Goal: Task Accomplishment & Management: Manage account settings

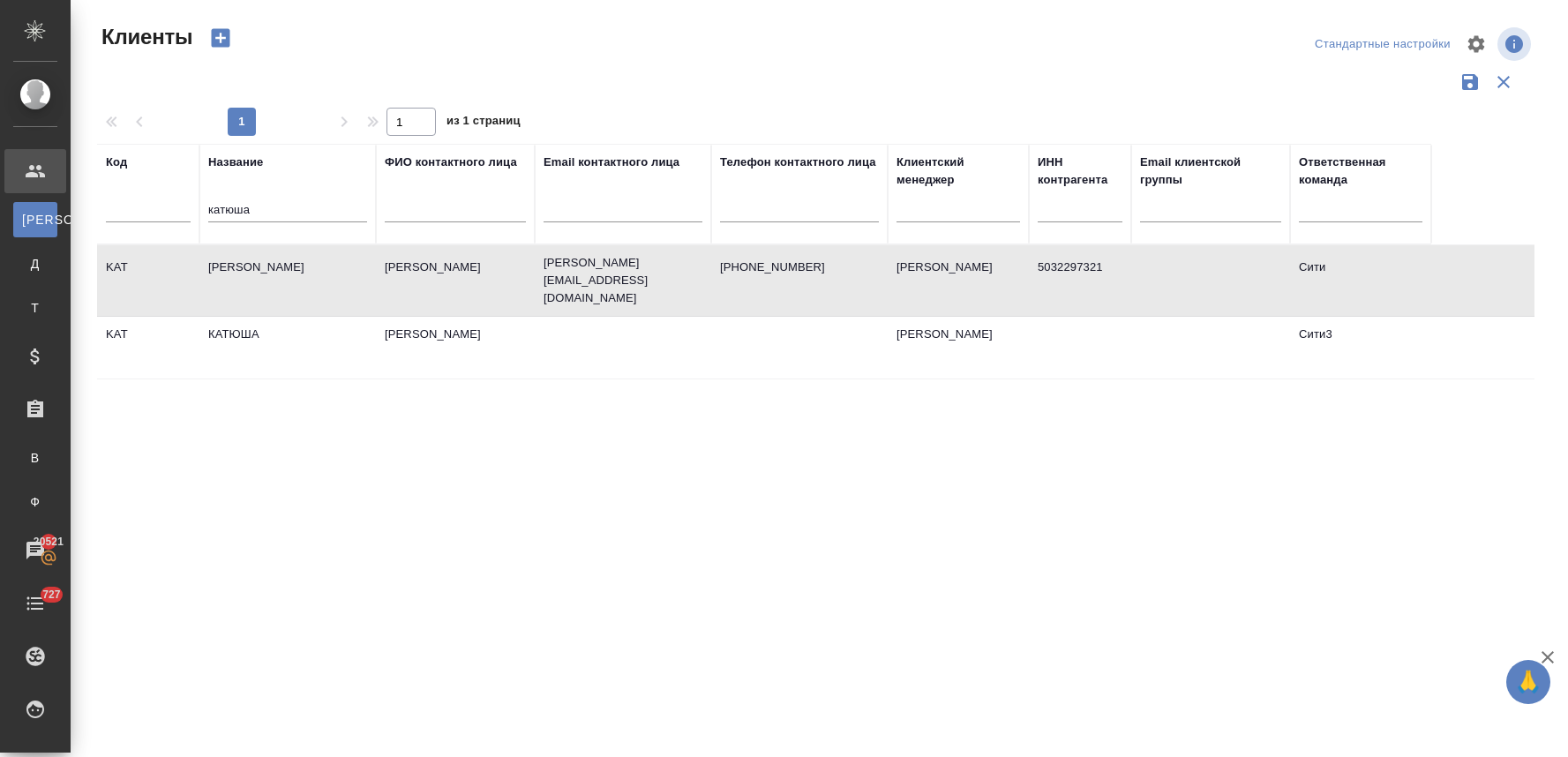
select select "RU"
drag, startPoint x: 270, startPoint y: 207, endPoint x: 153, endPoint y: 207, distance: 117.0
click at [154, 207] on tr "Код Название катюша ФИО контактного лица Email контактного лица Телефон контакт…" at bounding box center [765, 194] width 1335 height 101
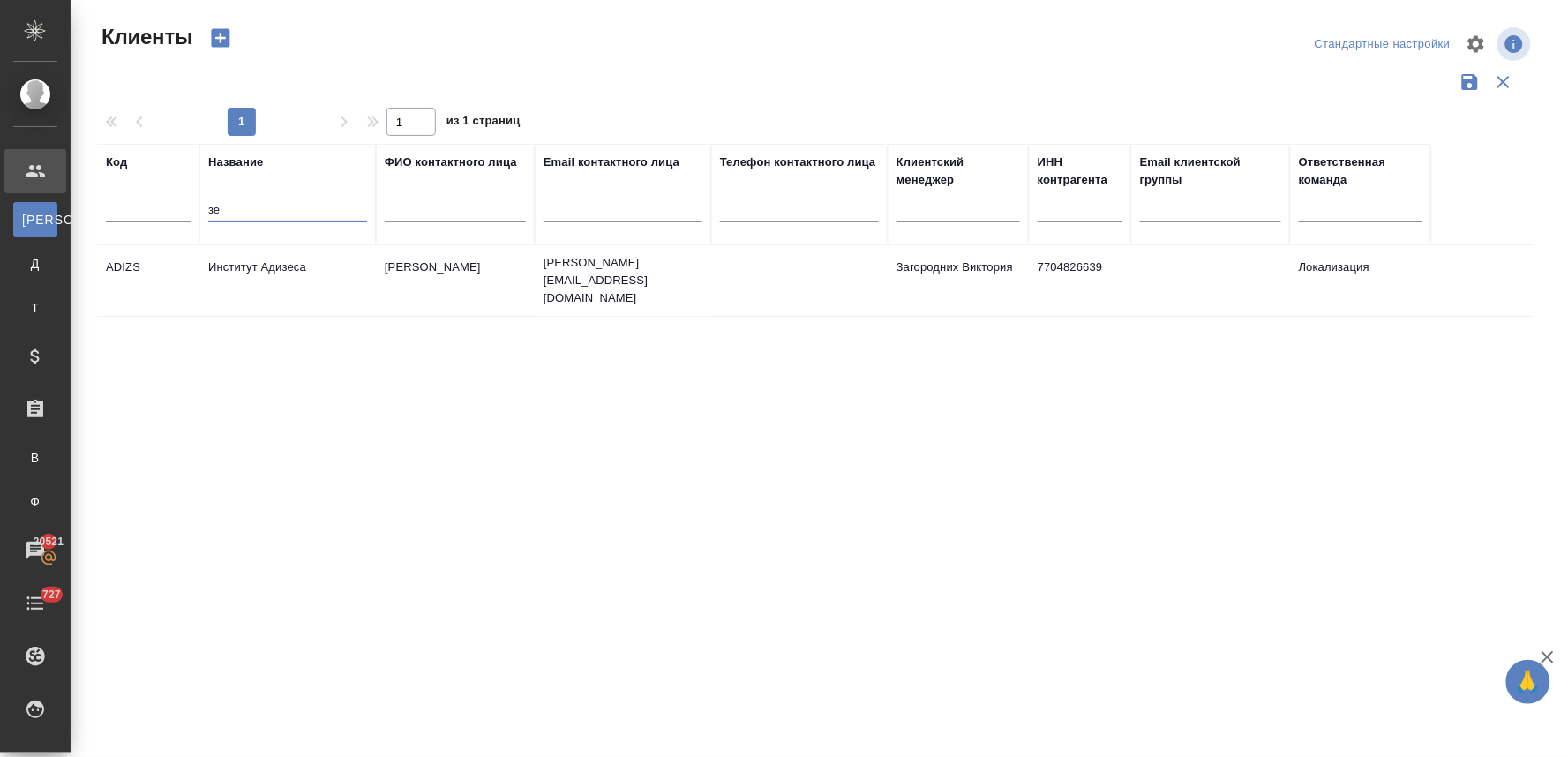
type input "з"
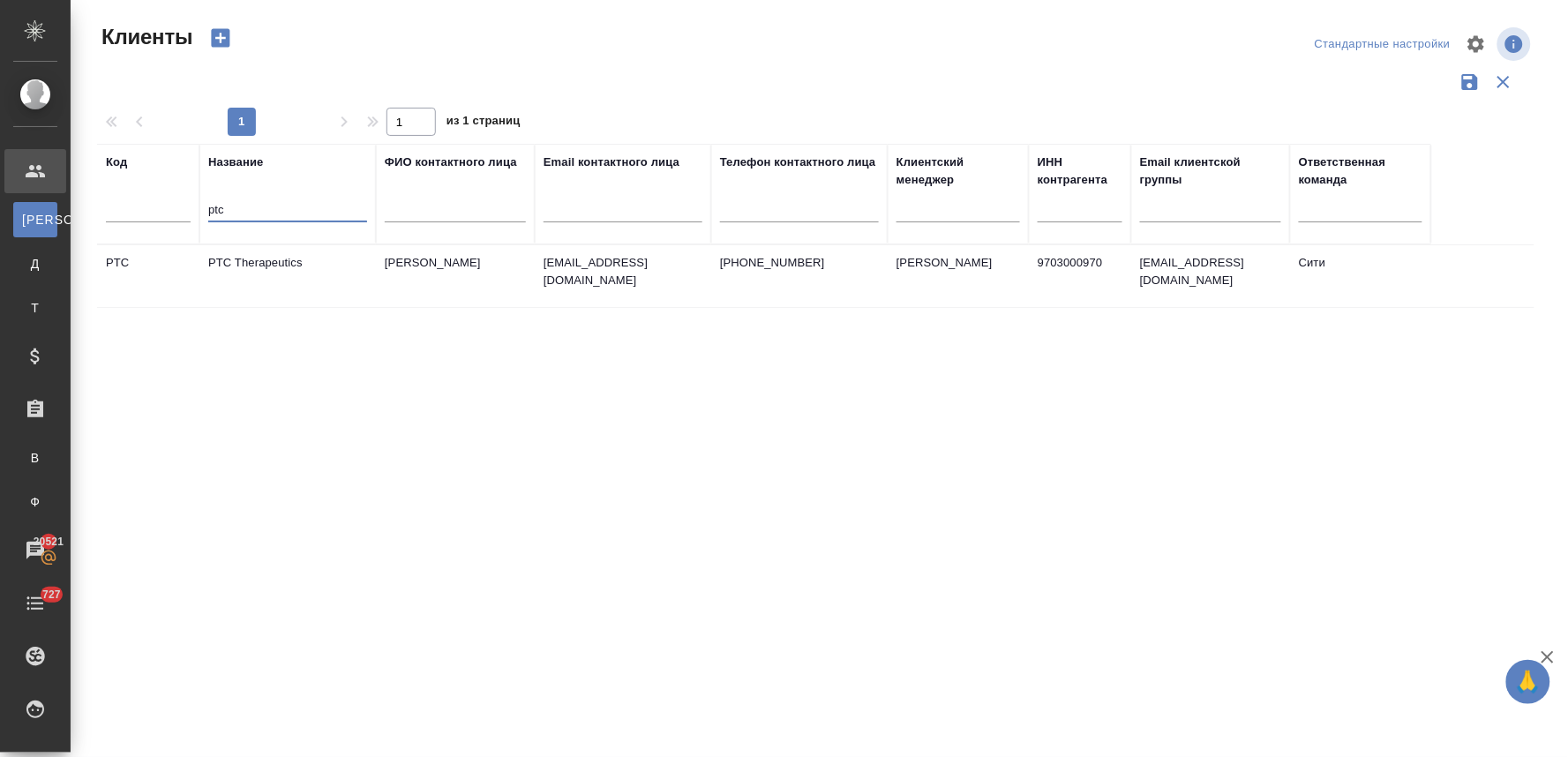
type input "ptc"
click at [287, 263] on td "PTC Therapeutics" at bounding box center [288, 277] width 177 height 62
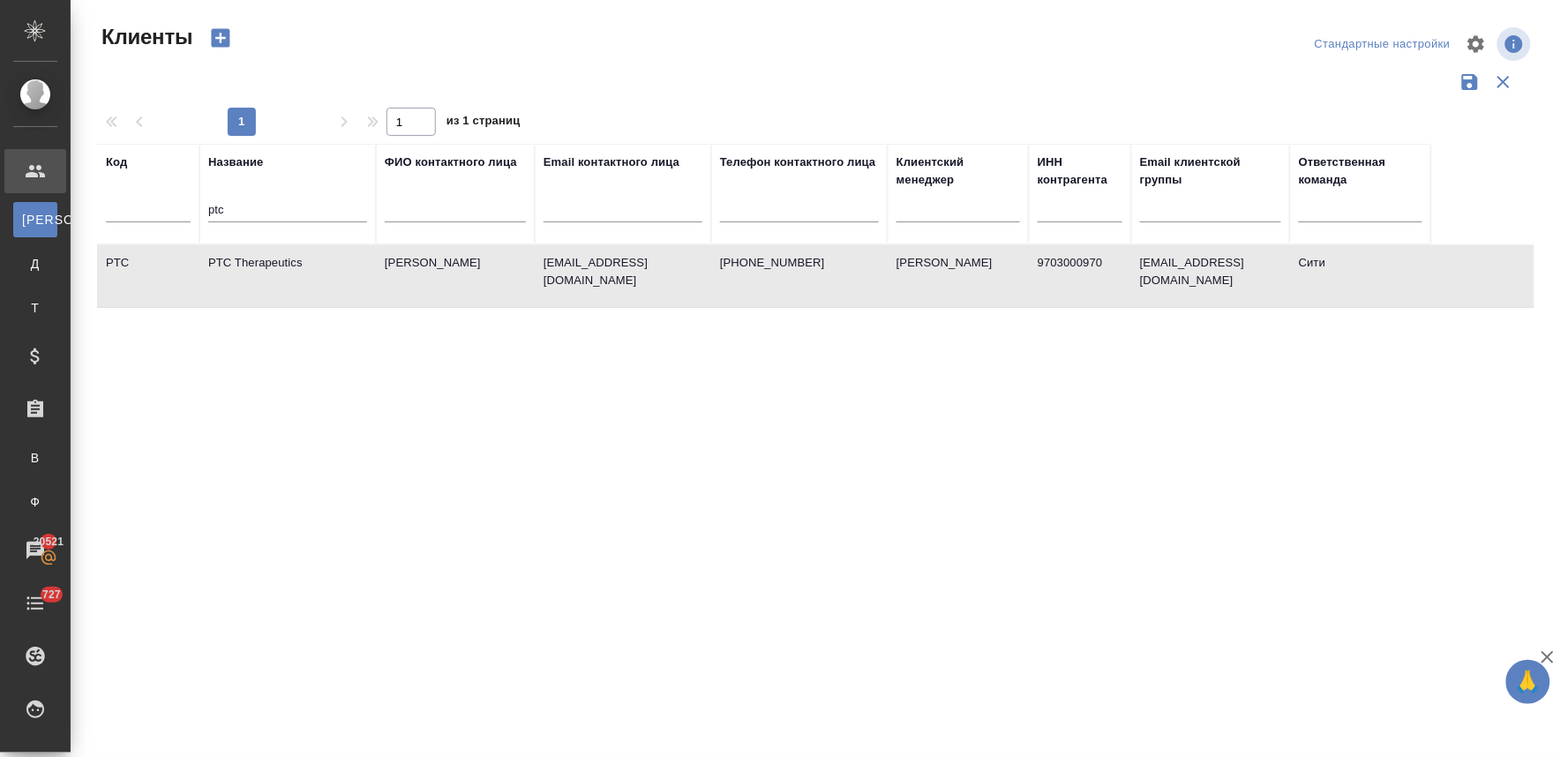
click at [287, 263] on td "PTC Therapeutics" at bounding box center [288, 277] width 177 height 62
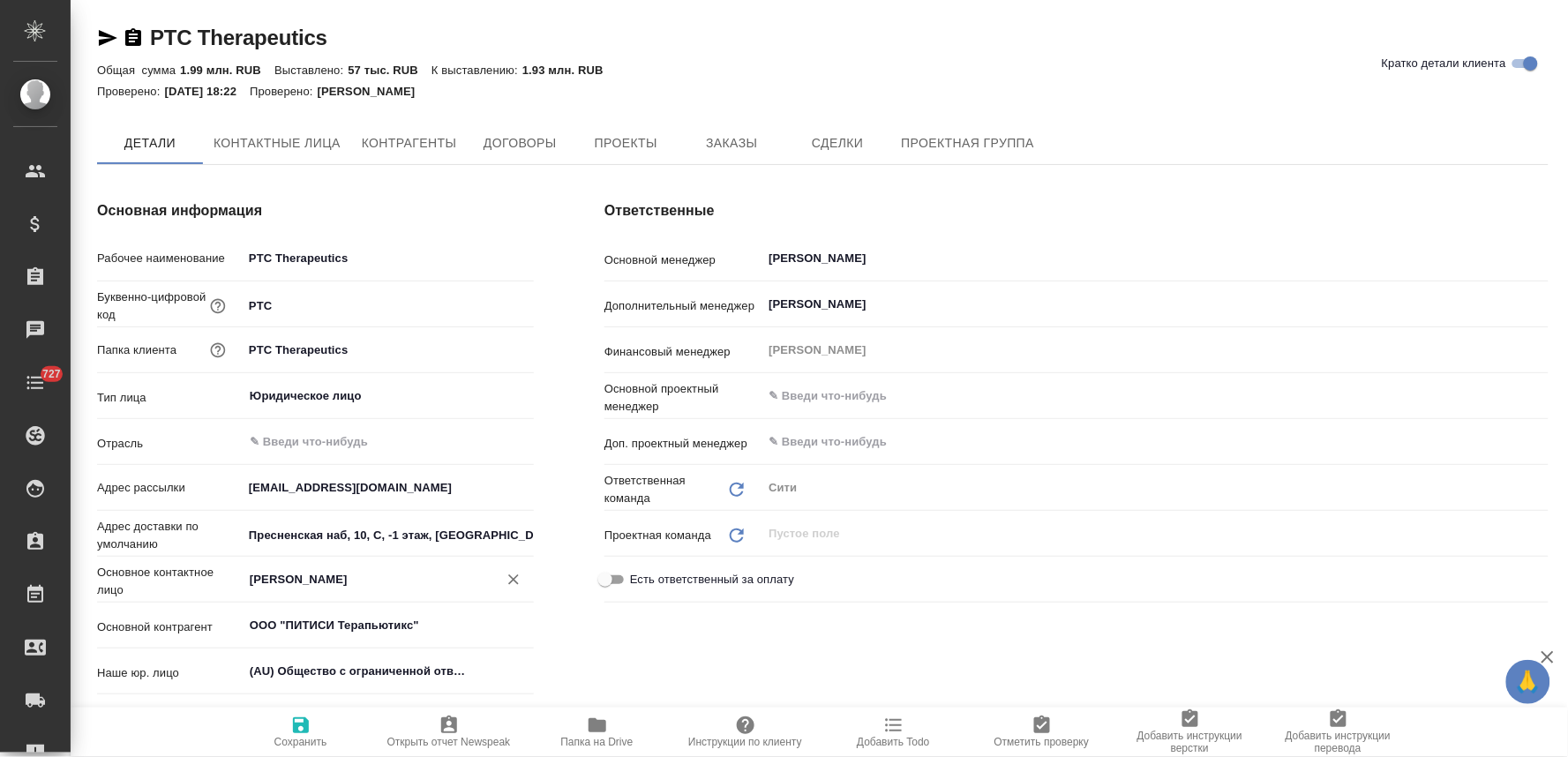
type textarea "x"
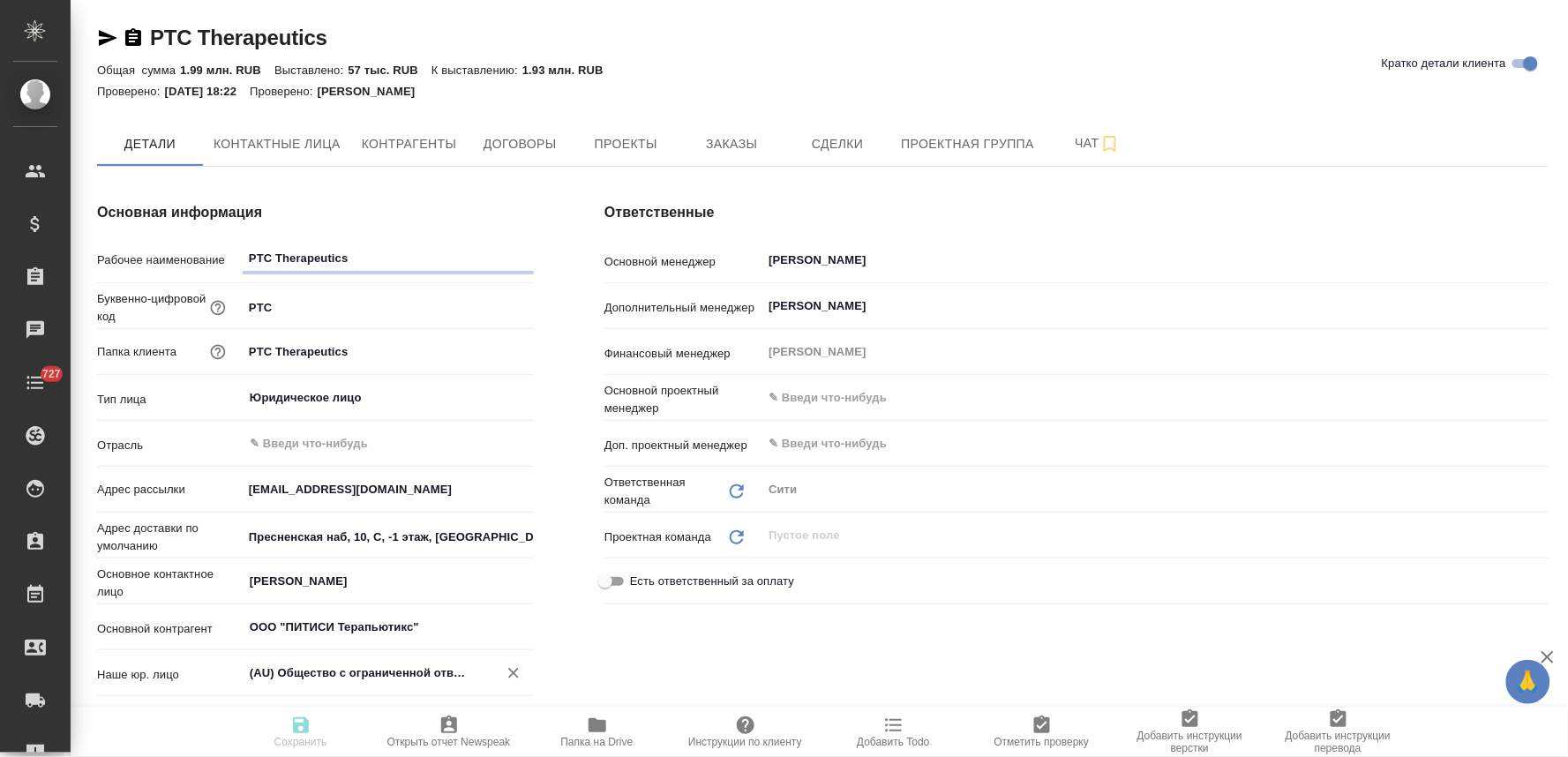
type textarea "x"
click at [739, 129] on button "Заказы" at bounding box center [732, 143] width 106 height 44
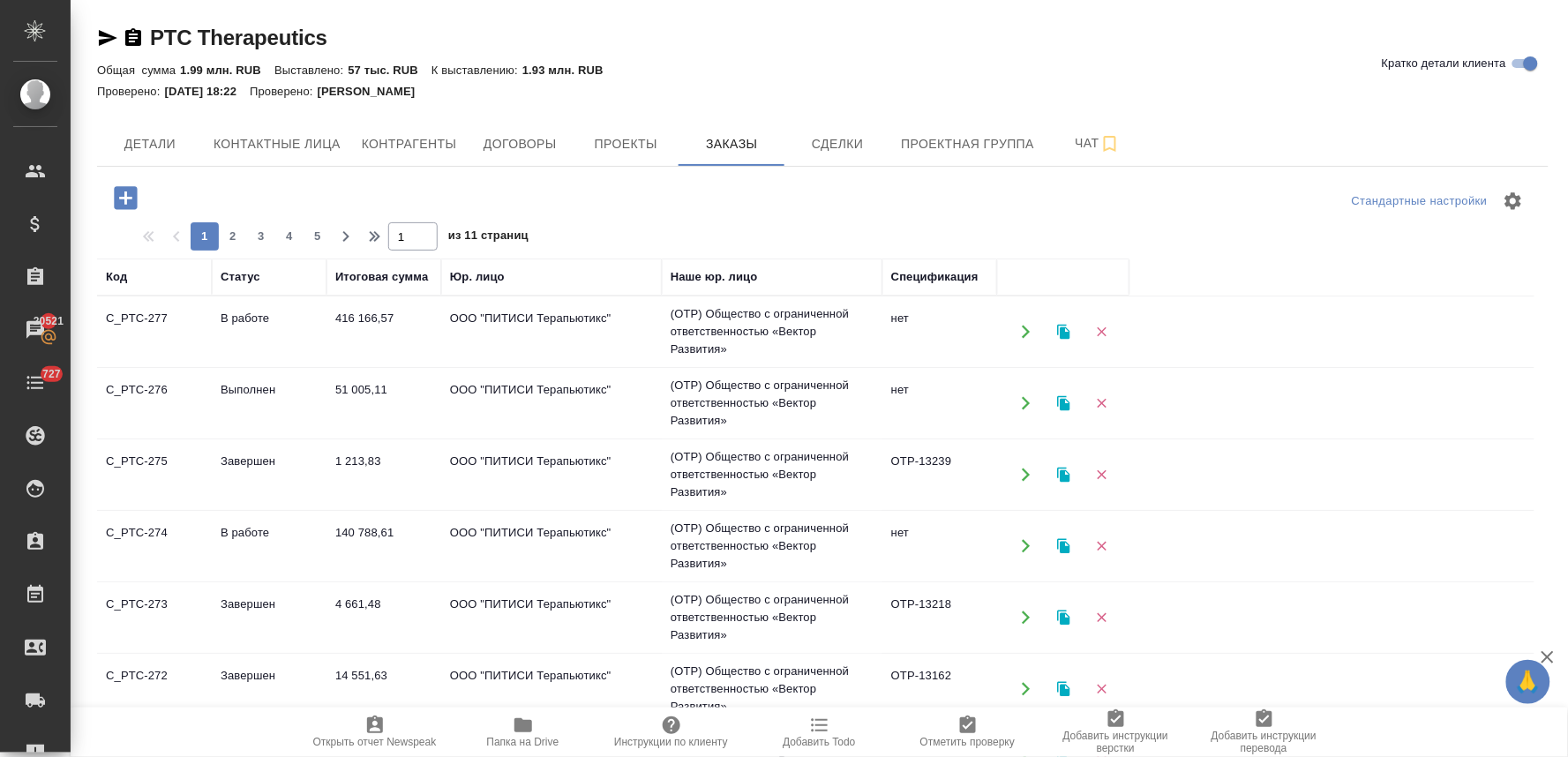
click at [529, 743] on span "Папка на Drive" at bounding box center [523, 742] width 72 height 13
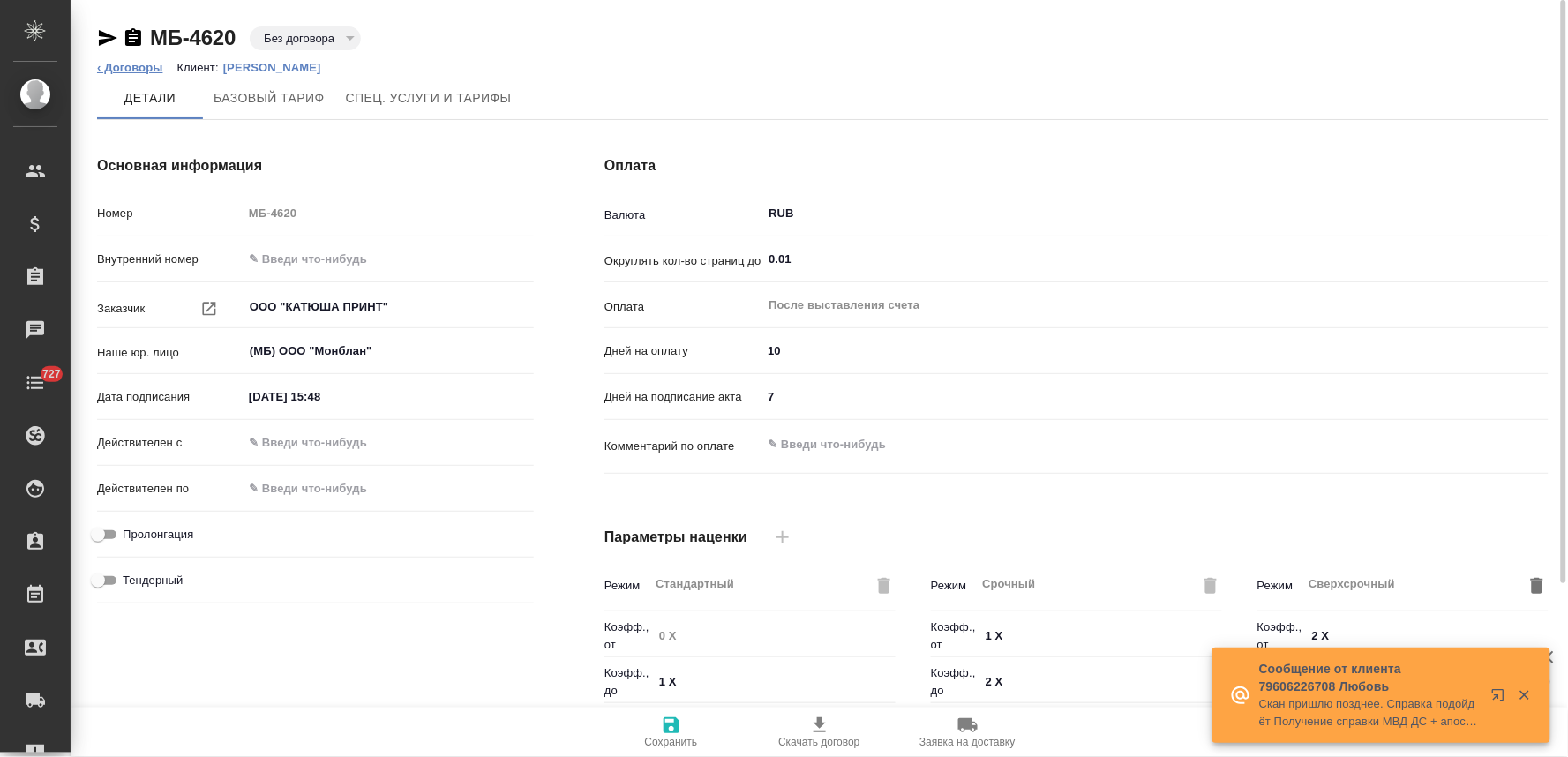
click at [145, 68] on link "‹ Договоры" at bounding box center [130, 68] width 66 height 14
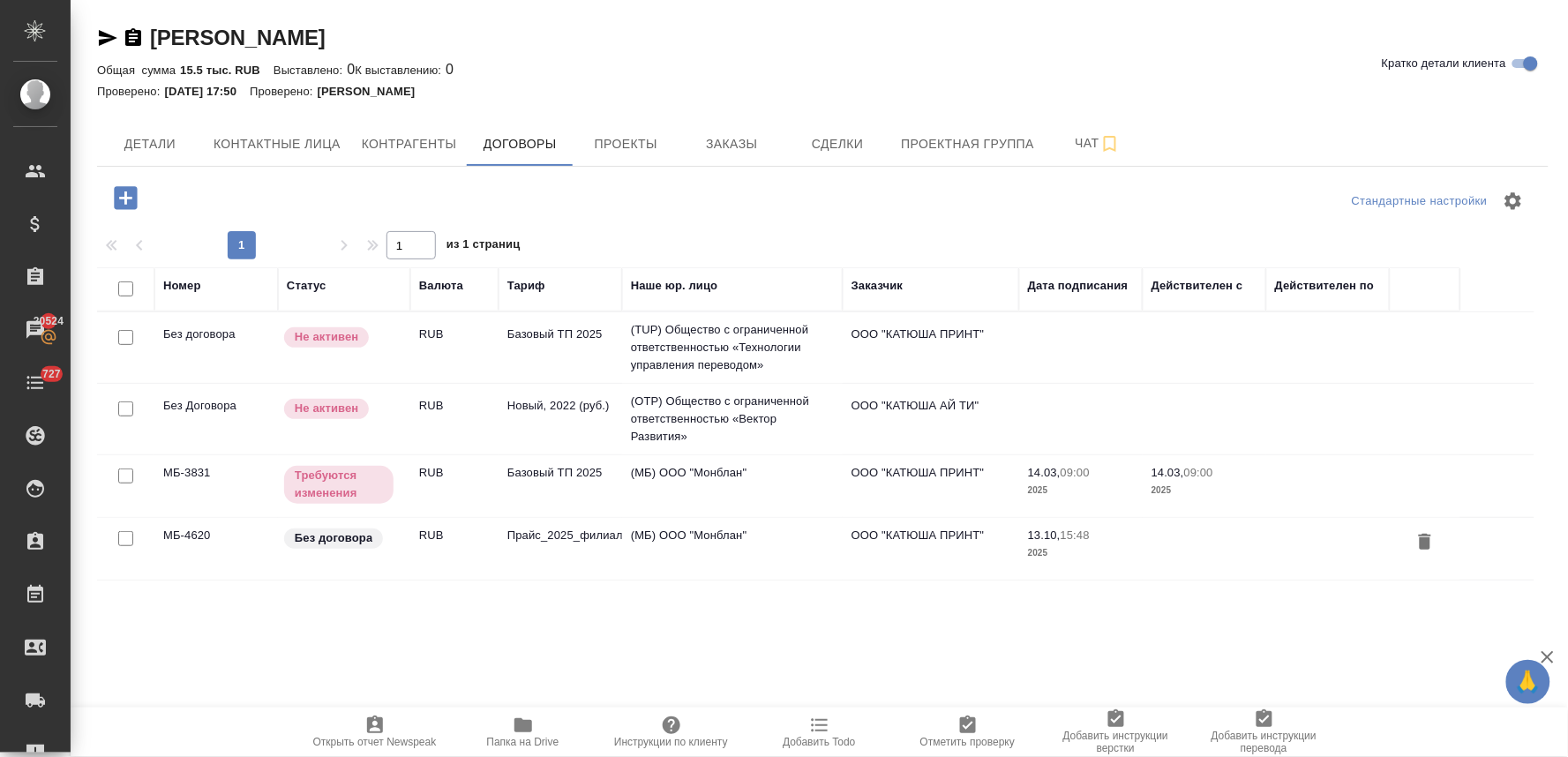
click at [284, 30] on link "[PERSON_NAME]" at bounding box center [237, 37] width 176 height 24
click at [530, 729] on icon "button" at bounding box center [524, 726] width 17 height 15
click at [545, 470] on td "Базовый ТП 2025" at bounding box center [560, 487] width 123 height 62
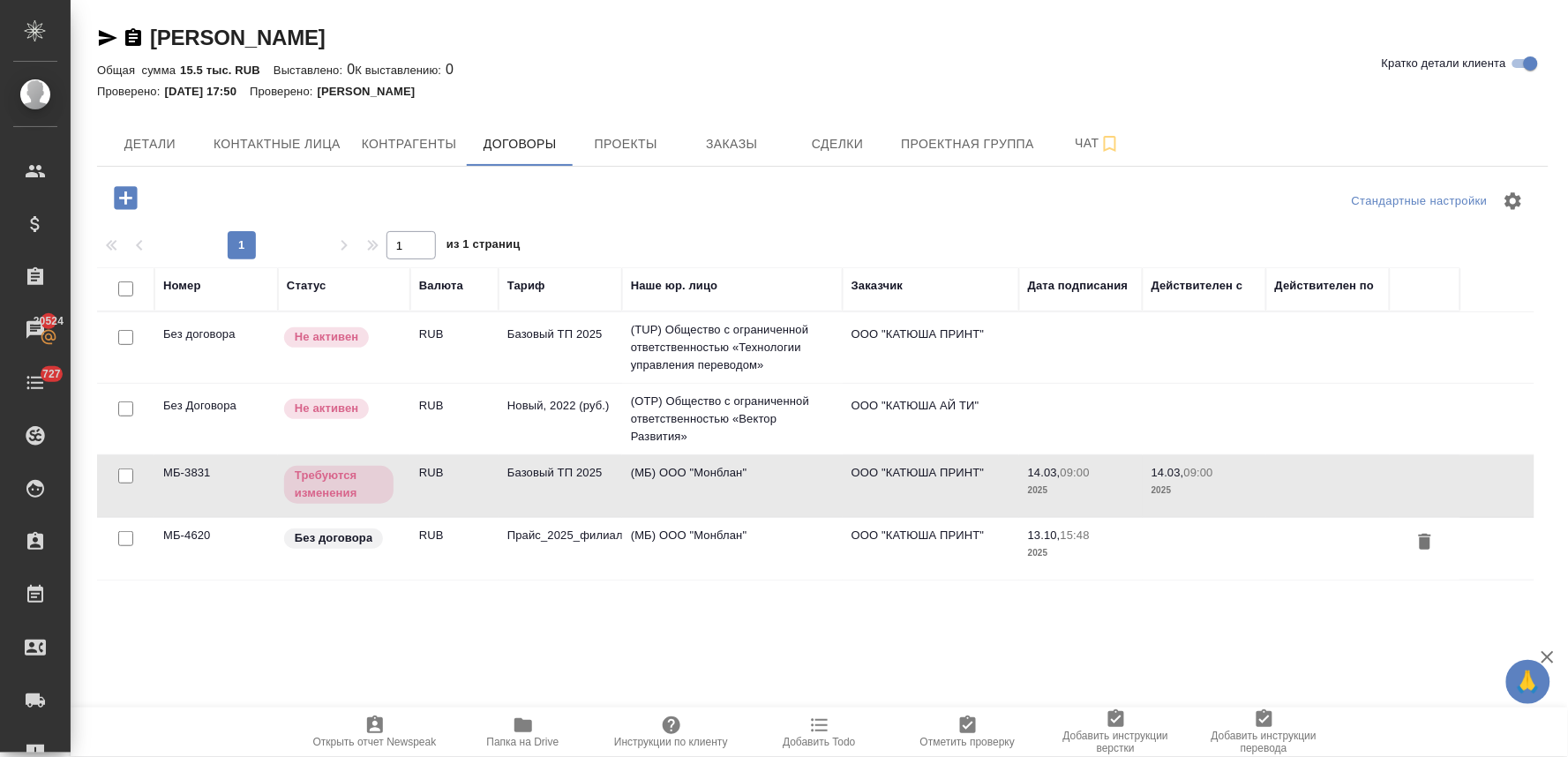
click at [545, 470] on td "Базовый ТП 2025" at bounding box center [560, 487] width 123 height 62
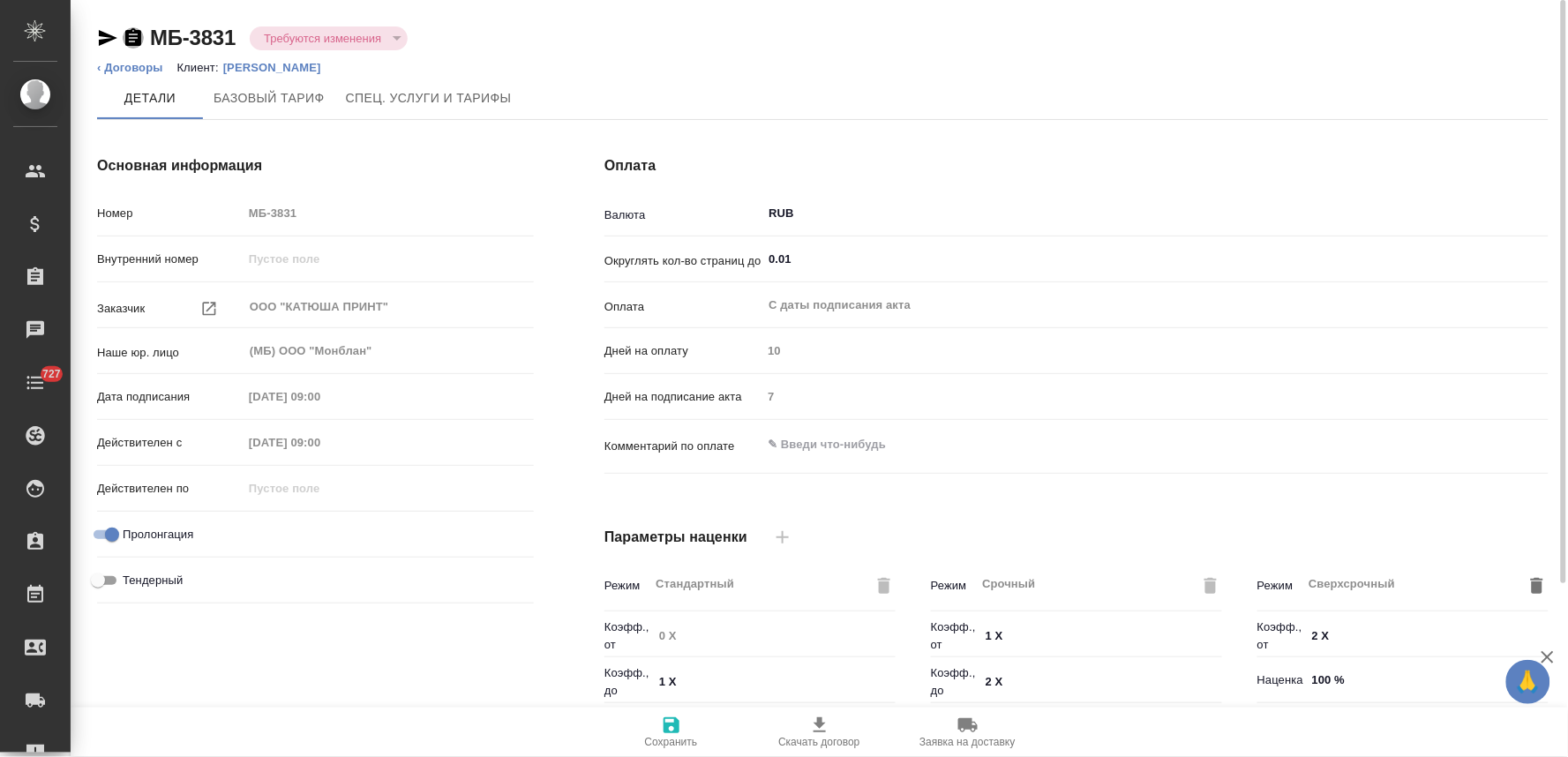
click at [130, 38] on icon "button" at bounding box center [133, 38] width 21 height 21
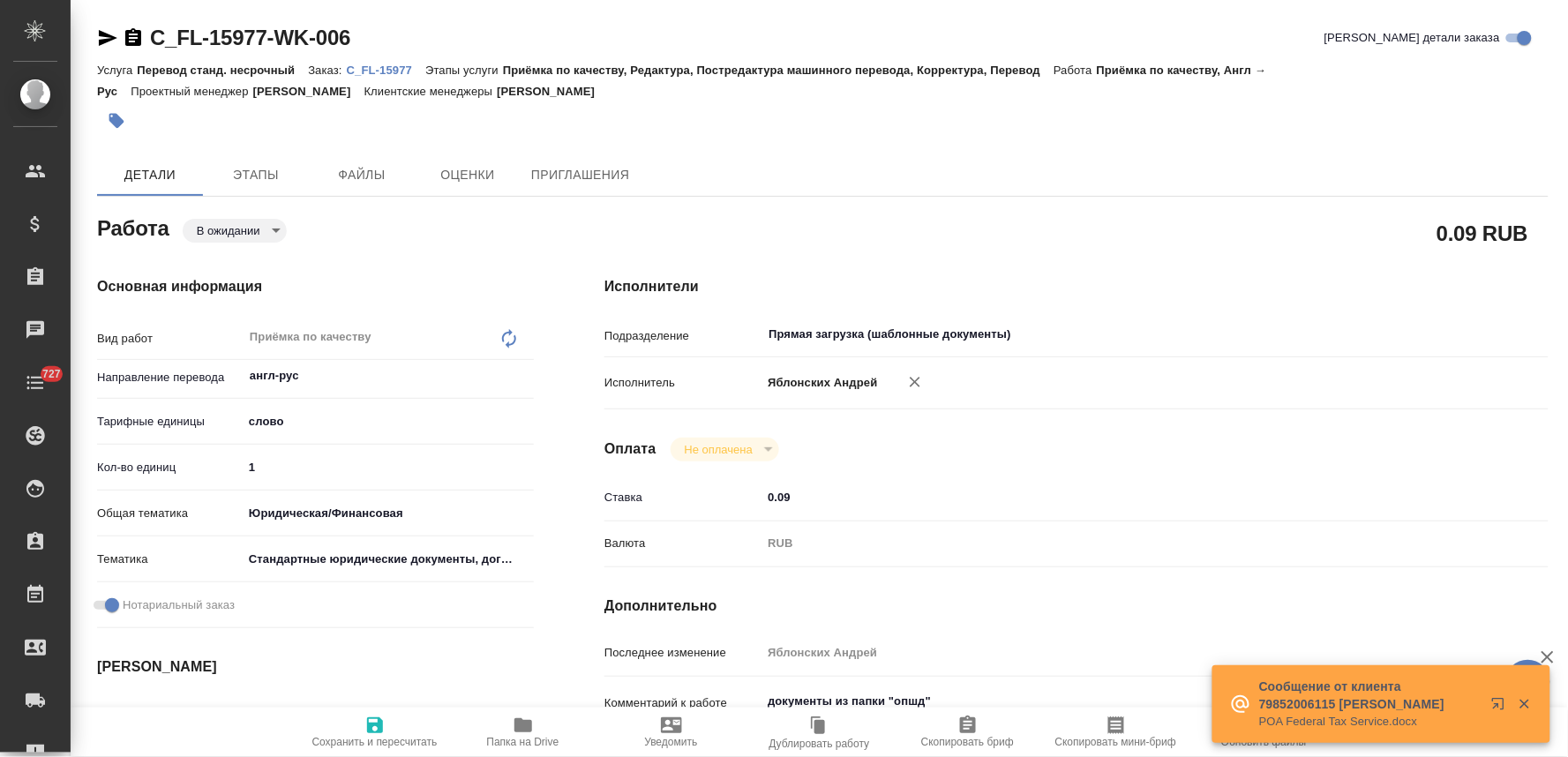
type textarea "x"
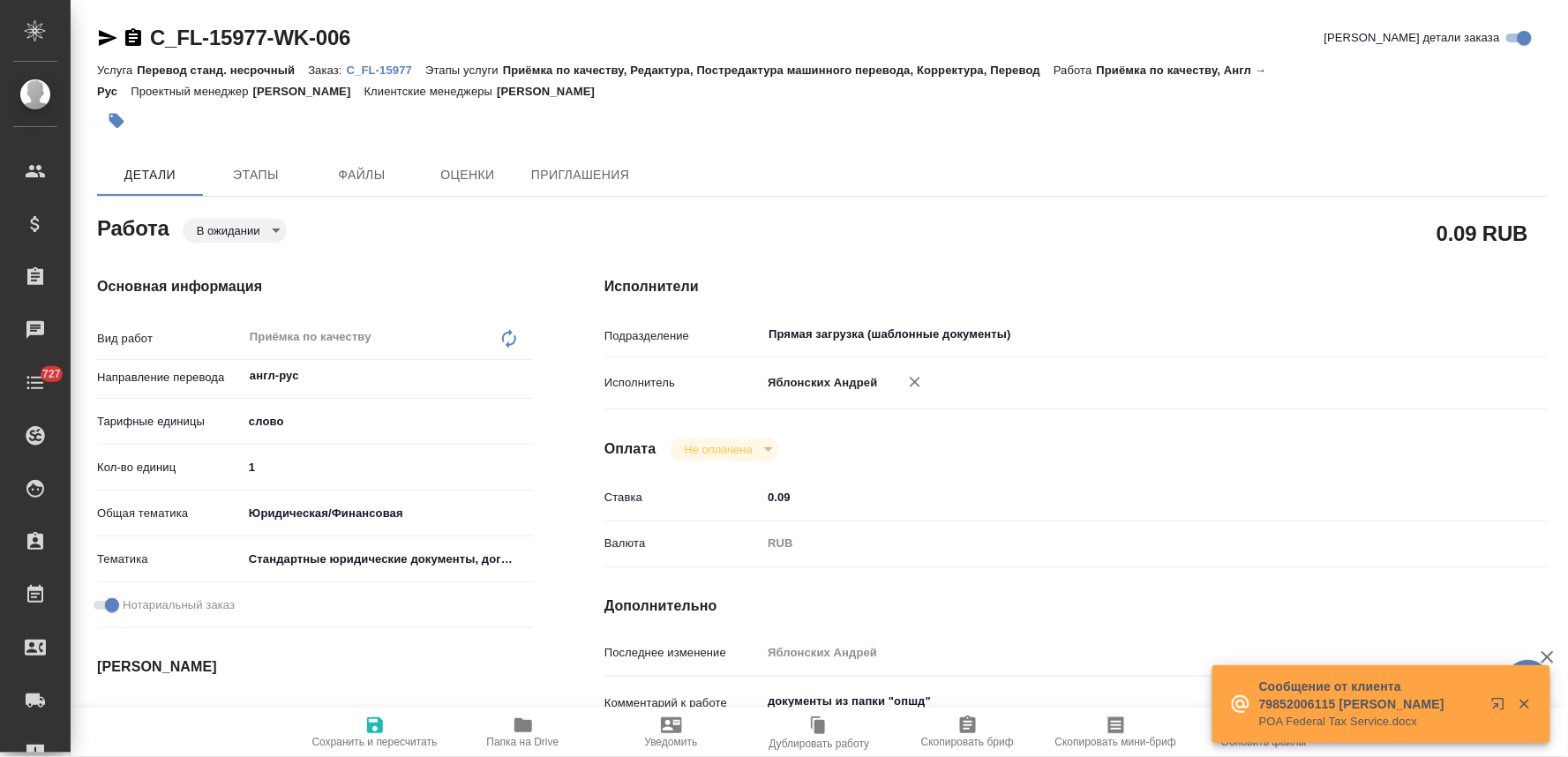
type textarea "x"
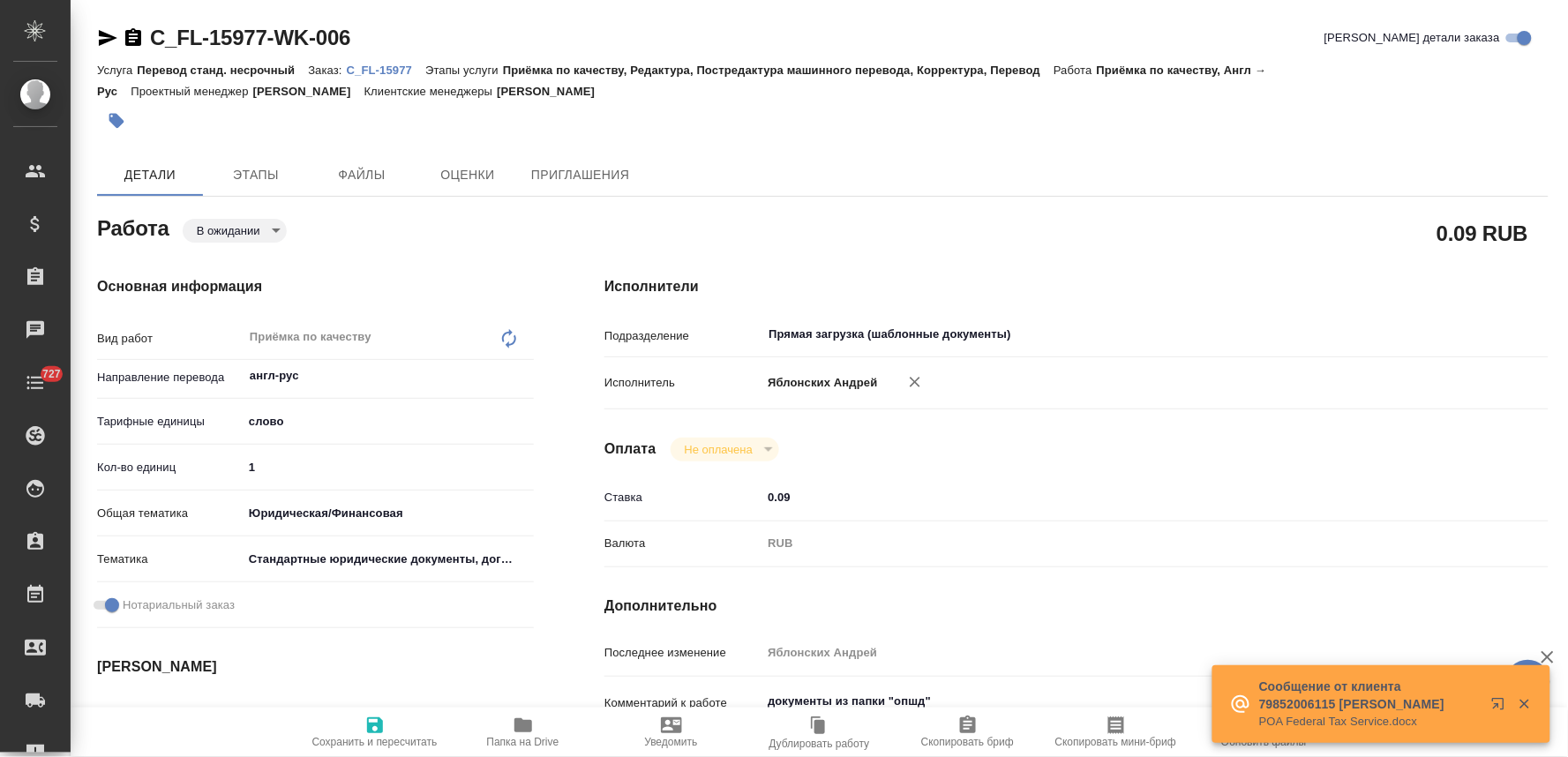
type textarea "x"
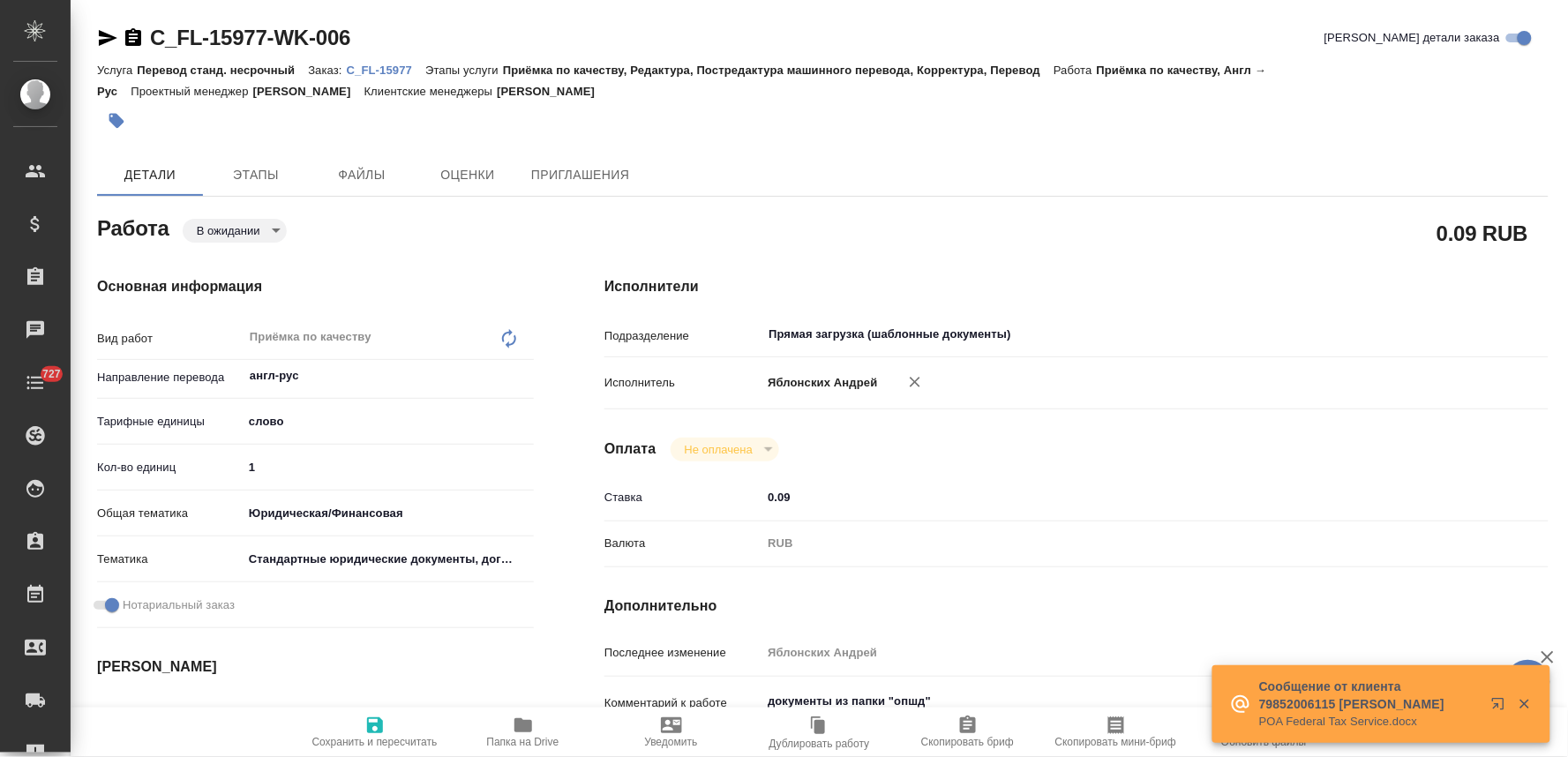
type textarea "x"
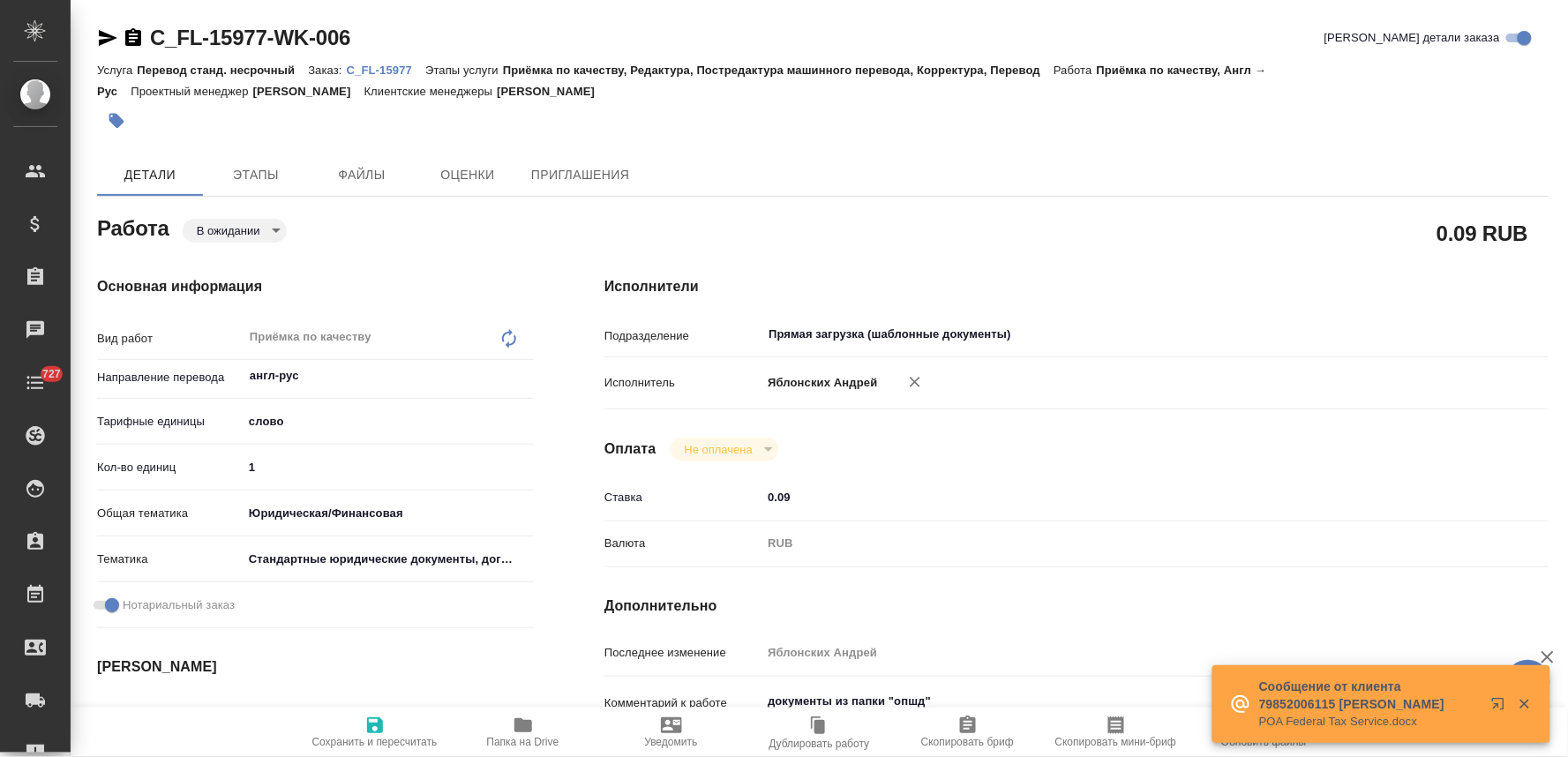
type textarea "x"
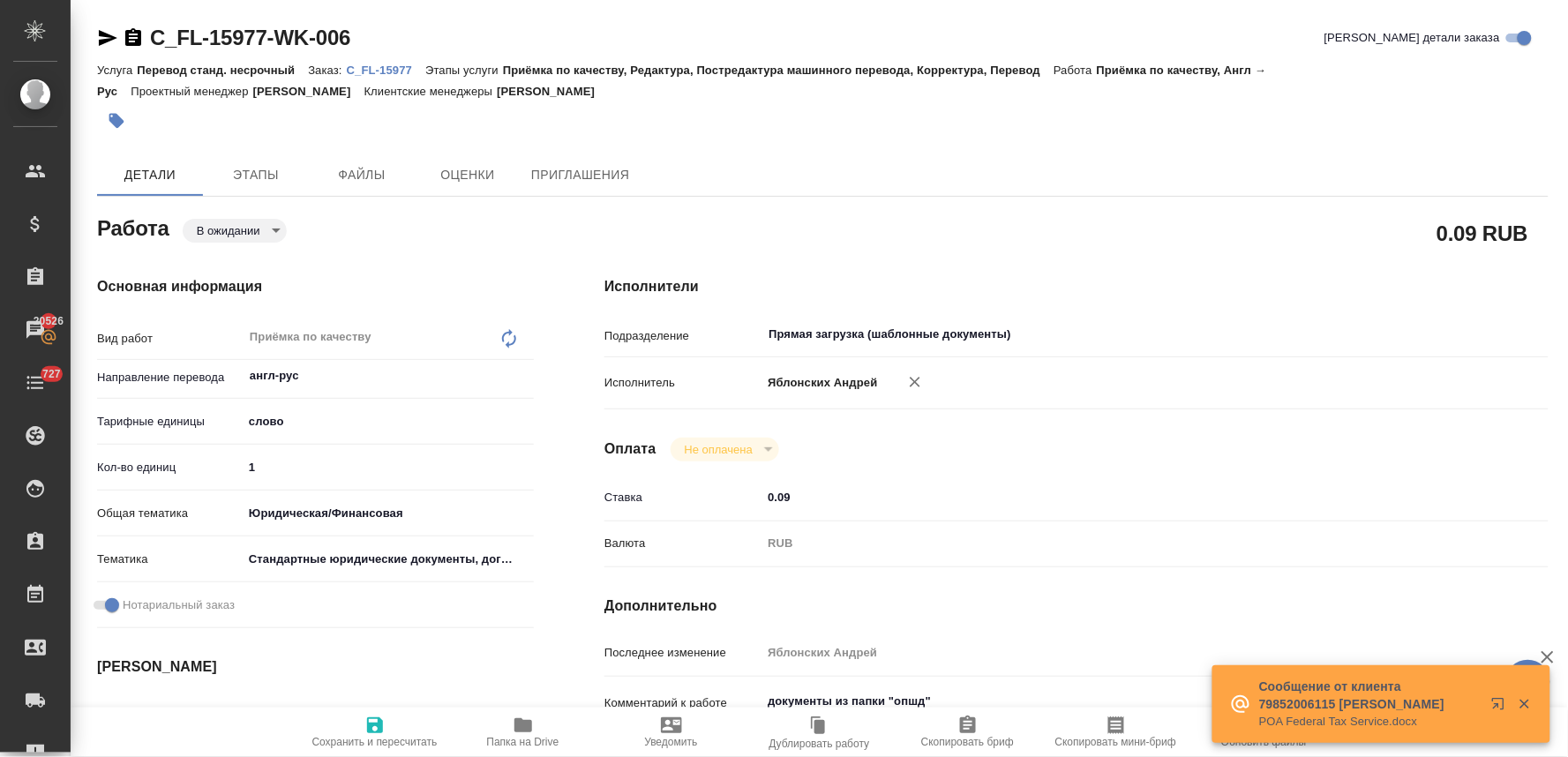
click at [393, 72] on p "C_FL-15977" at bounding box center [386, 70] width 79 height 14
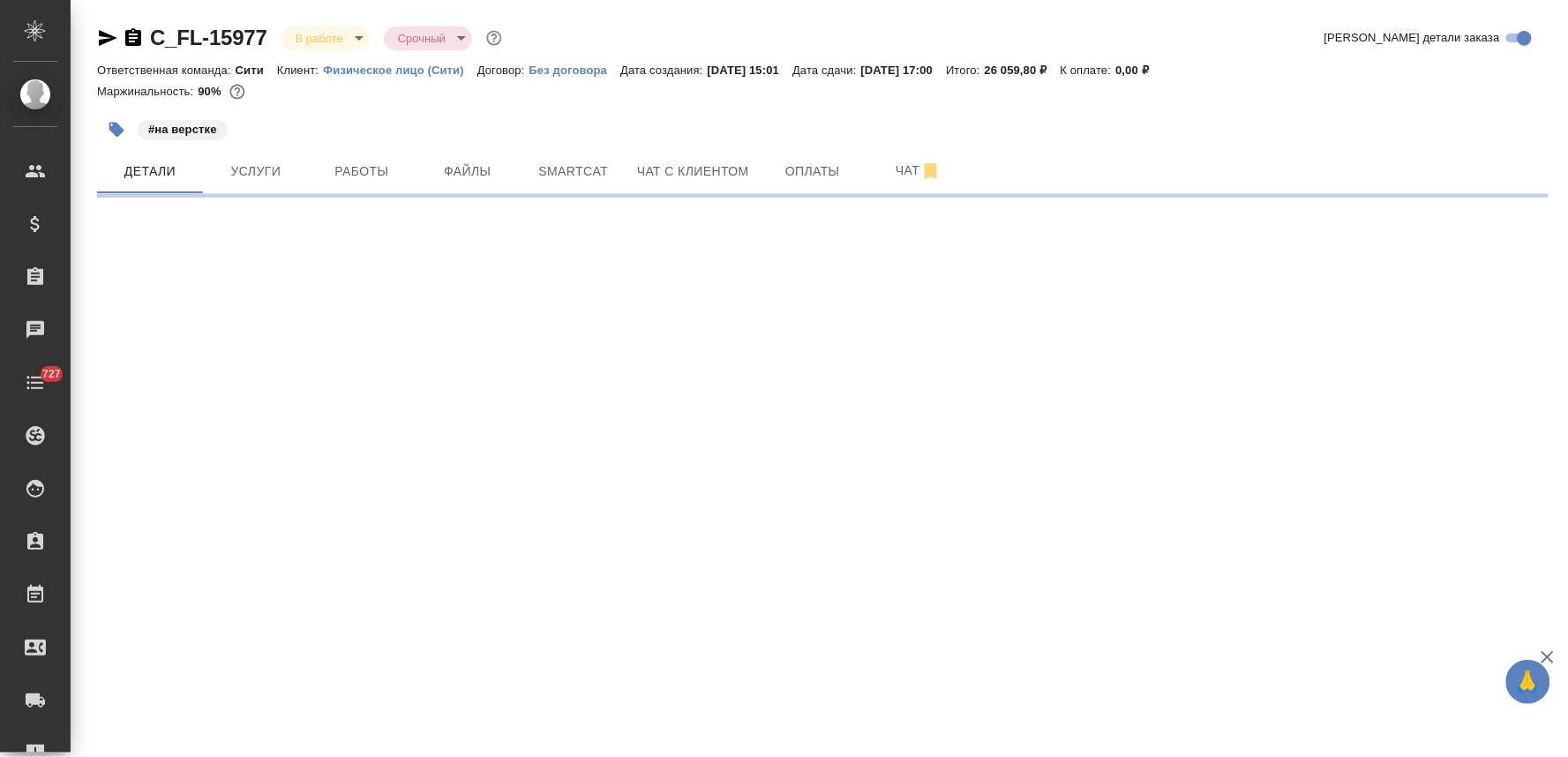
select select "RU"
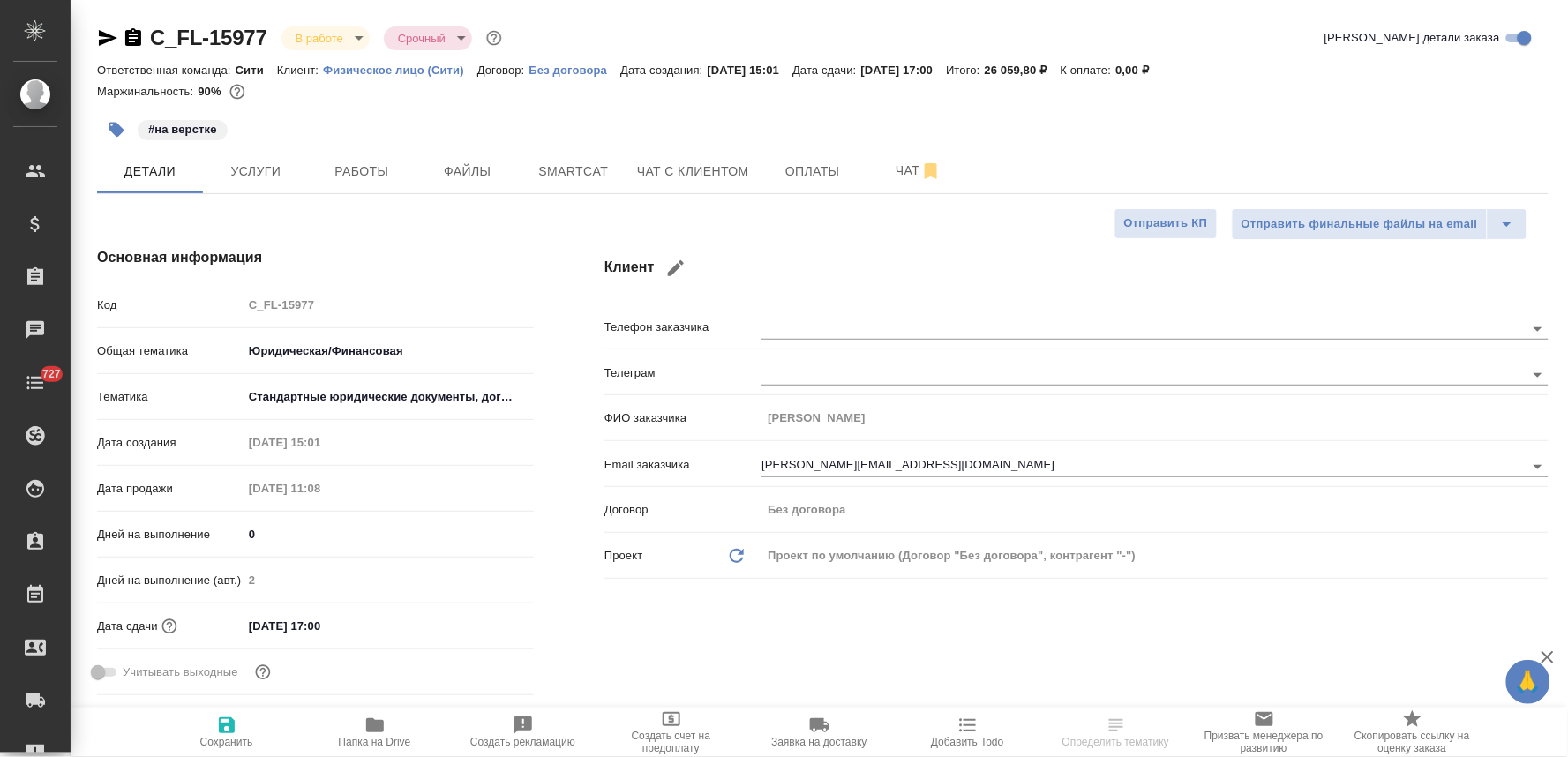
type textarea "x"
type input "Баданян Артак"
type input "Тарабановская Анастасия"
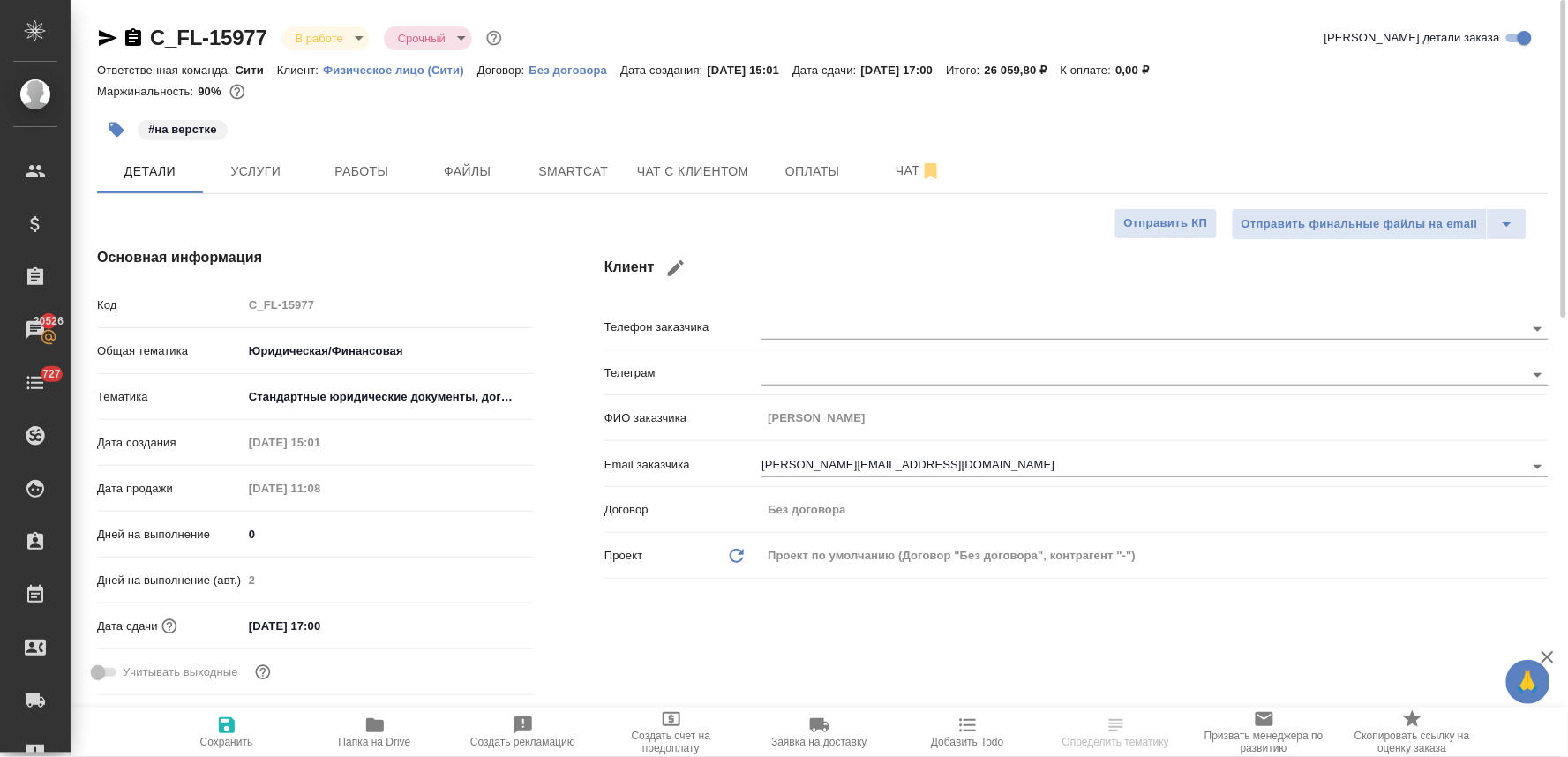
click at [373, 727] on icon "button" at bounding box center [375, 726] width 17 height 15
type textarea "x"
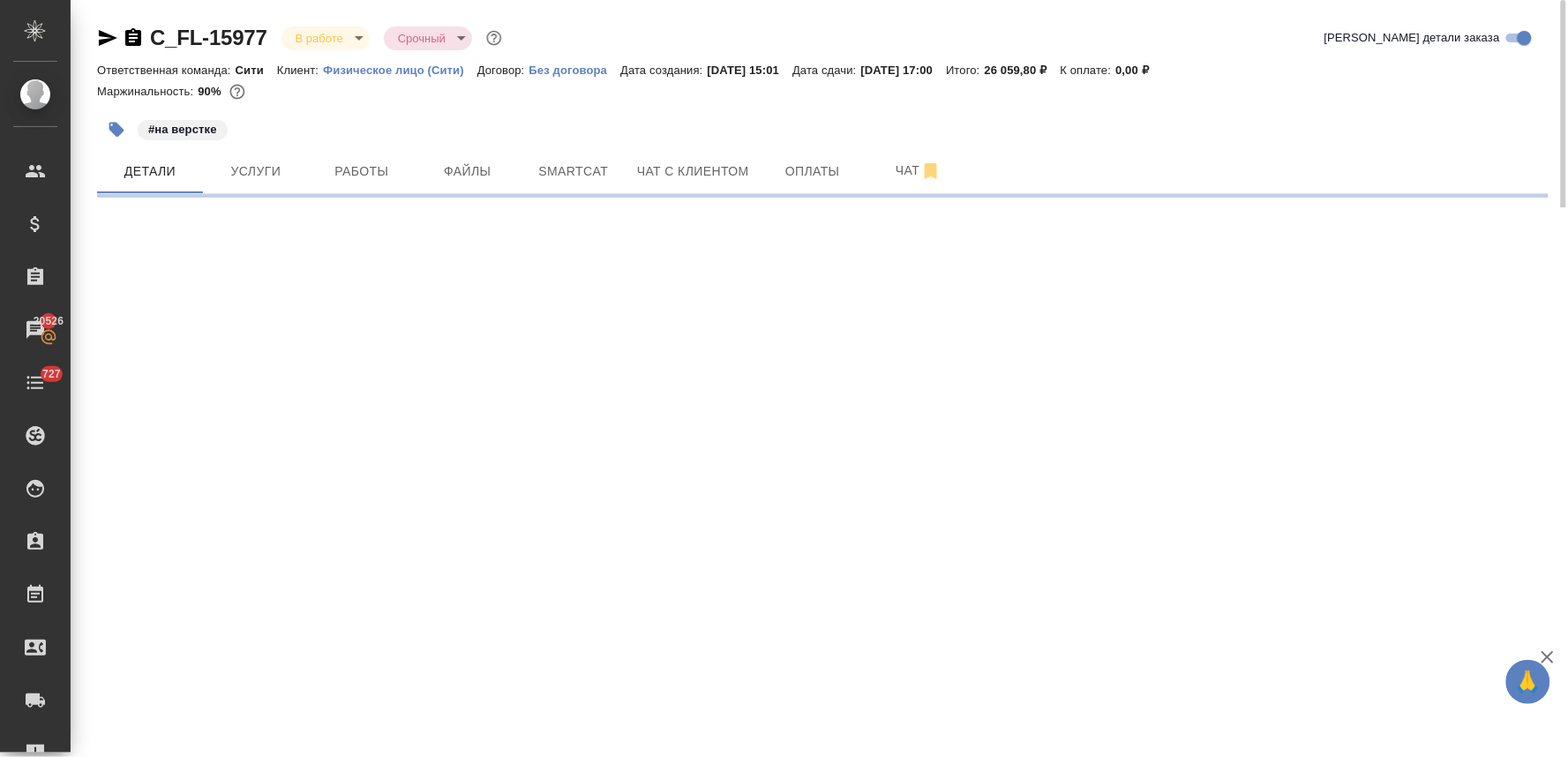
select select "RU"
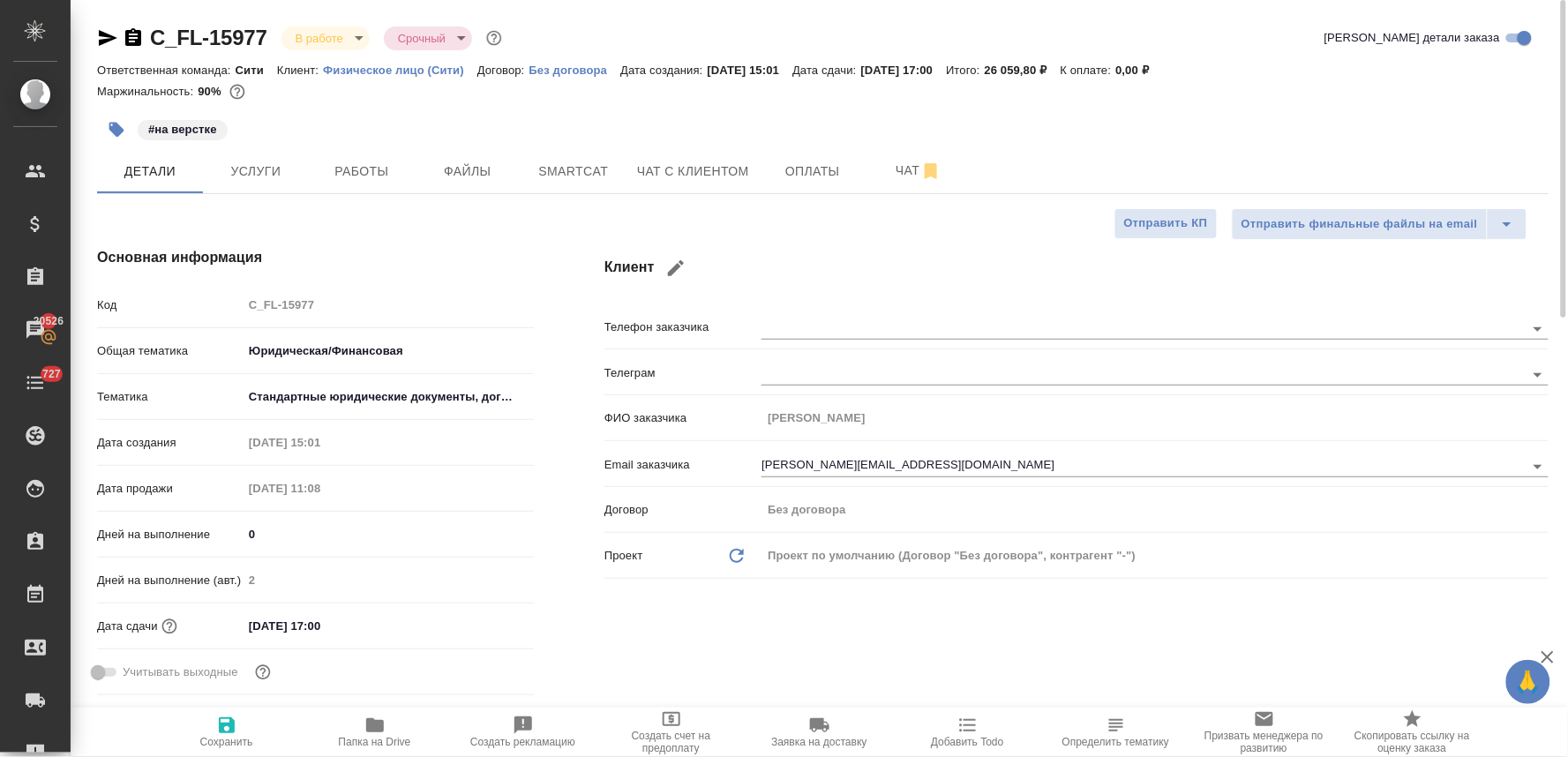
type textarea "x"
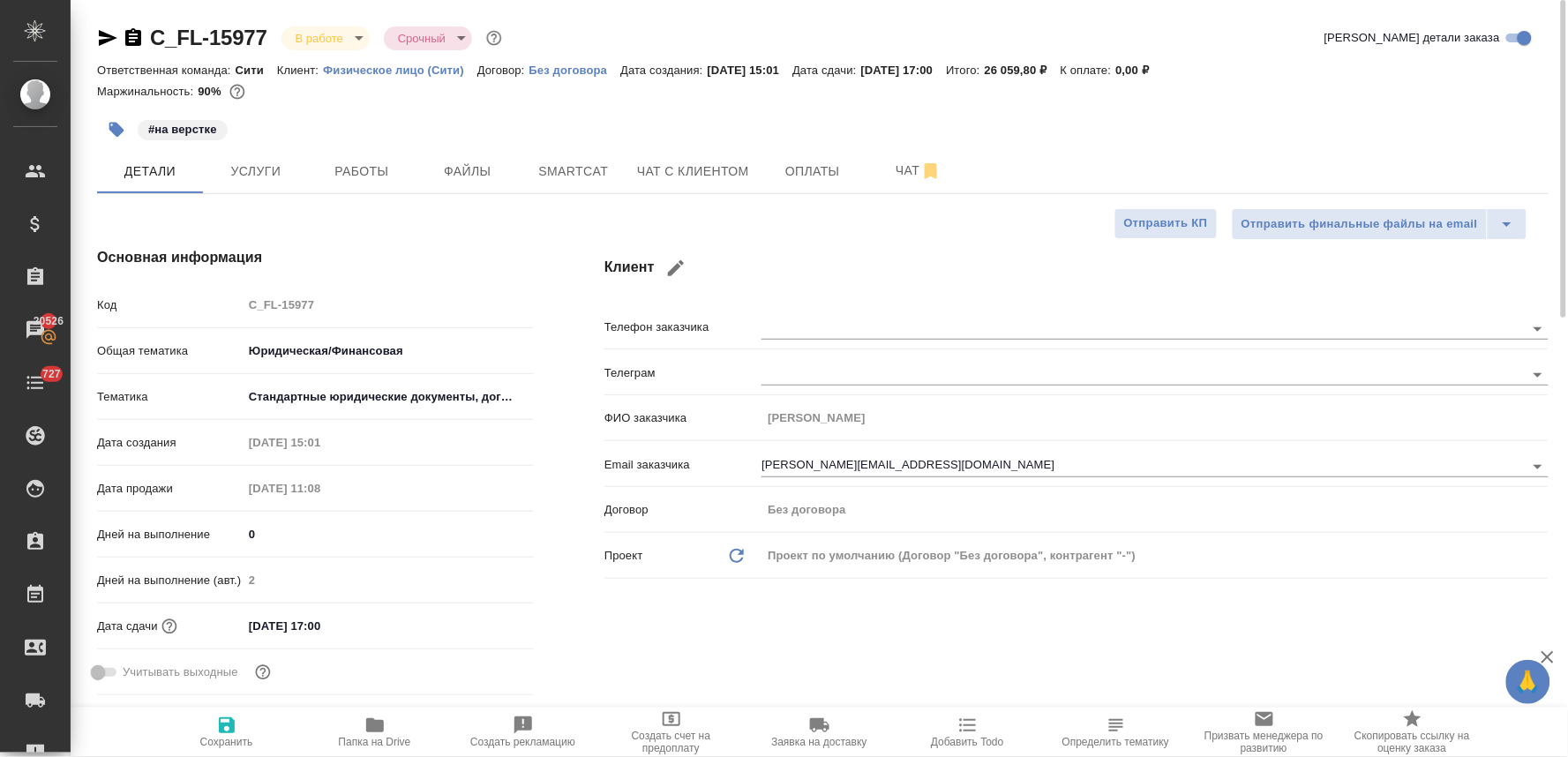
type textarea "x"
click at [99, 41] on icon "button" at bounding box center [108, 38] width 18 height 16
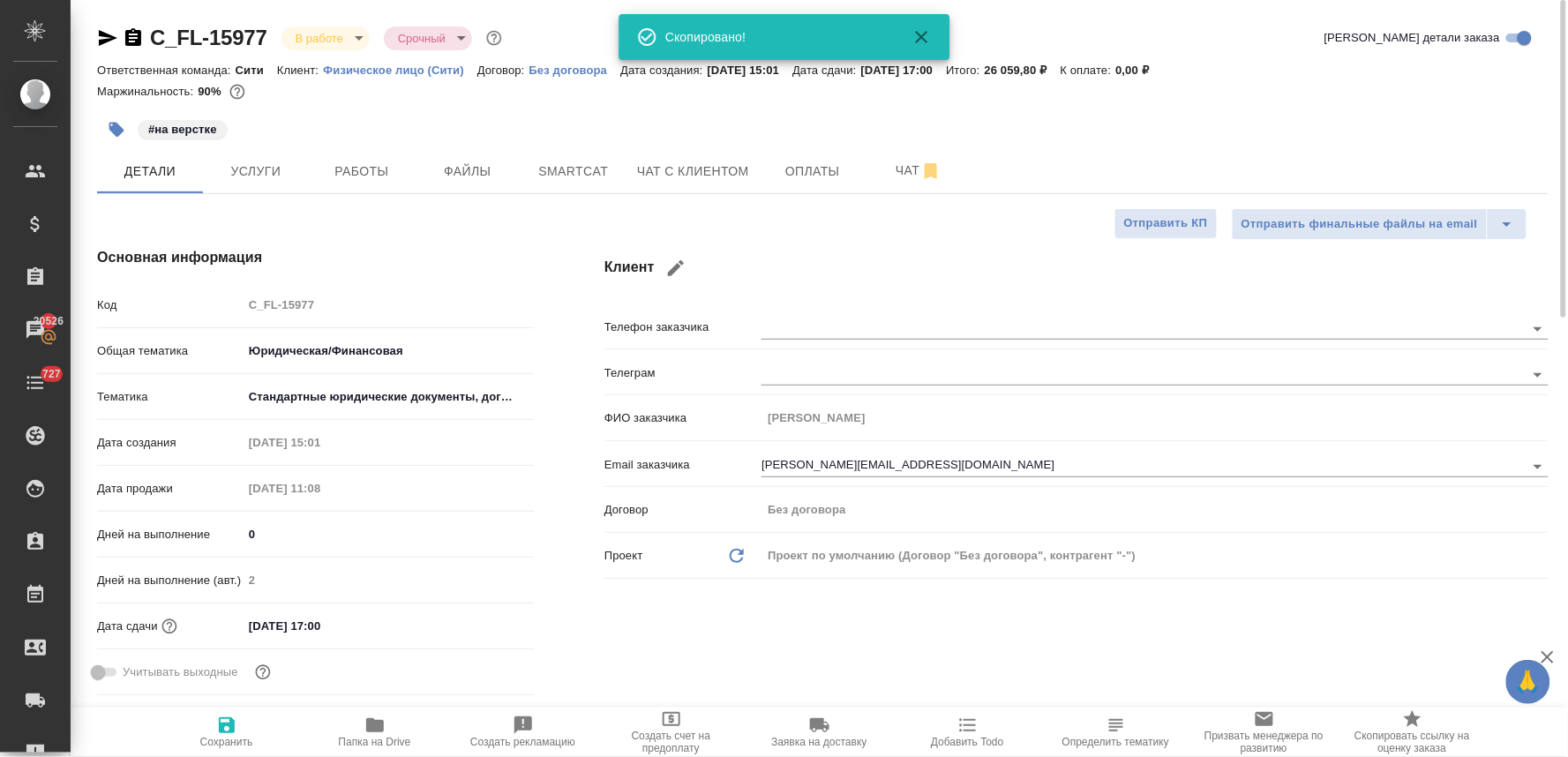
click at [1390, 143] on div "#на верстке" at bounding box center [823, 130] width 1451 height 39
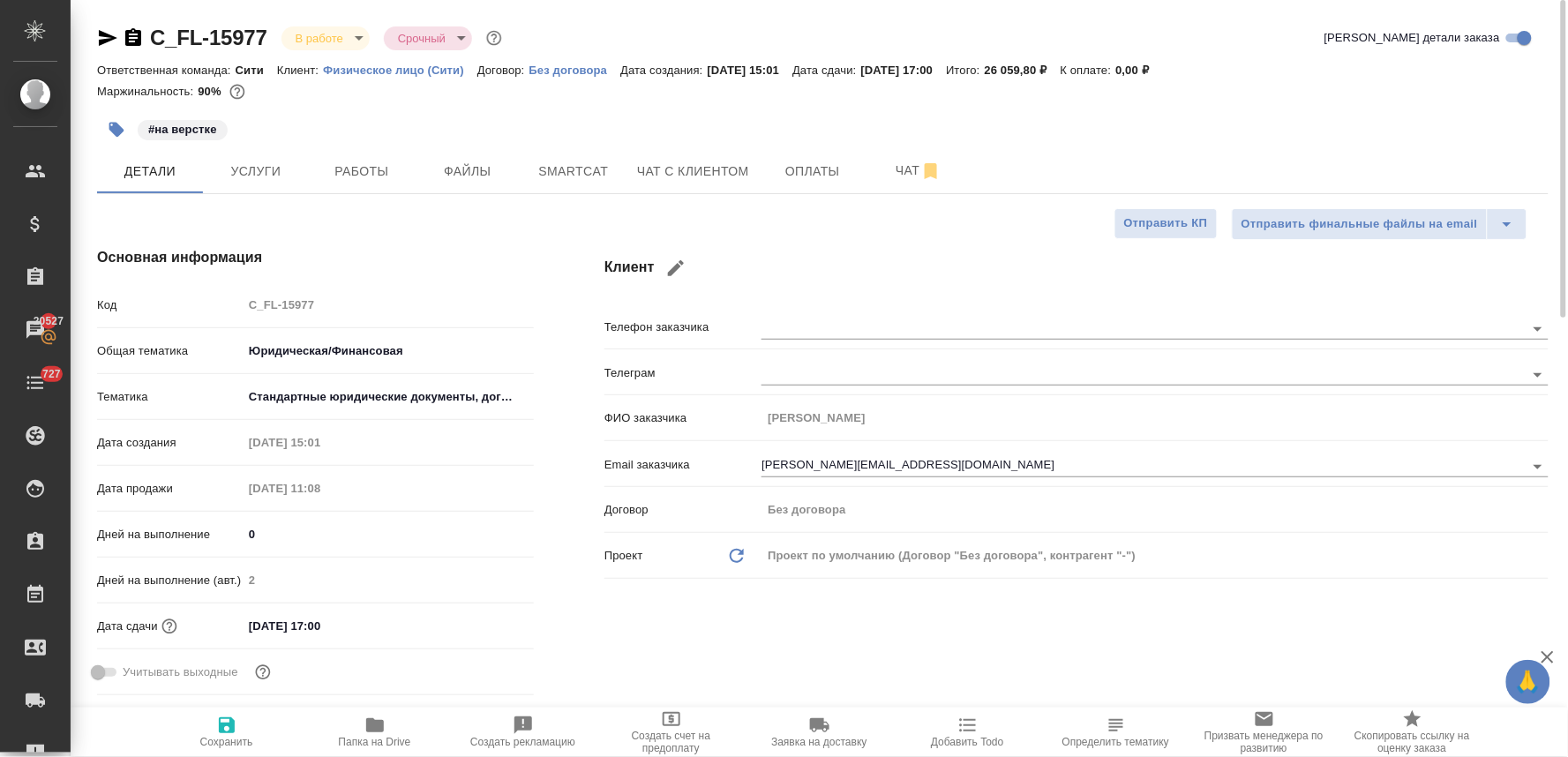
click at [1432, 128] on div "#на верстке" at bounding box center [823, 130] width 1451 height 39
type textarea "x"
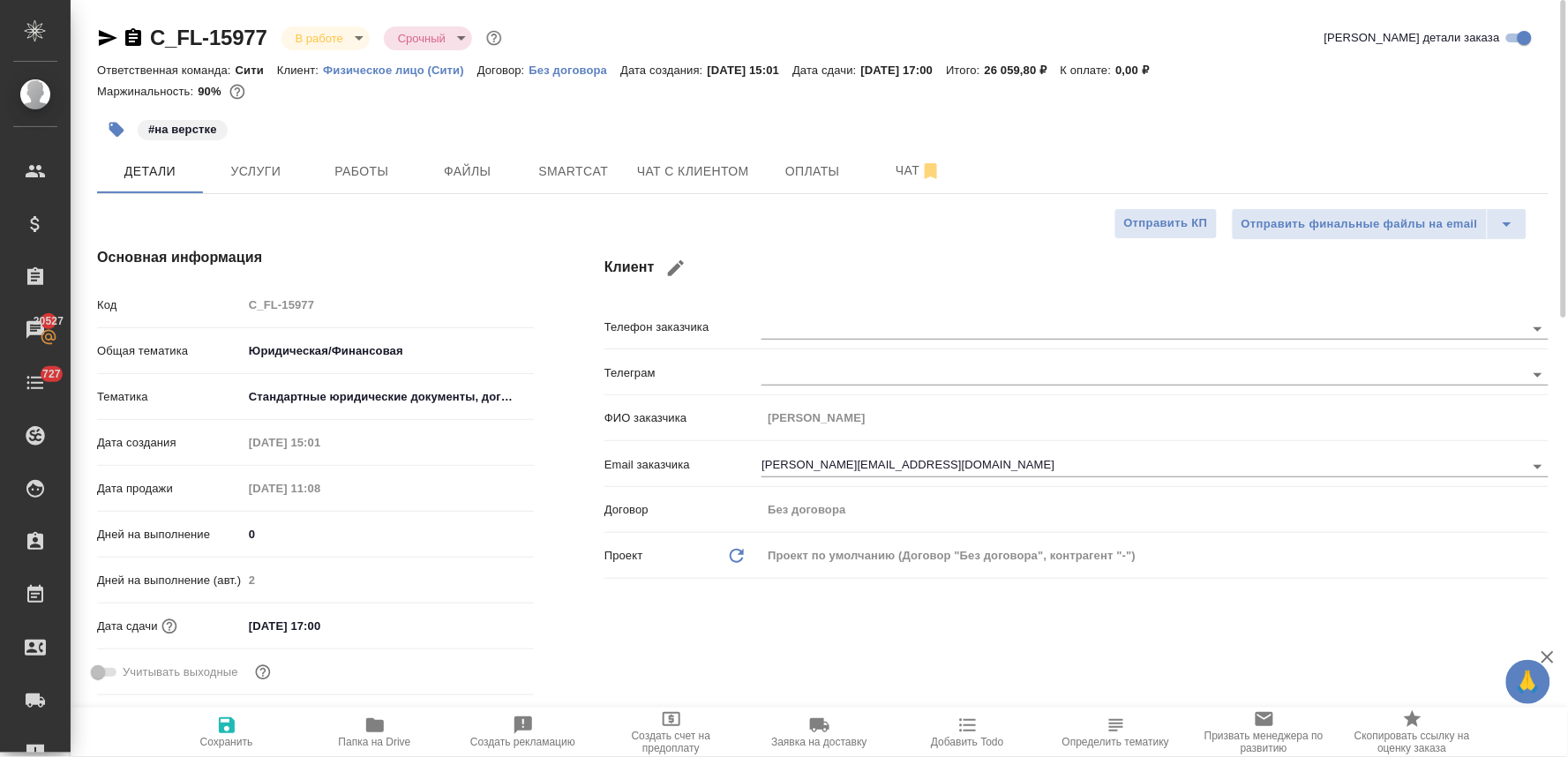
type textarea "x"
click at [765, 261] on h4 "Клиент" at bounding box center [1076, 268] width 944 height 43
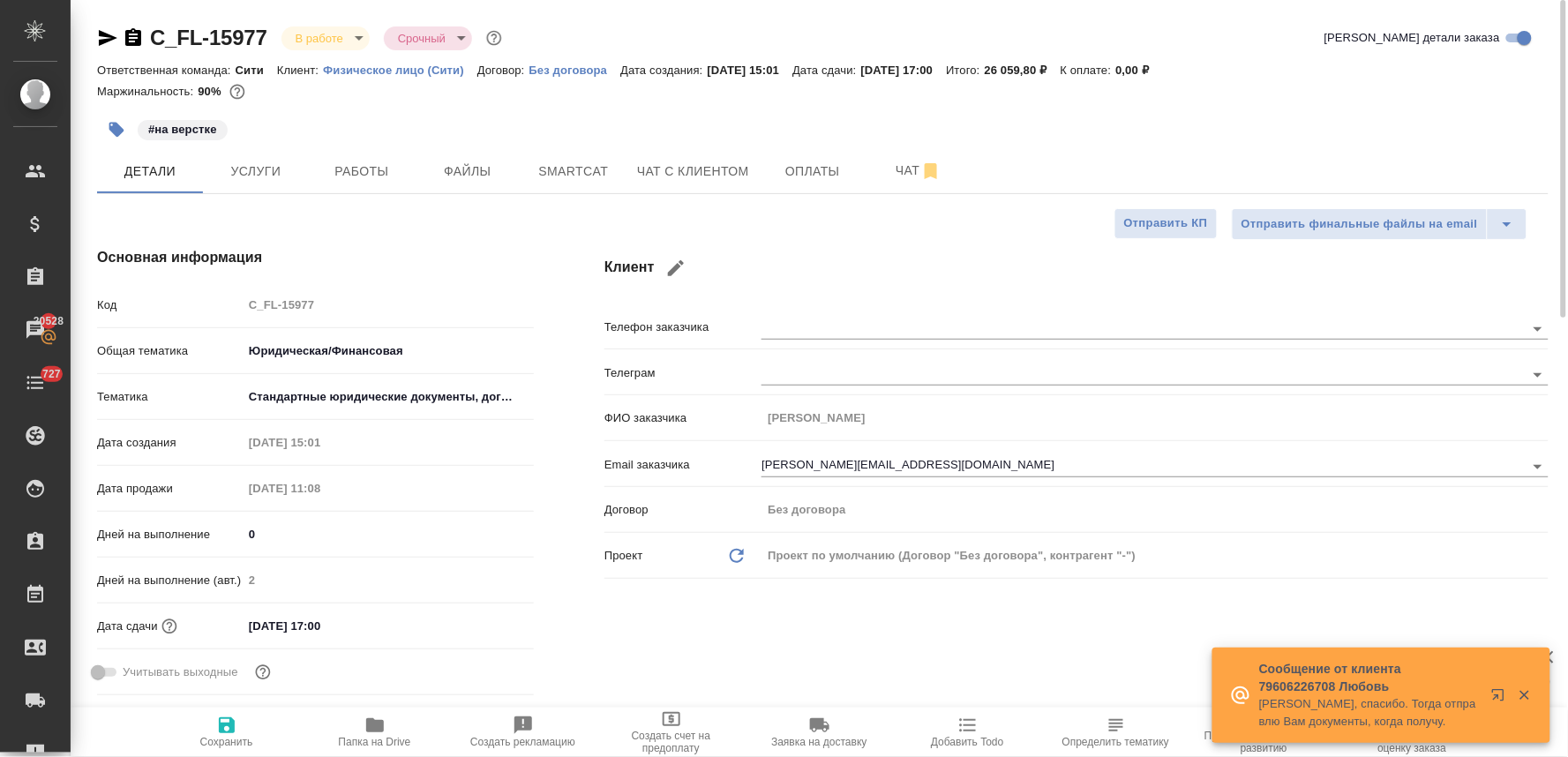
click at [842, 644] on div "Клиент Телефон заказчика Телеграм ФИО заказчика Осипов Вадим Email заказчика va…" at bounding box center [1076, 474] width 1015 height 526
type textarea "x"
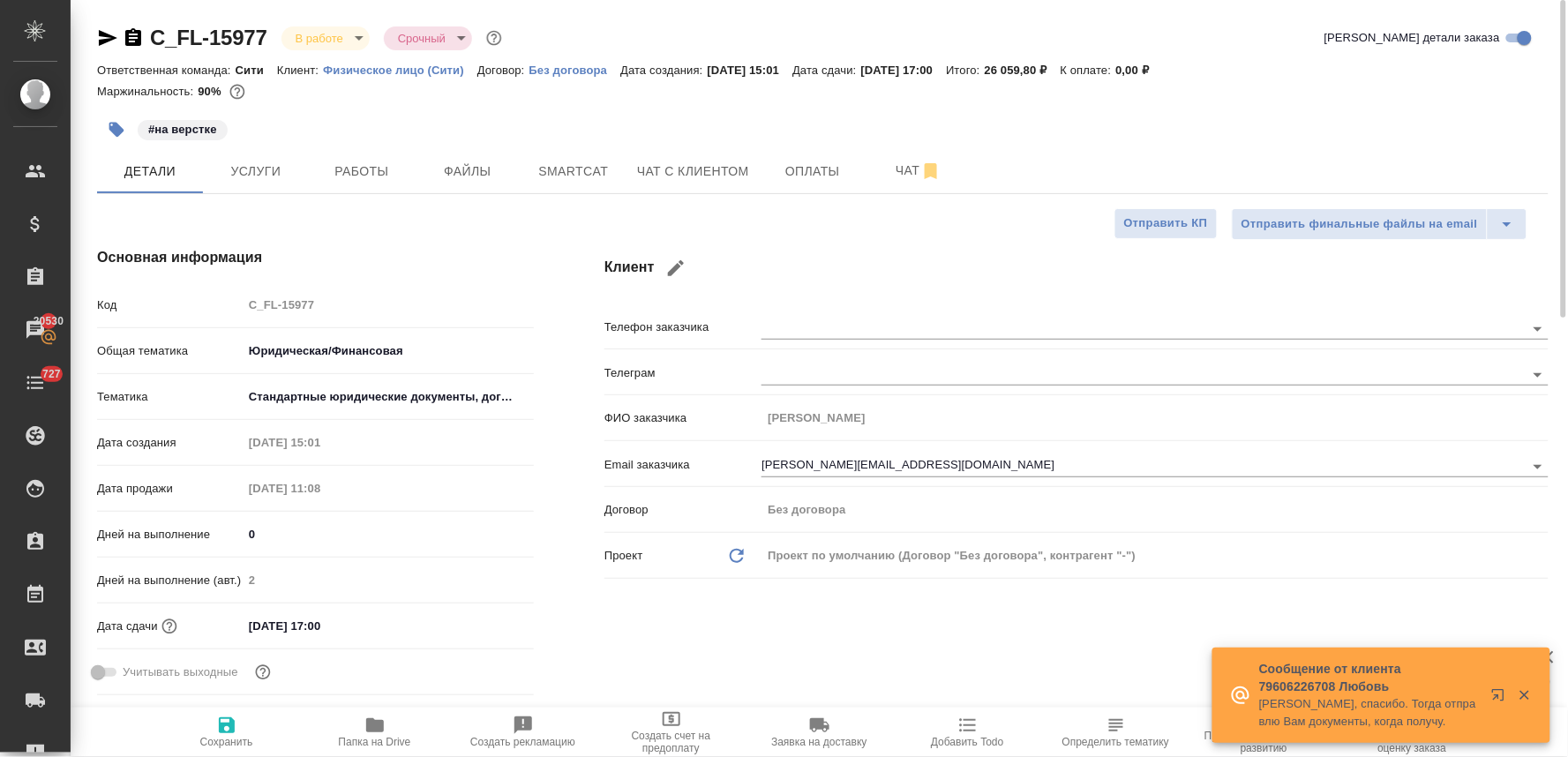
type textarea "x"
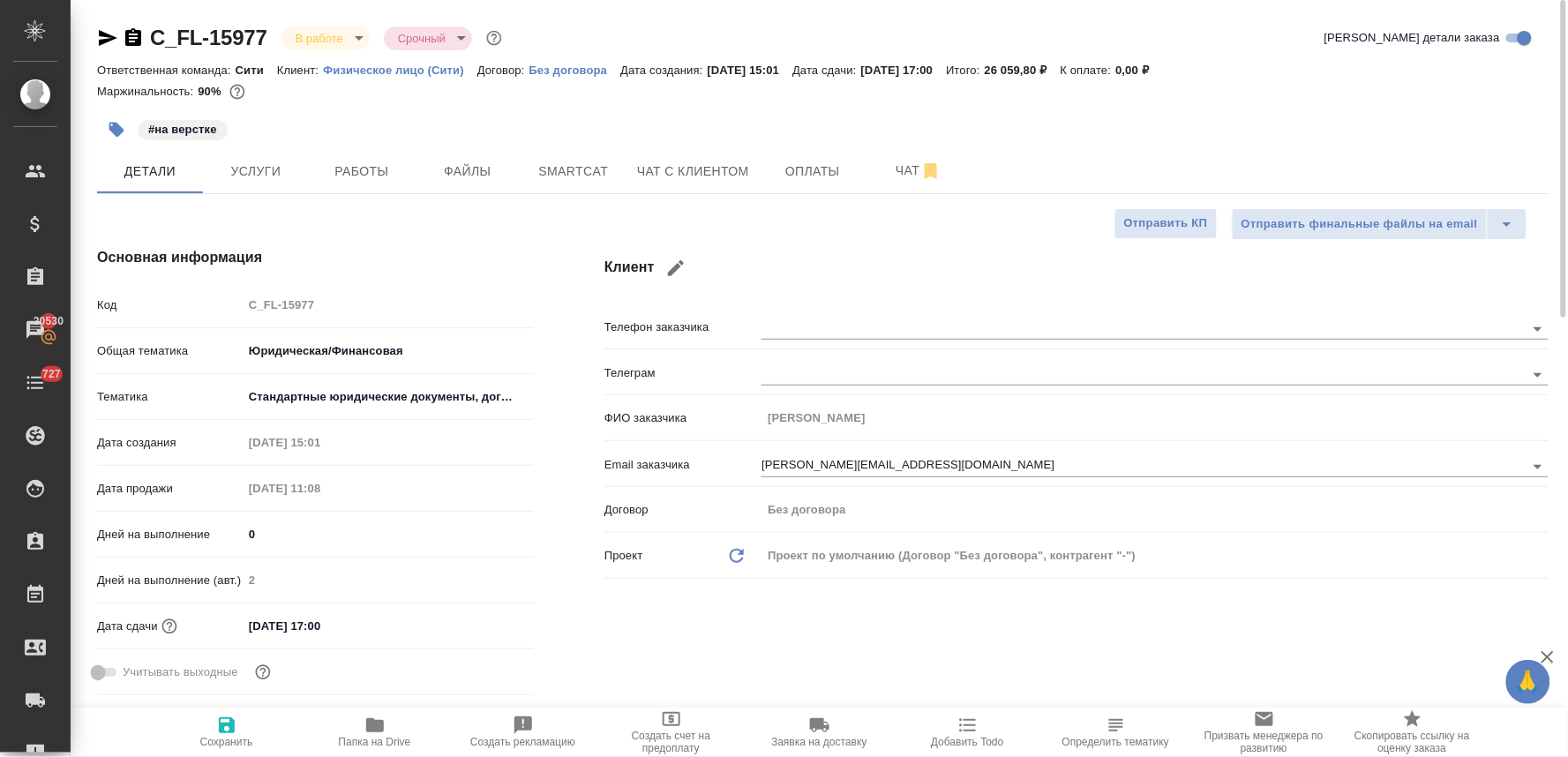
type textarea "x"
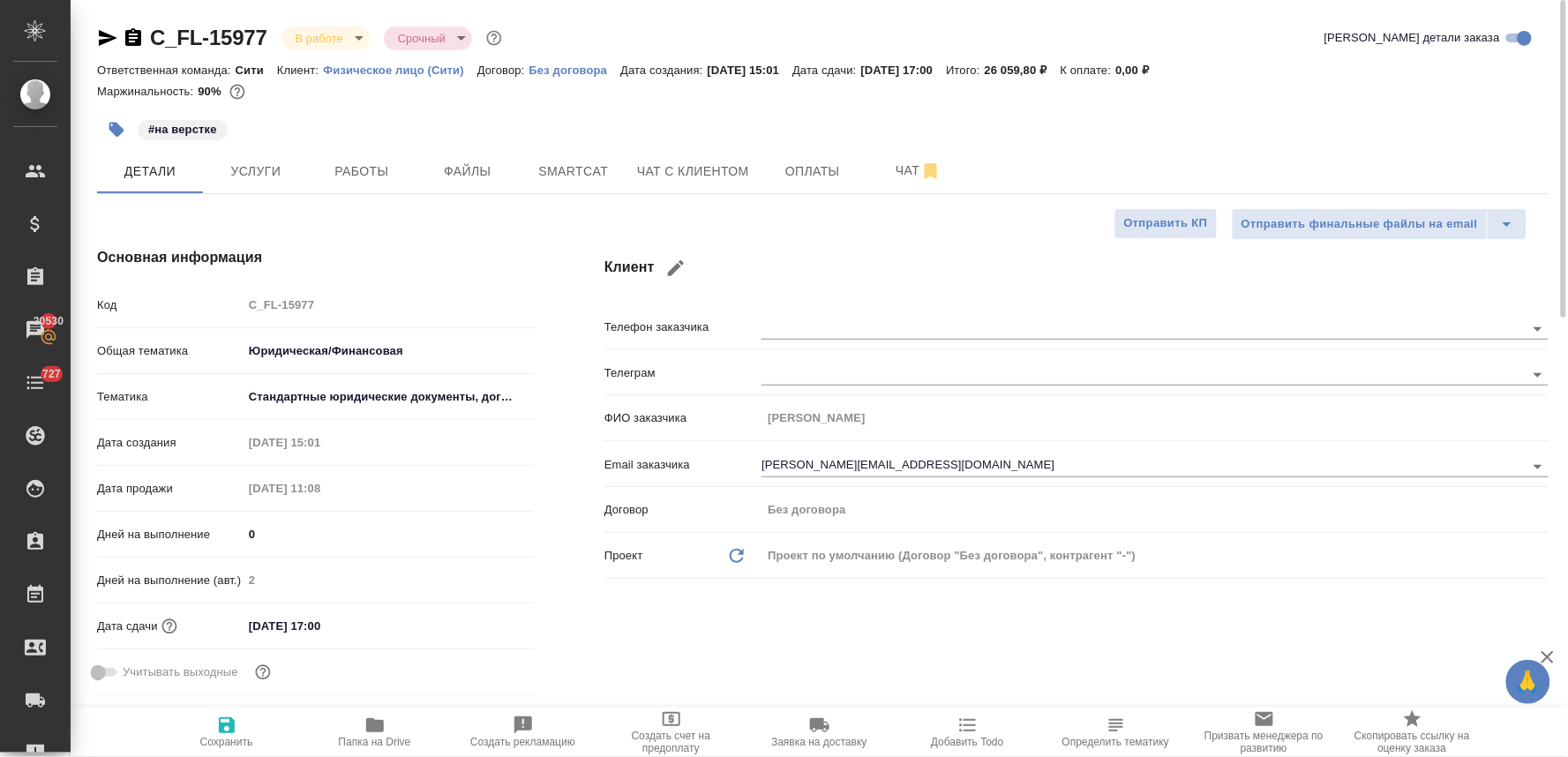
type textarea "x"
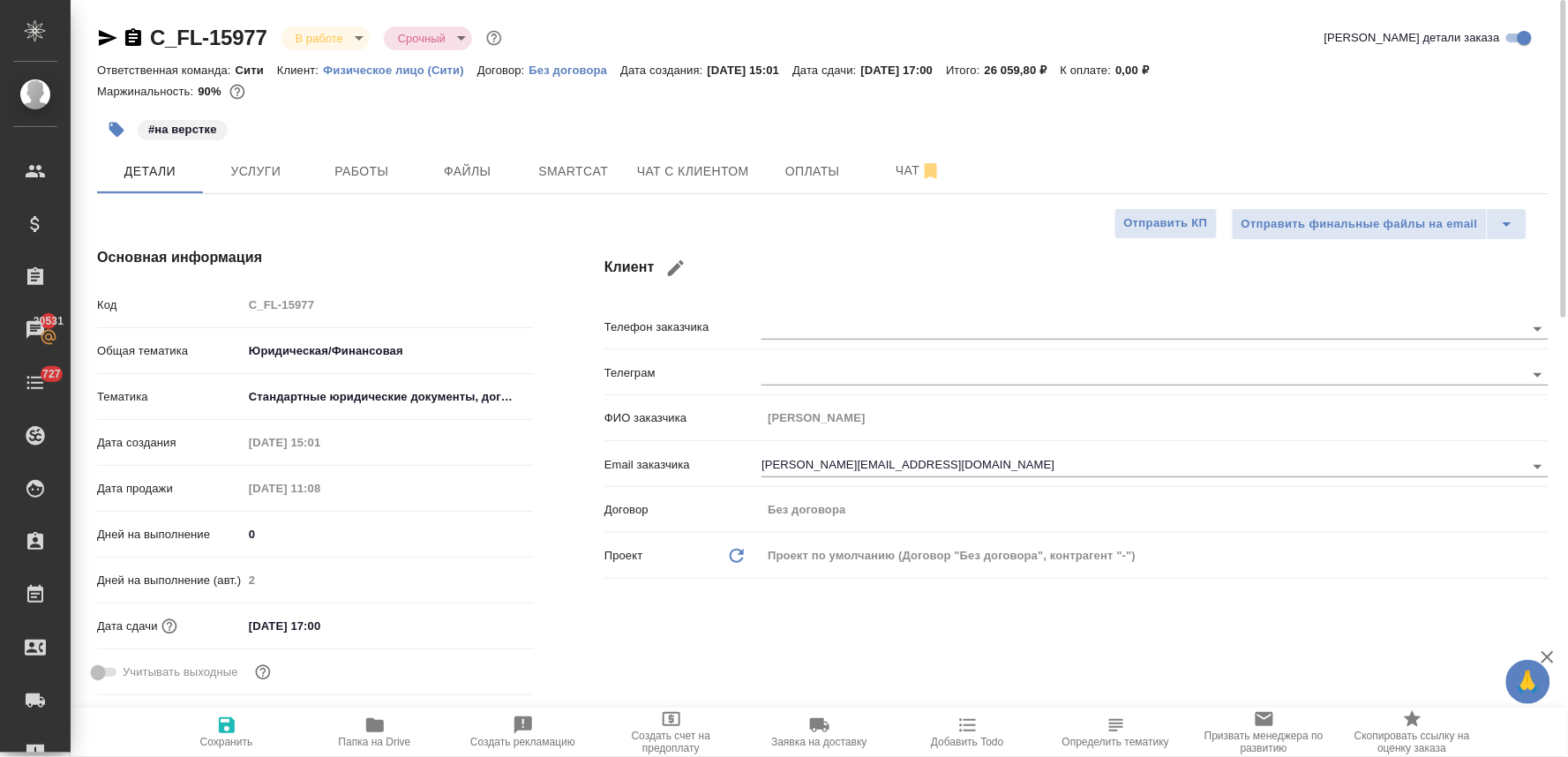
type textarea "x"
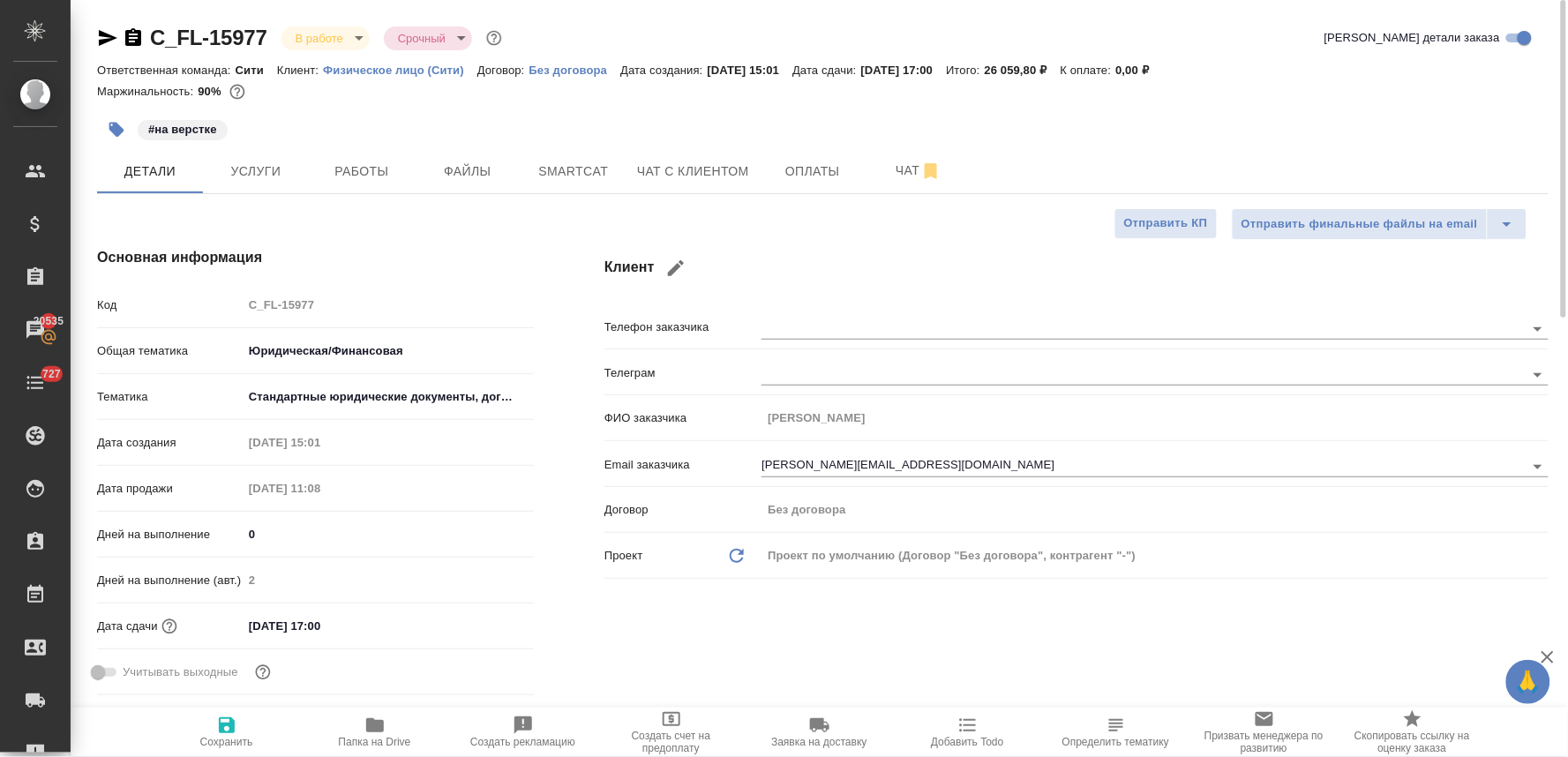
type textarea "x"
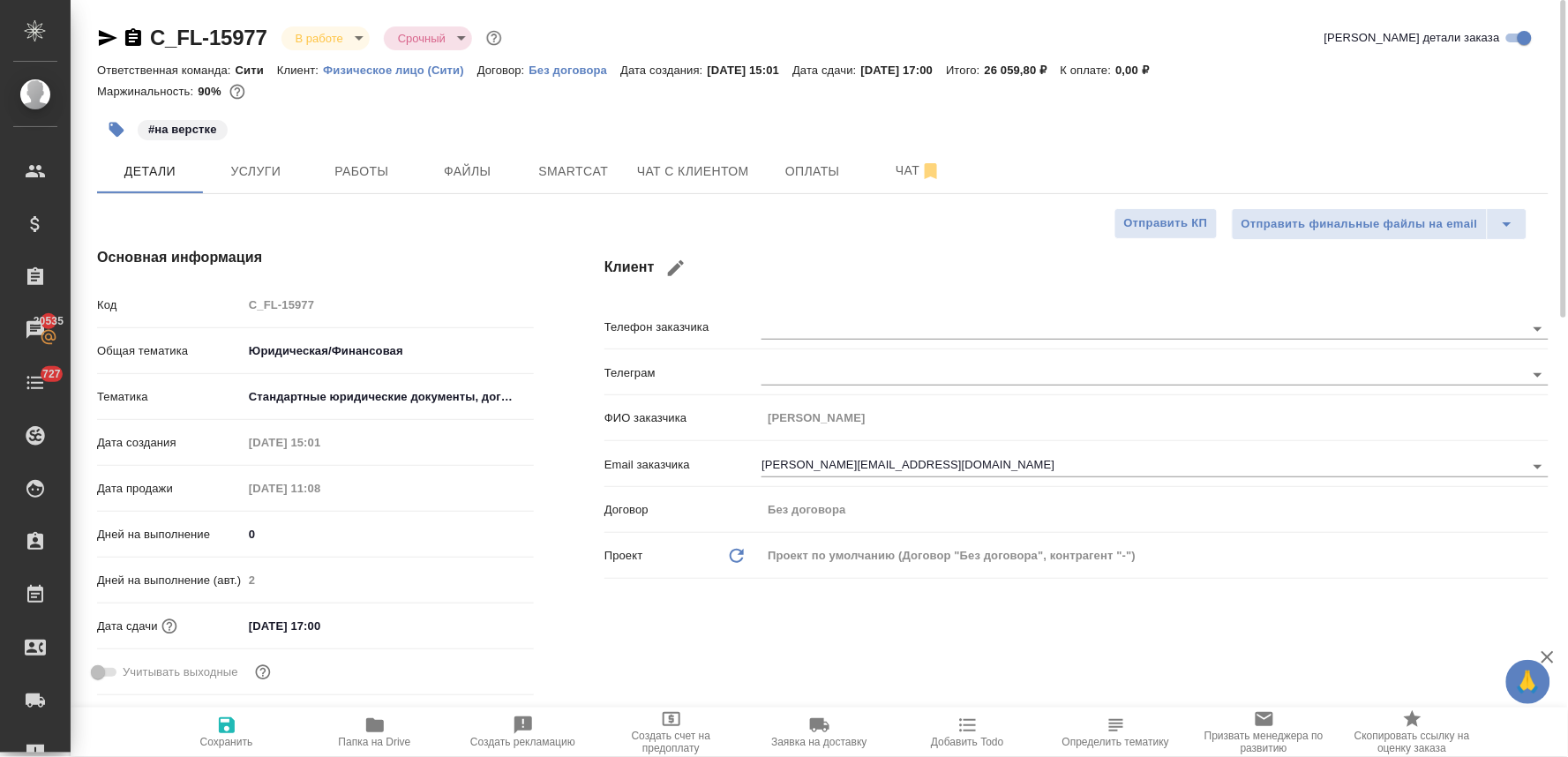
type textarea "x"
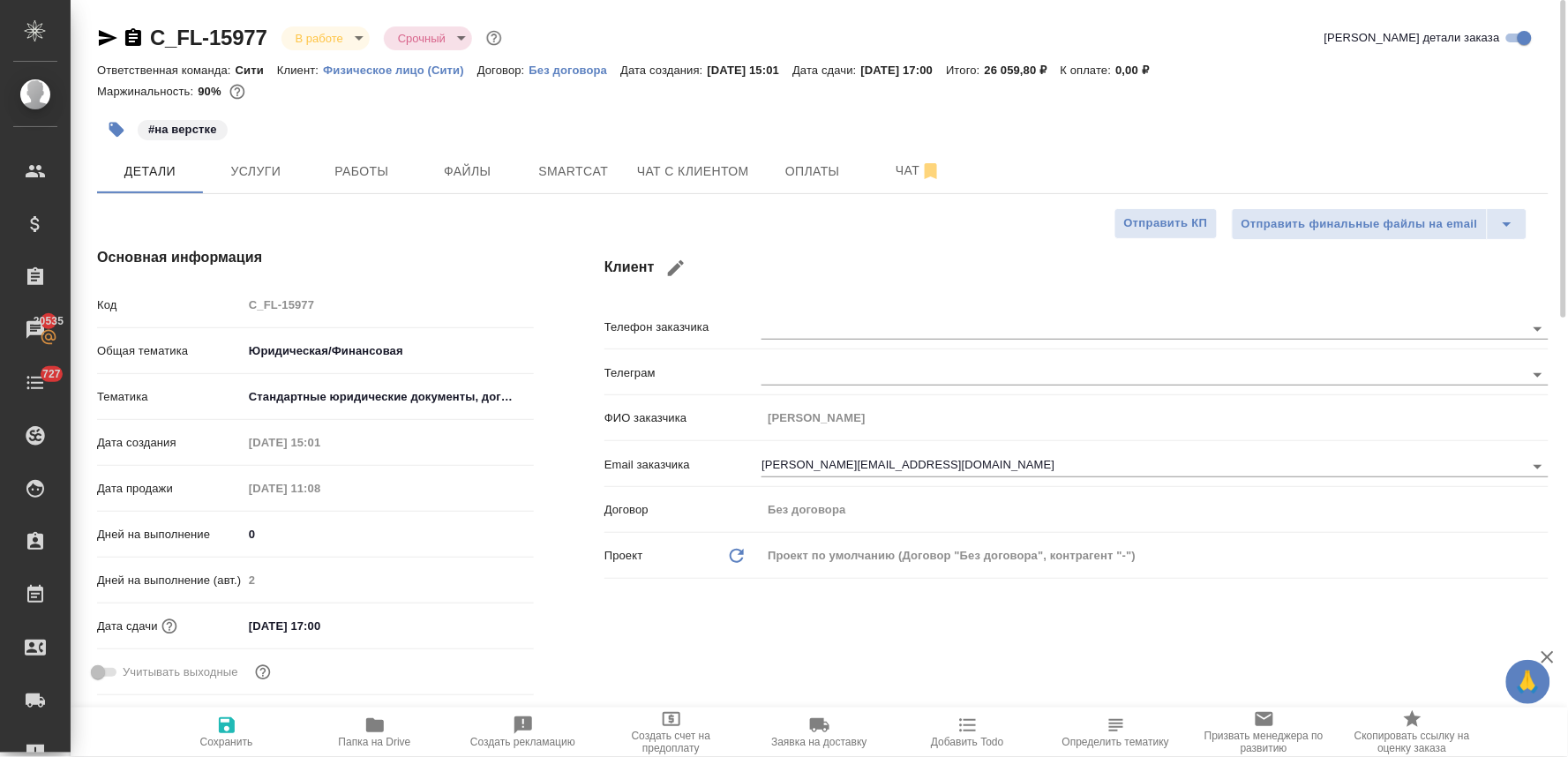
type textarea "x"
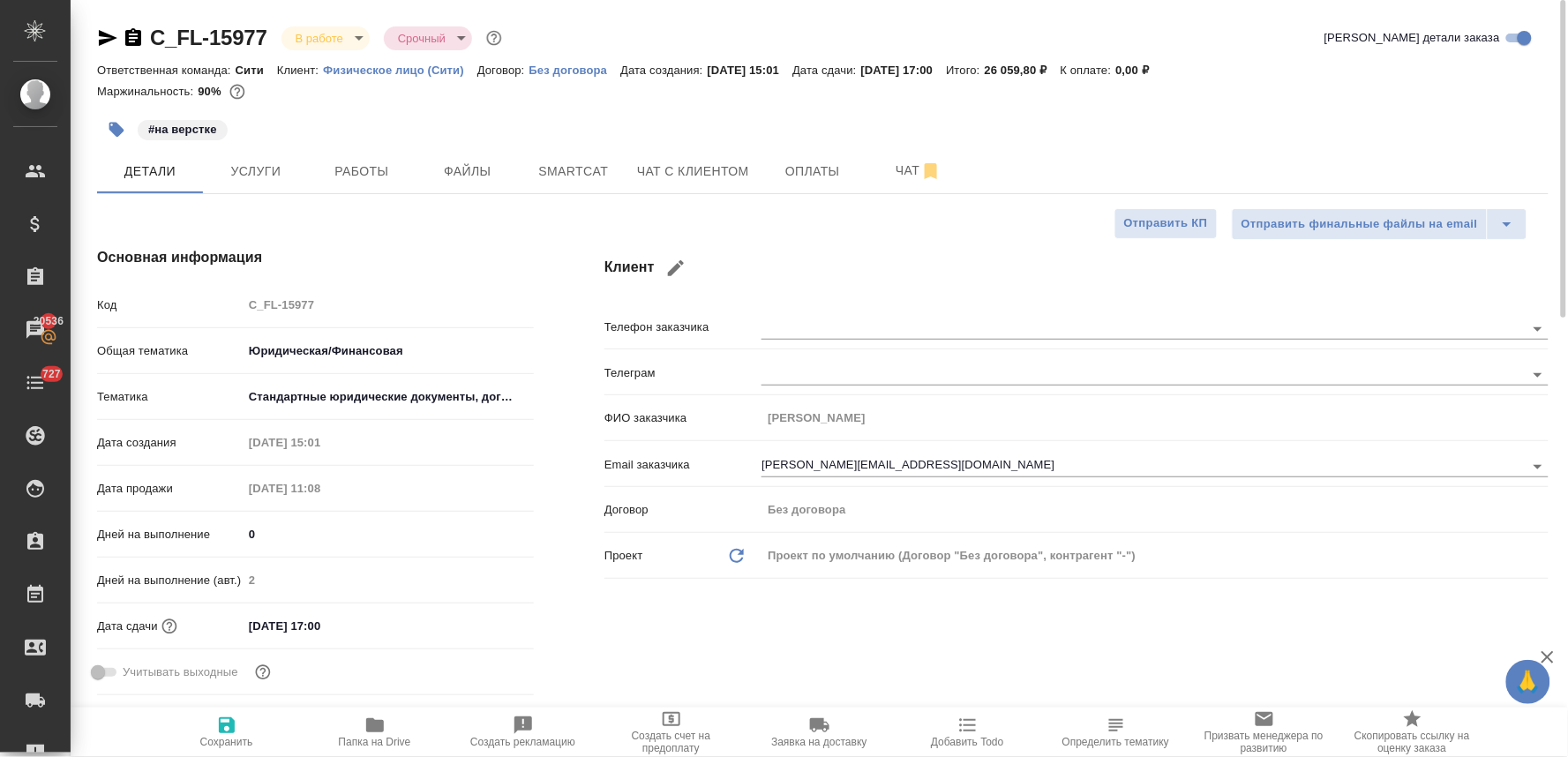
type textarea "x"
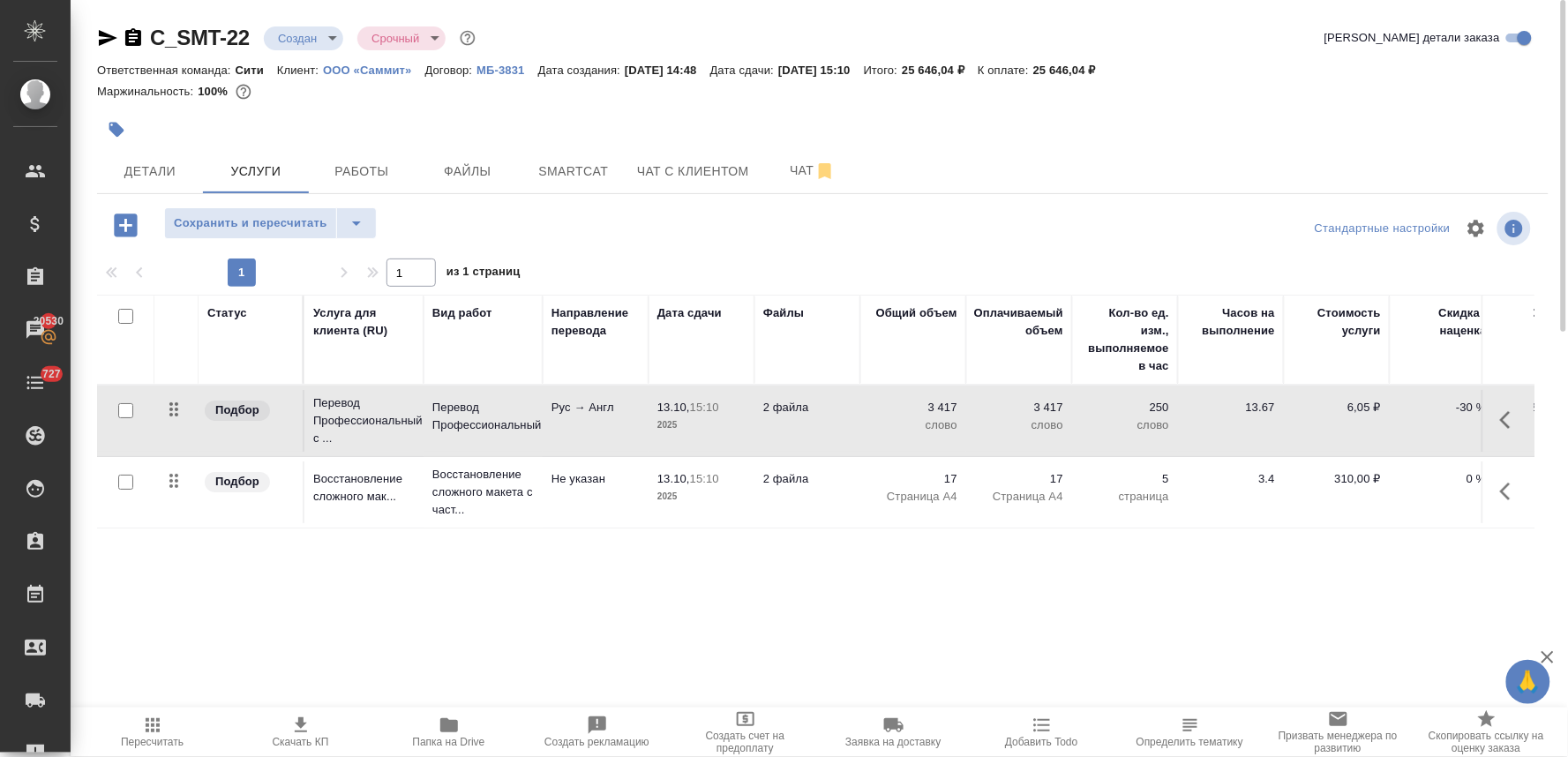
scroll to position [0, 224]
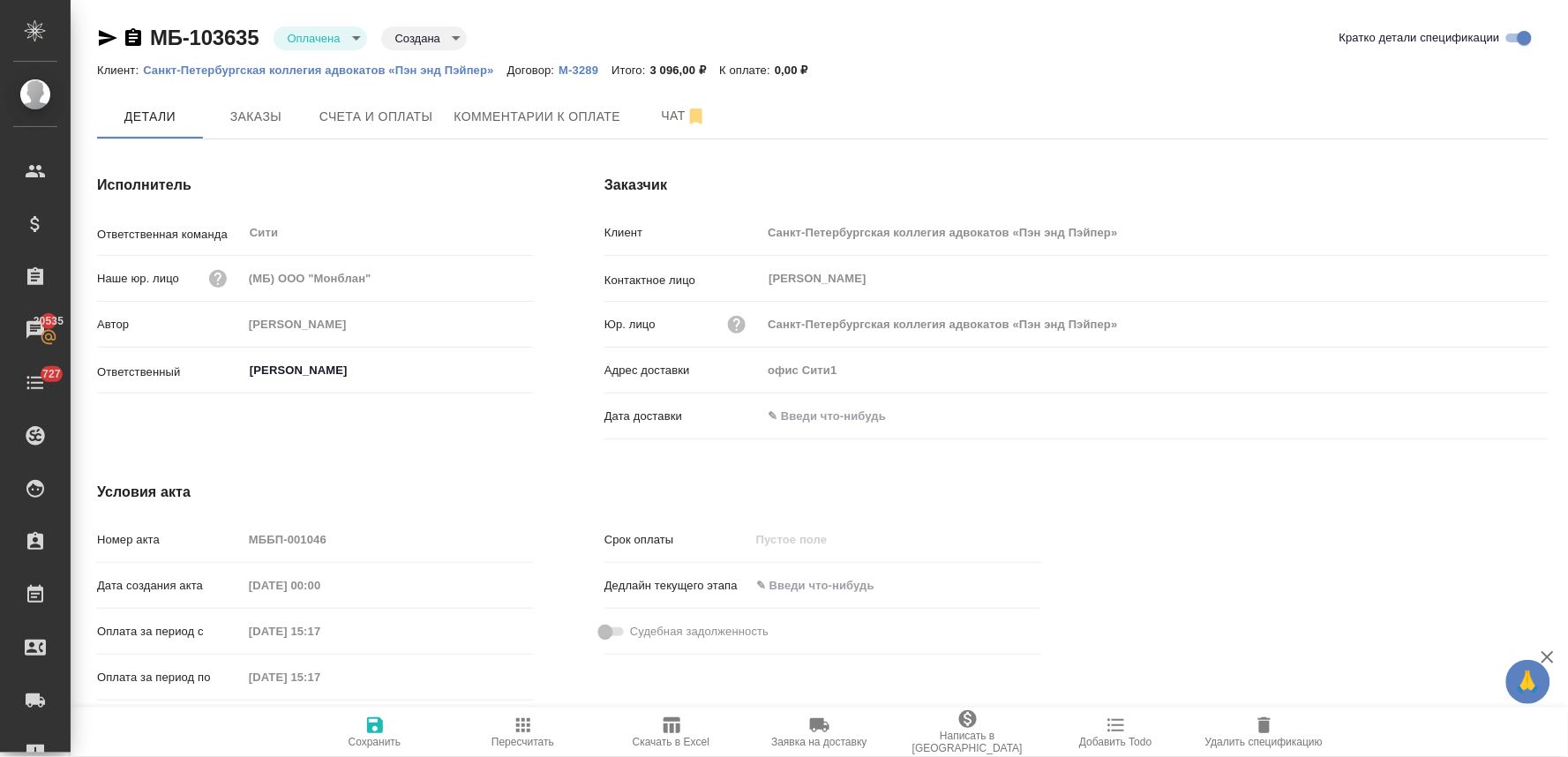
click at [1127, 527] on div at bounding box center [1330, 595] width 507 height 296
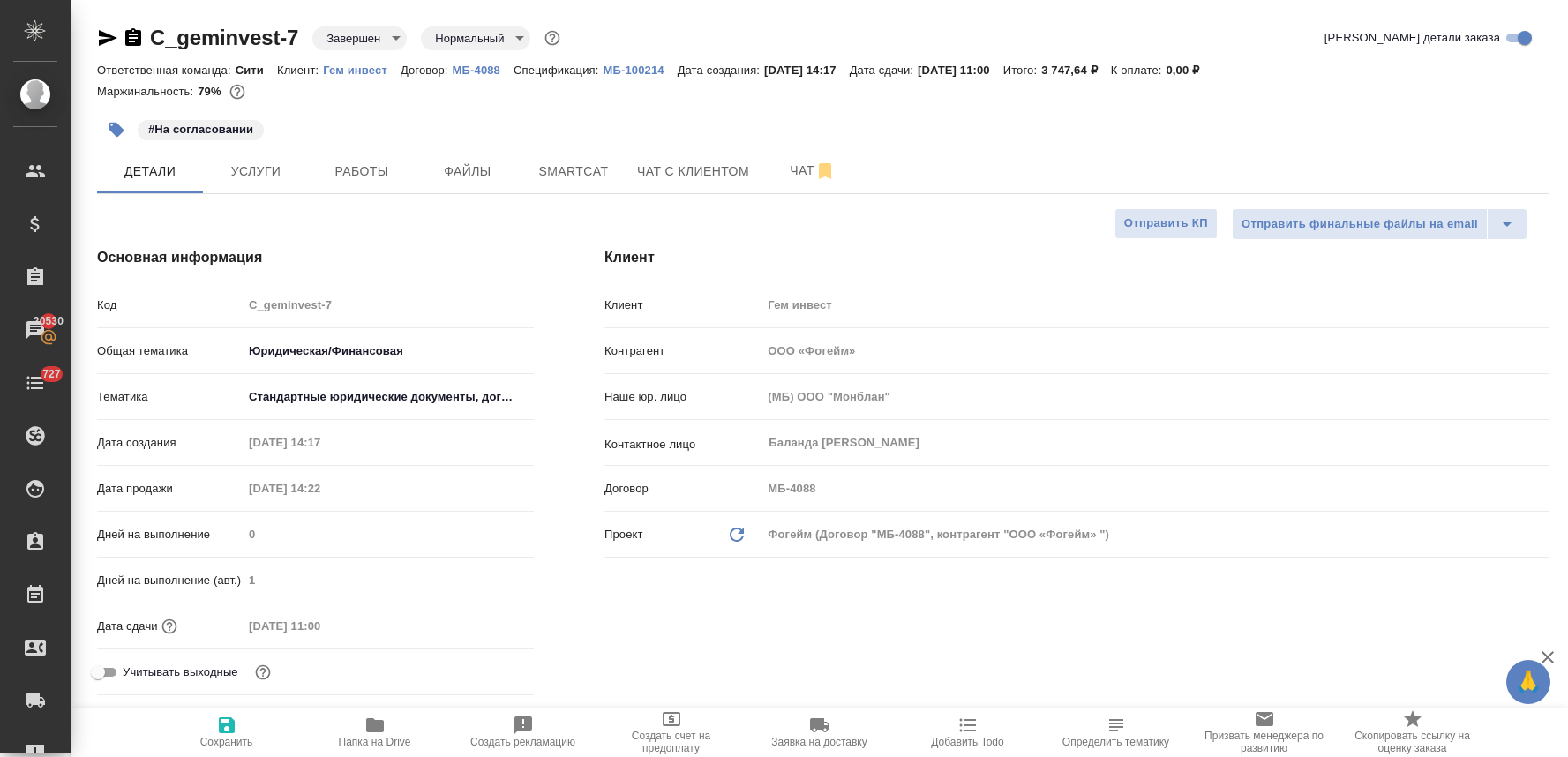
select select "RU"
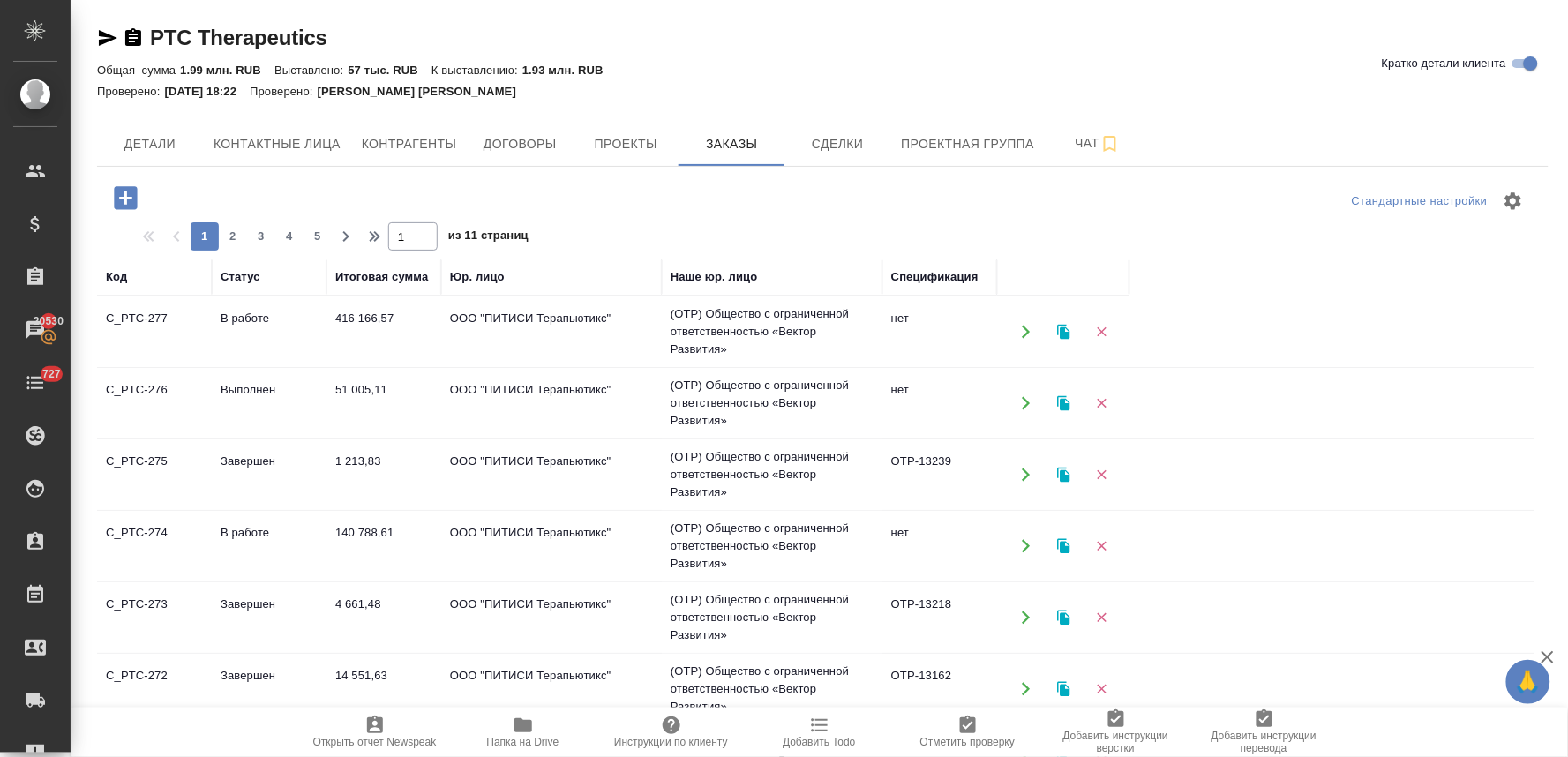
click at [124, 189] on icon "button" at bounding box center [125, 198] width 23 height 23
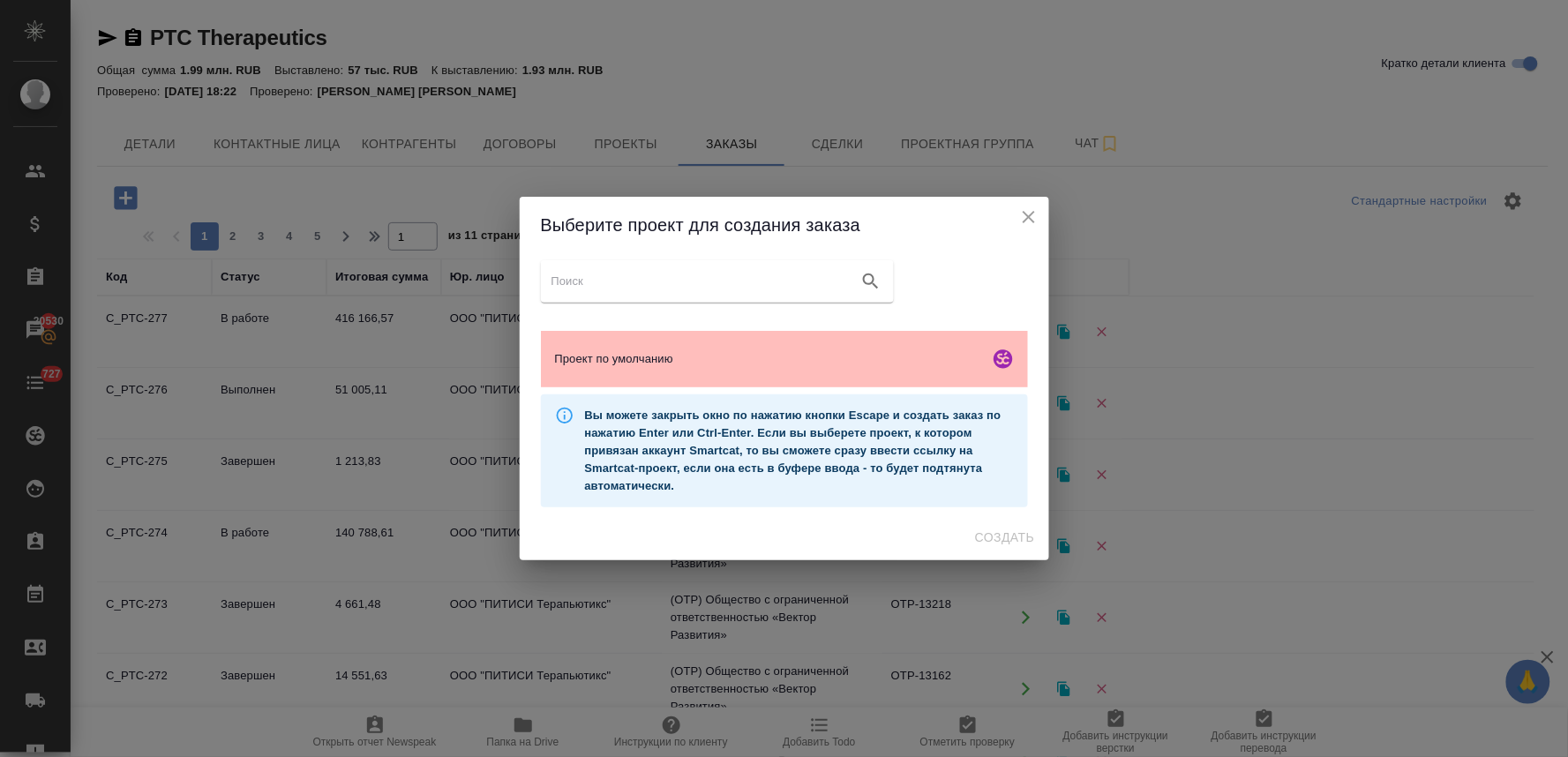
click at [868, 353] on span "Проект по умолчанию" at bounding box center [768, 360] width 427 height 17
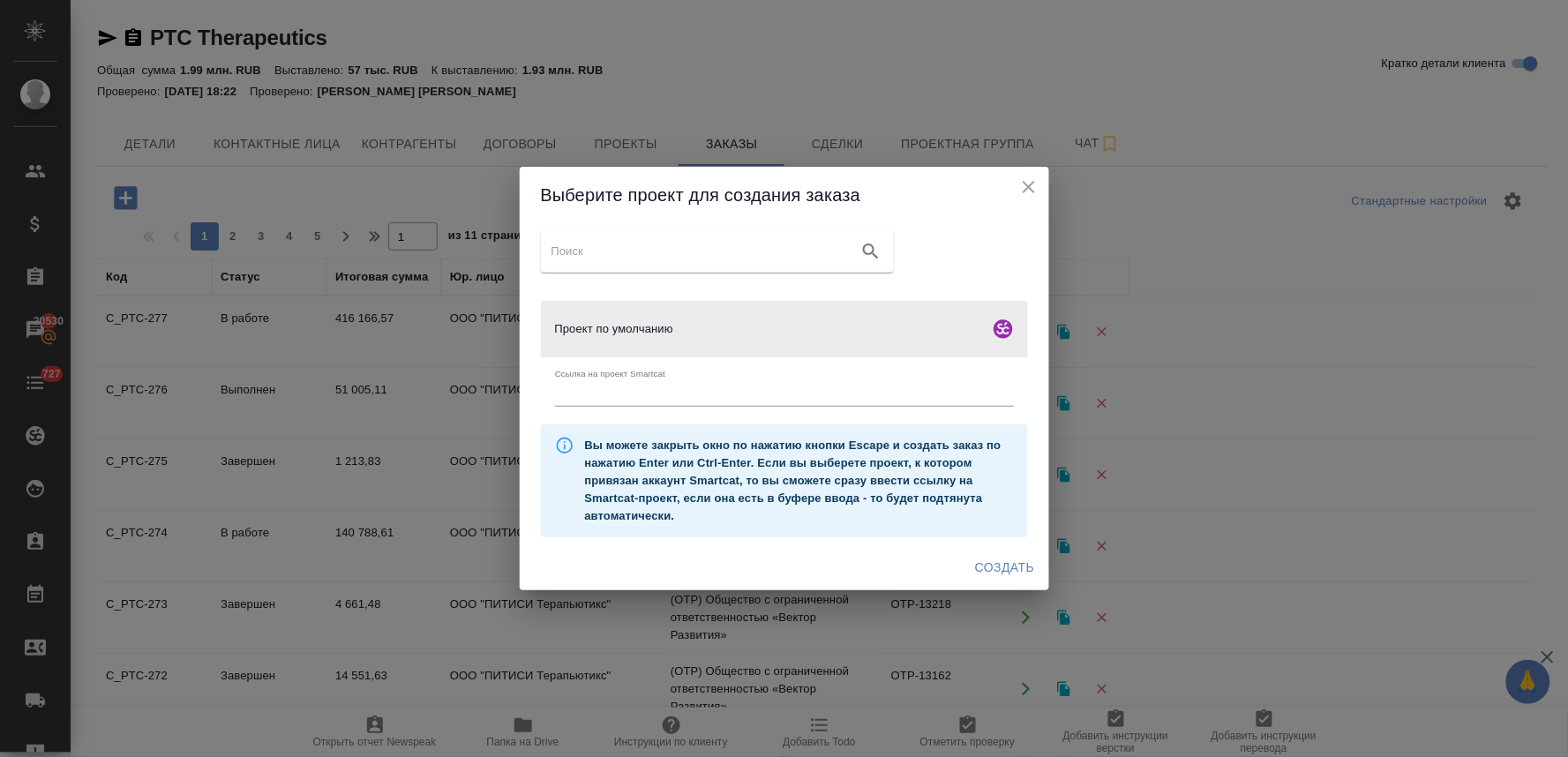
click at [1004, 564] on span "Создать" at bounding box center [1005, 568] width 59 height 22
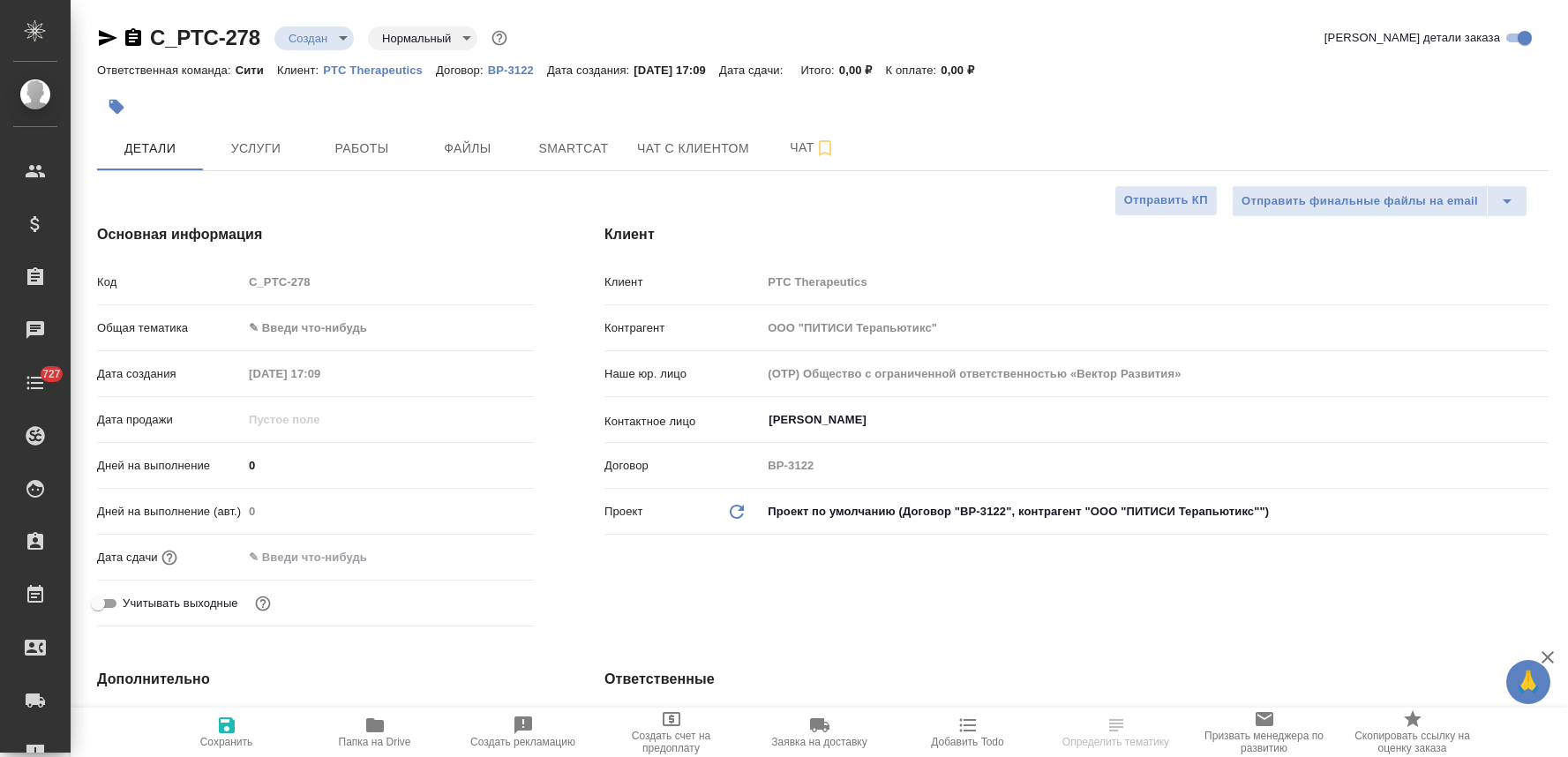
select select "RU"
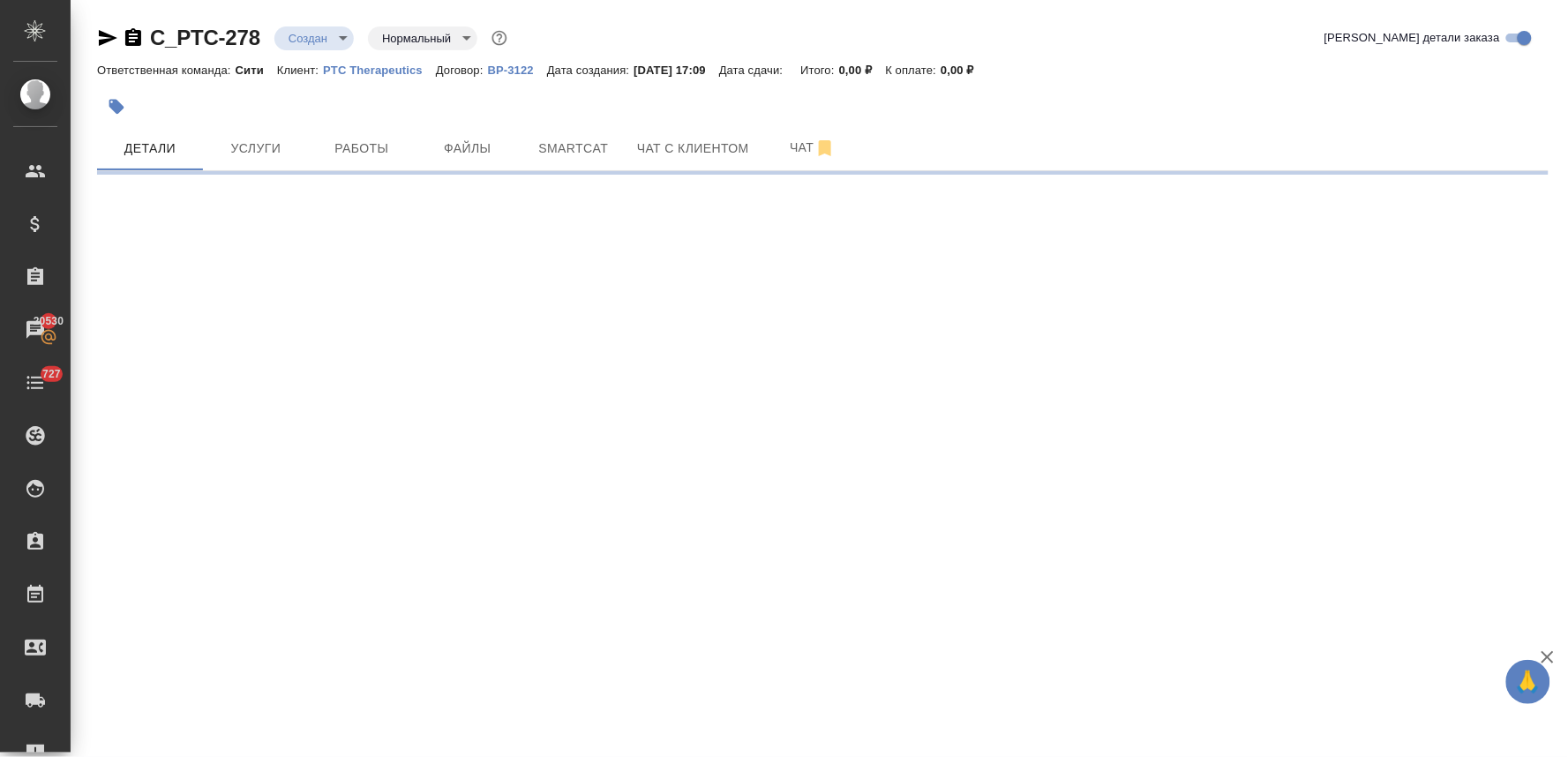
select select "RU"
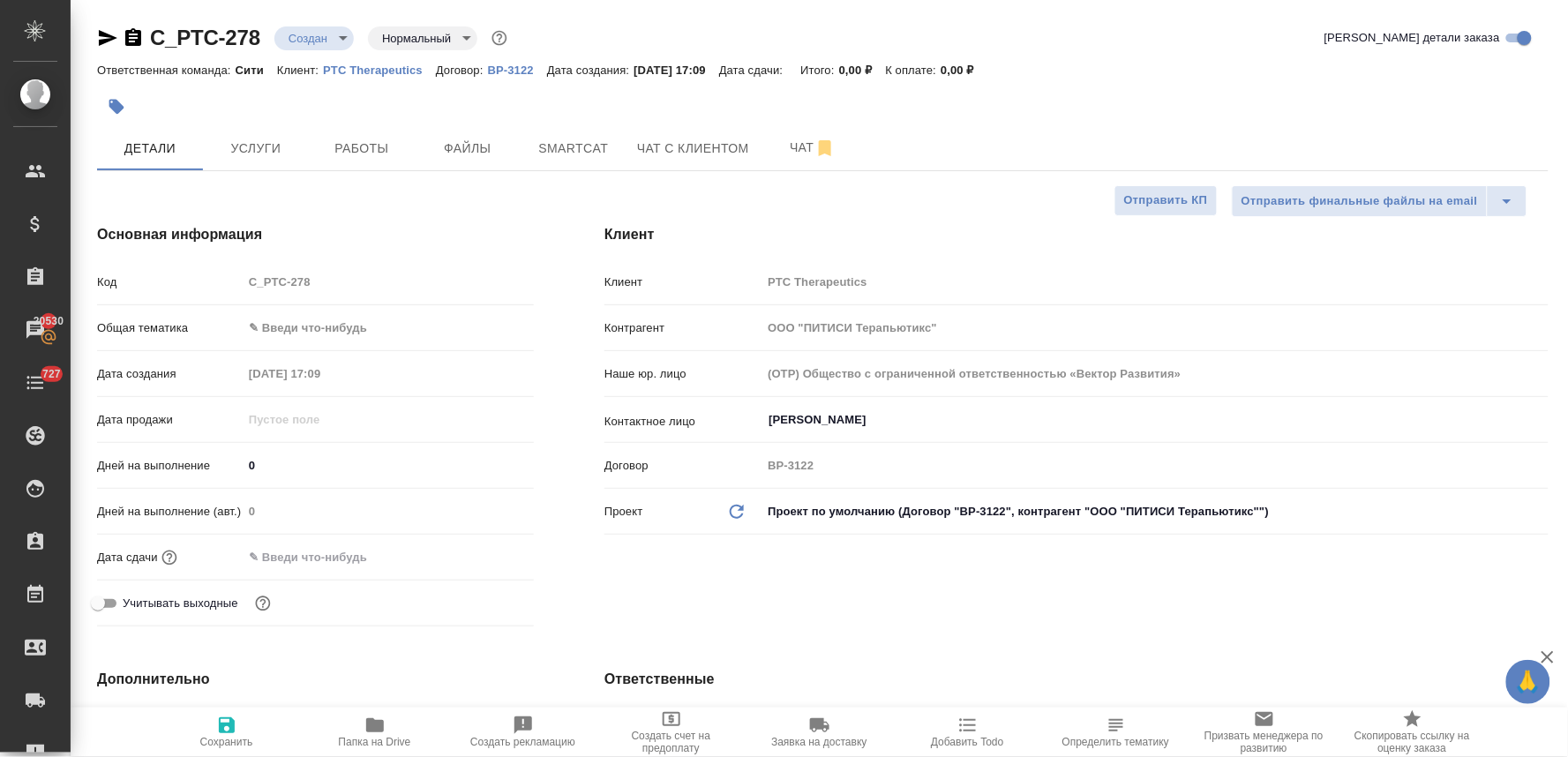
type textarea "x"
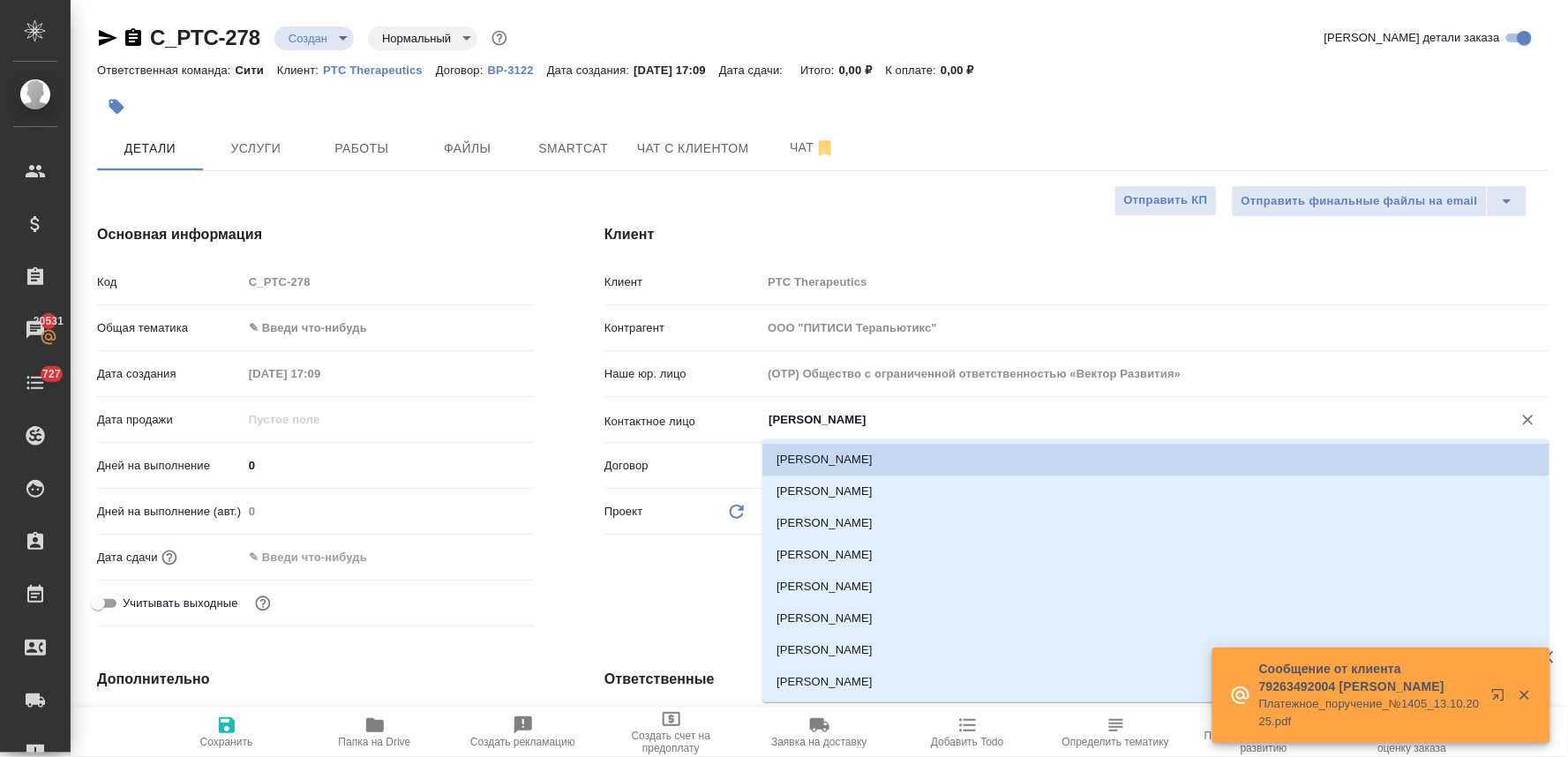
click at [860, 430] on input "[PERSON_NAME]" at bounding box center [1125, 421] width 718 height 21
click at [852, 492] on li "[PERSON_NAME]" at bounding box center [1156, 492] width 787 height 32
type input "[PERSON_NAME]"
type textarea "x"
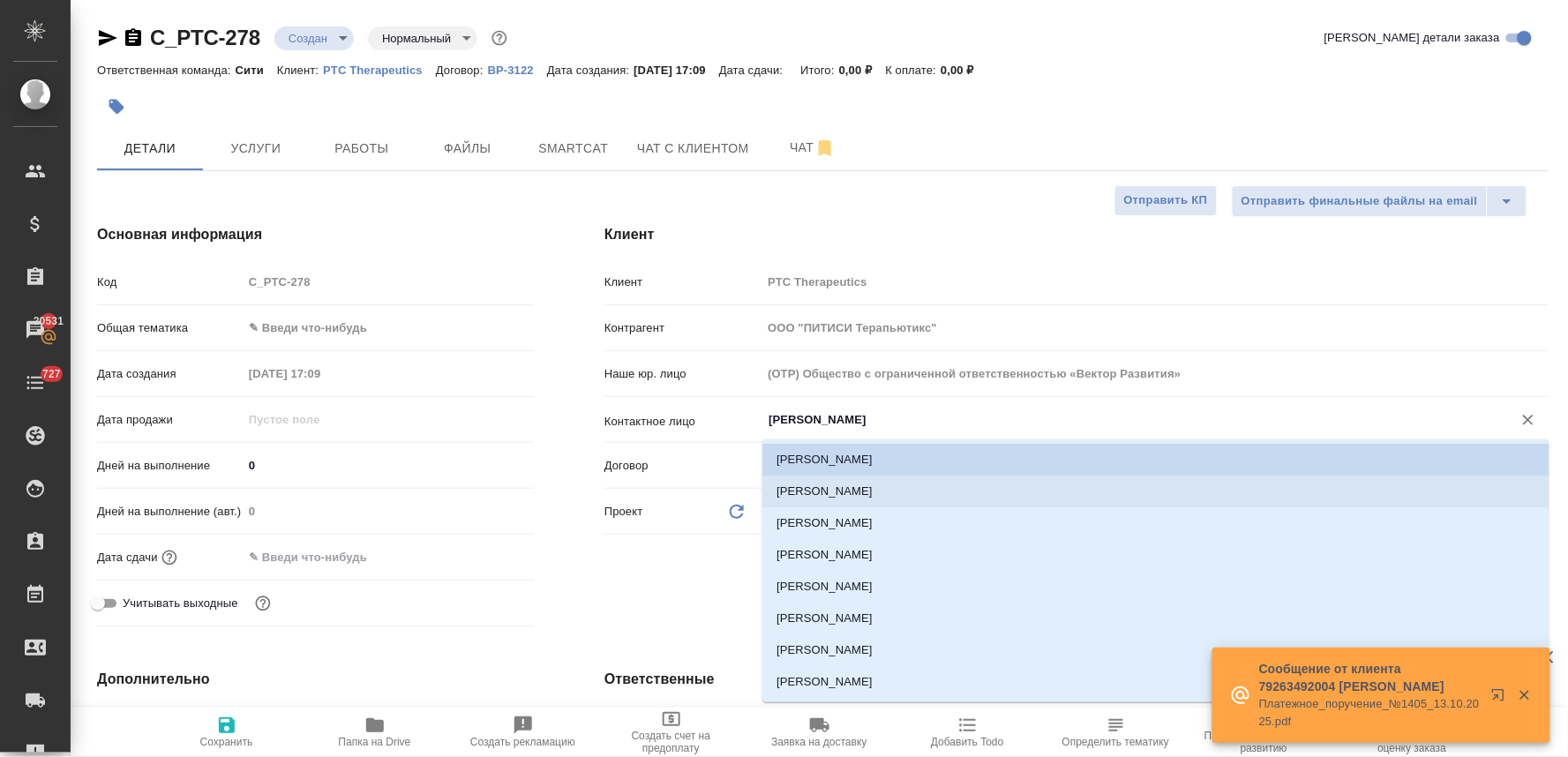
type textarea "x"
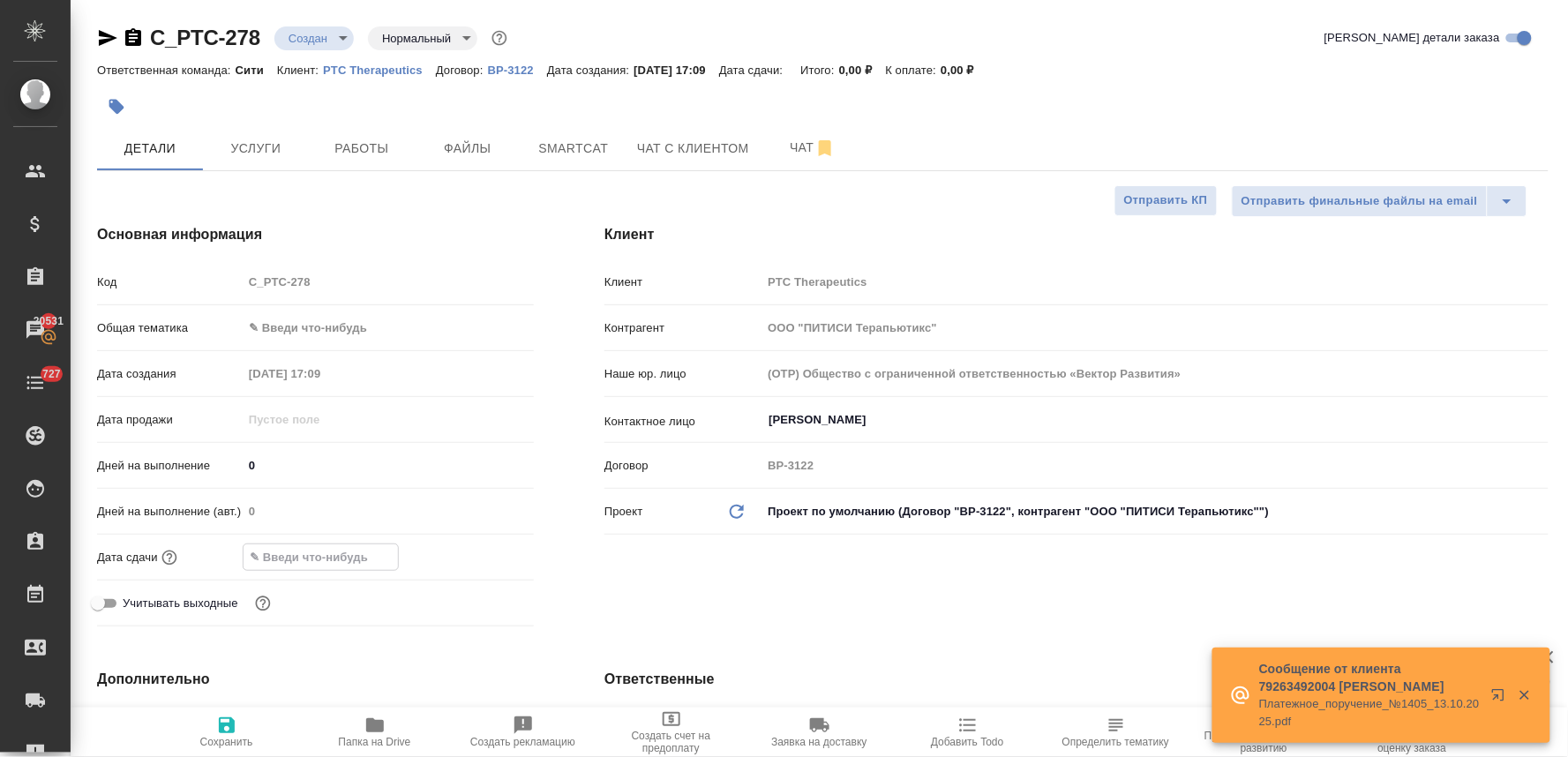
click at [306, 562] on input "text" at bounding box center [321, 558] width 154 height 25
click at [488, 556] on icon "button" at bounding box center [483, 556] width 21 height 21
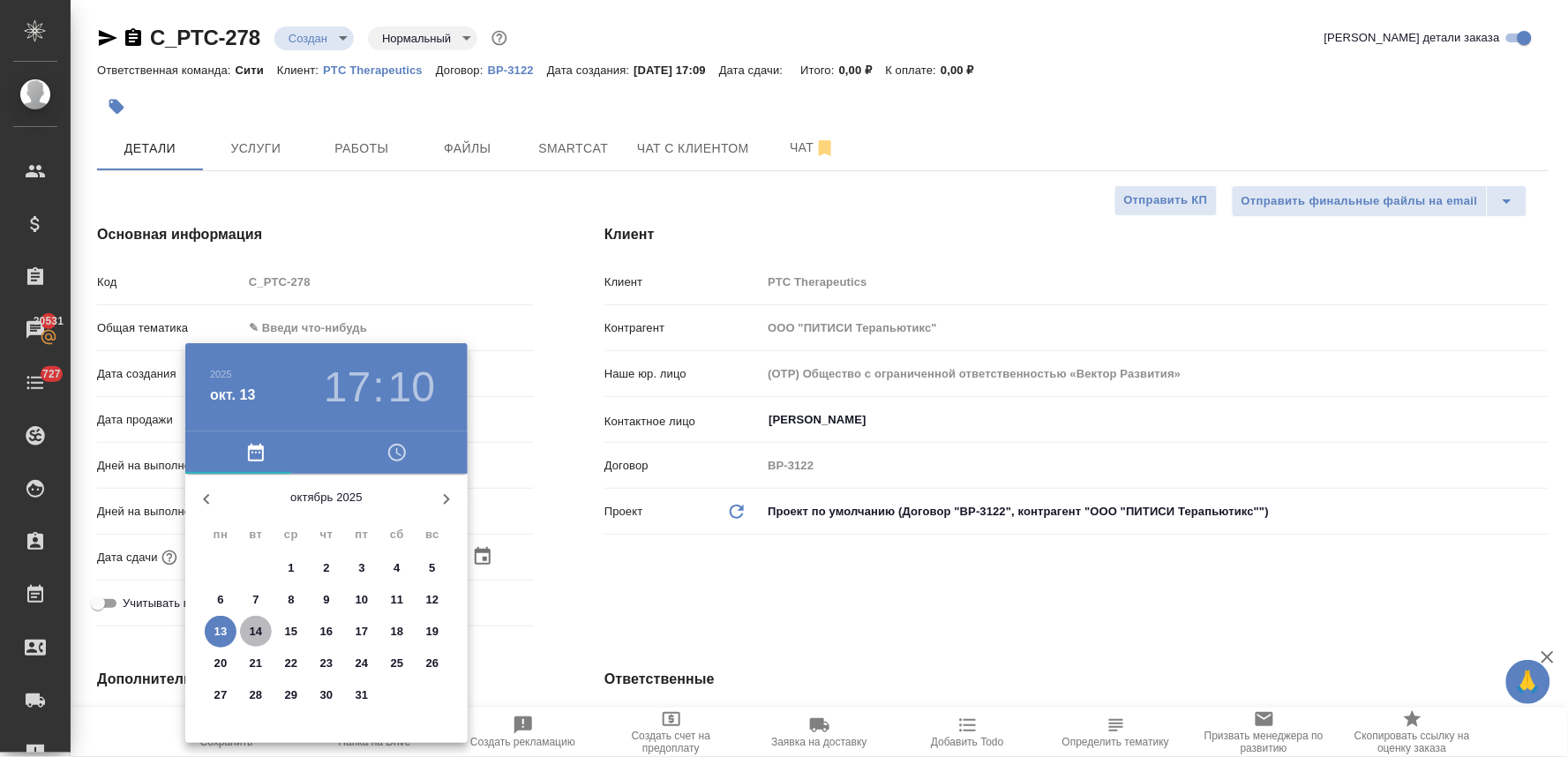
click at [256, 630] on p "14" at bounding box center [256, 632] width 14 height 17
type input "14.10.2025 17:10"
type textarea "x"
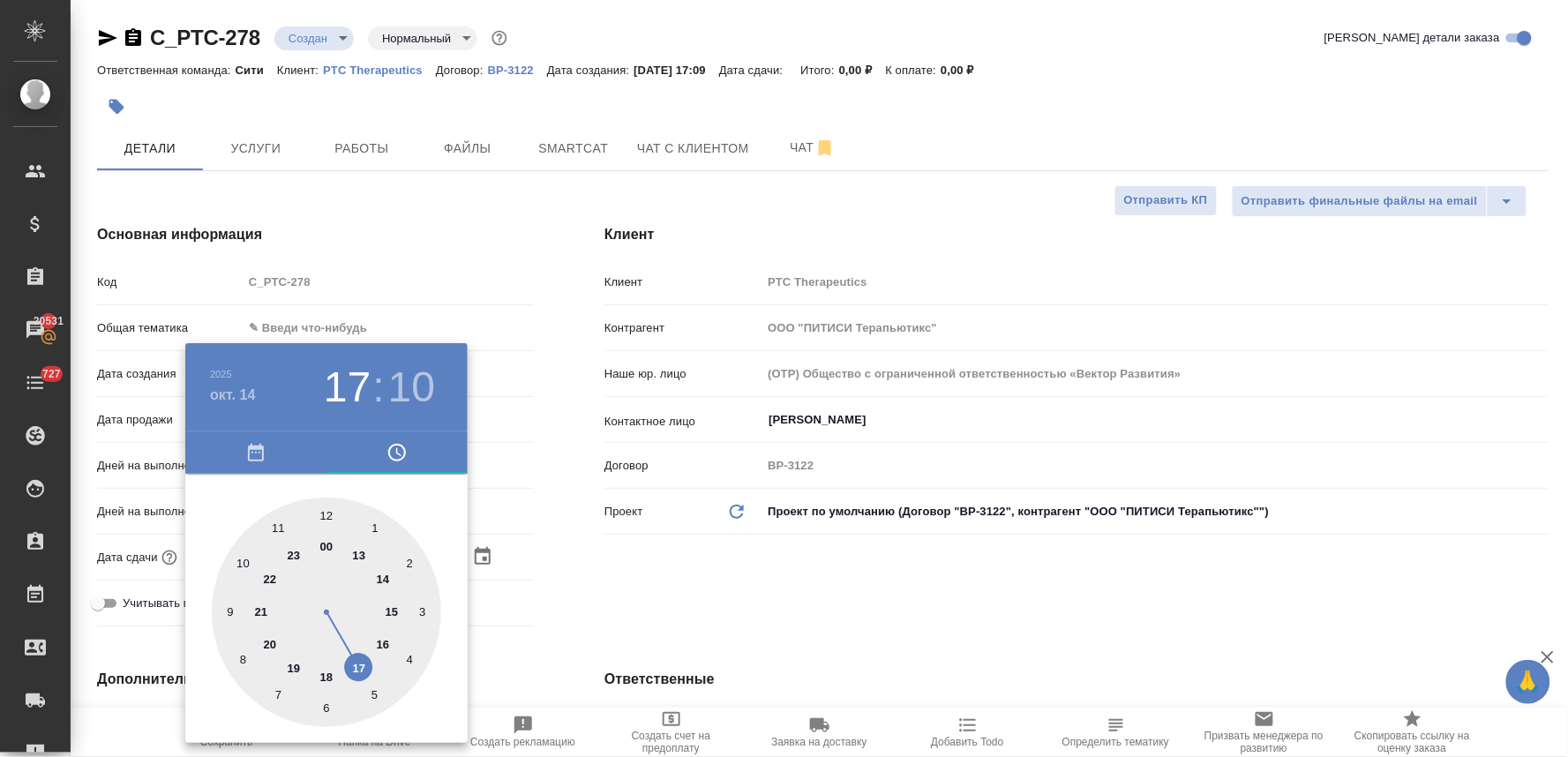
click at [631, 581] on div at bounding box center [784, 378] width 1568 height 757
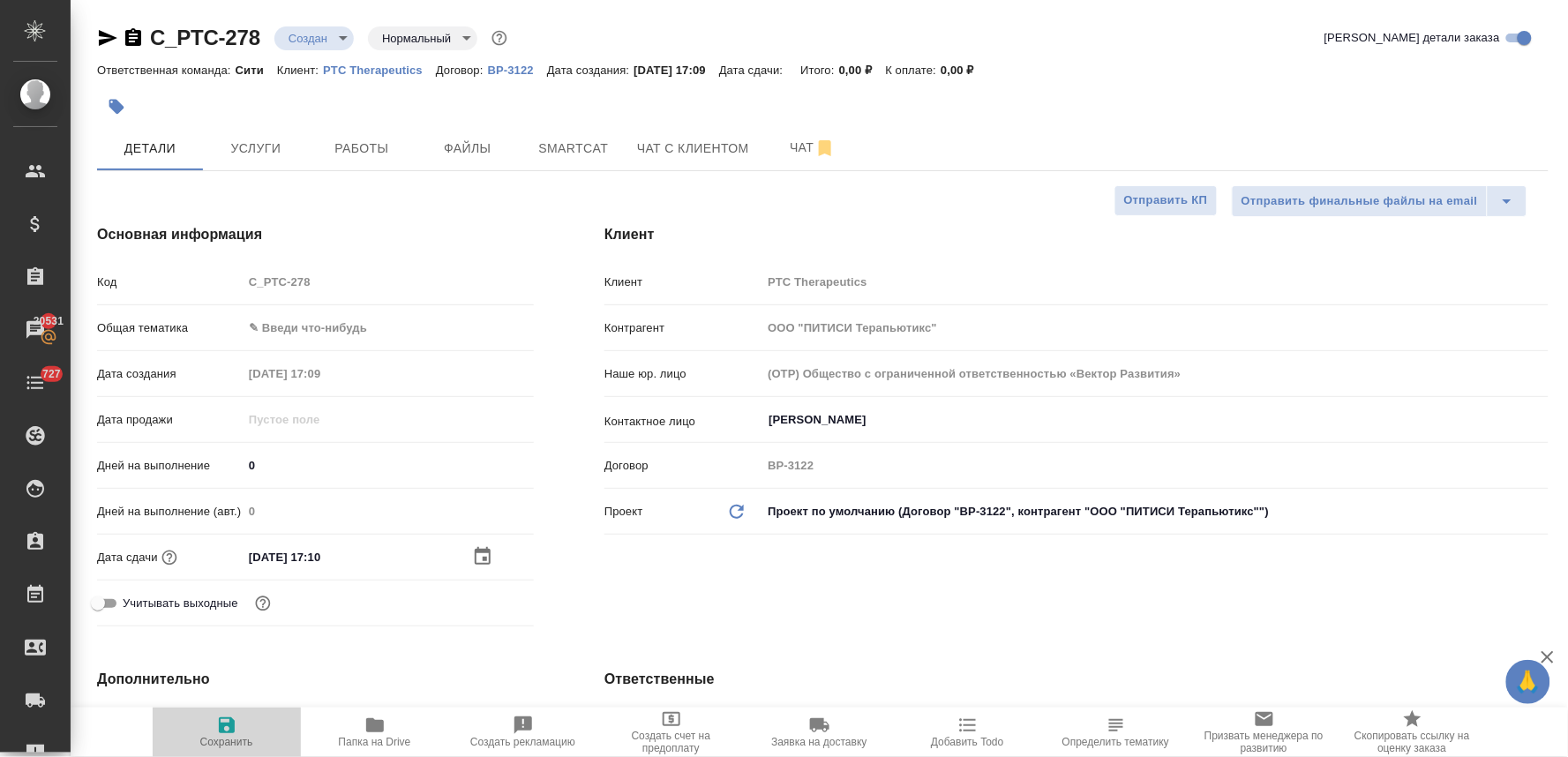
click at [217, 729] on icon "button" at bounding box center [227, 726] width 21 height 21
type textarea "x"
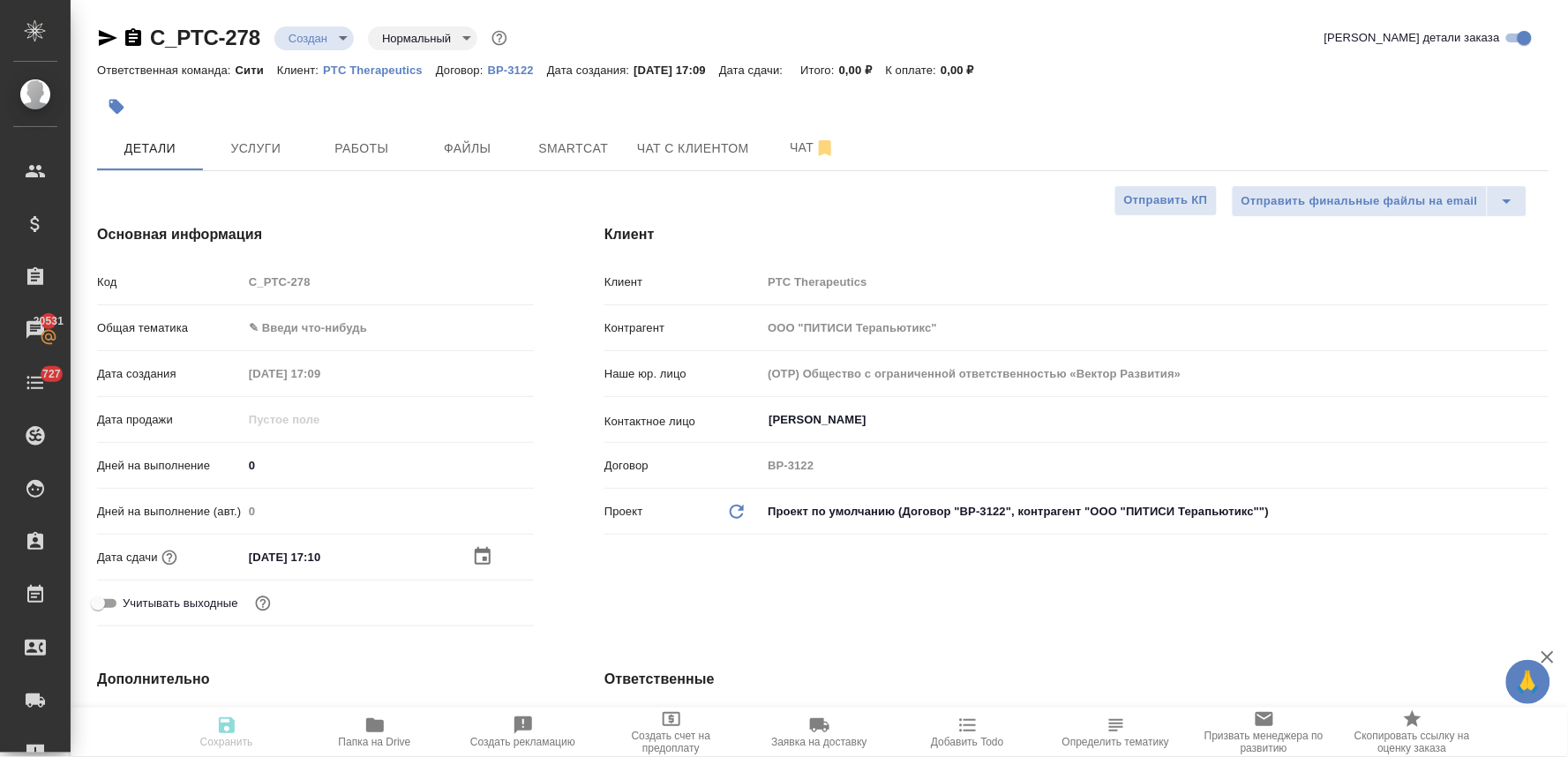
type textarea "x"
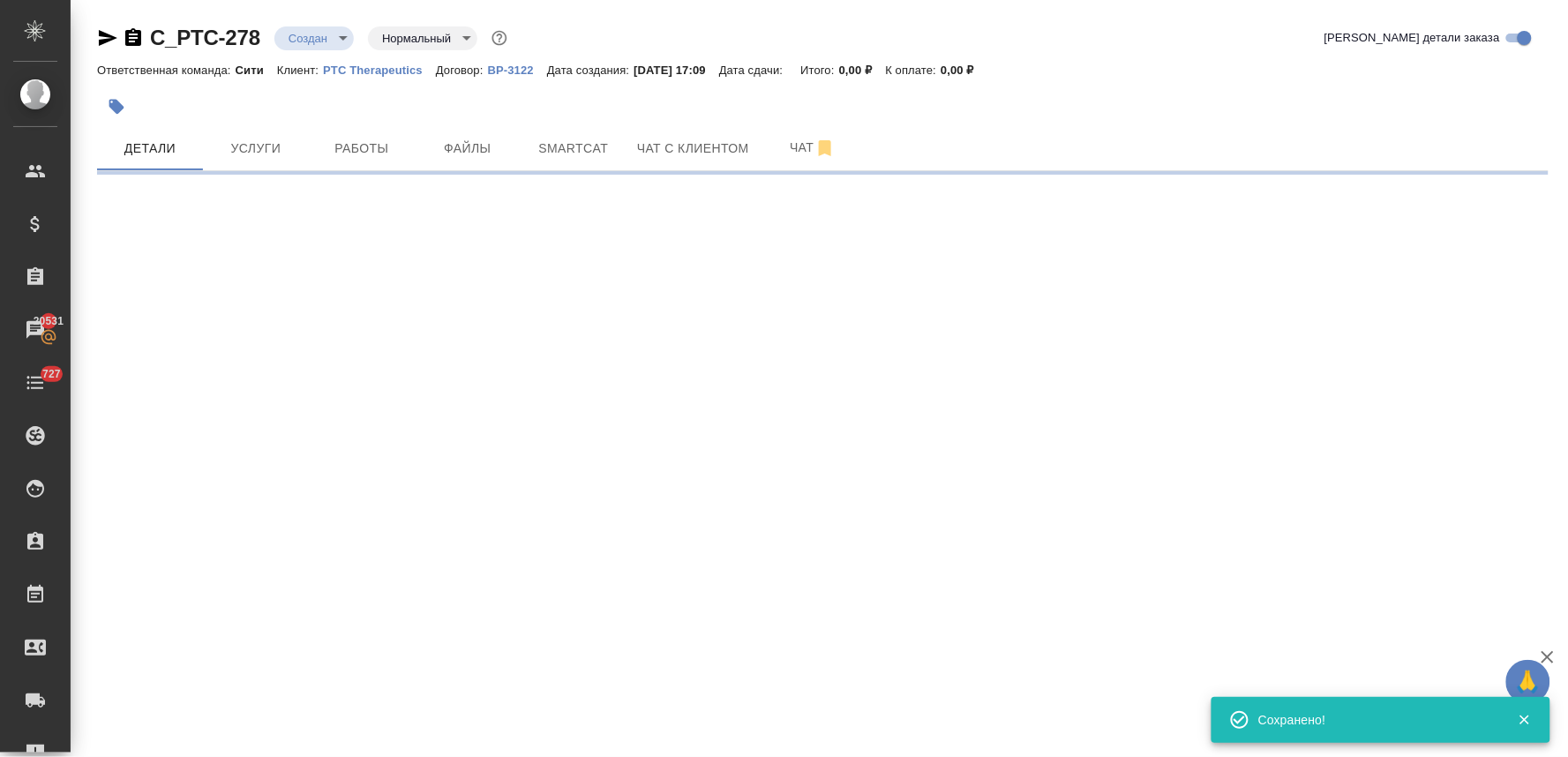
select select "RU"
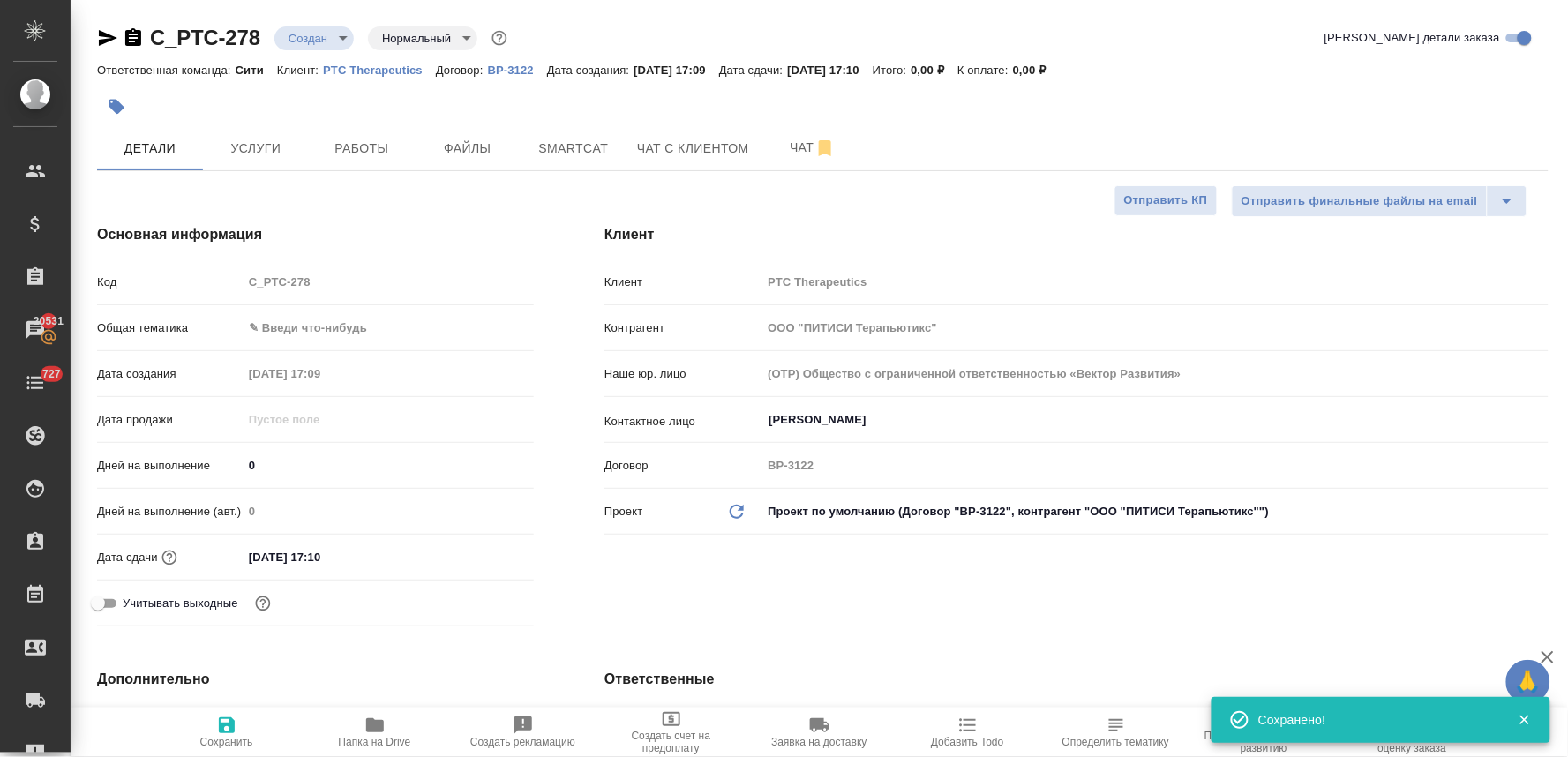
type textarea "x"
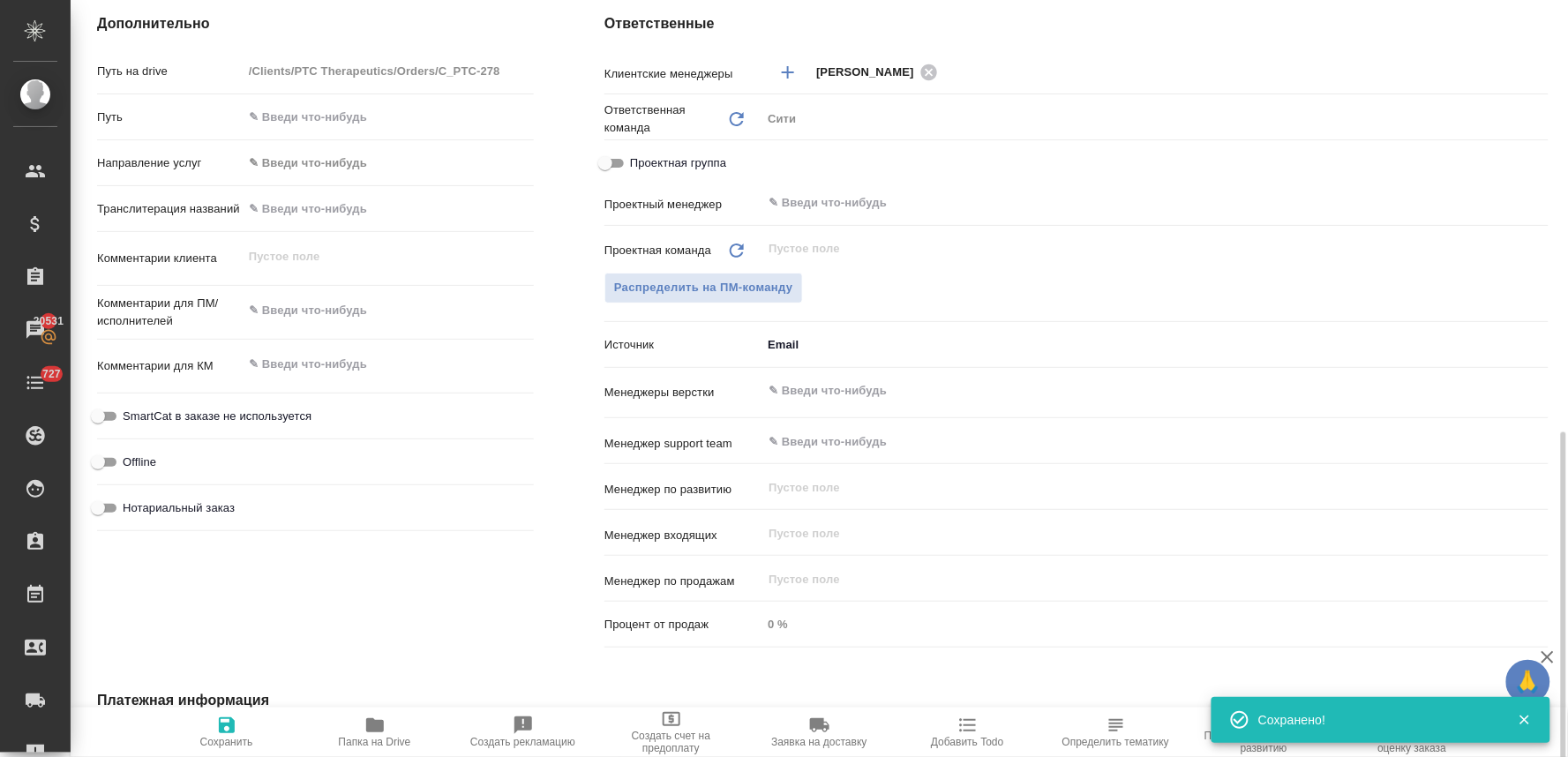
scroll to position [558, 0]
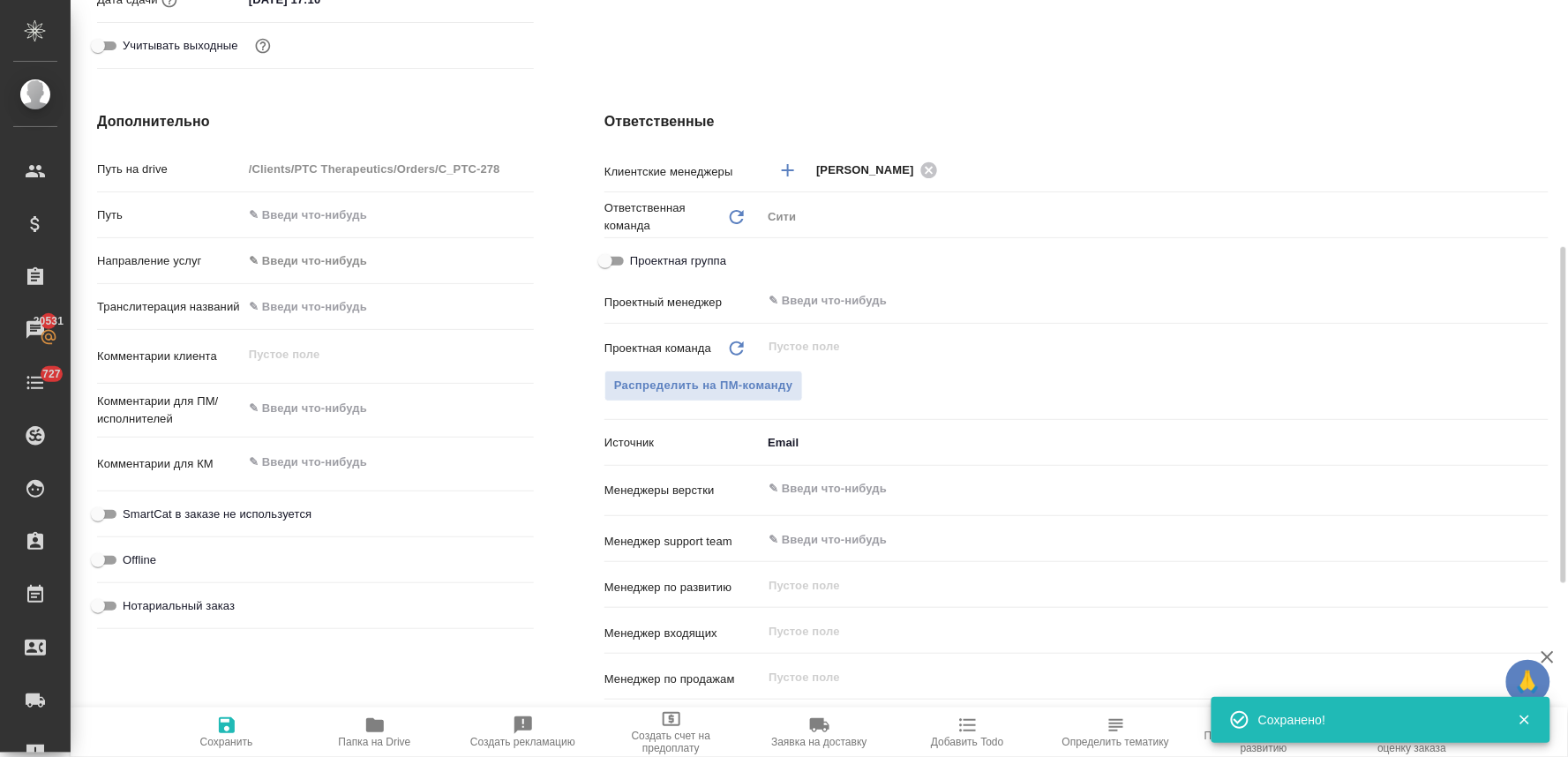
type textarea "x"
click at [329, 409] on textarea at bounding box center [389, 409] width 290 height 30
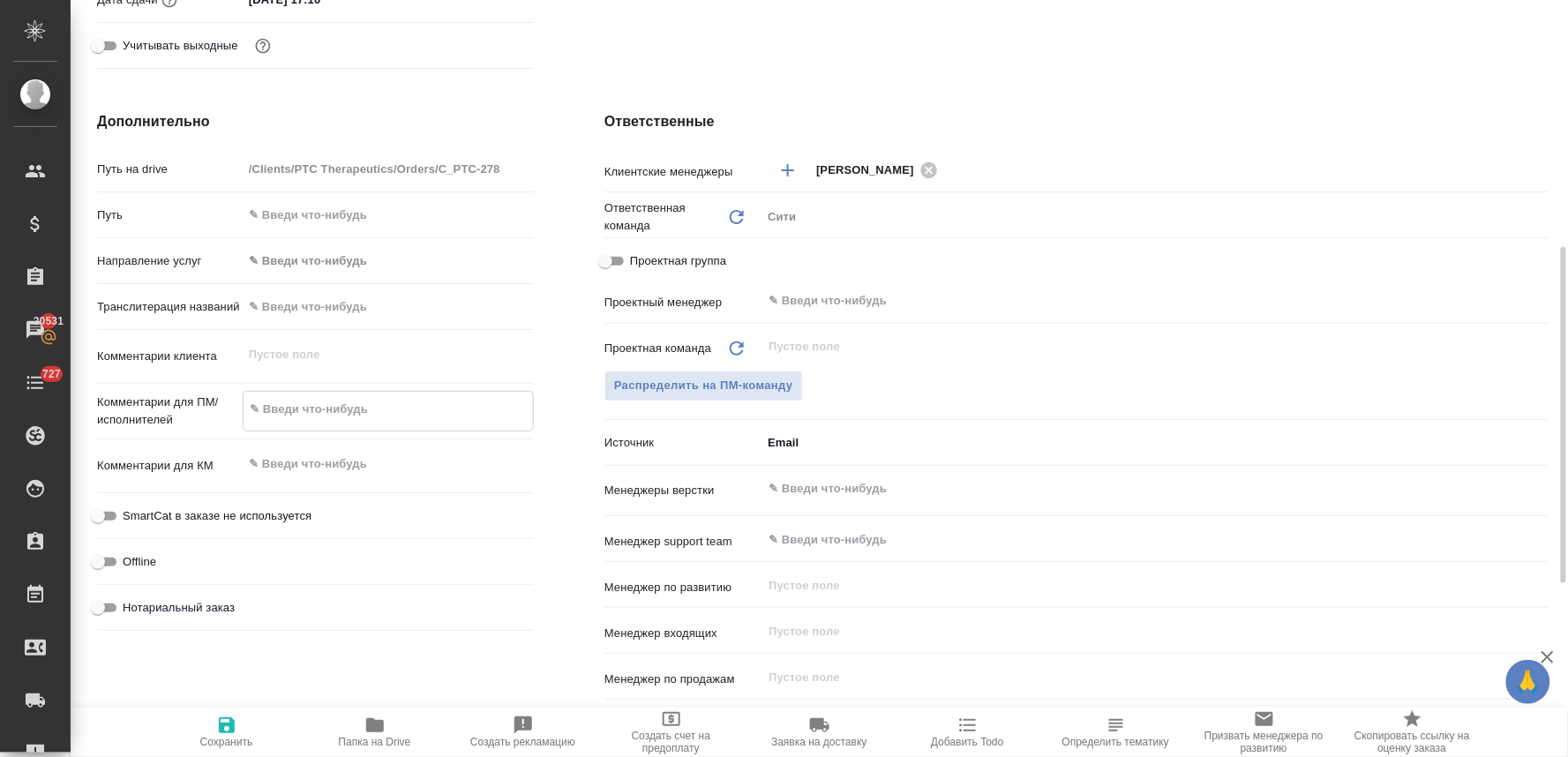
type textarea "x"
type textarea "н"
type textarea "x"
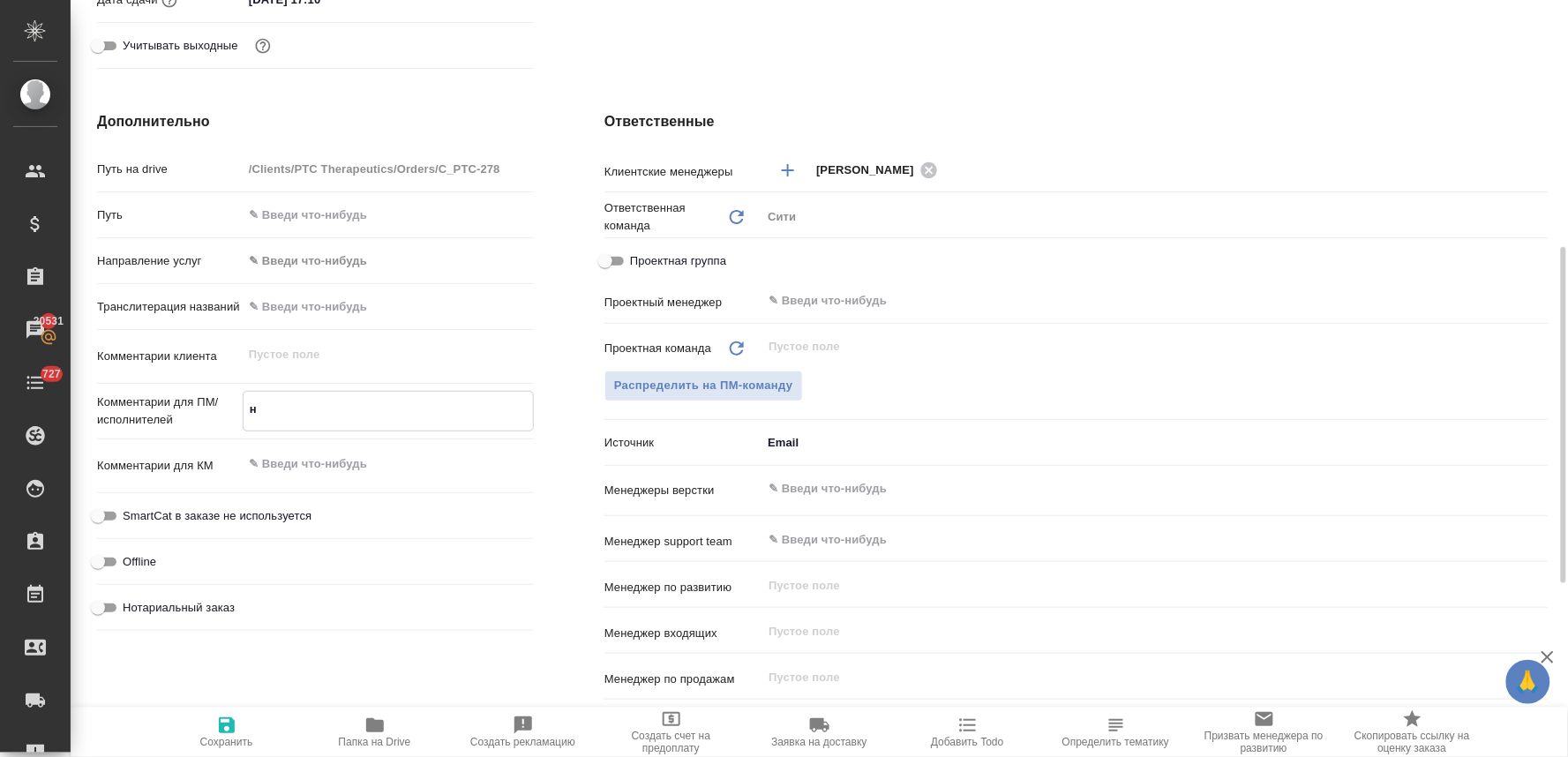
type textarea "но"
type textarea "x"
type textarea "нот"
type textarea "x"
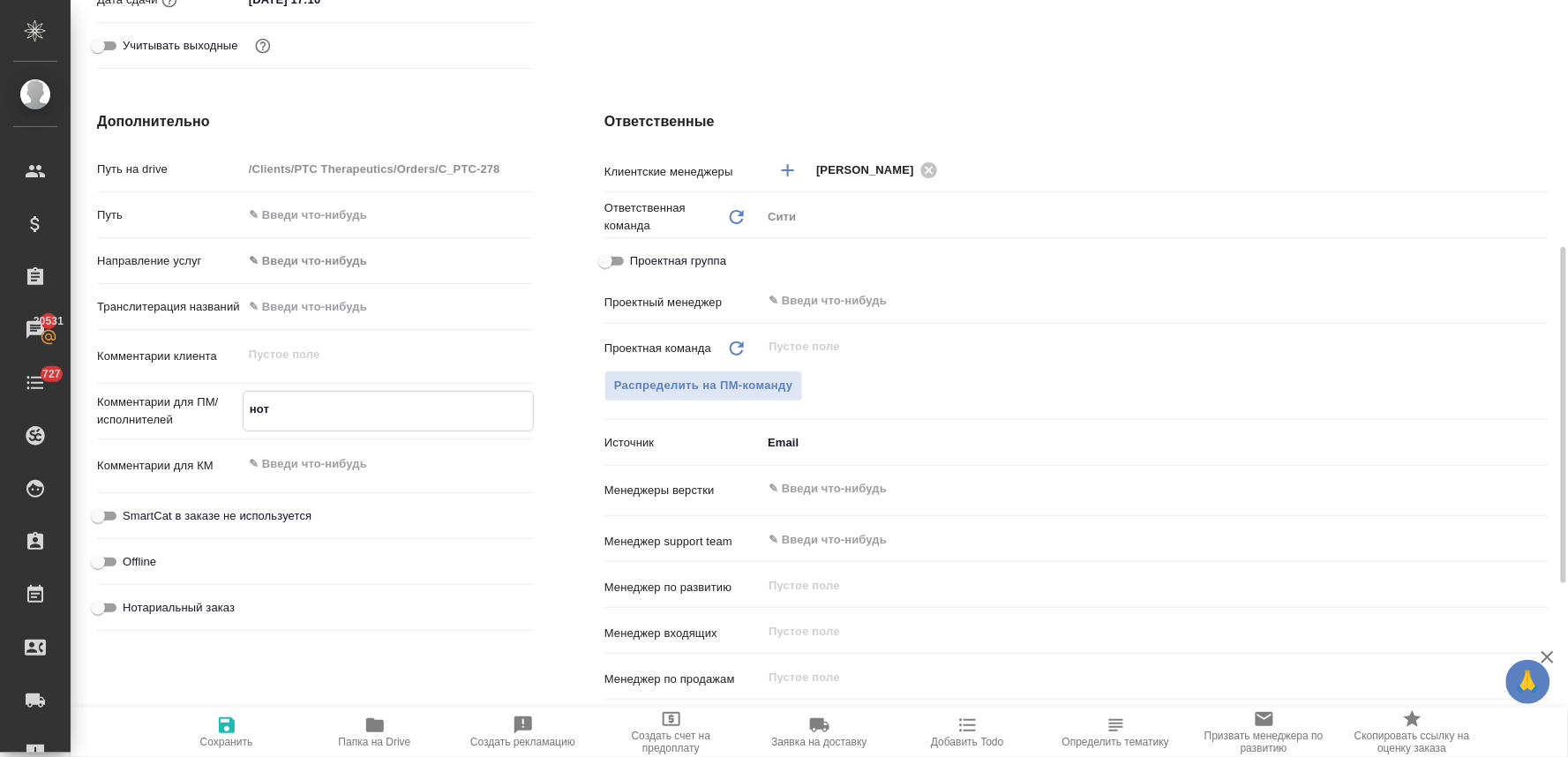
type textarea "x"
type textarea "нот"
type textarea "x"
click at [218, 605] on span "Нотариальный заказ" at bounding box center [178, 608] width 112 height 17
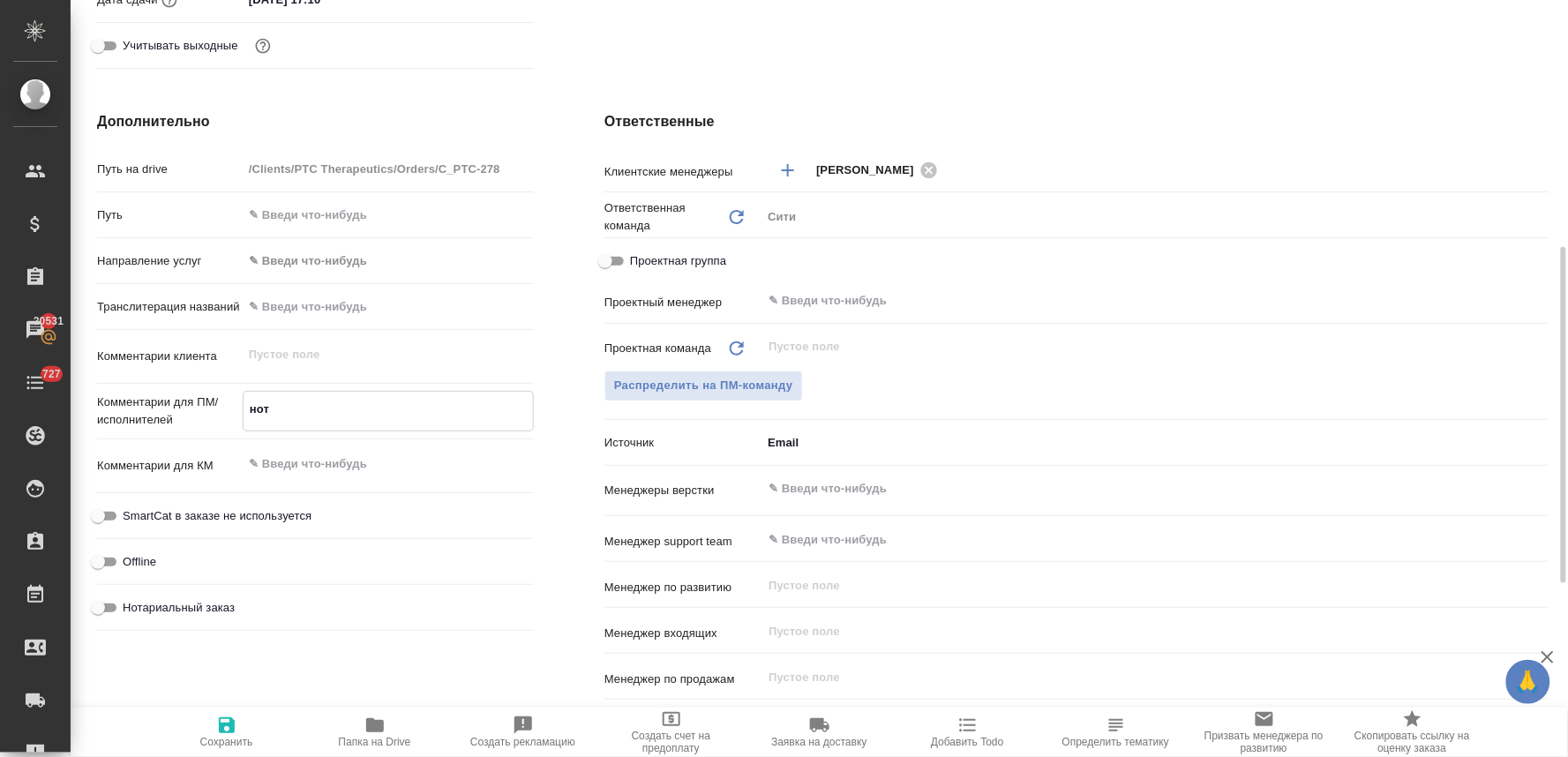
click at [130, 605] on input "Нотариальный заказ" at bounding box center [97, 608] width 63 height 21
checkbox input "true"
type textarea "x"
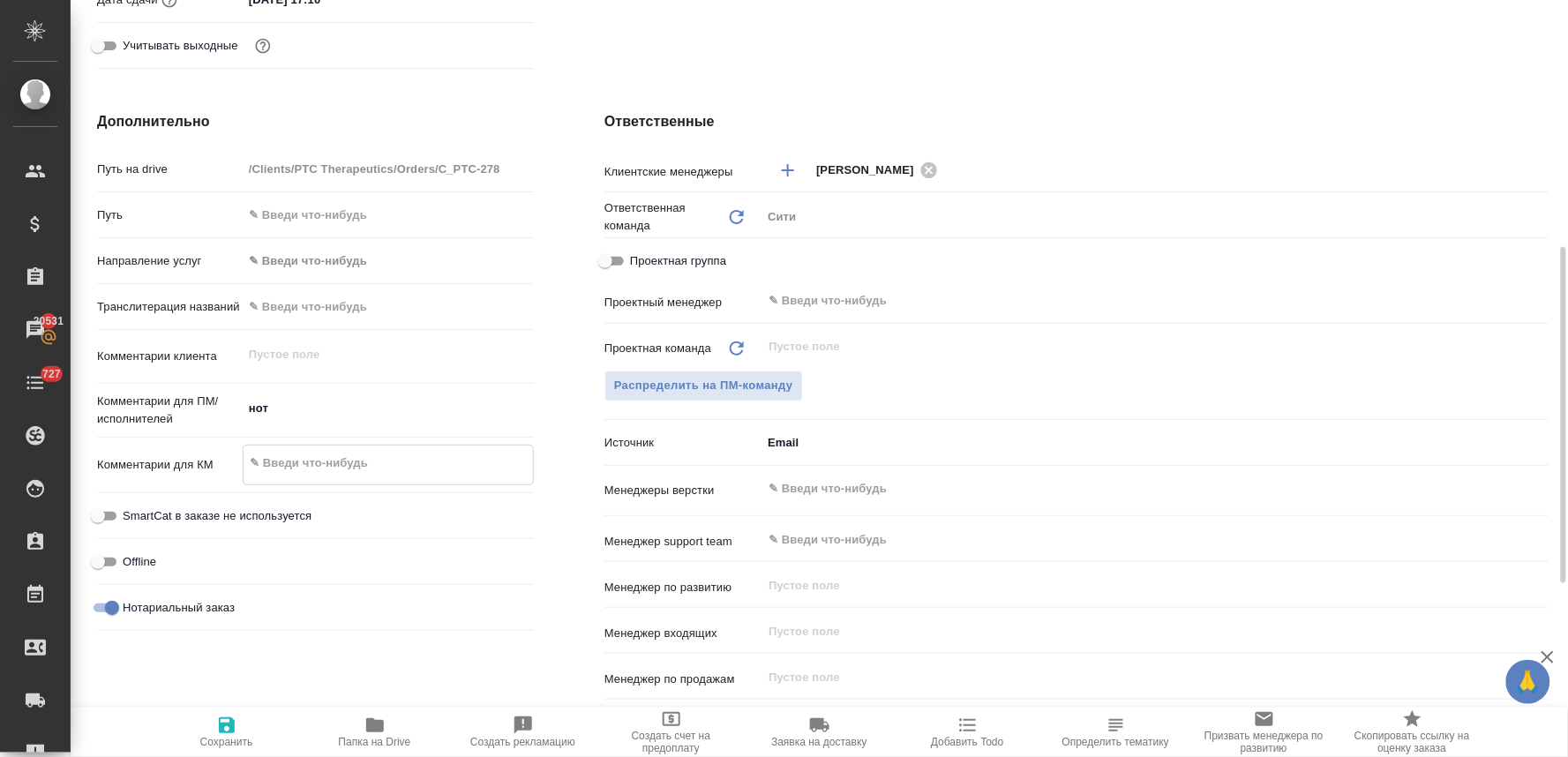
click at [369, 468] on textarea at bounding box center [389, 464] width 290 height 30
type textarea "+"
type textarea "x"
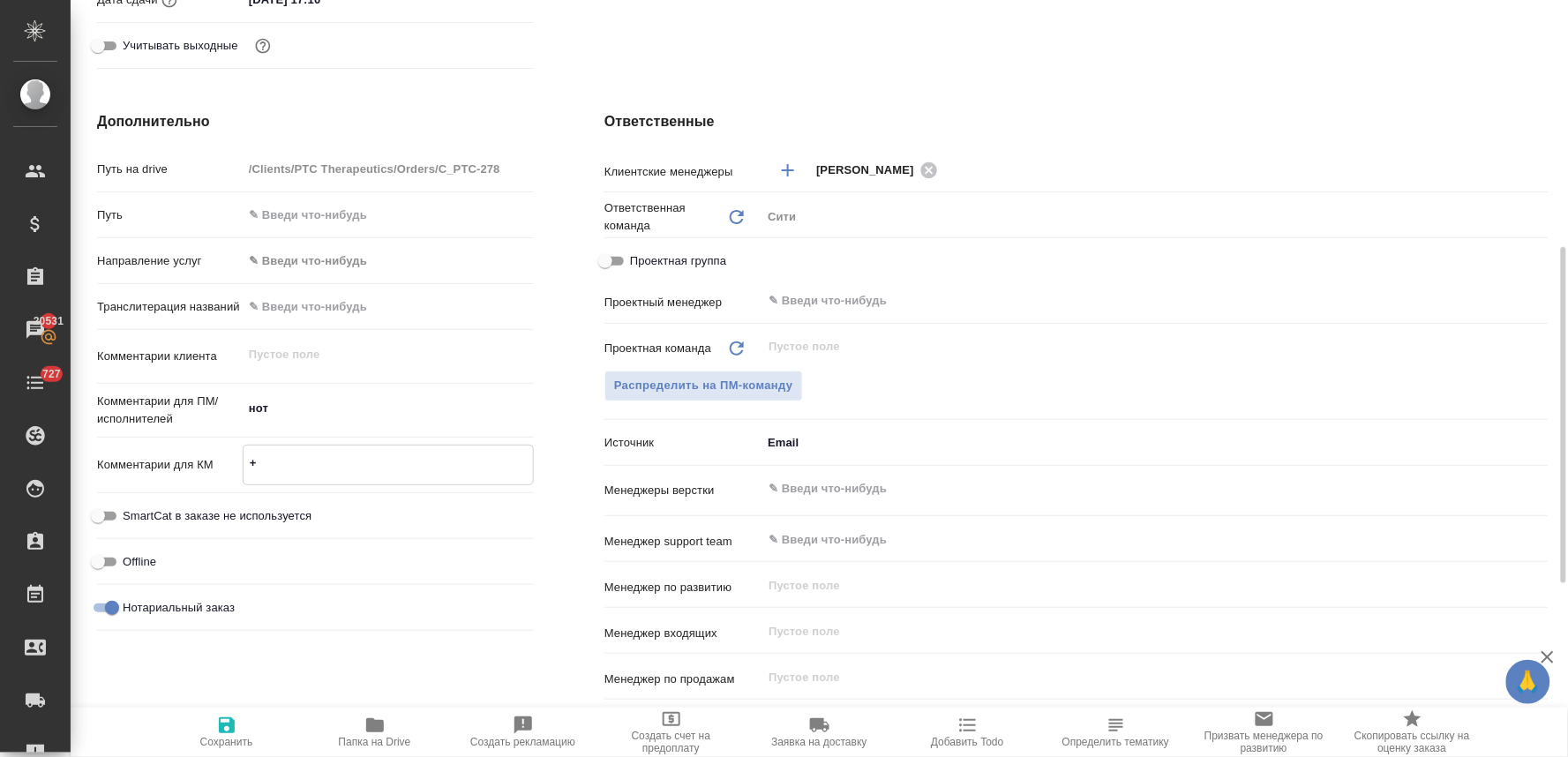
type textarea "+3"
type textarea "x"
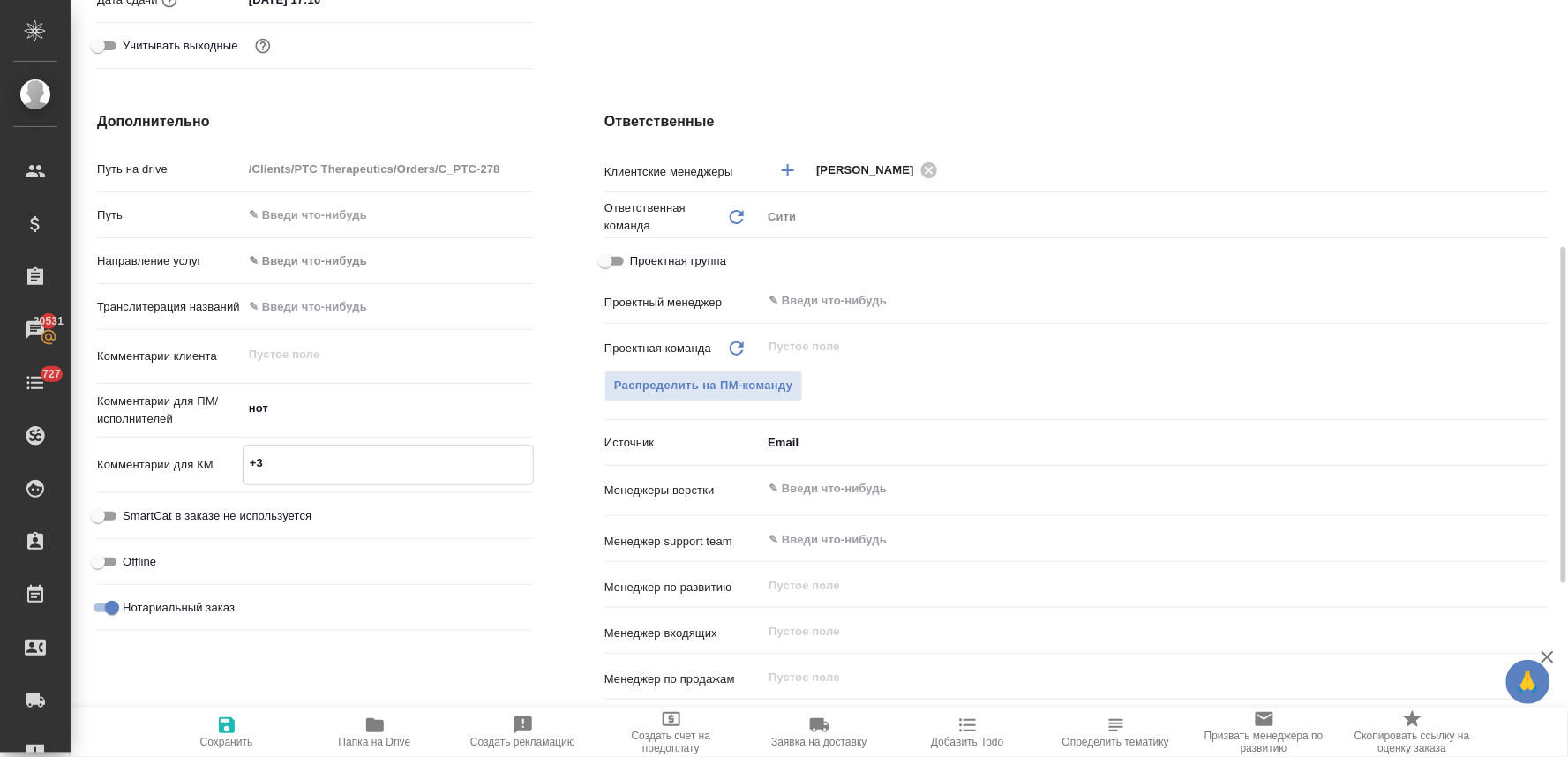
type textarea "x"
type textarea "+3н"
type textarea "x"
type textarea "+3нз"
type textarea "x"
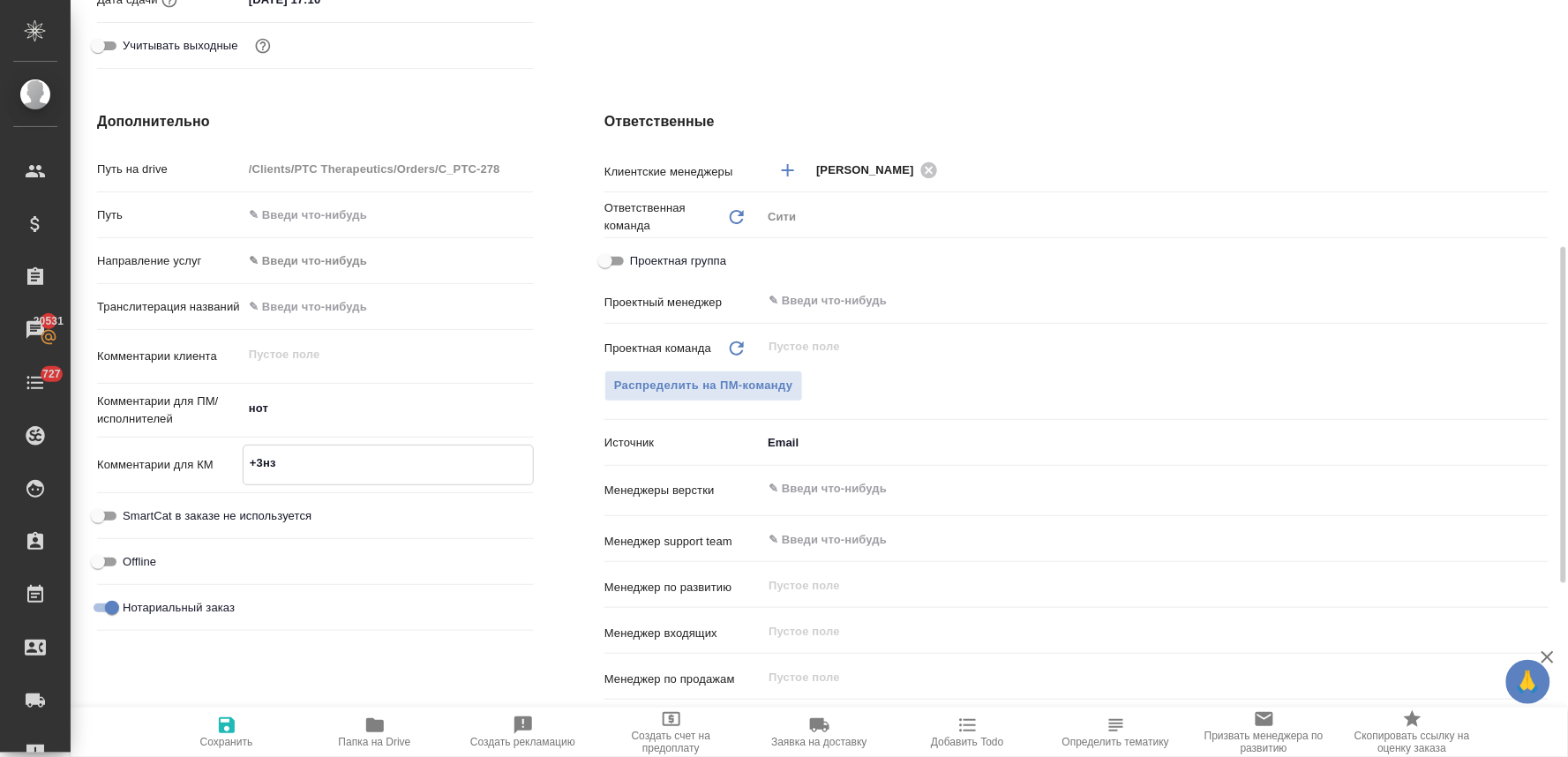
type textarea "x"
type textarea "+3нзк"
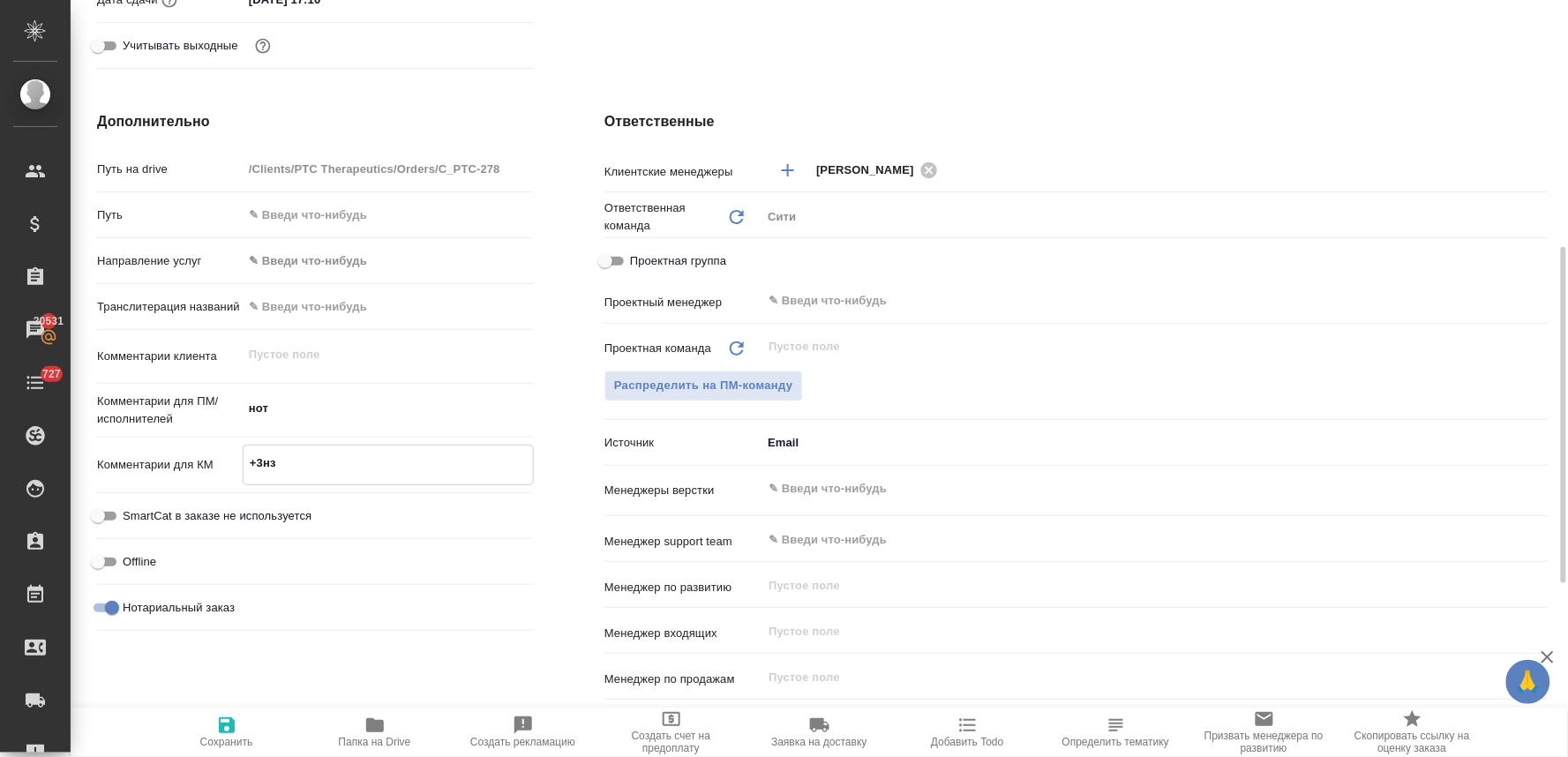
type textarea "x"
type textarea "+3нзк"
type textarea "x"
drag, startPoint x: 233, startPoint y: 745, endPoint x: 385, endPoint y: 589, distance: 217.8
click at [236, 744] on span "Сохранить" at bounding box center [226, 742] width 53 height 13
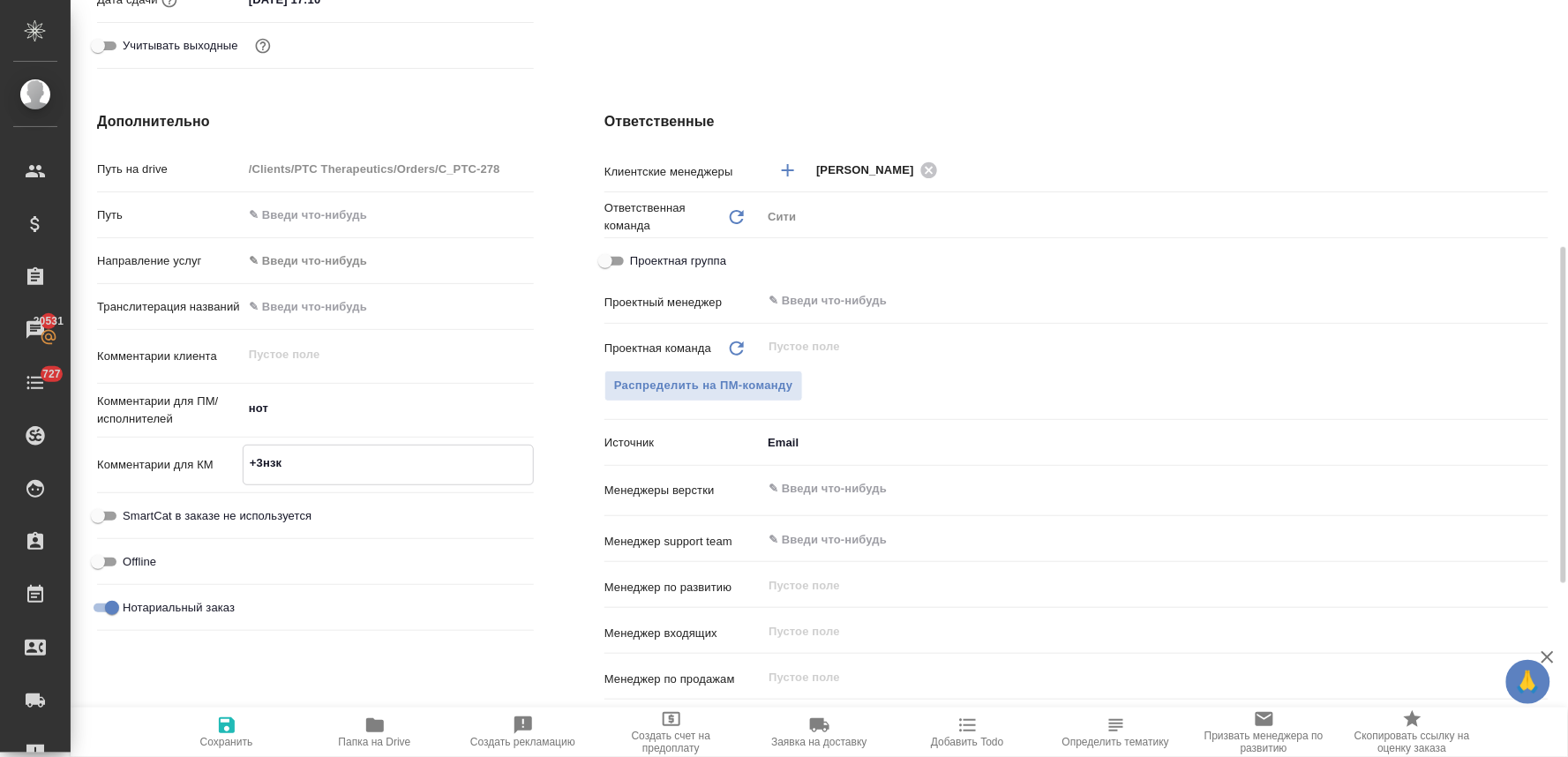
type textarea "x"
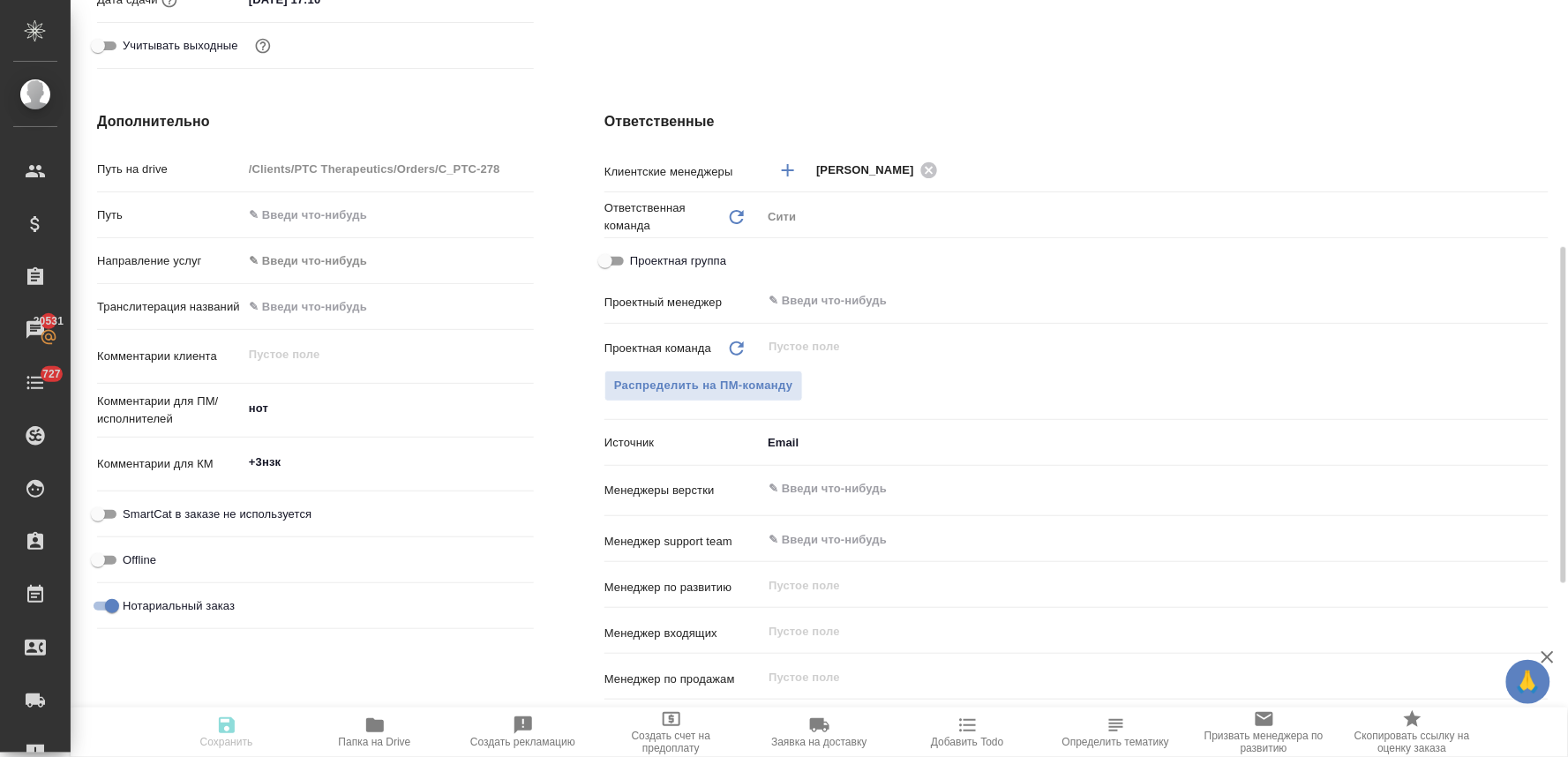
type textarea "x"
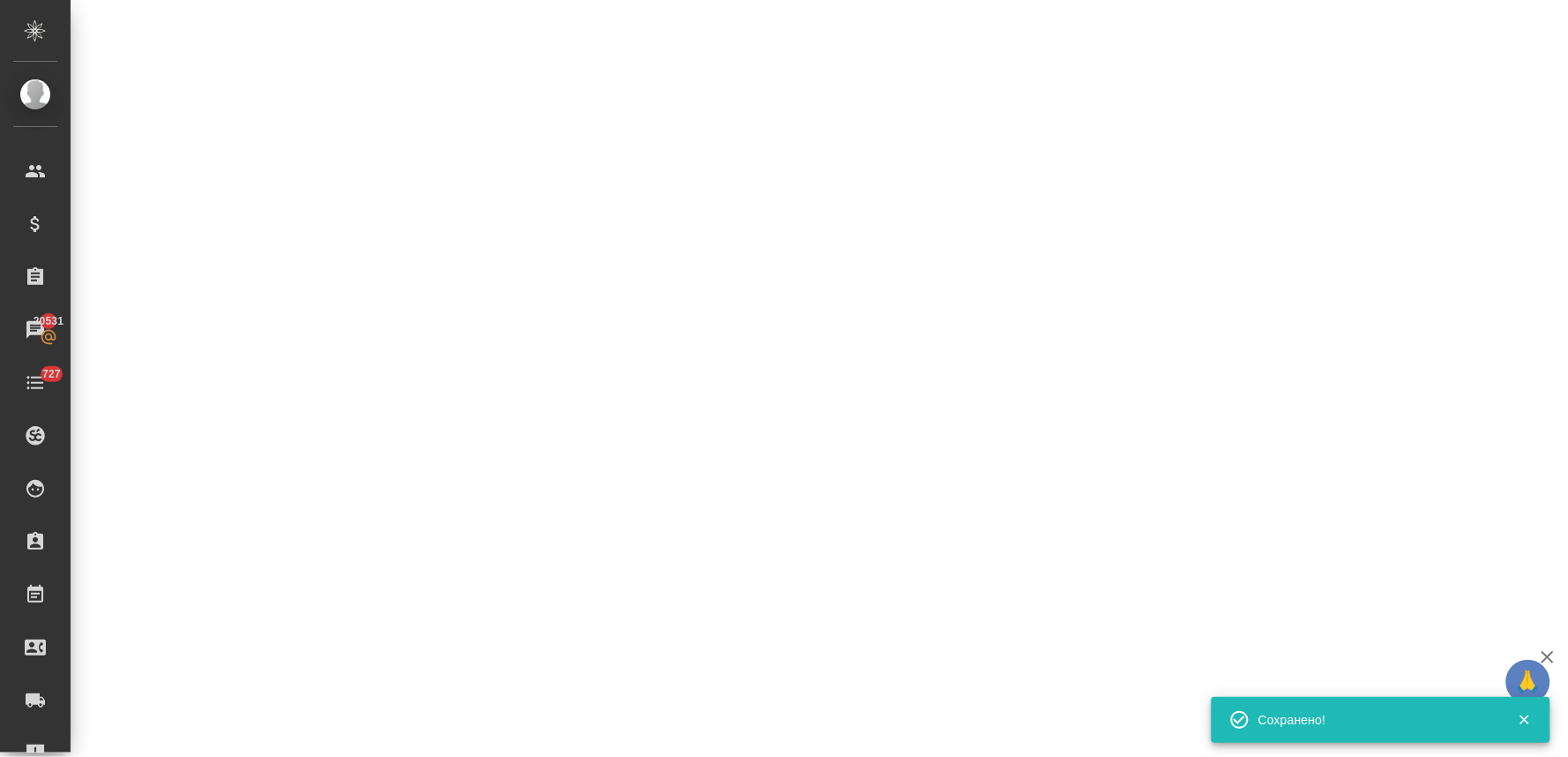
select select "RU"
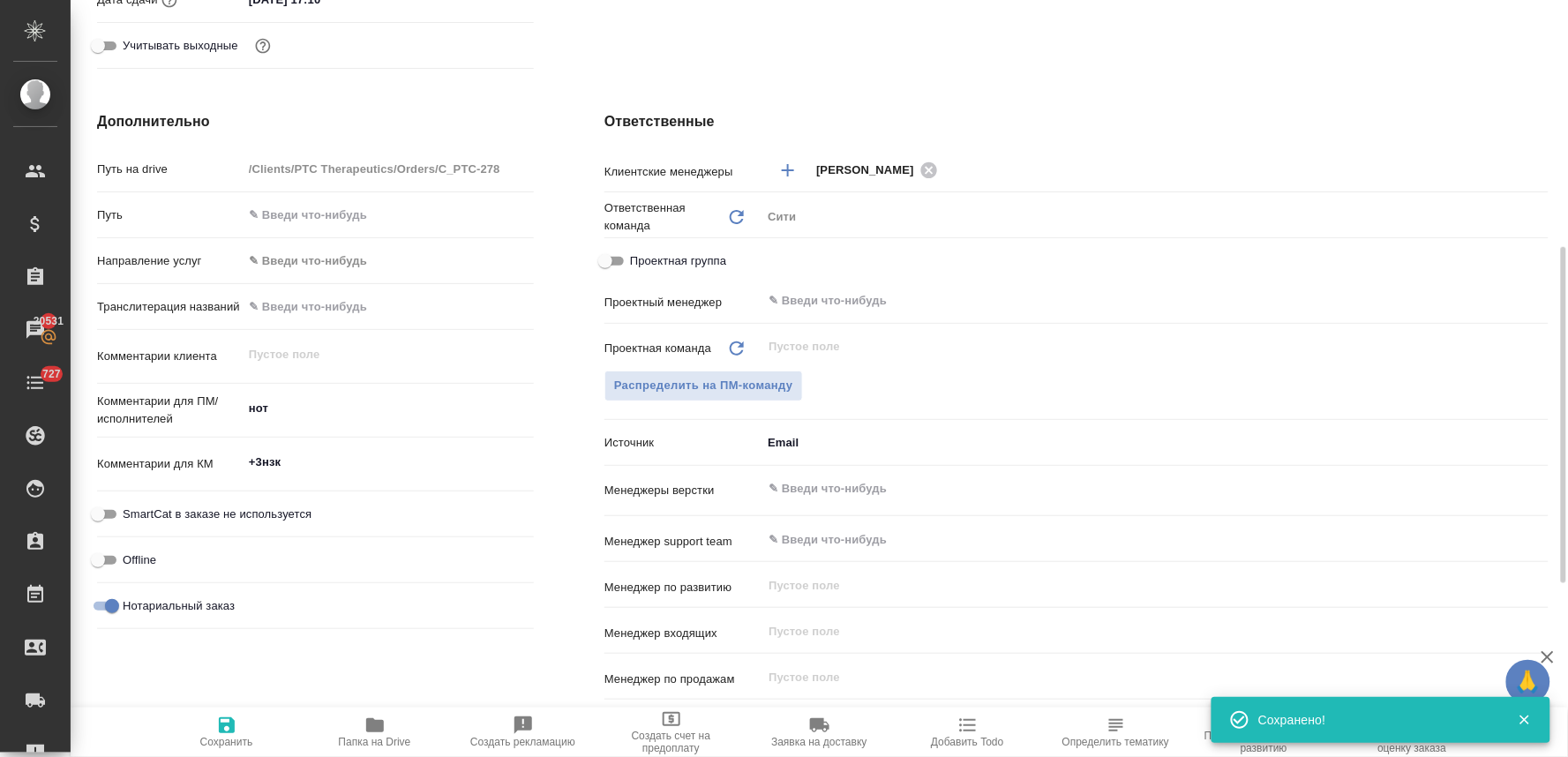
type textarea "x"
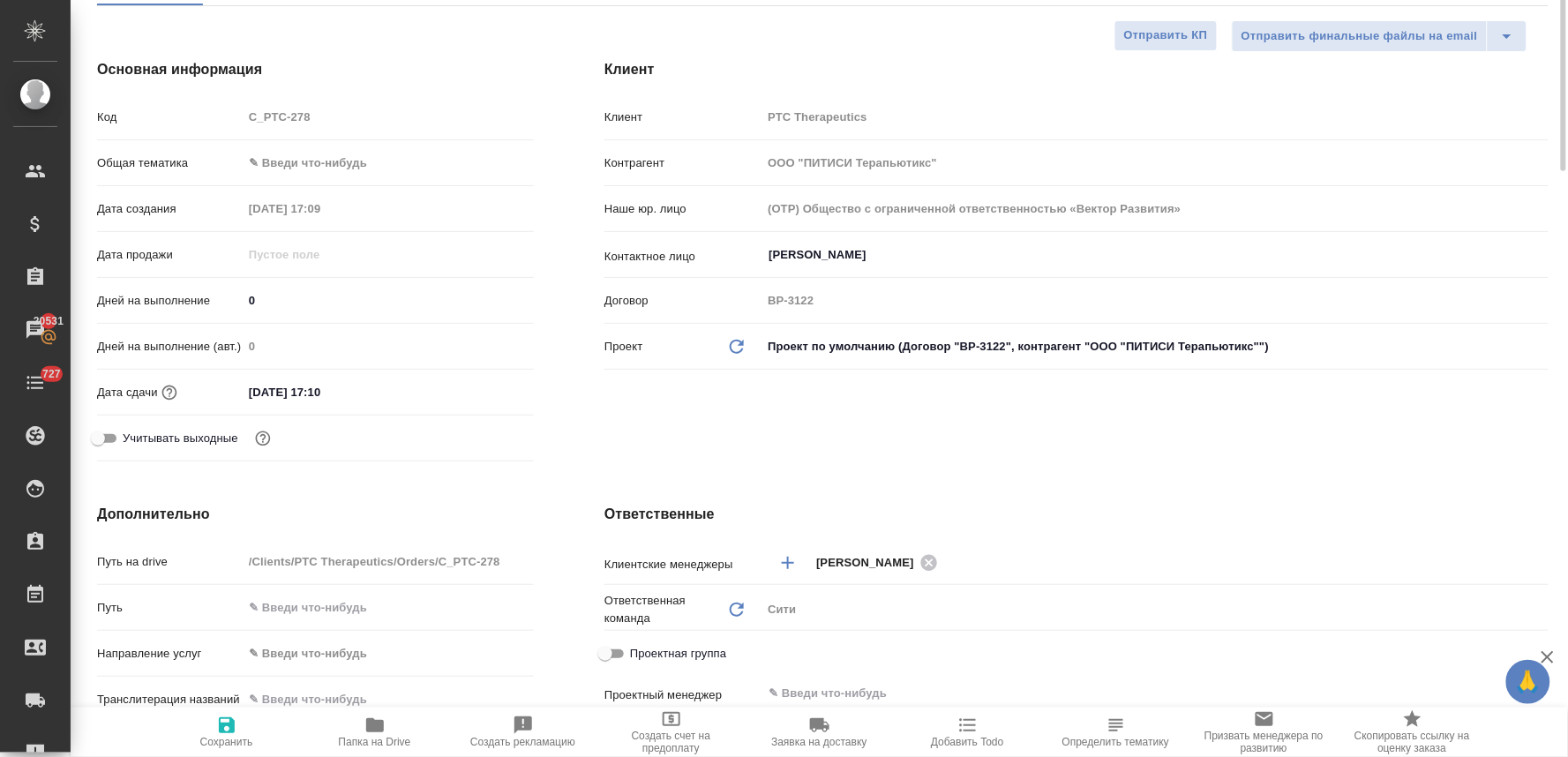
scroll to position [0, 0]
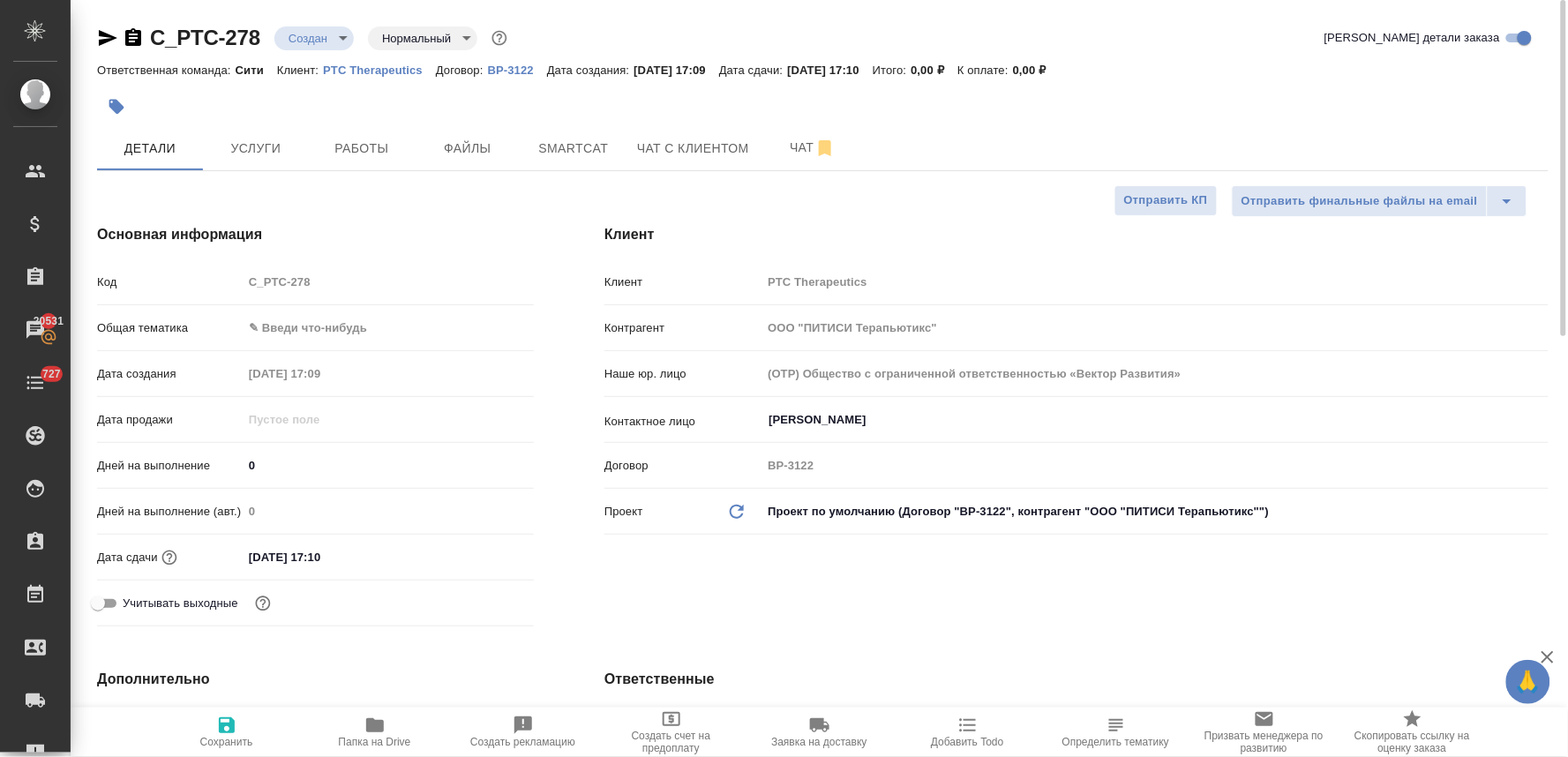
click at [206, 290] on div "Код C_PTC-278" at bounding box center [316, 282] width 437 height 31
type textarea "x"
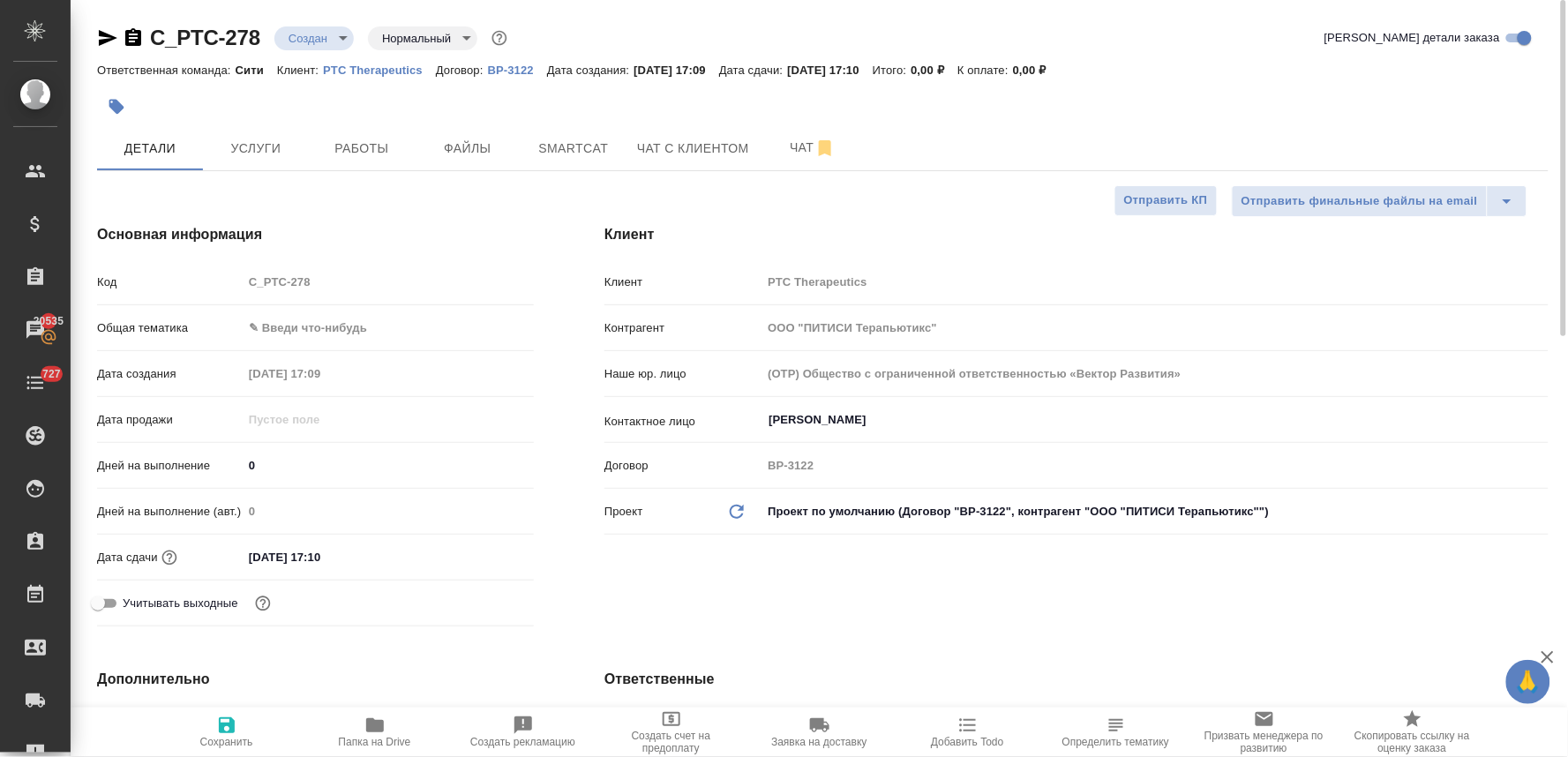
type textarea "x"
click at [465, 140] on span "Файлы" at bounding box center [467, 149] width 85 height 22
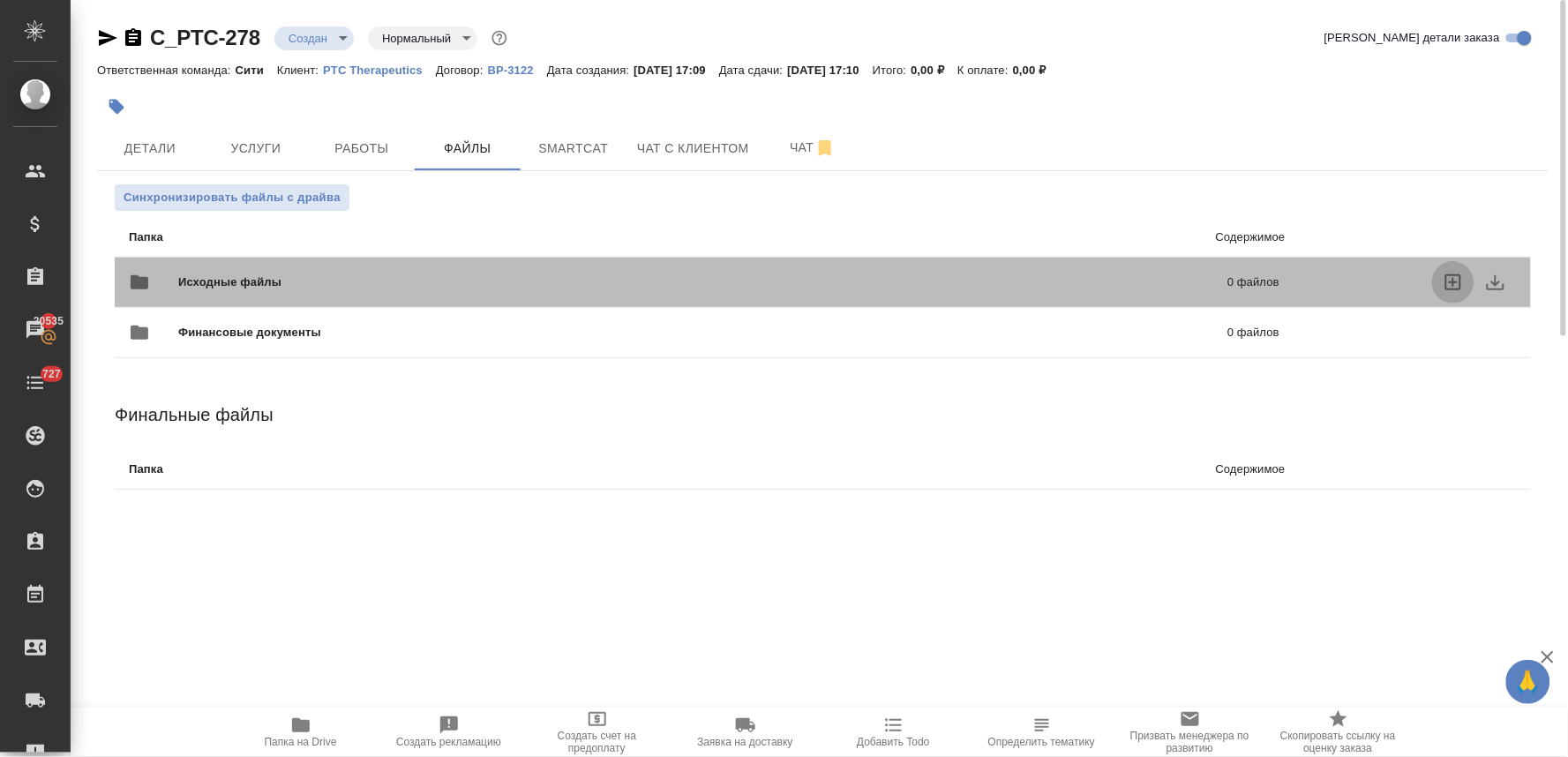
click at [1449, 279] on icon "uploadFiles" at bounding box center [1453, 283] width 21 height 21
click at [0, 0] on input "uploadFiles" at bounding box center [0, 0] width 0 height 0
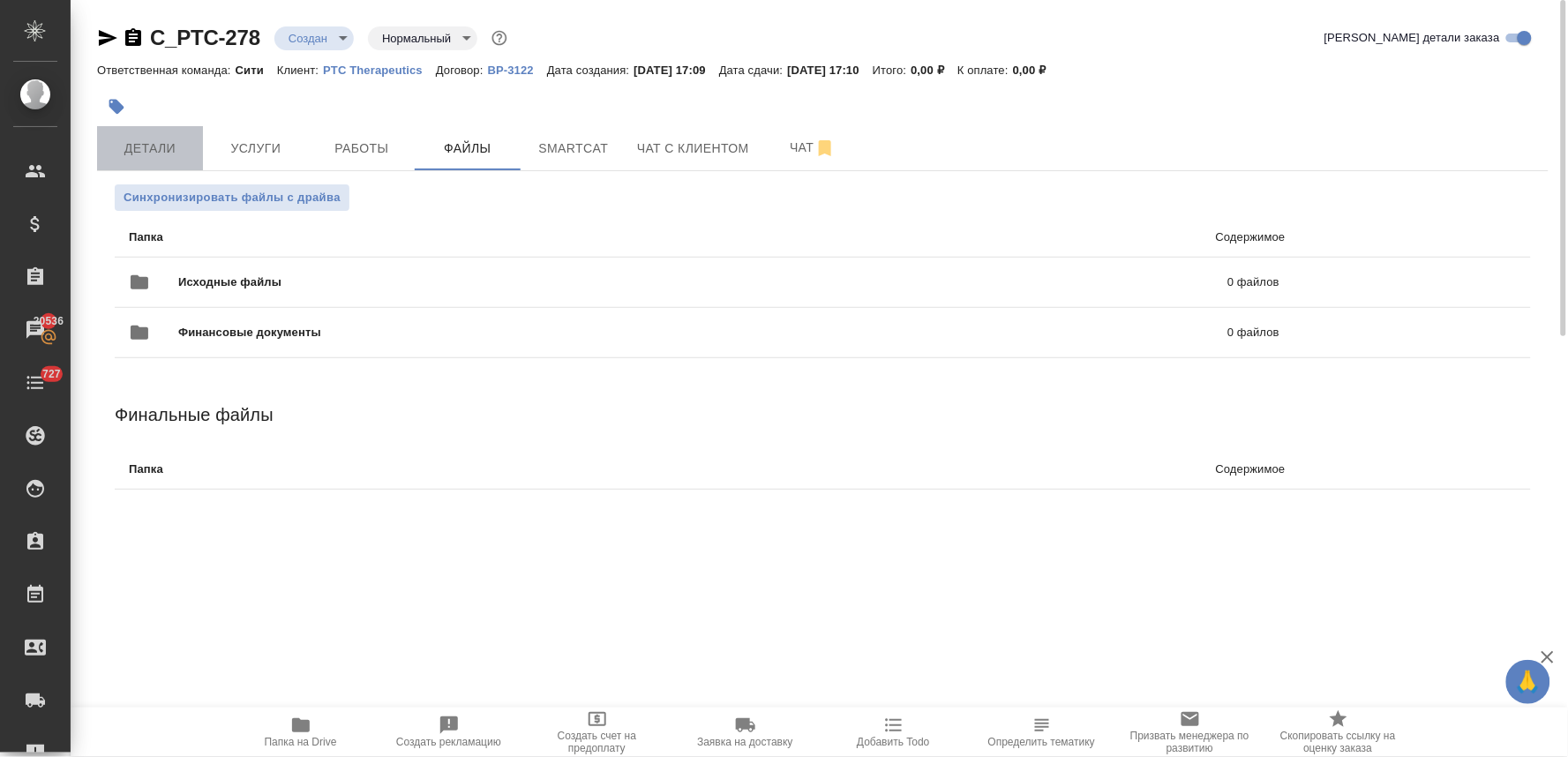
click at [157, 152] on span "Детали" at bounding box center [150, 149] width 85 height 22
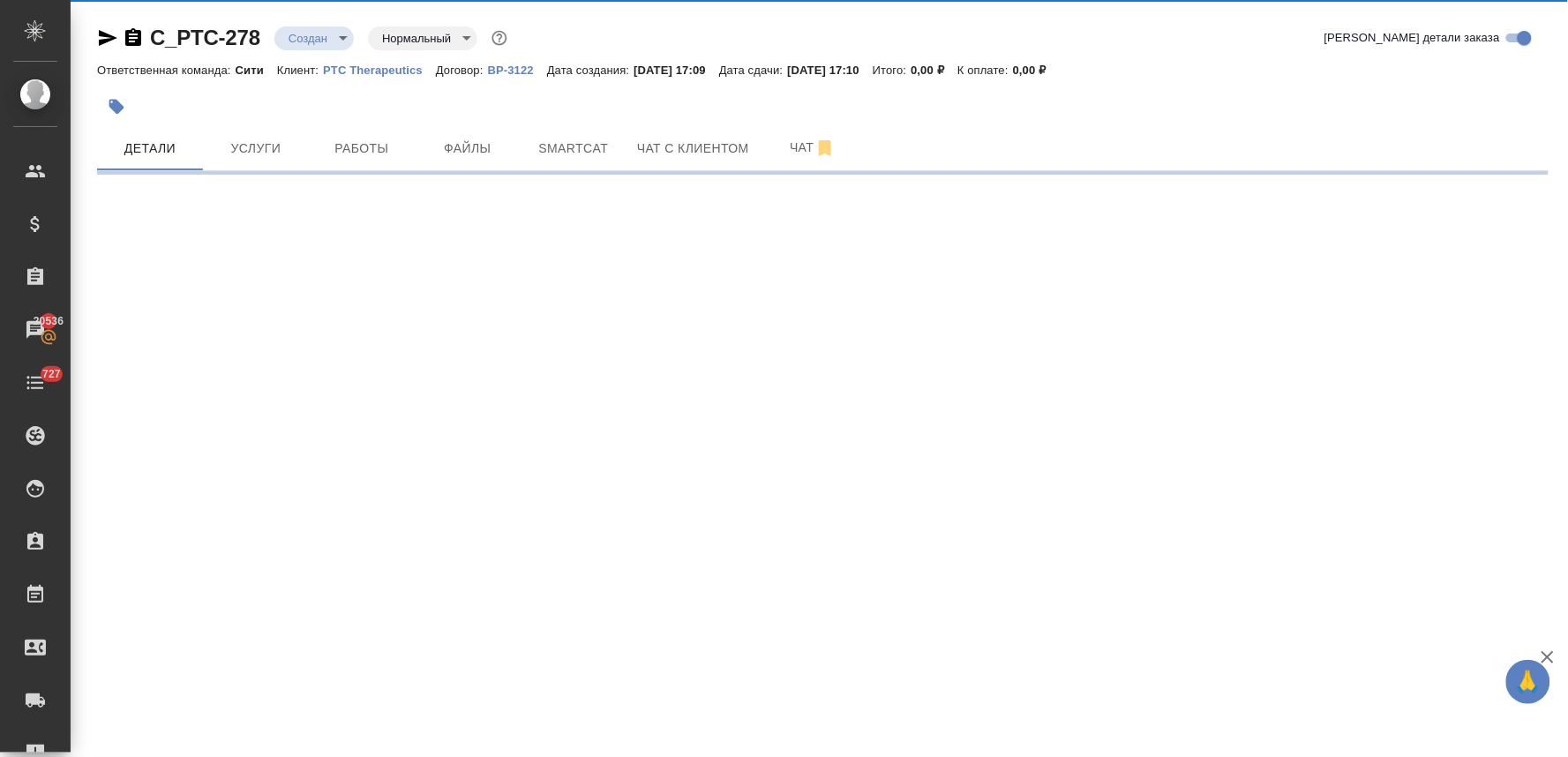
select select "RU"
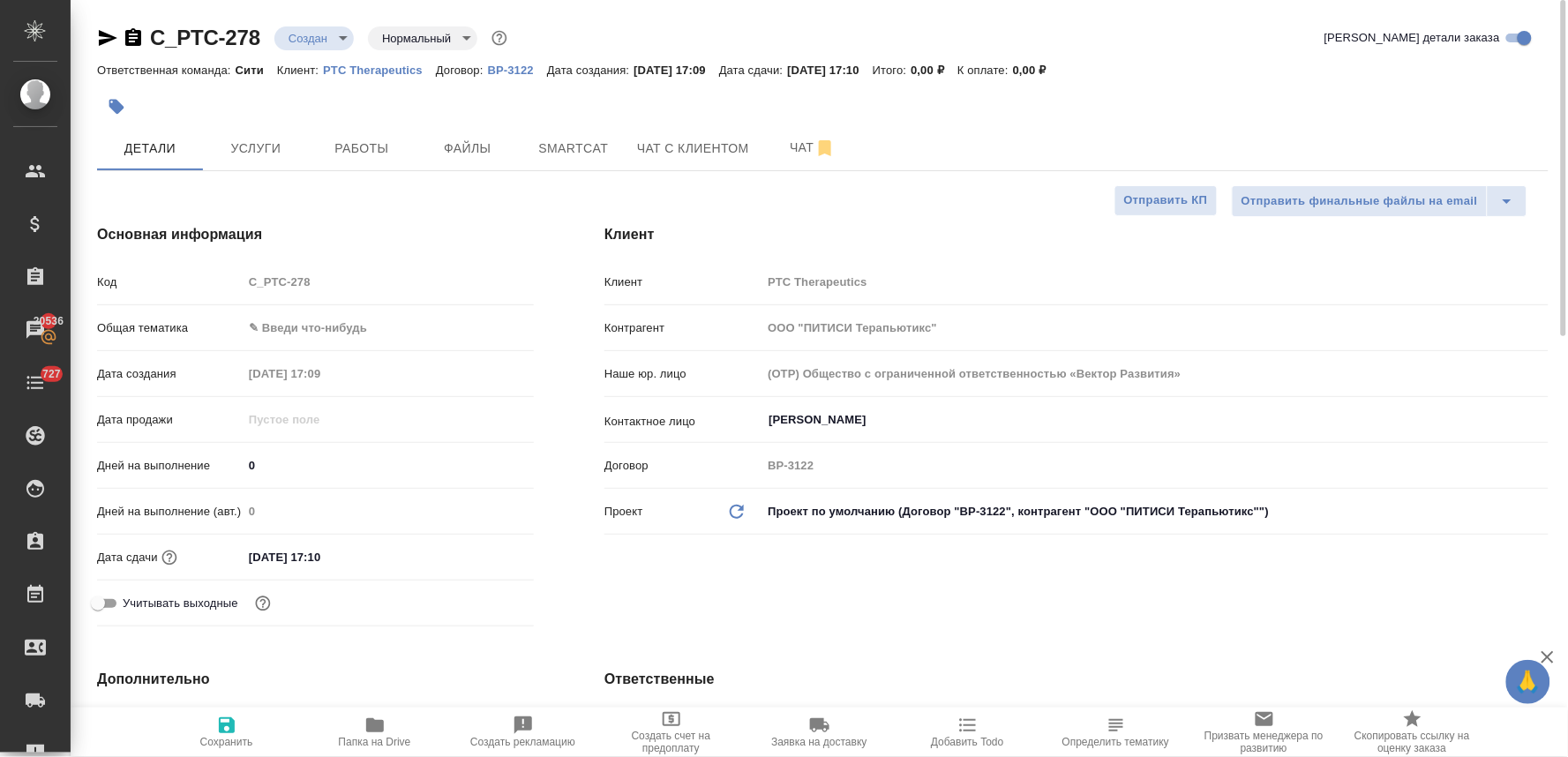
type textarea "x"
click at [380, 563] on input "14.10.2025 17:10" at bounding box center [320, 558] width 154 height 25
click at [478, 557] on icon "button" at bounding box center [483, 556] width 21 height 21
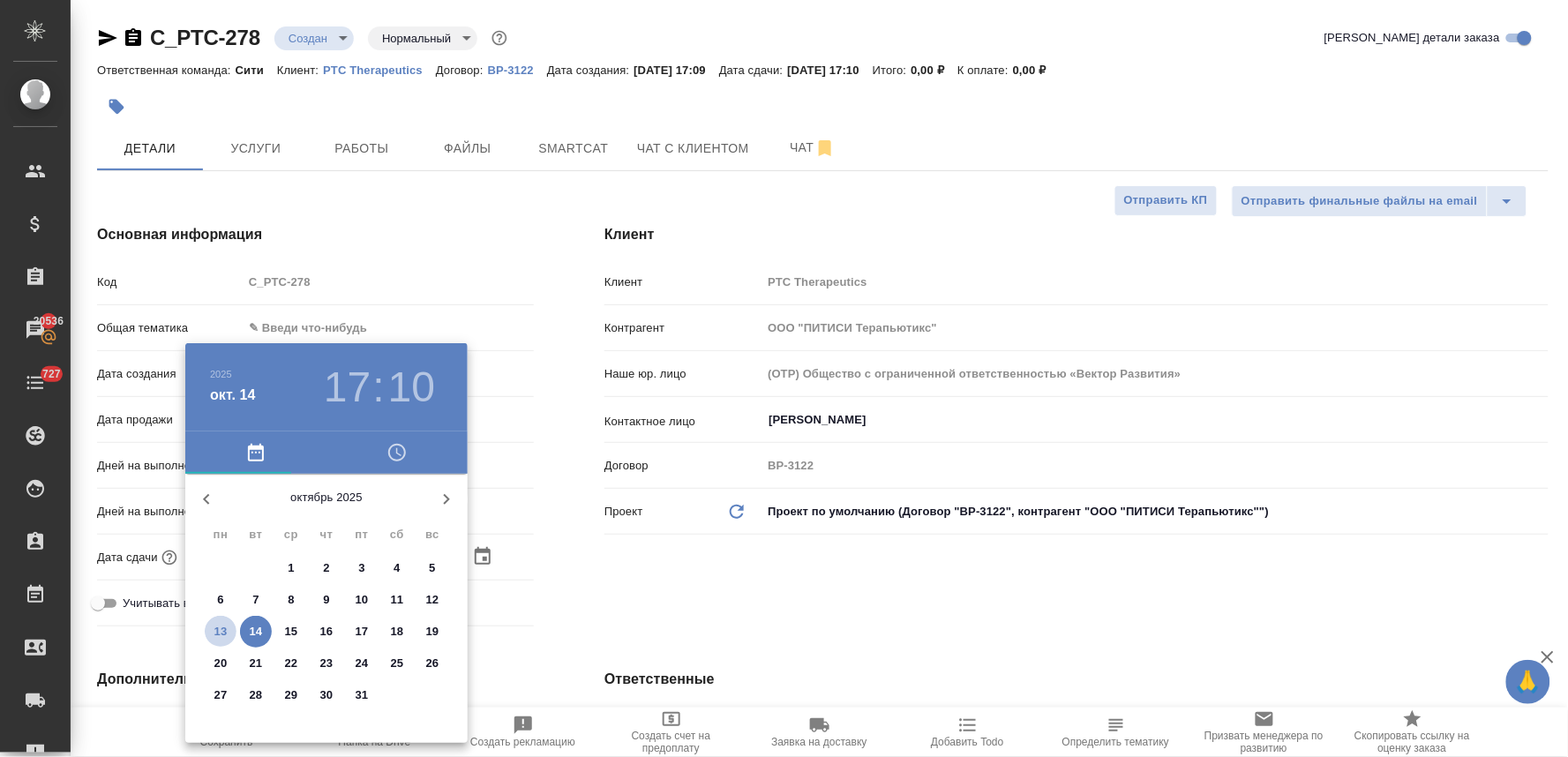
click at [222, 639] on p "13" at bounding box center [222, 632] width 14 height 17
type input "13.10.2025 17:10"
type textarea "x"
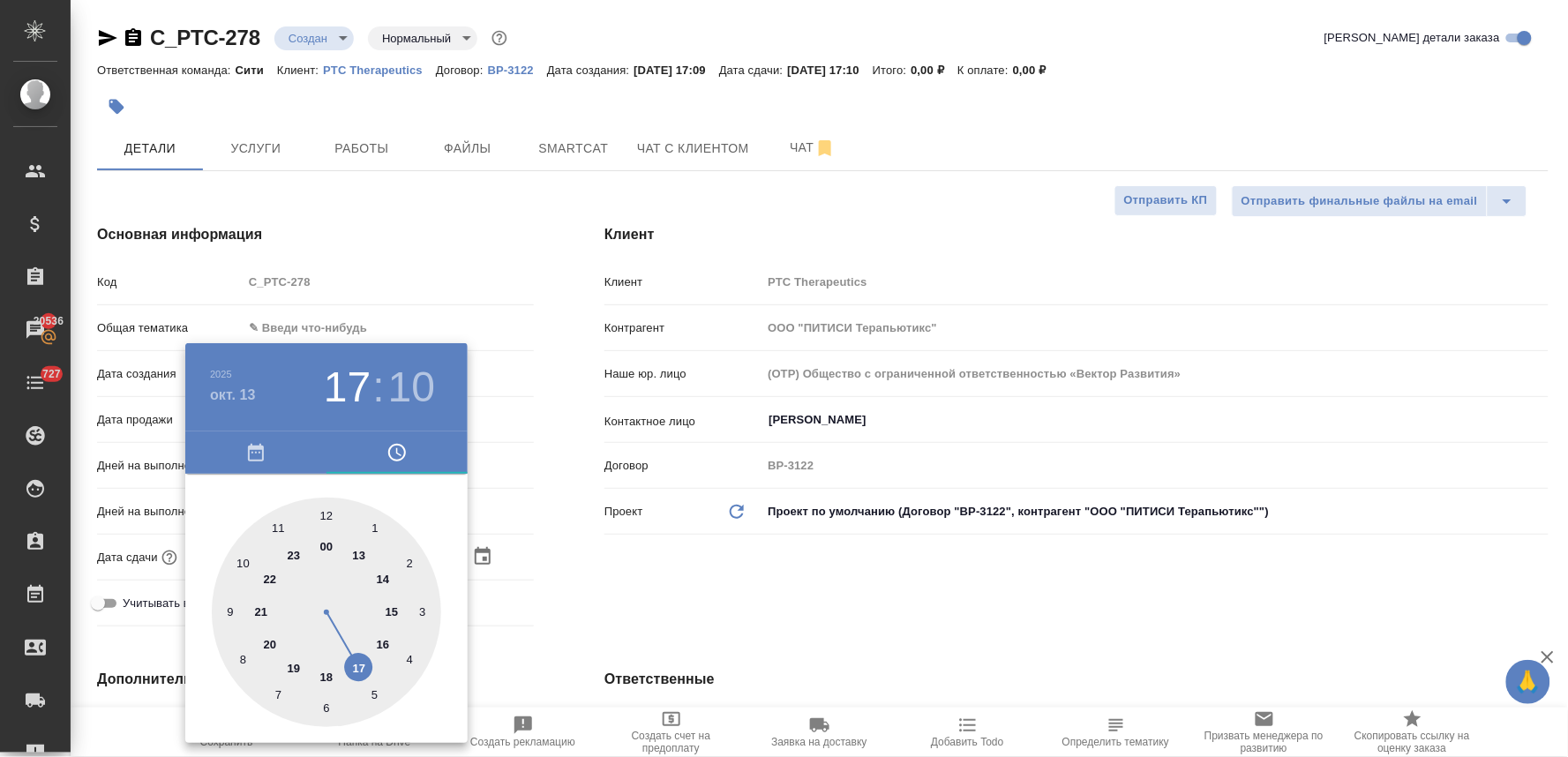
click at [360, 669] on div at bounding box center [326, 612] width 229 height 229
type textarea "x"
click at [326, 707] on div at bounding box center [326, 612] width 229 height 229
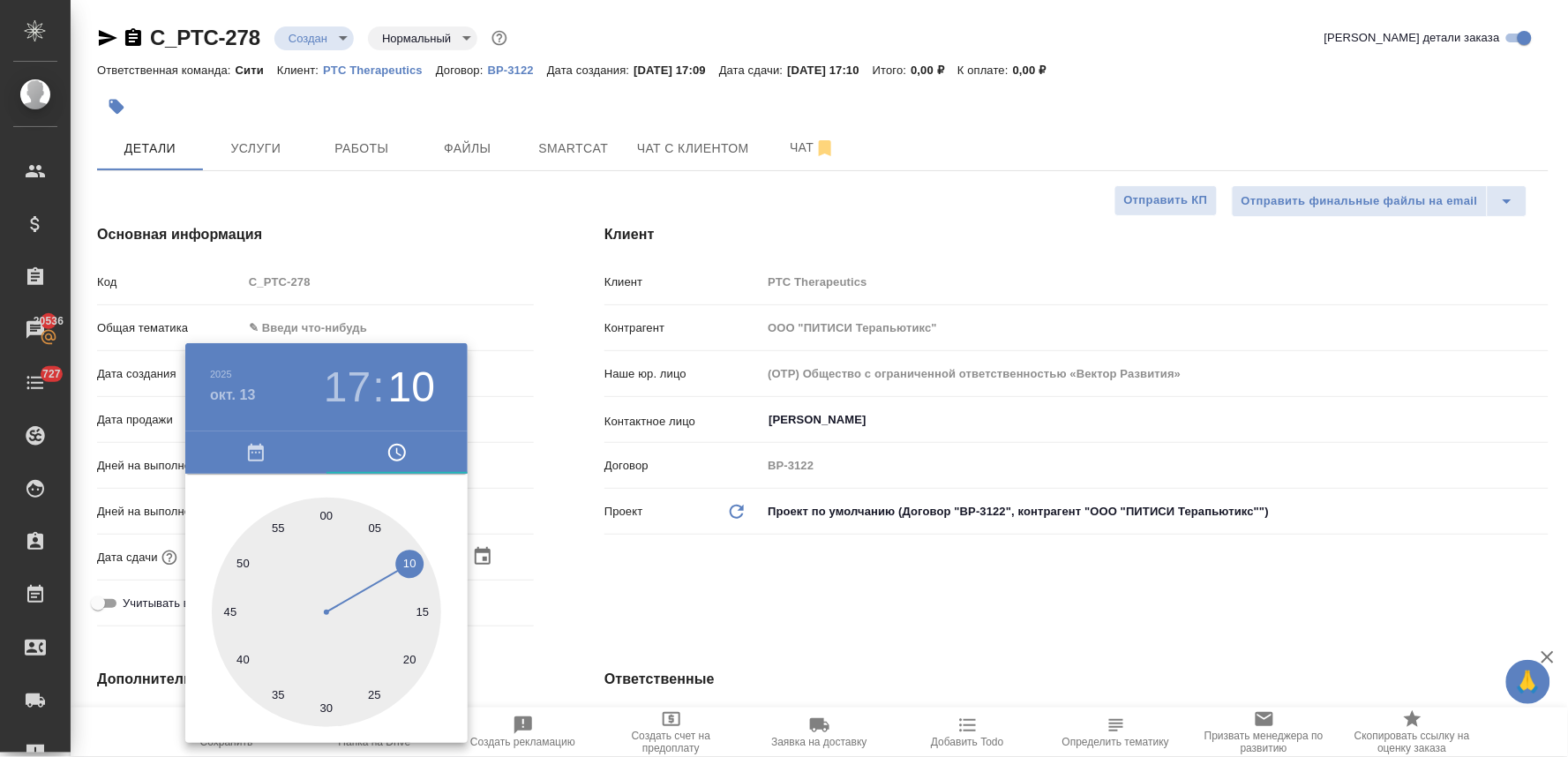
type input "13.10.2025 17:30"
type textarea "x"
click at [727, 606] on div at bounding box center [784, 378] width 1568 height 757
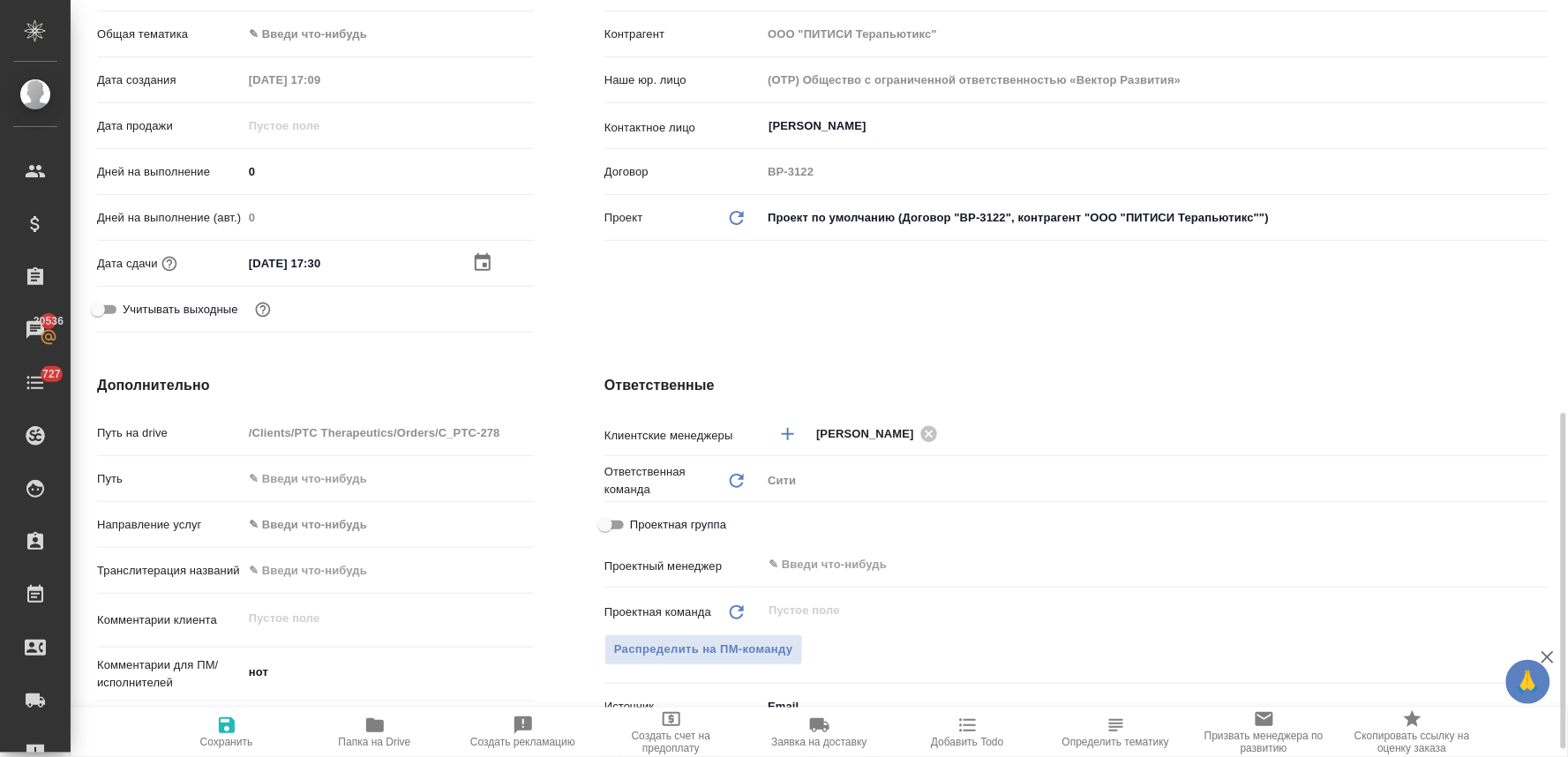
scroll to position [490, 0]
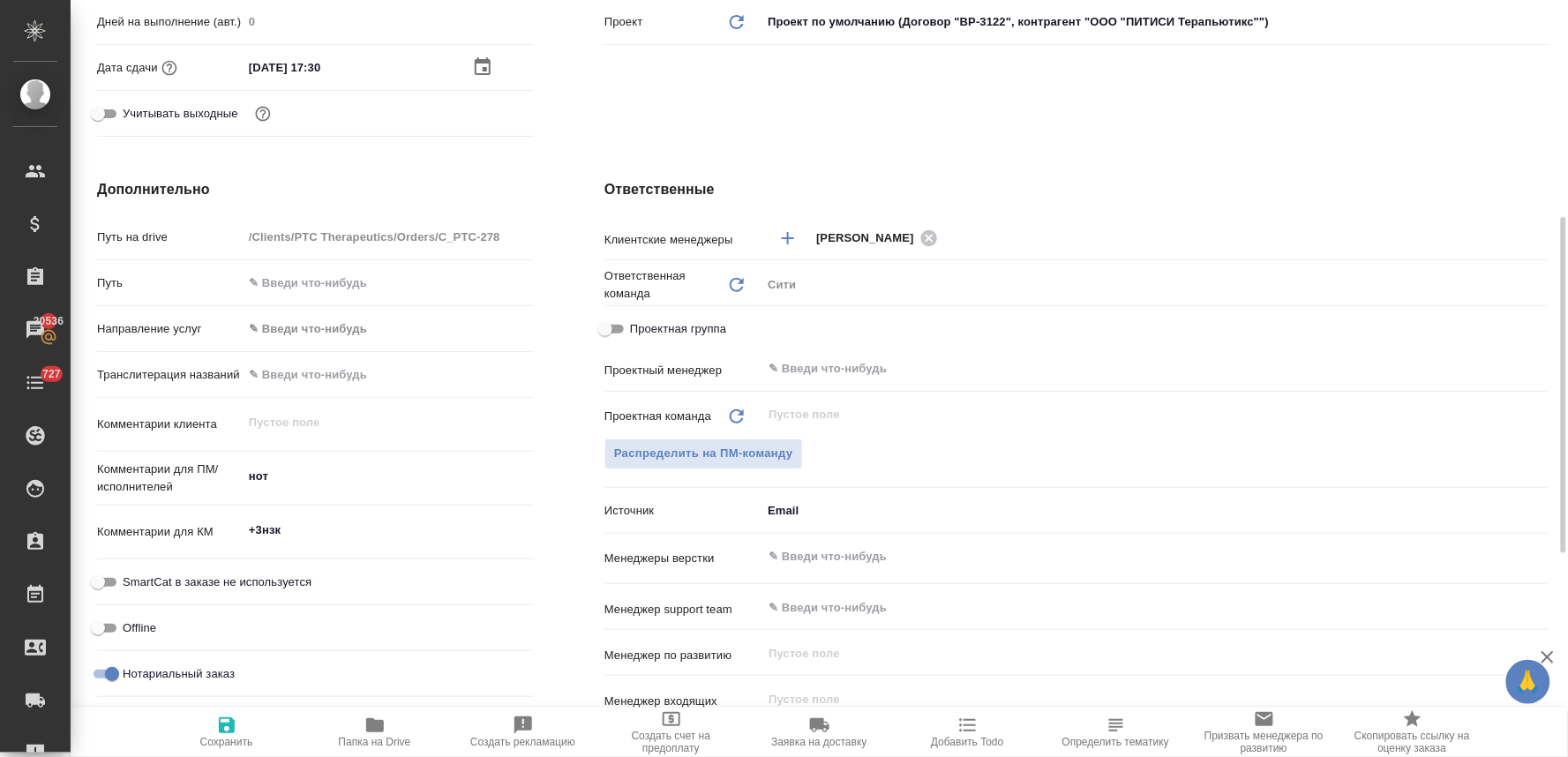
type textarea "x"
click at [250, 481] on textarea "нот" at bounding box center [389, 476] width 291 height 30
type textarea "x"
type textarea "нот"
type textarea "x"
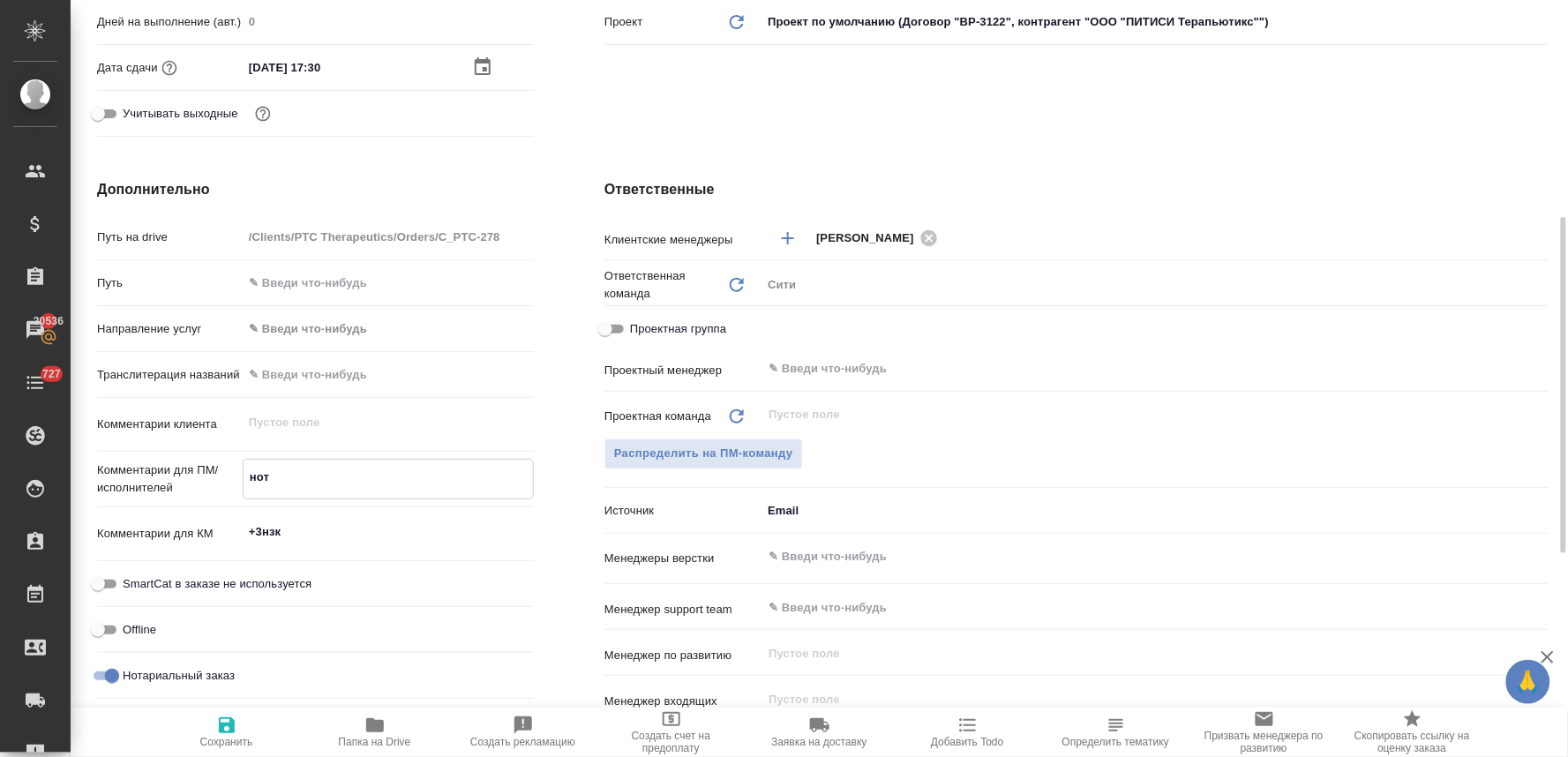
type textarea "x"
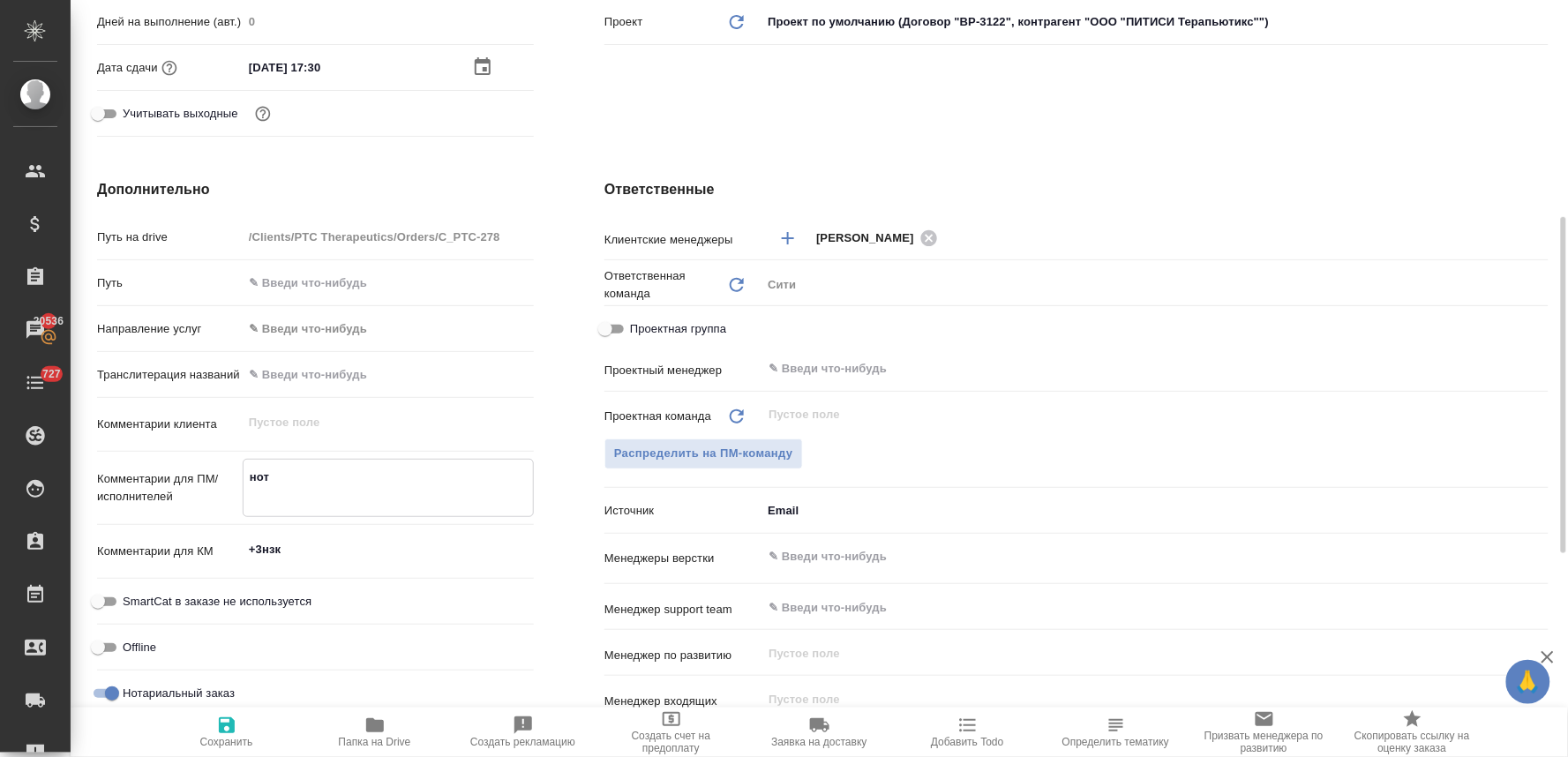
type textarea "x"
type textarea "с нот"
type textarea "x"
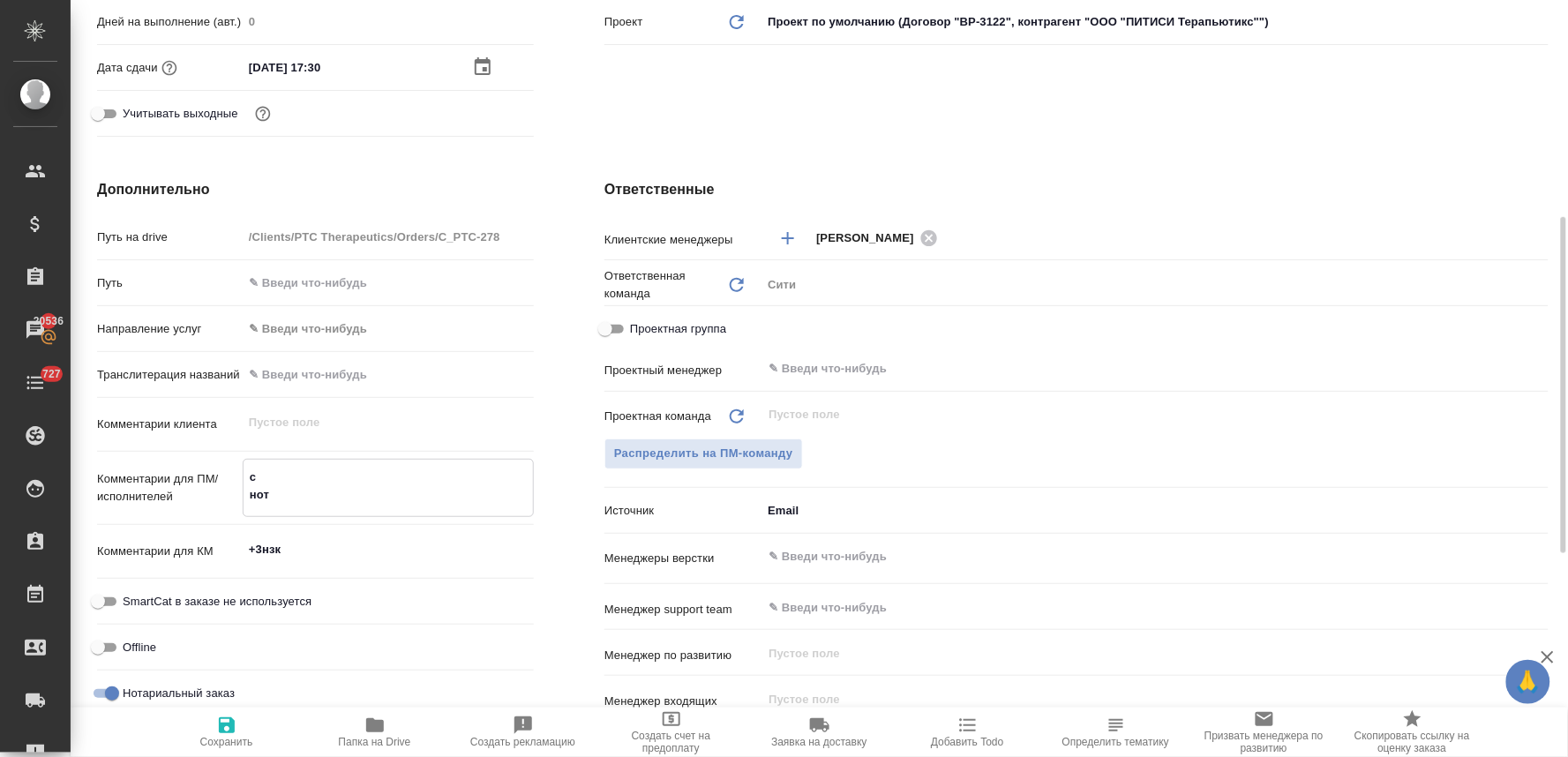
type textarea "сд нот"
type textarea "x"
type textarea "сде нот"
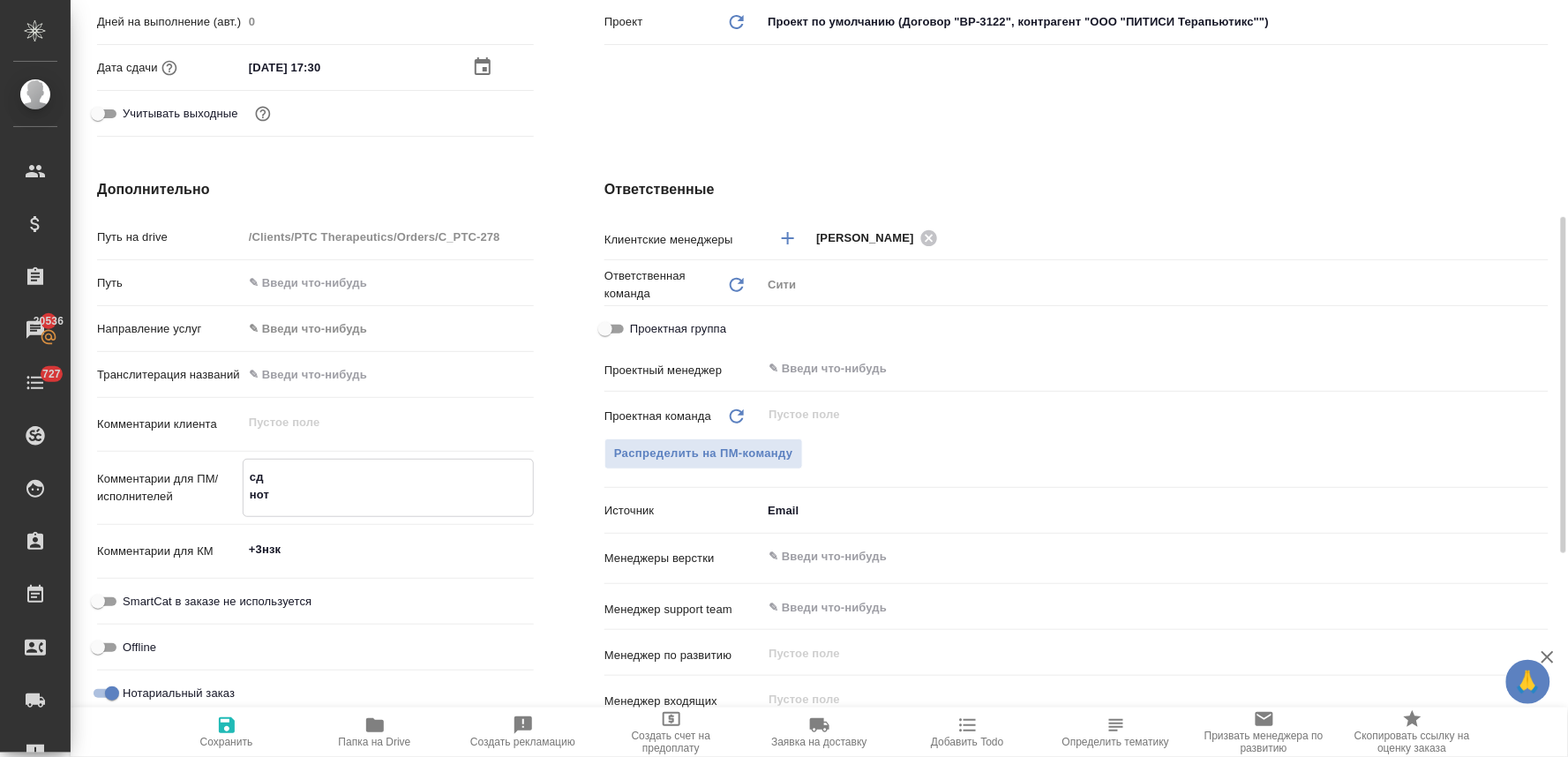
type textarea "x"
type textarea "сдел нот"
type textarea "x"
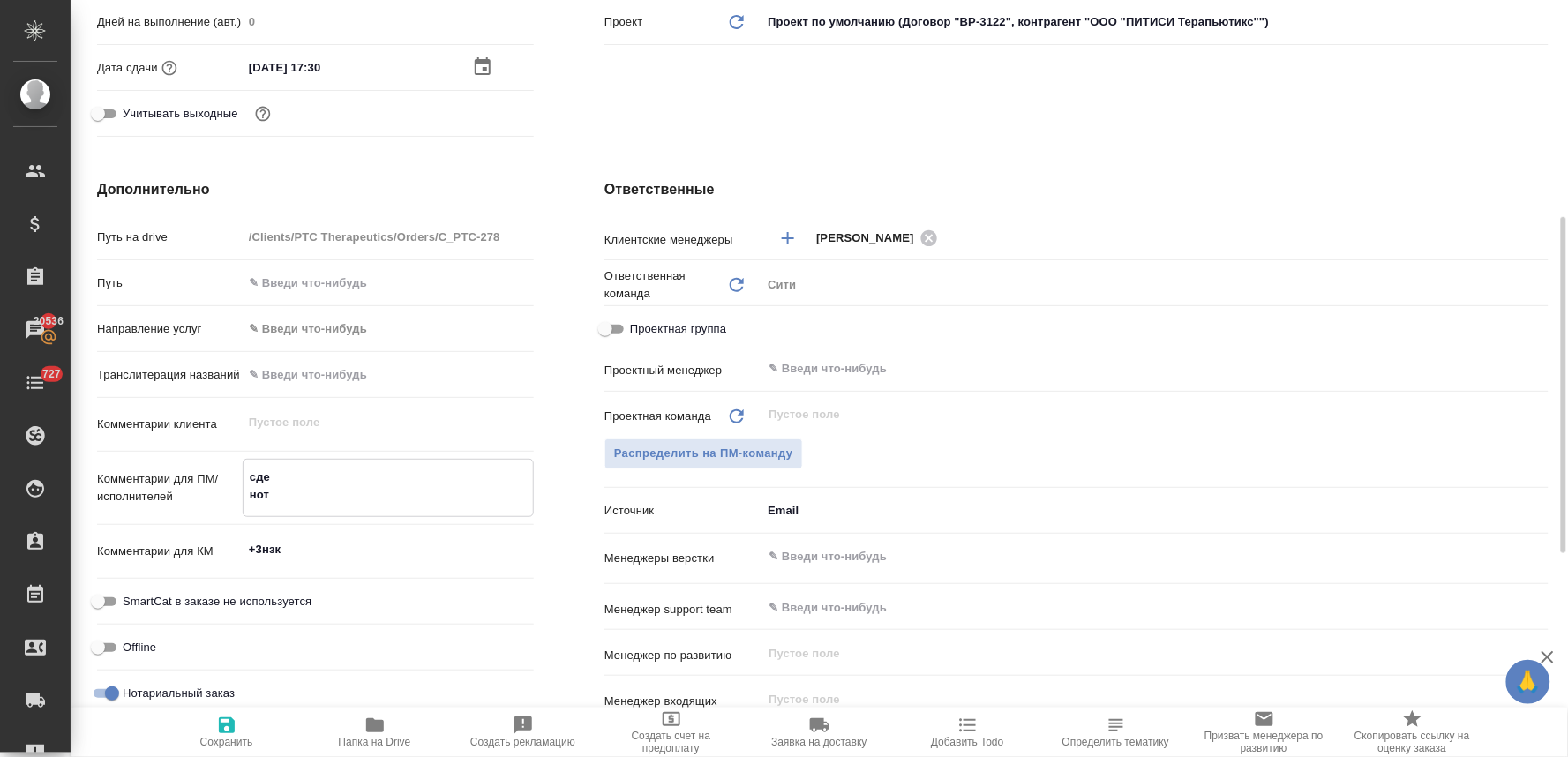
type textarea "x"
type textarea "сдела нот"
type textarea "x"
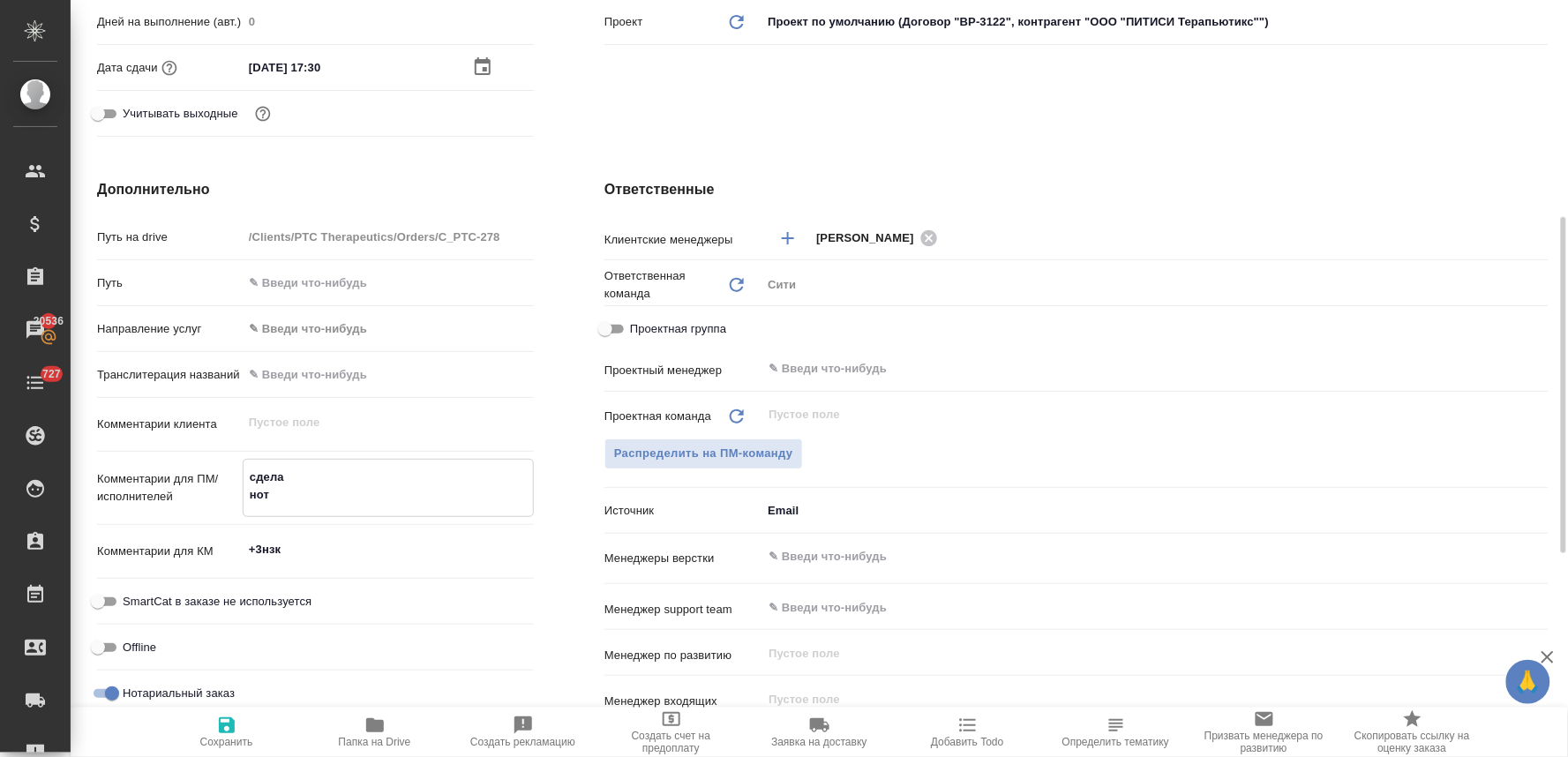
type textarea "x"
type textarea "сделай нот"
type textarea "x"
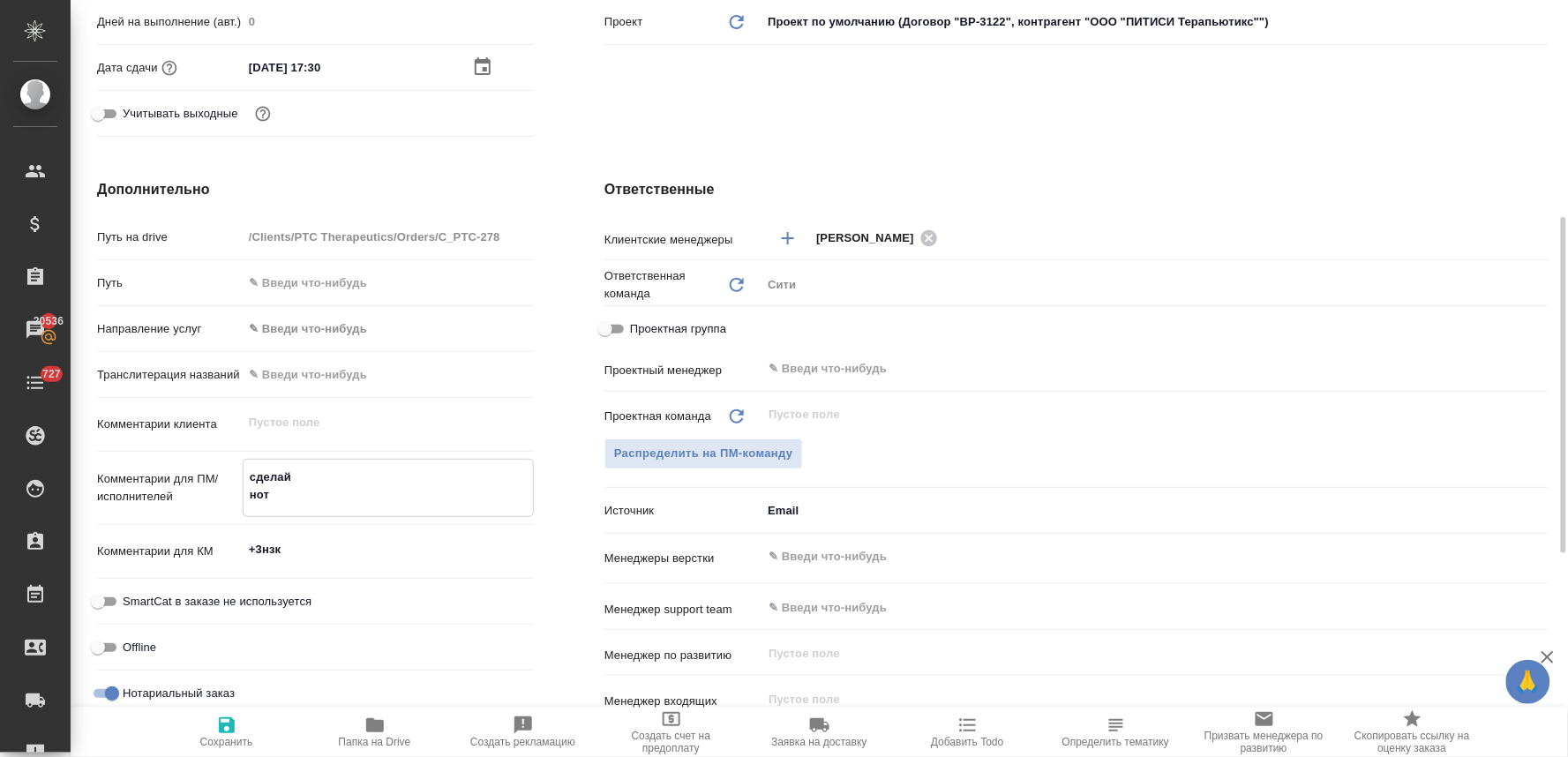
type textarea "сделайт нот"
type textarea "x"
type textarea "сделайте нот"
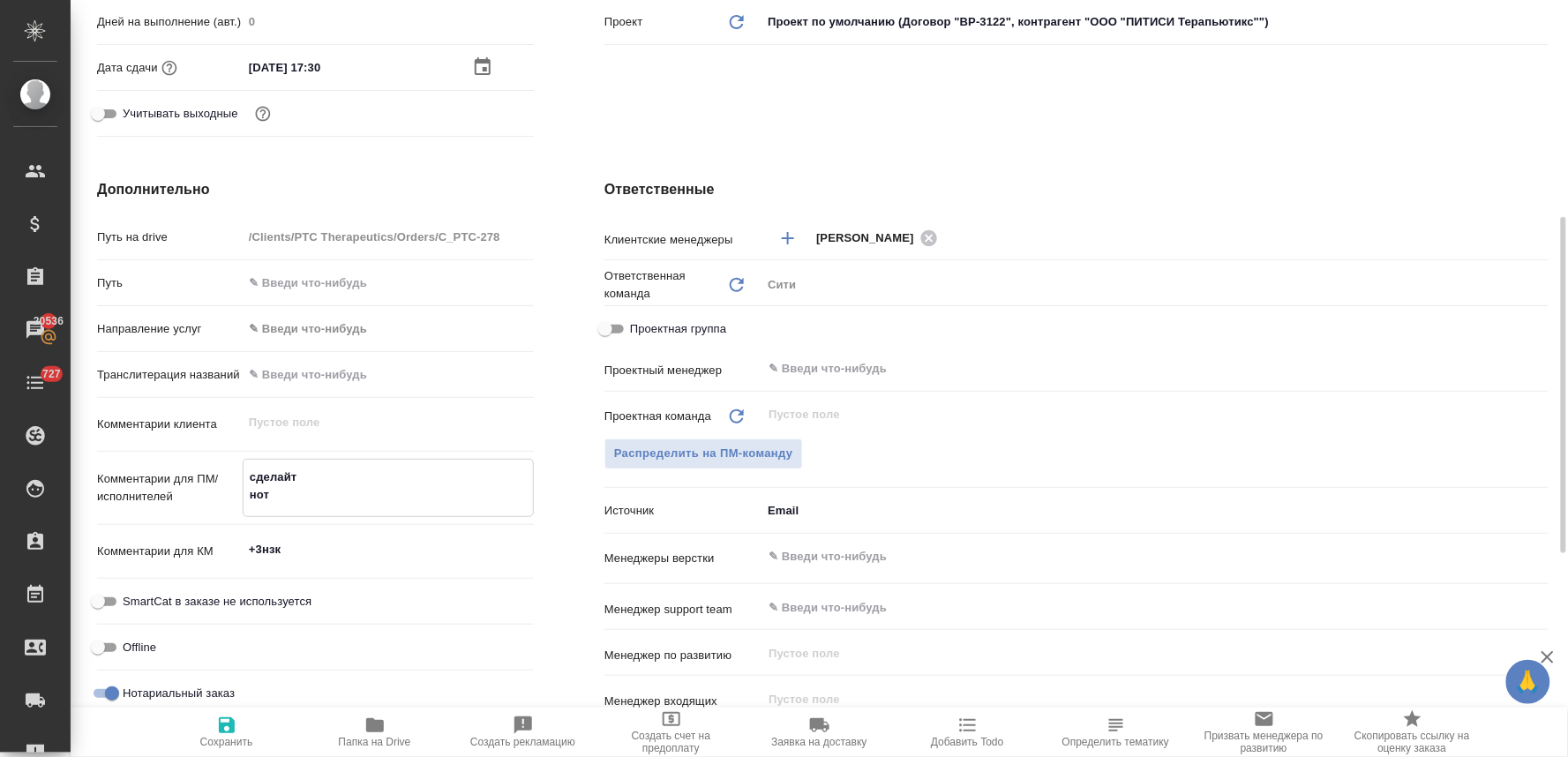
type textarea "x"
type textarea "сделайте нот"
type textarea "x"
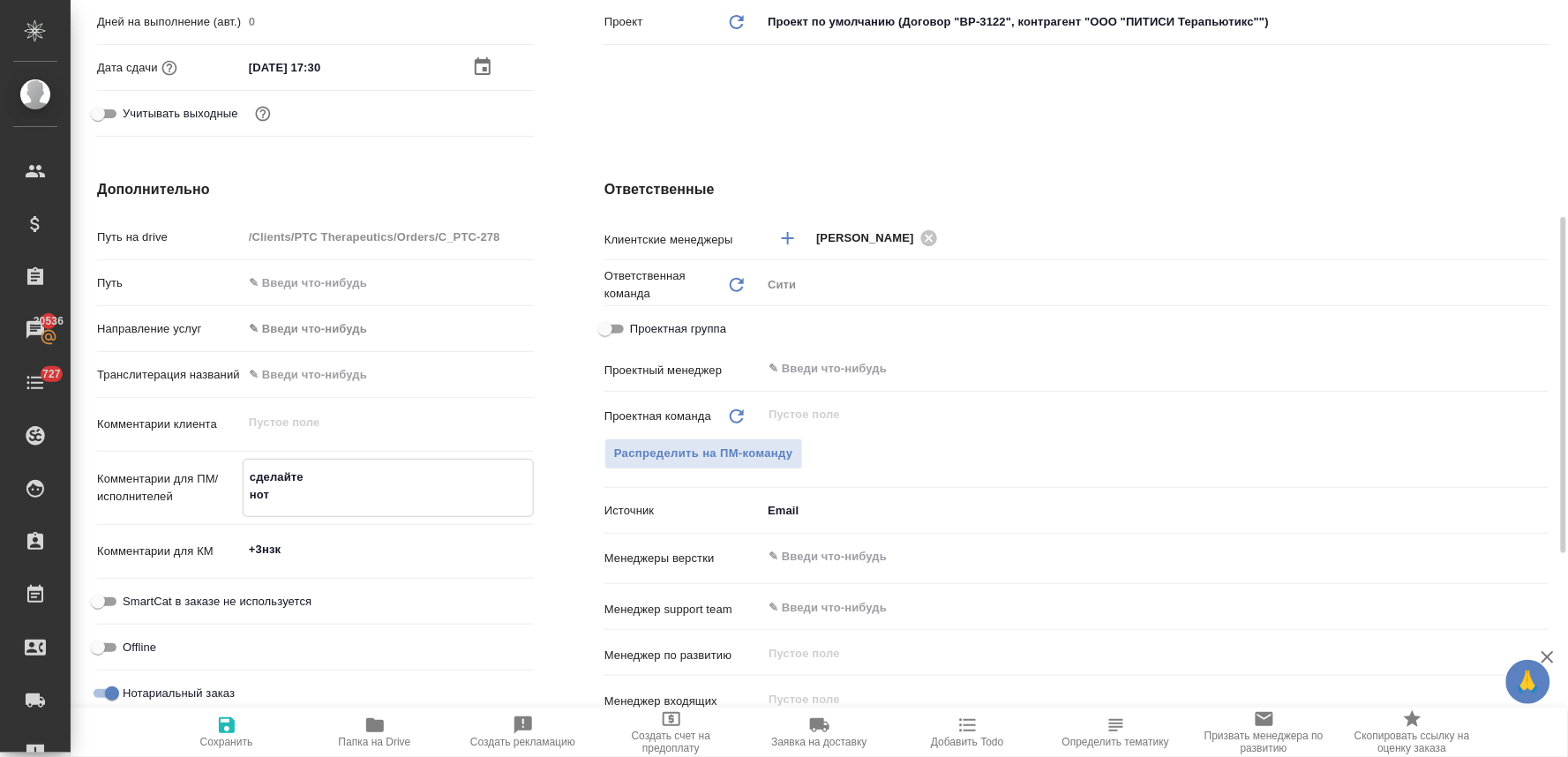
type textarea "x"
type textarea "сделайте т нот"
type textarea "x"
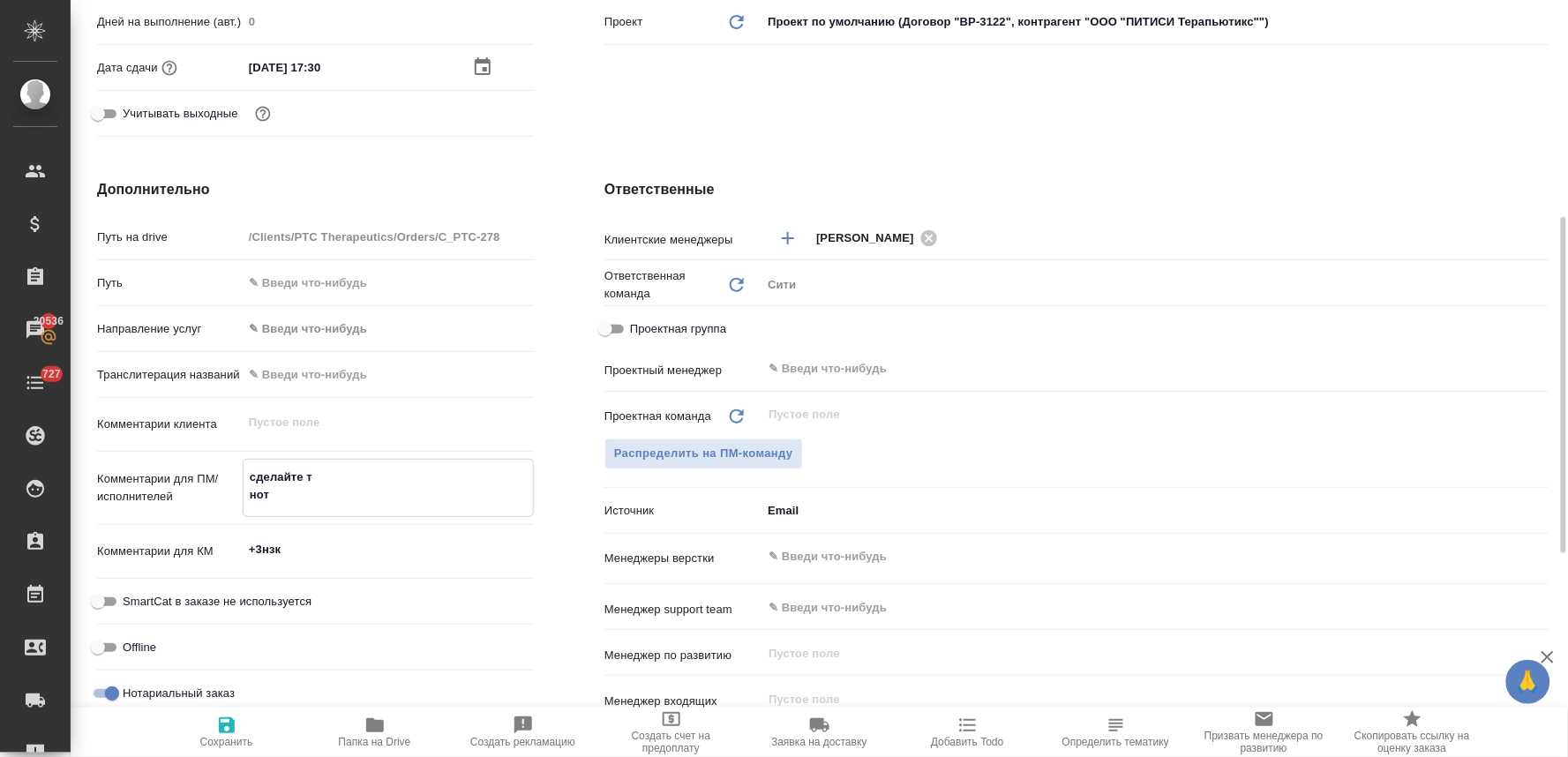
type textarea "x"
type textarea "сделайте ти нот"
type textarea "x"
type textarea "сделайте тик нот"
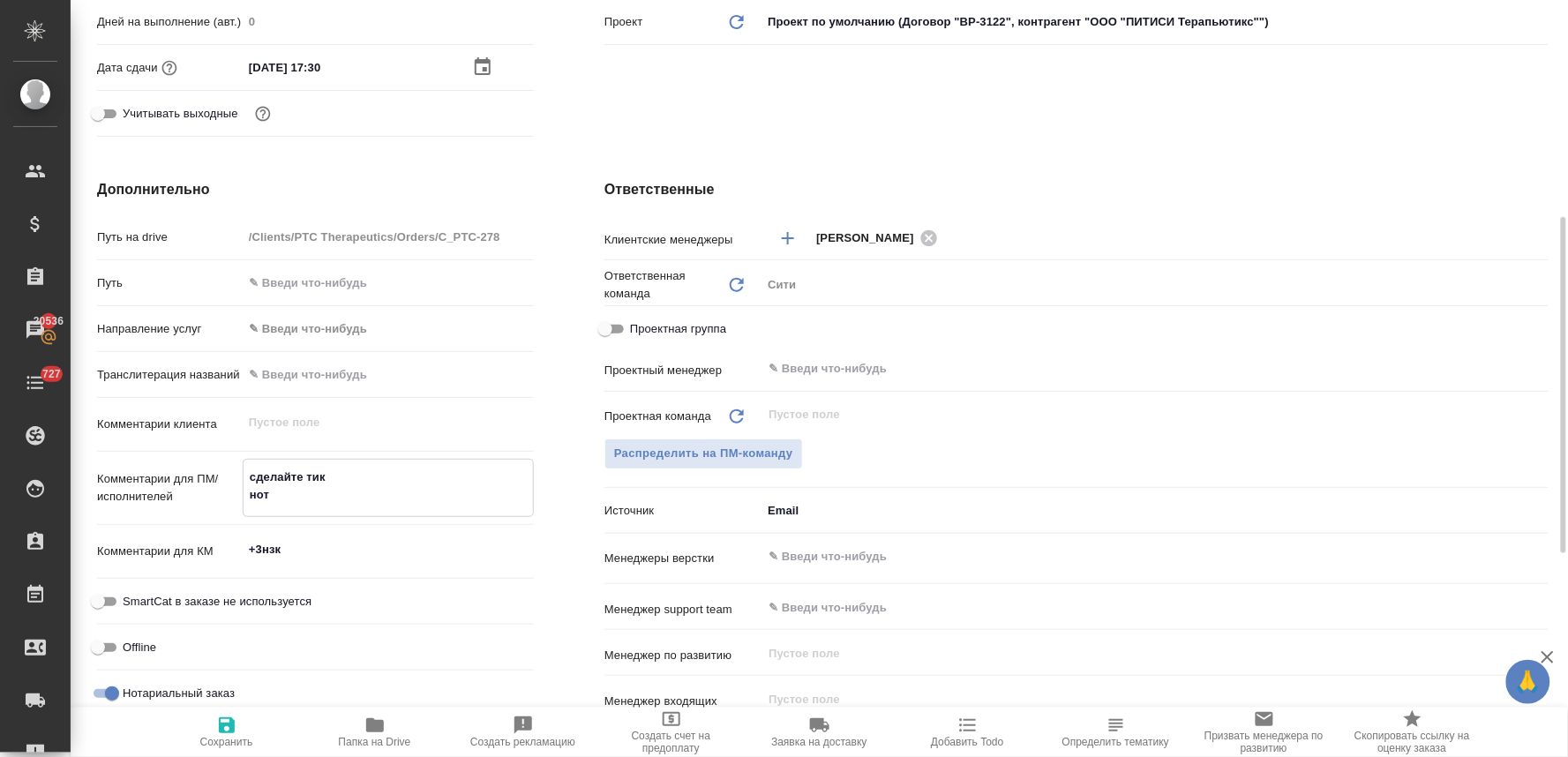
type textarea "x"
type textarea "сделайте тике нот"
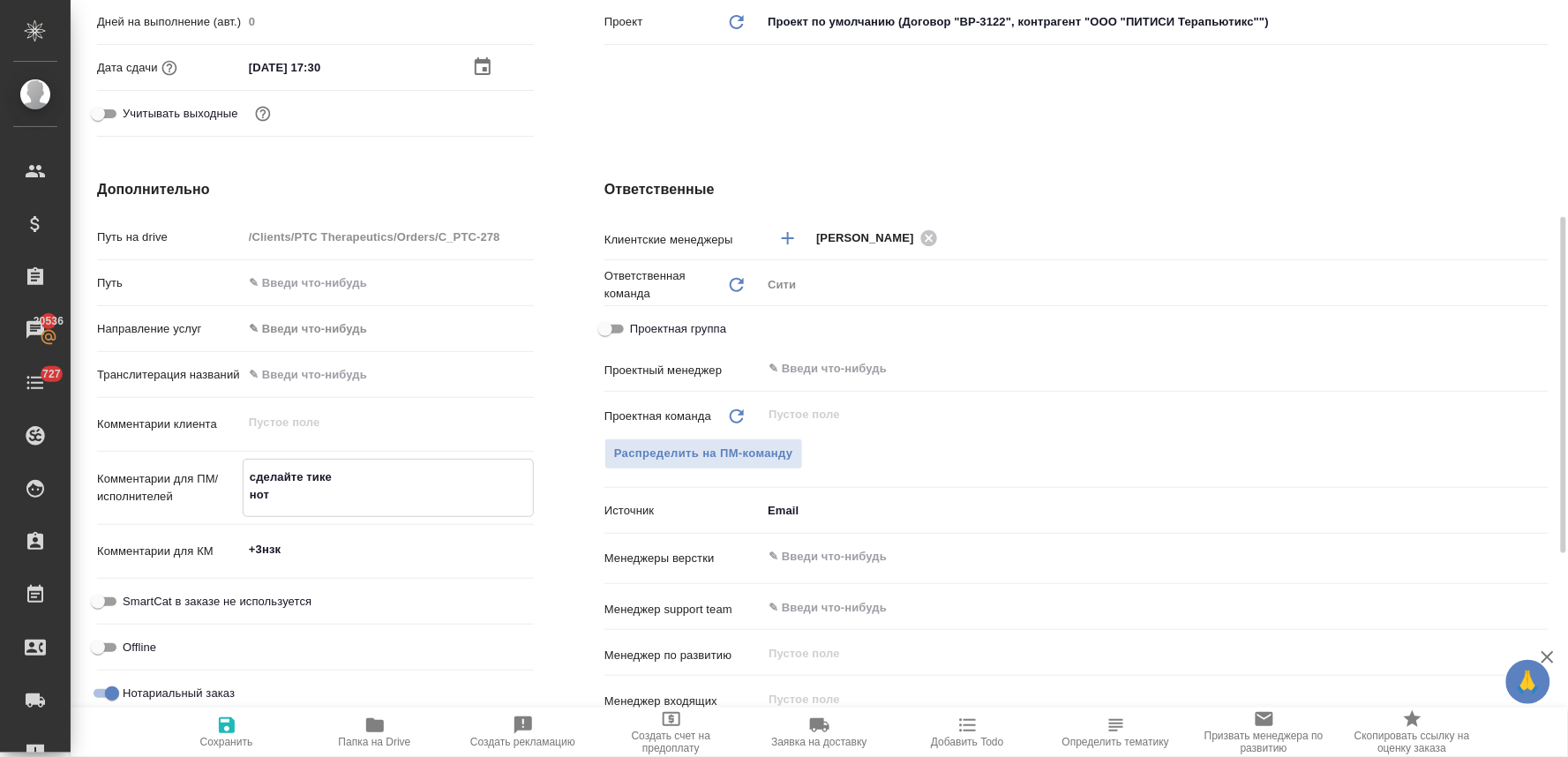
type textarea "x"
type textarea "сделайте тикет нот"
type textarea "x"
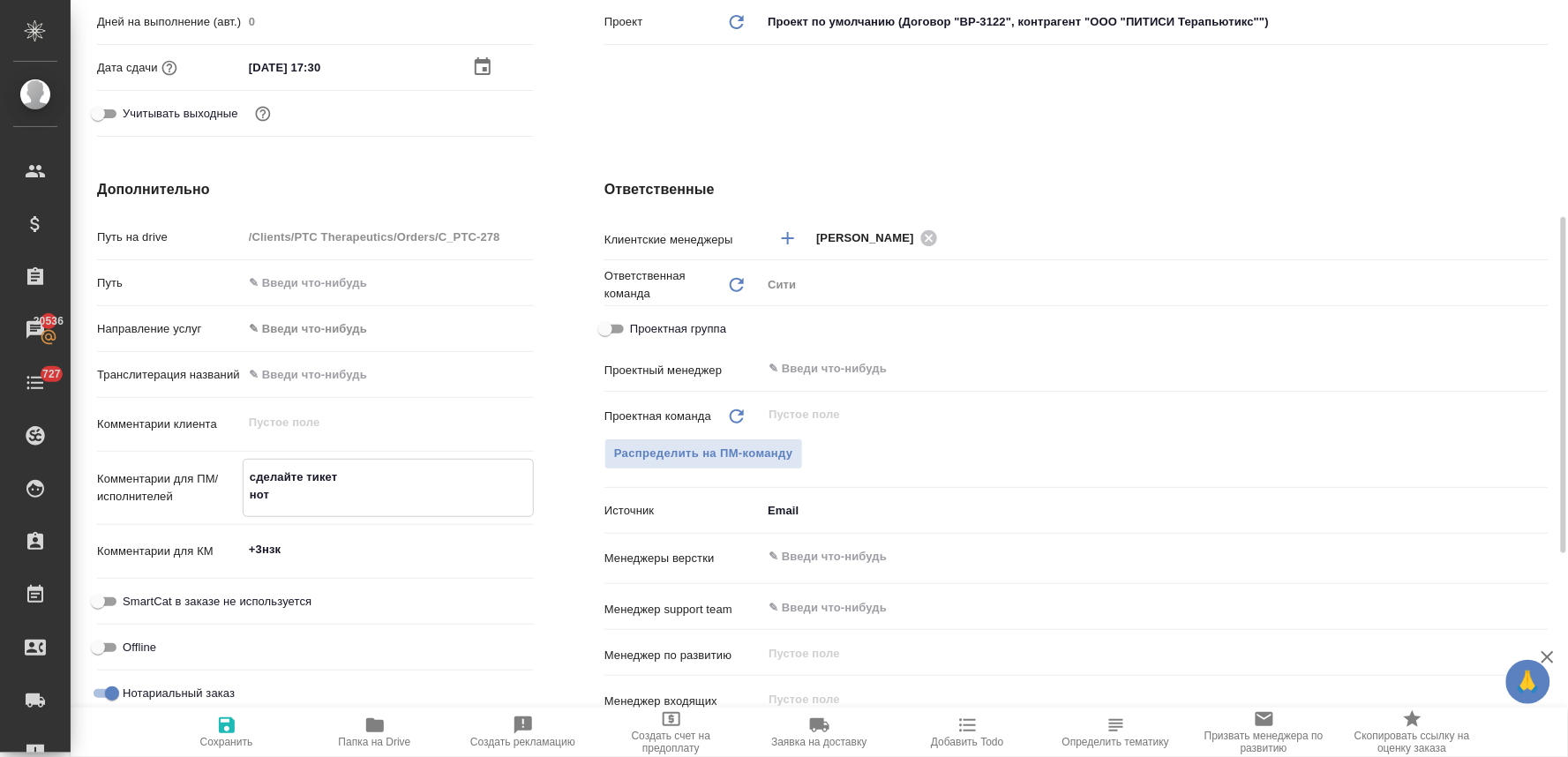
type textarea "x"
type textarea "сделайте тикет, нот"
type textarea "x"
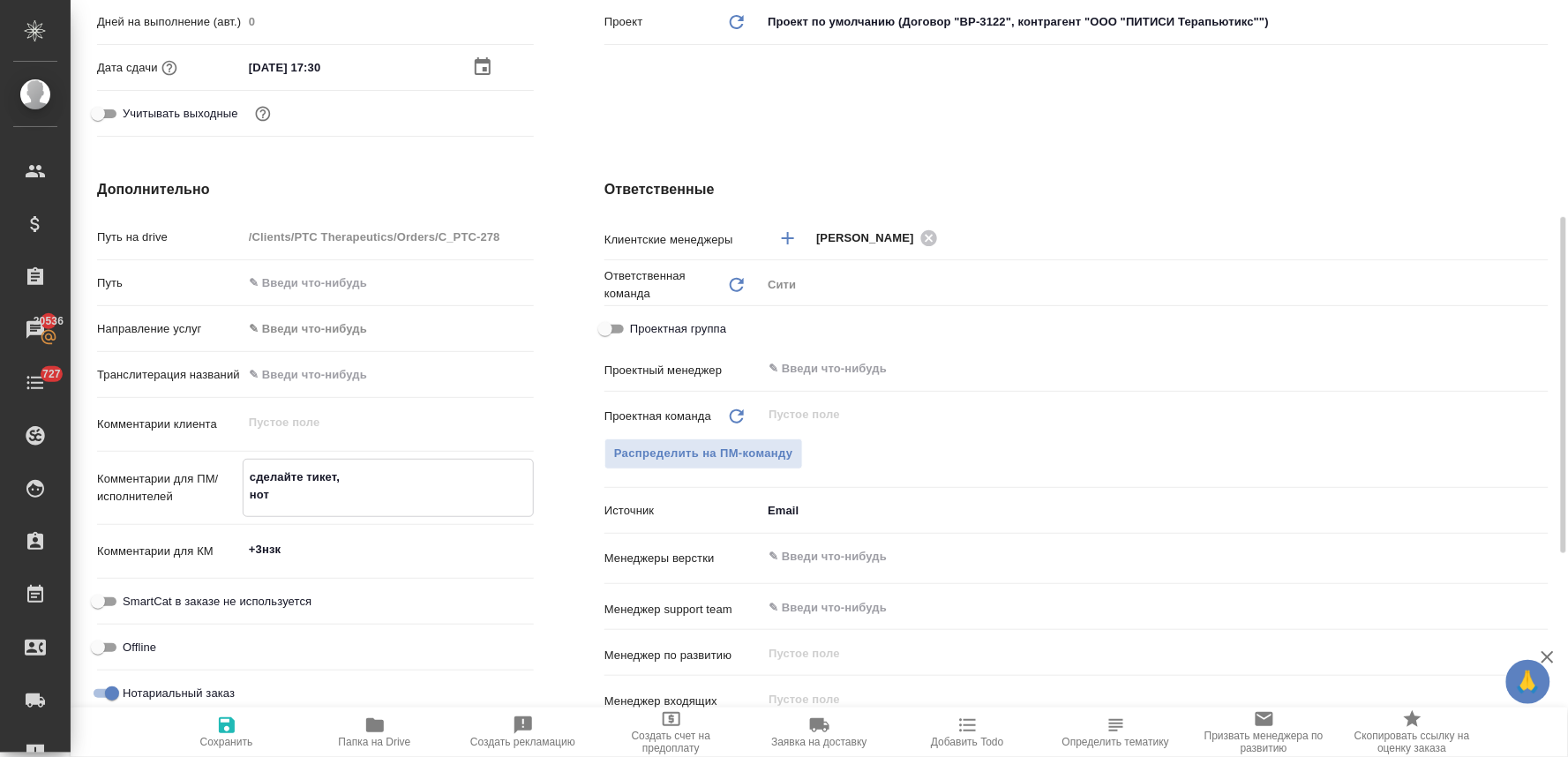
type textarea "сделайте тикет, нот"
type textarea "x"
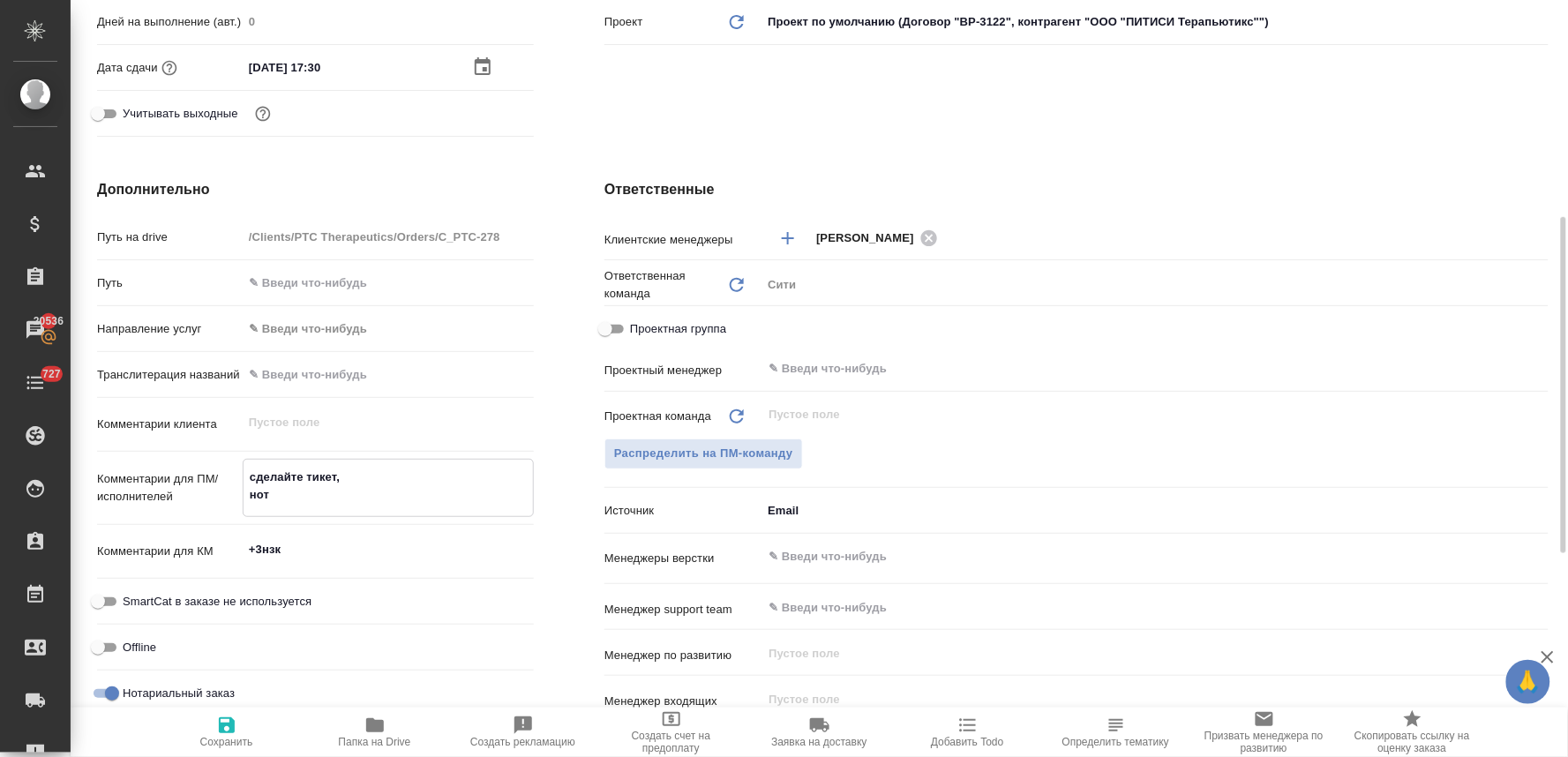
type textarea "сделайте тикет, п нот"
type textarea "x"
type textarea "сделайте тикет, пл нот"
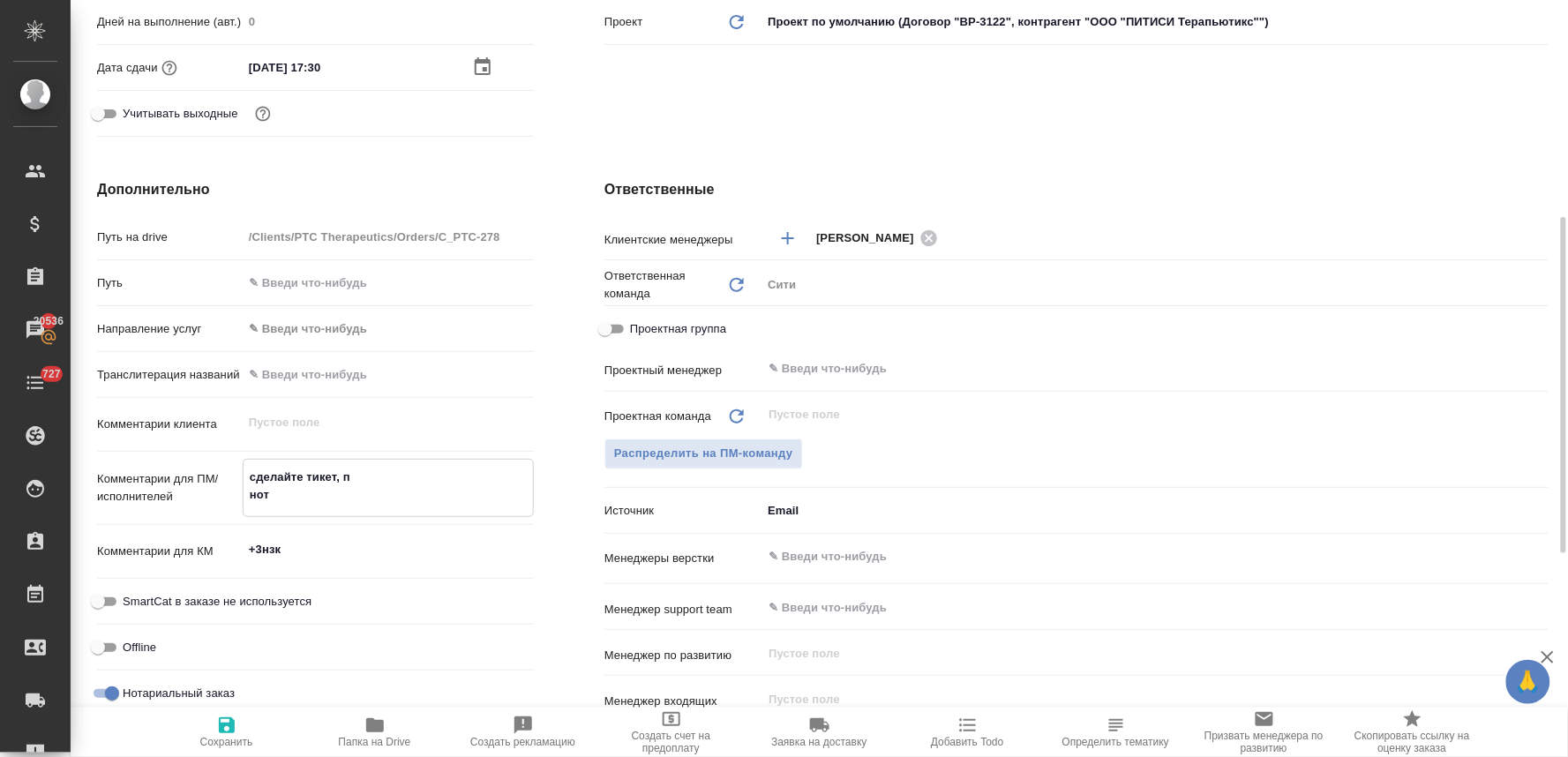
type textarea "x"
type textarea "сделайте тикет, пли нот"
type textarea "x"
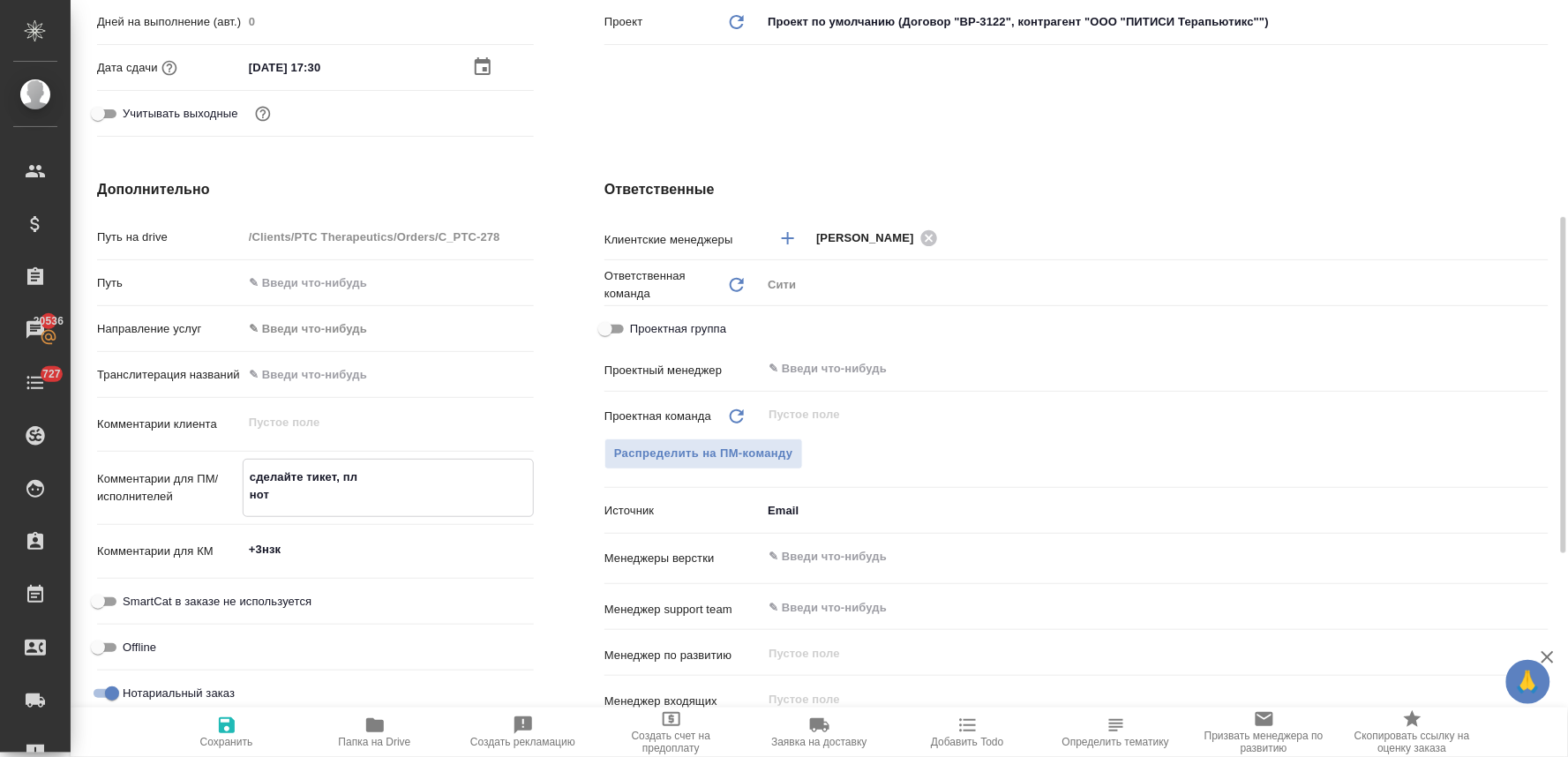
type textarea "x"
type textarea "сделайте тикет, плиз нот"
type textarea "x"
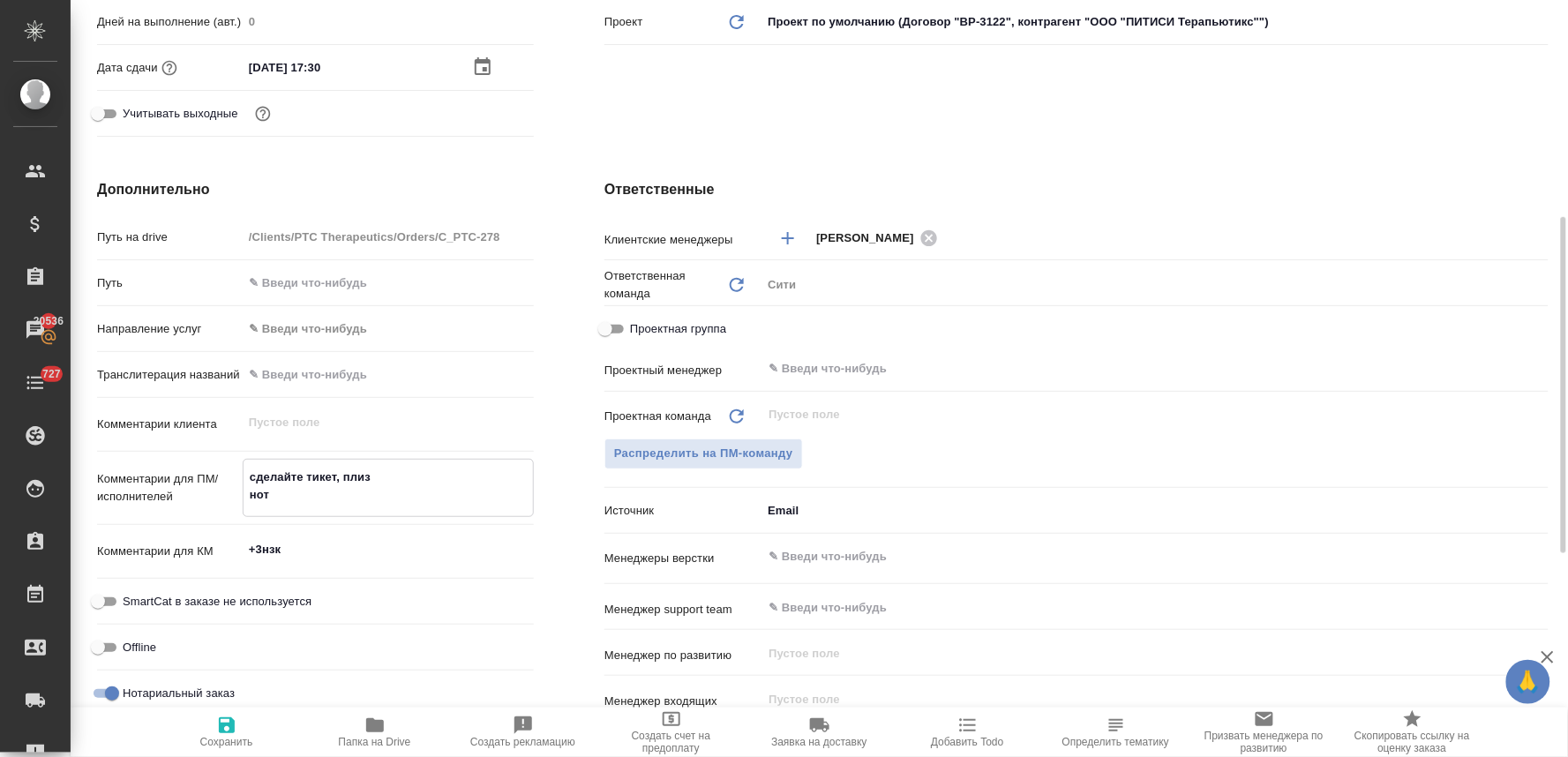
type textarea "сделайте тикет, плиз нот"
type textarea "x"
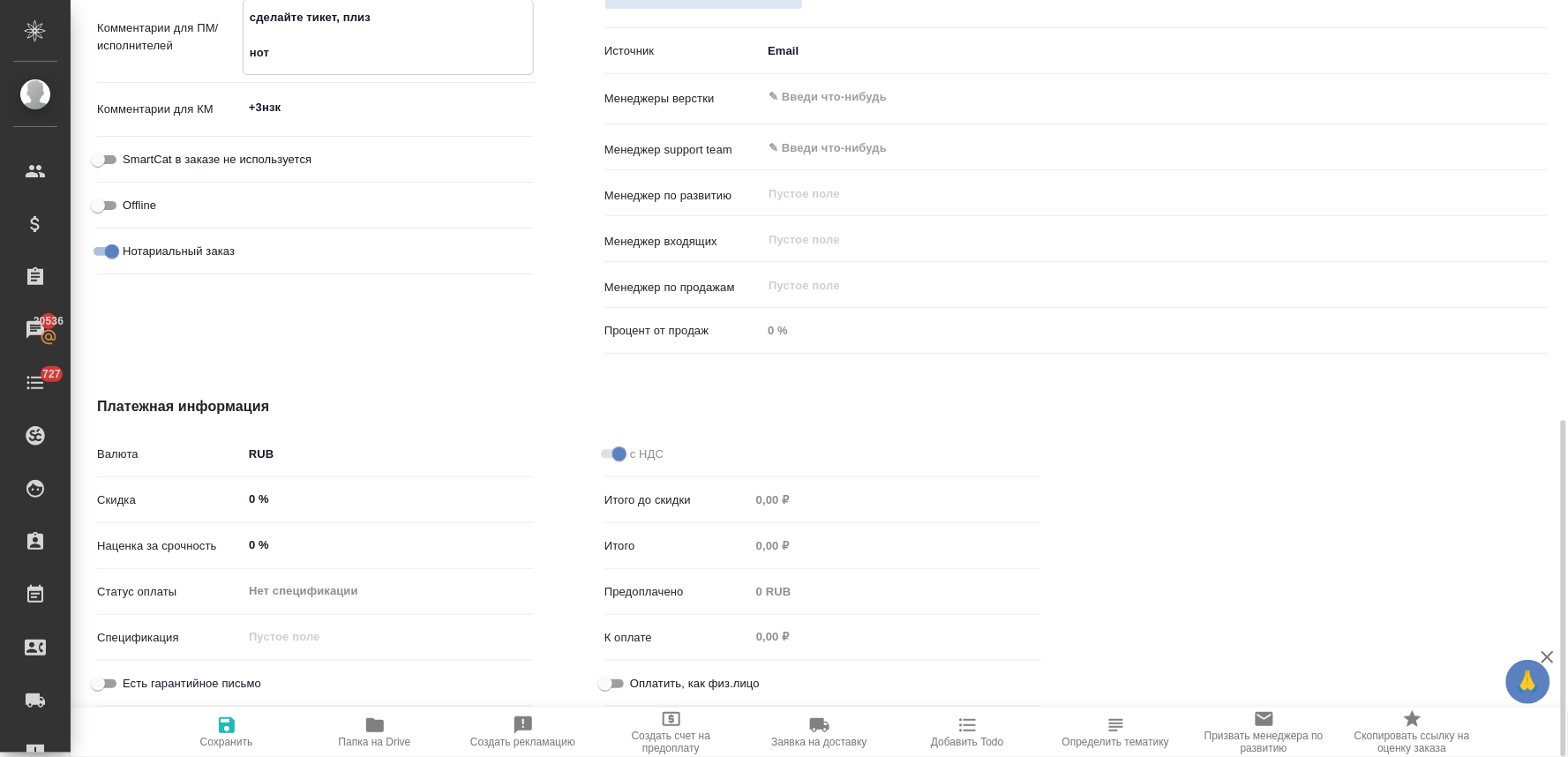
scroll to position [558, 0]
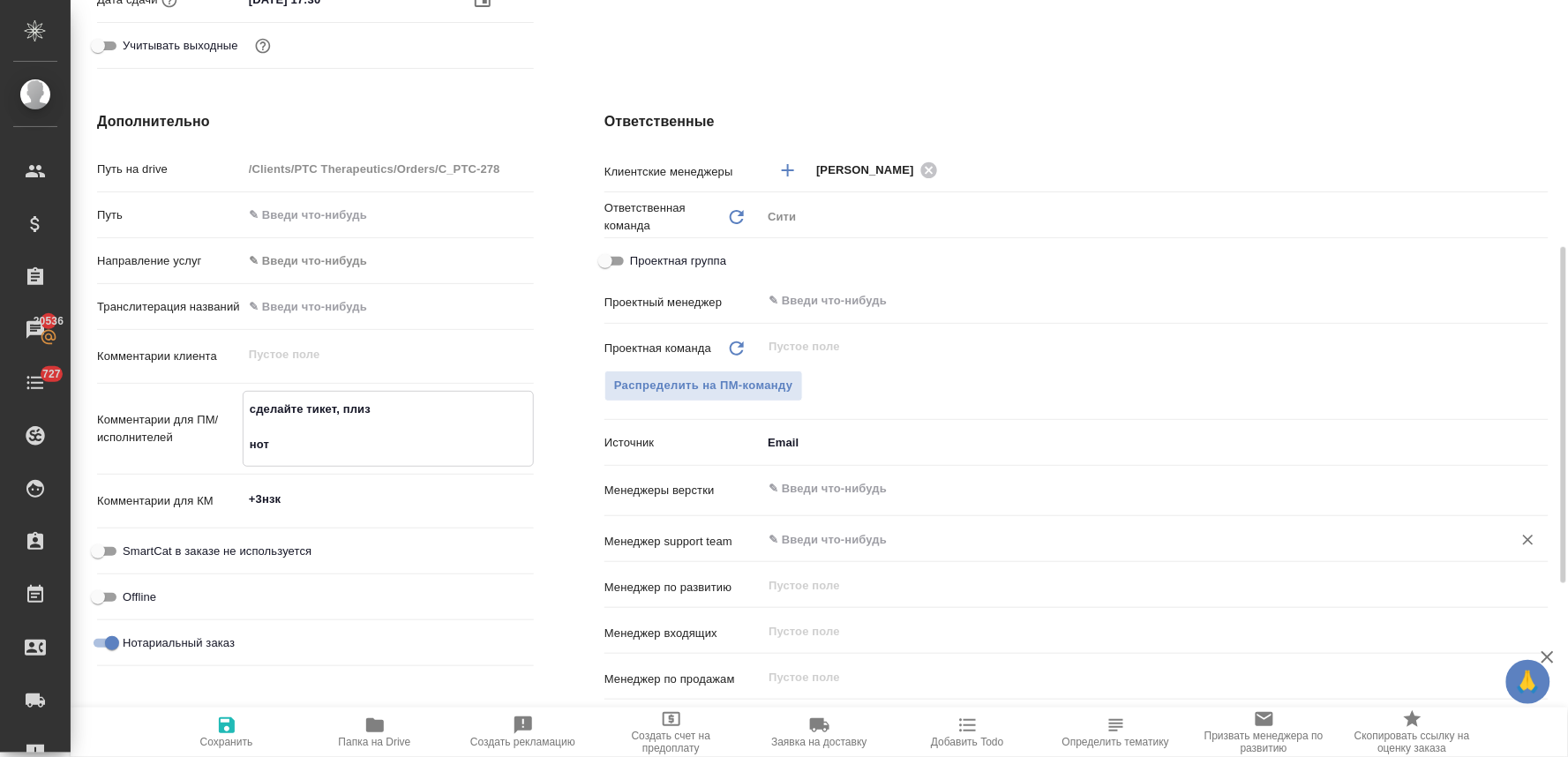
type textarea "сделайте тикет, плиз нот"
type textarea "x"
click at [826, 535] on input "text" at bounding box center [1125, 539] width 718 height 21
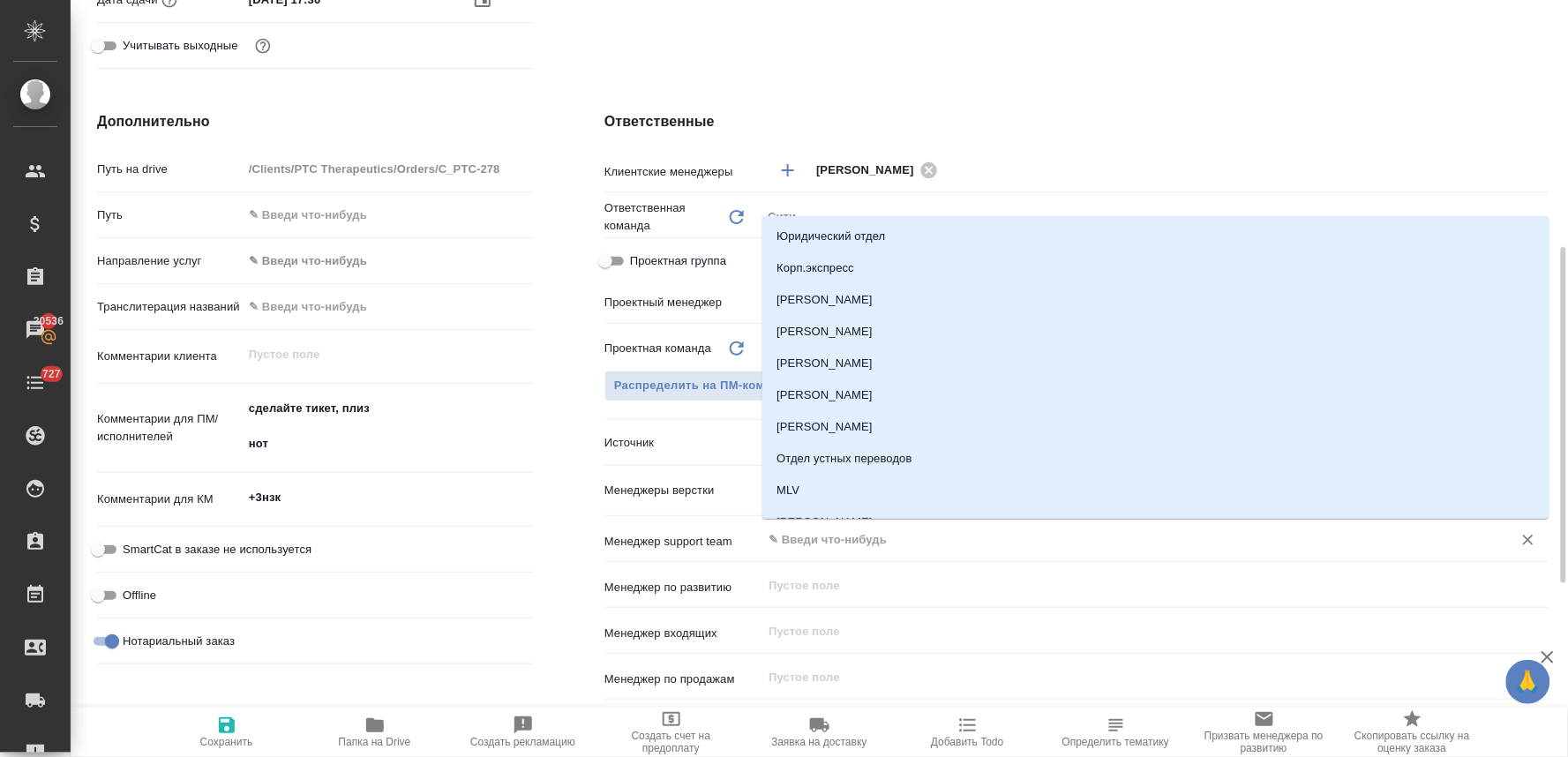
click at [536, 516] on div "Дополнительно Путь на drive /Clients/PTC Therapeutics/Orders/C_PTC-278 Путь Нап…" at bounding box center [316, 431] width 507 height 712
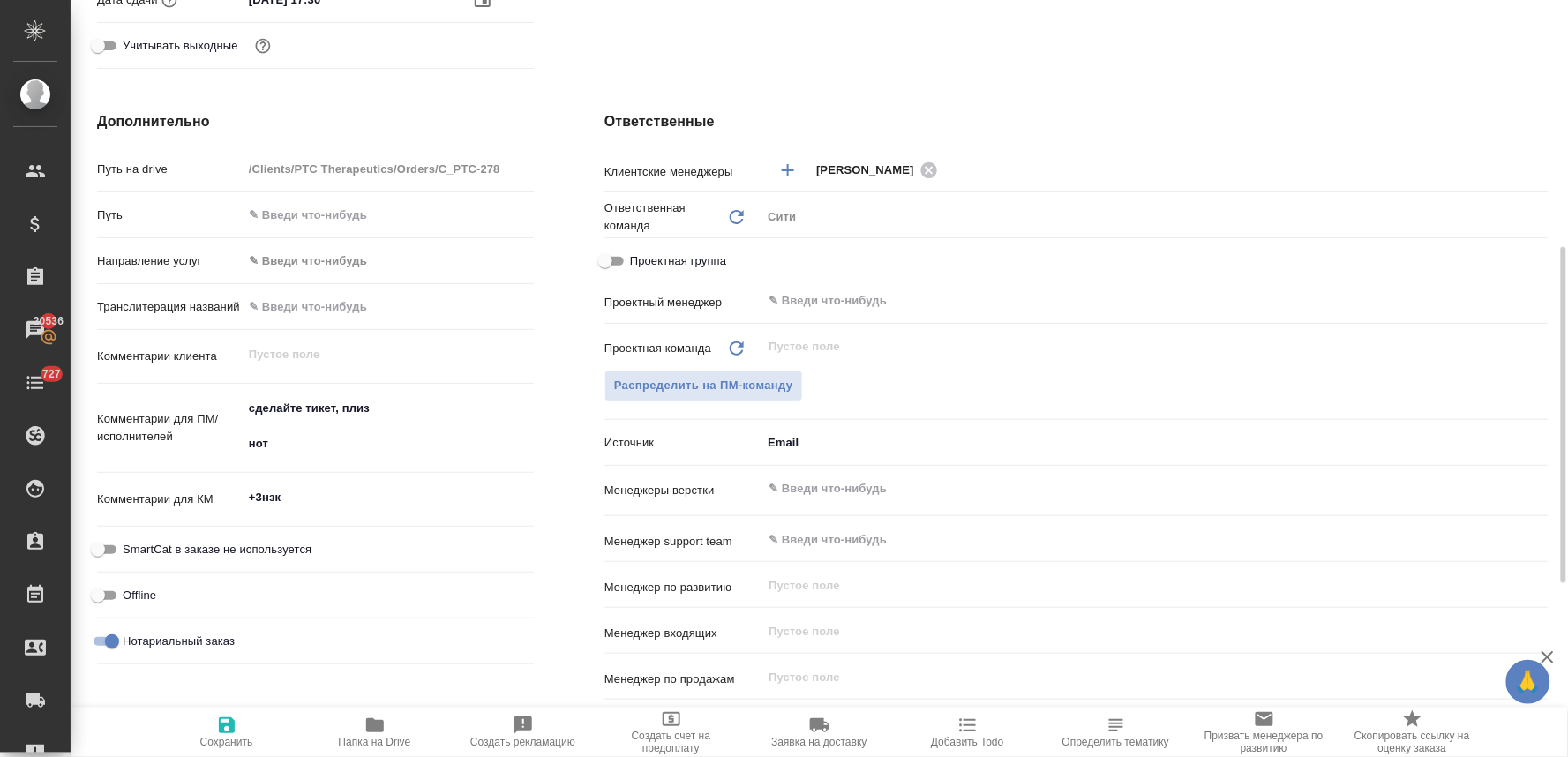
click at [869, 477] on div "​" at bounding box center [1155, 489] width 787 height 32
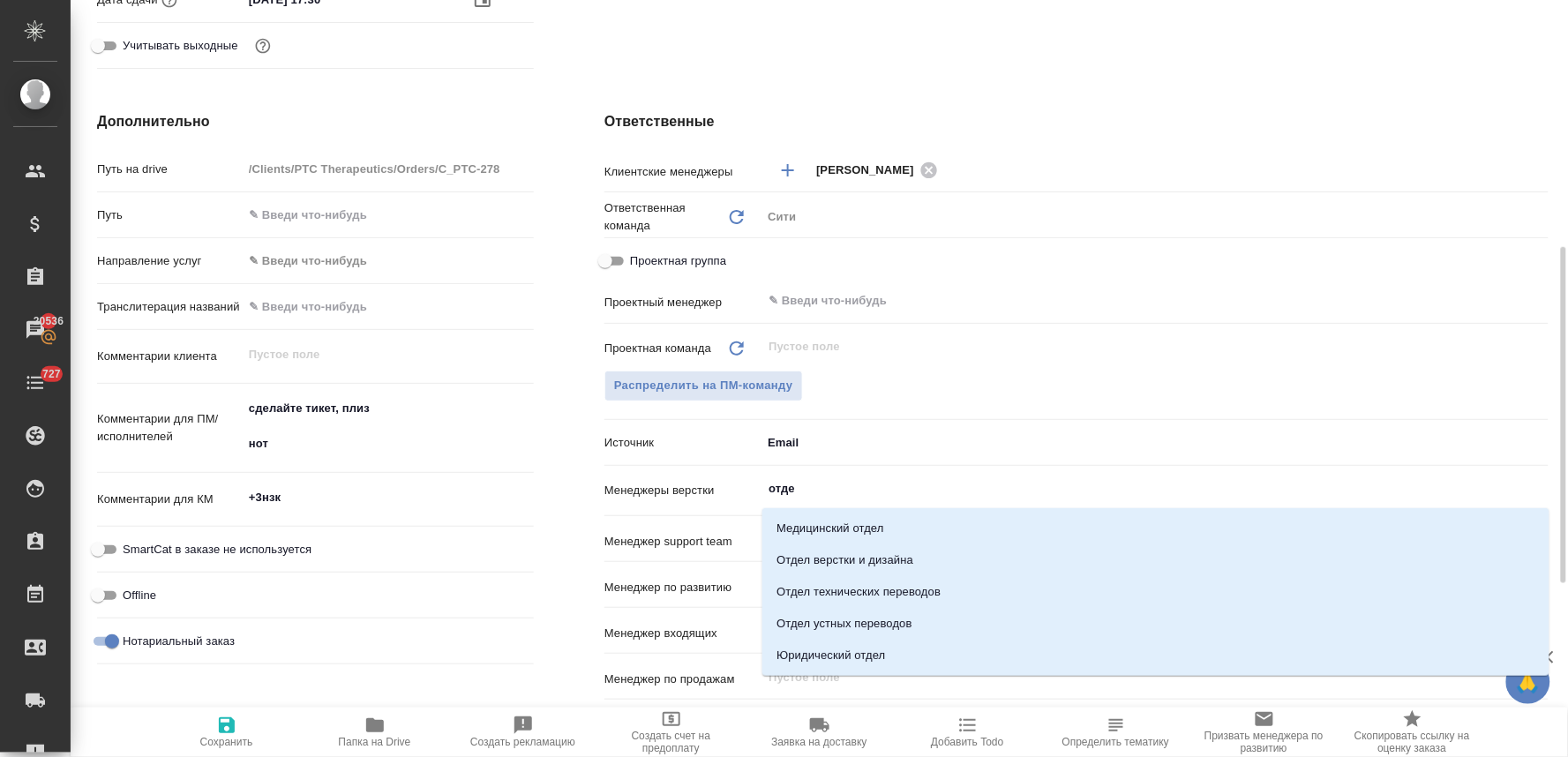
type input "отдел"
click at [870, 554] on li "Отдел верстки и дизайна" at bounding box center [1156, 561] width 787 height 32
type textarea "x"
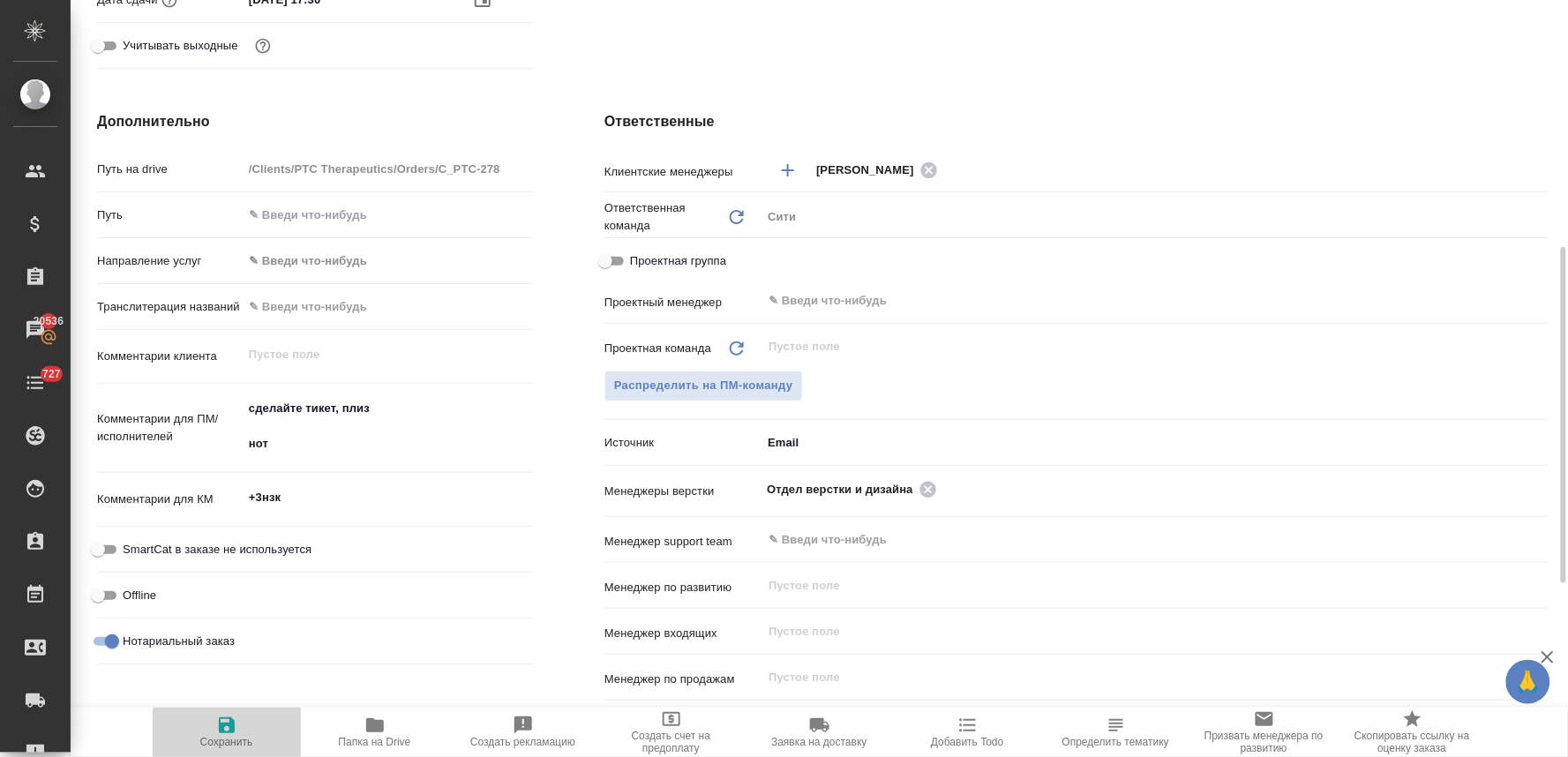
click at [232, 738] on span "Сохранить" at bounding box center [226, 742] width 53 height 13
type textarea "x"
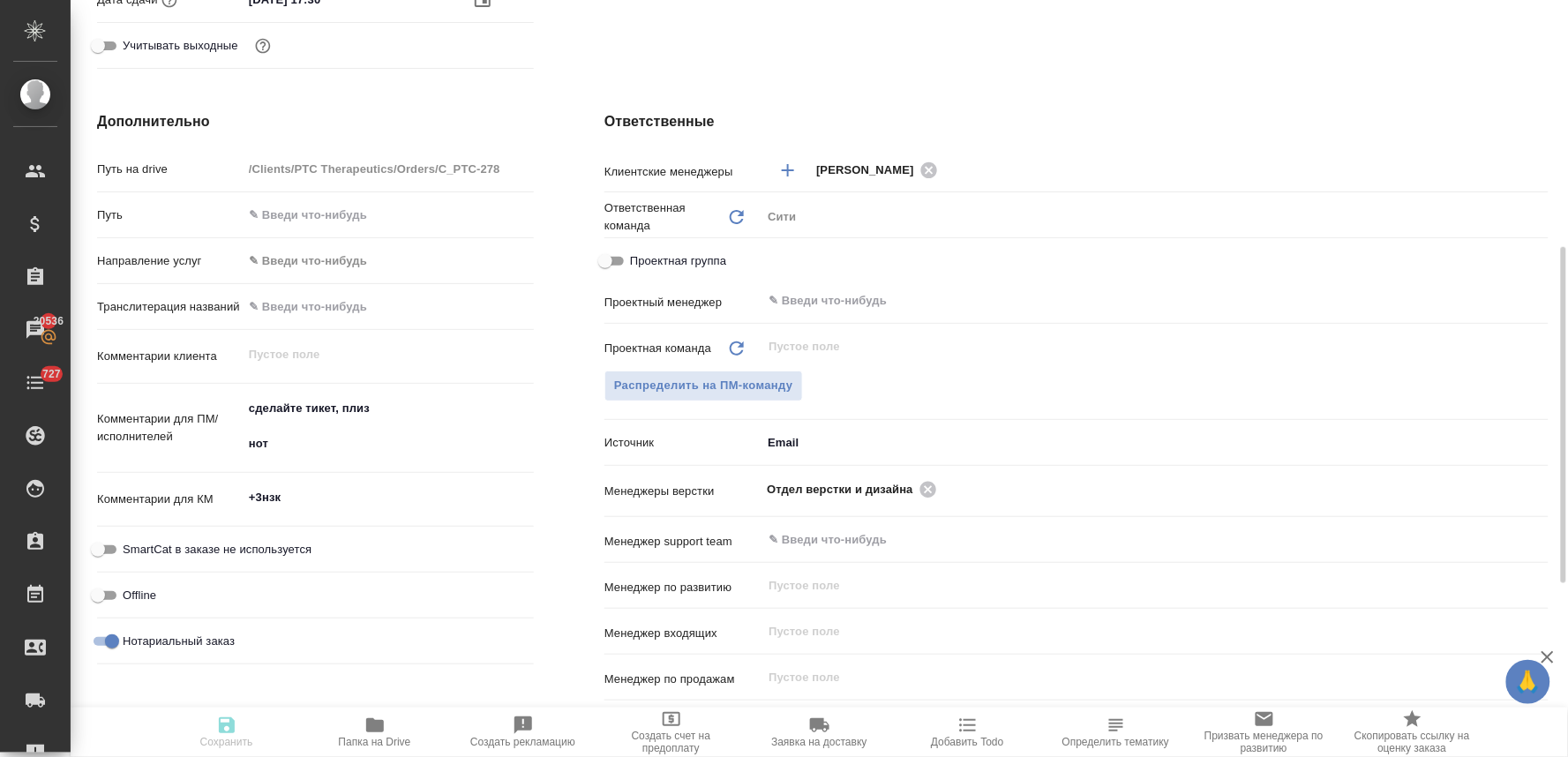
type textarea "x"
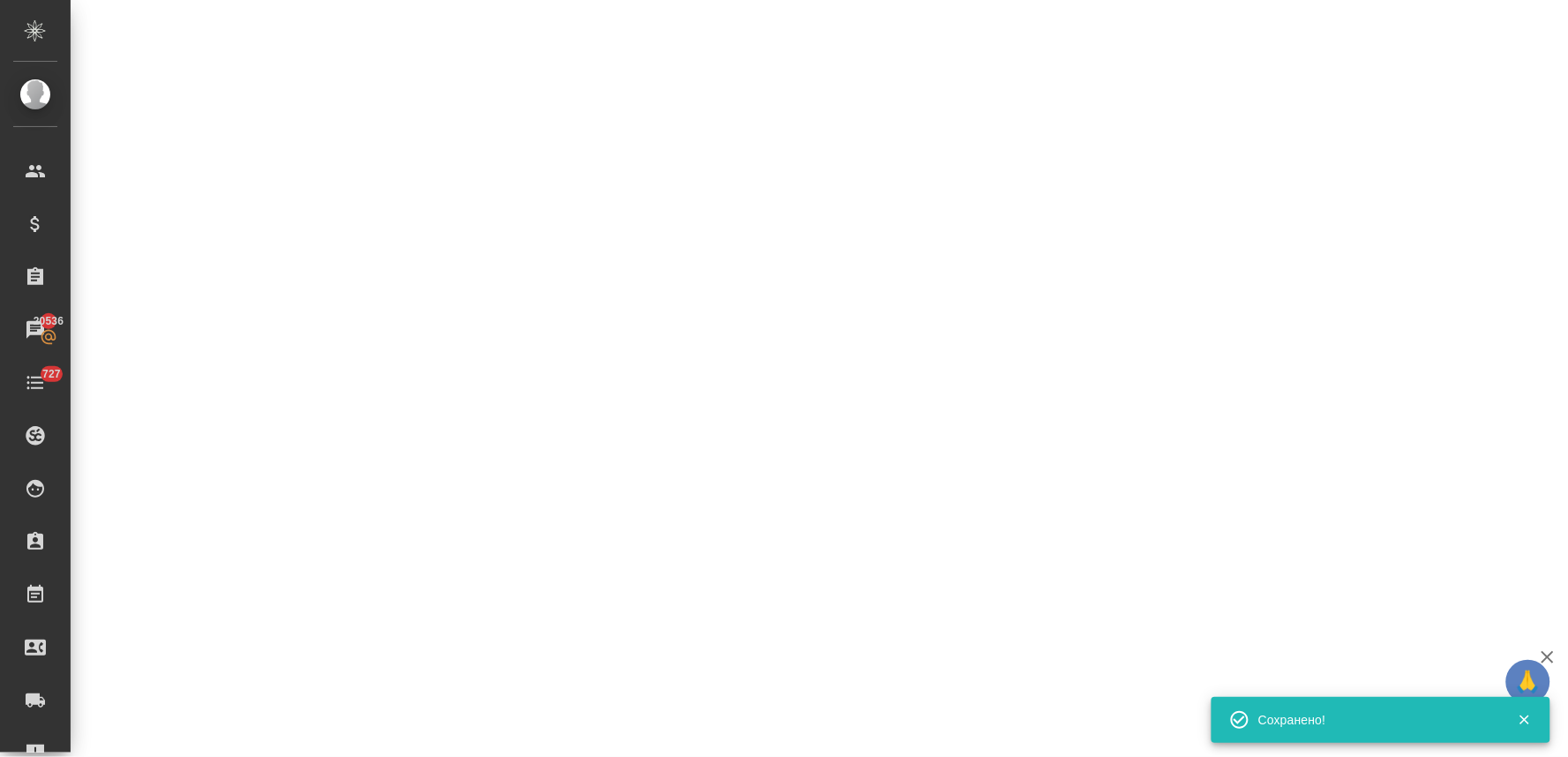
select select "RU"
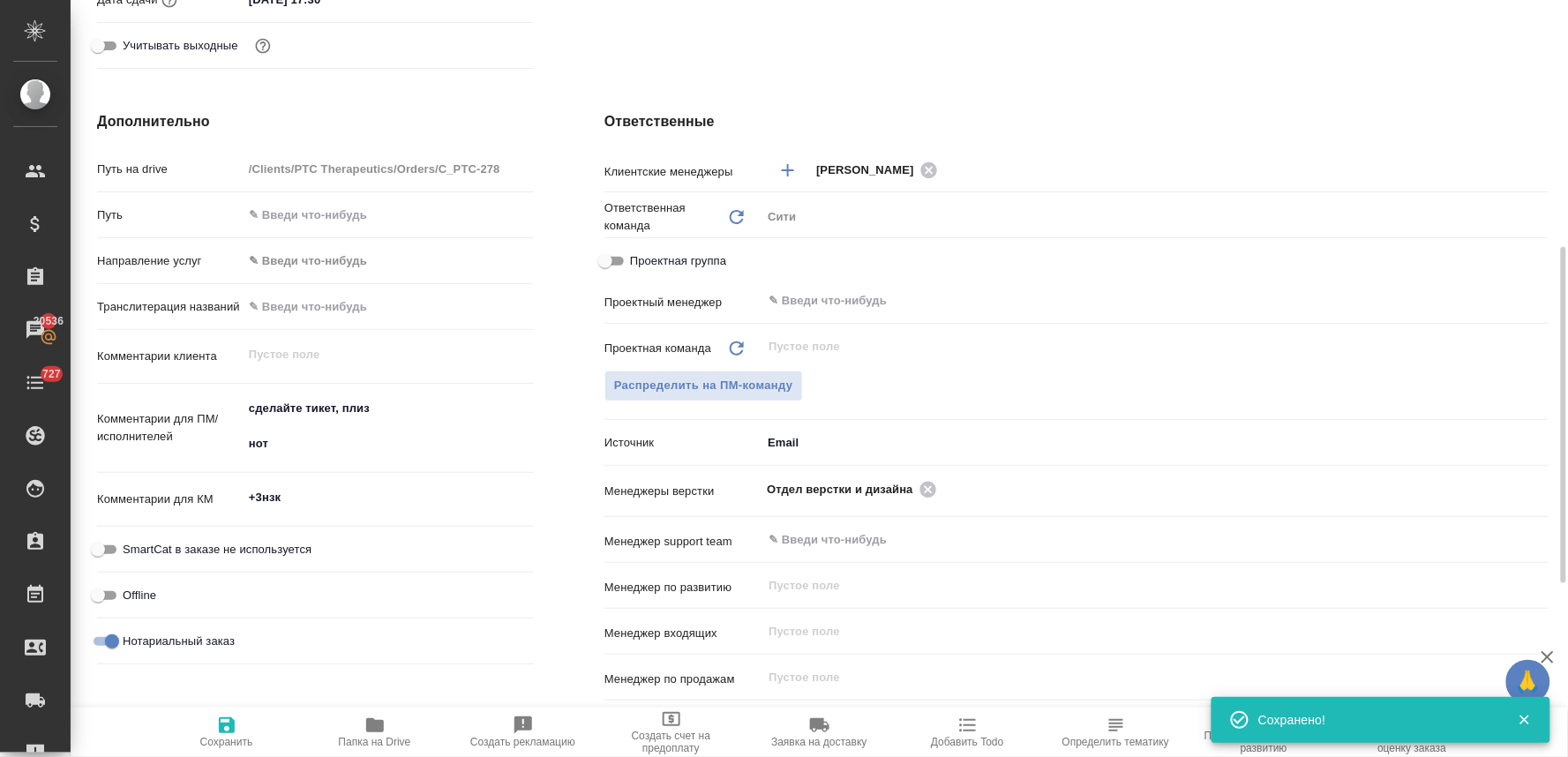
type textarea "x"
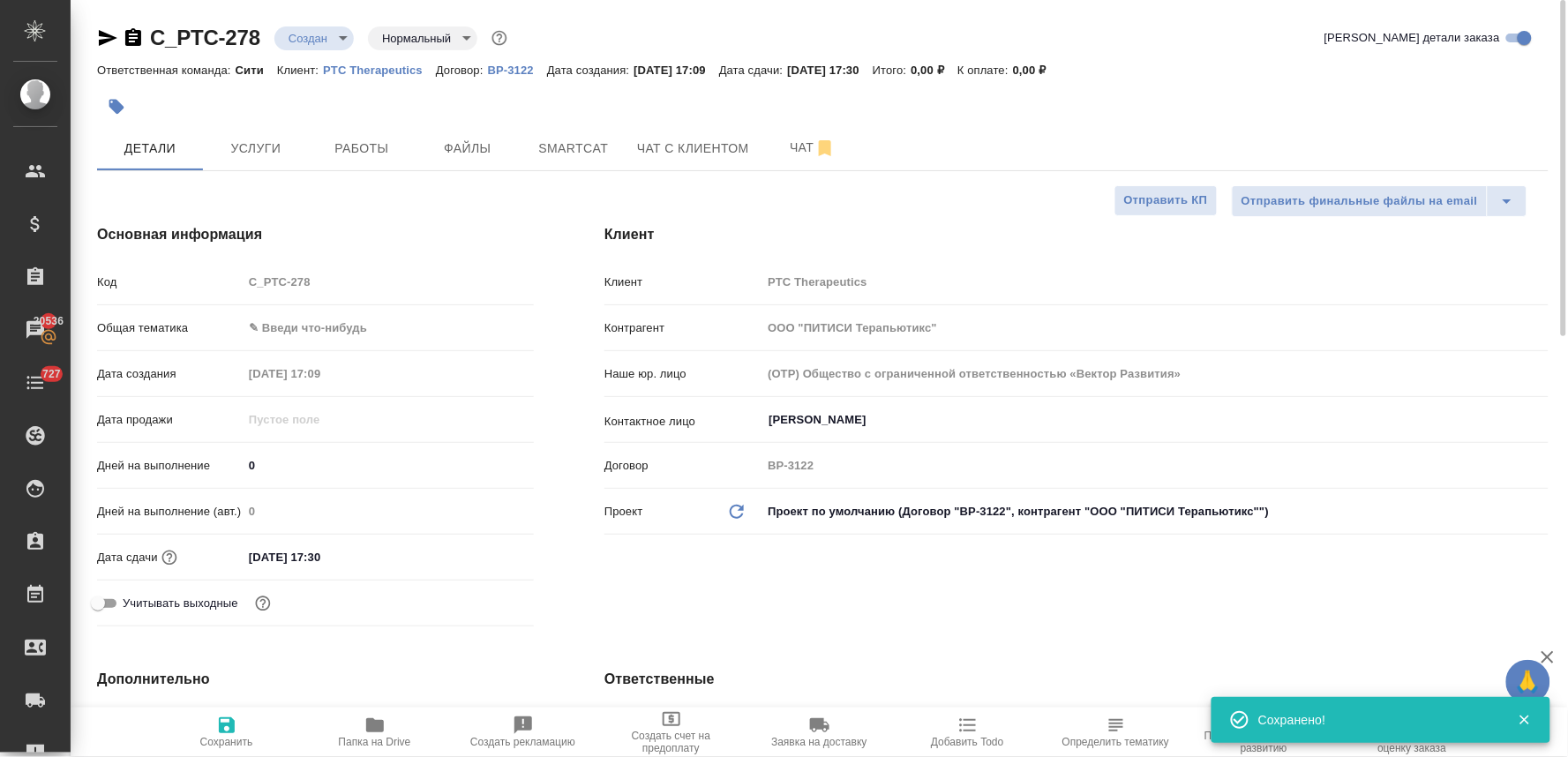
click at [302, 39] on body "🙏 .cls-1 fill:#fff; AWATERA Lyamina Nadezhda Клиенты Спецификации Заказы 20536 …" at bounding box center [784, 378] width 1568 height 757
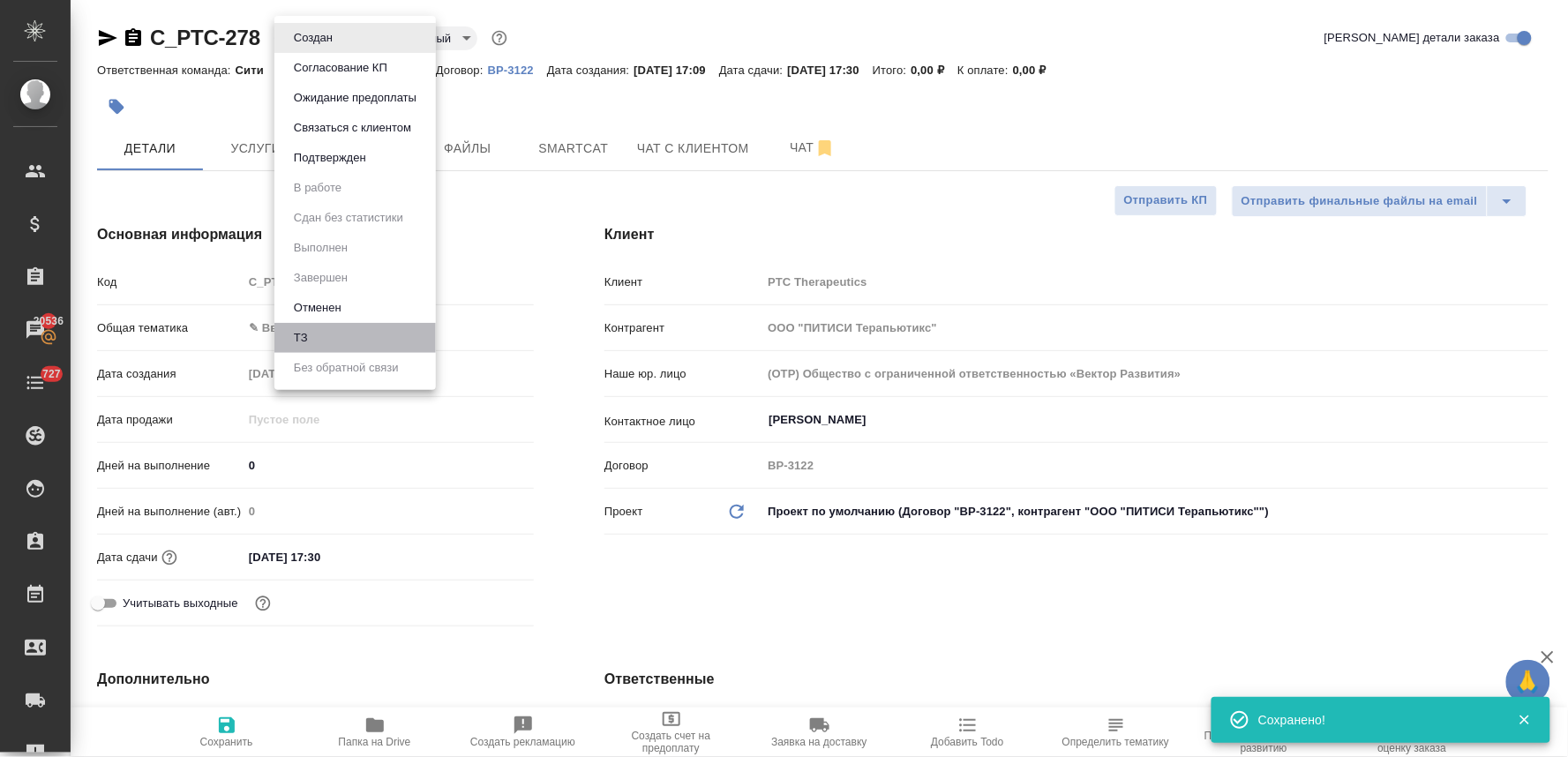
click at [336, 342] on li "ТЗ" at bounding box center [356, 338] width 161 height 30
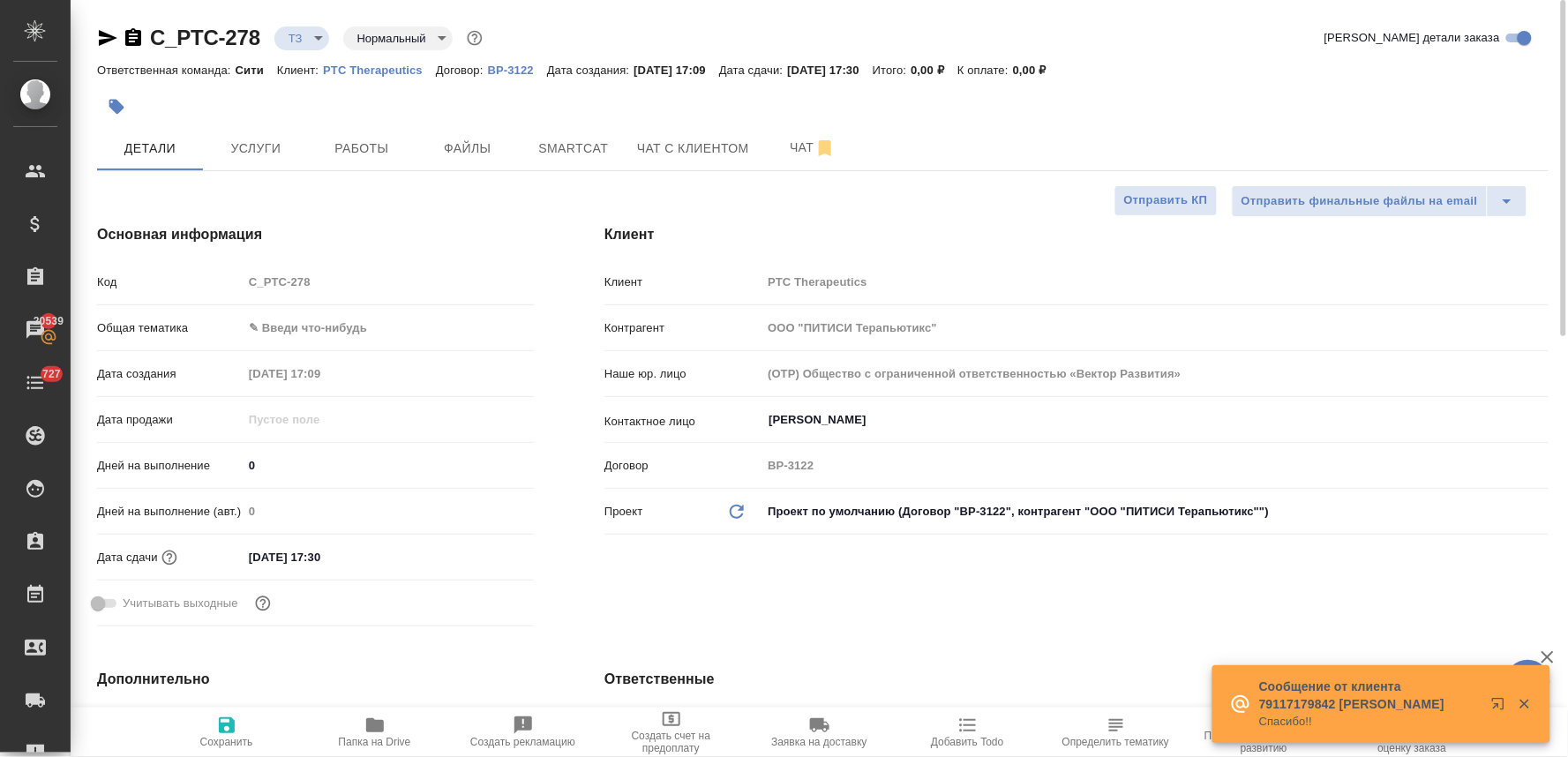
click at [1143, 91] on div at bounding box center [823, 107] width 1451 height 39
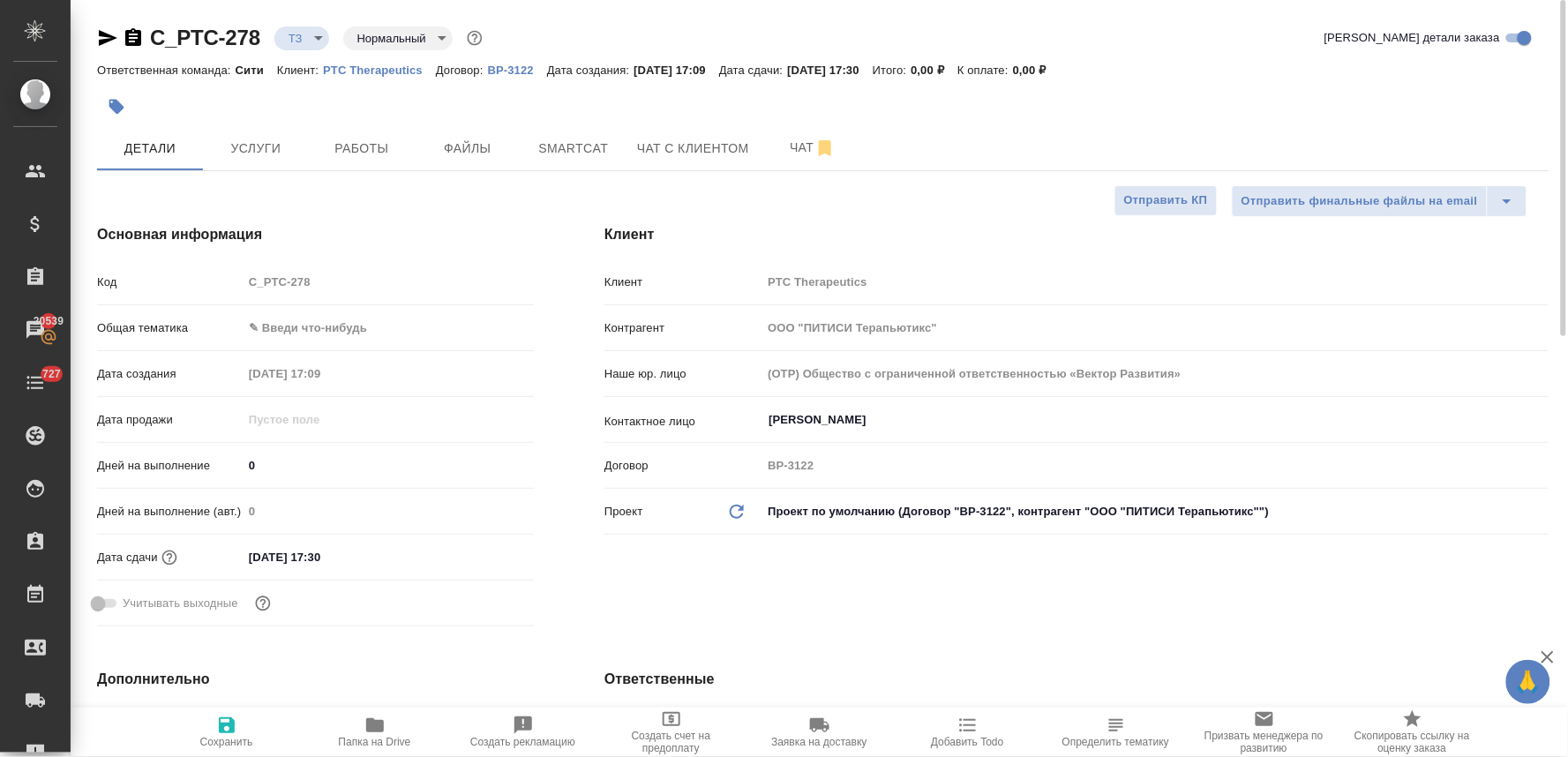
click at [1350, 97] on div at bounding box center [823, 107] width 1451 height 39
click at [790, 149] on span "Чат" at bounding box center [812, 148] width 85 height 22
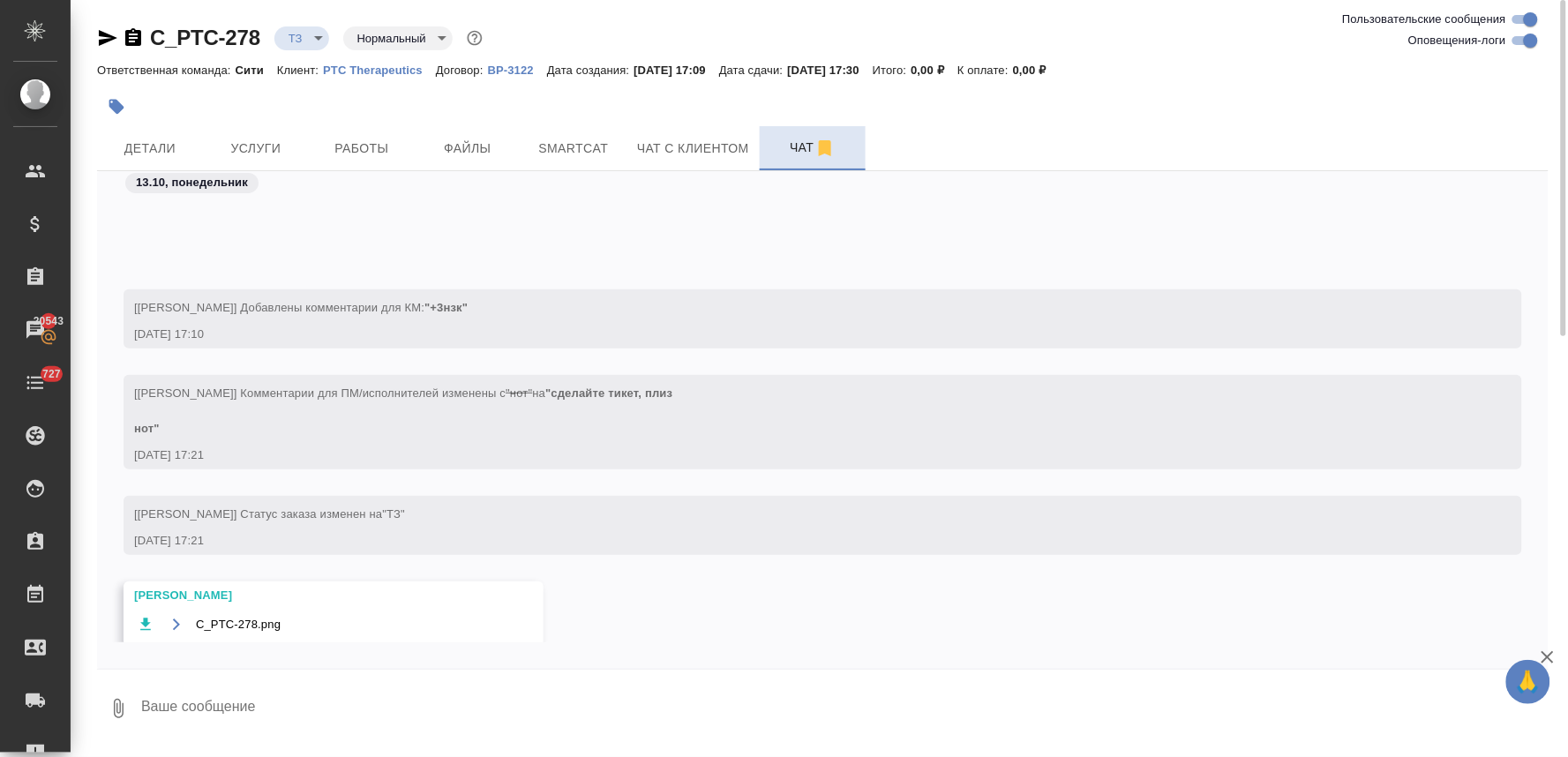
scroll to position [168, 0]
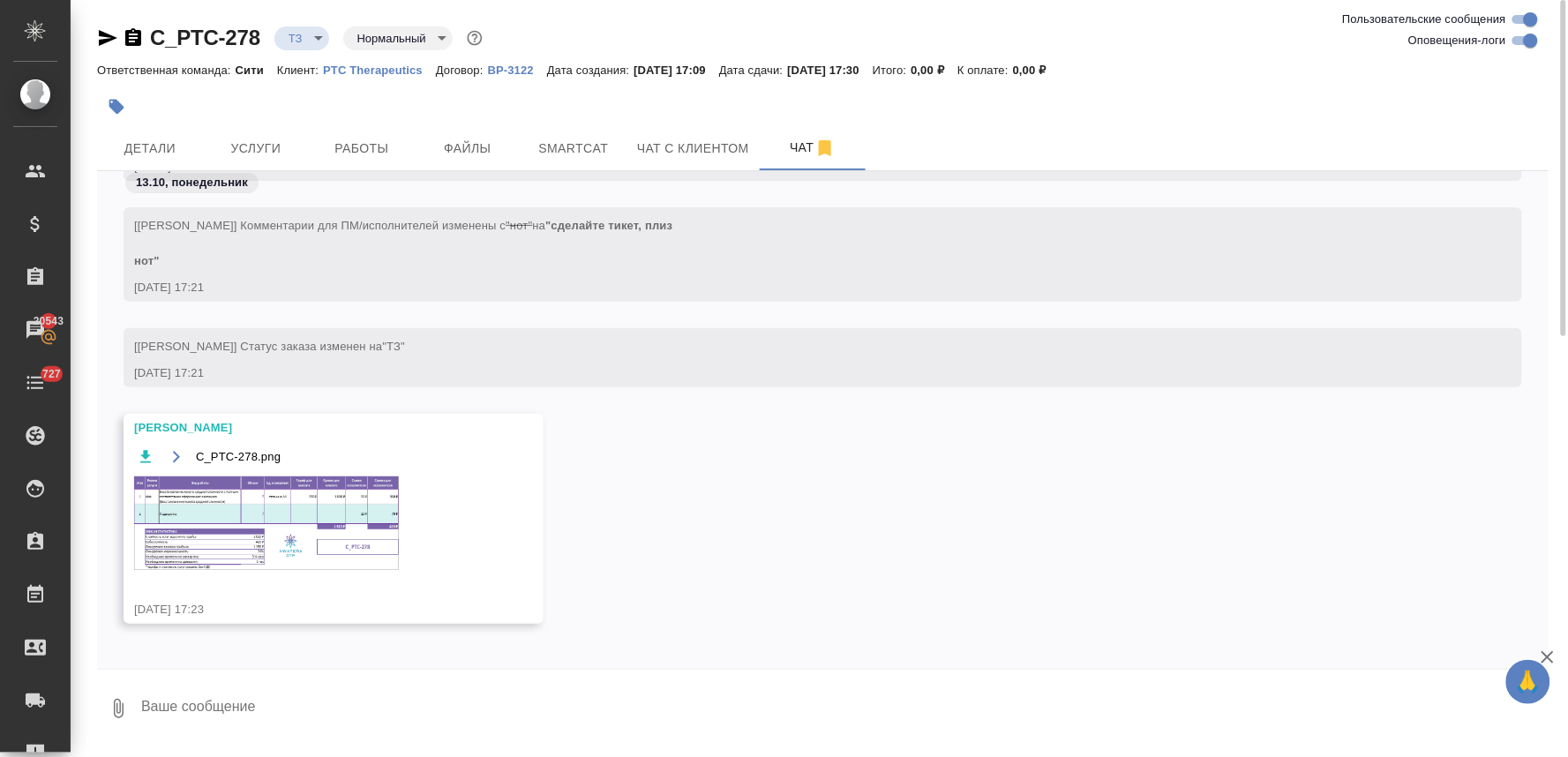
click at [315, 518] on img at bounding box center [266, 524] width 265 height 93
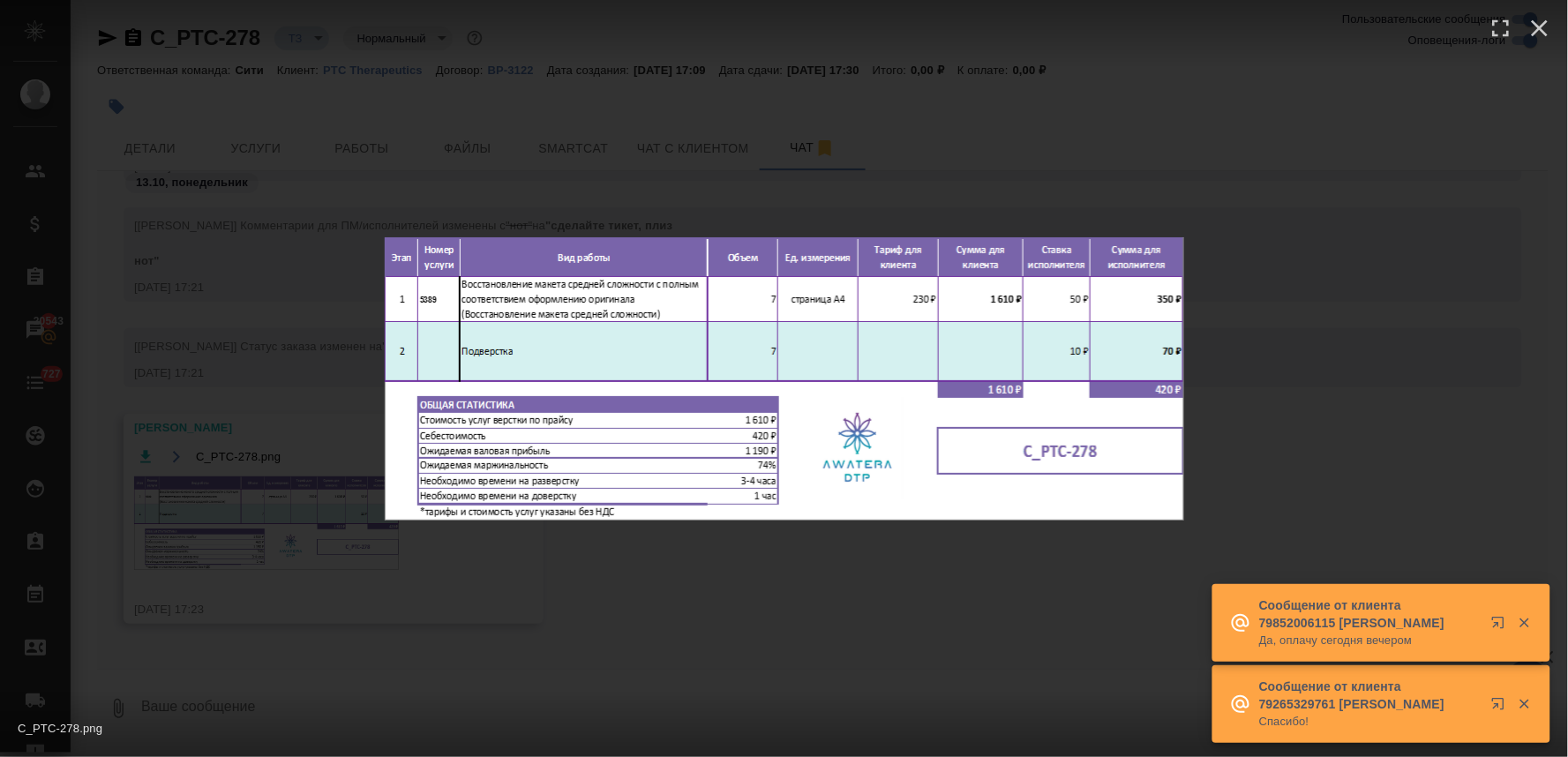
click at [472, 671] on div "C_PTC-278.png 1 of 1" at bounding box center [784, 378] width 1568 height 757
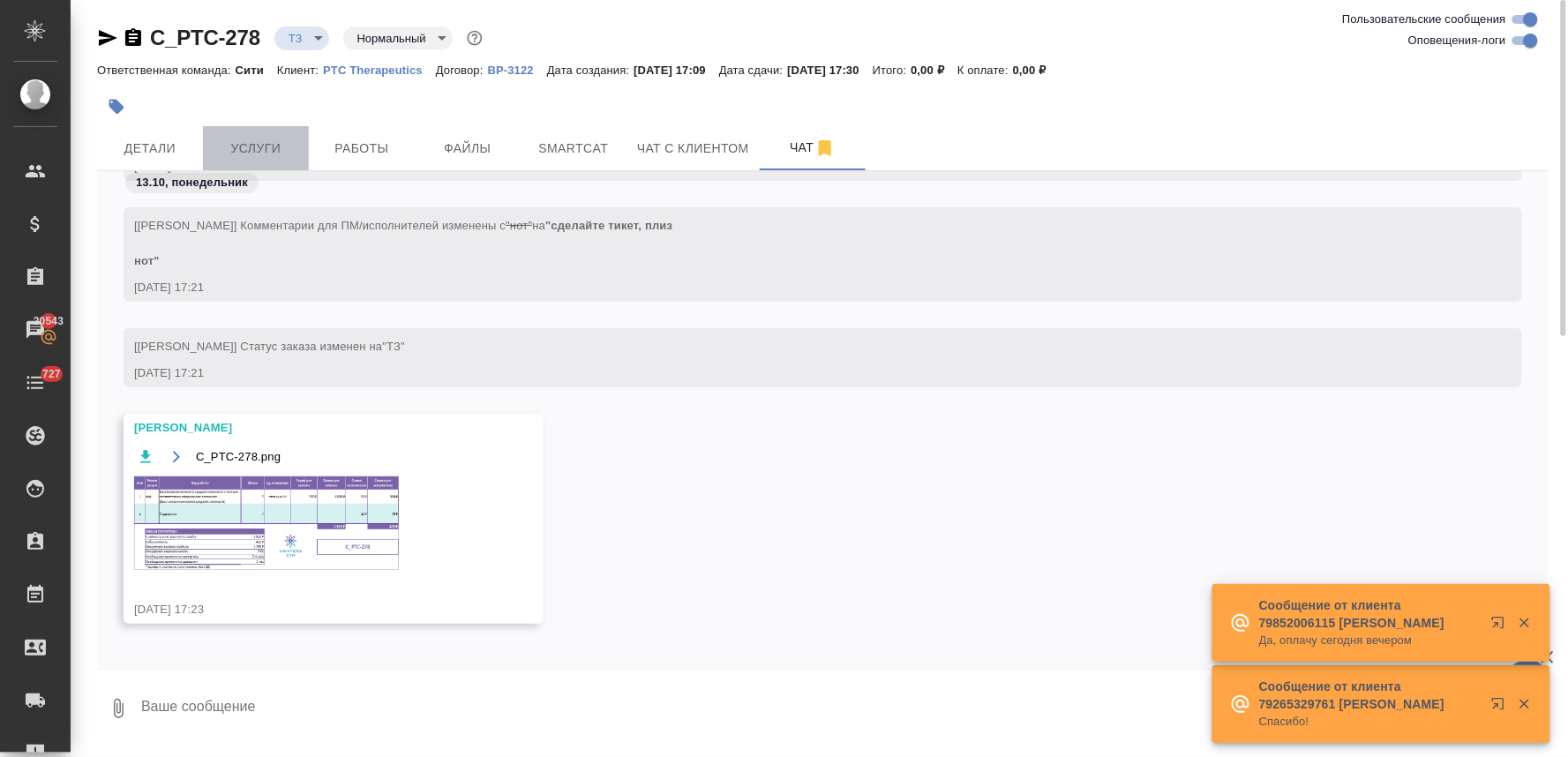
click at [249, 141] on span "Услуги" at bounding box center [256, 149] width 85 height 22
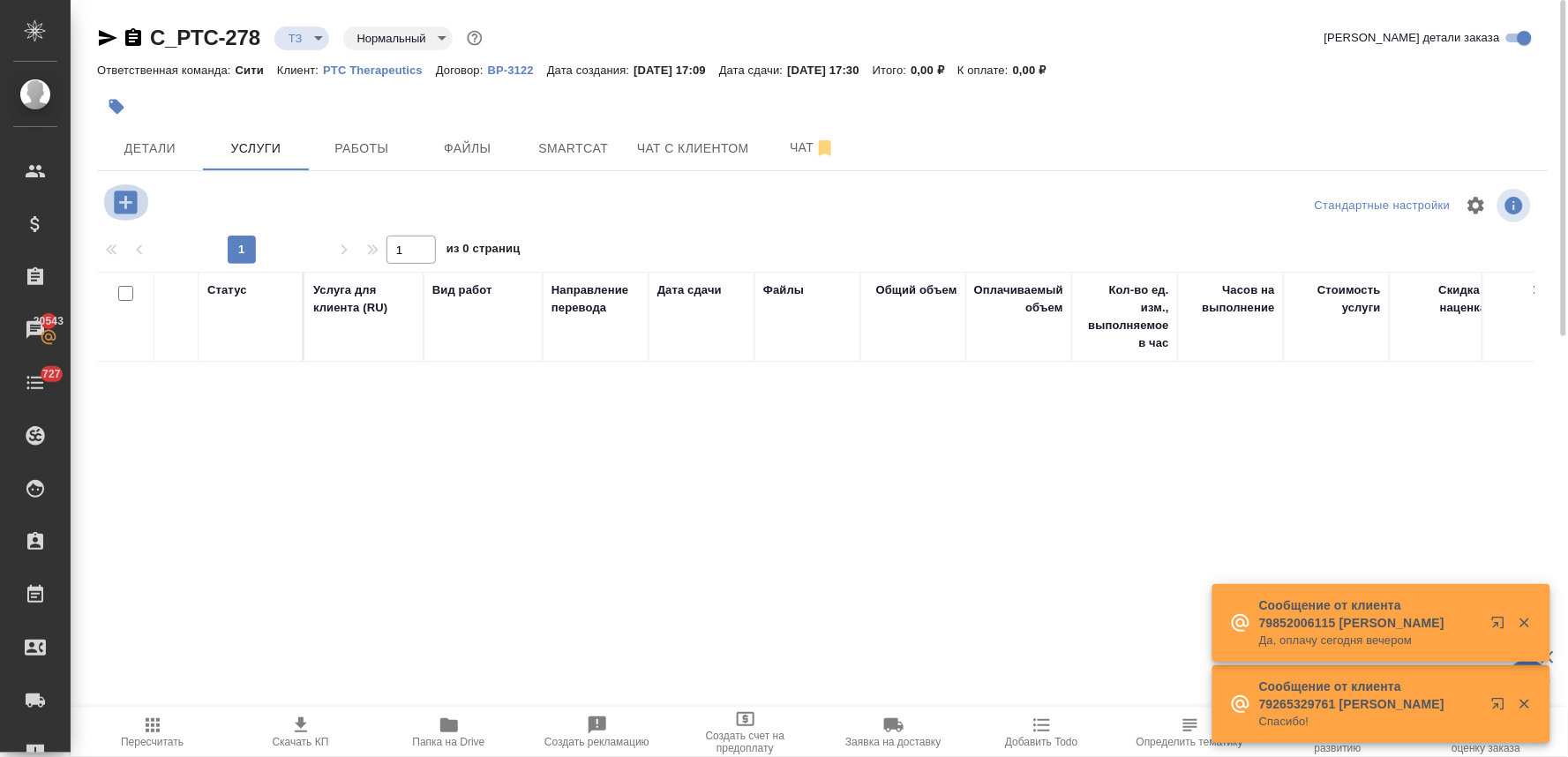
click at [124, 205] on icon "button" at bounding box center [126, 203] width 31 height 31
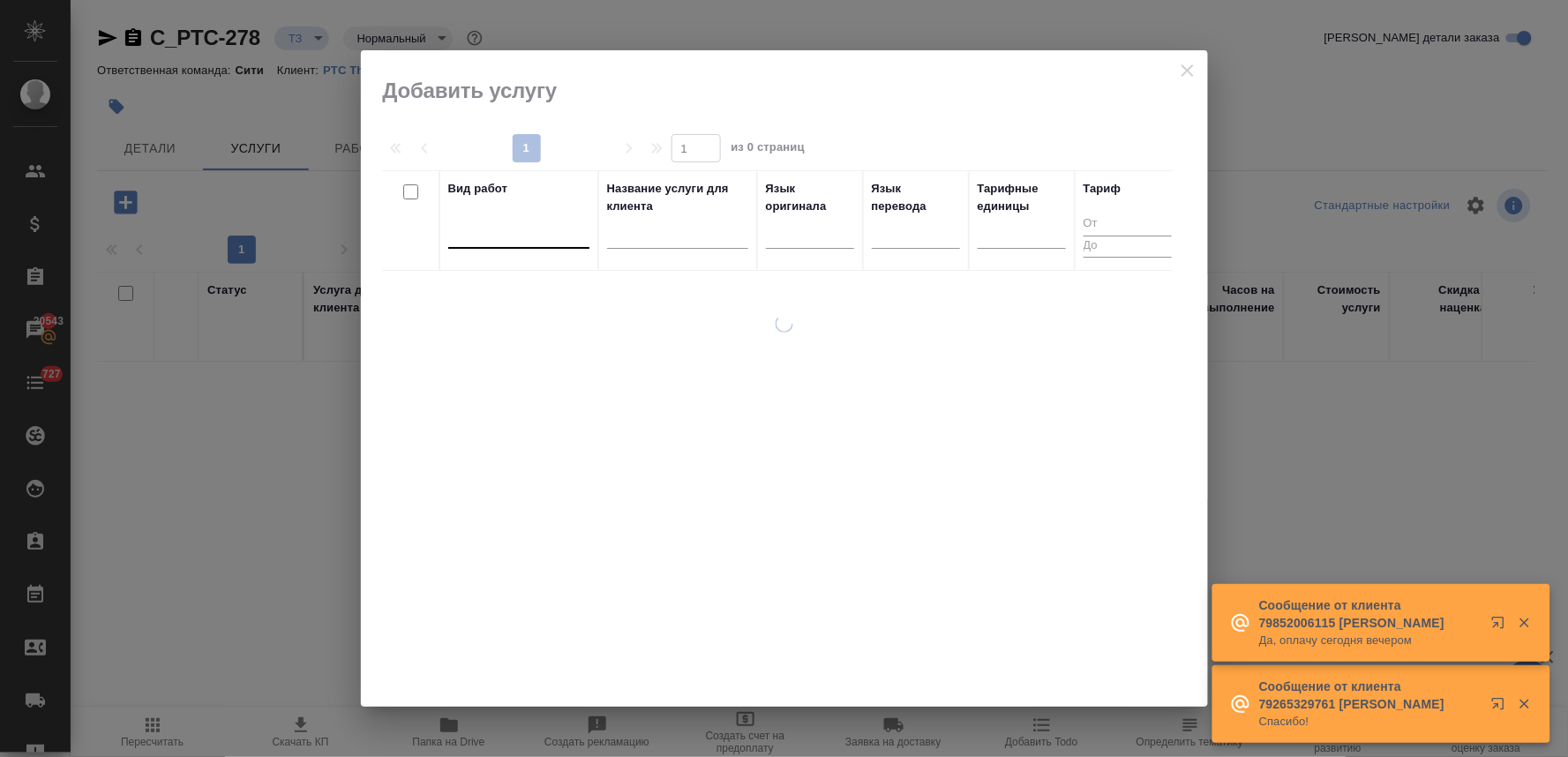
click at [517, 236] on div at bounding box center [519, 230] width 141 height 25
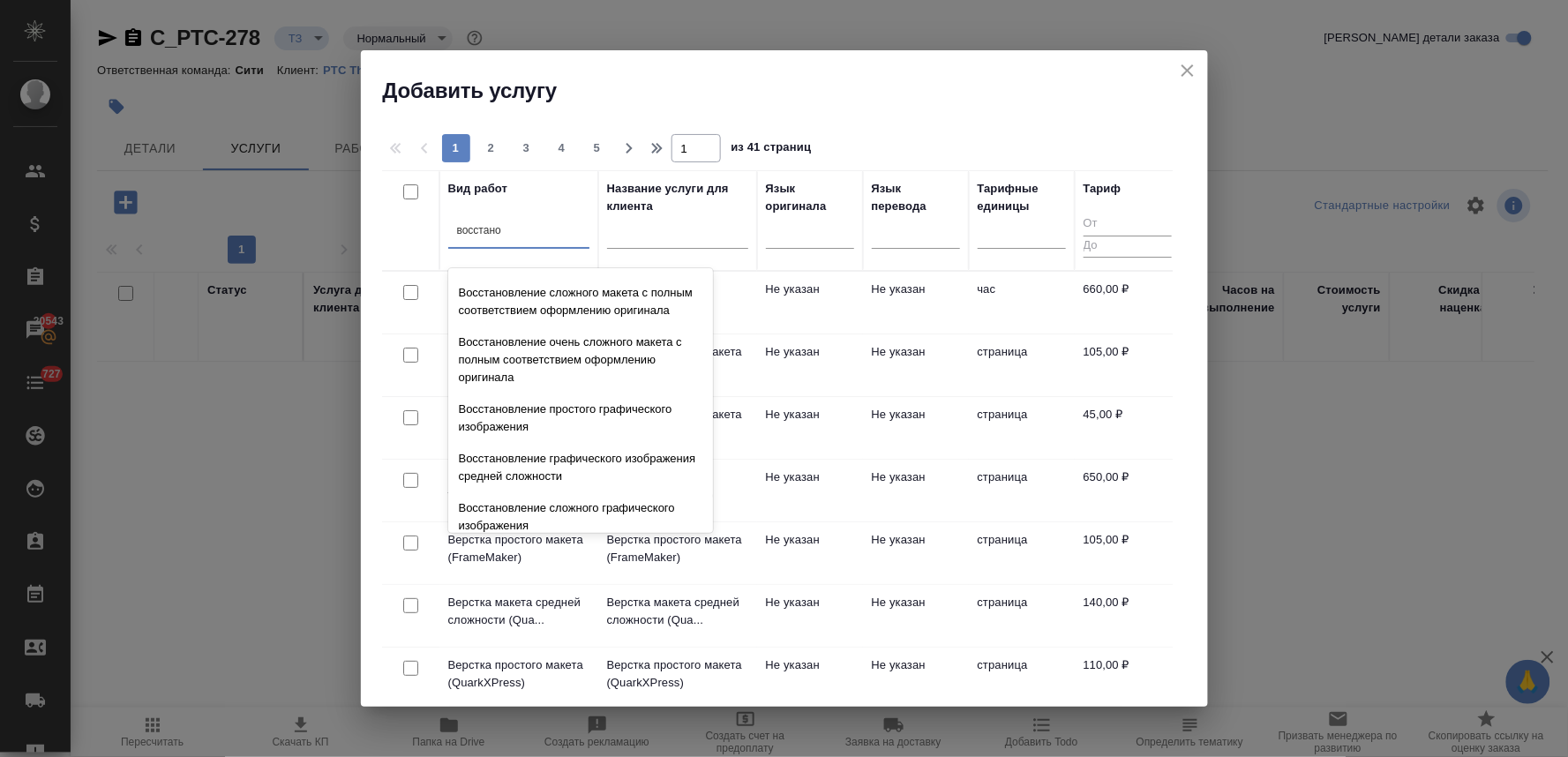
scroll to position [324, 0]
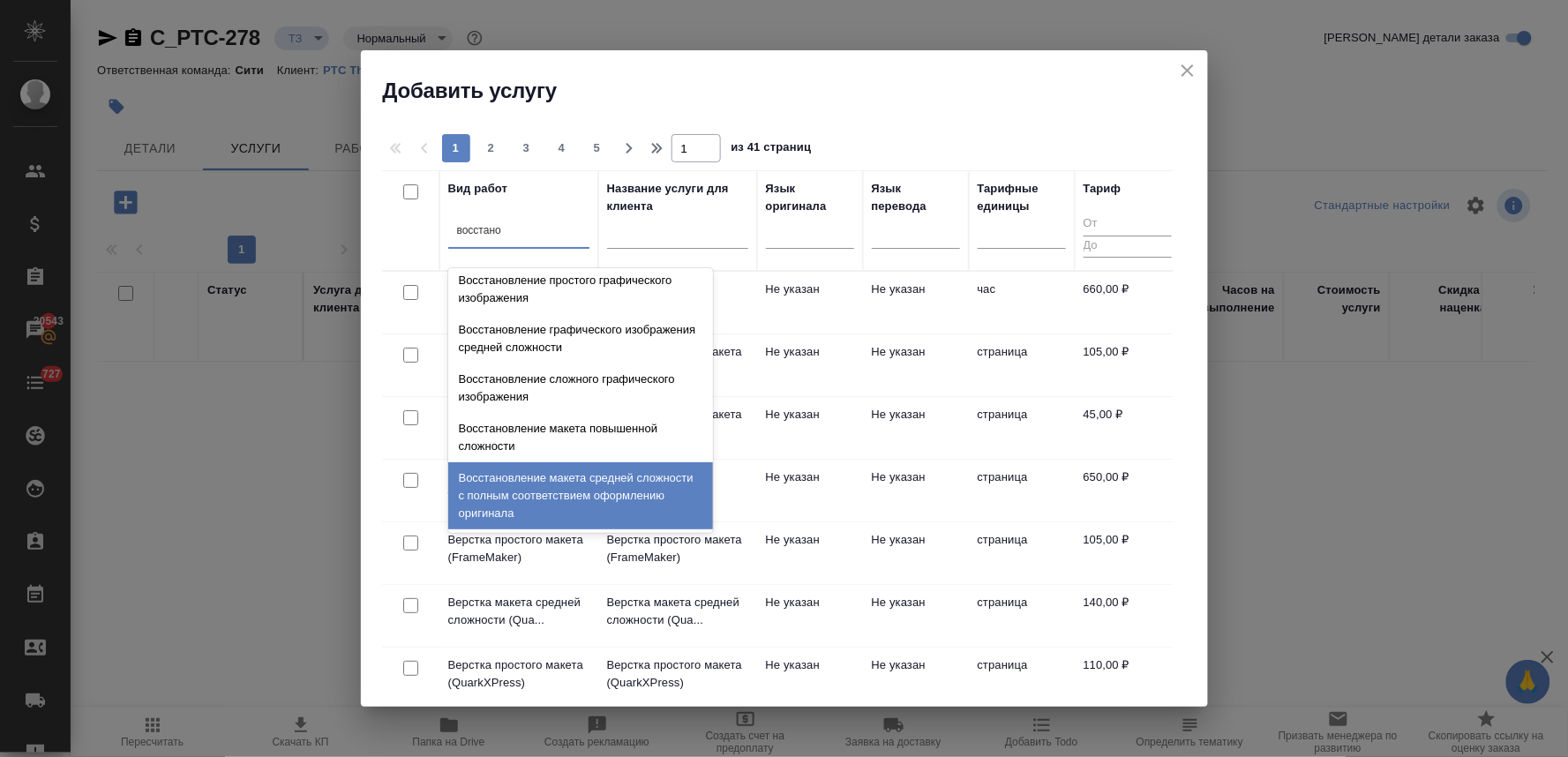
drag, startPoint x: 574, startPoint y: 498, endPoint x: 559, endPoint y: 457, distance: 43.7
click at [574, 498] on div "Восстановление макета средней сложности с полным соответствием оформлению ориги…" at bounding box center [581, 496] width 265 height 67
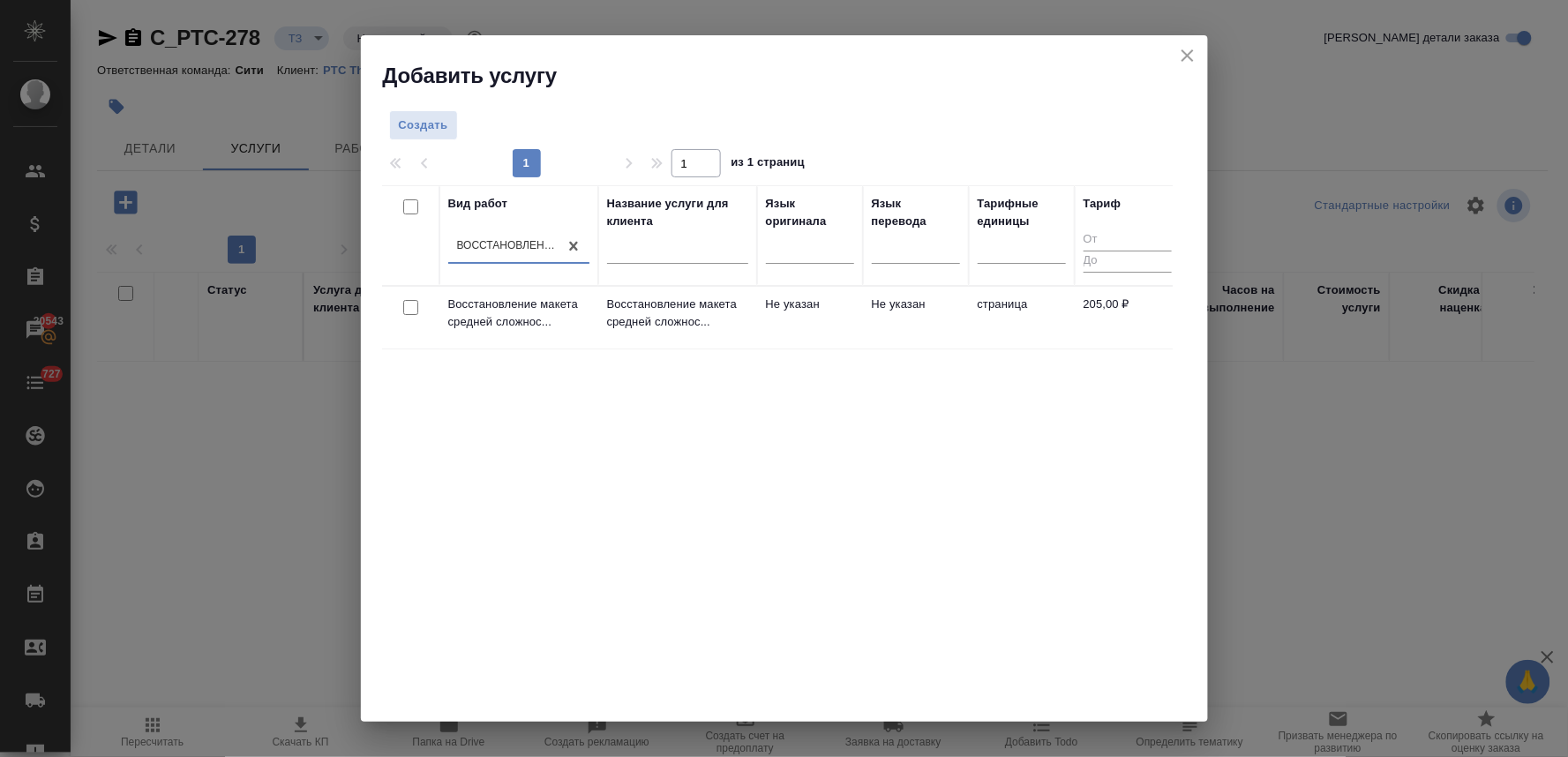
click at [410, 304] on input "checkbox" at bounding box center [410, 307] width 15 height 15
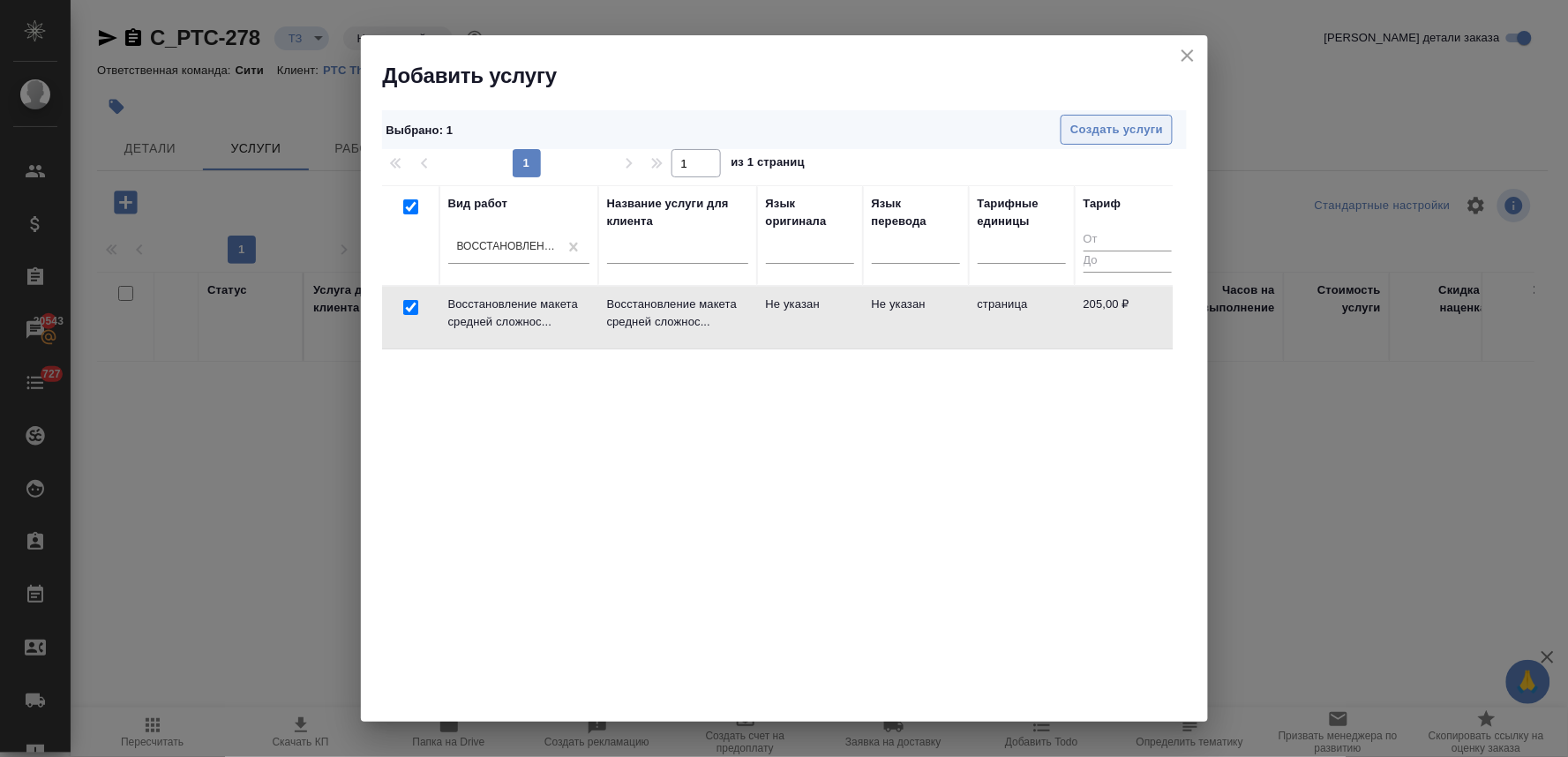
click at [1090, 130] on span "Создать услуги" at bounding box center [1116, 130] width 92 height 20
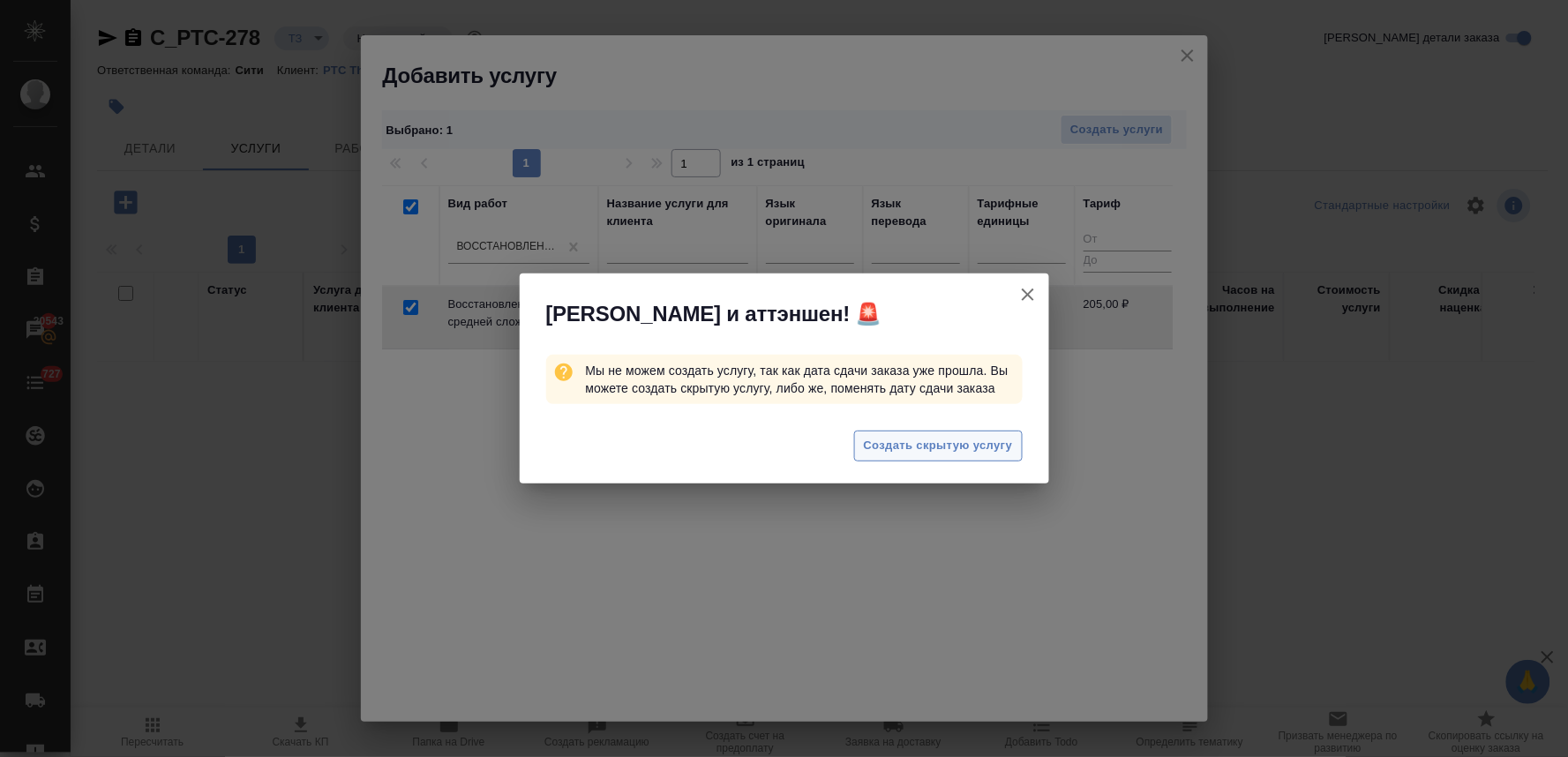
click at [921, 448] on span "Создать скрытую услугу" at bounding box center [938, 446] width 150 height 20
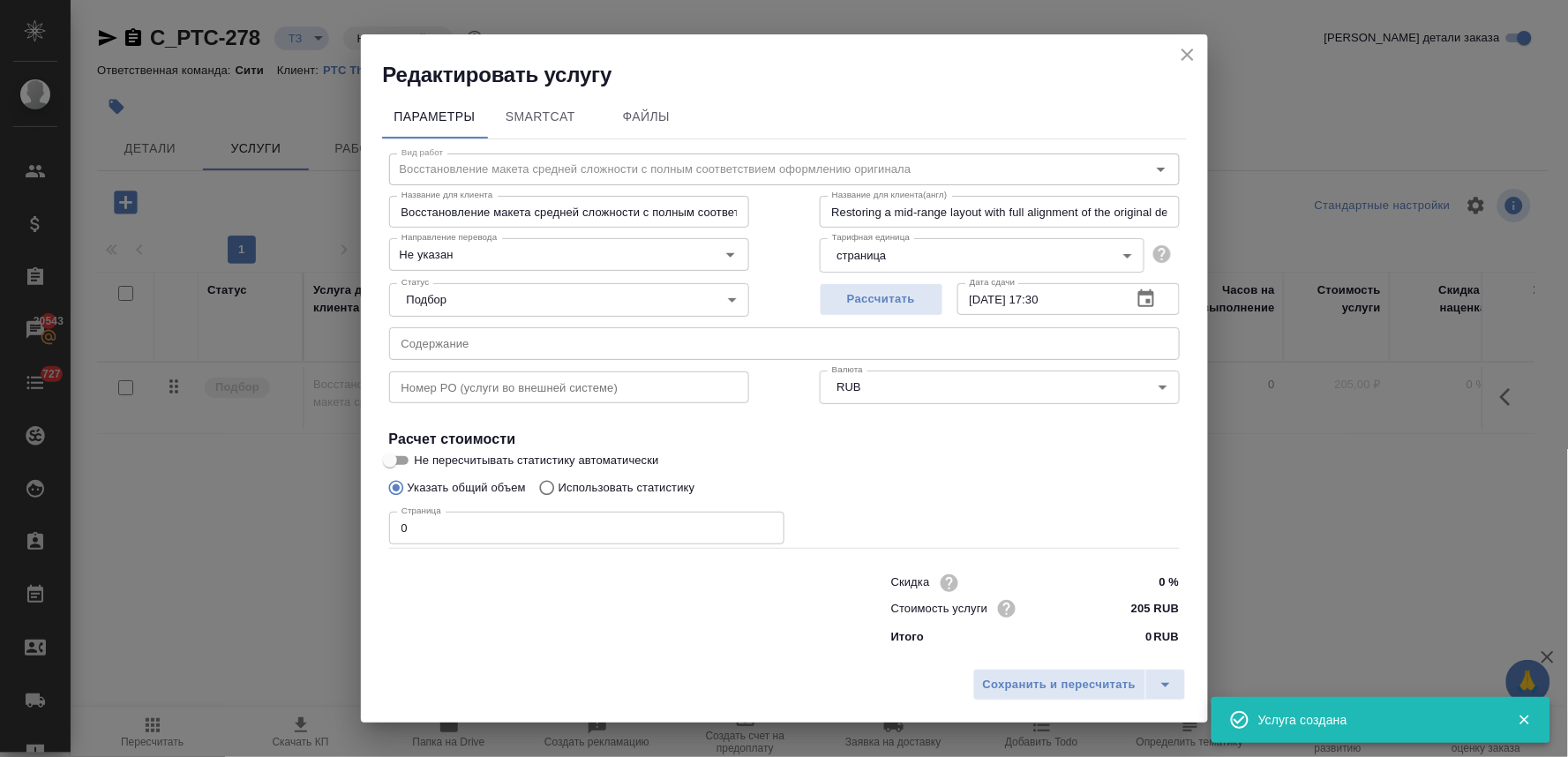
click at [1030, 486] on div "Указать общий объем Использовать статистику" at bounding box center [785, 488] width 791 height 34
click at [871, 341] on input "text" at bounding box center [785, 343] width 791 height 32
paste input "ROVI GMP certificate"
drag, startPoint x: 429, startPoint y: 527, endPoint x: 360, endPoint y: 507, distance: 71.8
click at [367, 521] on div "Параметры SmartCat Файлы Вид работ Восстановление макета средней сложности с по…" at bounding box center [785, 375] width 847 height 572
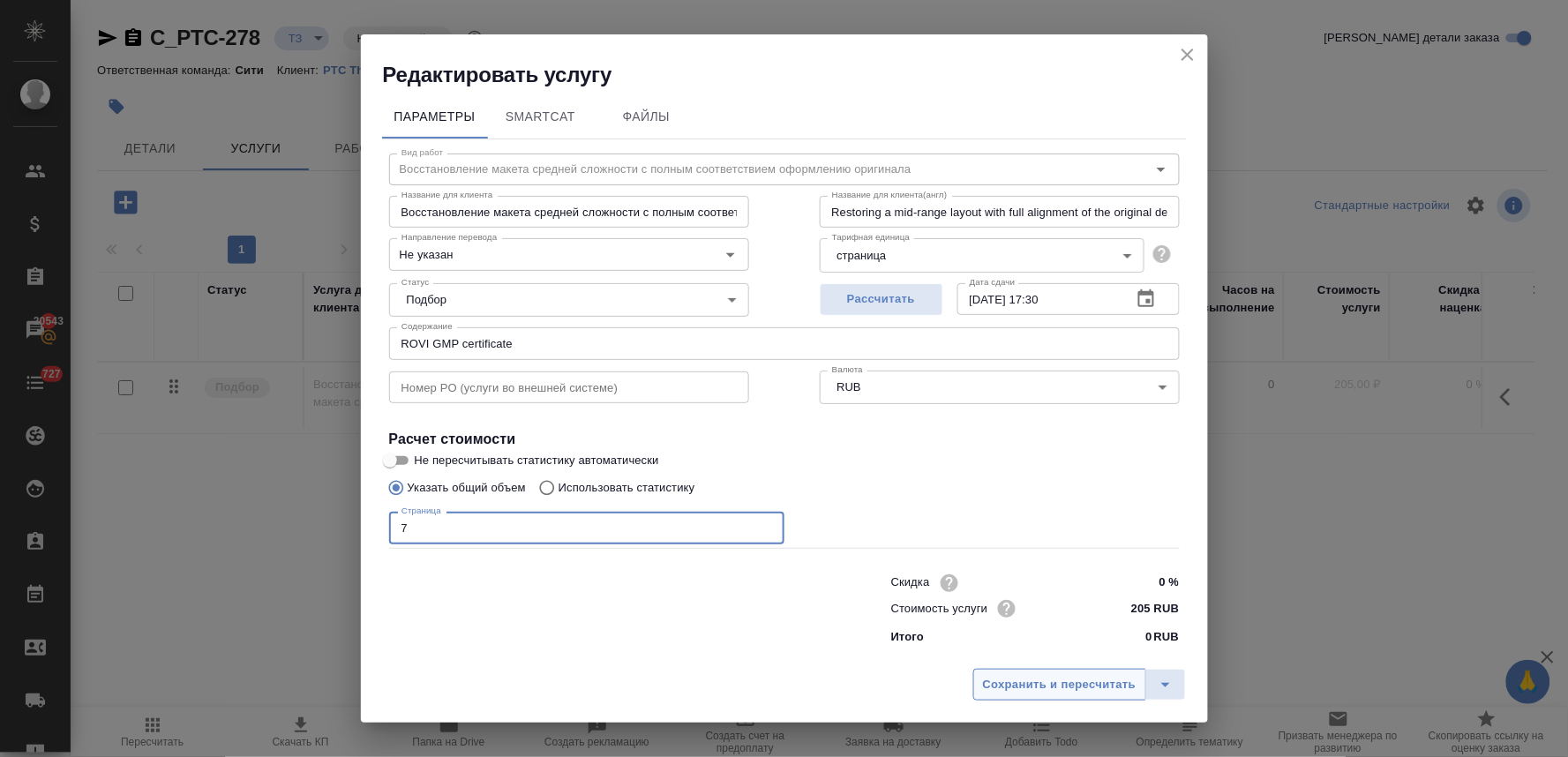
click at [1040, 677] on span "Сохранить и пересчитать" at bounding box center [1060, 685] width 153 height 20
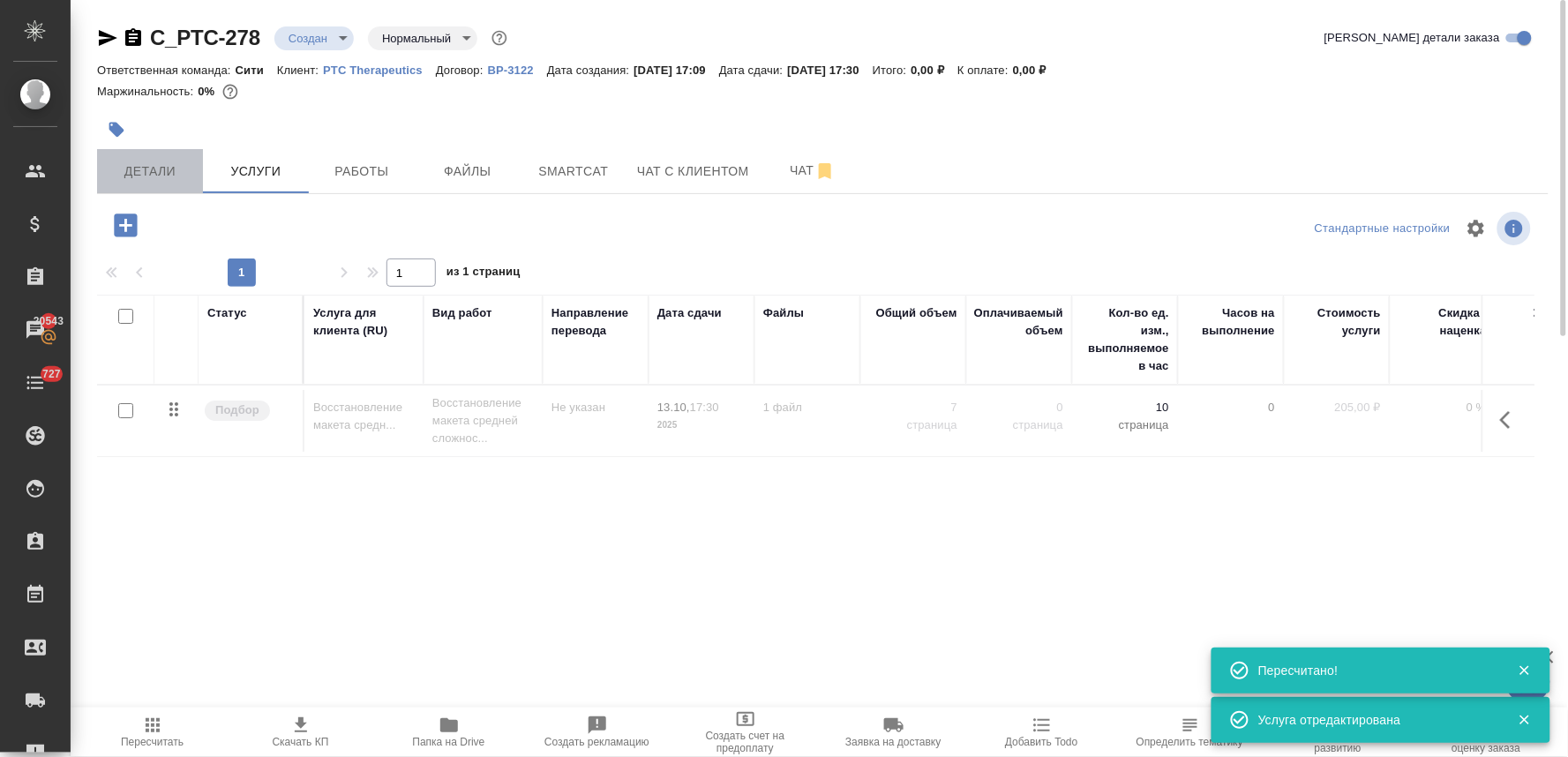
click at [119, 169] on span "Детали" at bounding box center [150, 171] width 85 height 22
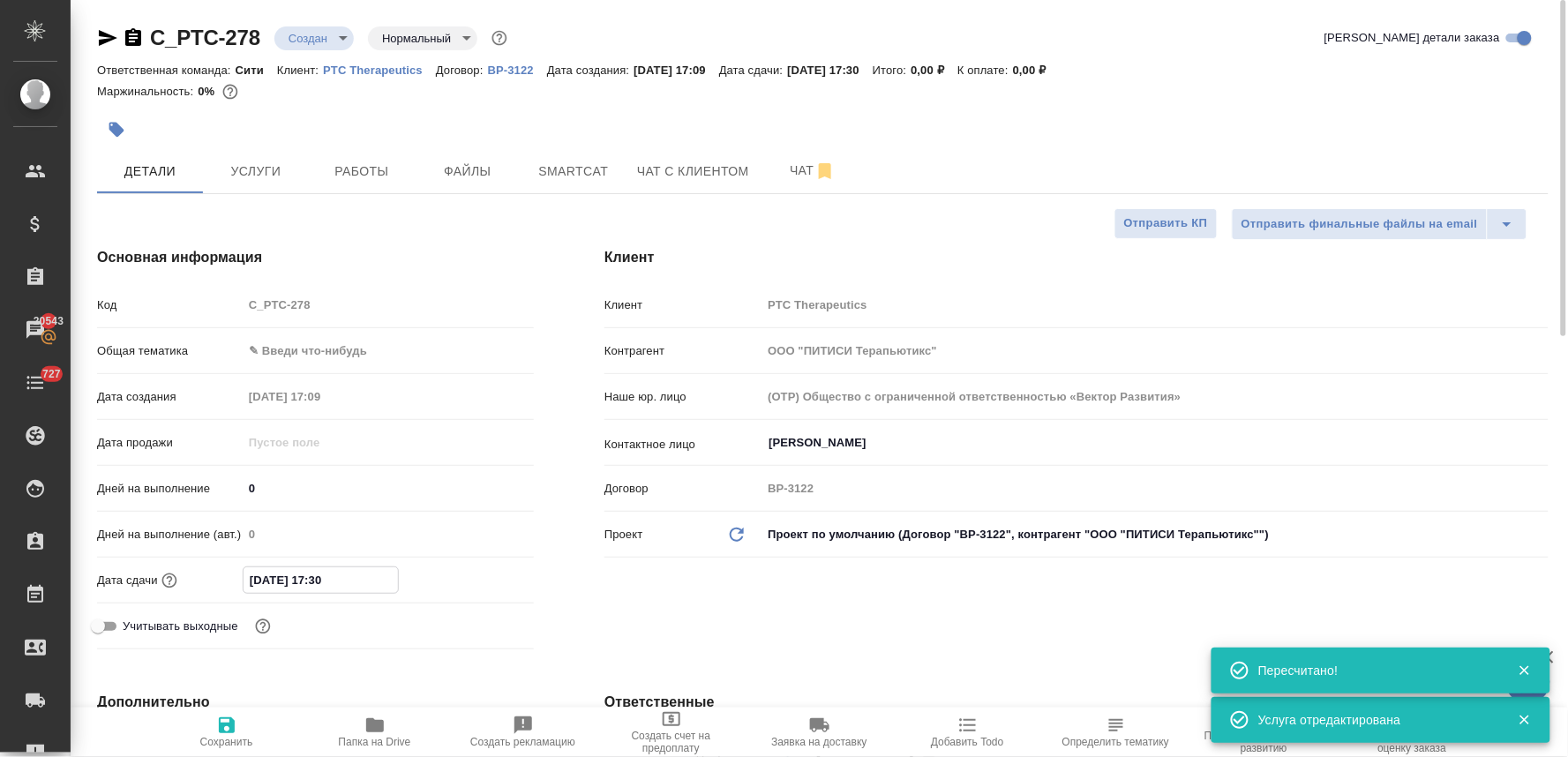
click at [376, 580] on input "13.10.2025 17:30" at bounding box center [321, 580] width 154 height 25
click at [493, 581] on icon "button" at bounding box center [483, 580] width 21 height 21
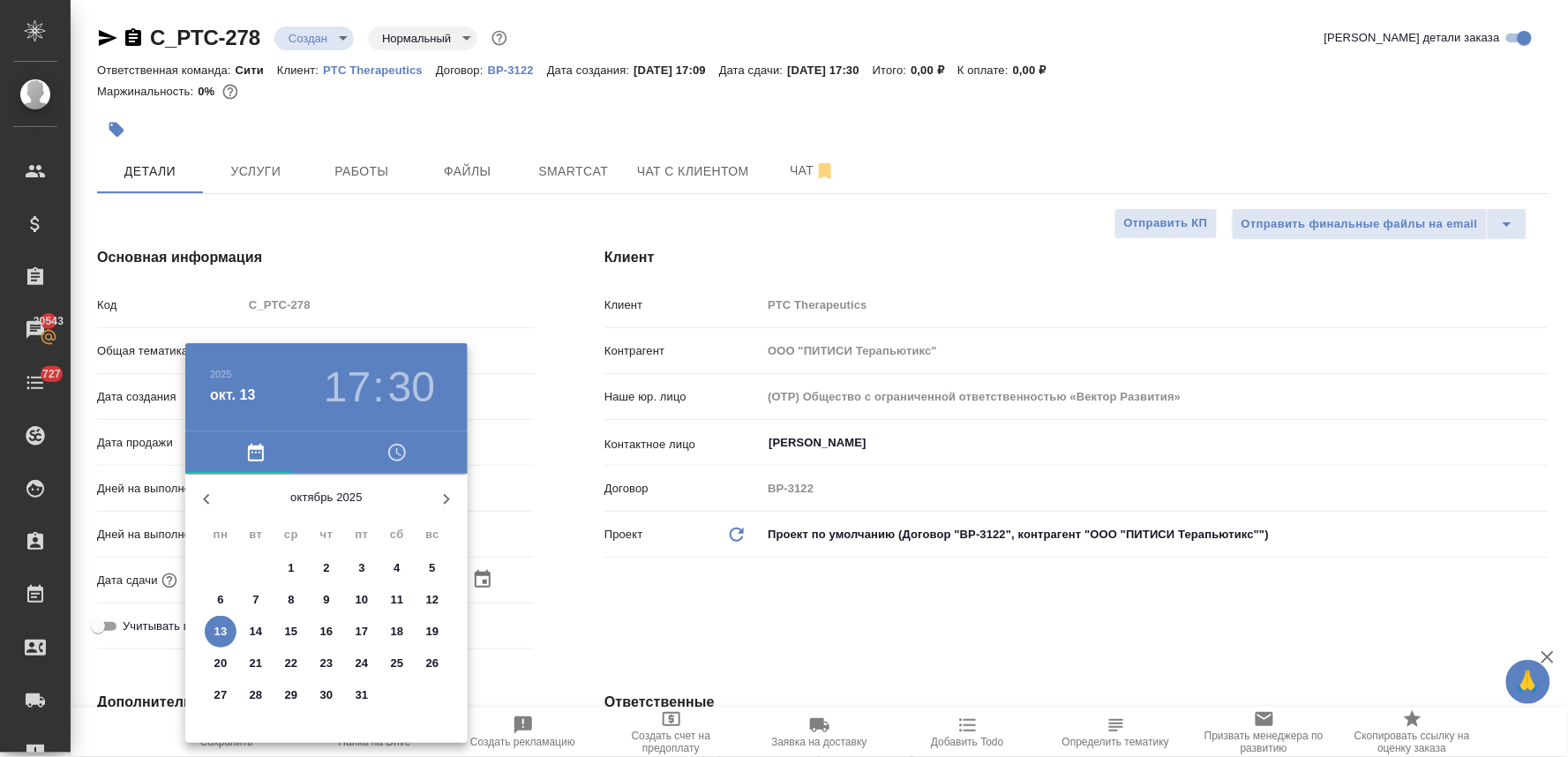
click at [265, 625] on span "14" at bounding box center [256, 632] width 32 height 17
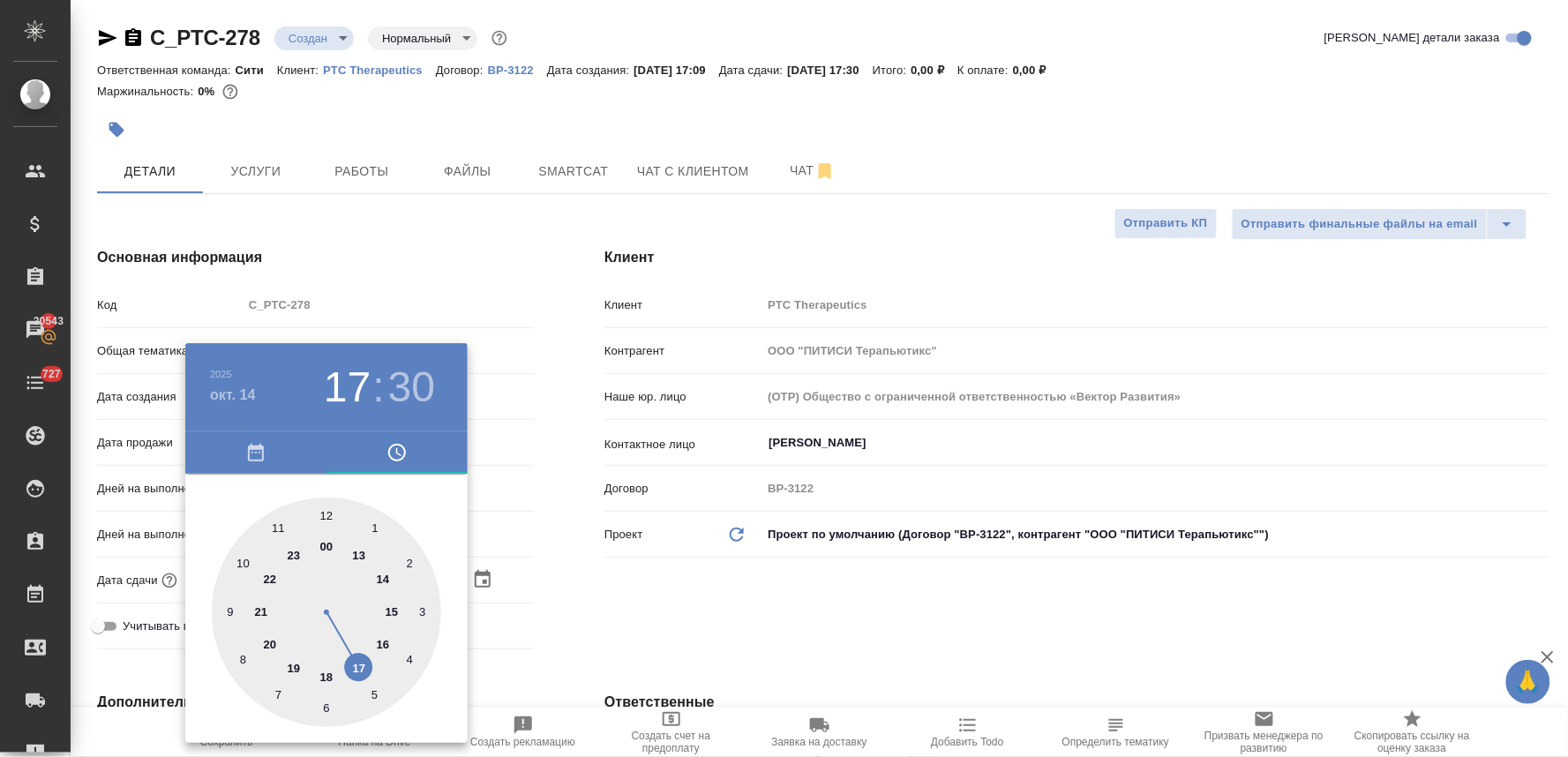
click at [609, 611] on div at bounding box center [784, 378] width 1568 height 757
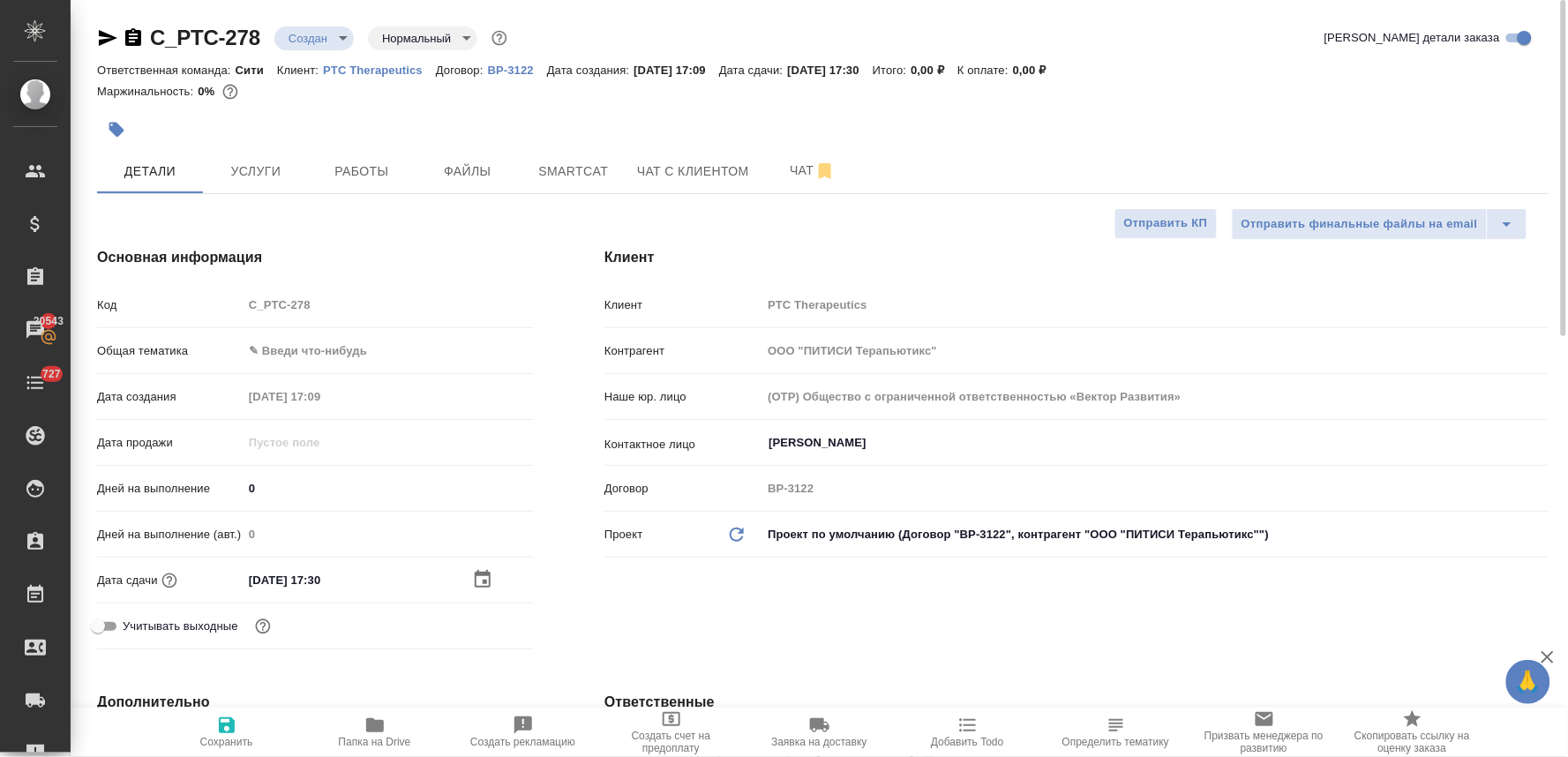
click at [219, 733] on icon "button" at bounding box center [226, 726] width 16 height 16
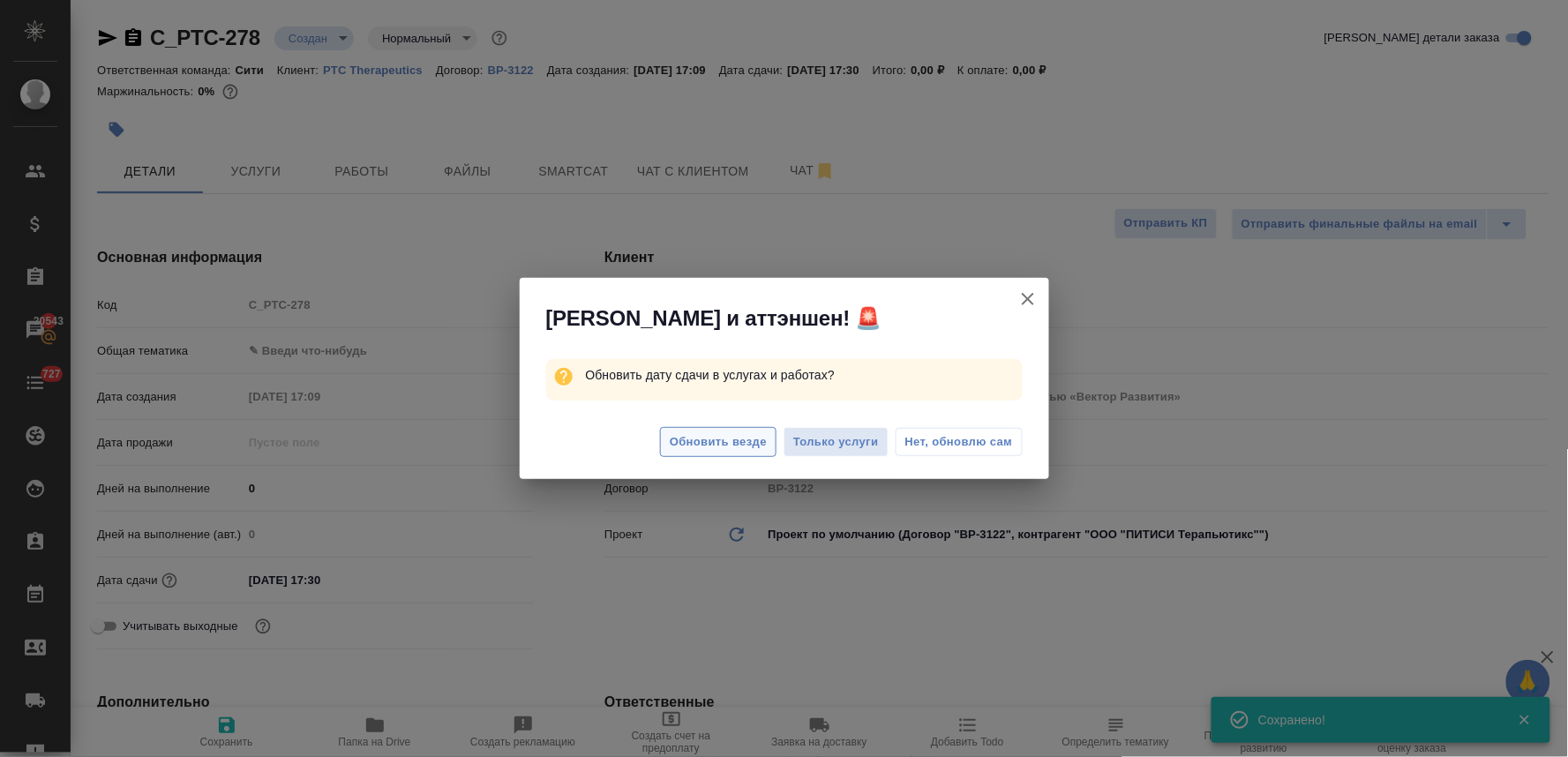
click at [716, 437] on span "Обновить везде" at bounding box center [719, 442] width 97 height 20
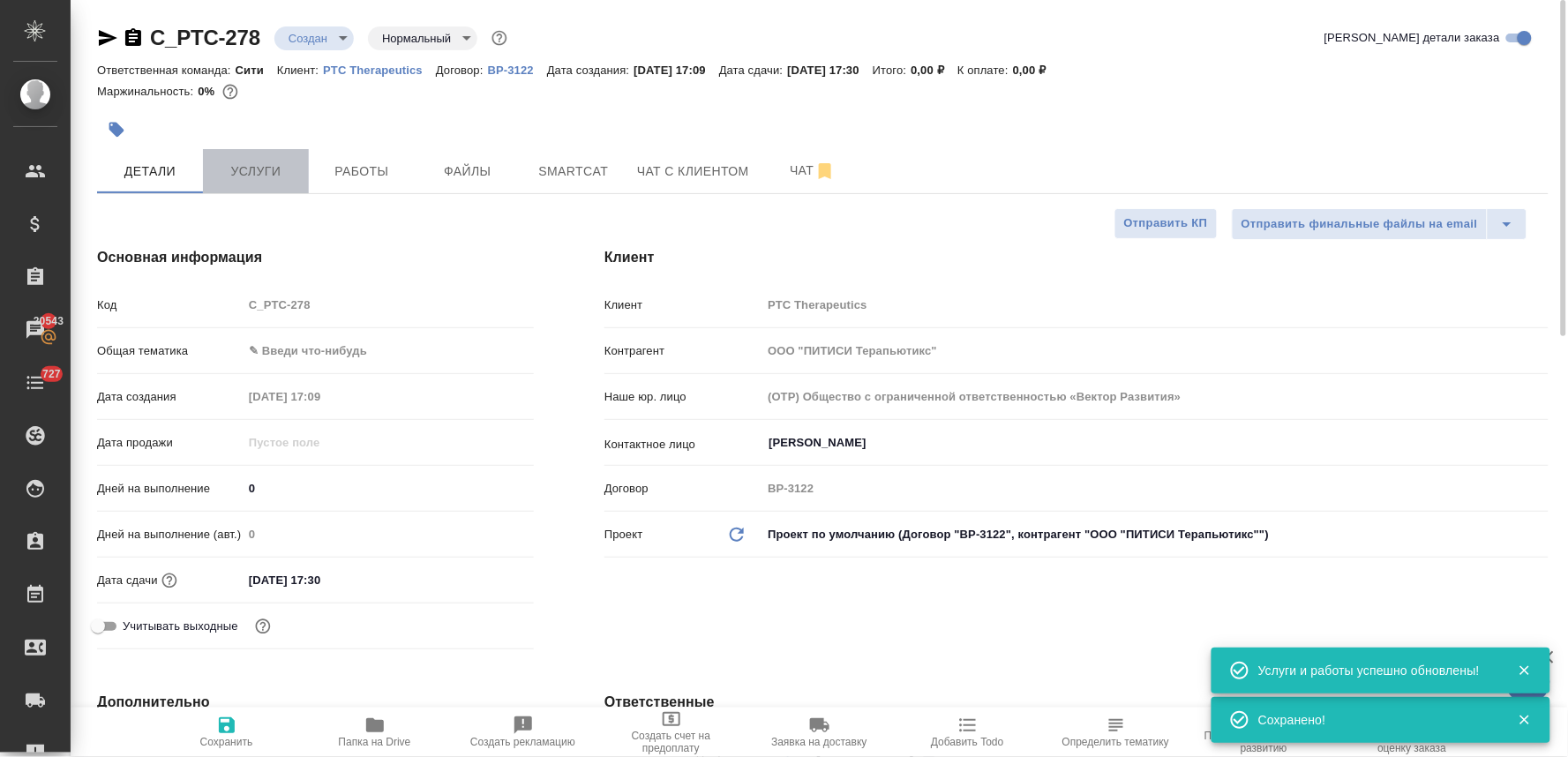
click at [256, 166] on span "Услуги" at bounding box center [256, 171] width 85 height 22
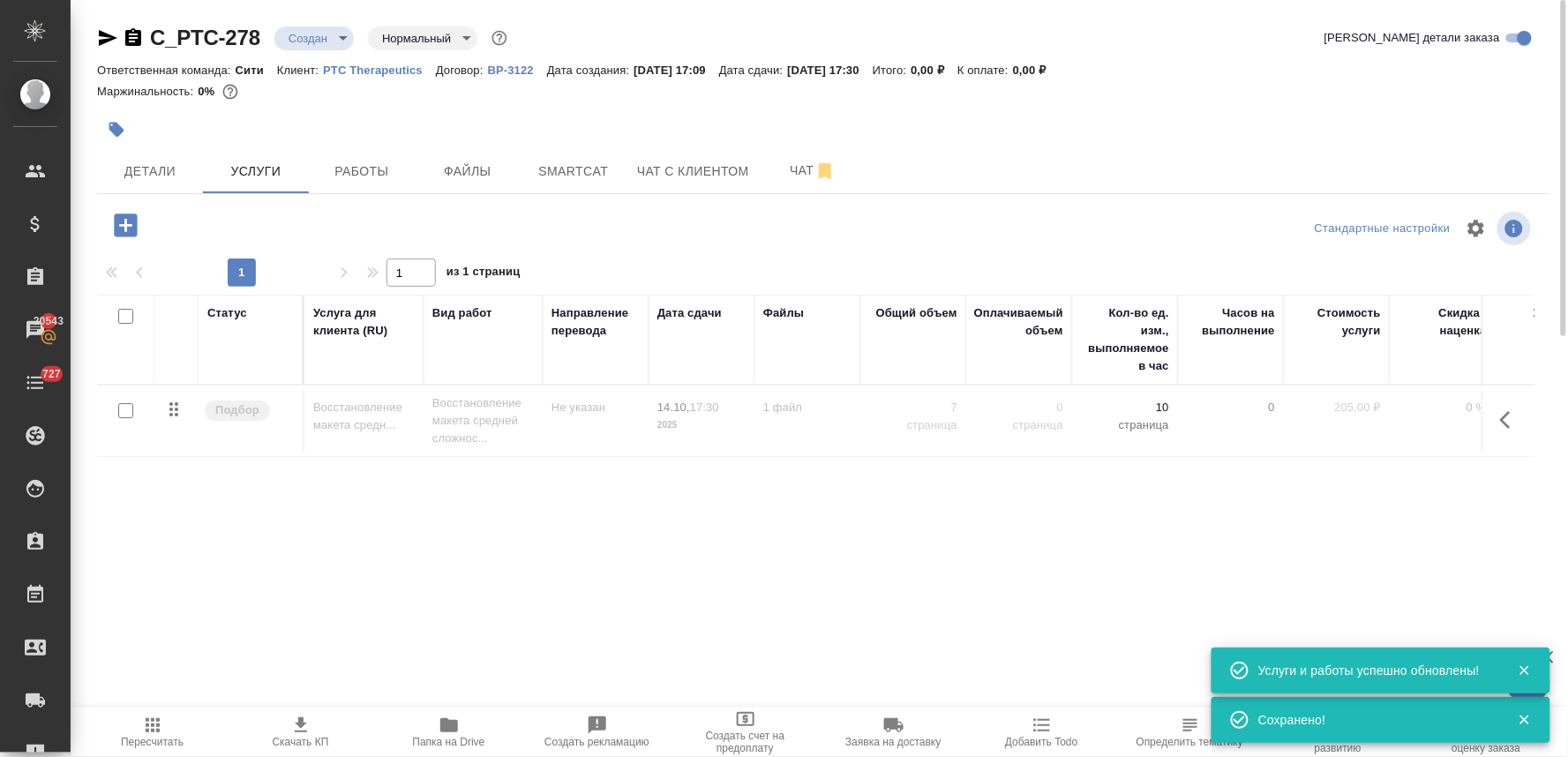
click at [1505, 416] on icon "button" at bounding box center [1511, 421] width 21 height 21
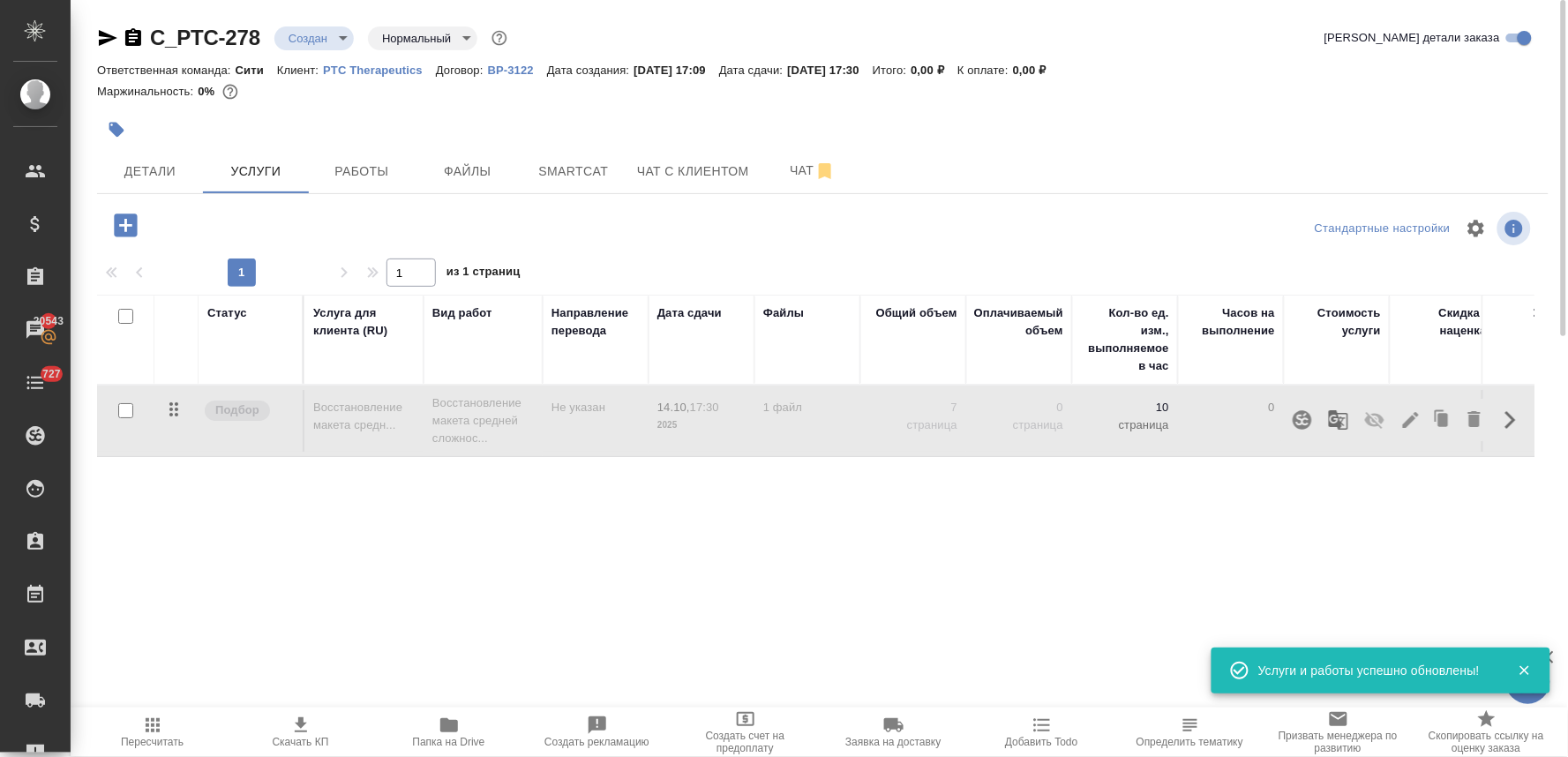
click at [1375, 417] on icon "button" at bounding box center [1376, 421] width 21 height 21
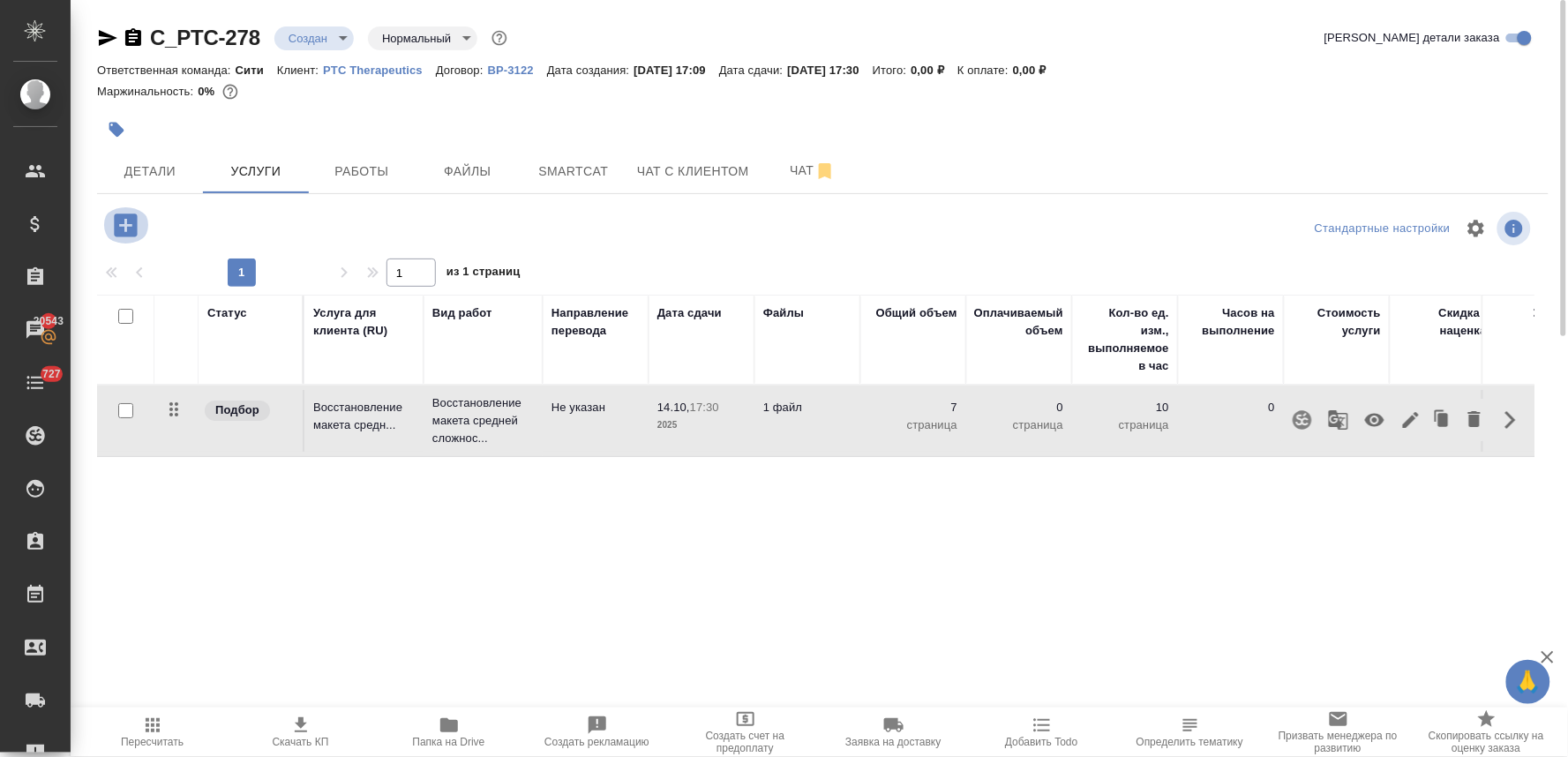
click at [124, 223] on icon "button" at bounding box center [126, 225] width 31 height 31
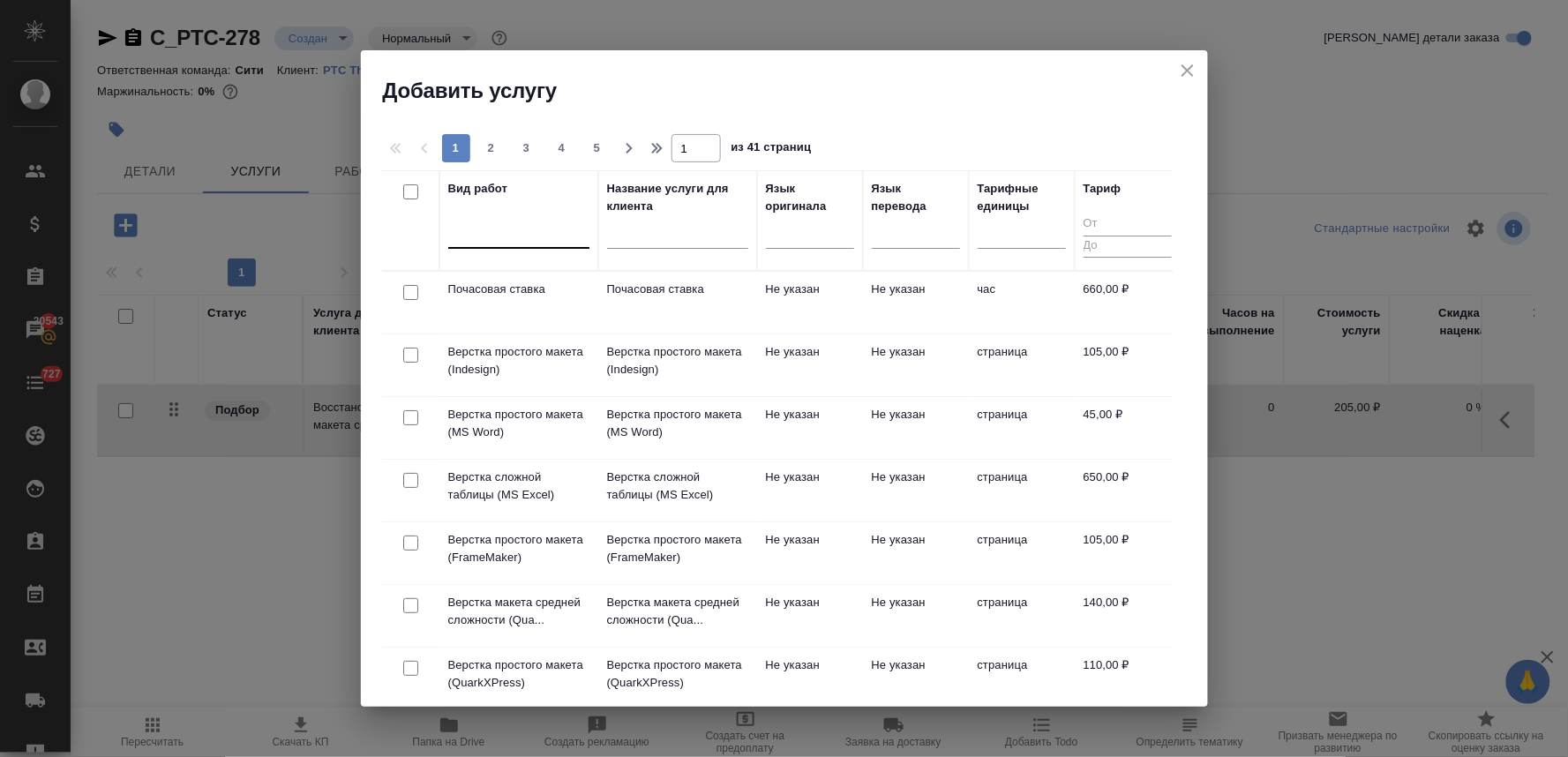
click at [478, 242] on div at bounding box center [519, 230] width 141 height 25
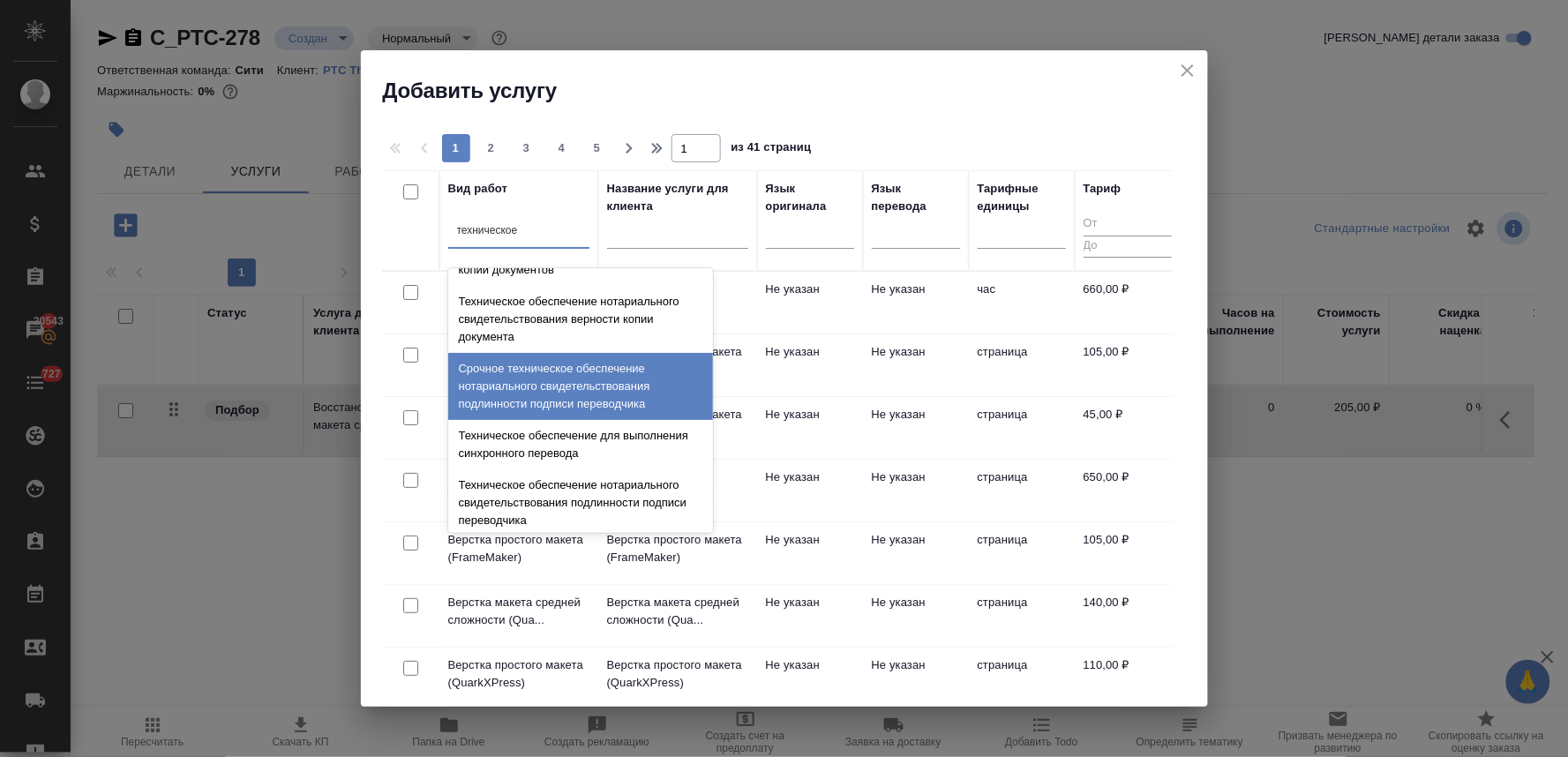
scroll to position [196, 0]
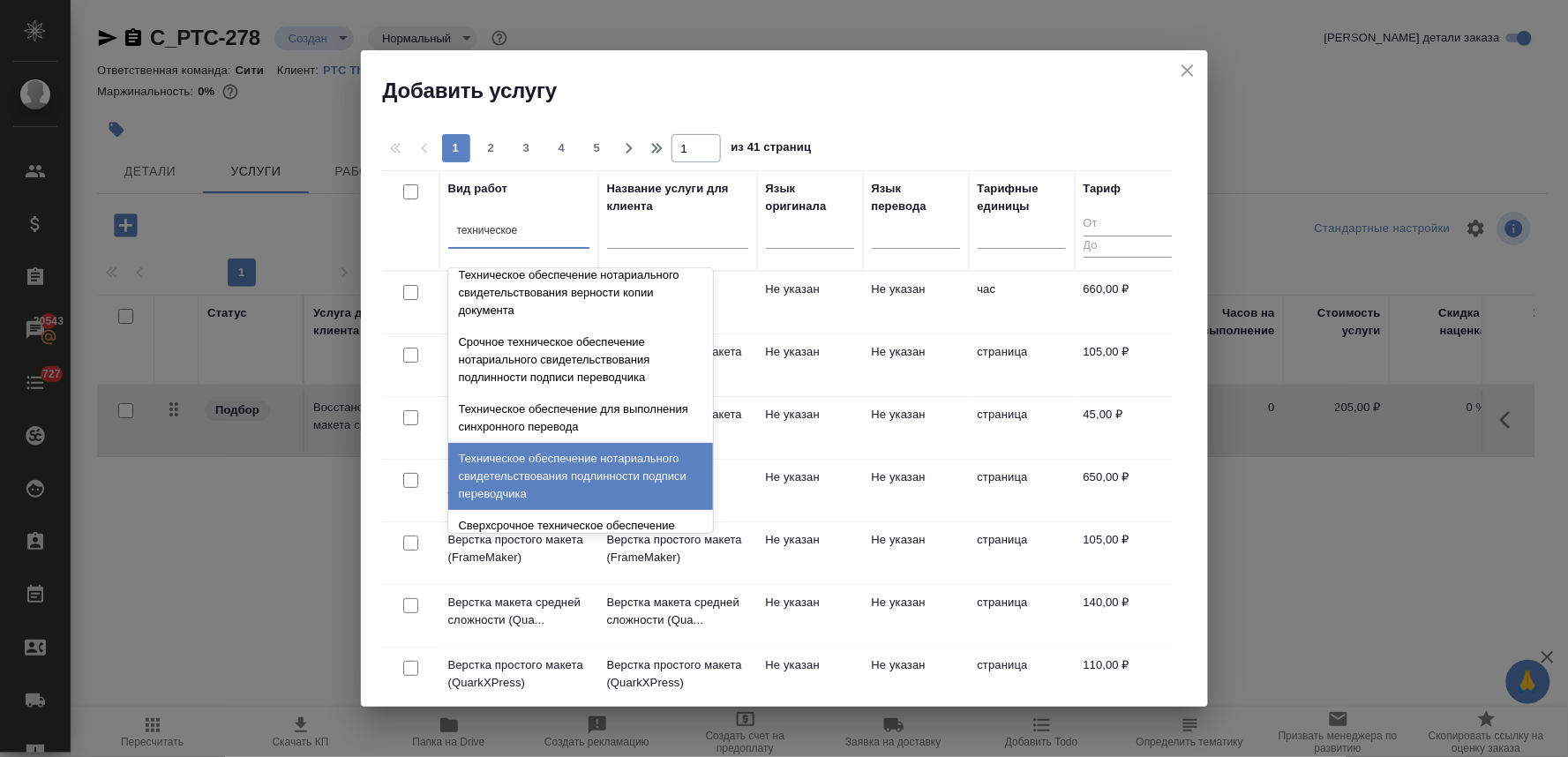
click at [587, 459] on div "Техническое обеспечение нотариального свидетельствования подлинности подписи пе…" at bounding box center [581, 476] width 265 height 67
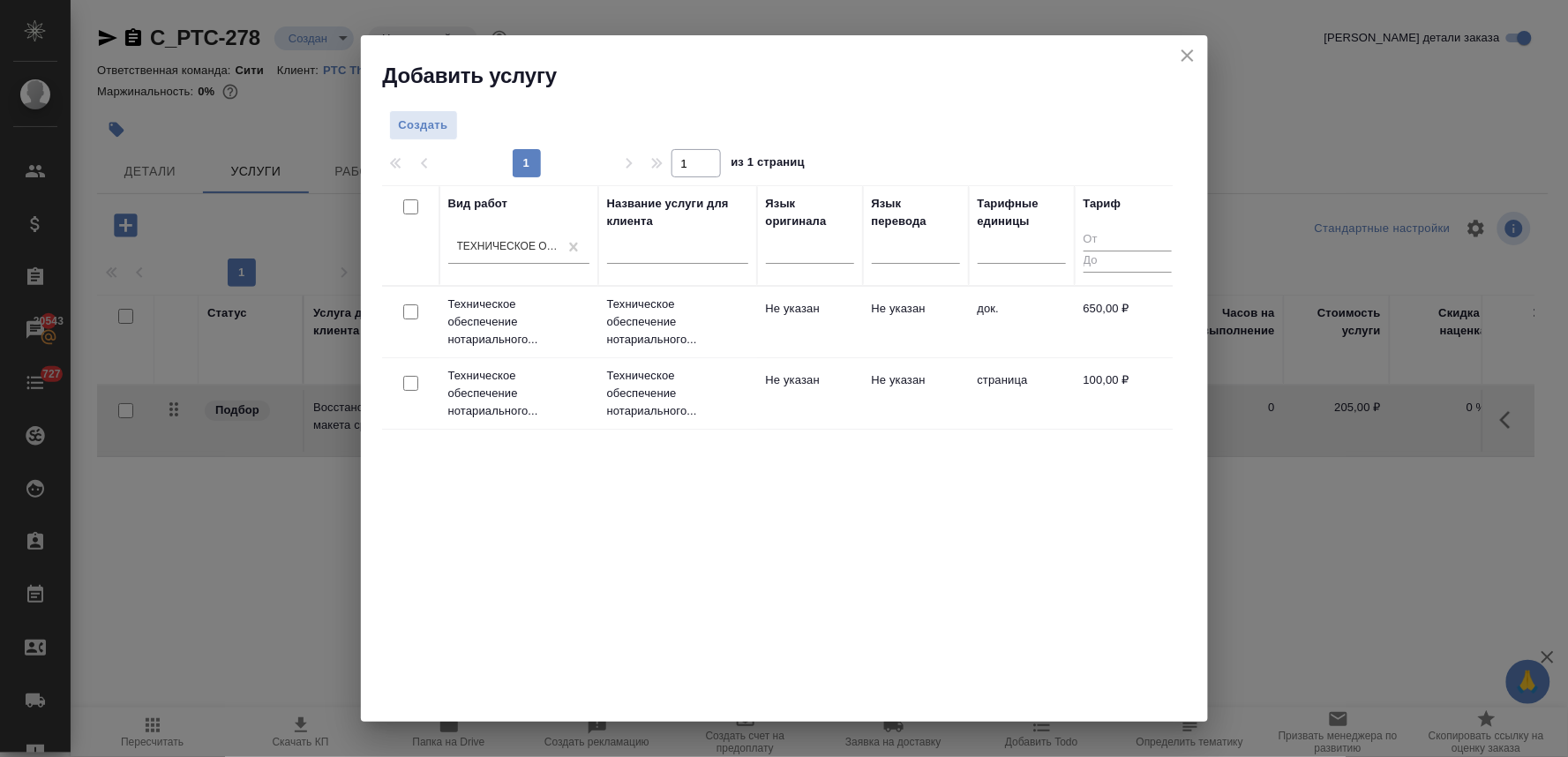
click at [408, 315] on input "checkbox" at bounding box center [410, 311] width 15 height 15
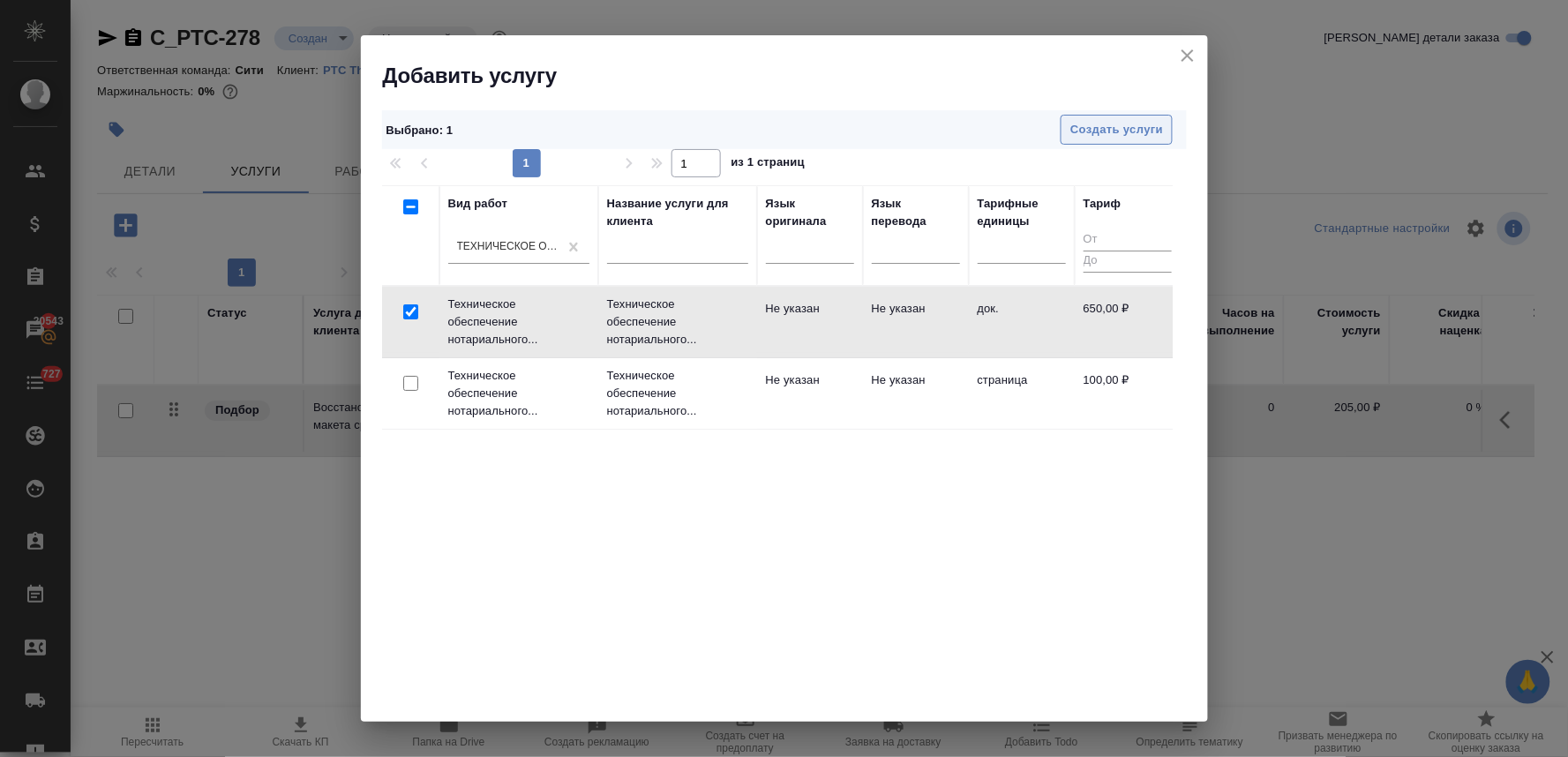
click at [1105, 129] on span "Создать услуги" at bounding box center [1116, 130] width 92 height 20
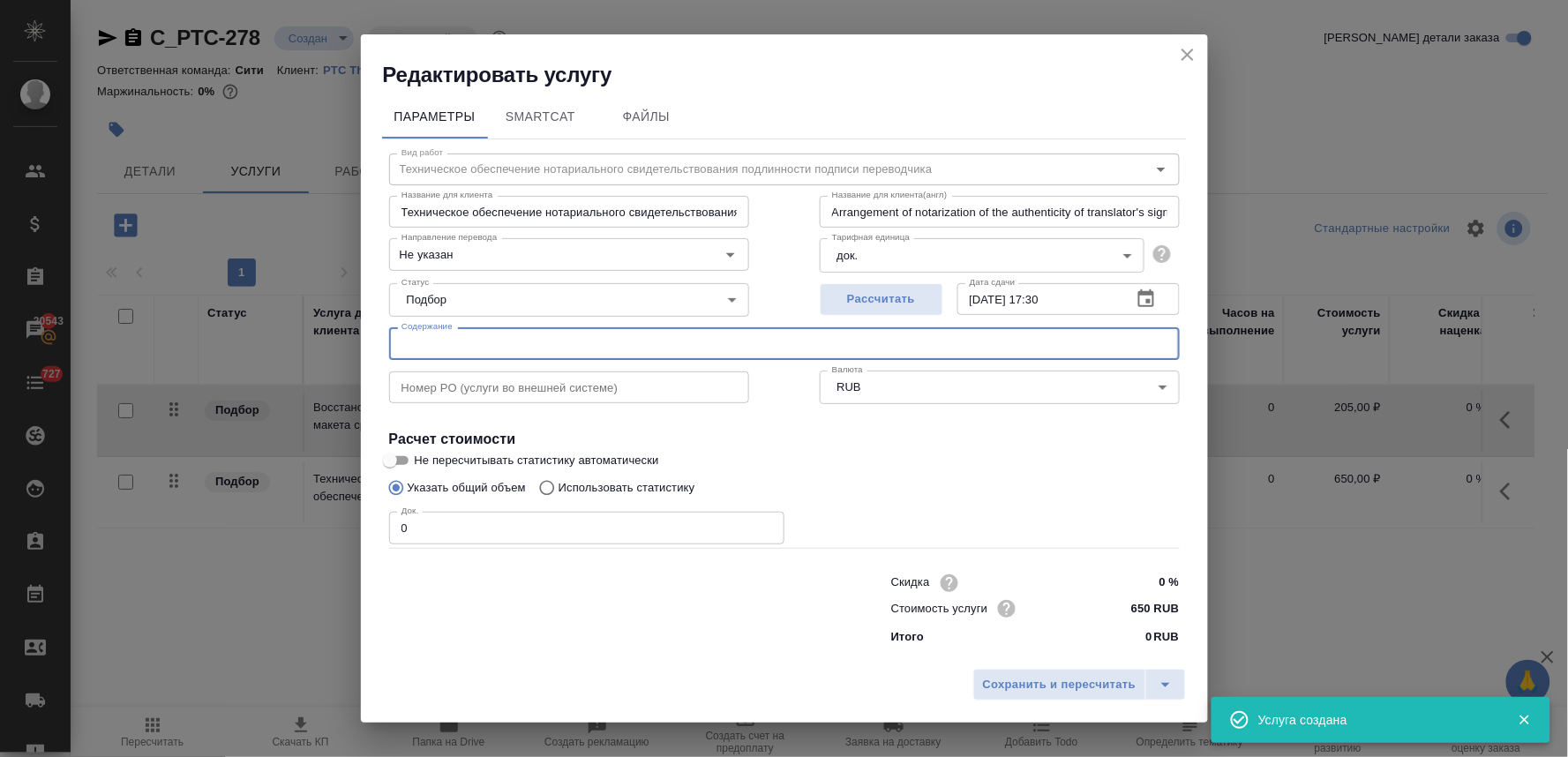
click at [458, 344] on input "text" at bounding box center [785, 343] width 791 height 32
paste input "ROVI GMP certificate"
drag, startPoint x: 424, startPoint y: 534, endPoint x: 362, endPoint y: 535, distance: 62.0
click at [362, 535] on div "Параметры SmartCat Файлы Вид работ Техническое обеспечение нотариального свидет…" at bounding box center [785, 375] width 847 height 572
click at [1064, 684] on span "Сохранить и пересчитать" at bounding box center [1060, 685] width 153 height 20
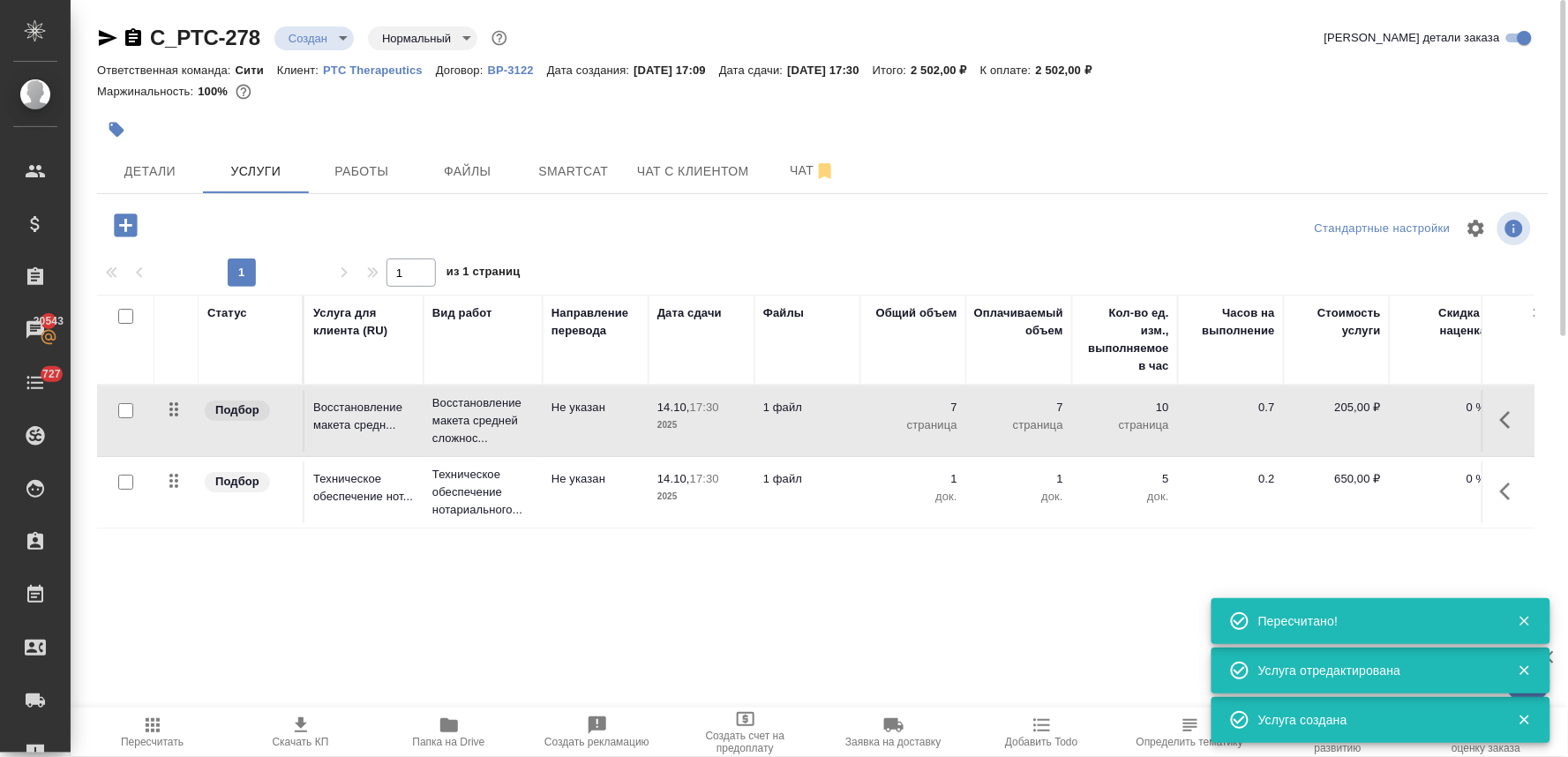
drag, startPoint x: 1365, startPoint y: 156, endPoint x: 1064, endPoint y: 148, distance: 301.1
click at [1360, 156] on div "Детали Услуги Работы Файлы Smartcat Чат с клиентом Чат" at bounding box center [823, 171] width 1451 height 44
click at [153, 166] on span "Детали" at bounding box center [150, 171] width 85 height 22
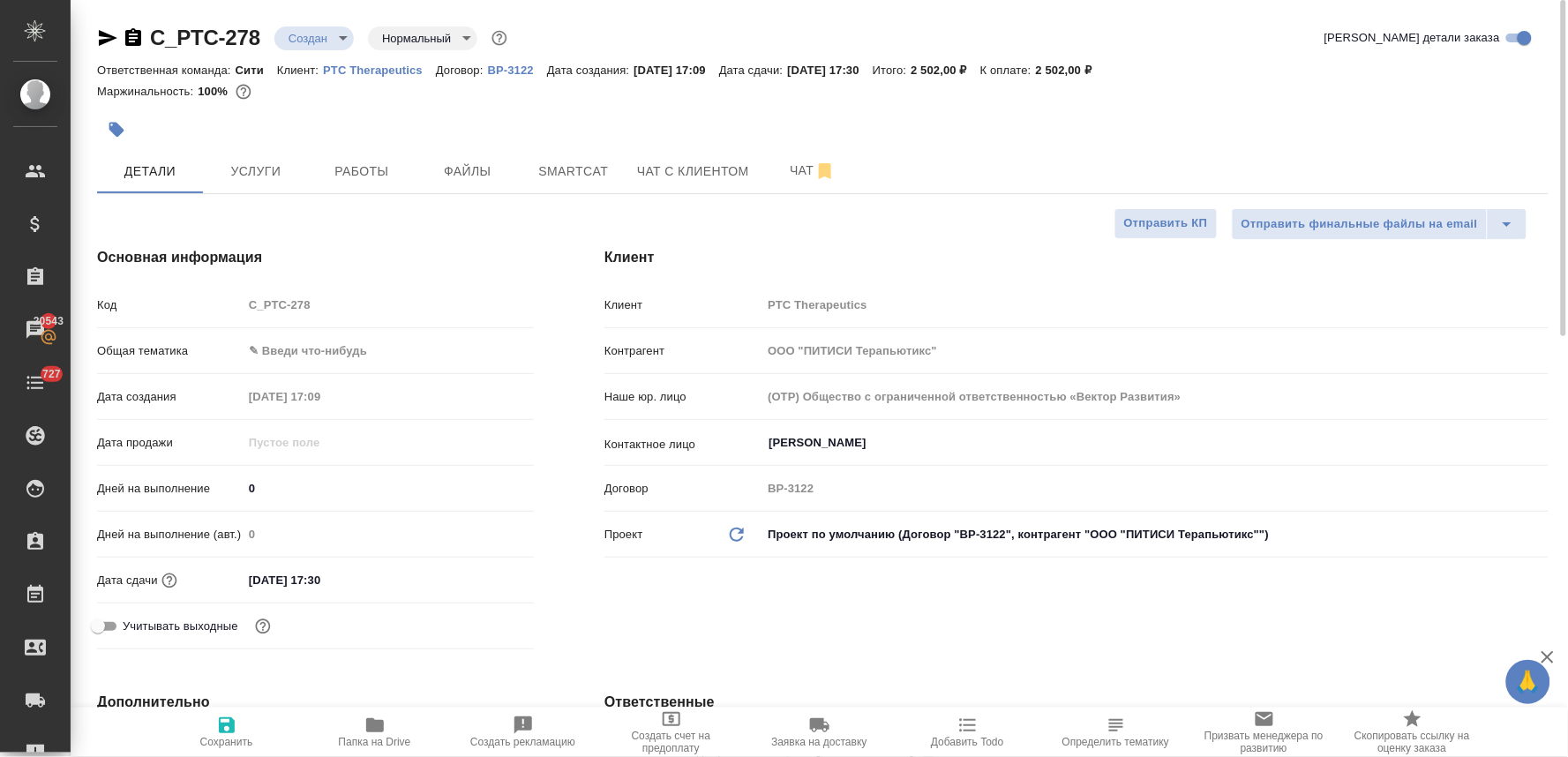
click at [239, 304] on div "Код C_PTC-278" at bounding box center [316, 305] width 437 height 31
click at [260, 178] on span "Услуги" at bounding box center [256, 171] width 85 height 22
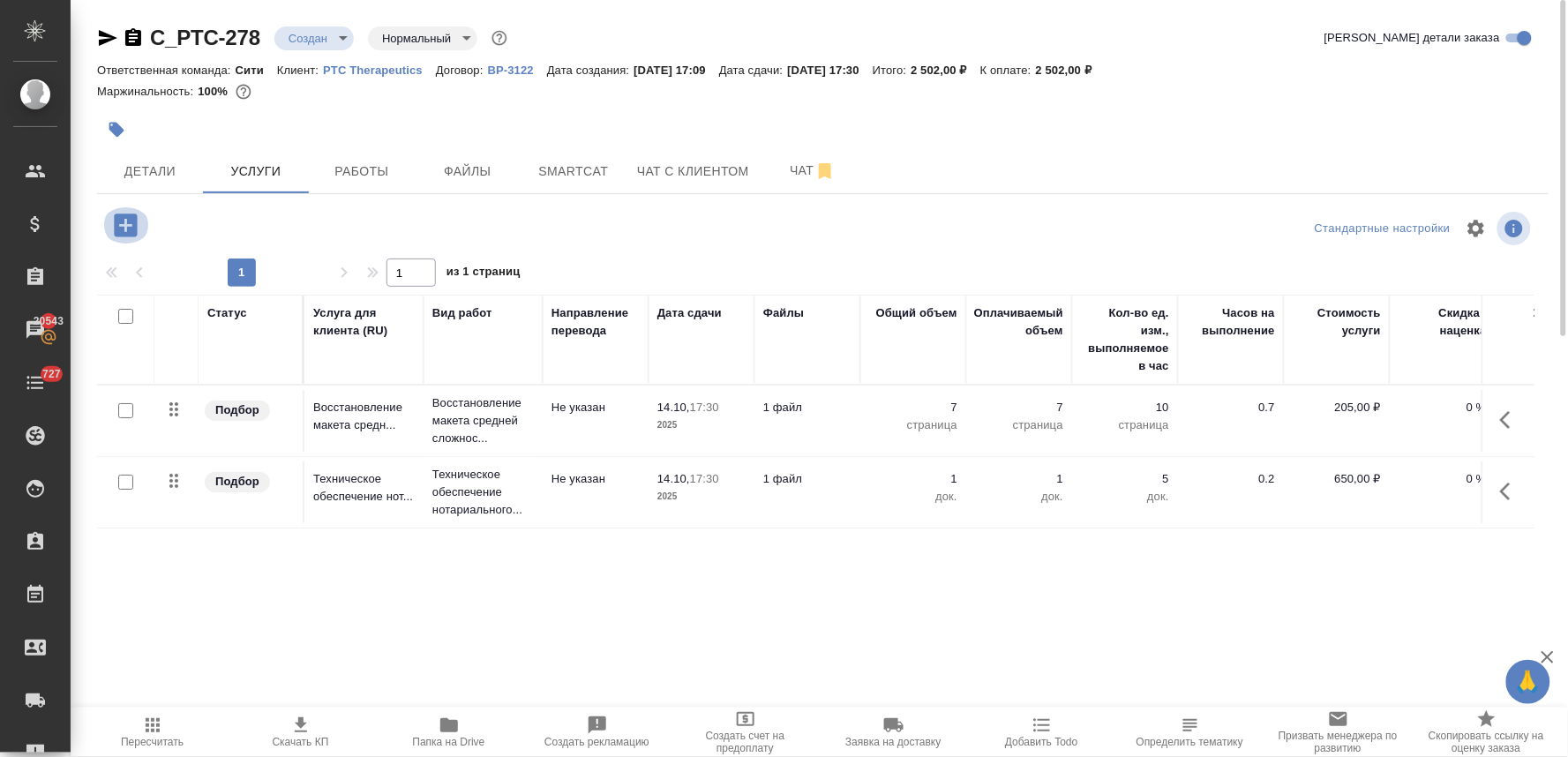
click at [115, 223] on icon "button" at bounding box center [125, 225] width 23 height 23
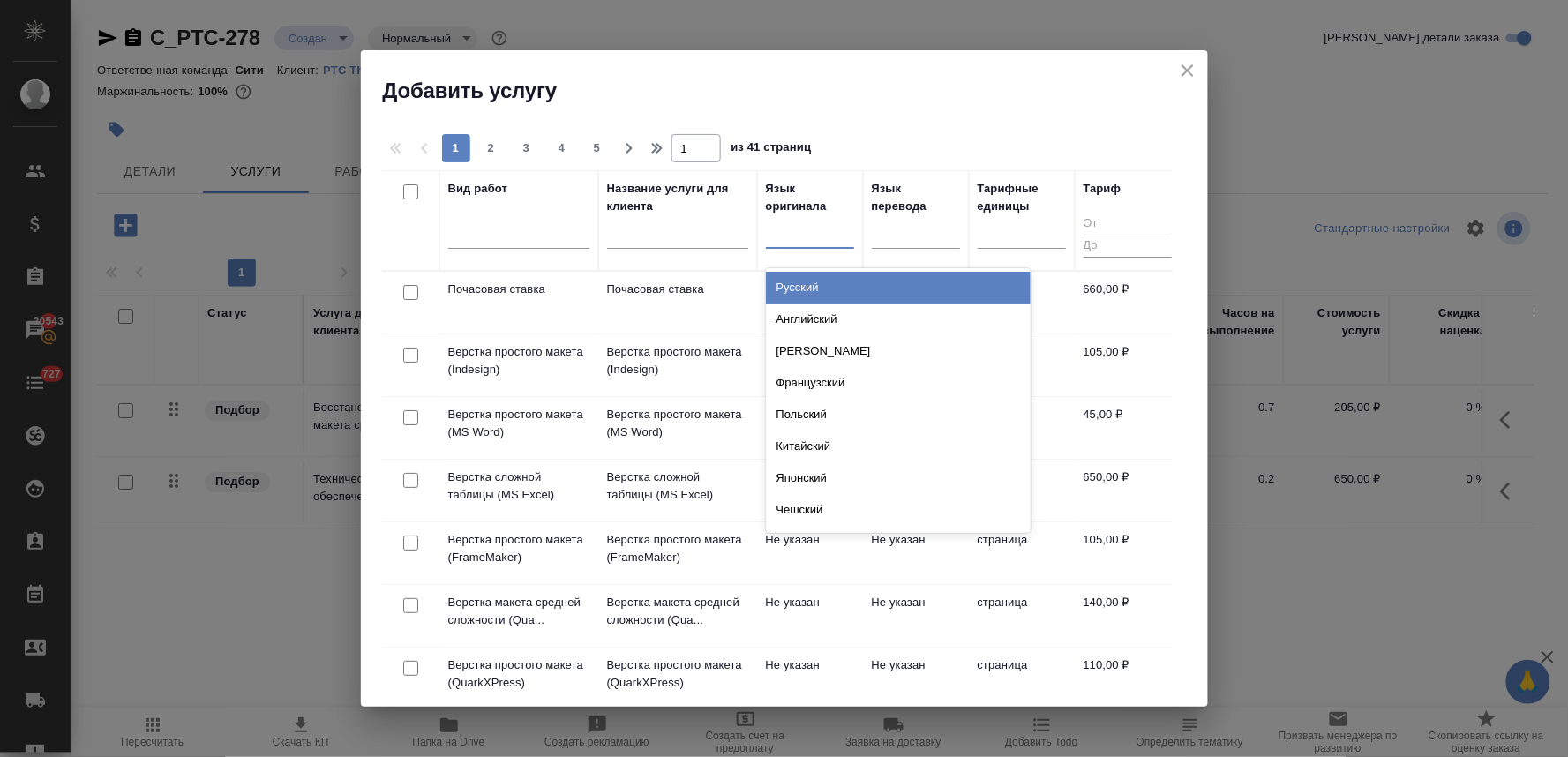
click at [810, 232] on div at bounding box center [810, 230] width 88 height 25
click at [809, 287] on div "Испанский" at bounding box center [899, 288] width 265 height 32
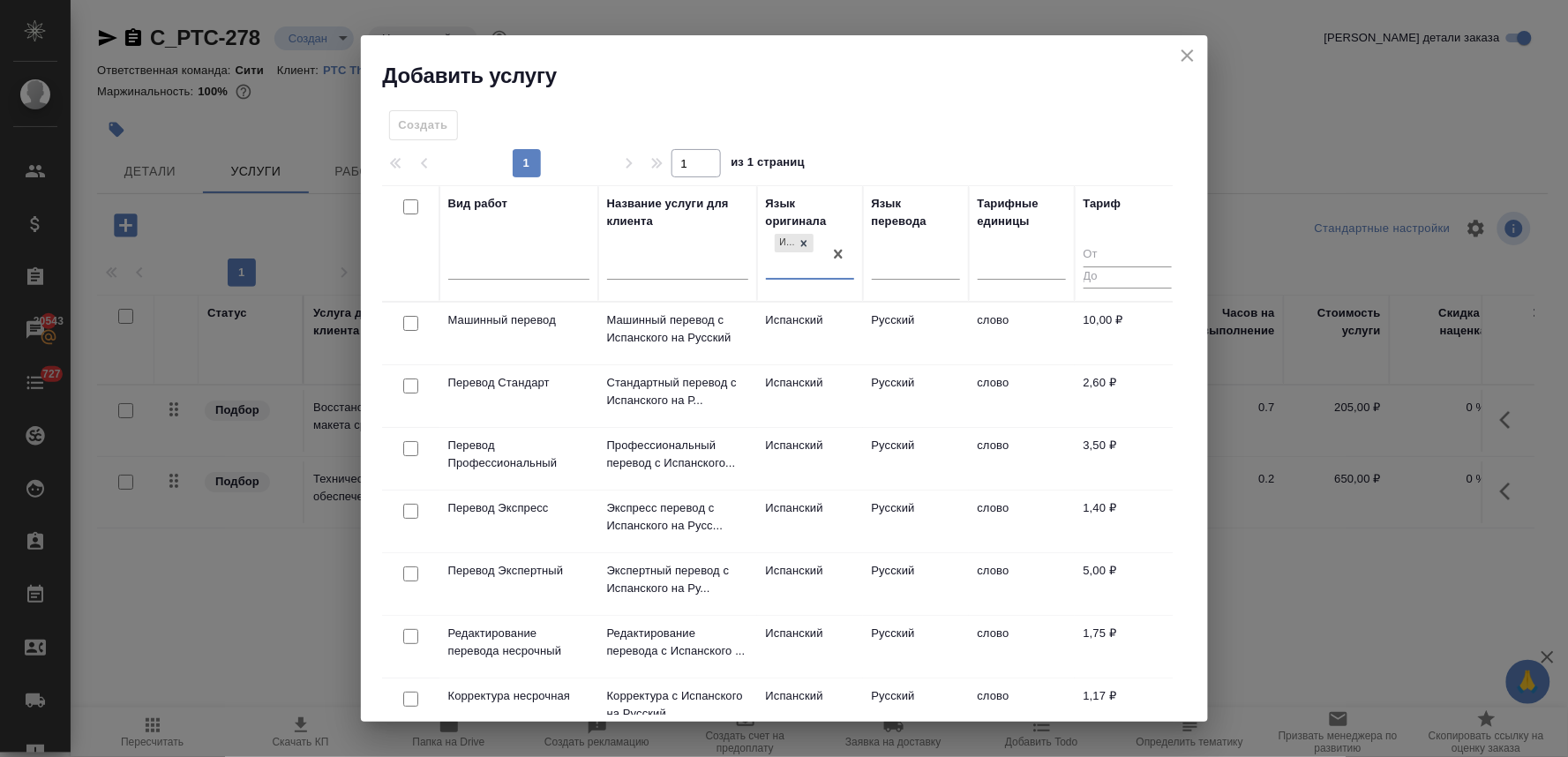
click at [408, 450] on input "checkbox" at bounding box center [410, 448] width 15 height 15
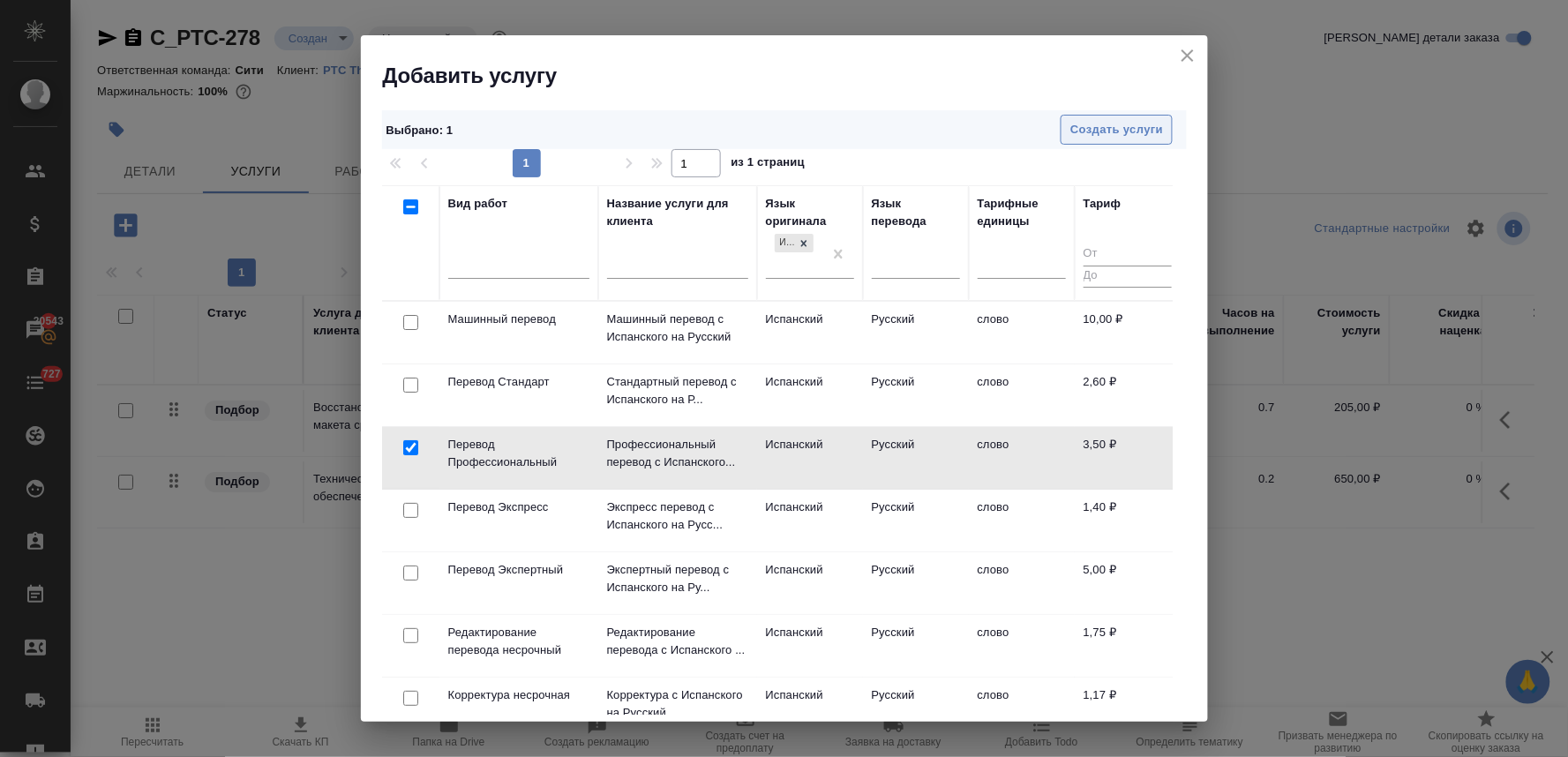
click at [1124, 130] on span "Создать услуги" at bounding box center [1116, 130] width 92 height 20
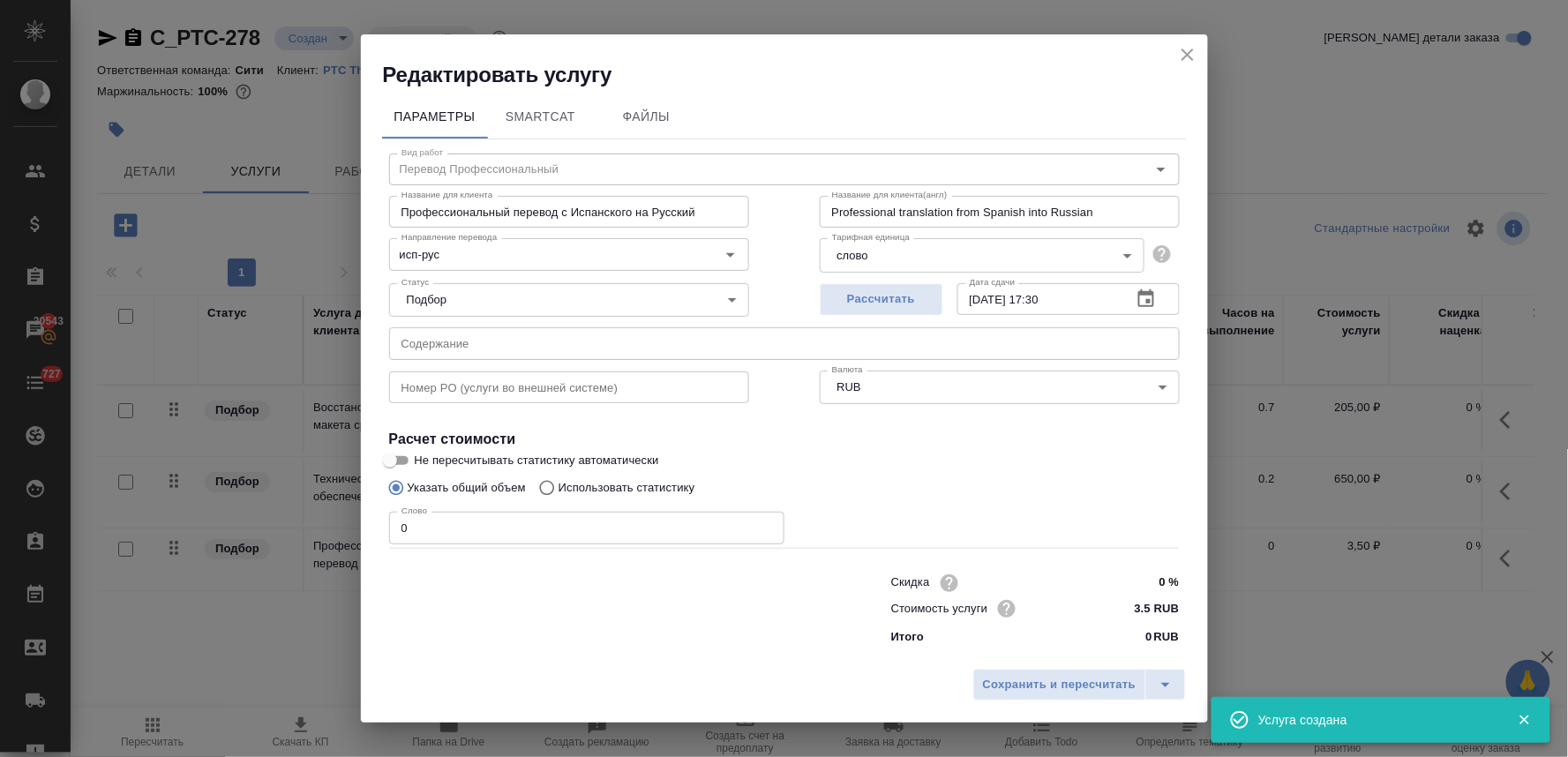
drag, startPoint x: 462, startPoint y: 611, endPoint x: 432, endPoint y: 438, distance: 175.6
click at [462, 611] on div at bounding box center [604, 608] width 502 height 71
click at [426, 340] on input "text" at bounding box center [785, 343] width 791 height 32
paste input "ROVI GMP certificate"
click at [584, 486] on p "Использовать статистику" at bounding box center [627, 488] width 137 height 17
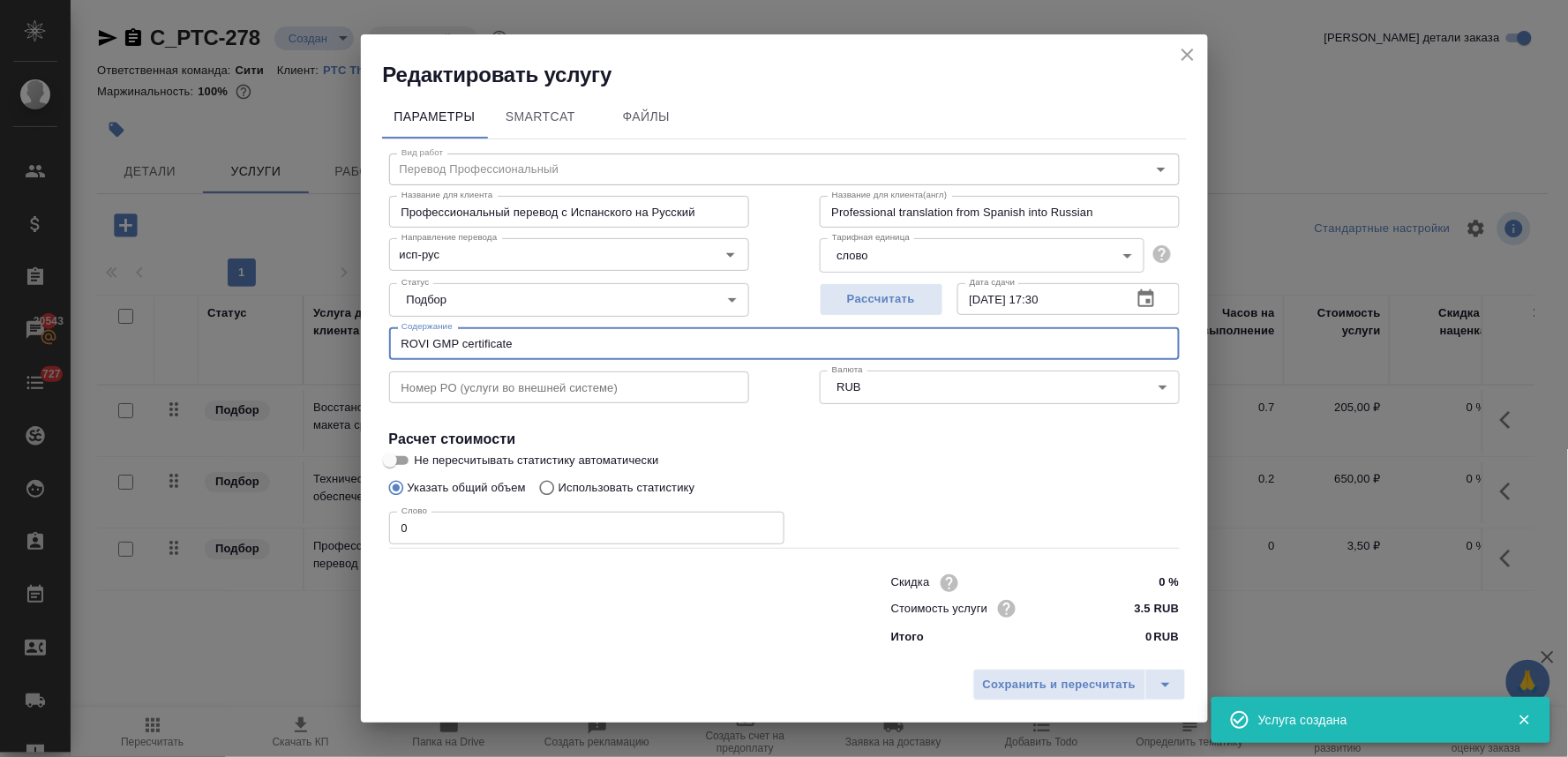
click at [559, 486] on input "Использовать статистику" at bounding box center [544, 488] width 28 height 34
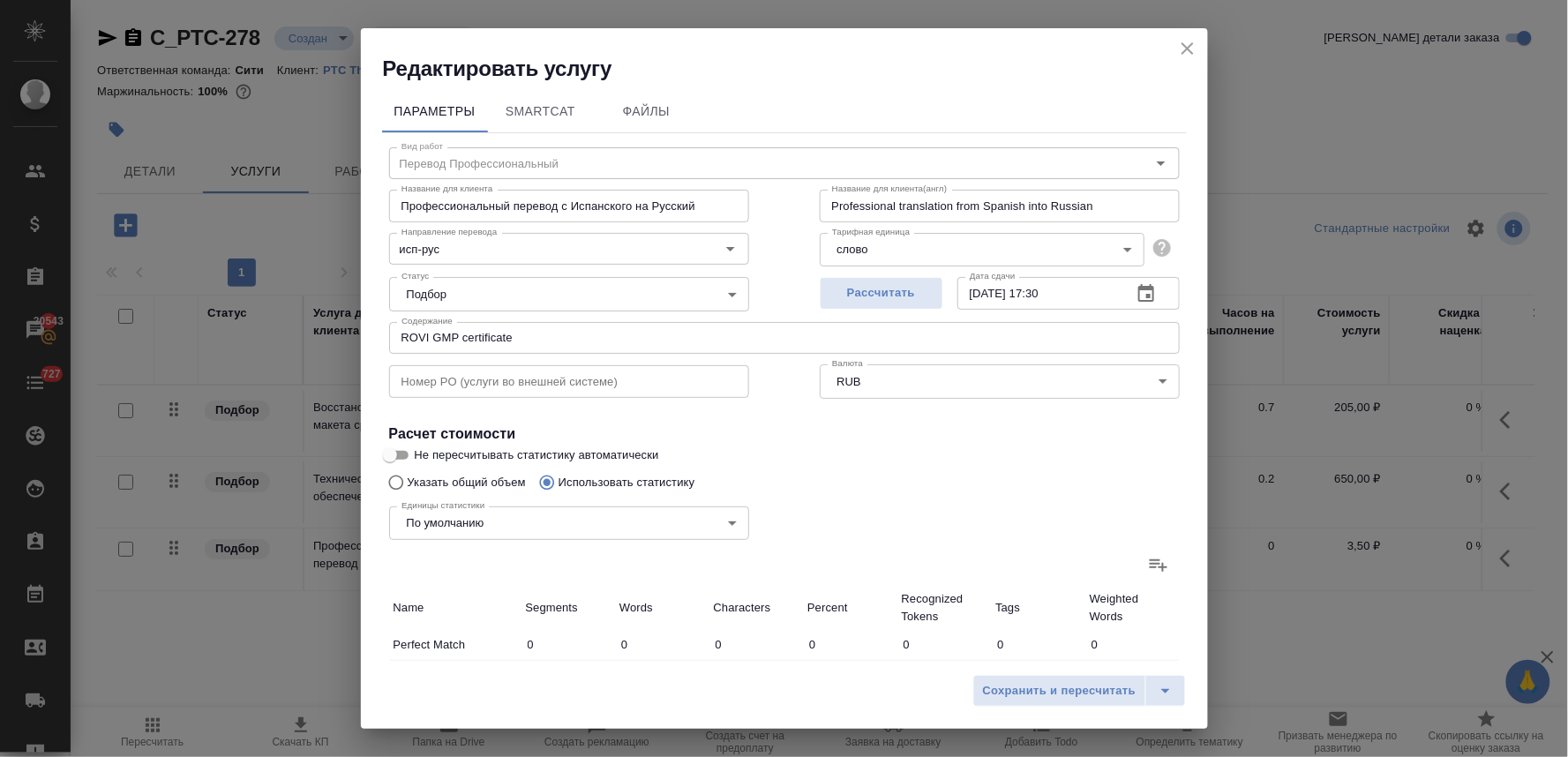
click at [1150, 566] on icon at bounding box center [1159, 566] width 17 height 13
click at [0, 0] on input "file" at bounding box center [0, 0] width 0 height 0
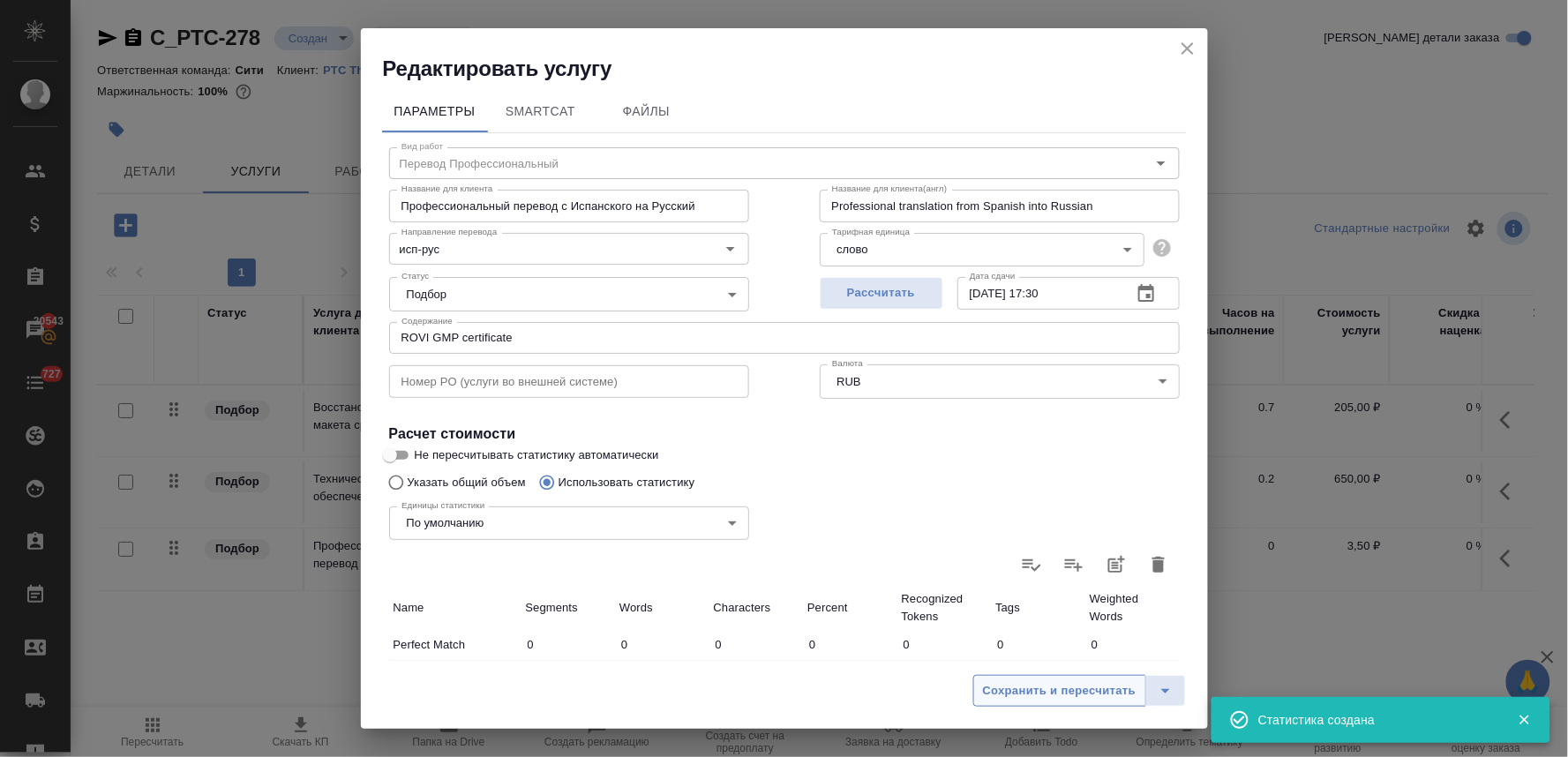
click at [1033, 693] on span "Сохранить и пересчитать" at bounding box center [1060, 691] width 153 height 20
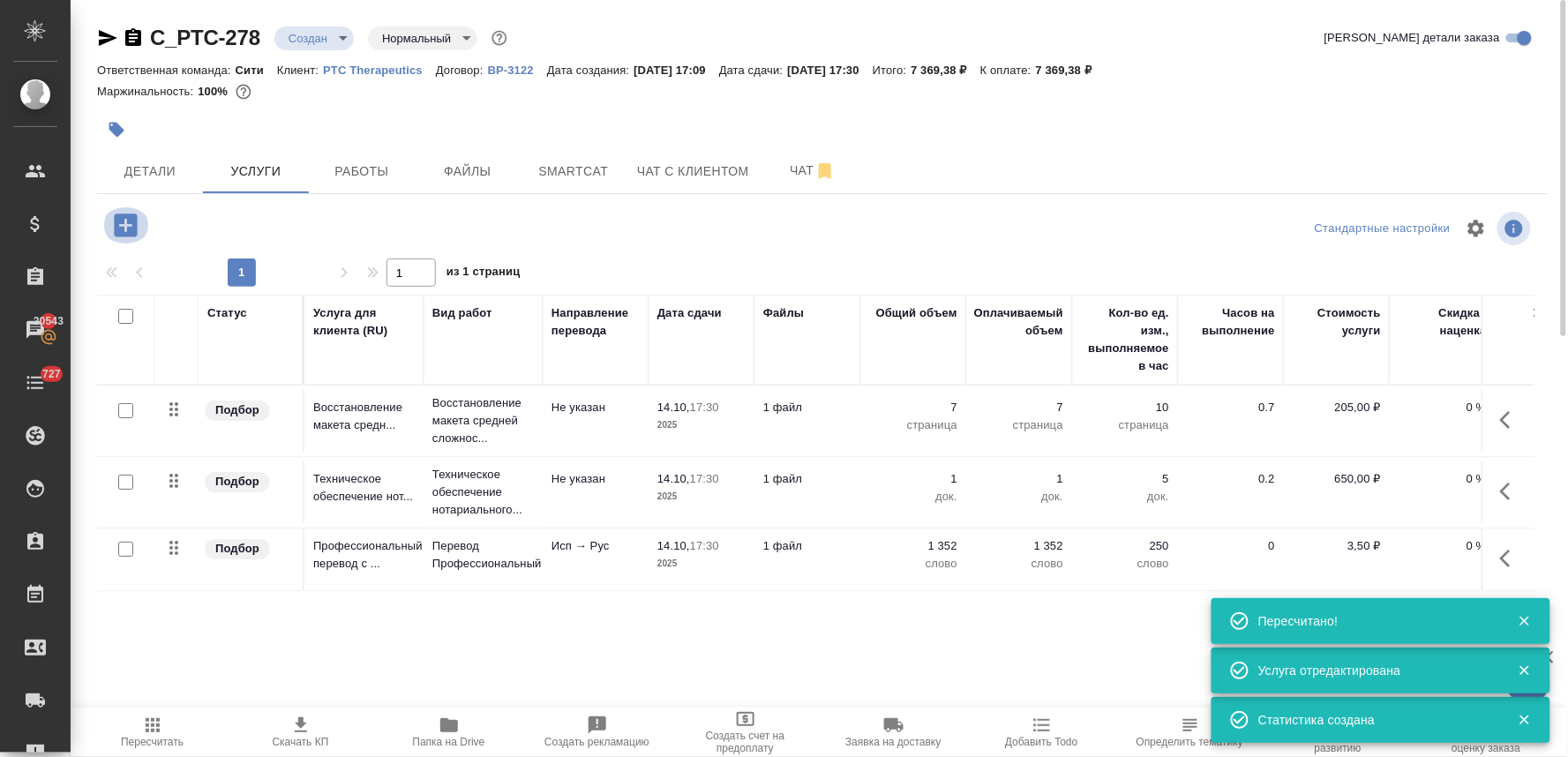
click at [130, 226] on icon "button" at bounding box center [125, 225] width 23 height 23
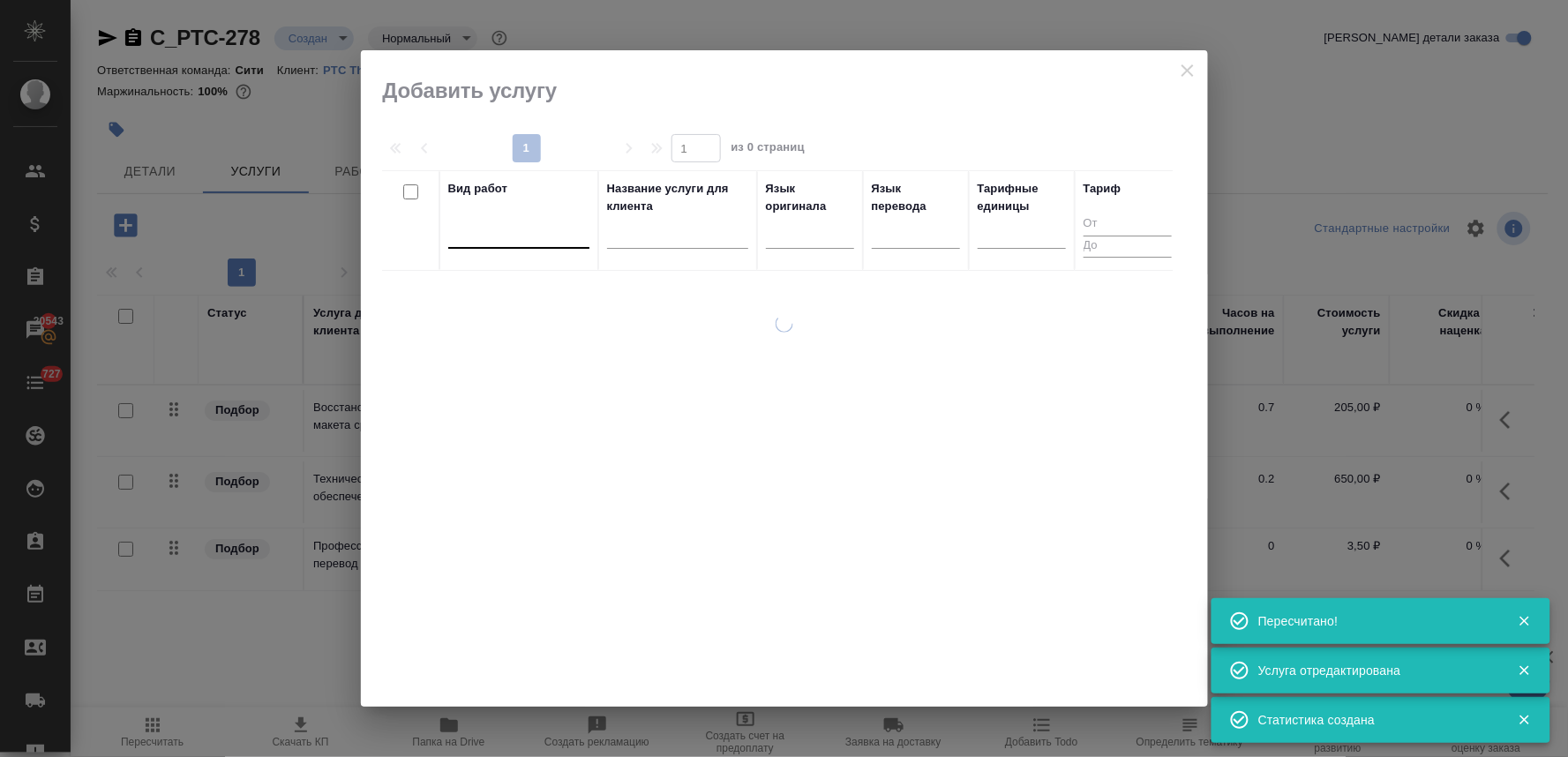
click at [473, 231] on div at bounding box center [519, 230] width 141 height 25
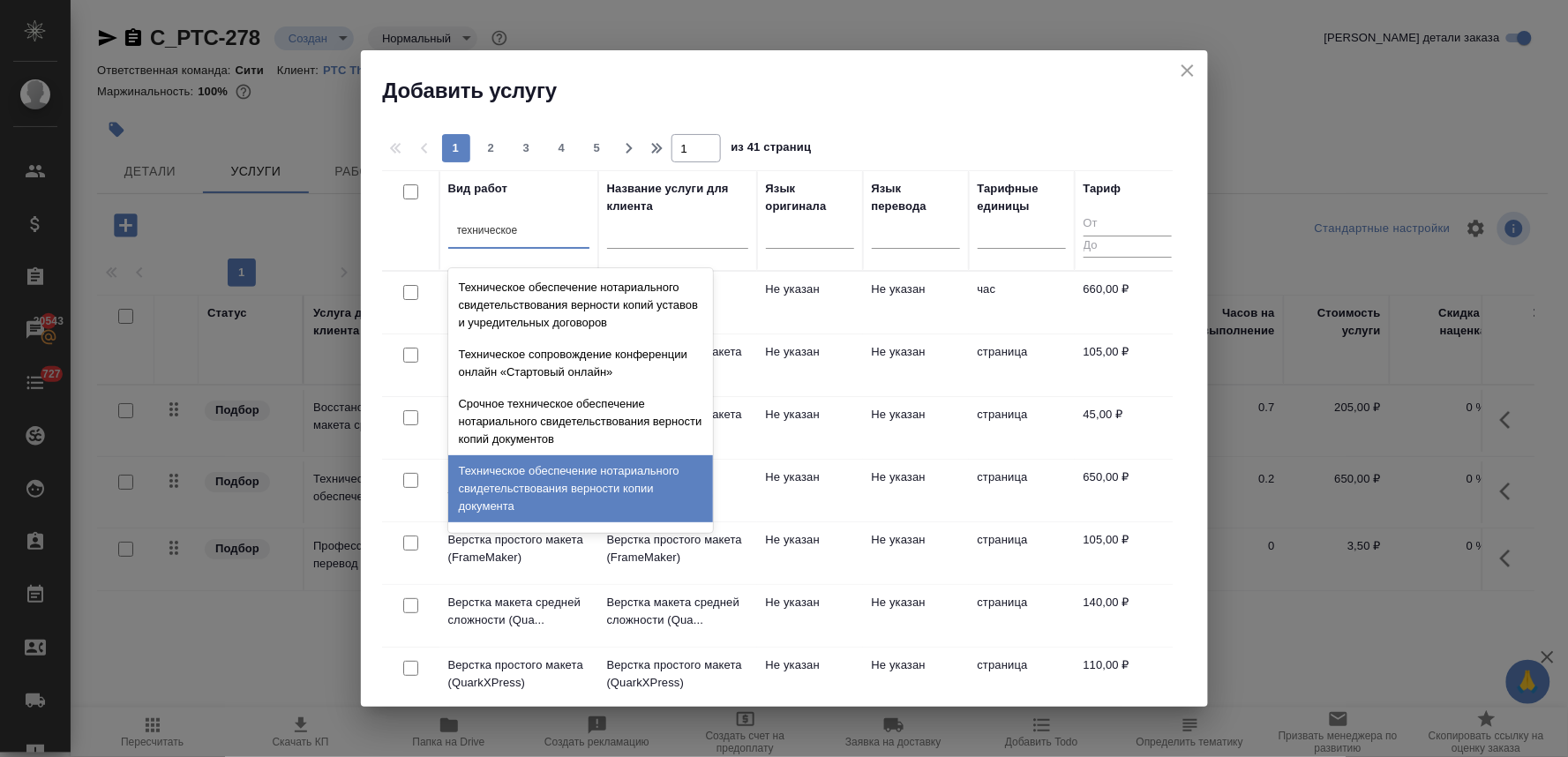
click at [604, 477] on div "Техническое обеспечение нотариального свидетельствования верности копии докумен…" at bounding box center [581, 489] width 265 height 67
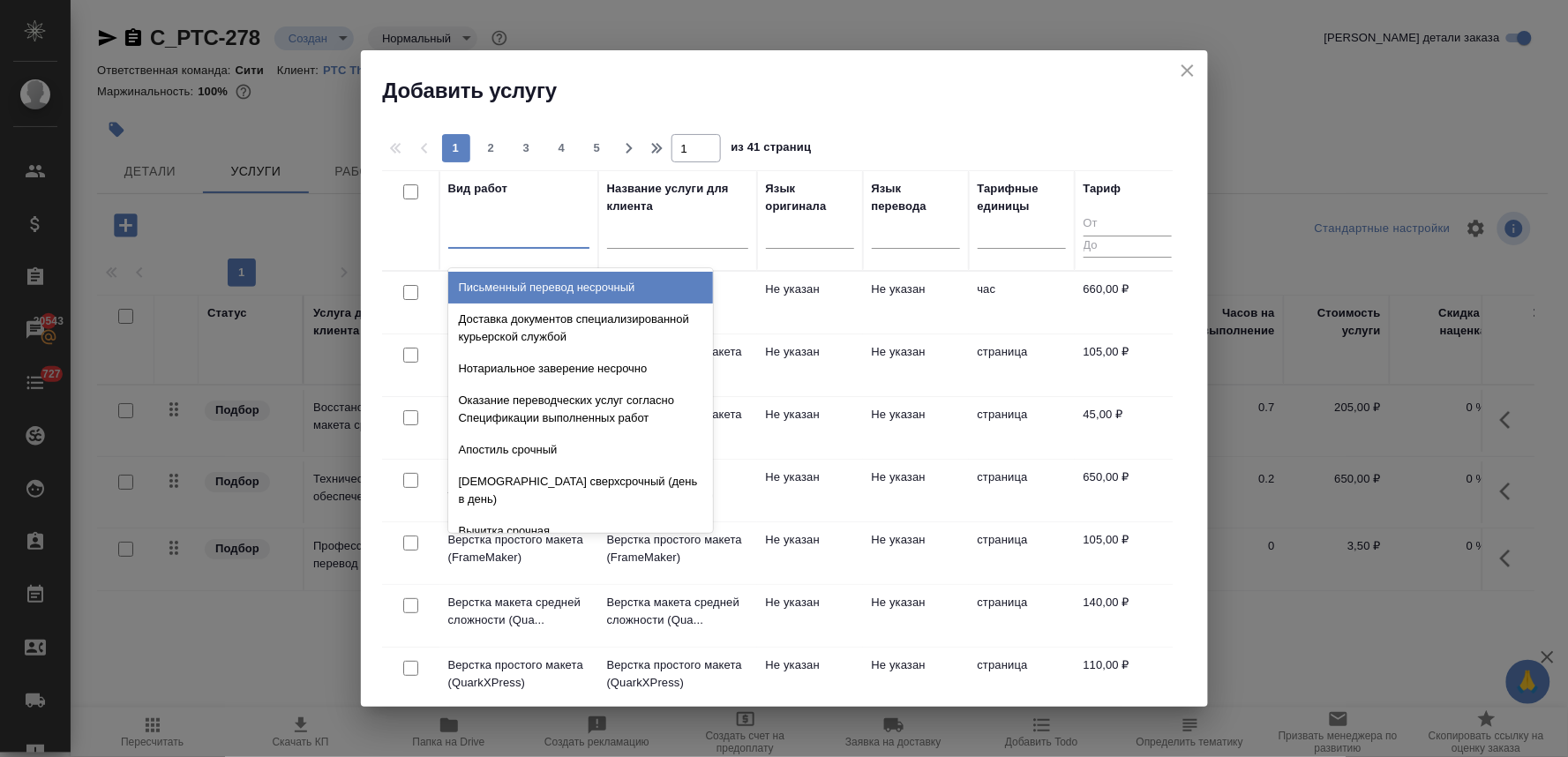
click at [531, 235] on div at bounding box center [519, 230] width 141 height 25
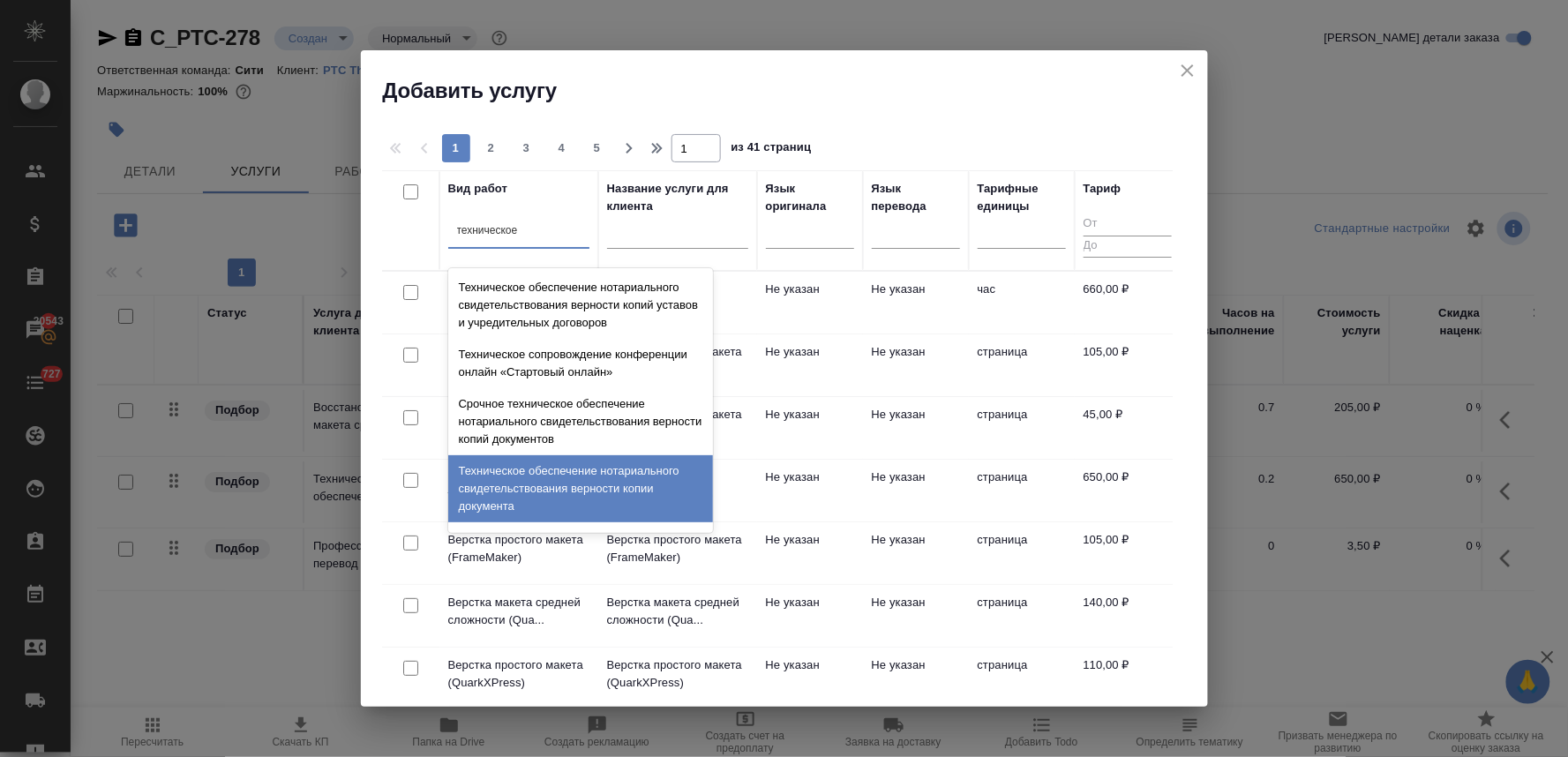
click at [585, 480] on div "Техническое обеспечение нотариального свидетельствования верности копии докумен…" at bounding box center [581, 489] width 265 height 67
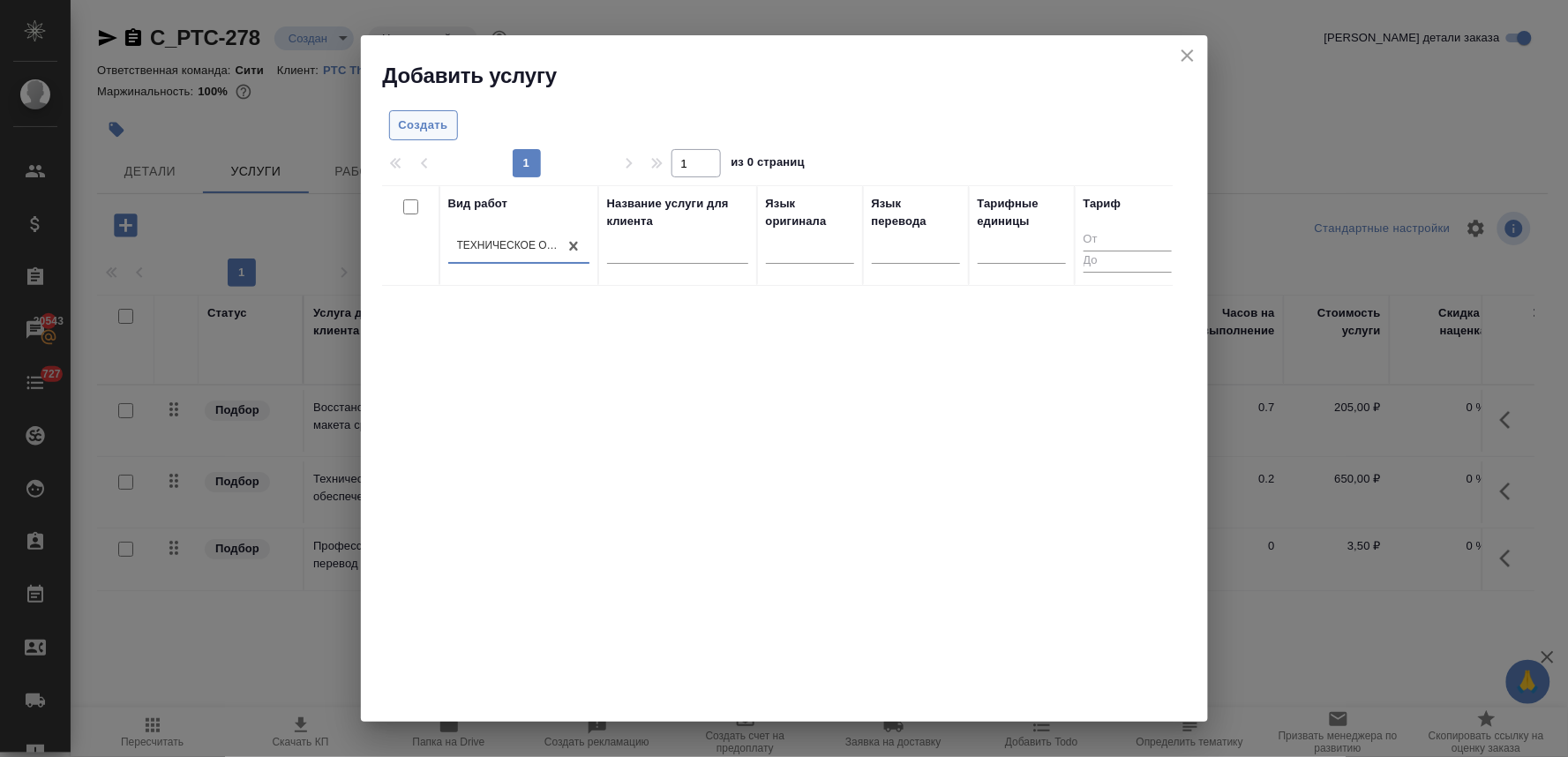
click at [410, 127] on span "Создать" at bounding box center [424, 125] width 50 height 20
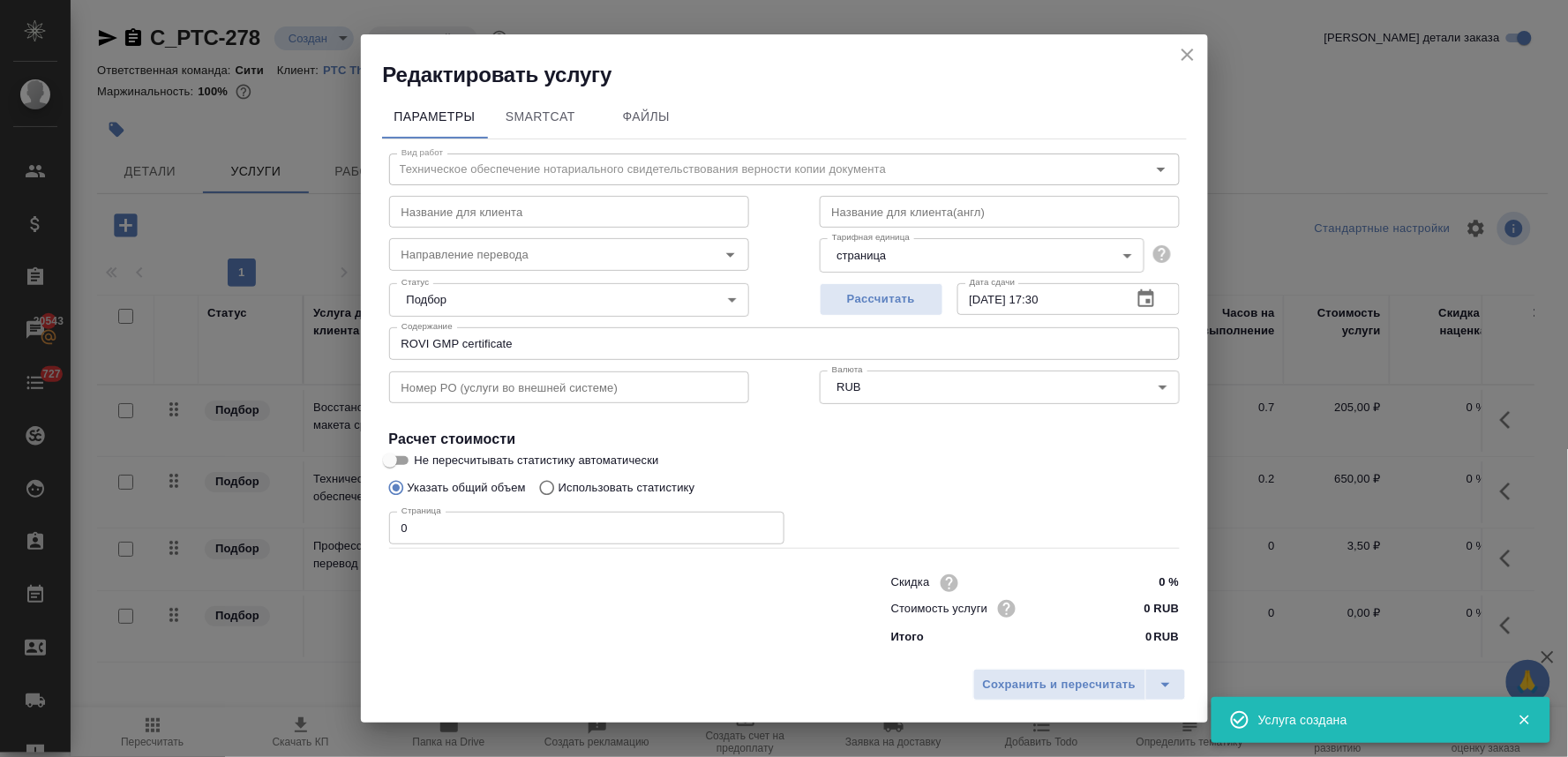
click at [1007, 460] on label "Не пересчитывать статистику автоматически" at bounding box center [773, 461] width 787 height 21
click at [422, 460] on input "Не пересчитывать статистику автоматически" at bounding box center [390, 461] width 63 height 21
drag, startPoint x: 404, startPoint y: 531, endPoint x: 362, endPoint y: 533, distance: 42.0
click at [368, 533] on div "Параметры SmartCat Файлы Вид работ Техническое обеспечение нотариального свидет…" at bounding box center [785, 375] width 847 height 572
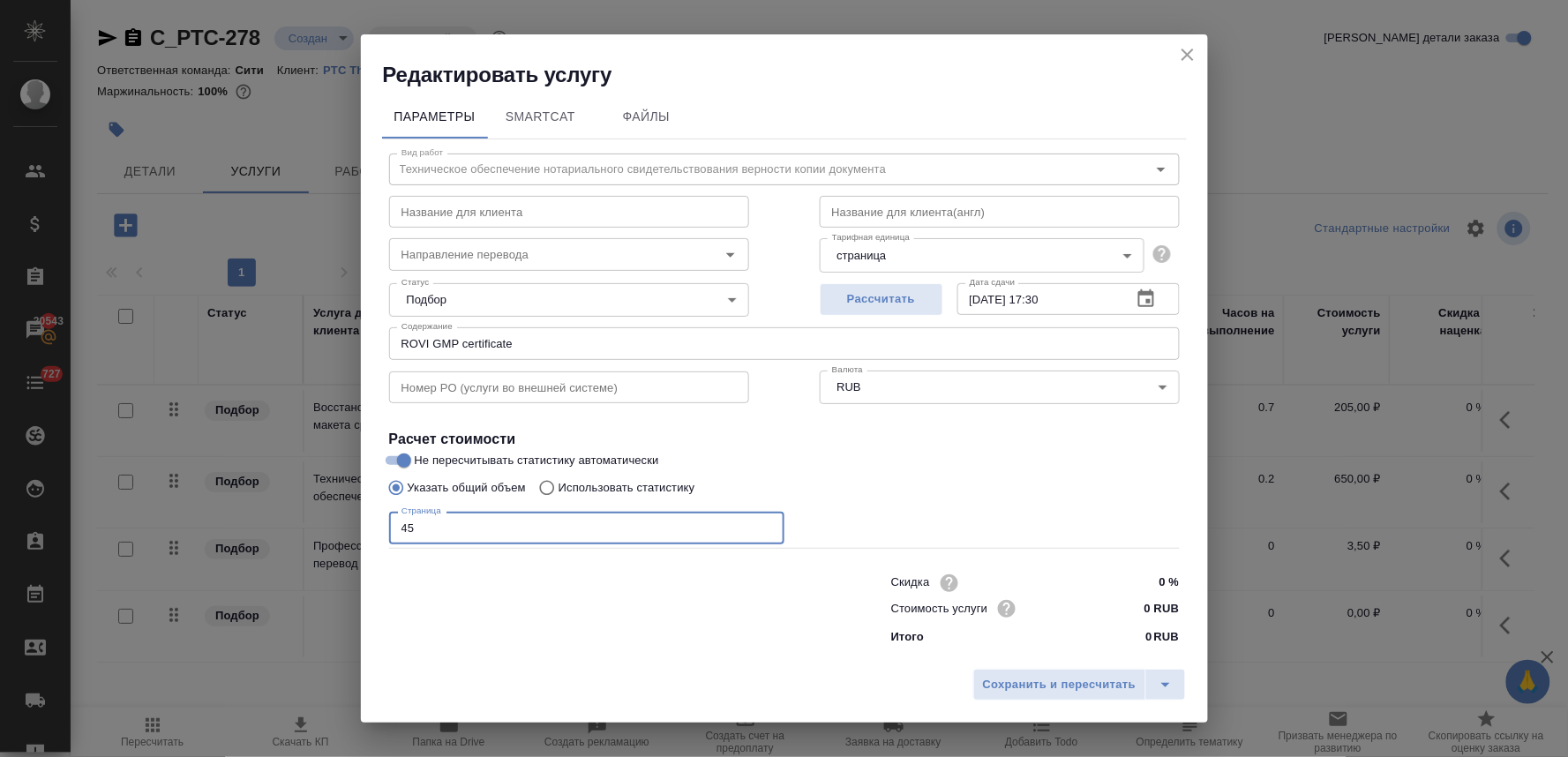
click at [1125, 614] on input "0 RUB" at bounding box center [1146, 608] width 66 height 25
click at [1083, 694] on span "Сохранить и пересчитать" at bounding box center [1060, 686] width 153 height 20
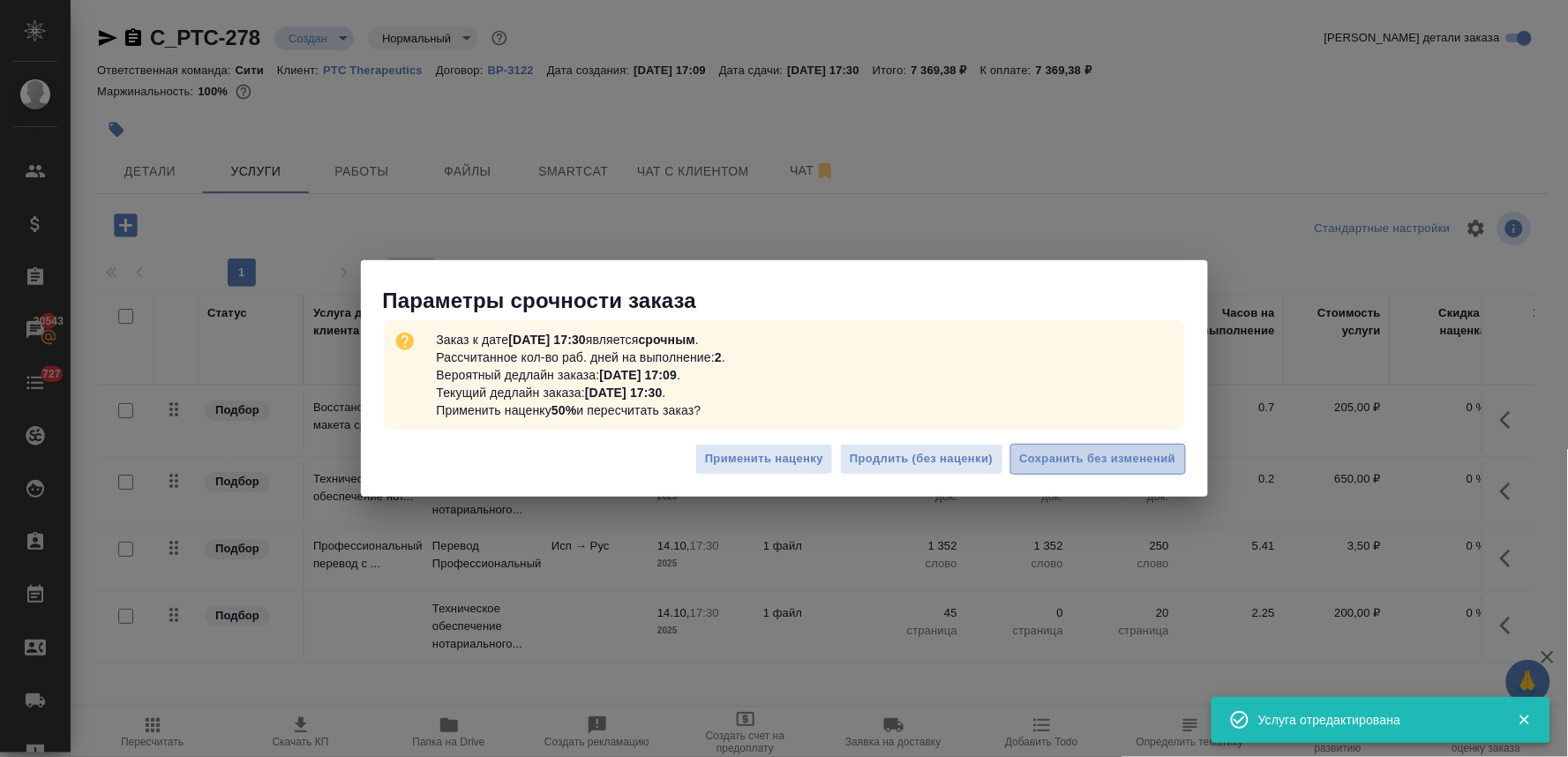
click at [1084, 455] on span "Сохранить без изменений" at bounding box center [1098, 459] width 156 height 20
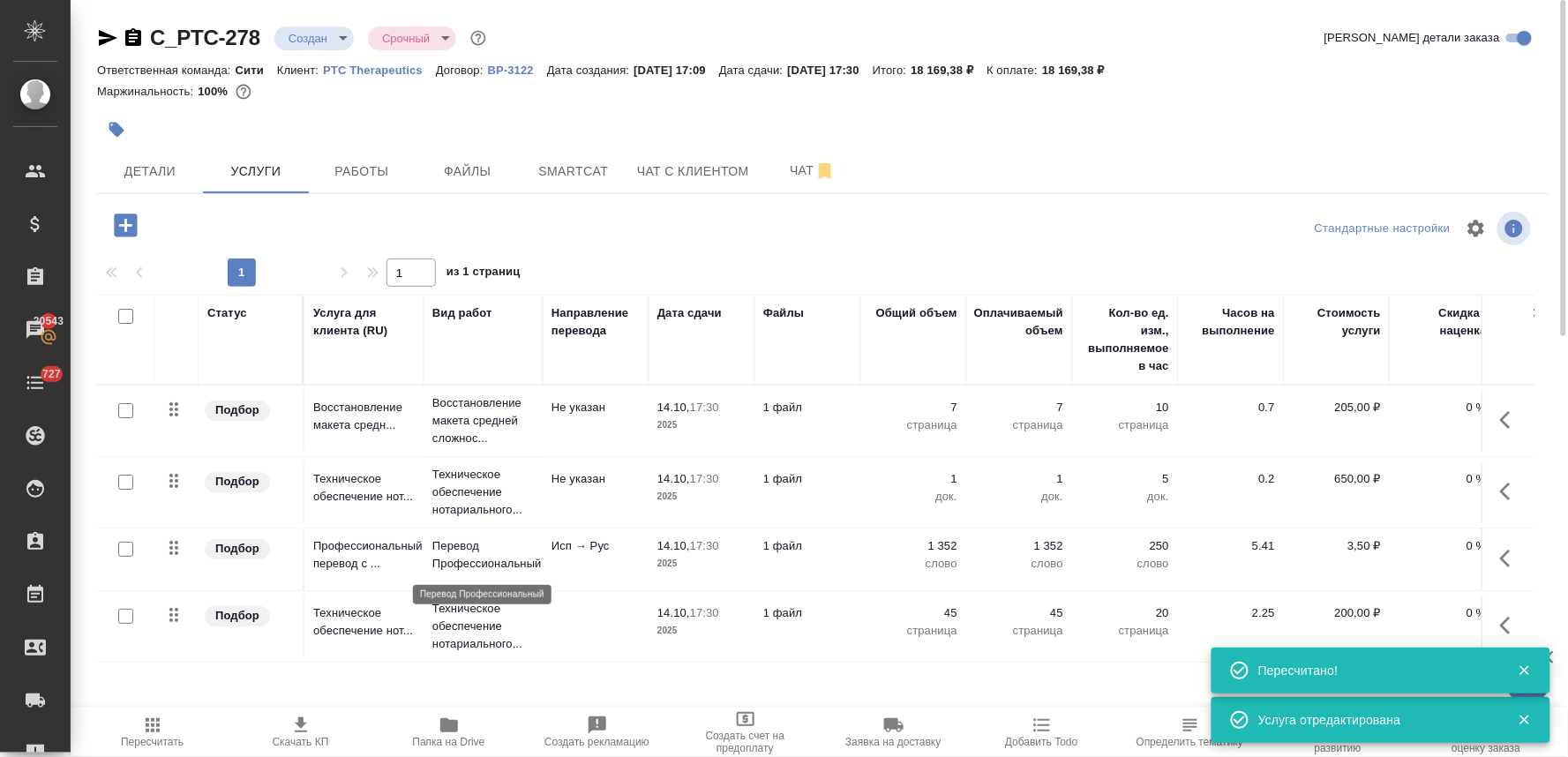
click at [471, 555] on p "Перевод Профессиональный" at bounding box center [483, 555] width 101 height 35
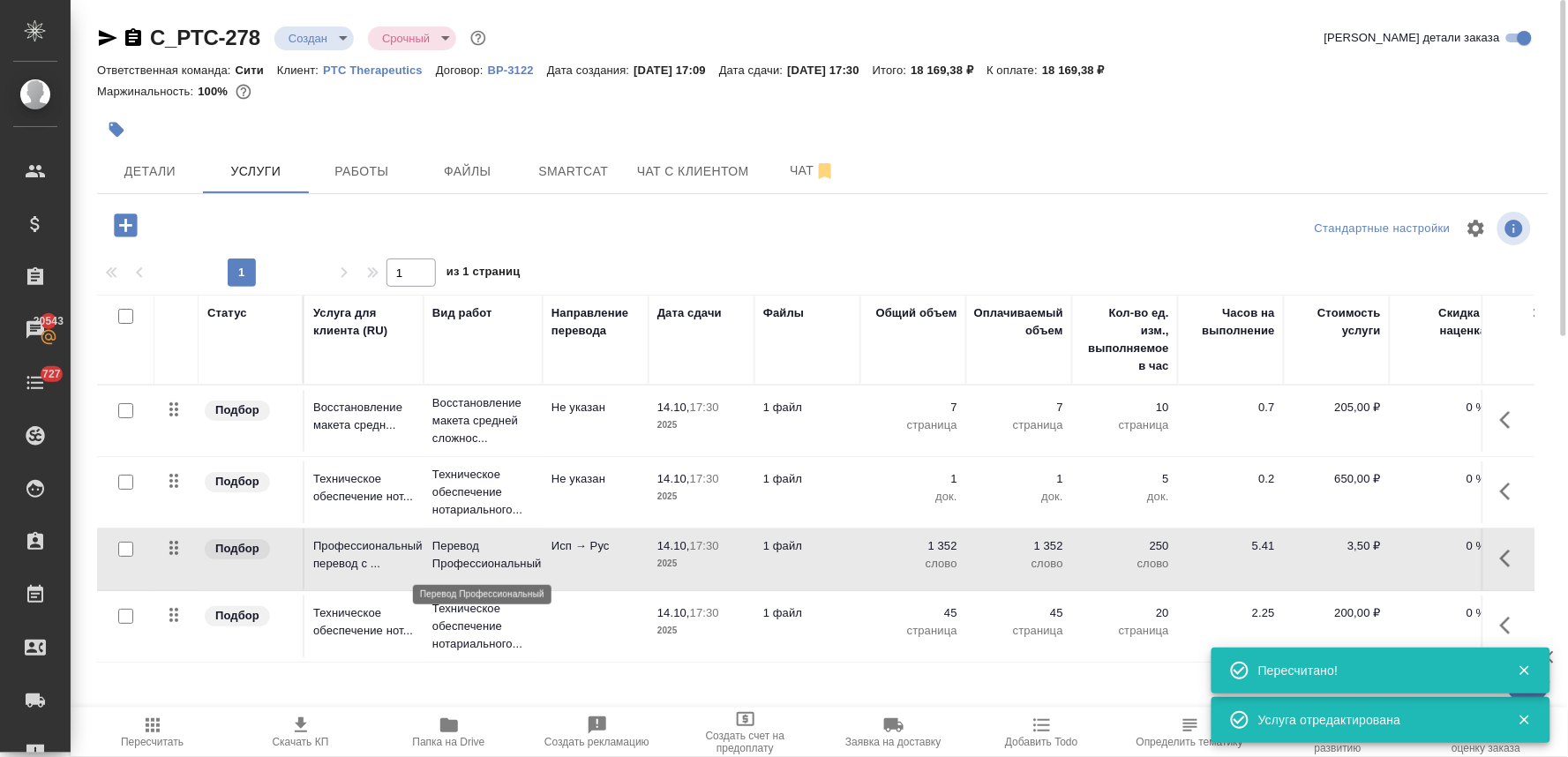
click at [471, 555] on p "Перевод Профессиональный" at bounding box center [483, 555] width 101 height 35
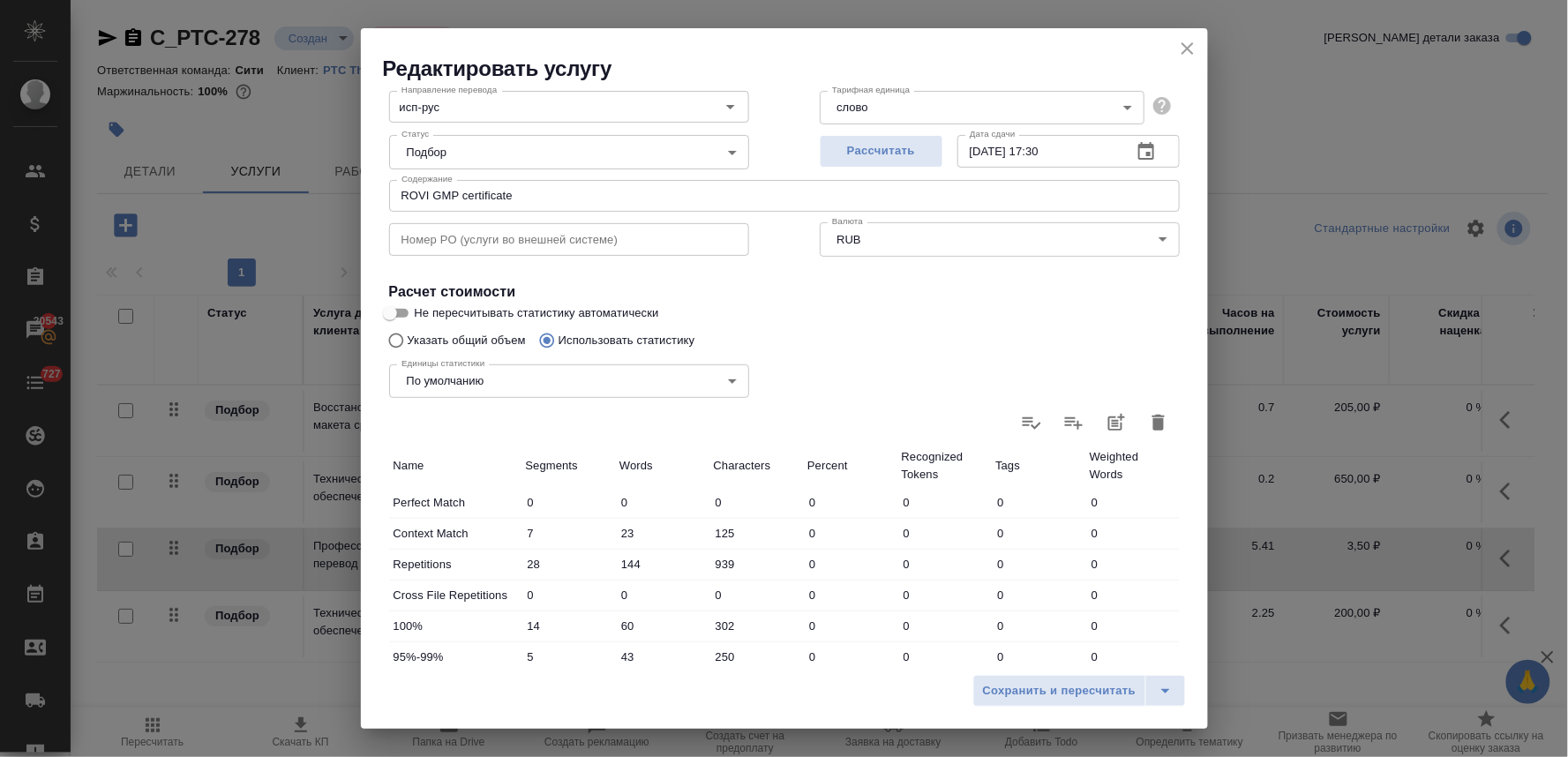
scroll to position [196, 0]
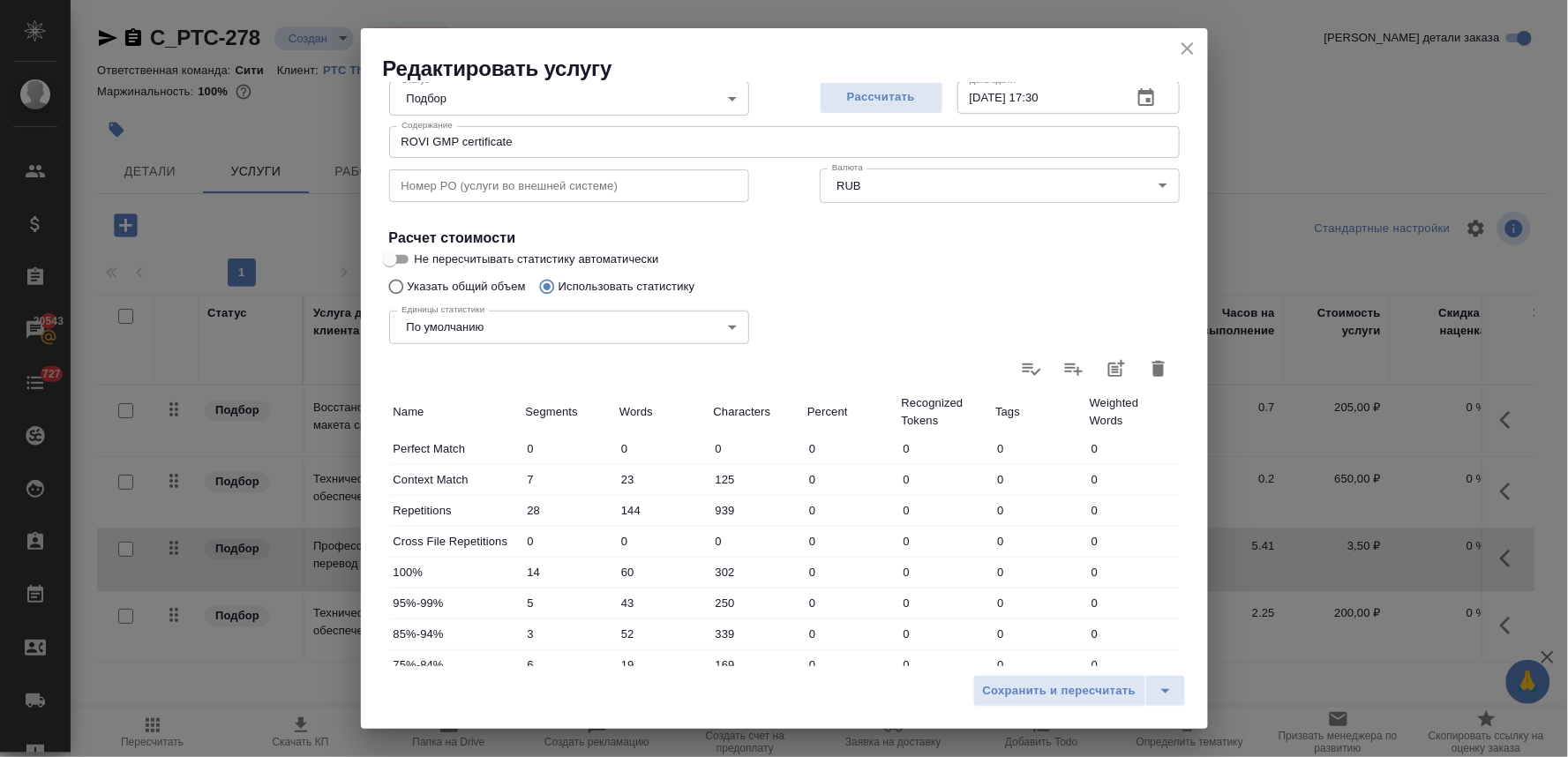
click at [470, 253] on span "Не пересчитывать статистику автоматически" at bounding box center [537, 259] width 245 height 17
click at [422, 253] on input "Не пересчитывать статистику автоматически" at bounding box center [390, 259] width 63 height 21
click at [1093, 690] on span "Сохранить и пересчитать" at bounding box center [1060, 691] width 153 height 20
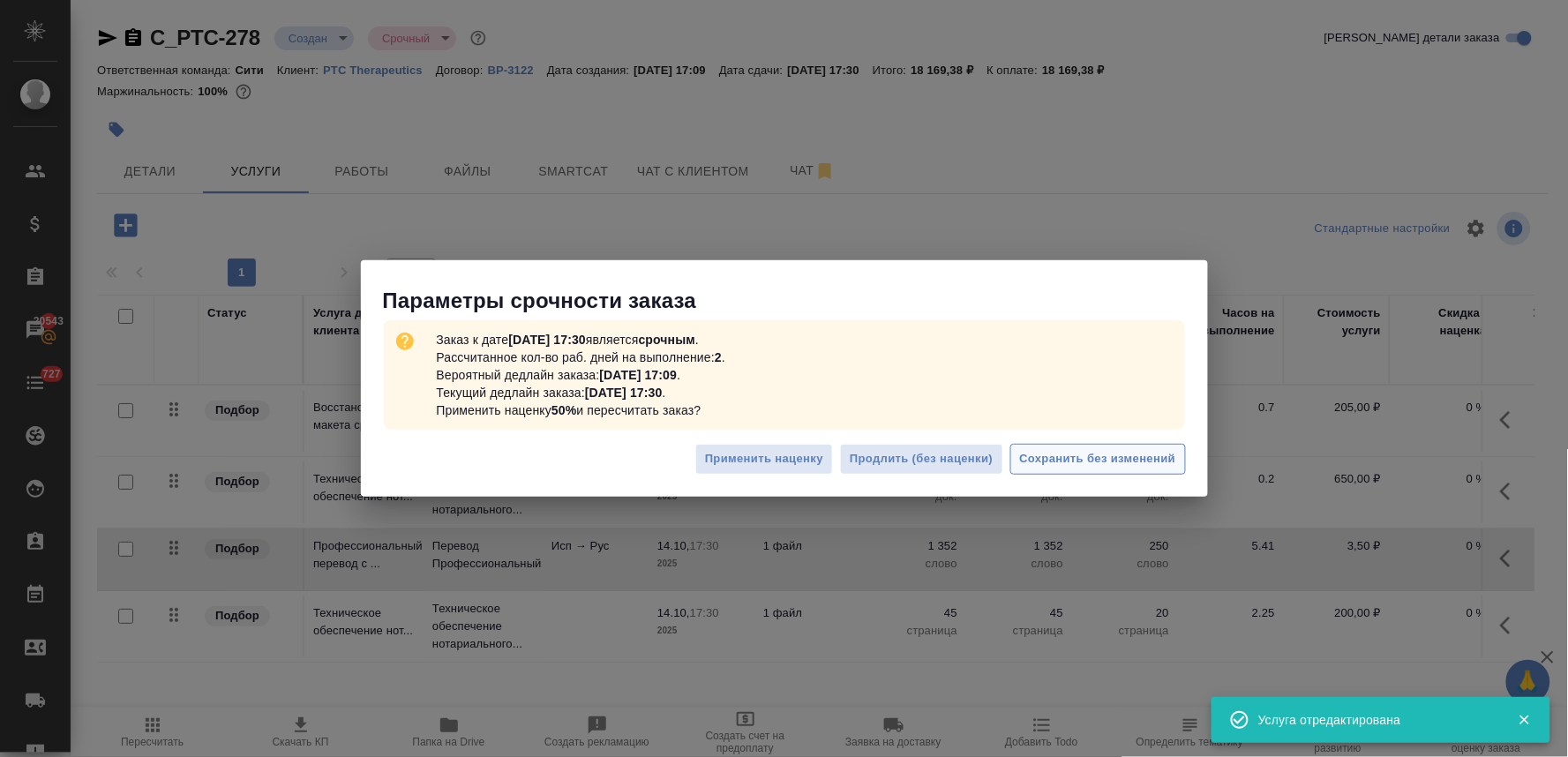
click at [1133, 458] on span "Сохранить без изменений" at bounding box center [1098, 459] width 156 height 20
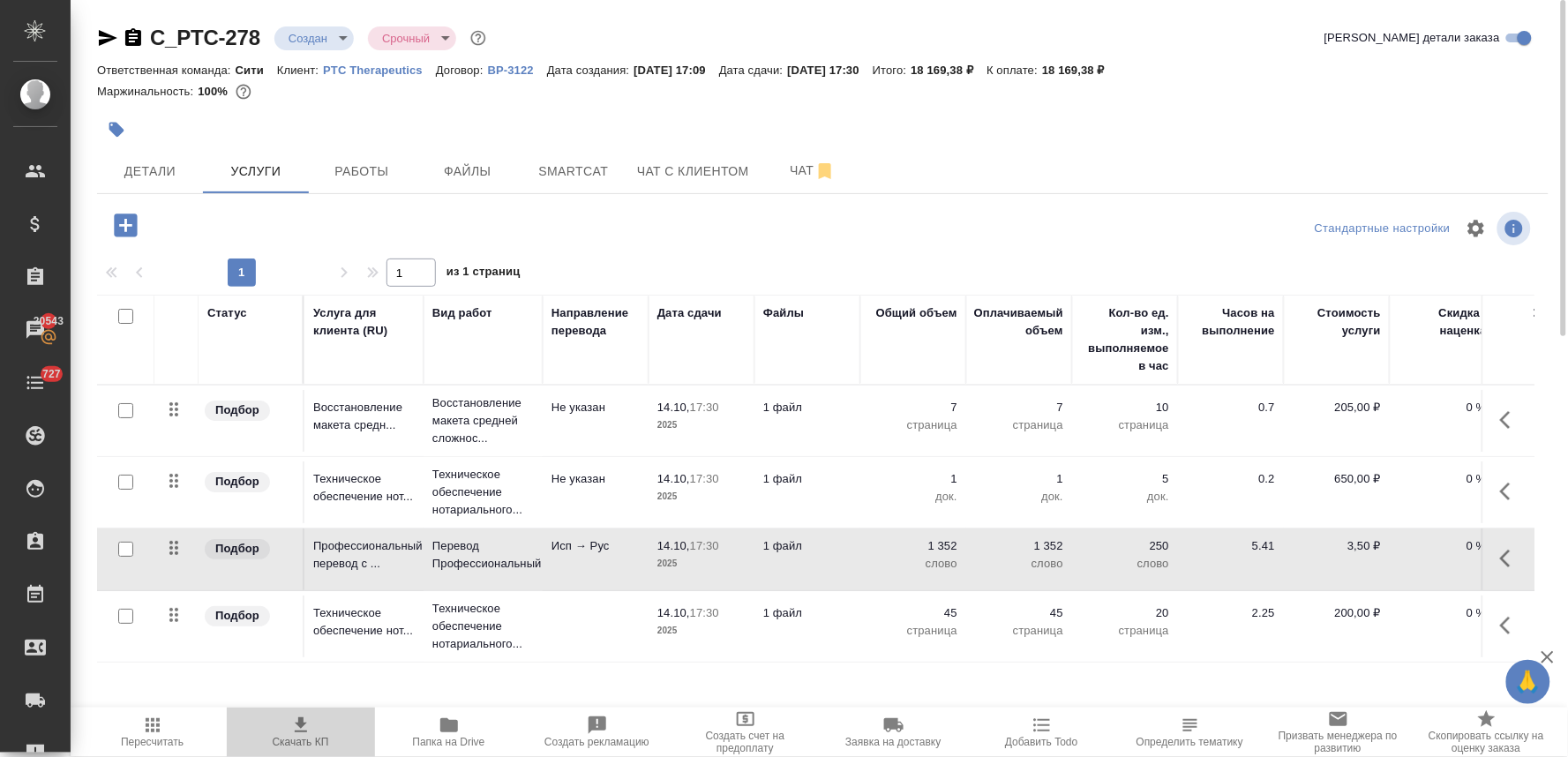
click at [305, 733] on icon "button" at bounding box center [300, 725] width 13 height 15
click at [124, 478] on input "checkbox" at bounding box center [125, 482] width 15 height 15
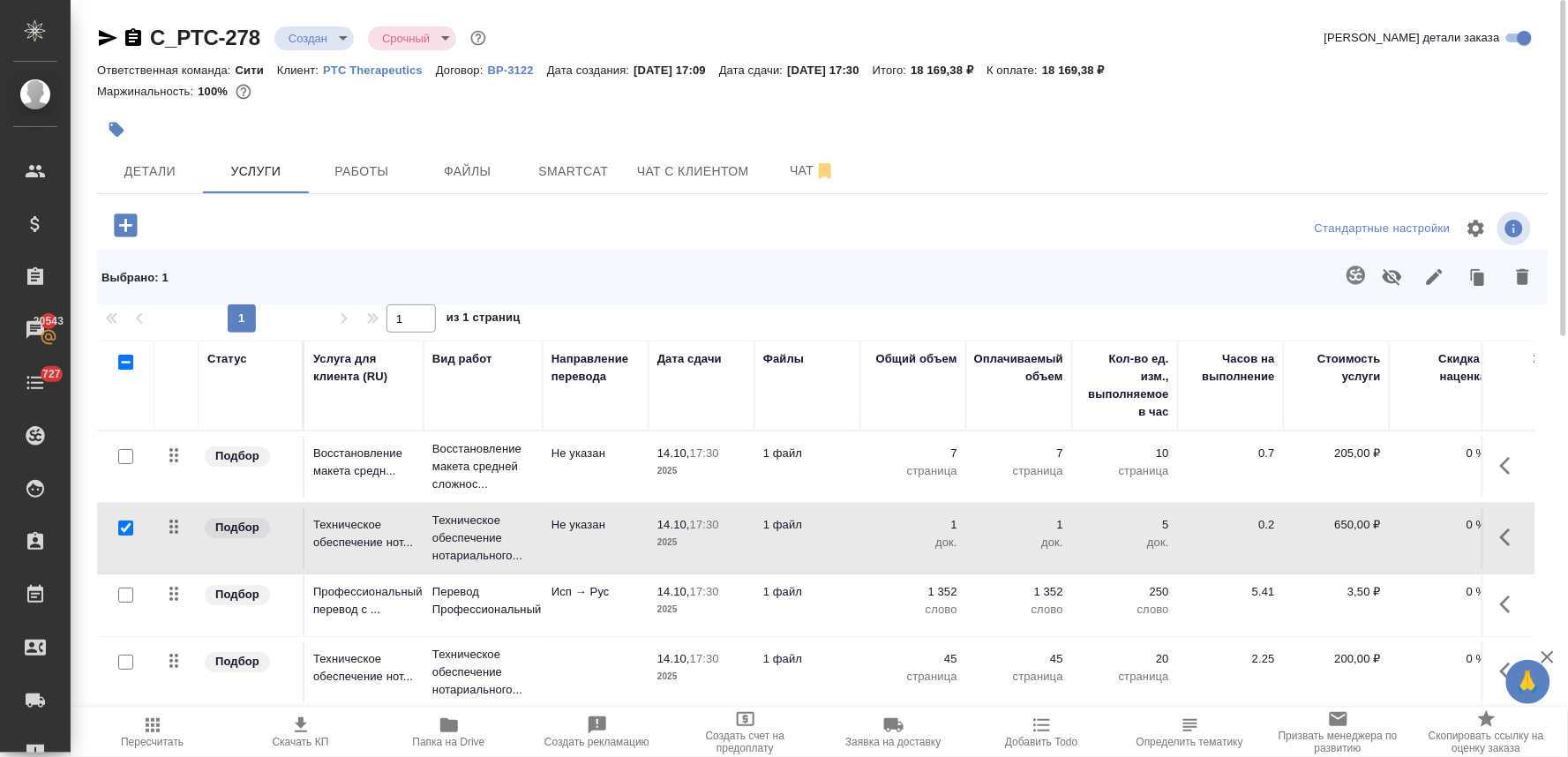
click at [120, 665] on input "checkbox" at bounding box center [125, 662] width 15 height 15
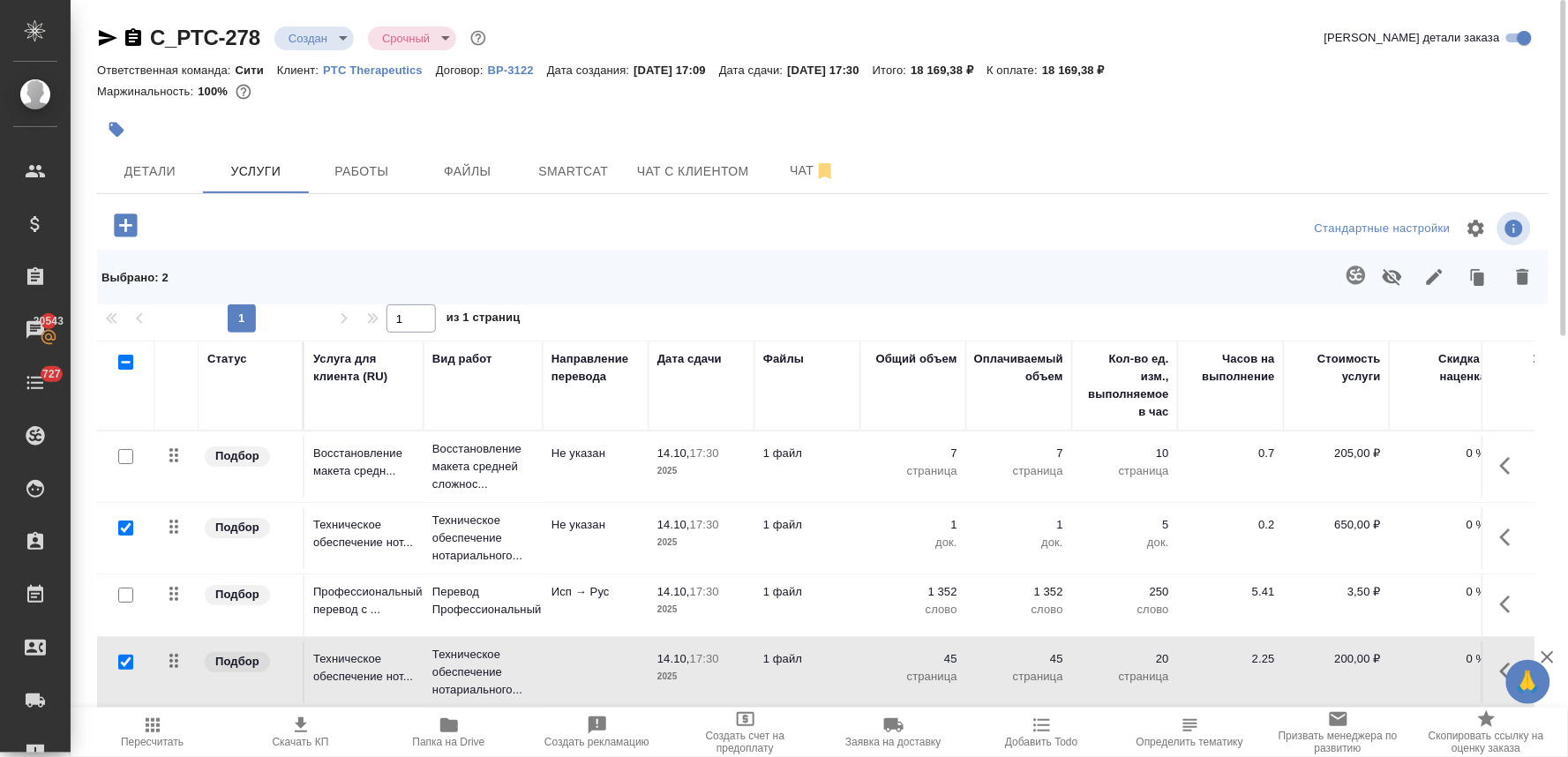
click at [1386, 268] on icon "button" at bounding box center [1393, 277] width 21 height 21
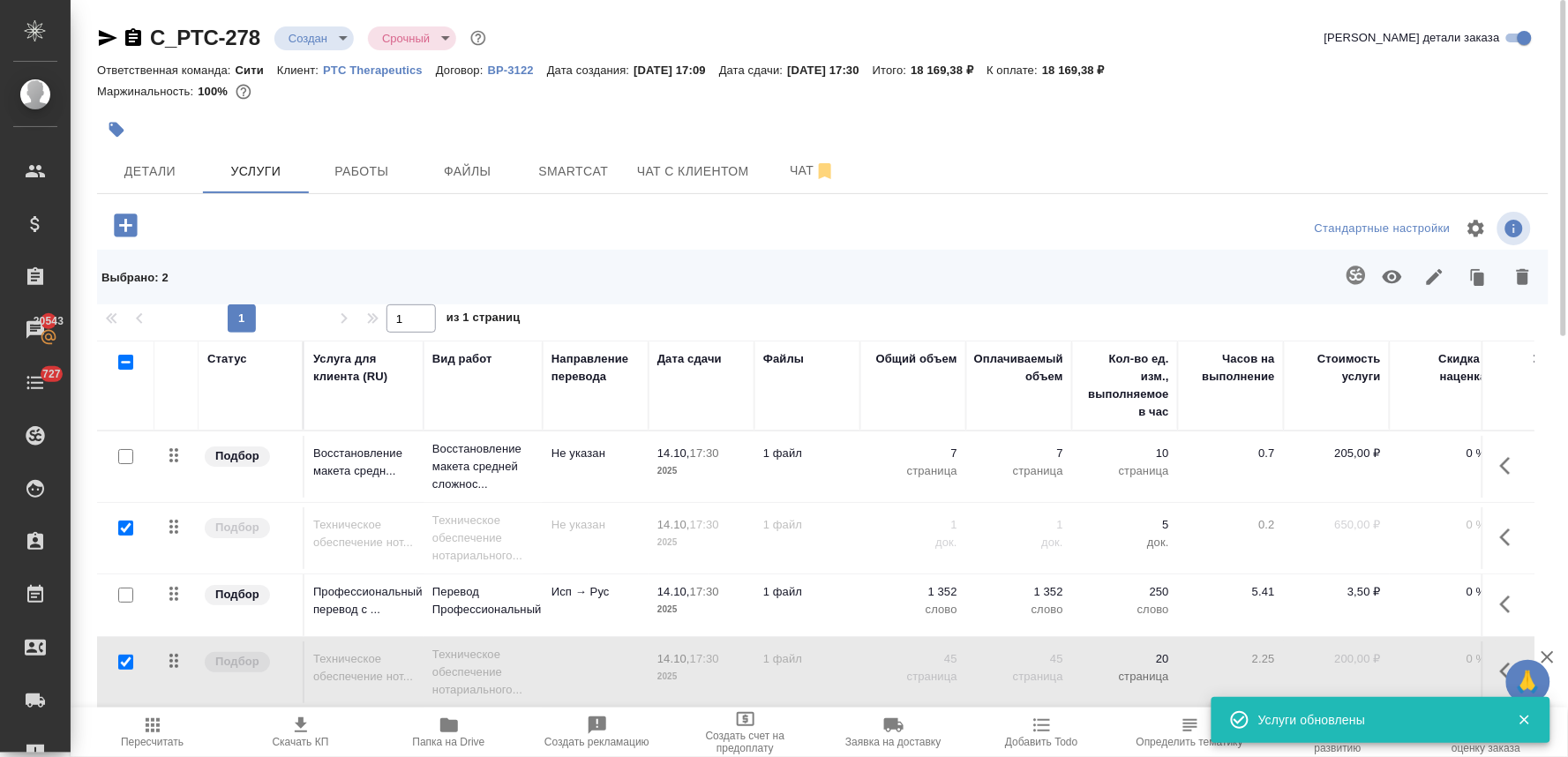
click at [124, 227] on icon "button" at bounding box center [126, 225] width 31 height 31
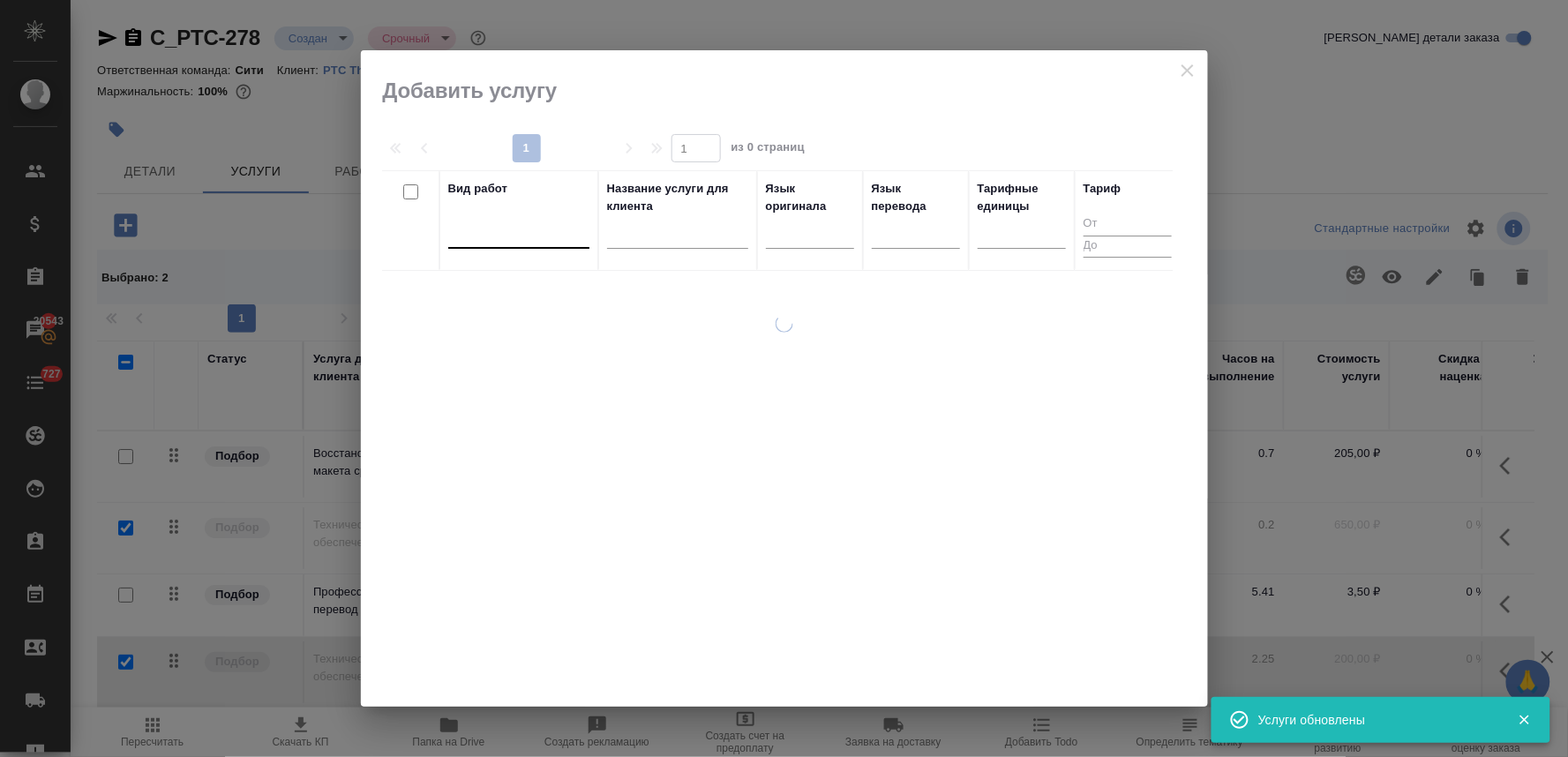
click at [516, 242] on div at bounding box center [519, 230] width 141 height 25
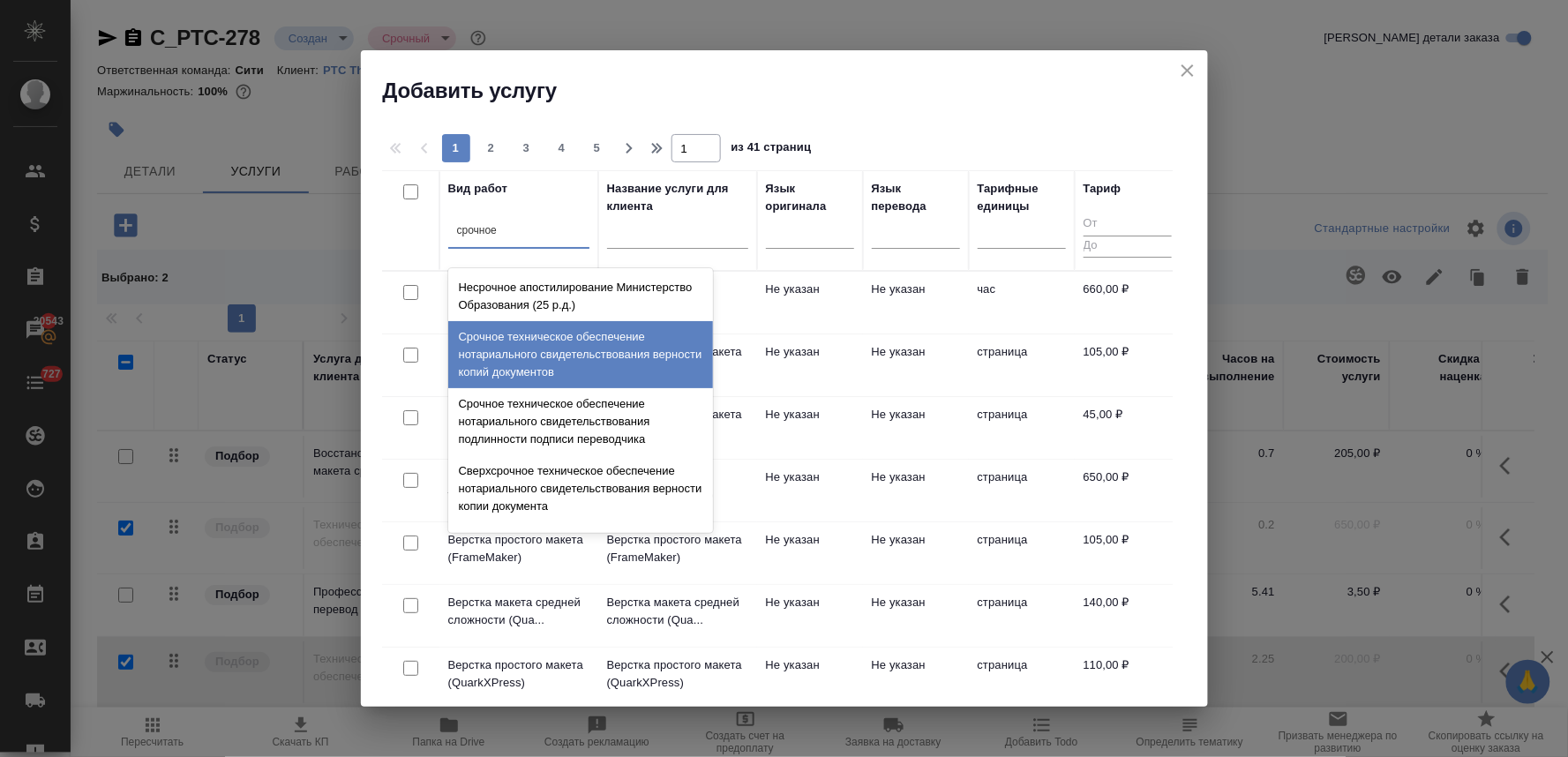
click at [553, 352] on div "Срочное техническое обеспечение нотариального свидетельствования верности копий…" at bounding box center [581, 355] width 265 height 67
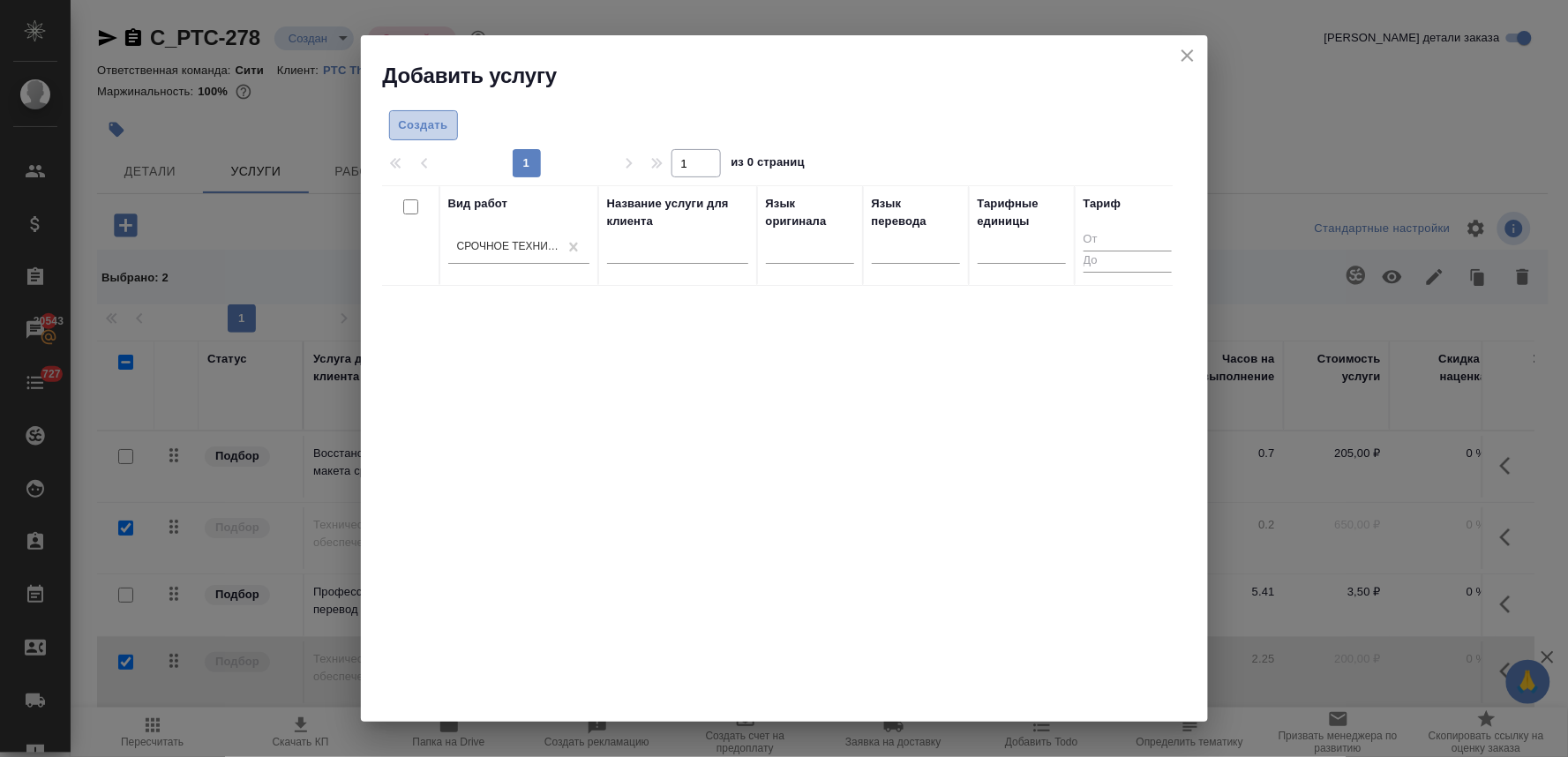
click at [427, 125] on span "Создать" at bounding box center [424, 125] width 50 height 20
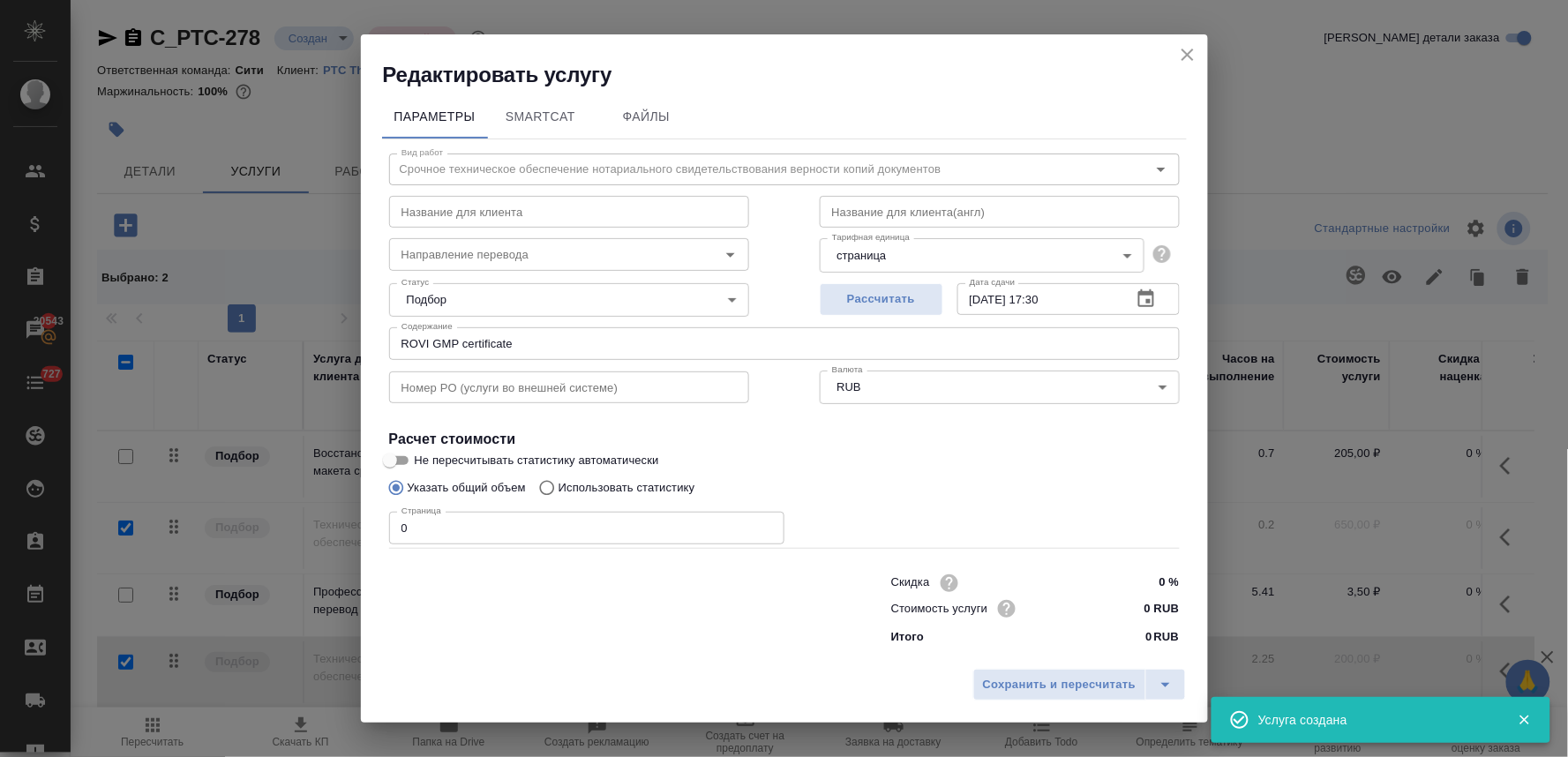
click at [368, 534] on div "Параметры SmartCat Файлы Вид работ Срочное техническое обеспечение нотариальног…" at bounding box center [785, 375] width 847 height 572
click at [1057, 687] on span "Сохранить и пересчитать" at bounding box center [1060, 685] width 153 height 20
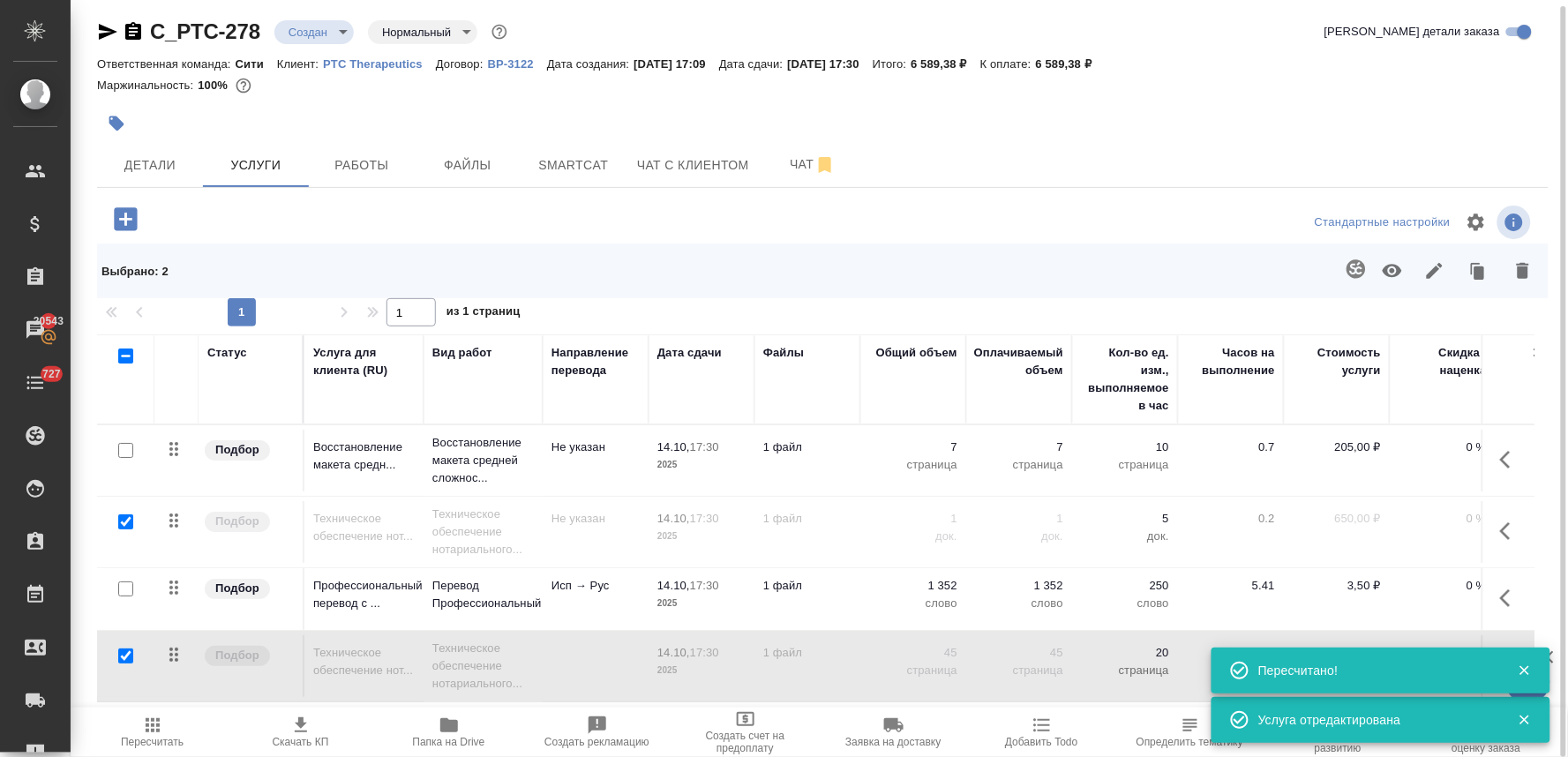
scroll to position [92, 0]
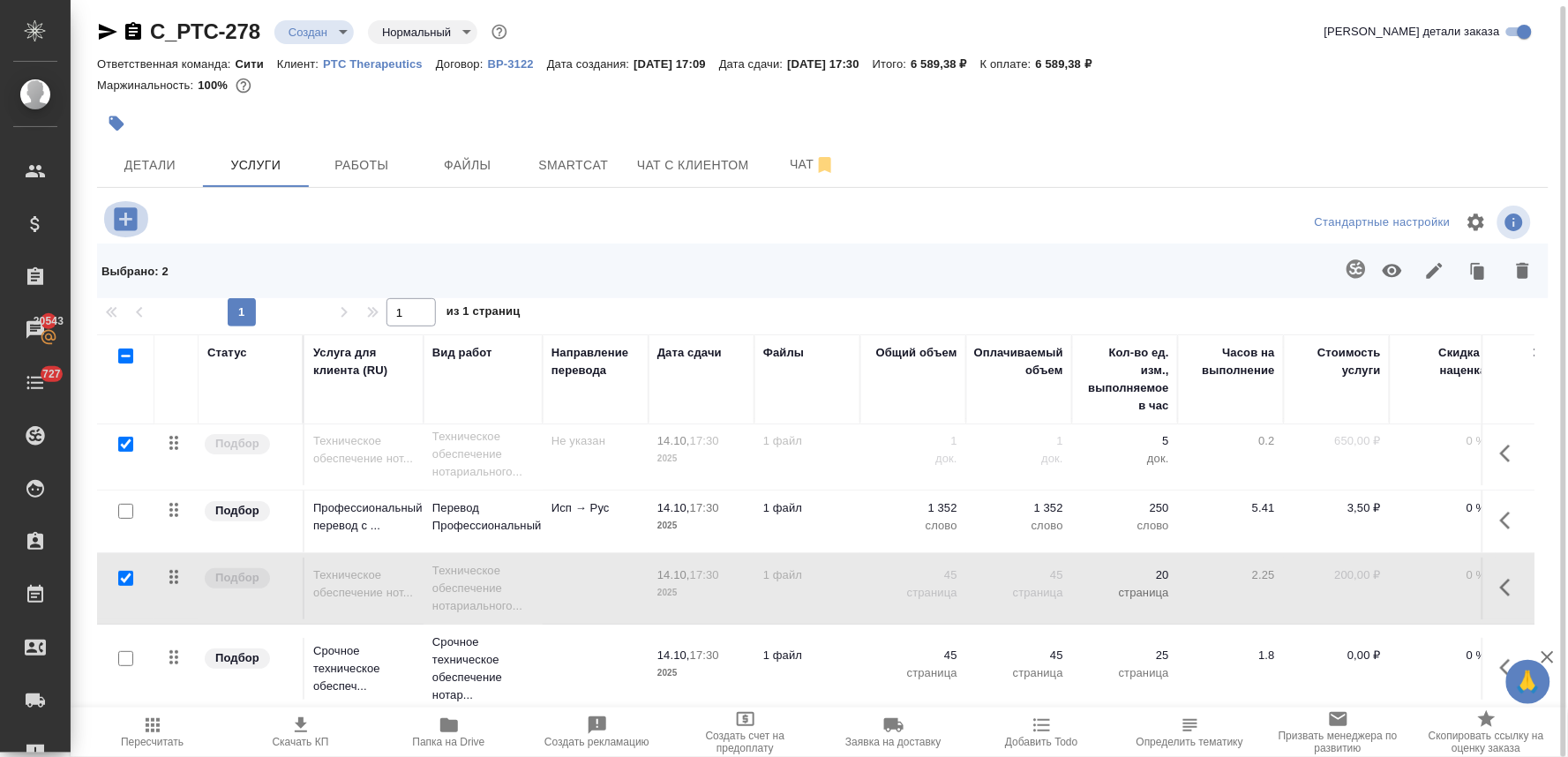
click at [124, 221] on icon "button" at bounding box center [126, 220] width 31 height 31
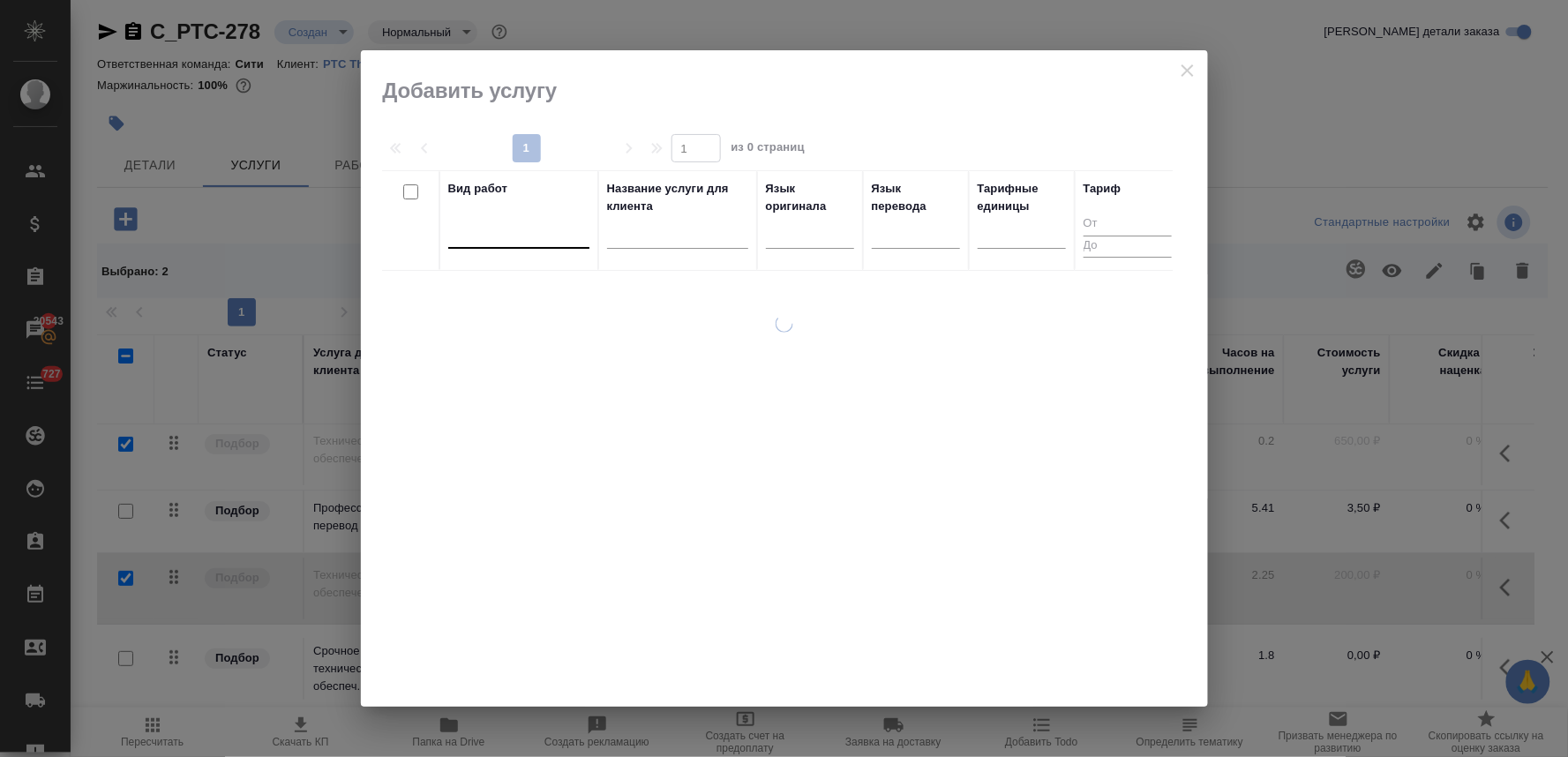
click at [504, 226] on div at bounding box center [519, 230] width 141 height 25
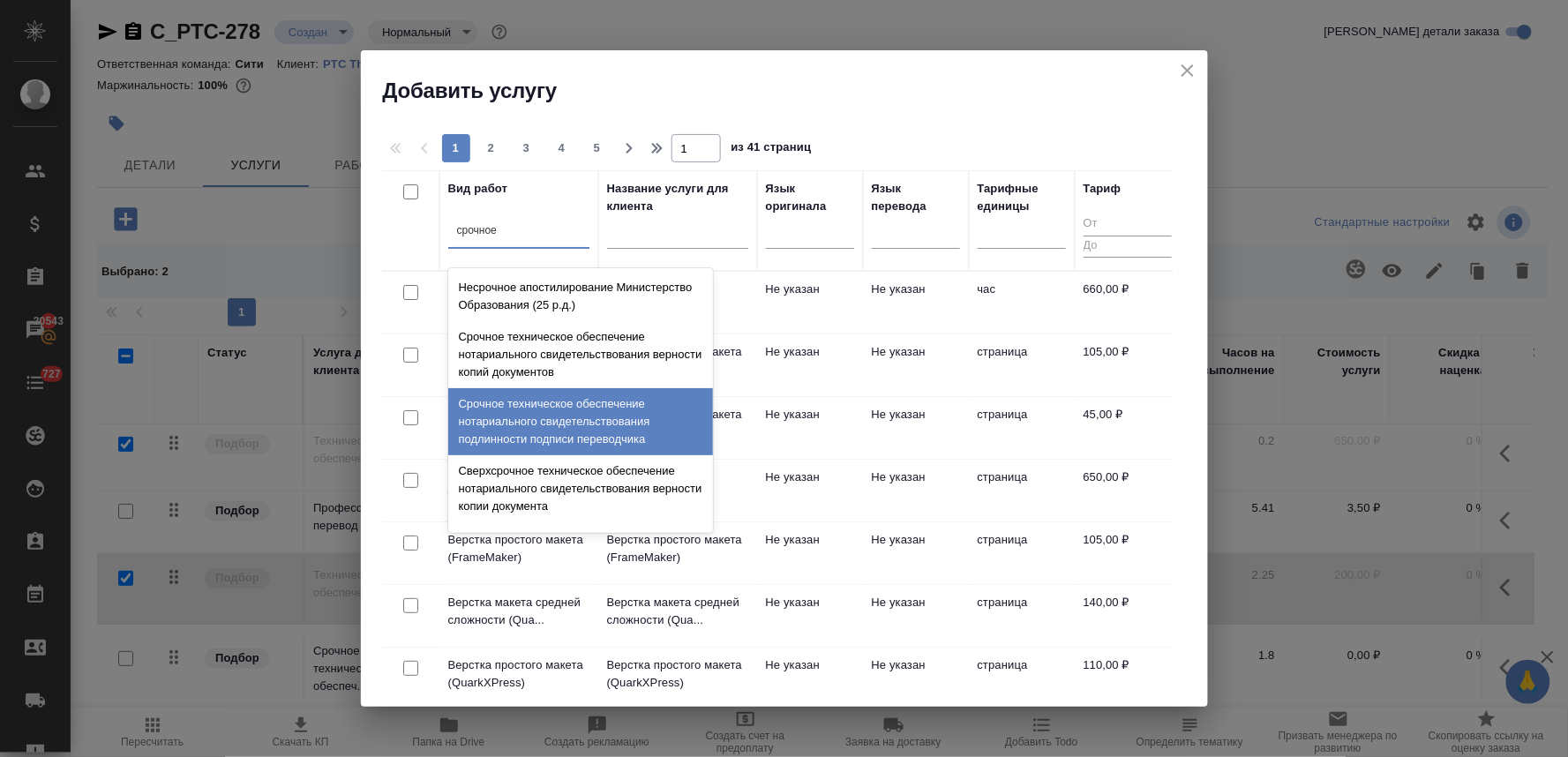
click at [554, 406] on div "Срочное техническое обеспечение нотариального свидетельствования подлинности по…" at bounding box center [581, 422] width 265 height 67
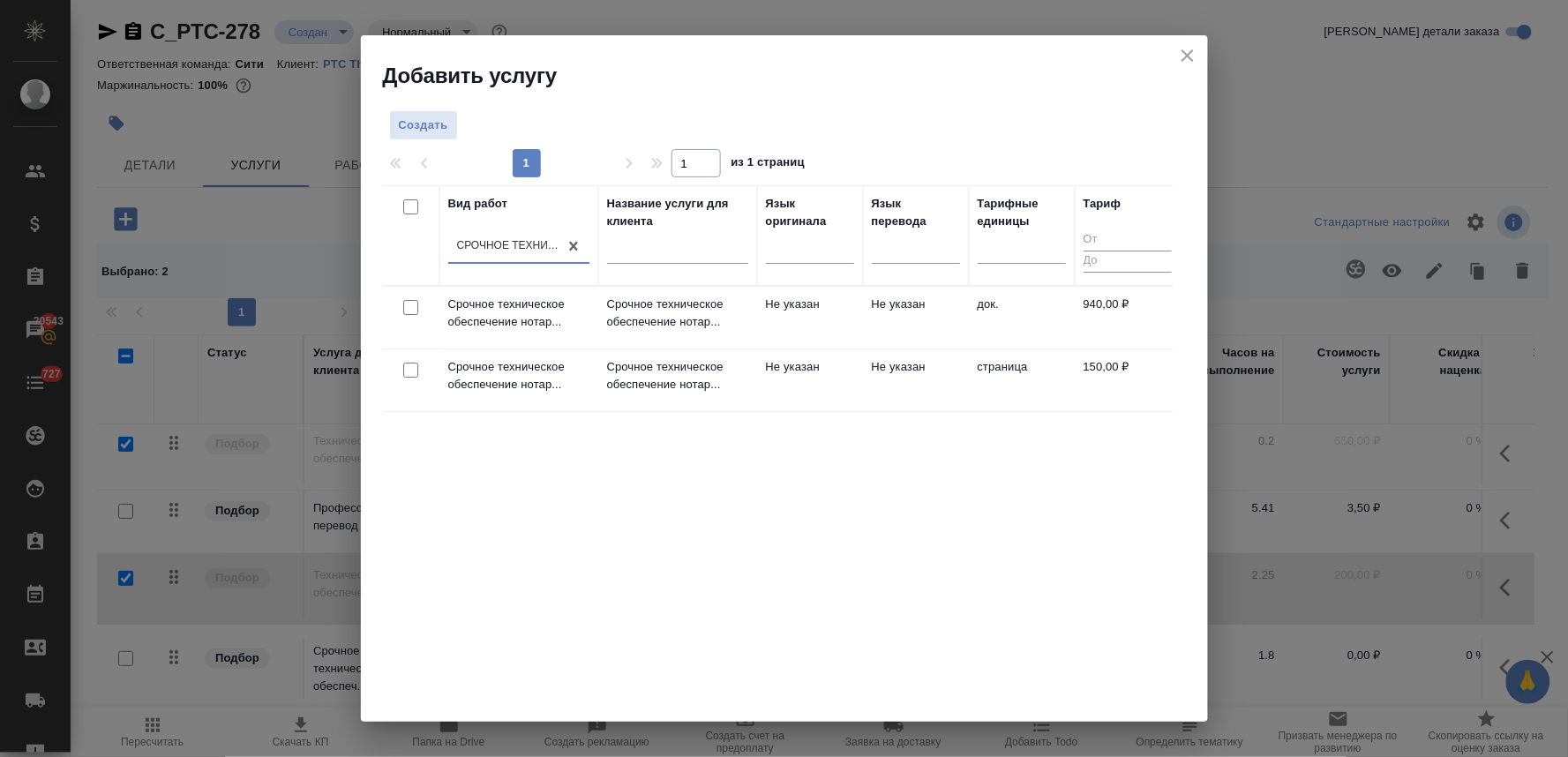
click at [407, 305] on input "checkbox" at bounding box center [410, 307] width 15 height 15
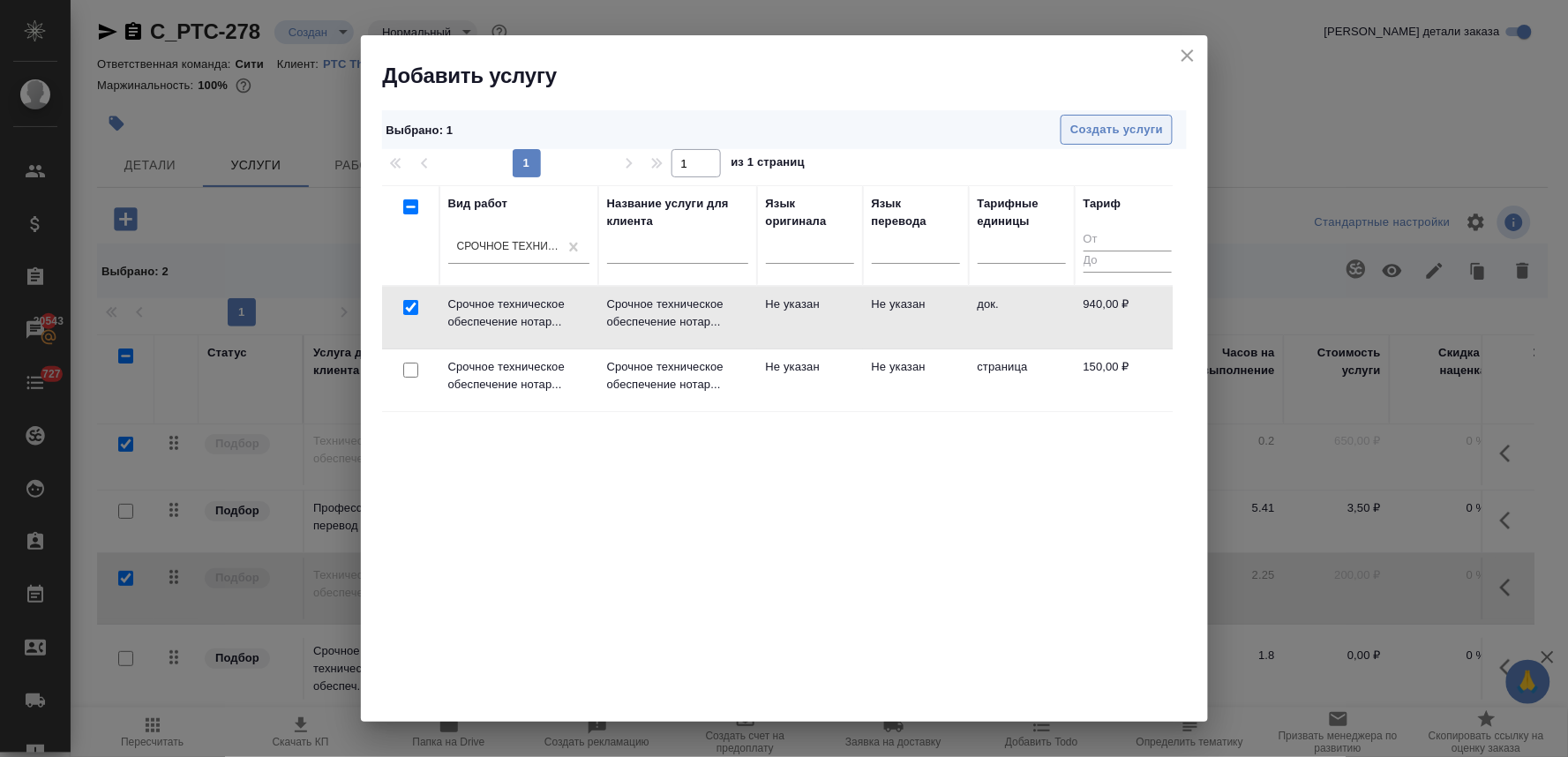
click at [1099, 124] on span "Создать услуги" at bounding box center [1116, 130] width 92 height 20
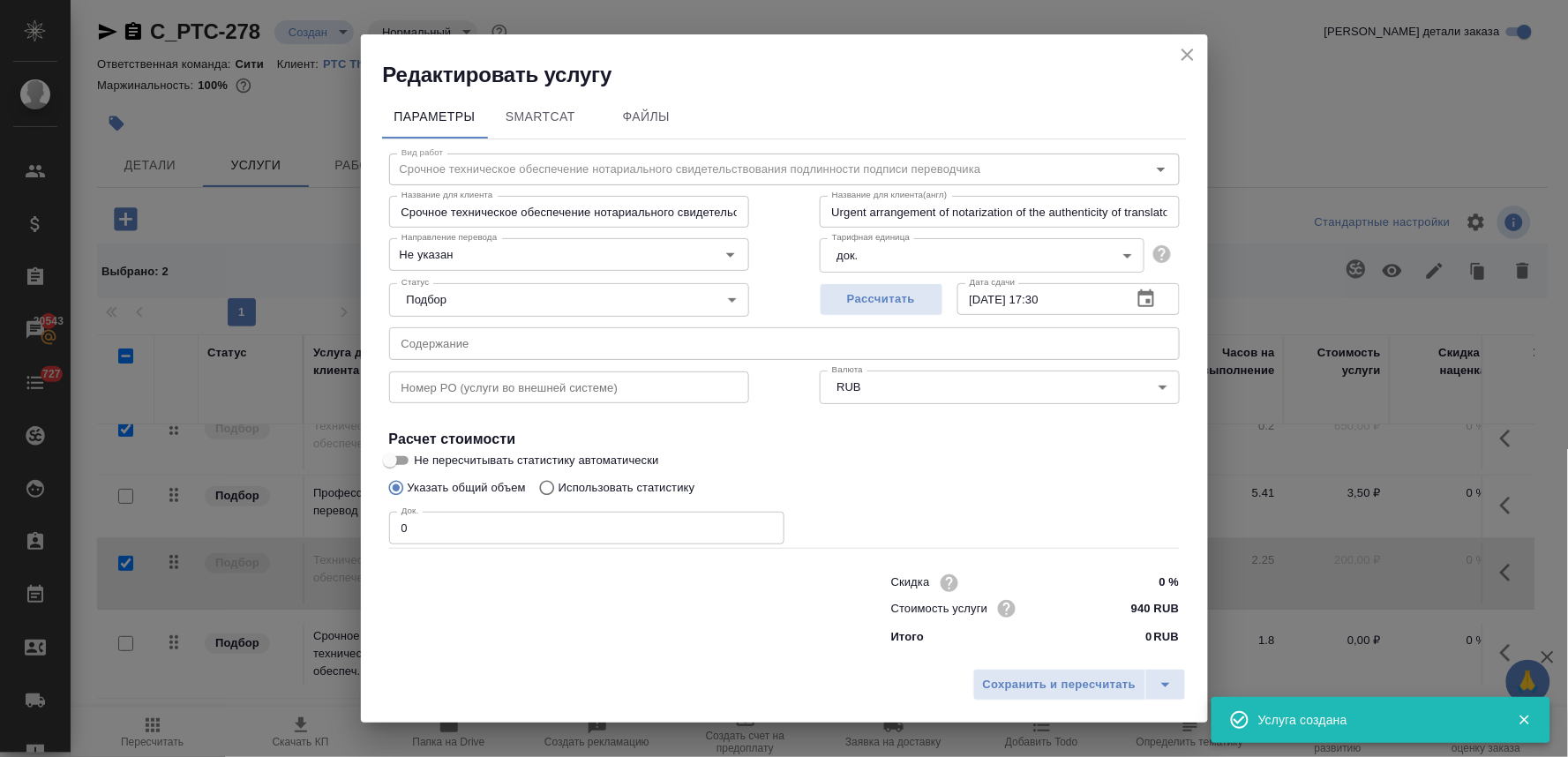
click at [441, 340] on input "text" at bounding box center [785, 343] width 791 height 32
paste input "ROVI GMP certificate"
drag, startPoint x: 411, startPoint y: 526, endPoint x: 343, endPoint y: 533, distance: 68.4
click at [343, 533] on div "Редактировать услугу Параметры SmartCat Файлы Вид работ Срочное техническое обе…" at bounding box center [784, 378] width 1568 height 757
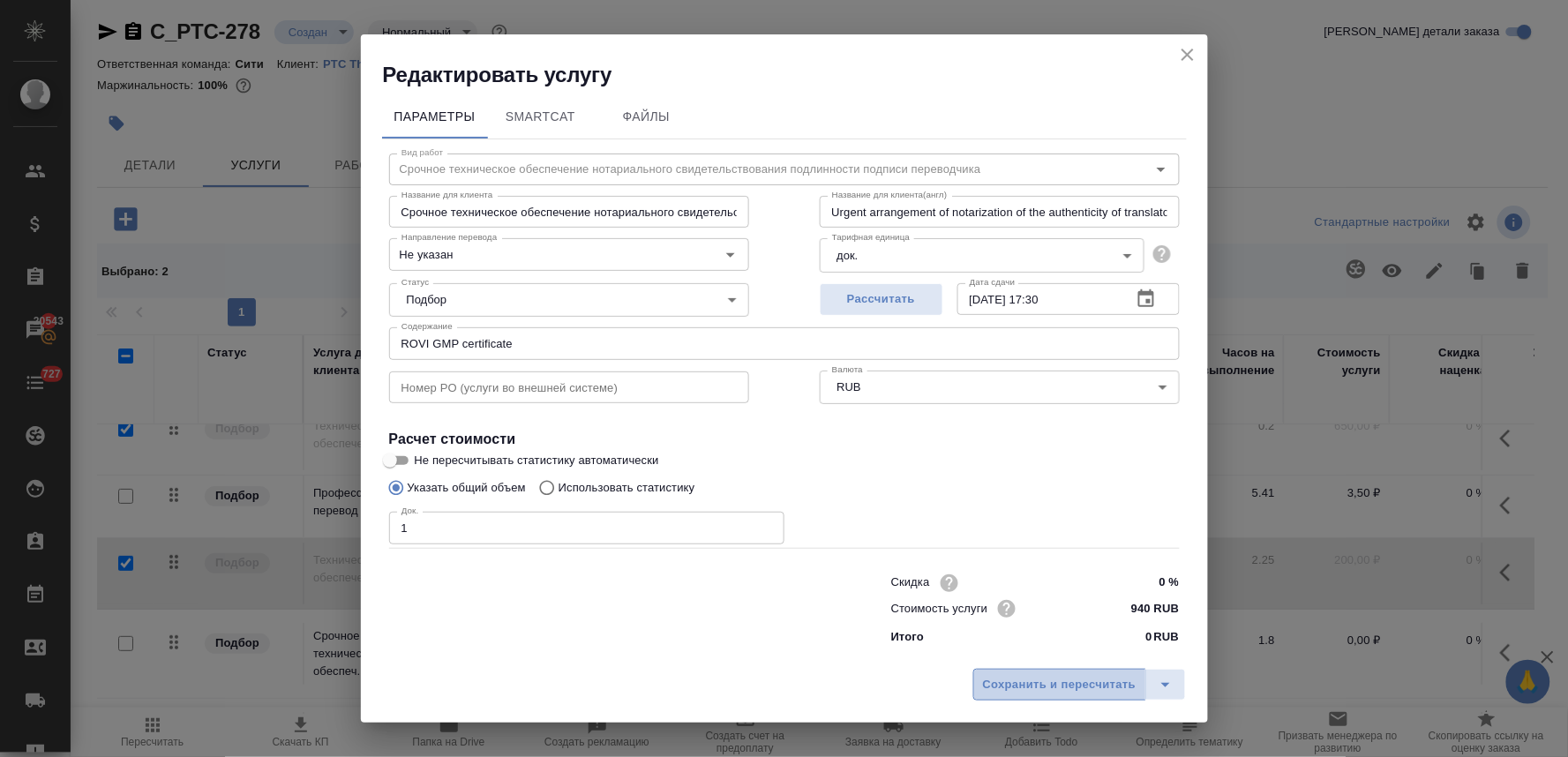
click at [1028, 689] on span "Сохранить и пересчитать" at bounding box center [1060, 685] width 153 height 20
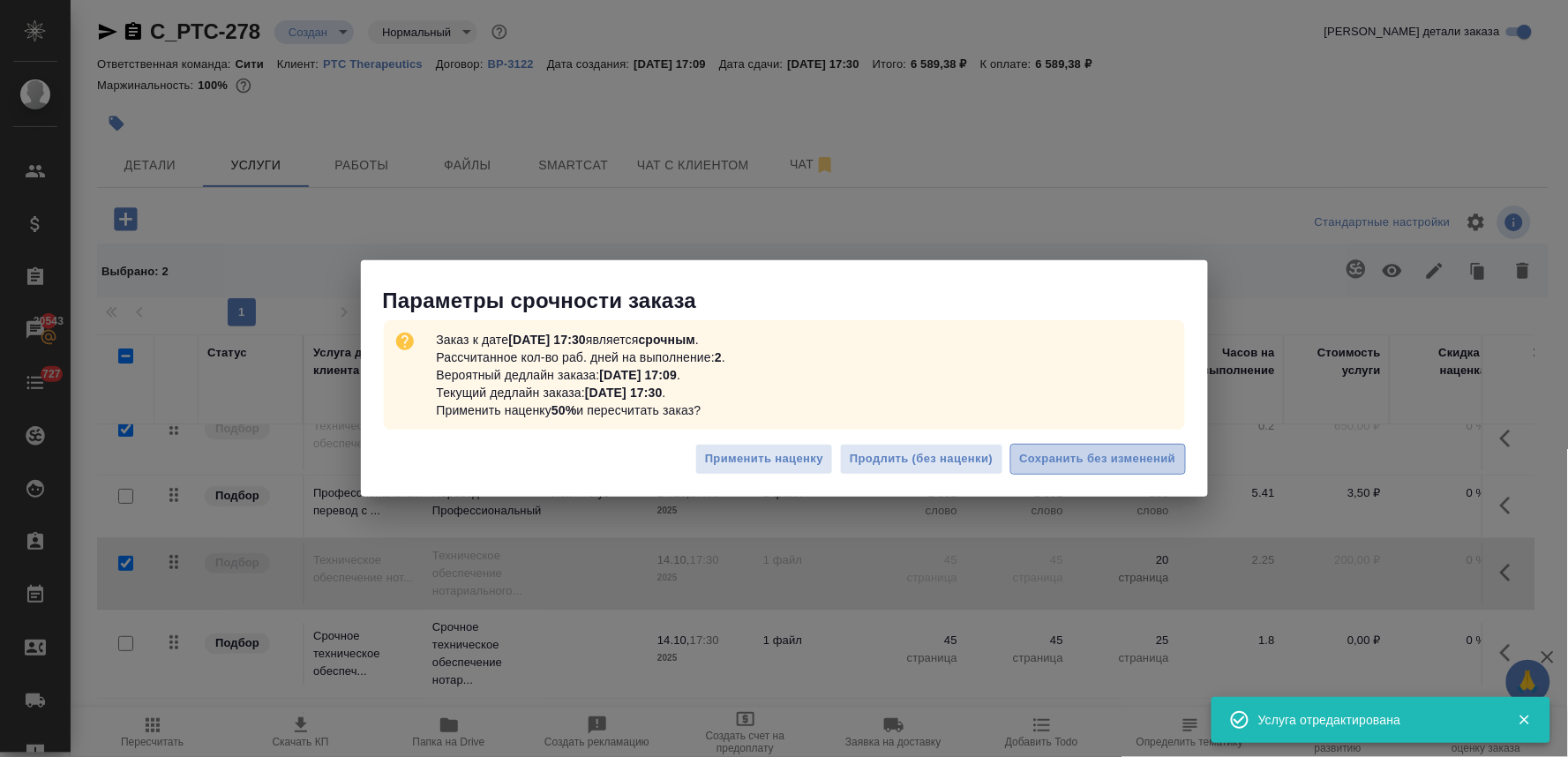
click at [1095, 455] on span "Сохранить без изменений" at bounding box center [1098, 459] width 156 height 20
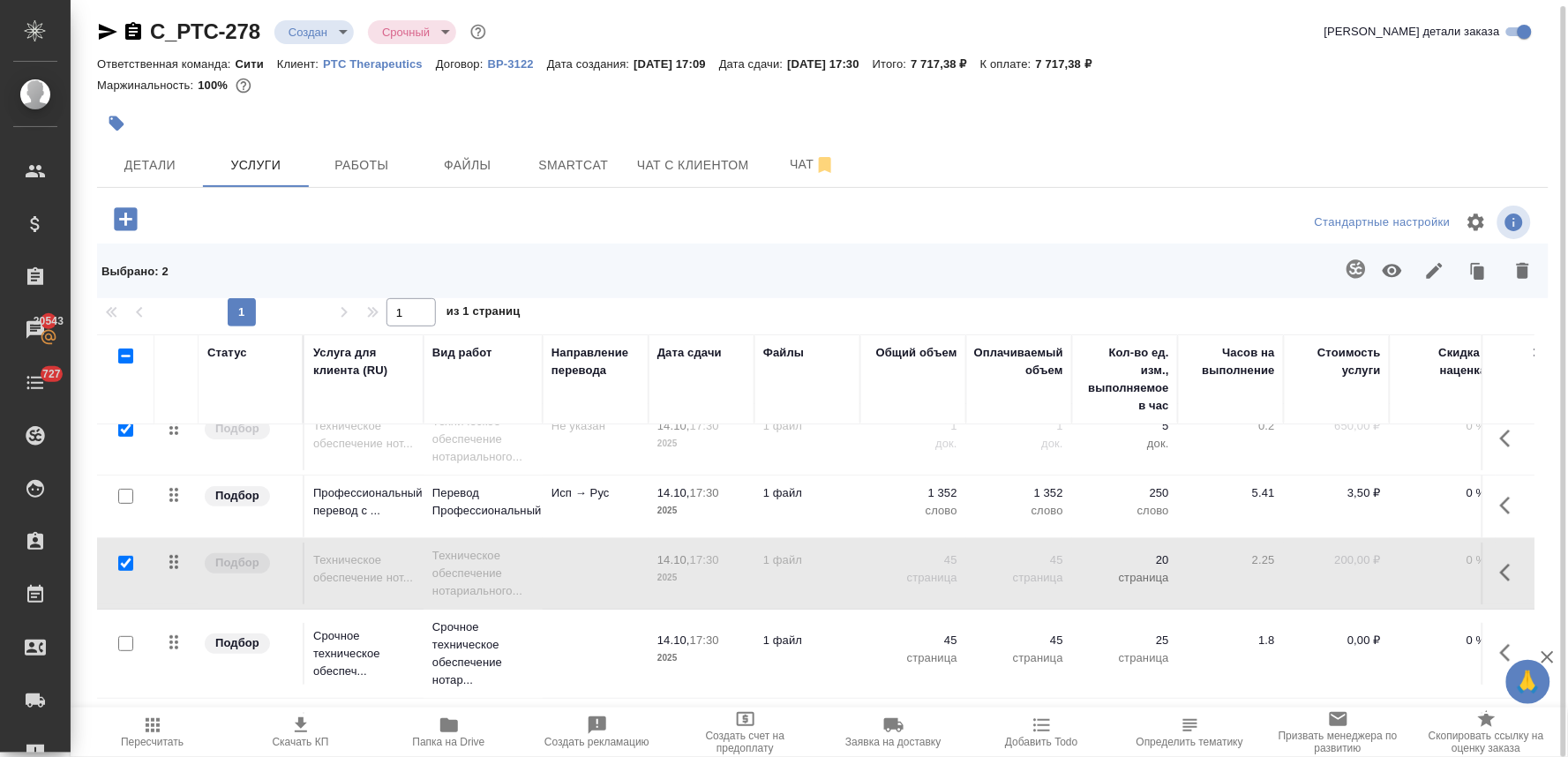
scroll to position [182, 0]
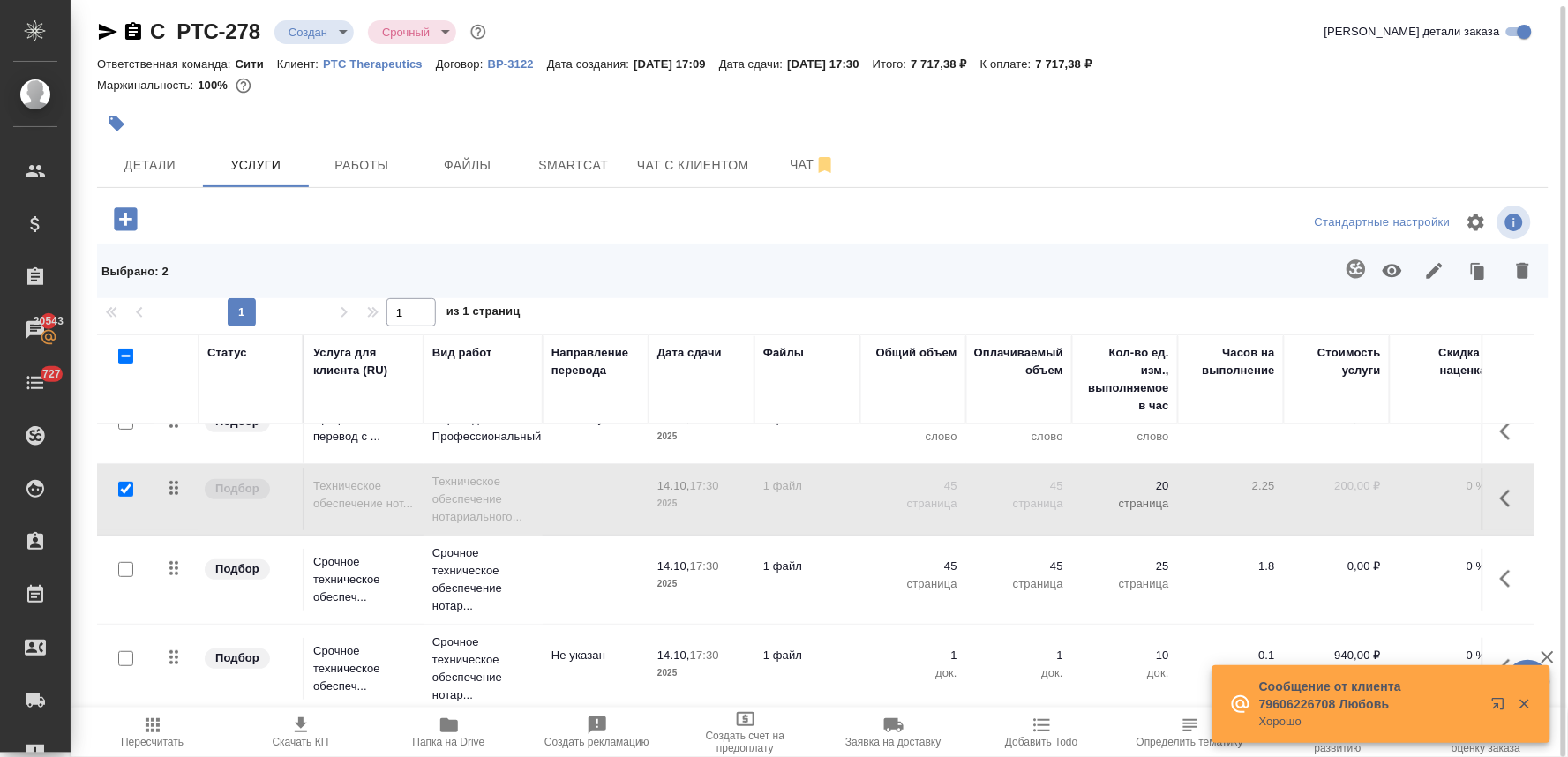
click at [1362, 558] on p "0,00 ₽" at bounding box center [1337, 567] width 88 height 17
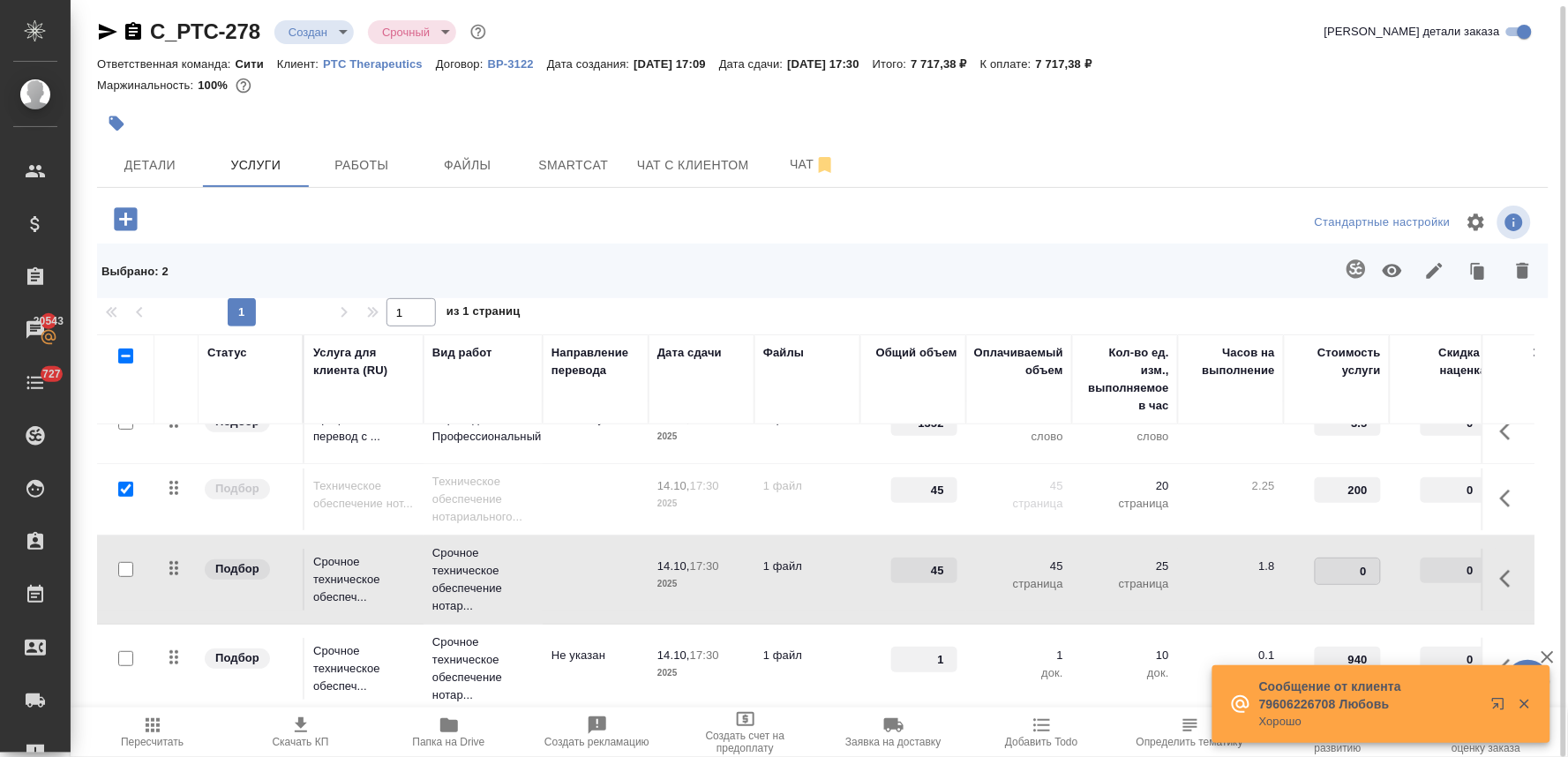
click at [1344, 559] on input "0" at bounding box center [1348, 571] width 64 height 25
click at [1104, 230] on div "Стандартные настройки" at bounding box center [1300, 223] width 469 height 43
click at [246, 218] on span "Сохранить и пересчитать" at bounding box center [251, 217] width 153 height 20
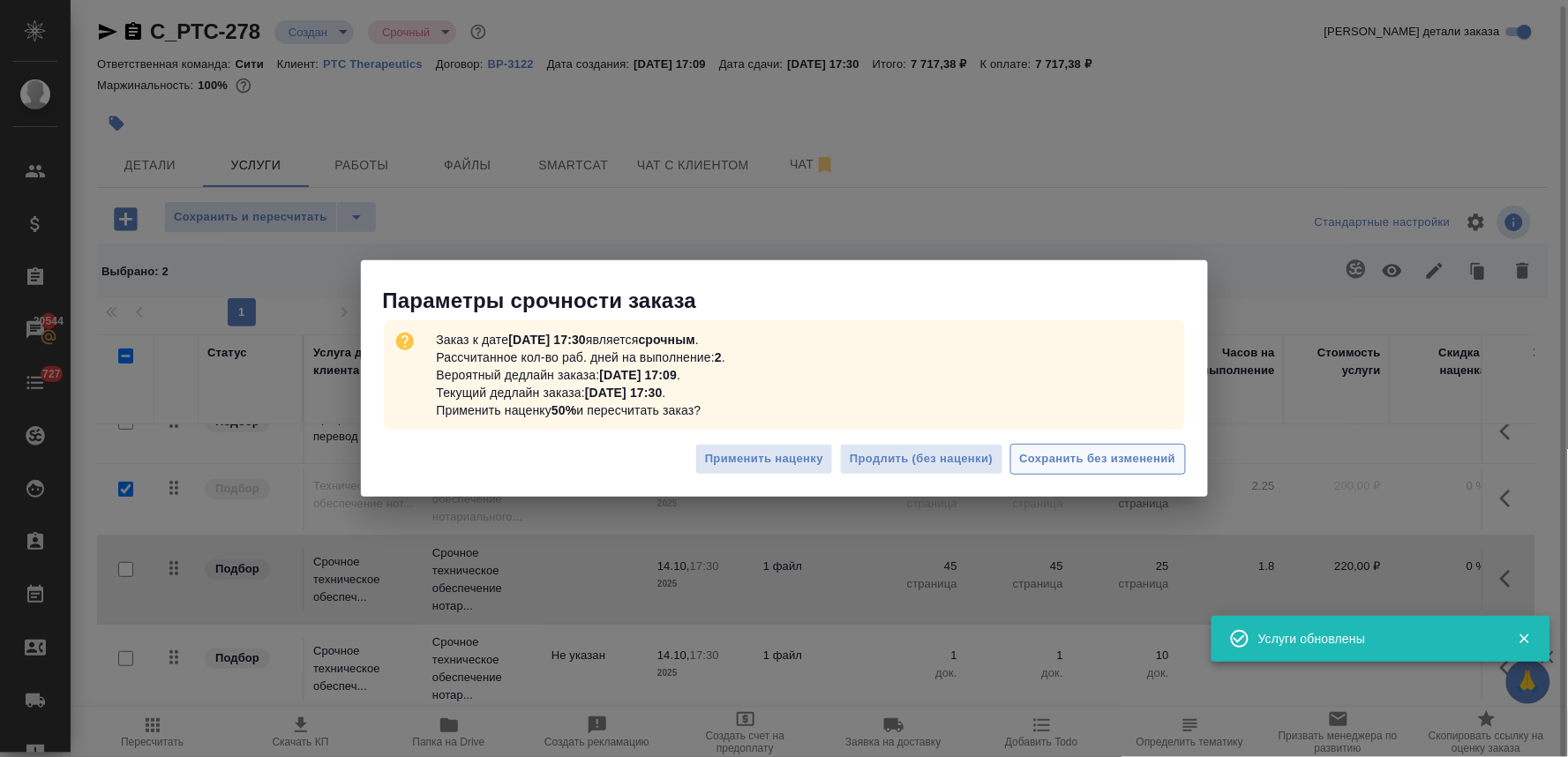
click at [1093, 462] on span "Сохранить без изменений" at bounding box center [1098, 459] width 156 height 20
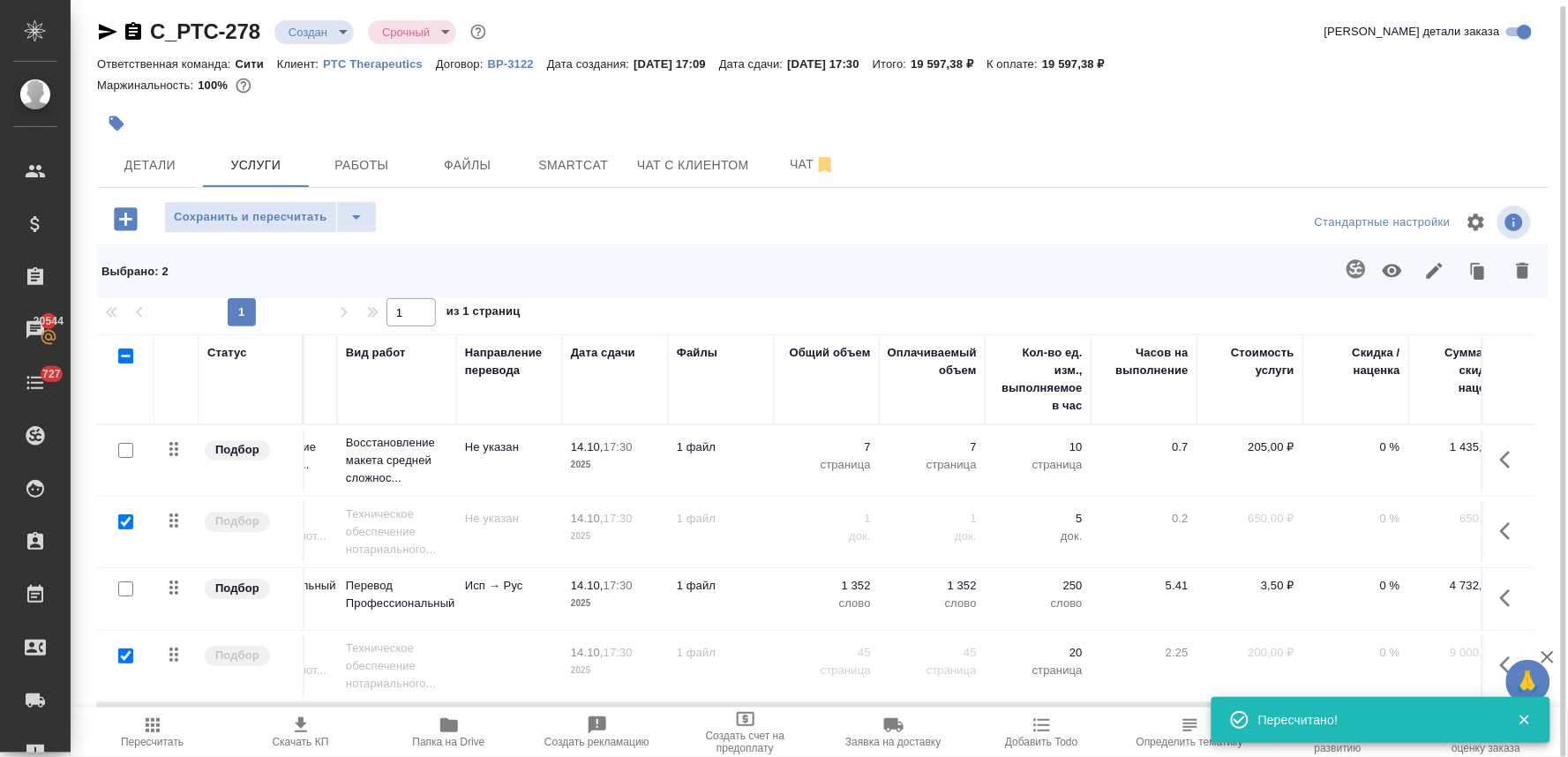
scroll to position [0, 236]
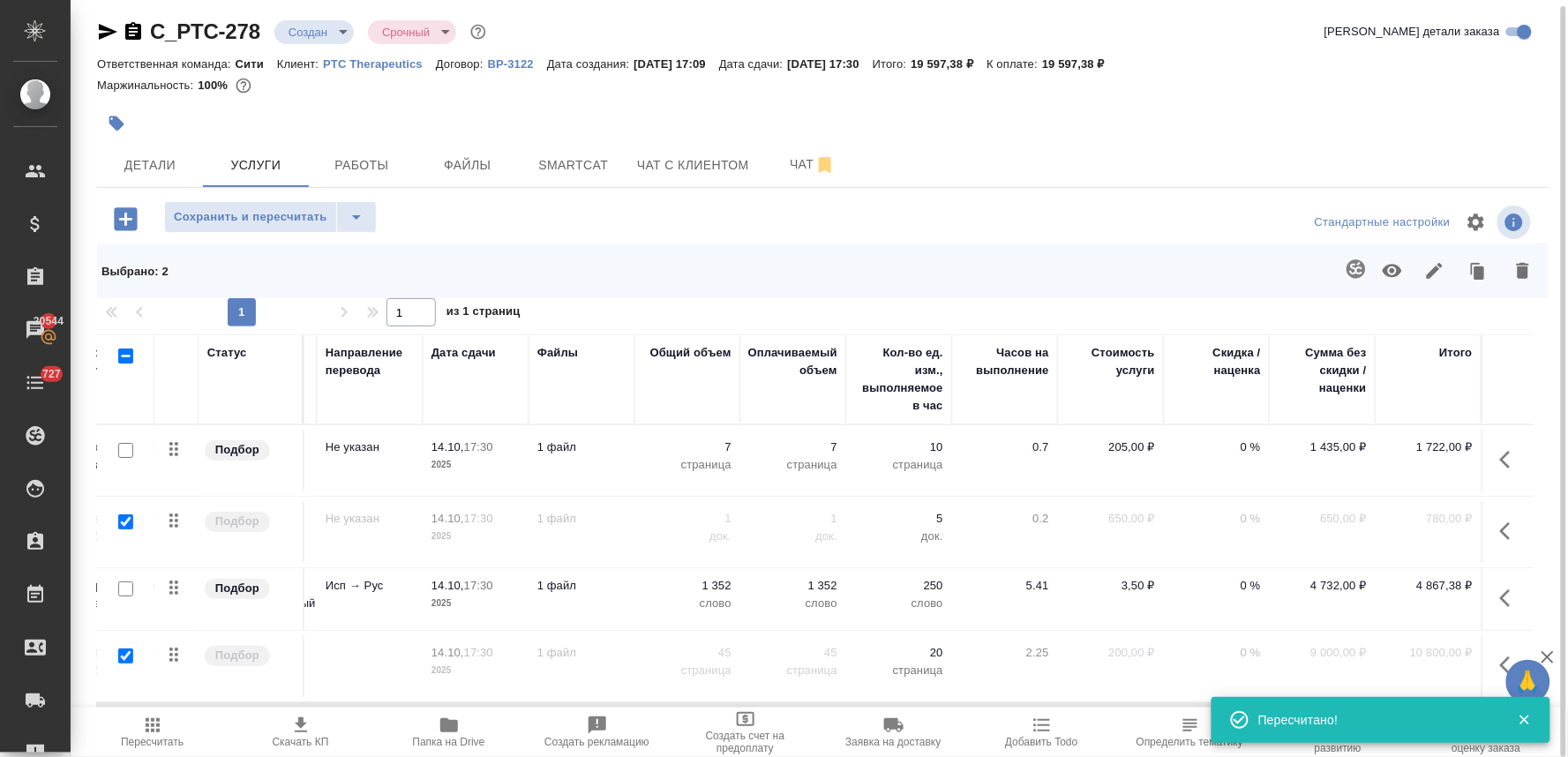
click at [1231, 584] on p "0 %" at bounding box center [1216, 586] width 88 height 17
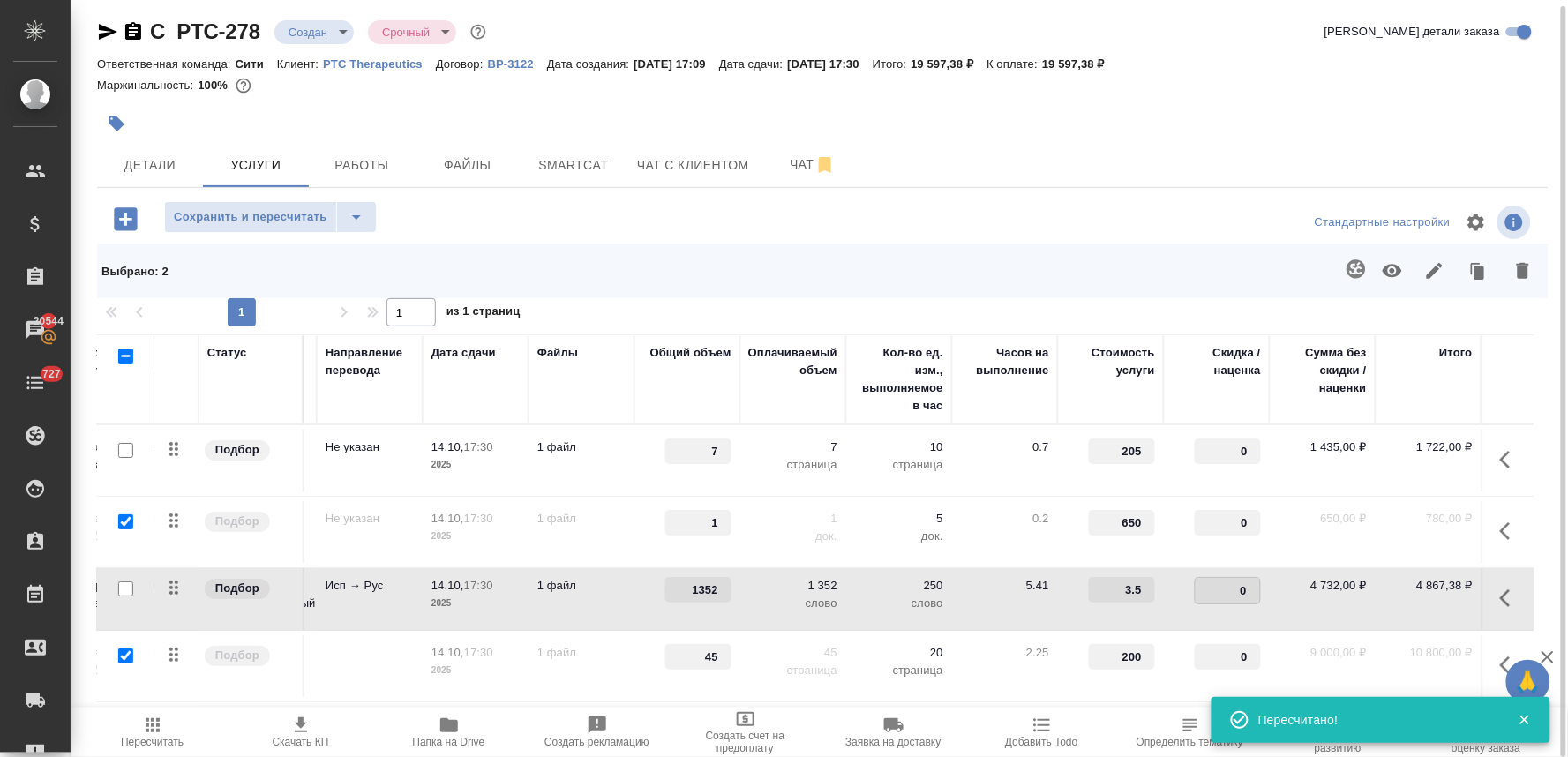
click at [1205, 581] on input "0" at bounding box center [1228, 591] width 64 height 25
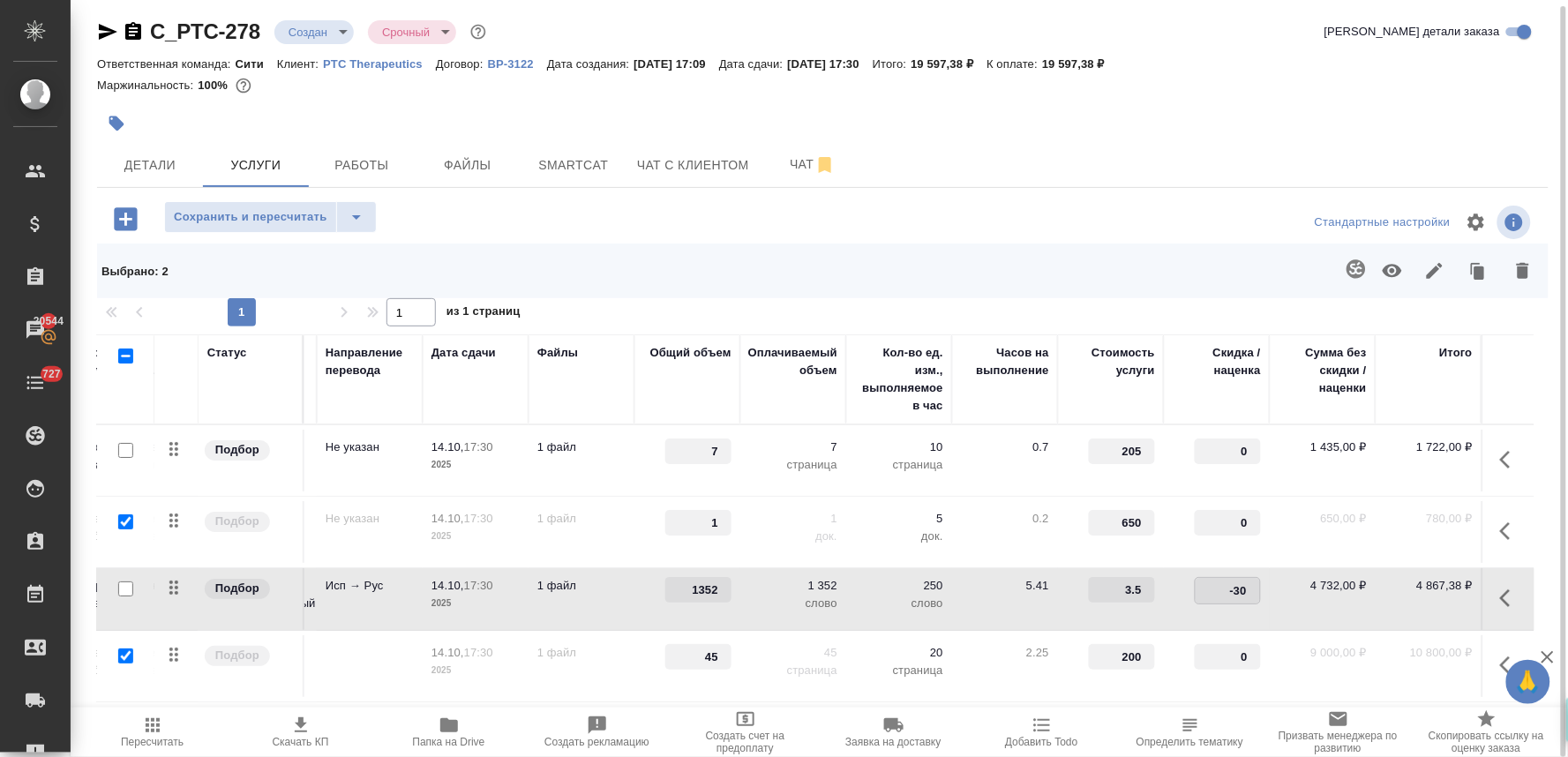
click at [1003, 215] on div at bounding box center [823, 223] width 484 height 43
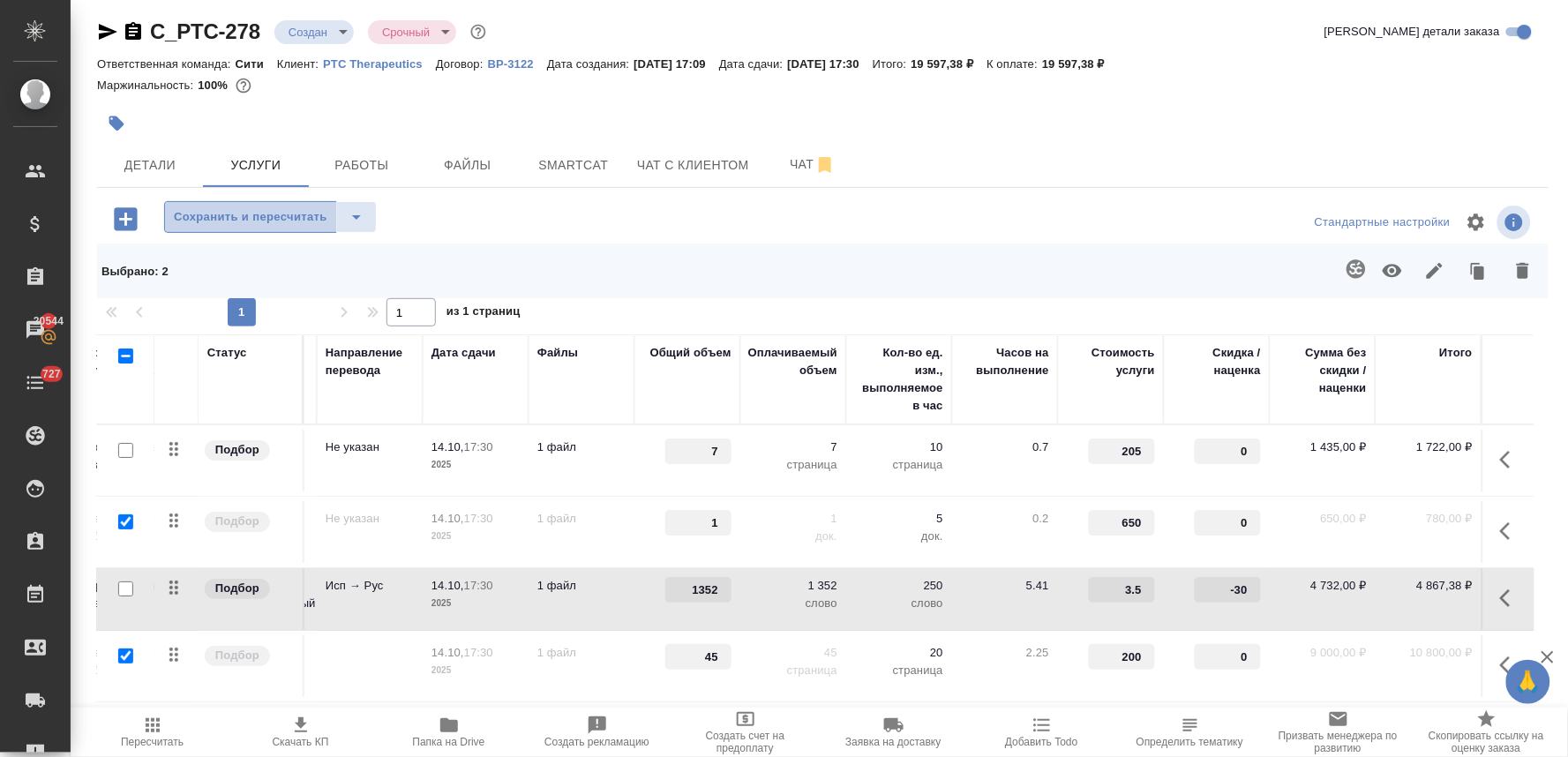
click at [272, 207] on span "Сохранить и пересчитать" at bounding box center [251, 217] width 153 height 20
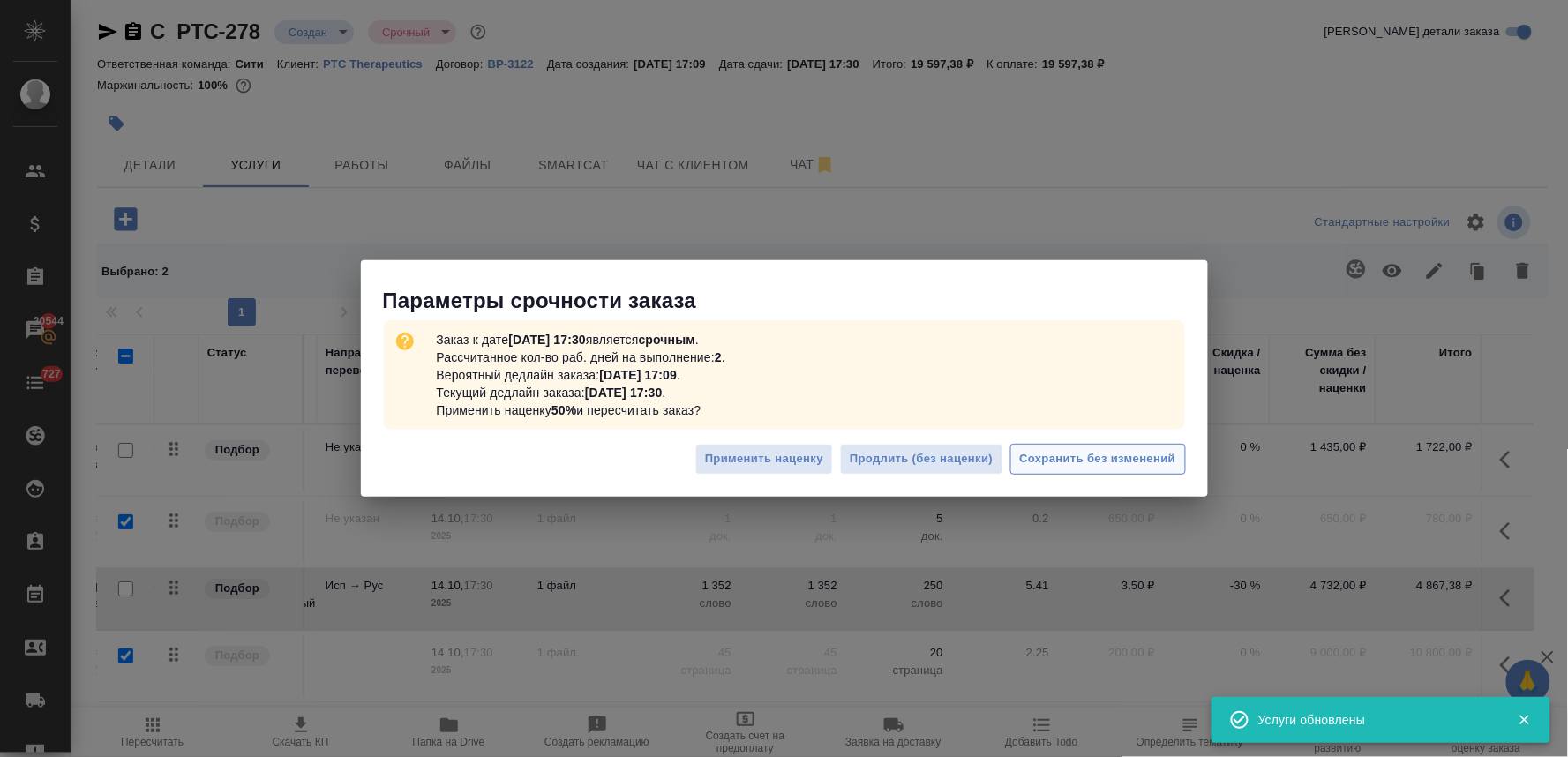
click at [1053, 466] on span "Сохранить без изменений" at bounding box center [1098, 459] width 156 height 20
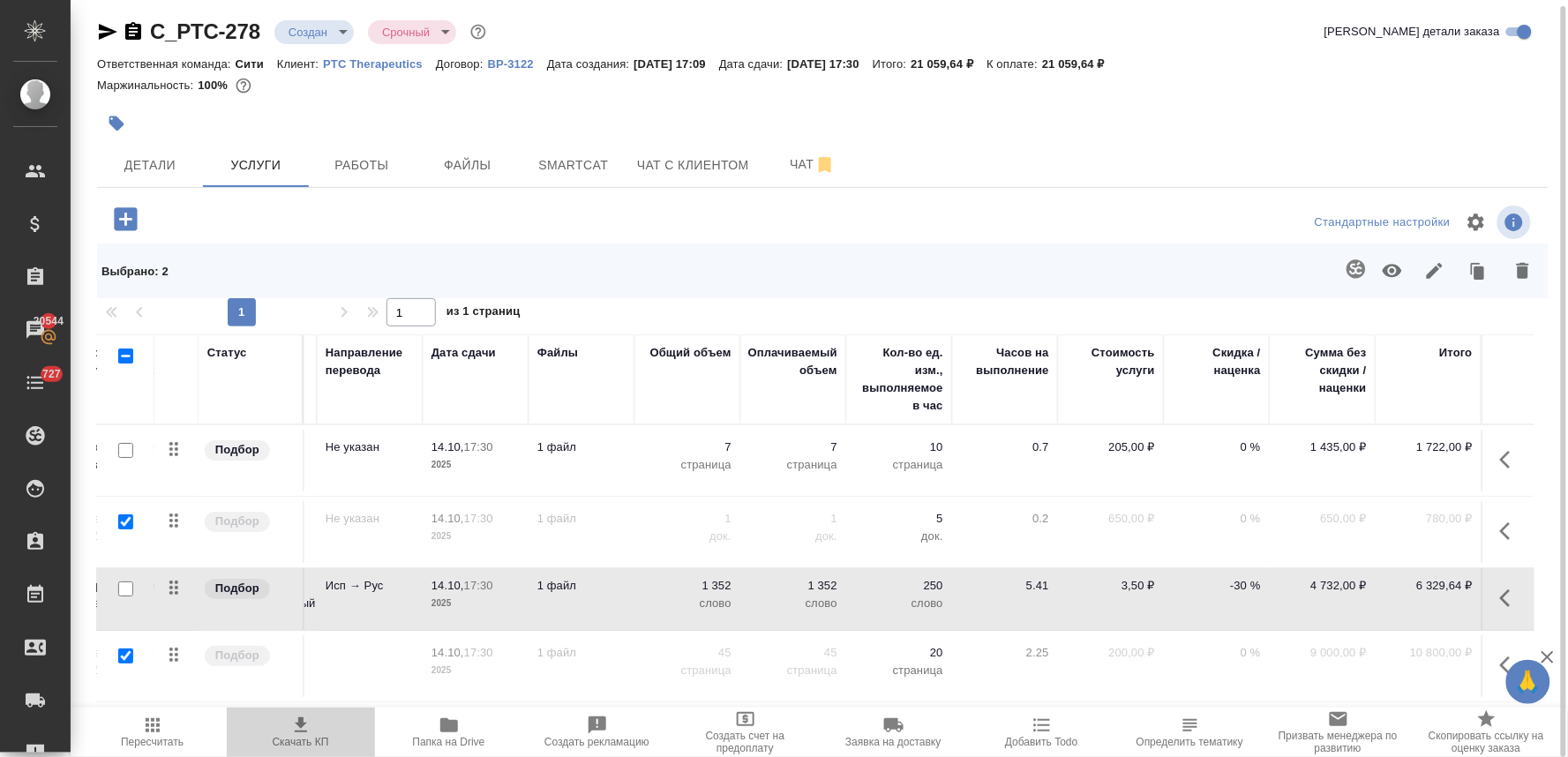
click at [295, 733] on icon "button" at bounding box center [300, 725] width 13 height 15
drag, startPoint x: 1419, startPoint y: 128, endPoint x: 1375, endPoint y: 123, distance: 44.3
click at [1419, 128] on div at bounding box center [823, 123] width 1451 height 39
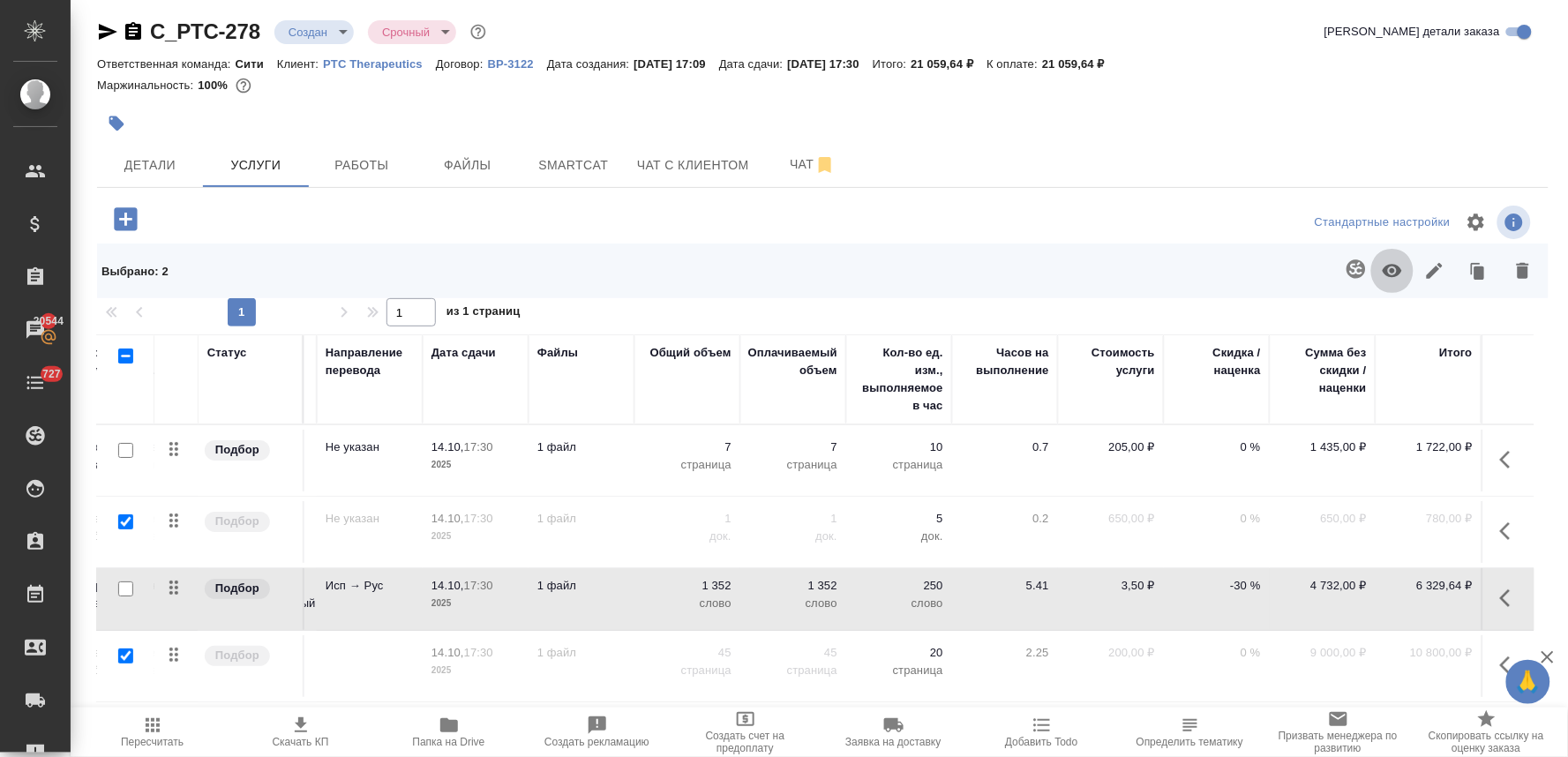
click at [1399, 263] on icon "button" at bounding box center [1393, 271] width 21 height 21
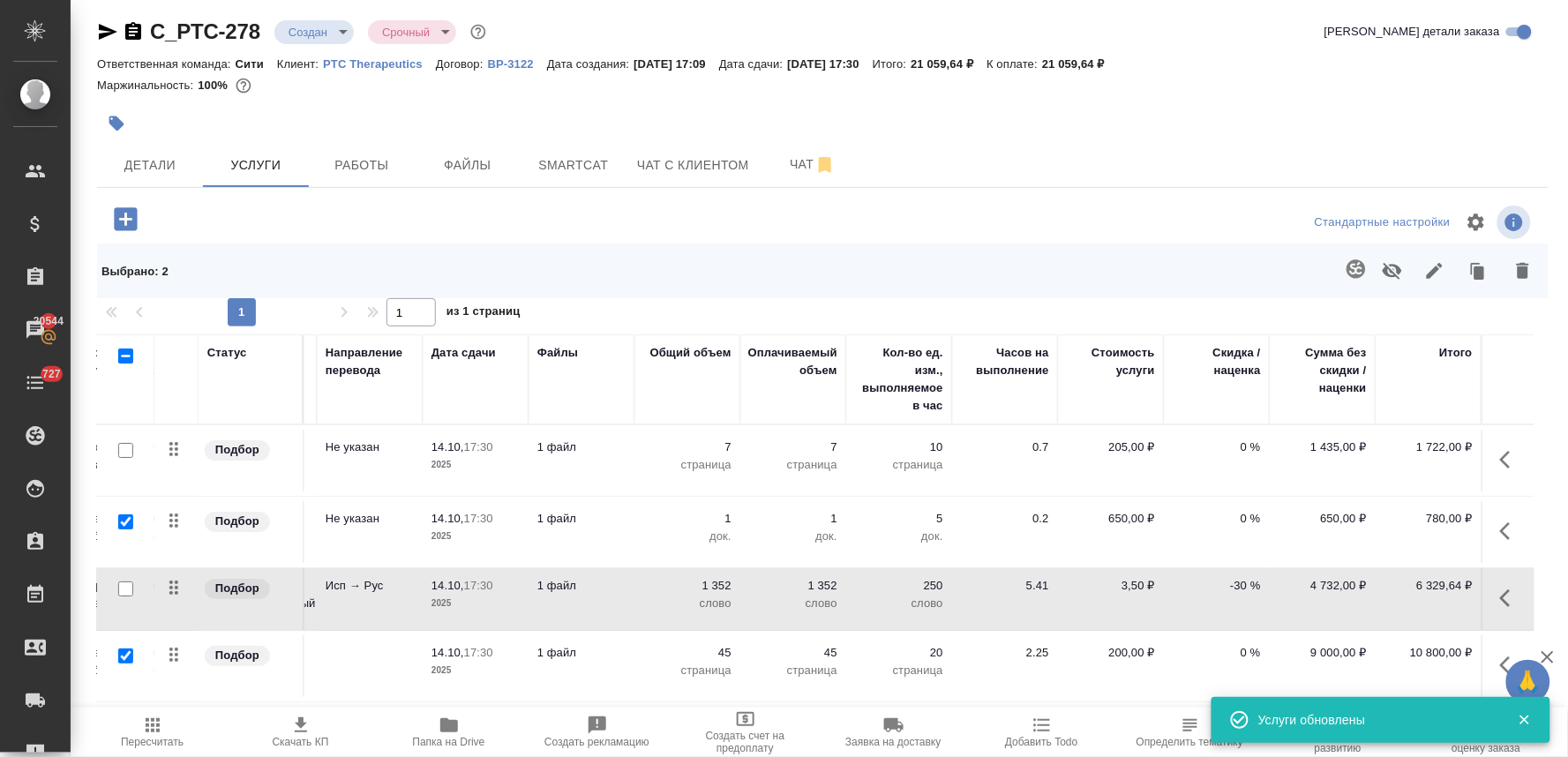
drag, startPoint x: 459, startPoint y: 708, endPoint x: 374, endPoint y: 702, distance: 85.2
click at [374, 702] on div "Стандартные настройки Выбрано : 2 1 1 из 1 страниц Статус Услуга для клиента (R…" at bounding box center [823, 458] width 1451 height 513
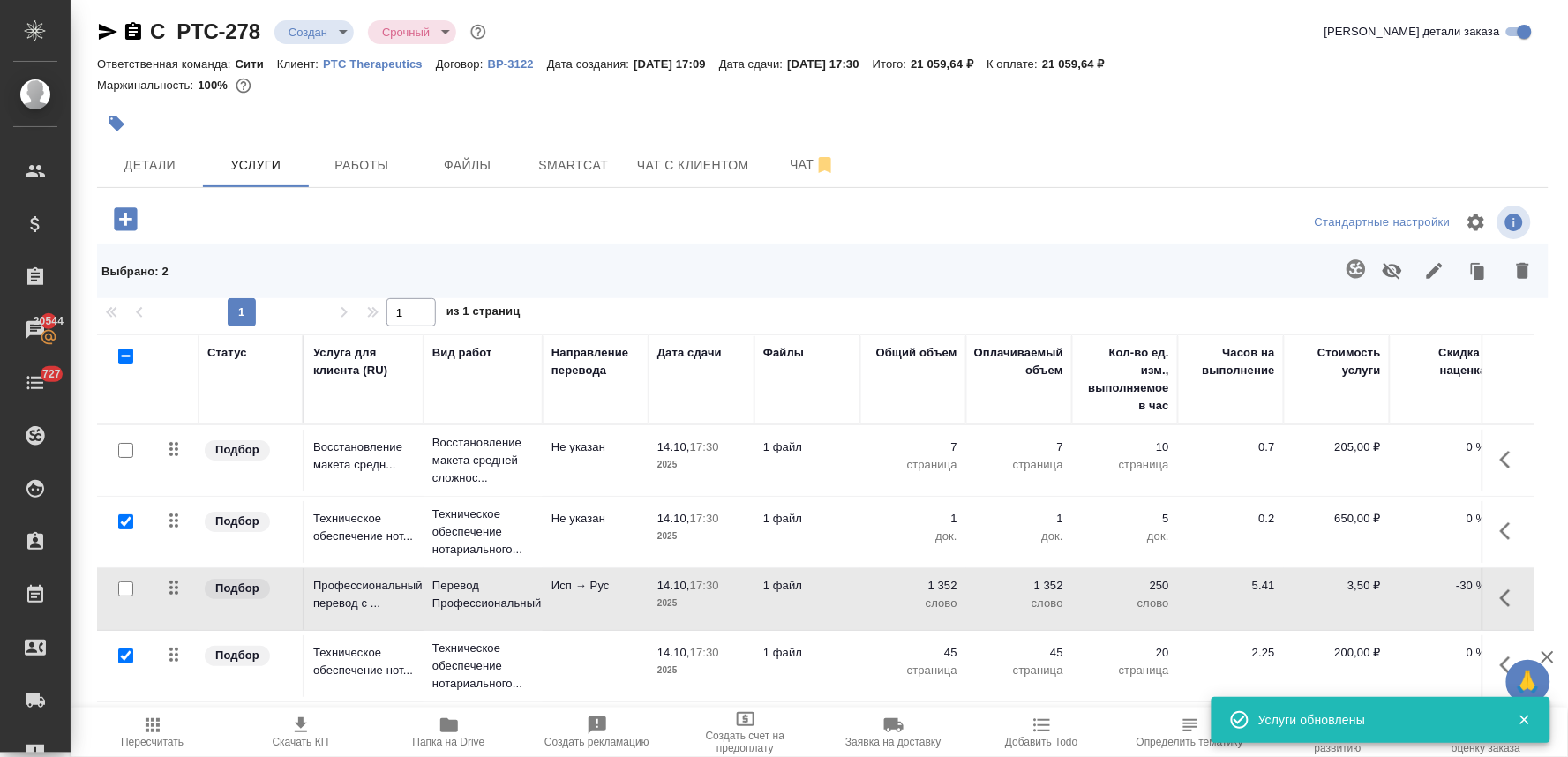
click at [126, 519] on input "checkbox" at bounding box center [125, 522] width 15 height 15
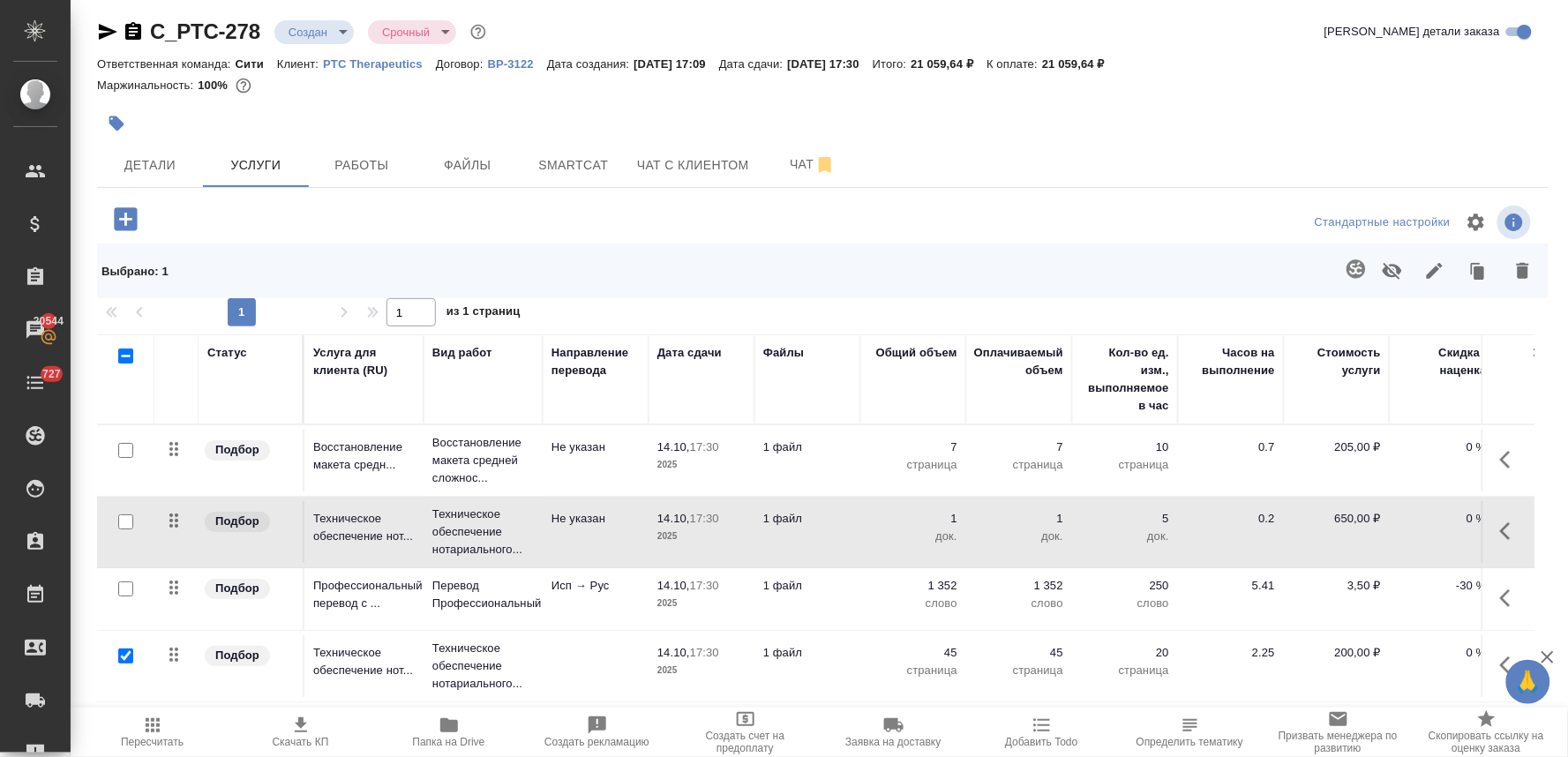
click at [119, 651] on input "checkbox" at bounding box center [125, 656] width 15 height 15
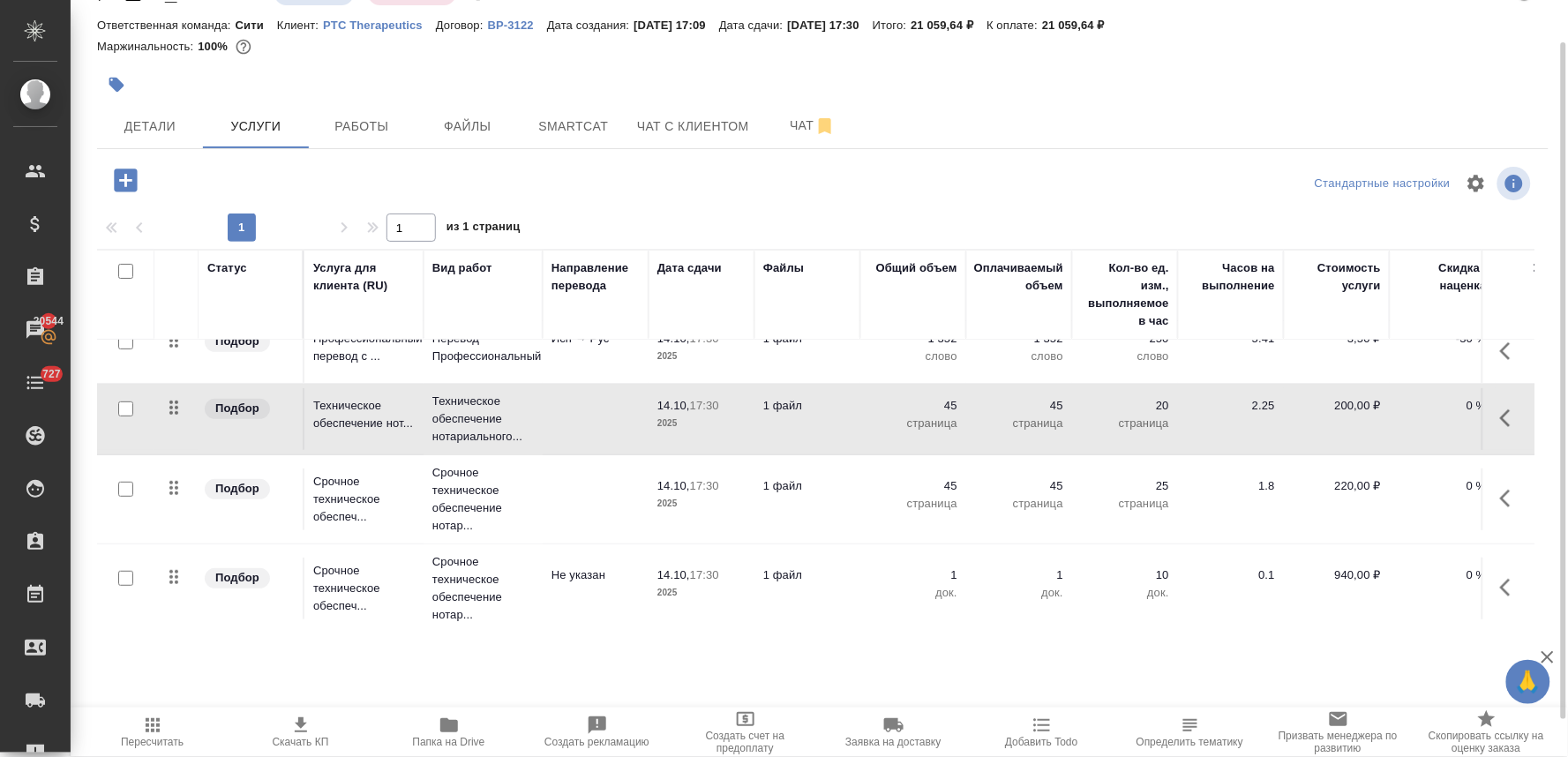
scroll to position [182, 0]
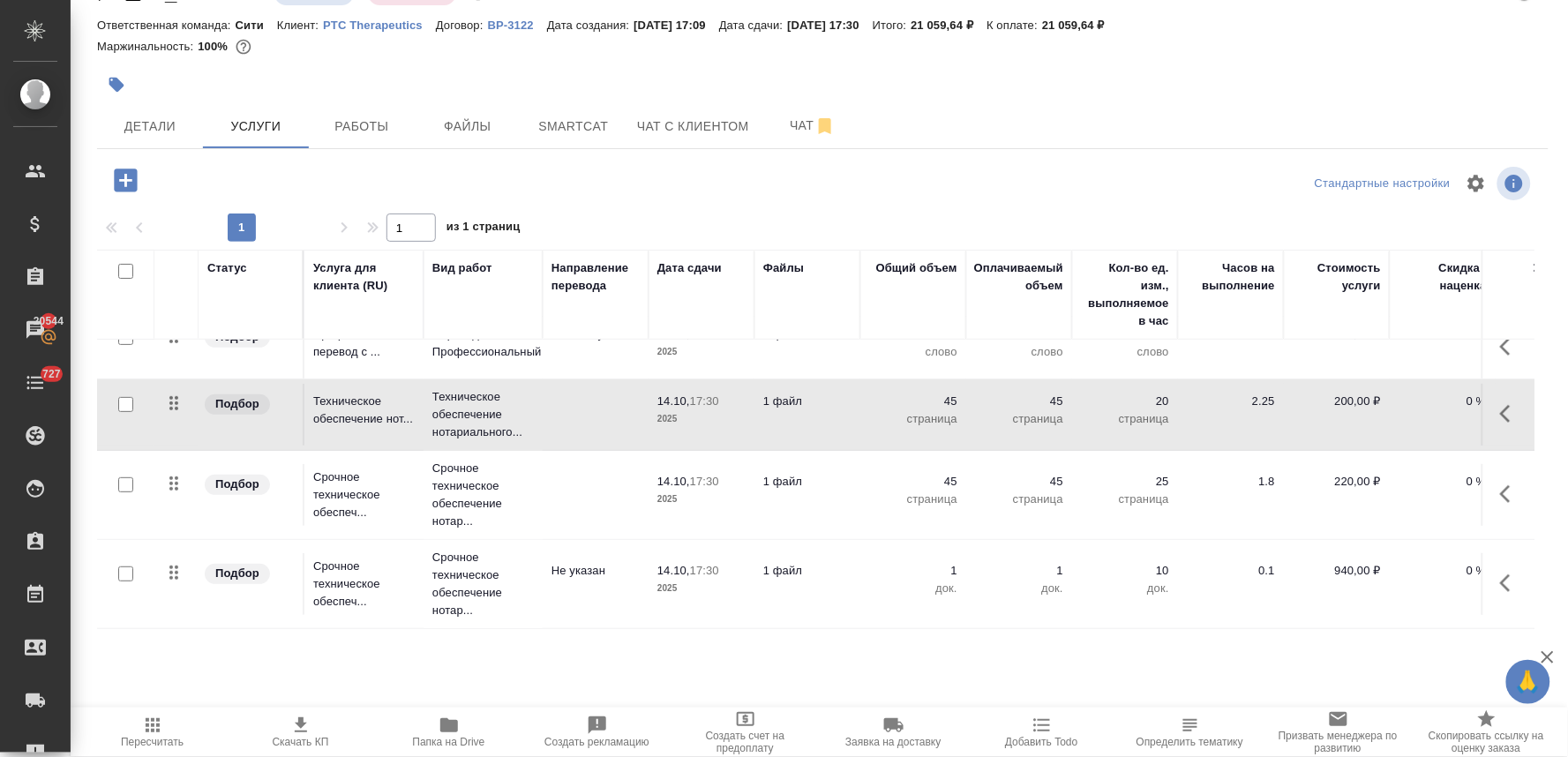
click at [125, 478] on input "checkbox" at bounding box center [125, 485] width 15 height 15
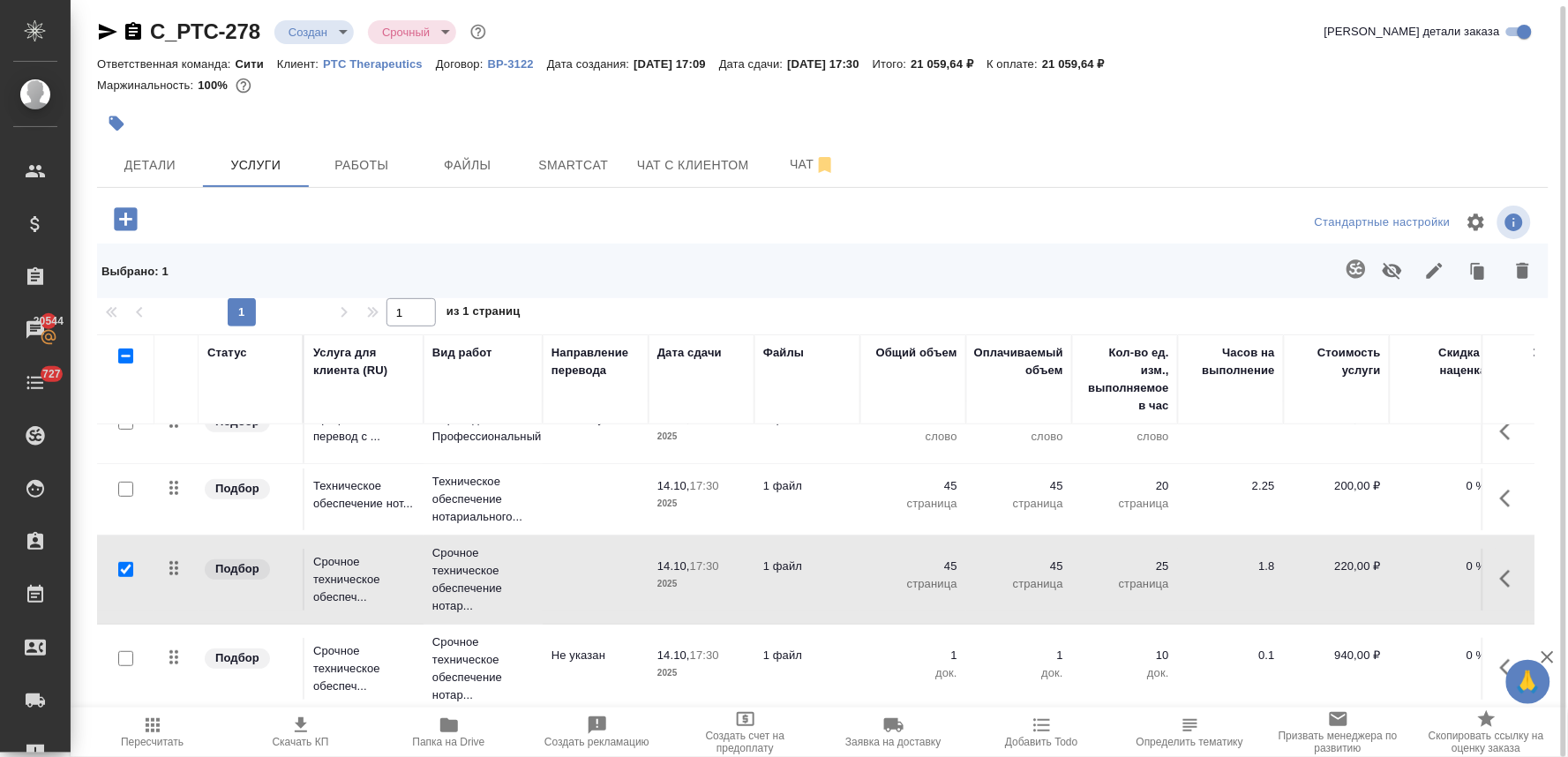
click at [127, 647] on div at bounding box center [125, 659] width 40 height 24
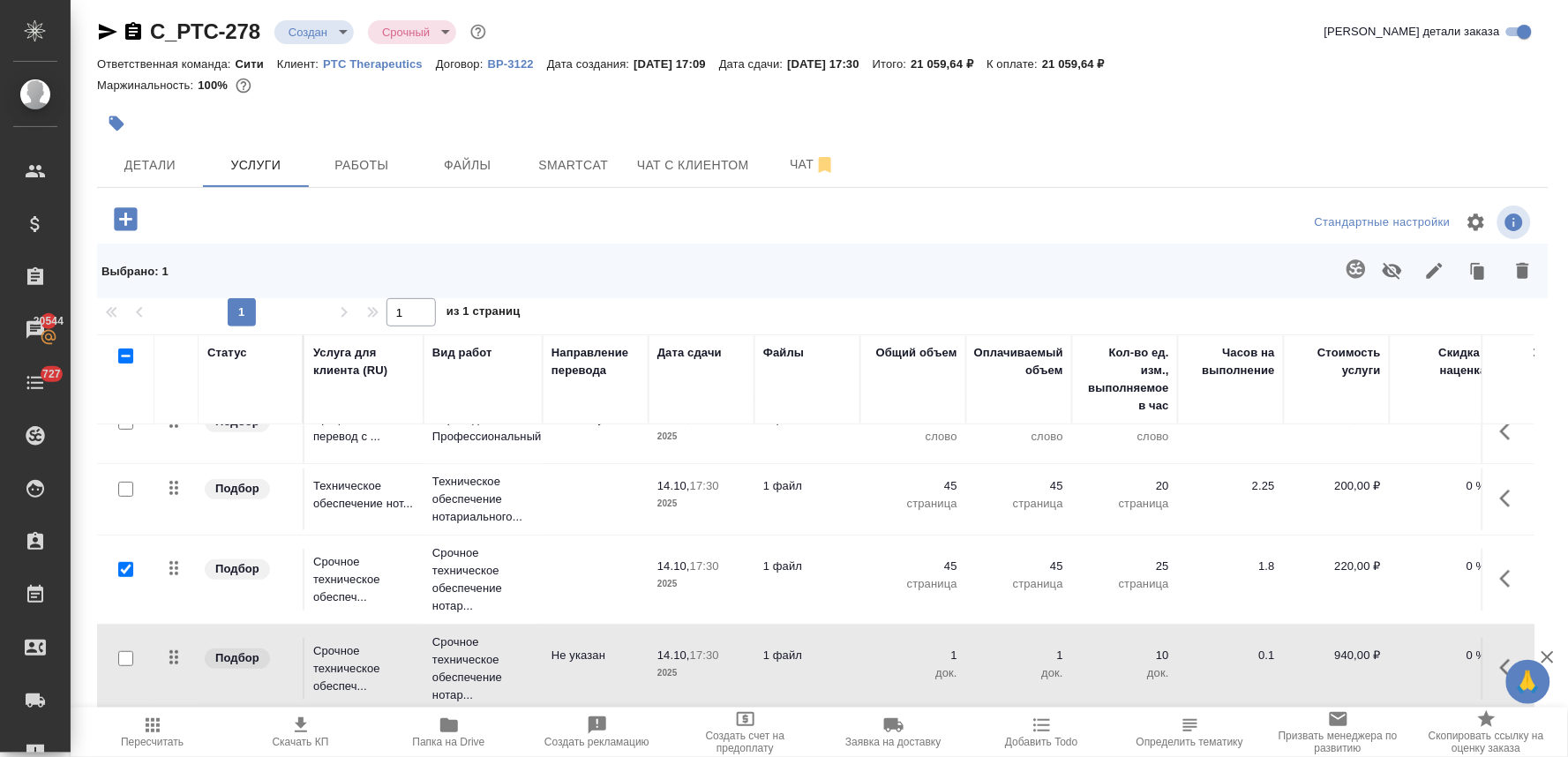
click at [125, 651] on input "checkbox" at bounding box center [125, 658] width 15 height 15
click at [1515, 270] on icon "button" at bounding box center [1523, 271] width 21 height 21
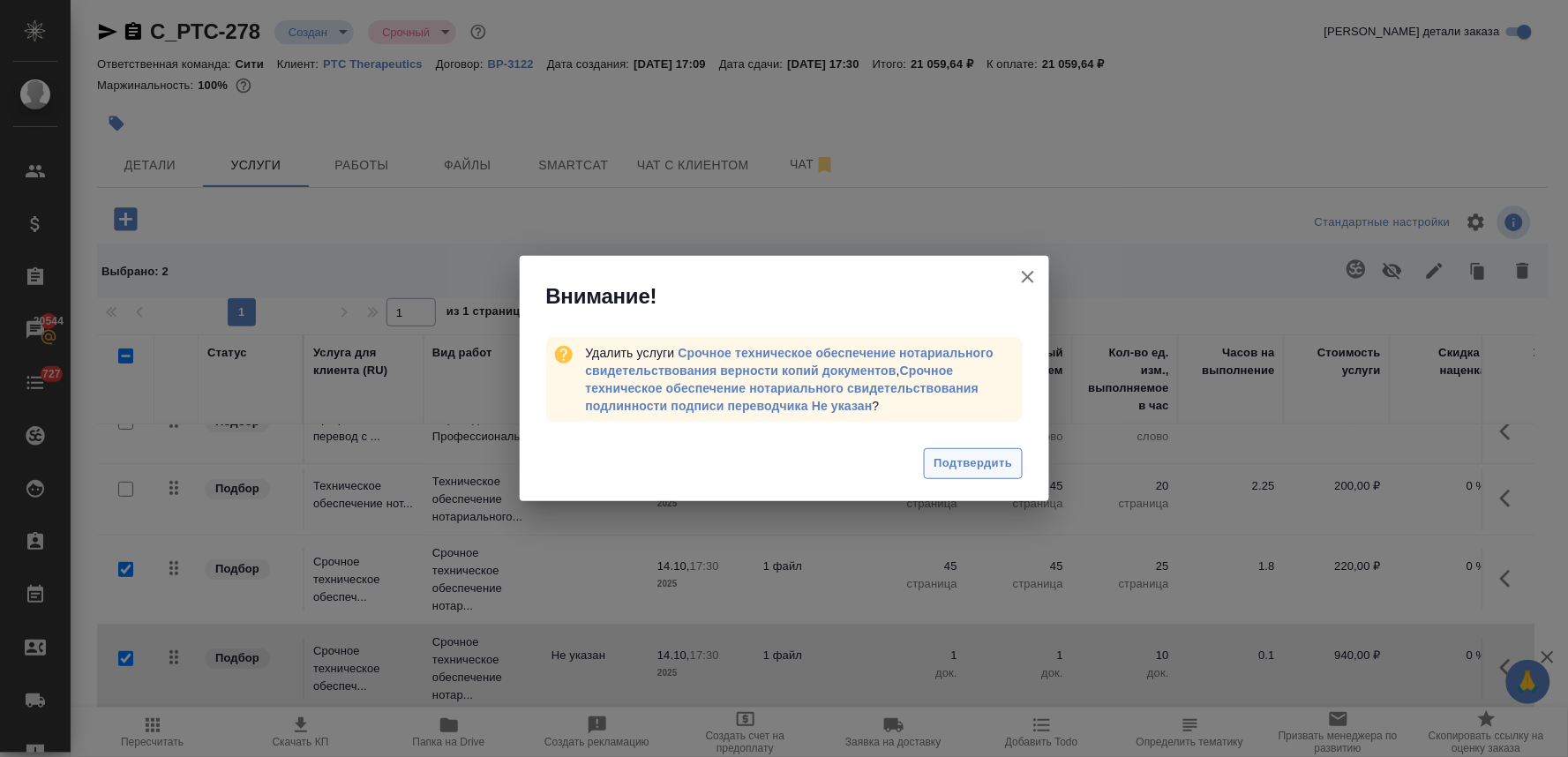
click at [966, 457] on span "Подтвердить" at bounding box center [972, 464] width 79 height 20
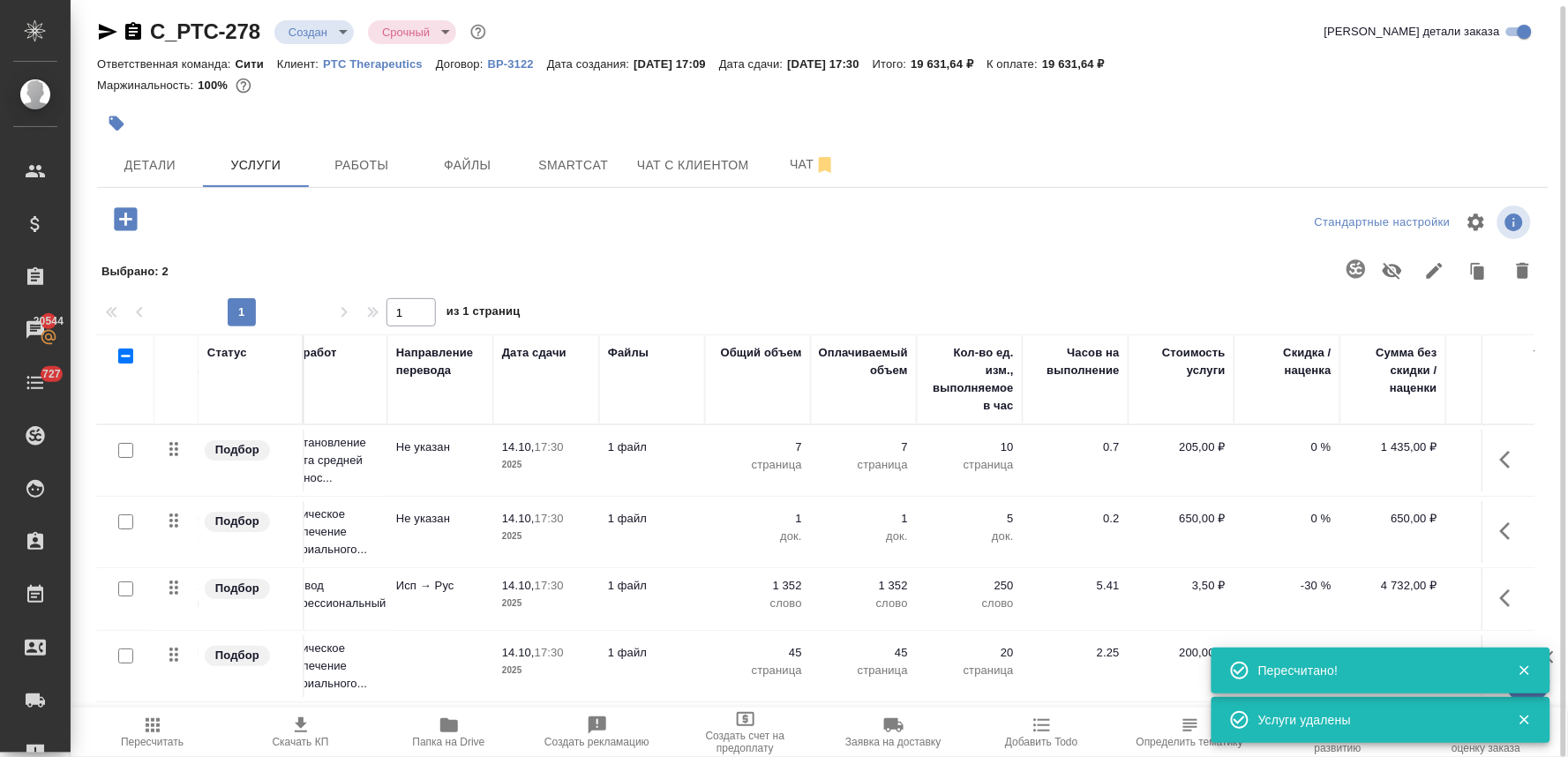
scroll to position [4, 239]
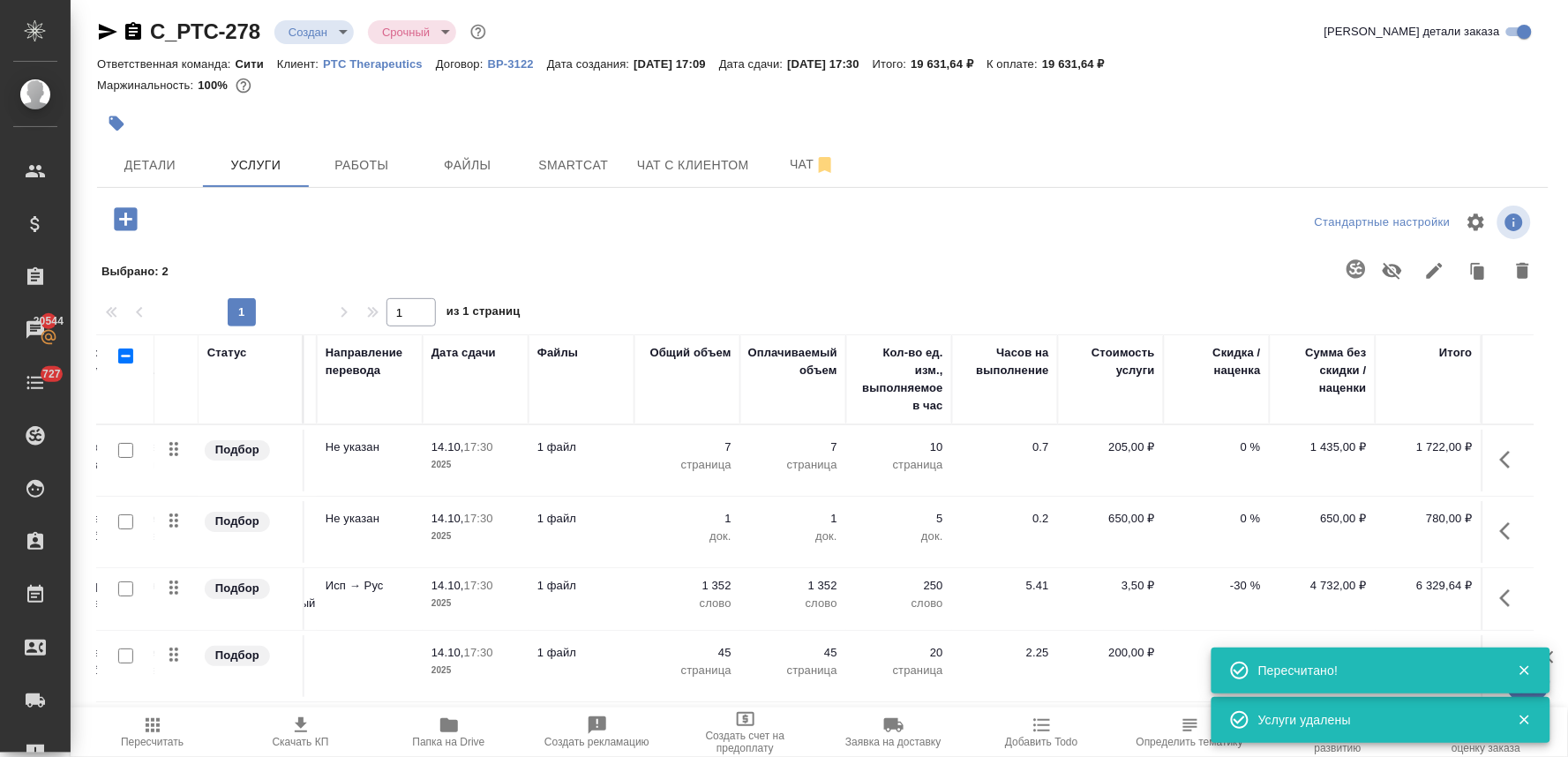
click at [1238, 583] on p "-30 %" at bounding box center [1216, 586] width 88 height 17
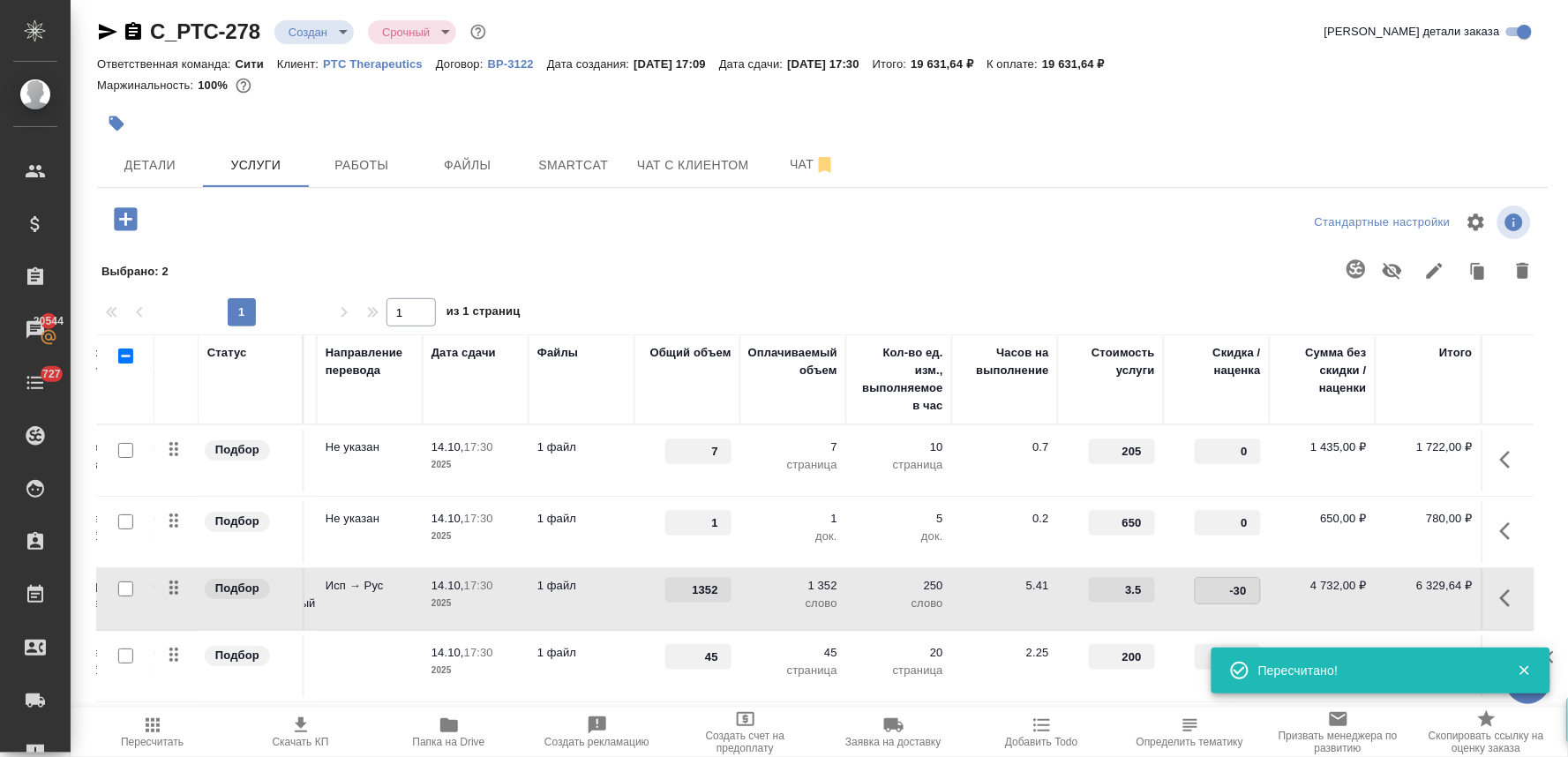
drag, startPoint x: 1237, startPoint y: 577, endPoint x: 1290, endPoint y: 576, distance: 53.0
click at [1279, 577] on tr "Подбор Профессиональный перевод с ... Перевод Профессиональный Исп → Рус 14.10,…" at bounding box center [702, 600] width 1664 height 63
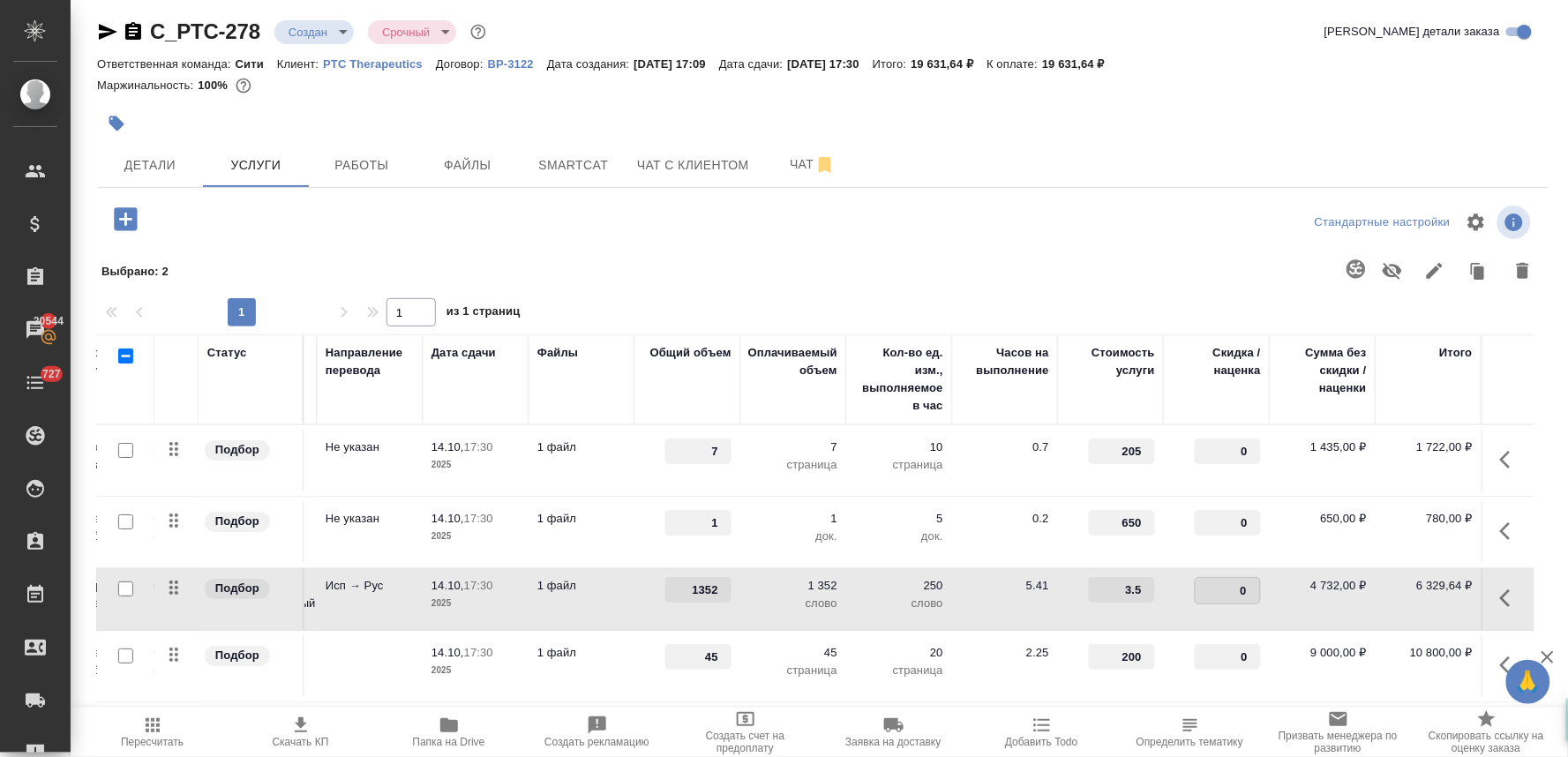
click at [1041, 287] on div at bounding box center [968, 270] width 1154 height 46
click at [212, 204] on button "Сохранить и пересчитать" at bounding box center [251, 217] width 173 height 32
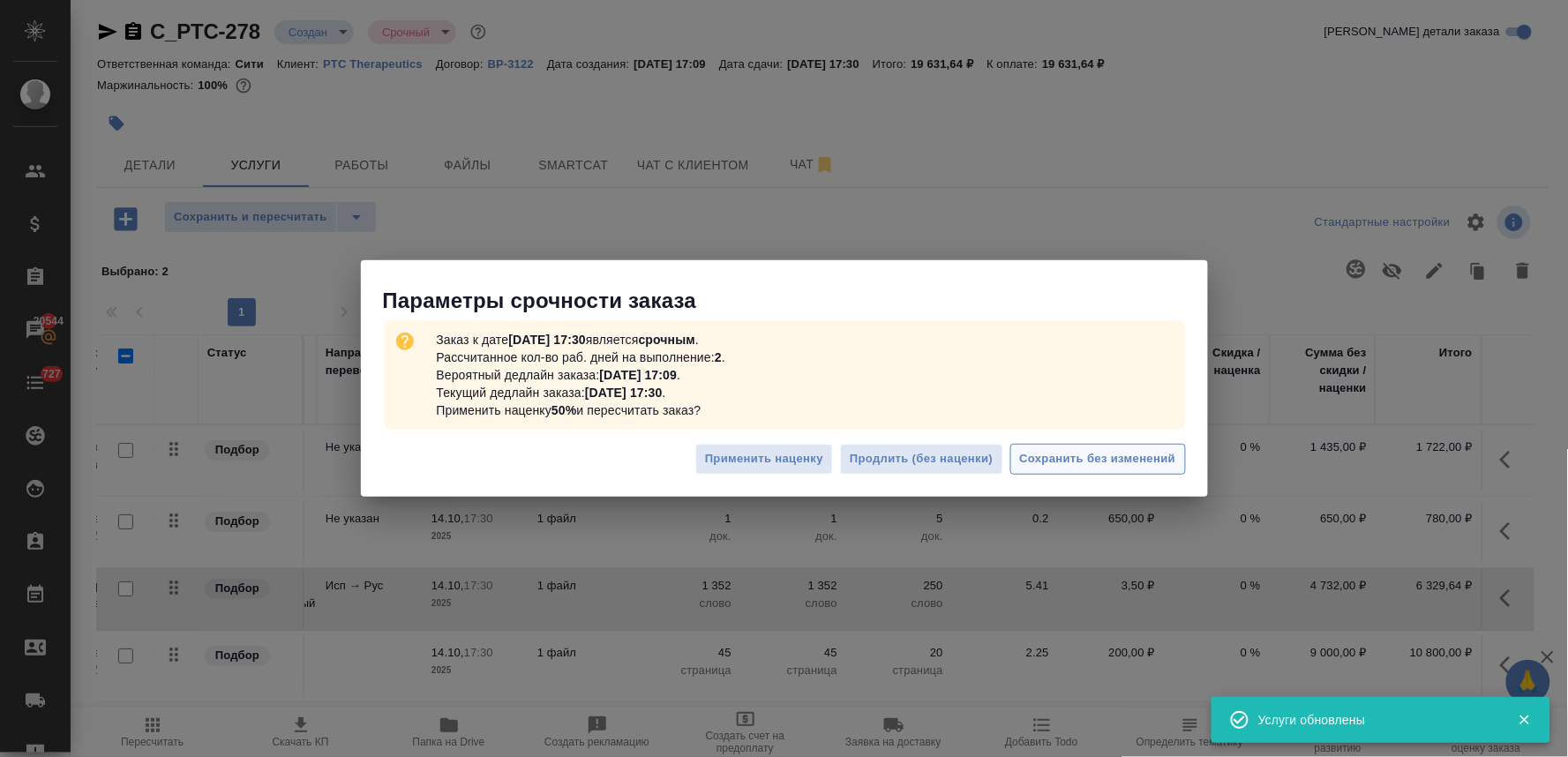
click at [1074, 468] on span "Сохранить без изменений" at bounding box center [1098, 459] width 156 height 20
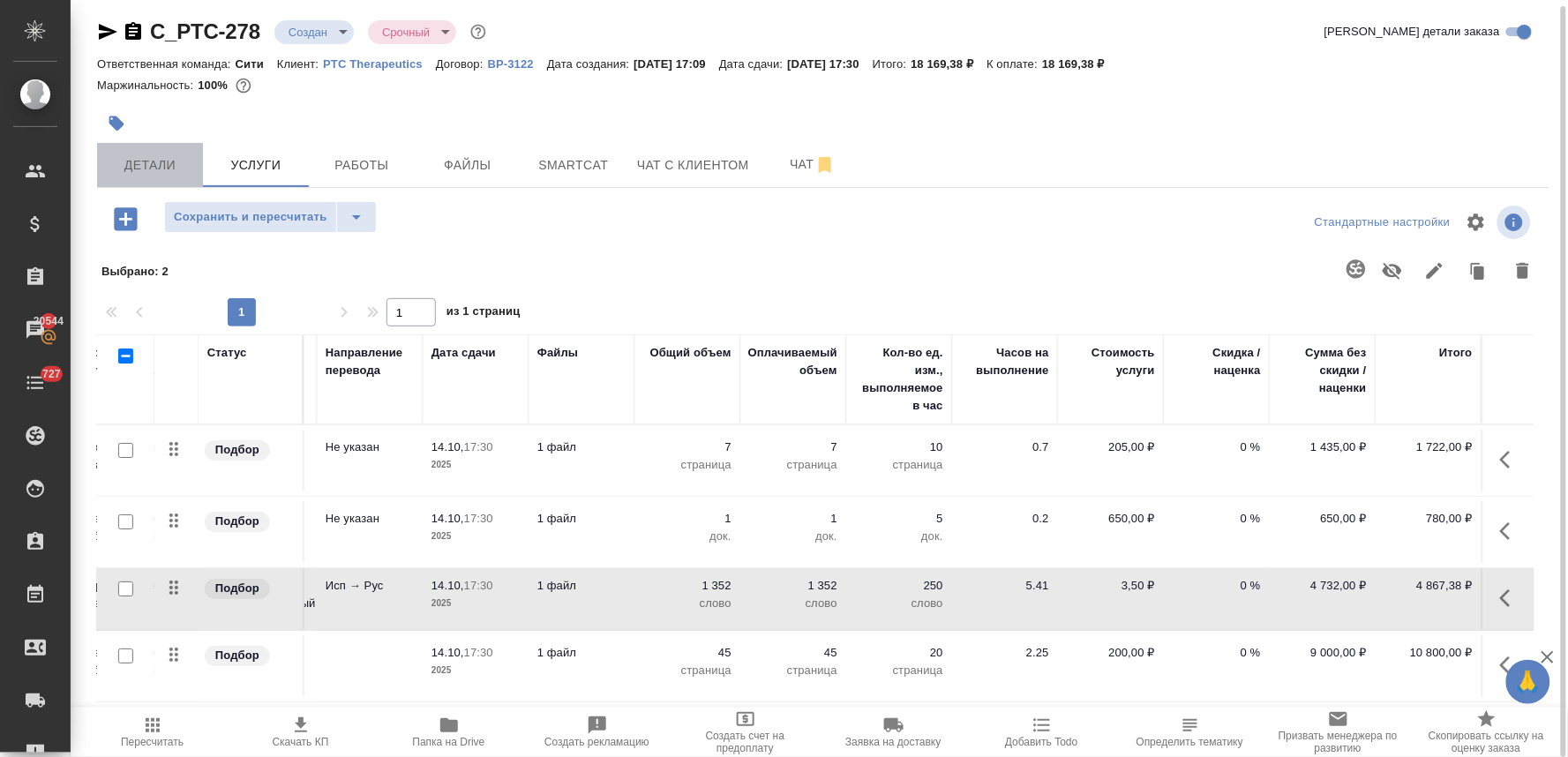
click at [113, 160] on span "Детали" at bounding box center [150, 165] width 85 height 22
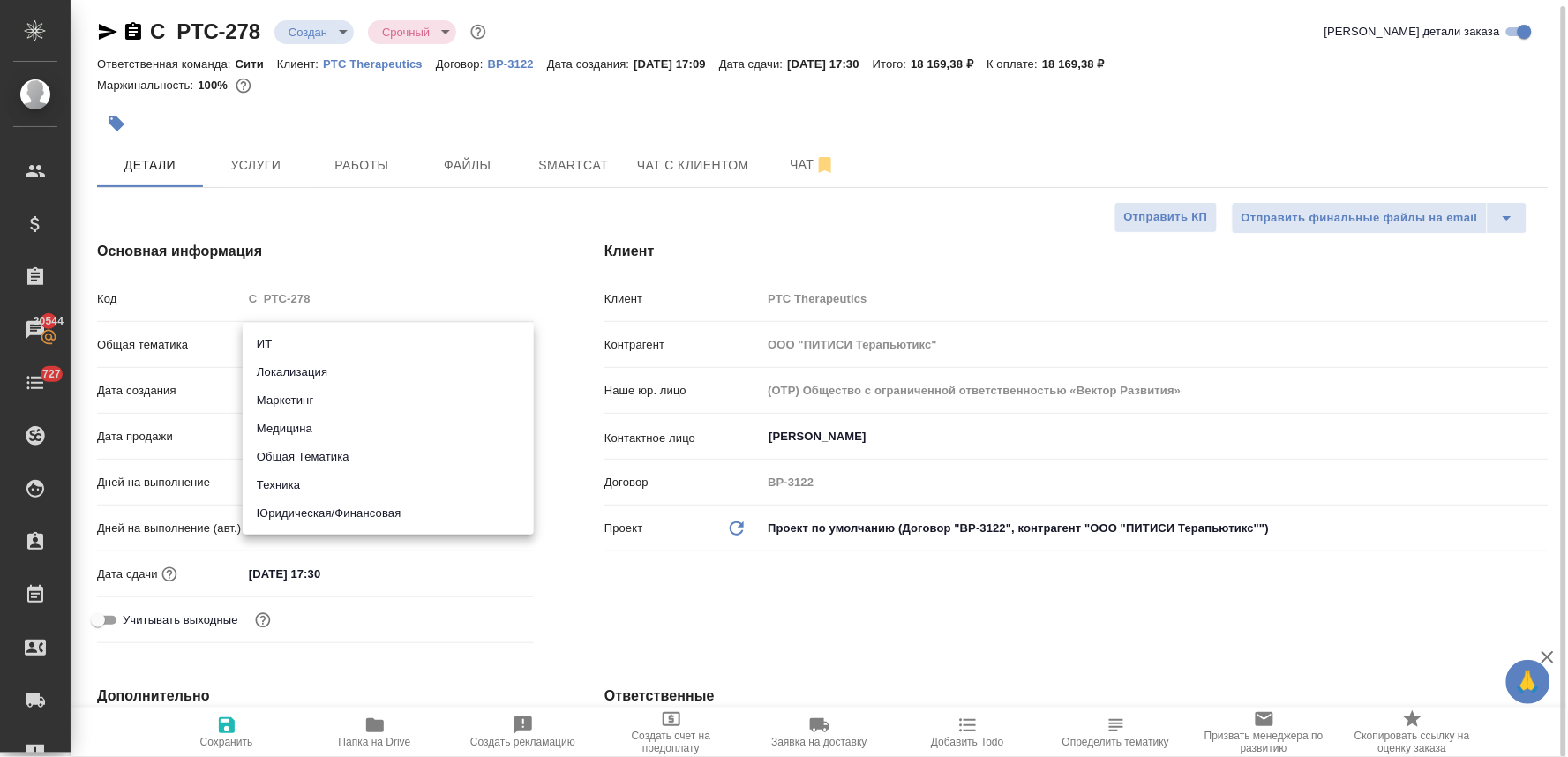
click at [335, 339] on body "🙏 .cls-1 fill:#fff; AWATERA Lyamina Nadezhda Клиенты Спецификации Заказы 20544 …" at bounding box center [784, 378] width 1568 height 757
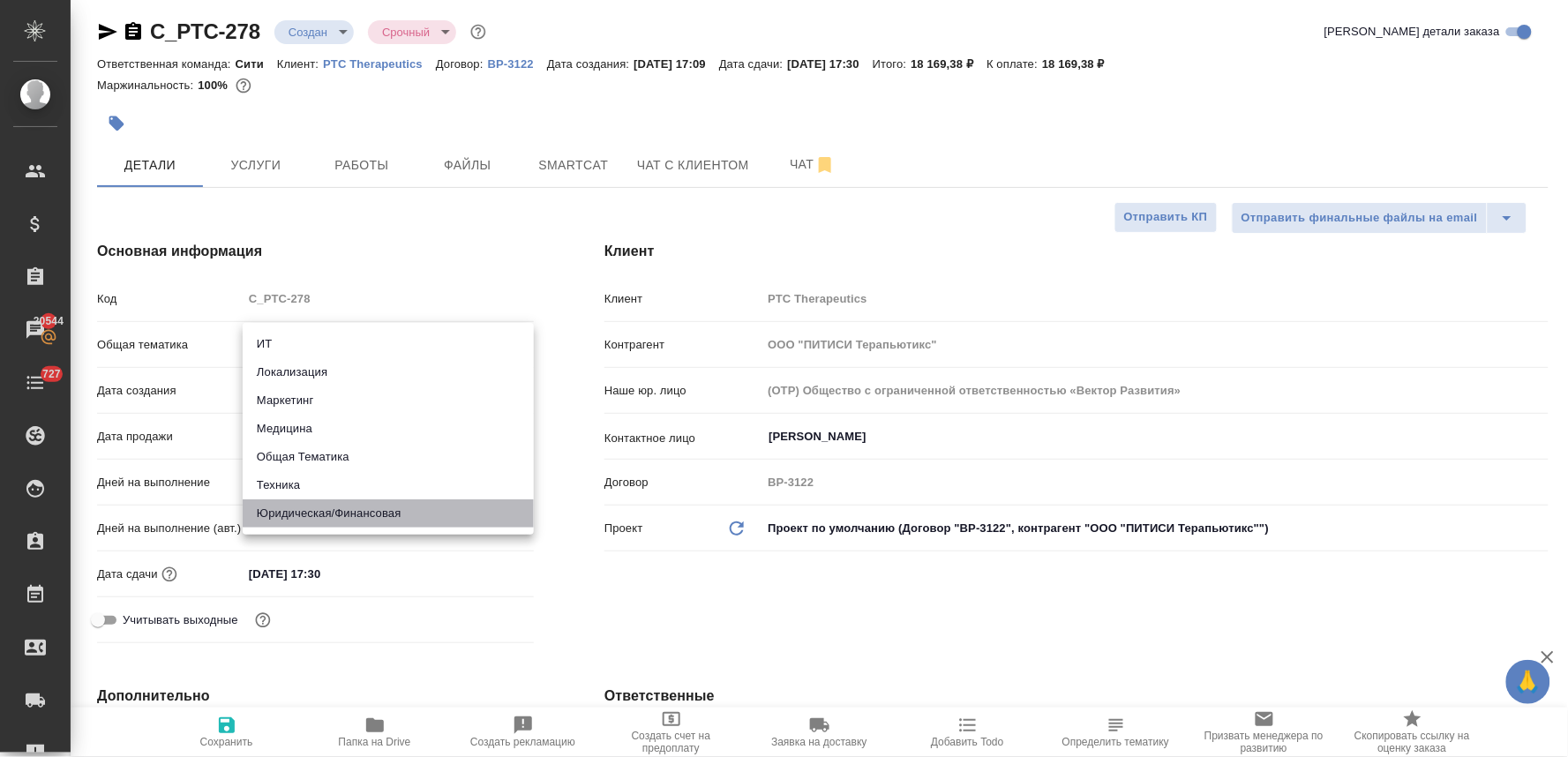
click at [358, 508] on li "Юридическая/Финансовая" at bounding box center [389, 513] width 291 height 28
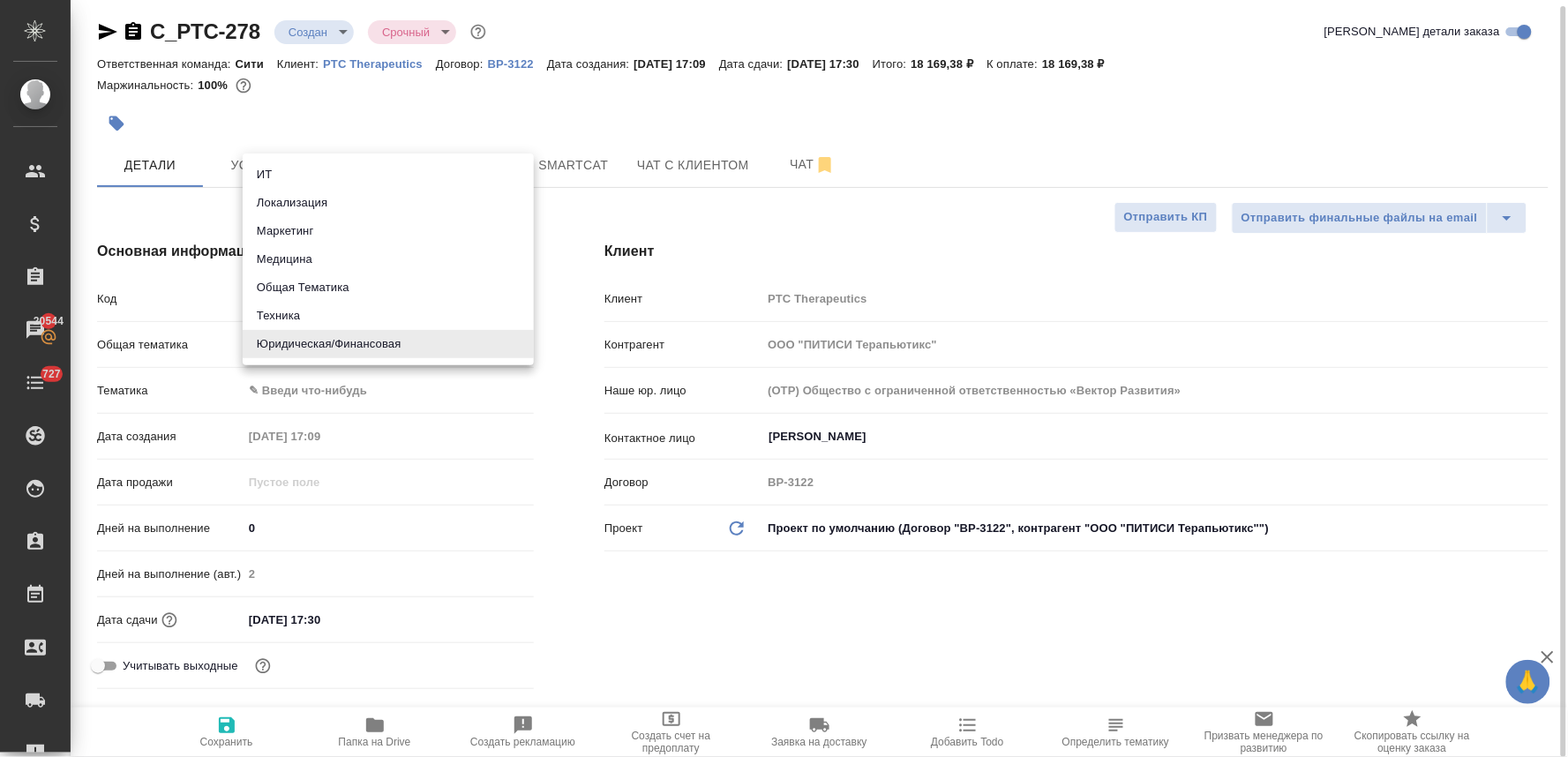
click at [340, 341] on body "🙏 .cls-1 fill:#fff; AWATERA Lyamina Nadezhda Клиенты Спецификации Заказы 20544 …" at bounding box center [784, 378] width 1568 height 757
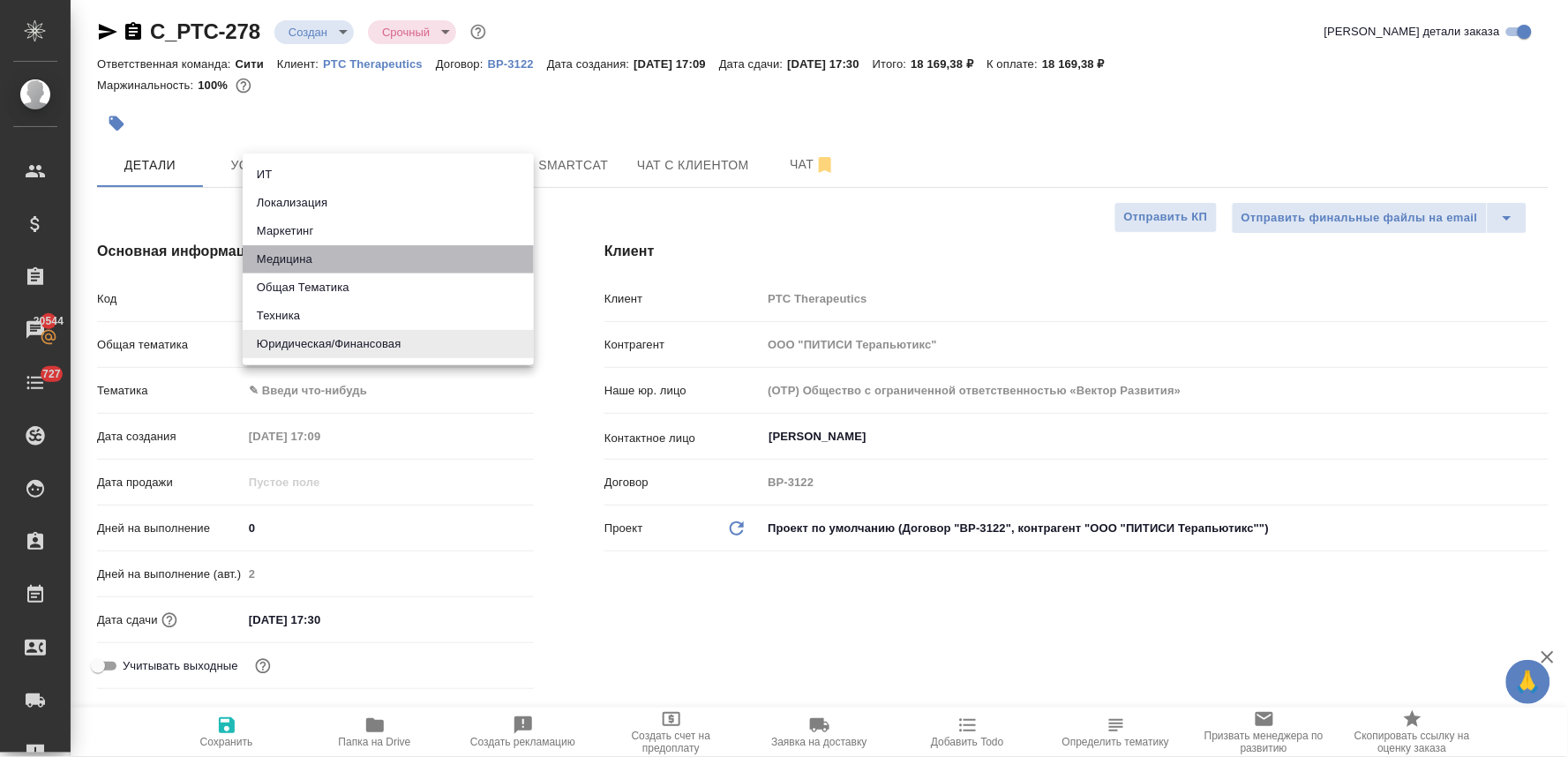
click at [362, 265] on li "Медицина" at bounding box center [389, 259] width 291 height 28
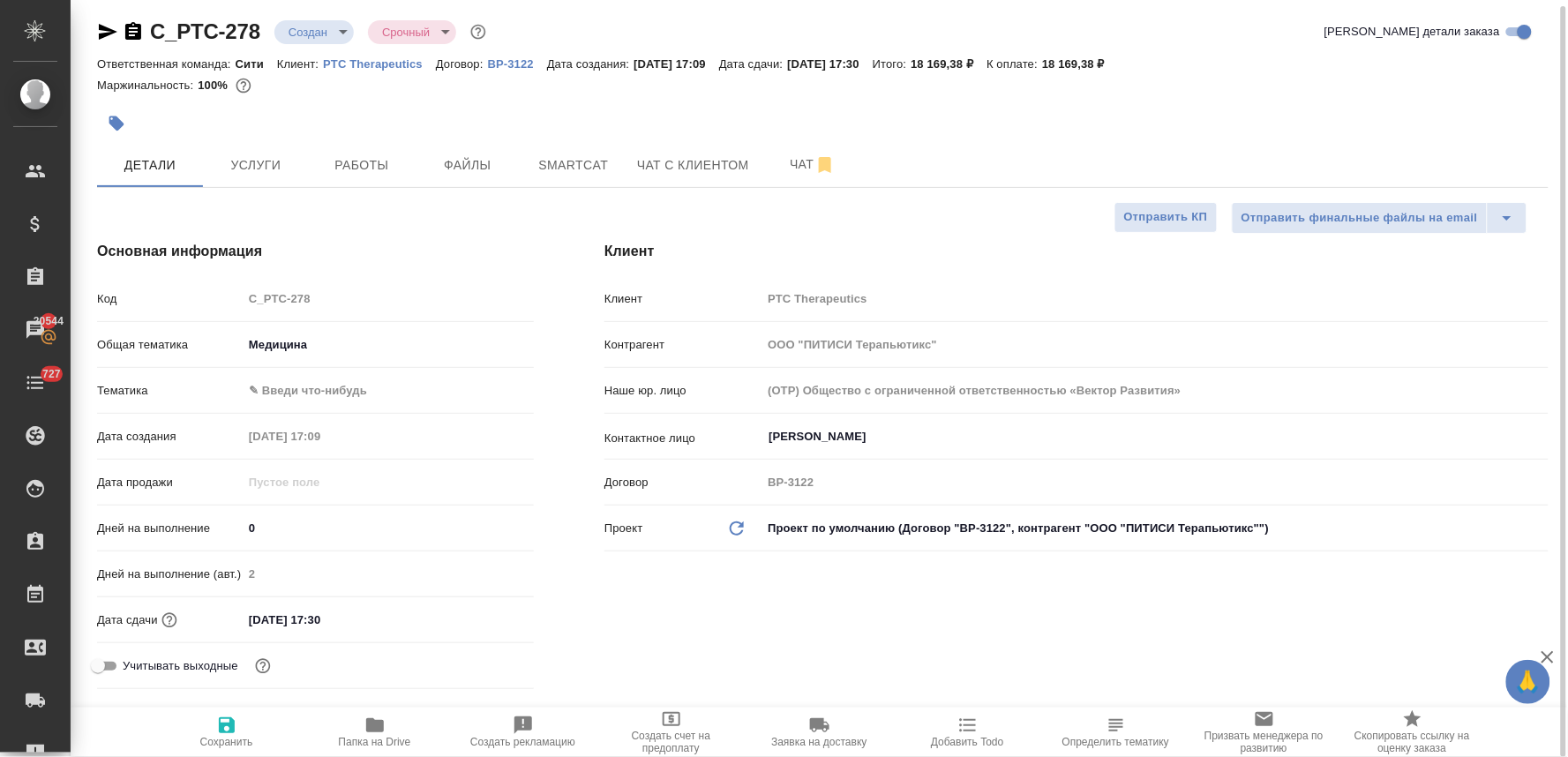
click at [345, 377] on body "🙏 .cls-1 fill:#fff; AWATERA Lyamina Nadezhda Клиенты Спецификации Заказы 20544 …" at bounding box center [784, 378] width 1568 height 757
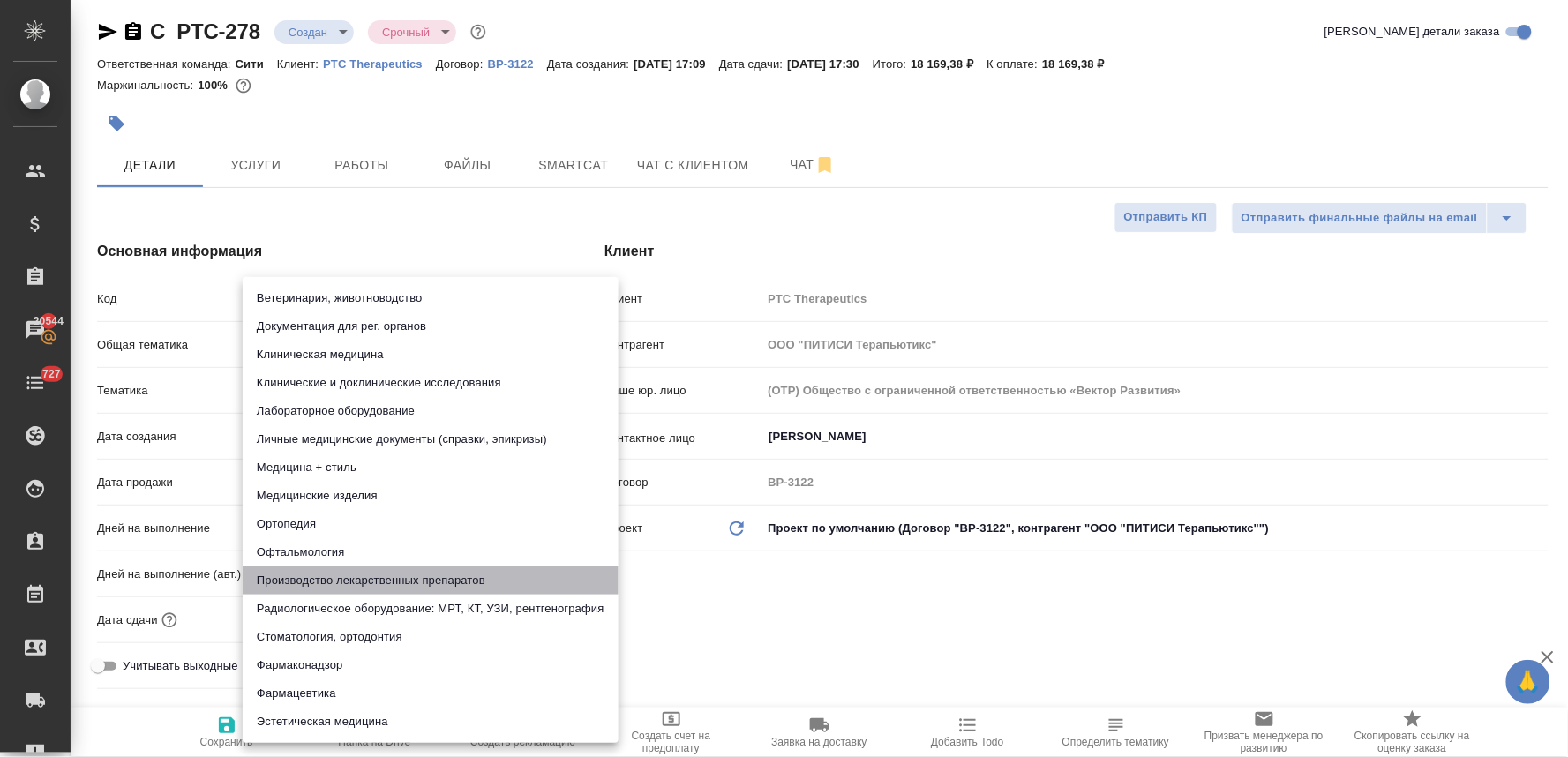
click at [465, 578] on li "Производство лекарственных препаратов" at bounding box center [430, 580] width 376 height 28
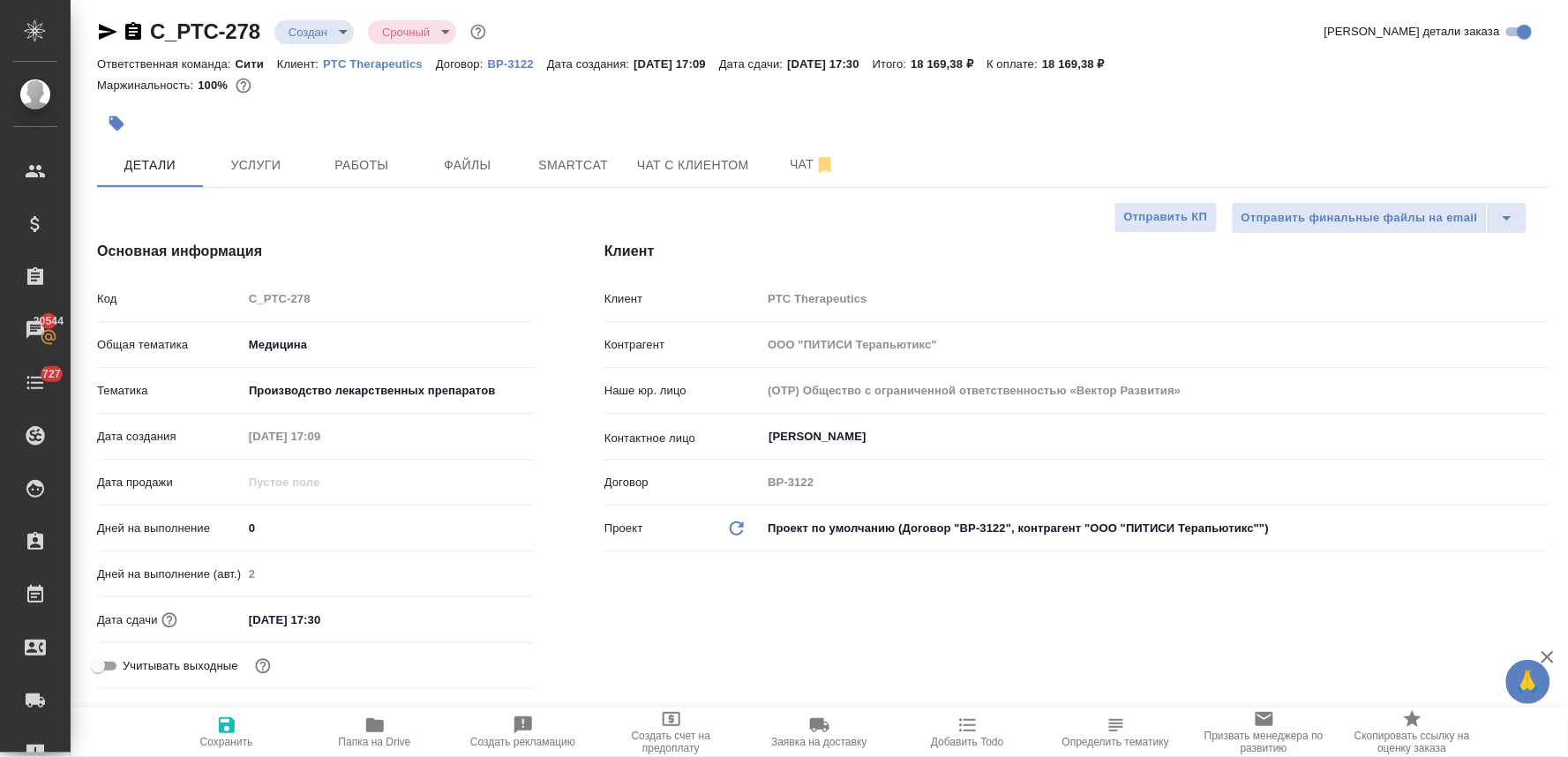
click at [653, 637] on div "Ветеринария, животноводство Документация для рег. органов Клиническая медицина …" at bounding box center [784, 378] width 1568 height 757
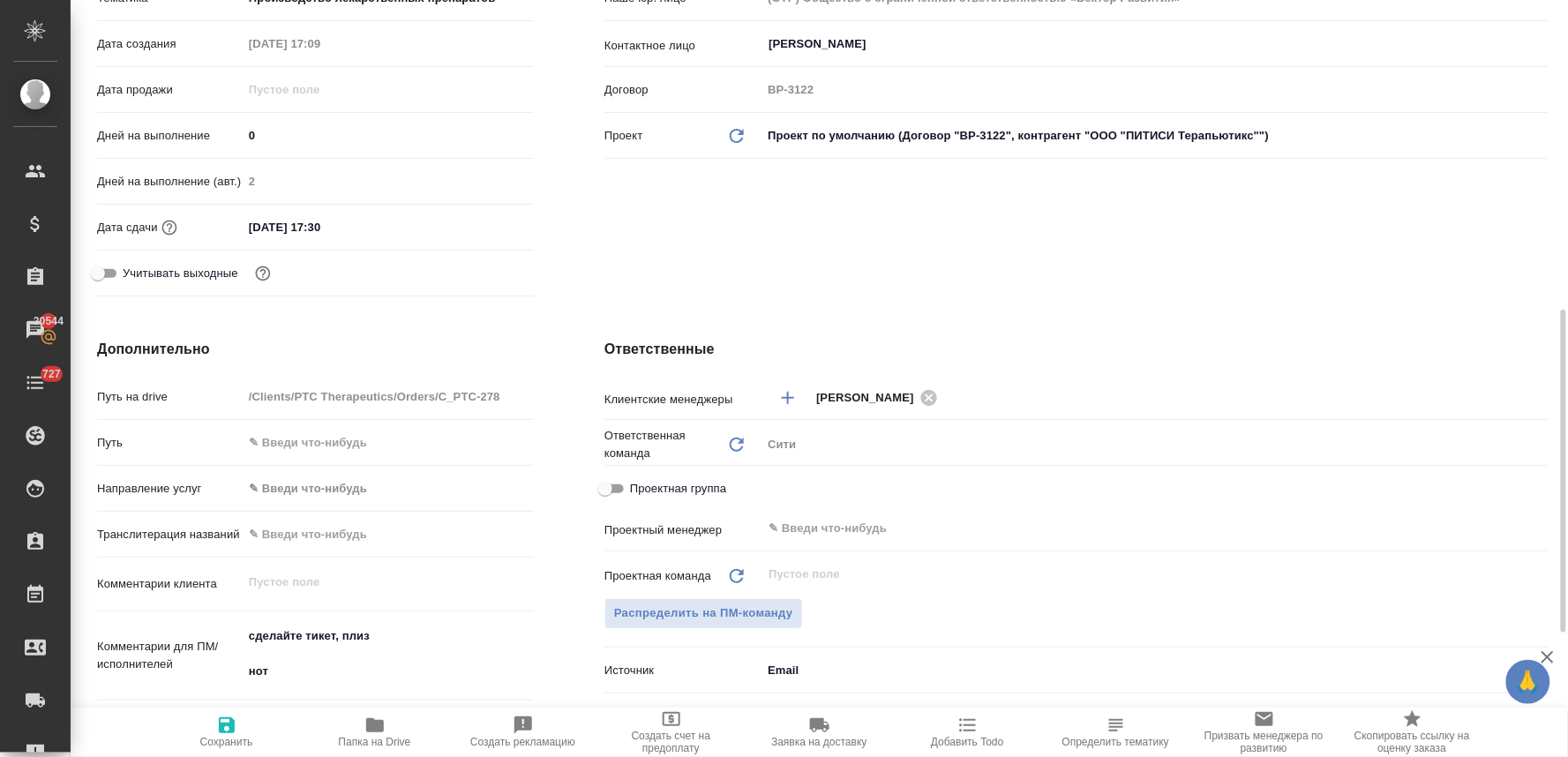
scroll to position [595, 0]
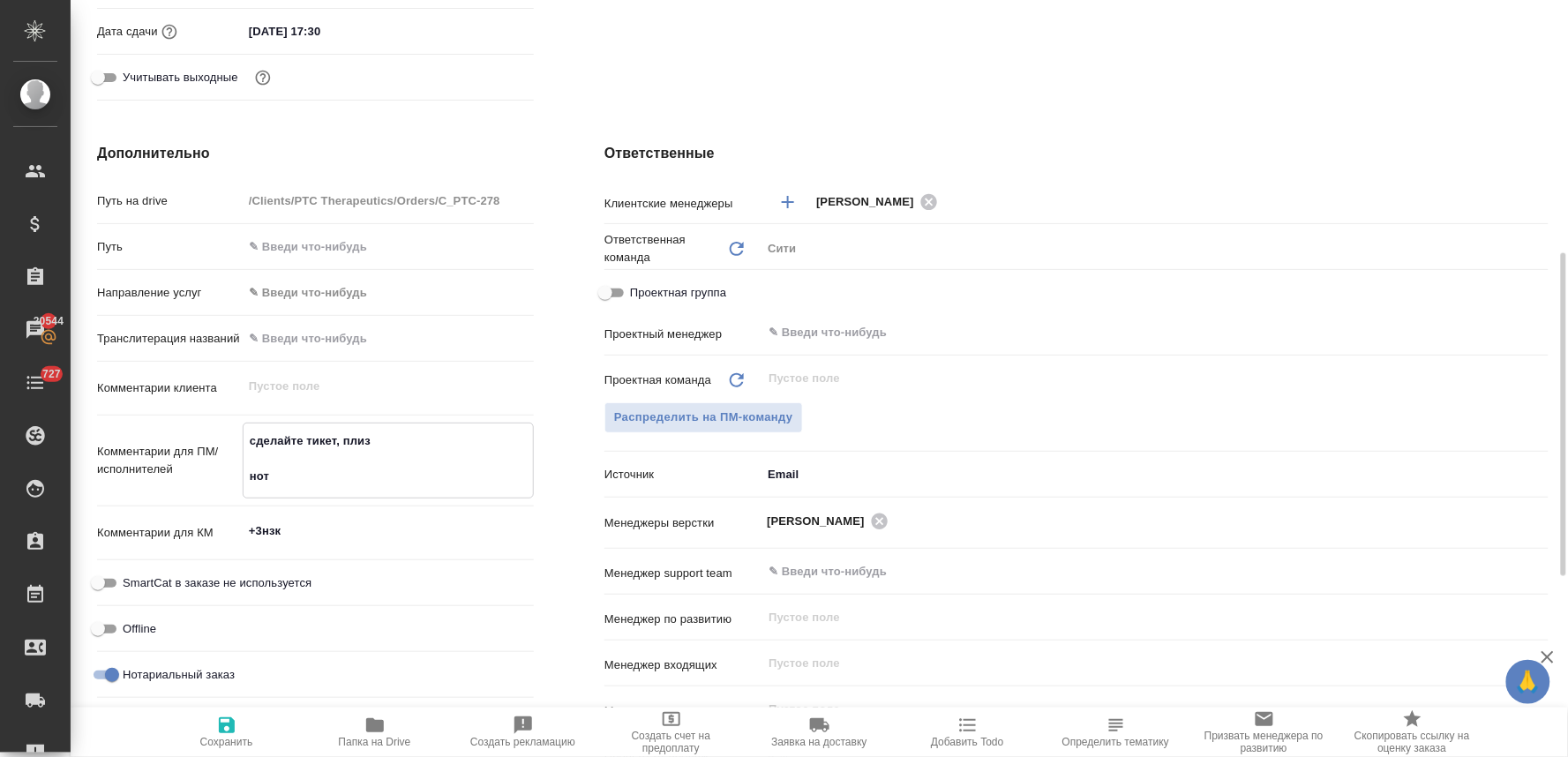
drag, startPoint x: 244, startPoint y: 464, endPoint x: 247, endPoint y: 421, distance: 43.1
click at [248, 423] on div "сделайте тикет, плиз нот x" at bounding box center [389, 461] width 291 height 76
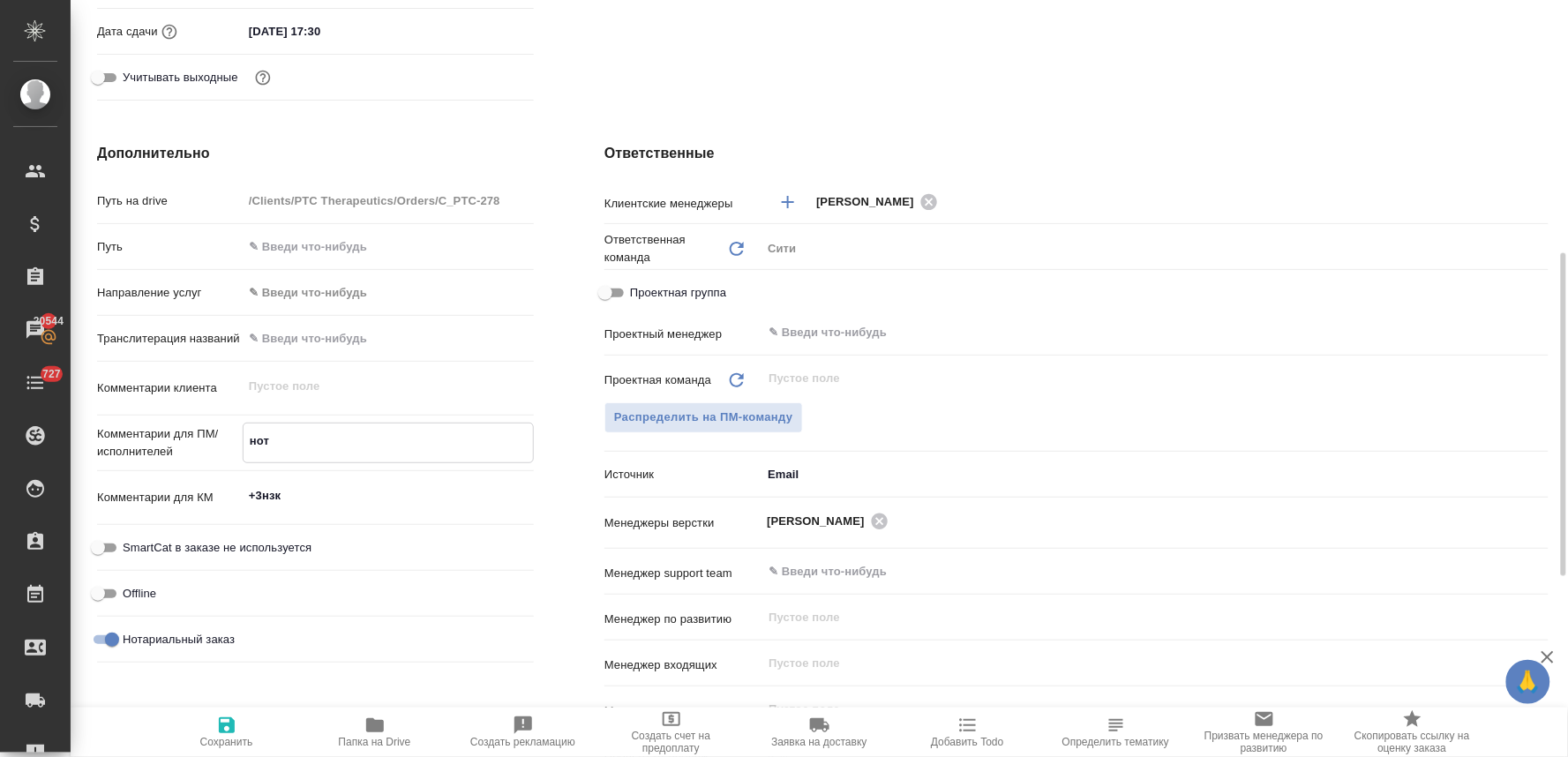
click at [314, 437] on textarea "нот" at bounding box center [389, 441] width 290 height 30
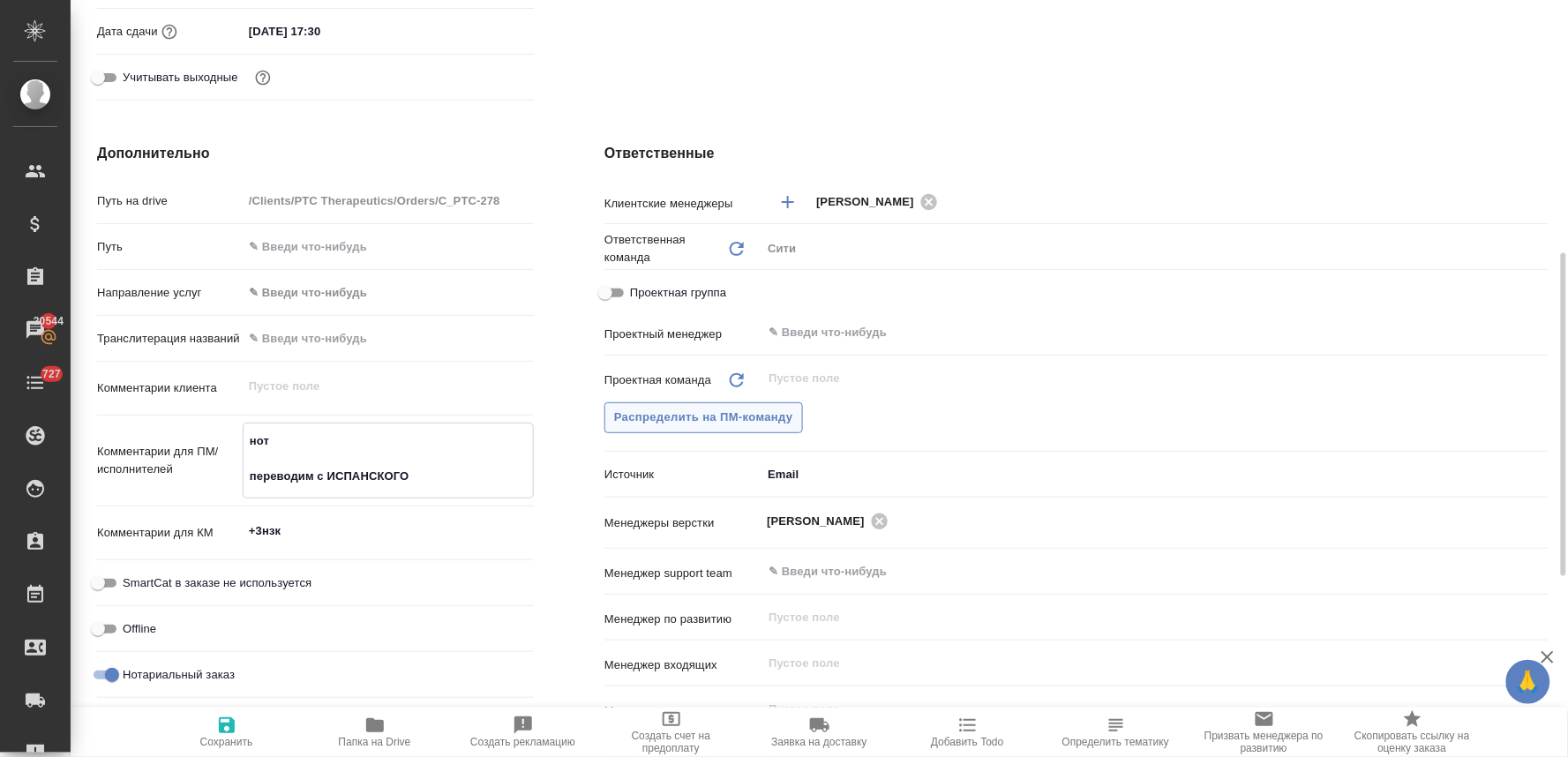
click at [768, 427] on span "Распределить на ПМ-команду" at bounding box center [703, 418] width 179 height 20
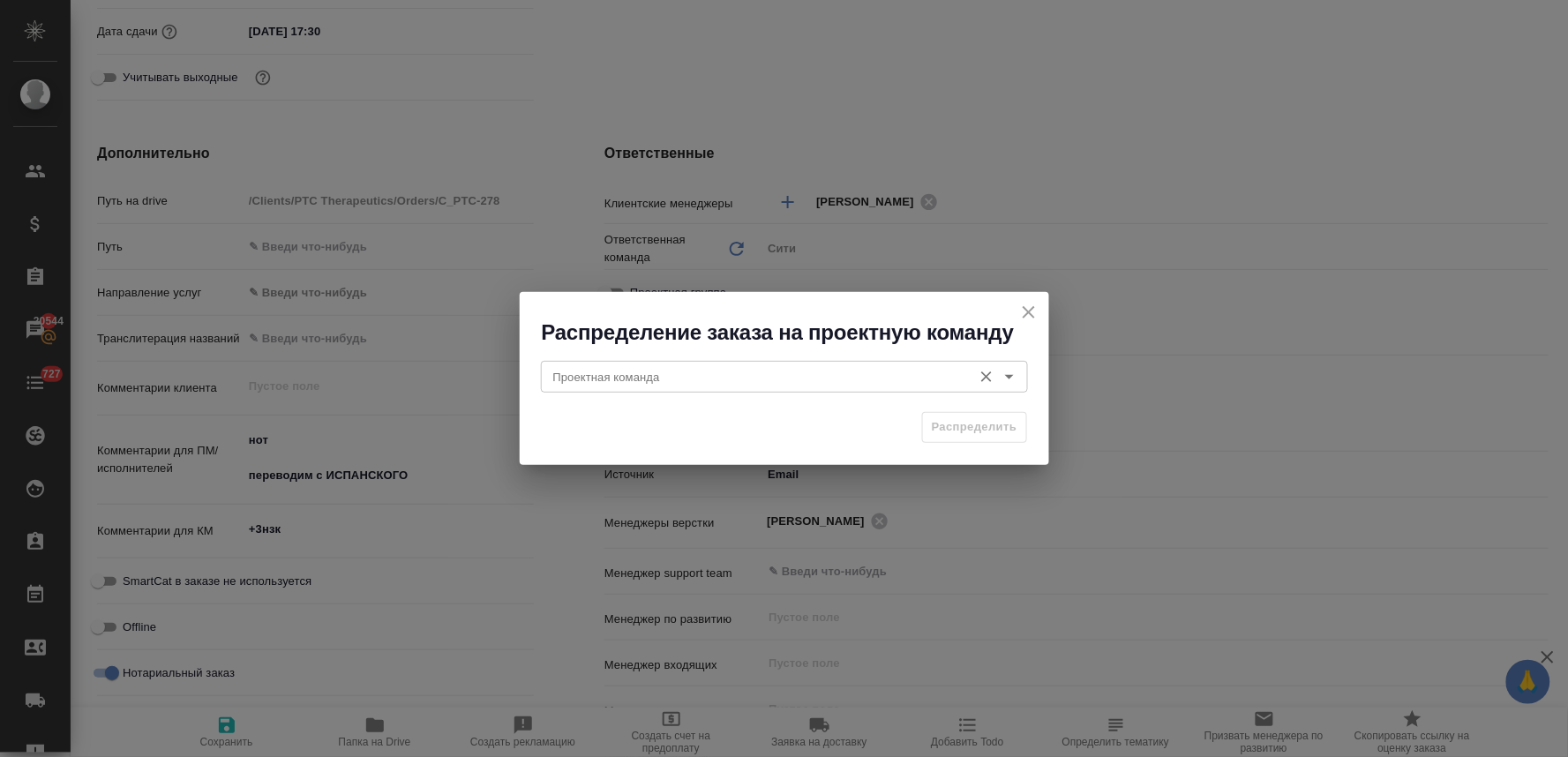
click at [734, 373] on input "Проектная команда" at bounding box center [755, 377] width 418 height 21
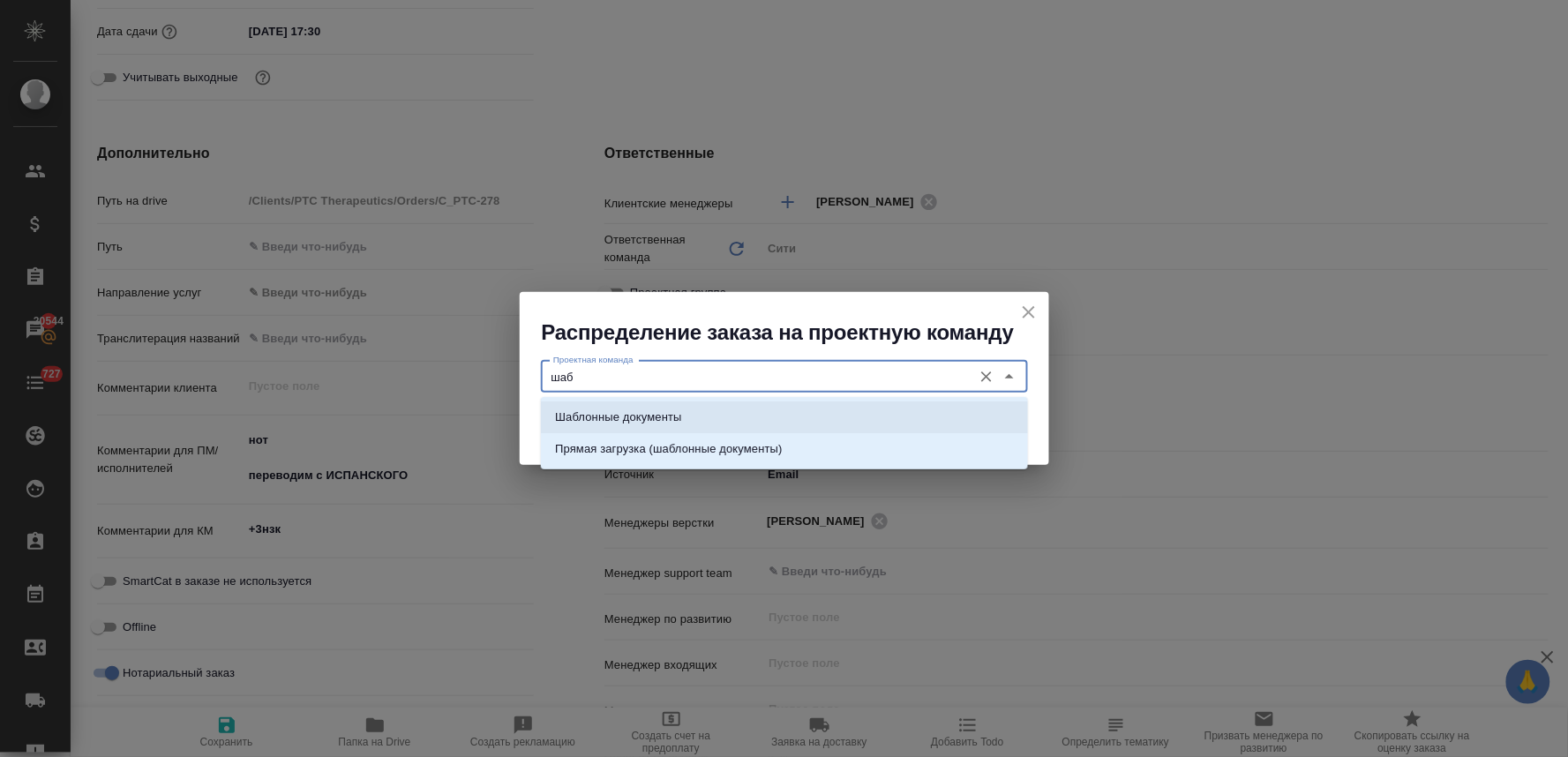
click at [737, 409] on li "Шаблонные документы" at bounding box center [784, 417] width 487 height 32
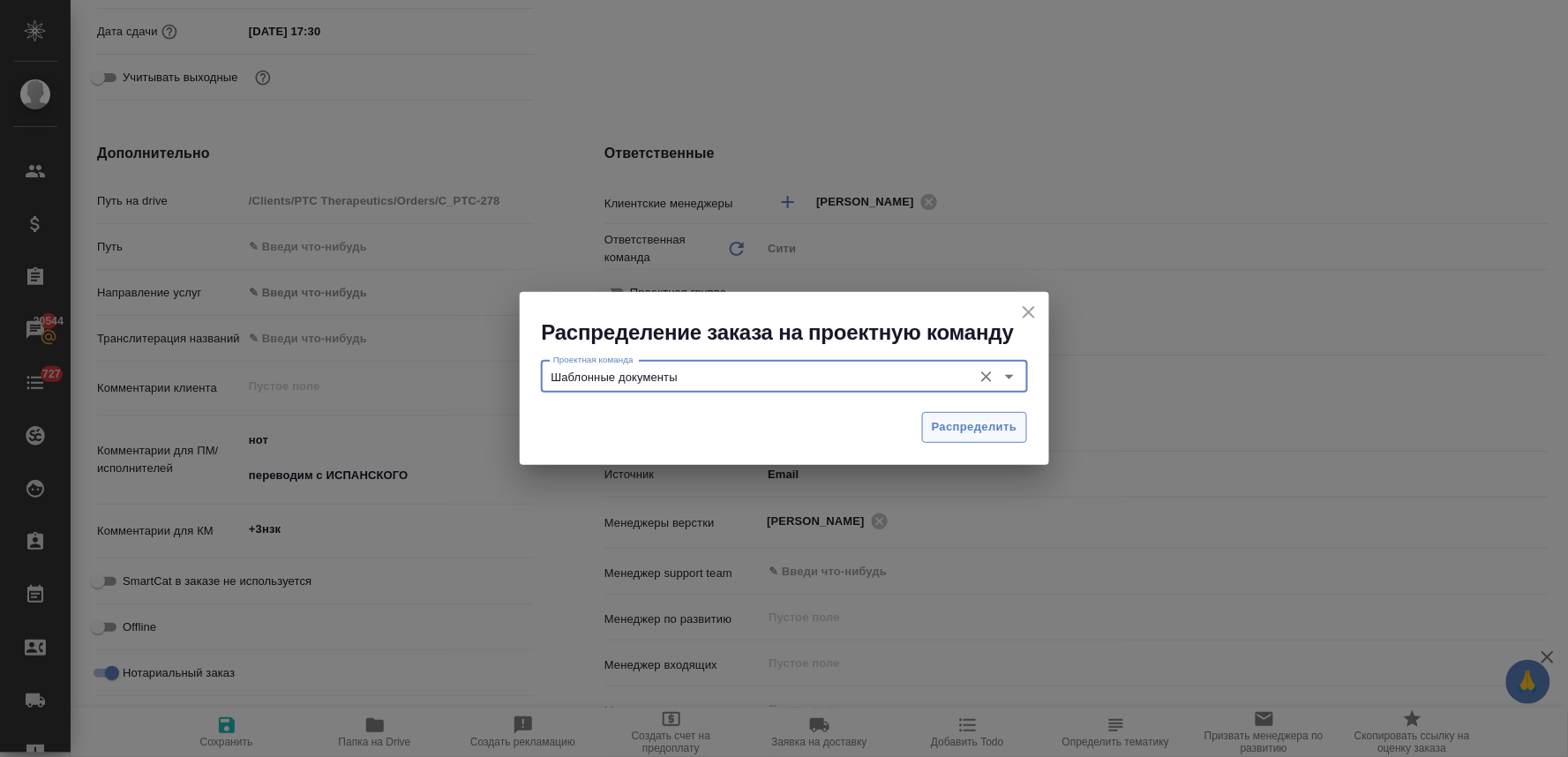
click at [1006, 427] on span "Распределить" at bounding box center [974, 428] width 85 height 20
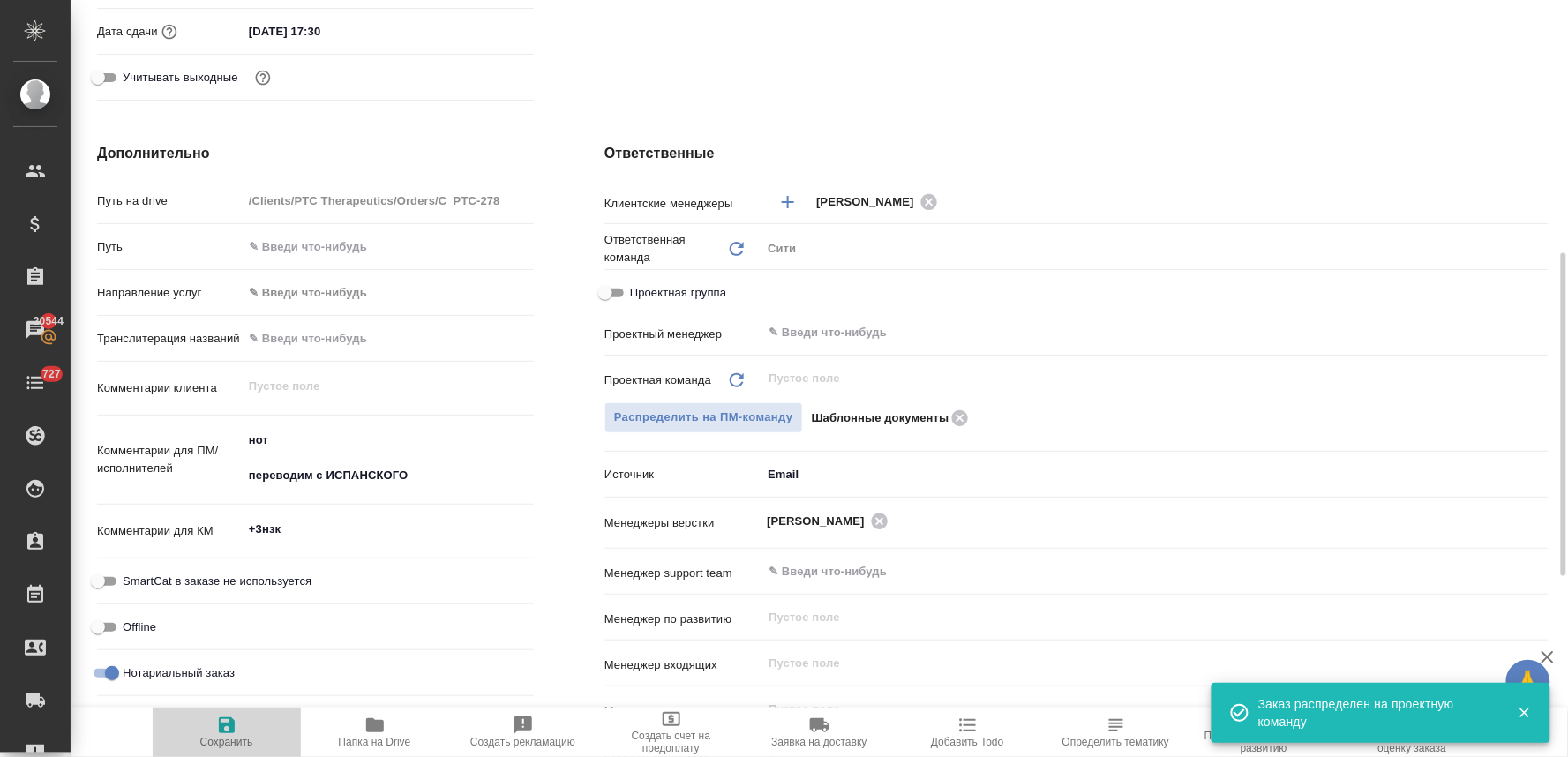
click at [226, 747] on span "Сохранить" at bounding box center [226, 742] width 53 height 13
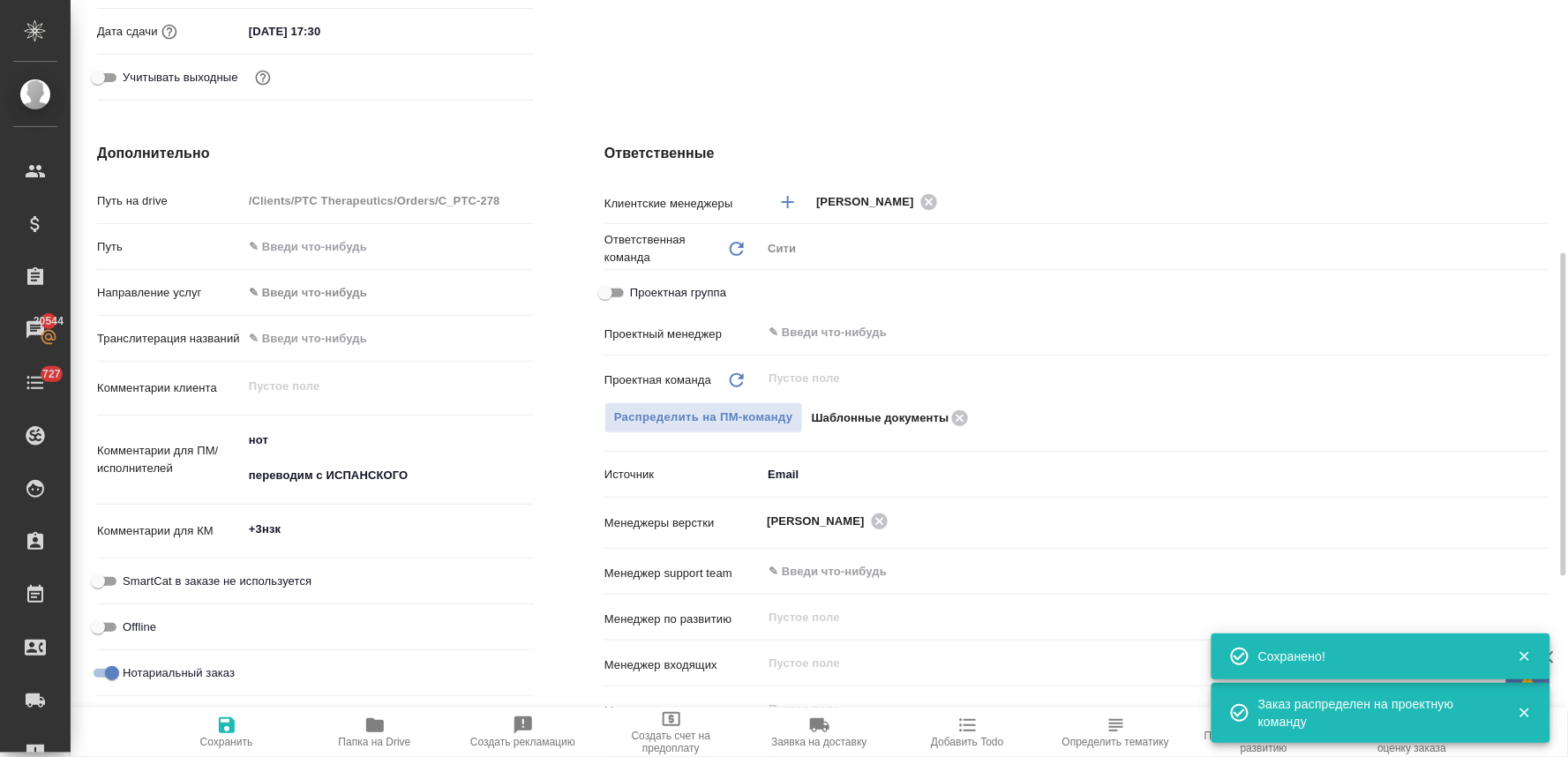
scroll to position [301, 0]
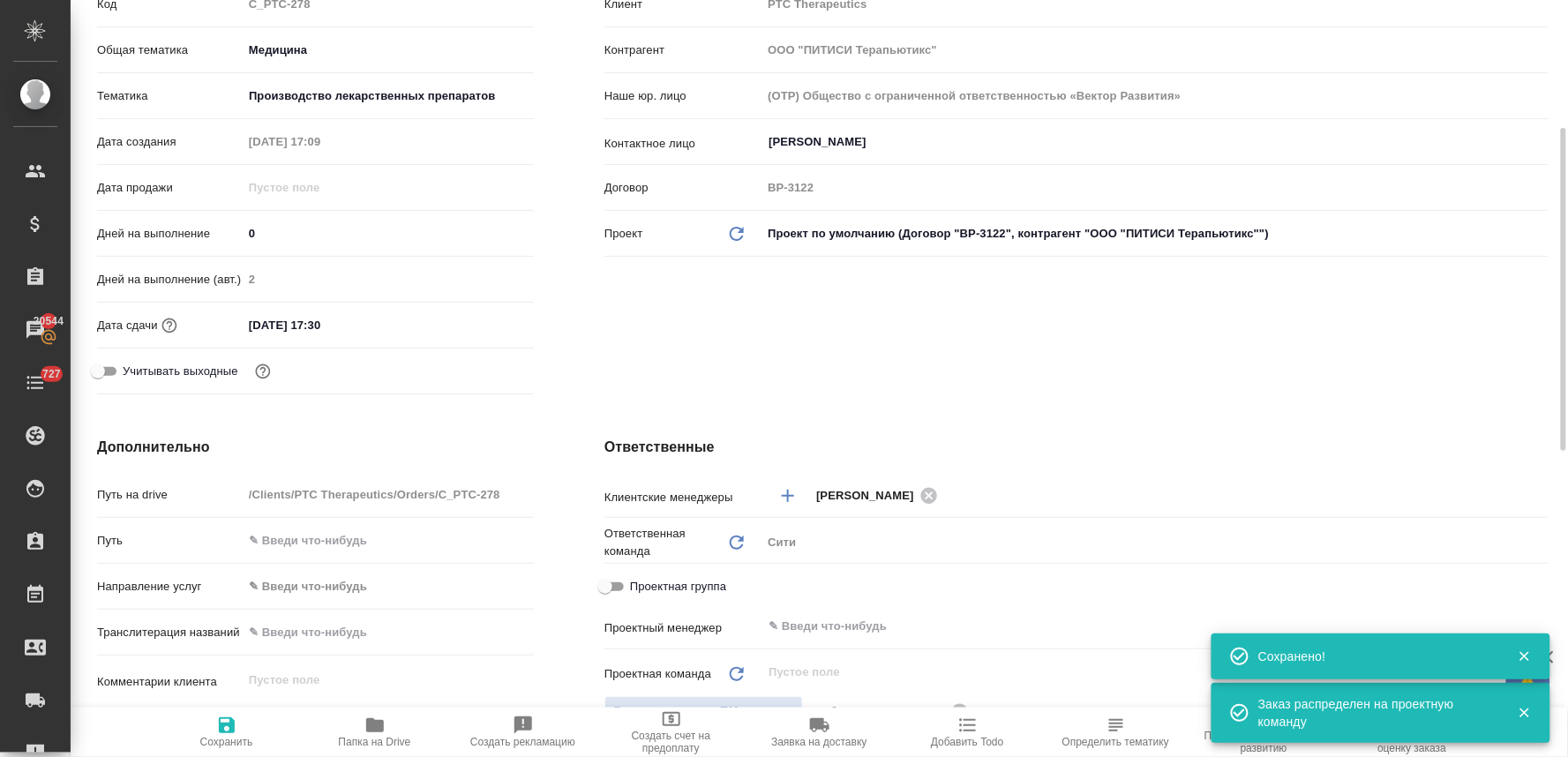
click at [381, 324] on input "14.10.2025 17:30" at bounding box center [320, 326] width 154 height 25
click at [484, 328] on icon "button" at bounding box center [483, 325] width 21 height 21
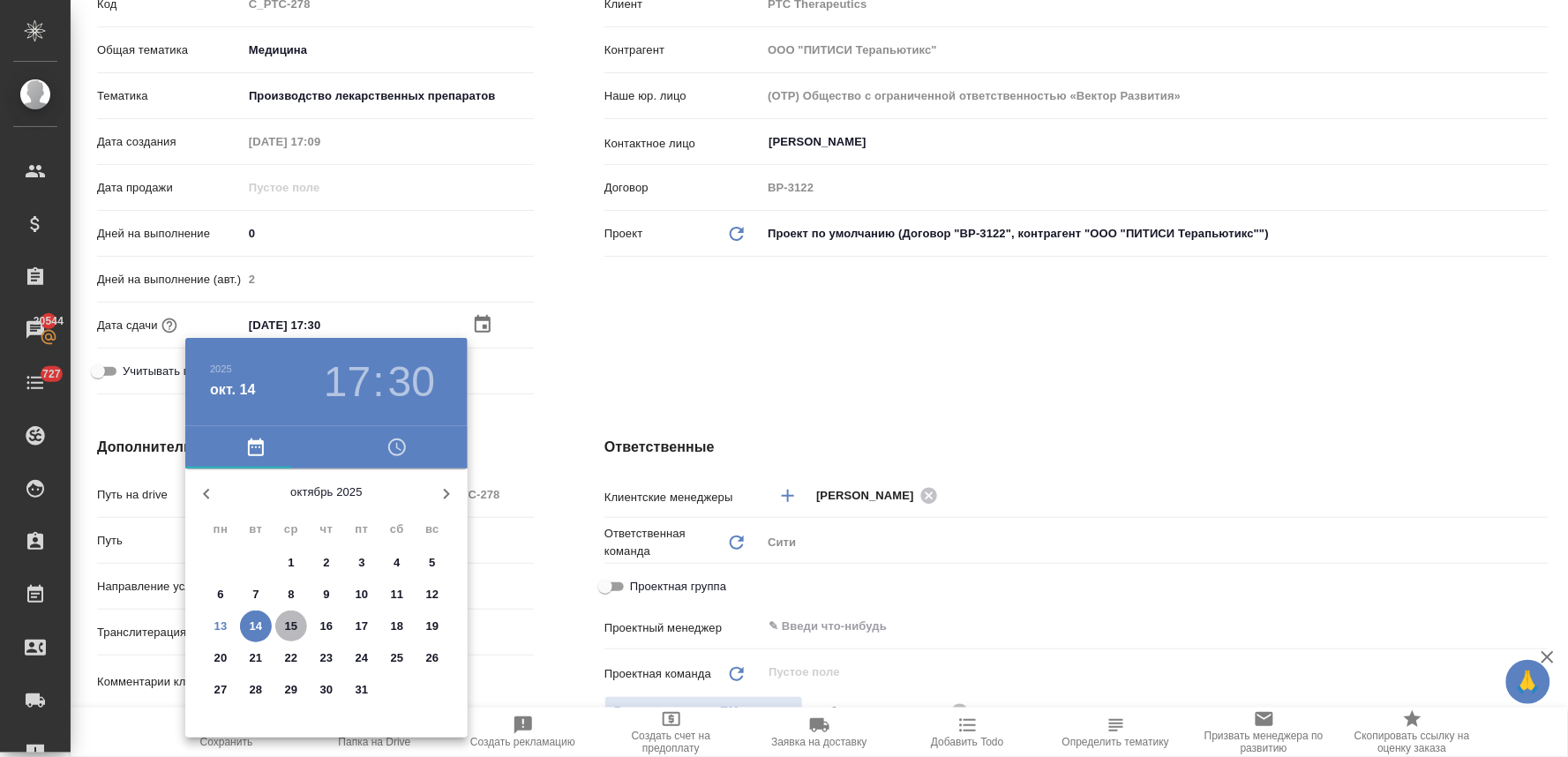
click at [292, 630] on p "15" at bounding box center [291, 627] width 14 height 17
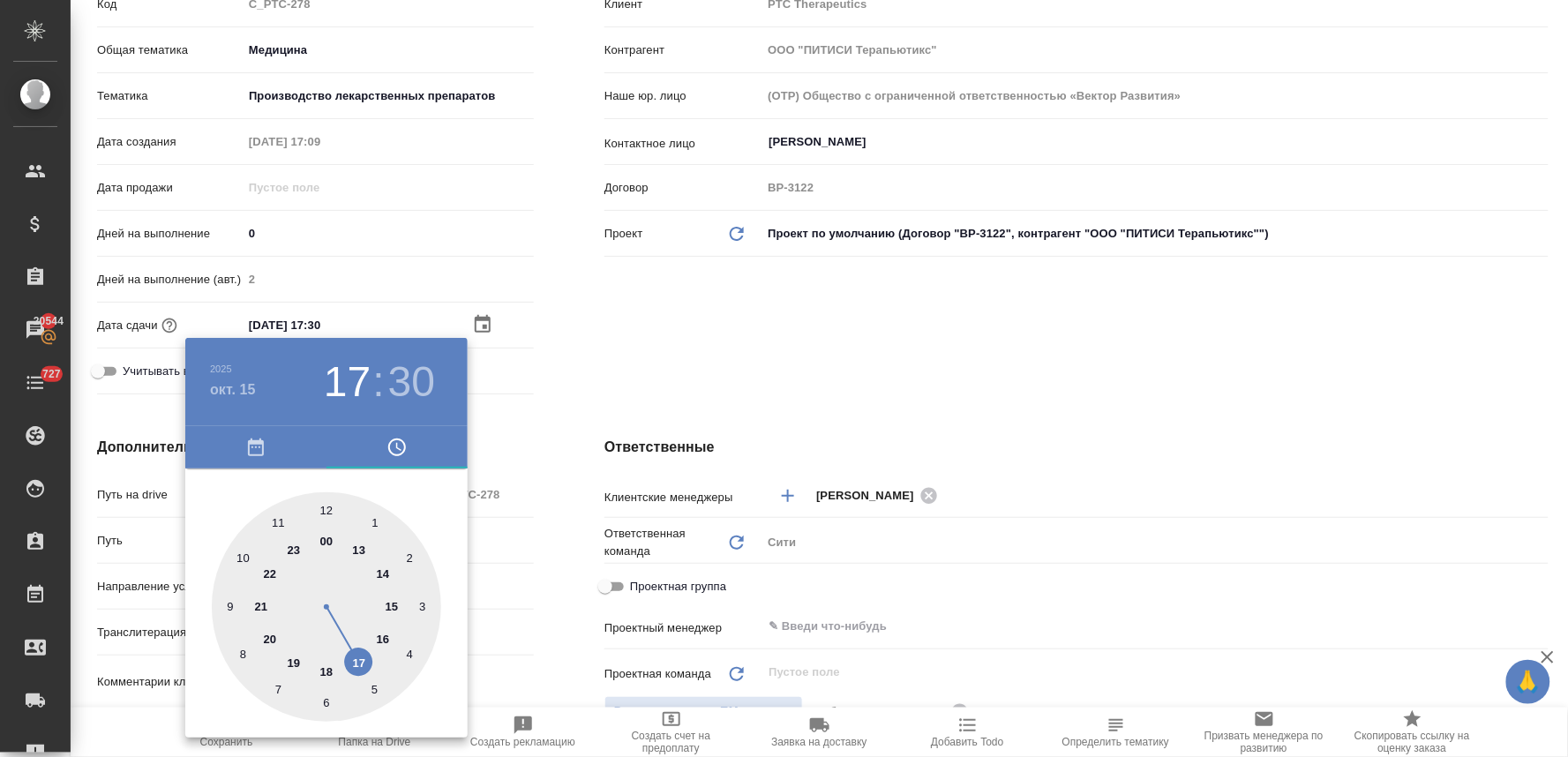
click at [244, 562] on div at bounding box center [326, 607] width 229 height 229
click at [324, 504] on div at bounding box center [326, 607] width 229 height 229
click at [564, 397] on div at bounding box center [784, 378] width 1568 height 757
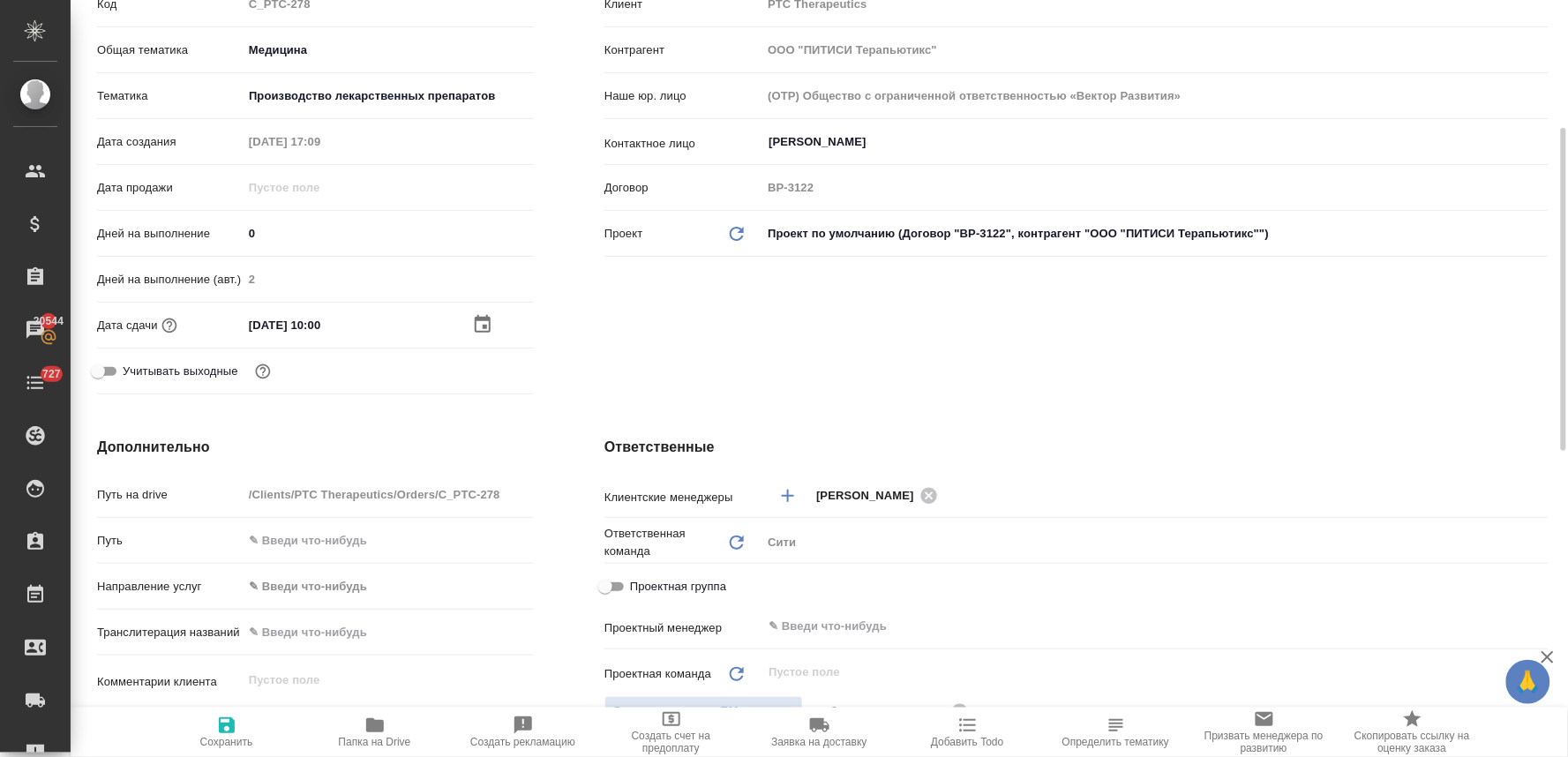
click at [222, 741] on span "Сохранить" at bounding box center [226, 742] width 53 height 13
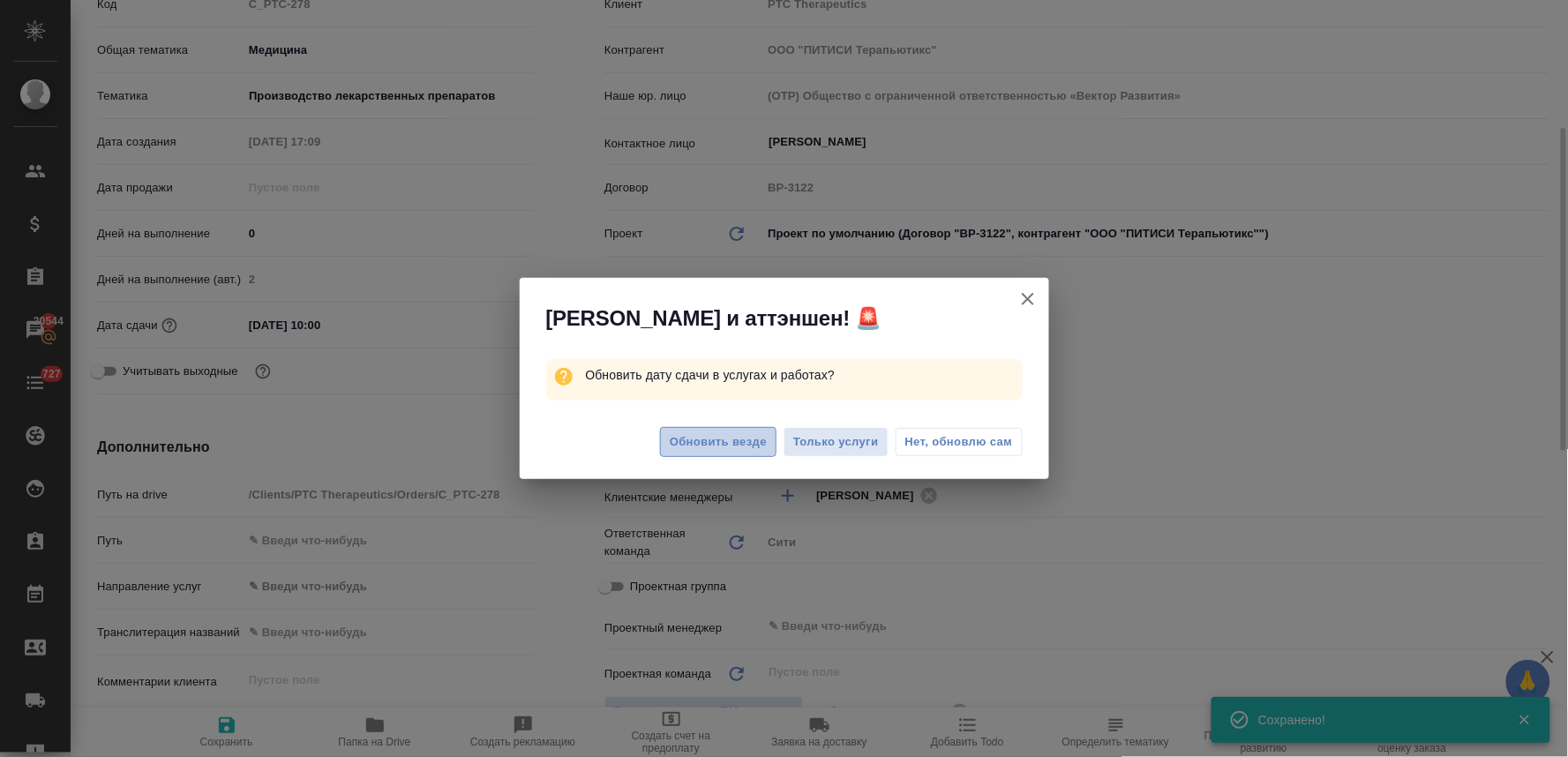
click at [725, 443] on span "Обновить везде" at bounding box center [719, 442] width 97 height 20
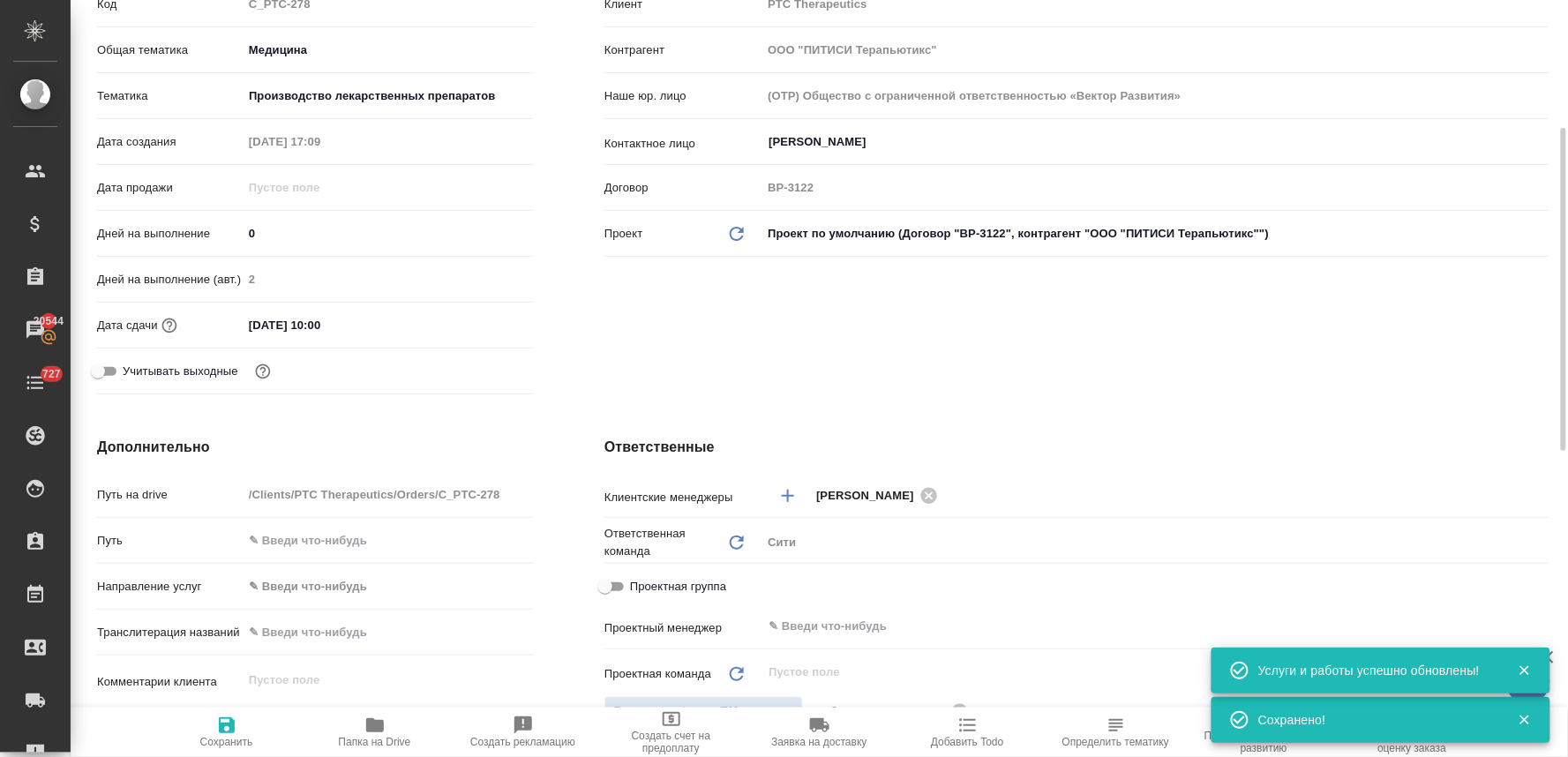
click at [983, 742] on span "Добавить Todo" at bounding box center [967, 742] width 72 height 13
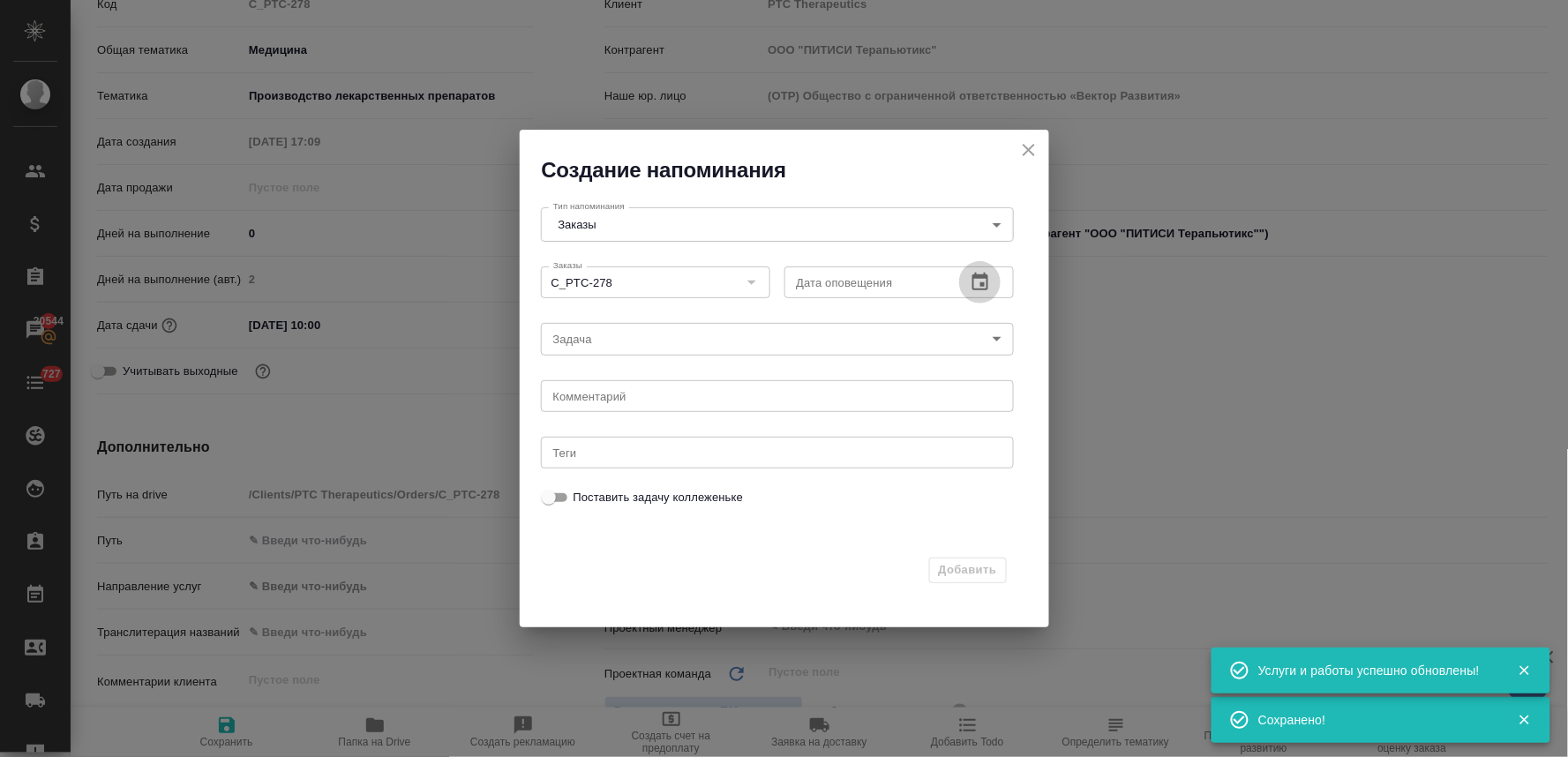
click at [975, 278] on icon "button" at bounding box center [980, 282] width 16 height 17
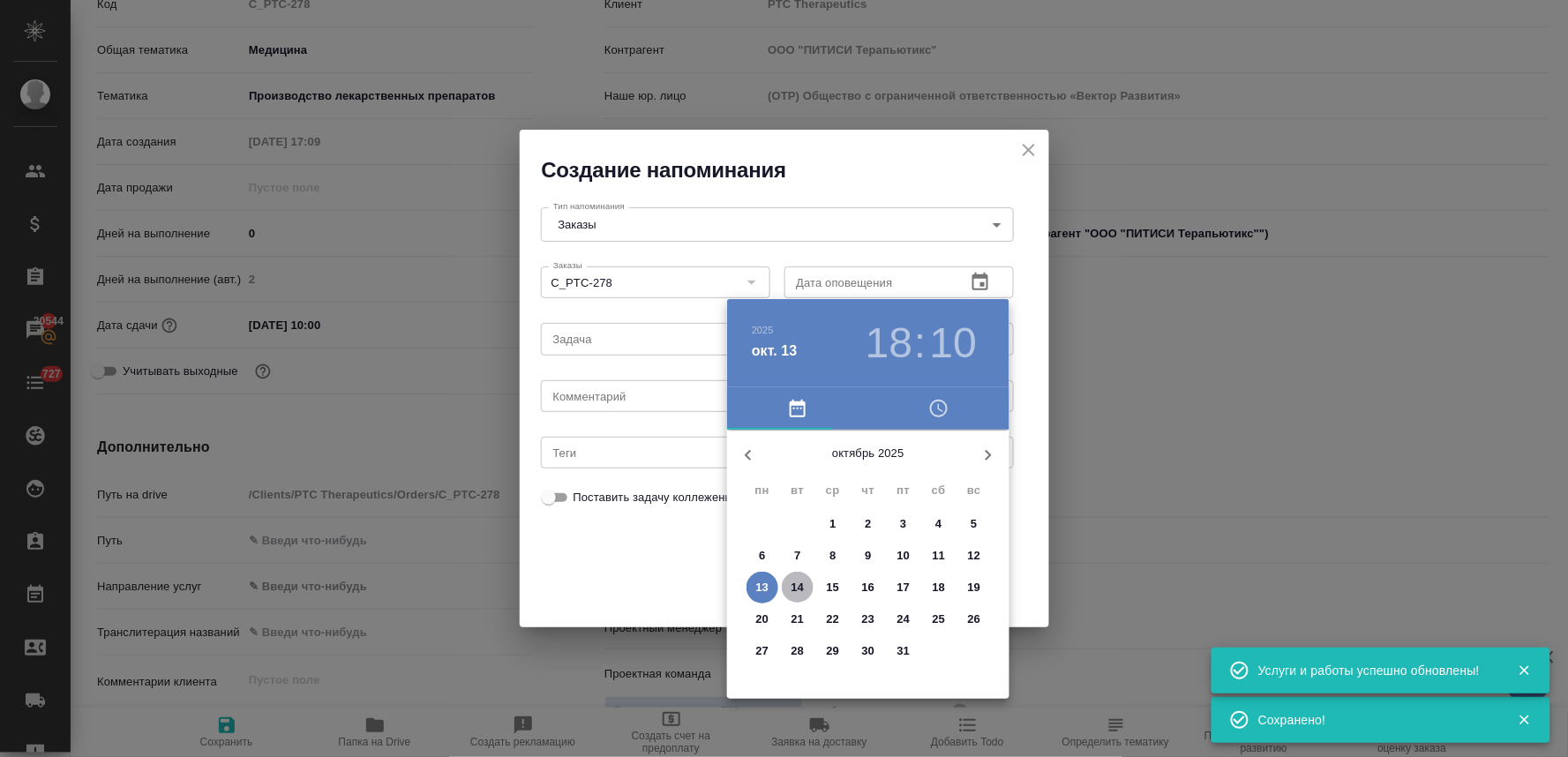
click at [792, 593] on p "14" at bounding box center [799, 588] width 14 height 17
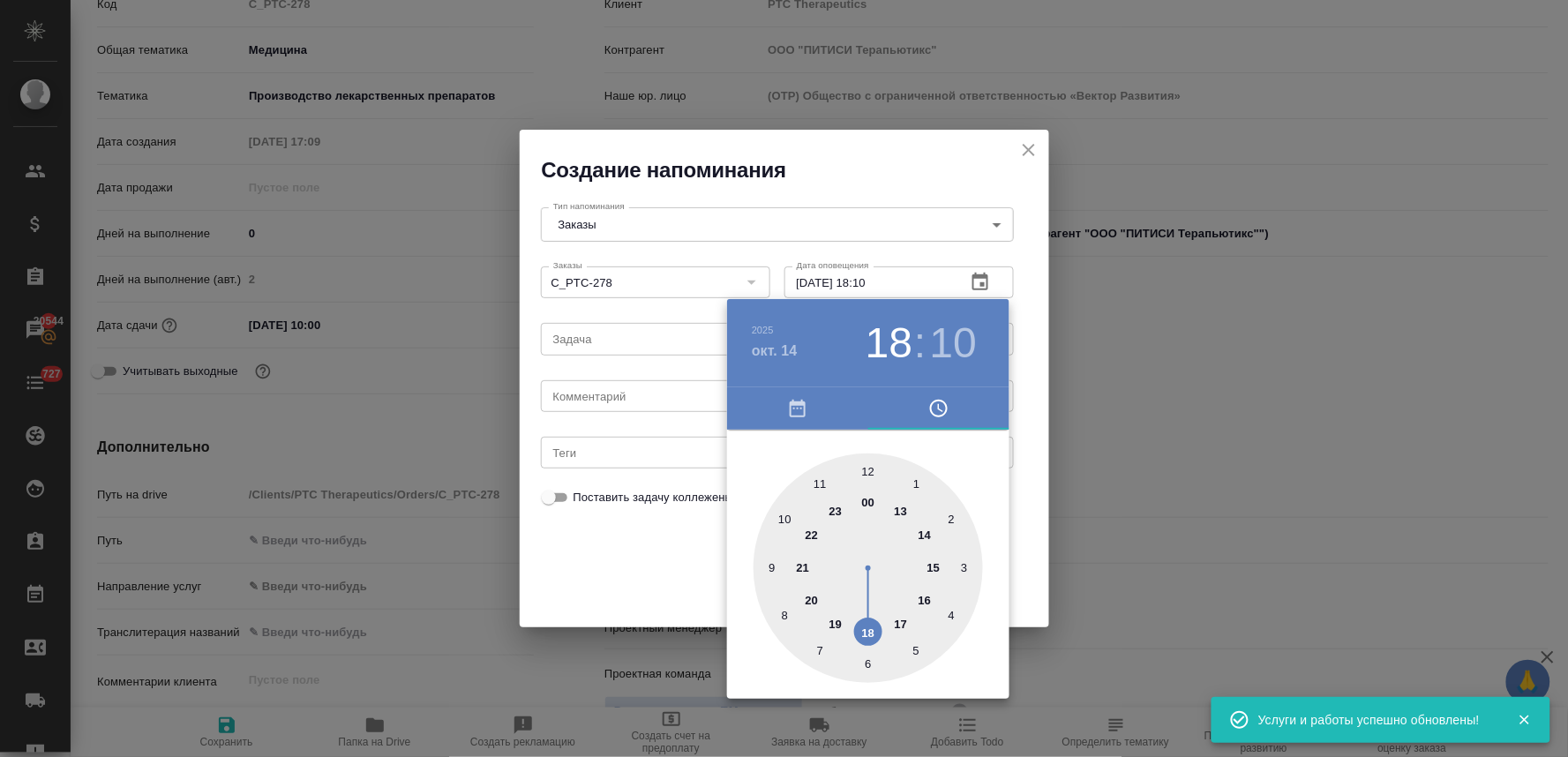
click at [786, 523] on div at bounding box center [869, 568] width 229 height 229
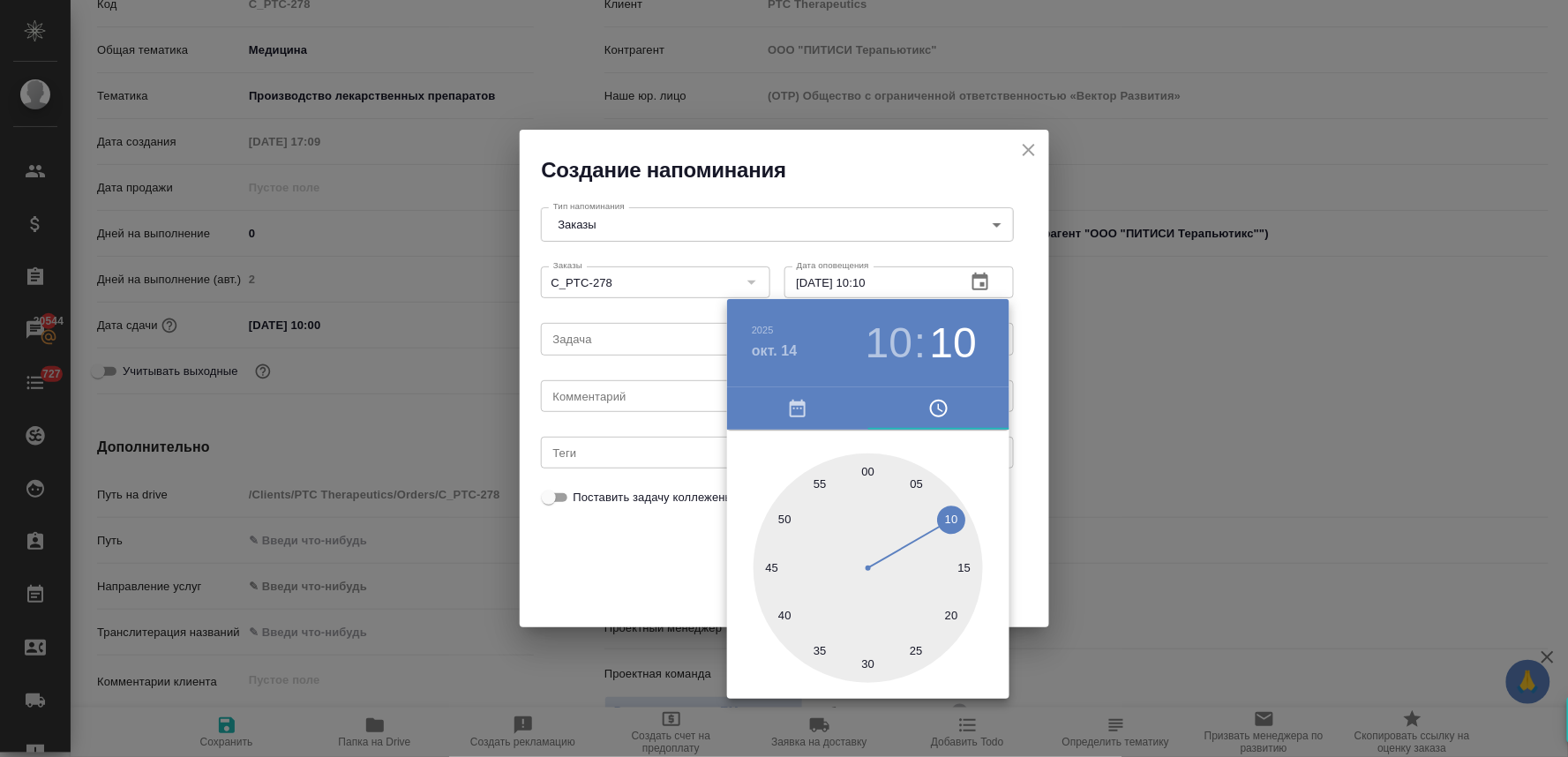
click at [866, 466] on div at bounding box center [869, 568] width 229 height 229
click at [624, 578] on div at bounding box center [784, 378] width 1568 height 757
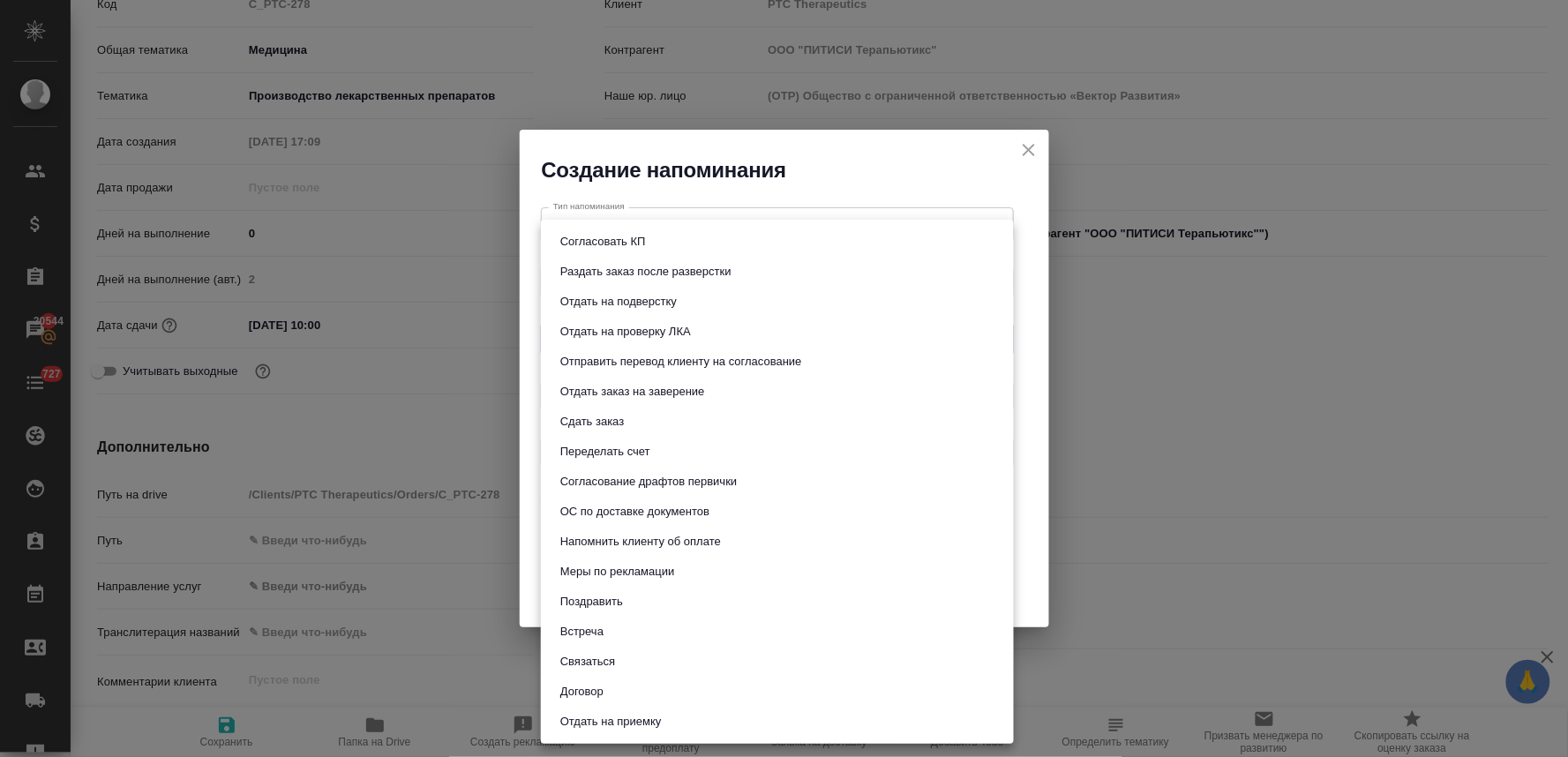
click at [627, 348] on body "🙏 .cls-1 fill:#fff; AWATERA Lyamina Nadezhda Клиенты Спецификации Заказы 20544 …" at bounding box center [784, 378] width 1568 height 757
click at [647, 411] on li "Сдать заказ" at bounding box center [777, 422] width 473 height 30
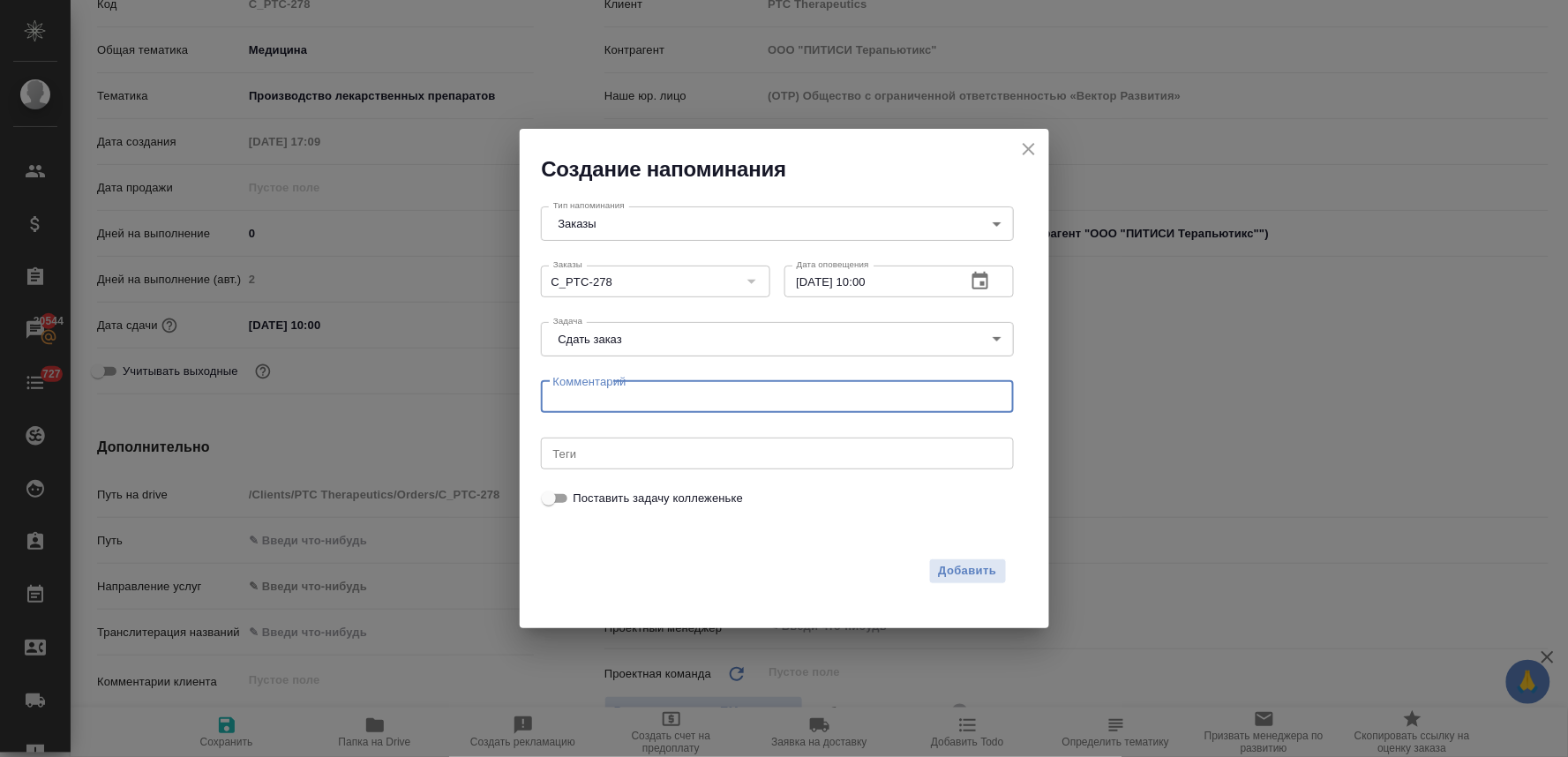
click at [664, 398] on textarea at bounding box center [778, 397] width 449 height 14
click at [931, 574] on button "Добавить" at bounding box center [969, 571] width 78 height 25
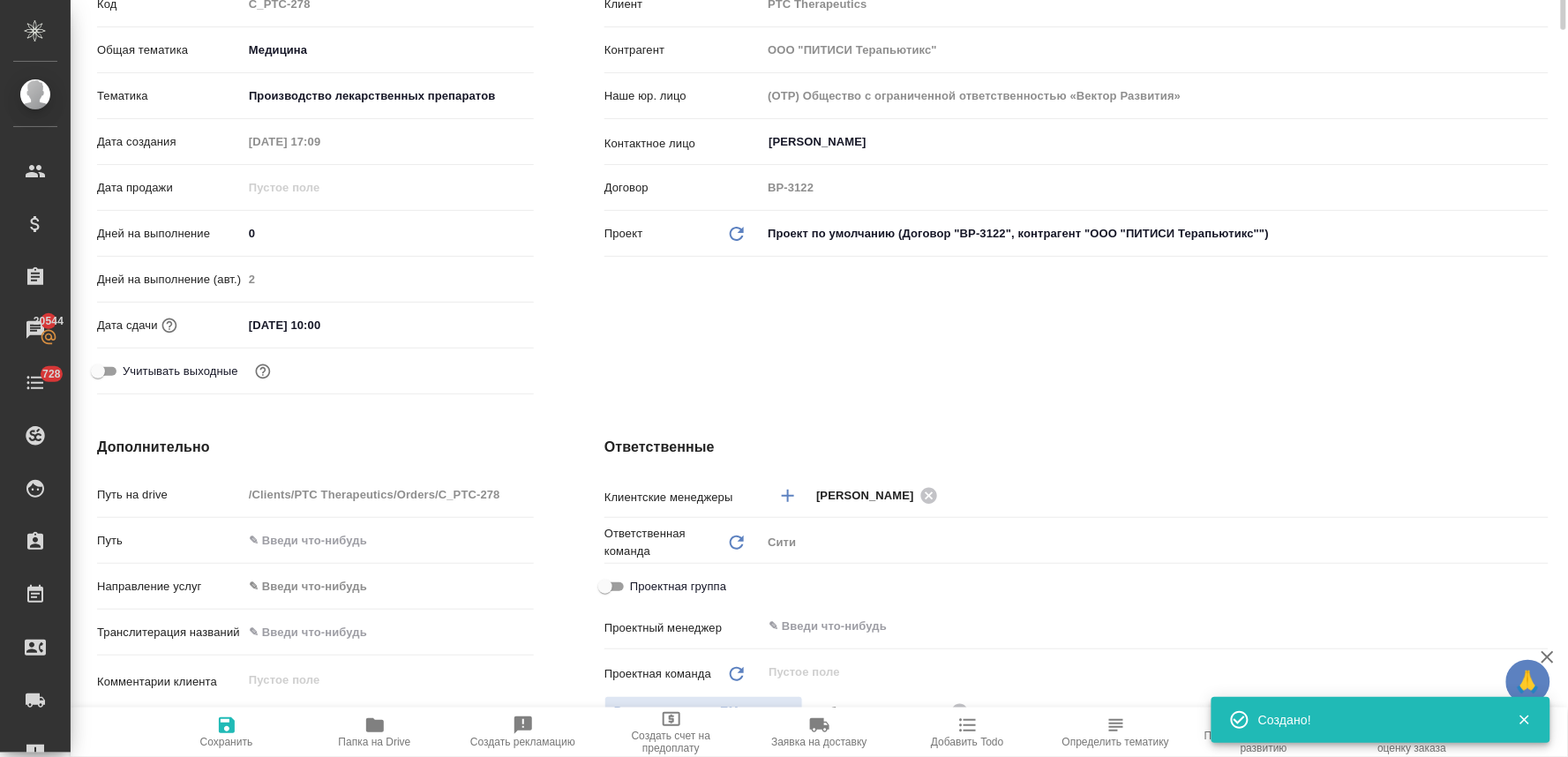
scroll to position [0, 0]
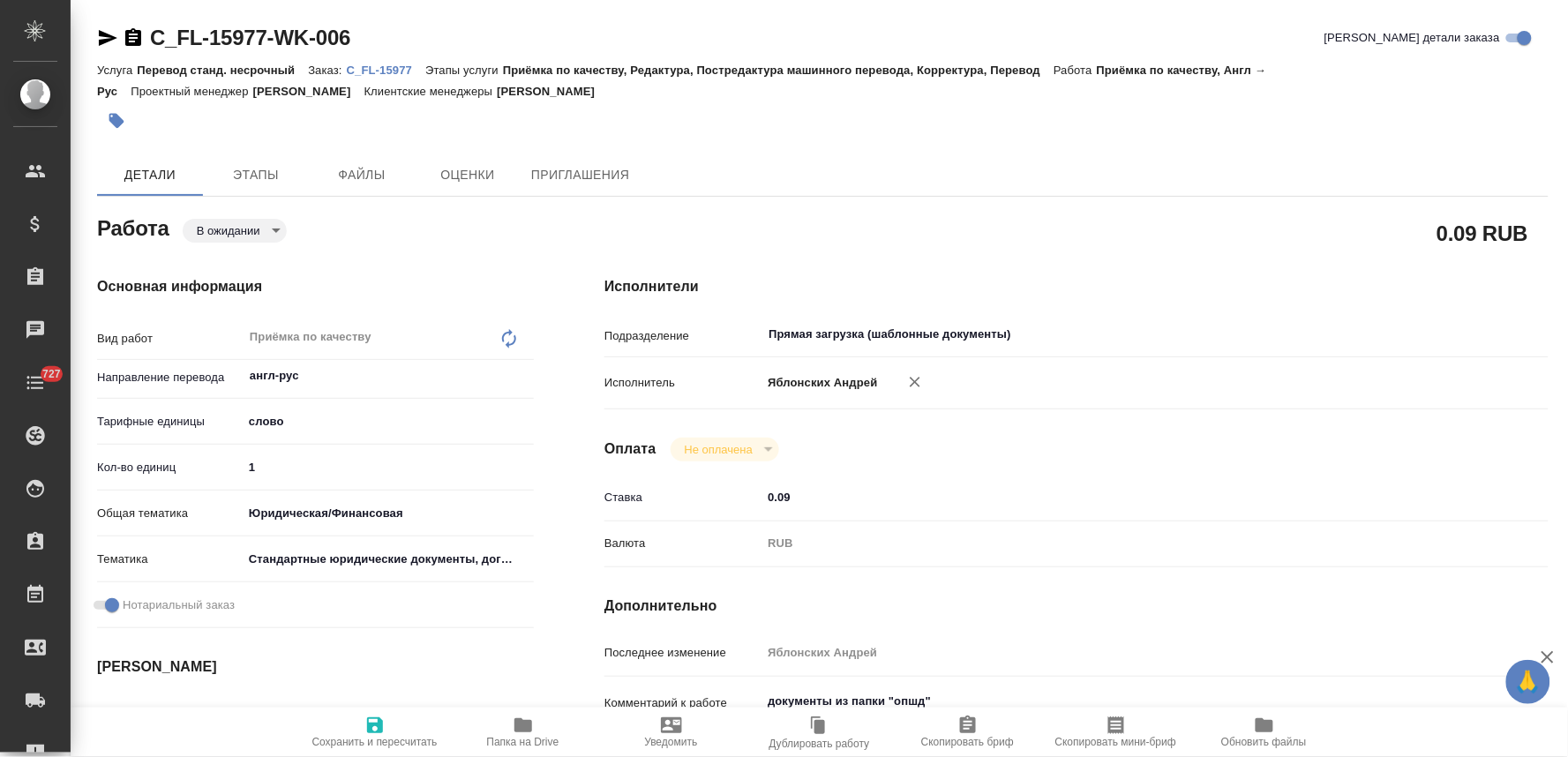
type textarea "x"
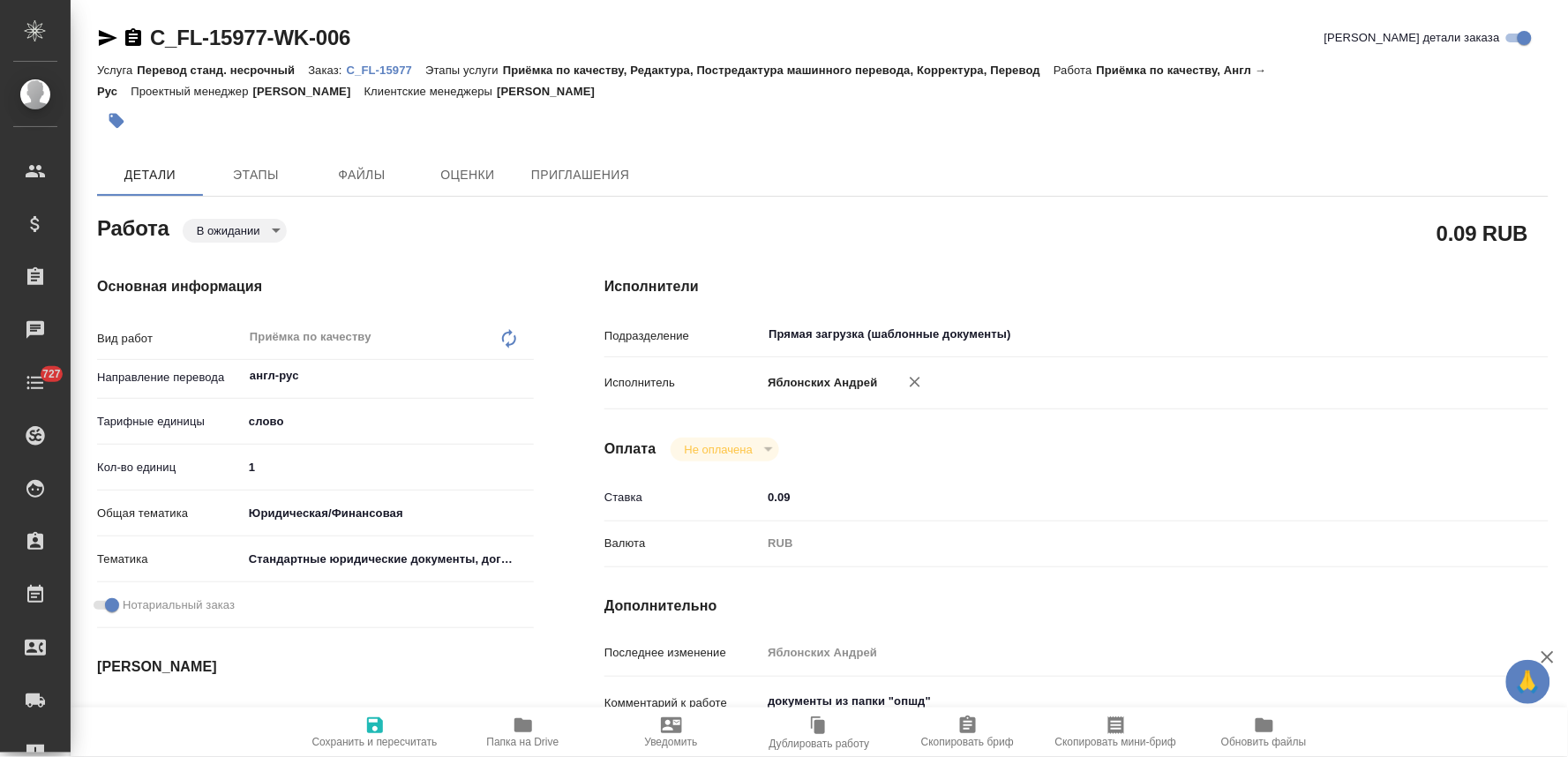
type textarea "x"
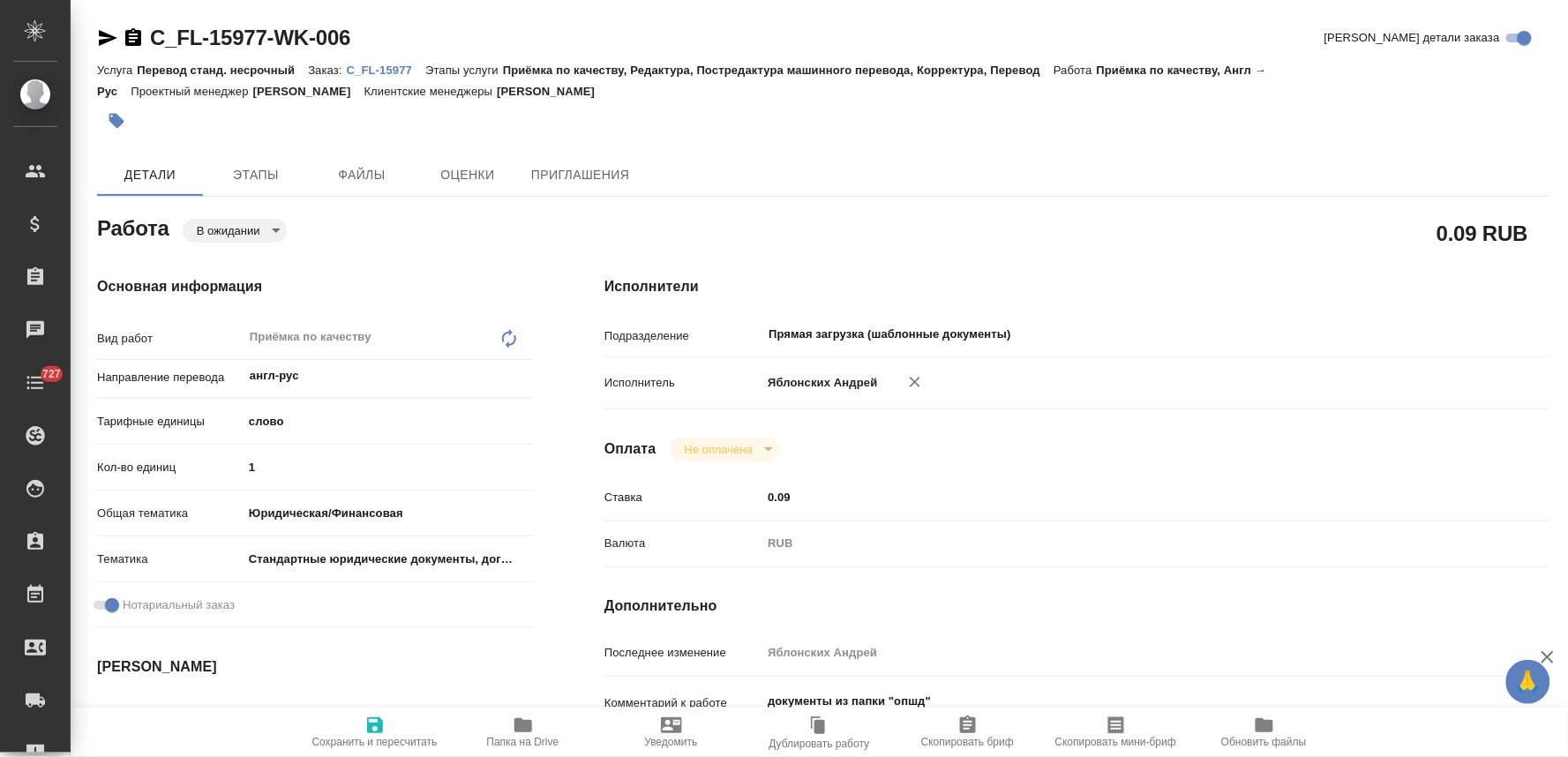
type textarea "x"
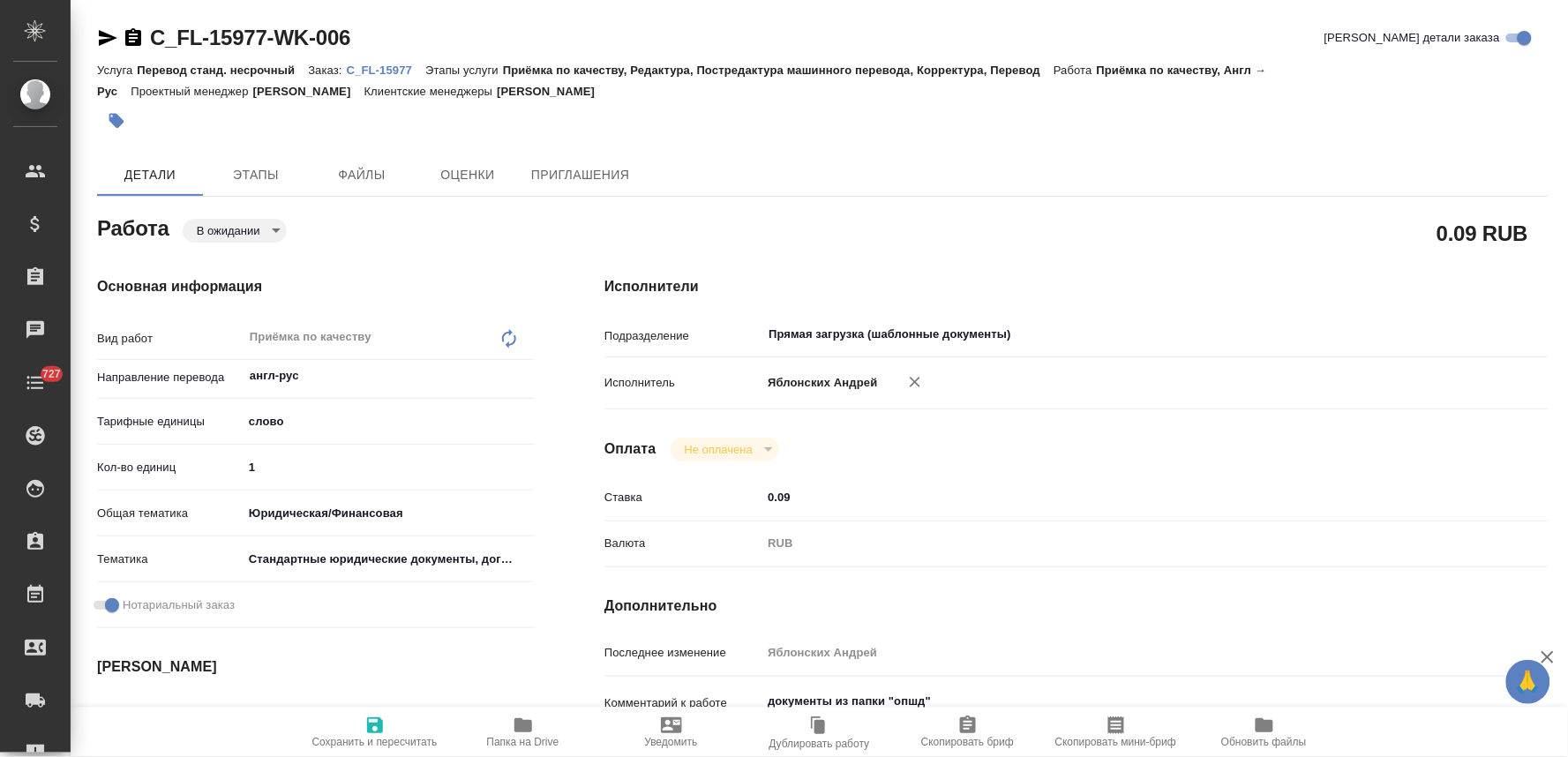
type textarea "x"
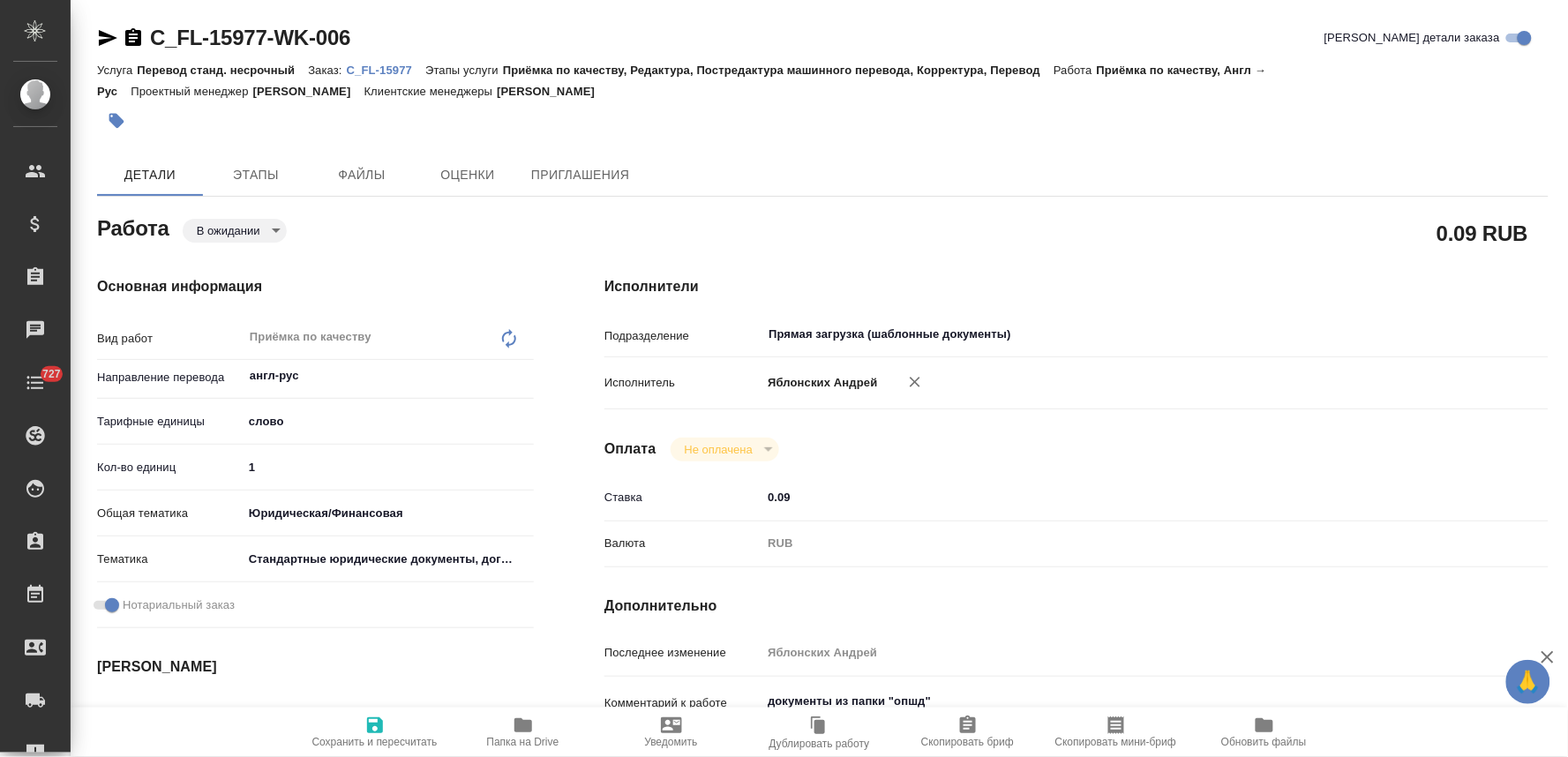
type textarea "x"
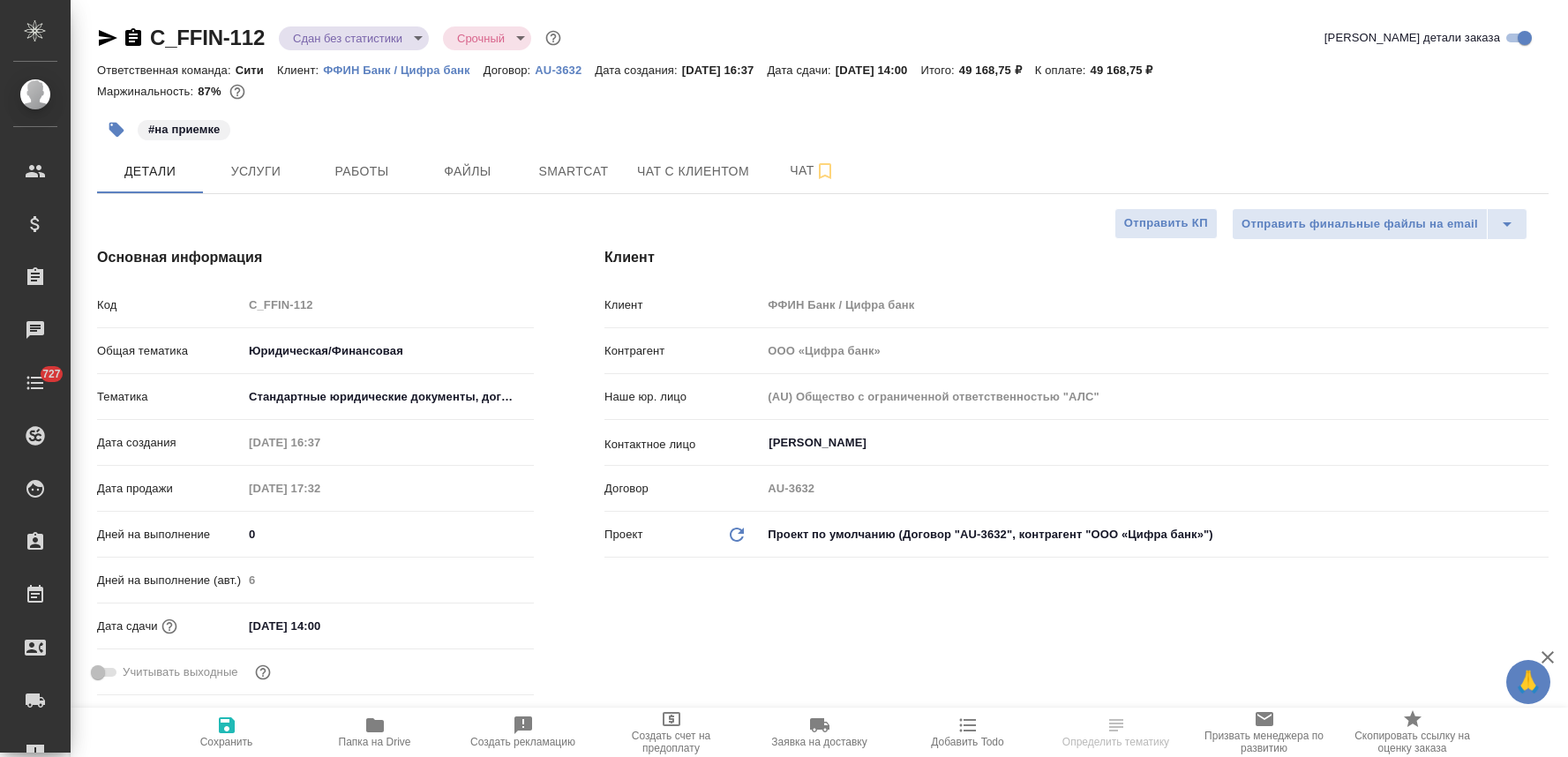
select select "RU"
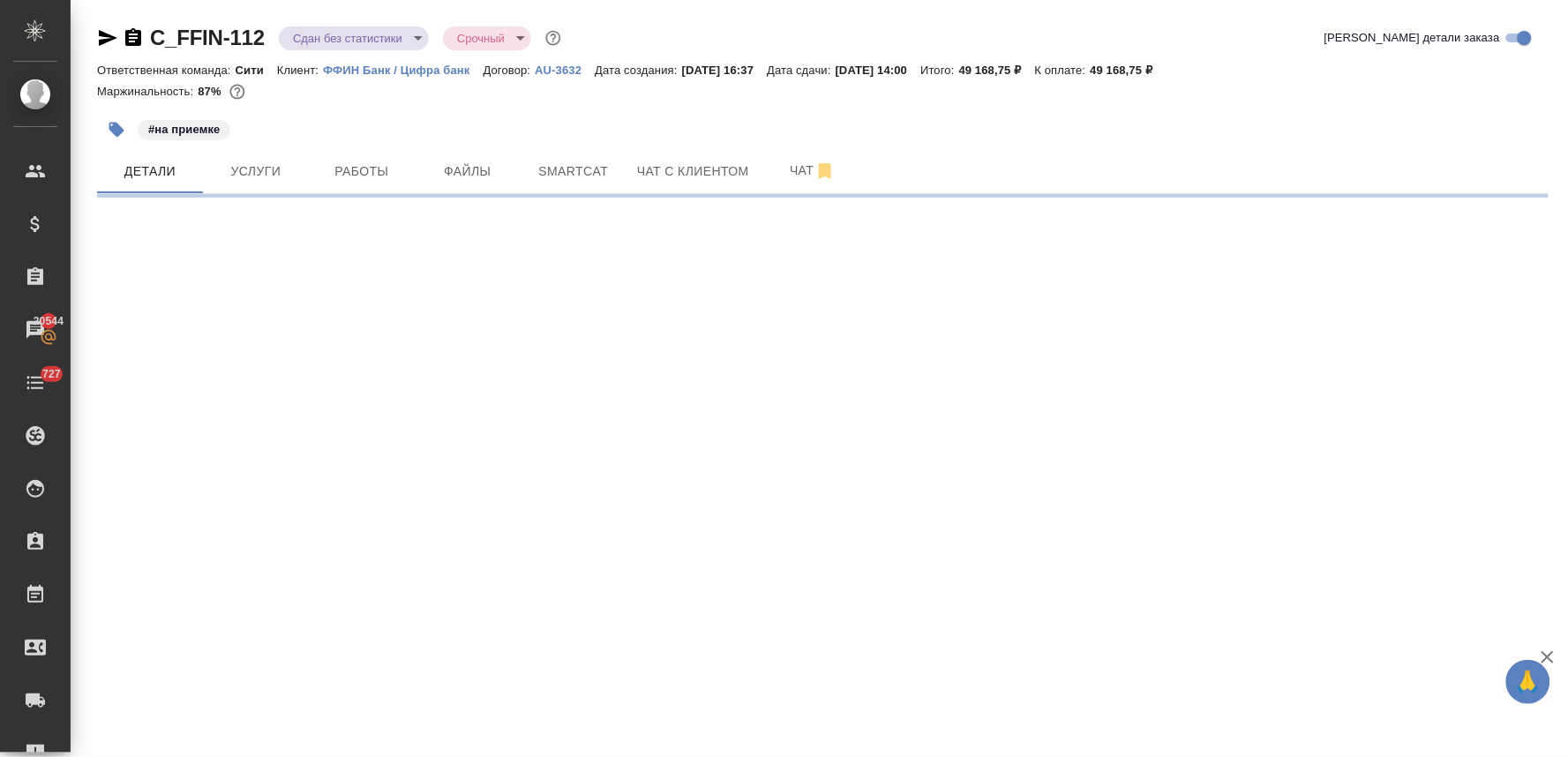
select select "RU"
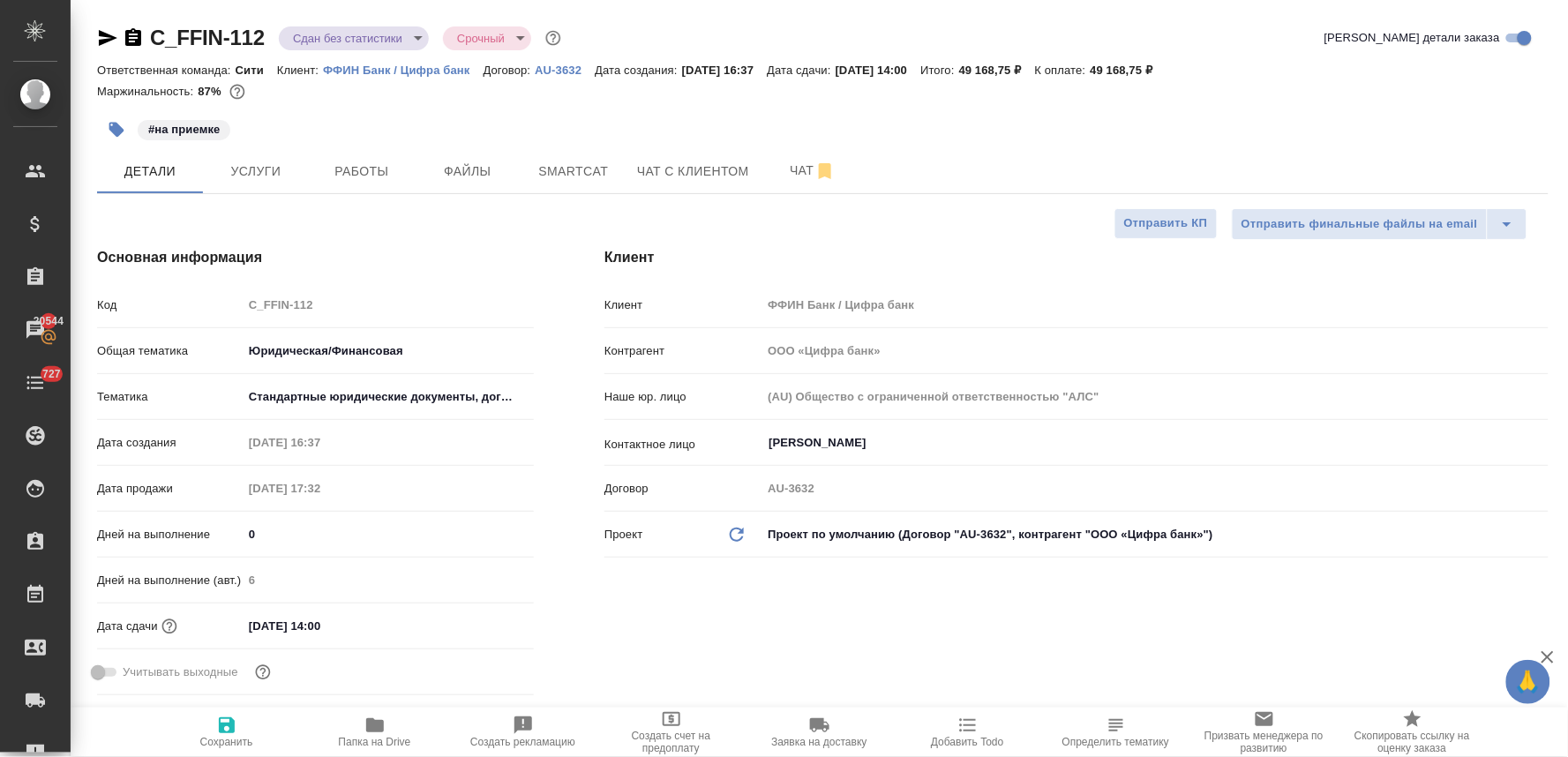
type textarea "x"
click at [806, 646] on div "Клиент Клиент ФФИН Банк / Цифра банк Контрагент ООО «Цифра банк» Наше юр. лицо …" at bounding box center [1076, 474] width 1015 height 526
click at [382, 717] on icon "button" at bounding box center [375, 726] width 21 height 21
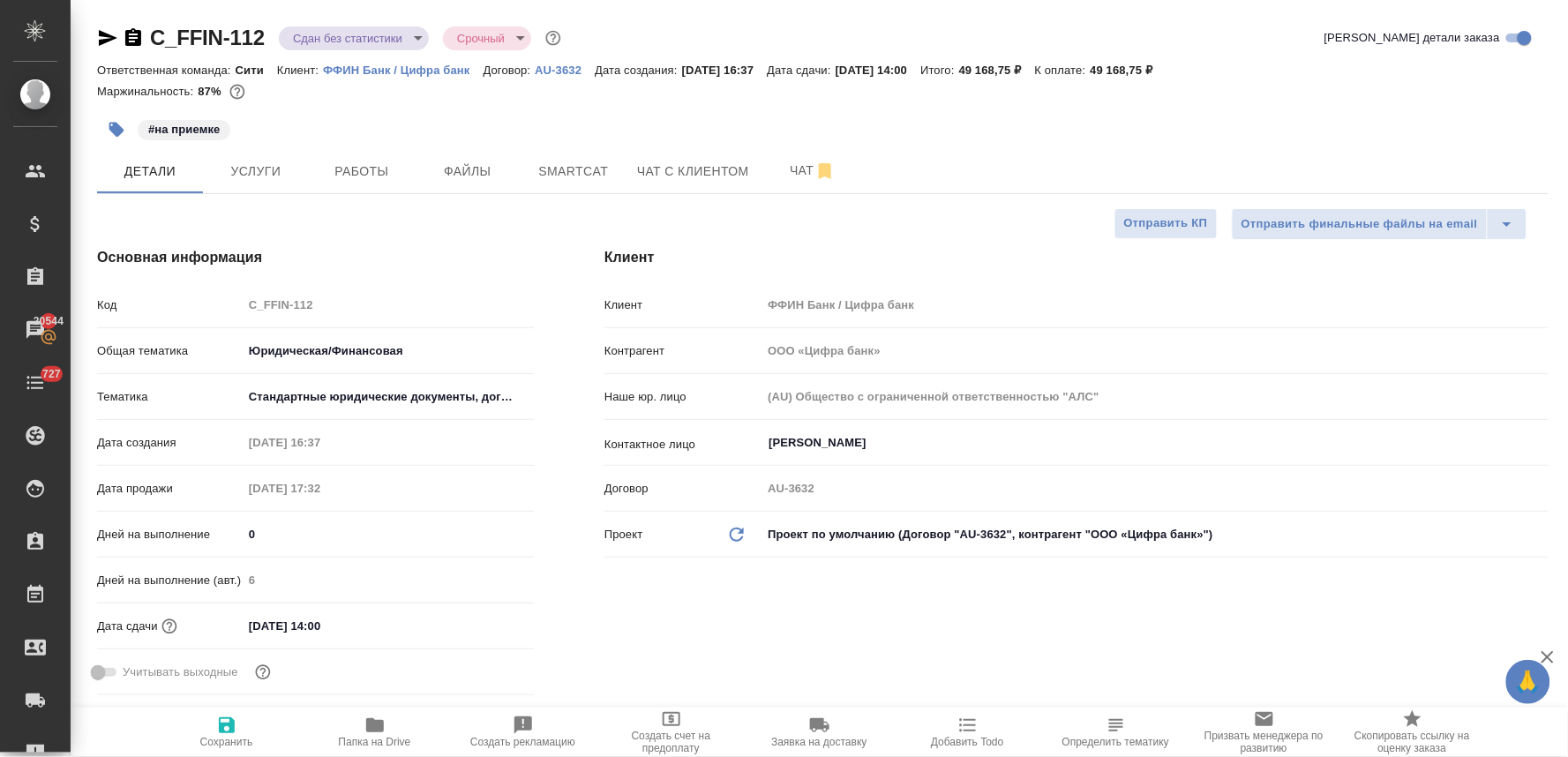
type textarea "x"
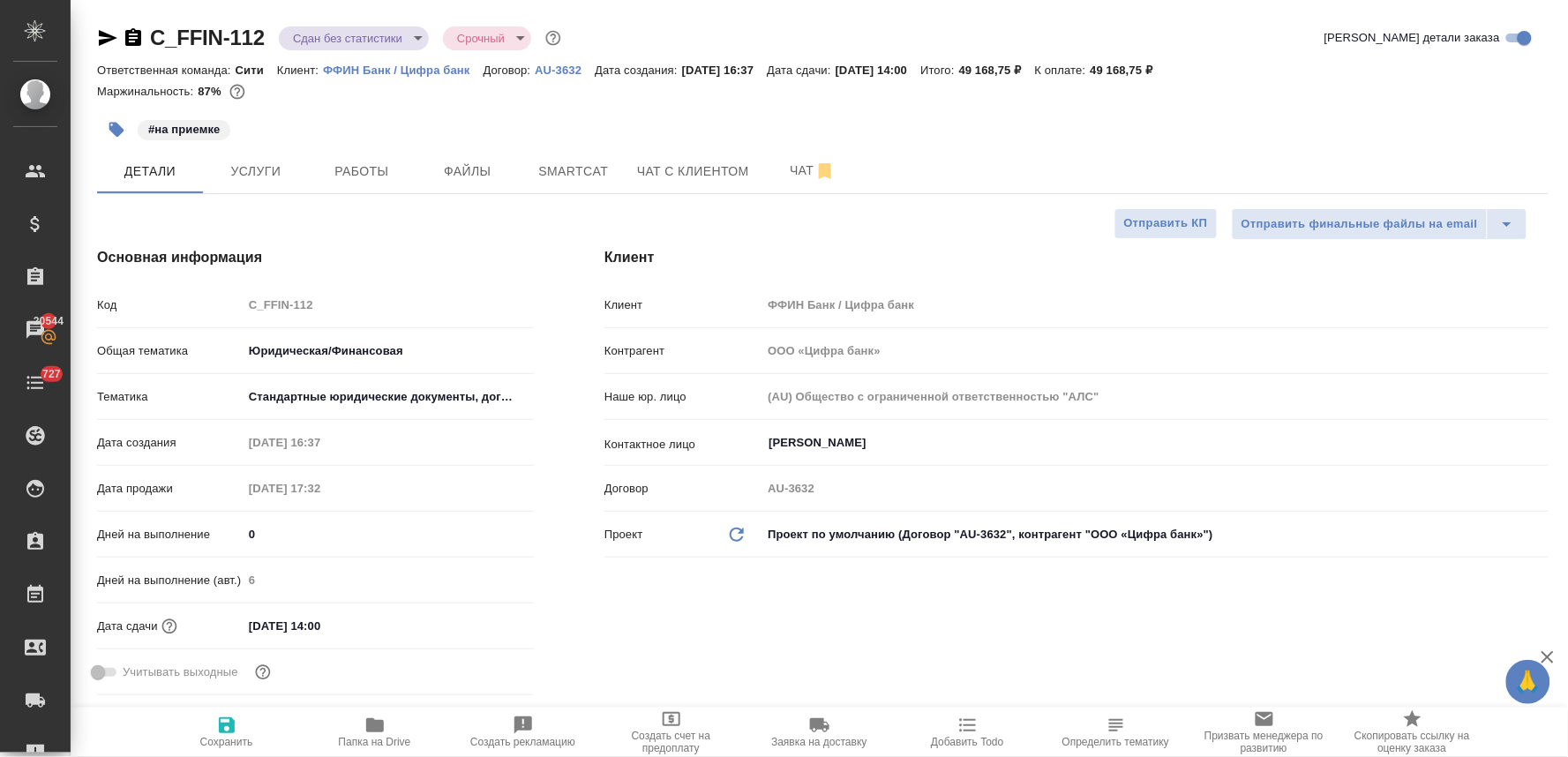
type textarea "x"
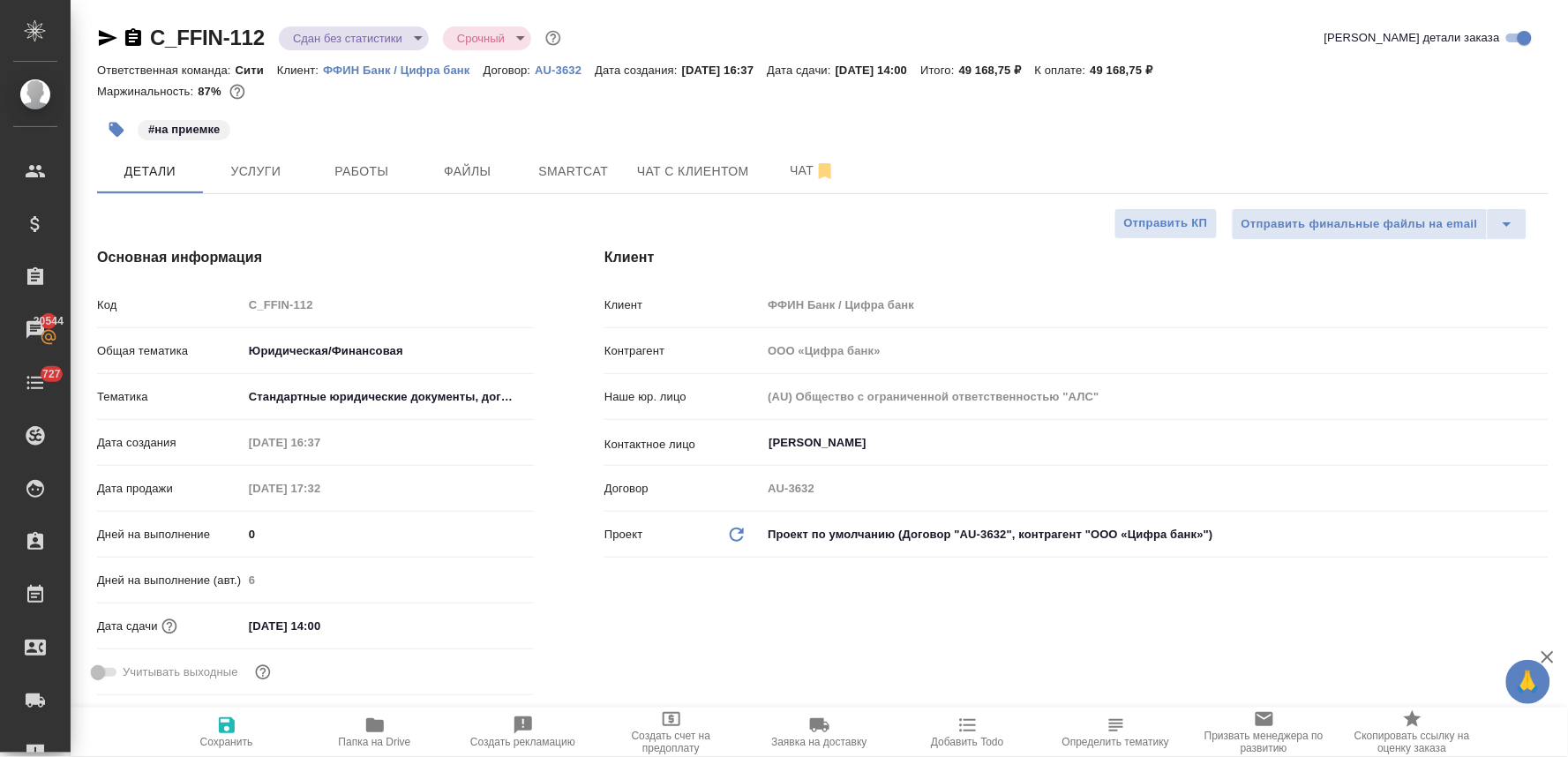
type textarea "x"
click at [380, 733] on icon "button" at bounding box center [375, 726] width 17 height 15
type textarea "x"
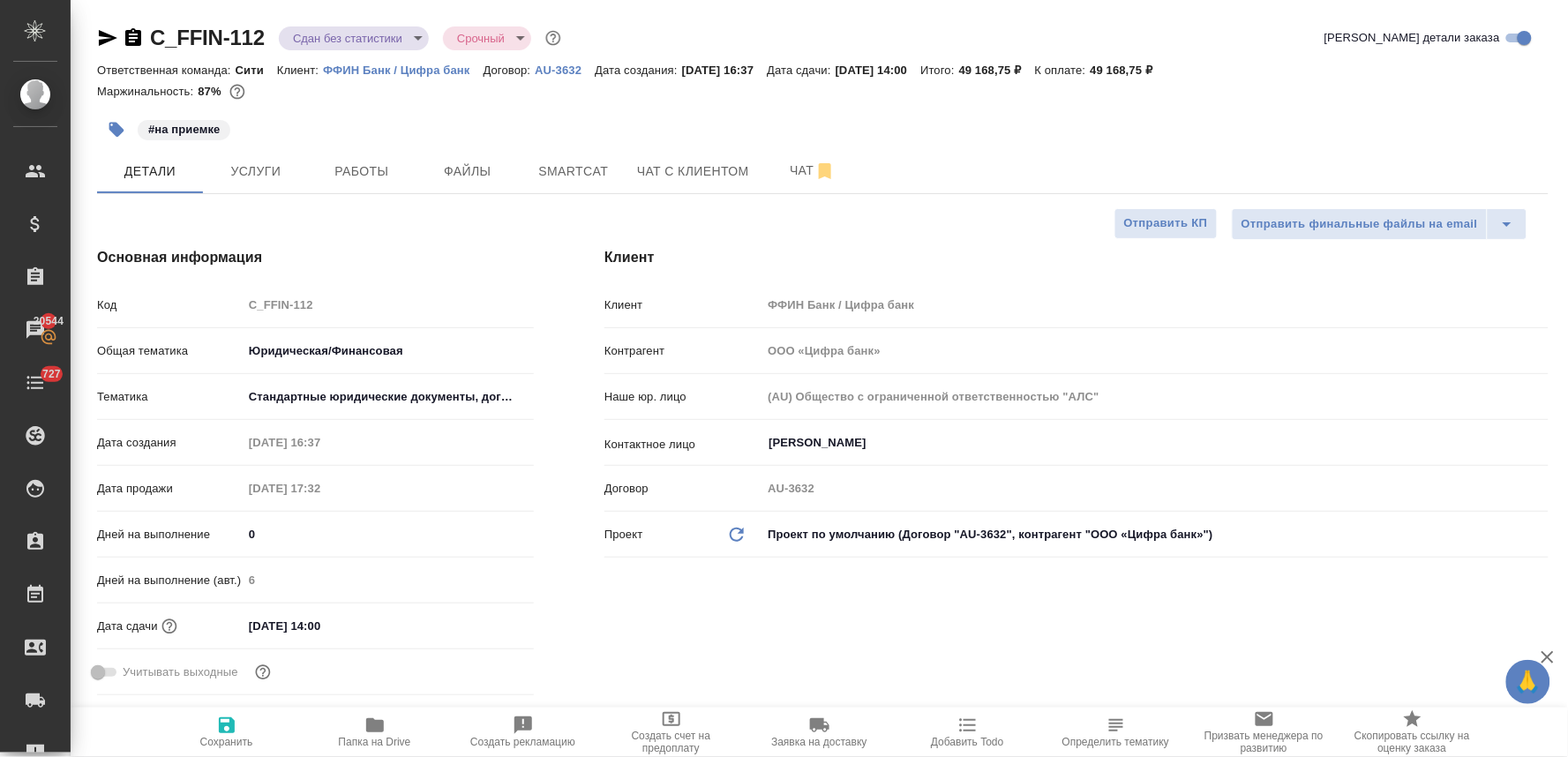
type textarea "x"
click at [111, 130] on icon "button" at bounding box center [117, 129] width 15 height 15
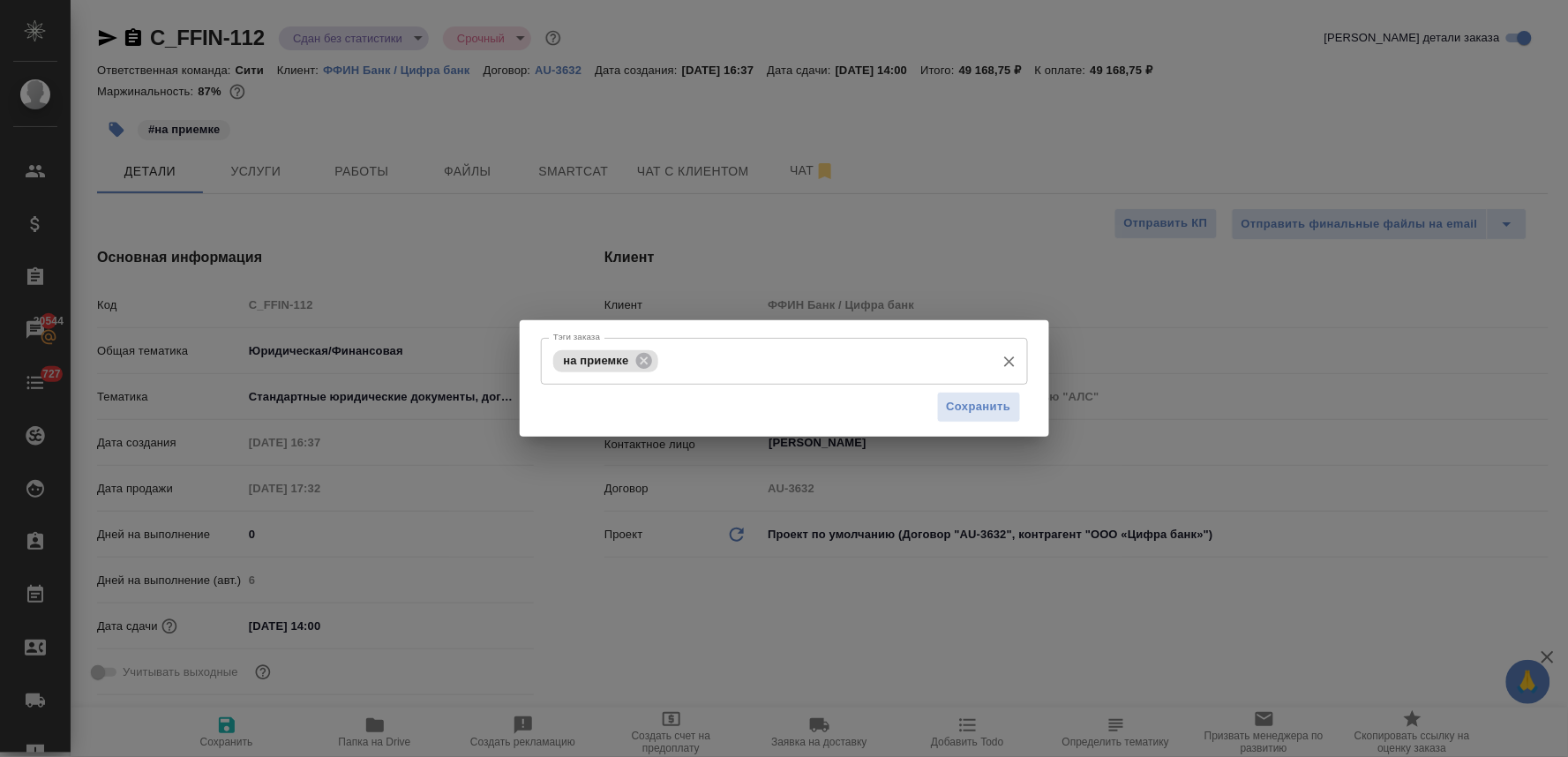
click at [793, 362] on input "Тэги заказа" at bounding box center [824, 361] width 324 height 30
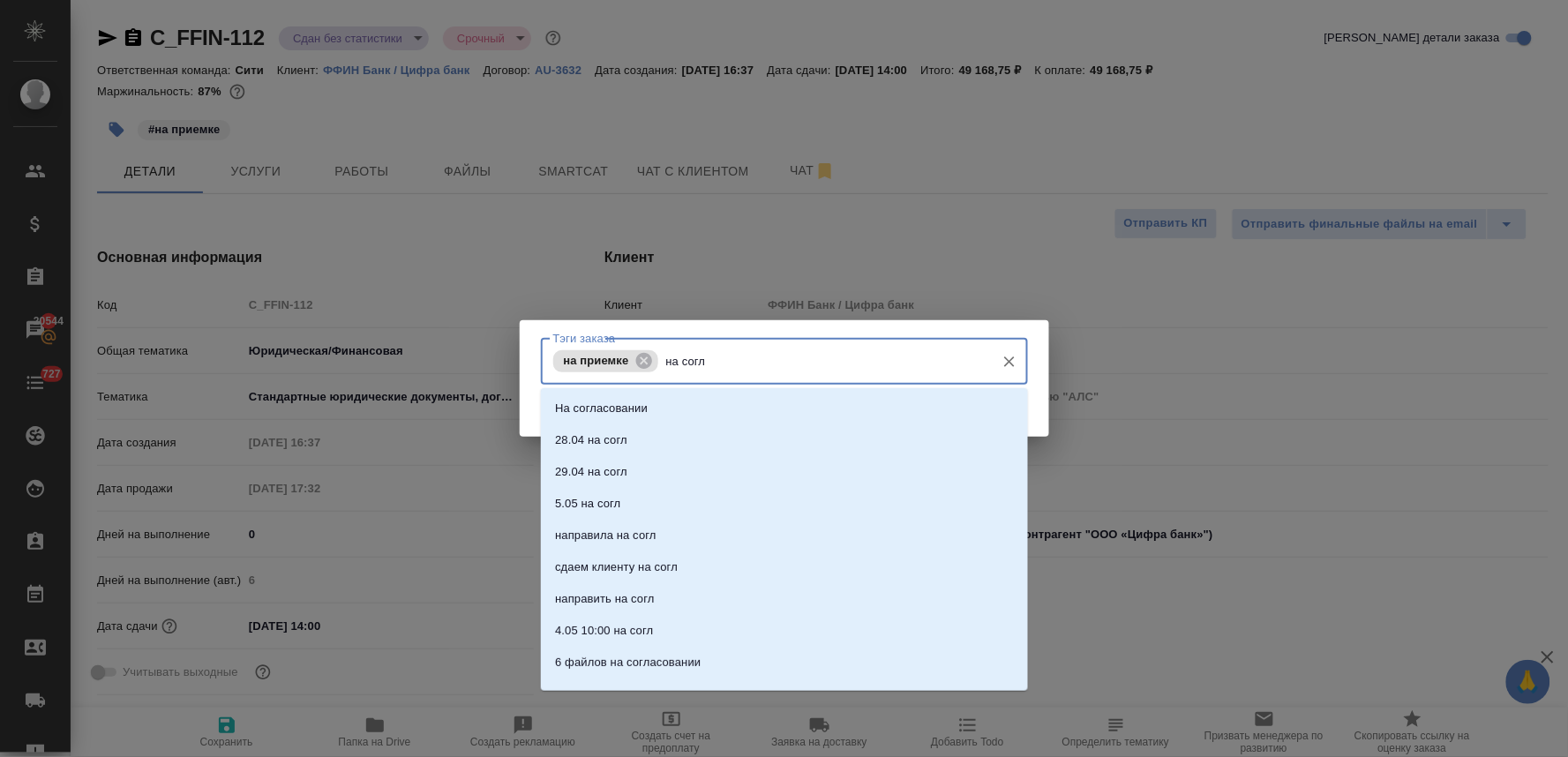
type input "на согла"
click at [800, 403] on li "На согласовании" at bounding box center [784, 408] width 487 height 32
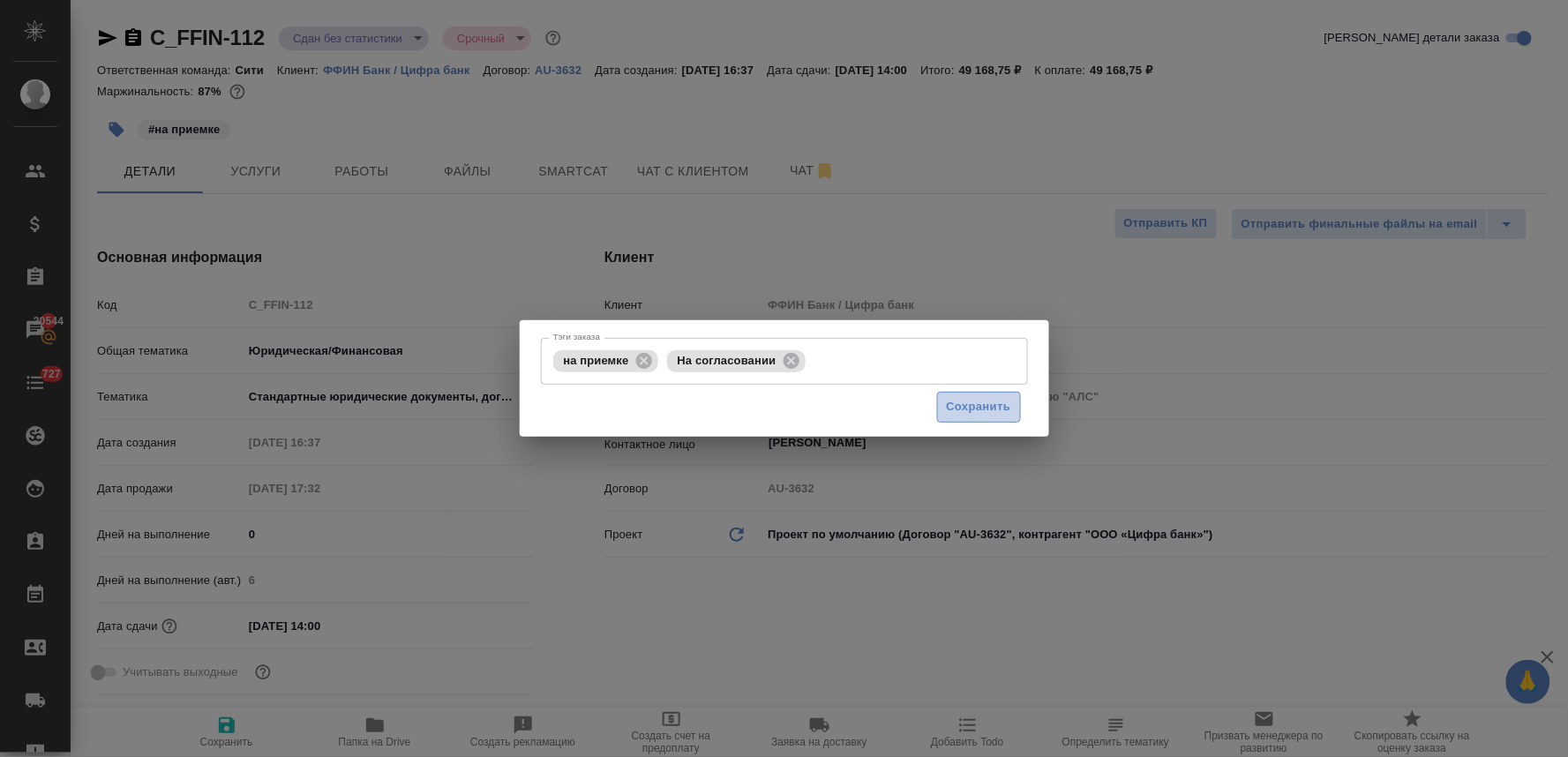
click at [967, 408] on span "Сохранить" at bounding box center [979, 407] width 64 height 20
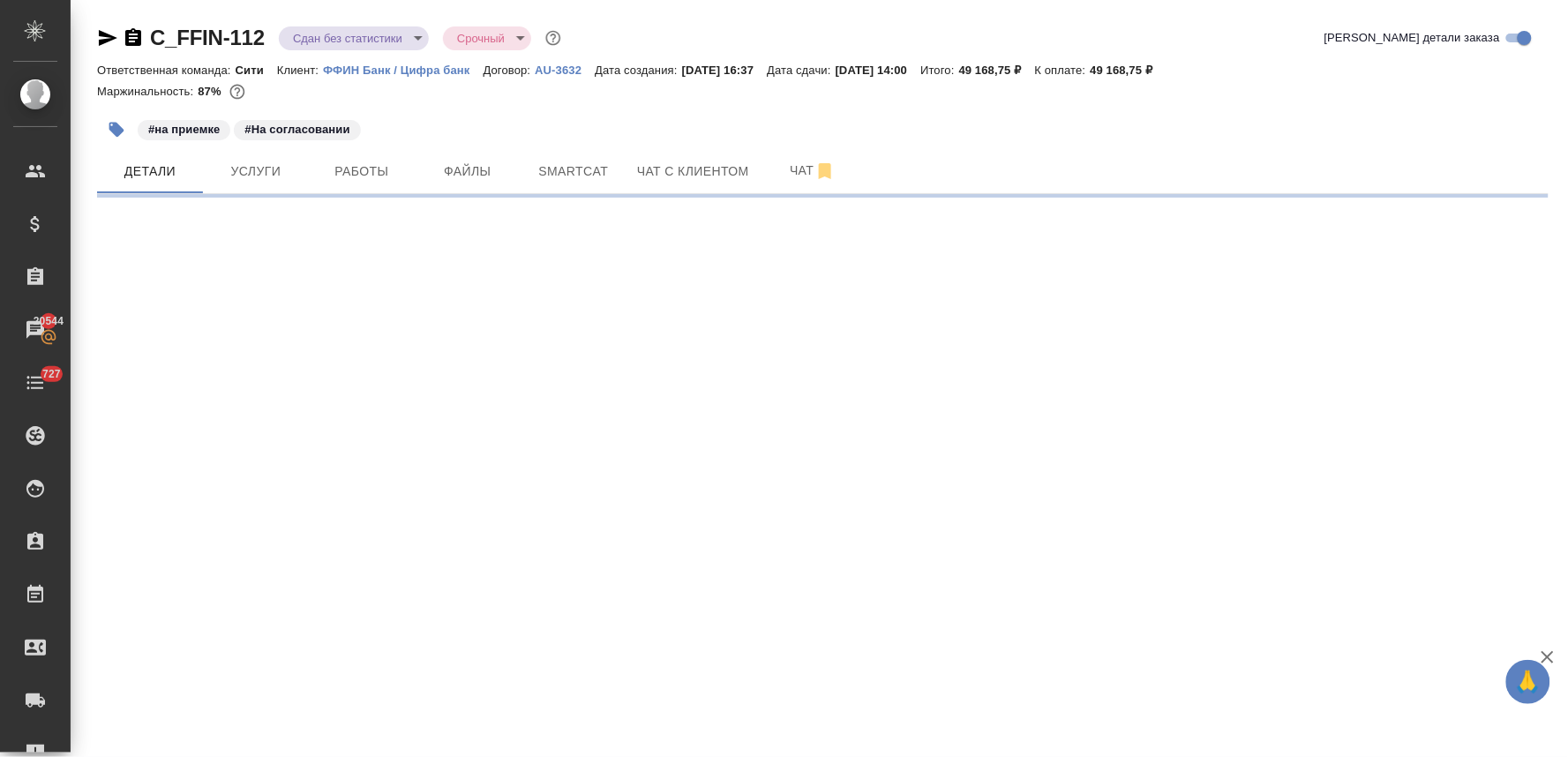
select select "RU"
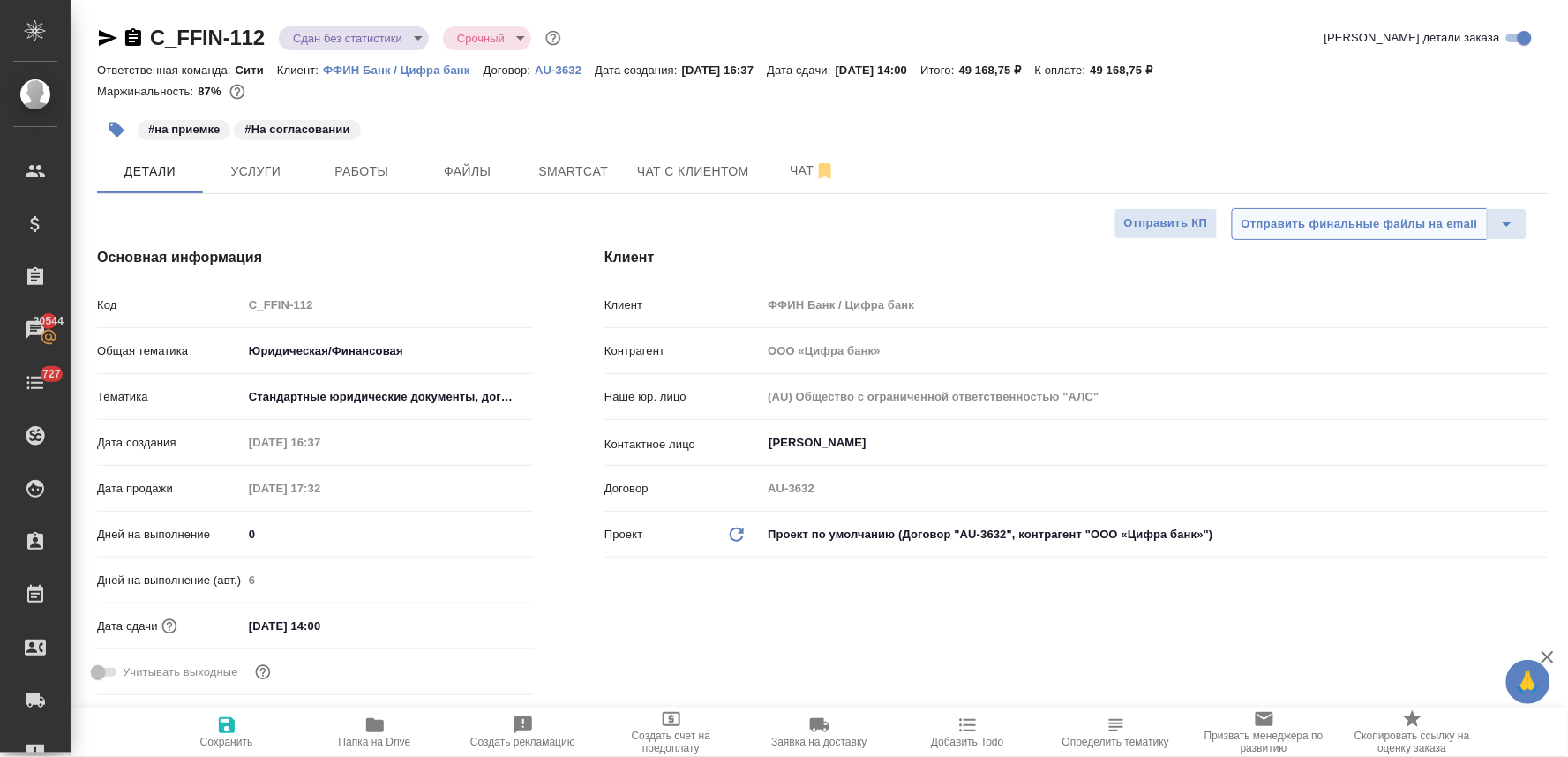
type textarea "x"
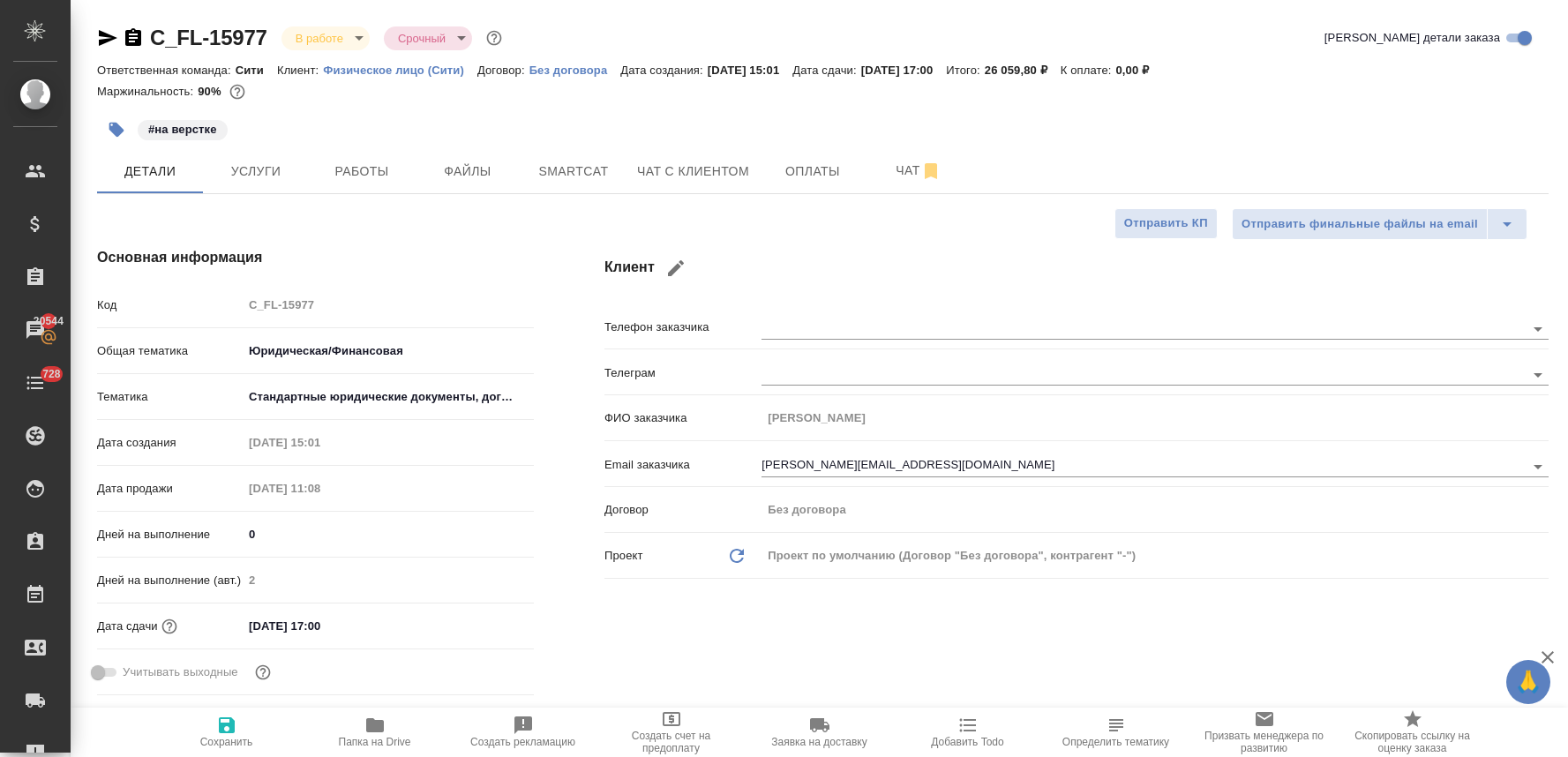
select select "RU"
click at [119, 123] on icon "button" at bounding box center [117, 129] width 17 height 17
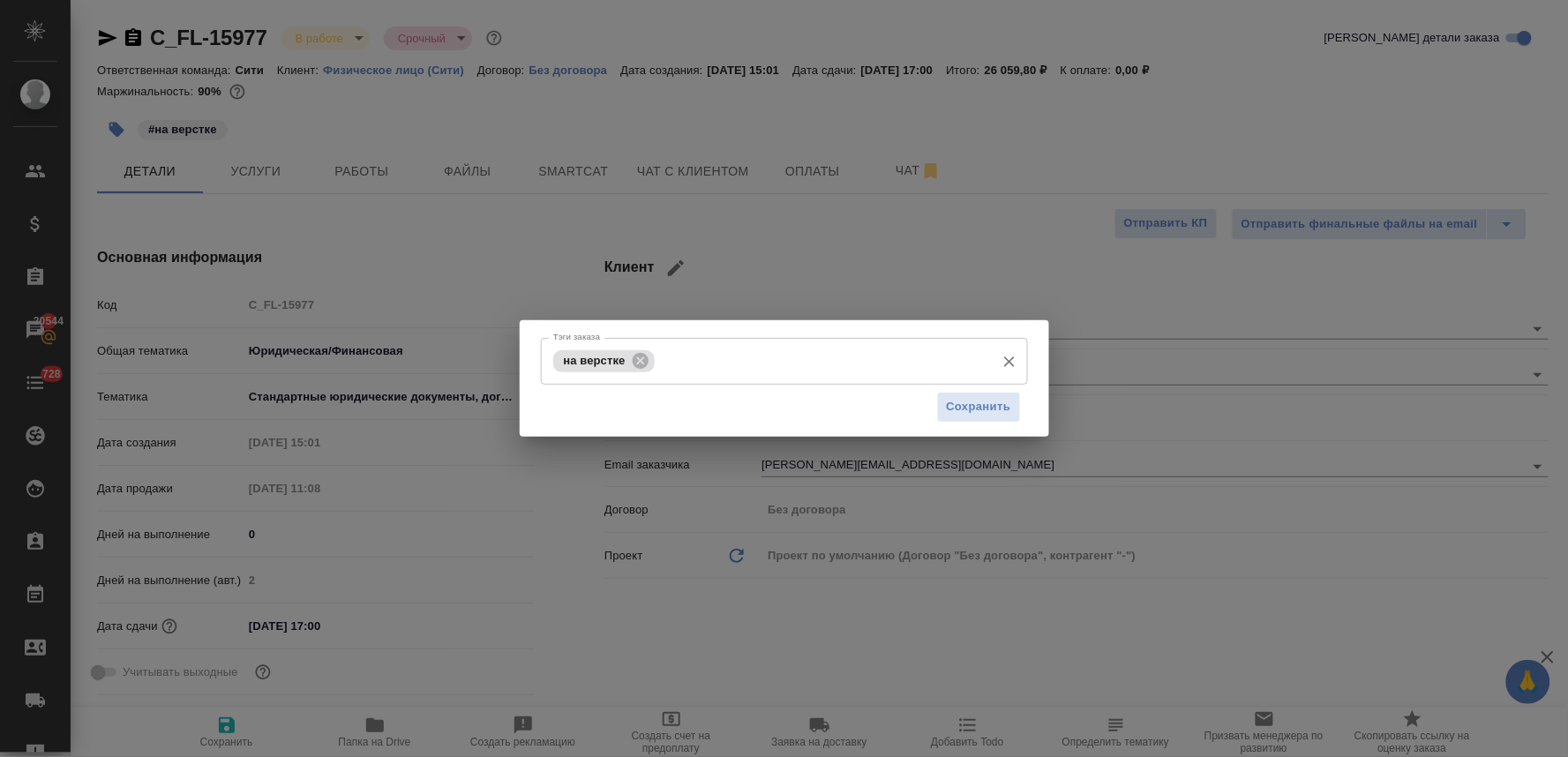
click at [744, 365] on input "Тэги заказа" at bounding box center [823, 361] width 327 height 30
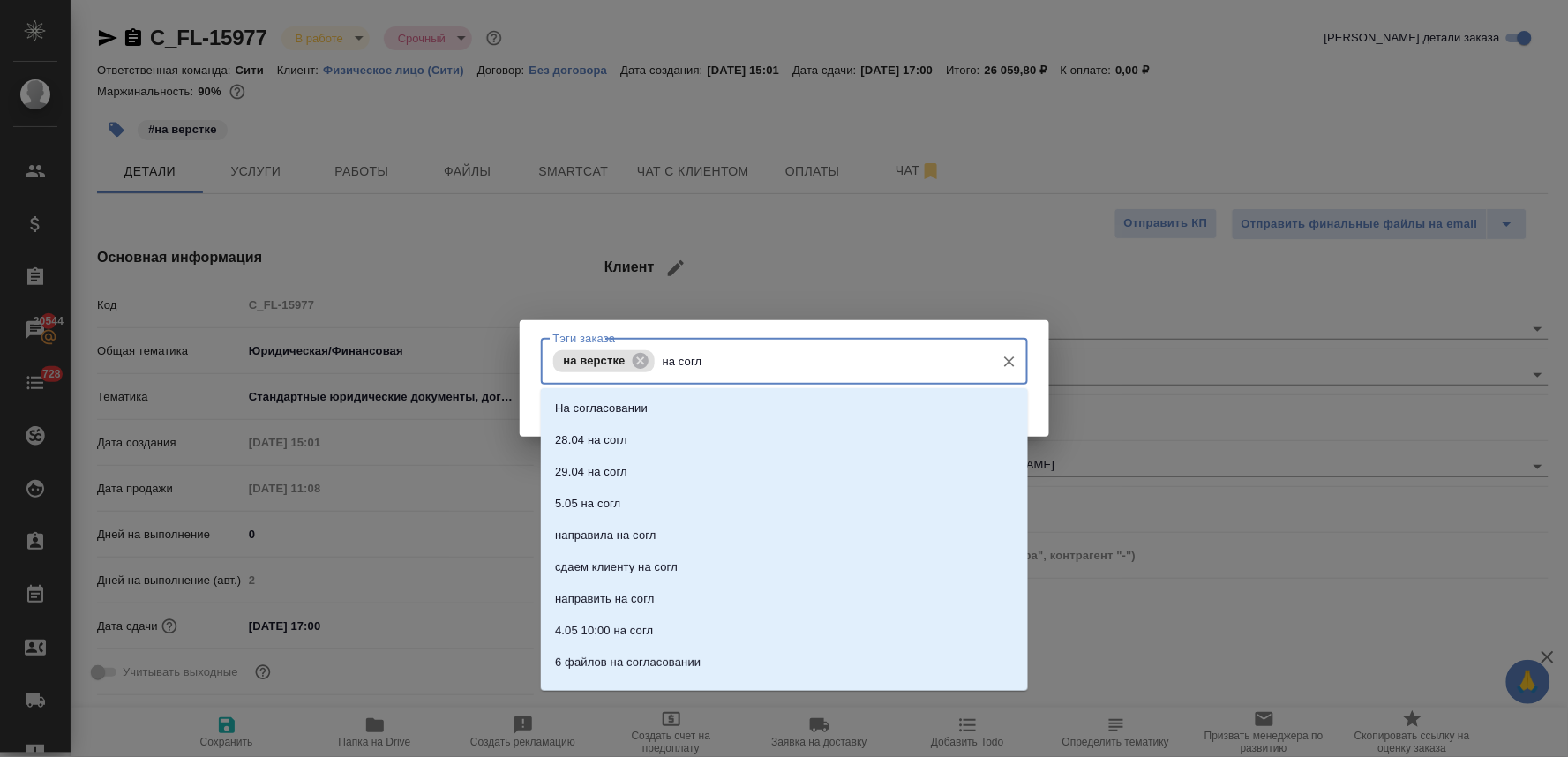
type input "на согла"
click at [734, 409] on li "На согласовании" at bounding box center [784, 408] width 487 height 32
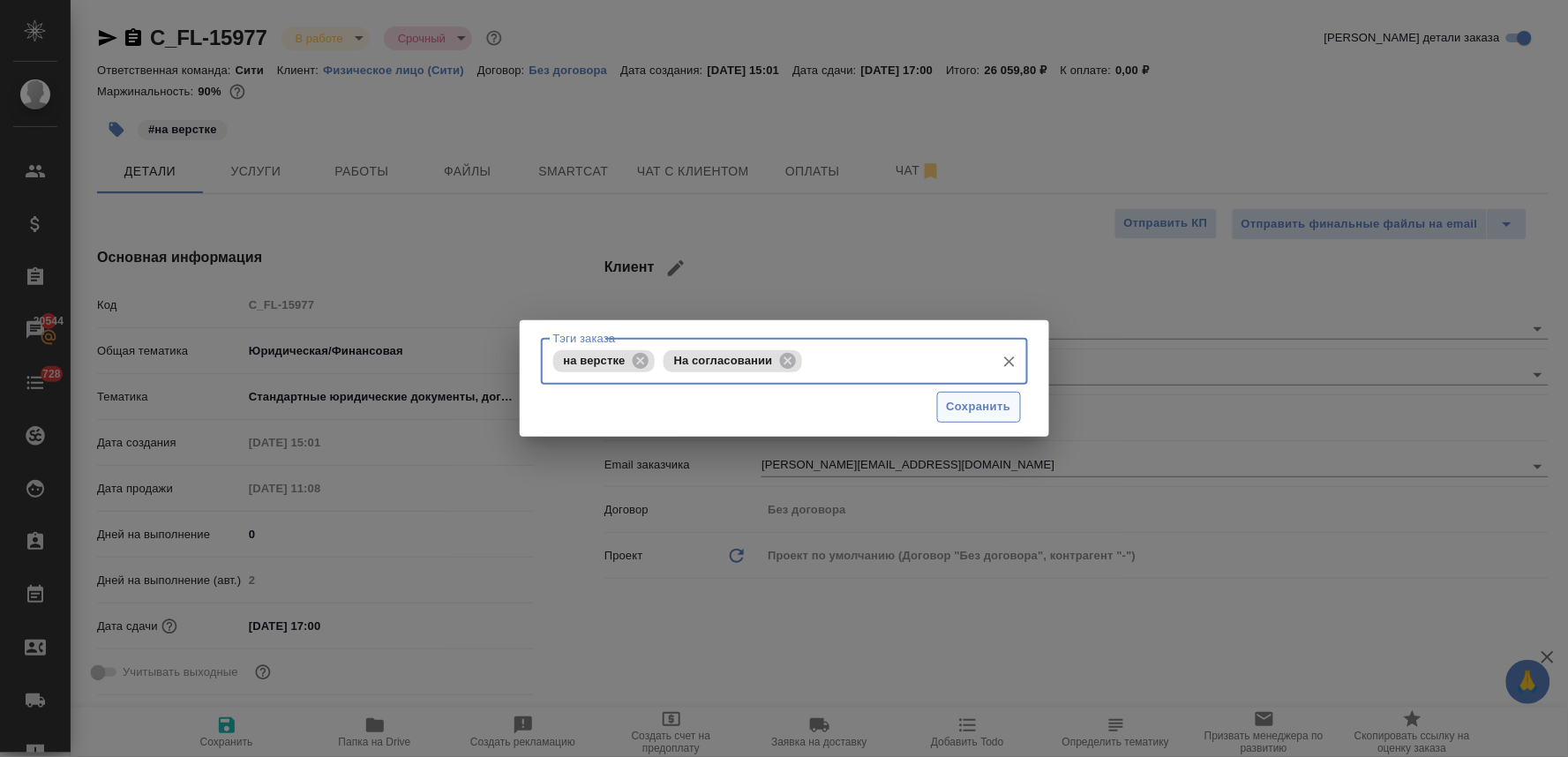
click at [1001, 399] on span "Сохранить" at bounding box center [979, 407] width 64 height 20
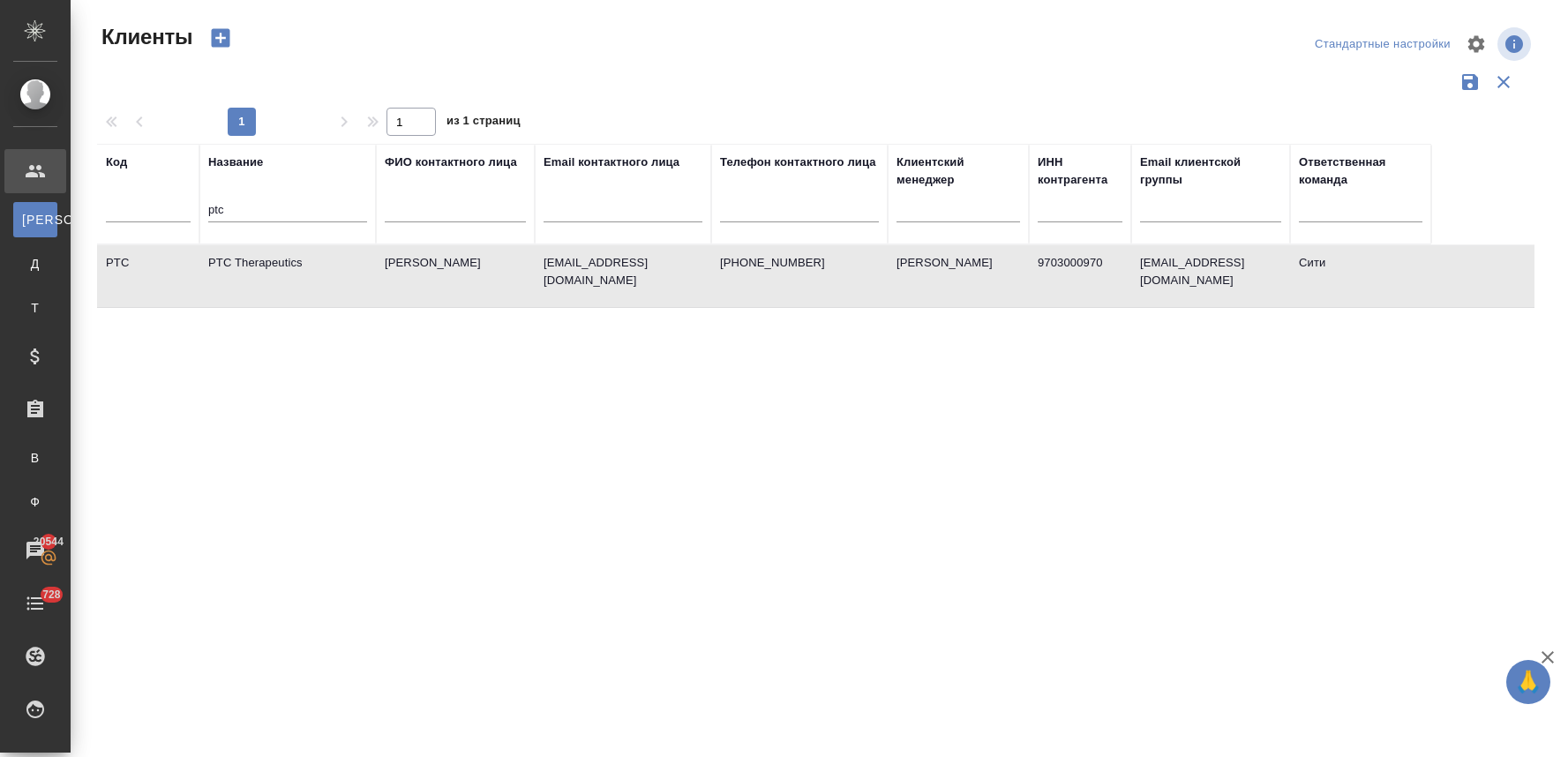
select select "RU"
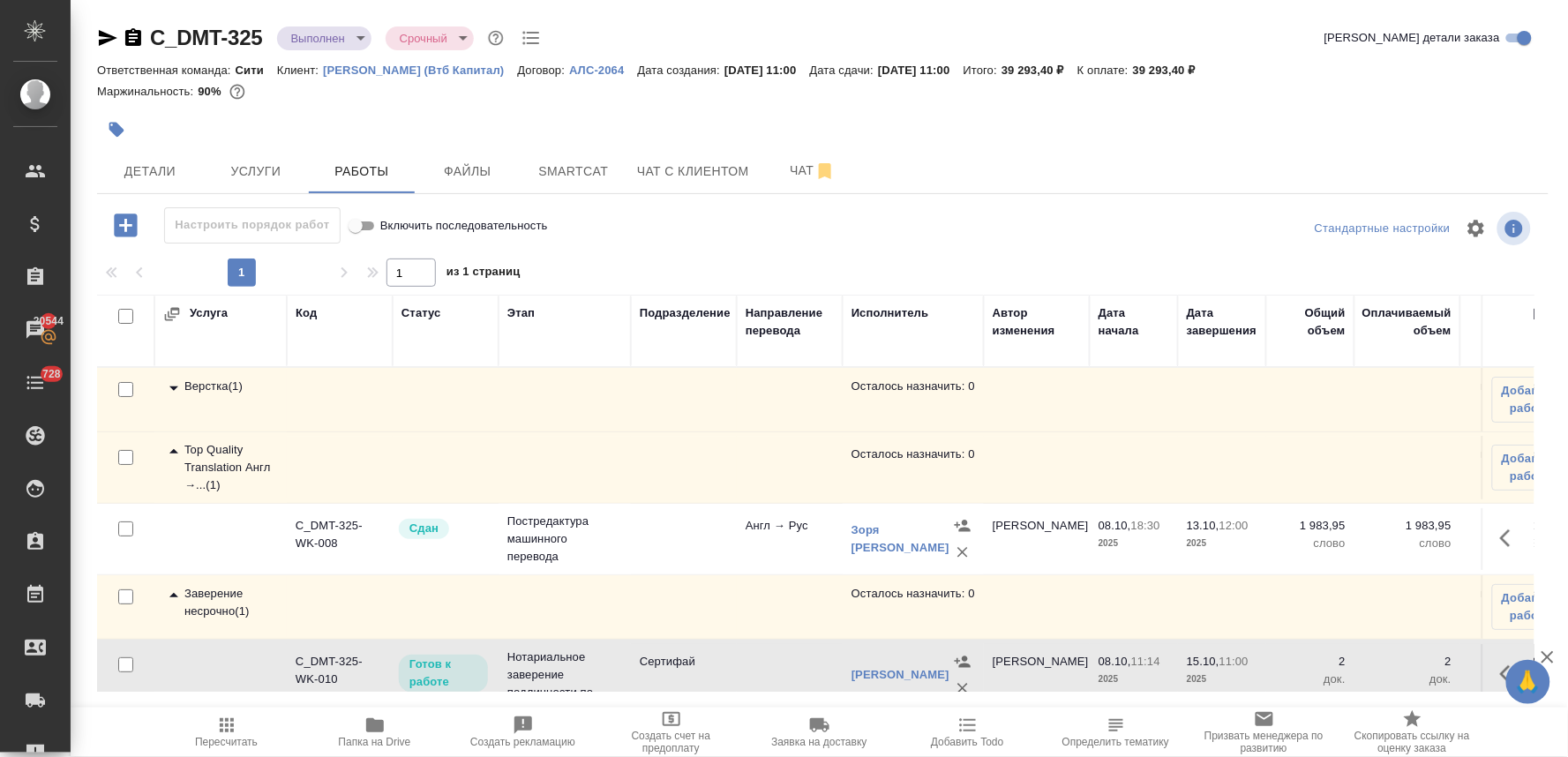
scroll to position [53, 0]
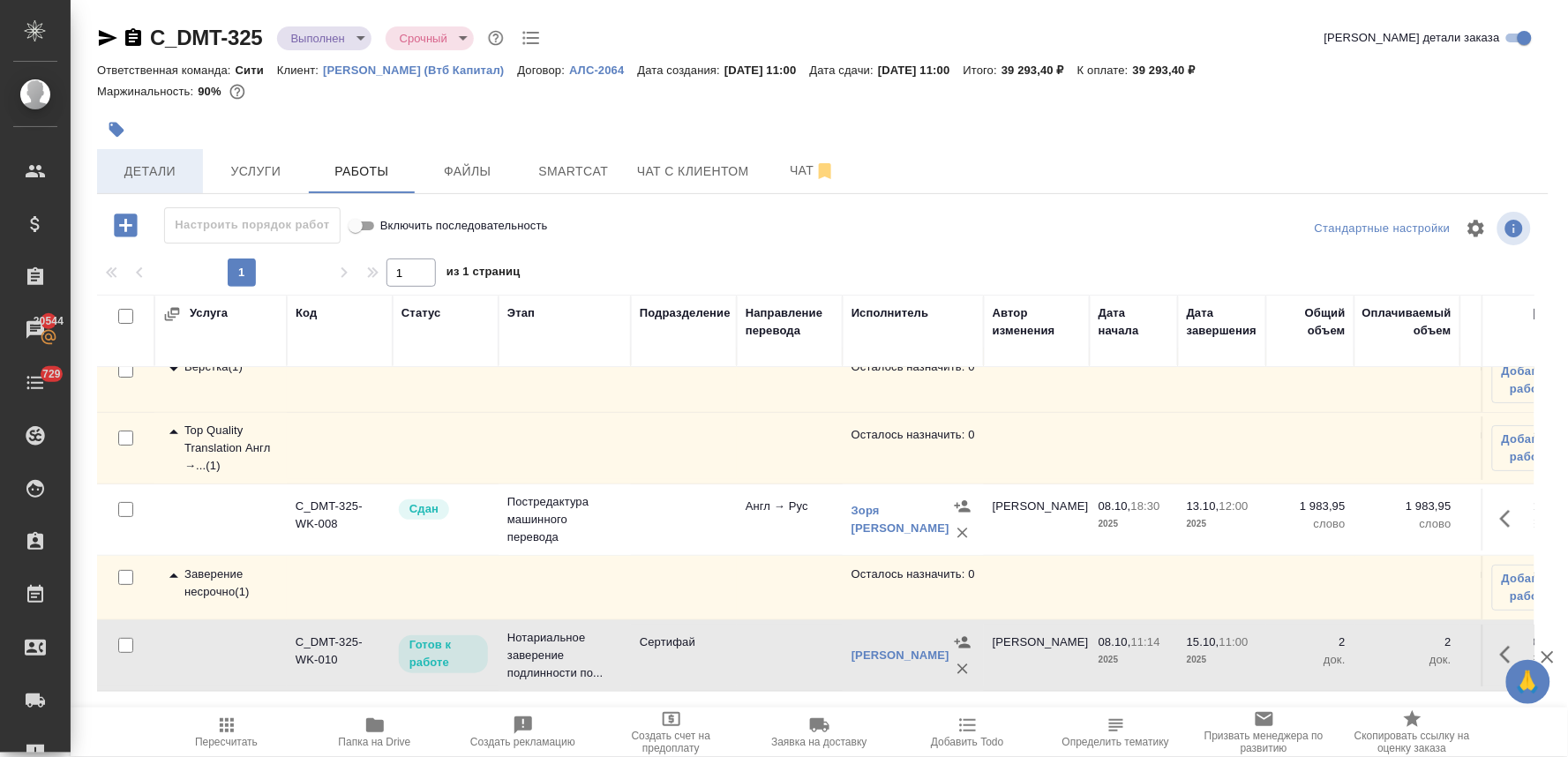
click at [184, 171] on span "Детали" at bounding box center [150, 171] width 85 height 22
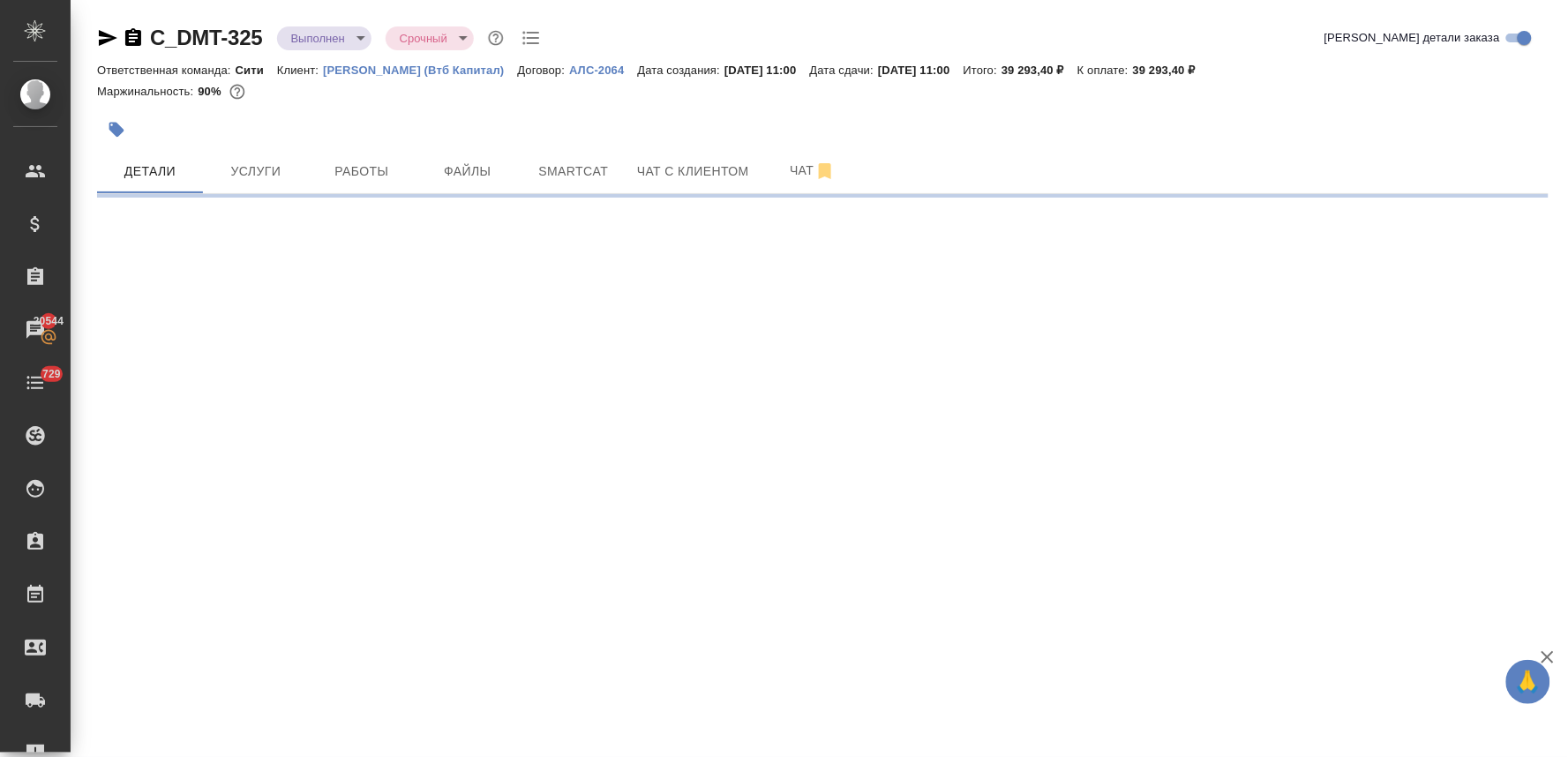
select select "RU"
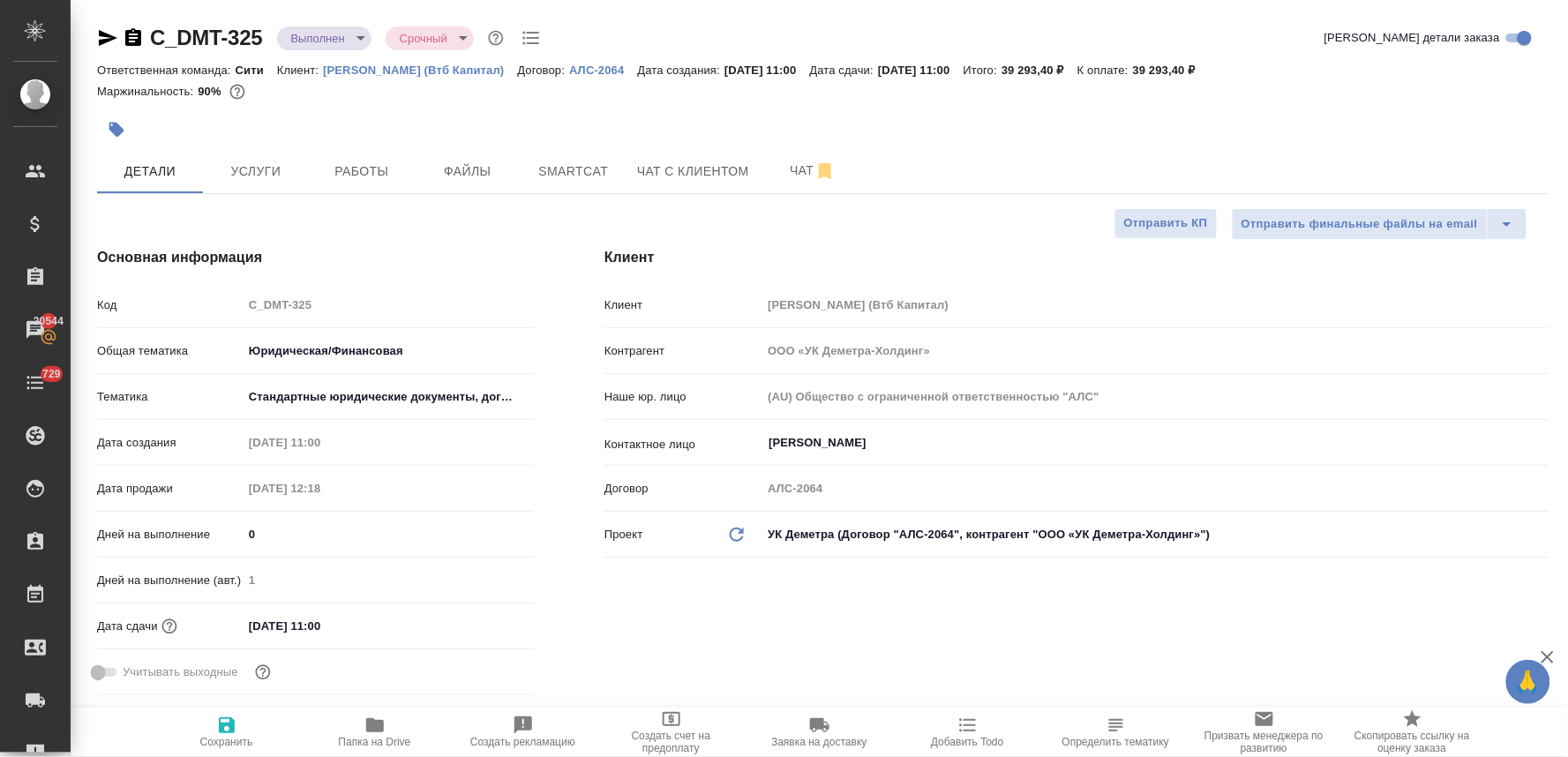
type textarea "x"
click at [385, 155] on button "Работы" at bounding box center [361, 171] width 106 height 44
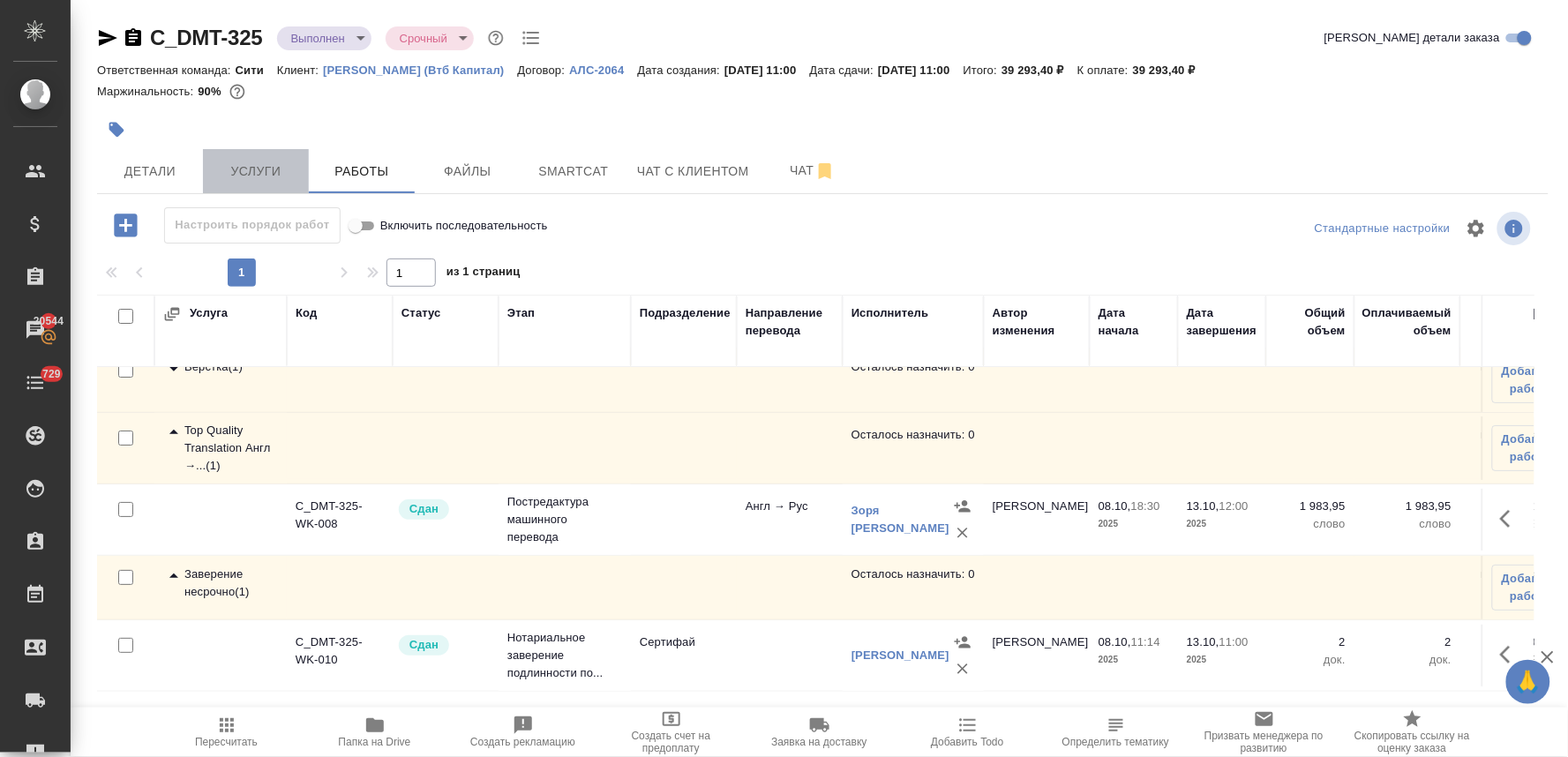
click at [265, 179] on span "Услуги" at bounding box center [256, 171] width 85 height 22
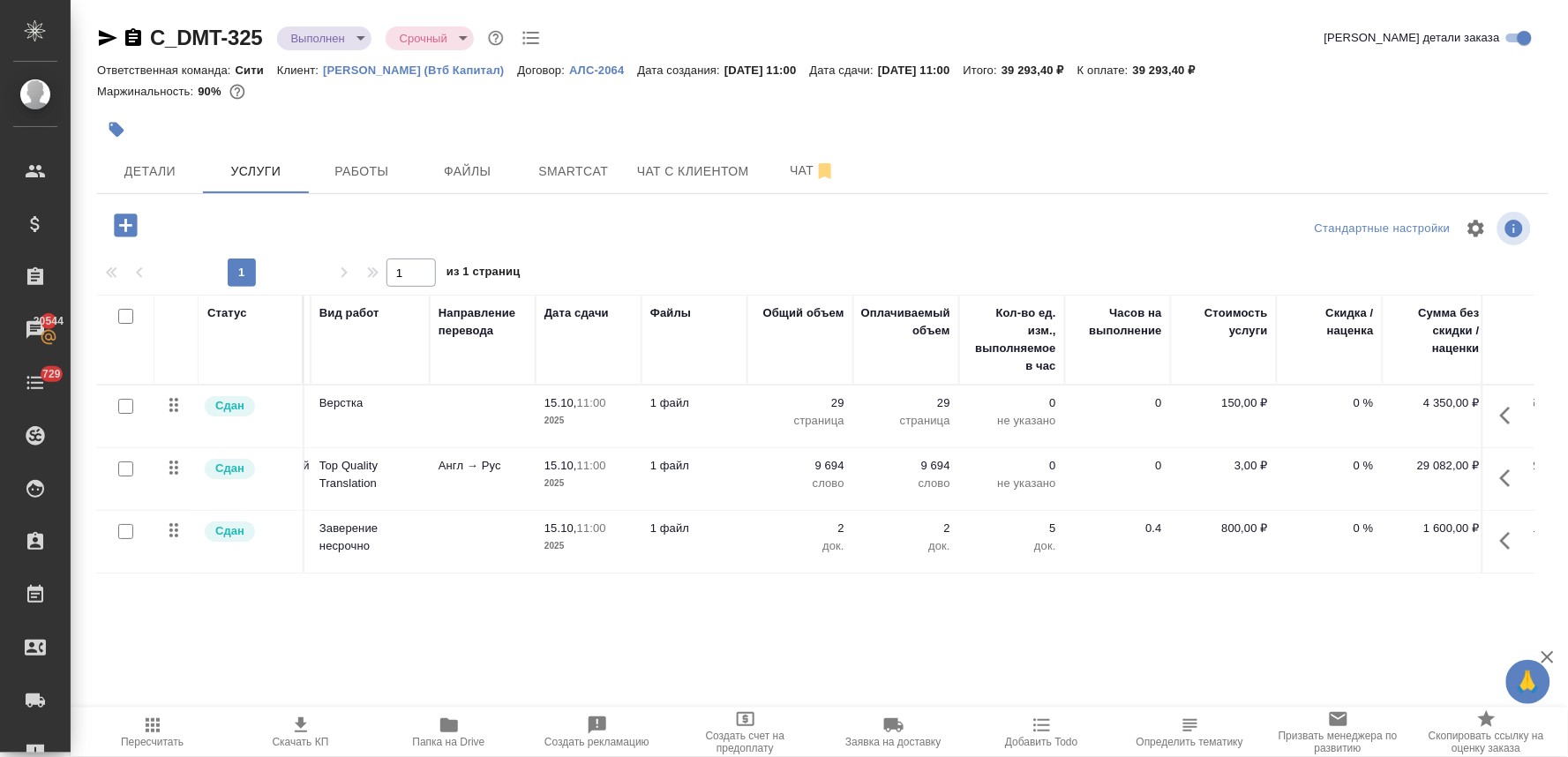
scroll to position [0, 224]
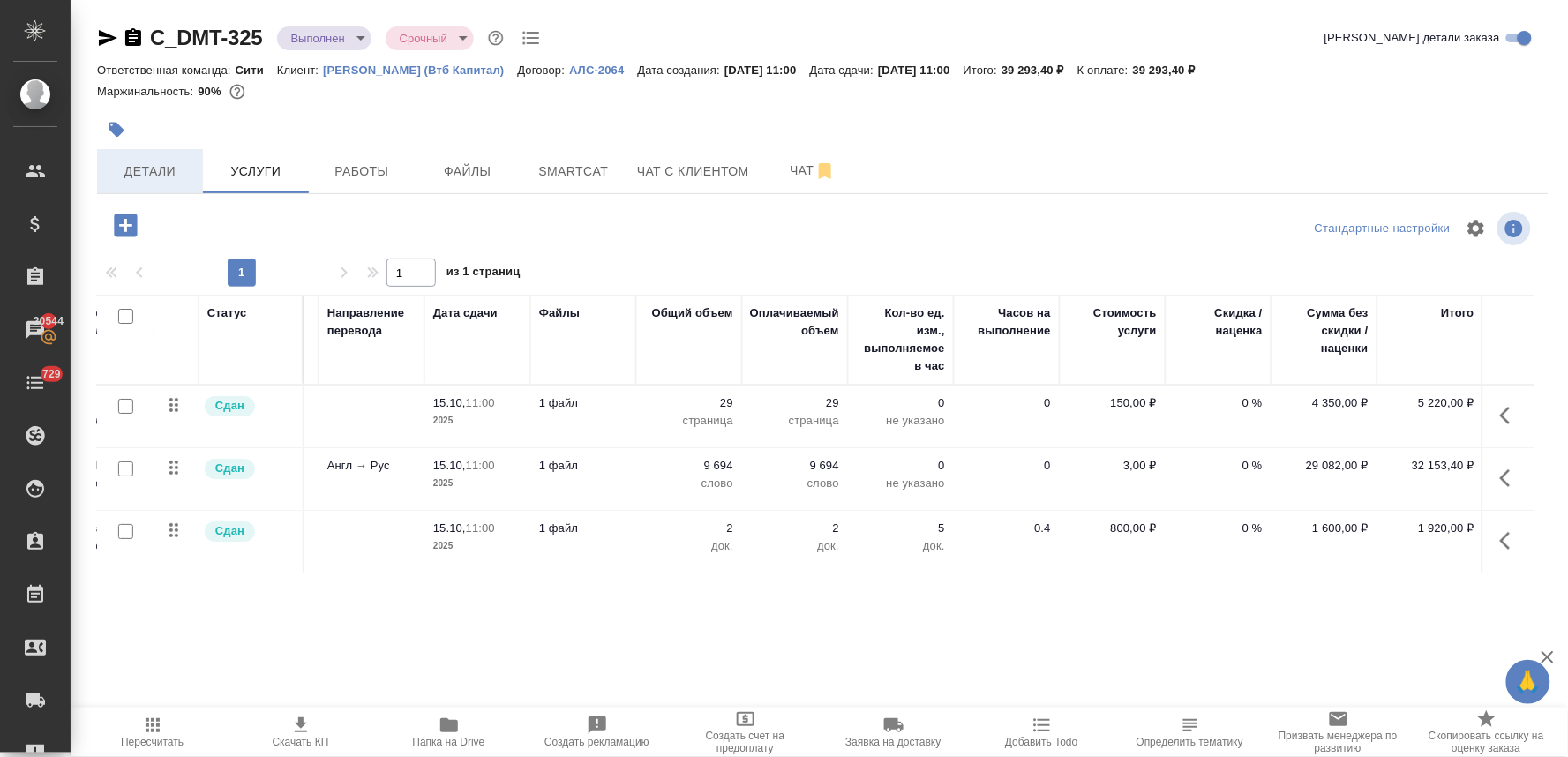
click at [154, 165] on span "Детали" at bounding box center [150, 171] width 85 height 22
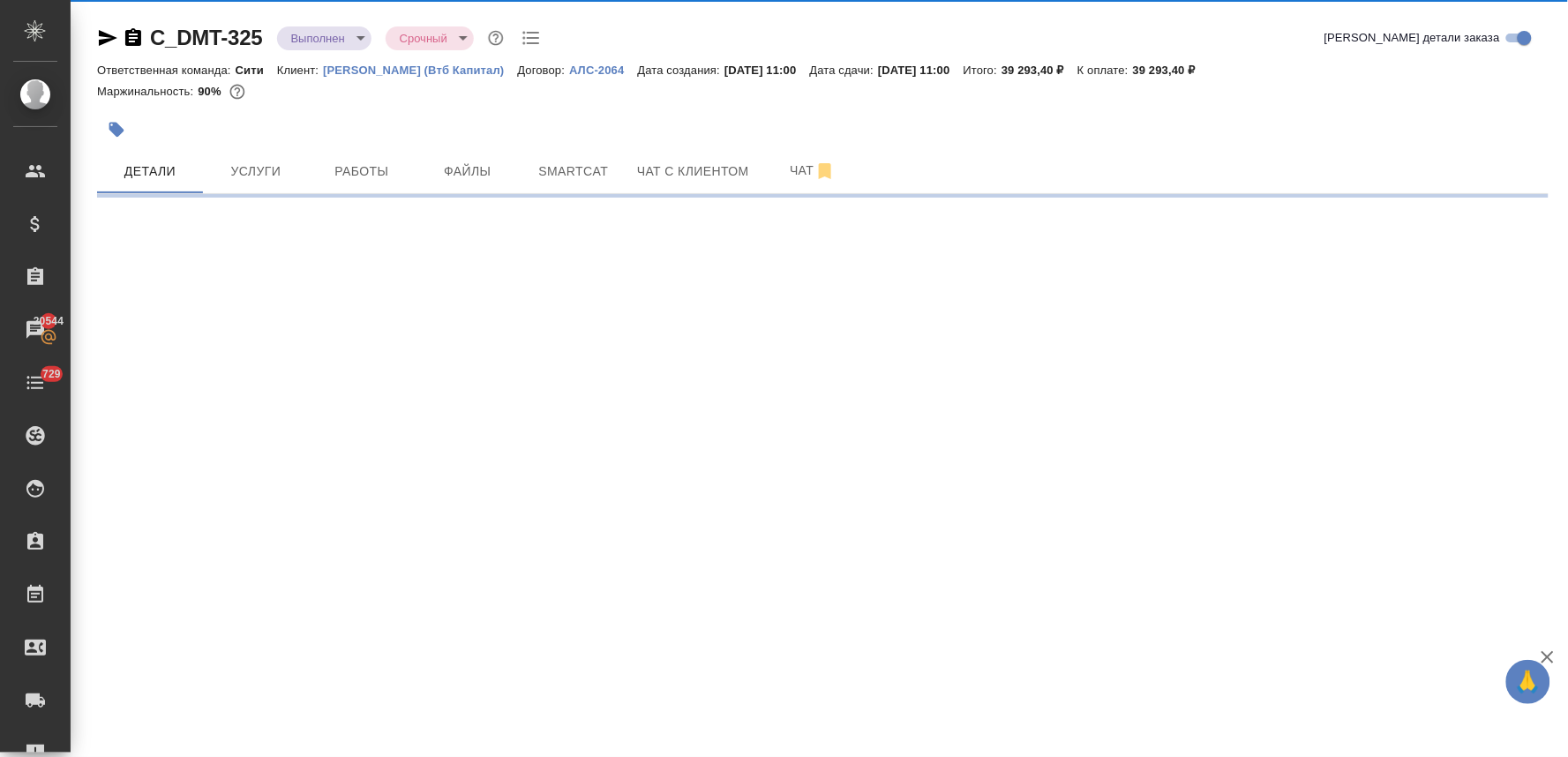
select select "RU"
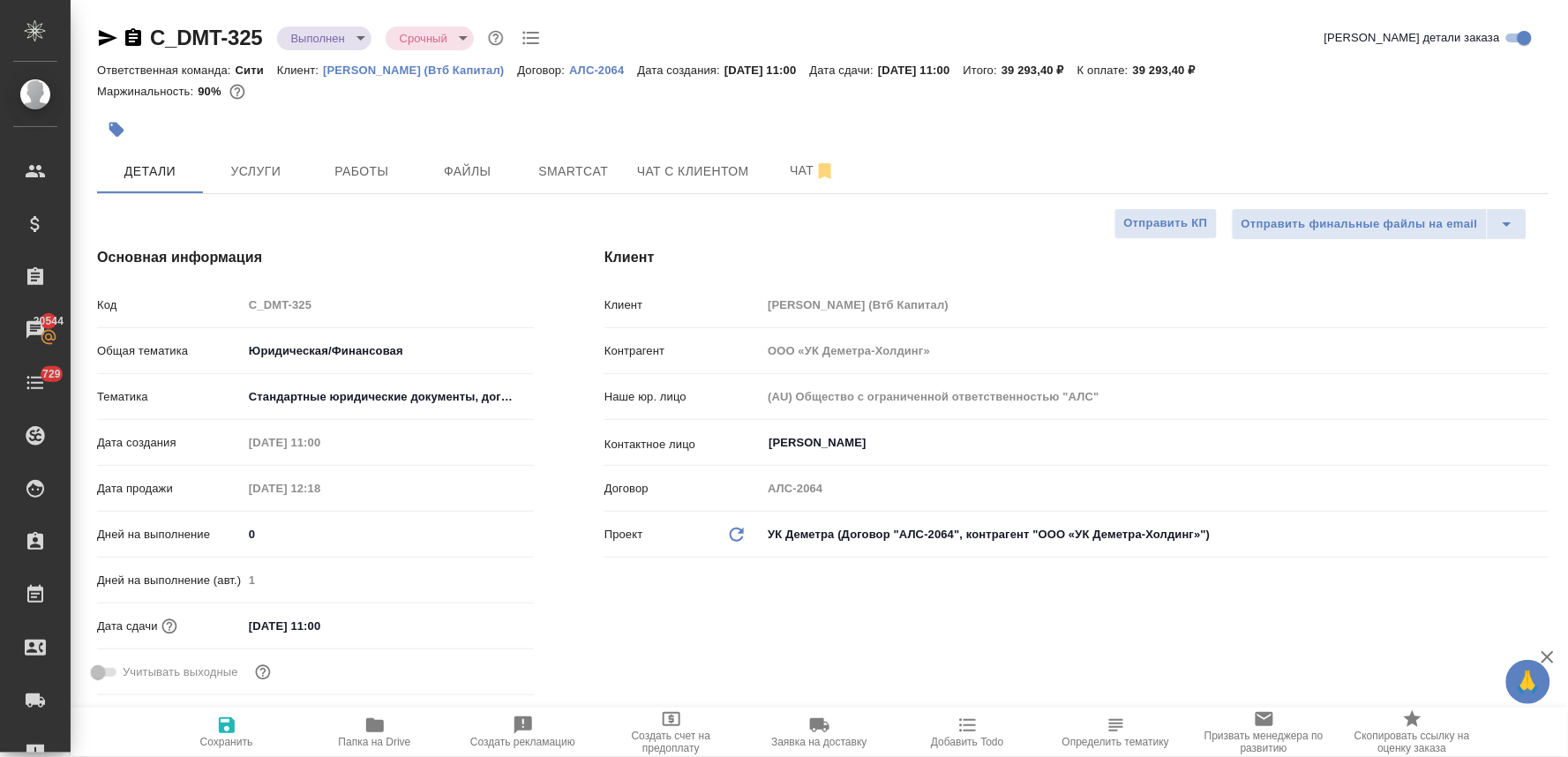
type textarea "x"
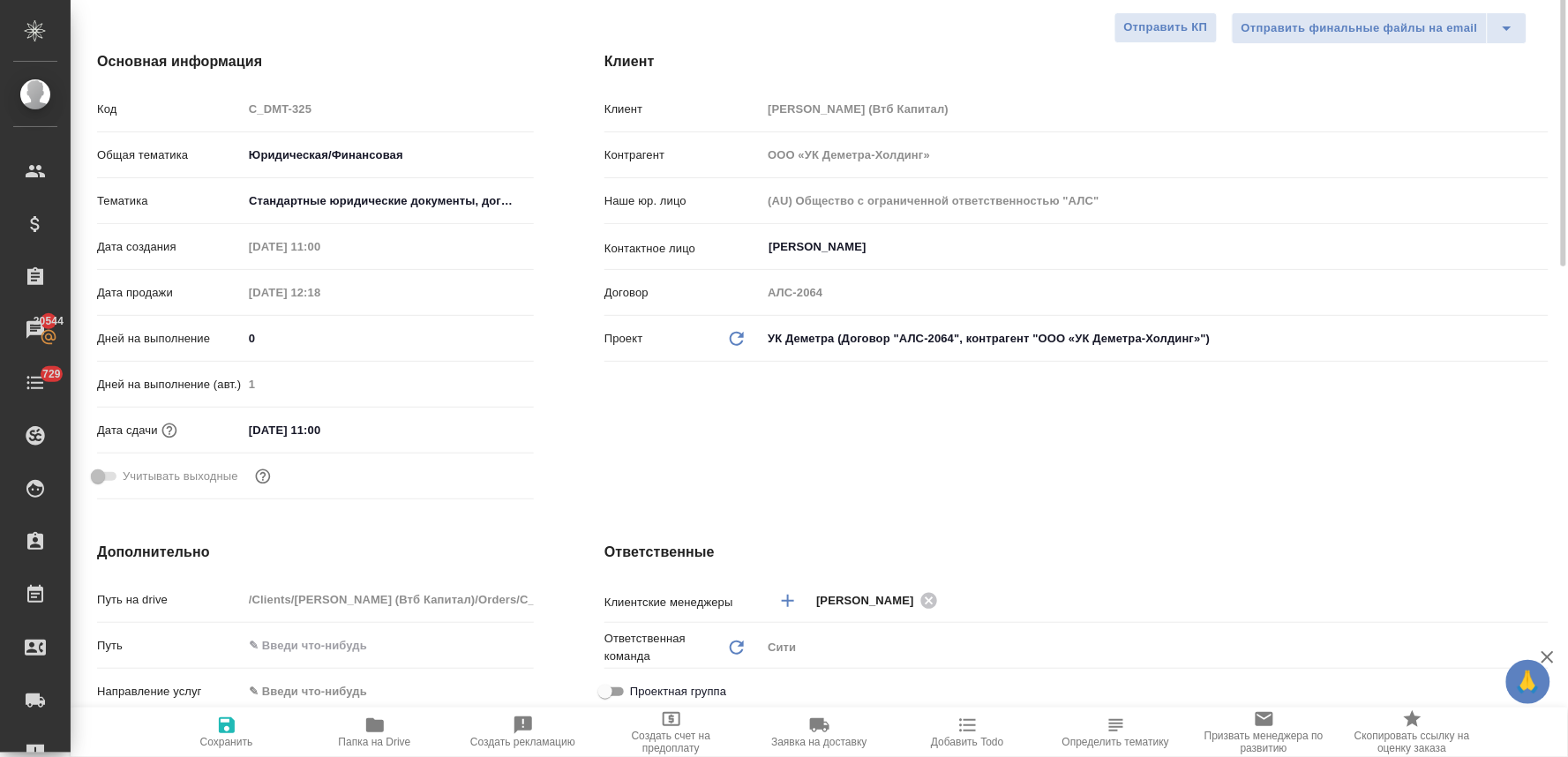
scroll to position [392, 0]
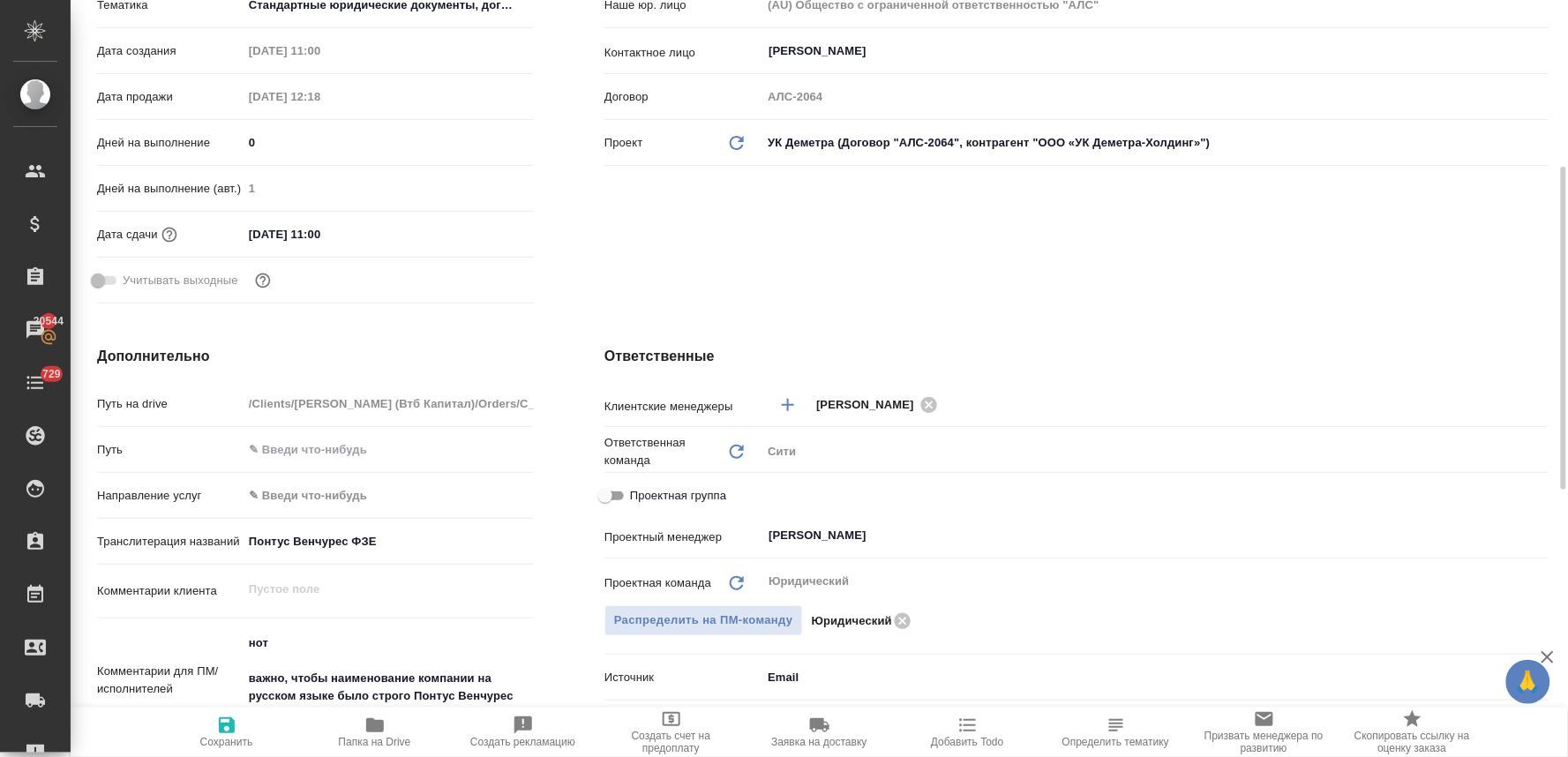
click at [706, 490] on span "Проектная группа" at bounding box center [678, 496] width 96 height 17
click at [637, 490] on input "Проектная группа" at bounding box center [605, 497] width 63 height 21
checkbox input "true"
type textarea "x"
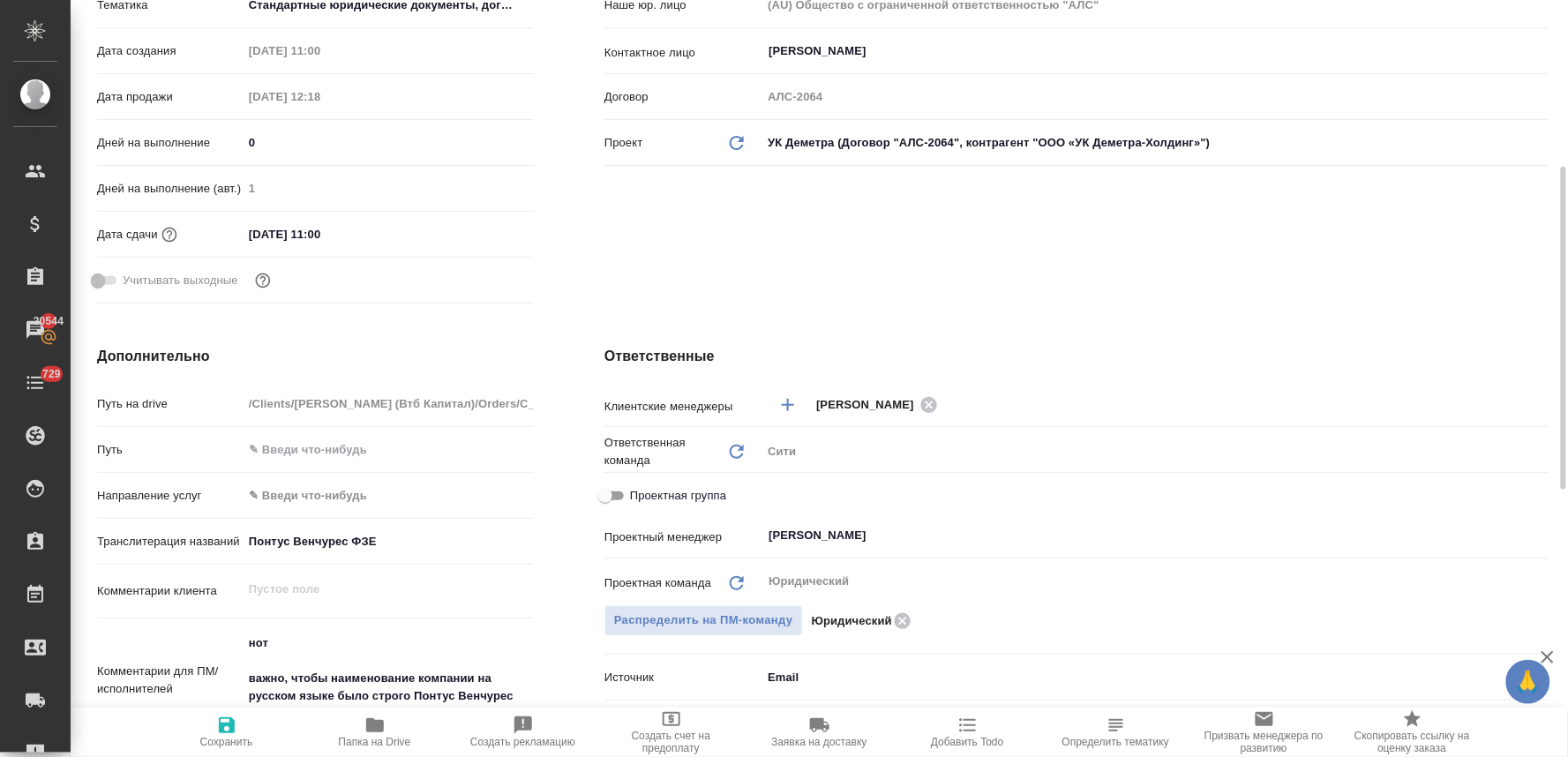
type textarea "x"
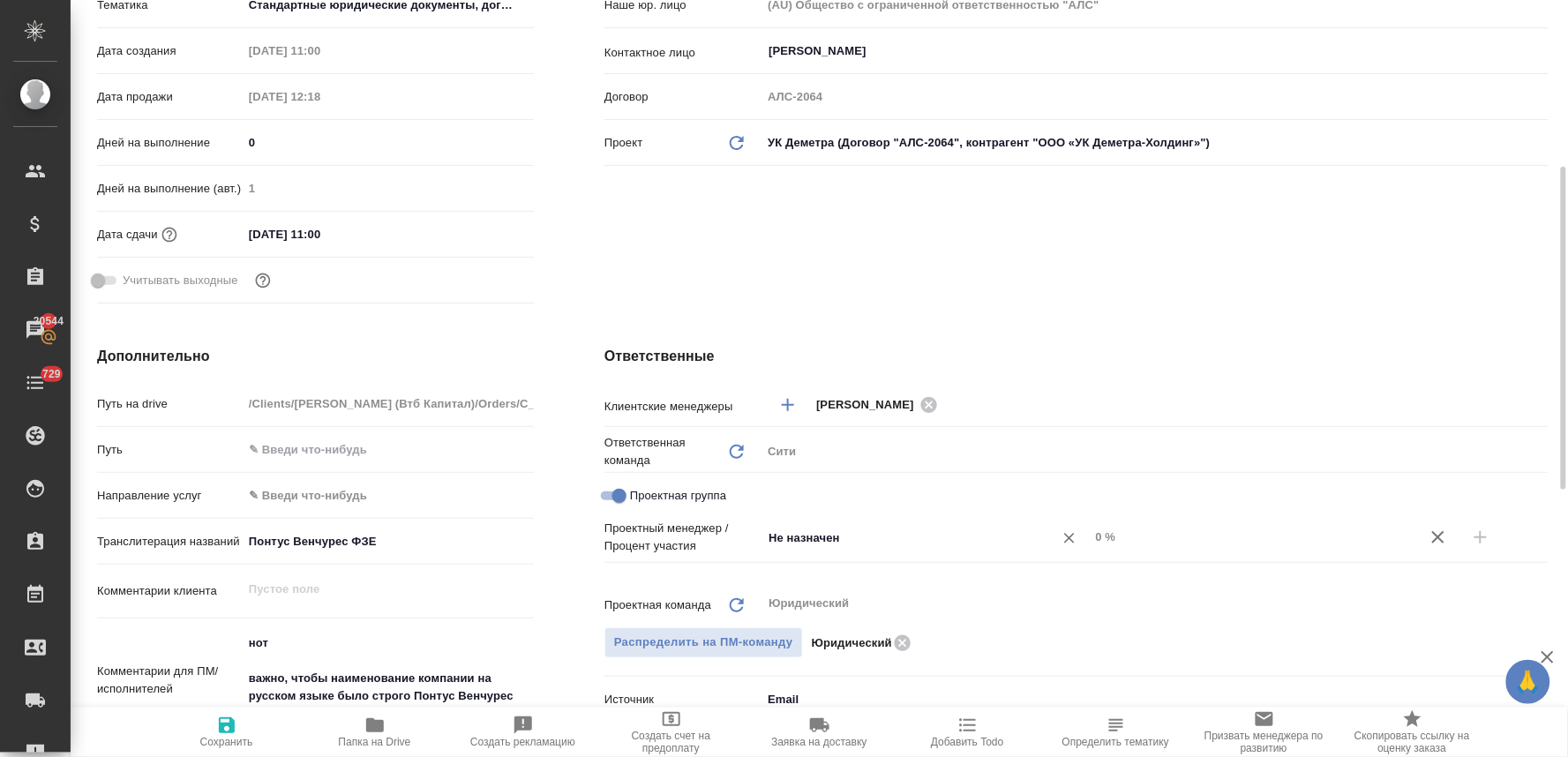
click at [825, 538] on input "Не назначен" at bounding box center [896, 537] width 258 height 21
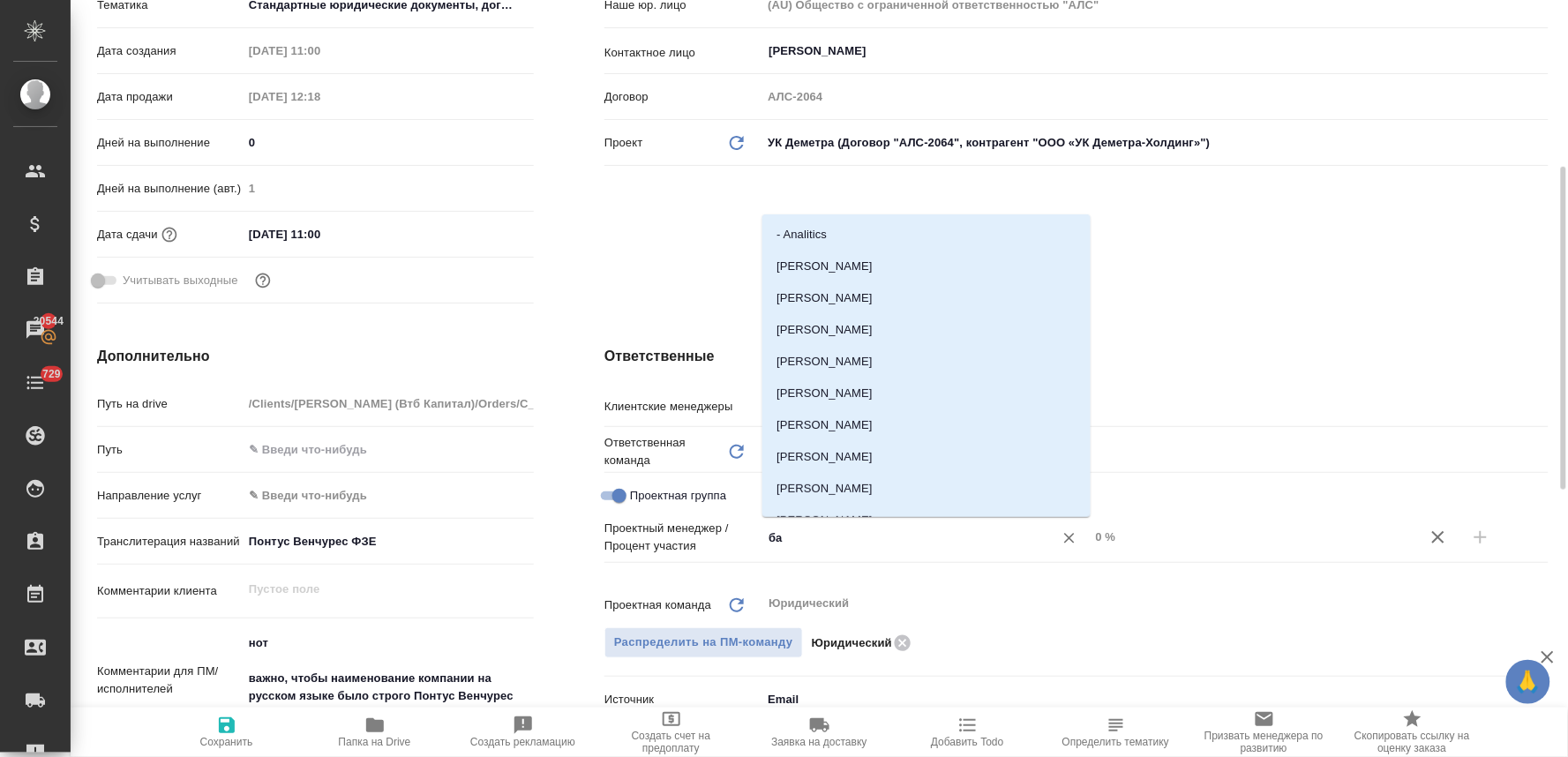
type input "бад"
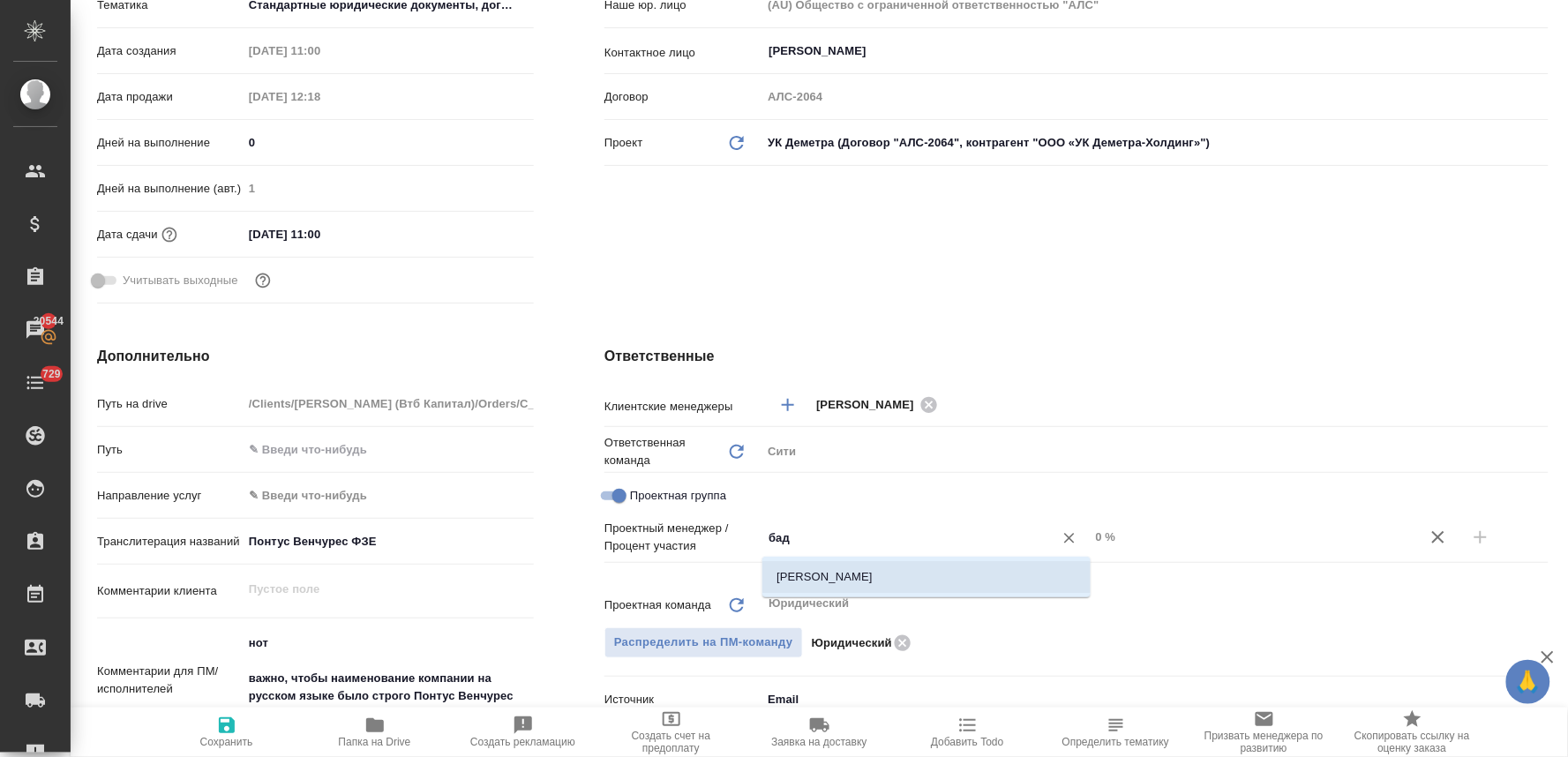
click at [826, 572] on li "[PERSON_NAME]" at bounding box center [927, 577] width 328 height 32
type textarea "x"
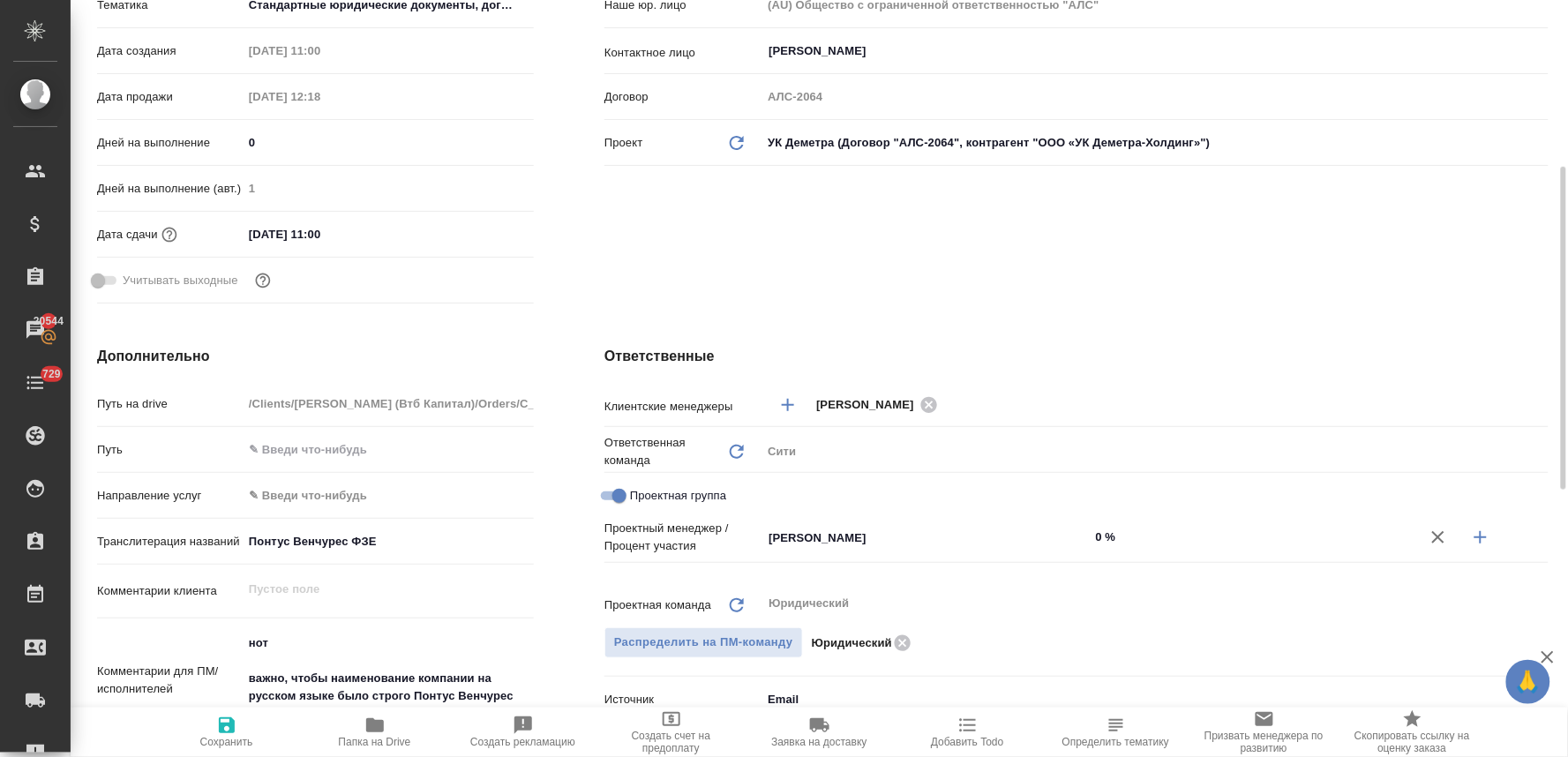
click at [1476, 544] on icon "button" at bounding box center [1482, 537] width 21 height 21
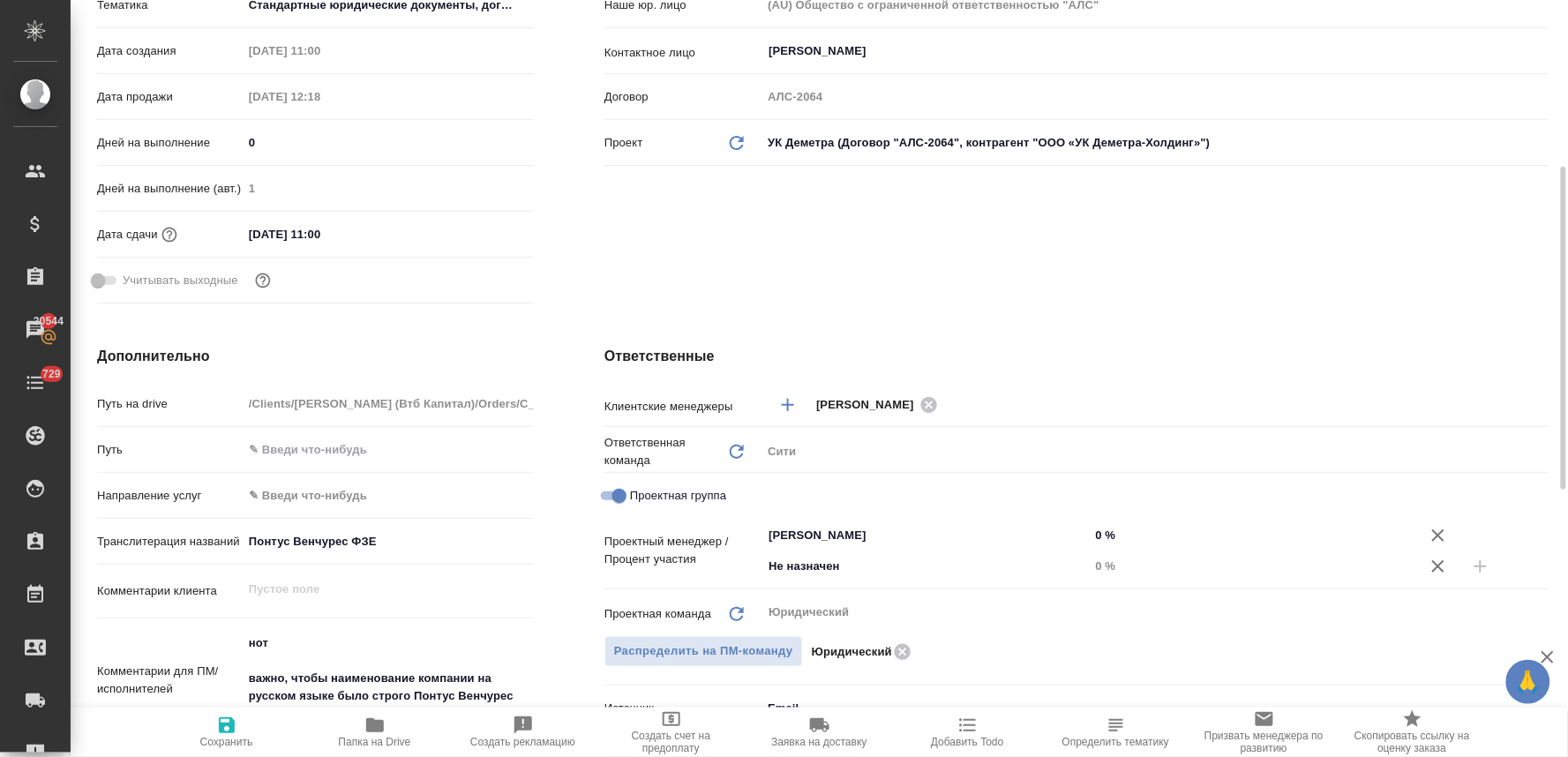
type textarea "x"
click at [835, 565] on input "Не назначен" at bounding box center [896, 567] width 258 height 21
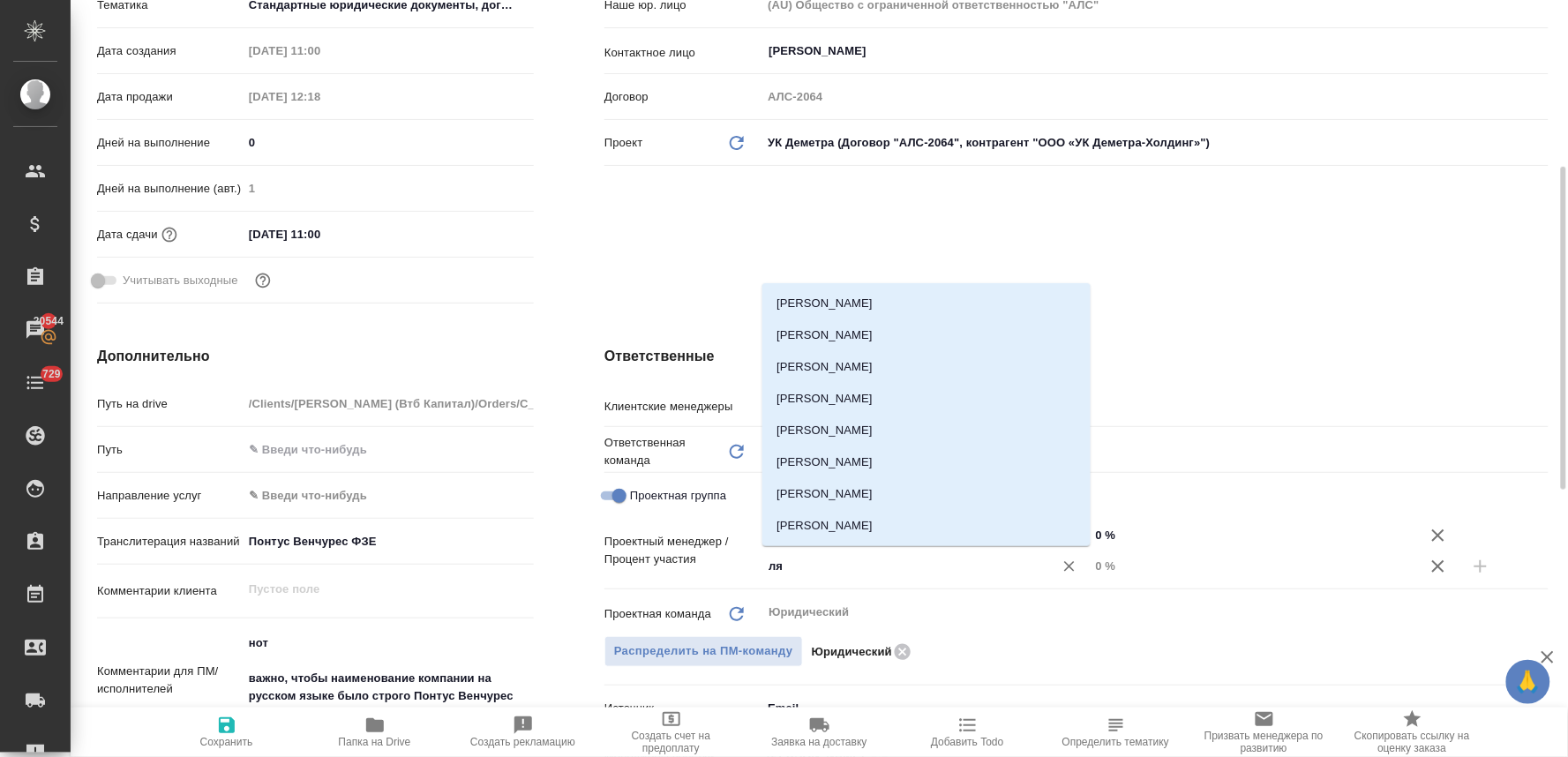
type input "лям"
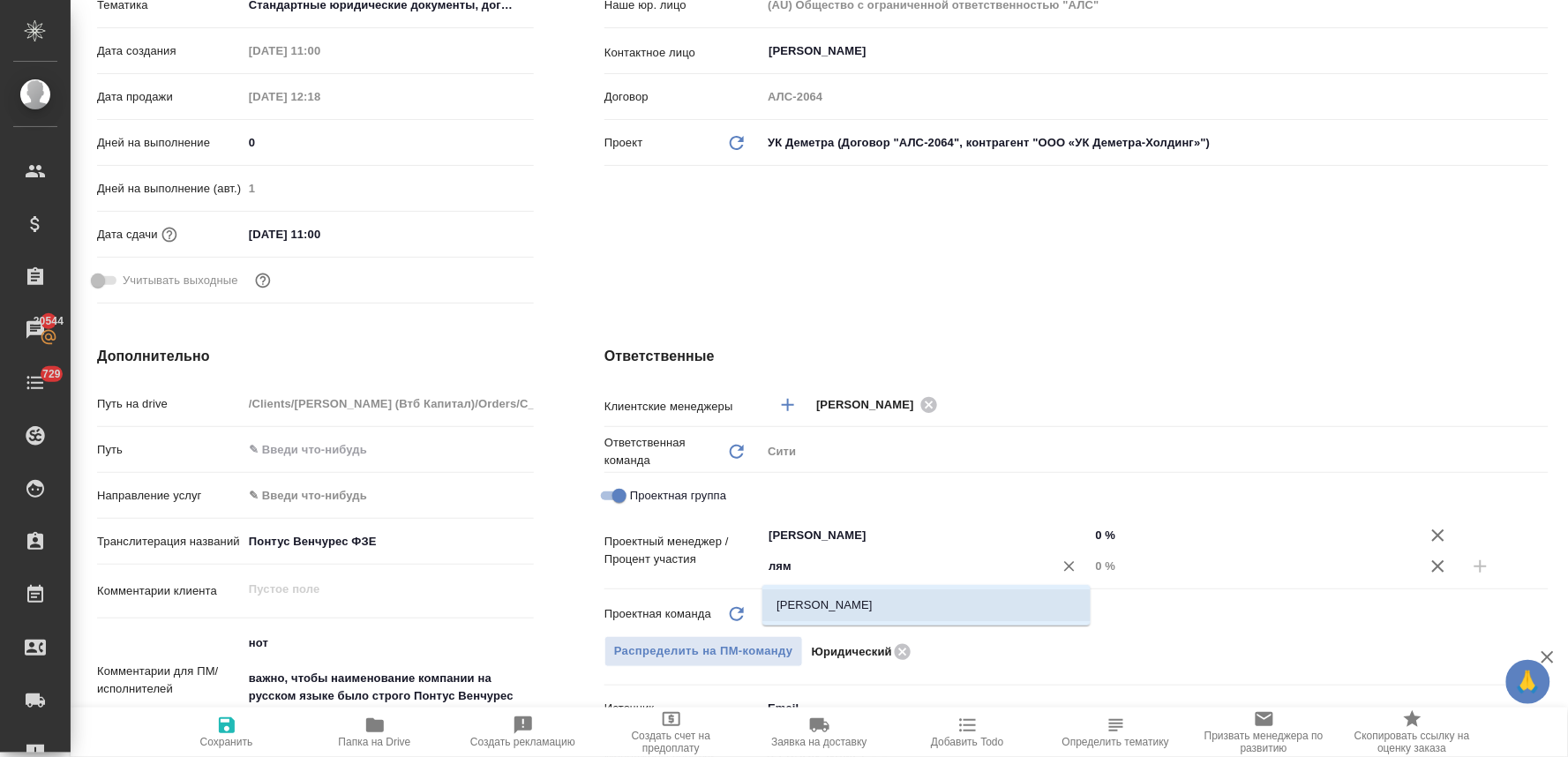
click at [839, 598] on li "[PERSON_NAME]" at bounding box center [927, 605] width 328 height 32
type textarea "x"
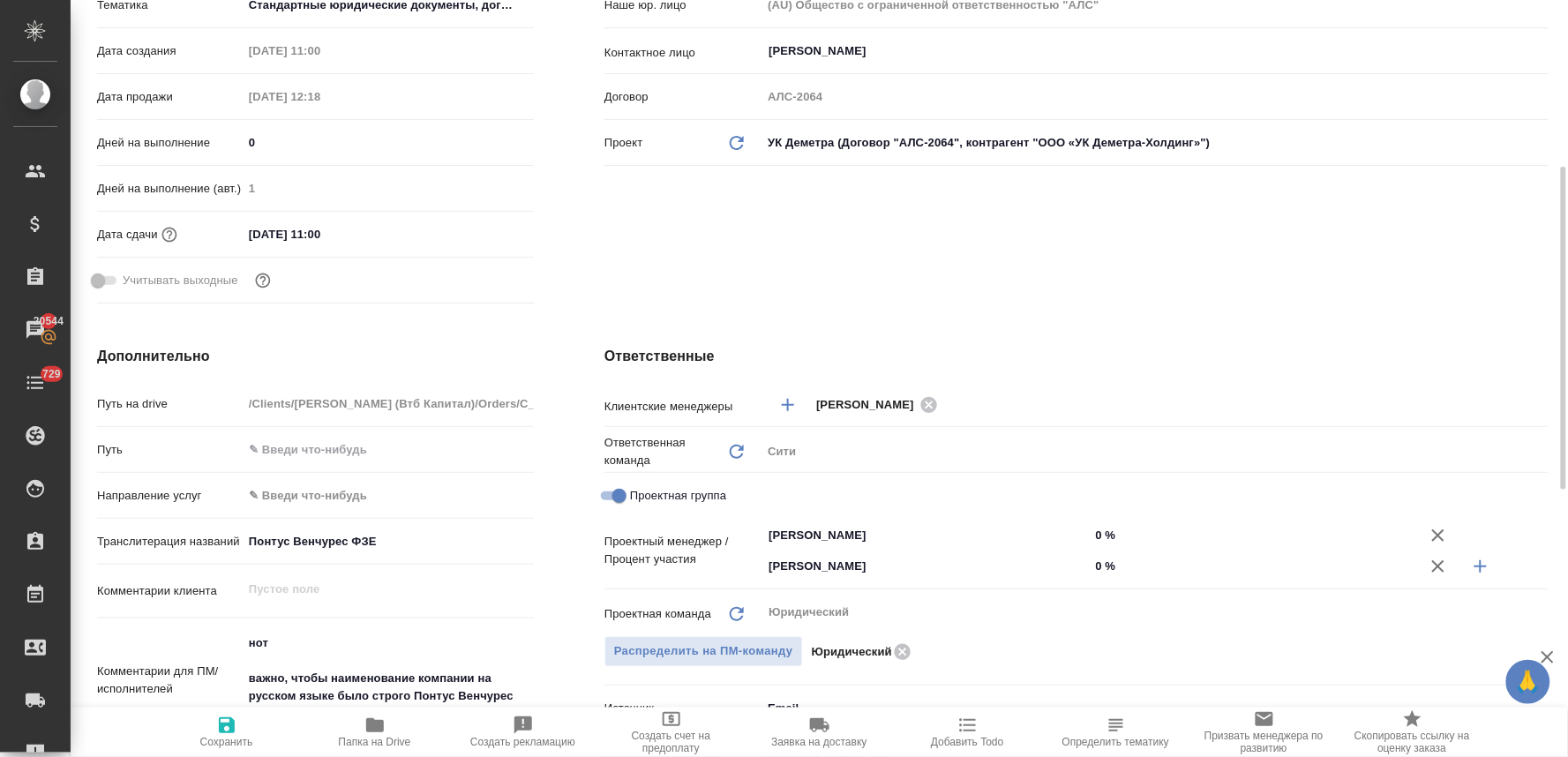
click at [1106, 562] on input "0 %" at bounding box center [1254, 567] width 328 height 25
type textarea "x"
type input "5 %"
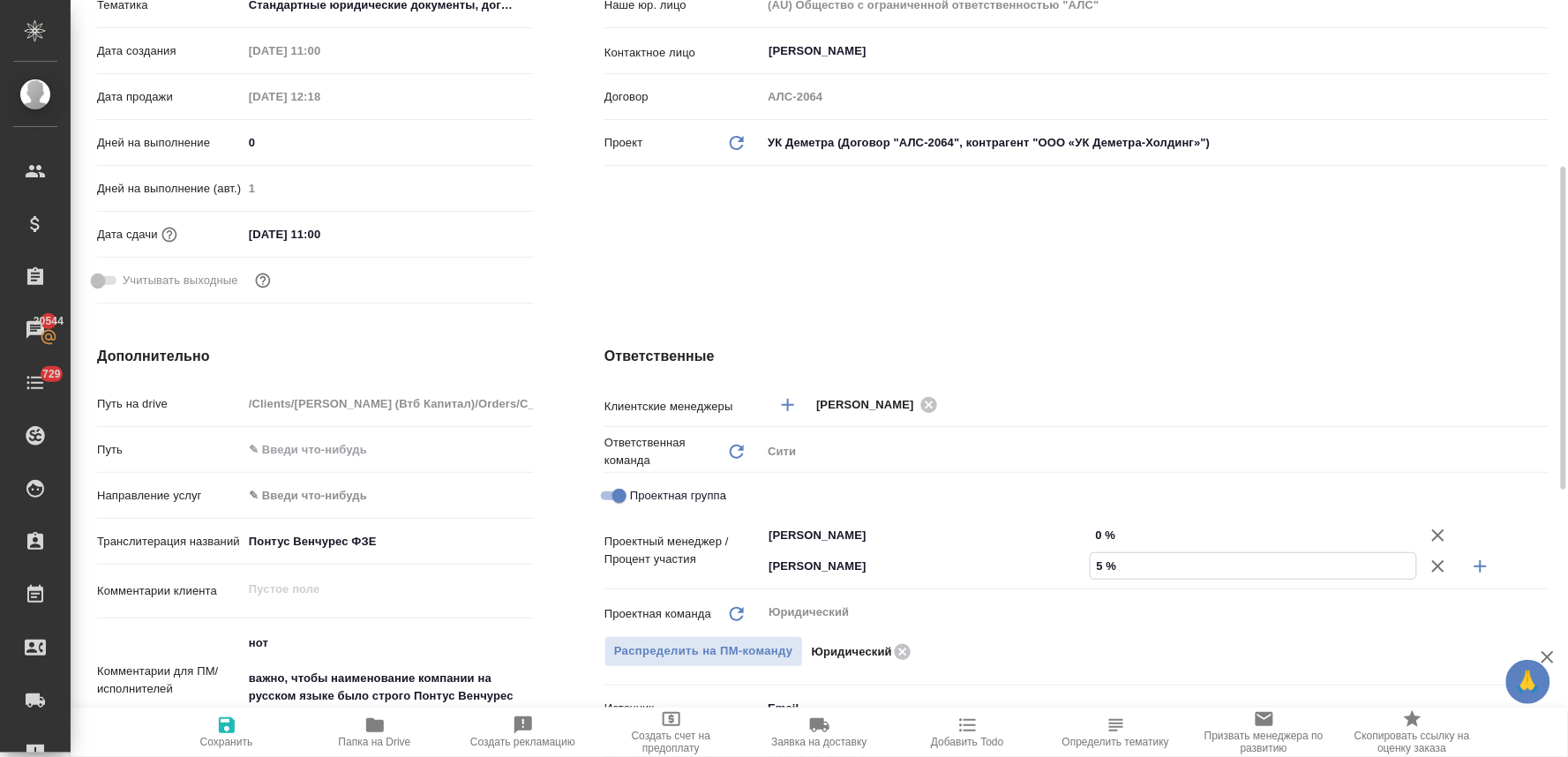
type textarea "x"
type input "5 %"
click at [1107, 534] on input "0 %" at bounding box center [1254, 535] width 328 height 25
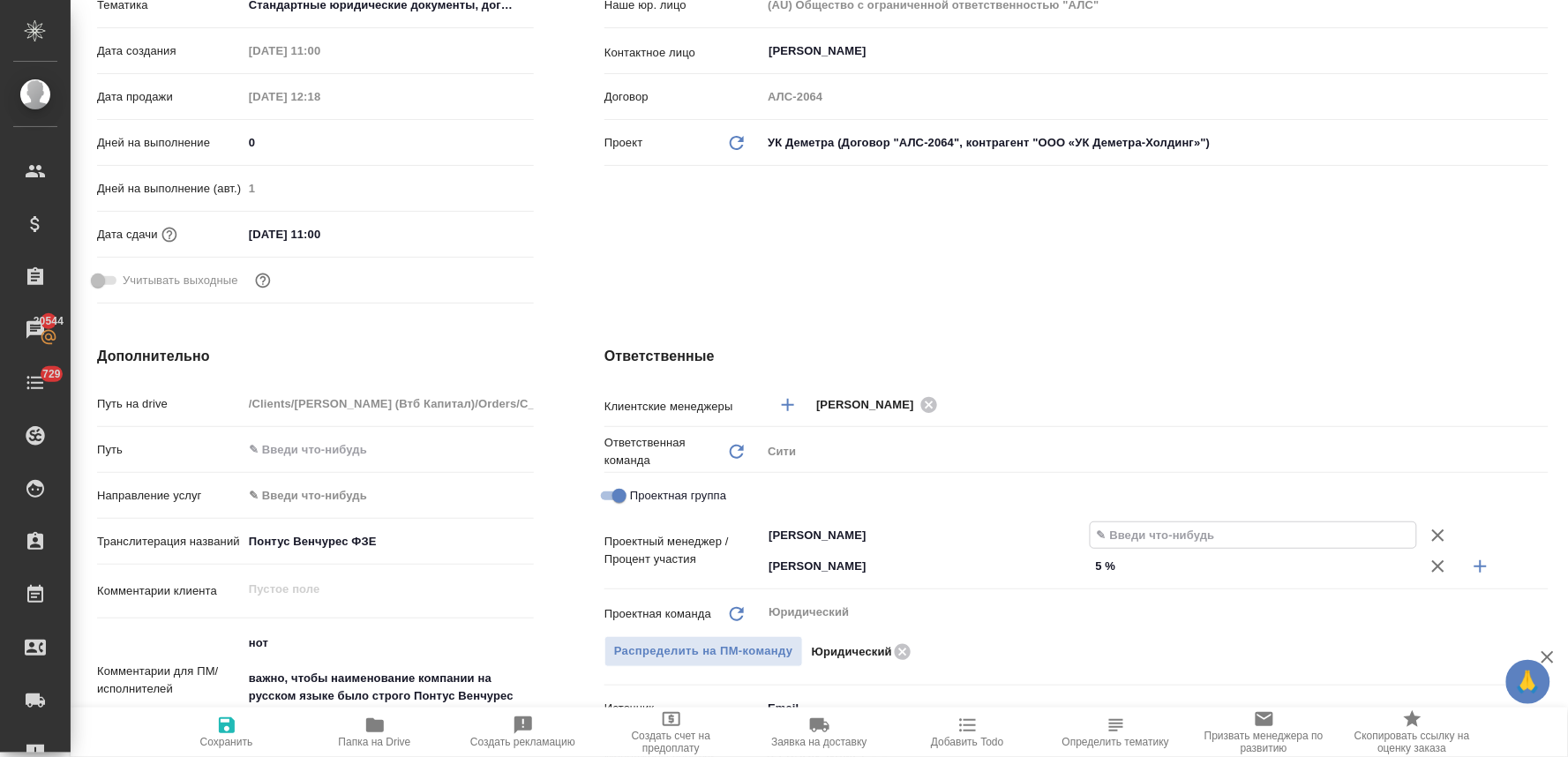
type textarea "x"
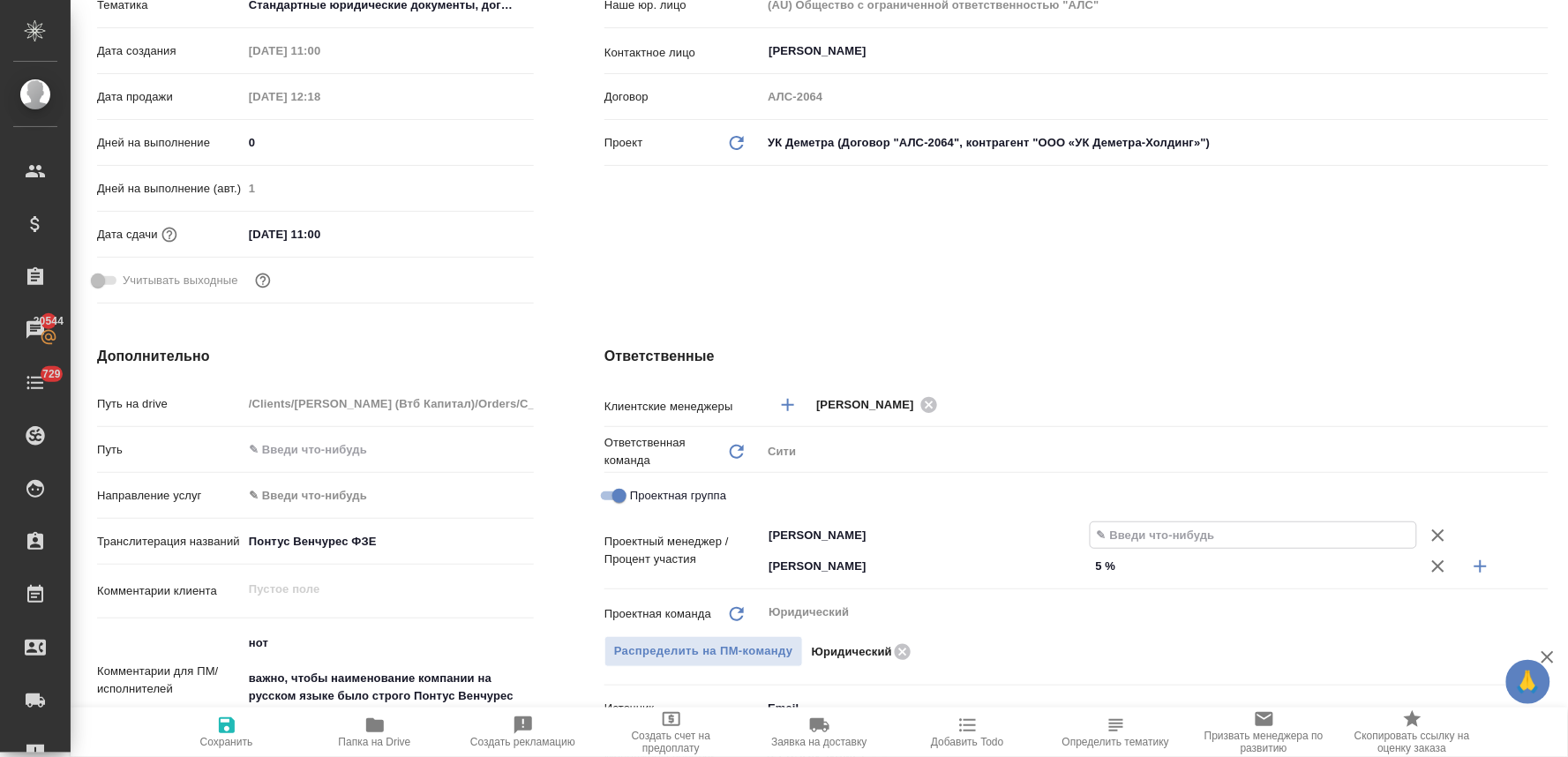
type textarea "x"
type input "9 %"
type textarea "x"
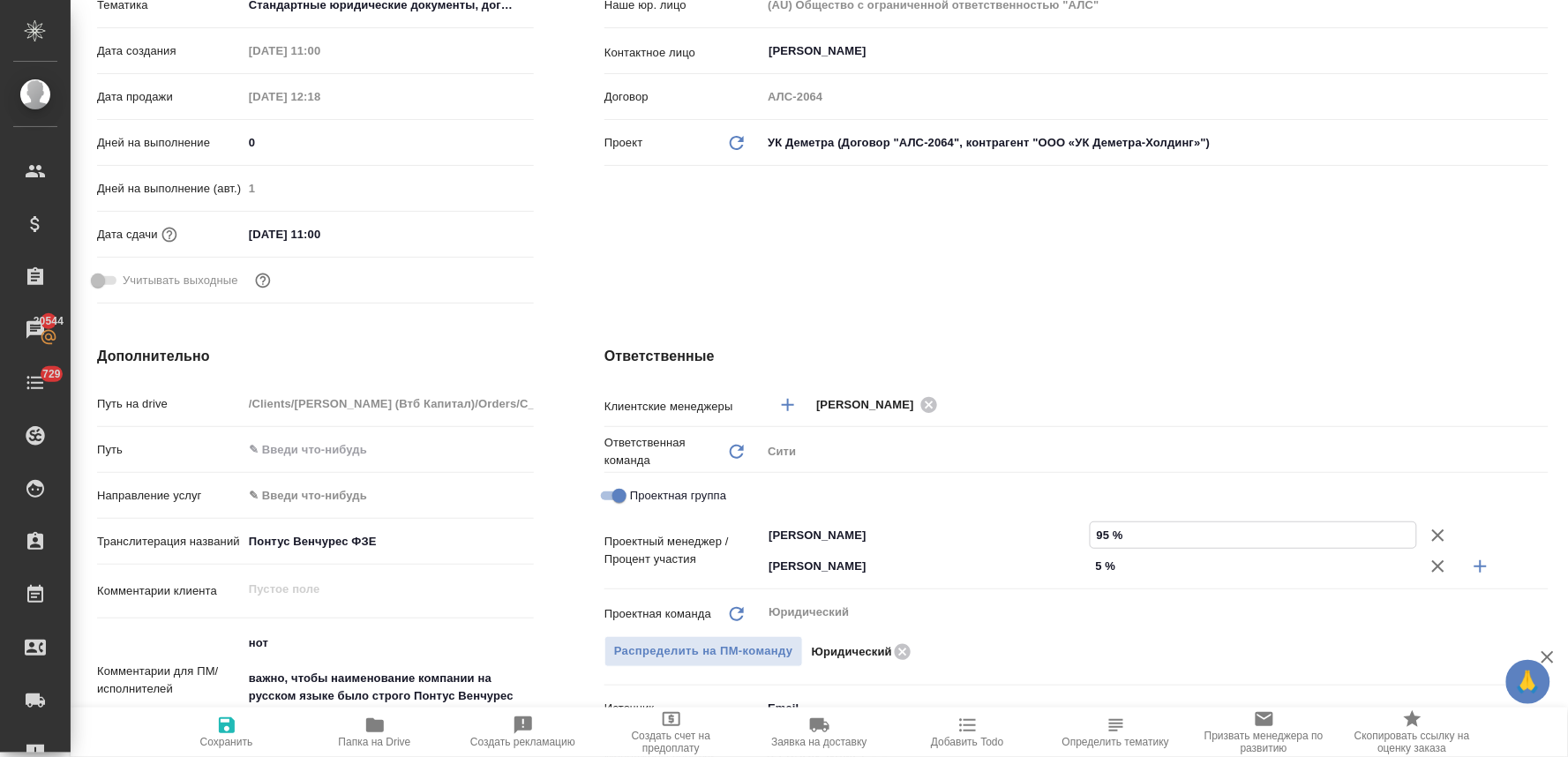
type input "95 %"
click at [246, 729] on span "Сохранить" at bounding box center [226, 732] width 127 height 34
type textarea "x"
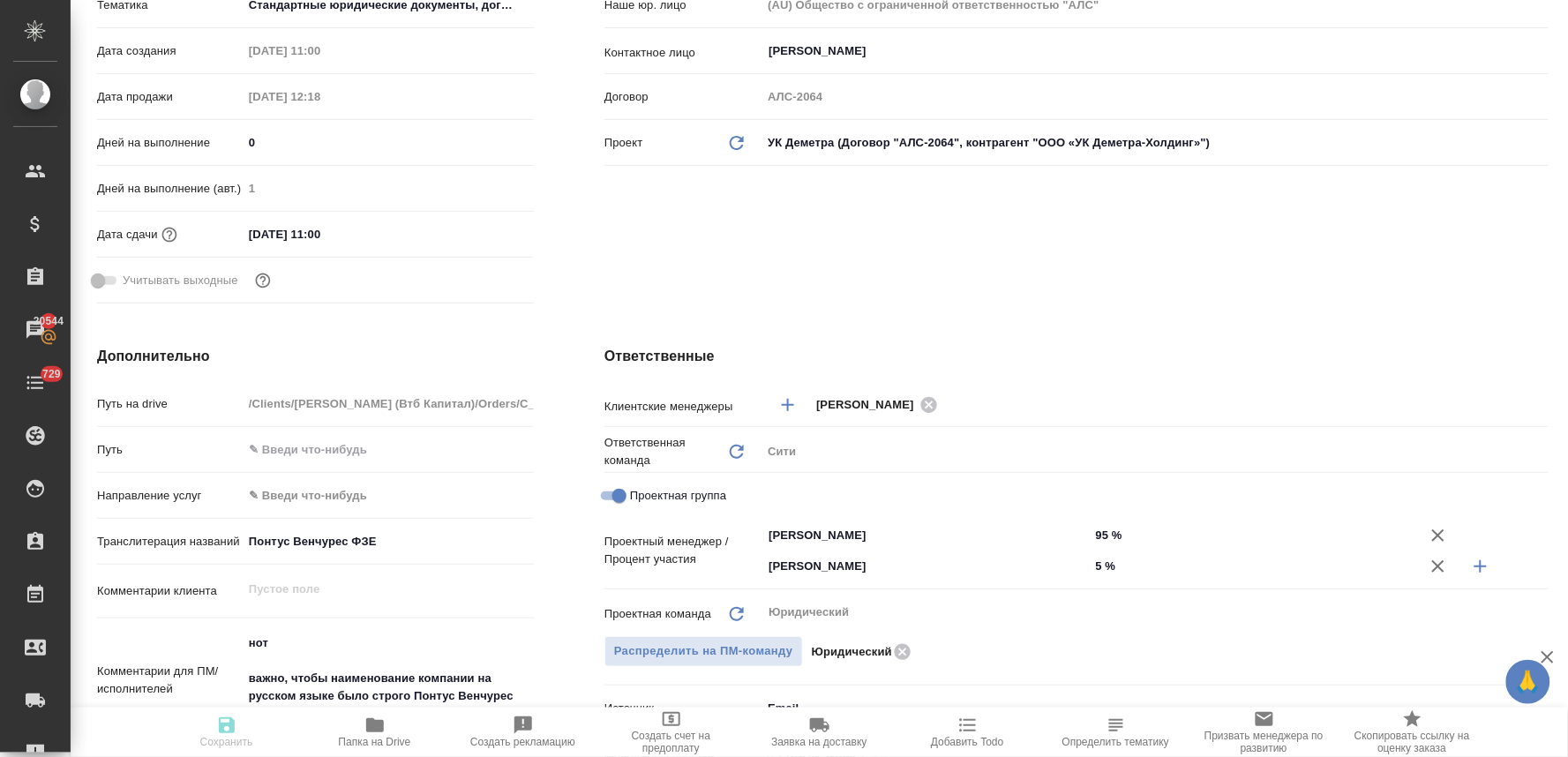
type textarea "x"
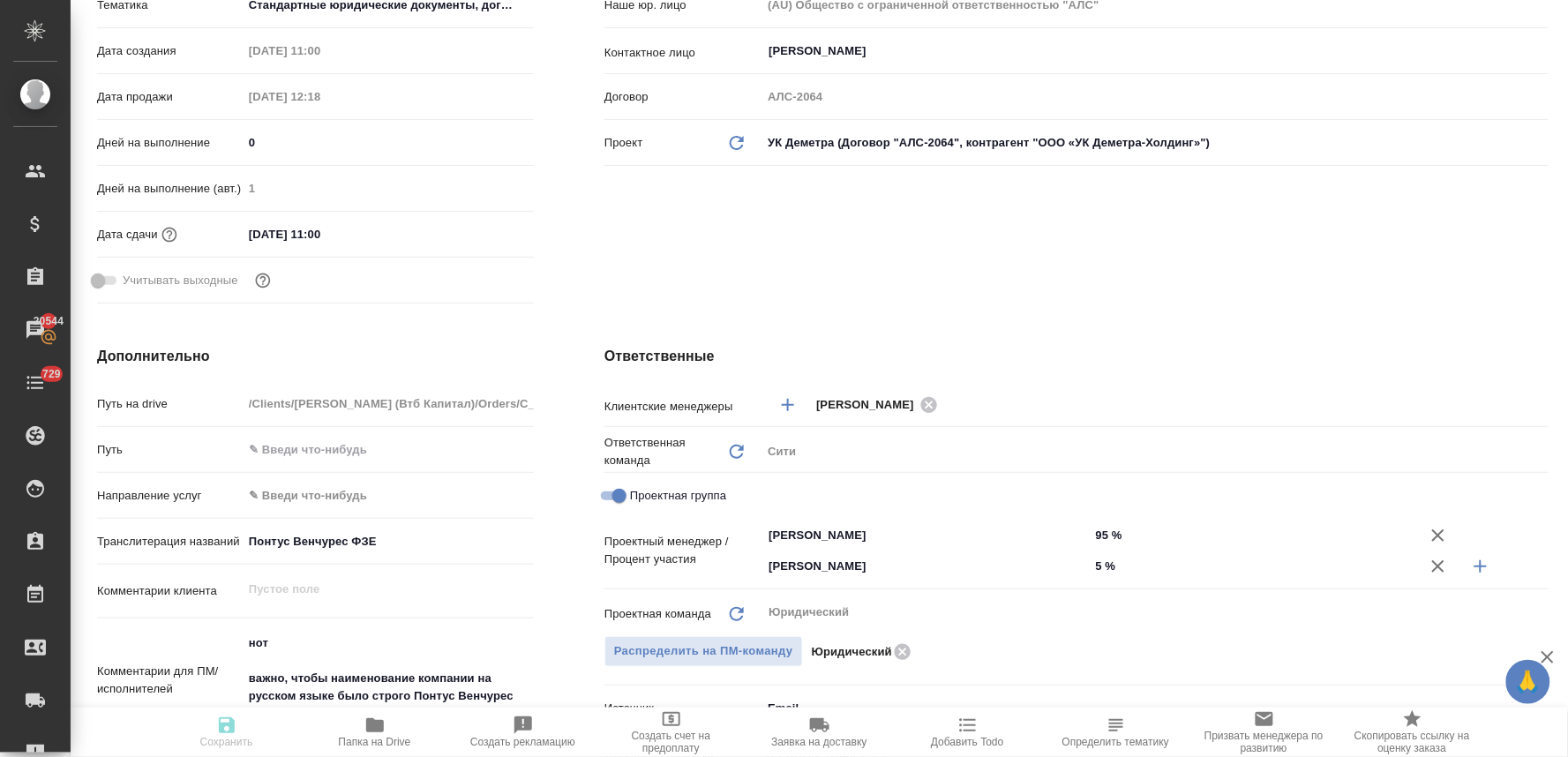
type textarea "x"
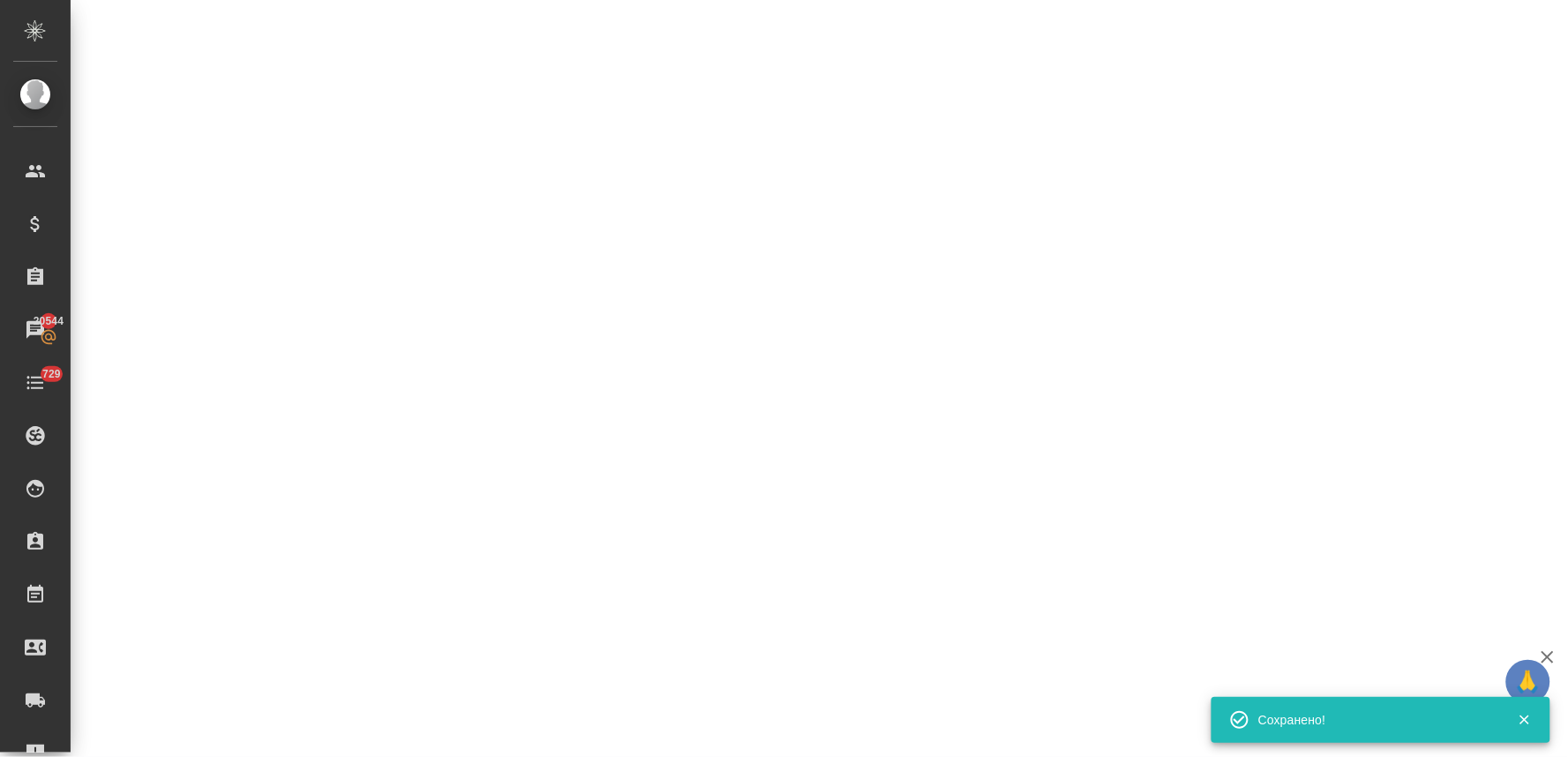
select select "RU"
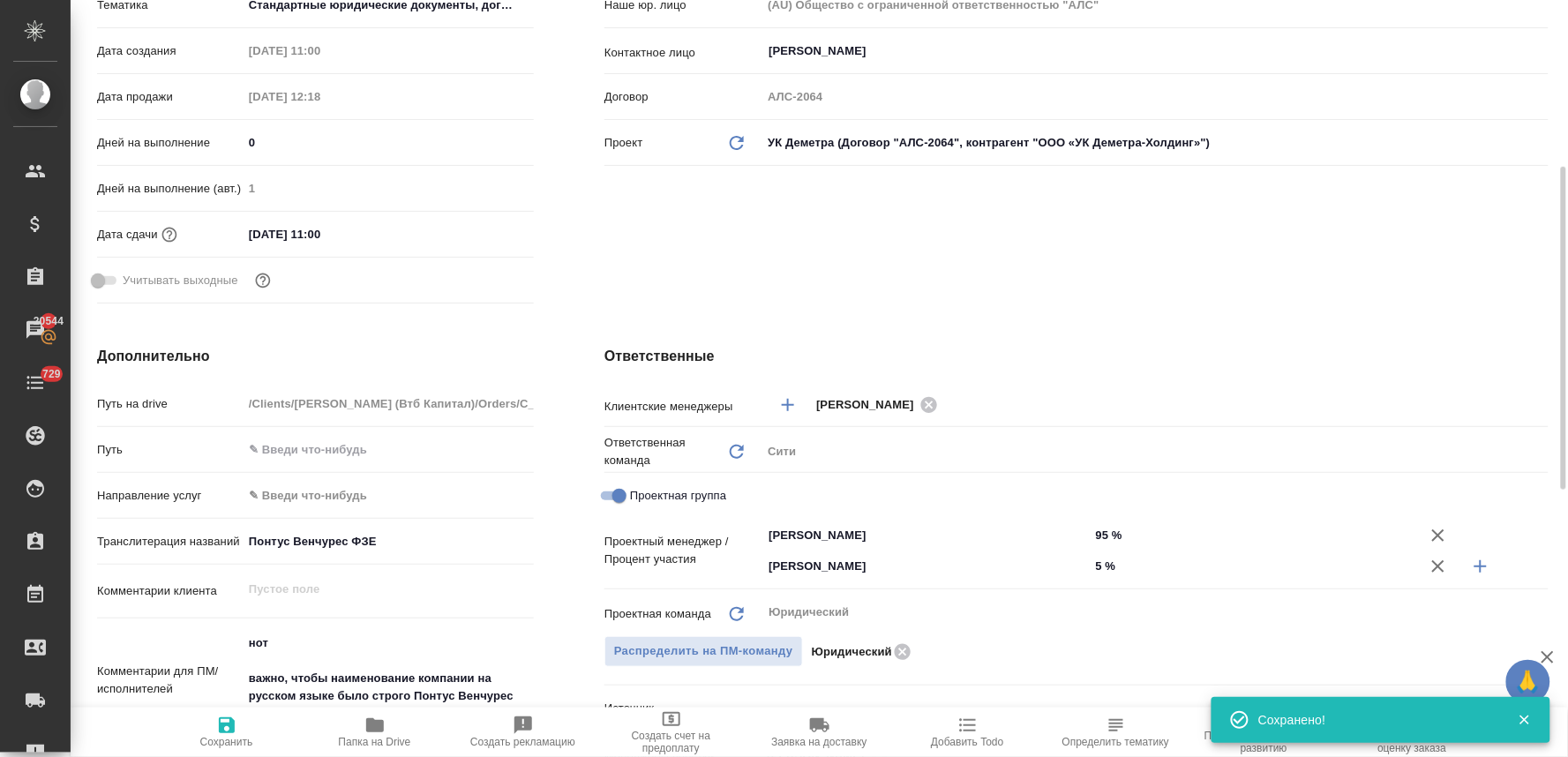
type textarea "x"
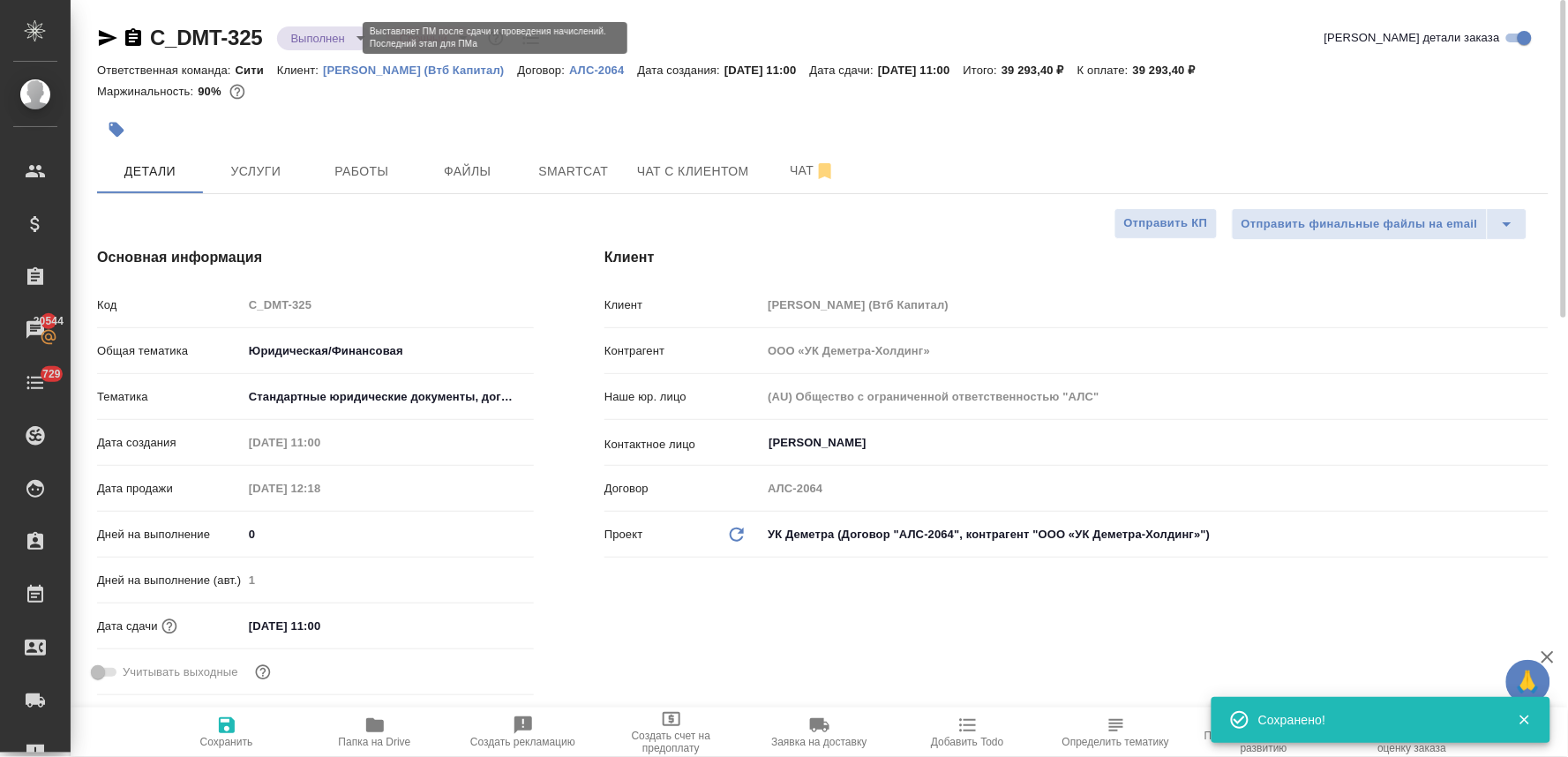
click at [294, 41] on body "🙏 .cls-1 fill:#fff; AWATERA Lyamina Nadezhda Клиенты Спецификации Заказы 20544 …" at bounding box center [784, 378] width 1568 height 757
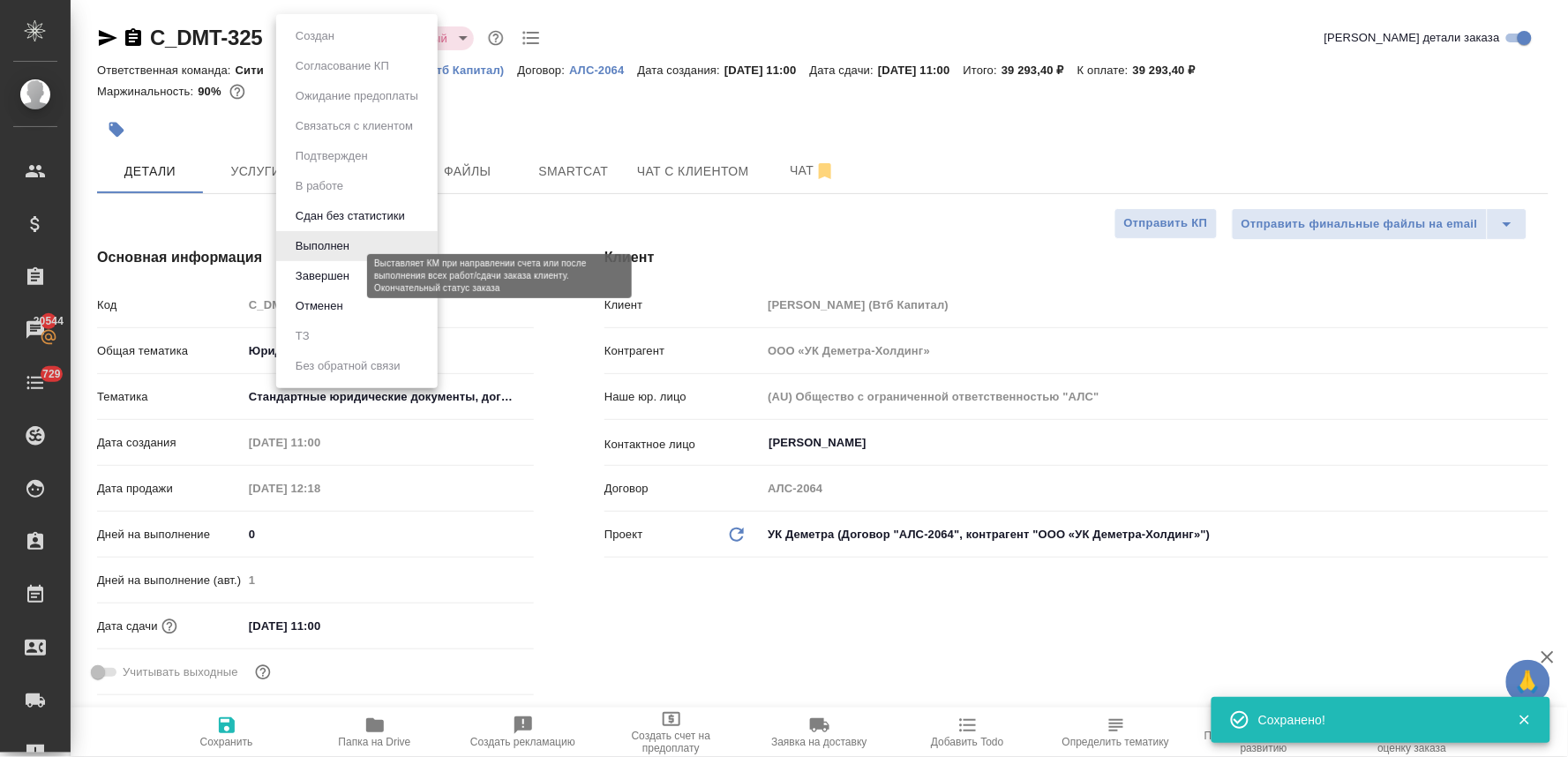
click at [353, 276] on button "Завершен" at bounding box center [323, 276] width 64 height 19
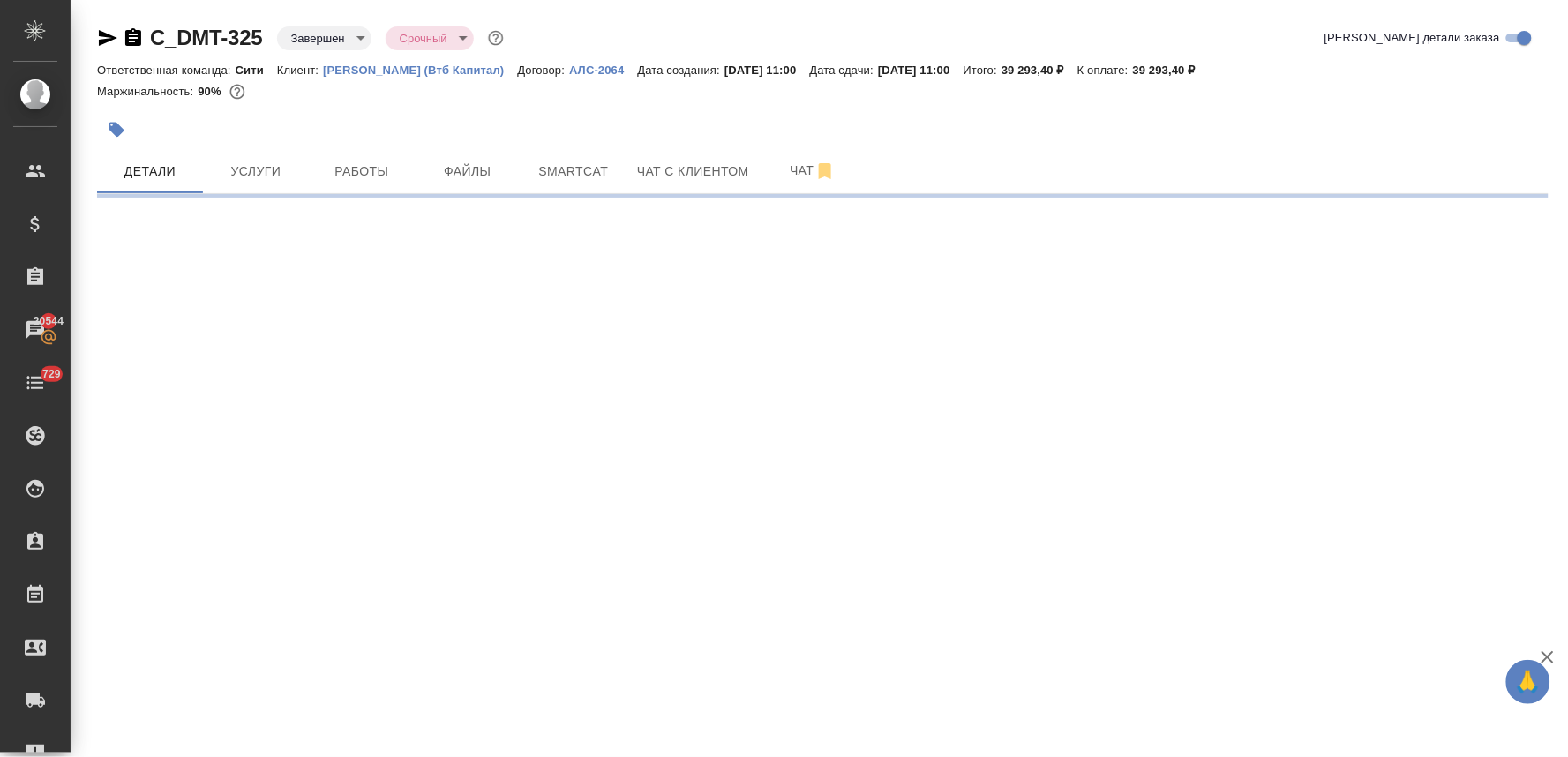
select select "RU"
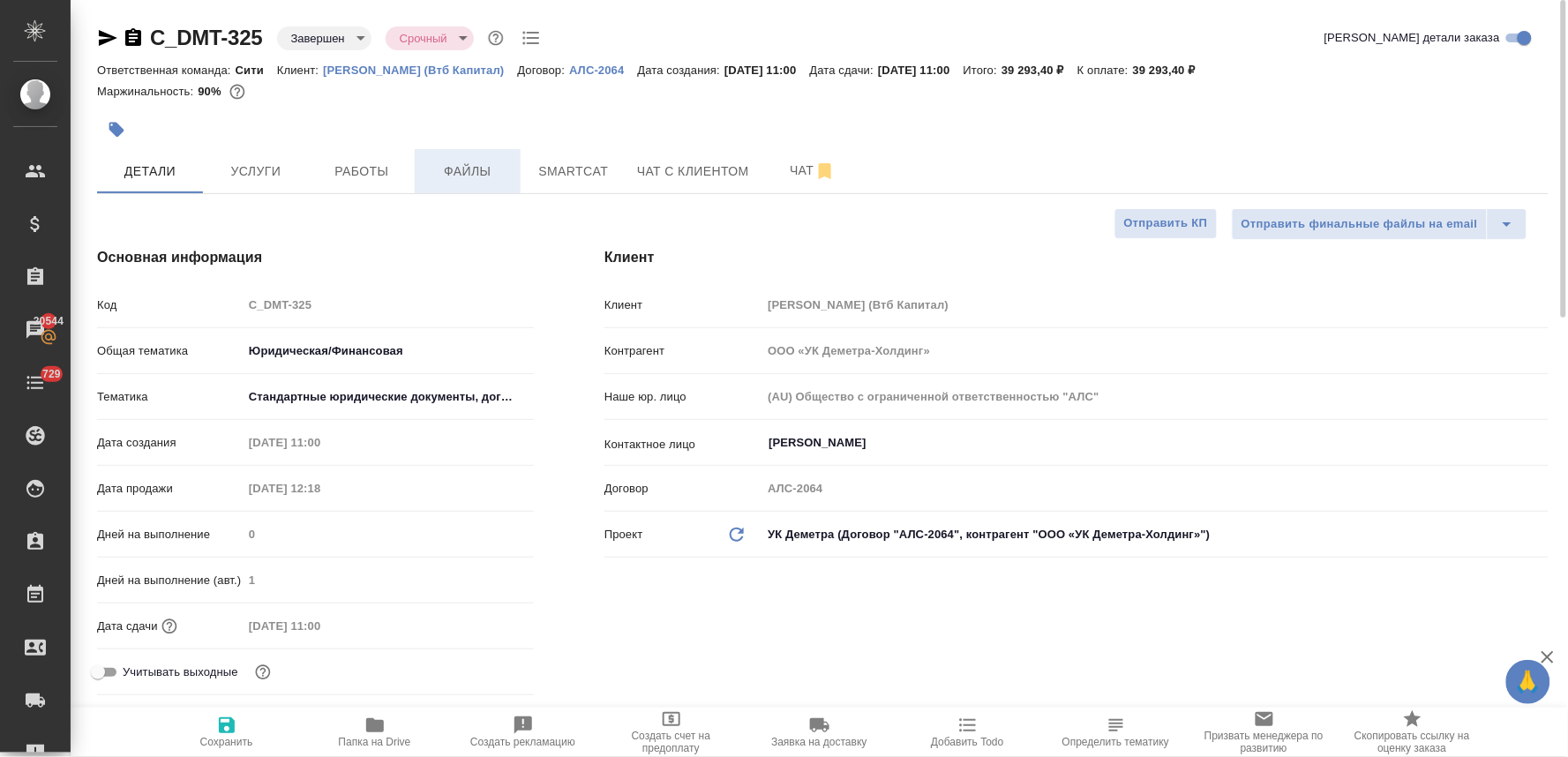
type textarea "x"
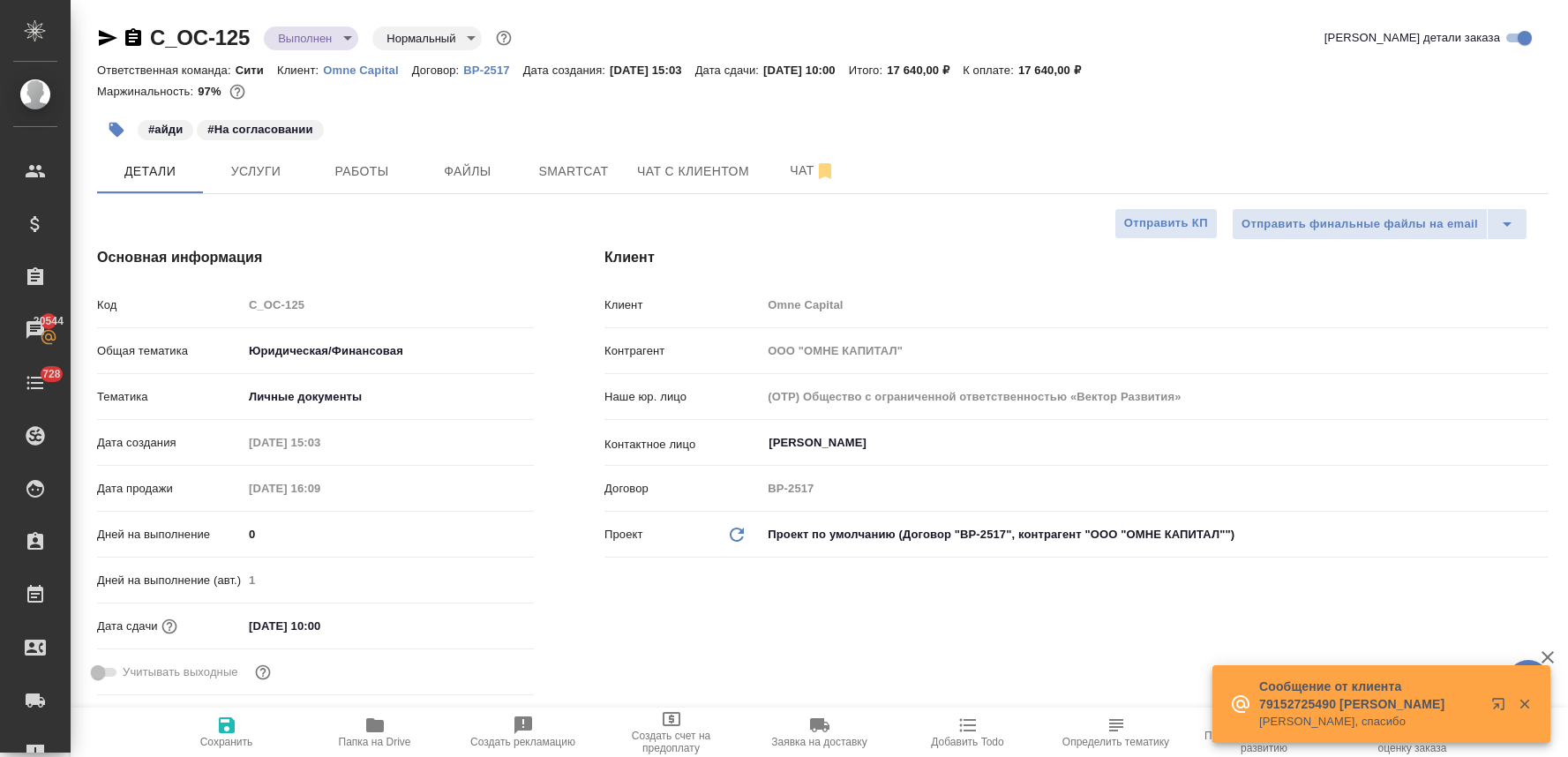
select select "RU"
click at [392, 173] on span "Работы" at bounding box center [361, 171] width 85 height 22
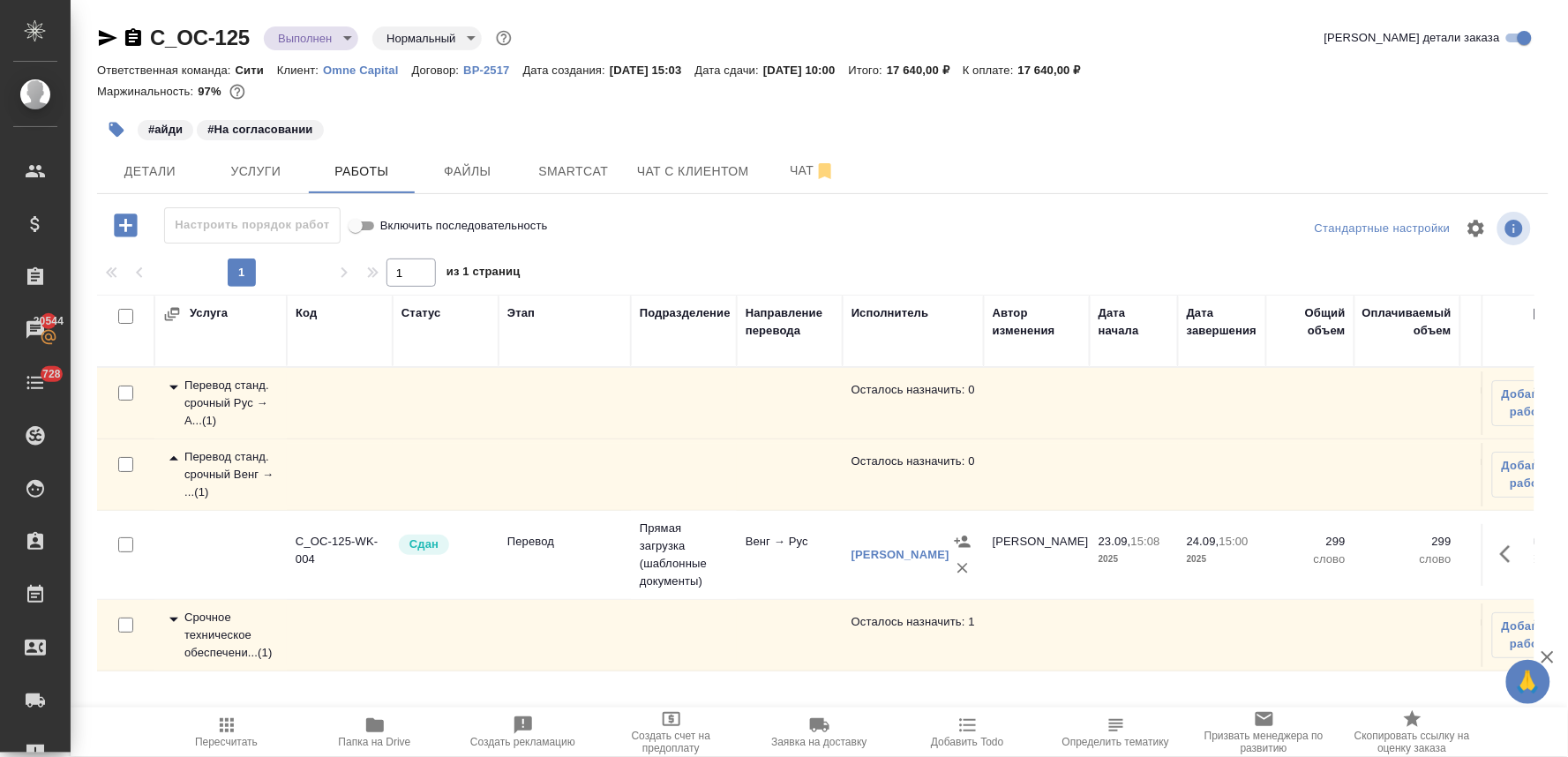
click at [221, 623] on div "Срочное техническое обеспечени... ( 1 )" at bounding box center [221, 636] width 115 height 53
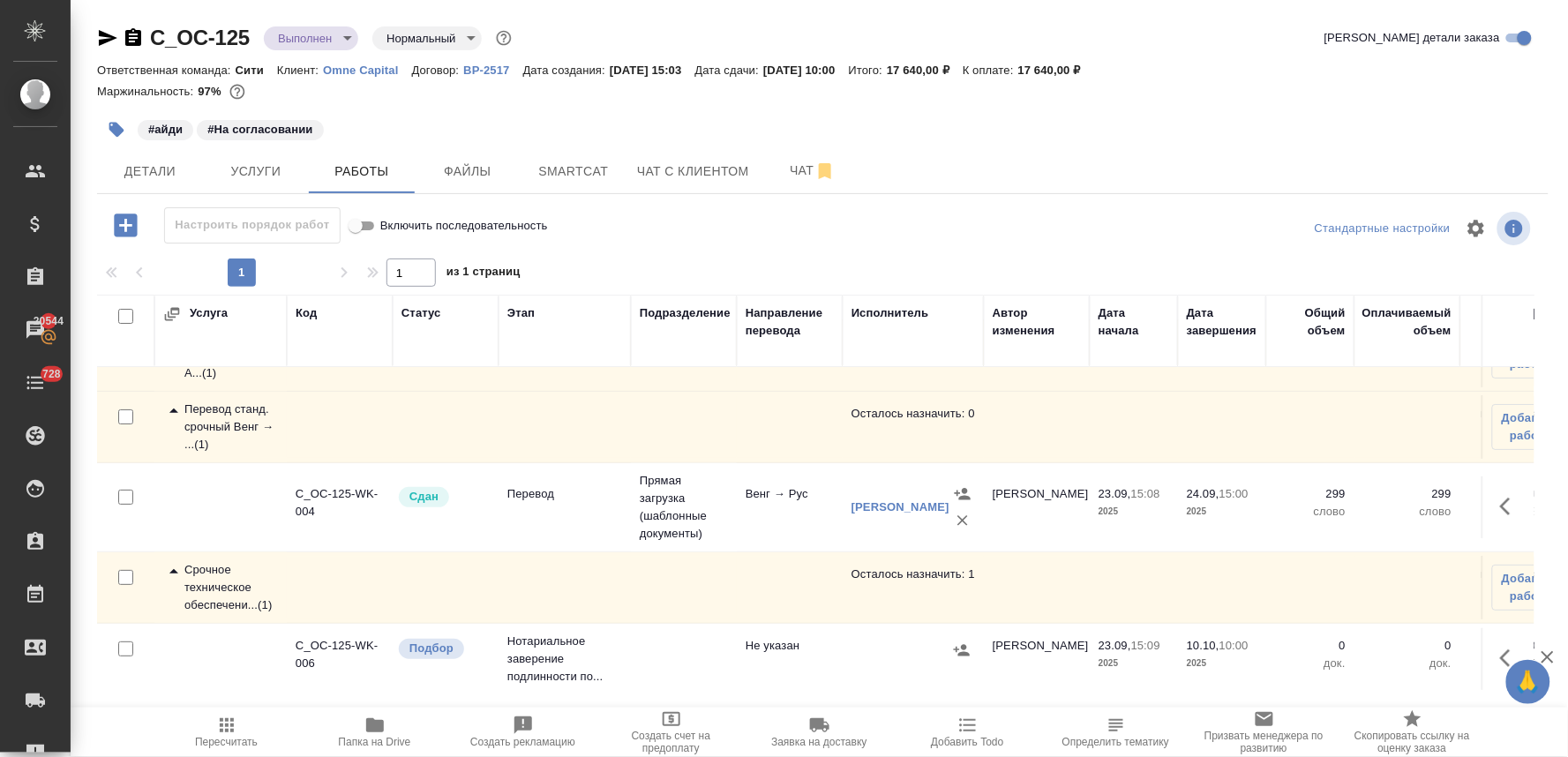
scroll to position [66, 0]
click at [1500, 644] on icon "button" at bounding box center [1511, 655] width 21 height 21
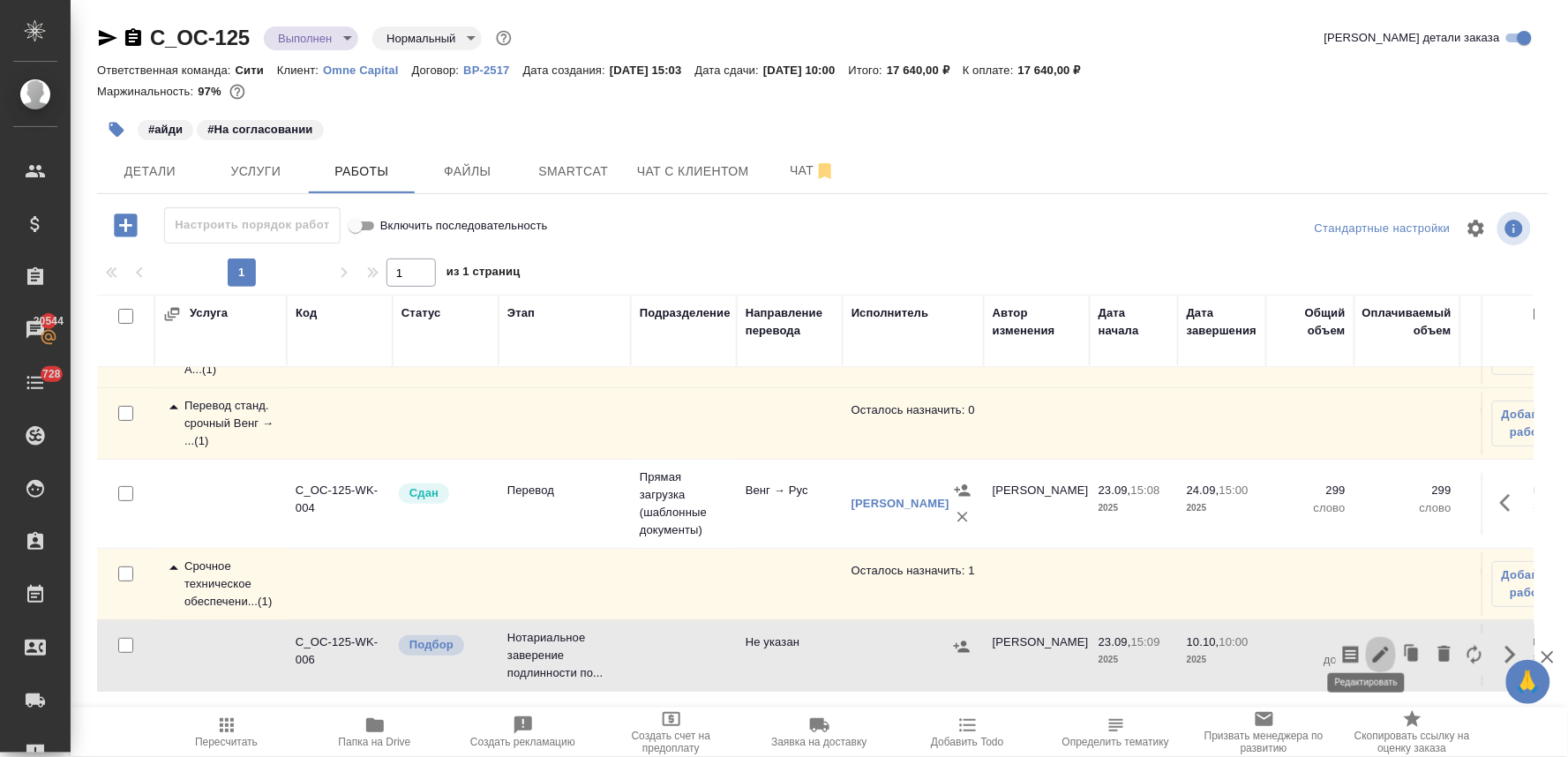
click at [1371, 644] on icon "button" at bounding box center [1381, 655] width 21 height 21
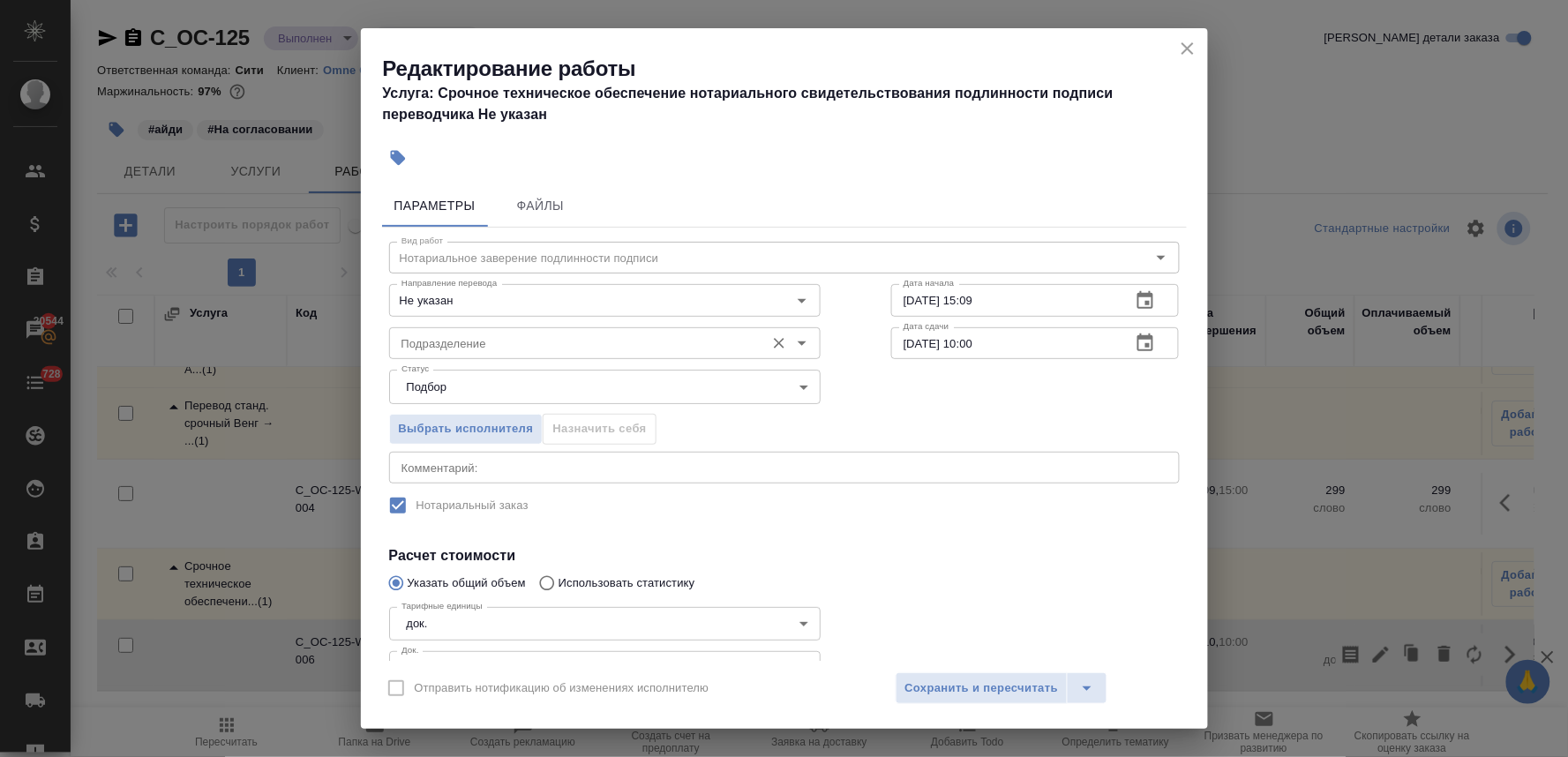
click at [512, 339] on input "Подразделение" at bounding box center [575, 344] width 361 height 21
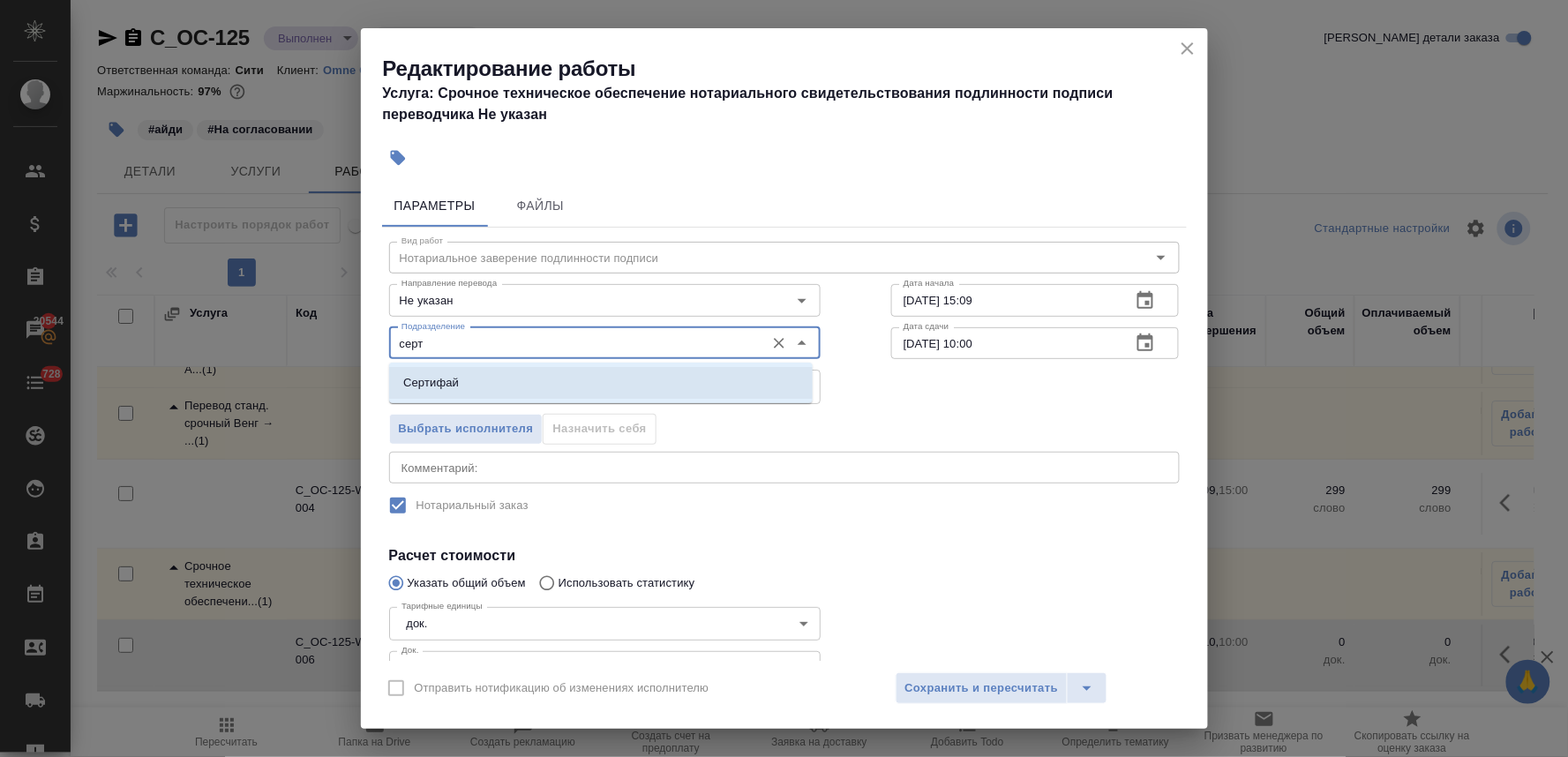
click at [500, 375] on li "Сертифай" at bounding box center [601, 383] width 424 height 32
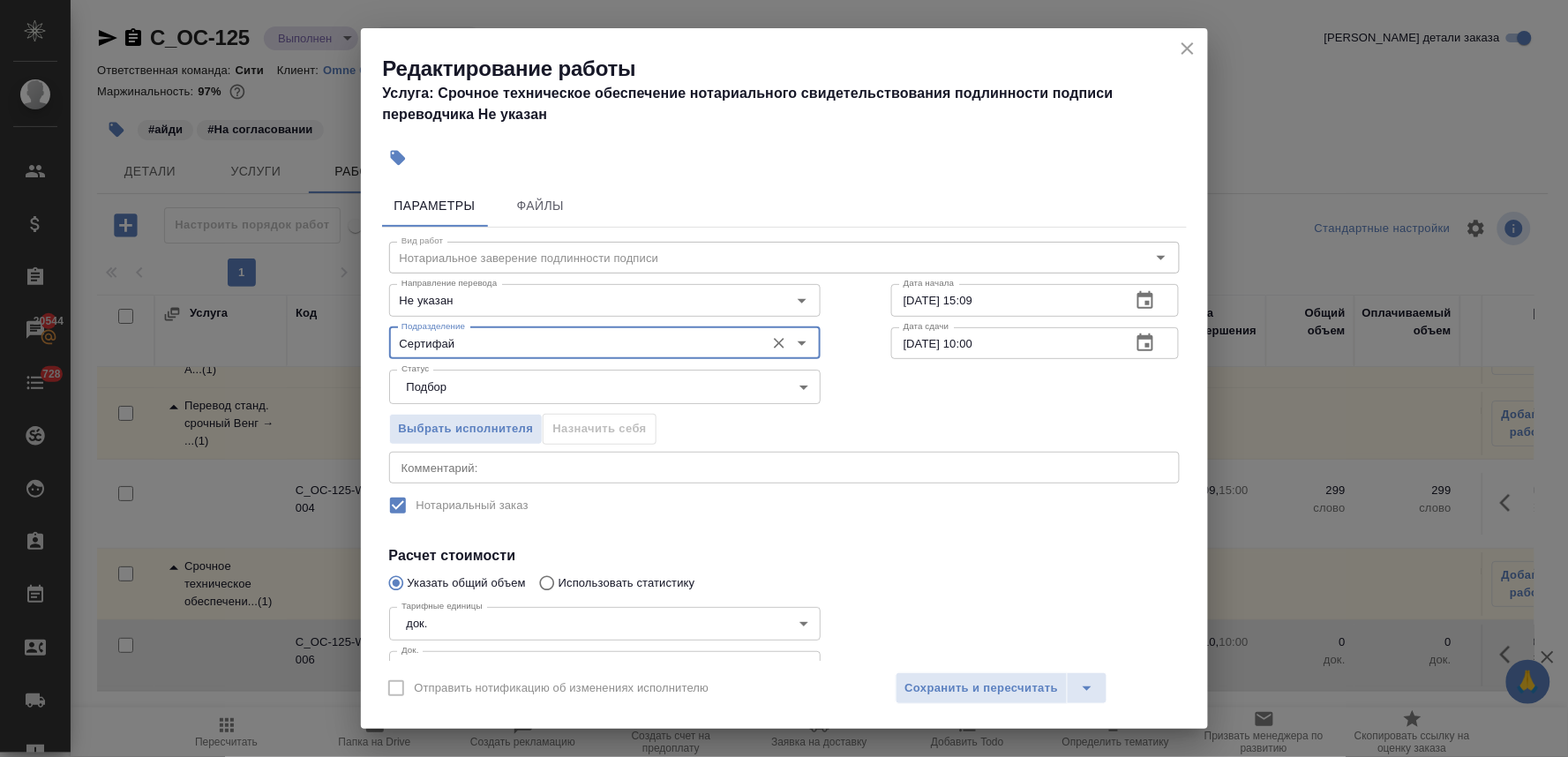
type input "Сертифай"
click at [965, 562] on h4 "Расчет стоимости" at bounding box center [785, 556] width 791 height 21
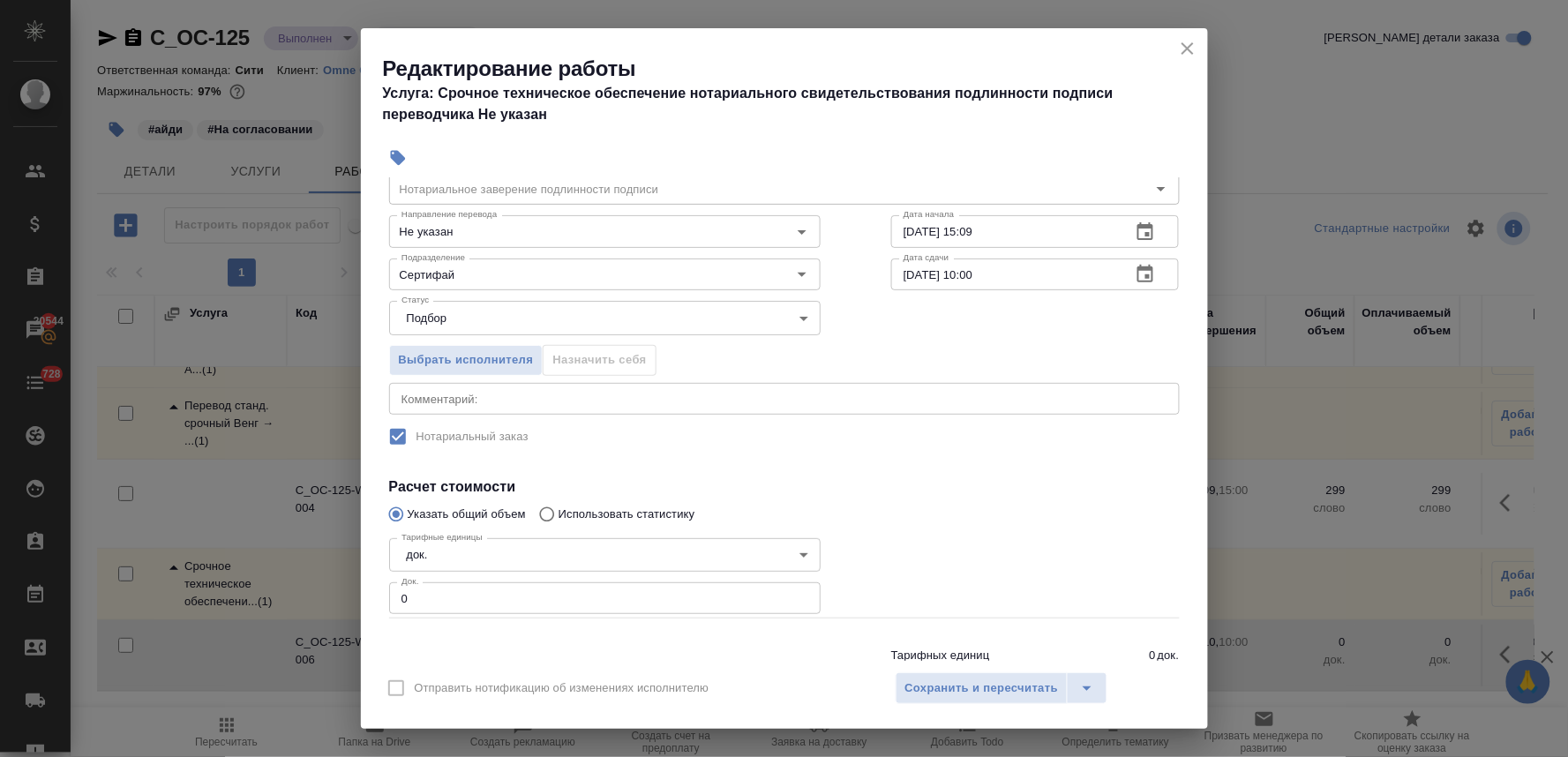
scroll to position [130, 0]
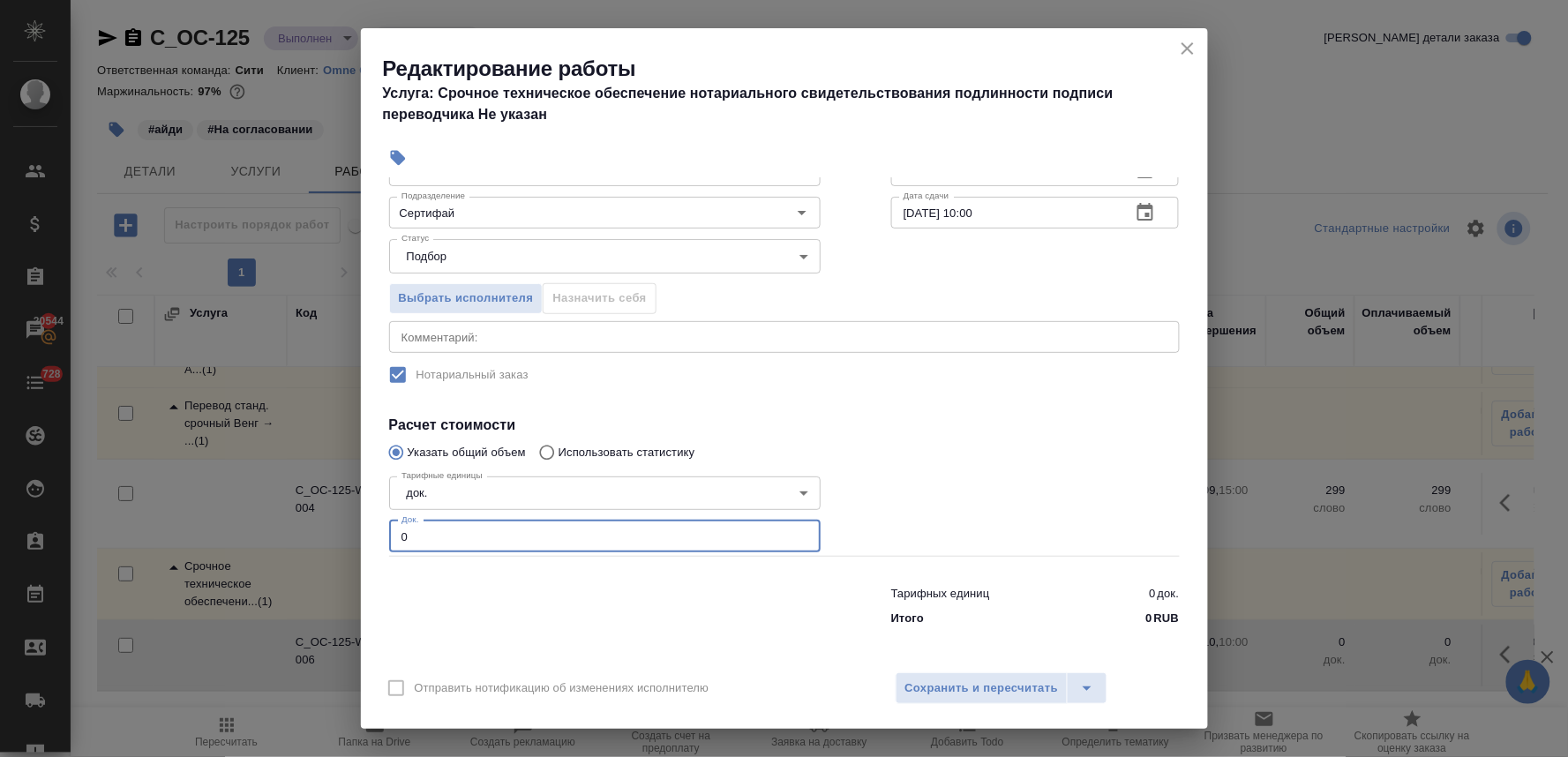
drag, startPoint x: 439, startPoint y: 539, endPoint x: 303, endPoint y: 524, distance: 136.8
click at [314, 525] on div "Редактирование работы Услуга: Срочное техническое обеспечение нотариального сви…" at bounding box center [784, 378] width 1568 height 757
type input "6"
click at [1001, 684] on span "Сохранить и пересчитать" at bounding box center [982, 689] width 153 height 20
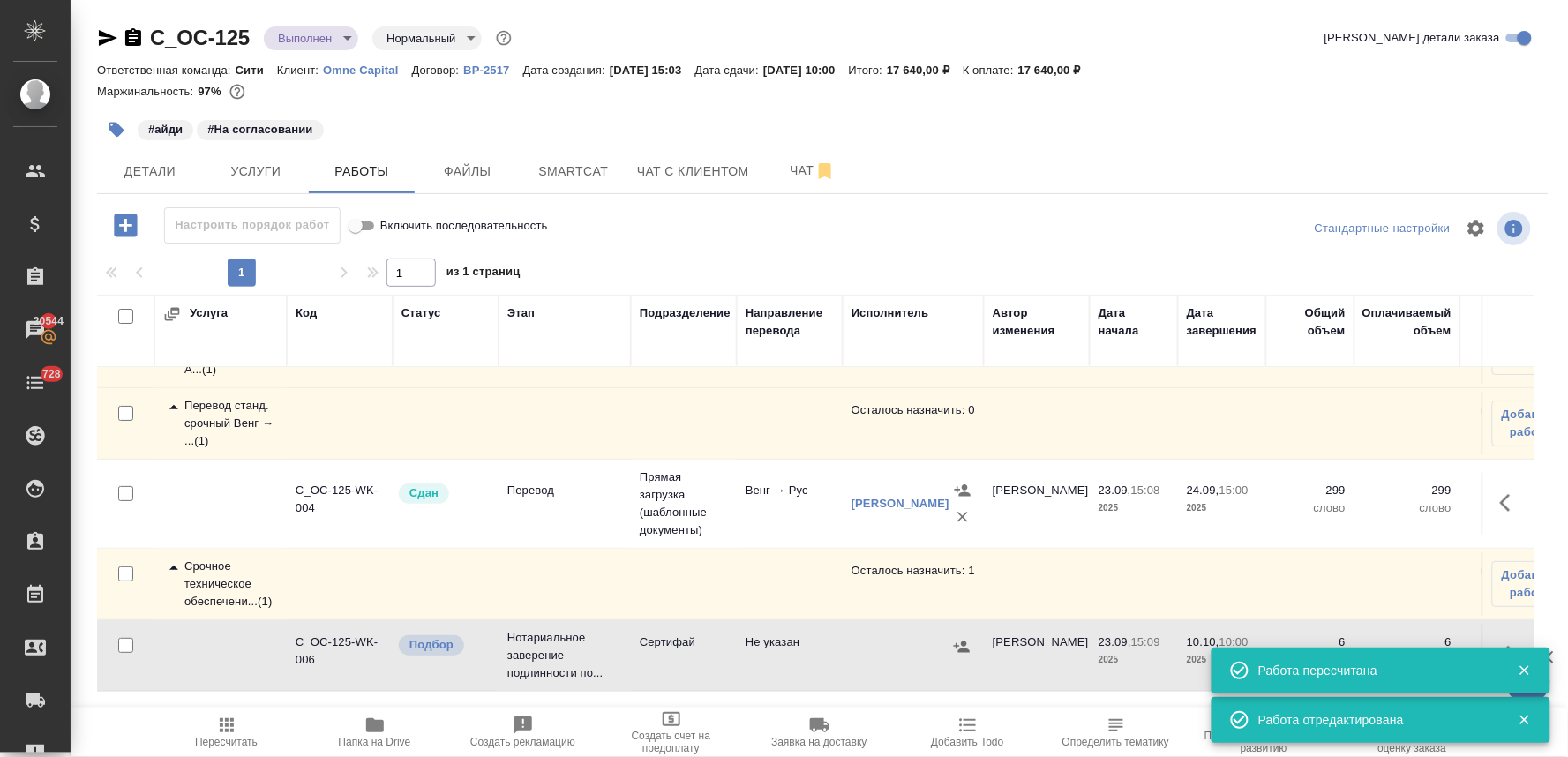
click at [958, 638] on icon "button" at bounding box center [962, 647] width 17 height 17
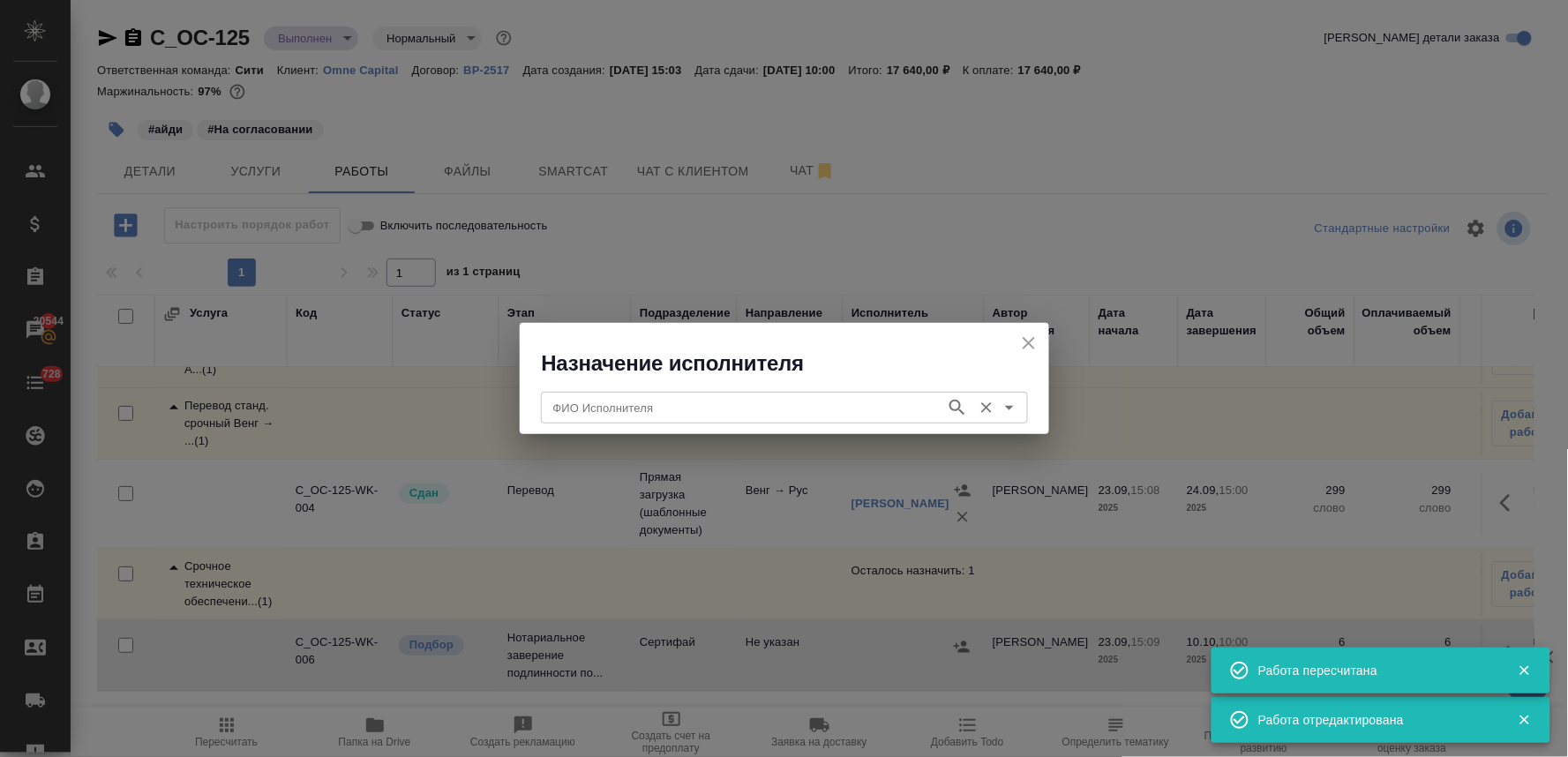
click at [805, 397] on input "ФИО Исполнителя" at bounding box center [741, 408] width 391 height 21
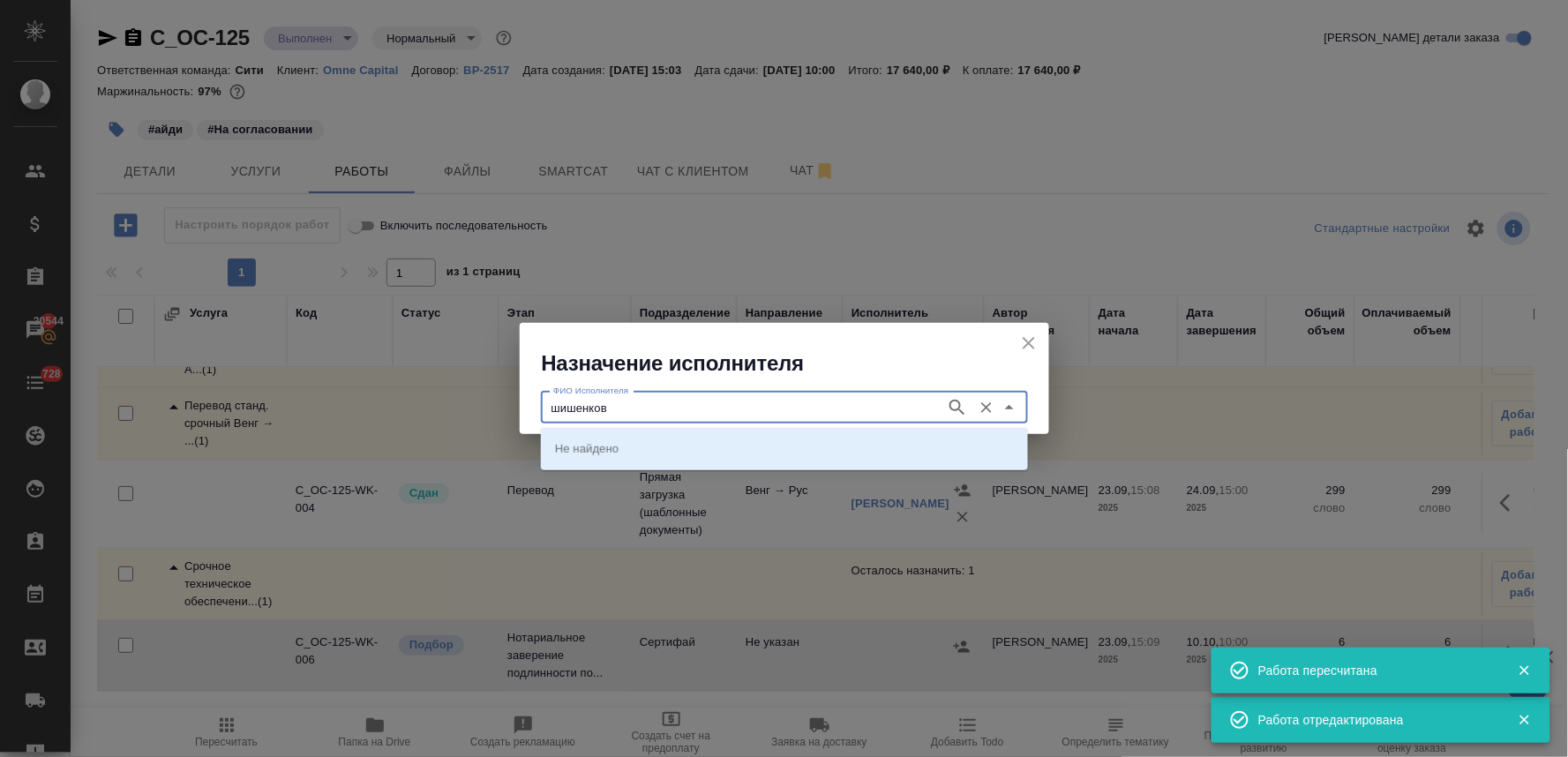
type input "шишенков"
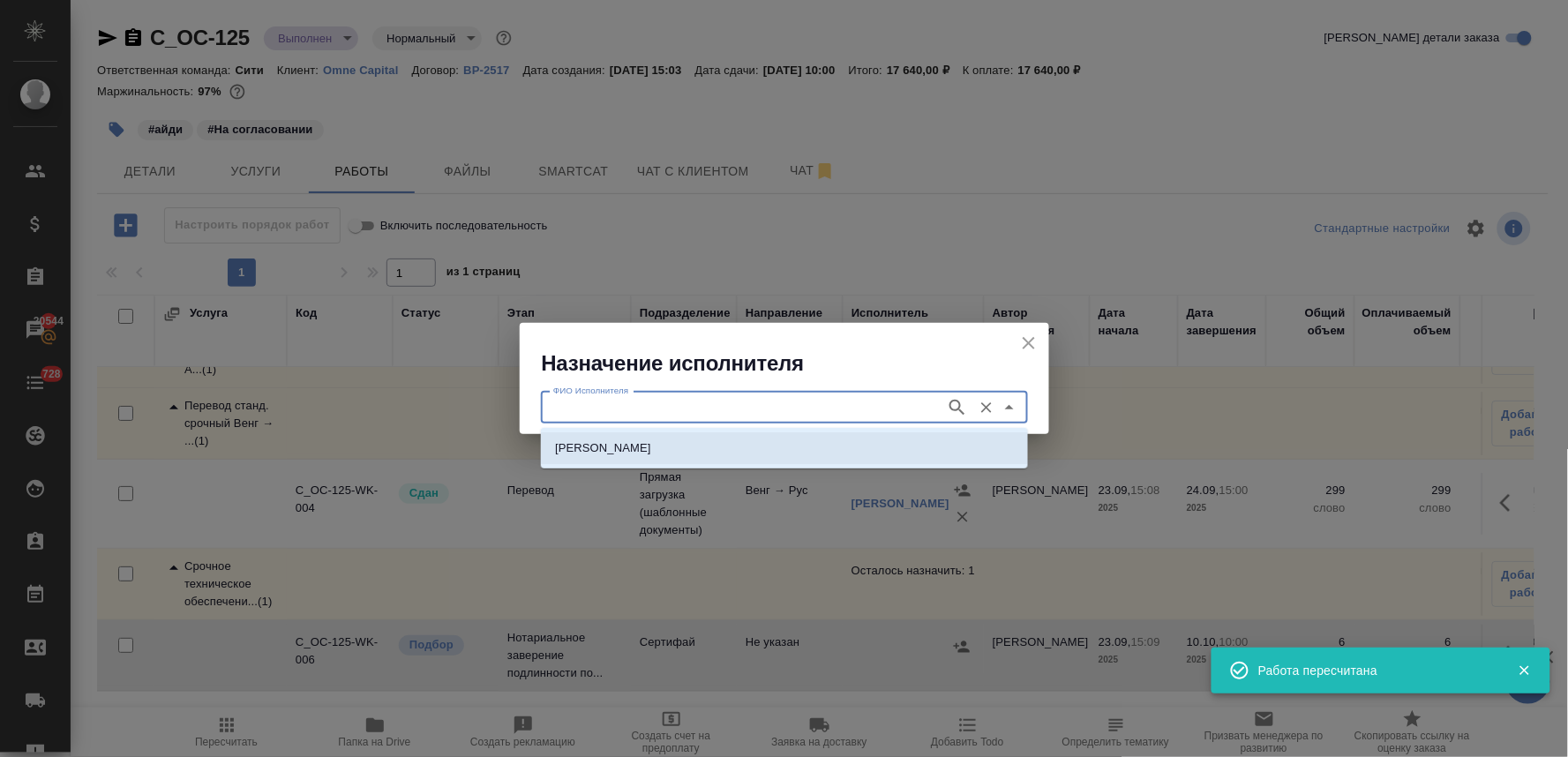
click at [805, 454] on li "[PERSON_NAME]" at bounding box center [784, 448] width 487 height 32
type input "[PERSON_NAME]"
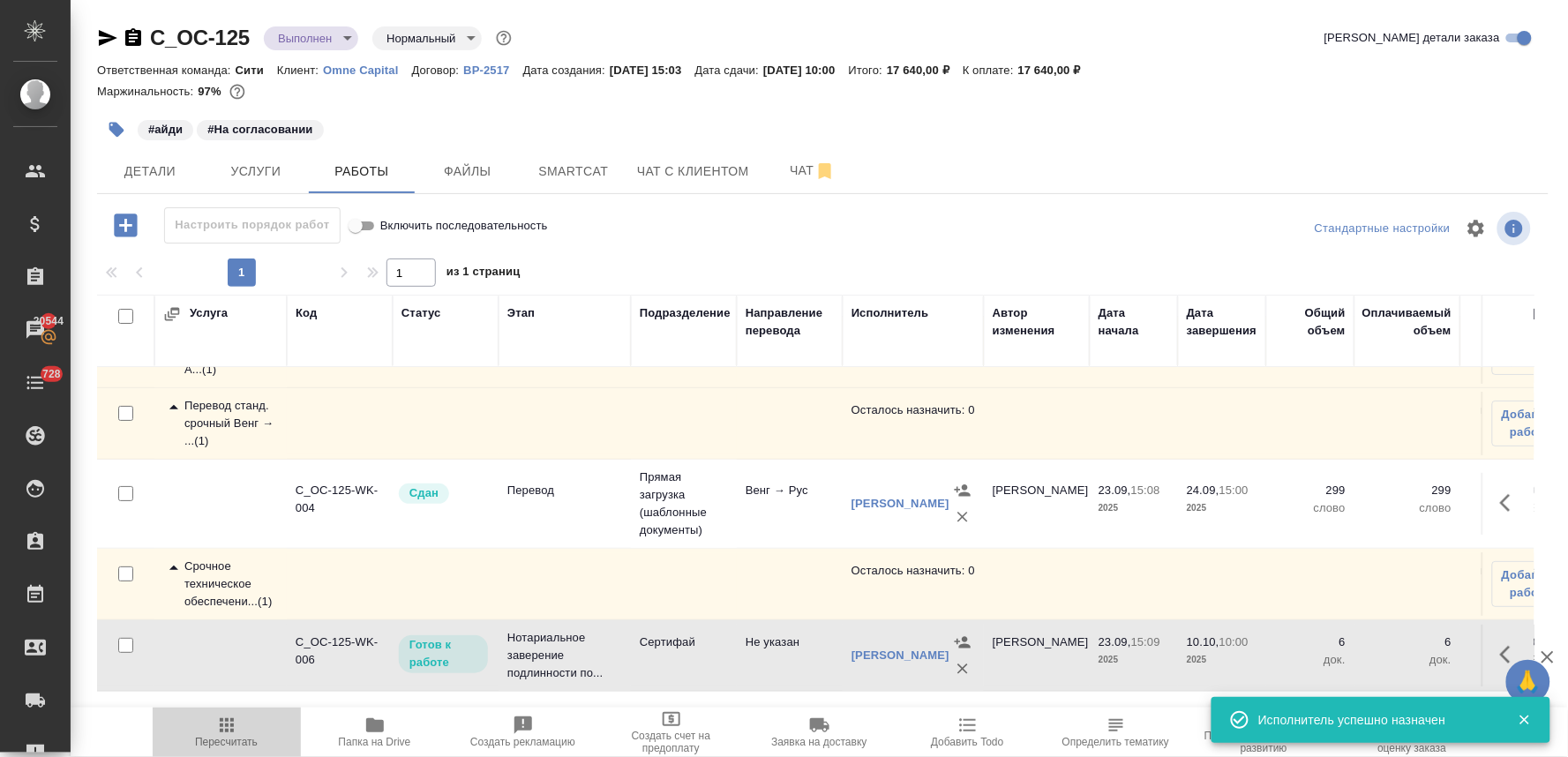
click at [236, 740] on span "Пересчитать" at bounding box center [226, 742] width 63 height 13
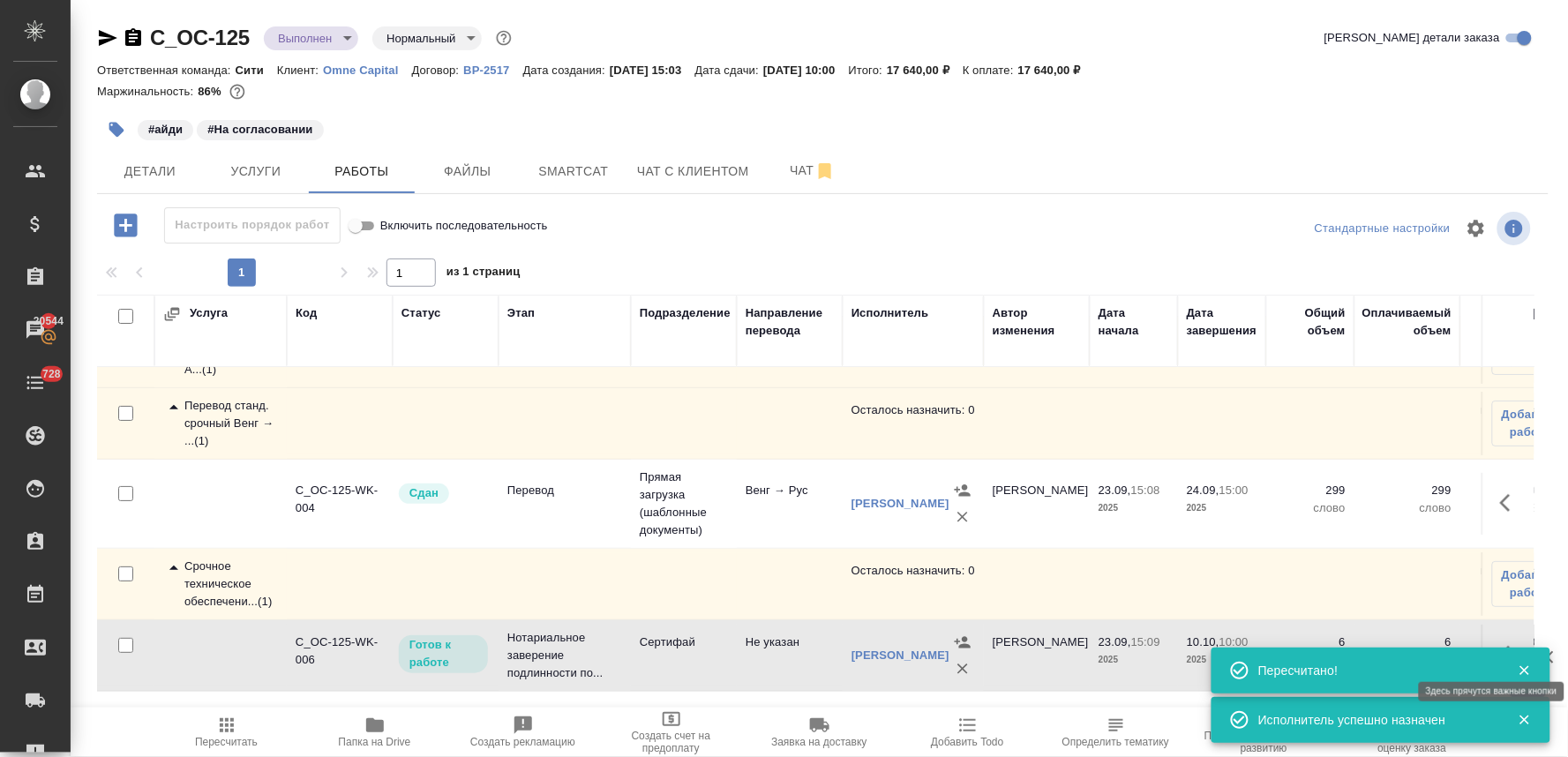
click at [1490, 636] on button "button" at bounding box center [1512, 655] width 43 height 43
click at [1527, 670] on icon "button" at bounding box center [1524, 671] width 10 height 10
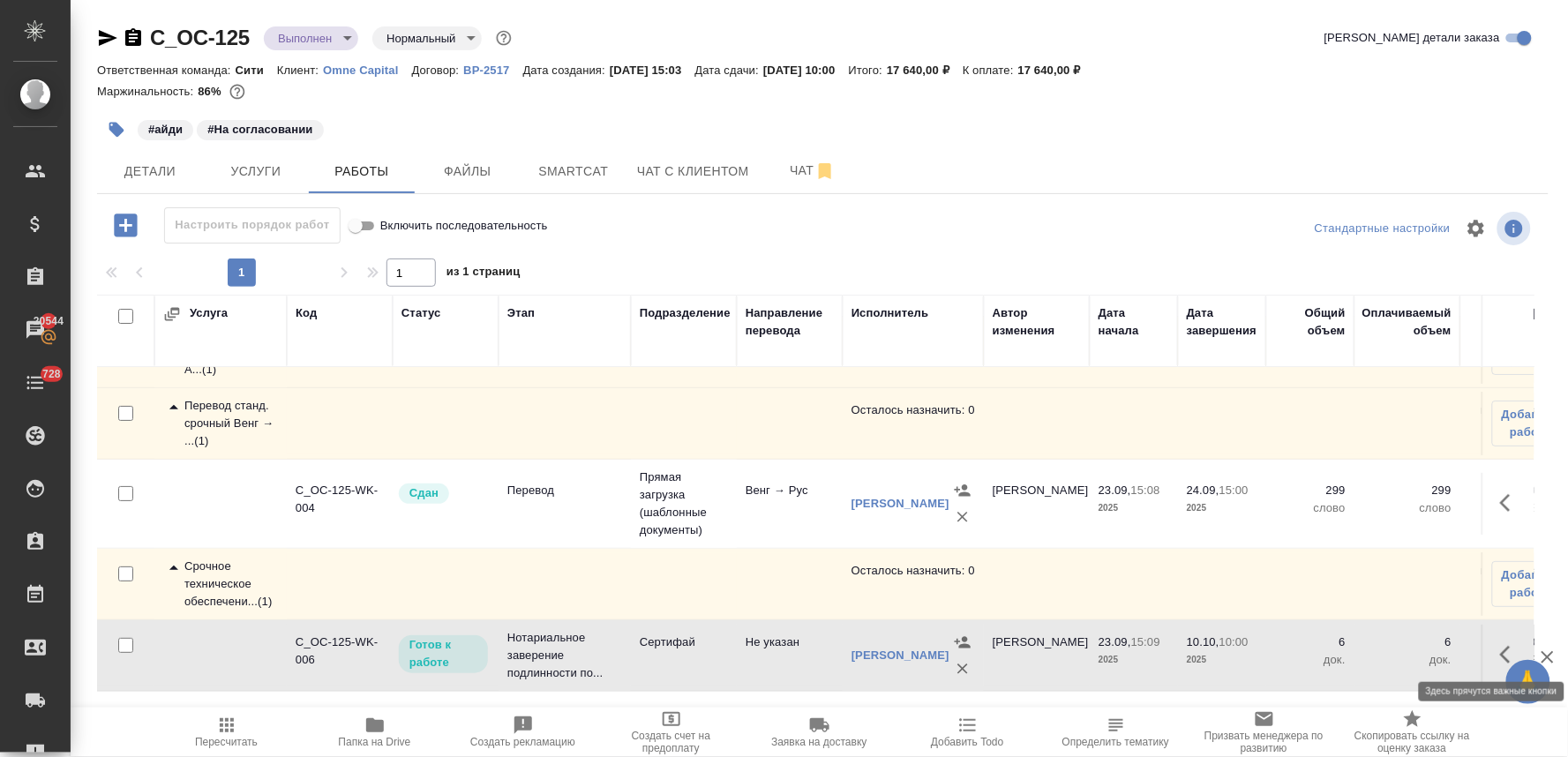
click at [1500, 646] on icon "button" at bounding box center [1505, 655] width 11 height 17
click at [1374, 650] on icon "button" at bounding box center [1381, 655] width 16 height 16
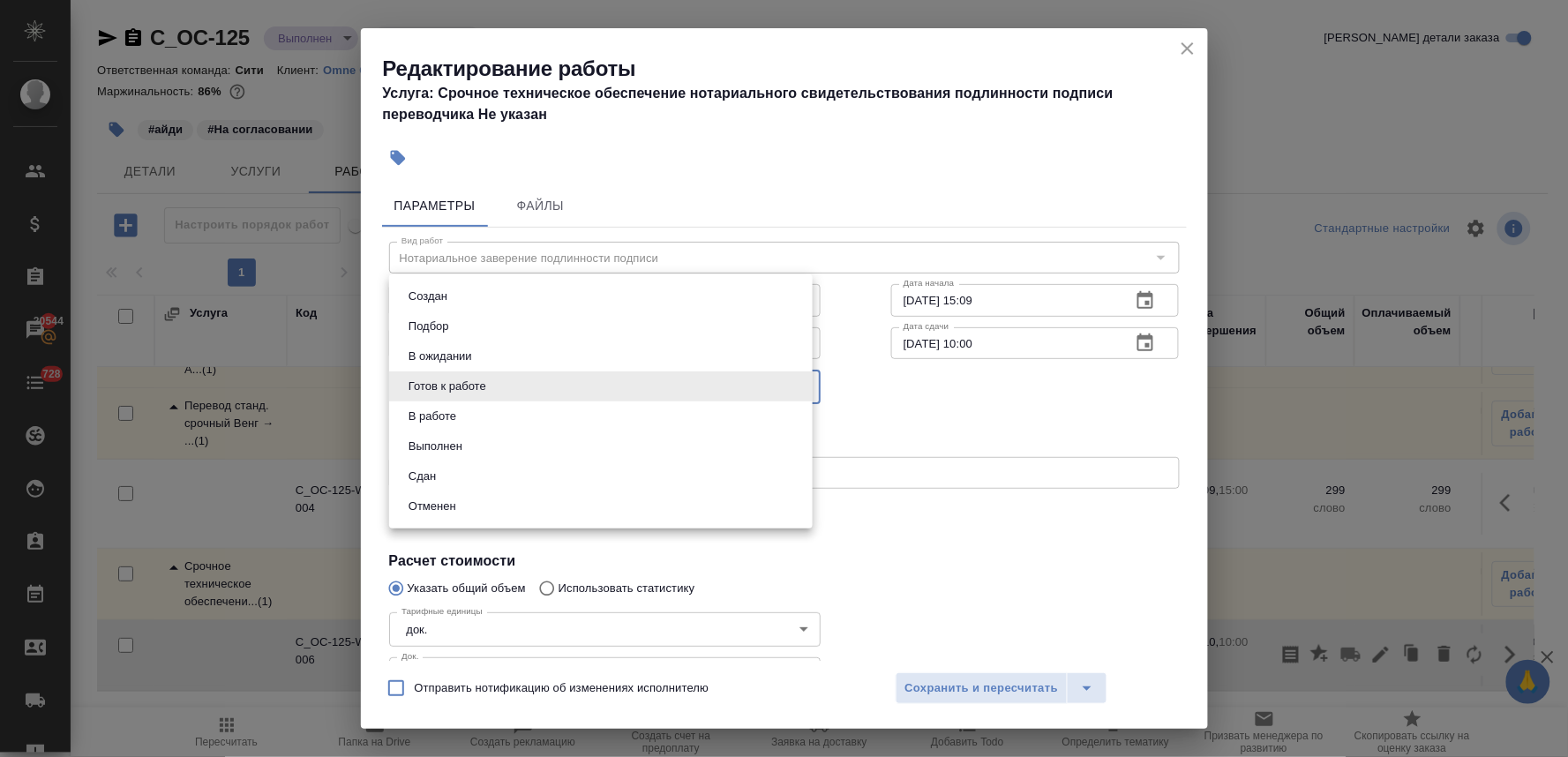
click at [558, 391] on body "🙏 .cls-1 fill:#fff; AWATERA Lyamina Nadezhda Клиенты Спецификации Заказы 20544 …" at bounding box center [784, 378] width 1568 height 757
click at [551, 481] on li "Сдан" at bounding box center [601, 476] width 424 height 30
type input "closed"
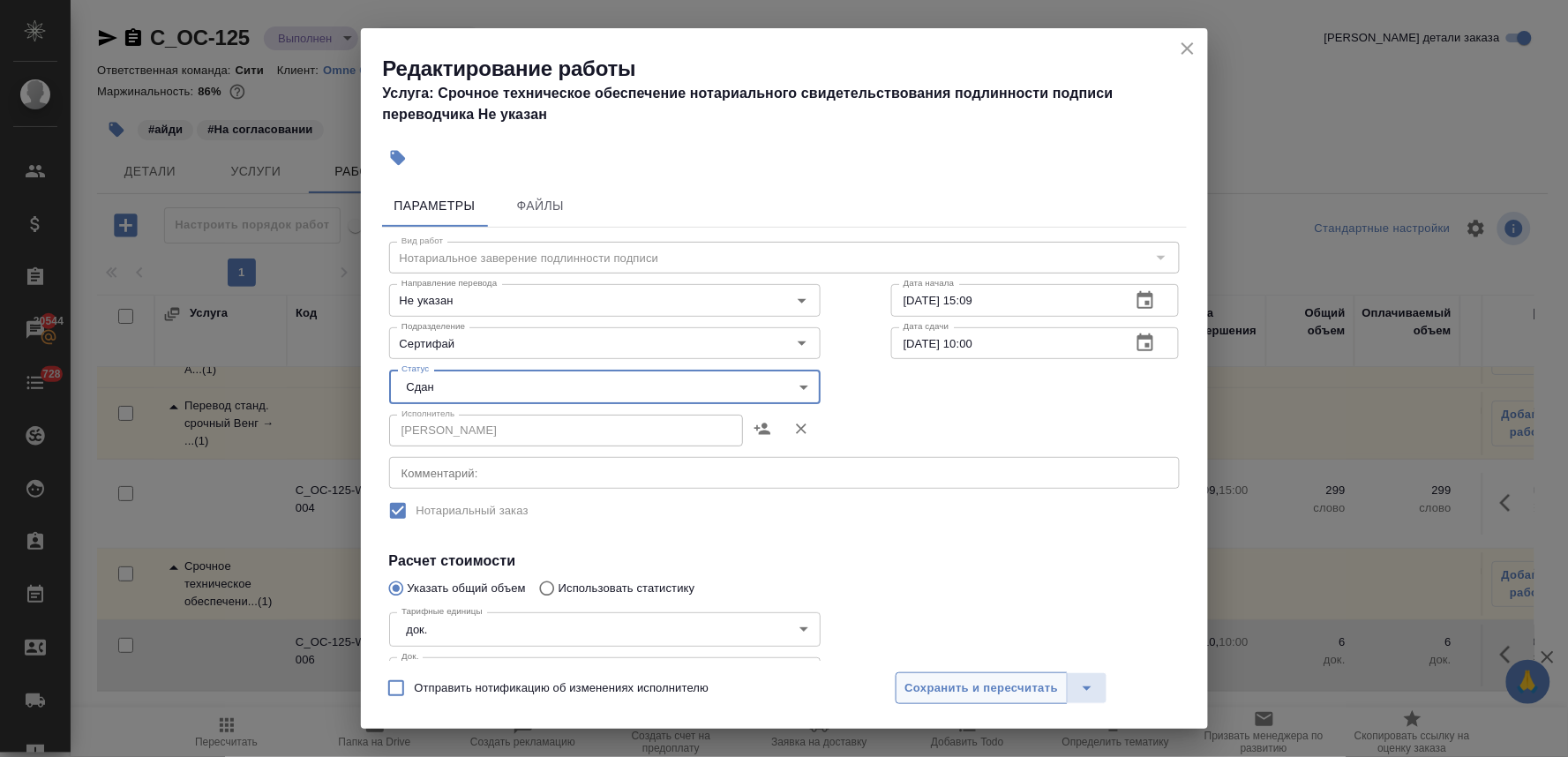
click at [925, 681] on span "Сохранить и пересчитать" at bounding box center [982, 689] width 153 height 20
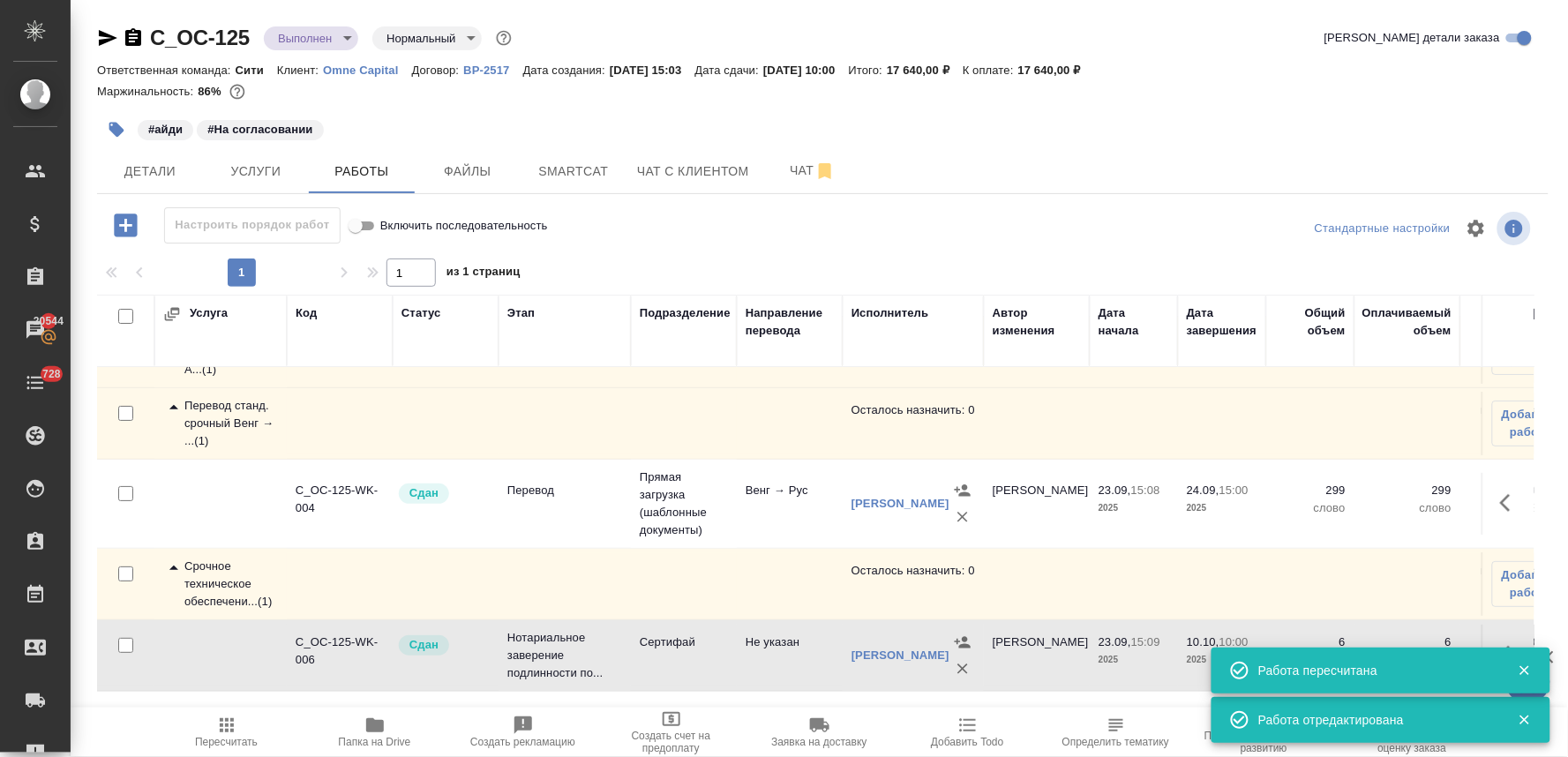
drag, startPoint x: 226, startPoint y: 730, endPoint x: 259, endPoint y: 667, distance: 71.1
click at [231, 729] on icon "button" at bounding box center [227, 726] width 21 height 21
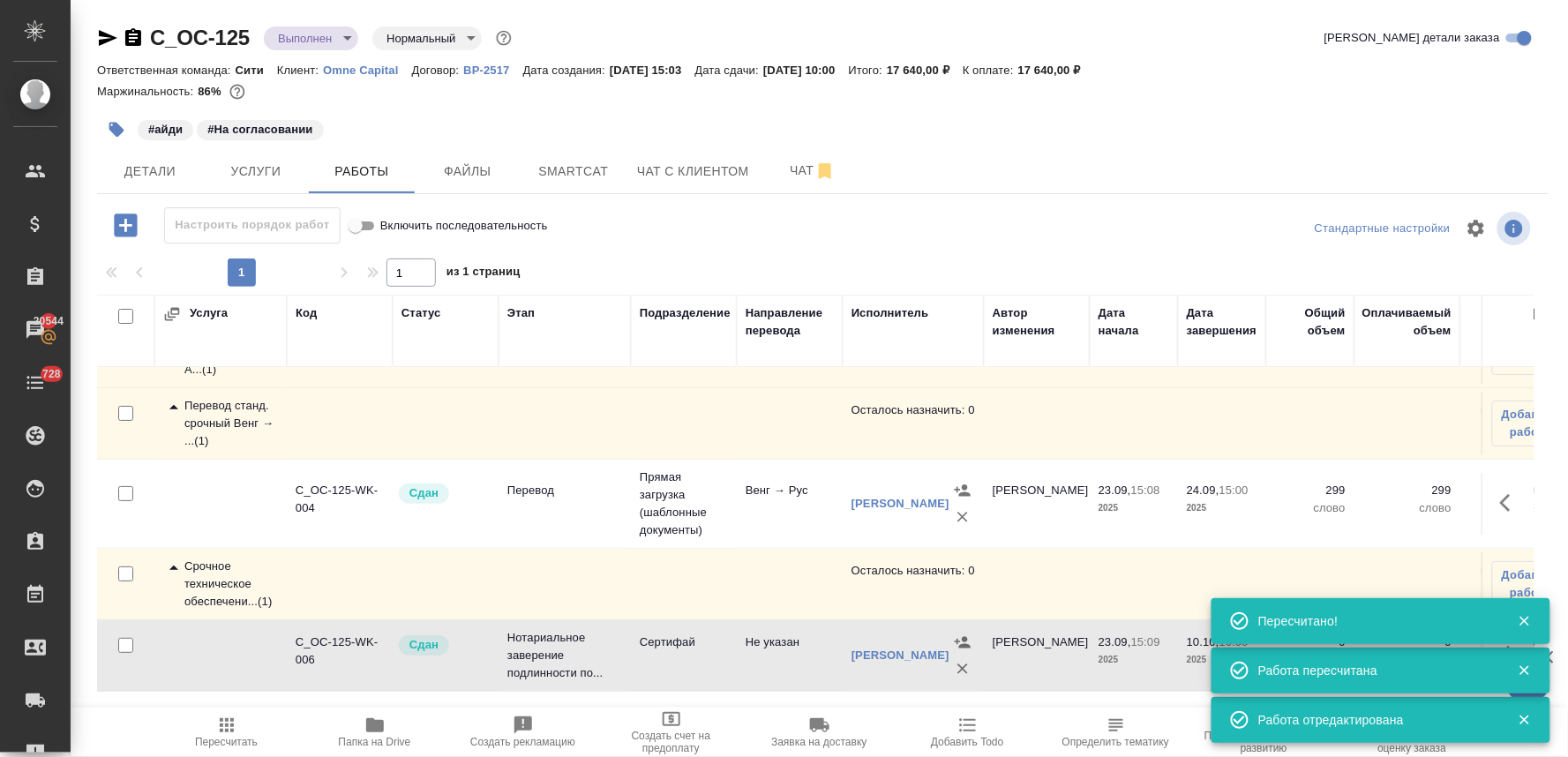
click at [971, 747] on span "Добавить Todo" at bounding box center [967, 742] width 72 height 13
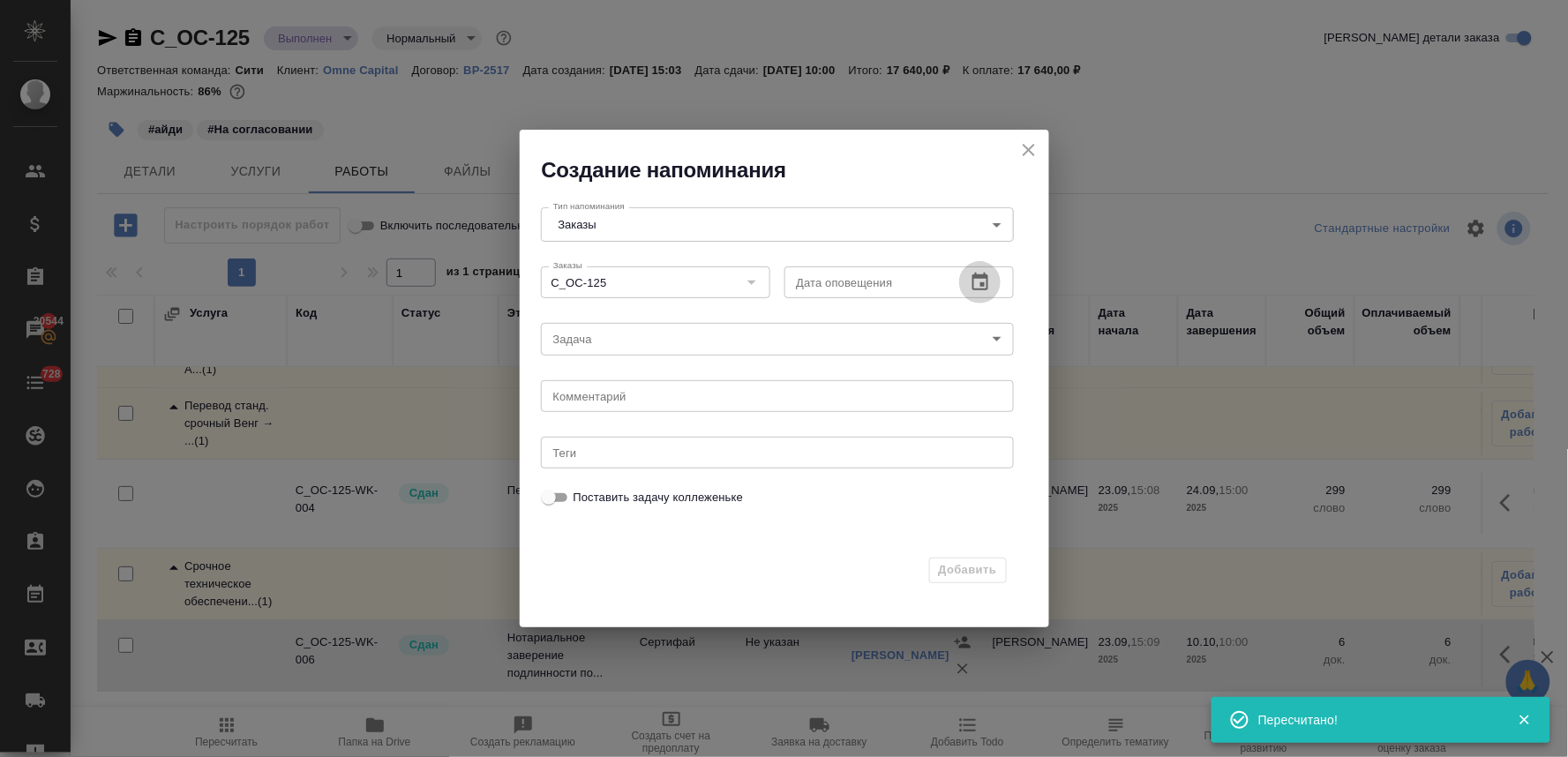
click at [984, 285] on icon "button" at bounding box center [980, 282] width 16 height 17
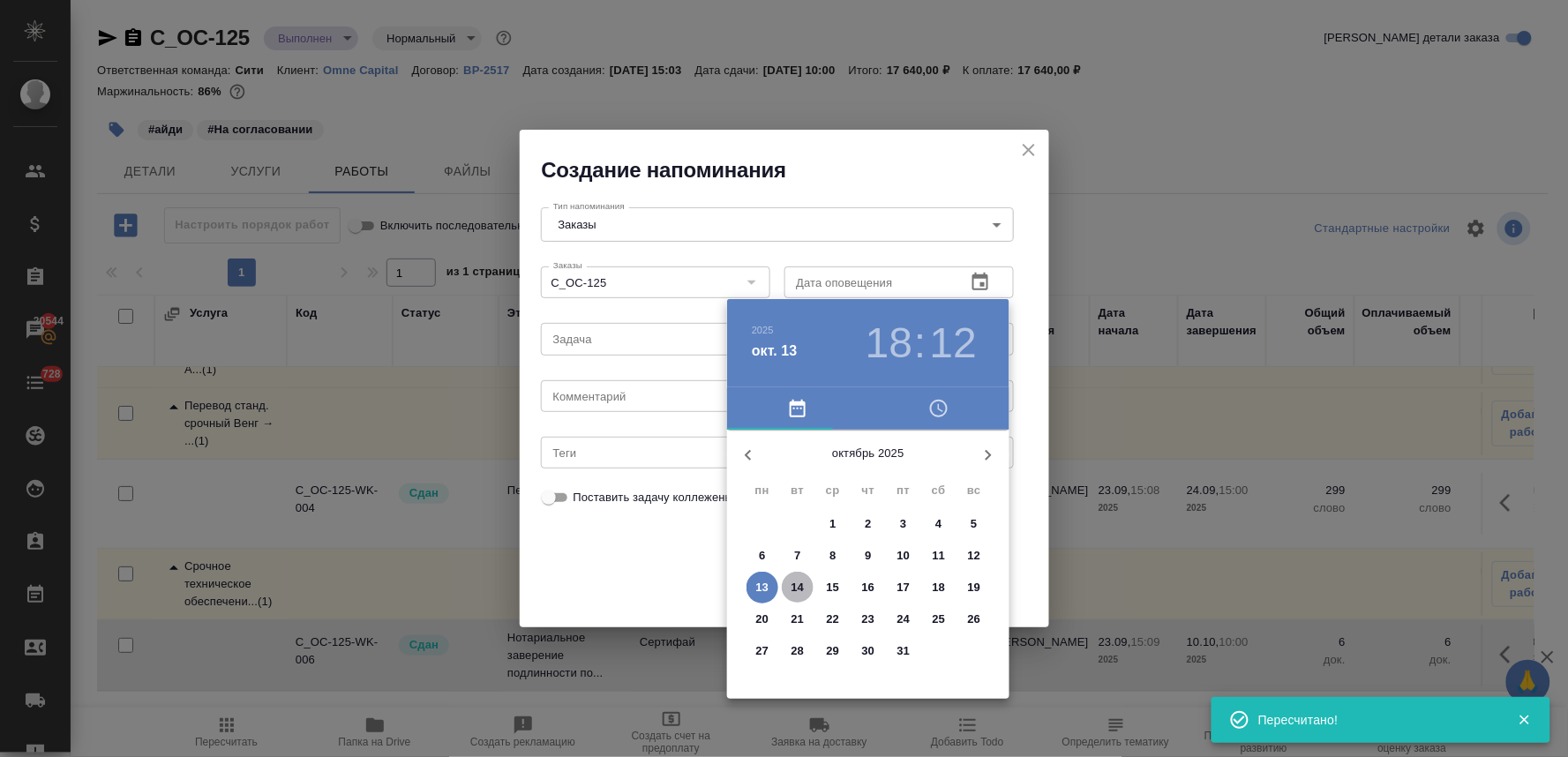
click at [798, 588] on p "14" at bounding box center [799, 588] width 14 height 17
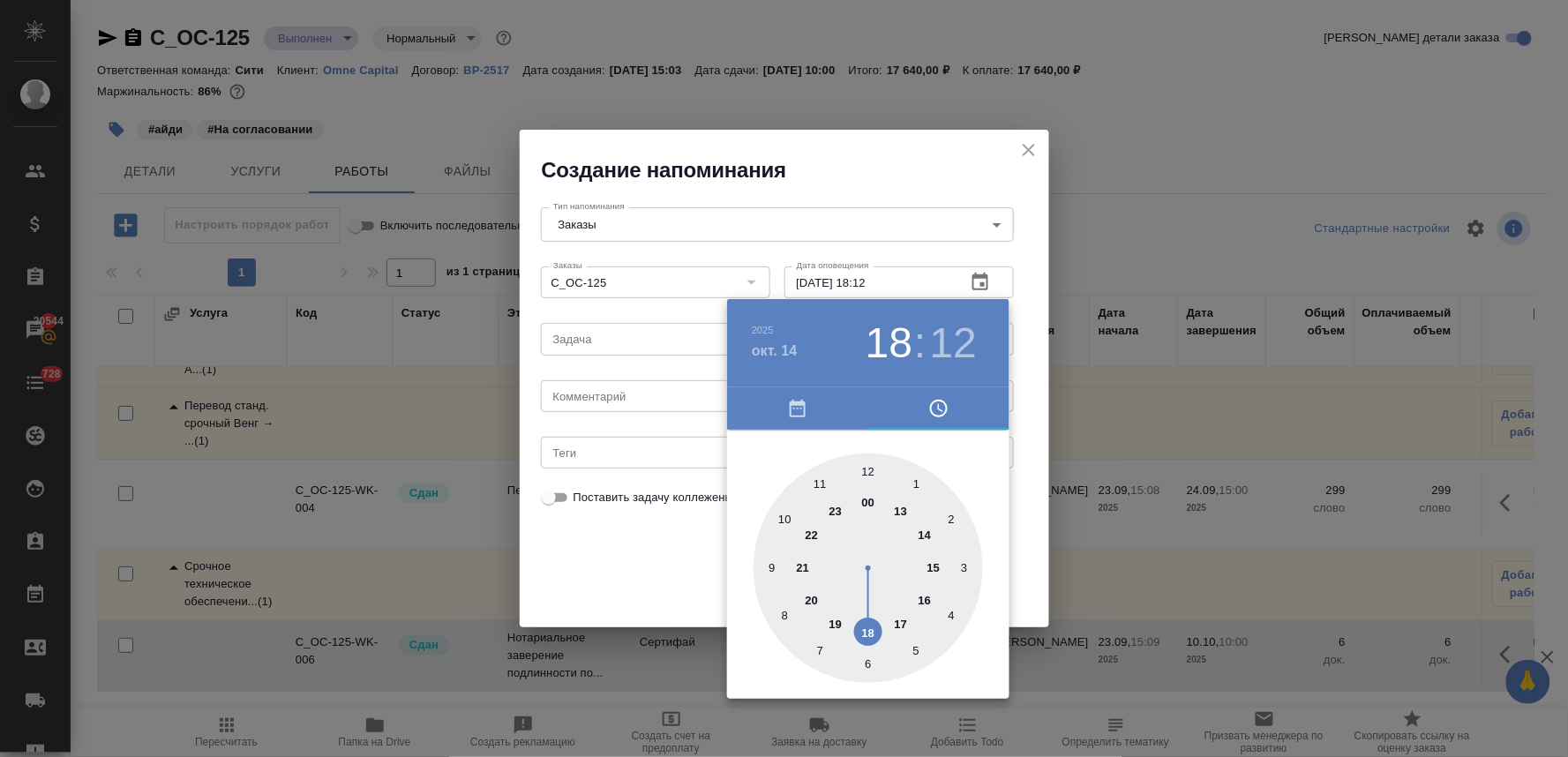
click at [786, 525] on div at bounding box center [869, 568] width 229 height 229
click at [959, 517] on div at bounding box center [869, 568] width 229 height 229
type input "14.10.2025 10:10"
click at [622, 532] on div at bounding box center [784, 378] width 1568 height 757
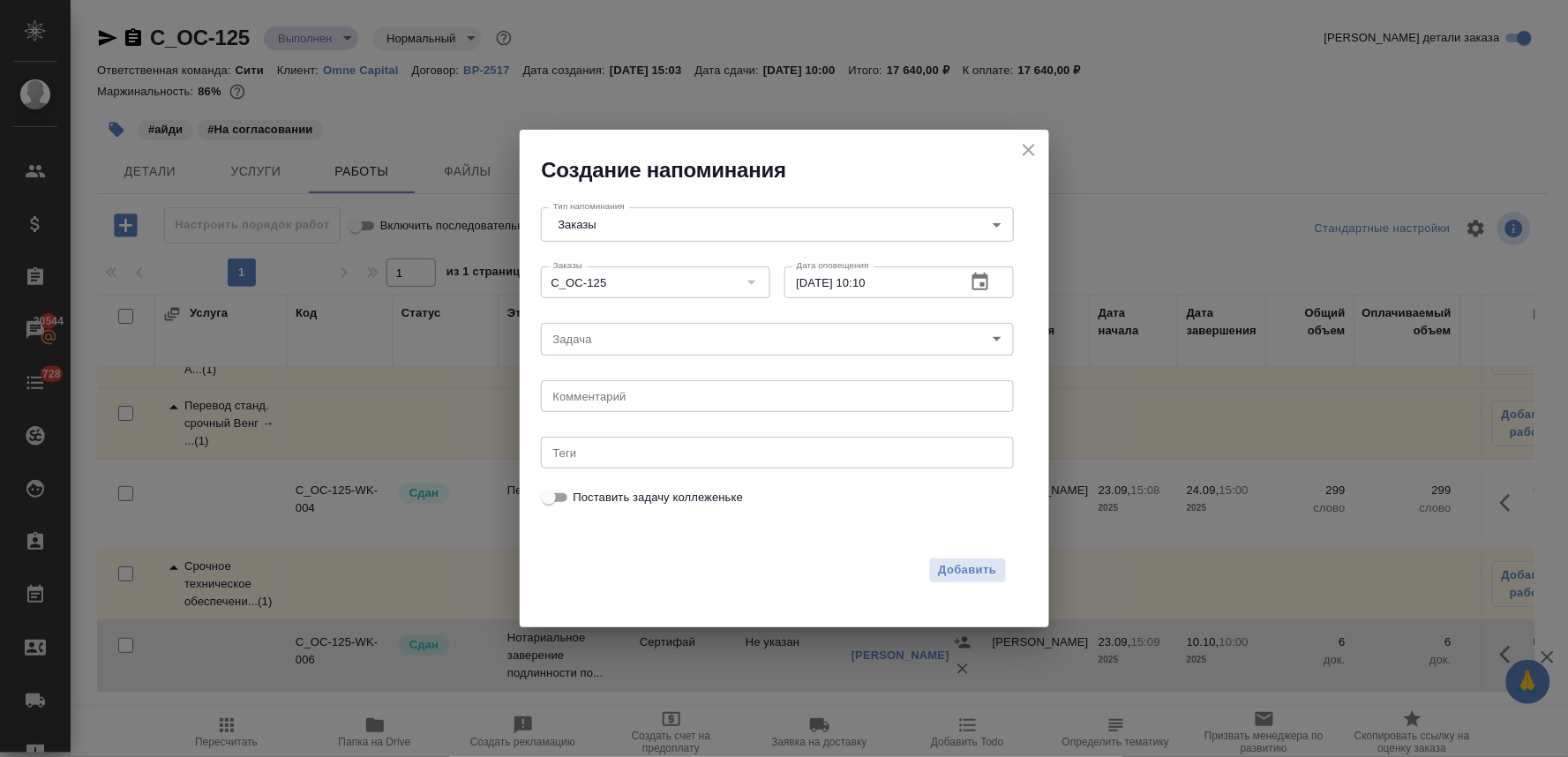
click at [631, 343] on body "🙏 .cls-1 fill:#fff; AWATERA Lyamina Nadezhda Клиенты Спецификации Заказы 20544 …" at bounding box center [784, 378] width 1568 height 757
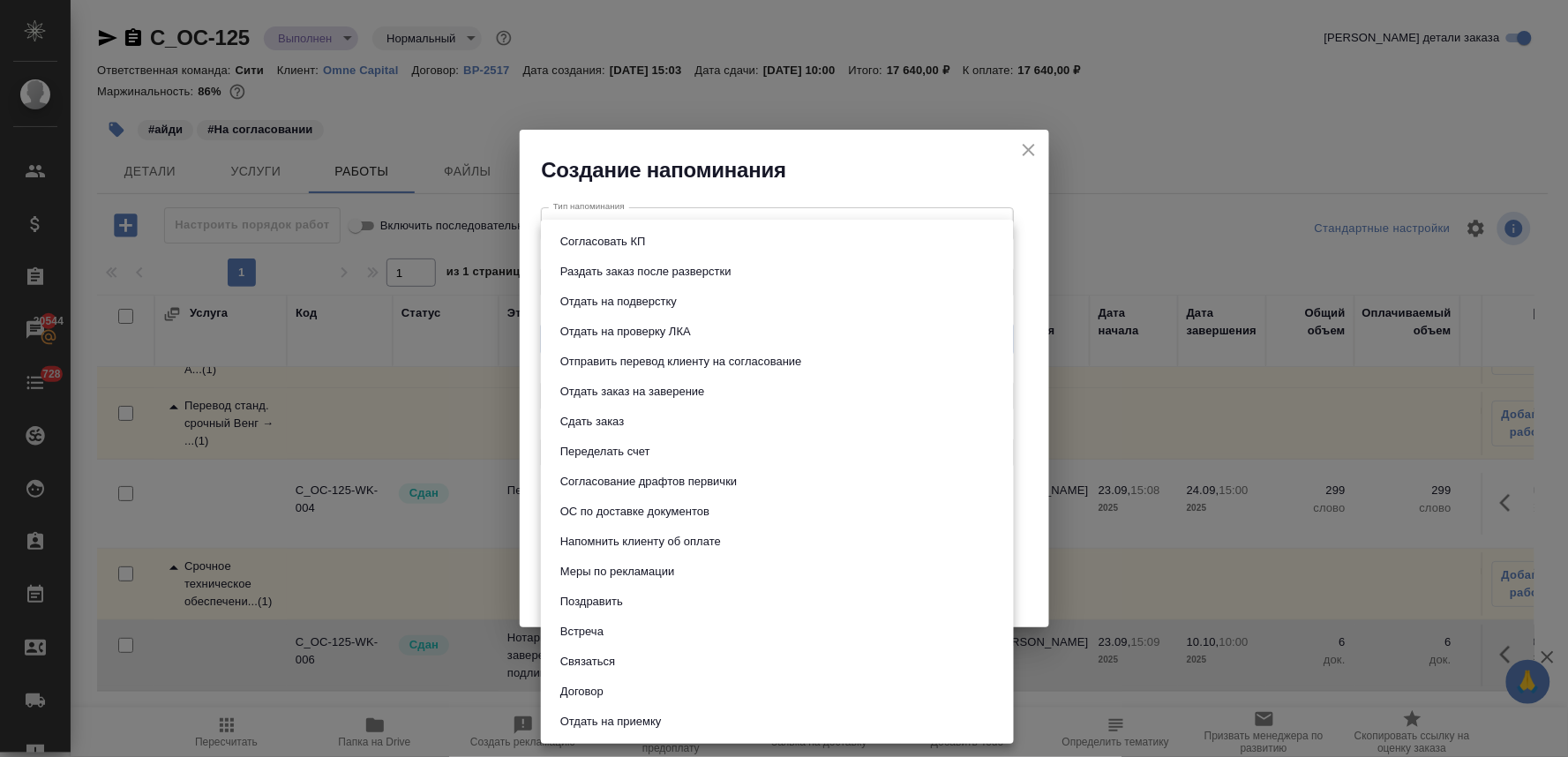
click at [622, 391] on button "Отдать заказ на заверение" at bounding box center [632, 392] width 155 height 19
type input "Отдать заказ на заверение"
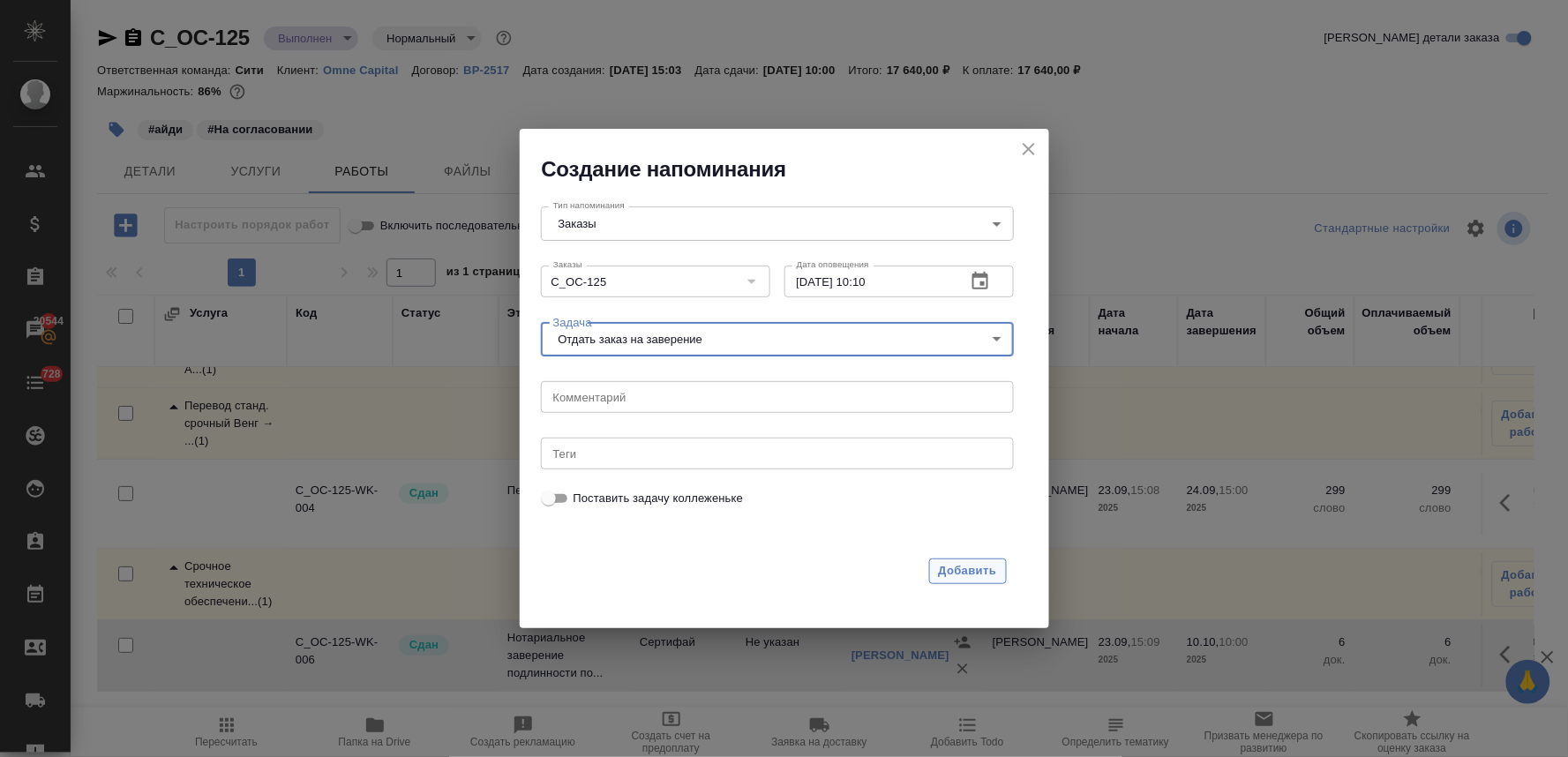
click at [957, 568] on span "Добавить" at bounding box center [969, 571] width 58 height 20
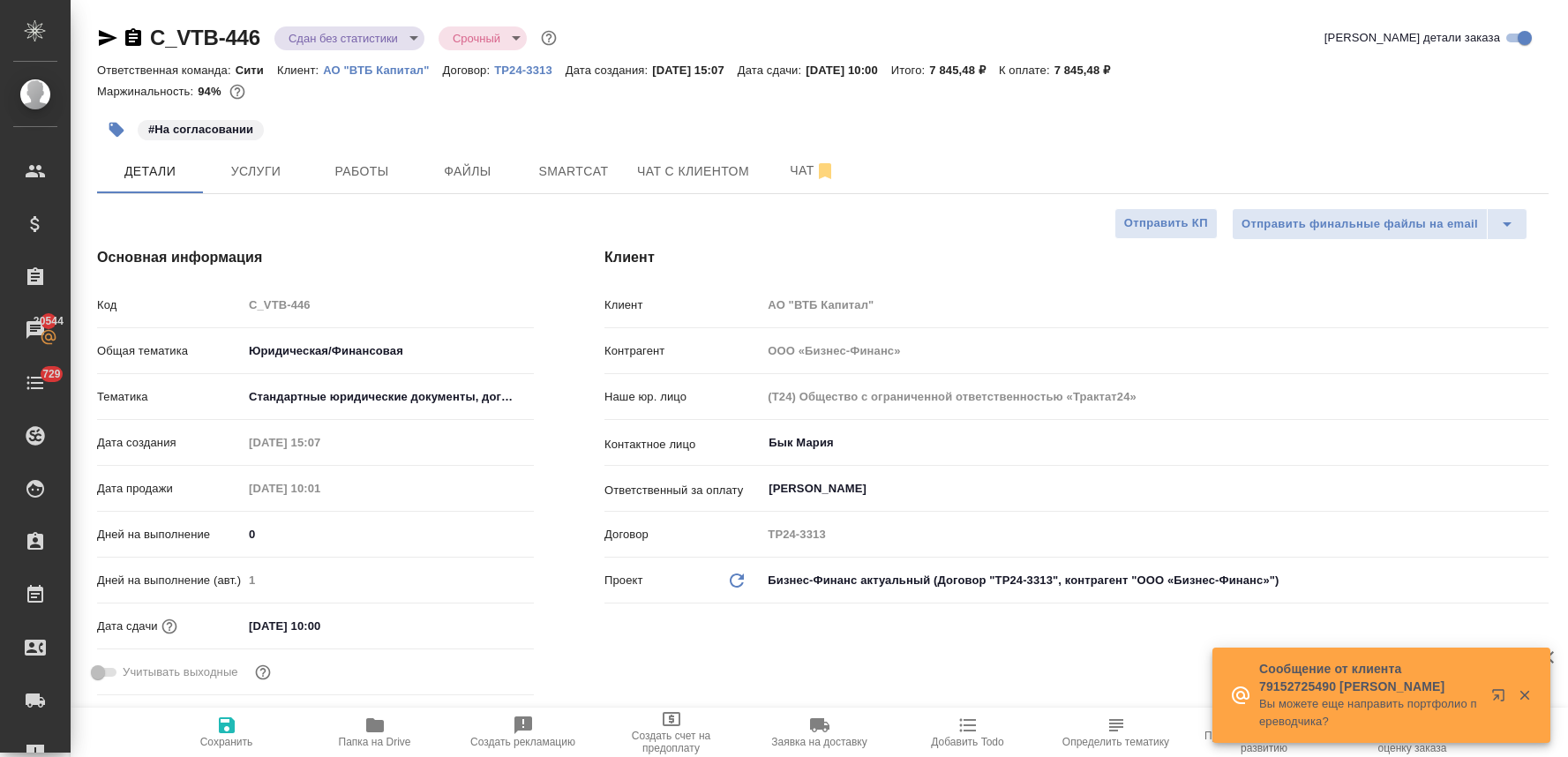
select select "RU"
click at [265, 163] on span "Услуги" at bounding box center [256, 171] width 85 height 22
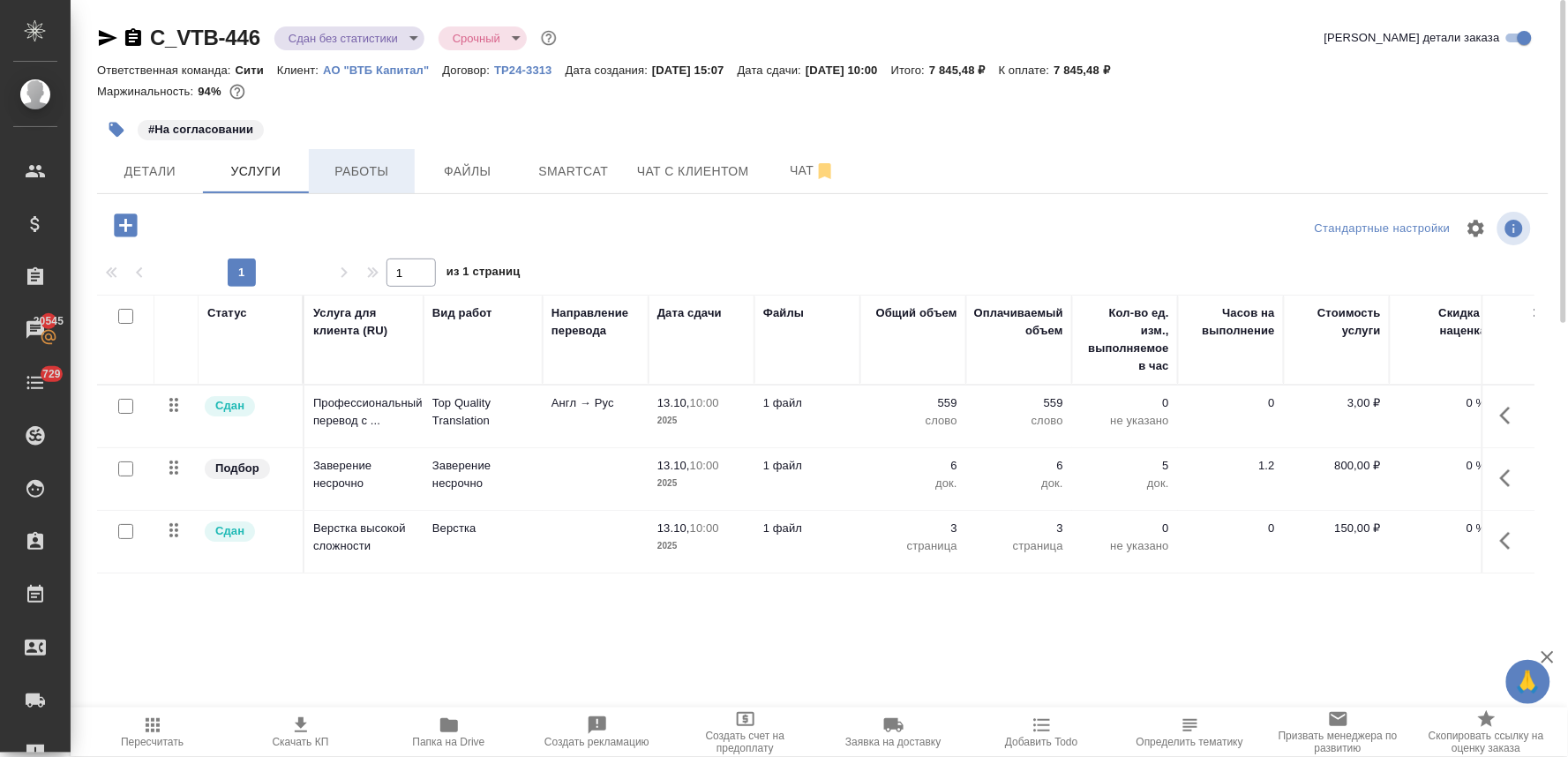
click at [369, 170] on span "Работы" at bounding box center [361, 171] width 85 height 22
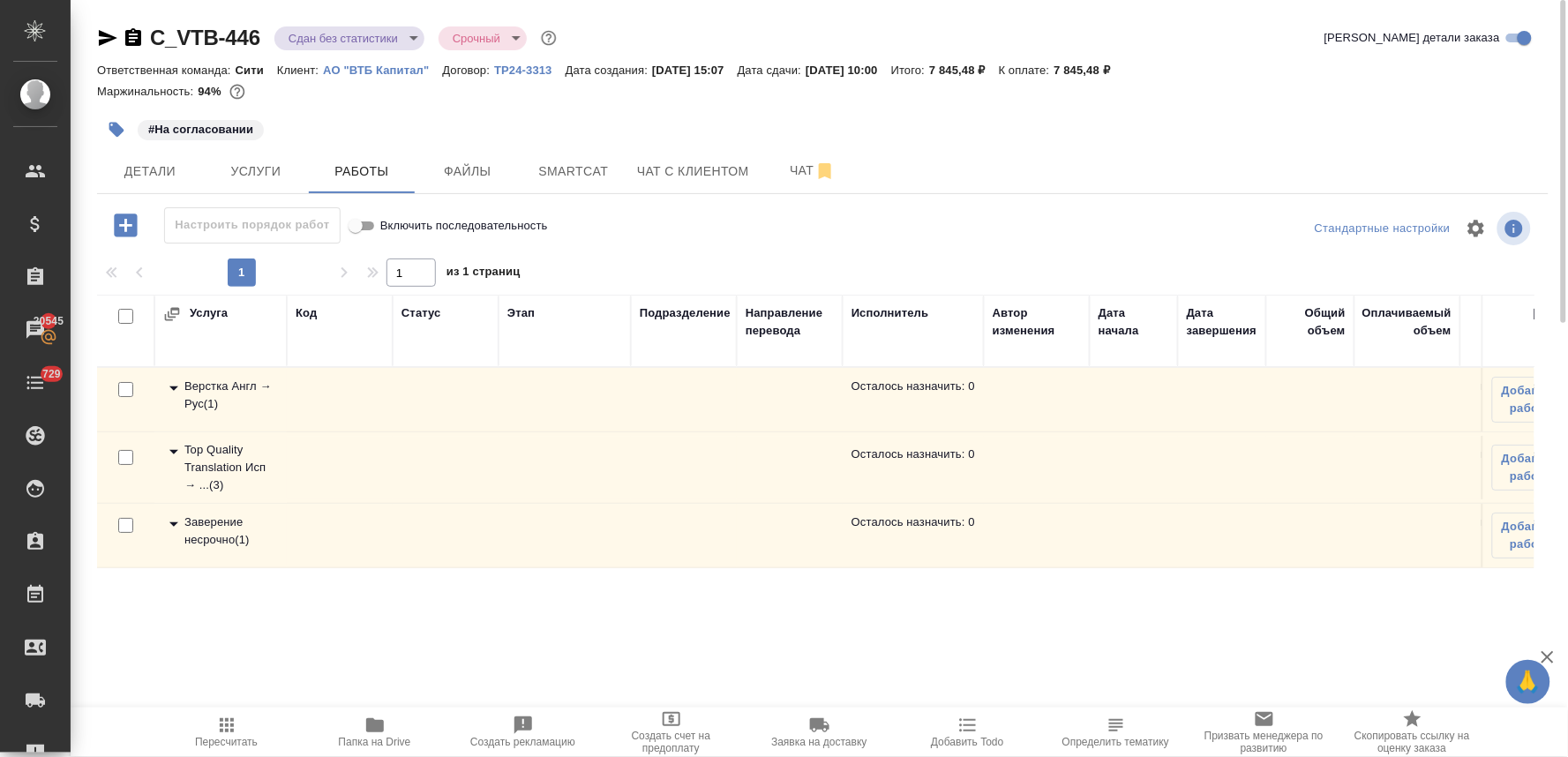
click at [219, 518] on div "Заверение несрочно ( 1 )" at bounding box center [221, 532] width 115 height 35
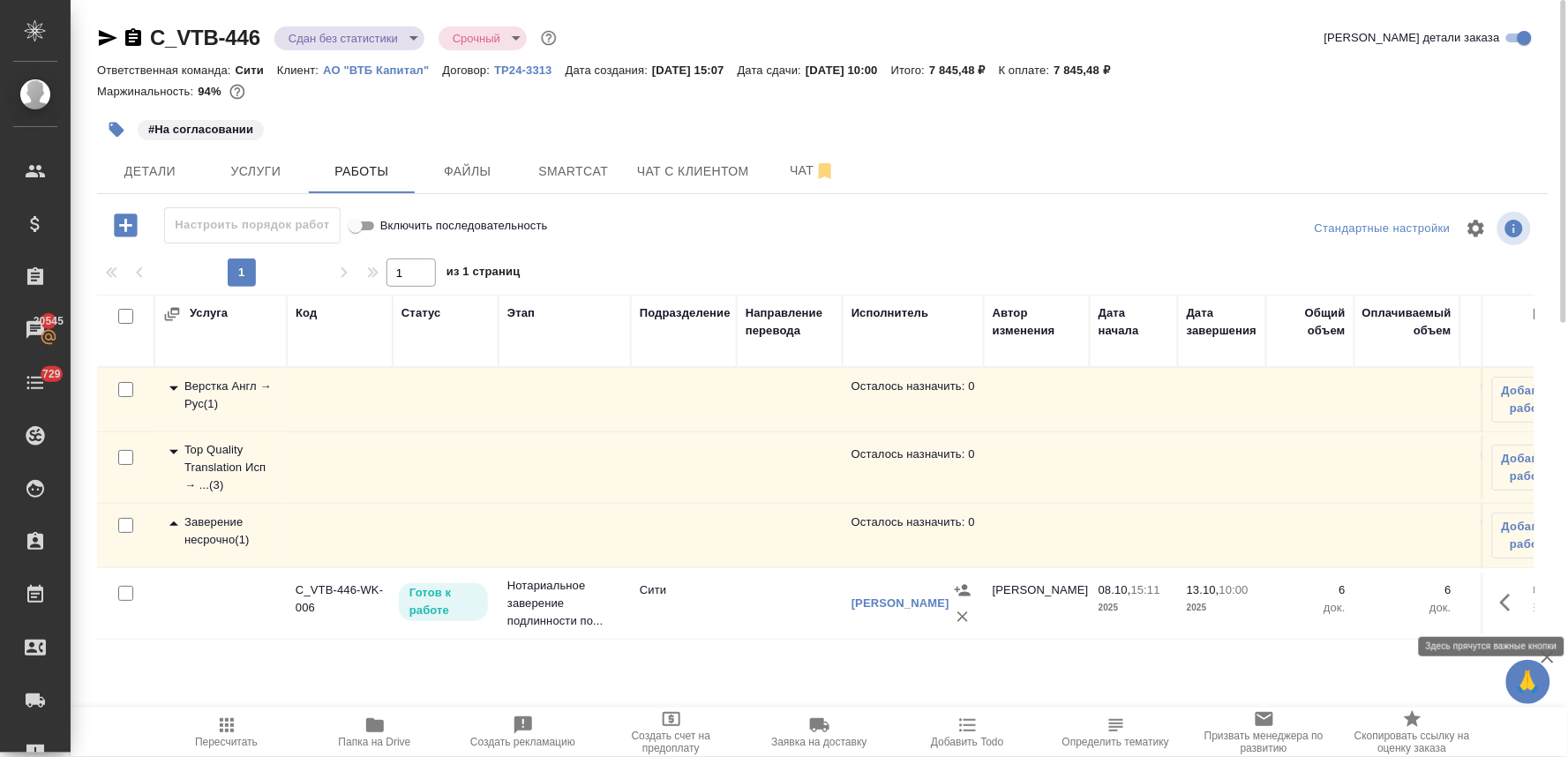
click at [1510, 602] on icon "button" at bounding box center [1511, 603] width 21 height 21
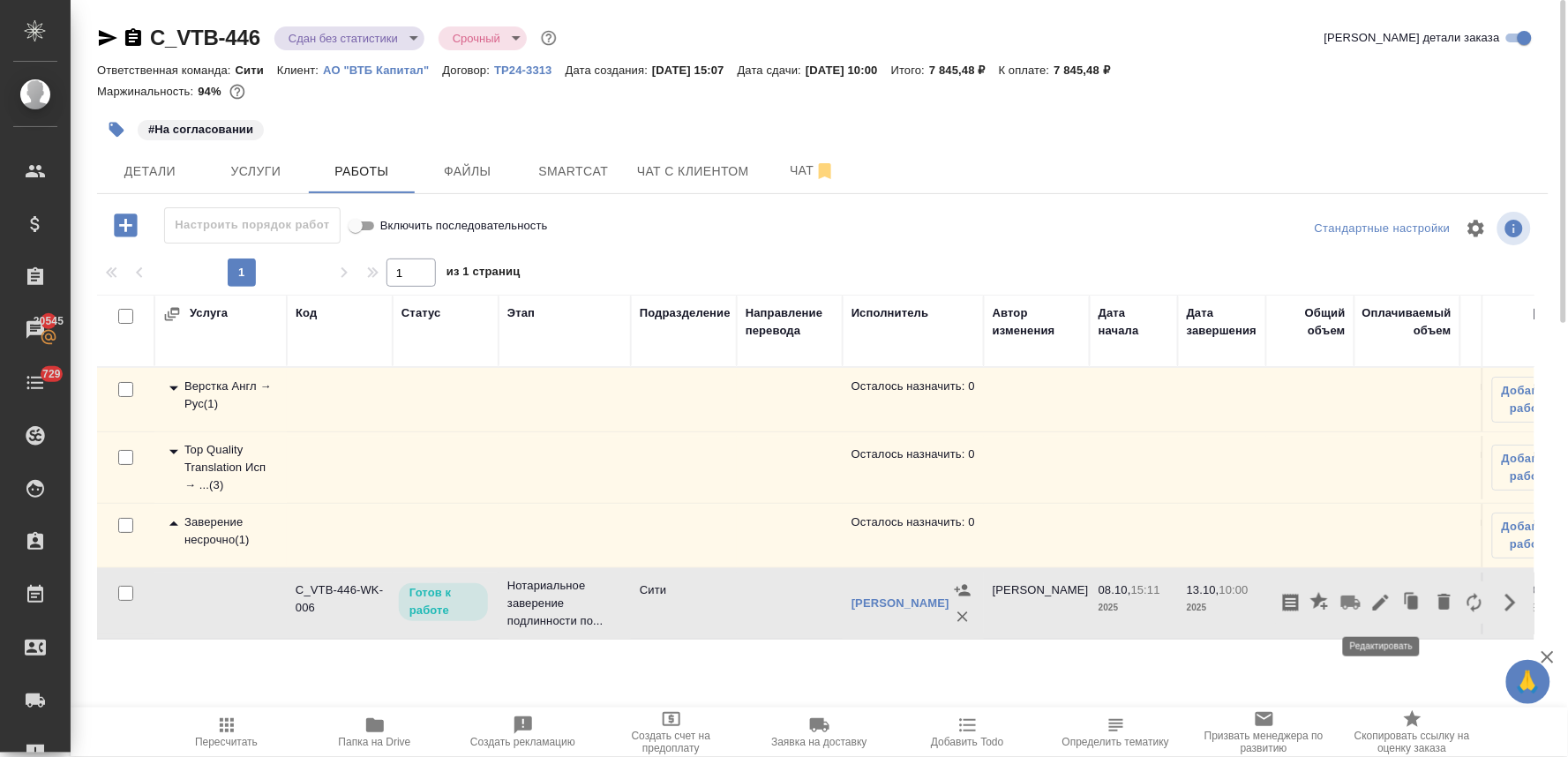
click at [1383, 602] on icon "button" at bounding box center [1381, 602] width 16 height 16
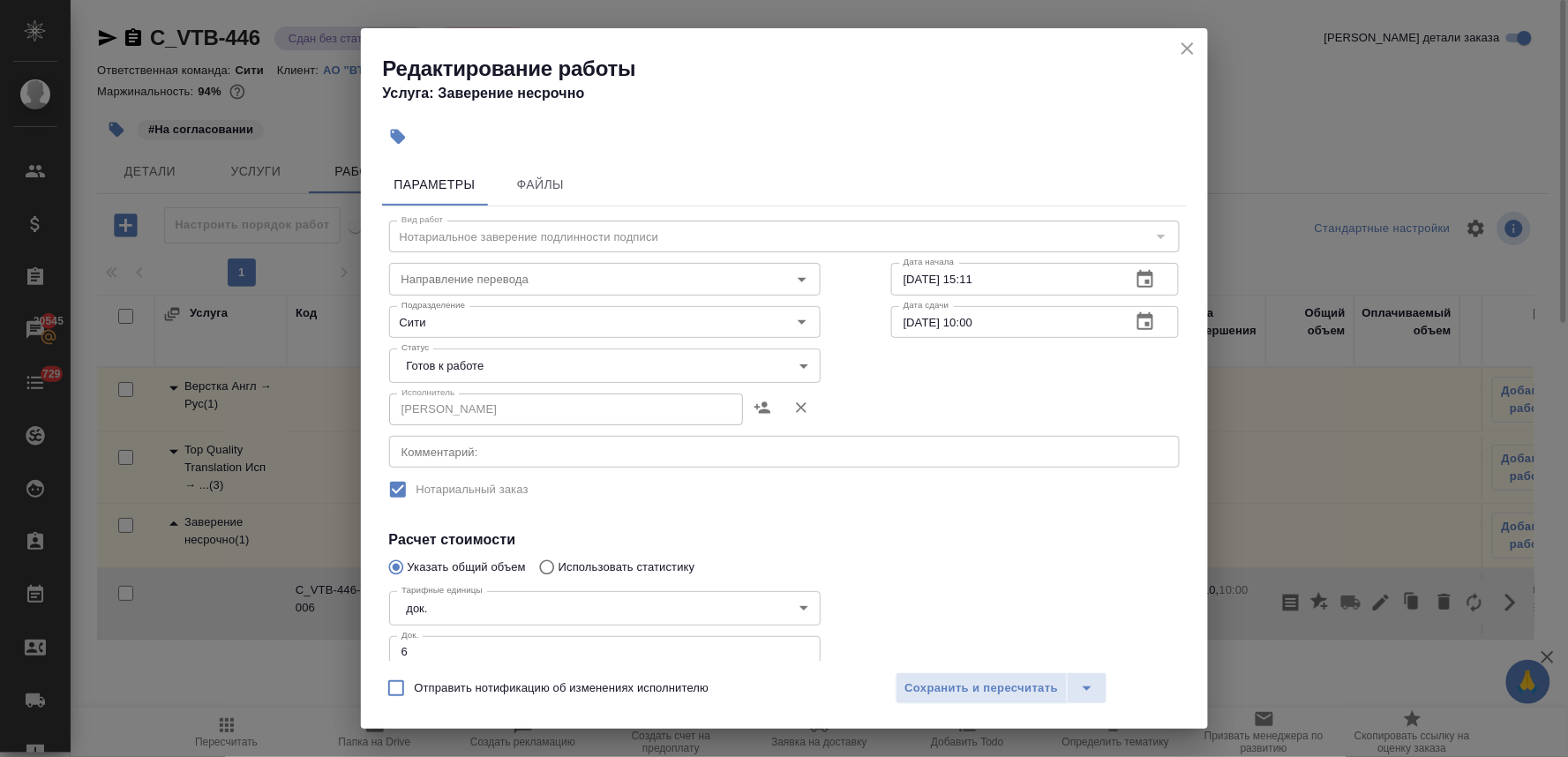
click at [479, 356] on body "🙏 .cls-1 fill:#fff; AWATERA [PERSON_NAME] Спецификации Заказы 20545 Чаты 729 To…" at bounding box center [784, 378] width 1568 height 757
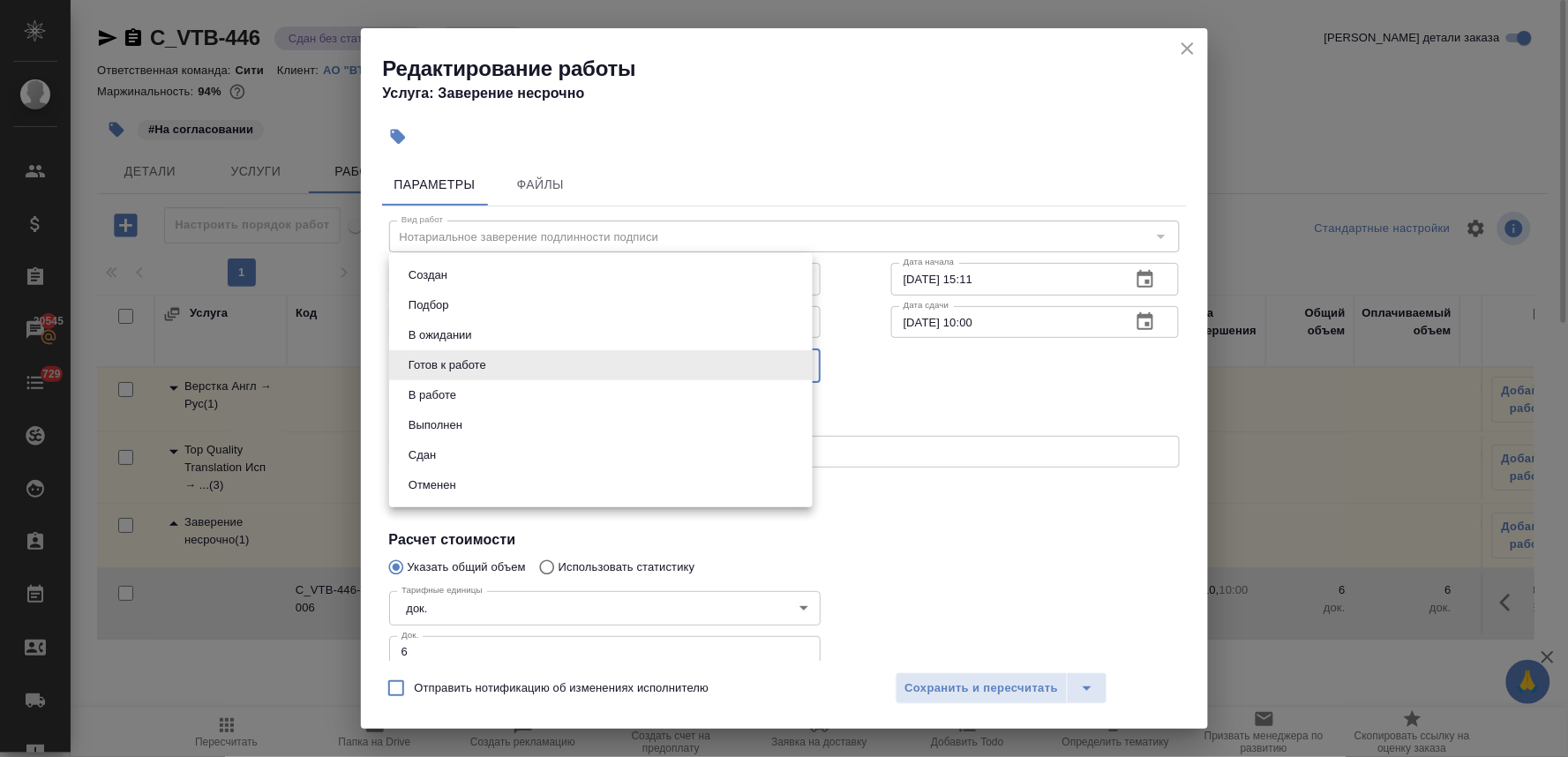
click at [475, 453] on li "Сдан" at bounding box center [601, 455] width 424 height 30
type input "closed"
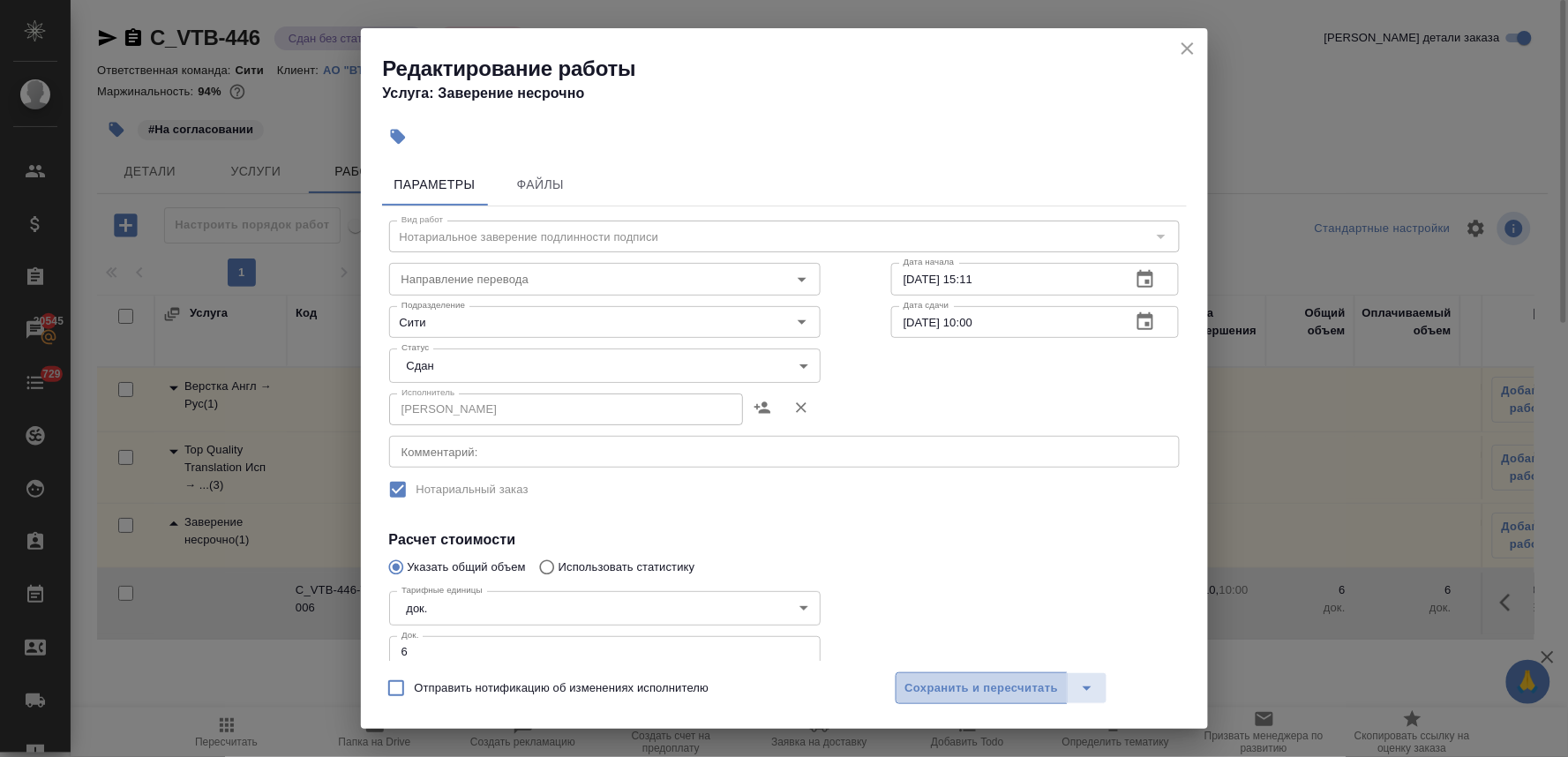
click at [960, 692] on span "Сохранить и пересчитать" at bounding box center [982, 689] width 153 height 20
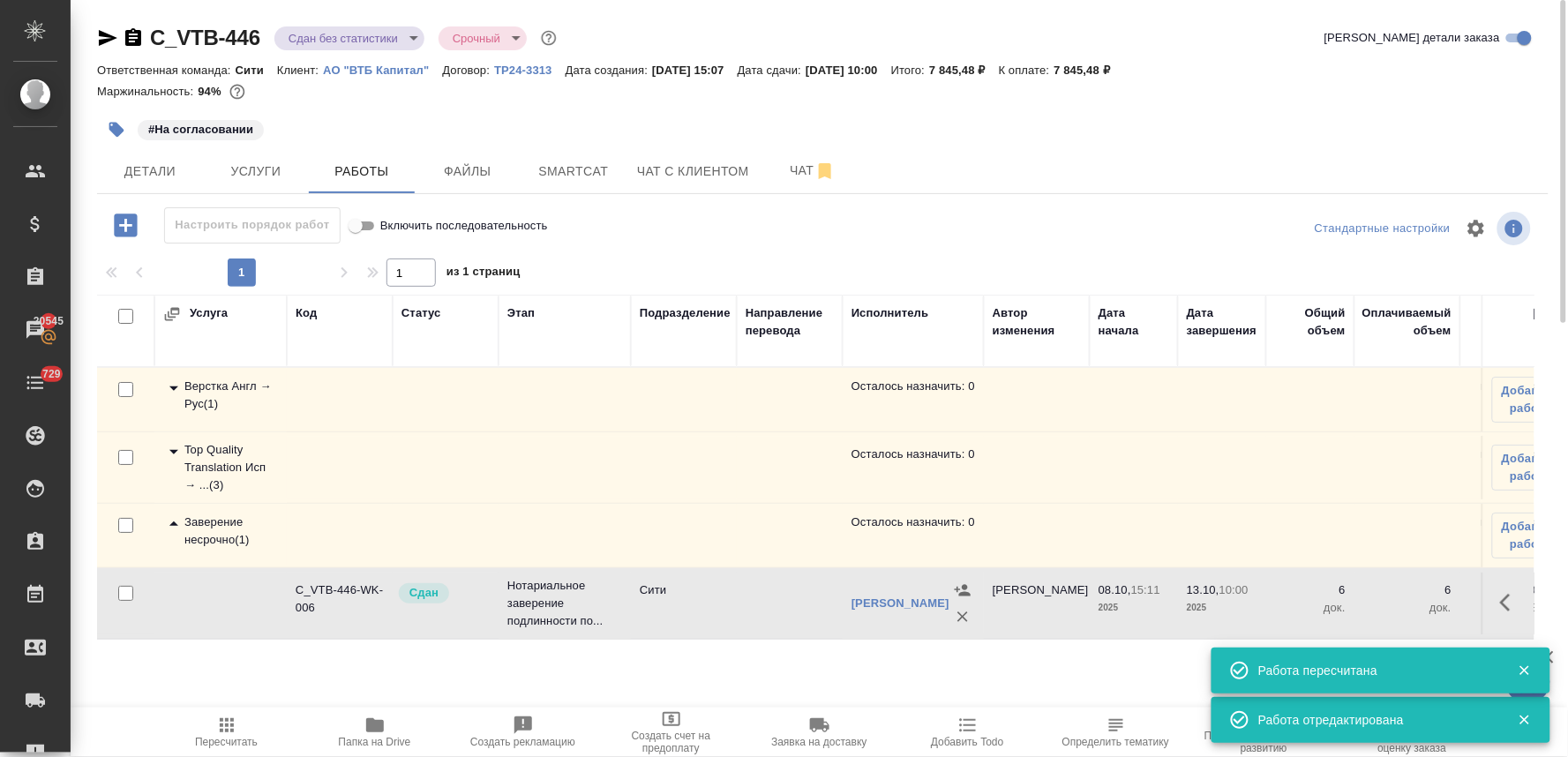
click at [222, 740] on span "Пересчитать" at bounding box center [226, 742] width 63 height 13
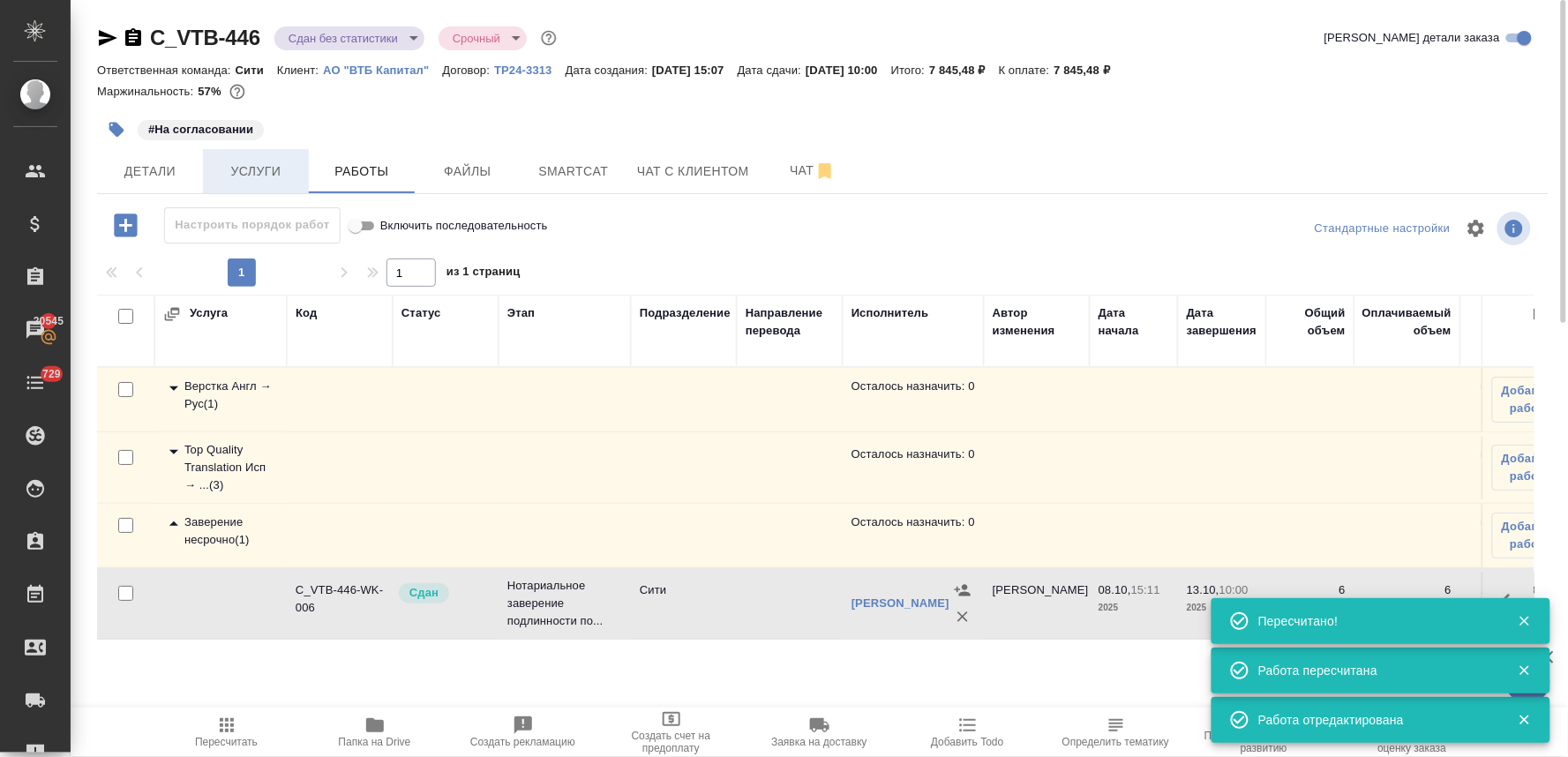
click at [268, 175] on span "Услуги" at bounding box center [256, 171] width 85 height 22
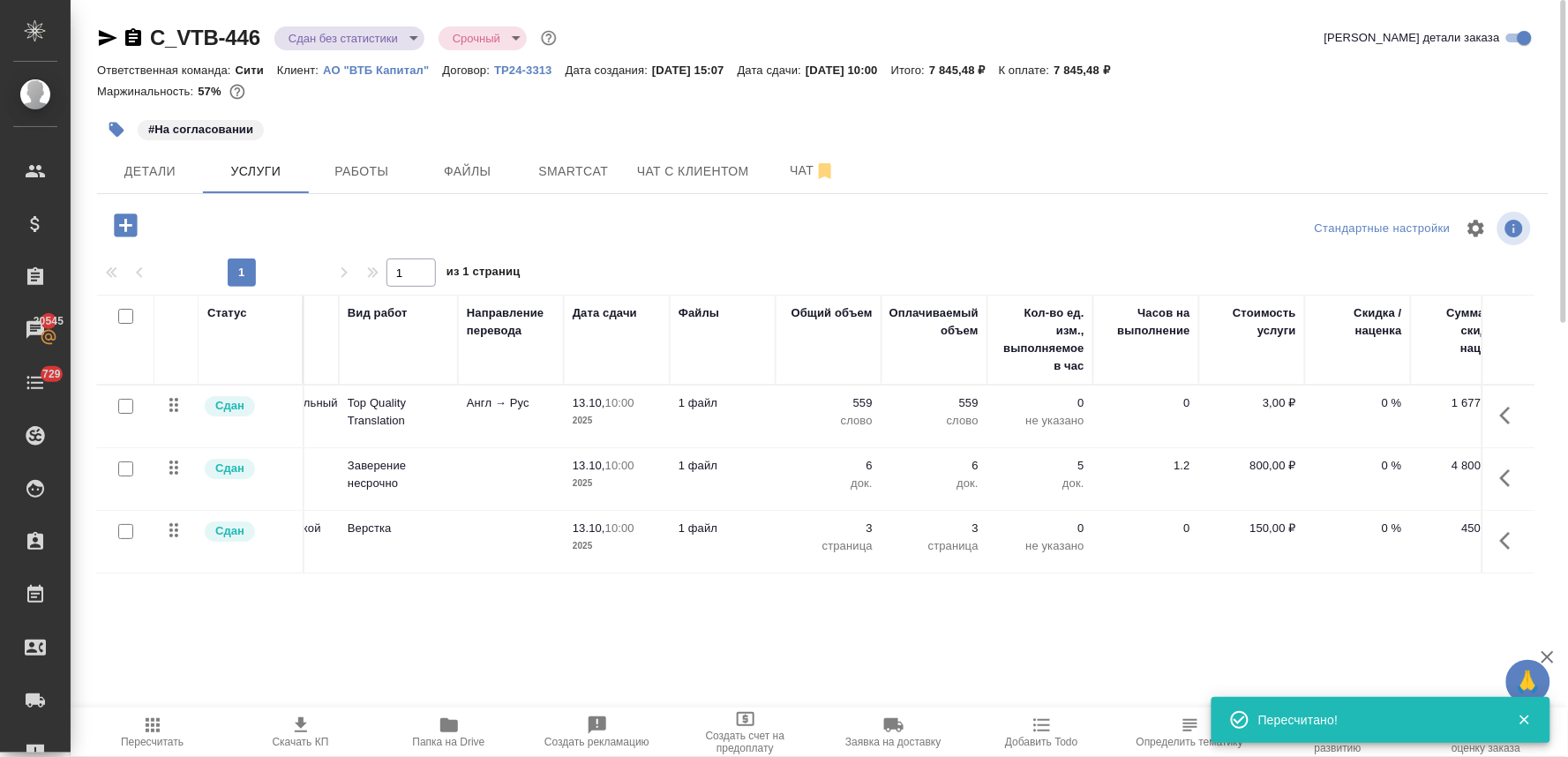
scroll to position [0, 224]
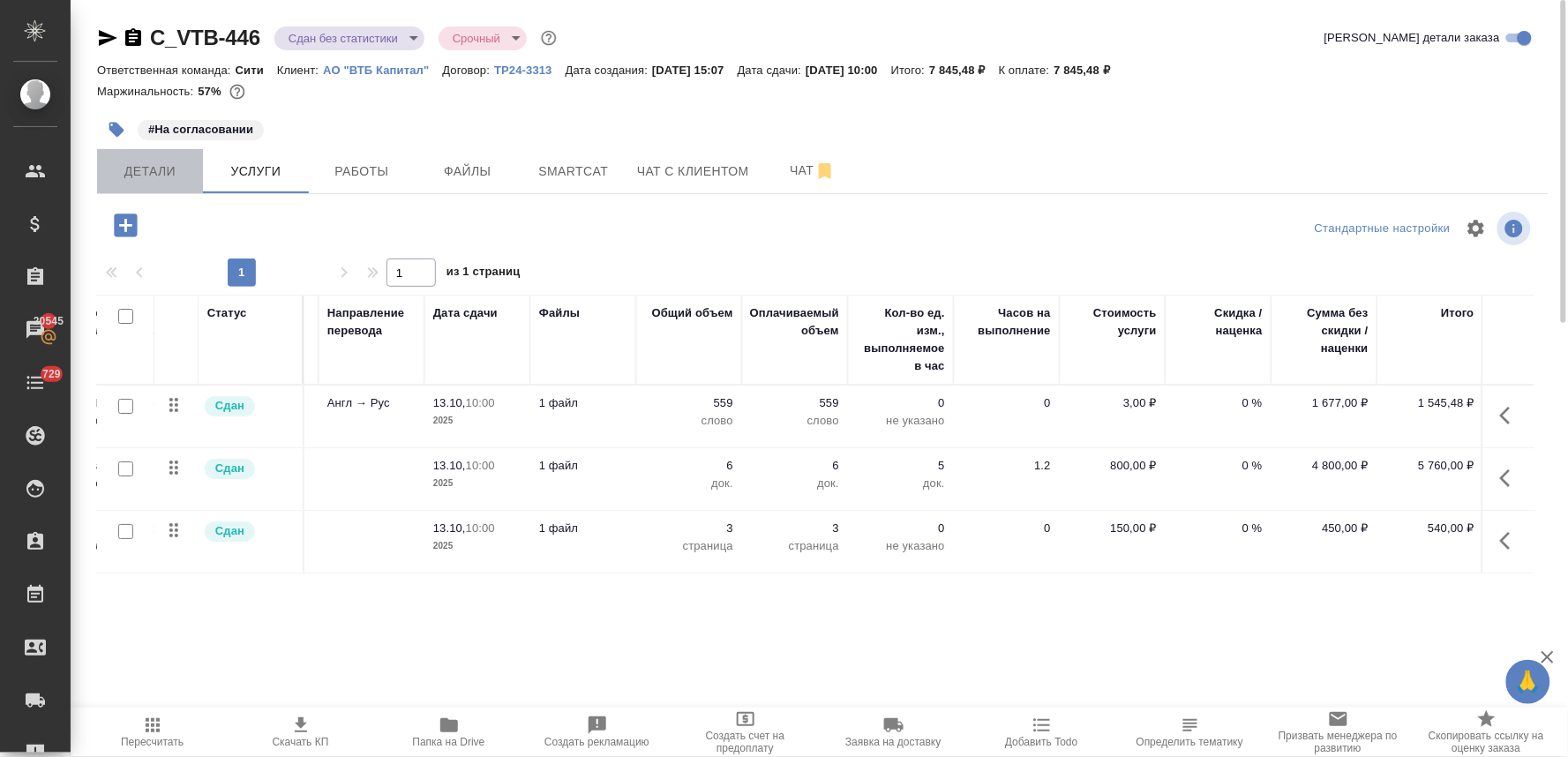
click at [163, 181] on span "Детали" at bounding box center [150, 171] width 85 height 22
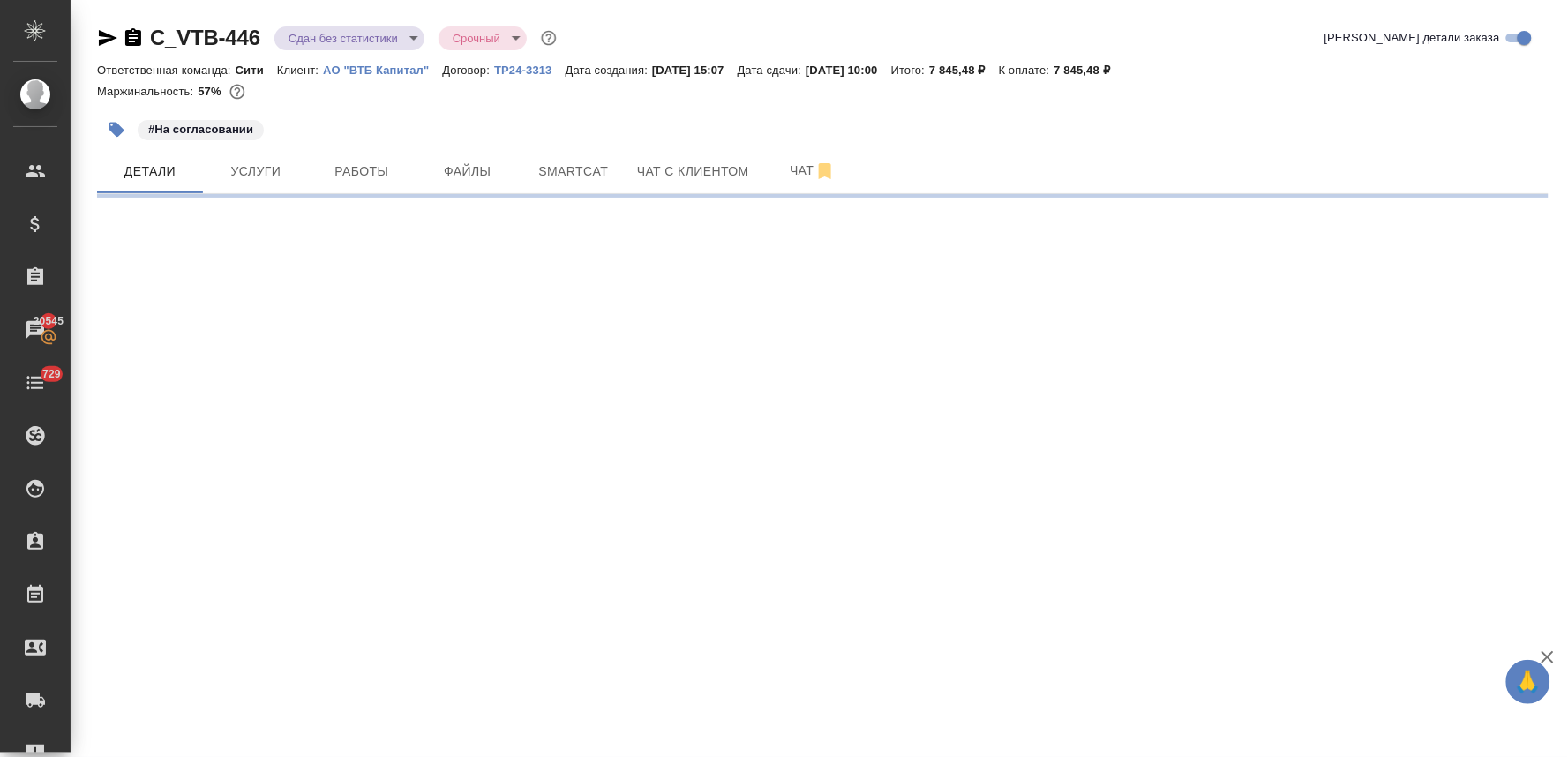
select select "RU"
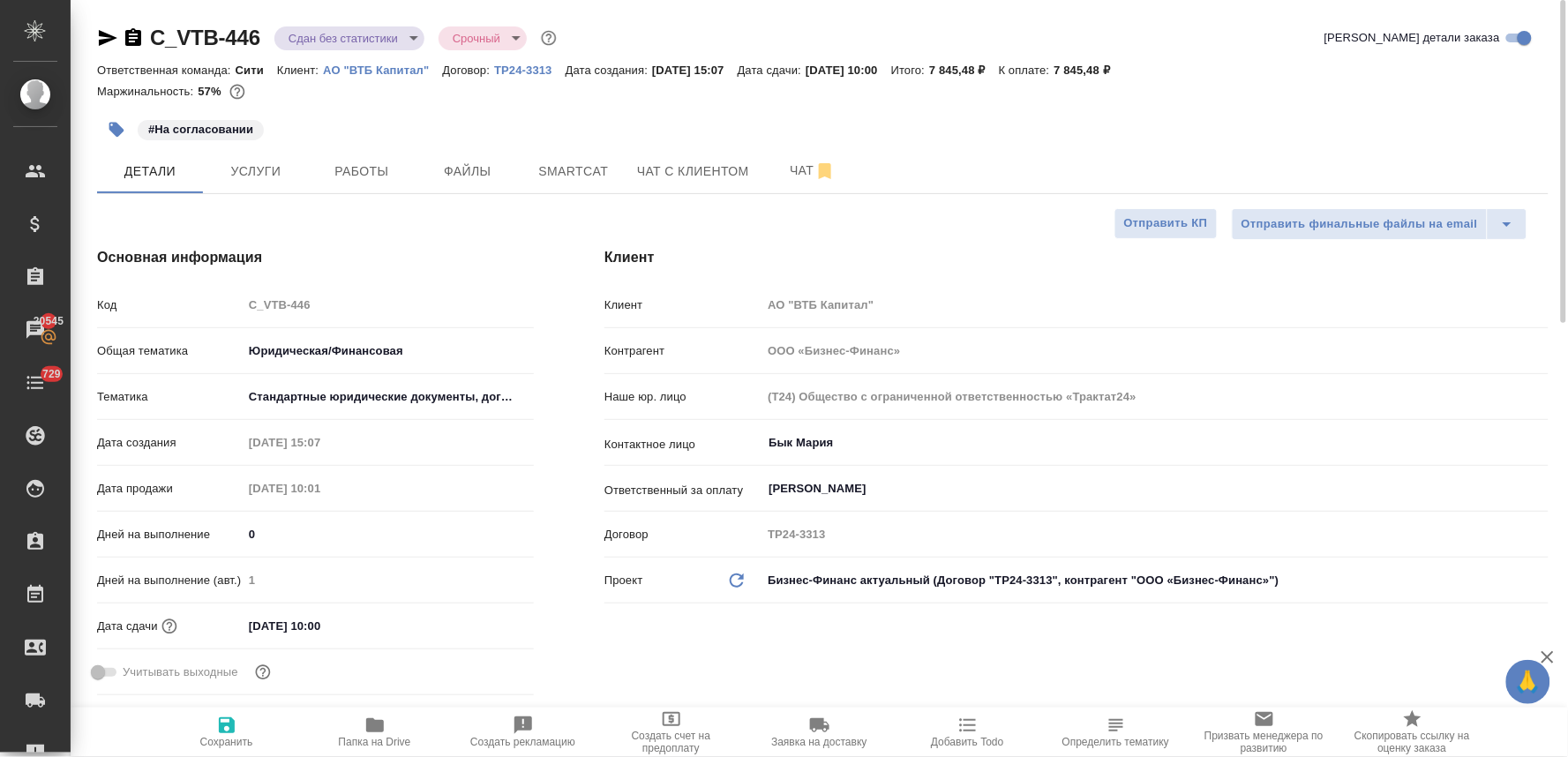
type textarea "x"
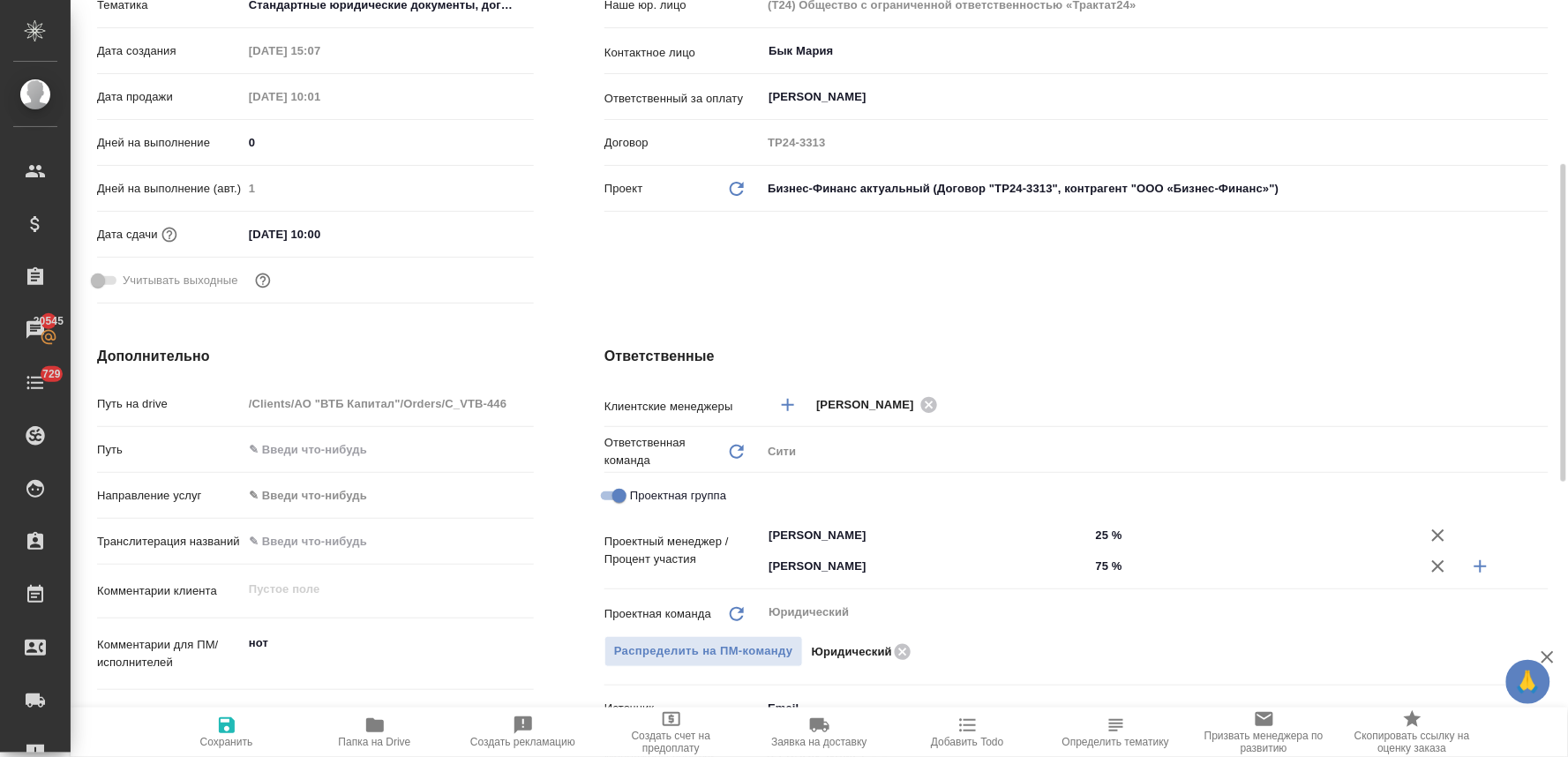
scroll to position [490, 0]
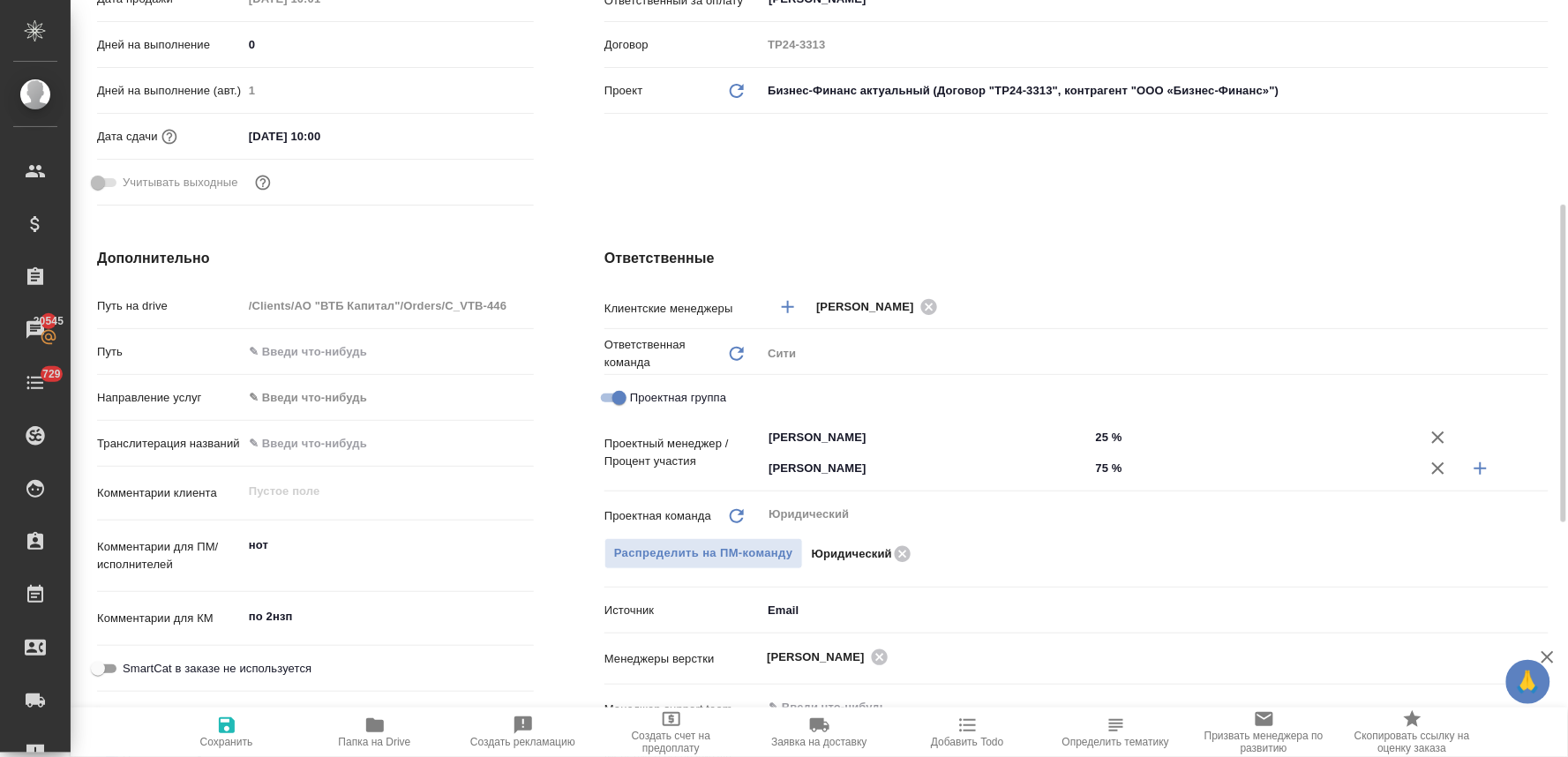
click at [1110, 468] on input "75 %" at bounding box center [1254, 468] width 328 height 25
type input "7 %"
type textarea "x"
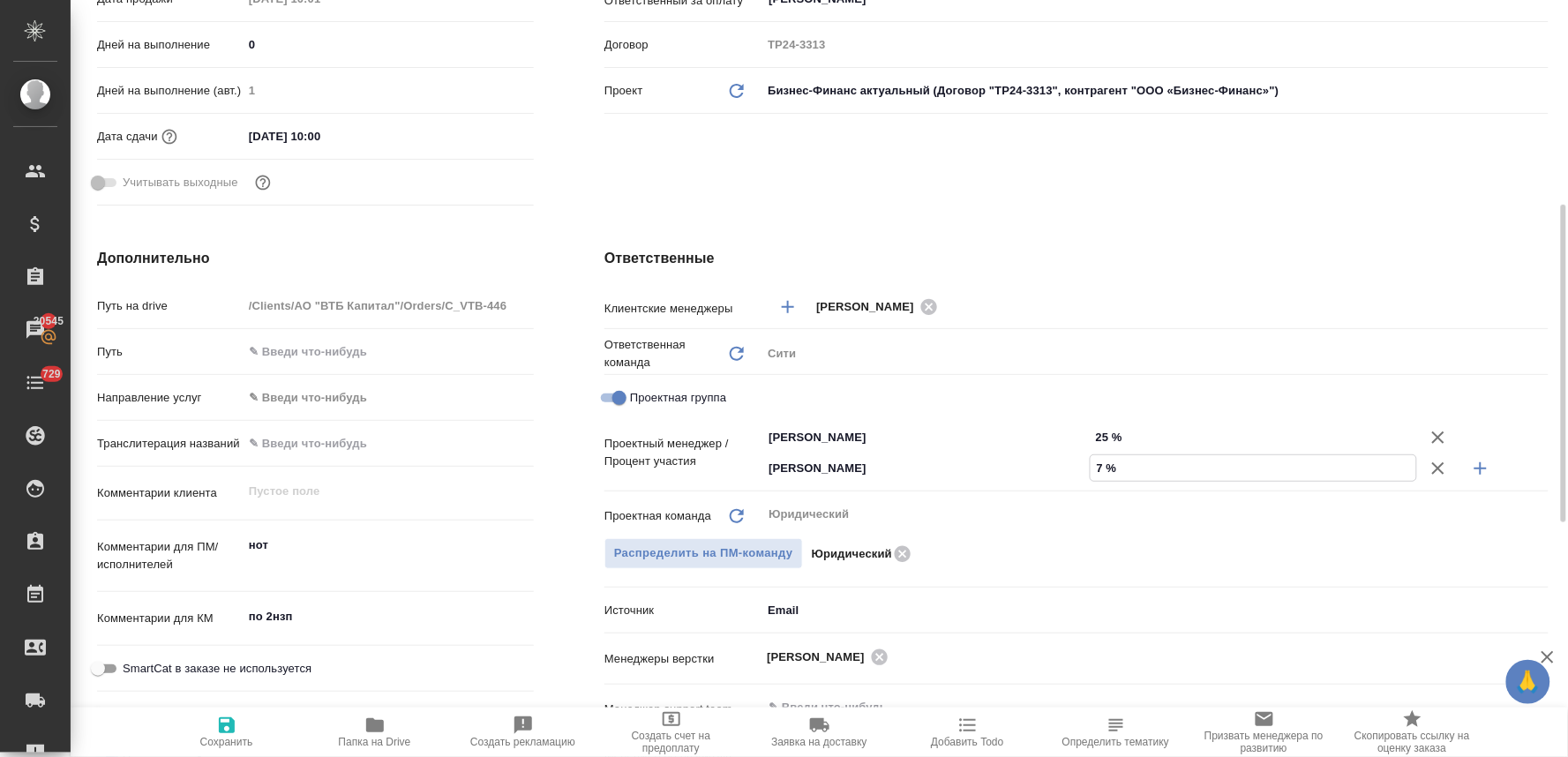
type input "73 %"
type textarea "x"
type input "73 %"
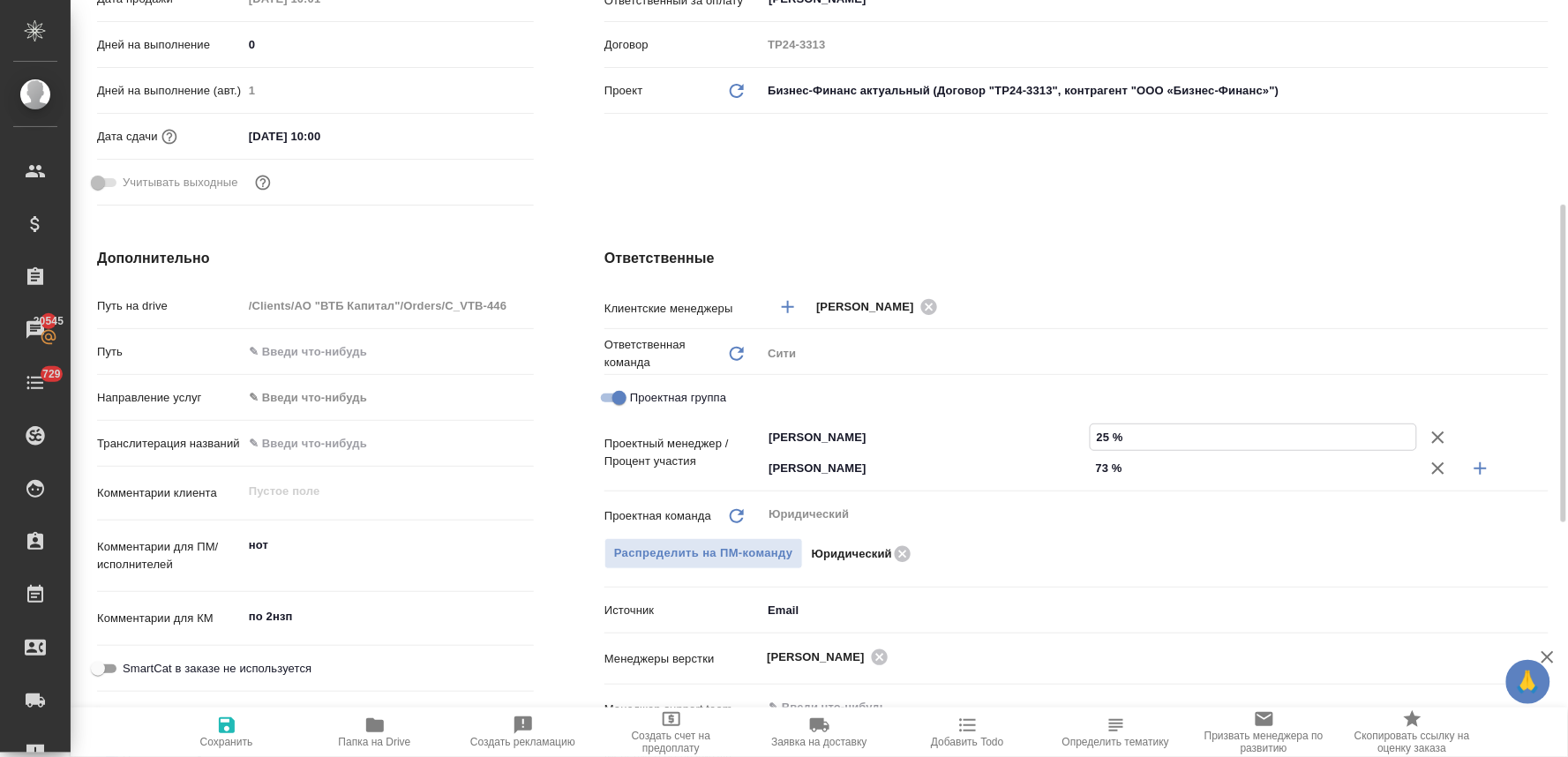
click at [1109, 435] on input "25 %" at bounding box center [1254, 437] width 326 height 25
type input "2 %"
type textarea "x"
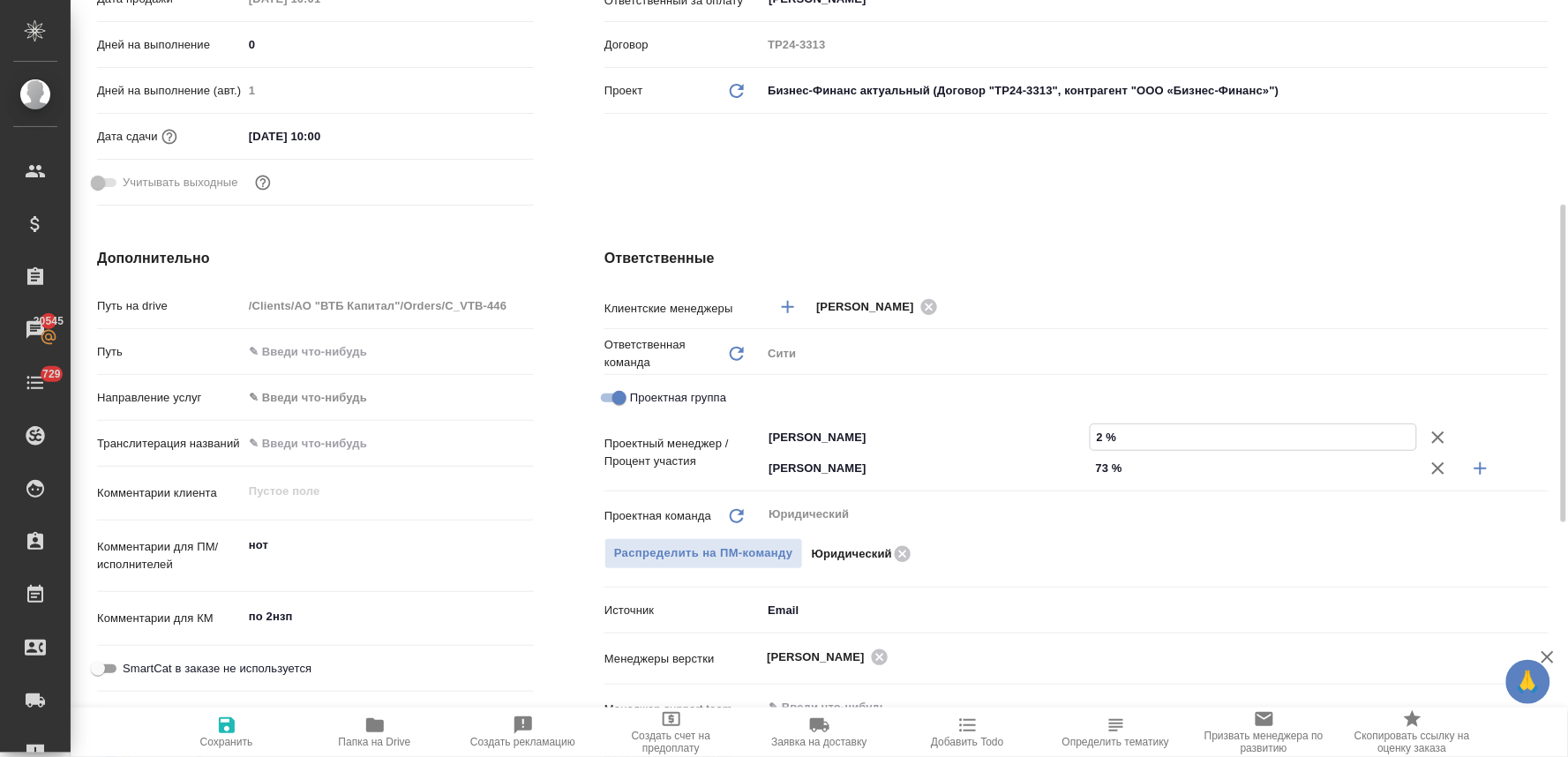
type input "27 %"
type textarea "x"
type input "27 %"
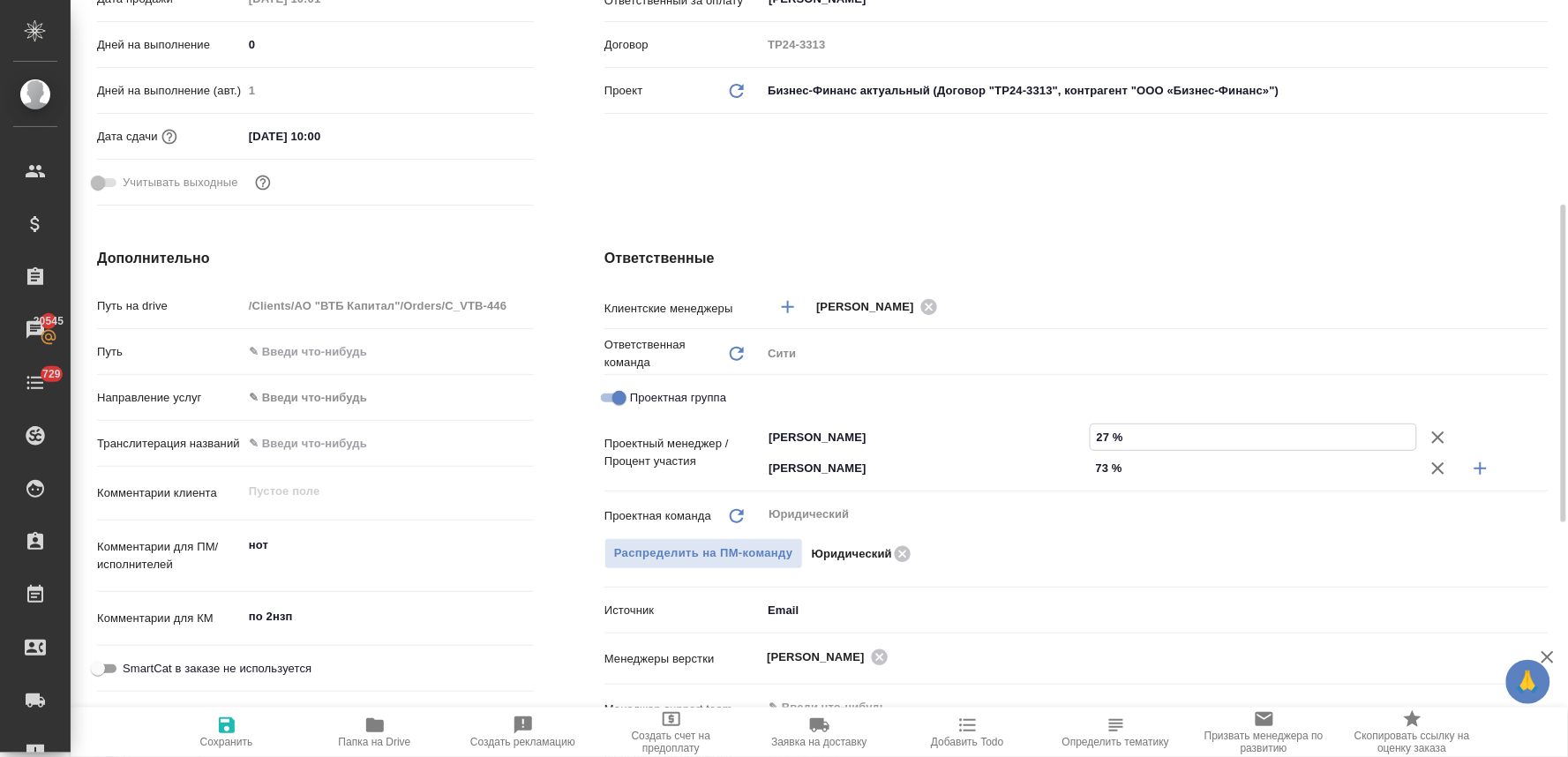
click at [234, 729] on icon "button" at bounding box center [226, 726] width 16 height 16
type textarea "x"
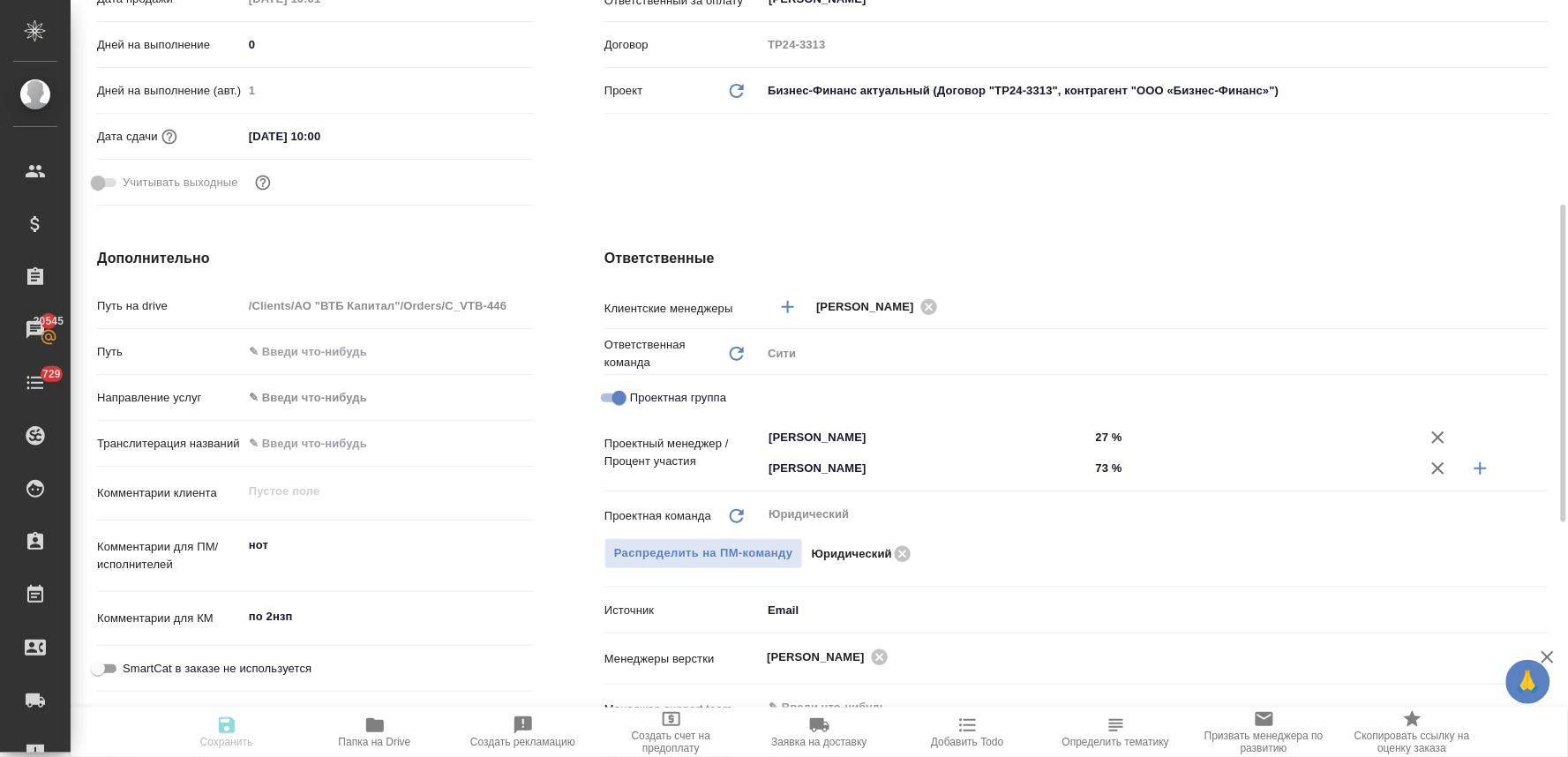
type textarea "x"
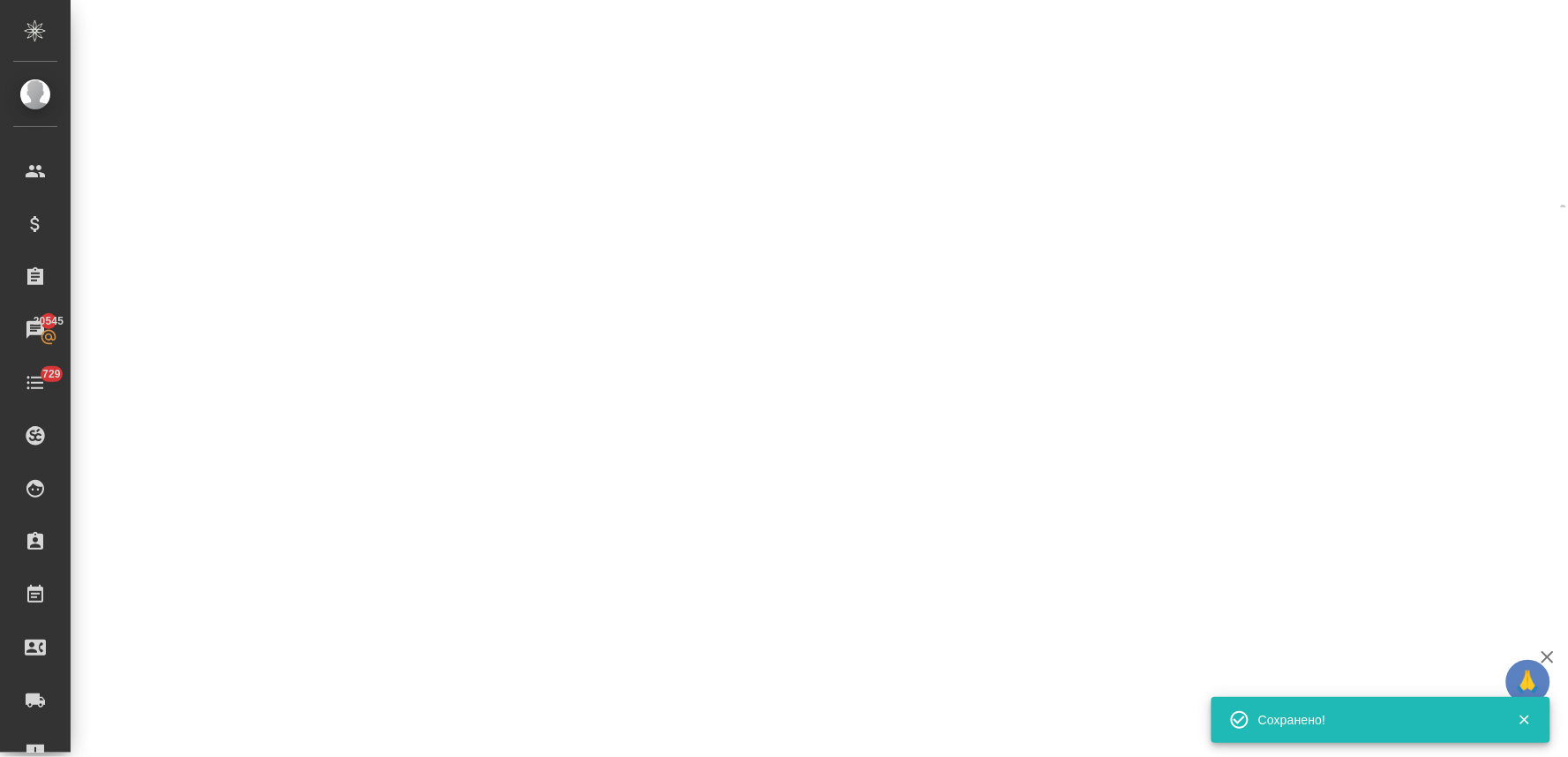
select select "RU"
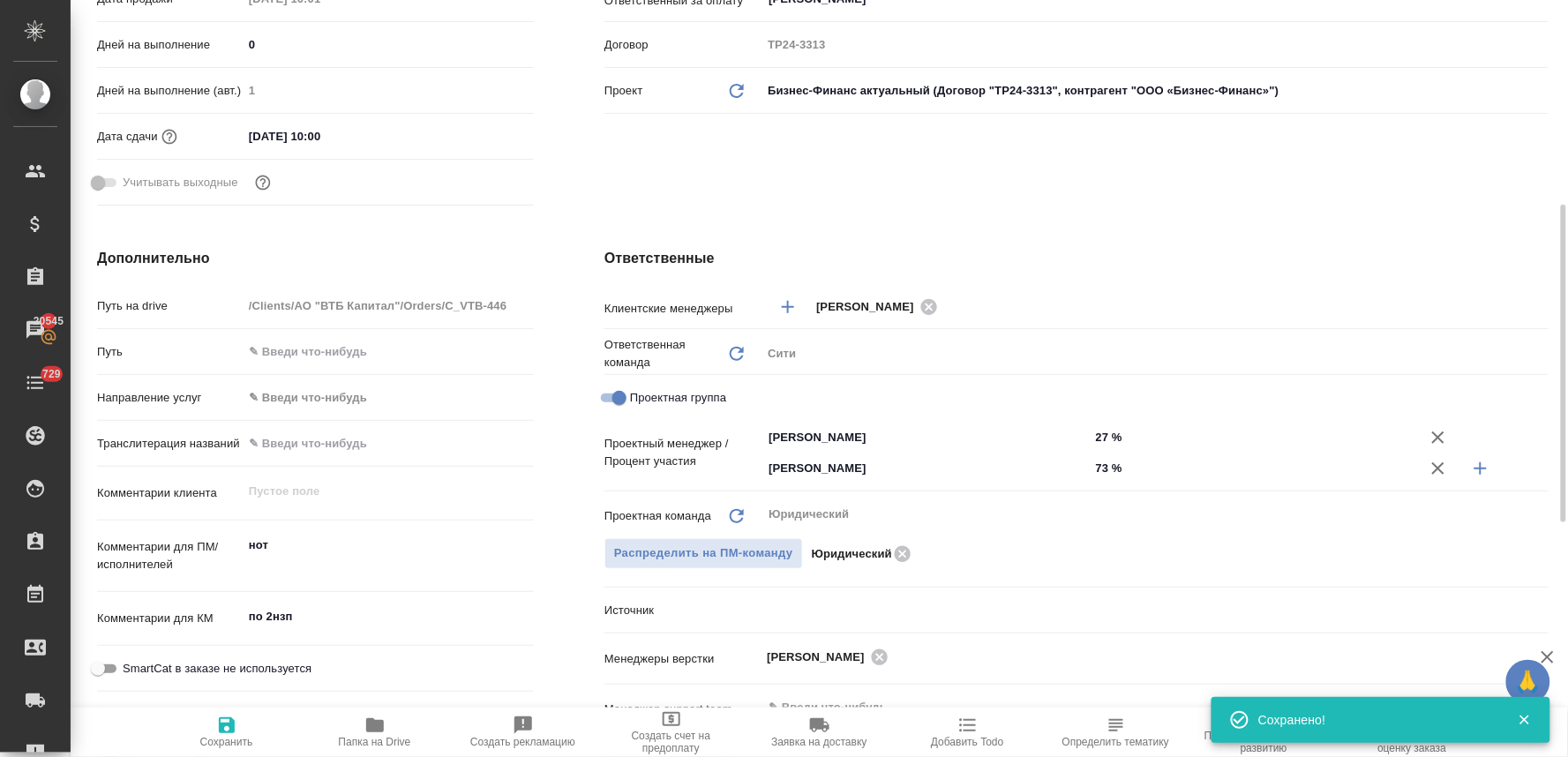
type textarea "x"
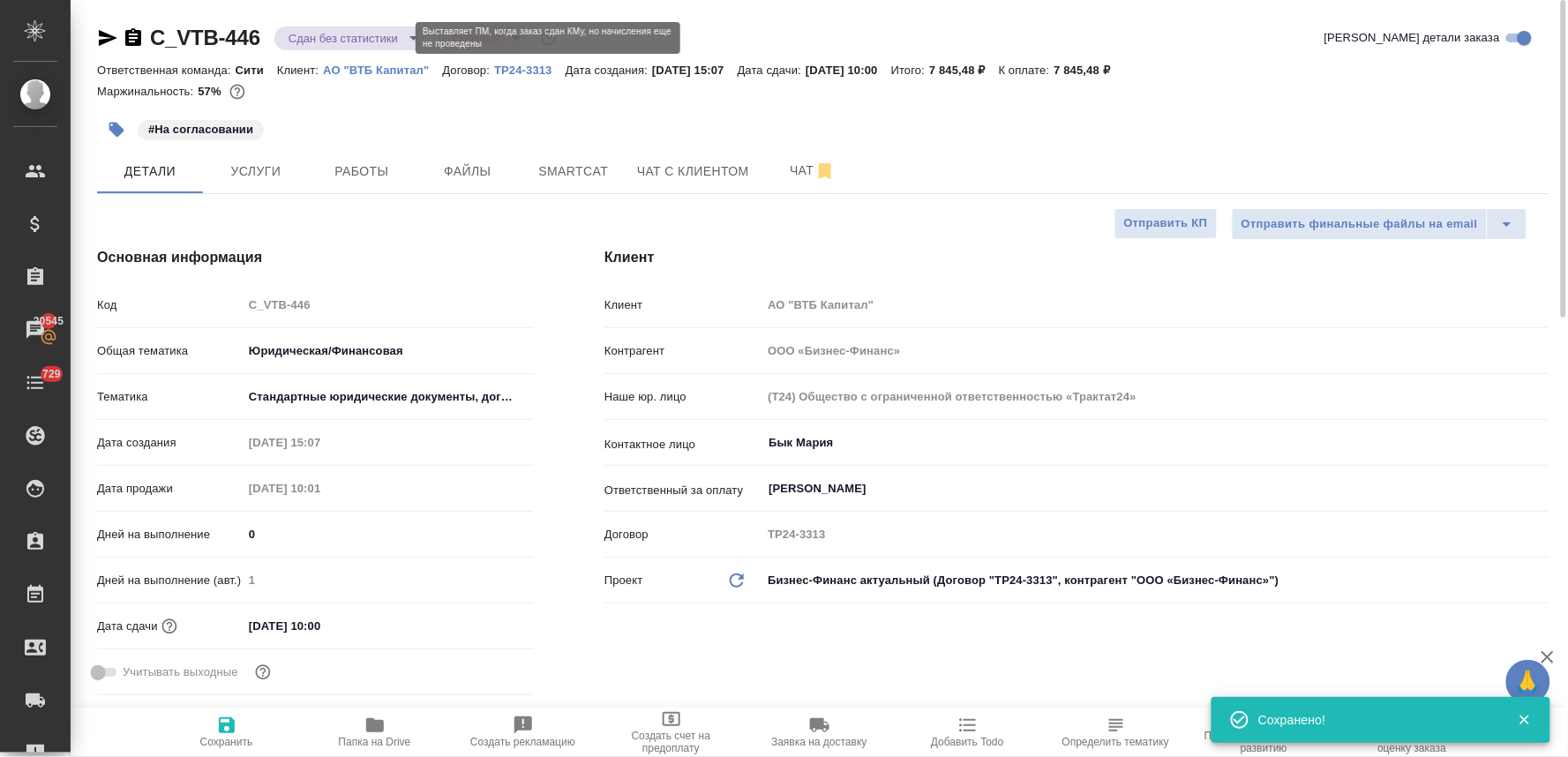
click at [353, 42] on body "🙏 .cls-1 fill:#fff; AWATERA Lyamina Nadezhda Клиенты Спецификации Заказы 20545 …" at bounding box center [784, 378] width 1568 height 757
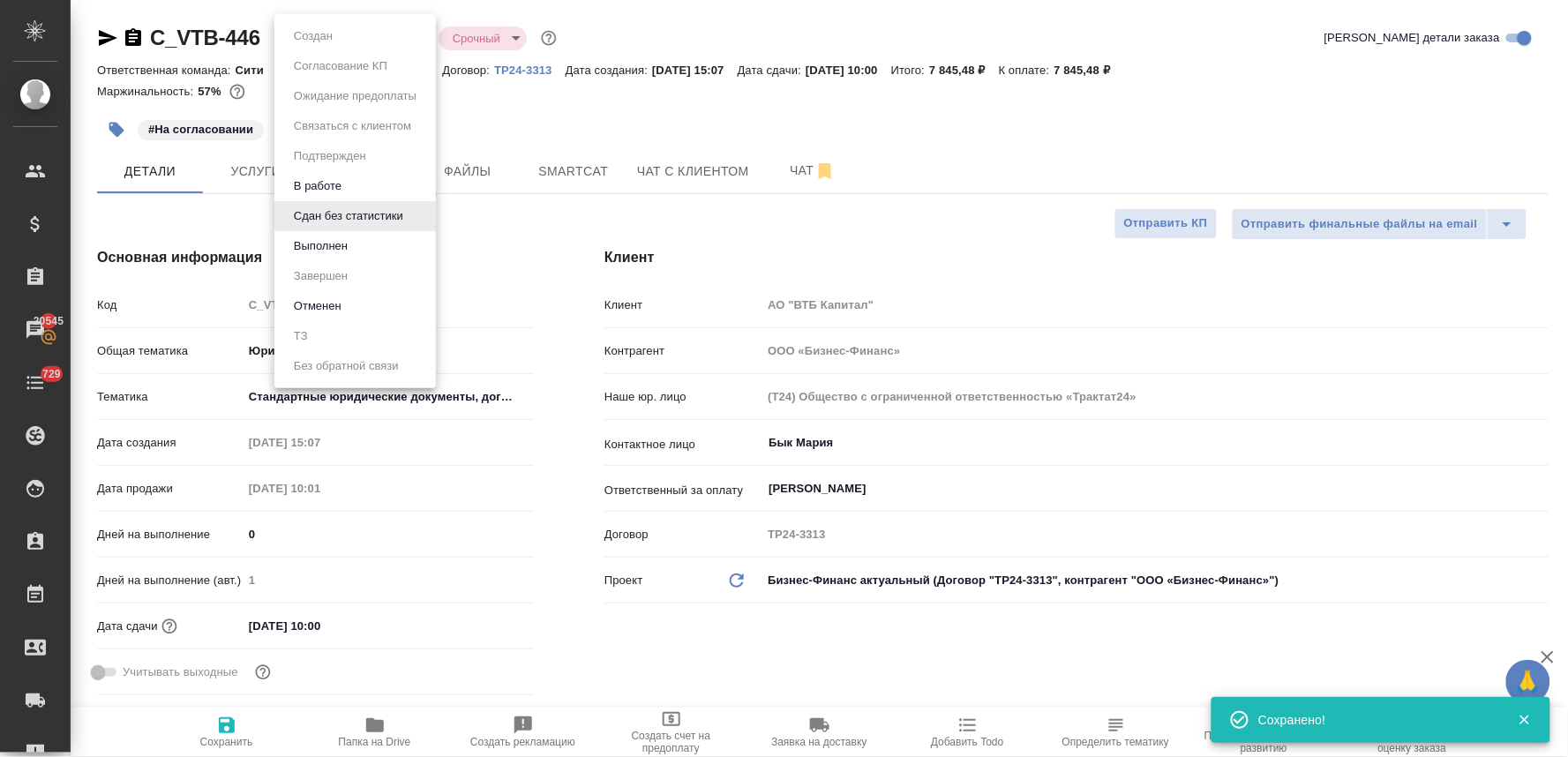
click at [369, 256] on li "Выполнен" at bounding box center [356, 246] width 161 height 30
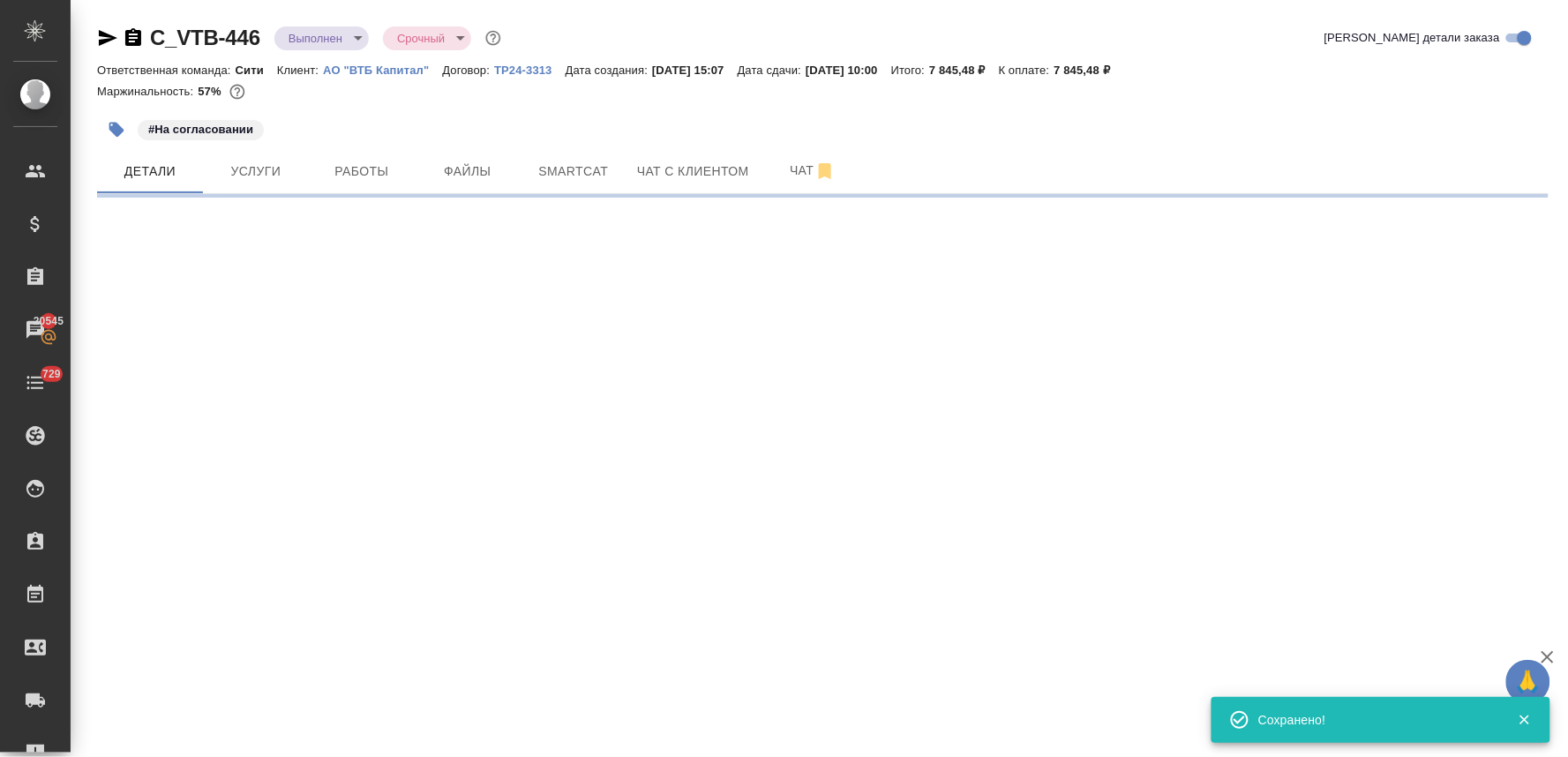
select select "RU"
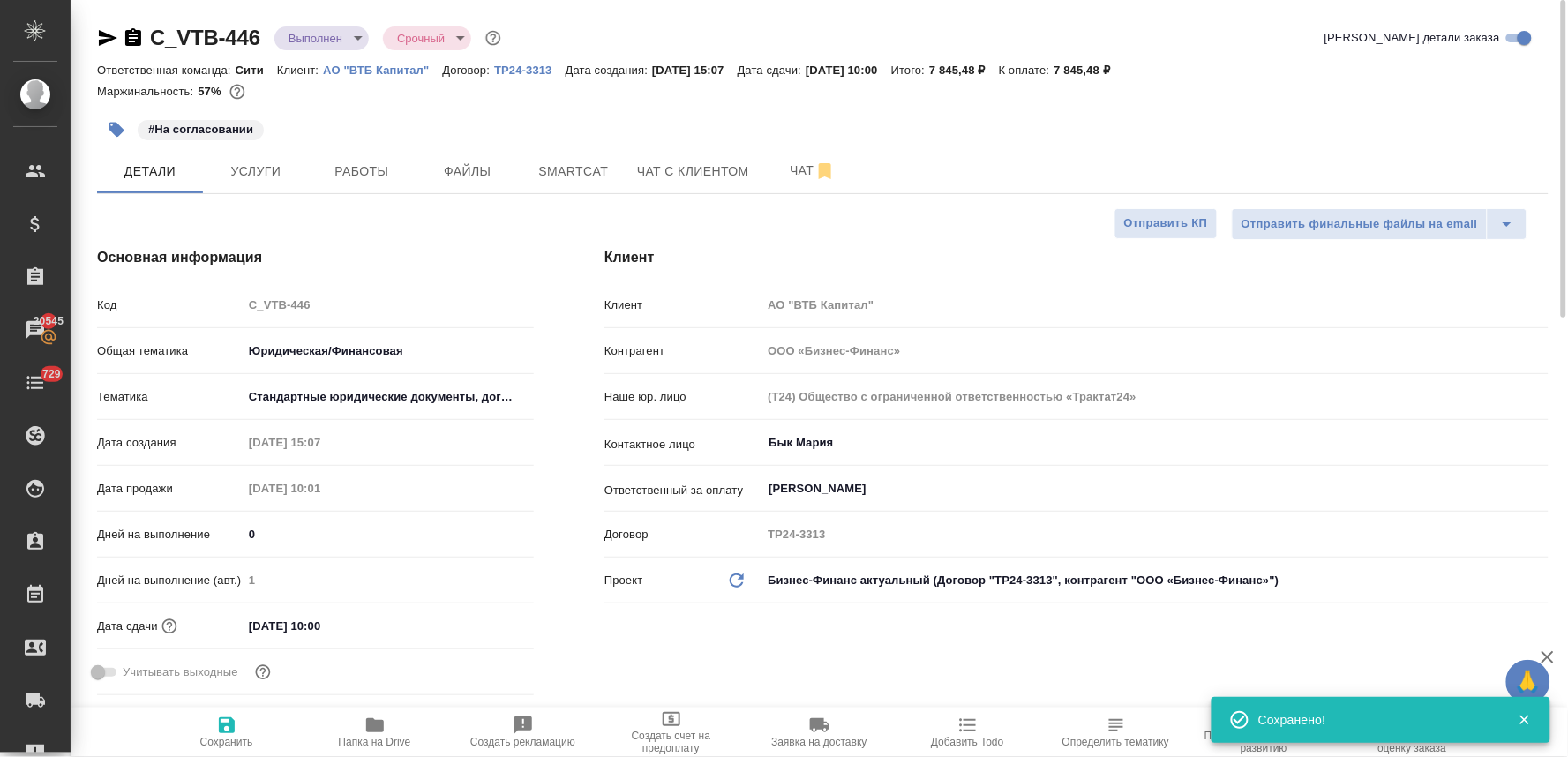
type textarea "x"
click at [320, 24] on div "C_VTB-446 Выполнен completed Срочный urgent" at bounding box center [301, 38] width 408 height 28
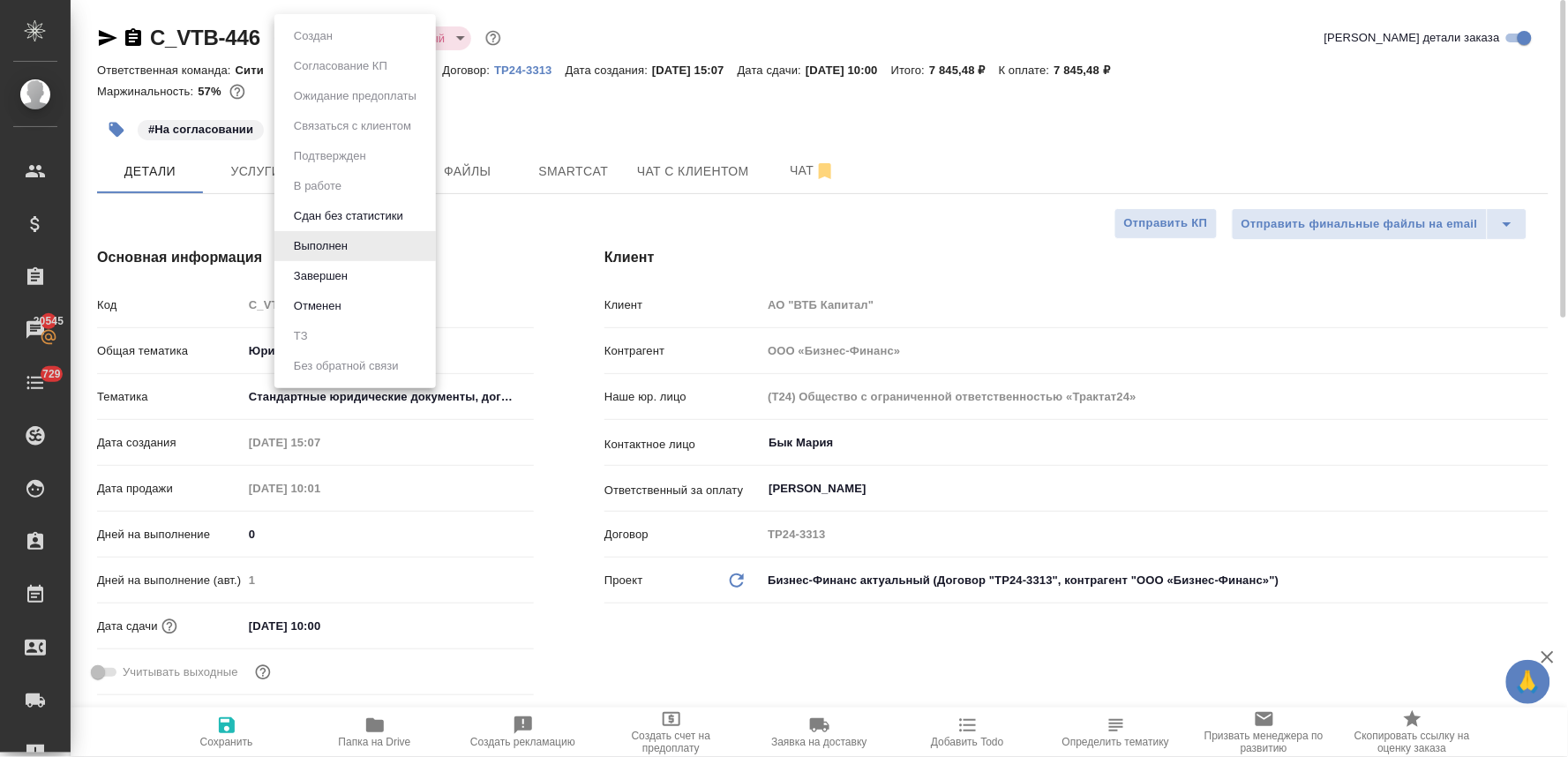
click at [324, 35] on body "🙏 .cls-1 fill:#fff; AWATERA Lyamina Nadezhda Клиенты Спецификации Заказы 20545 …" at bounding box center [784, 378] width 1568 height 757
click at [312, 209] on button "Сдан без статистики" at bounding box center [349, 217] width 120 height 19
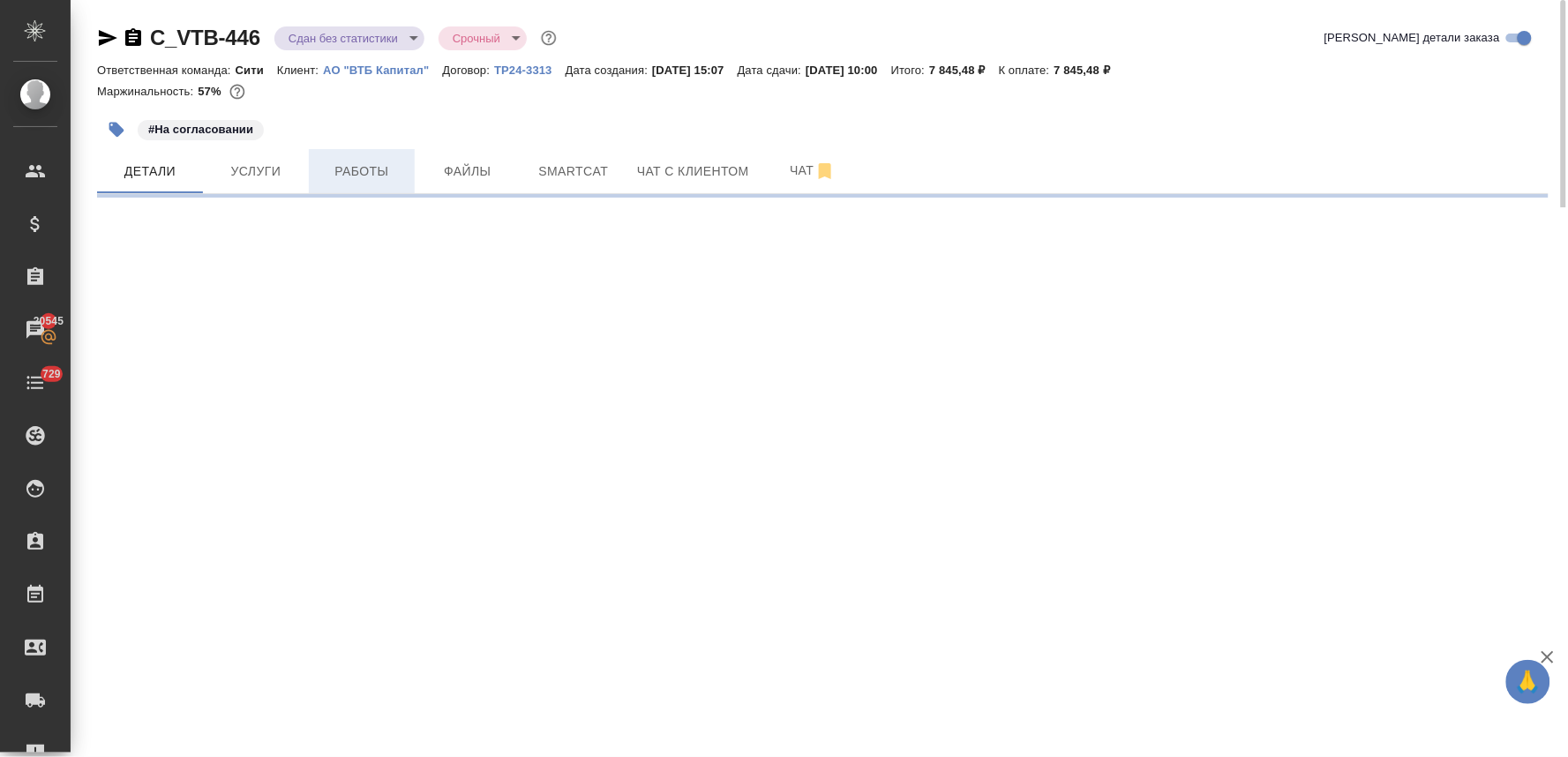
select select "RU"
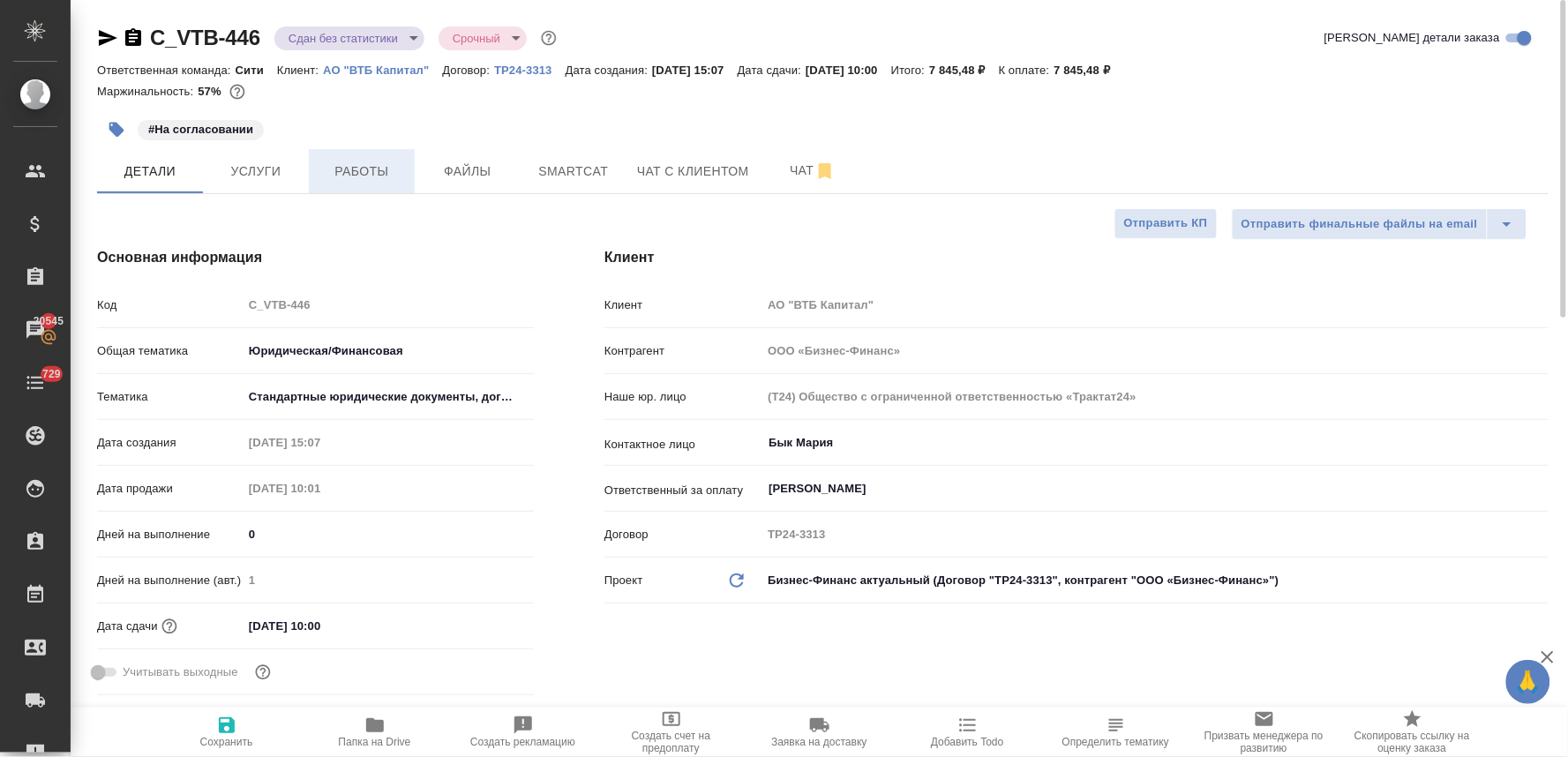
click at [359, 169] on span "Работы" at bounding box center [361, 171] width 85 height 22
type textarea "x"
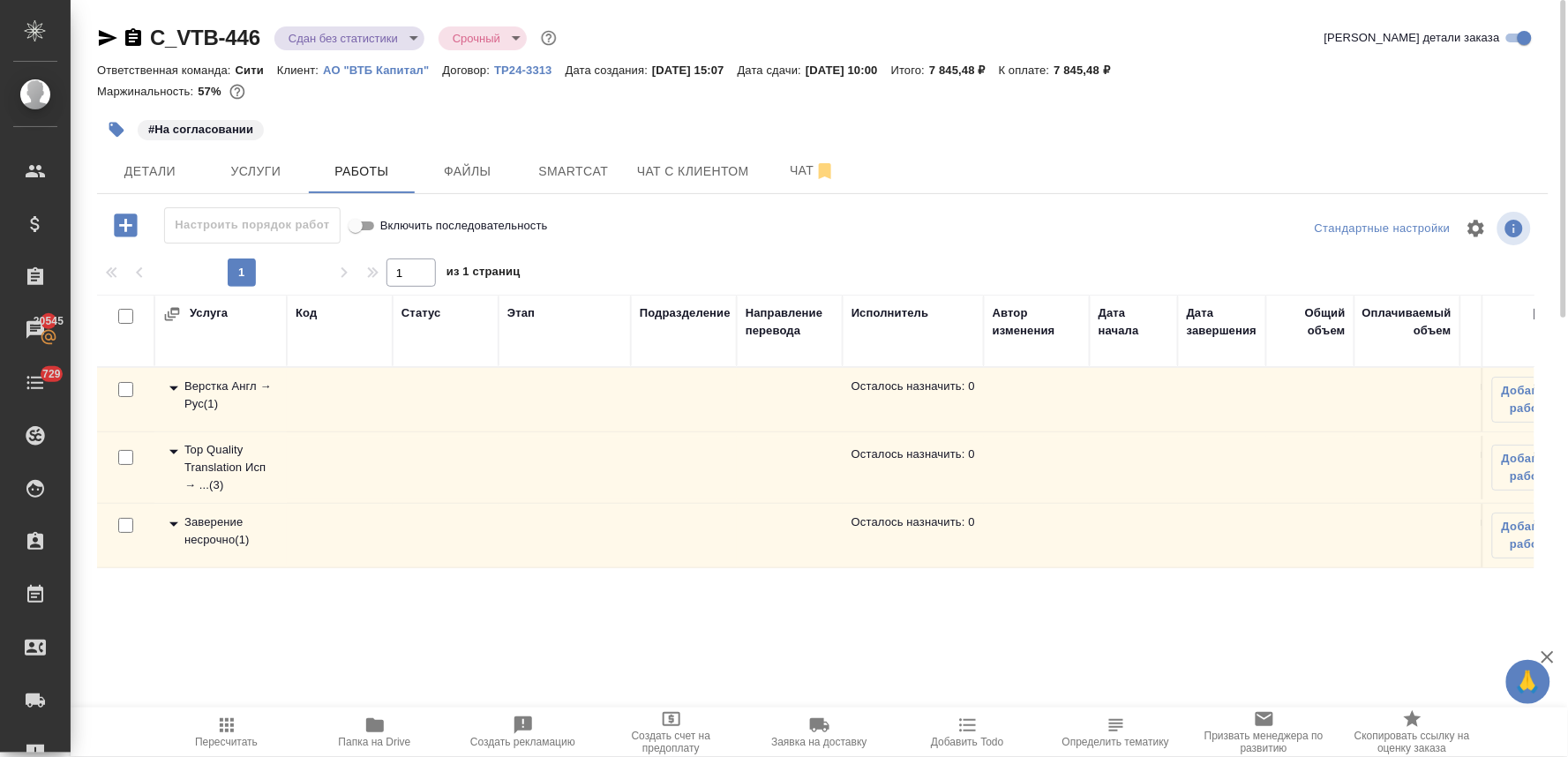
click at [229, 459] on div "Top Quality Translation Исп → ... ( 3 )" at bounding box center [221, 467] width 115 height 53
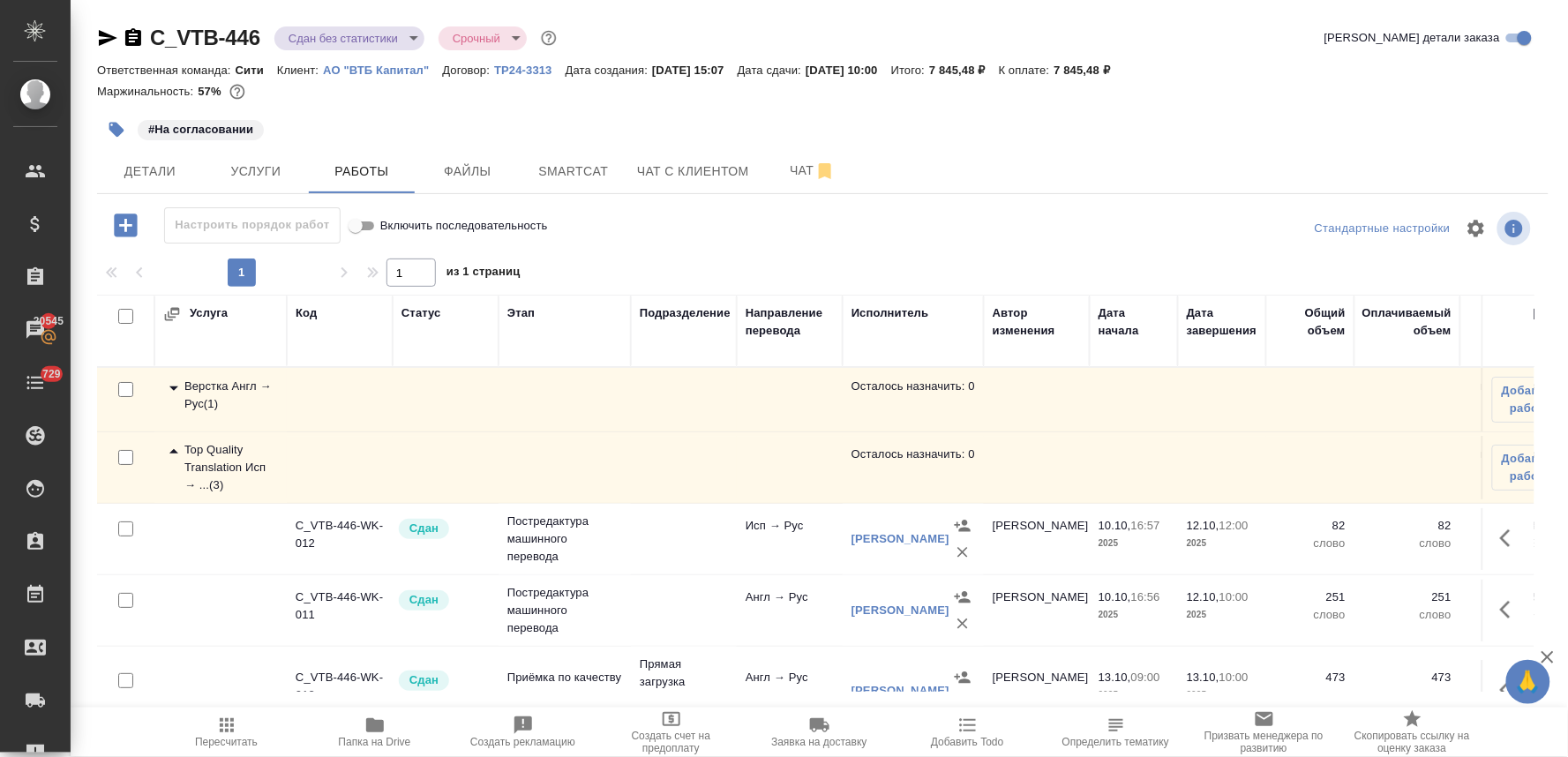
click at [206, 400] on div "Верстка Англ → Рус ( 1 )" at bounding box center [221, 396] width 115 height 35
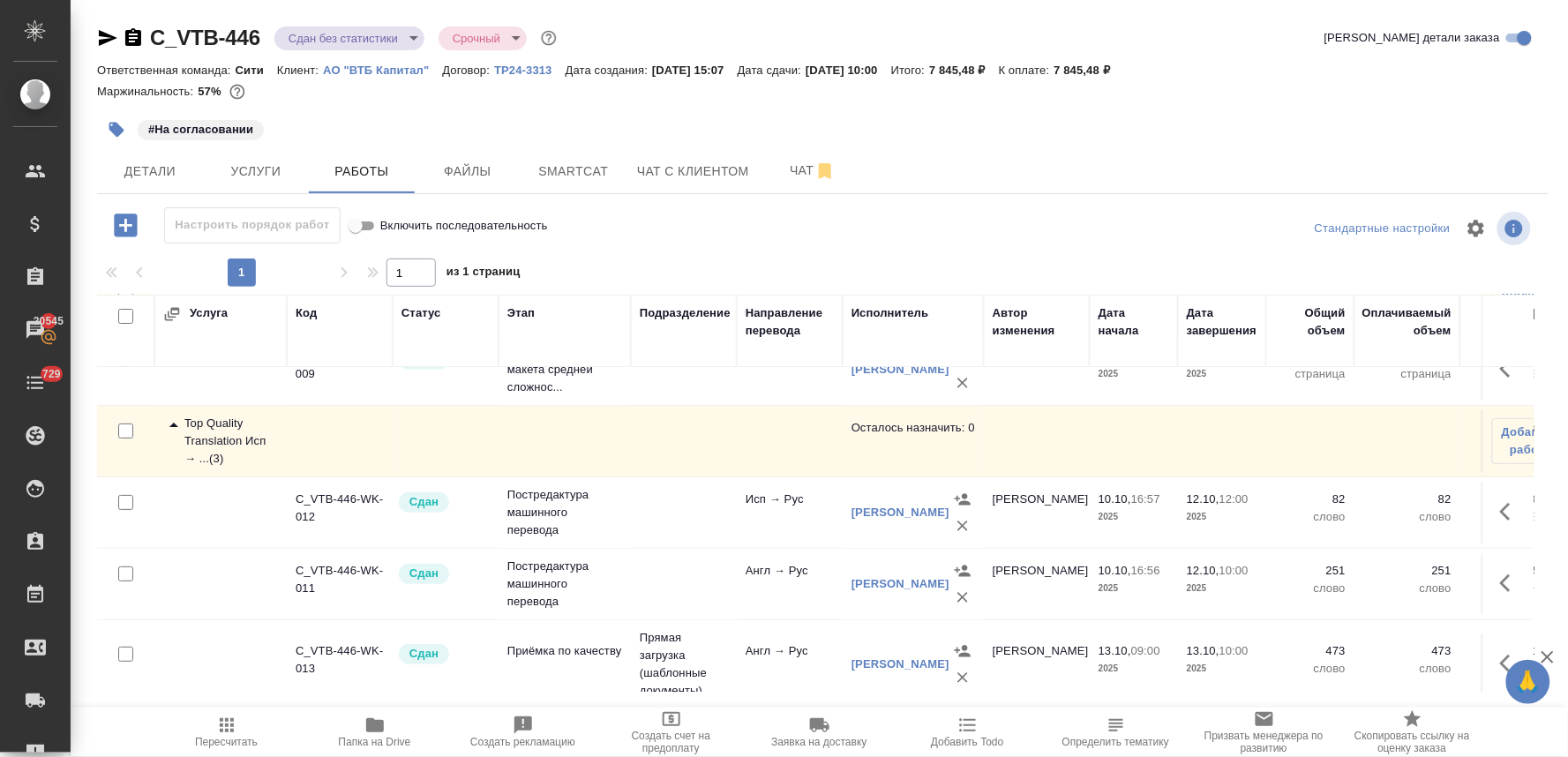
scroll to position [196, 0]
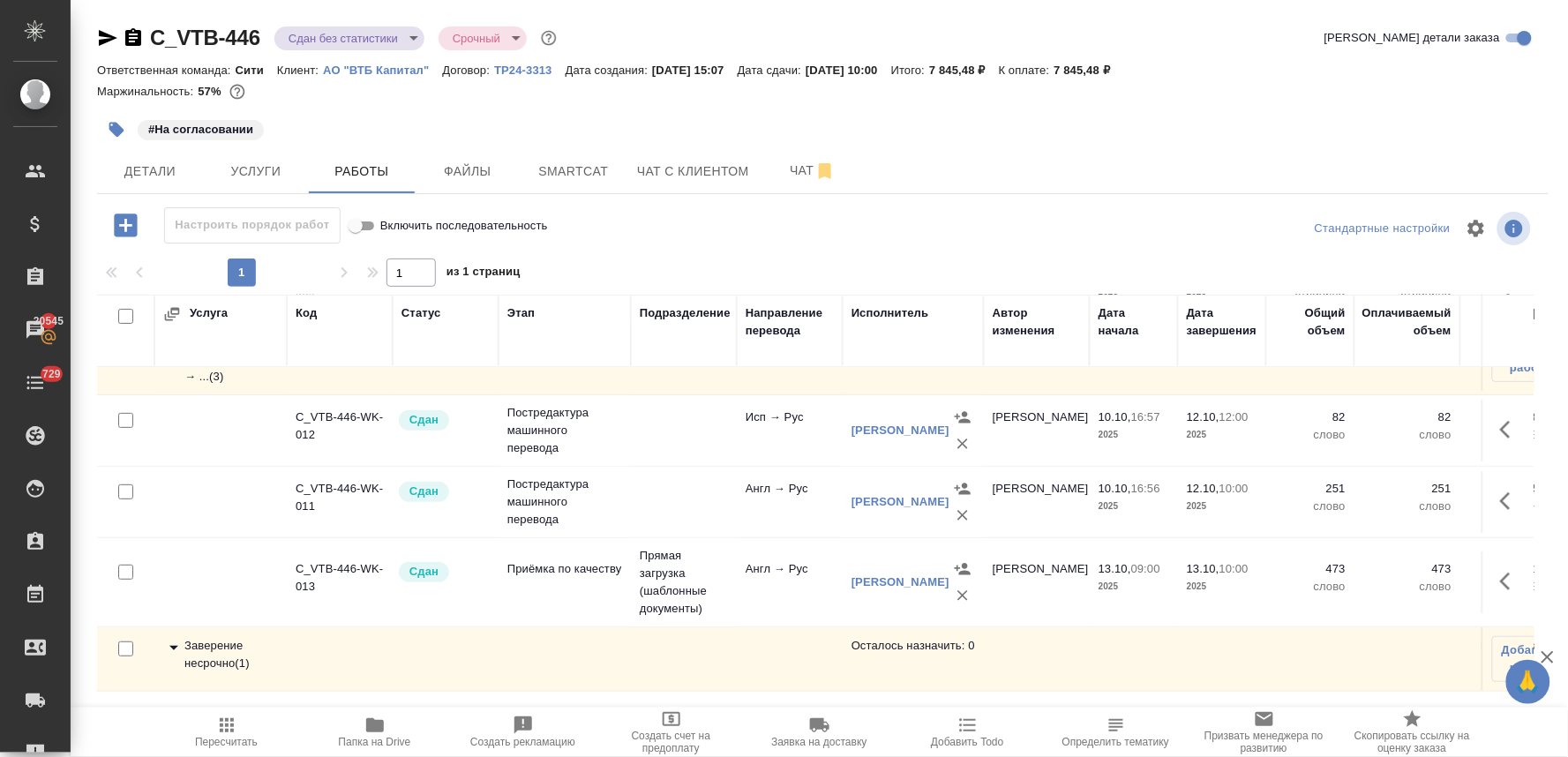
click at [227, 639] on div "Заверение несрочно ( 1 )" at bounding box center [221, 655] width 115 height 35
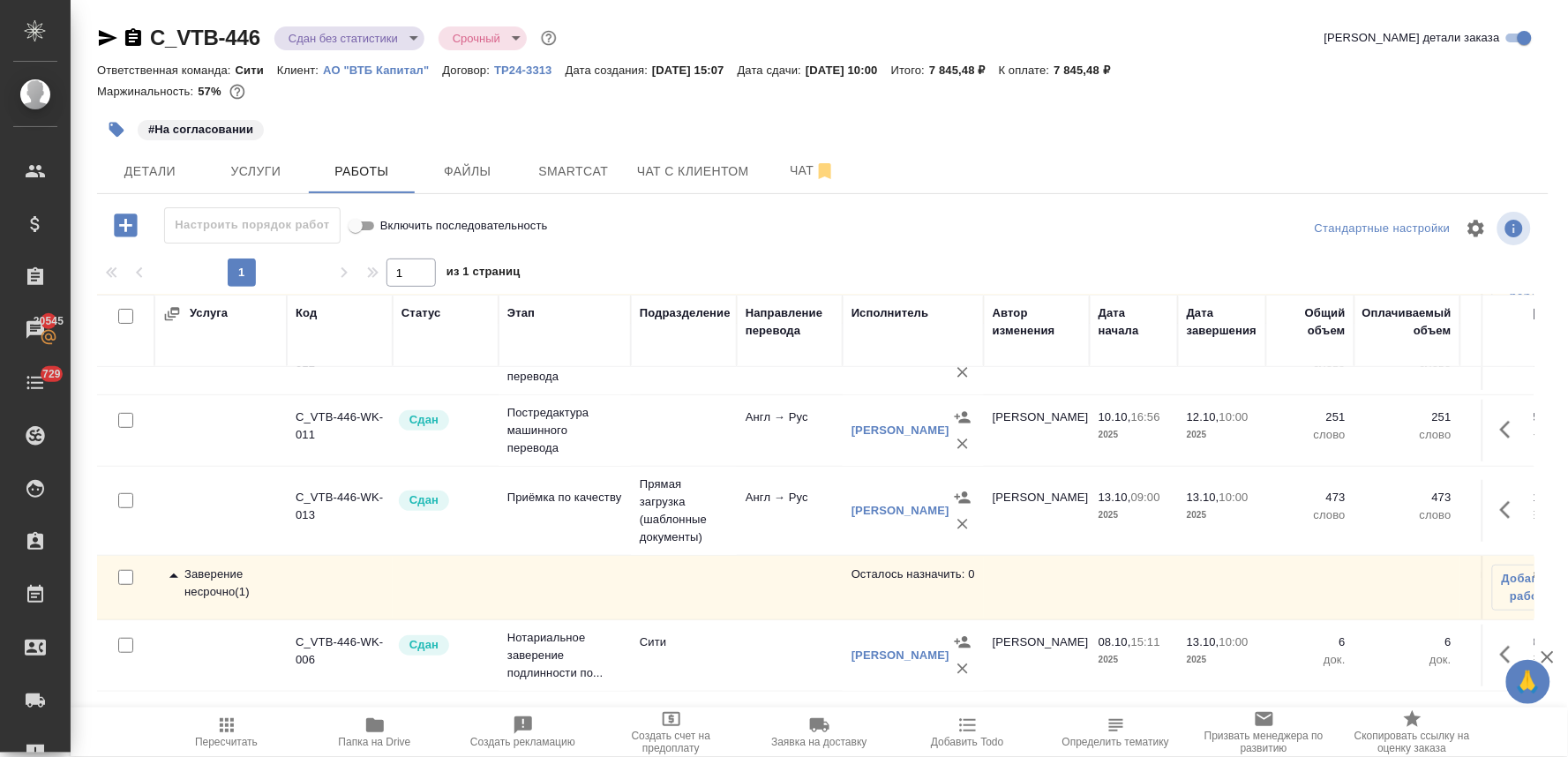
scroll to position [0, 0]
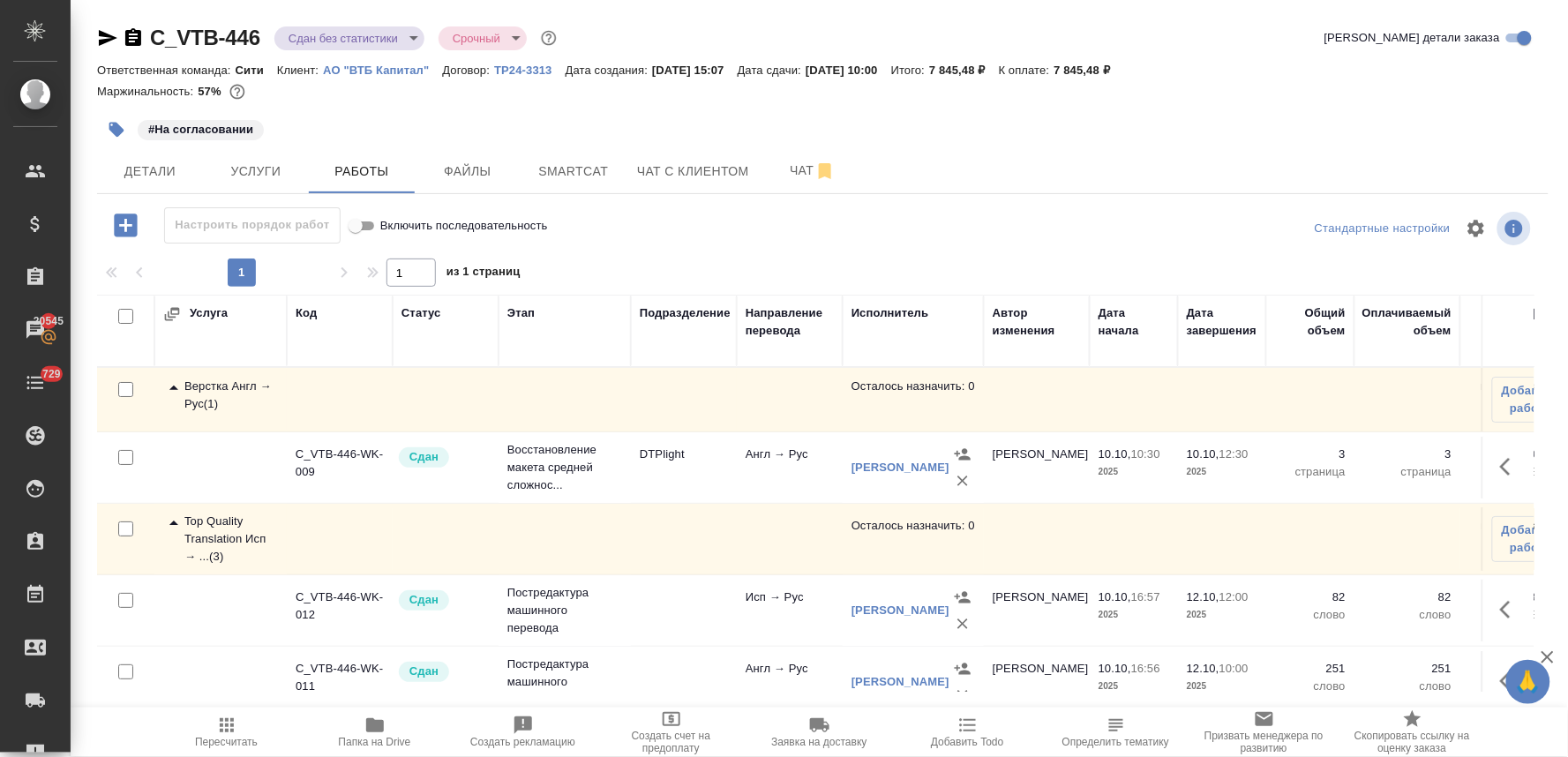
click at [358, 39] on body "🙏 .cls-1 fill:#fff; AWATERA Lyamina Nadezhda Клиенты Спецификации Заказы 20545 …" at bounding box center [784, 378] width 1568 height 757
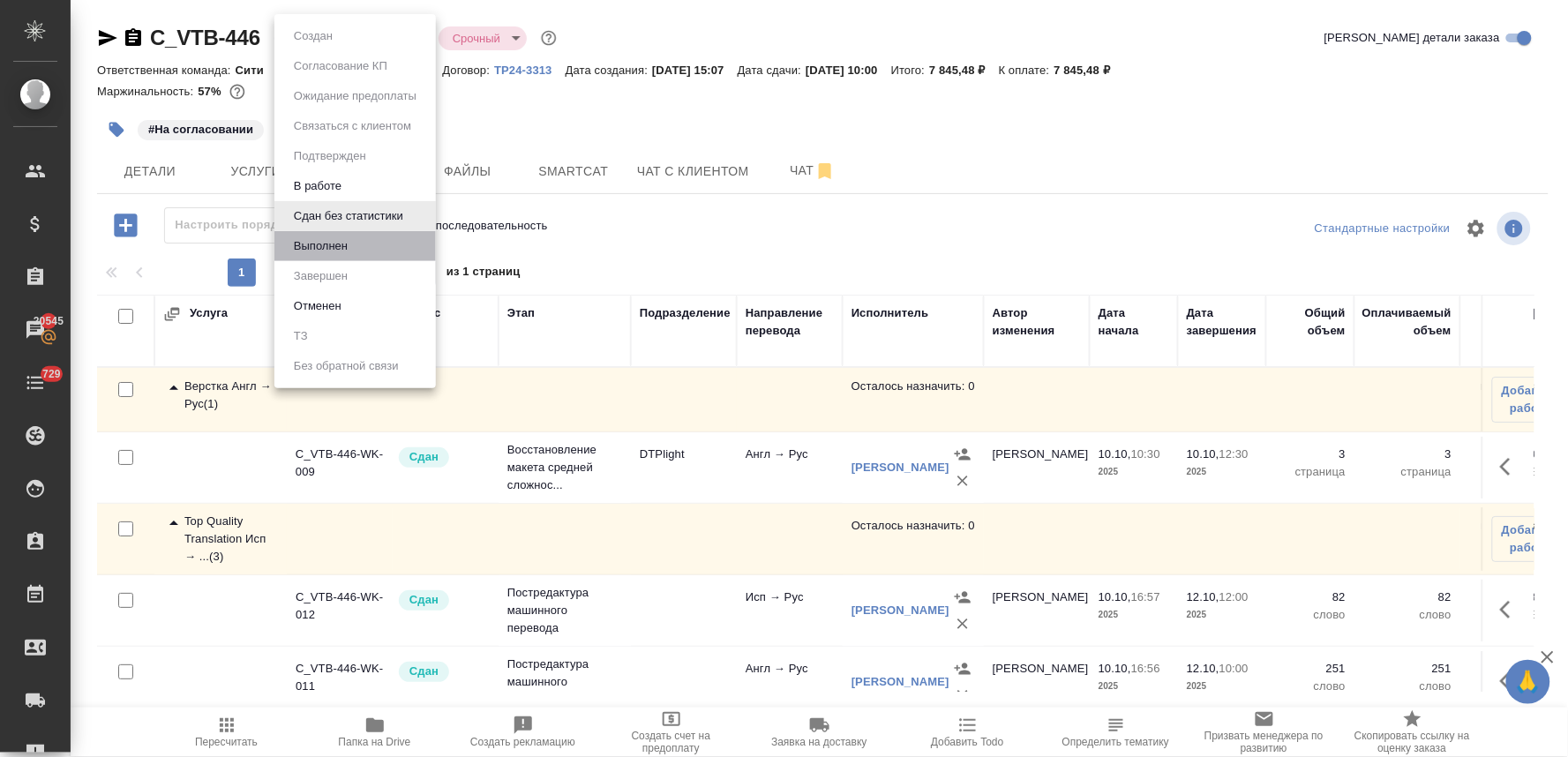
click at [361, 250] on li "Выполнен" at bounding box center [356, 246] width 161 height 30
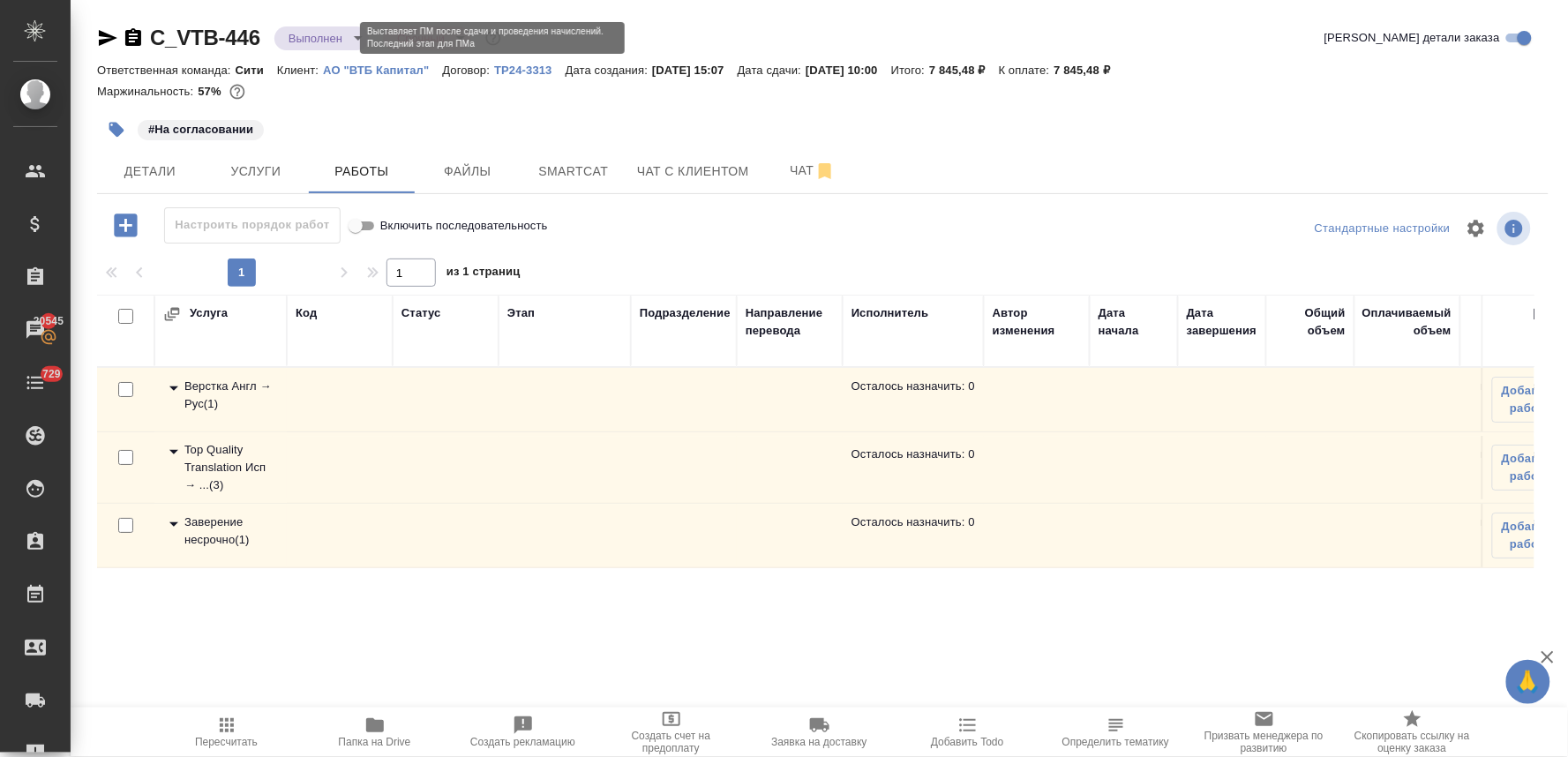
click at [310, 30] on body "🙏 .cls-1 fill:#fff; AWATERA Lyamina Nadezhda Клиенты Спецификации Заказы 20545 …" at bounding box center [784, 378] width 1568 height 757
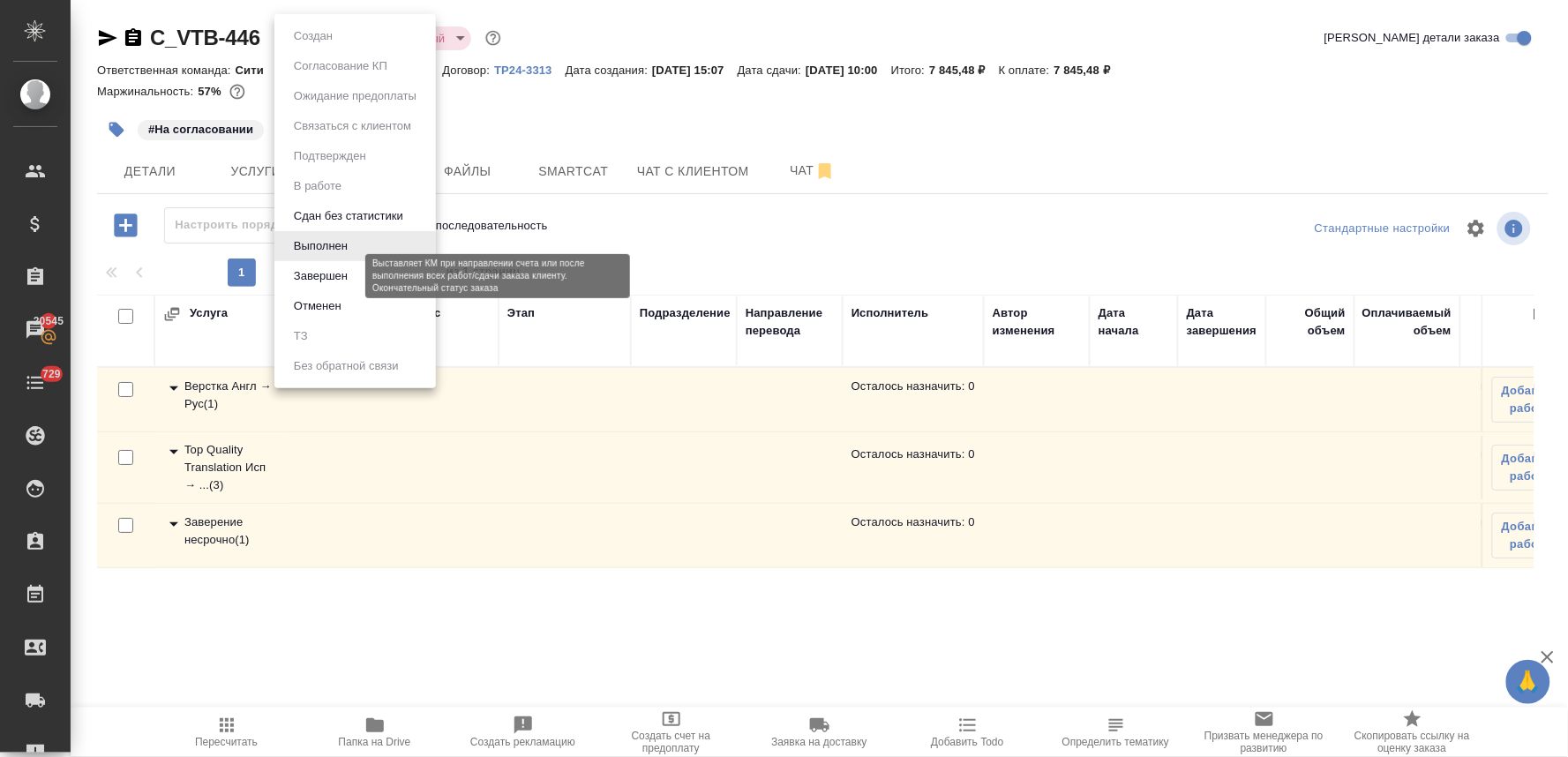
click at [311, 283] on button "Завершен" at bounding box center [321, 276] width 64 height 19
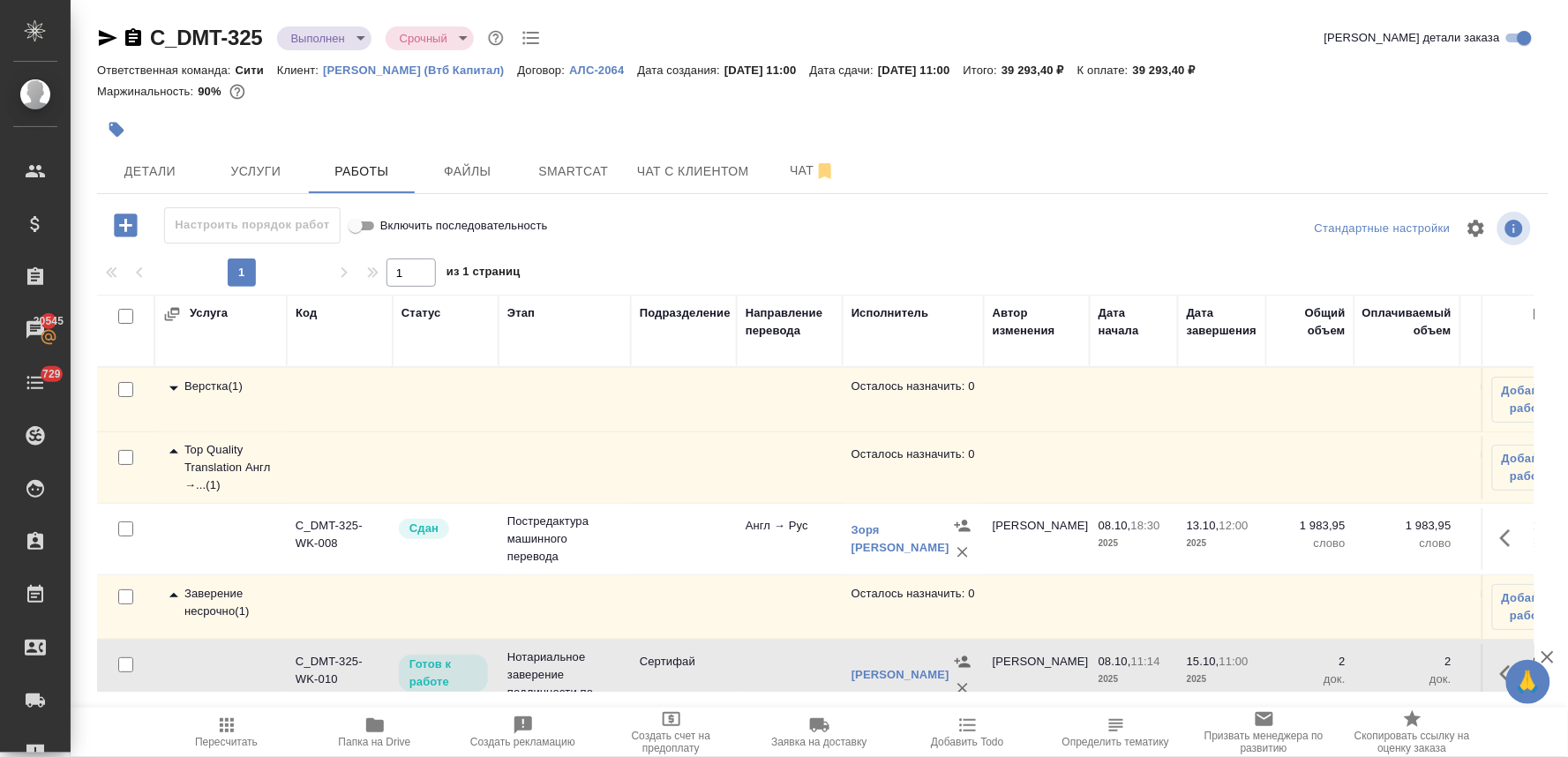
scroll to position [35, 0]
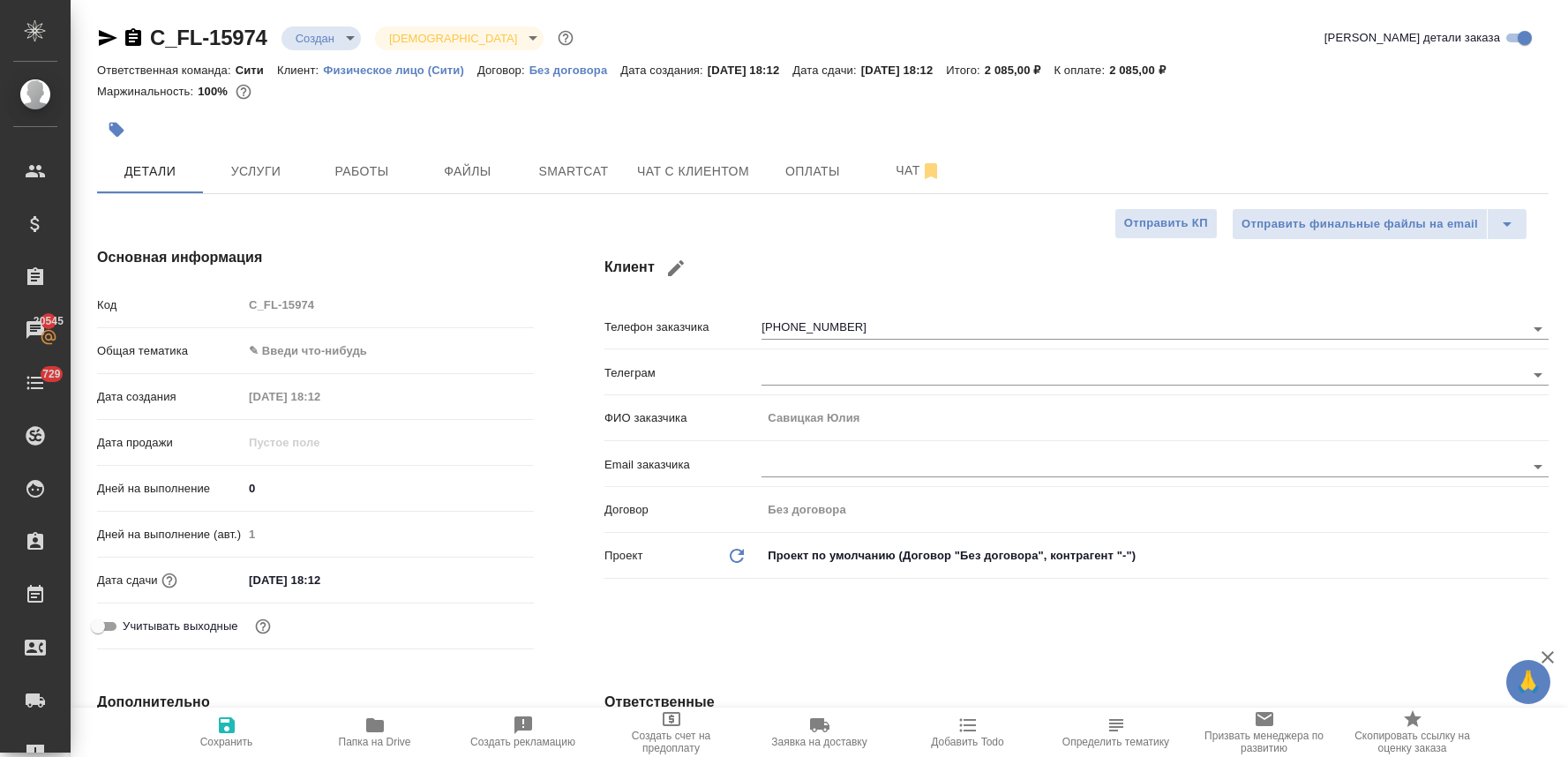
select select "RU"
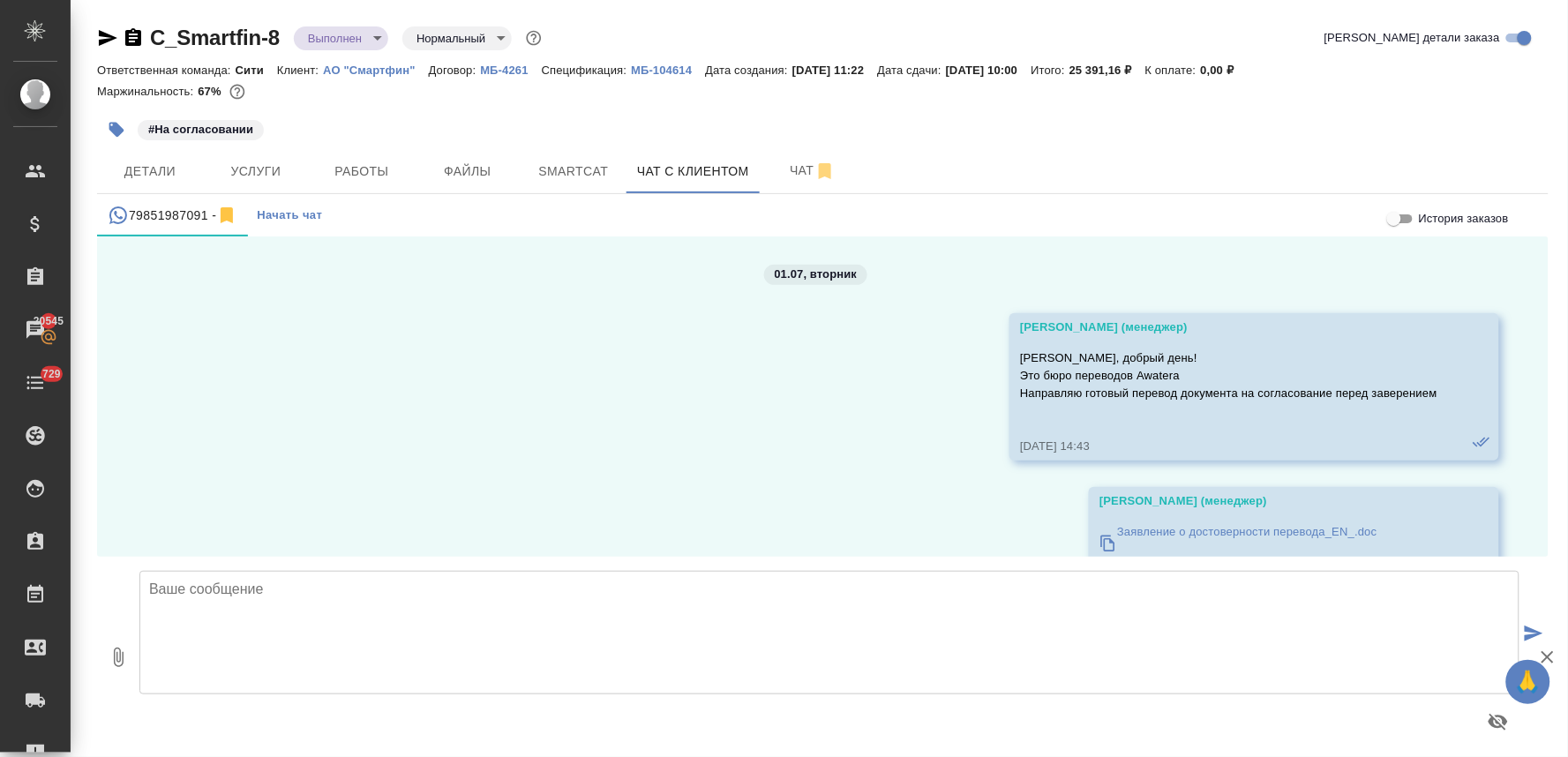
scroll to position [16245, 0]
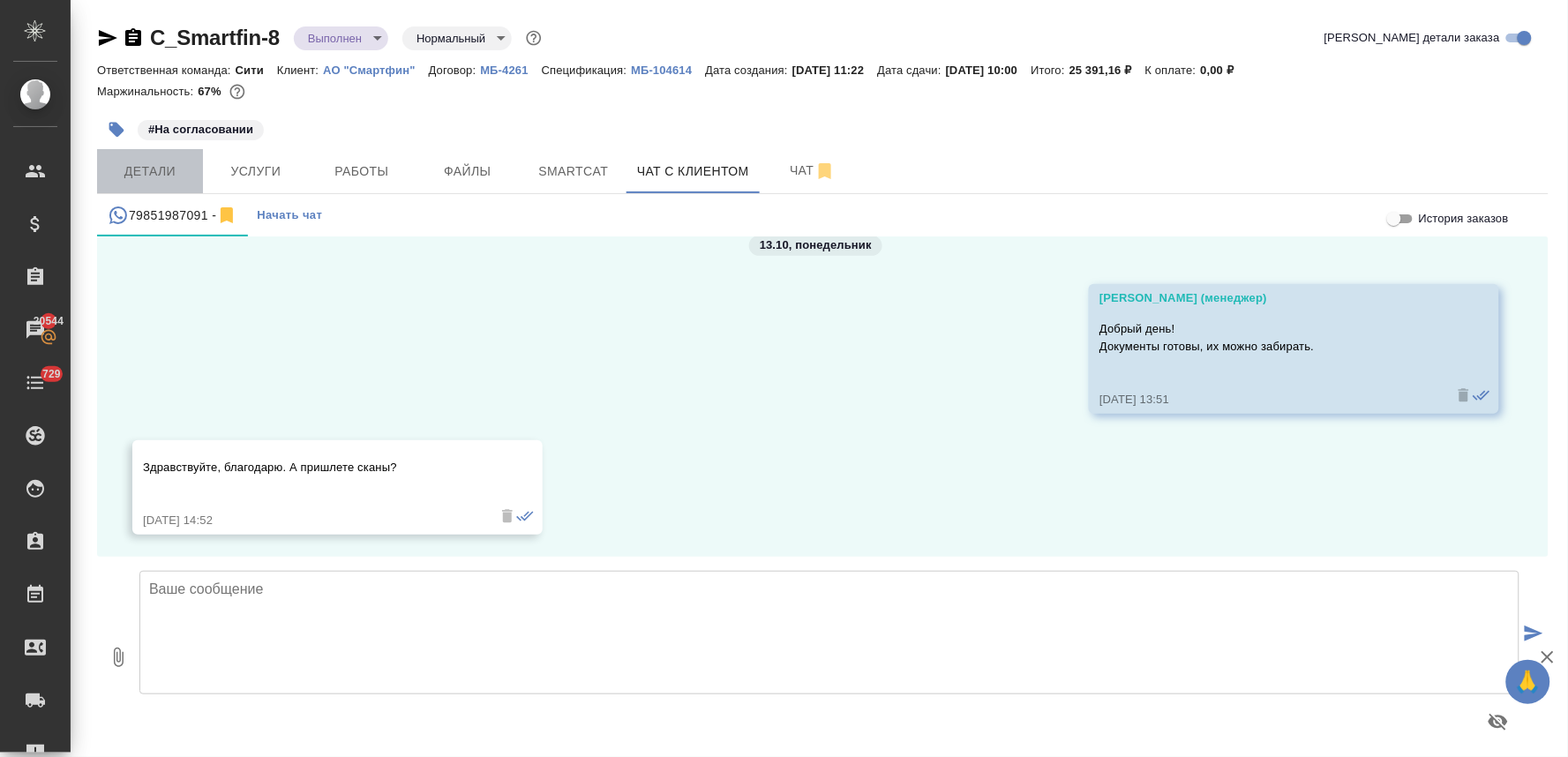
click at [144, 166] on span "Детали" at bounding box center [150, 171] width 85 height 22
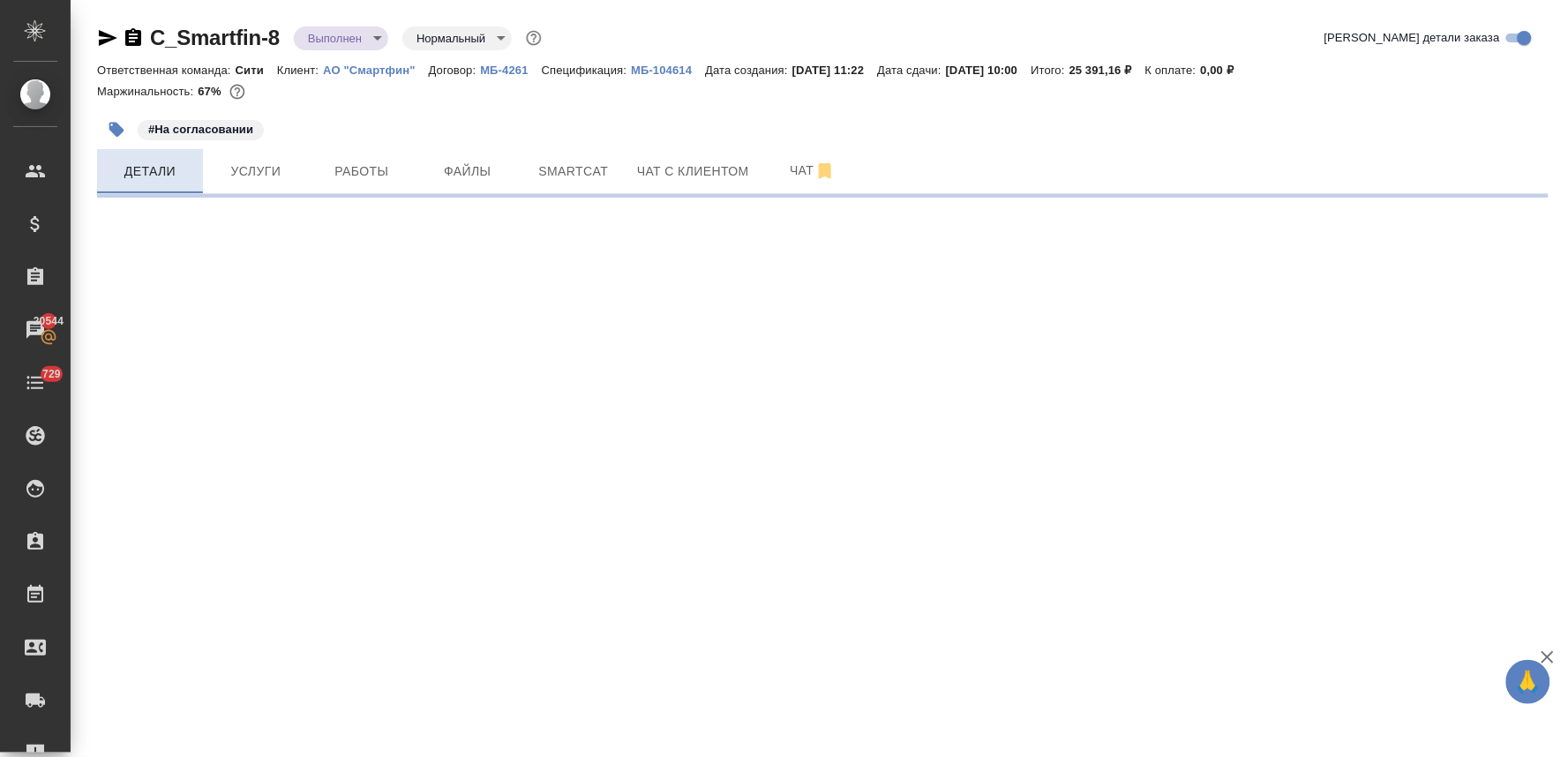
select select "RU"
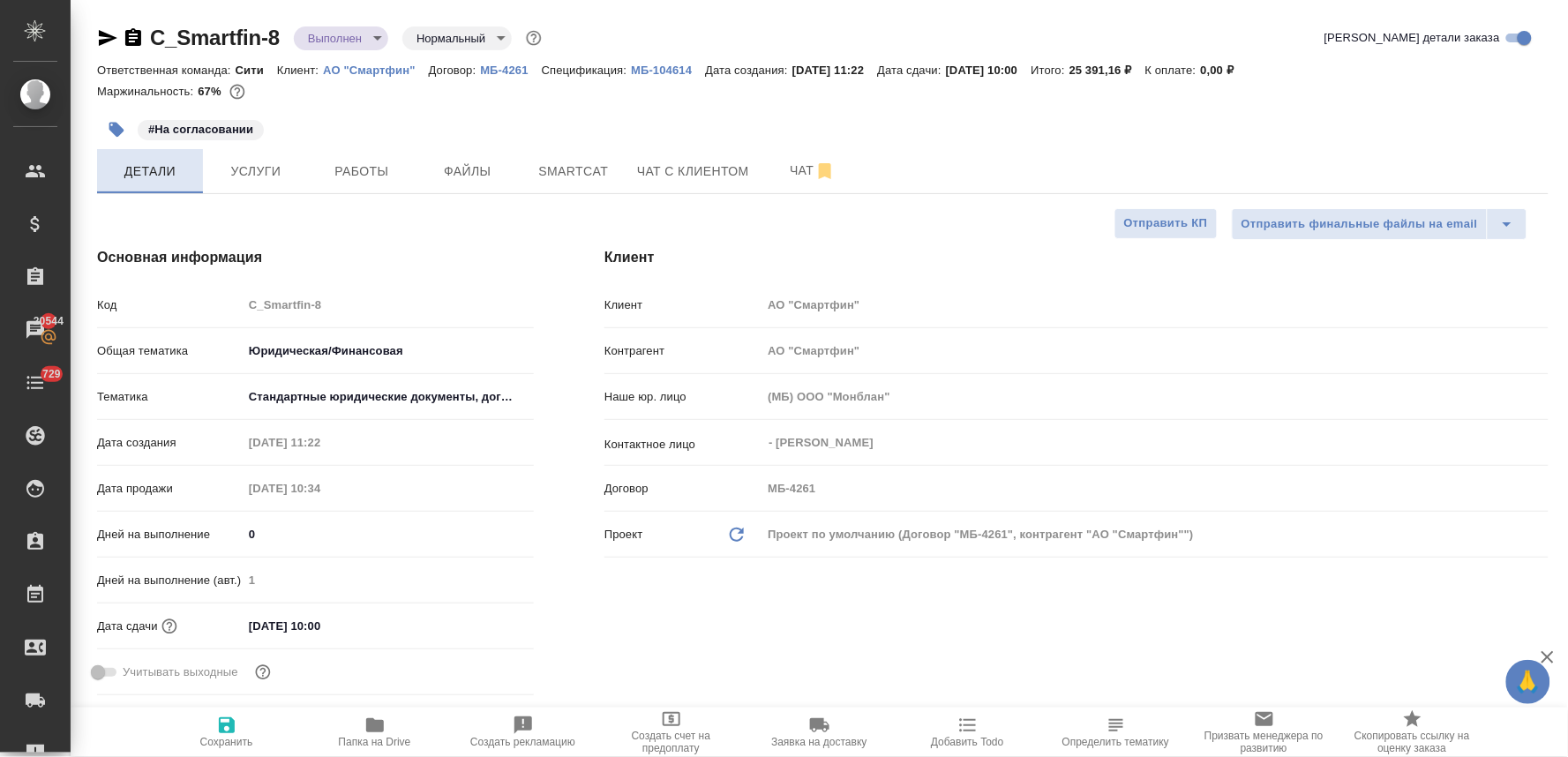
type textarea "x"
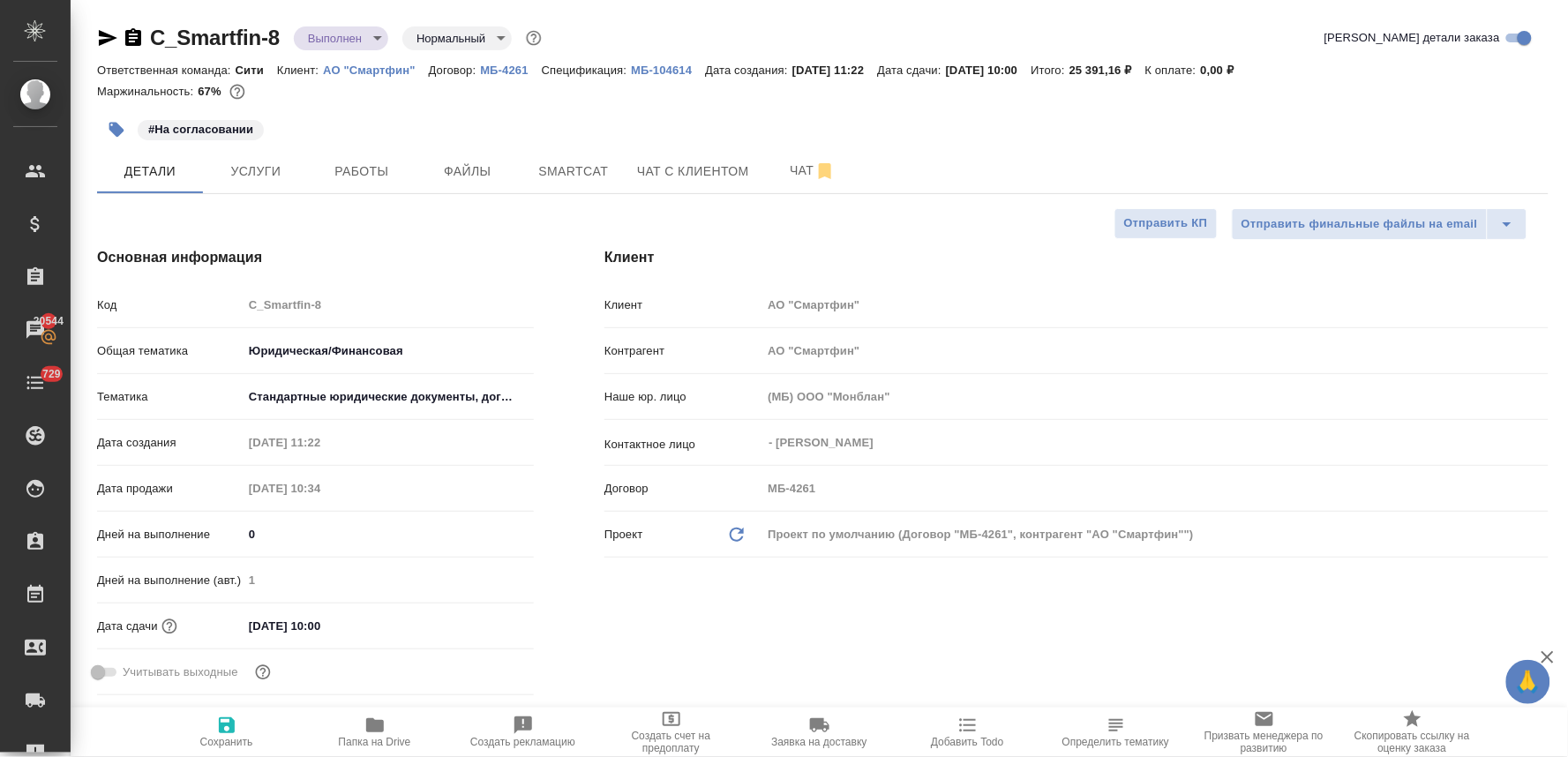
type textarea "x"
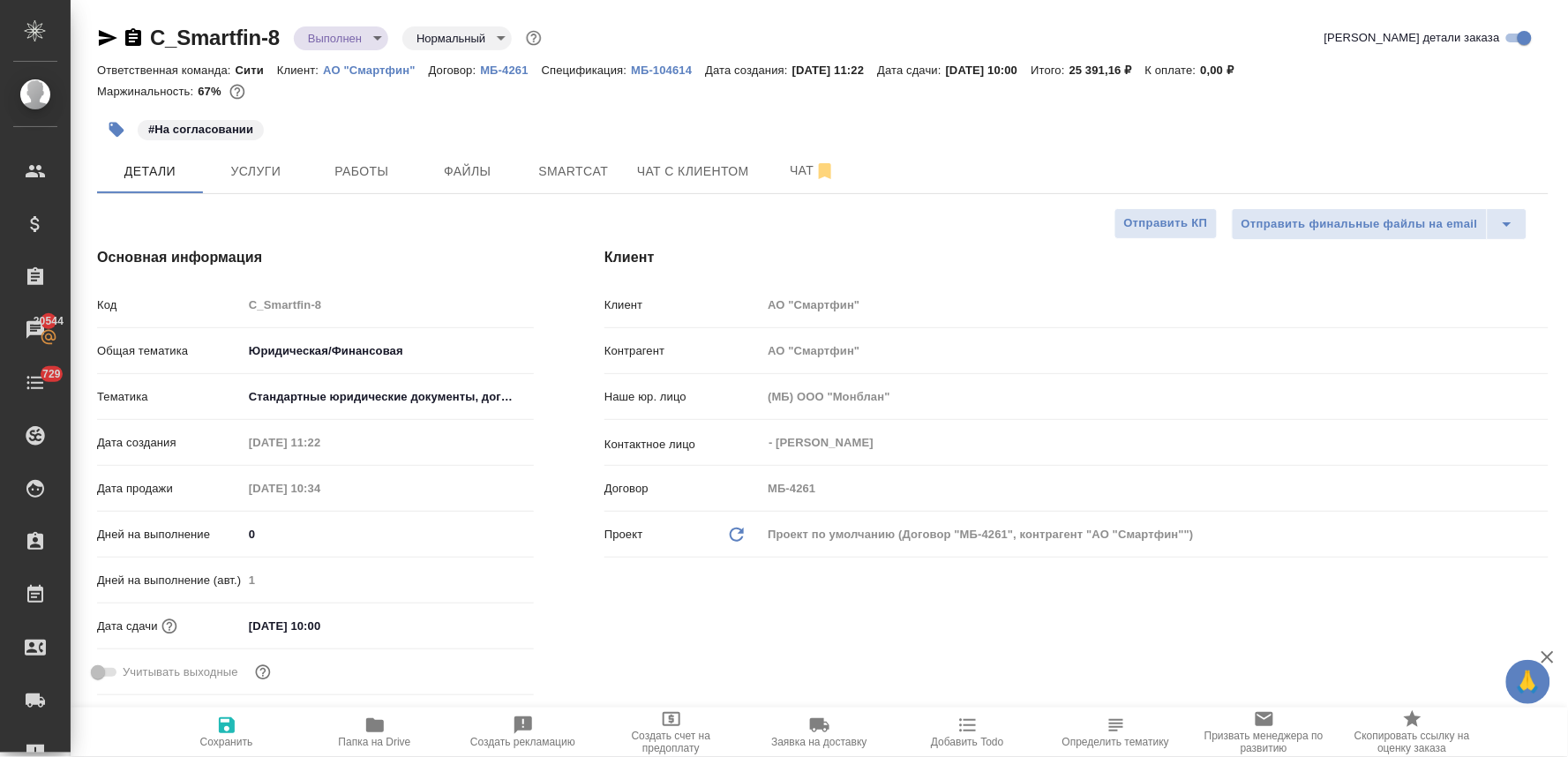
type textarea "x"
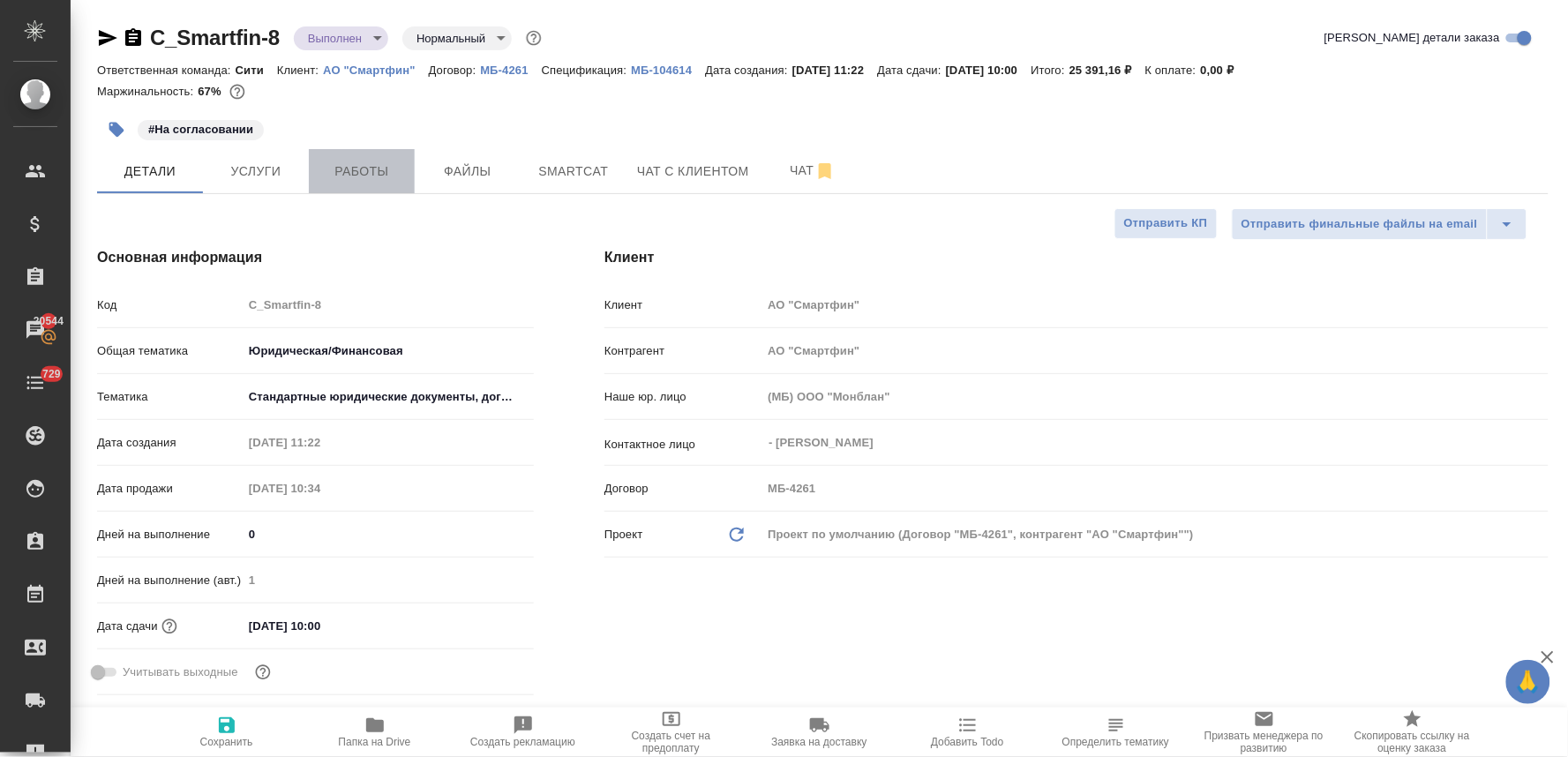
click at [382, 169] on span "Работы" at bounding box center [361, 171] width 85 height 22
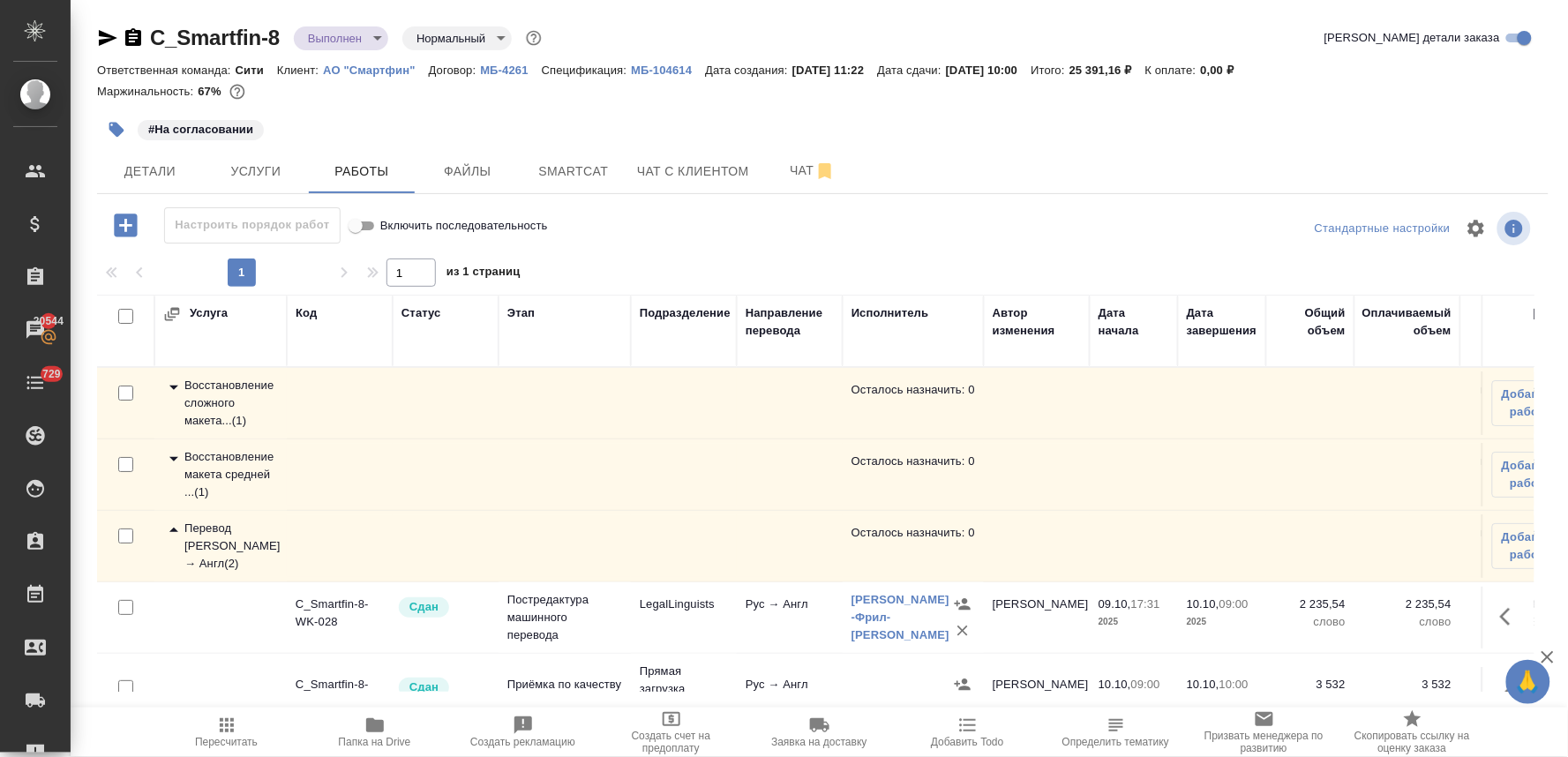
click at [246, 482] on div "Восстановление макета средней ... ( 1 )" at bounding box center [221, 475] width 115 height 53
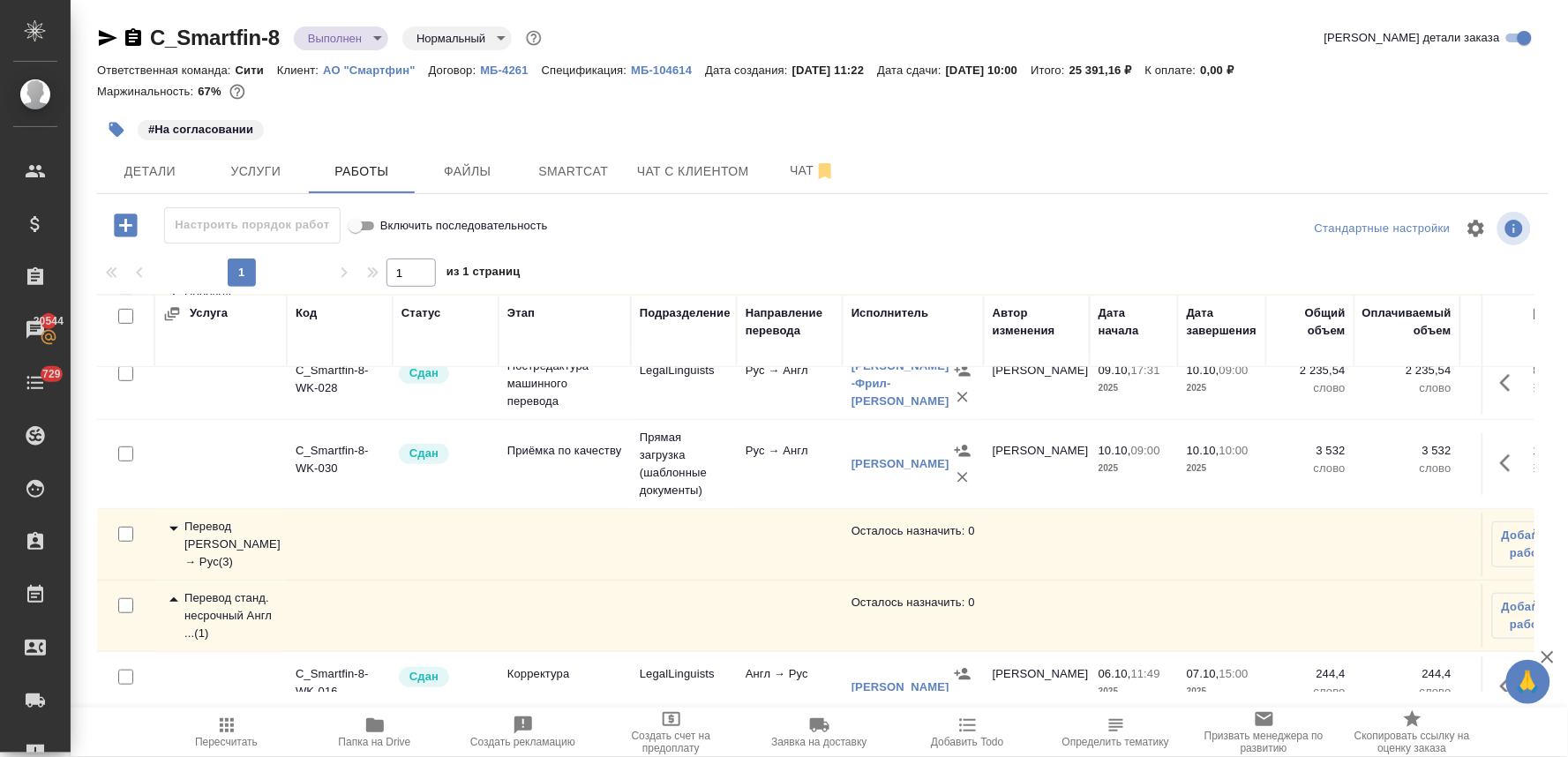
scroll to position [425, 0]
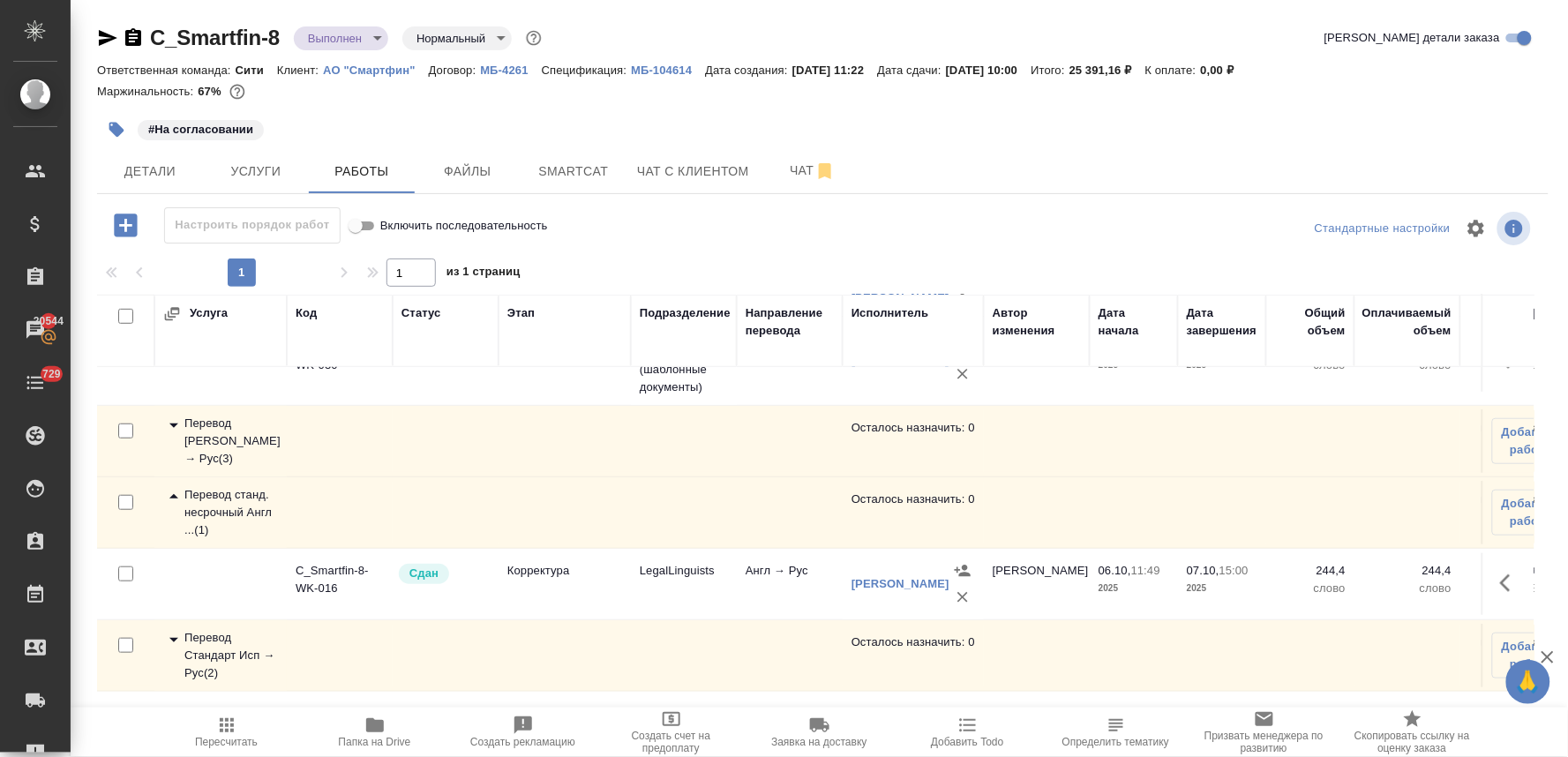
click at [217, 630] on div "Перевод Стандарт Исп → Рус ( 2 )" at bounding box center [221, 656] width 115 height 53
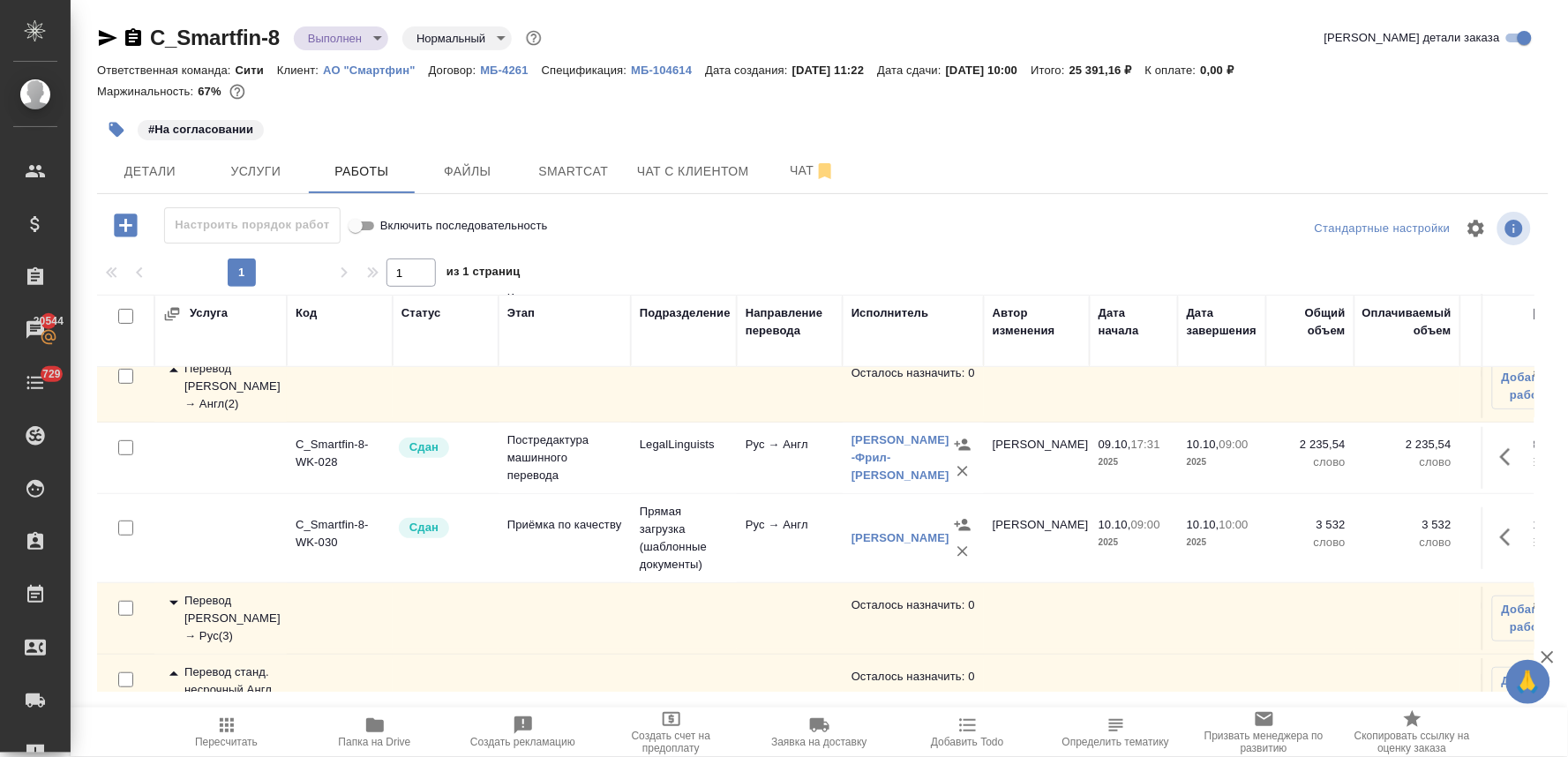
scroll to position [0, 0]
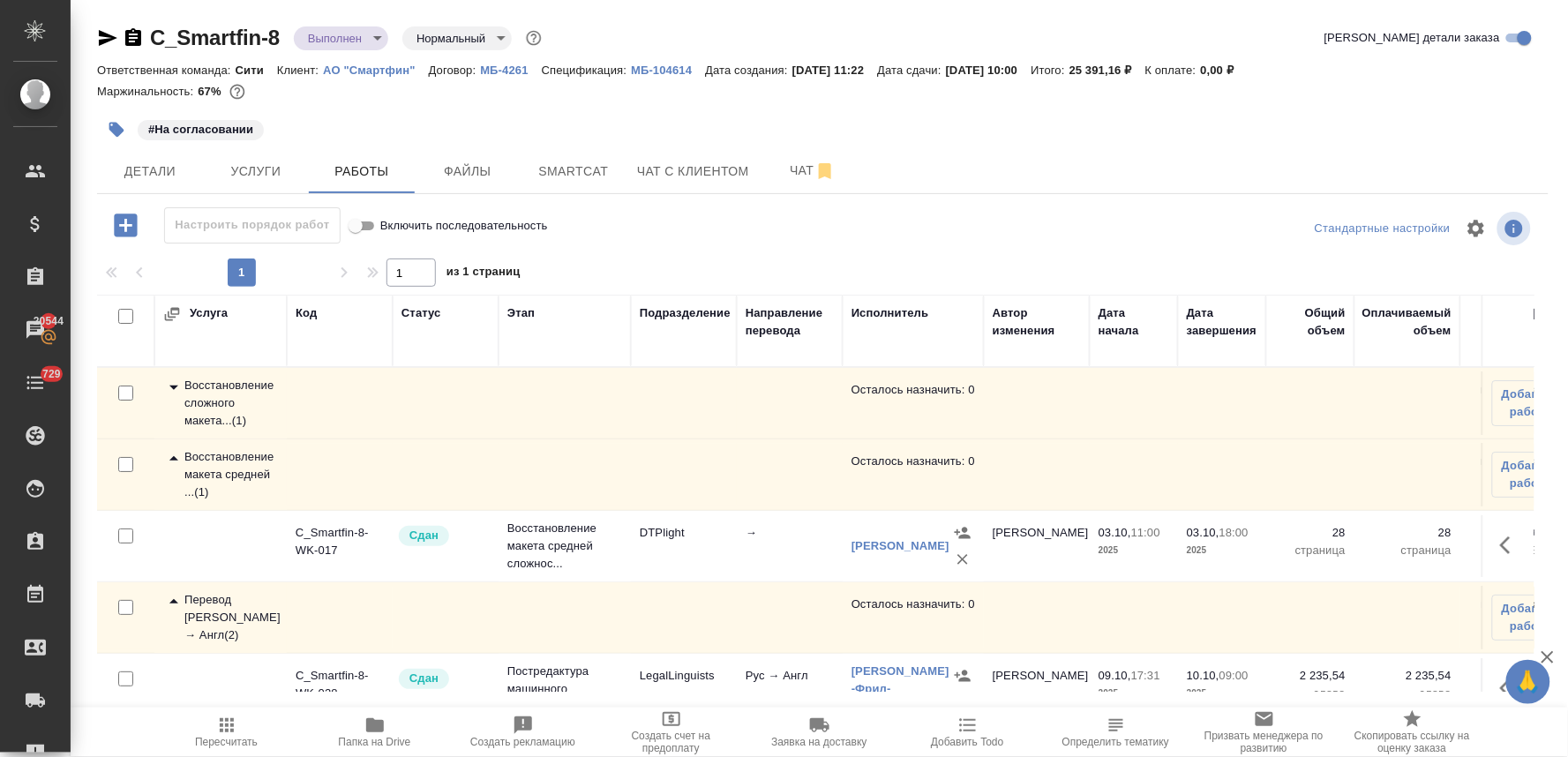
click at [218, 403] on div "Восстановление сложного макета... ( 1 )" at bounding box center [221, 403] width 115 height 53
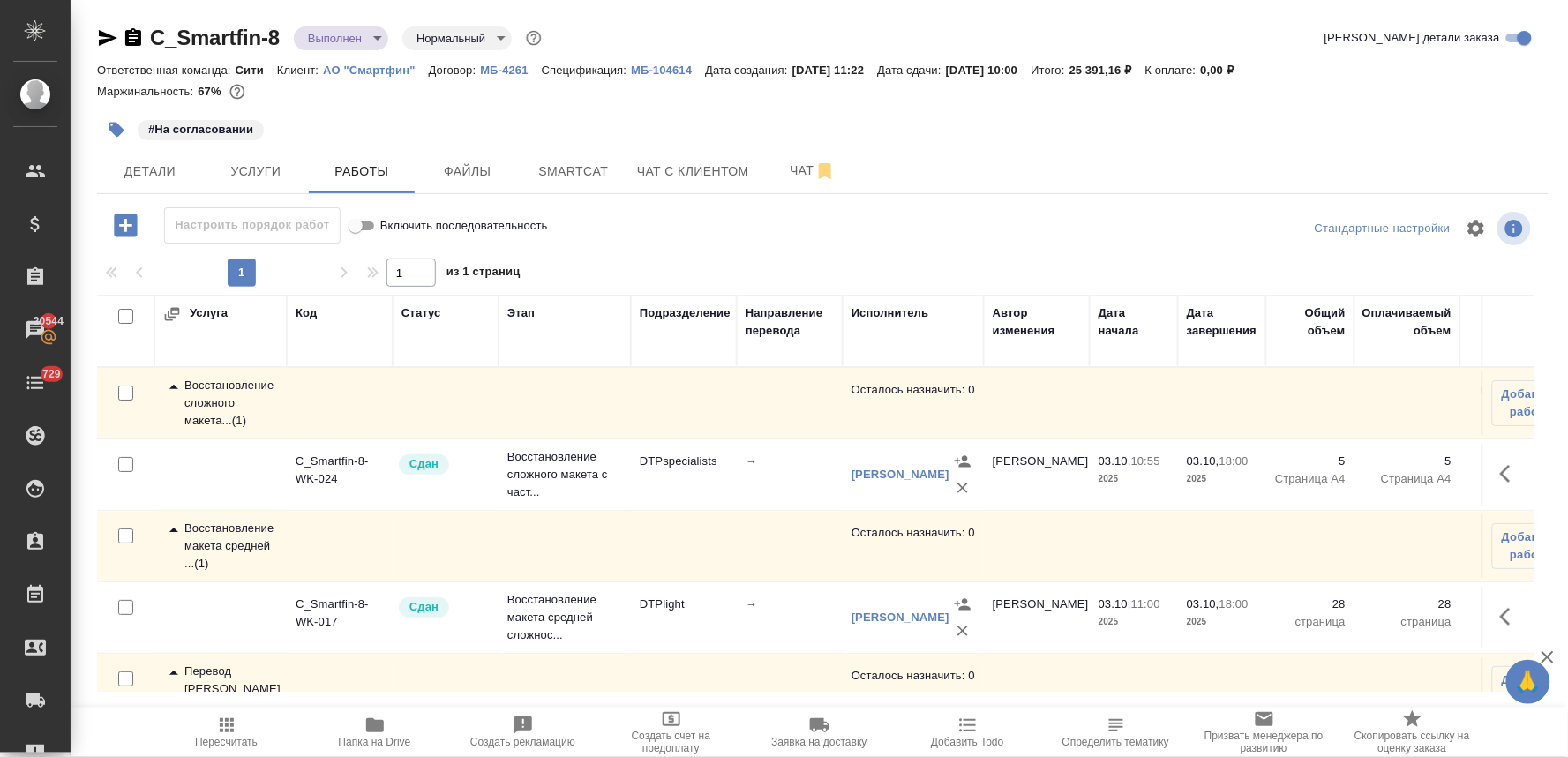
click at [332, 26] on body "🙏 .cls-1 fill:#fff; AWATERA [PERSON_NAME] Спецификации Заказы 20544 Чаты 729 To…" at bounding box center [784, 378] width 1568 height 757
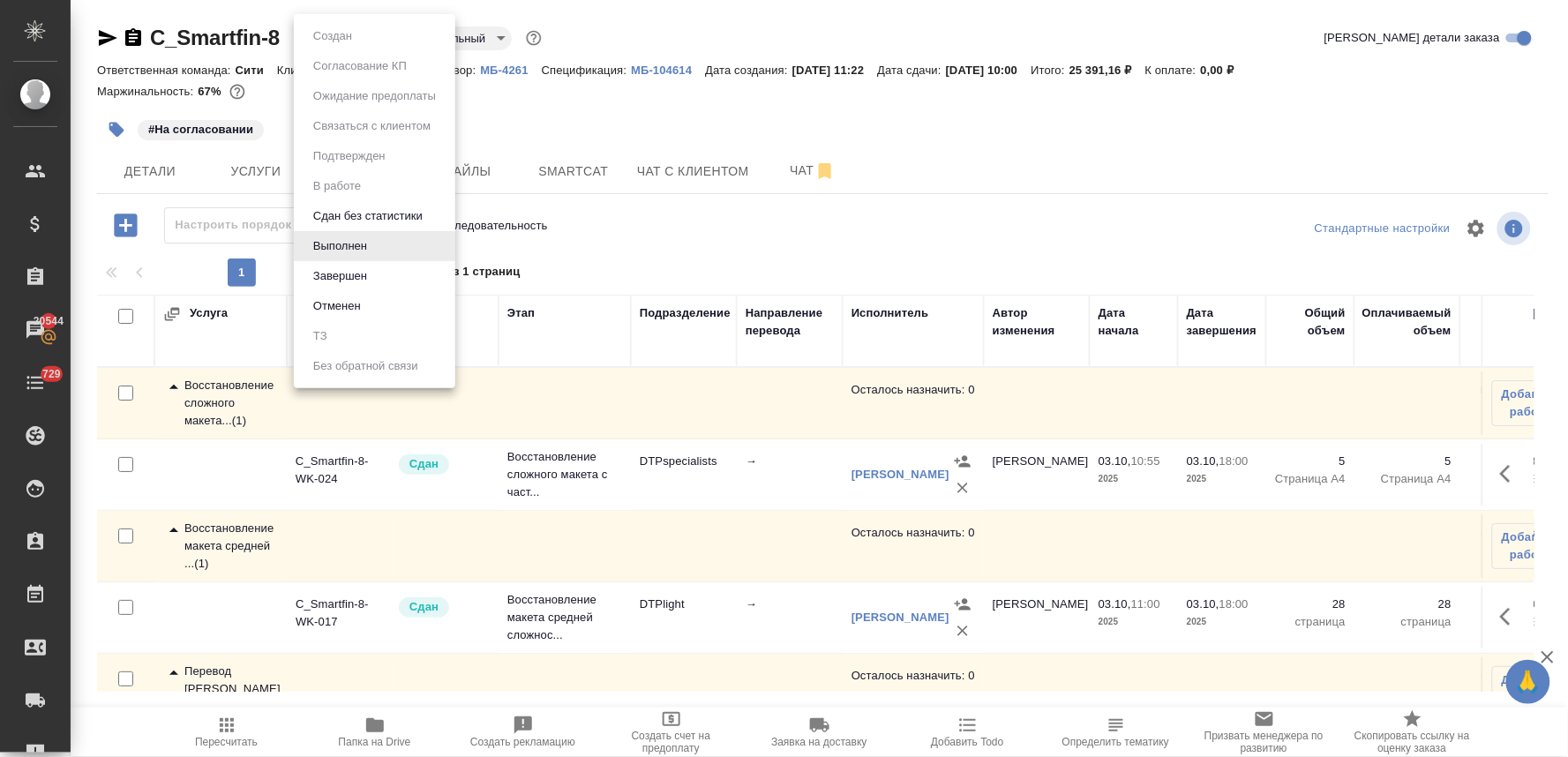
click at [347, 280] on button "Завершен" at bounding box center [340, 276] width 64 height 19
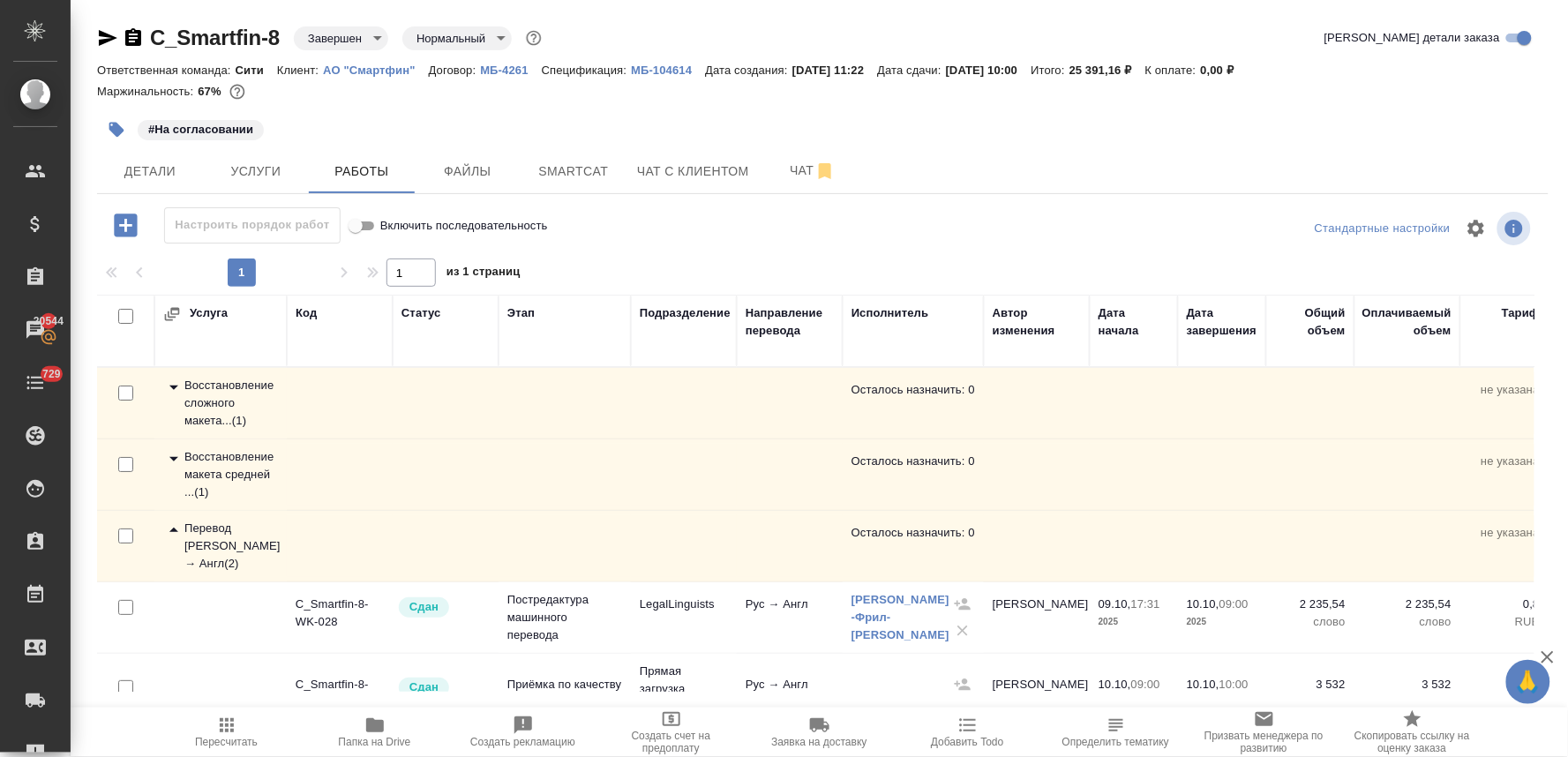
click at [677, 67] on p "МБ-104614" at bounding box center [668, 70] width 74 height 14
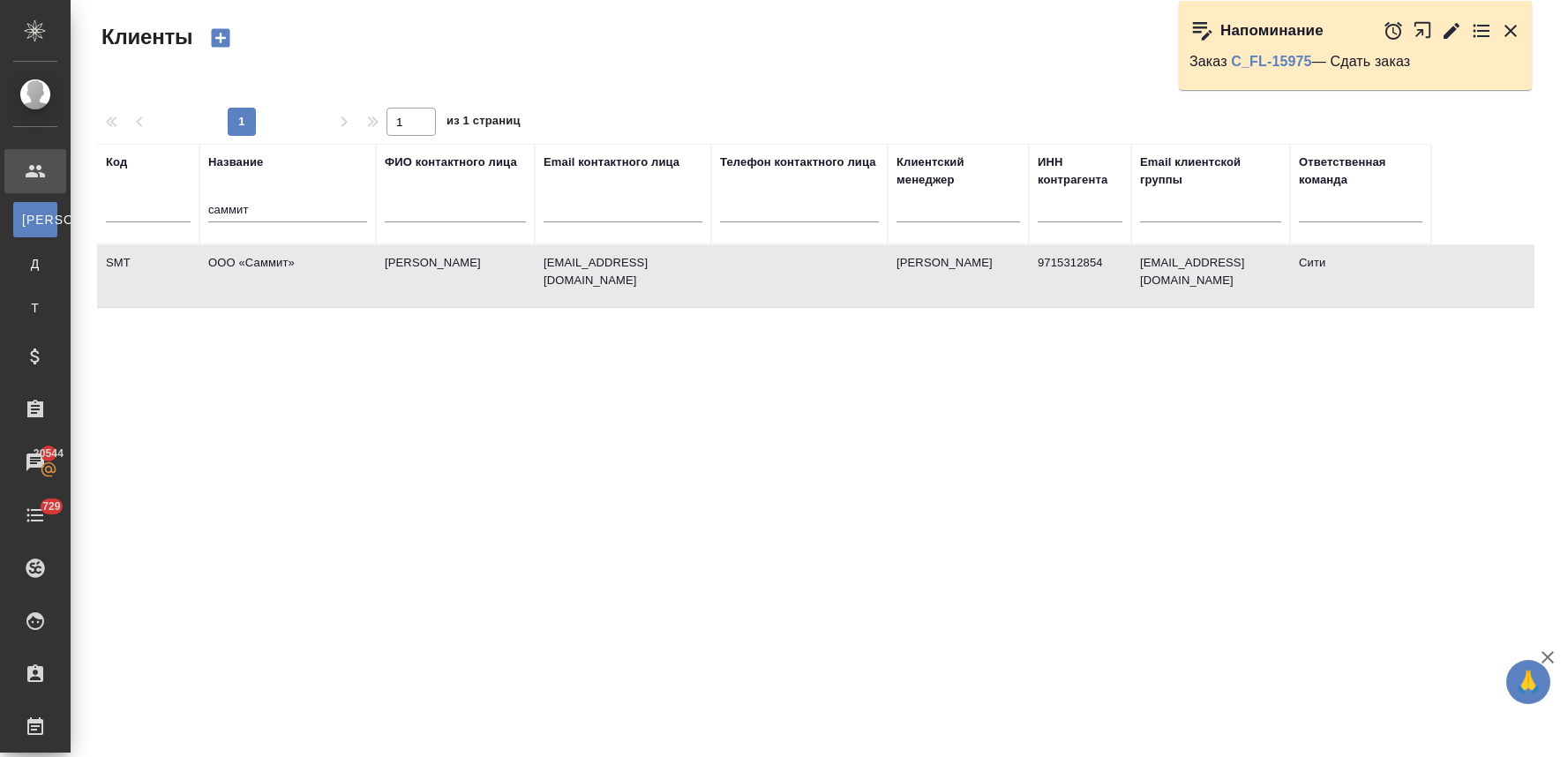
select select "RU"
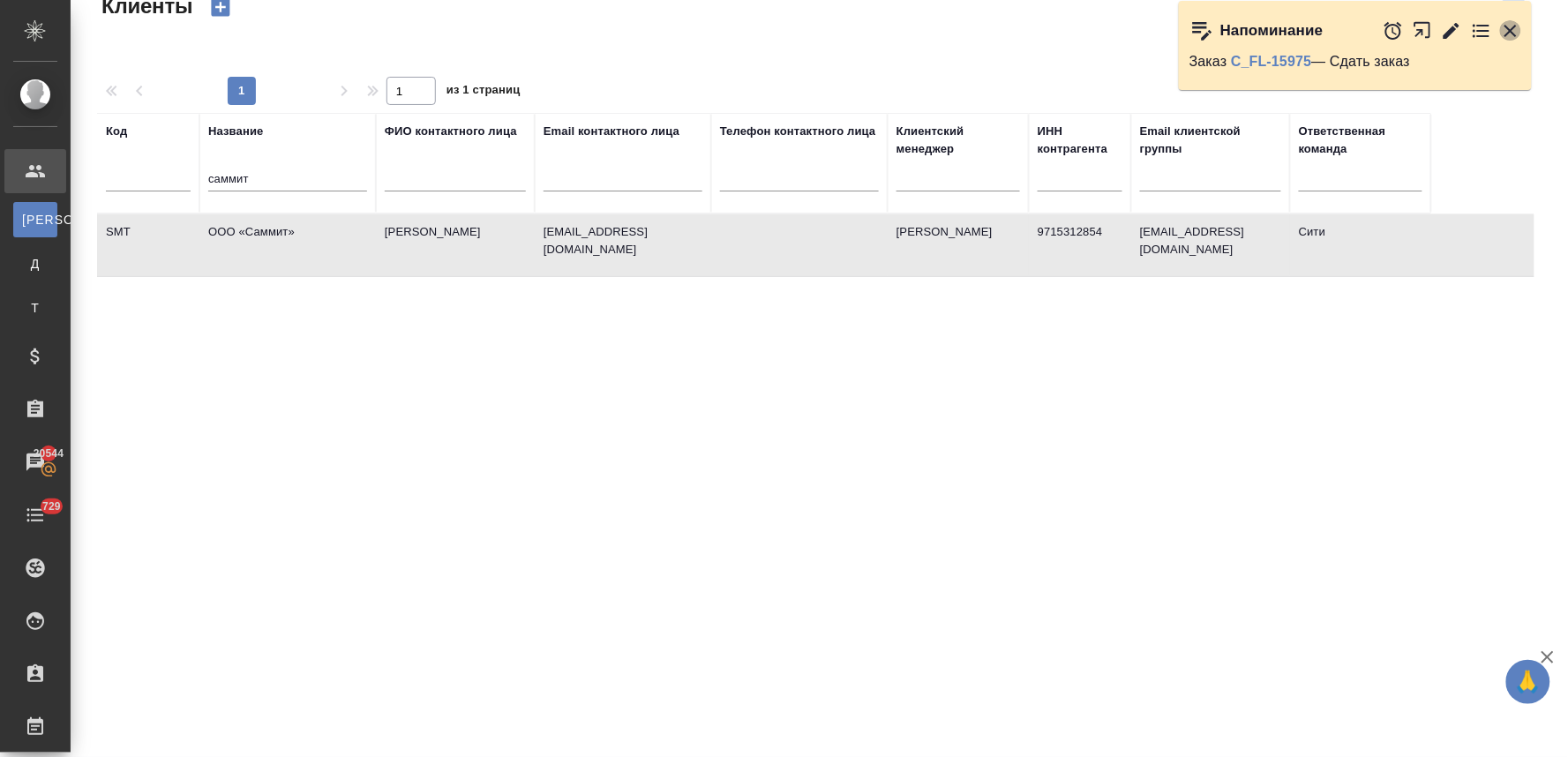
click at [1511, 26] on icon "button" at bounding box center [1511, 31] width 21 height 21
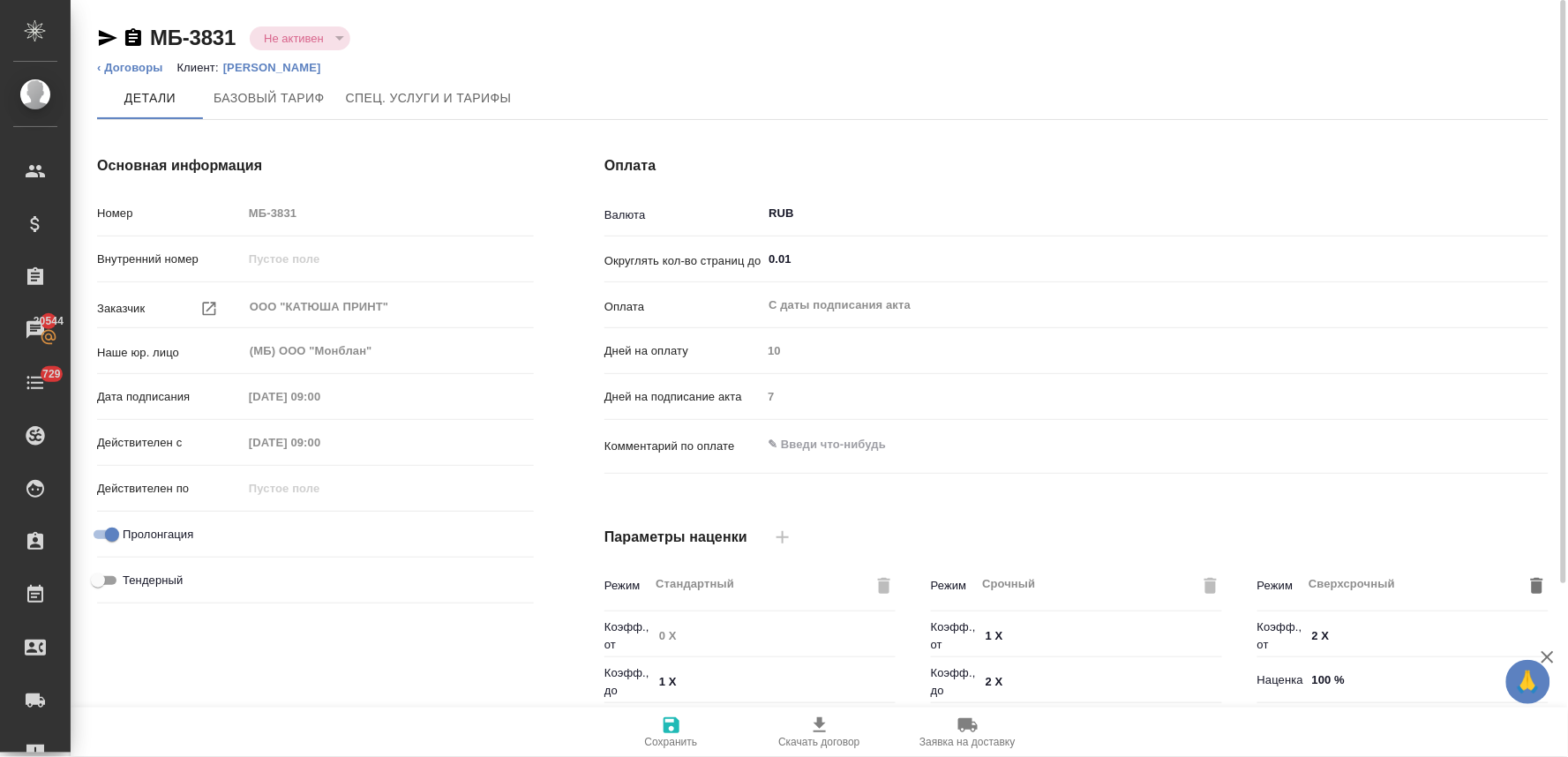
click at [256, 59] on li "Клиент: [PERSON_NAME]" at bounding box center [256, 68] width 157 height 17
click at [259, 63] on p "[PERSON_NAME]" at bounding box center [279, 68] width 111 height 14
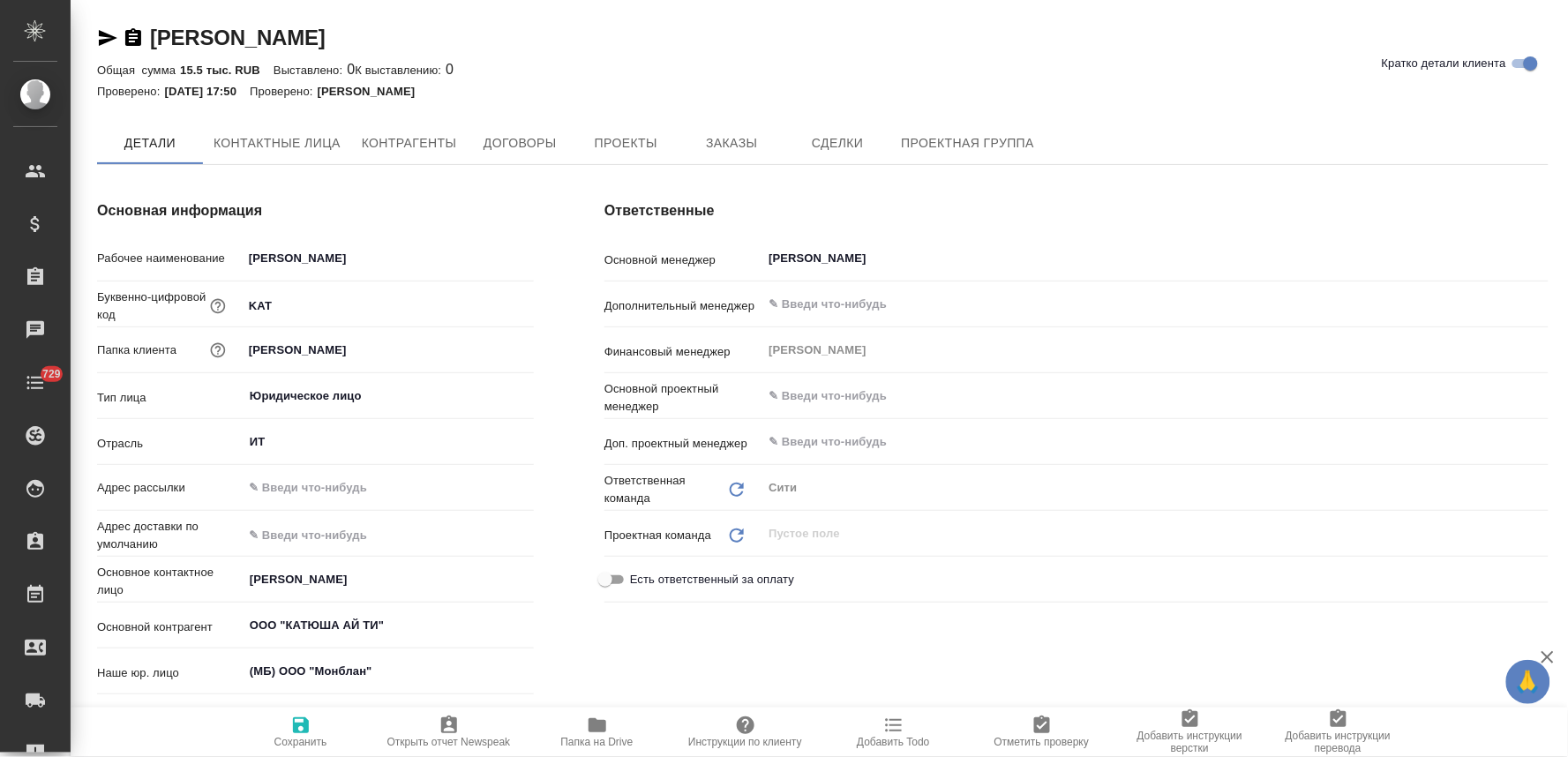
type textarea "x"
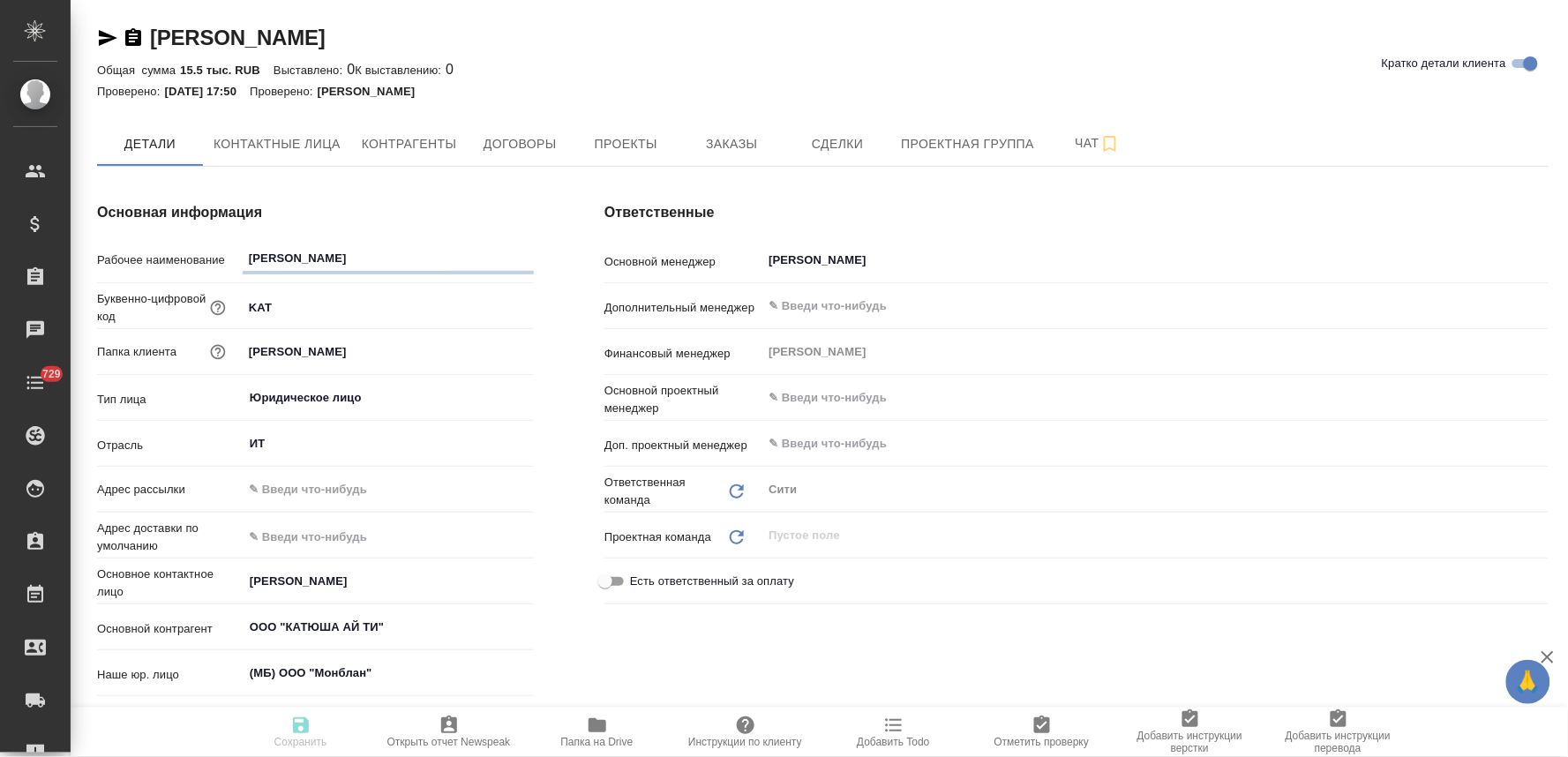
type textarea "x"
click at [721, 144] on span "Заказы" at bounding box center [732, 144] width 85 height 22
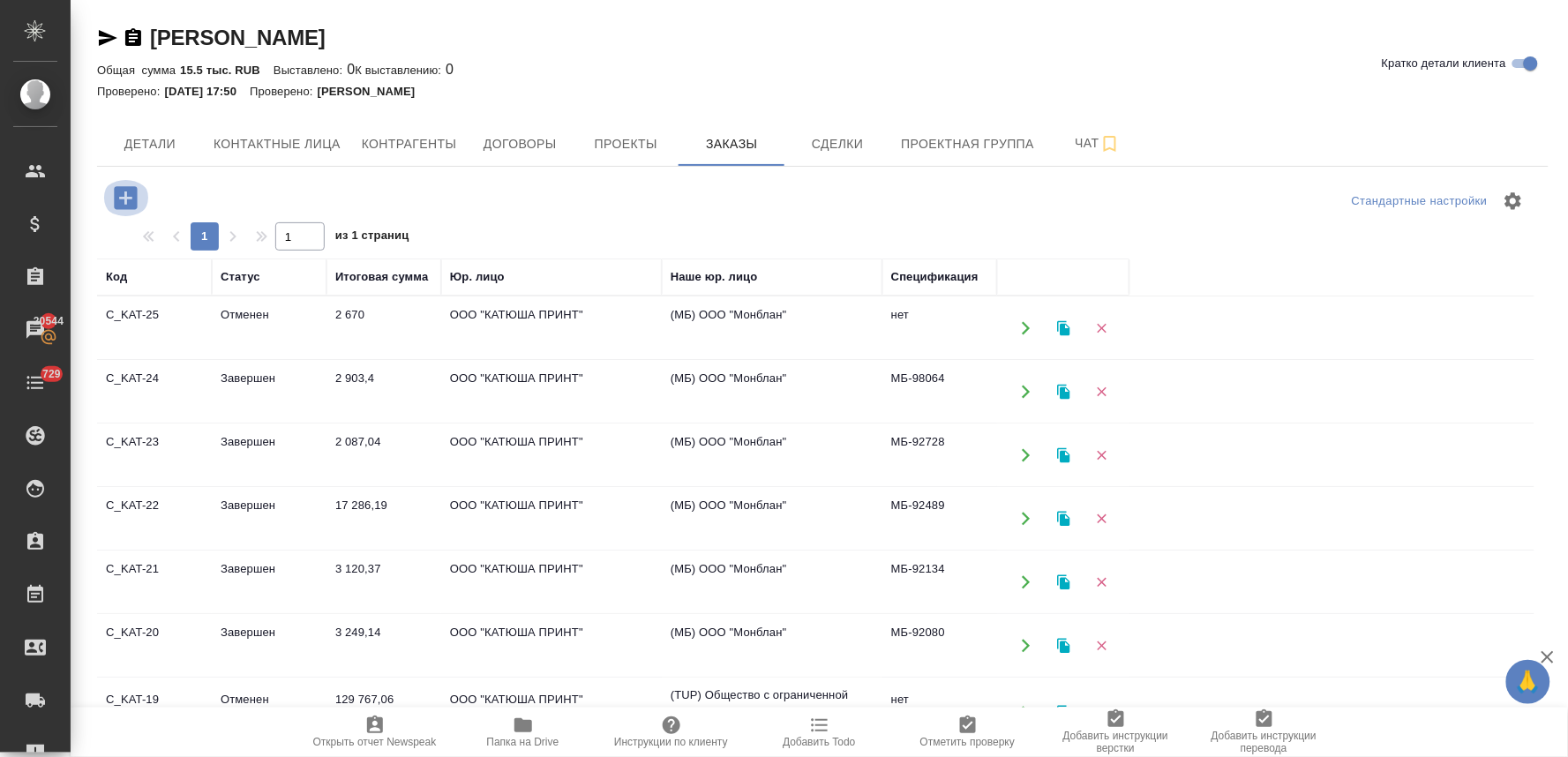
click at [125, 192] on icon "button" at bounding box center [126, 198] width 31 height 31
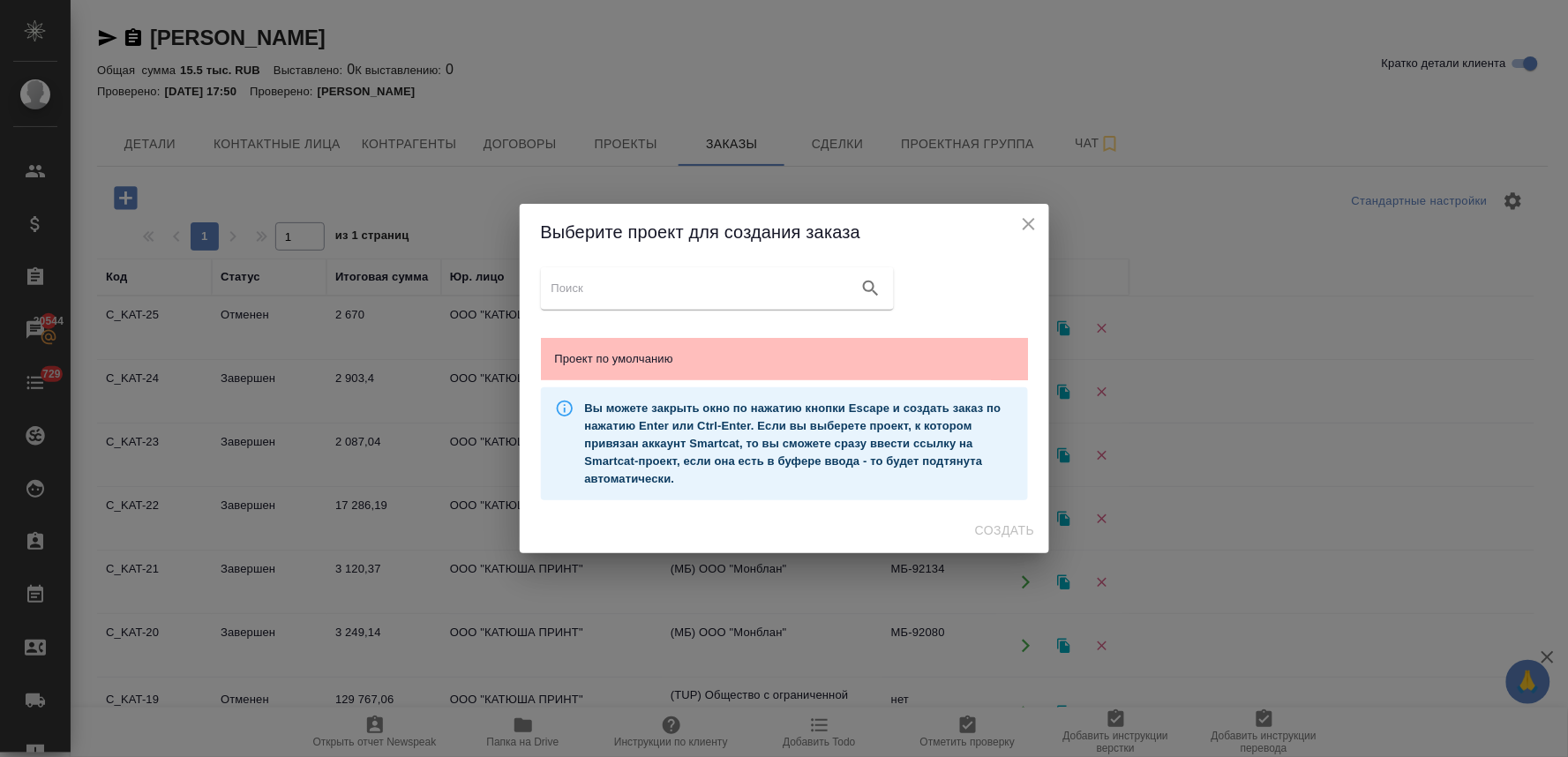
click at [639, 359] on span "Проект по умолчанию" at bounding box center [784, 360] width 459 height 17
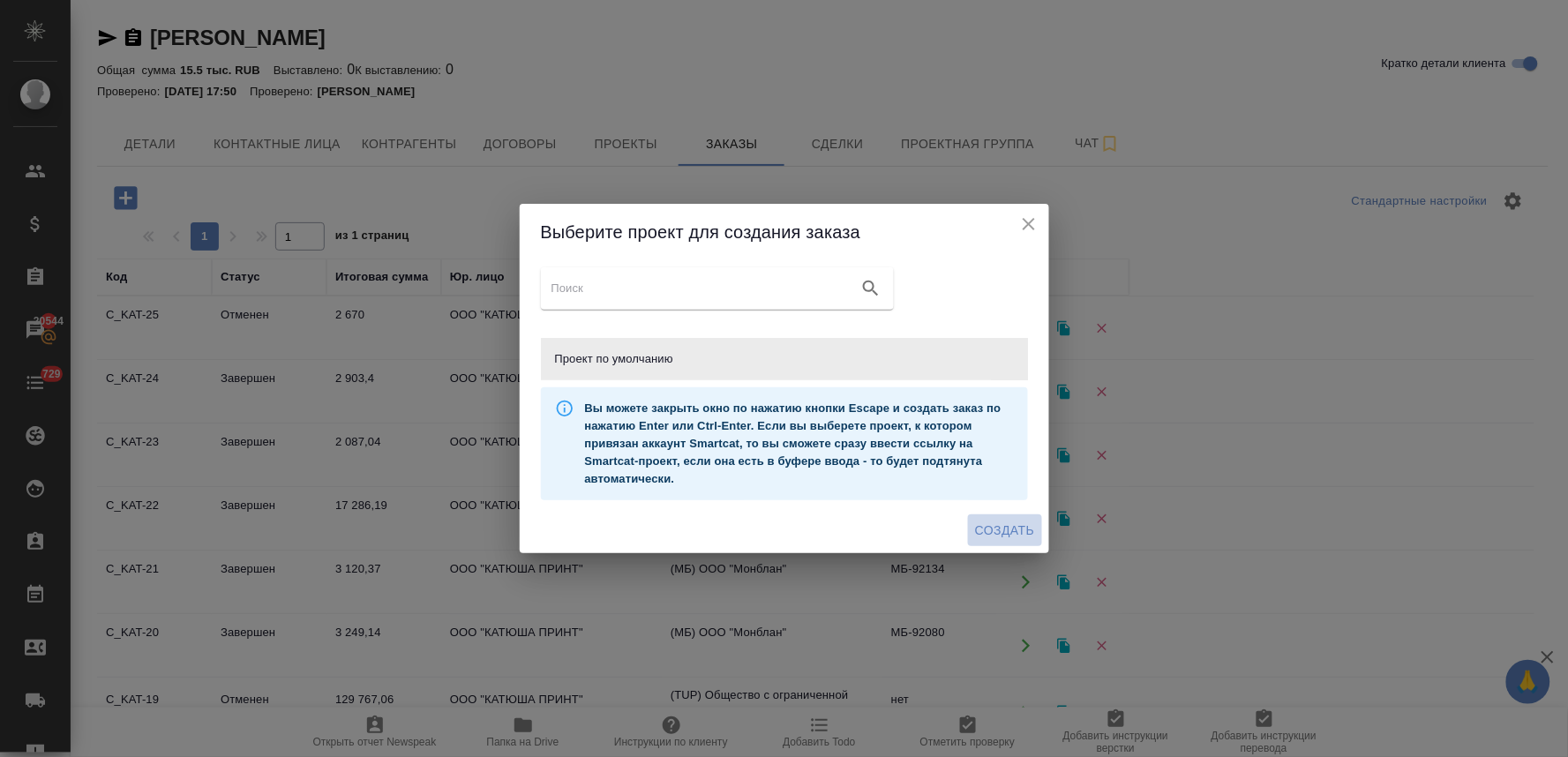
click at [986, 526] on span "Создать" at bounding box center [1005, 531] width 59 height 22
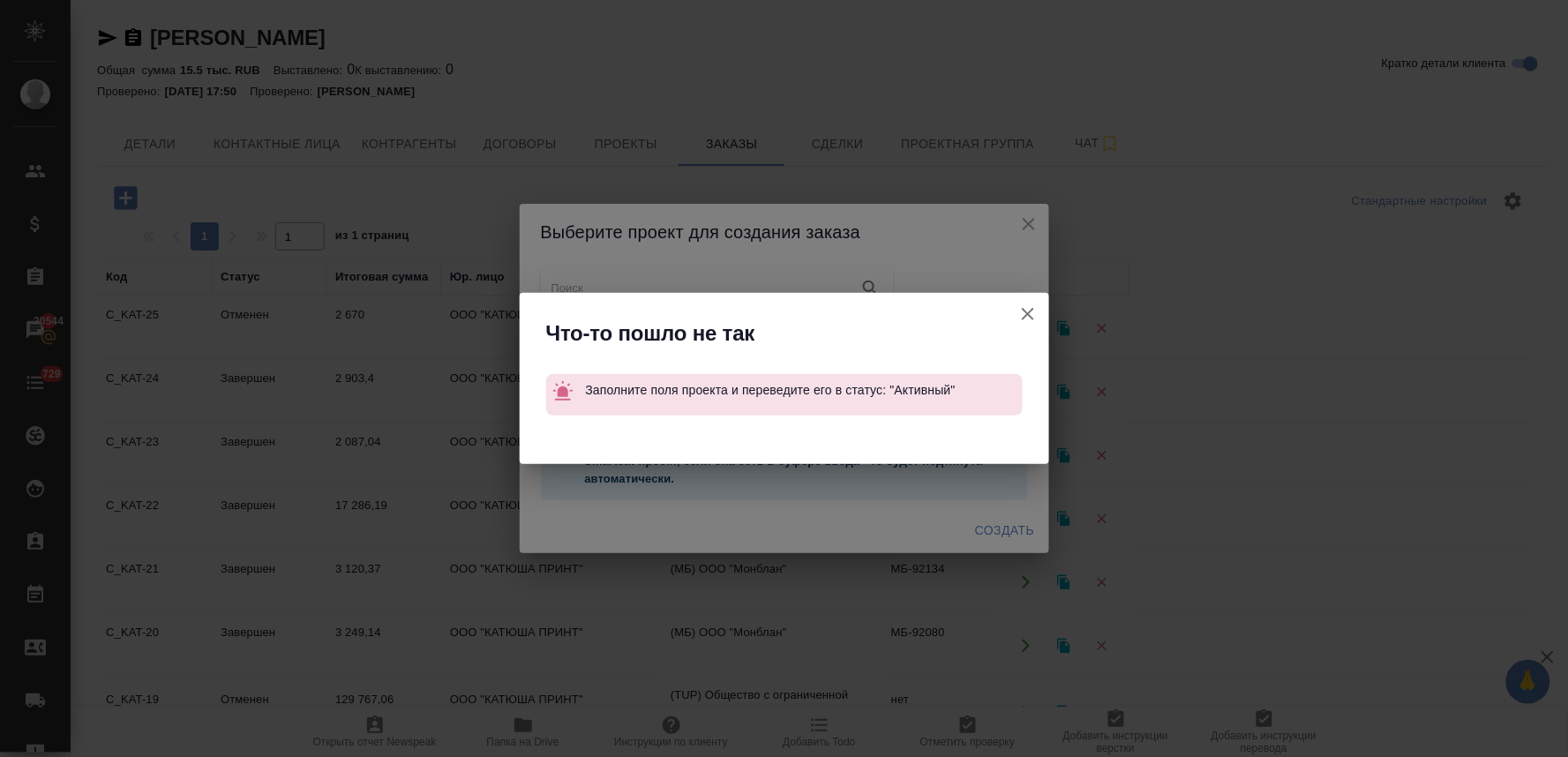
click at [1029, 313] on icon "button" at bounding box center [1028, 314] width 13 height 13
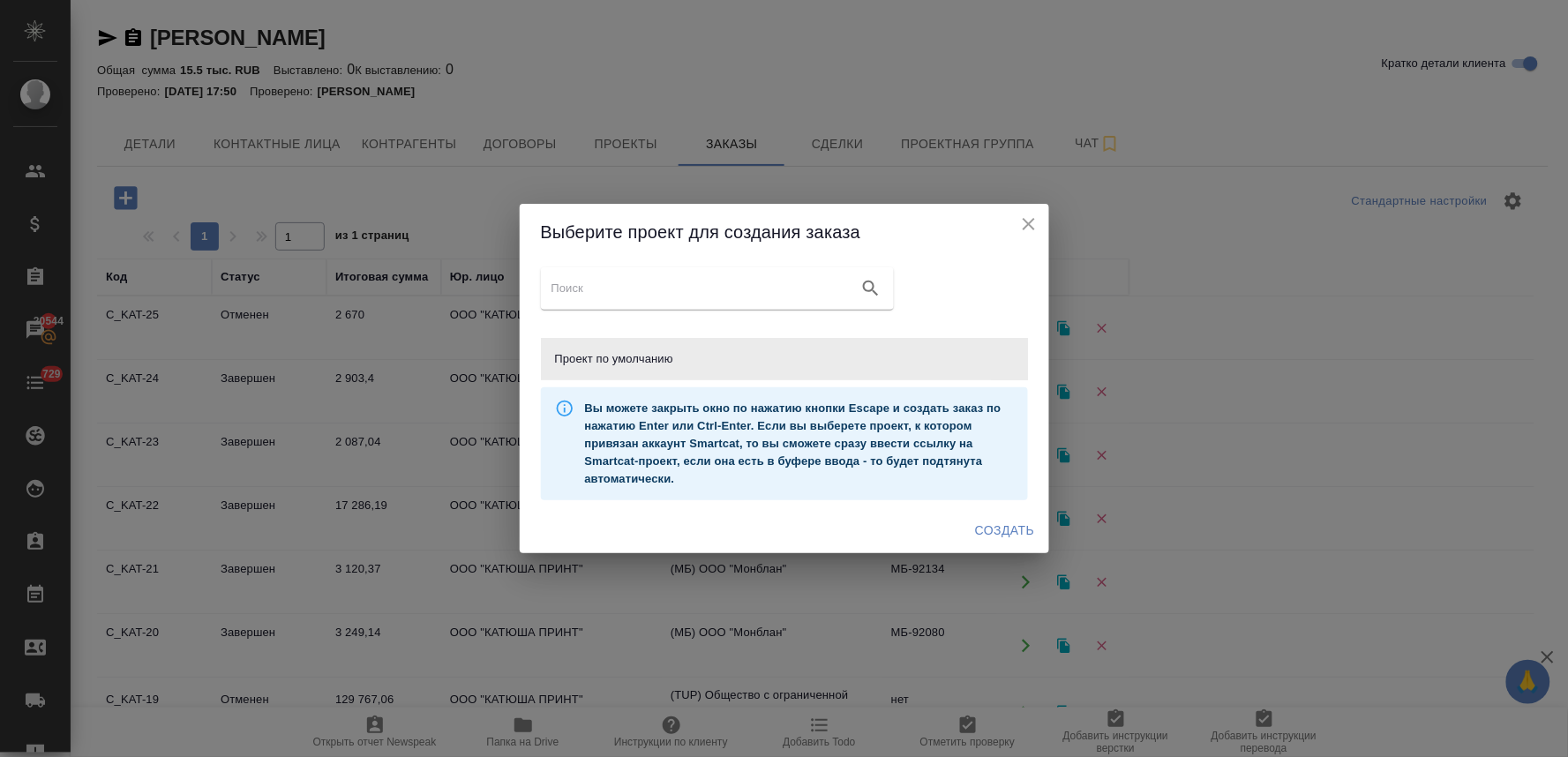
click at [1024, 224] on icon "close" at bounding box center [1029, 224] width 21 height 21
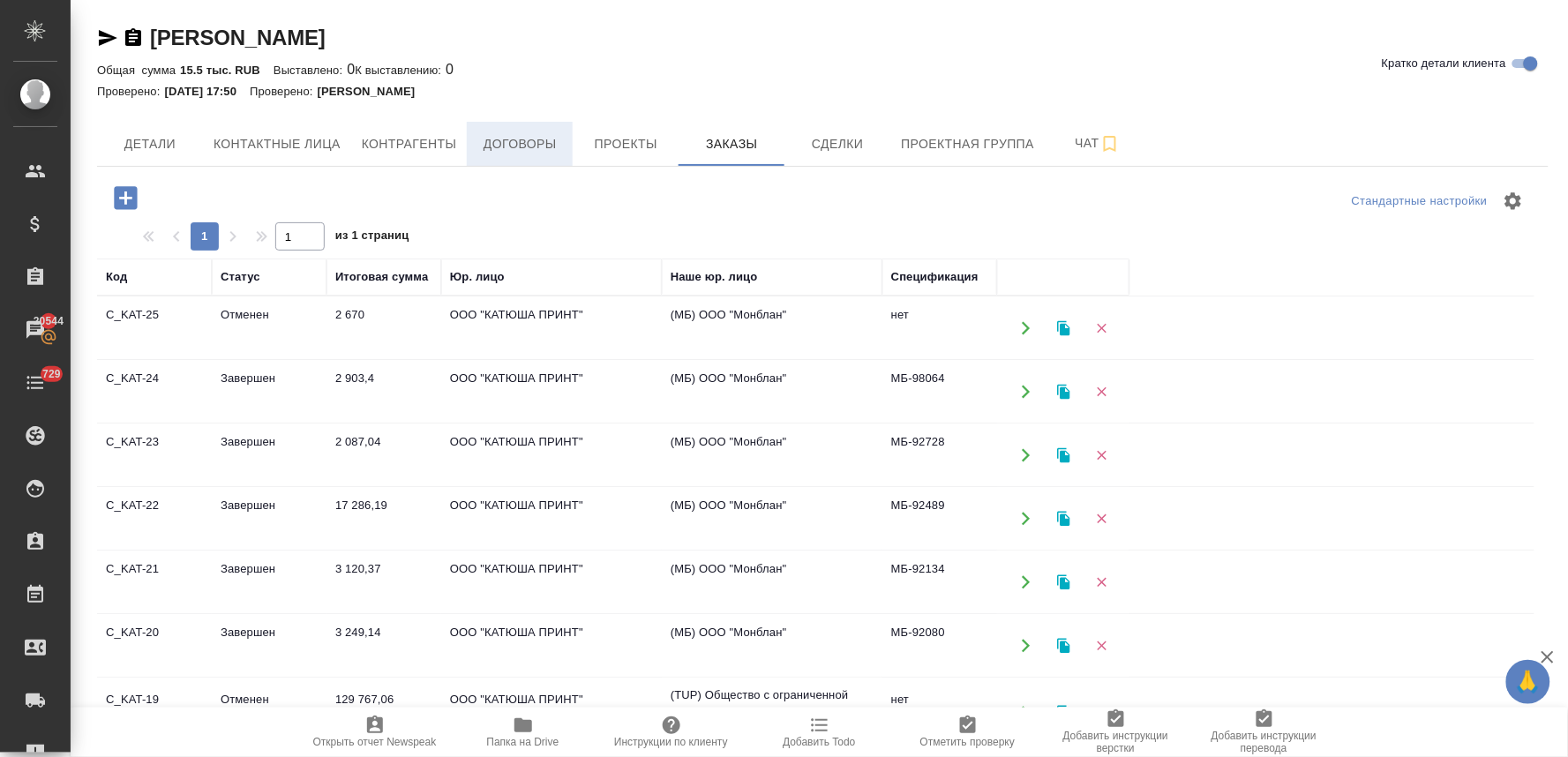
click at [533, 130] on button "Договоры" at bounding box center [520, 143] width 106 height 44
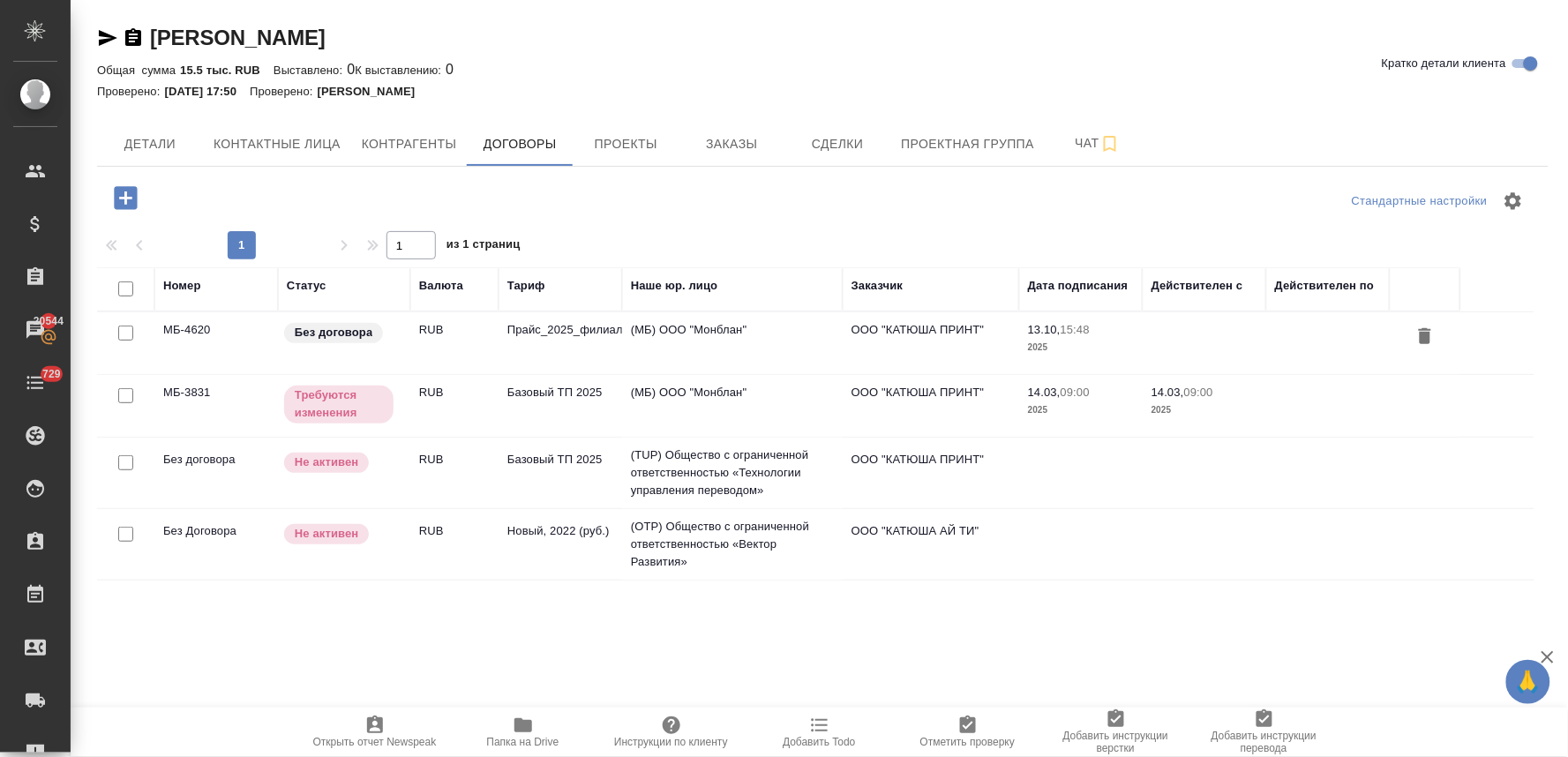
click at [579, 328] on td "Прайс_2025_филиалы" at bounding box center [560, 344] width 123 height 62
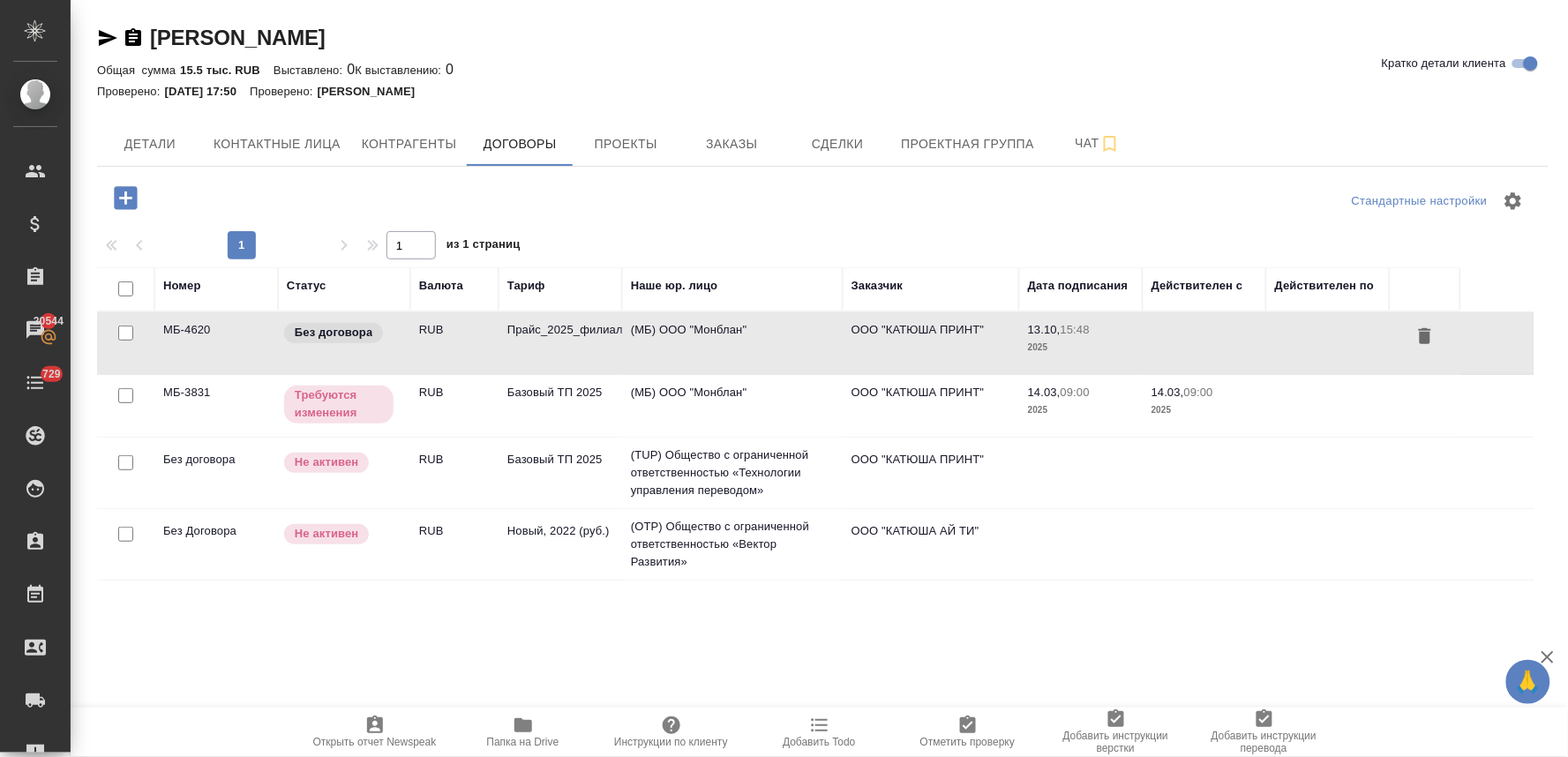
click at [579, 328] on td "Прайс_2025_филиалы" at bounding box center [560, 344] width 123 height 62
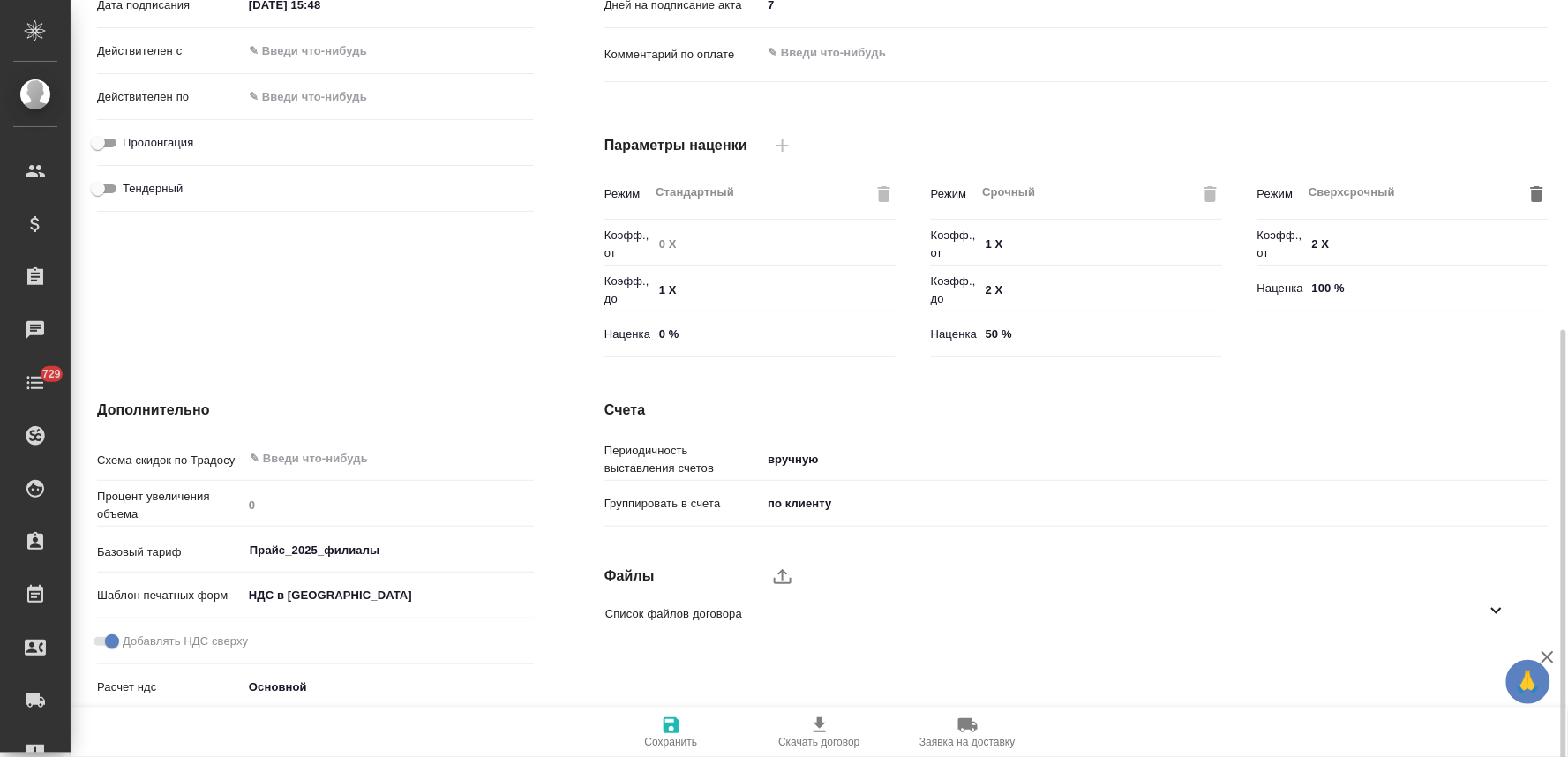
scroll to position [442, 0]
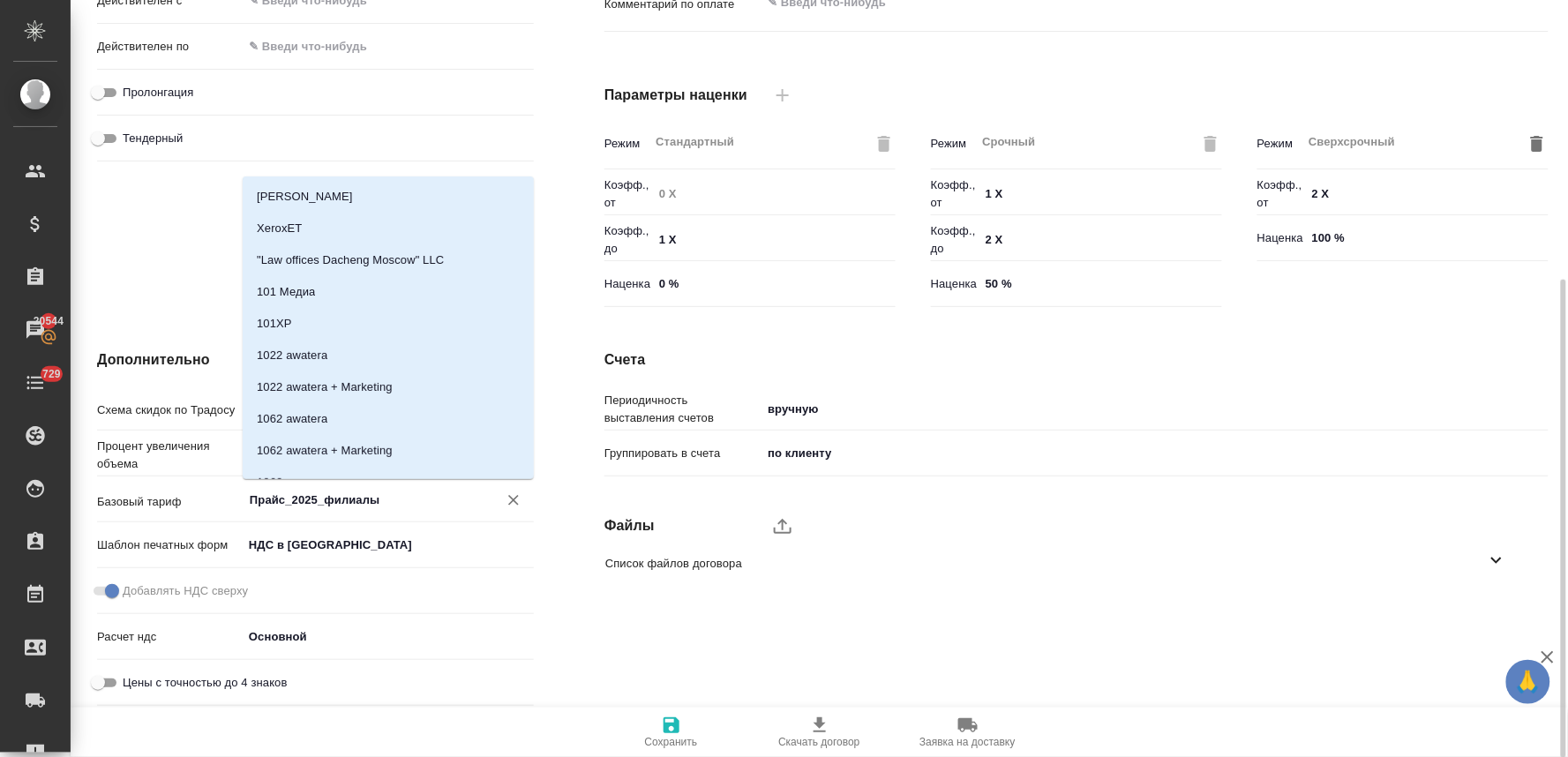
click at [382, 501] on input "Прайс_2025_филиалы" at bounding box center [358, 499] width 222 height 21
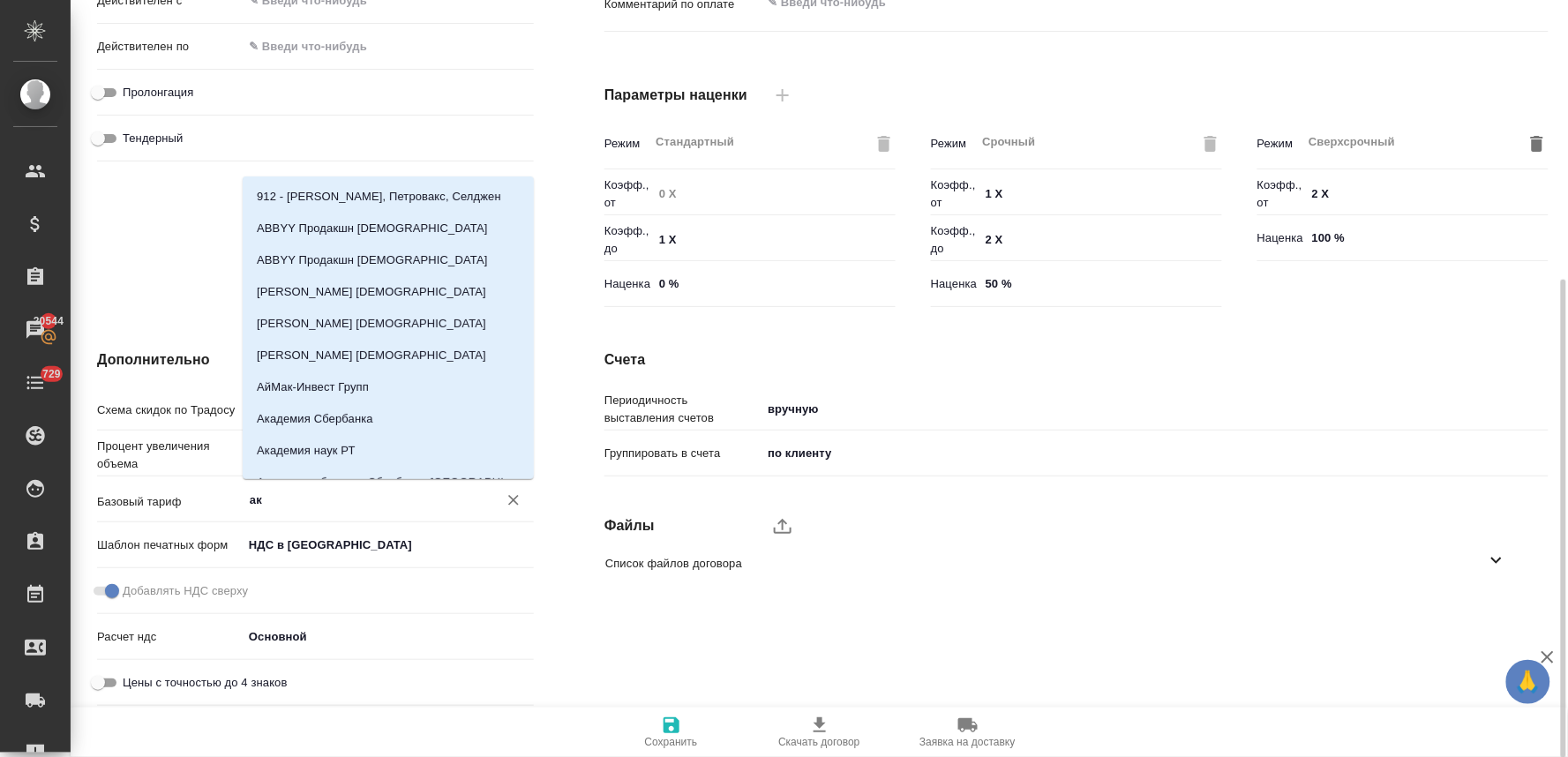
type input "[PERSON_NAME]"
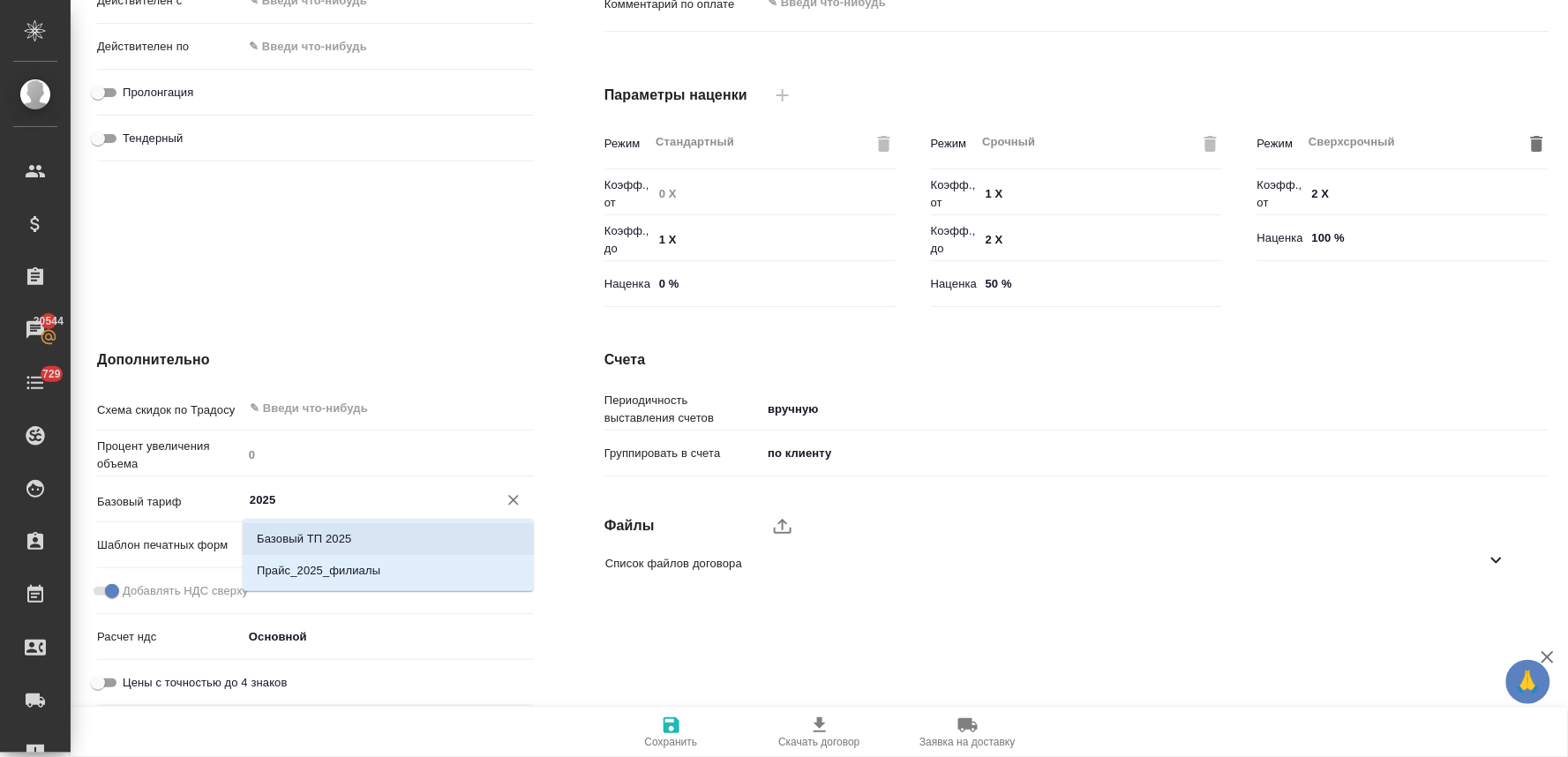
click at [375, 535] on li "Базовый ТП 2025" at bounding box center [389, 539] width 291 height 32
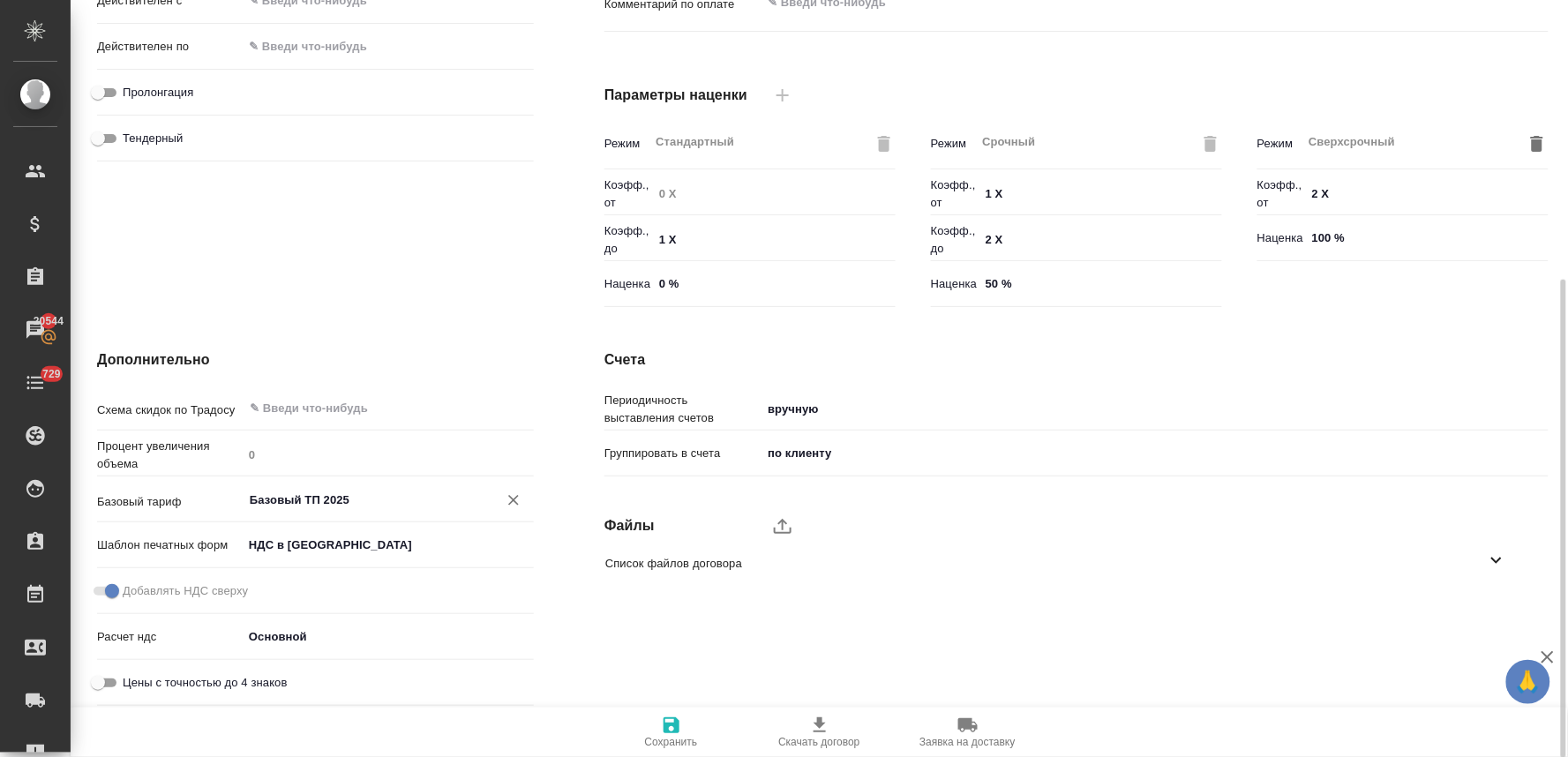
type input "Базовый ТП 2025"
click at [673, 724] on icon "button" at bounding box center [671, 726] width 21 height 21
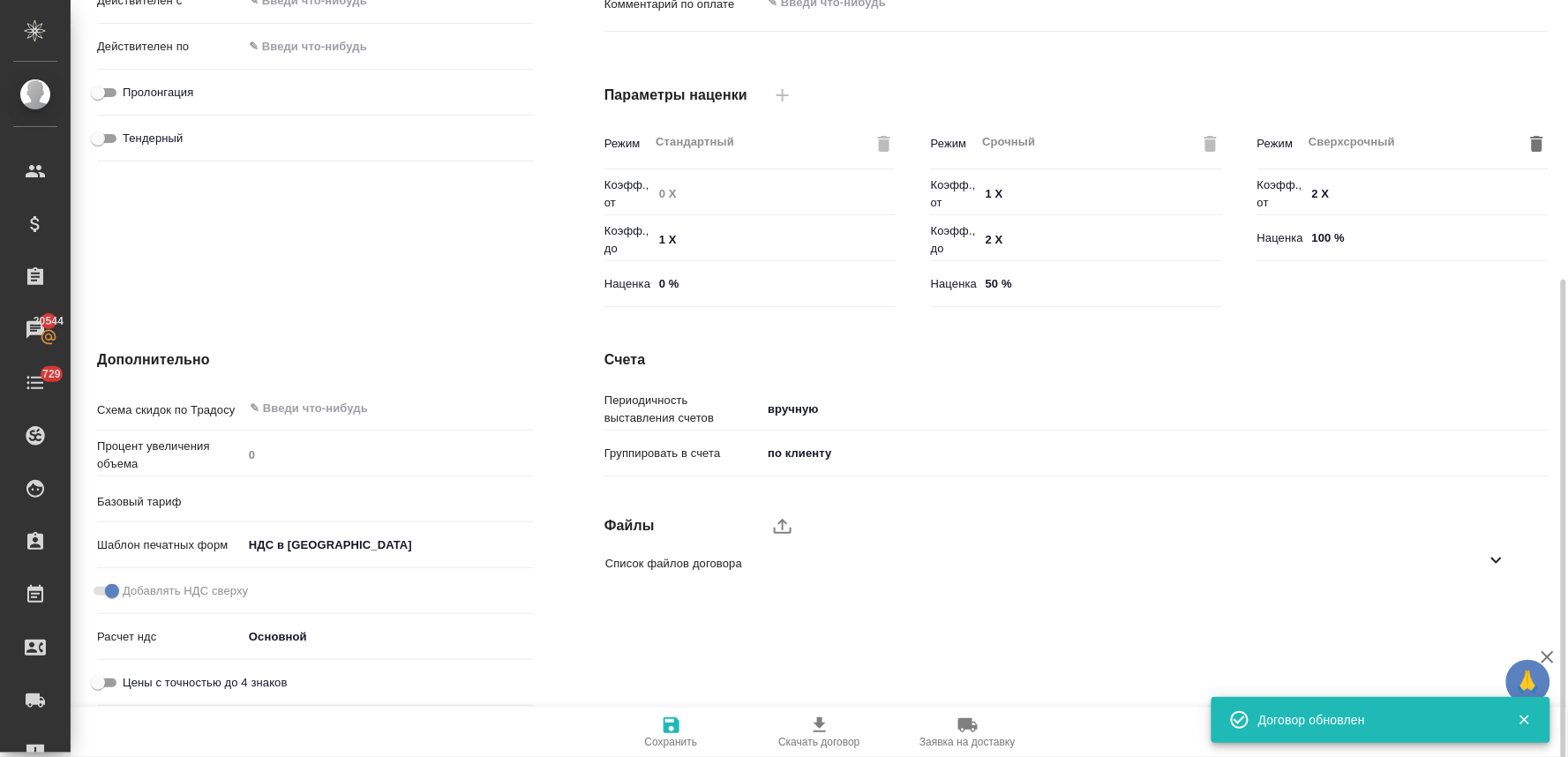
type input "Базовый ТП 2025"
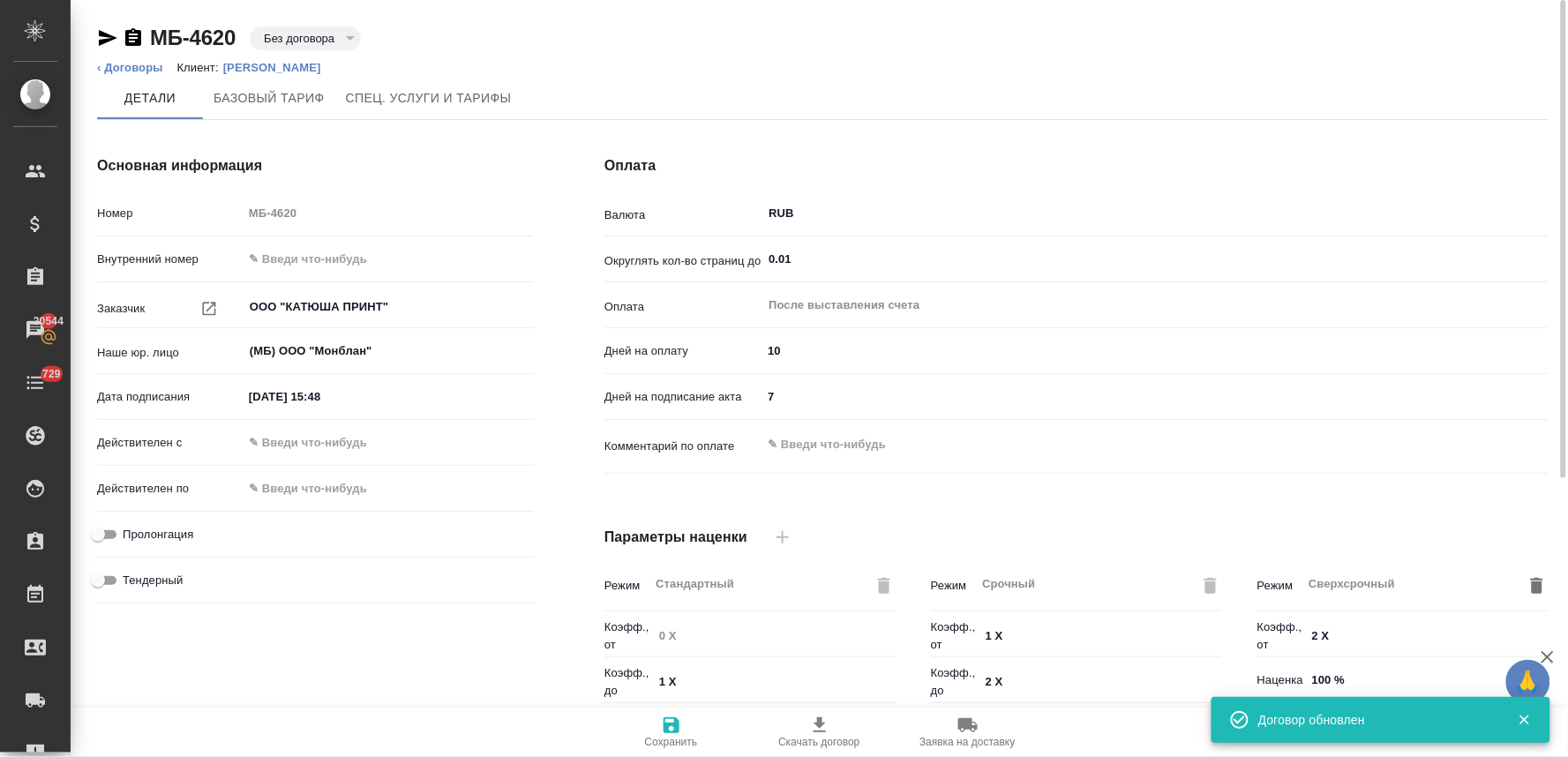
click at [253, 63] on p "[PERSON_NAME]" at bounding box center [279, 68] width 111 height 14
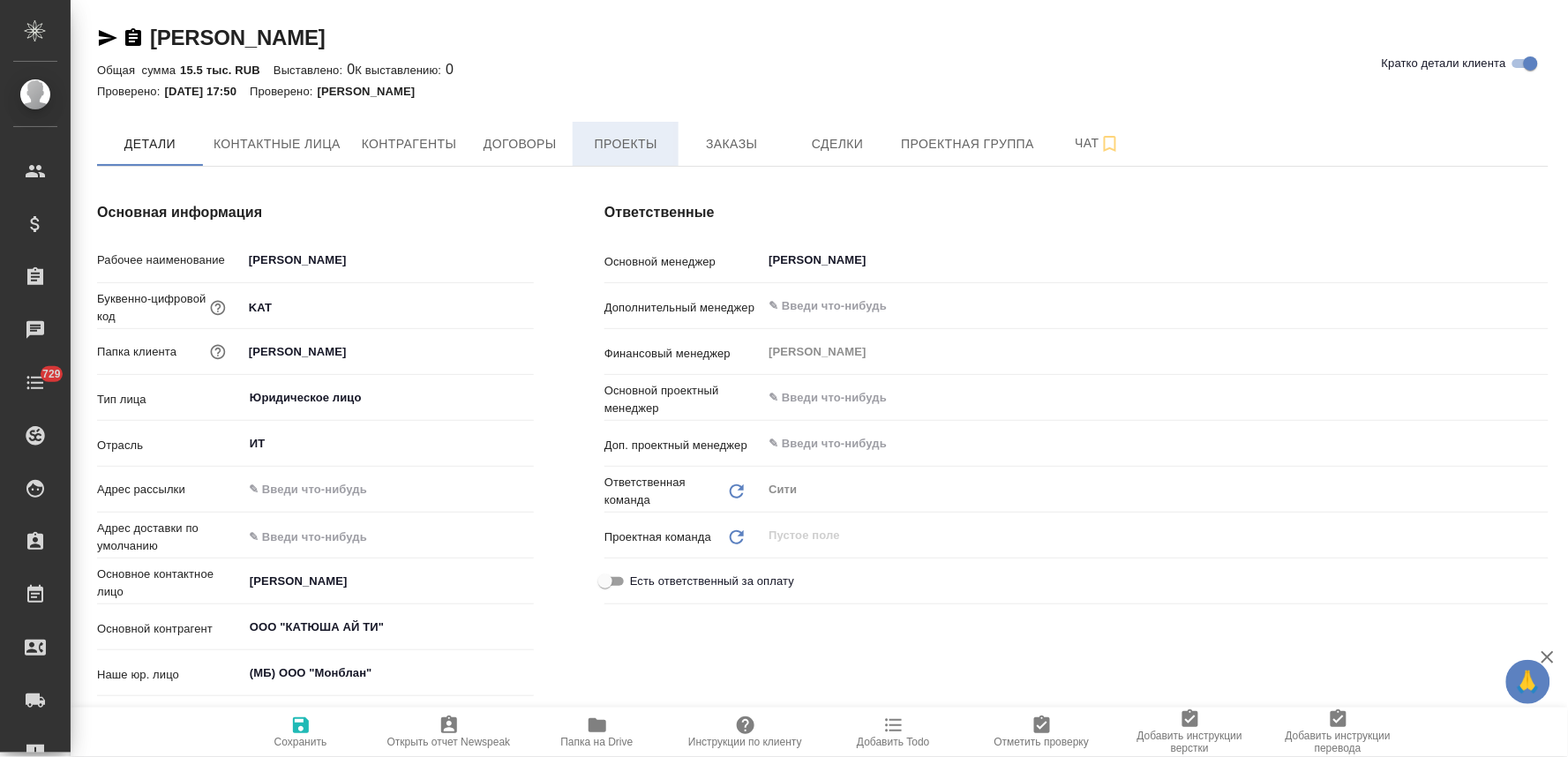
click at [636, 126] on button "Проекты" at bounding box center [626, 143] width 106 height 44
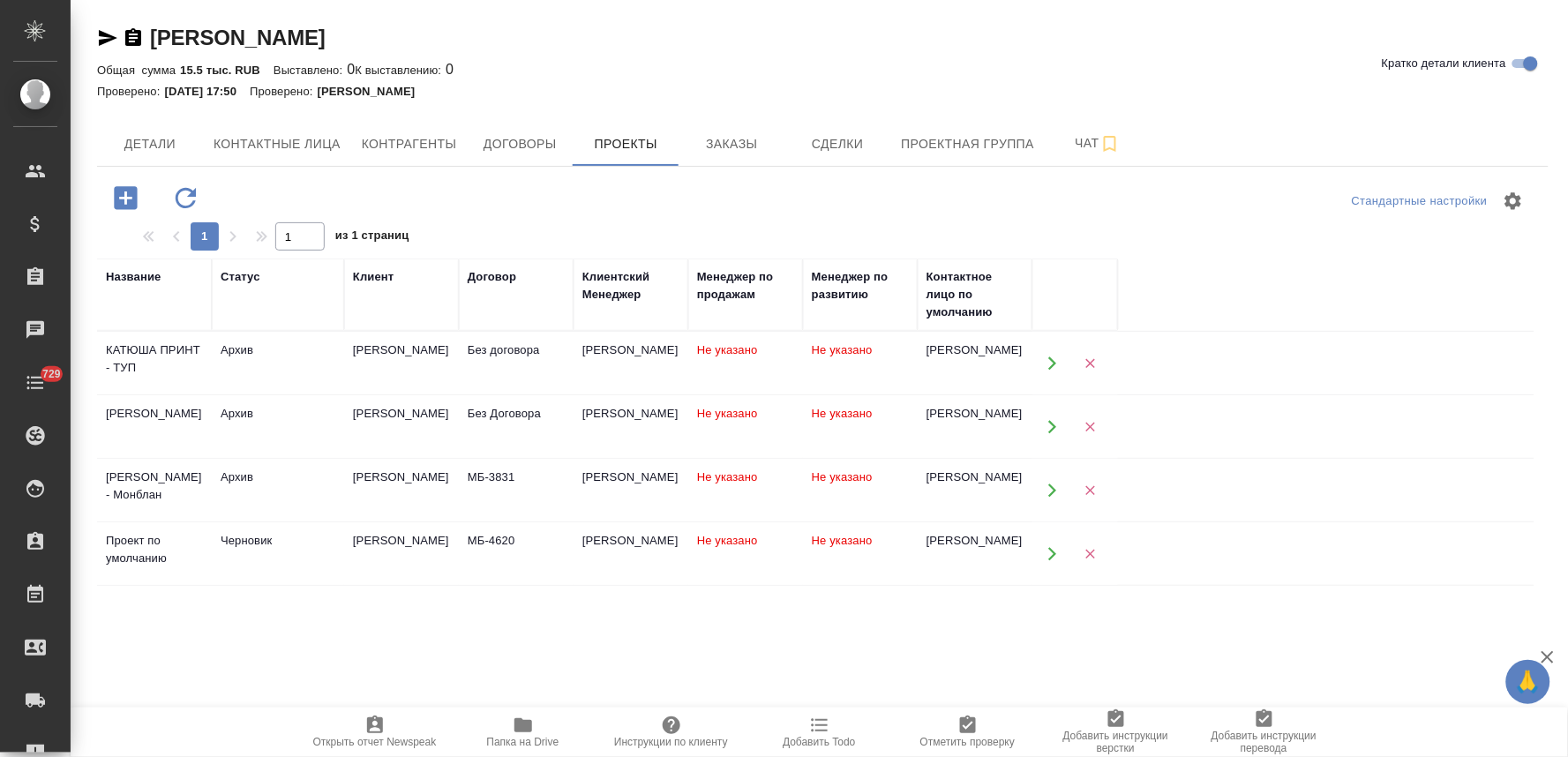
click at [409, 538] on div "КАТЮША АЙ ТИ" at bounding box center [401, 541] width 97 height 17
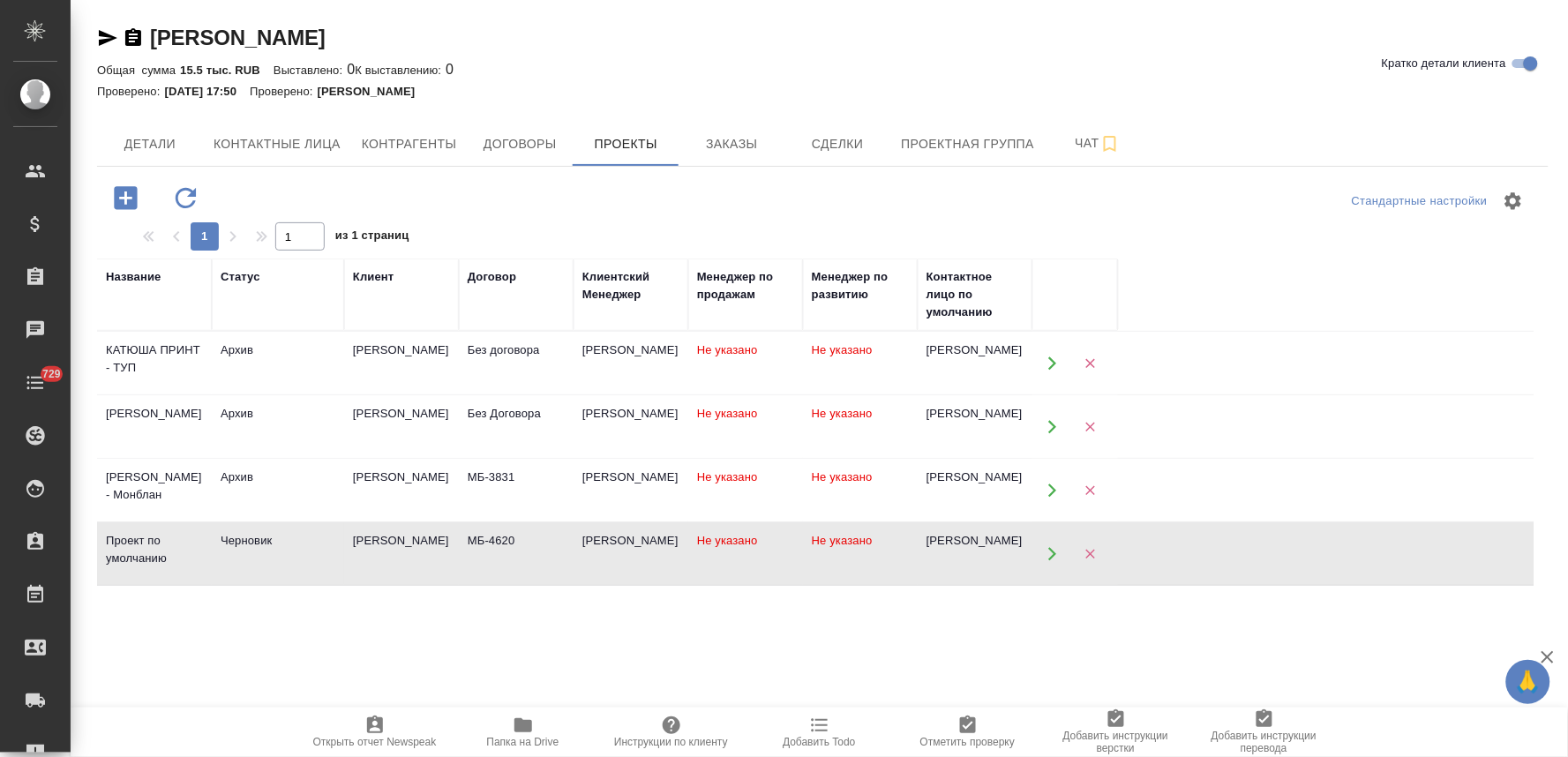
click at [409, 538] on div "КАТЮША АЙ ТИ" at bounding box center [401, 541] width 97 height 17
click at [752, 147] on span "Заказы" at bounding box center [732, 144] width 85 height 22
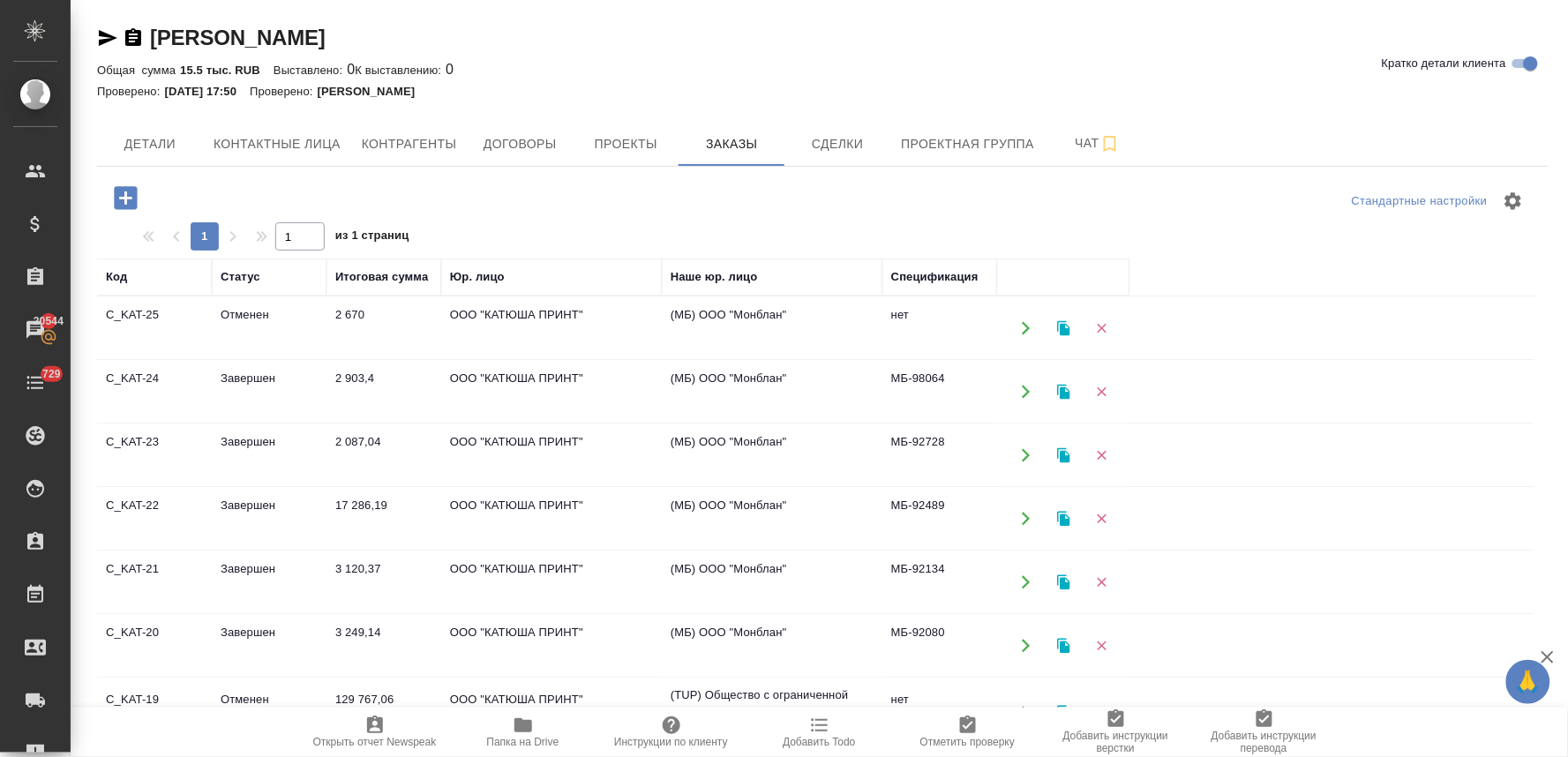
click at [119, 189] on icon "button" at bounding box center [125, 198] width 23 height 23
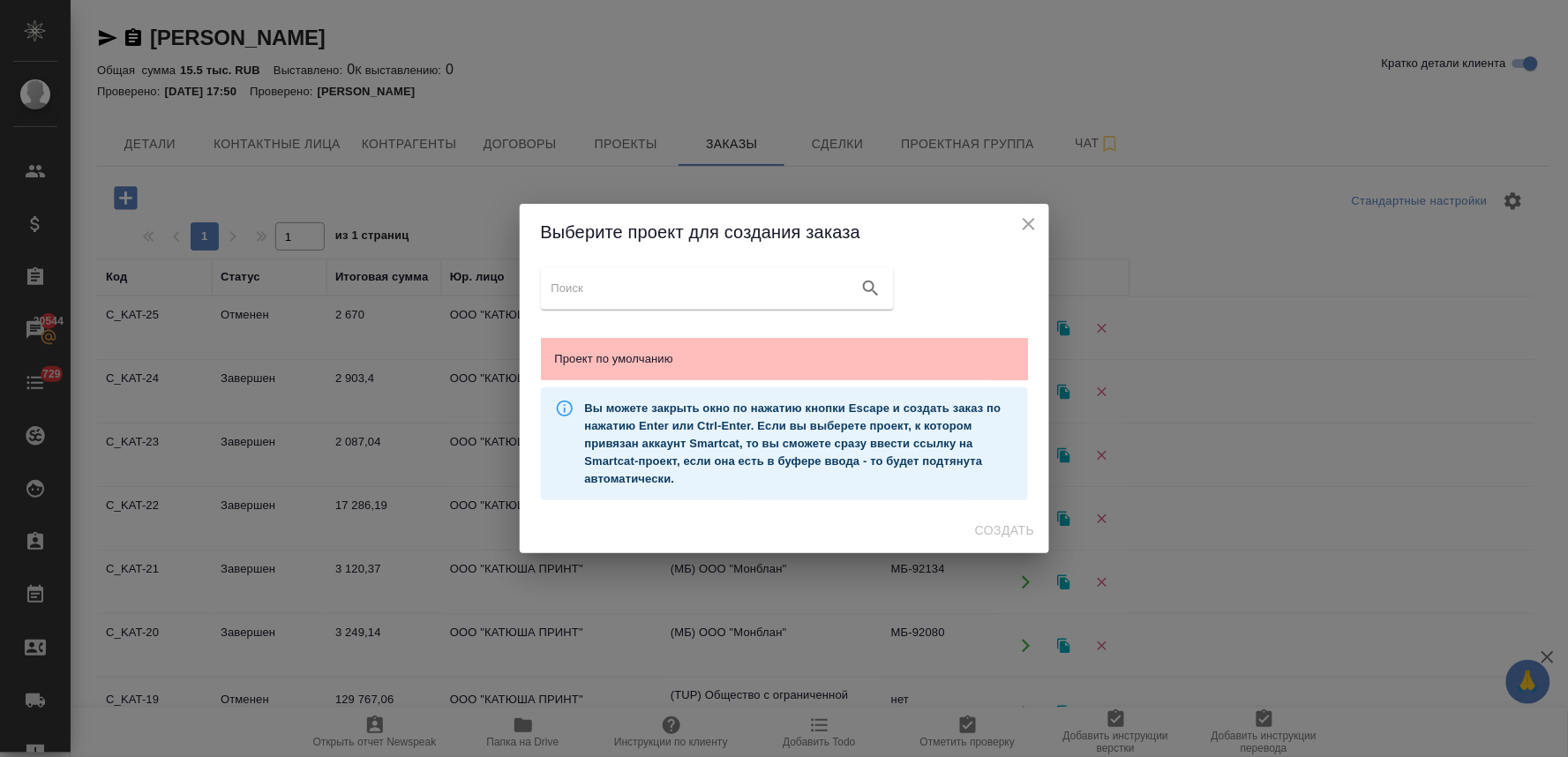
click at [622, 371] on div "Проект по умолчанию" at bounding box center [784, 360] width 487 height 43
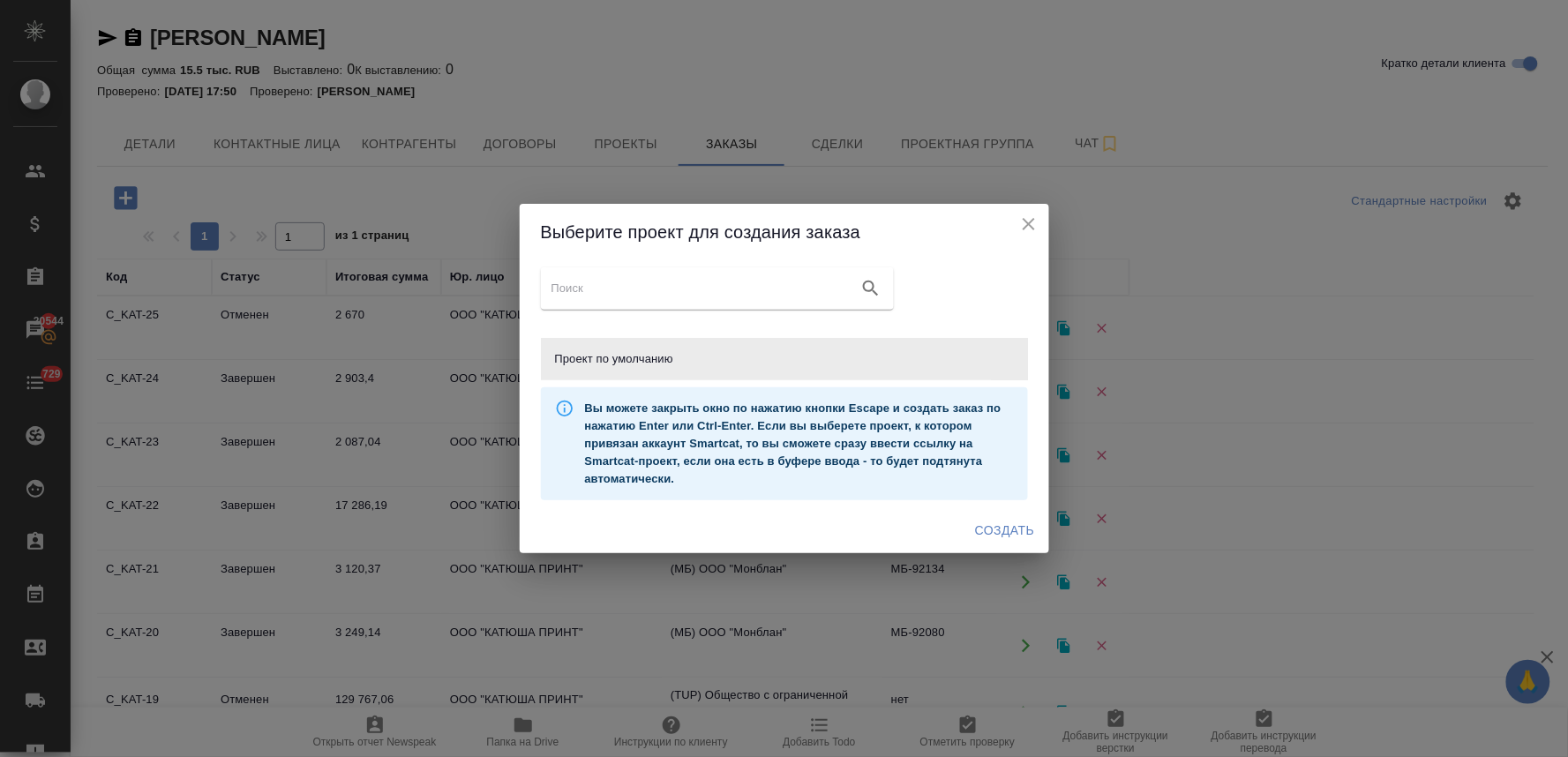
click at [978, 522] on span "Создать" at bounding box center [1005, 531] width 59 height 22
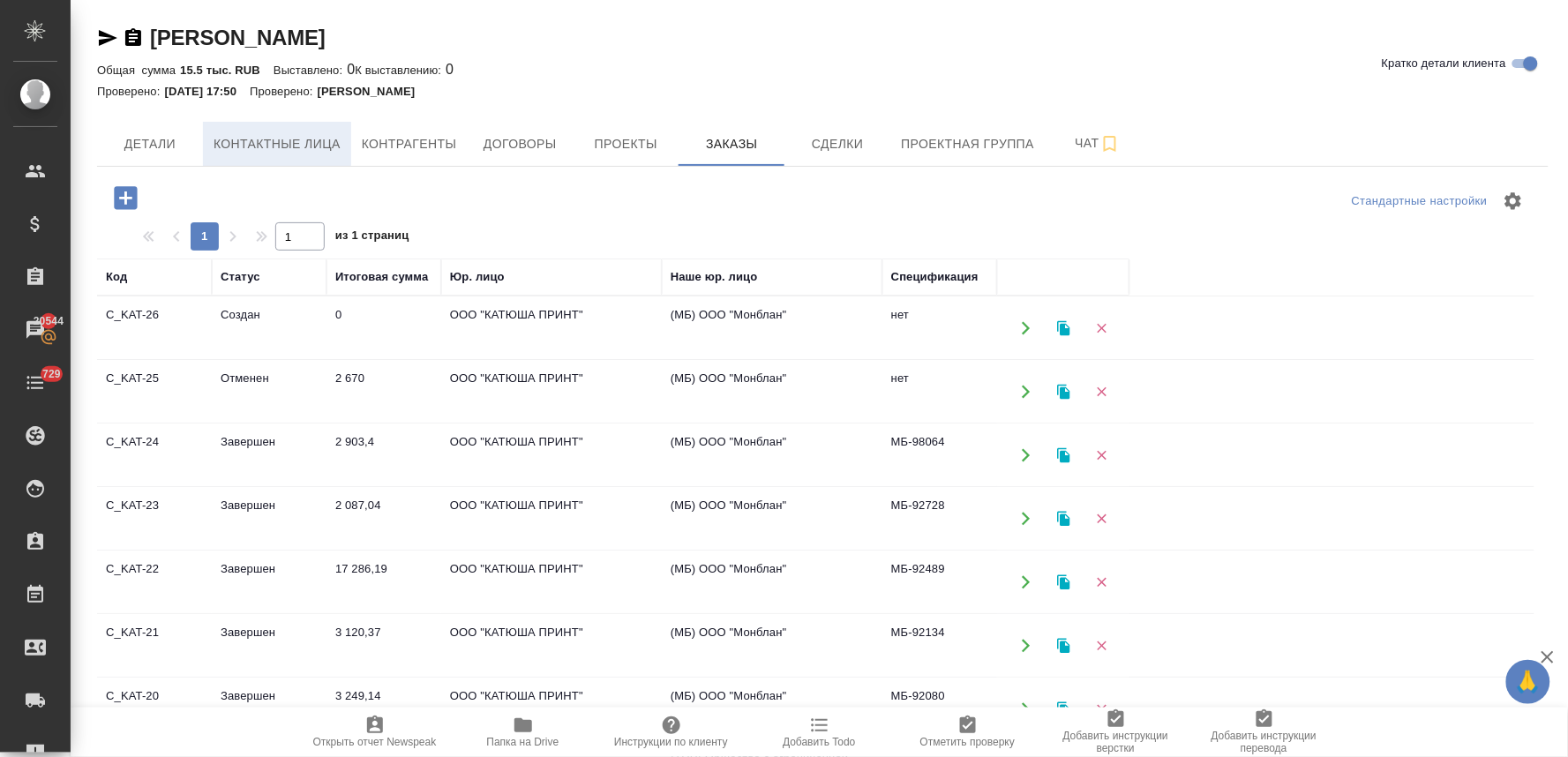
click at [253, 146] on span "Контактные лица" at bounding box center [277, 144] width 127 height 22
select select "RU"
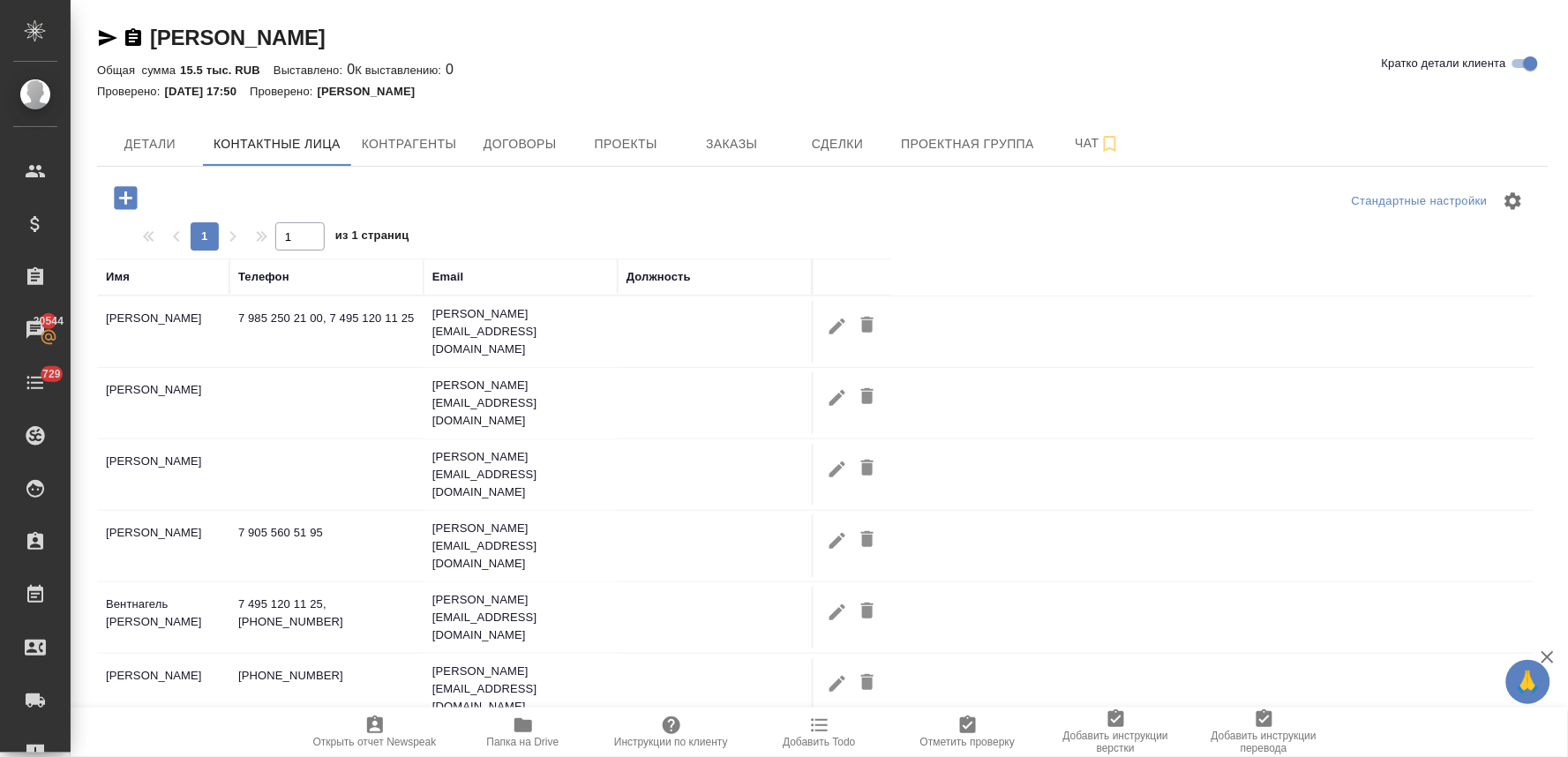
click at [123, 189] on icon "button" at bounding box center [125, 198] width 23 height 23
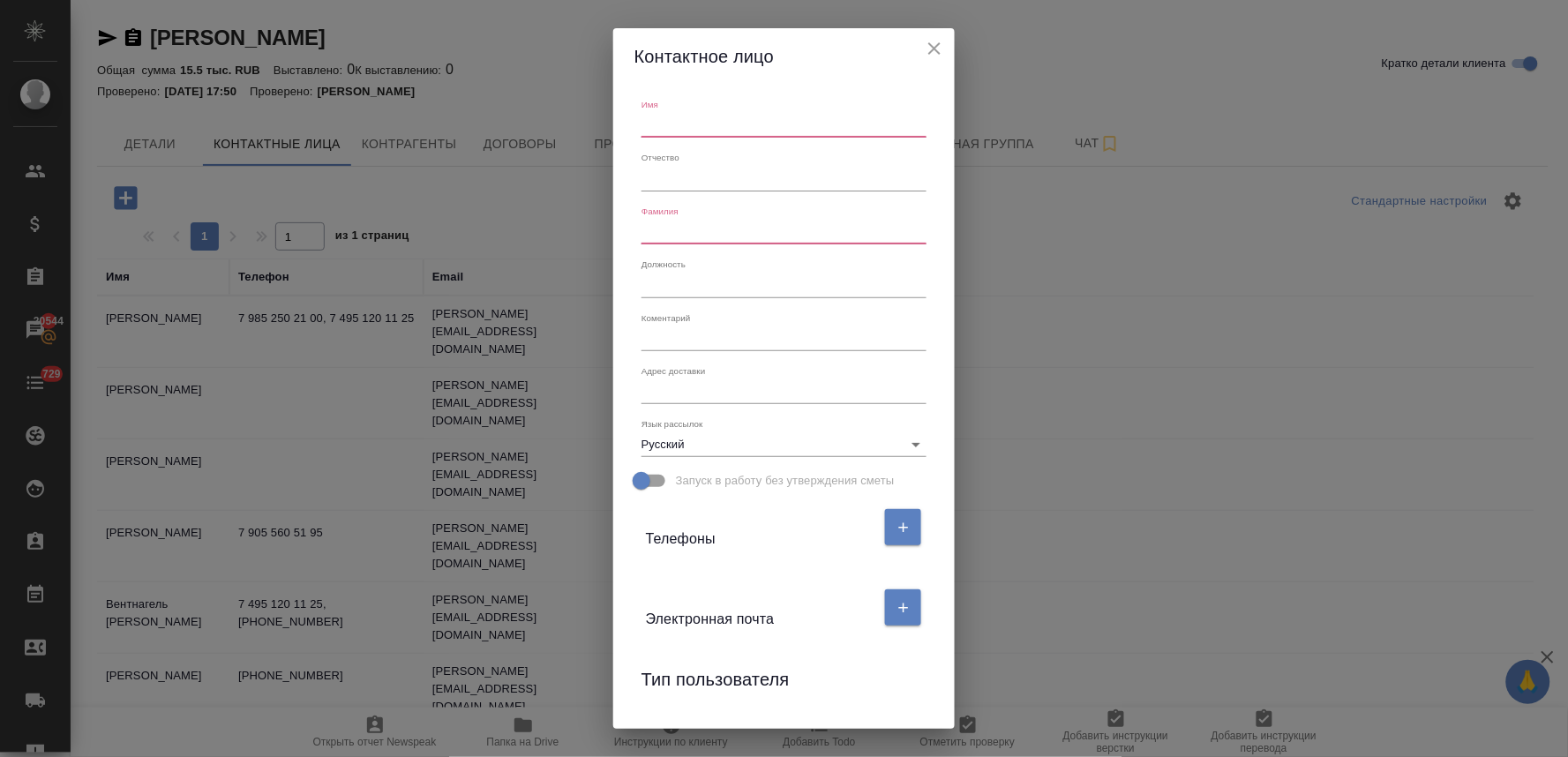
click at [799, 130] on input "text" at bounding box center [783, 124] width 285 height 24
type input "Дарья"
click at [804, 229] on input "text" at bounding box center [783, 231] width 285 height 24
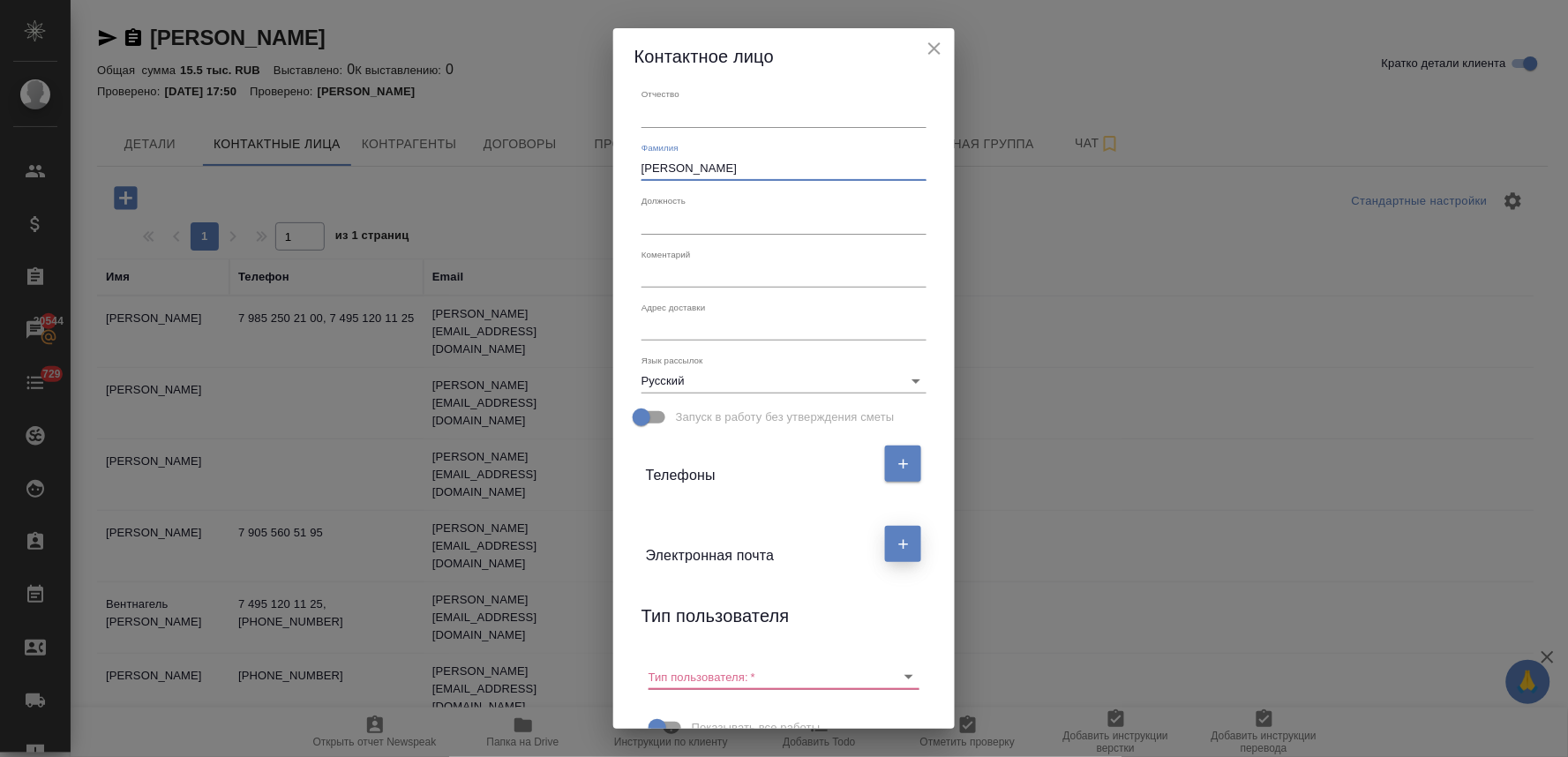
scroll to position [130, 0]
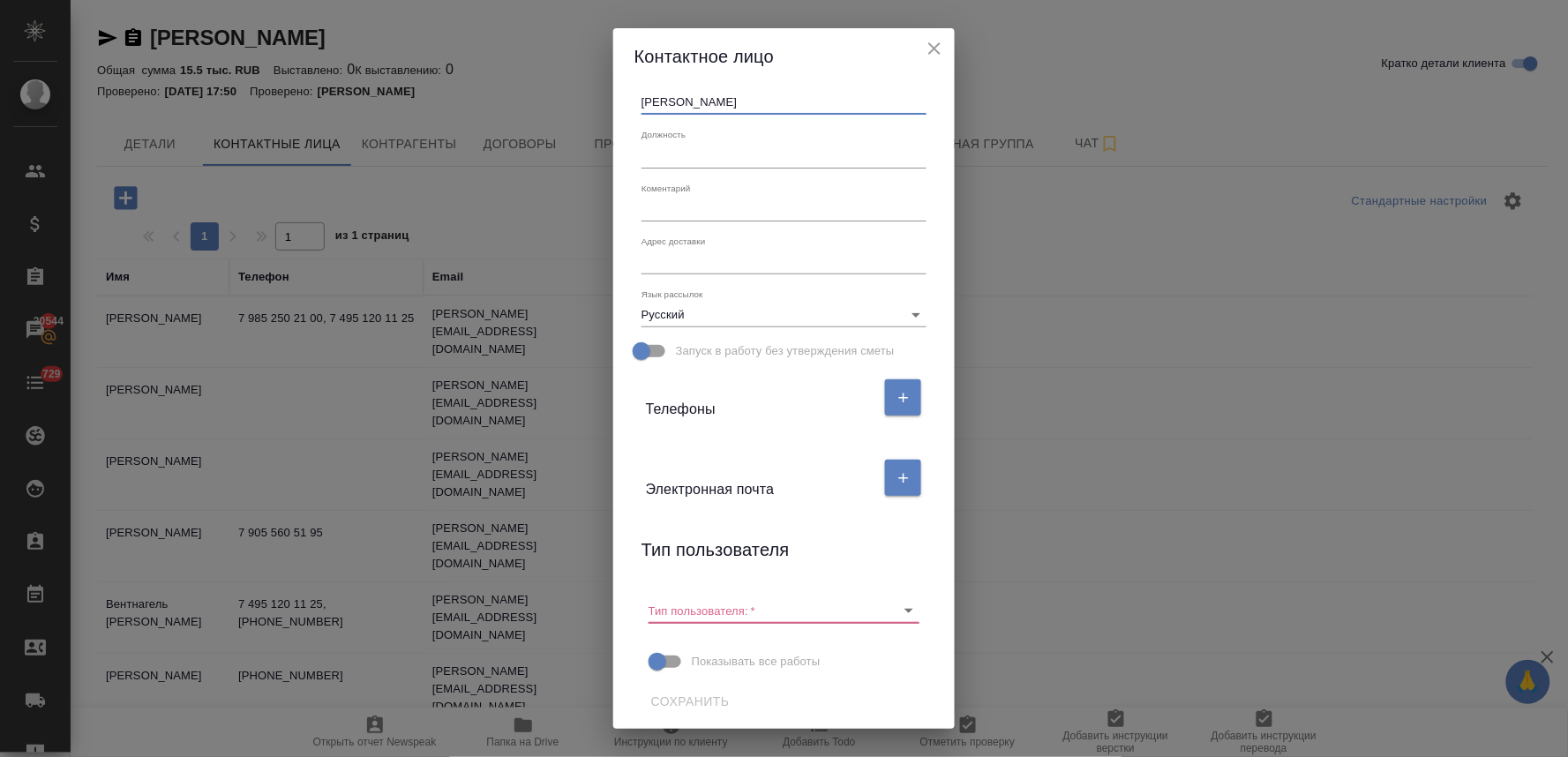
type input "Алексеева"
click at [883, 610] on icon "Очистить" at bounding box center [886, 611] width 17 height 17
click at [896, 478] on icon "button" at bounding box center [903, 478] width 16 height 16
click at [672, 547] on input "text" at bounding box center [720, 547] width 149 height 24
paste input "darya.alekseeva@katusha-it.ru"
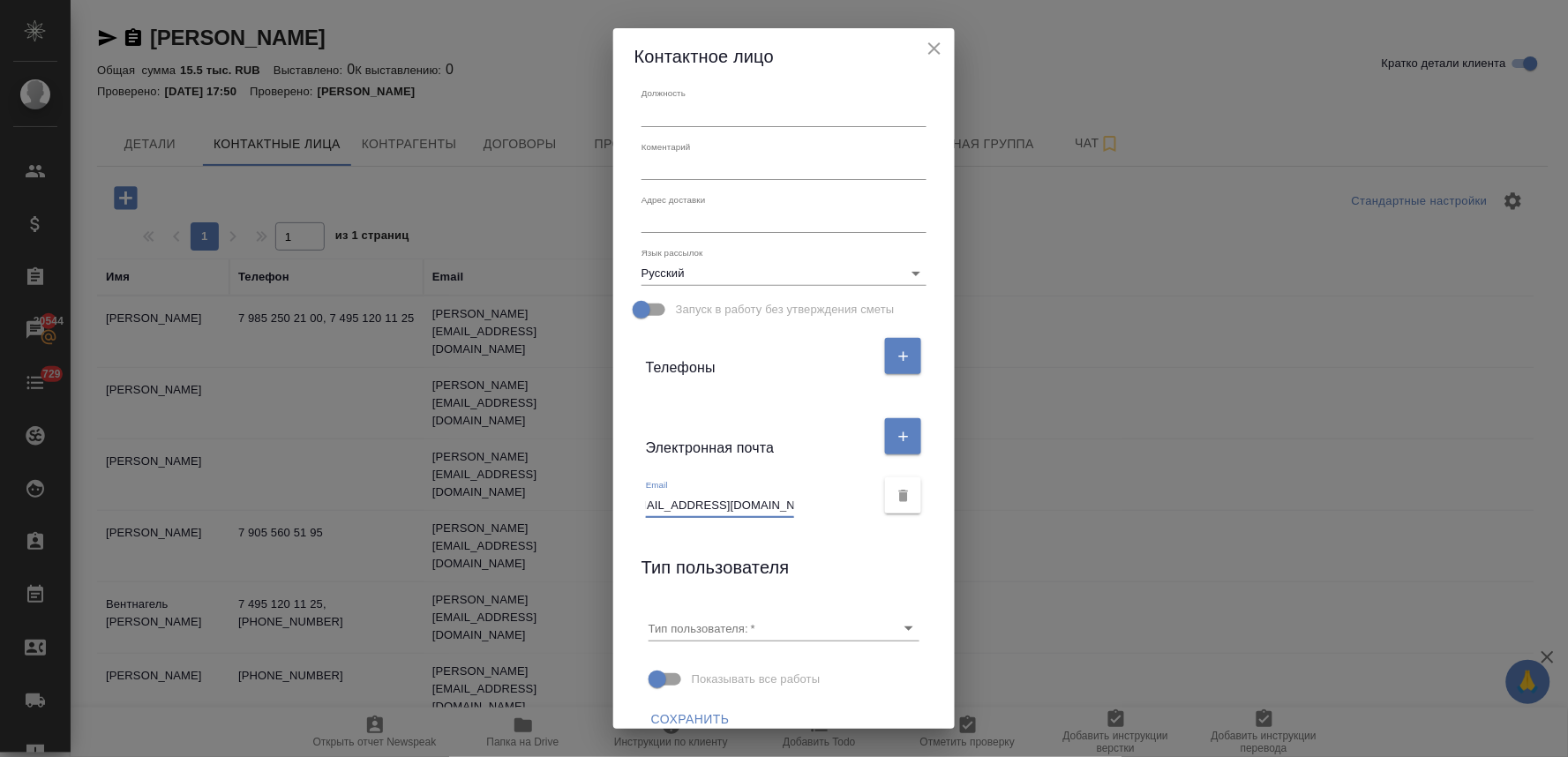
scroll to position [189, 0]
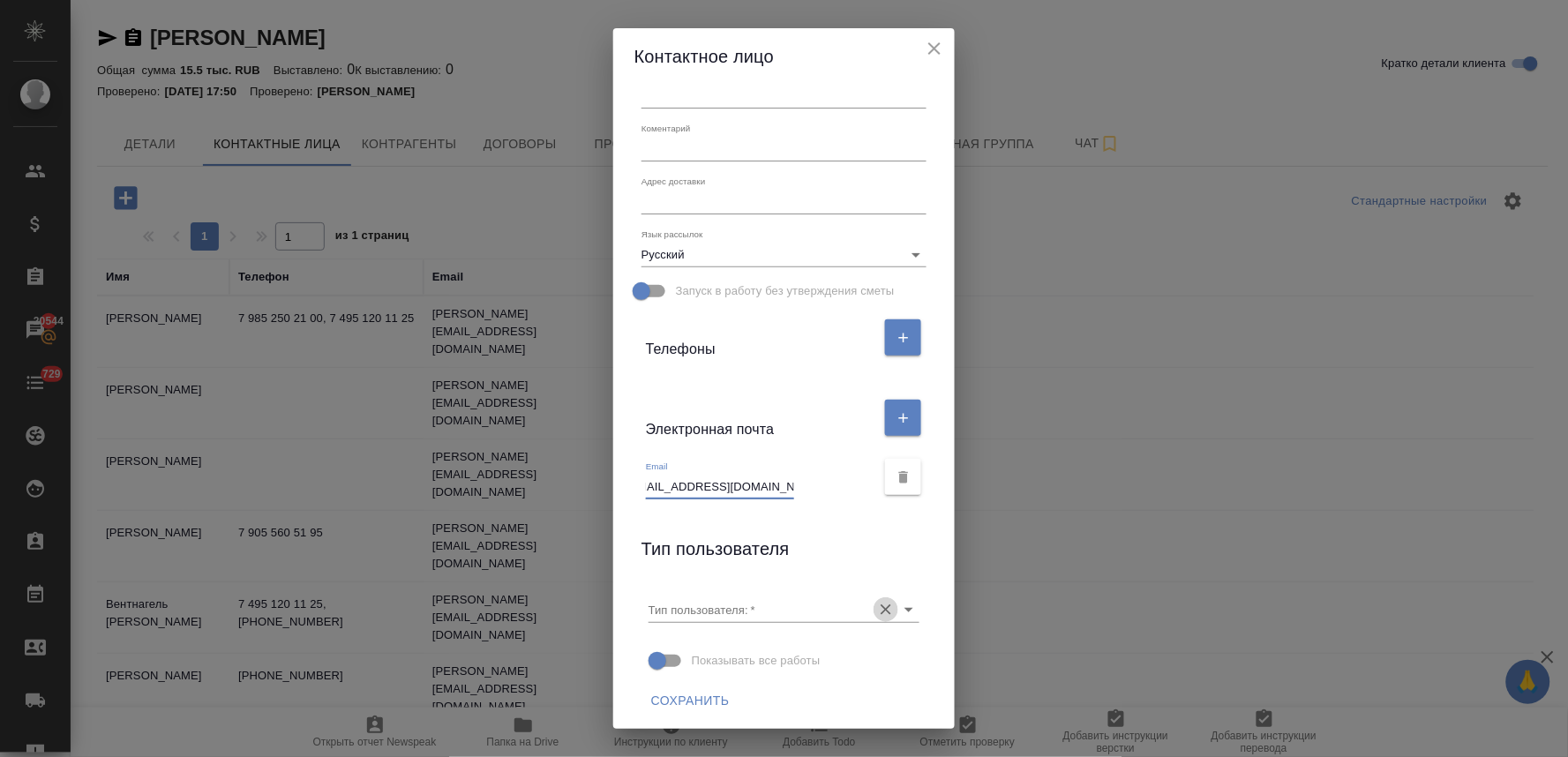
click at [881, 604] on icon "Очистить" at bounding box center [886, 610] width 17 height 17
type input "darya.alekseeva@katusha-it.ru"
click at [699, 690] on span "Сохранить" at bounding box center [690, 701] width 79 height 22
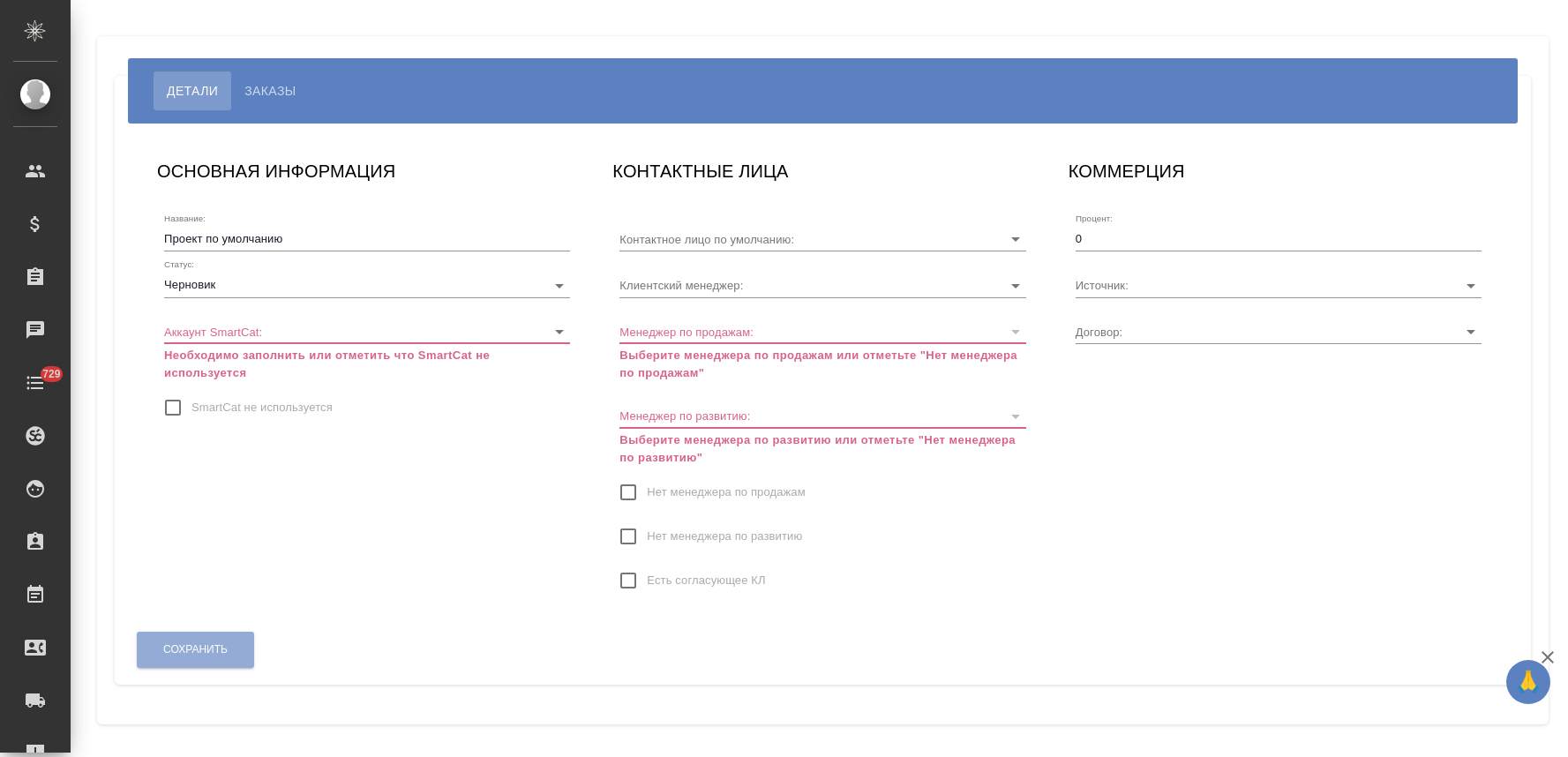
type input "[PERSON_NAME]"
type input "МБ-4620"
type input "[PERSON_NAME]"
click at [254, 285] on body "🙏 .cls-1 fill:#fff; AWATERA Lyamina Nadezhda Клиенты Спецификации Заказы Чаты 7…" at bounding box center [784, 378] width 1568 height 757
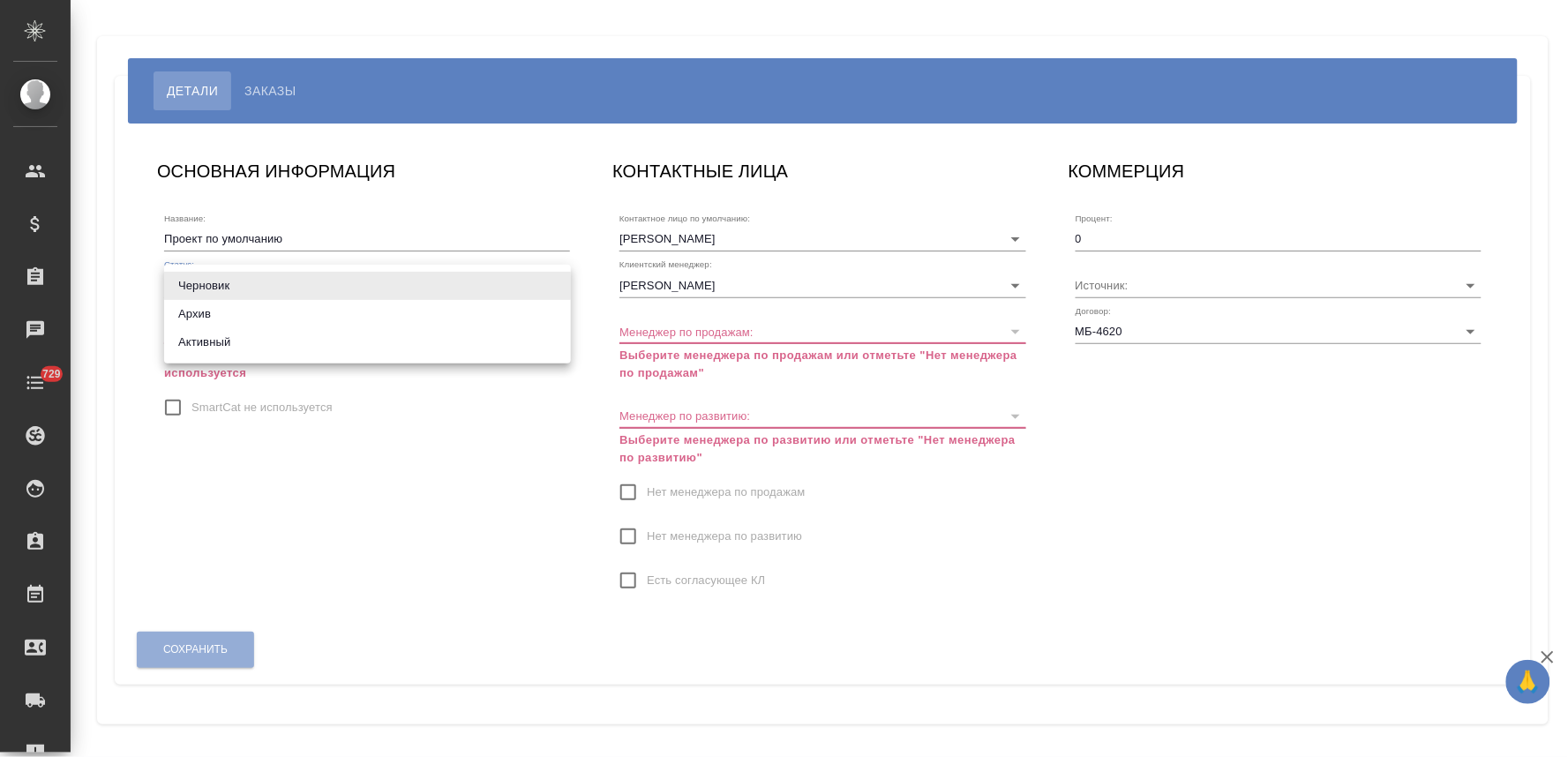
click at [258, 341] on li "Активный" at bounding box center [367, 342] width 407 height 28
type input "active"
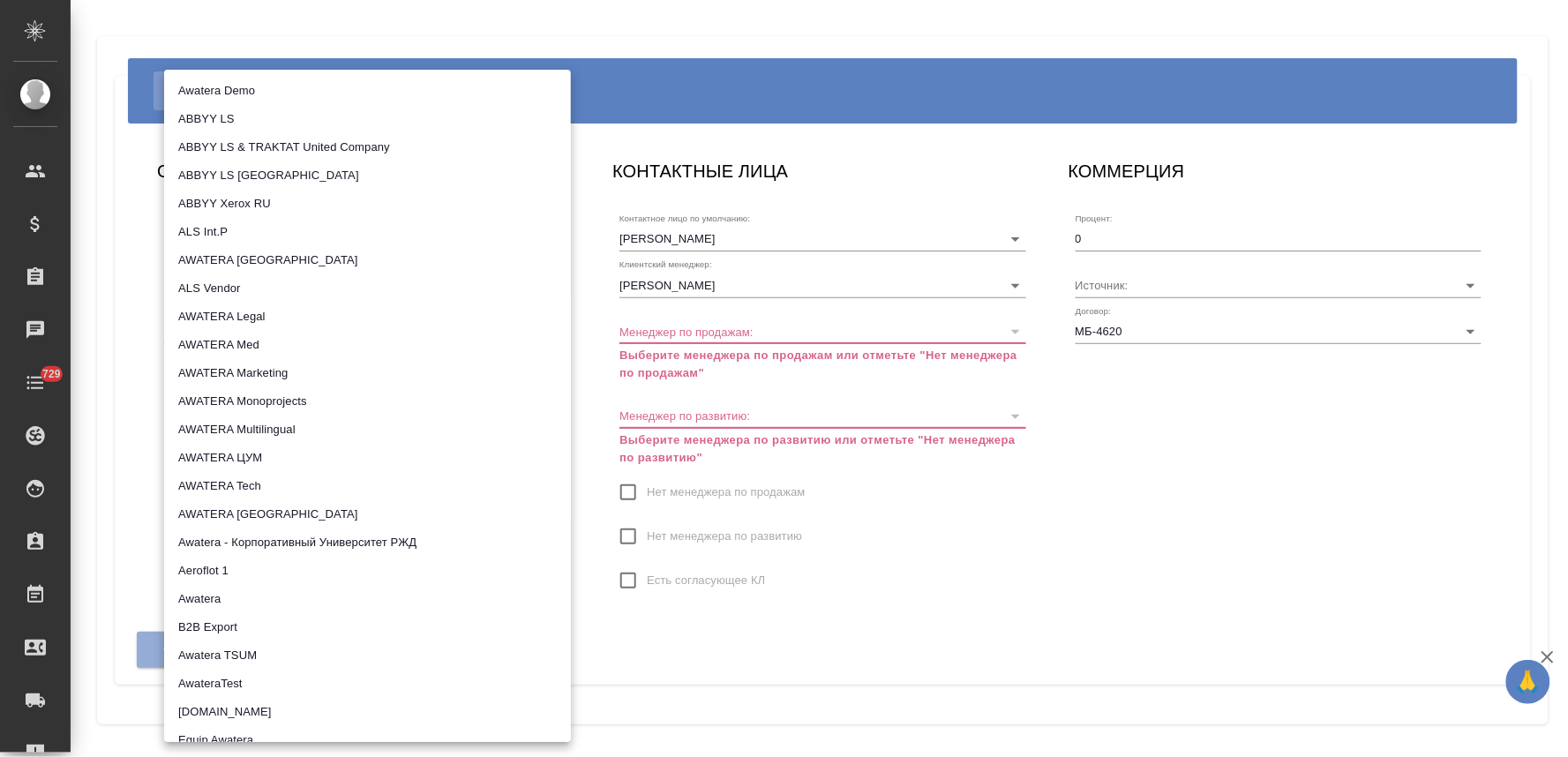
click at [348, 333] on body "🙏 .cls-1 fill:#fff; AWATERA Lyamina Nadezhda Клиенты Спецификации Заказы Чаты 7…" at bounding box center [784, 378] width 1568 height 757
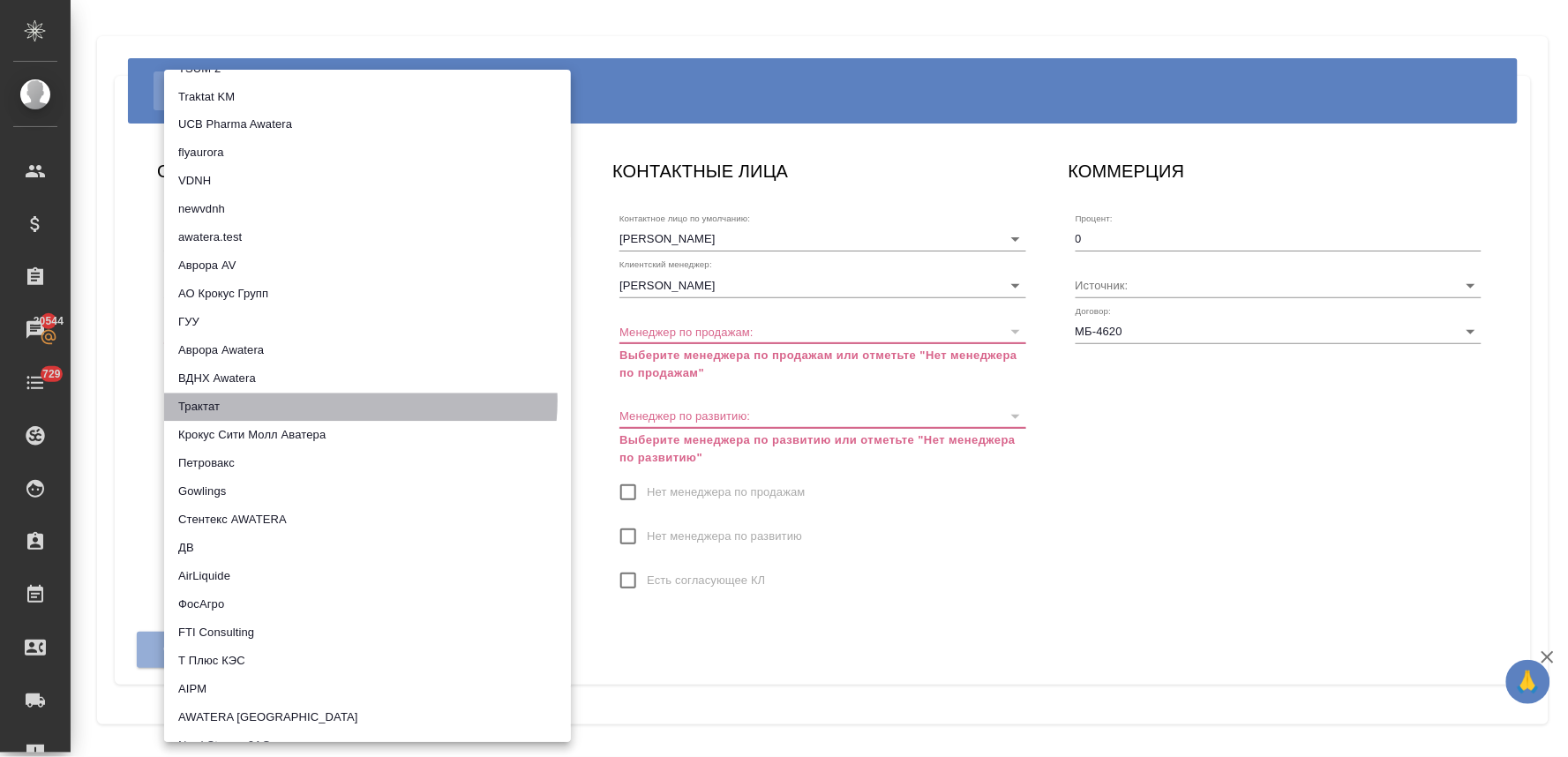
click at [348, 401] on li "Трактат" at bounding box center [367, 407] width 407 height 28
type input "5ee7379ee86966421fbf459a"
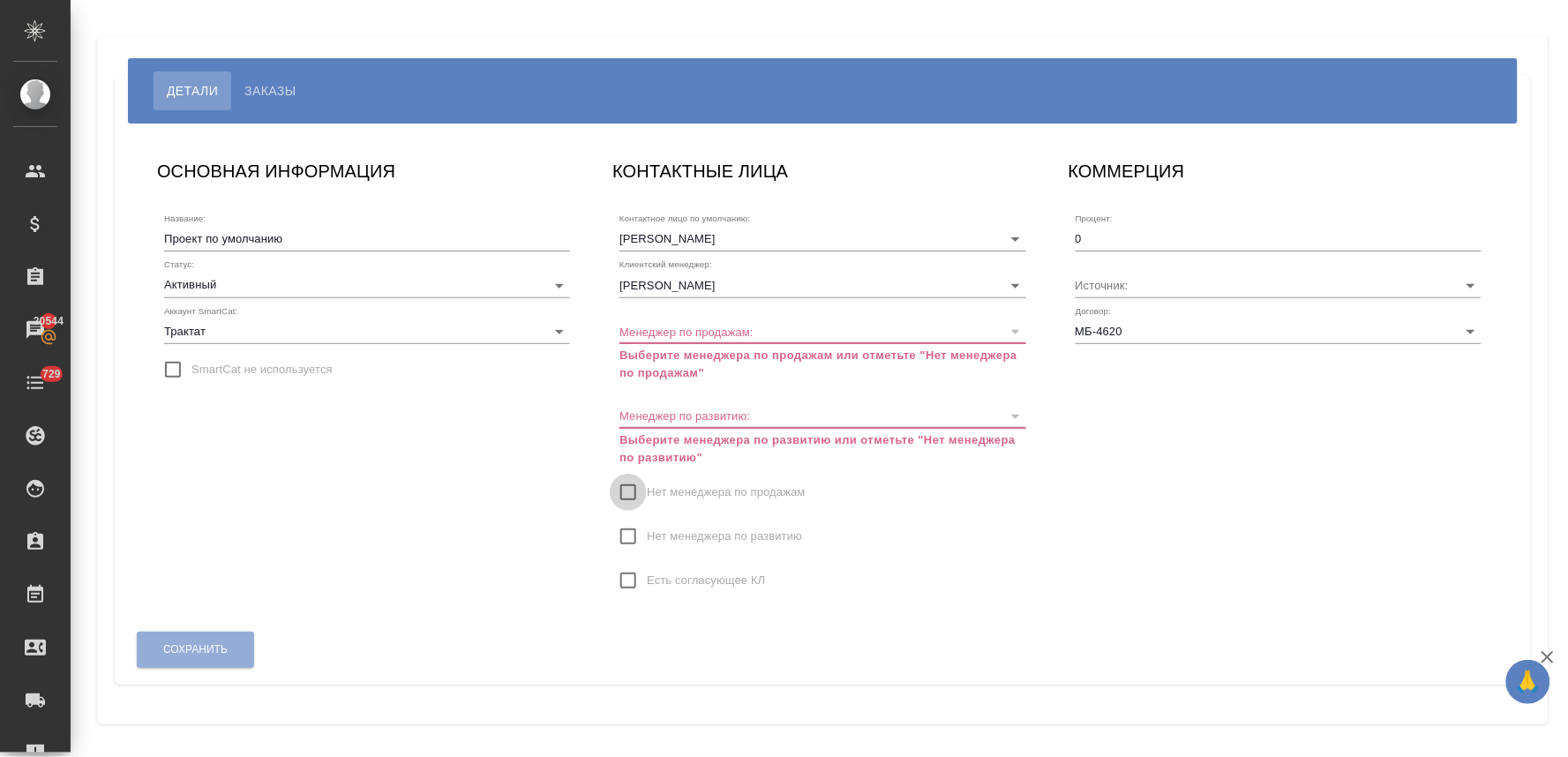
click at [632, 489] on input "Нет менеджера по продажам" at bounding box center [629, 493] width 37 height 37
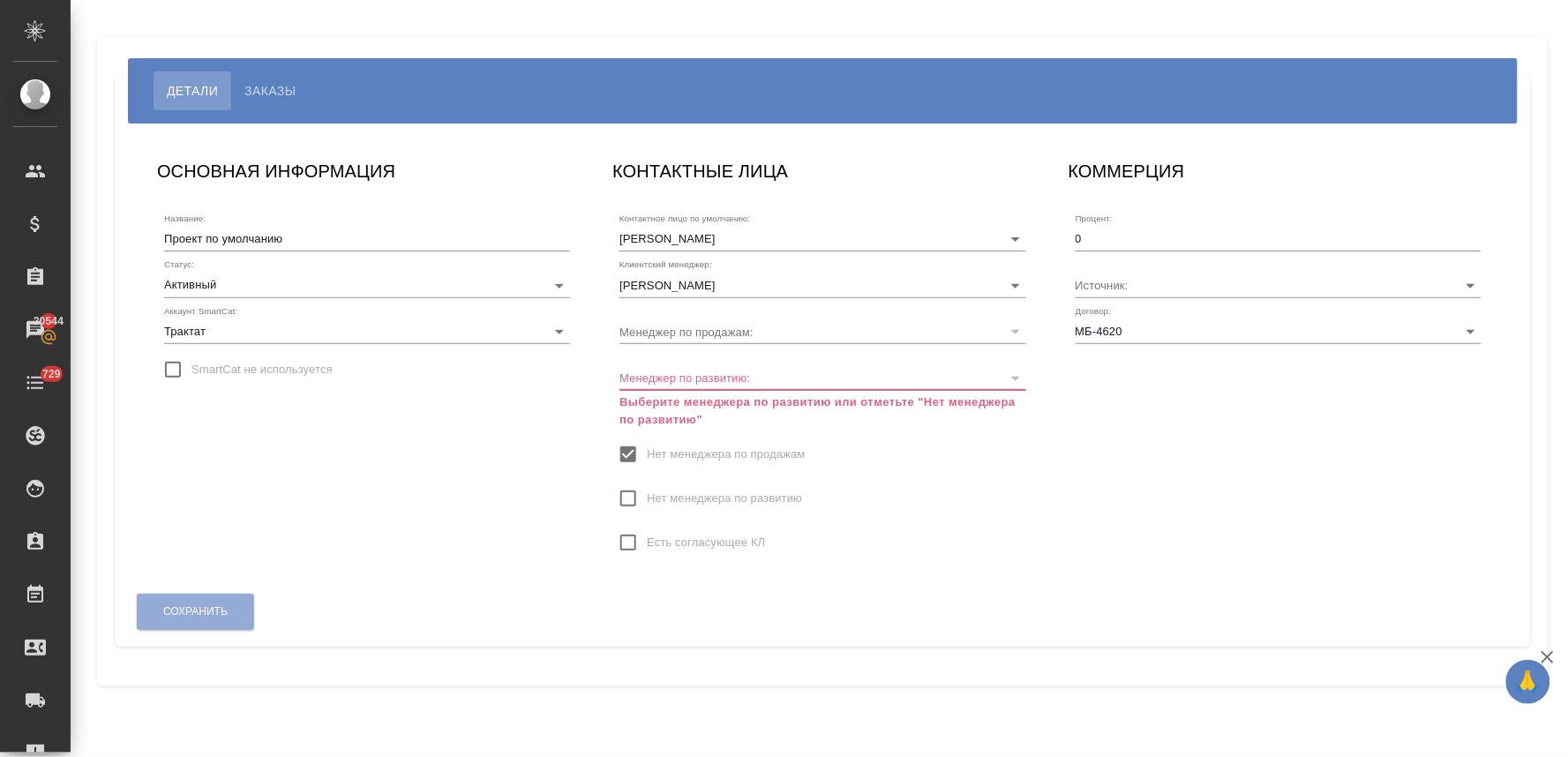
click at [631, 495] on input "Нет менеджера по развитию" at bounding box center [629, 499] width 37 height 37
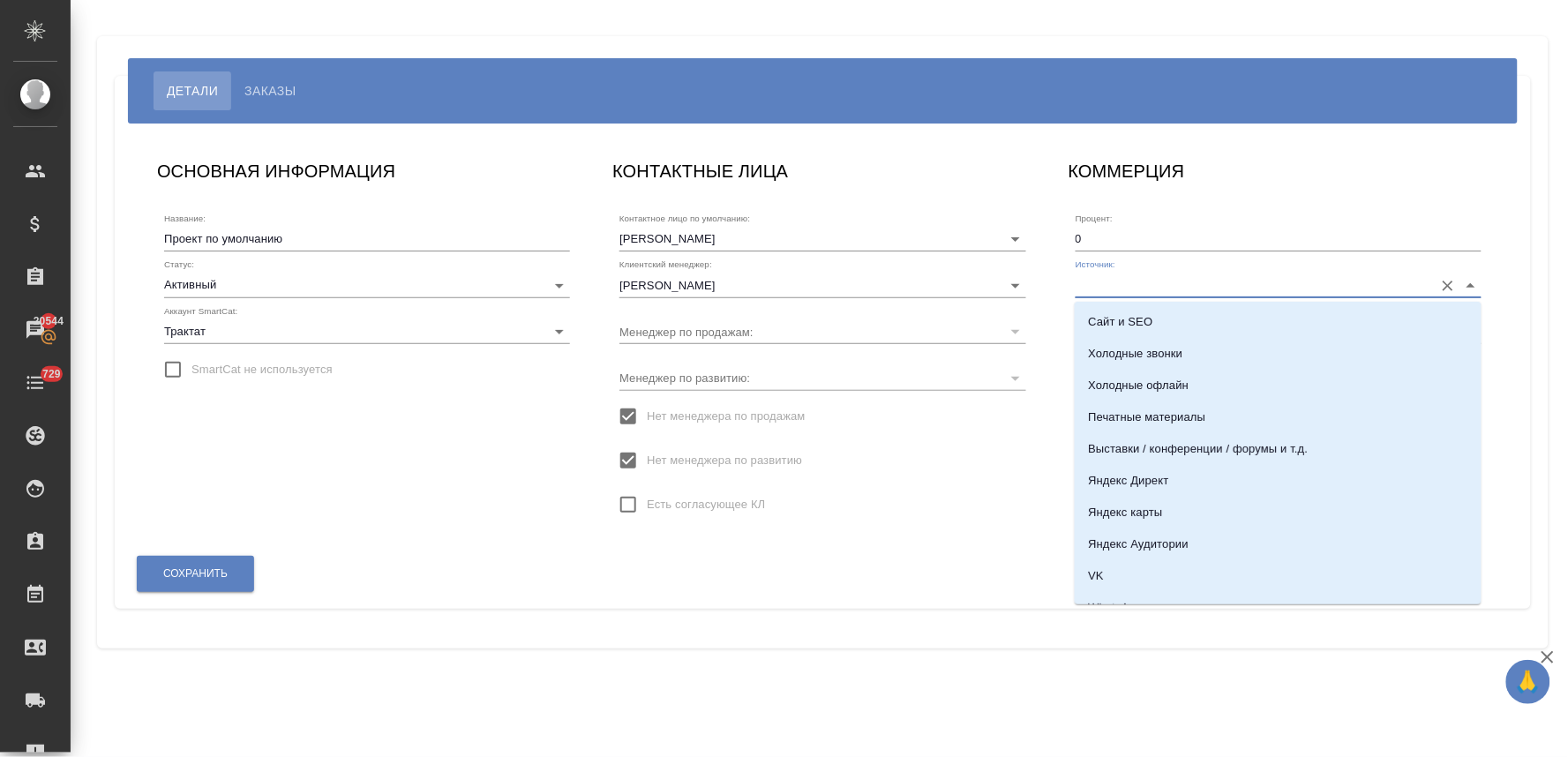
click at [1177, 285] on input "Источник:" at bounding box center [1250, 285] width 350 height 24
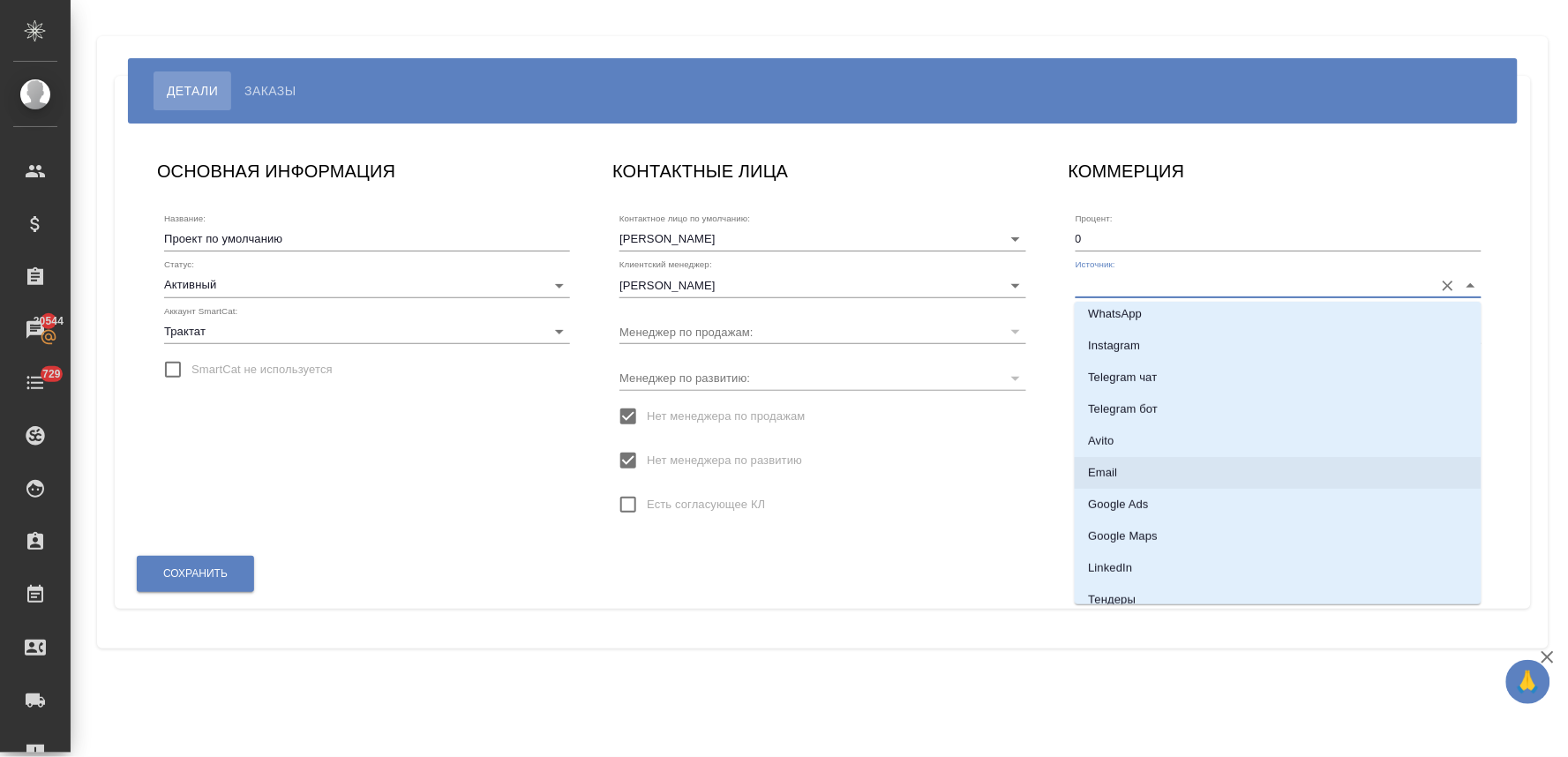
click at [1124, 473] on li "Email" at bounding box center [1278, 473] width 407 height 32
type input "Email"
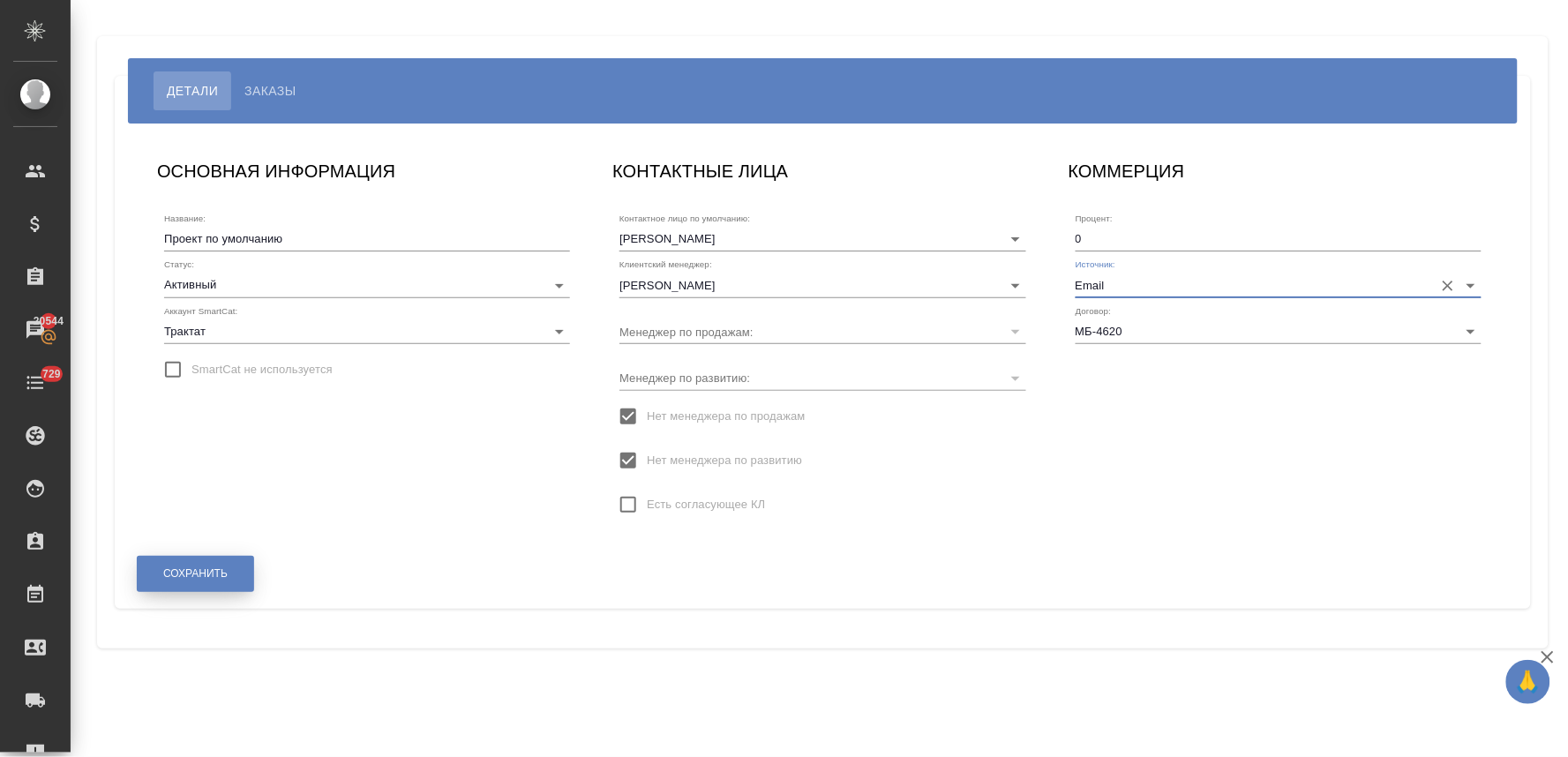
click at [217, 575] on span "Сохранить" at bounding box center [195, 573] width 64 height 15
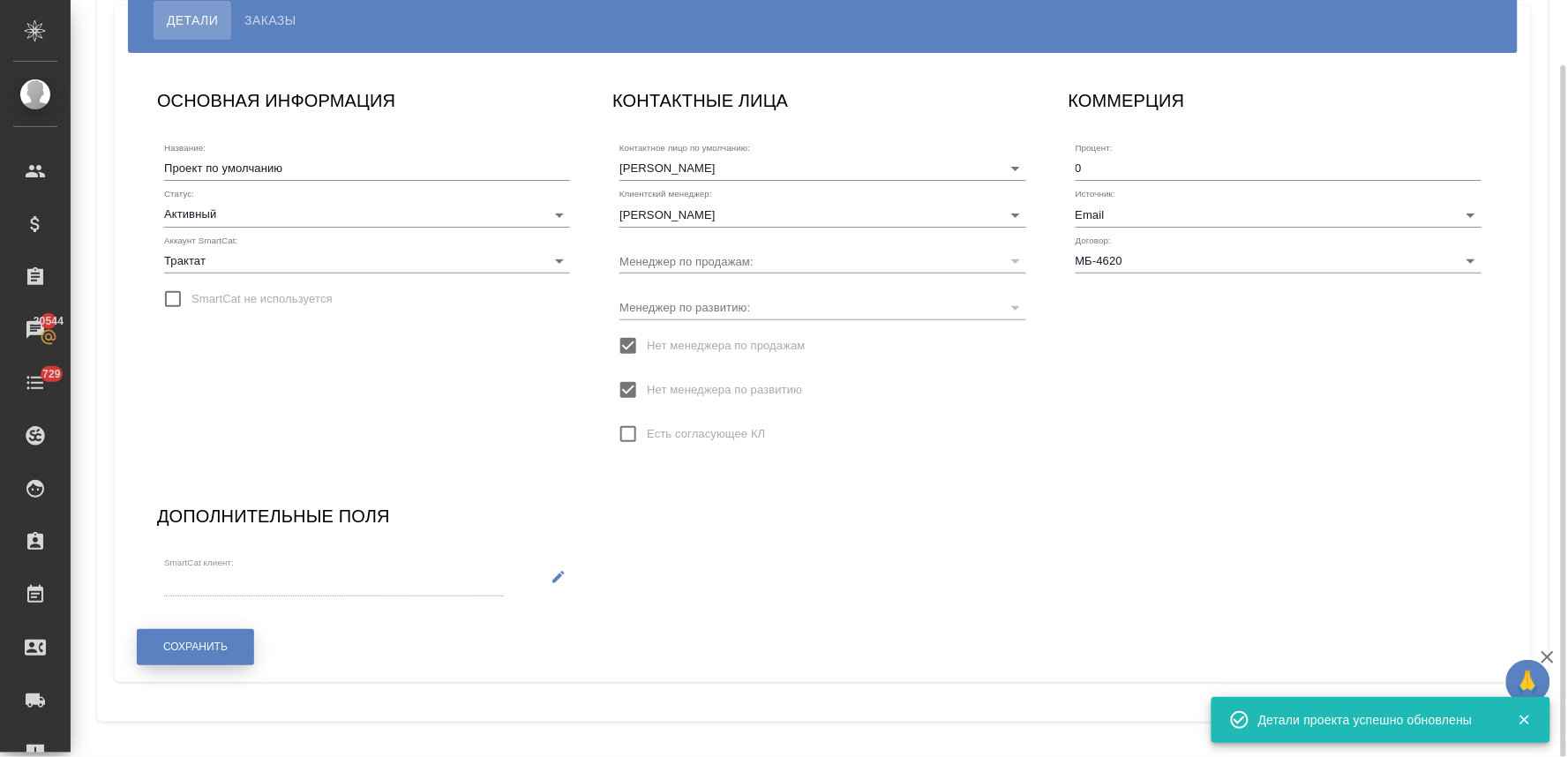
scroll to position [0, 0]
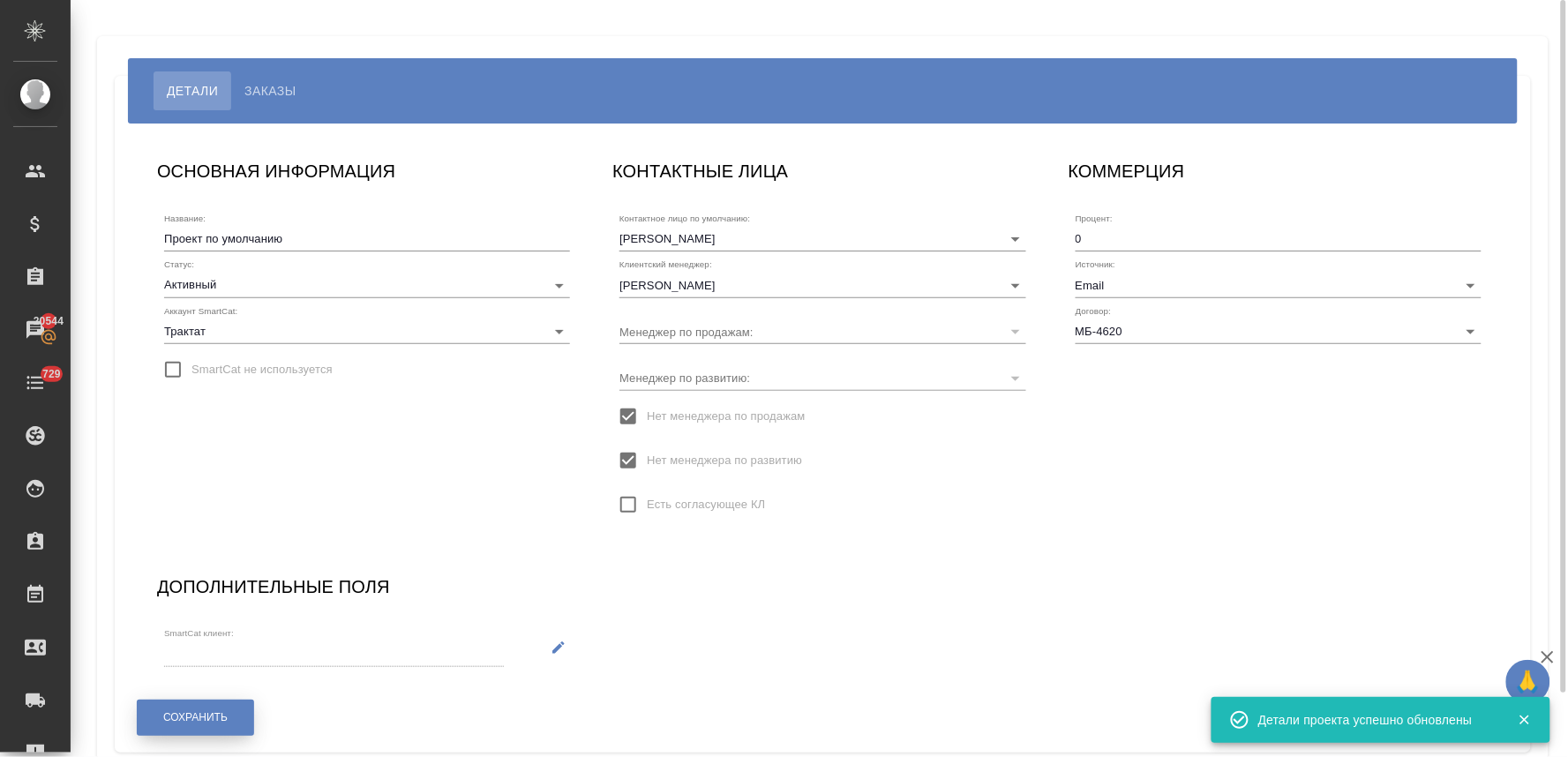
click at [219, 737] on div "Сохранить" at bounding box center [195, 718] width 119 height 45
click at [229, 722] on button "Сохранить" at bounding box center [195, 717] width 118 height 36
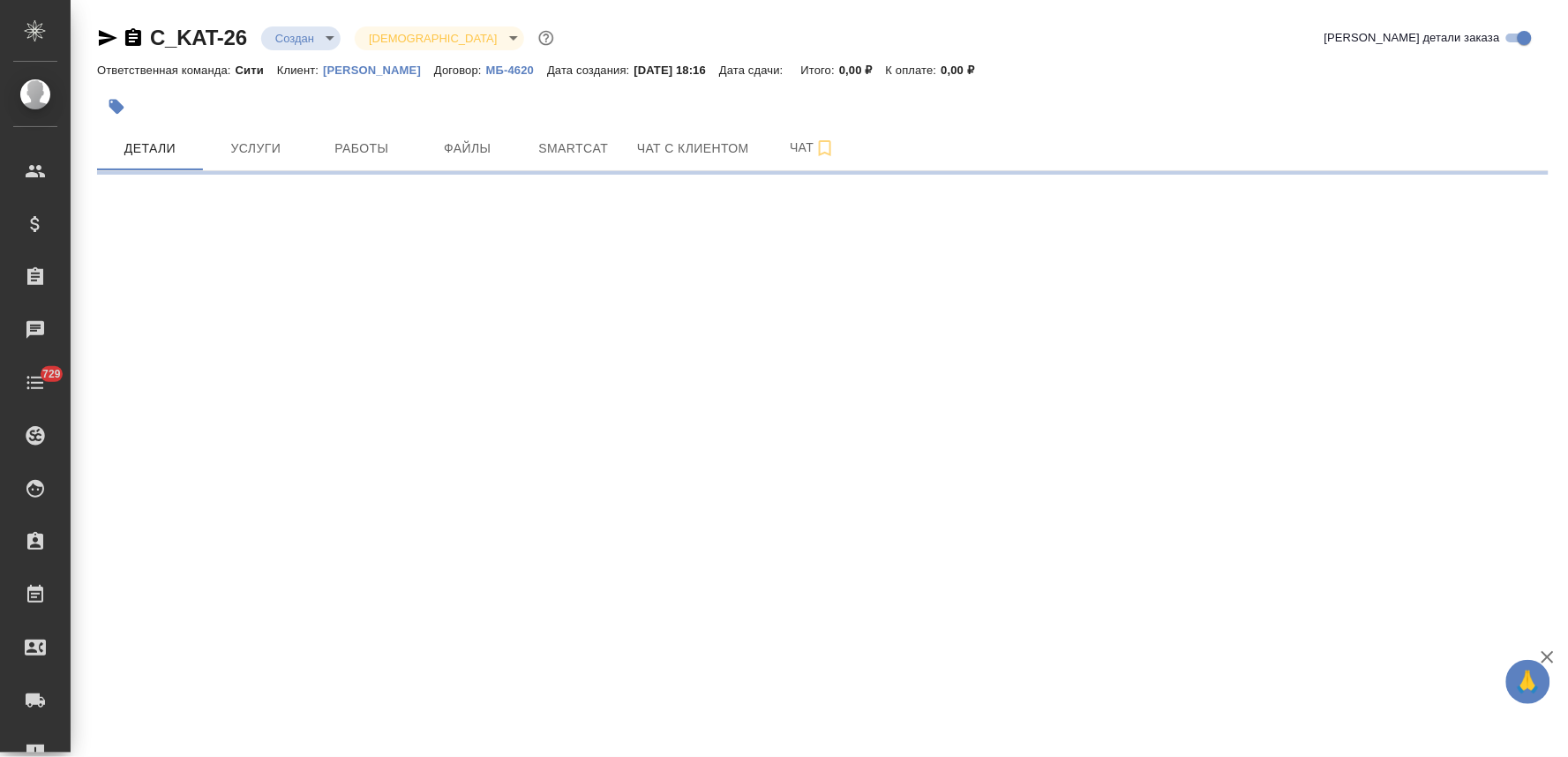
select select "RU"
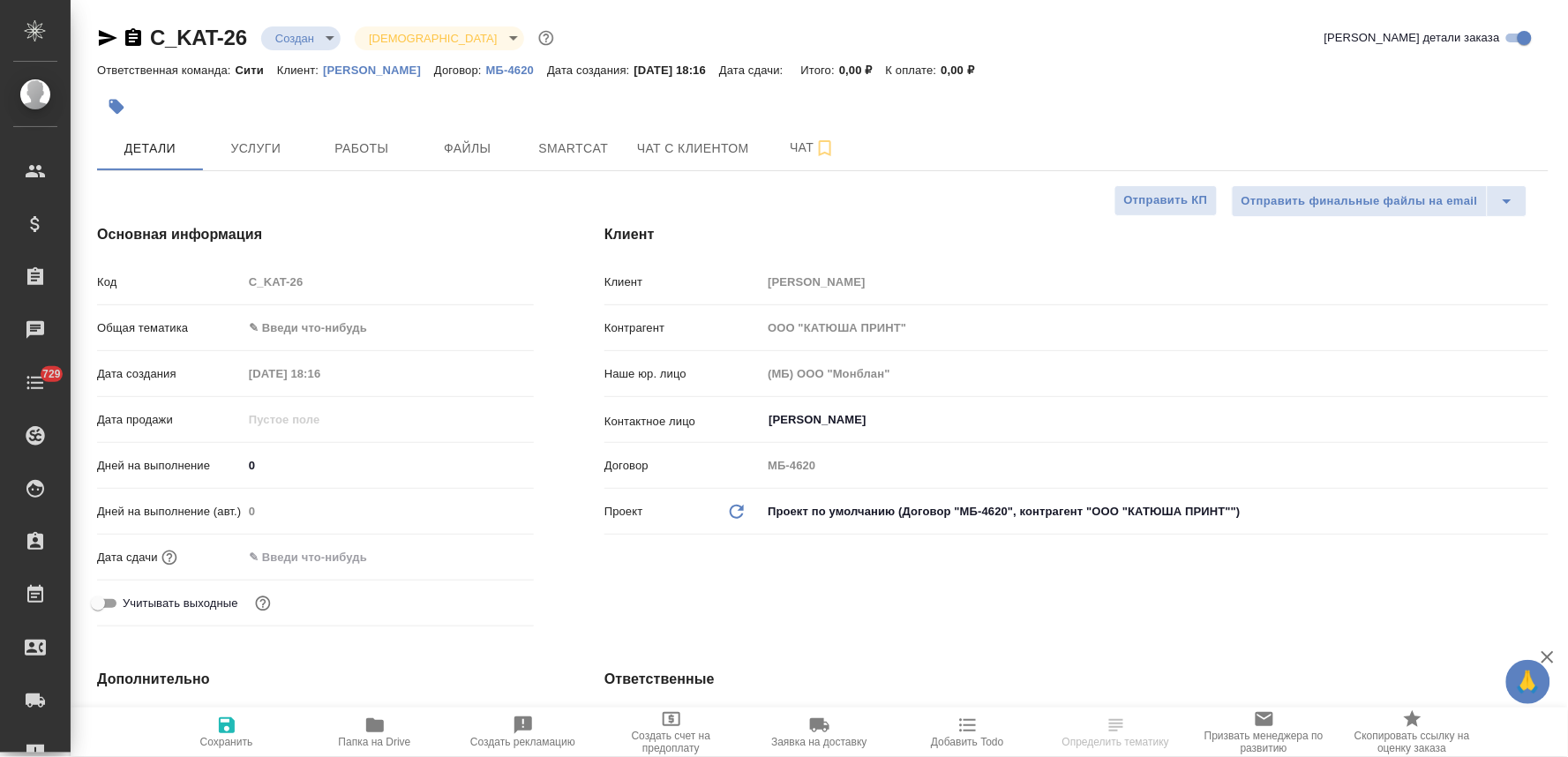
type textarea "x"
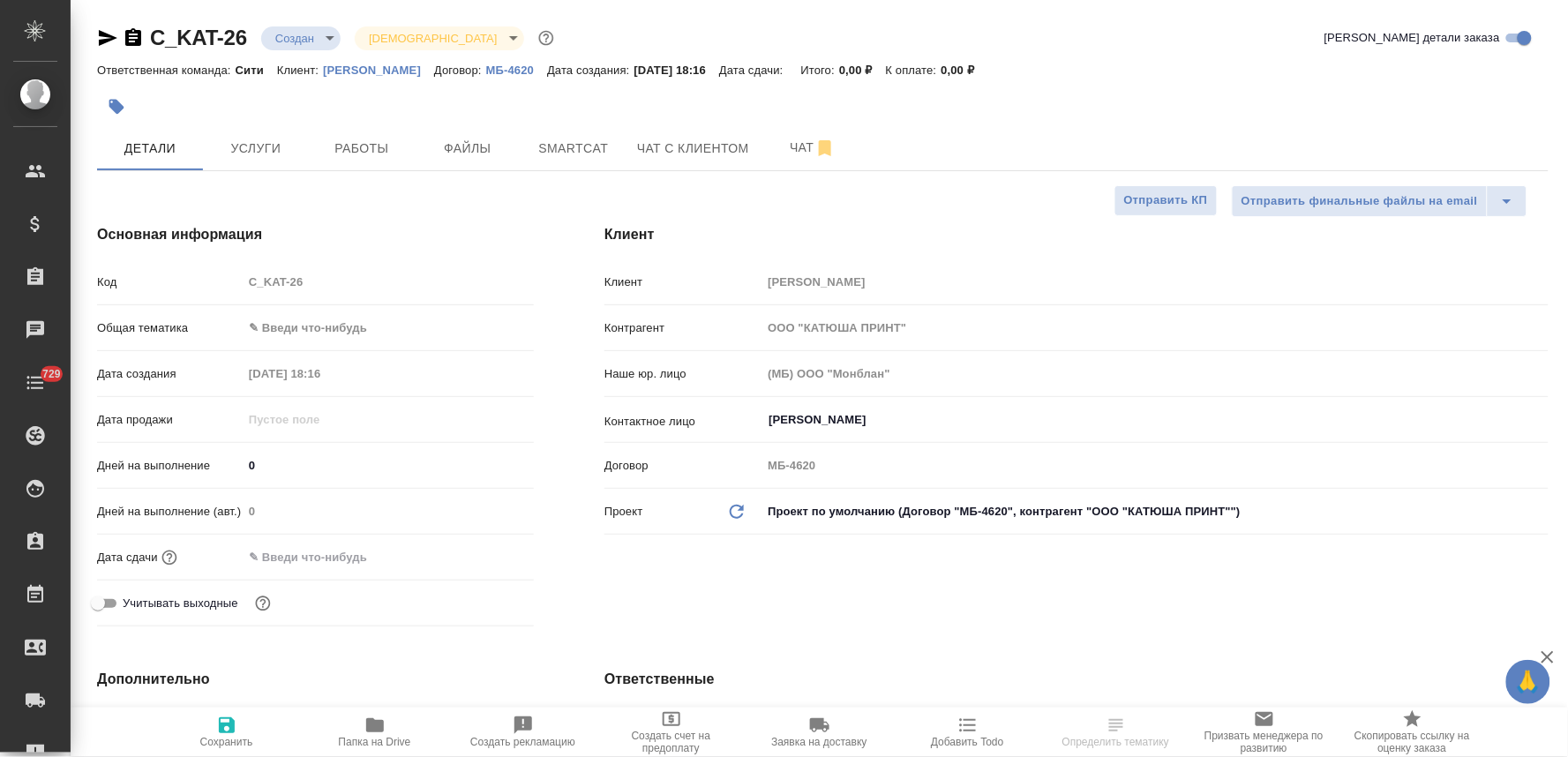
type textarea "x"
click at [830, 424] on input "[PERSON_NAME]" at bounding box center [1125, 421] width 718 height 21
click at [605, 594] on div "Клиент Клиент [PERSON_NAME] ТИ Контрагент ООО "КАТЮША ПРИНТ" Наше юр. лицо (МБ)…" at bounding box center [1076, 429] width 1015 height 480
select select "RU"
type textarea "x"
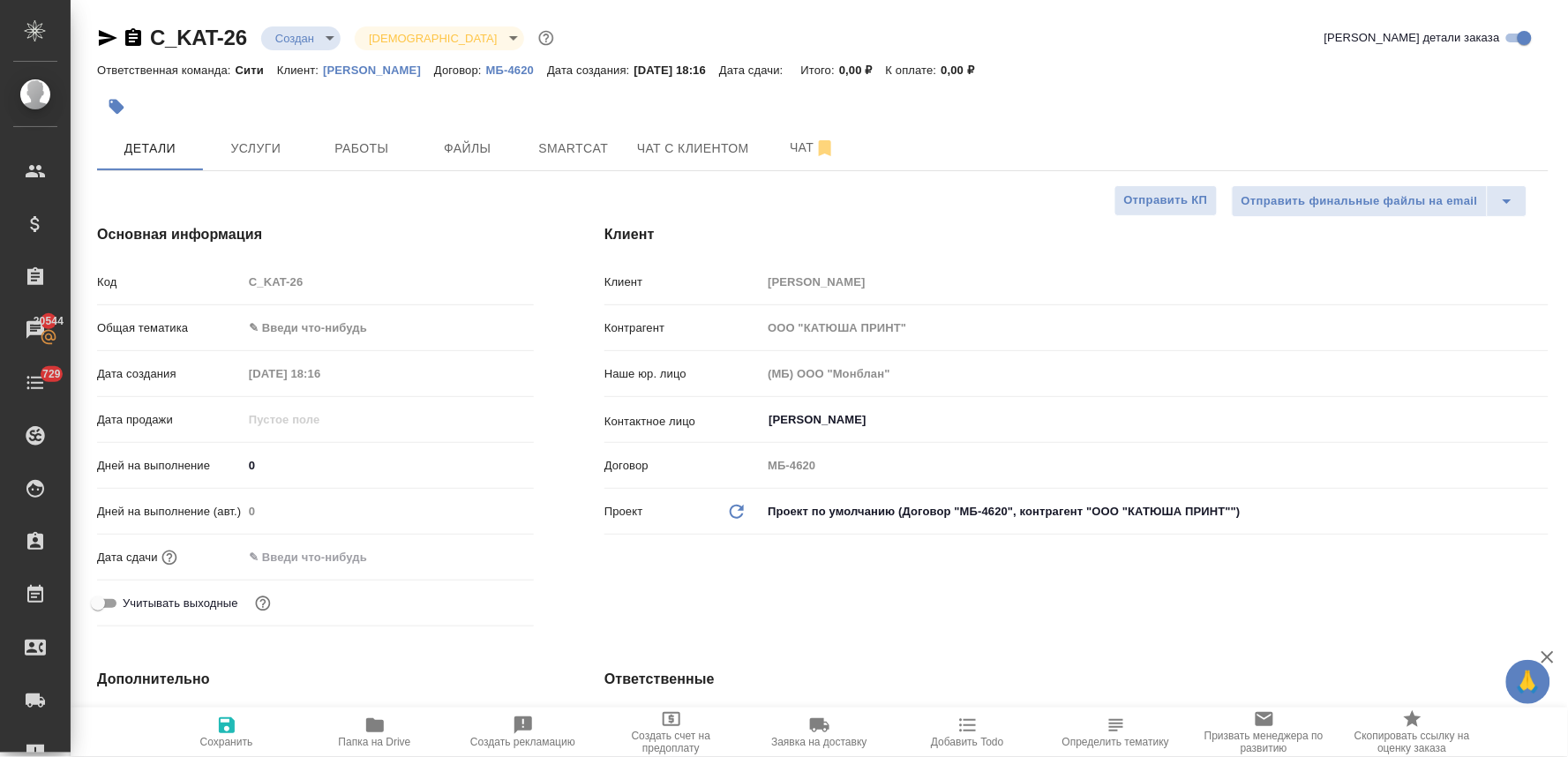
type textarea "x"
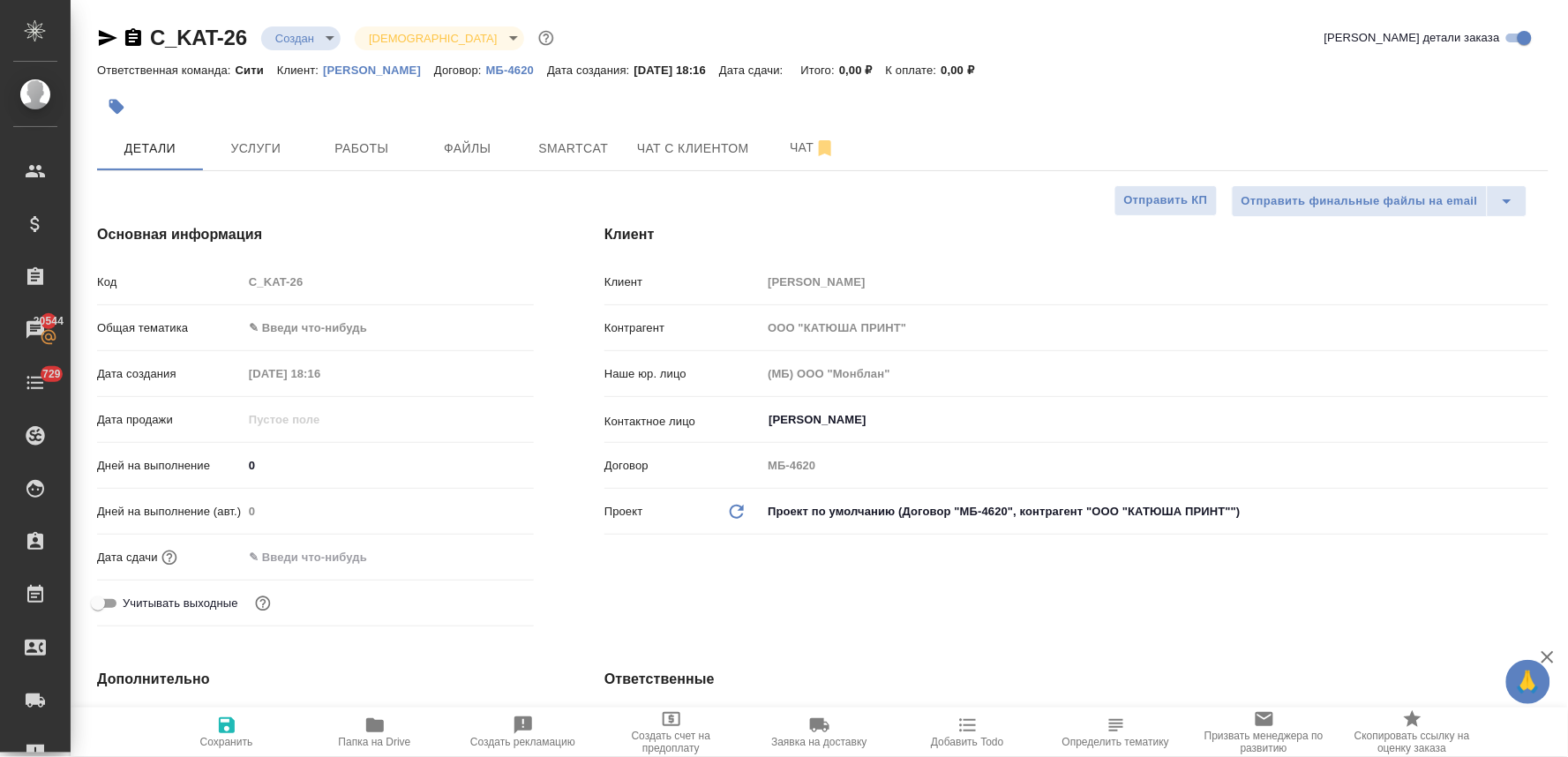
type textarea "x"
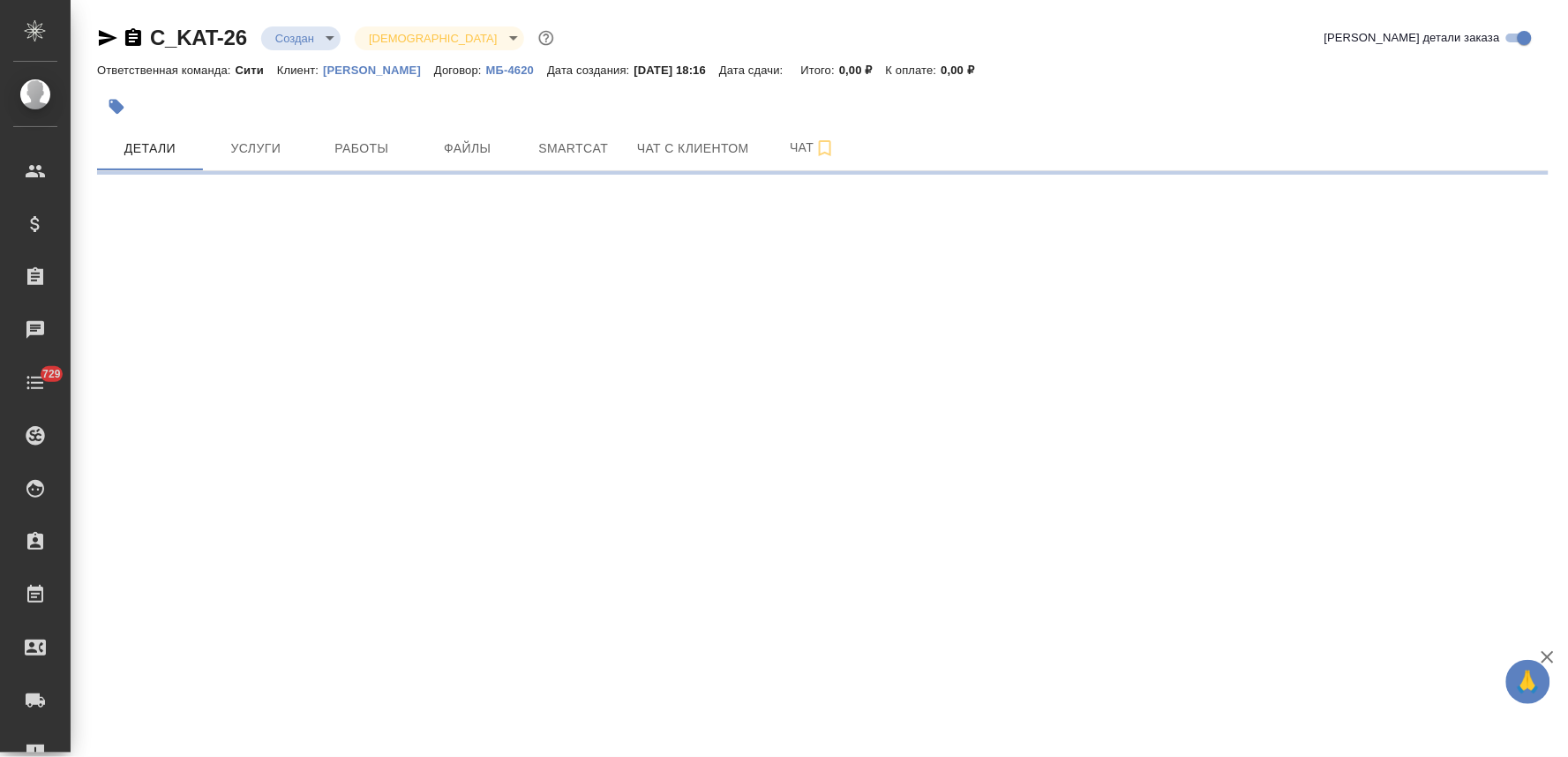
select select "RU"
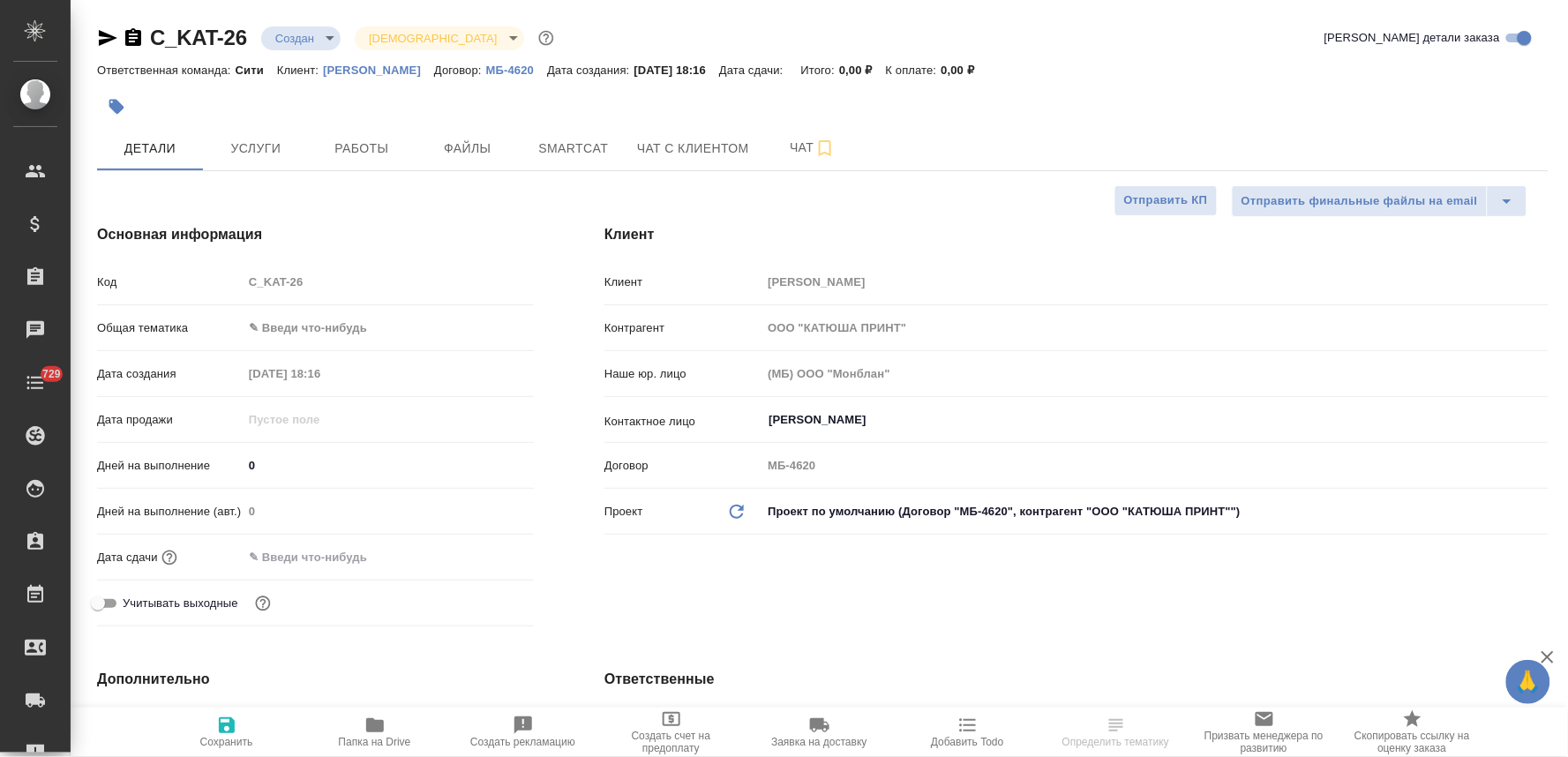
type textarea "x"
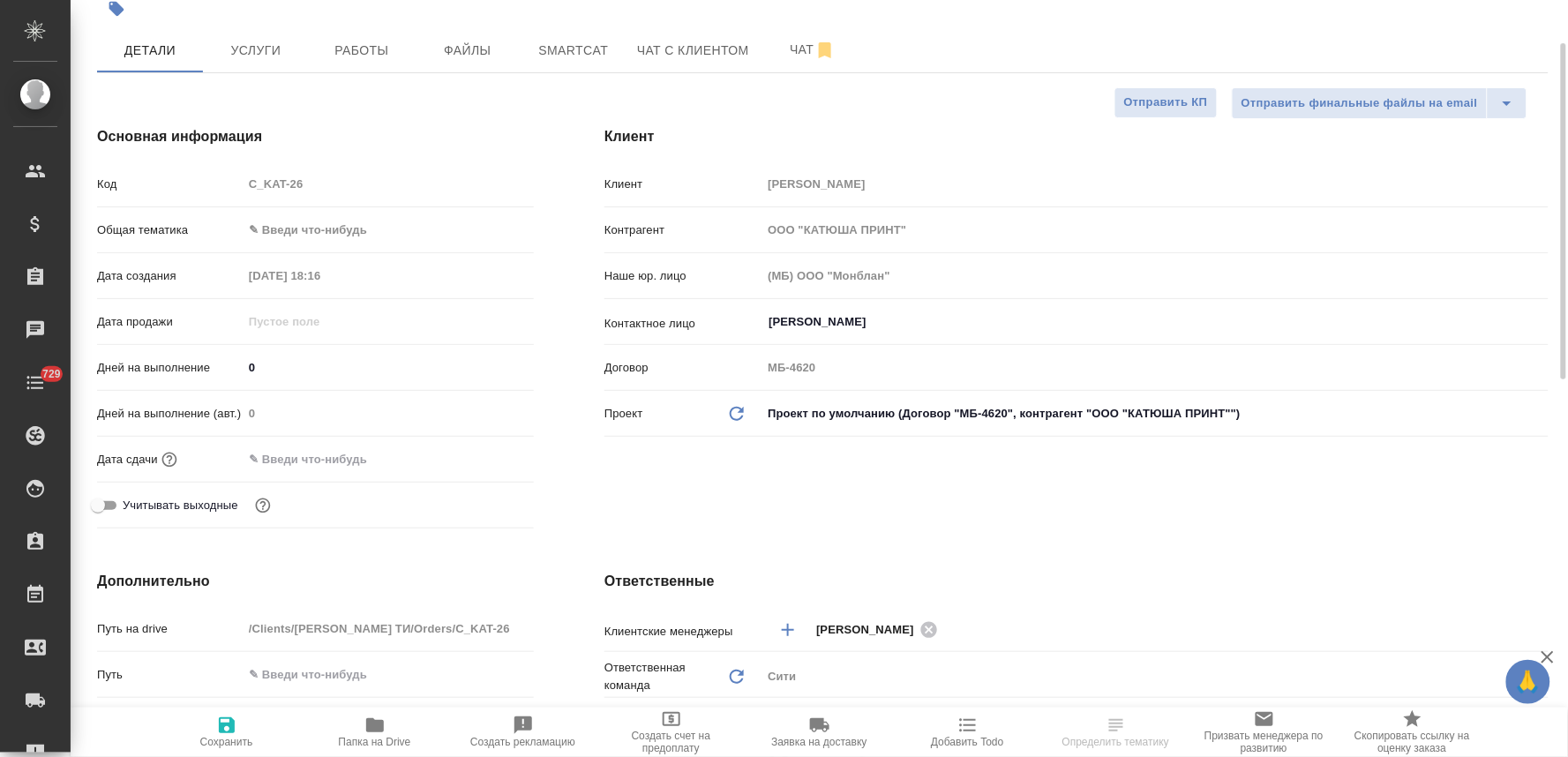
click at [298, 452] on input "text" at bounding box center [320, 460] width 154 height 25
click at [487, 453] on icon "button" at bounding box center [483, 458] width 16 height 17
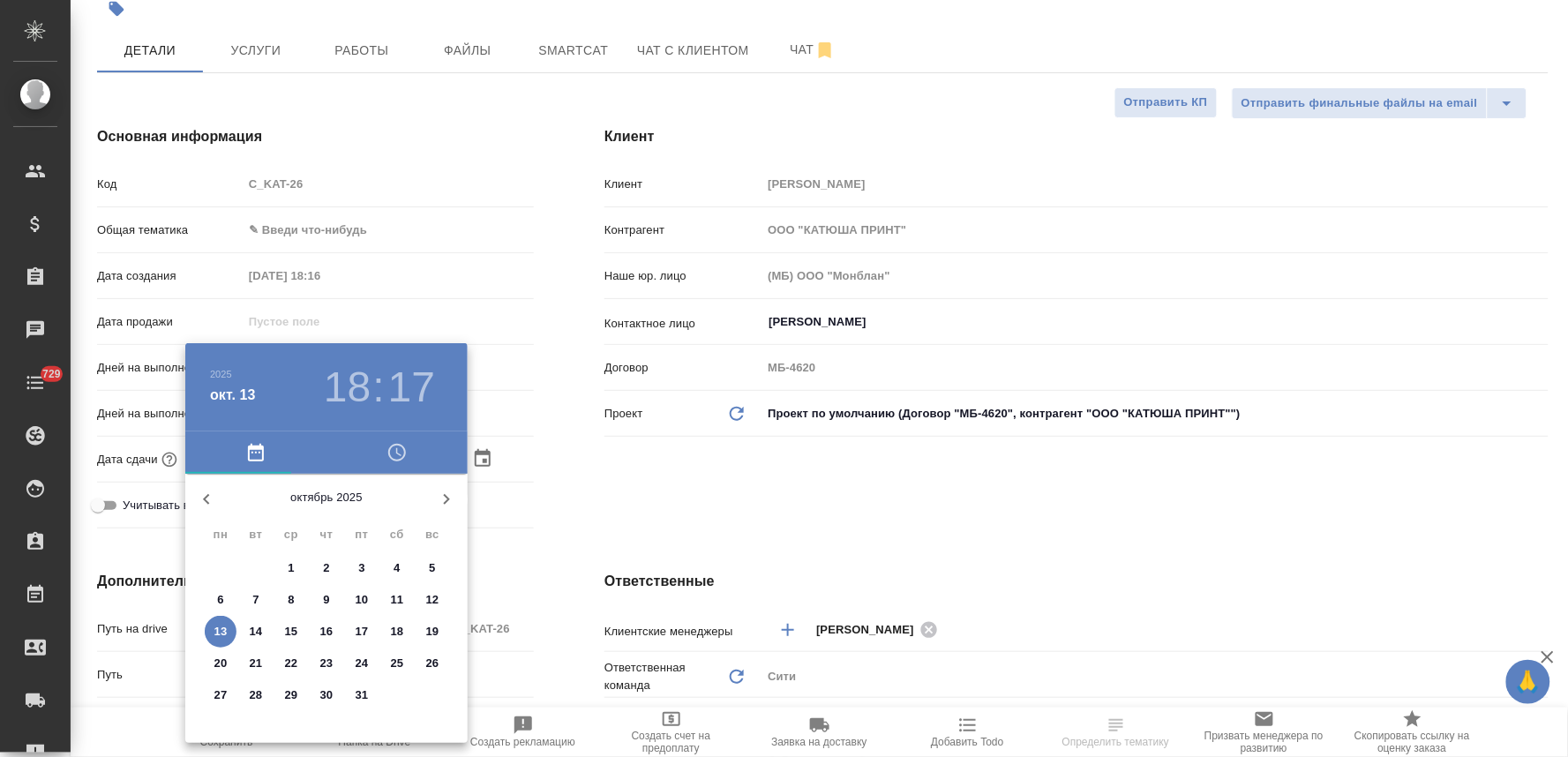
click at [256, 632] on p "14" at bounding box center [256, 632] width 14 height 17
type input "[DATE] 18:17"
type textarea "x"
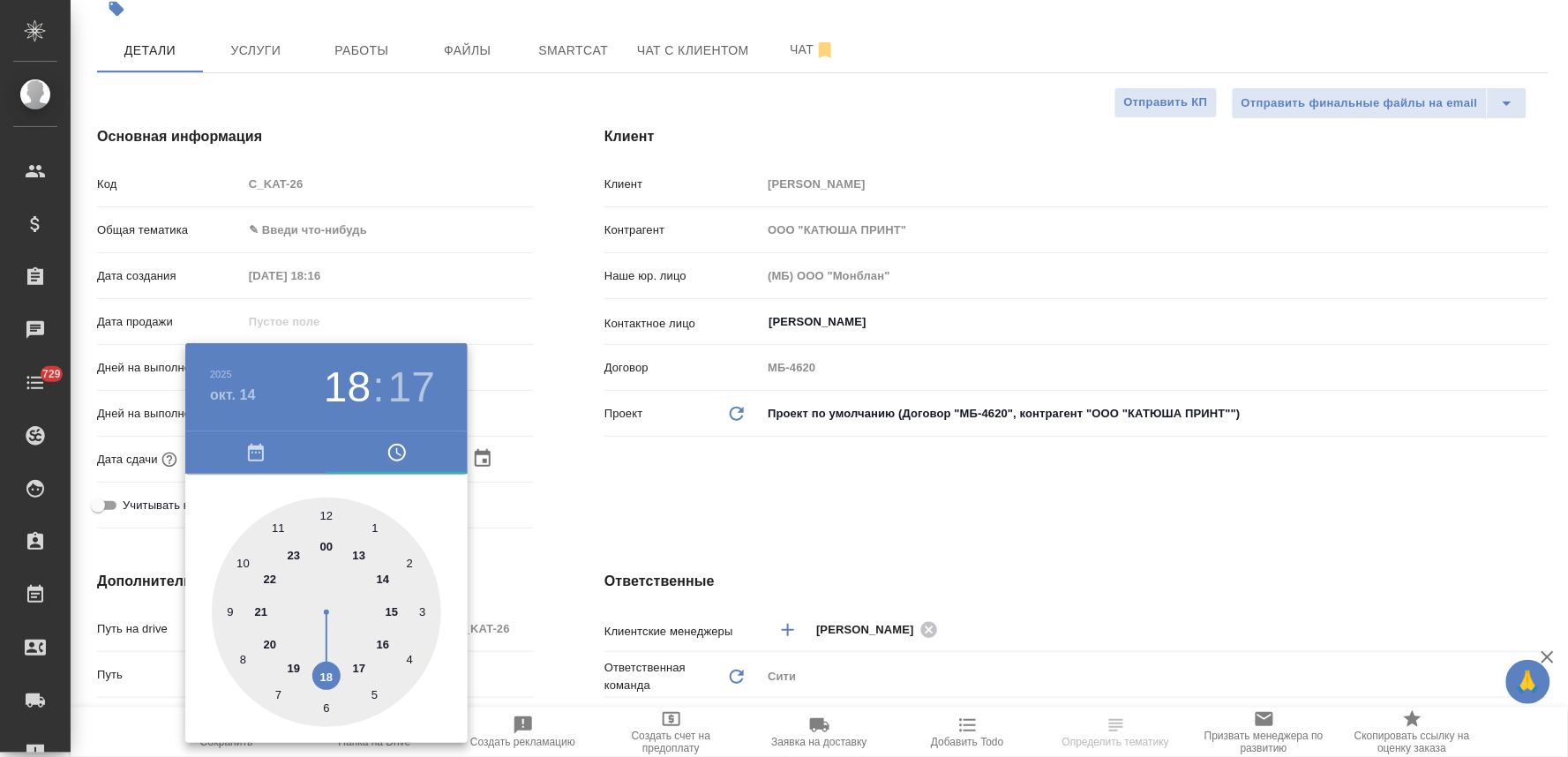
click at [677, 492] on div at bounding box center [784, 378] width 1568 height 757
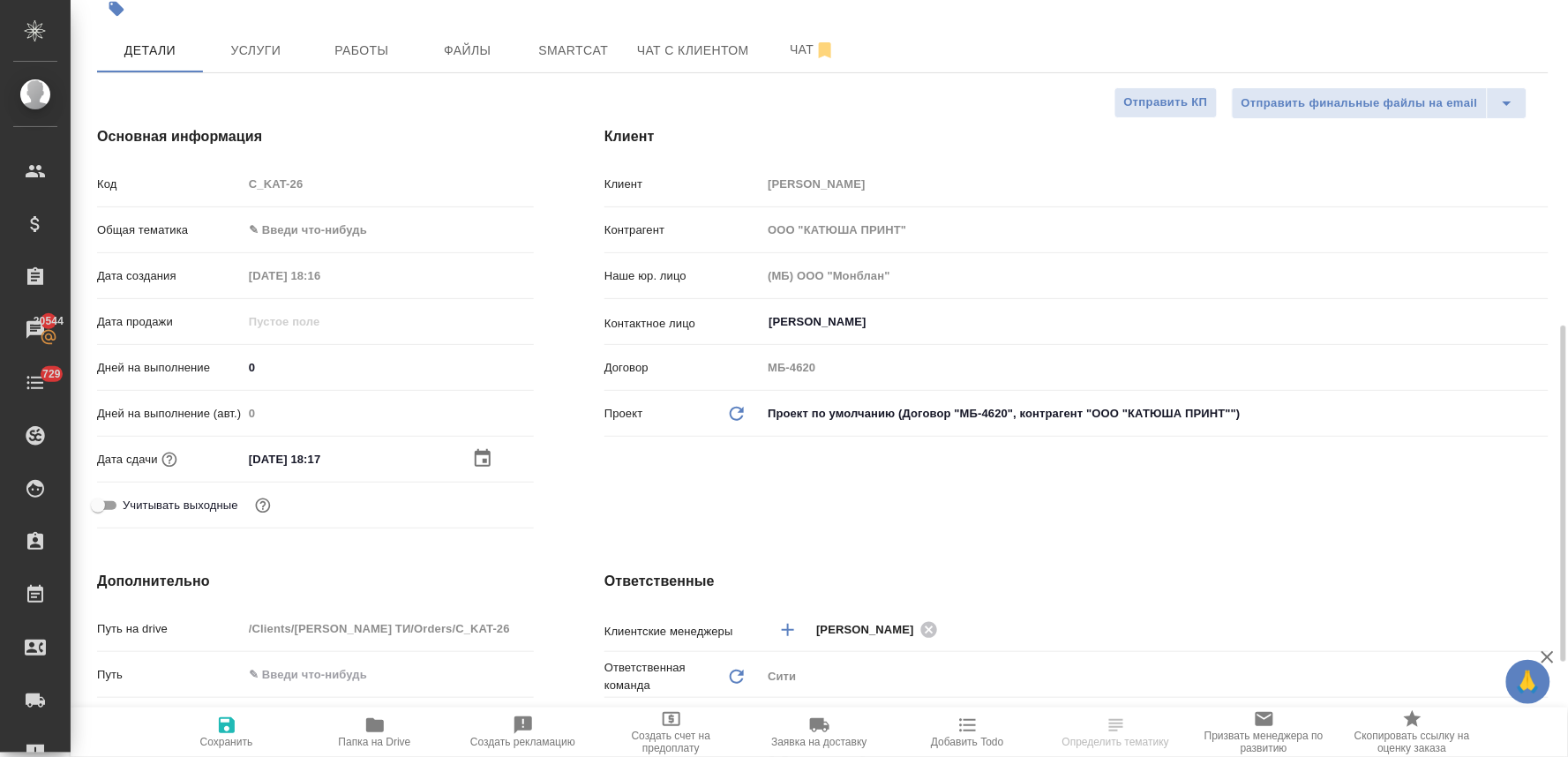
scroll to position [392, 0]
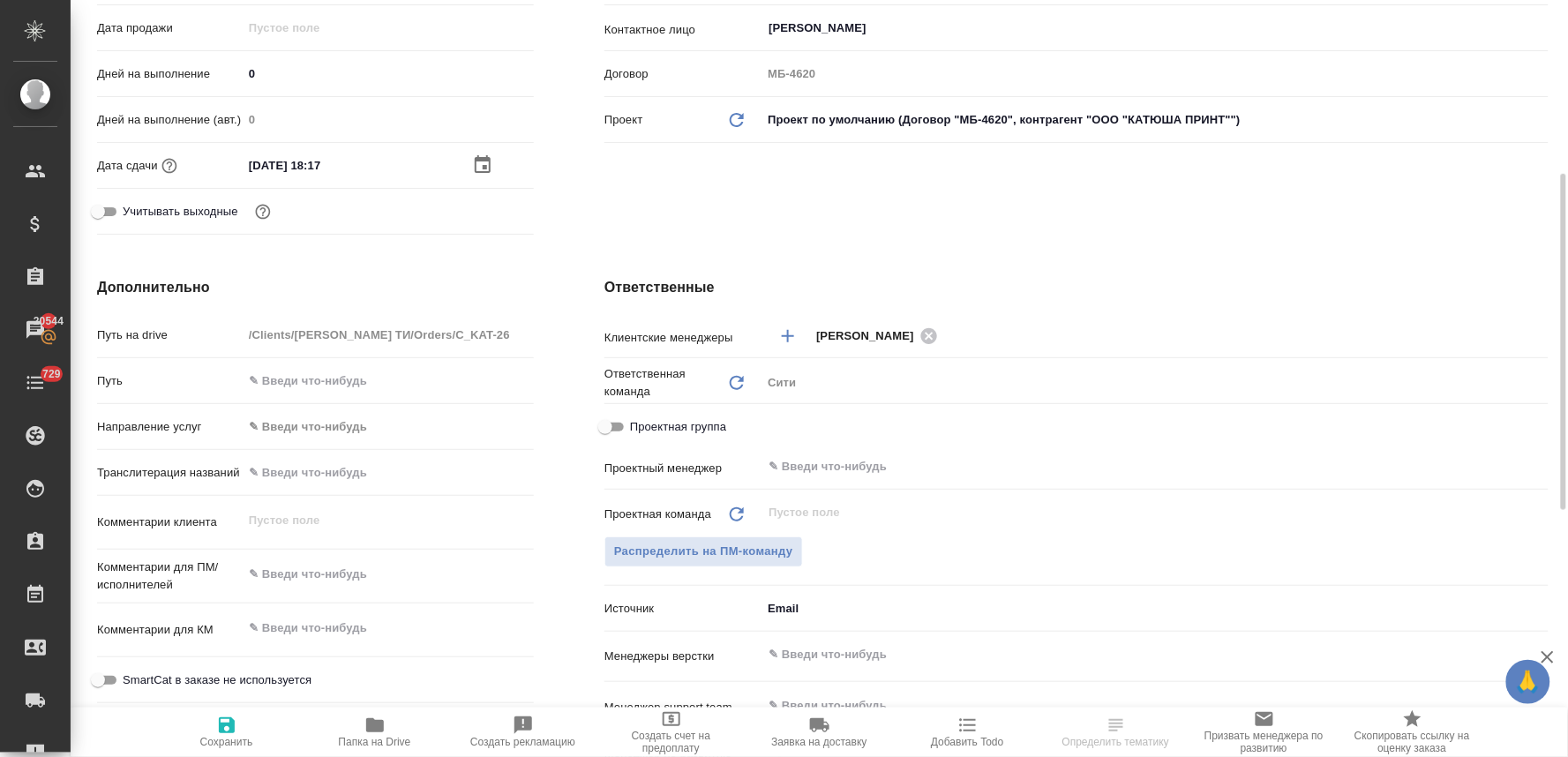
type textarea "x"
click at [369, 584] on textarea at bounding box center [389, 575] width 290 height 30
type textarea "з"
type textarea "x"
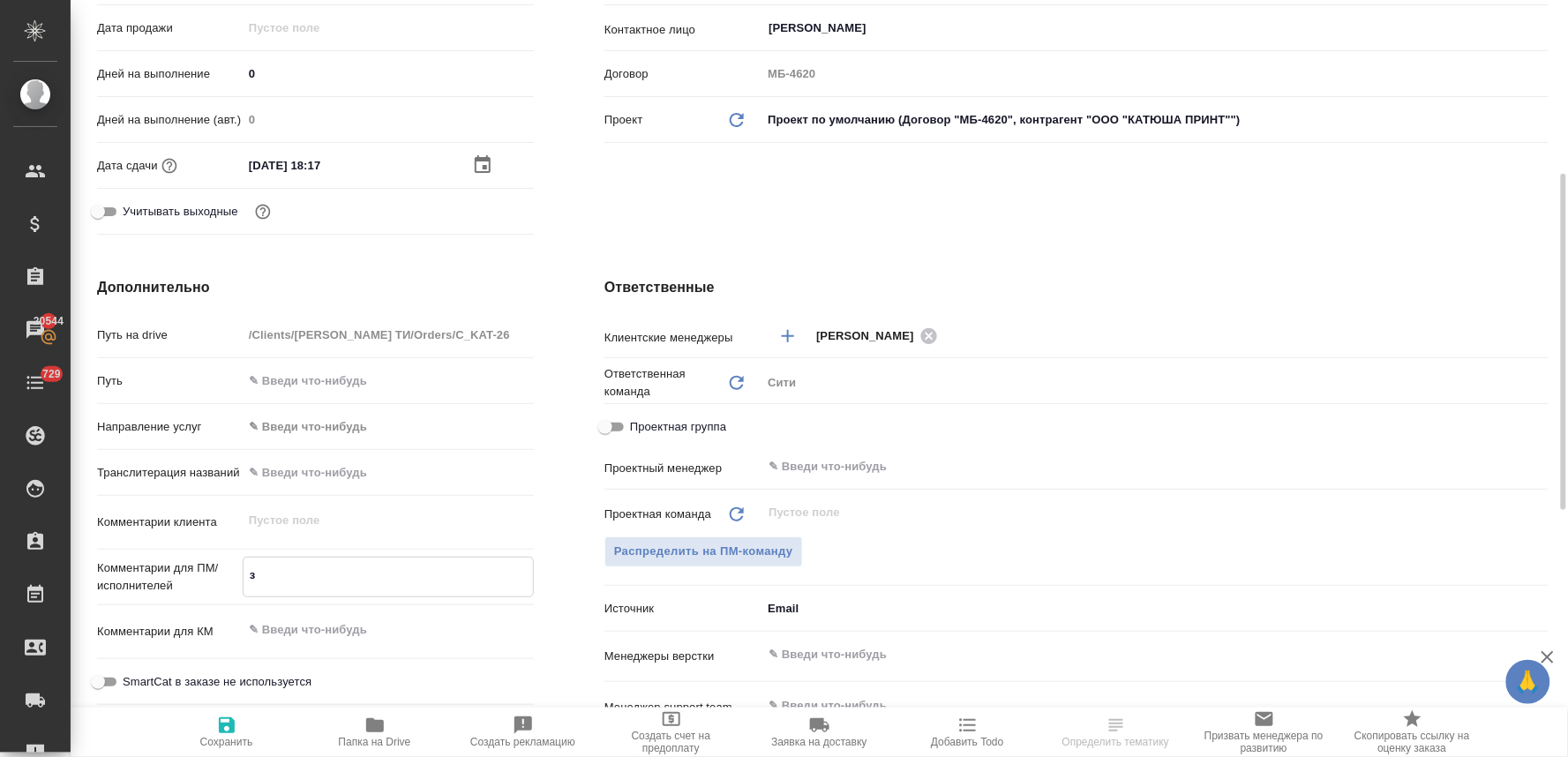
type textarea "x"
type textarea "за"
type textarea "x"
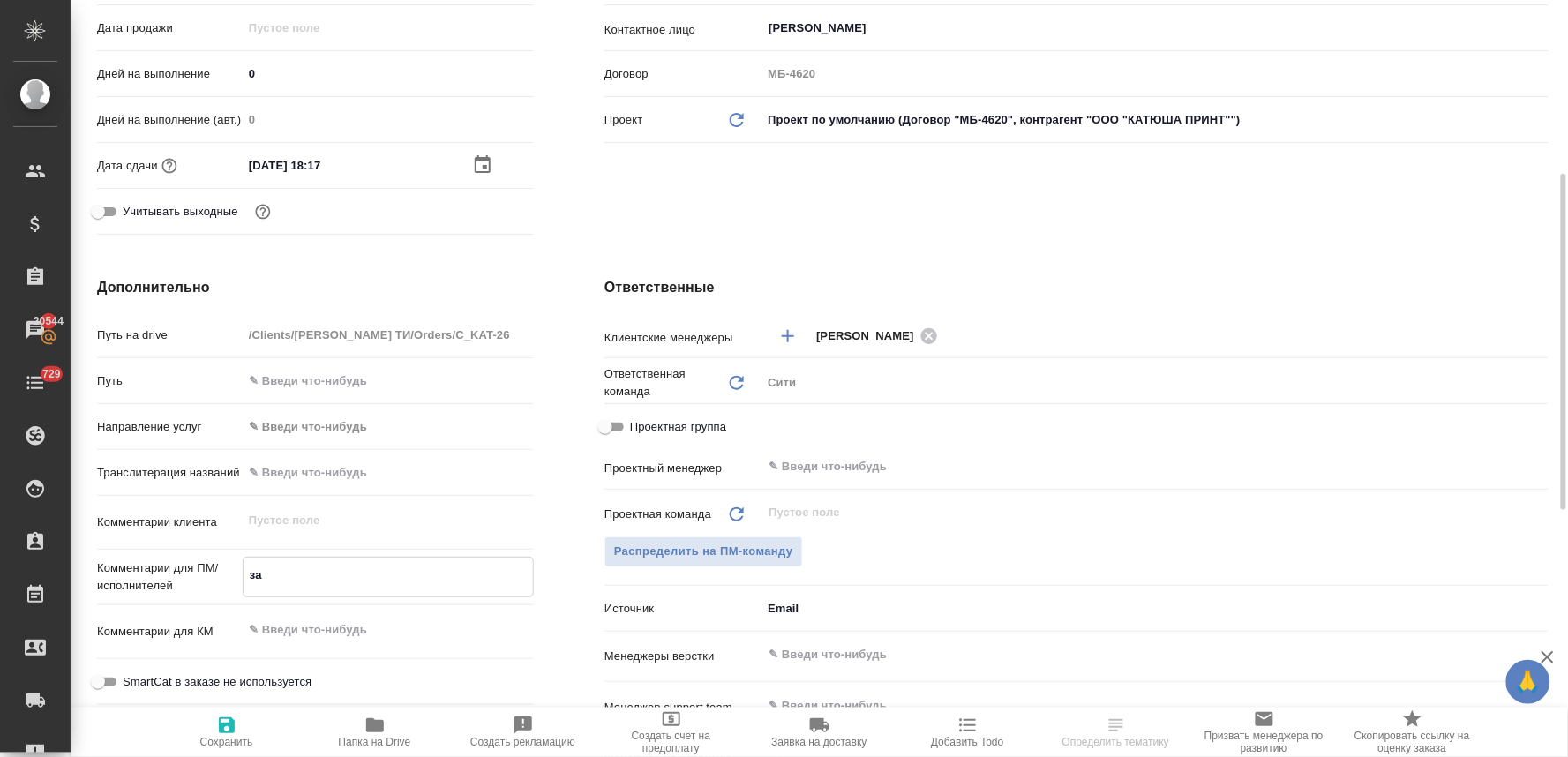
type textarea "x"
type textarea "зак"
type textarea "x"
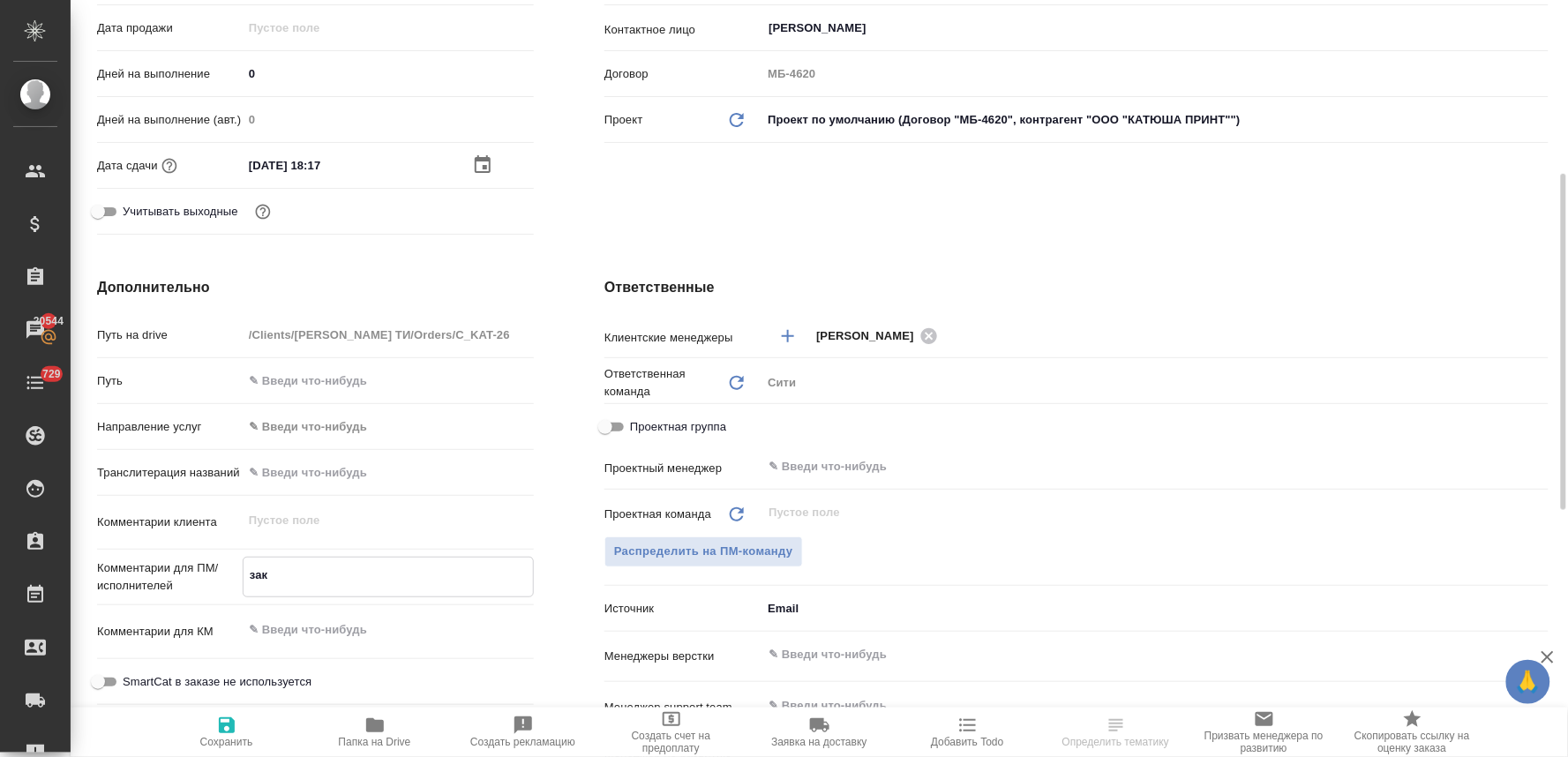
type textarea "зака"
type textarea "x"
type textarea "заказ"
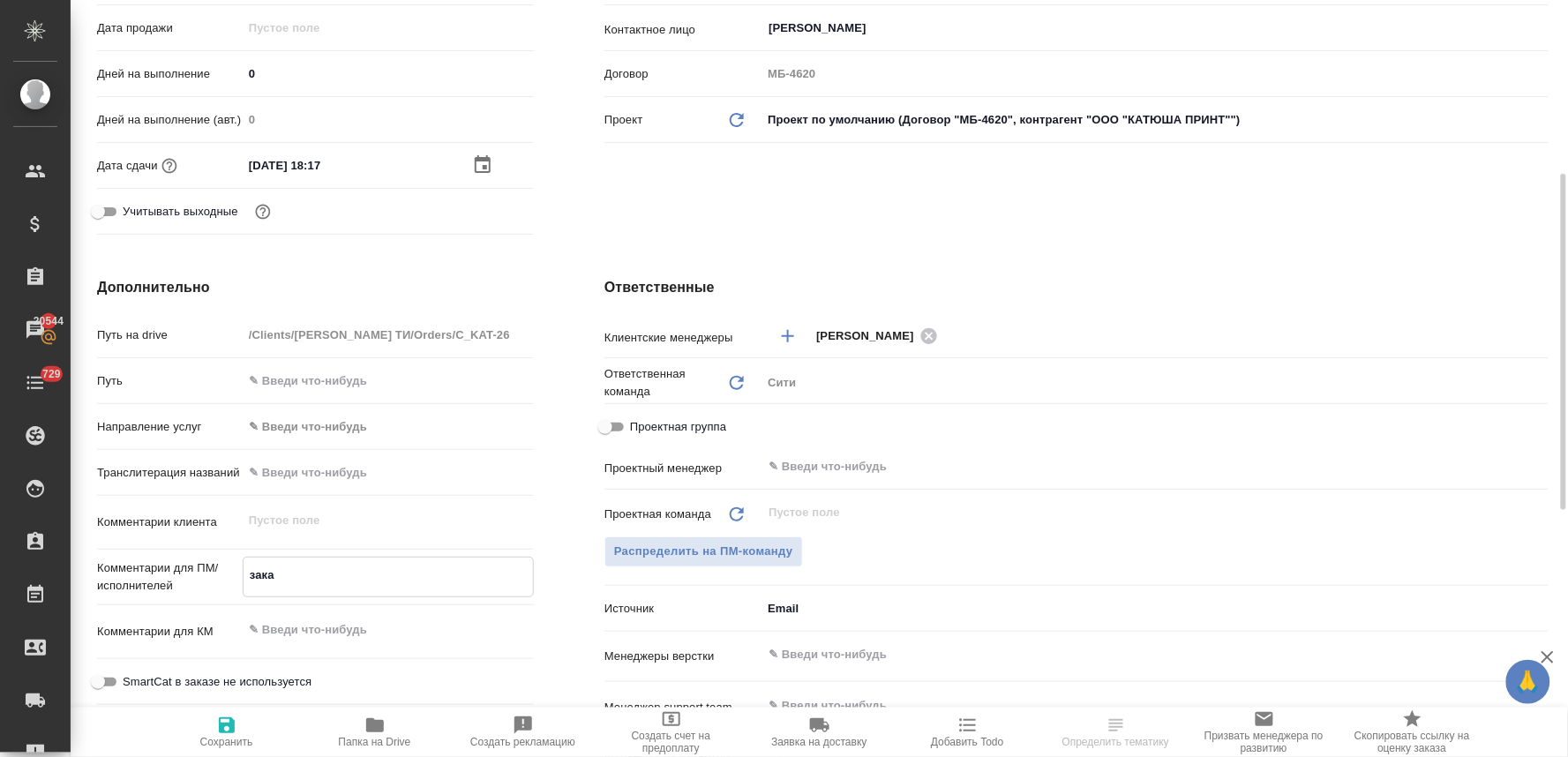
type textarea "x"
type textarea "заказ"
type textarea "x"
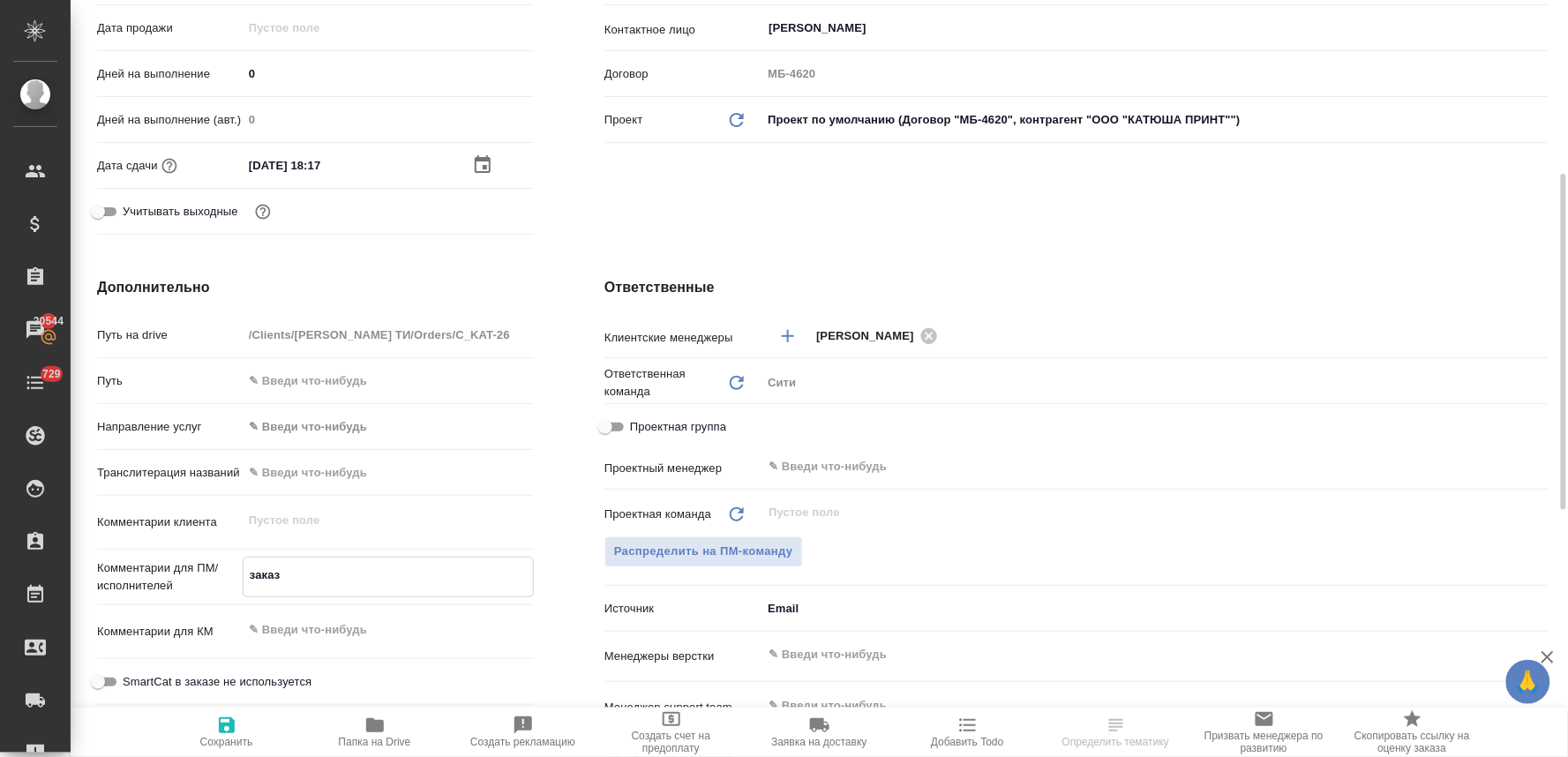
type textarea "x"
type textarea "заказ п"
type textarea "x"
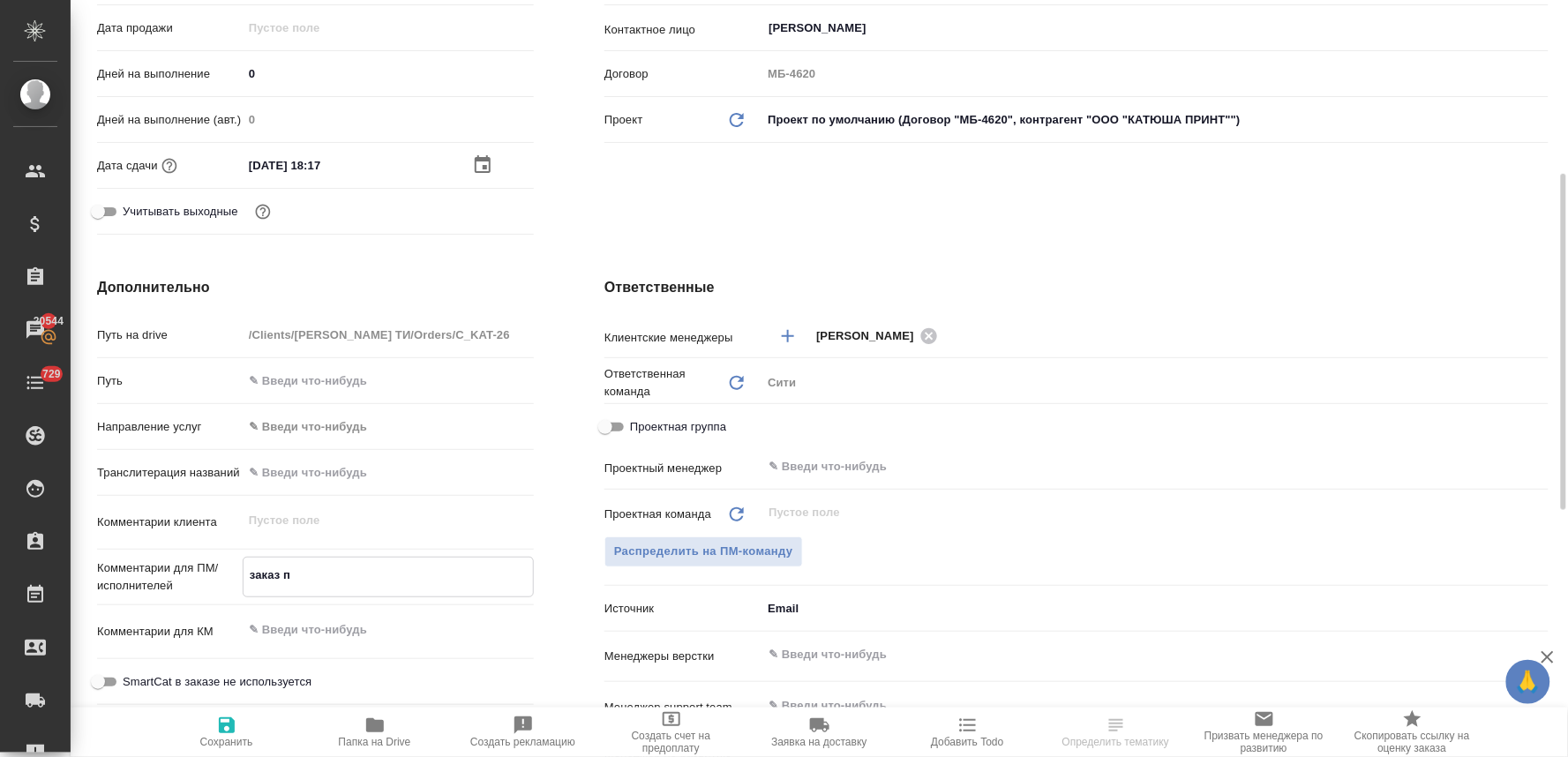
type textarea "x"
type textarea "заказ пе"
type textarea "x"
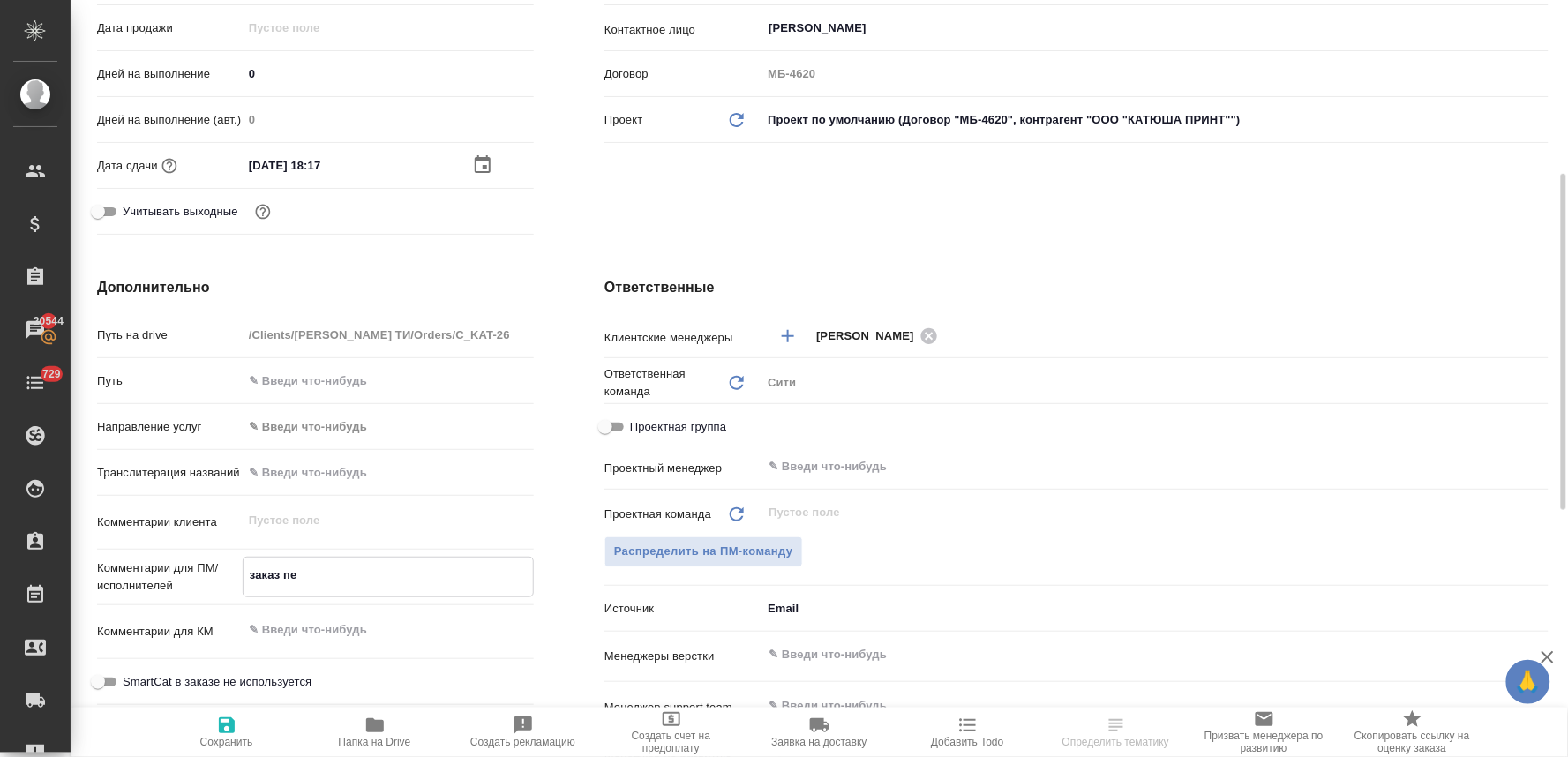
type textarea "заказ пер"
type textarea "x"
type textarea "заказ пере"
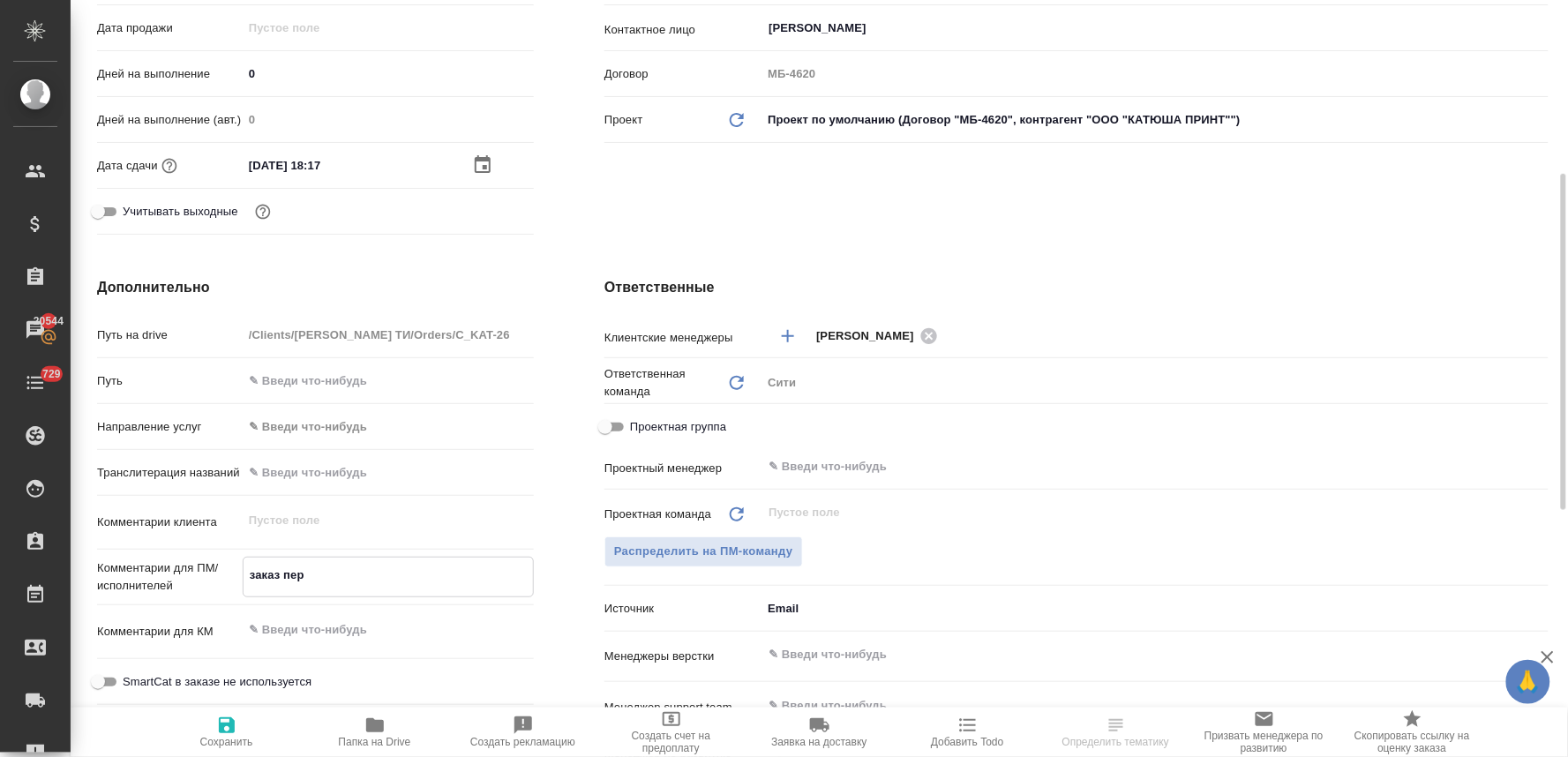
type textarea "x"
type textarea "заказ перен"
type textarea "x"
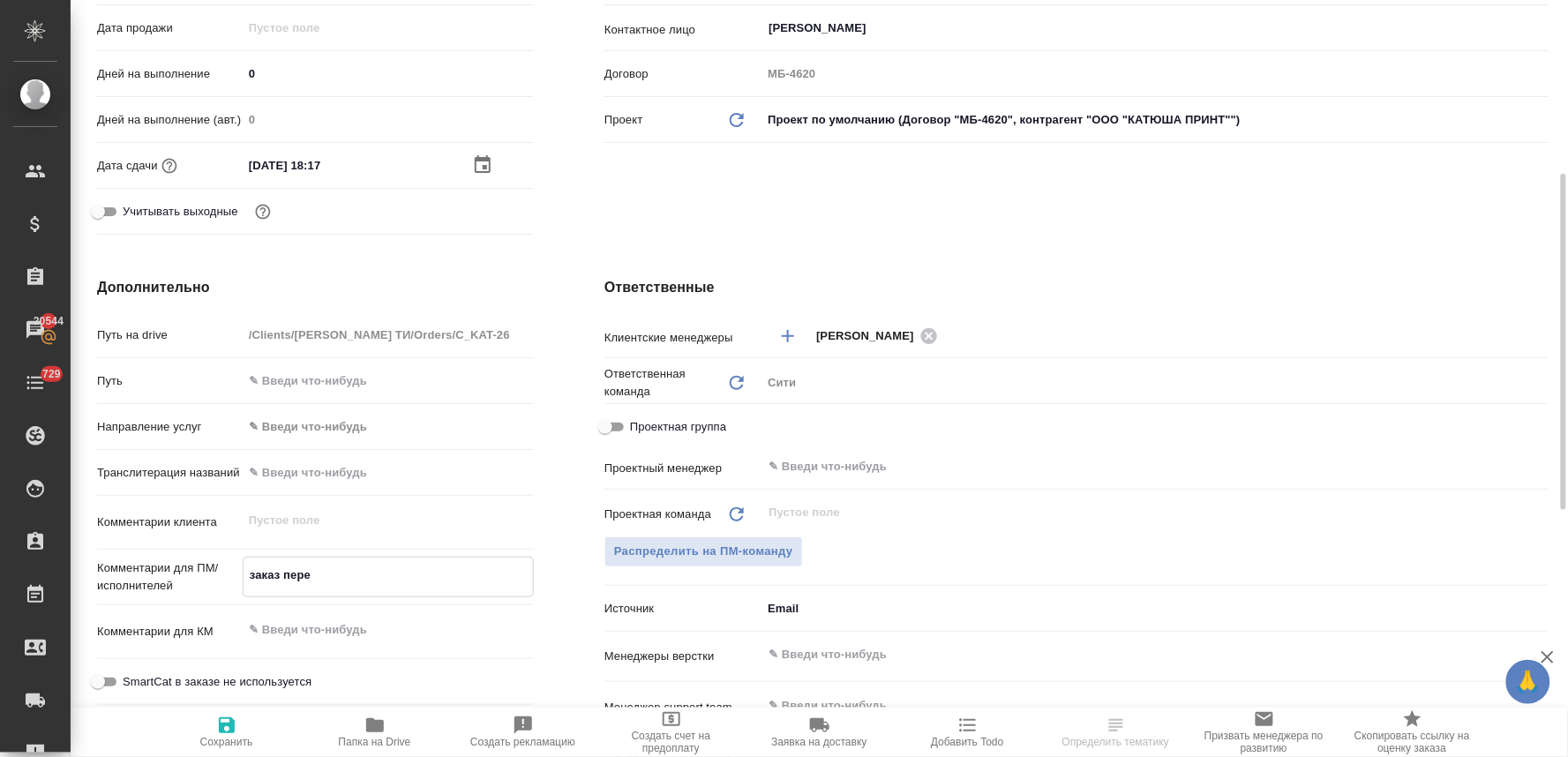
type textarea "x"
type textarea "заказ перене"
type textarea "x"
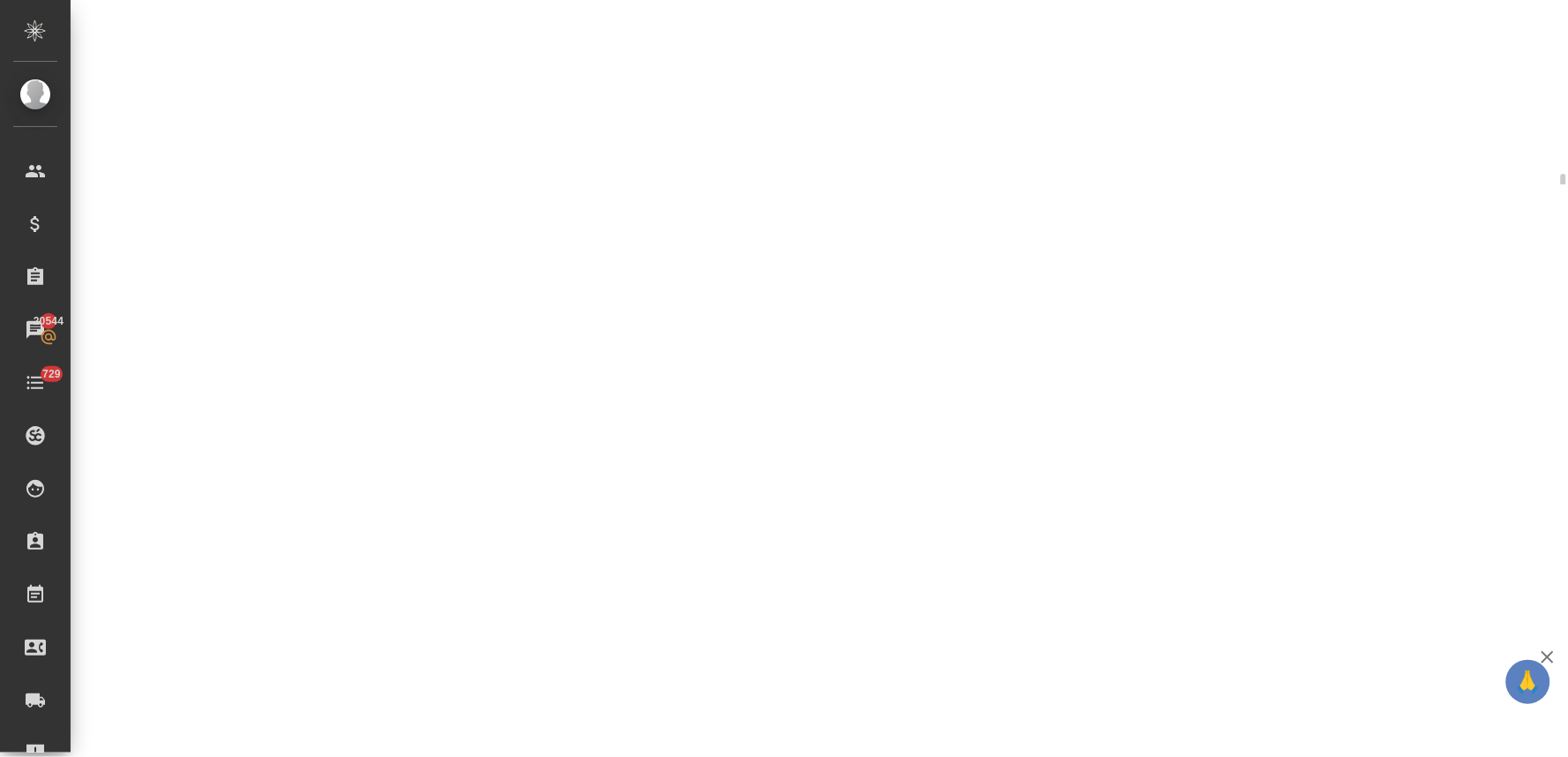
select select "RU"
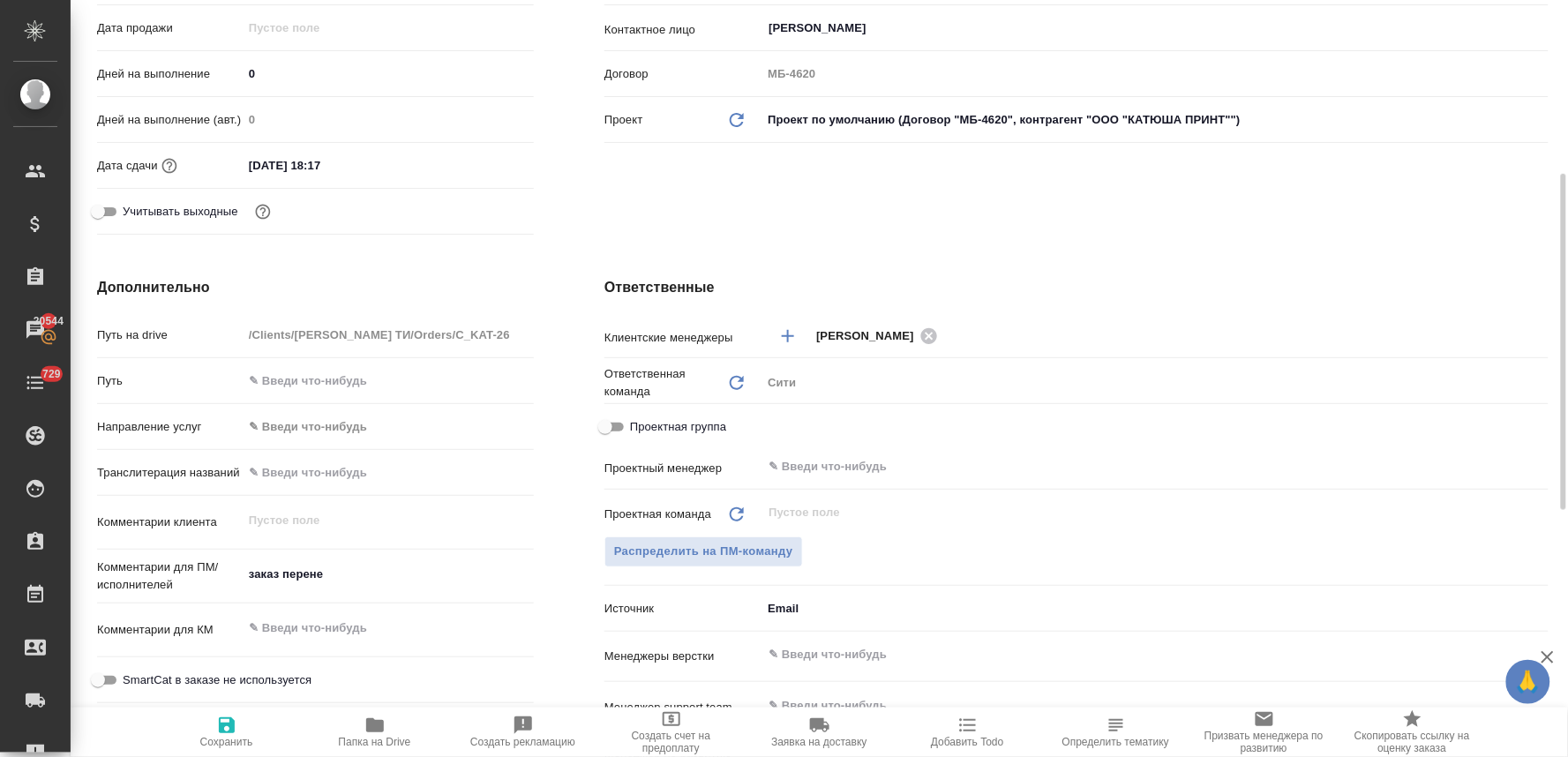
type textarea "x"
click at [369, 577] on textarea "заказ перене" at bounding box center [389, 575] width 290 height 30
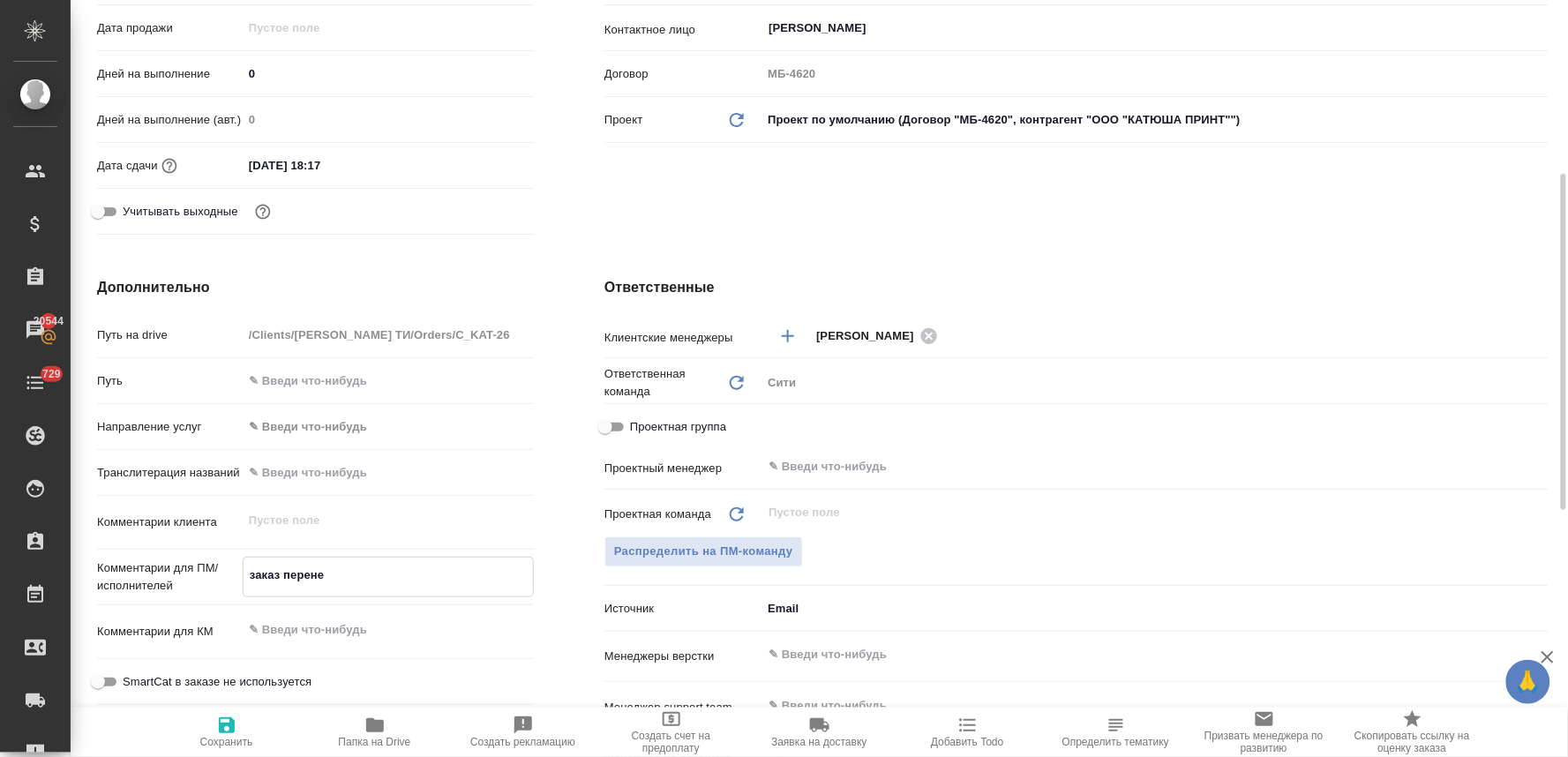
type textarea "x"
type textarea "заказ перенес"
type textarea "x"
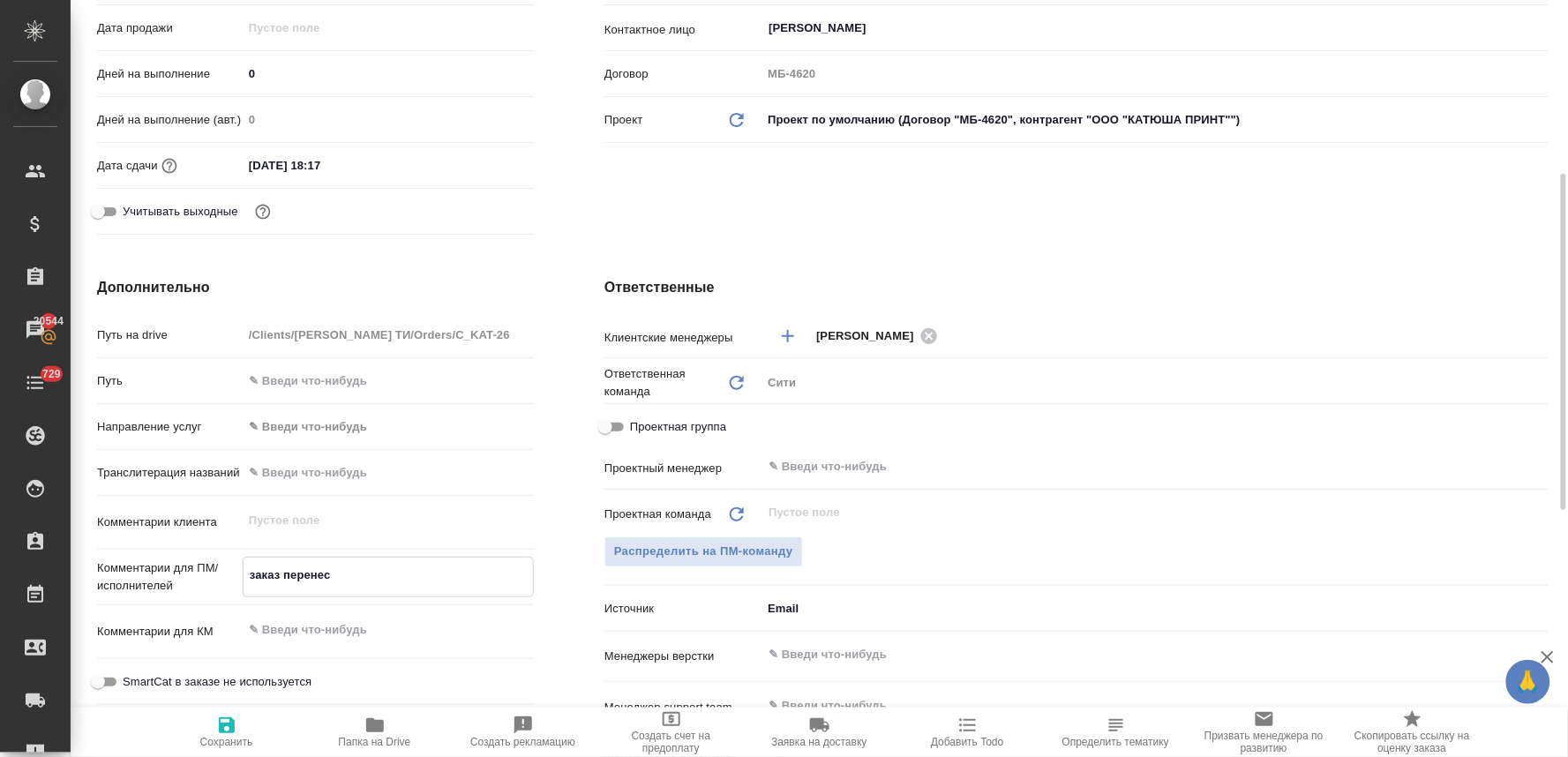
type textarea "заказ перенесе"
type textarea "x"
type textarea "заказ перенесен"
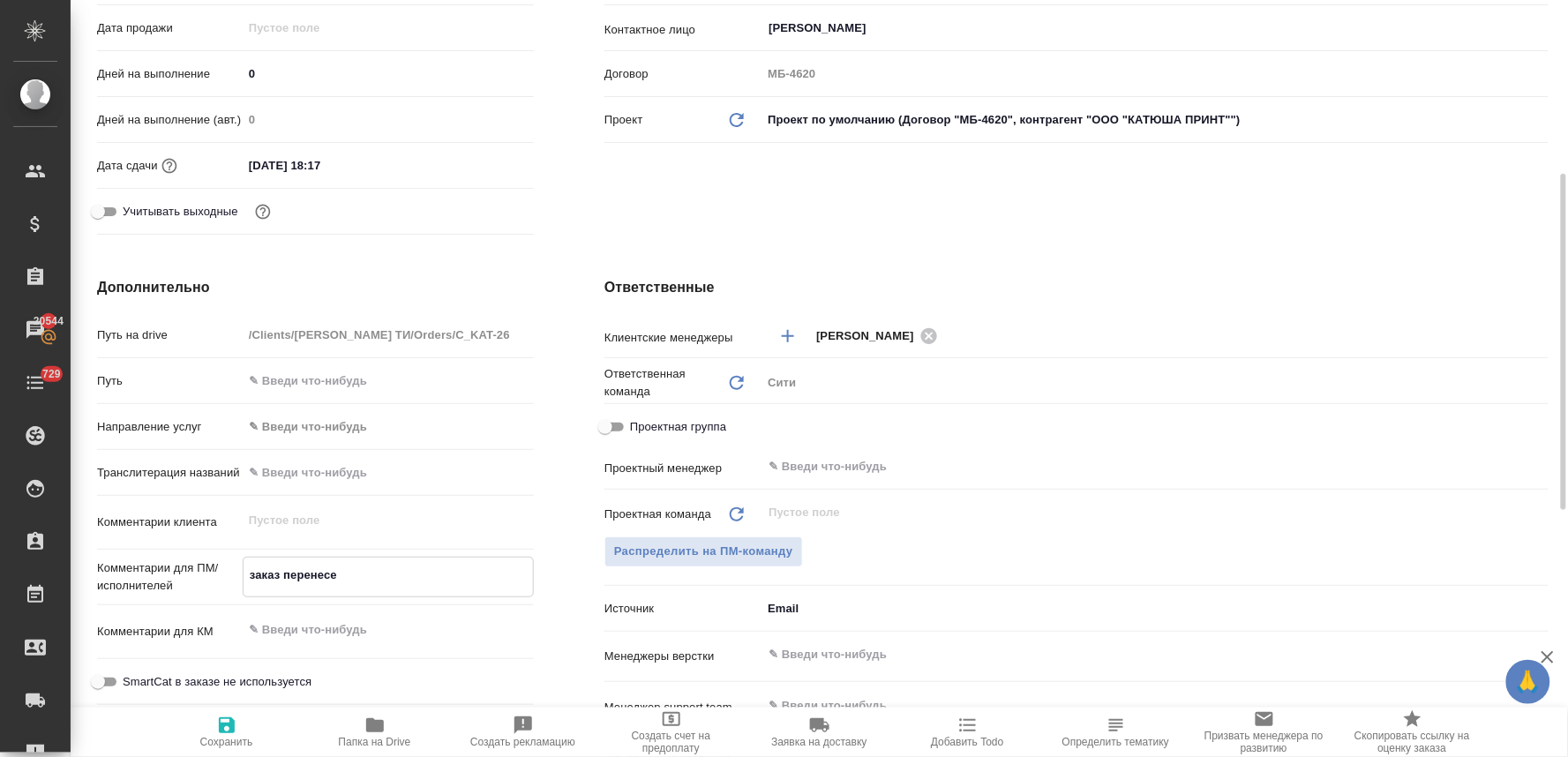
type textarea "x"
type textarea "заказ перенесен"
type textarea "x"
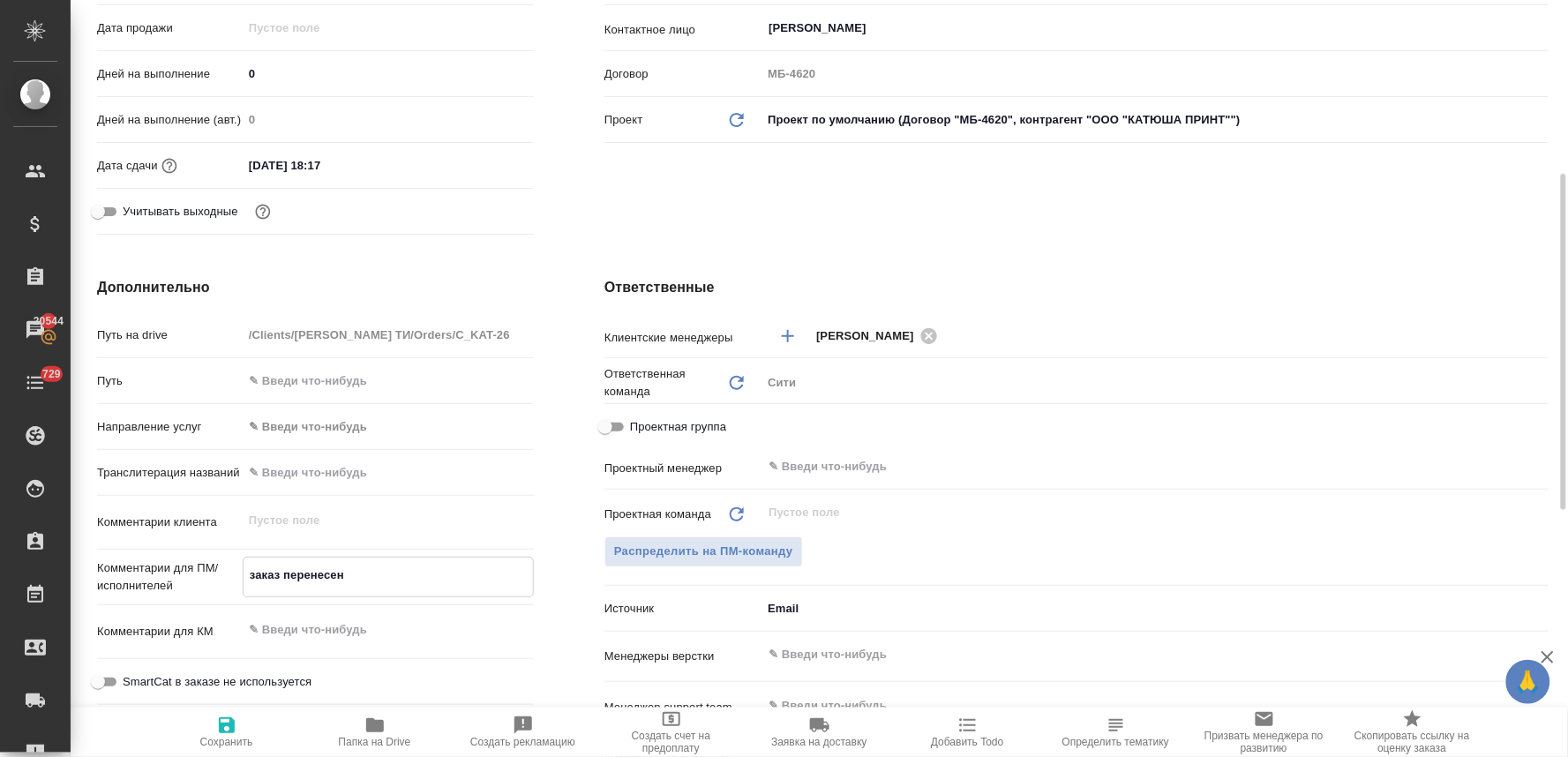
type textarea "x"
type textarea "заказ перенесен и"
type textarea "x"
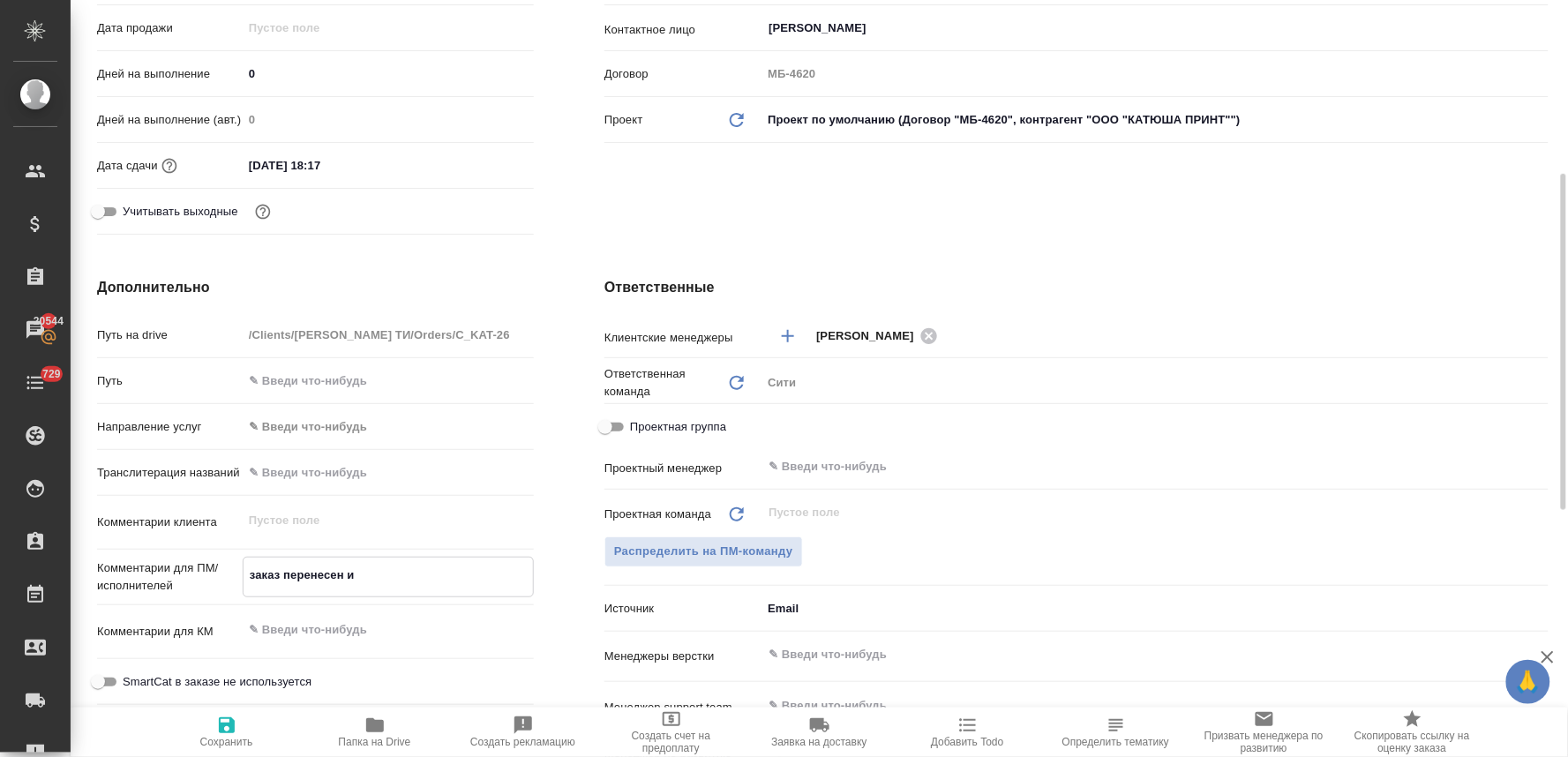
type textarea "x"
type textarea "заказ перенесен из"
type textarea "x"
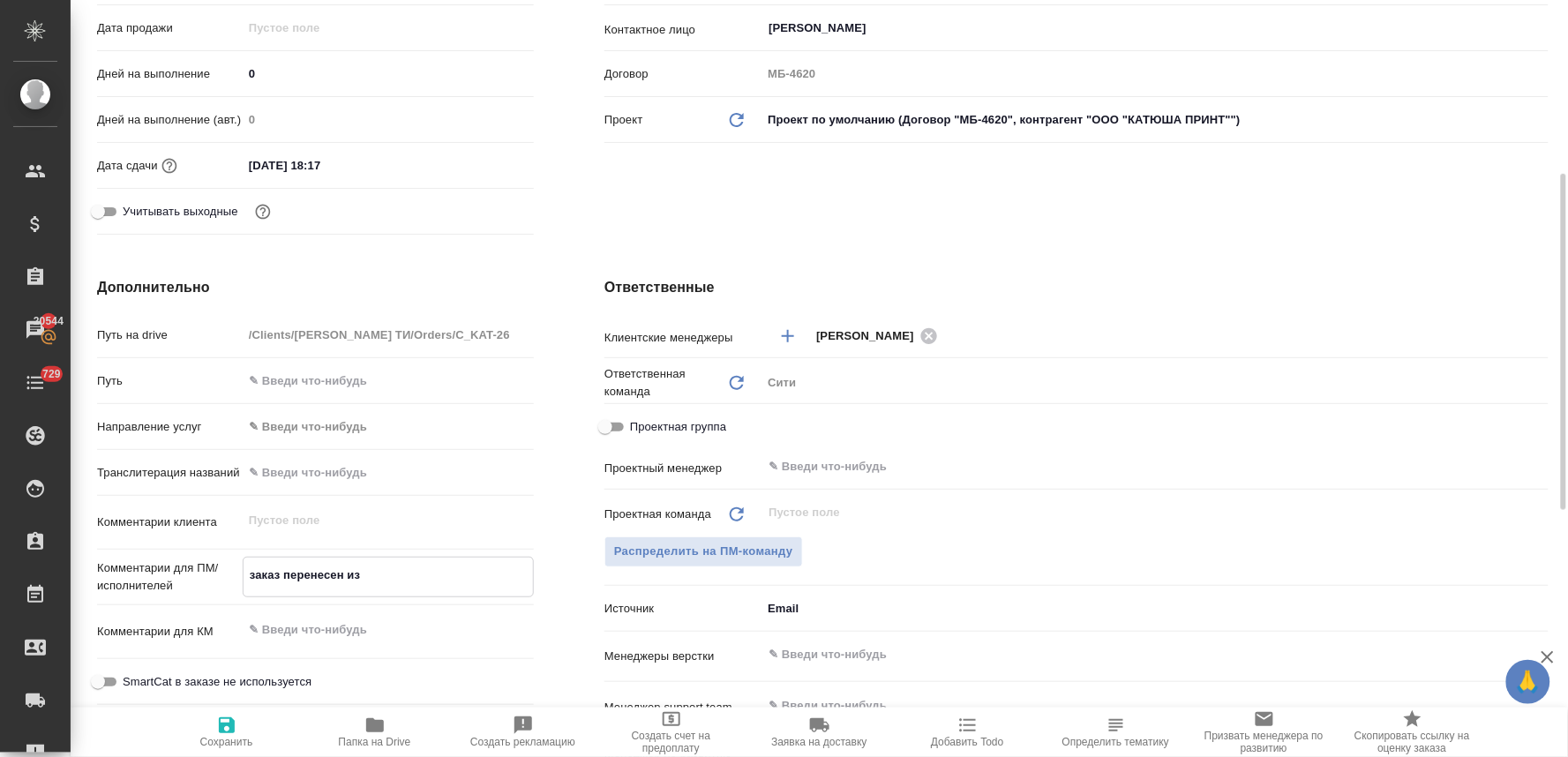
type textarea "заказ перенесен из"
type textarea "x"
type textarea "заказ перенесен из"
type textarea "x"
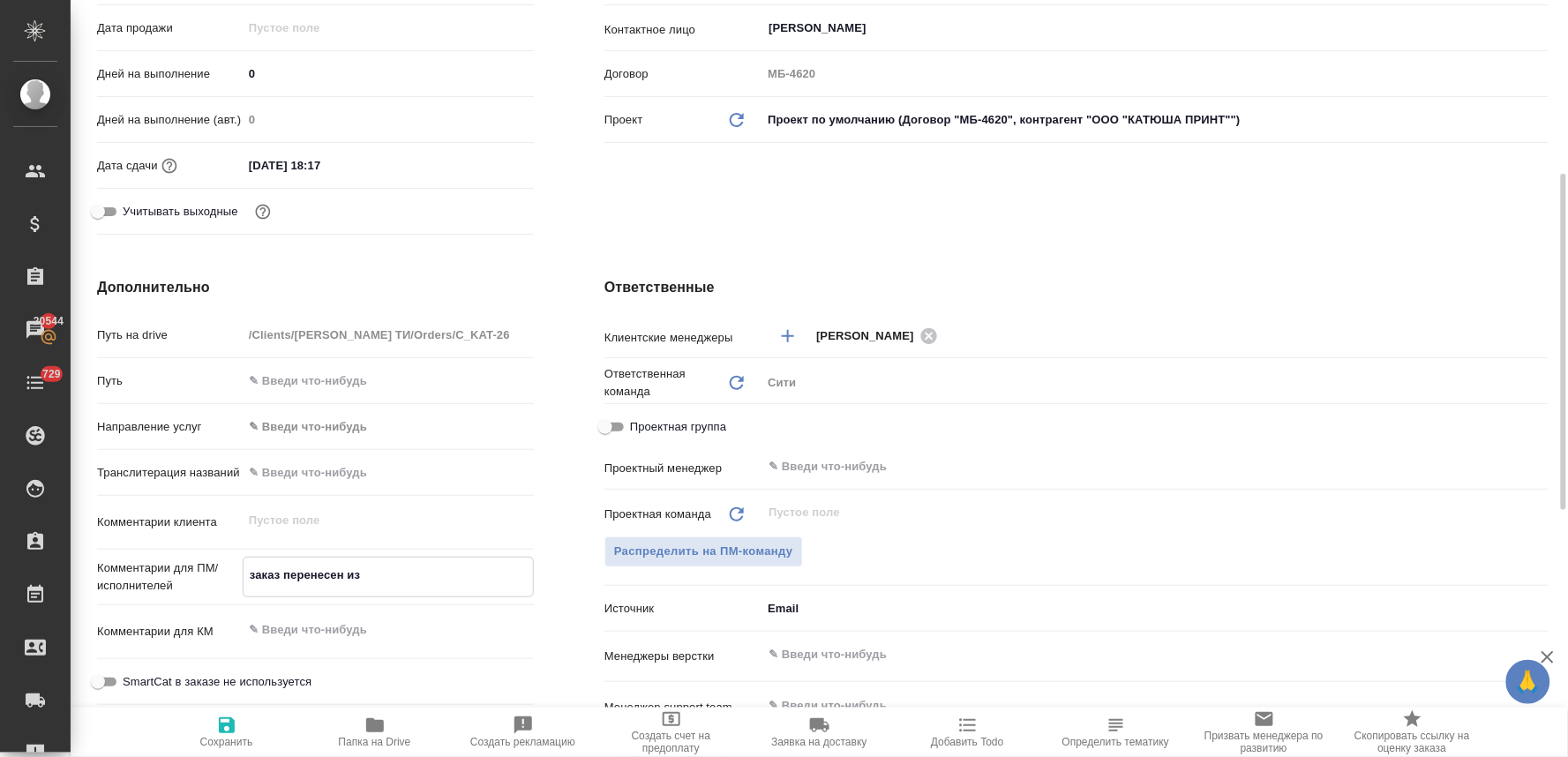
type textarea "x"
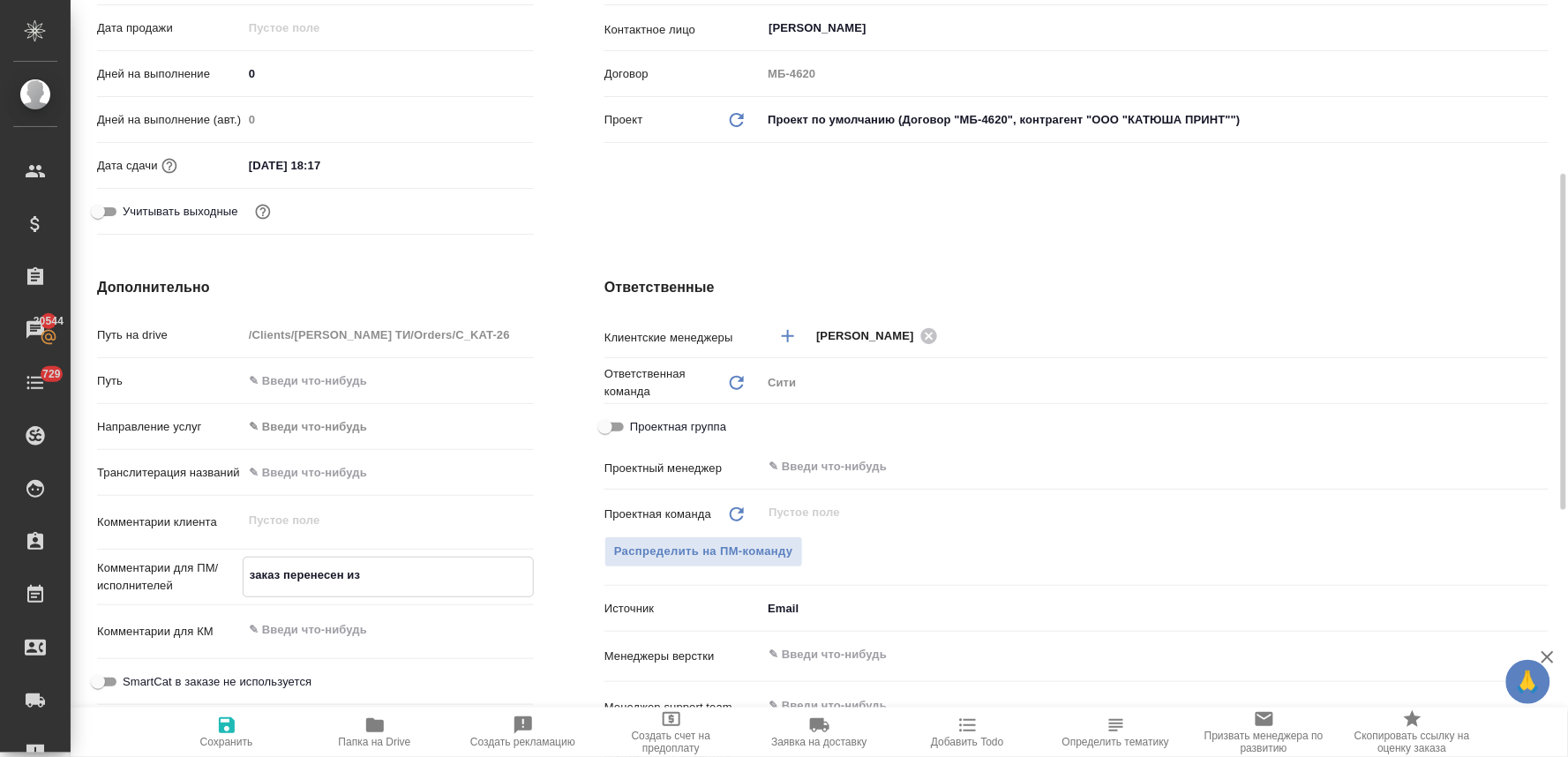
paste textarea "C_SMT-22"
type textarea "x"
type textarea "заказ перенесен из C_SMT-22"
type textarea "x"
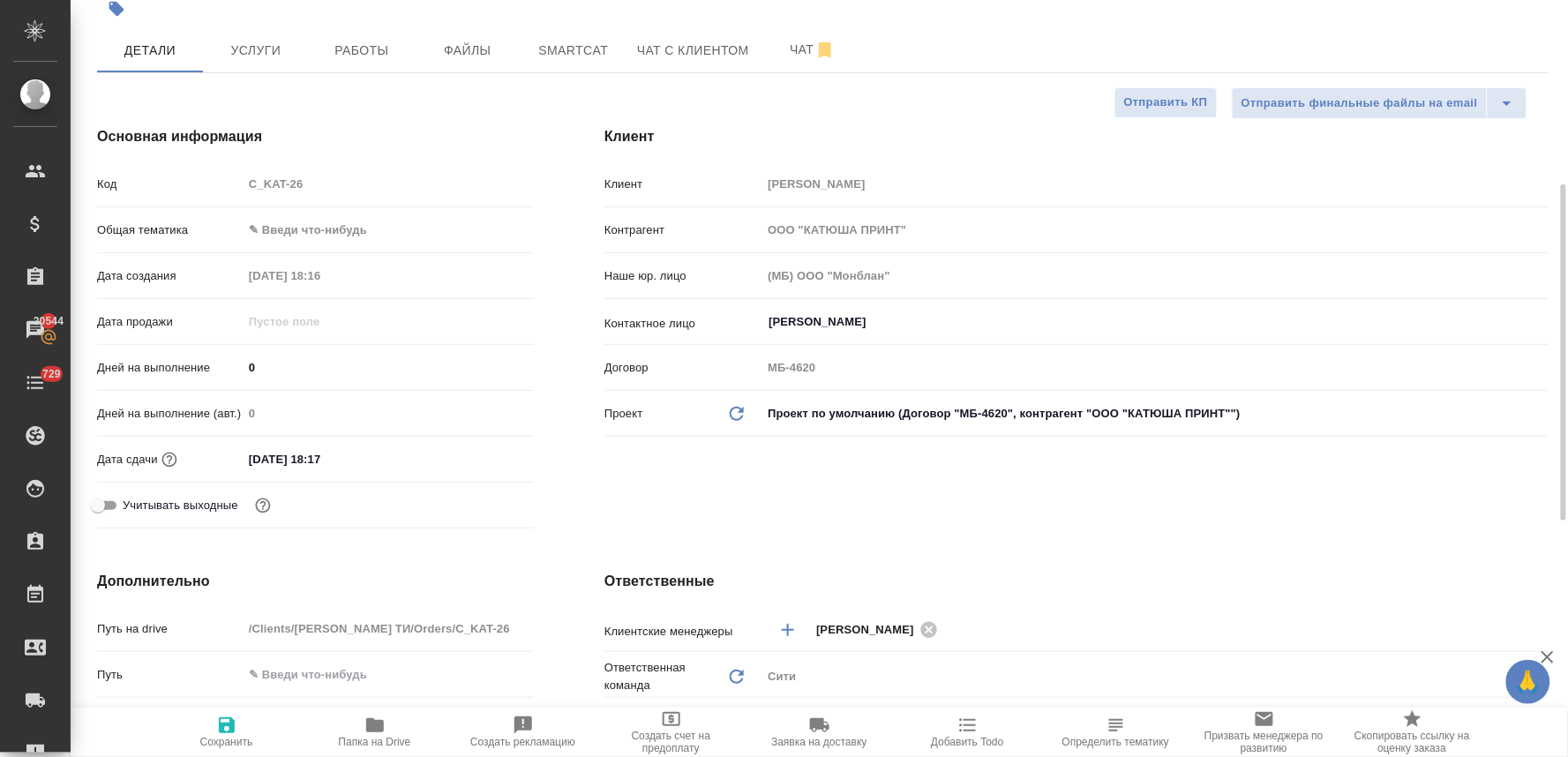
scroll to position [0, 0]
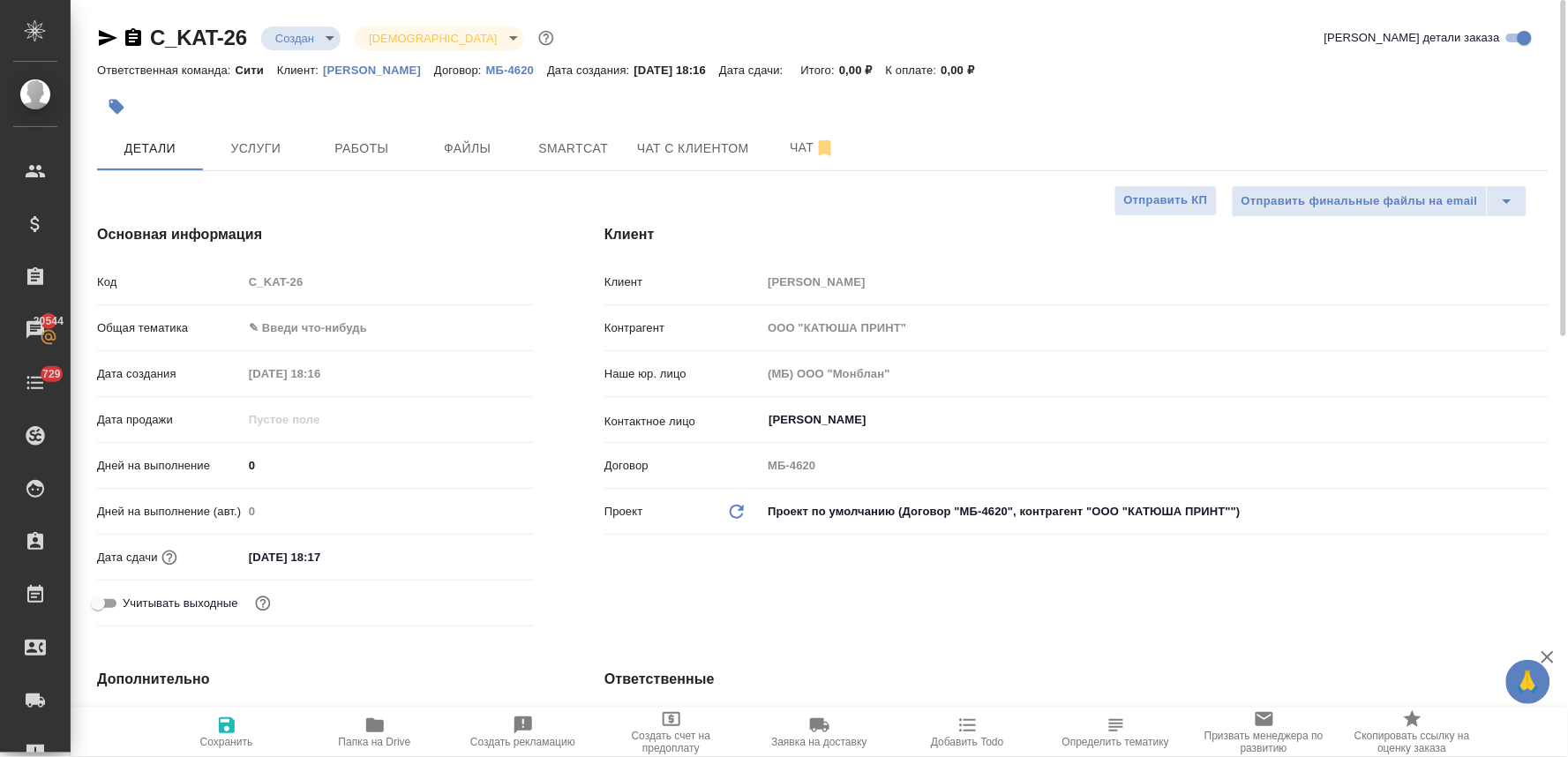
type textarea "заказ перенесен из C_SMT-22"
type textarea "x"
click at [226, 728] on icon "button" at bounding box center [227, 726] width 21 height 21
type textarea "x"
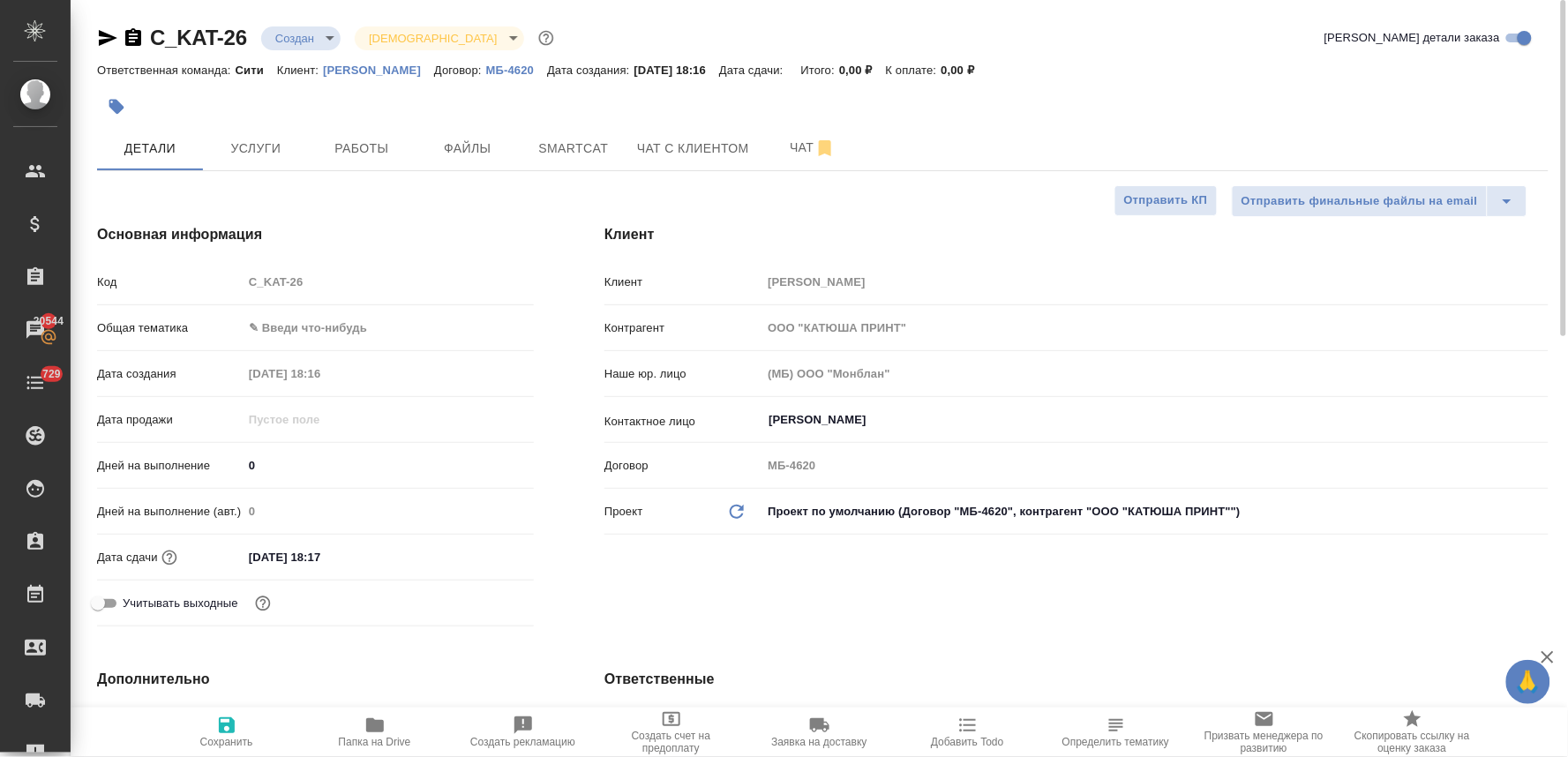
type textarea "x"
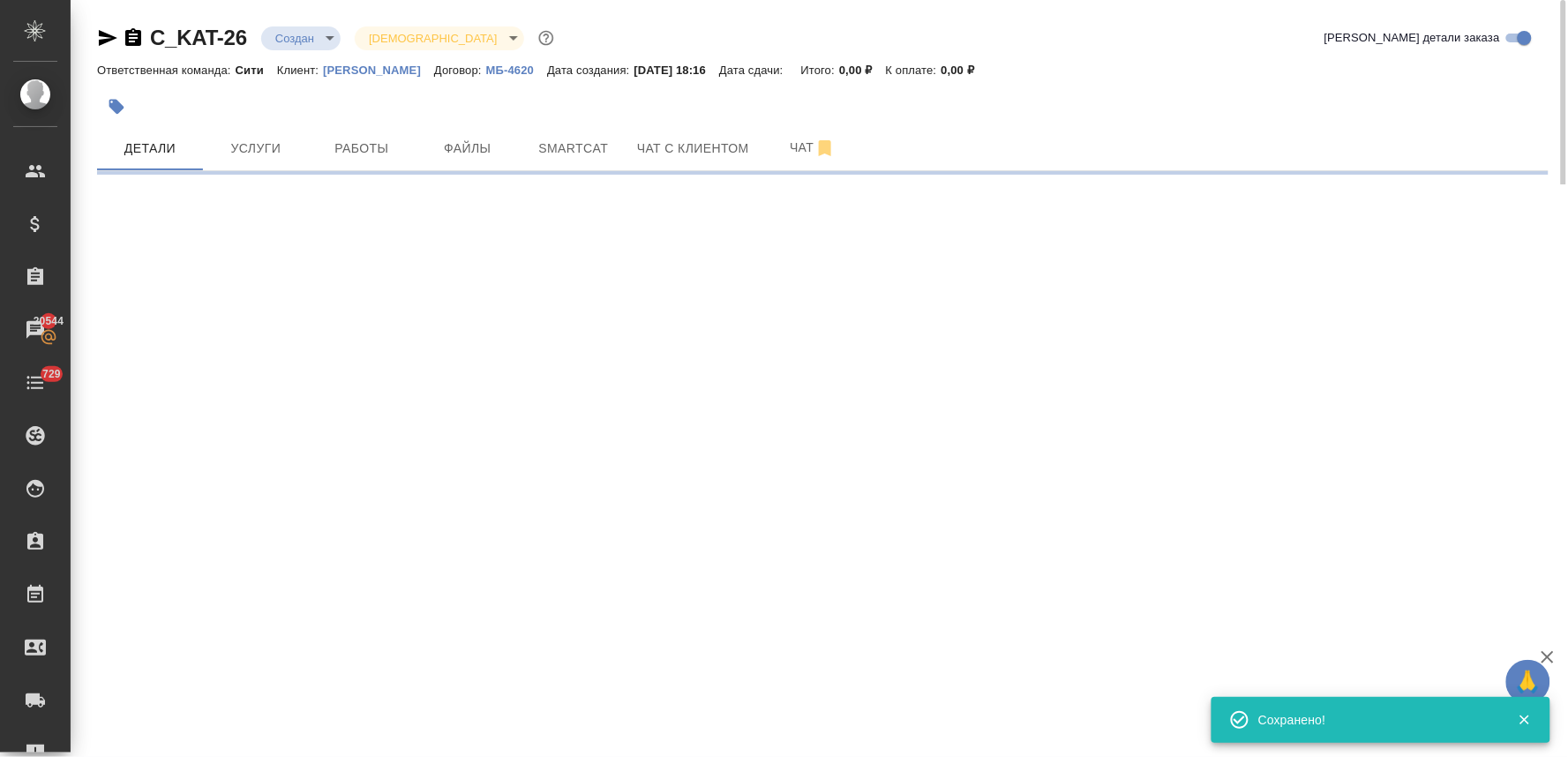
select select "RU"
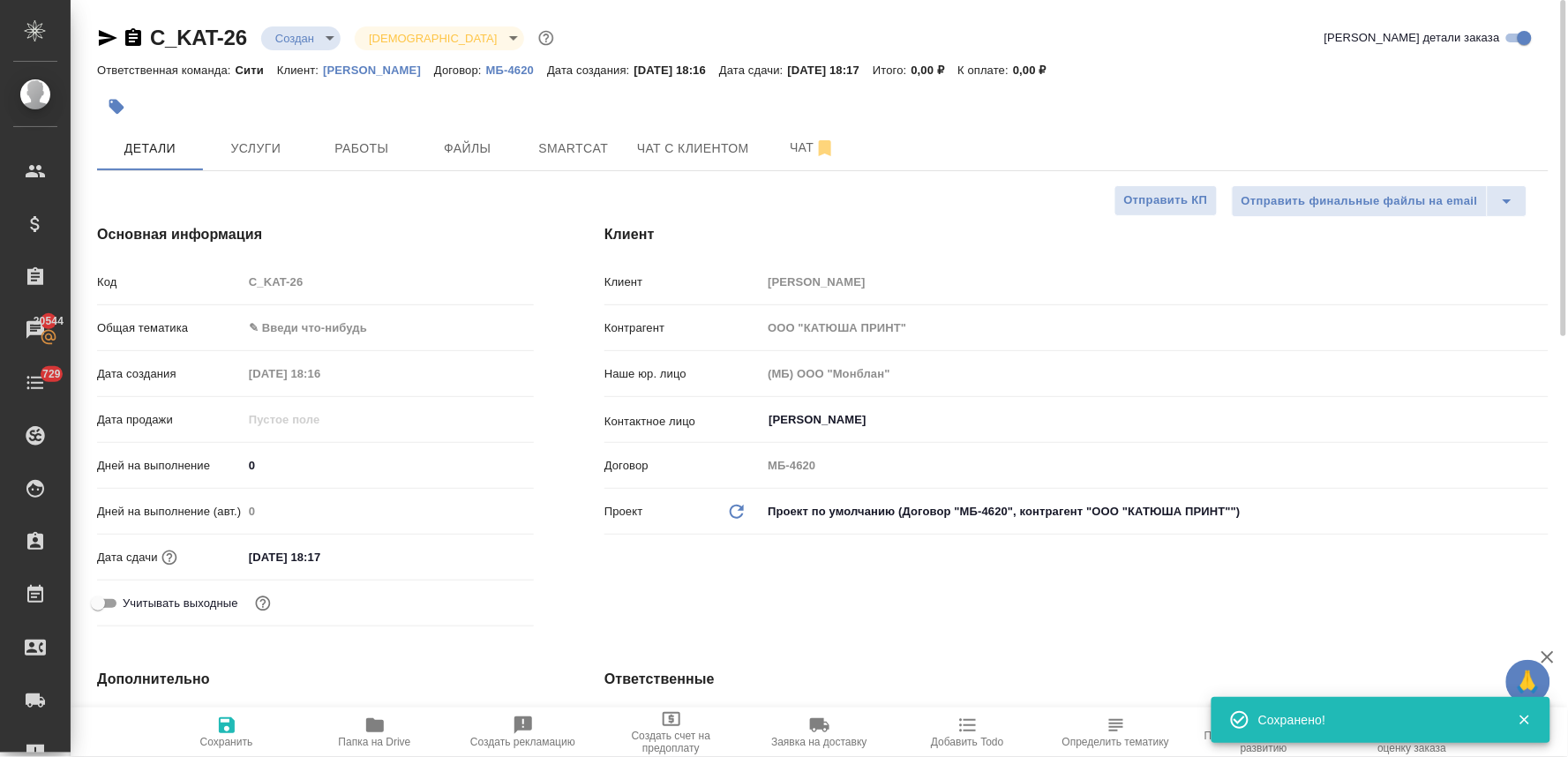
type textarea "x"
click at [227, 283] on div "Код C_KAT-26" at bounding box center [316, 282] width 437 height 31
type textarea "x"
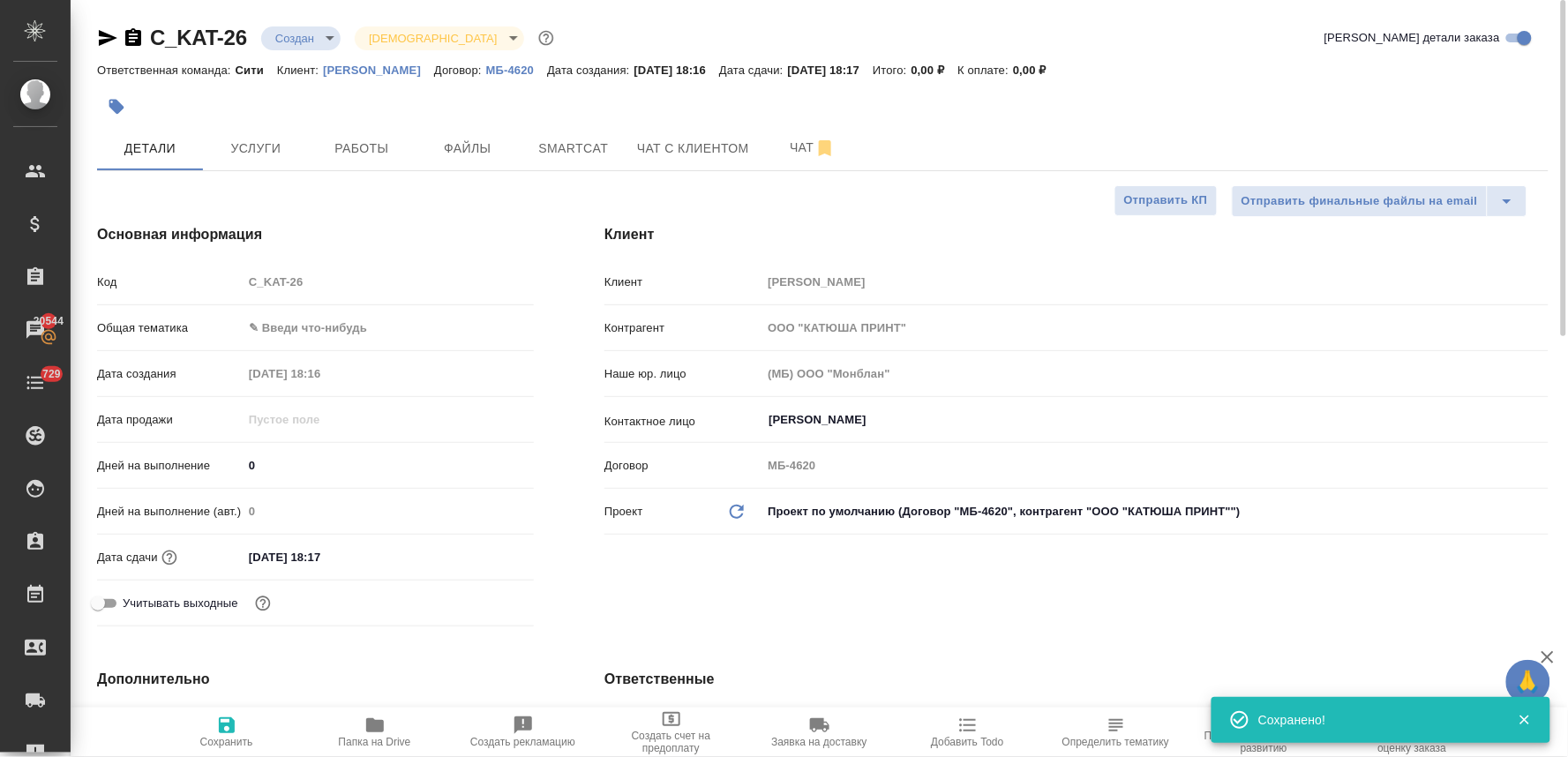
type textarea "x"
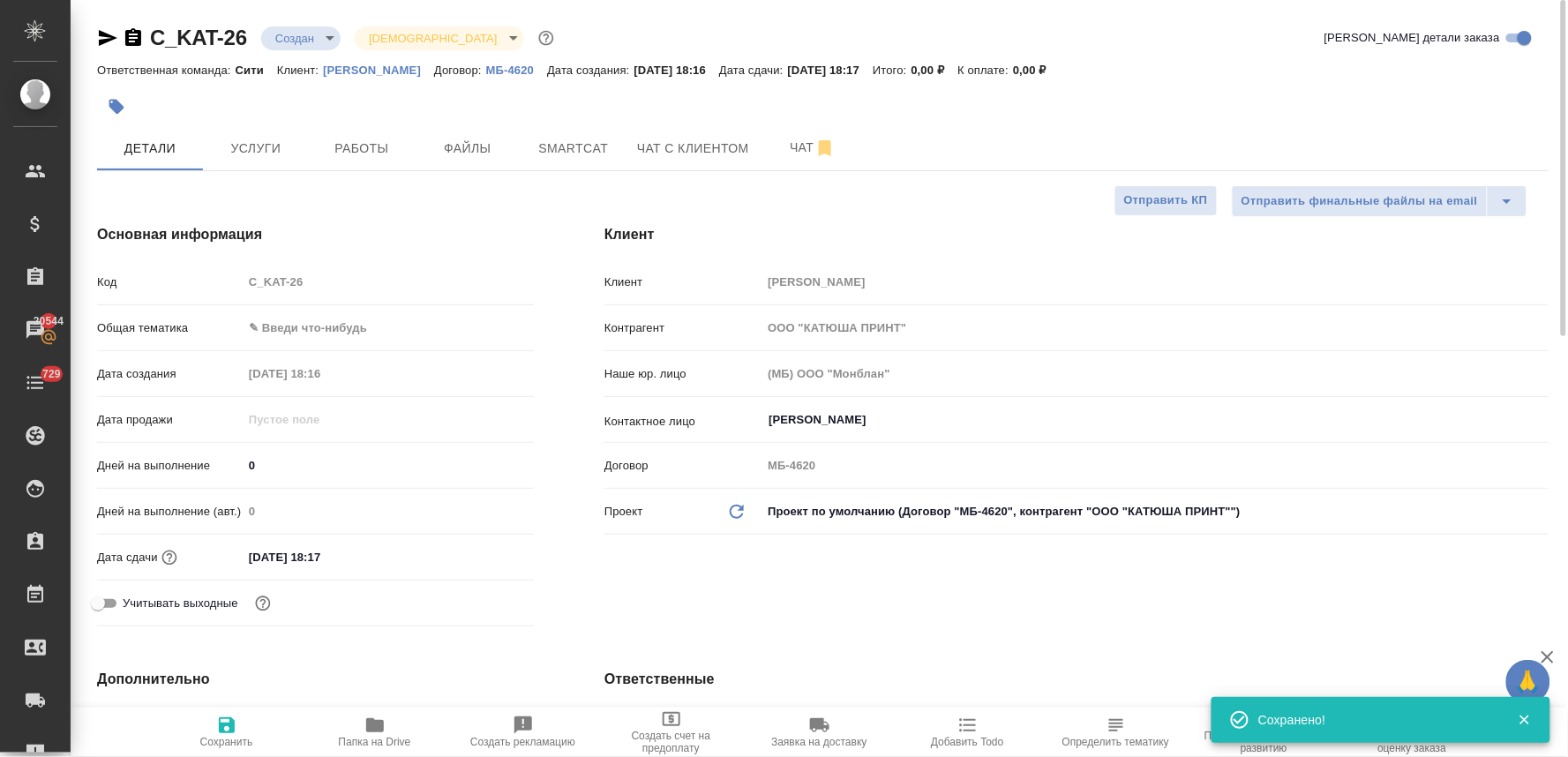
type textarea "x"
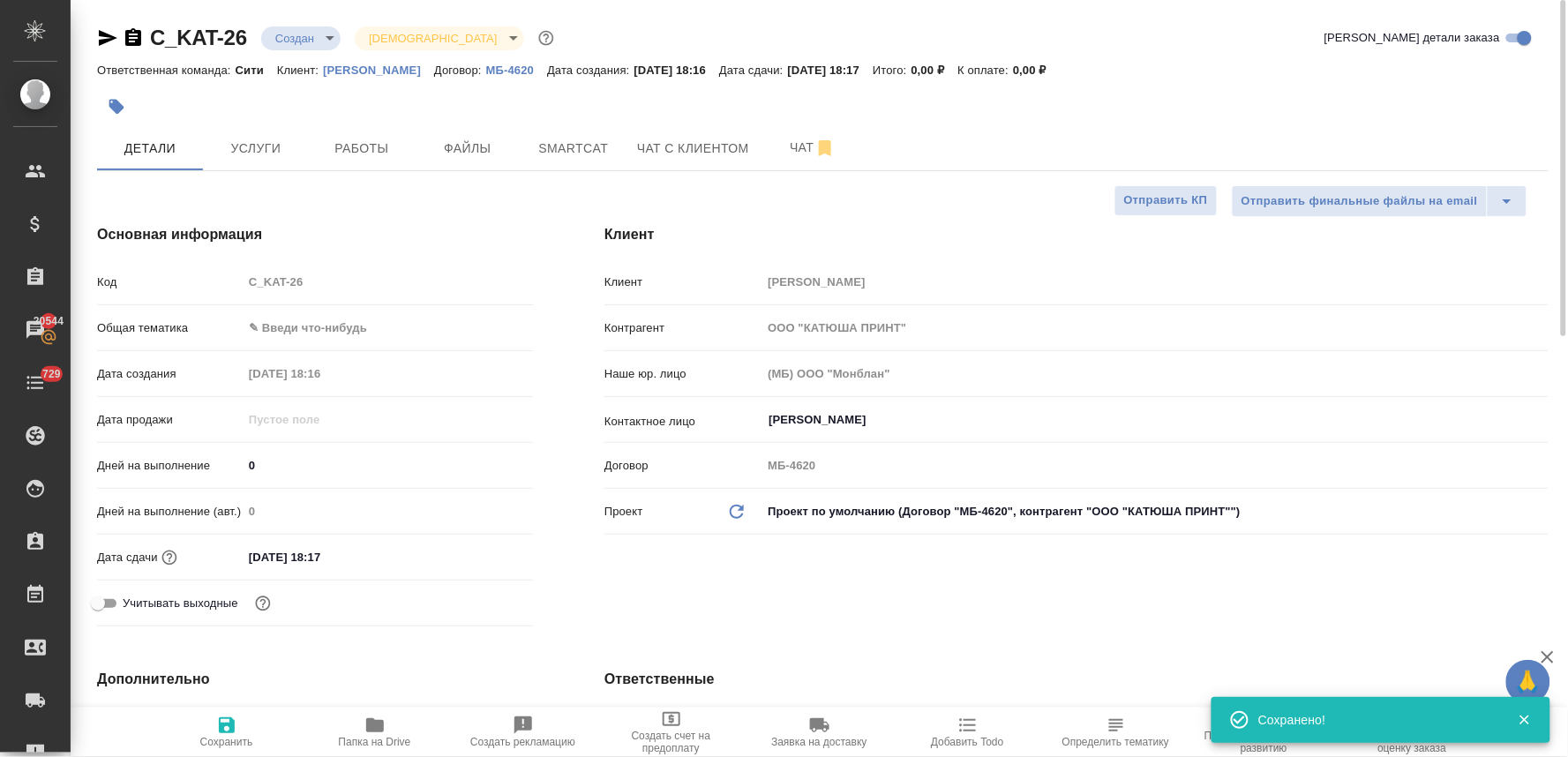
type textarea "x"
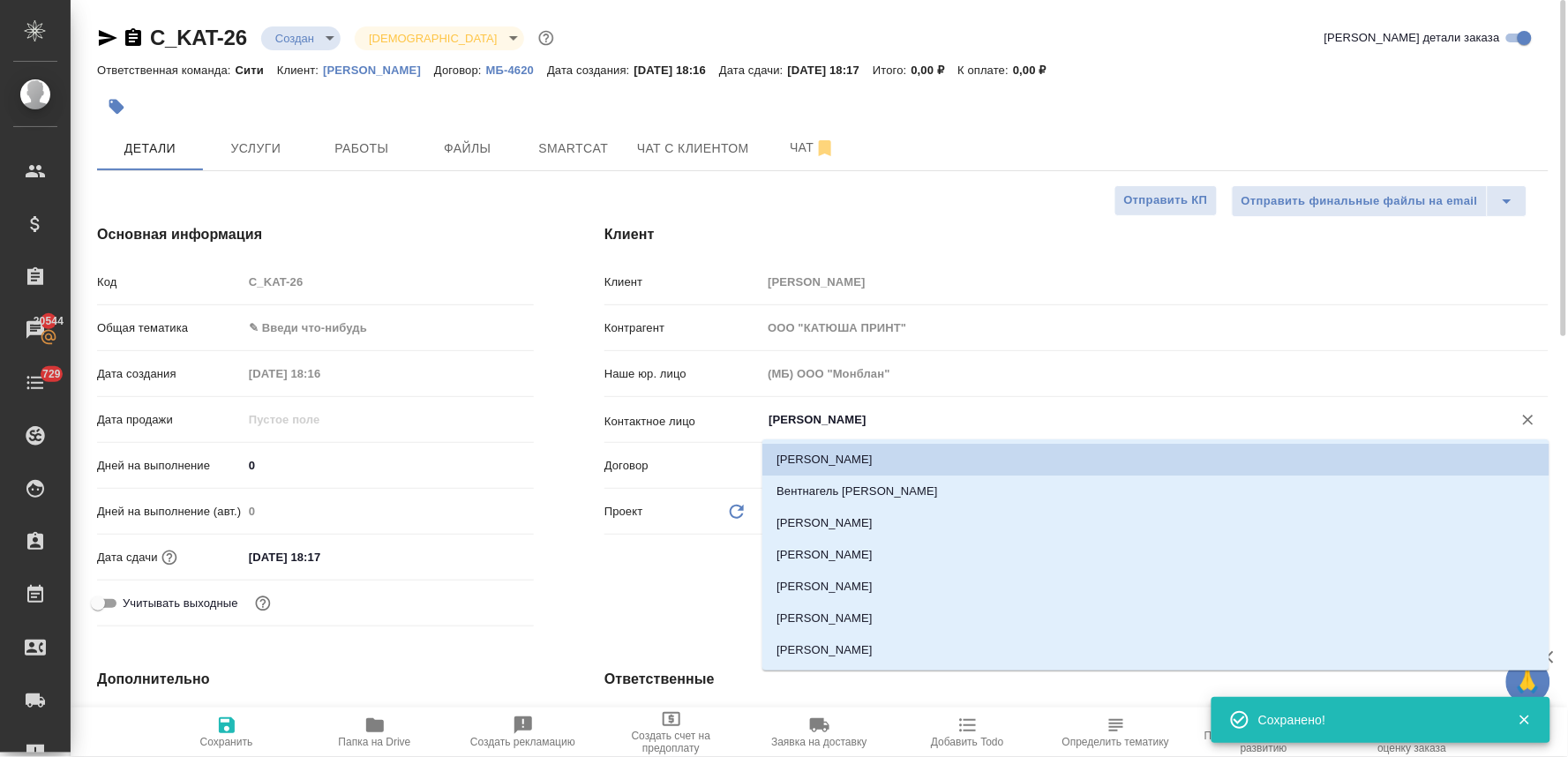
click at [881, 422] on input "Филиппова Юлия" at bounding box center [1125, 421] width 718 height 21
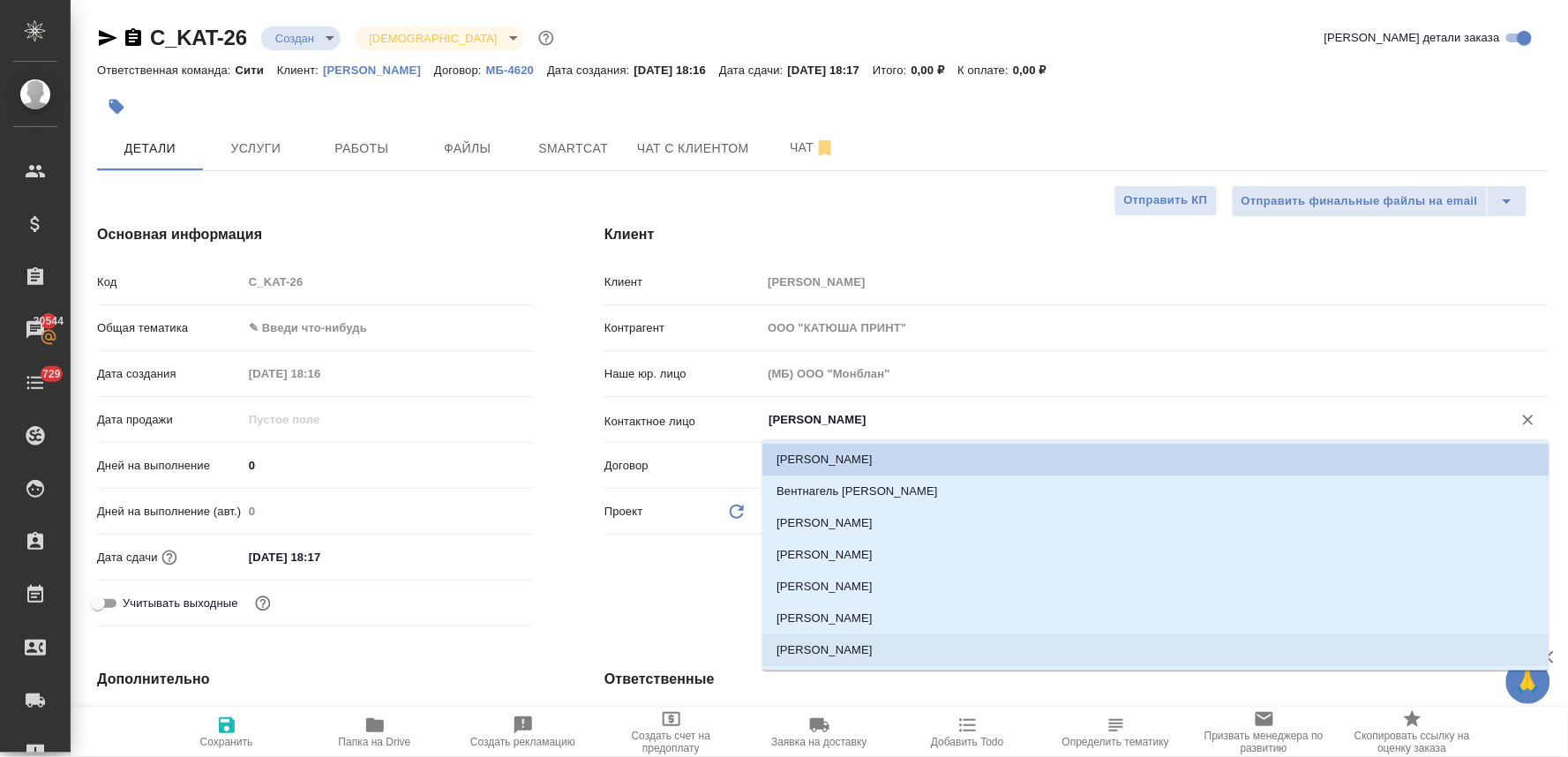
click at [888, 656] on li "Алексеева Дарья" at bounding box center [1156, 650] width 787 height 32
type input "Алексеева Дарья"
type textarea "x"
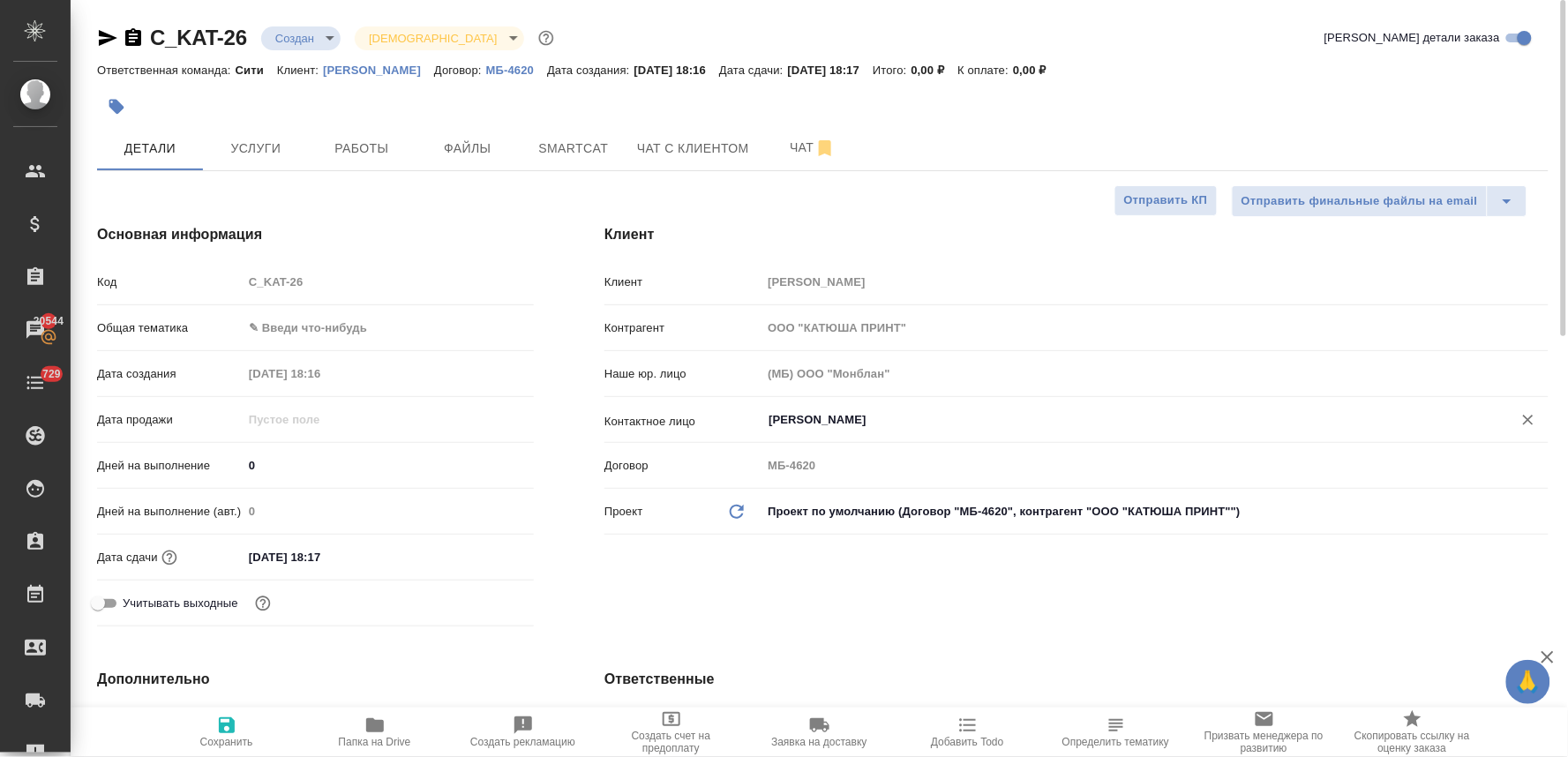
click at [229, 731] on icon "button" at bounding box center [226, 726] width 16 height 16
type textarea "x"
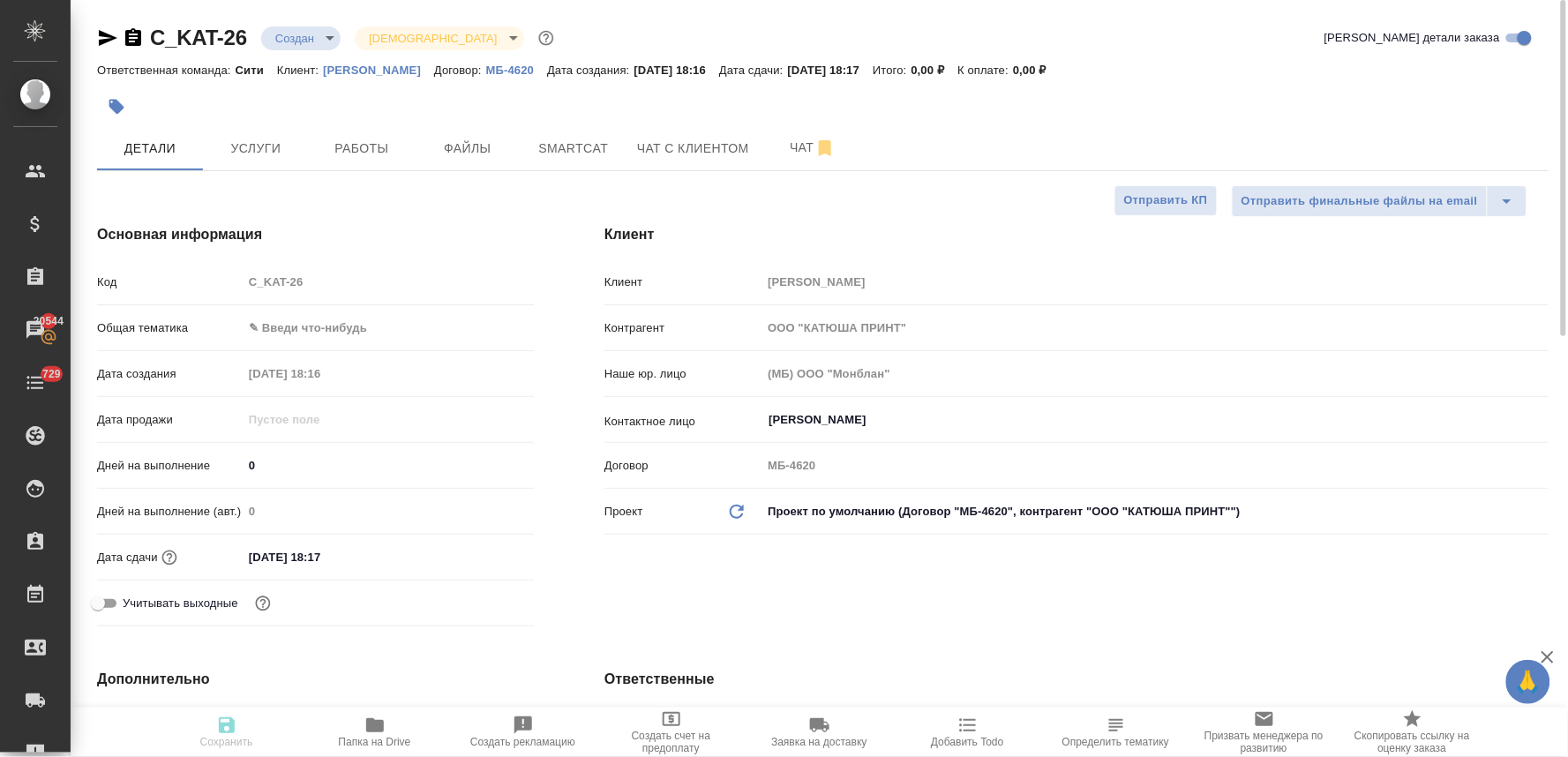
type textarea "x"
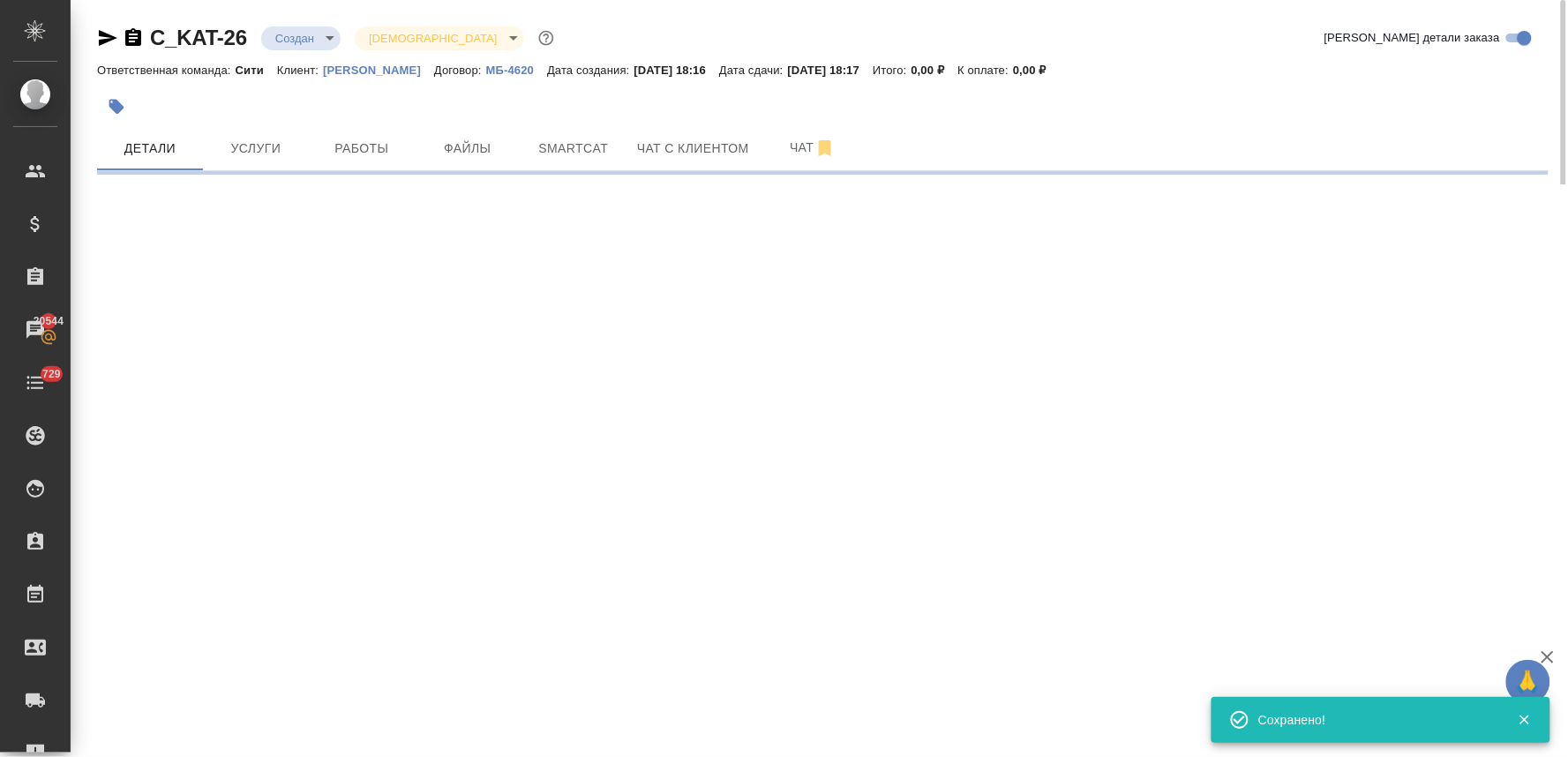
select select "RU"
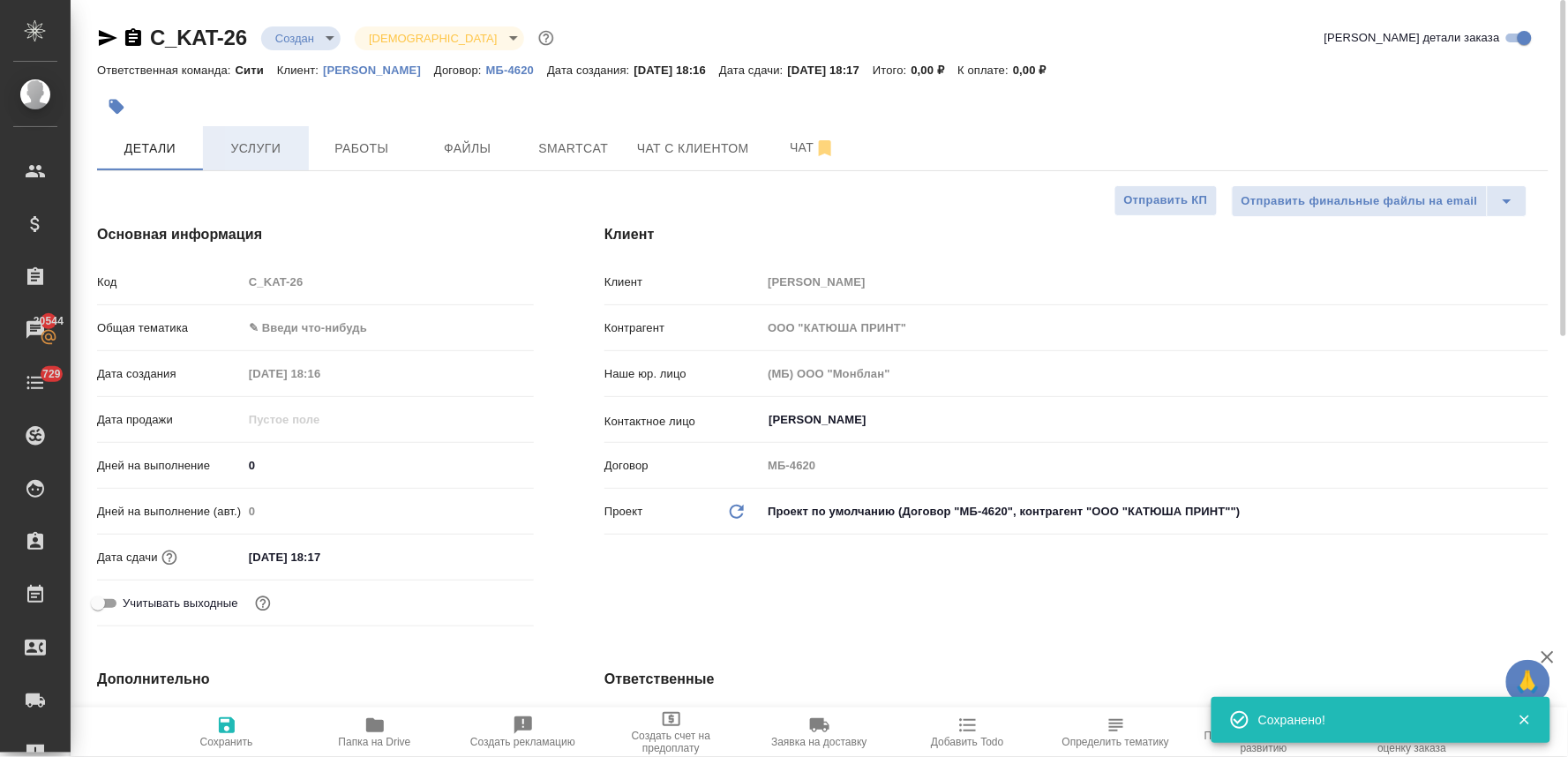
type textarea "x"
click at [269, 138] on span "Услуги" at bounding box center [256, 149] width 85 height 22
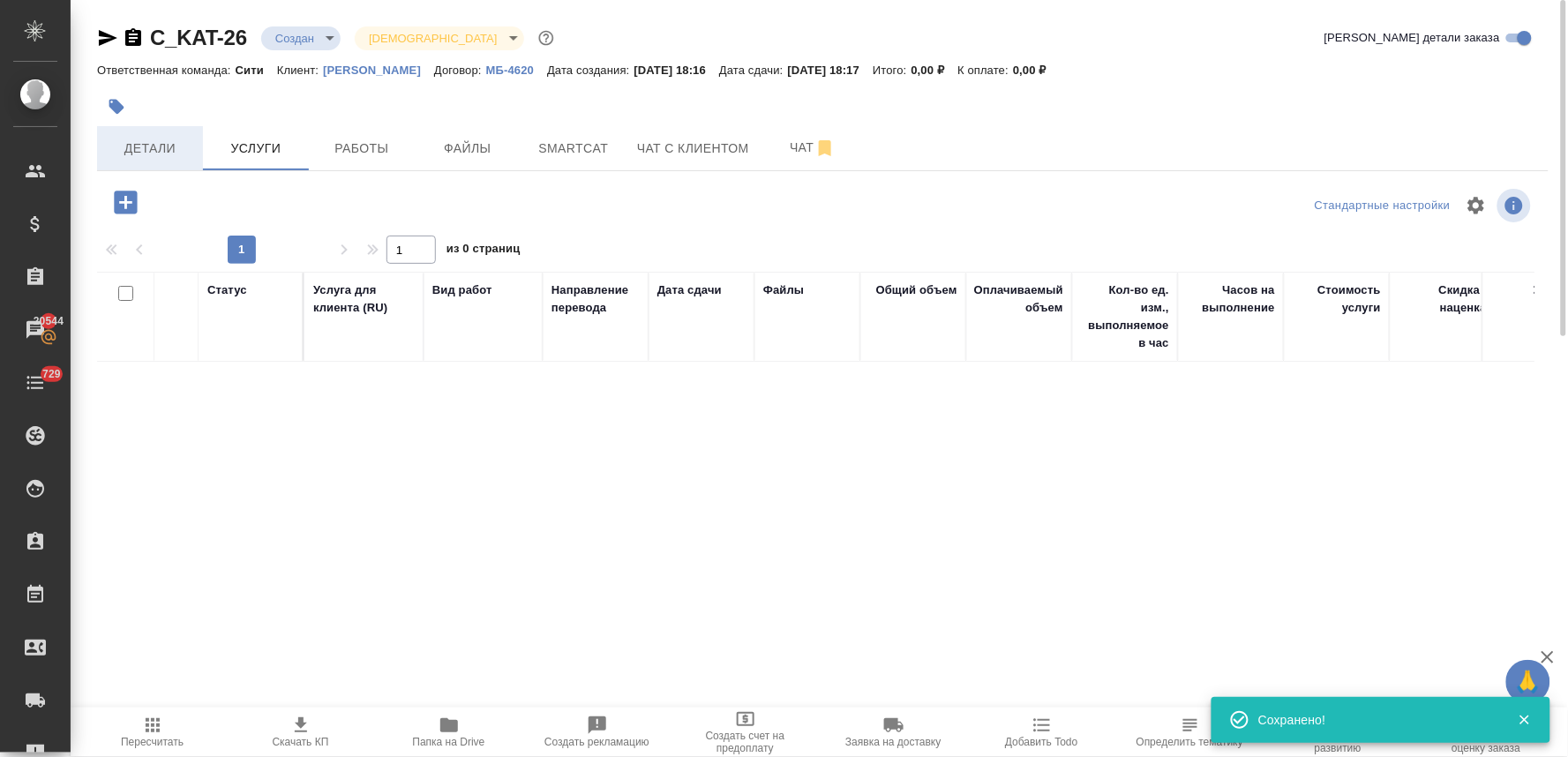
click at [154, 145] on span "Детали" at bounding box center [150, 149] width 85 height 22
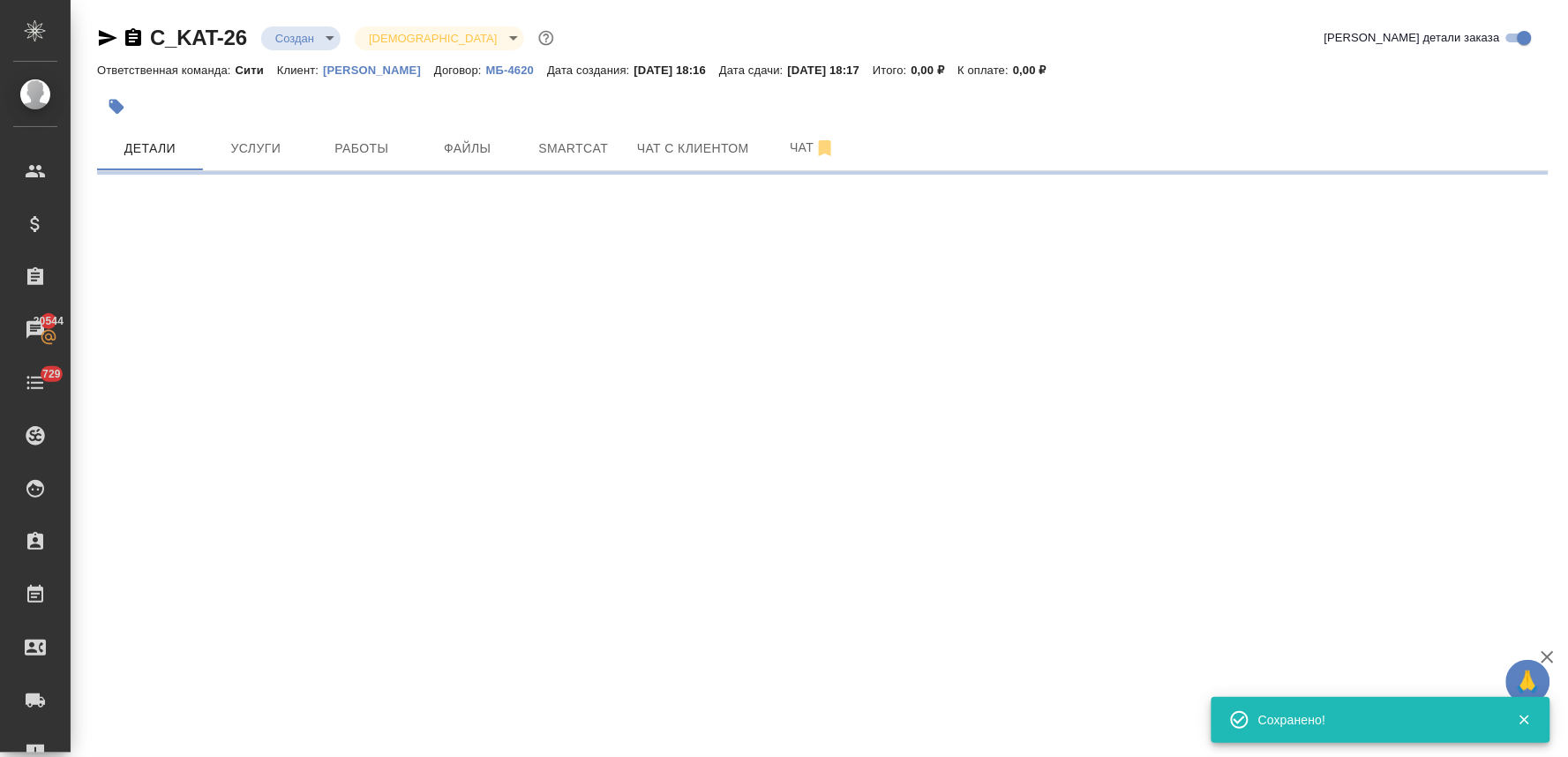
select select "RU"
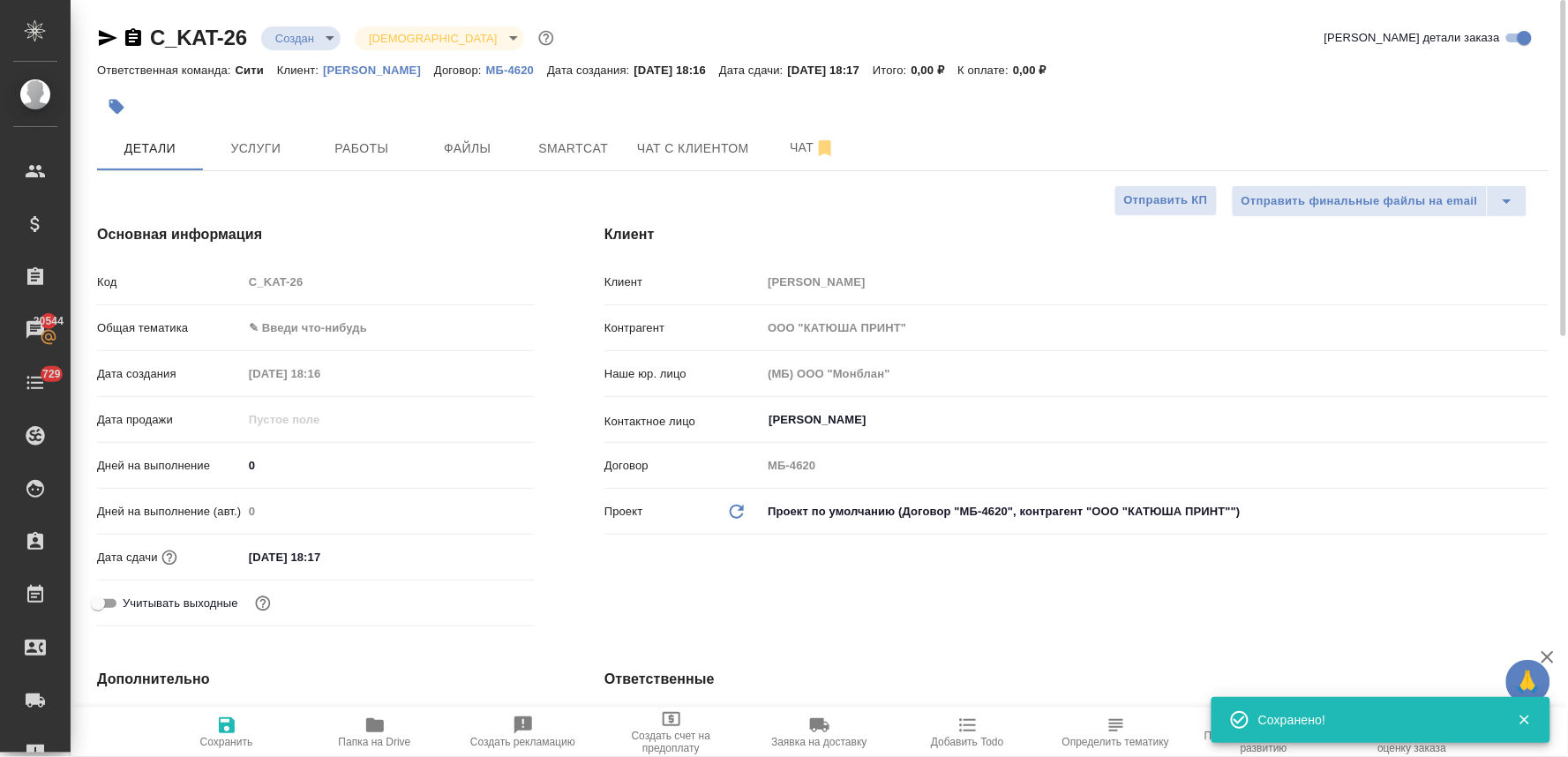
type textarea "x"
click at [207, 286] on div "Код C_KAT-26" at bounding box center [316, 282] width 437 height 31
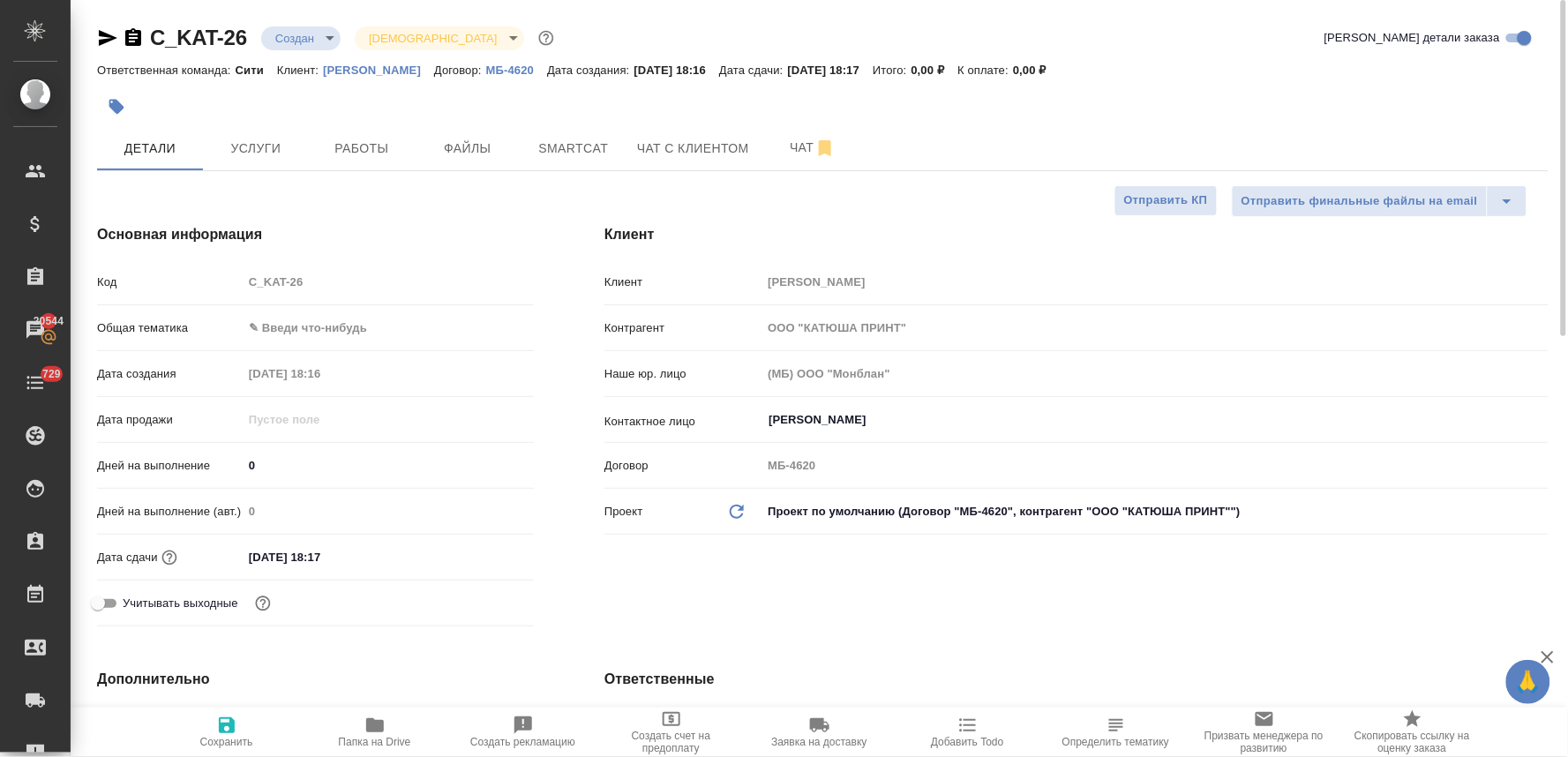
type textarea "x"
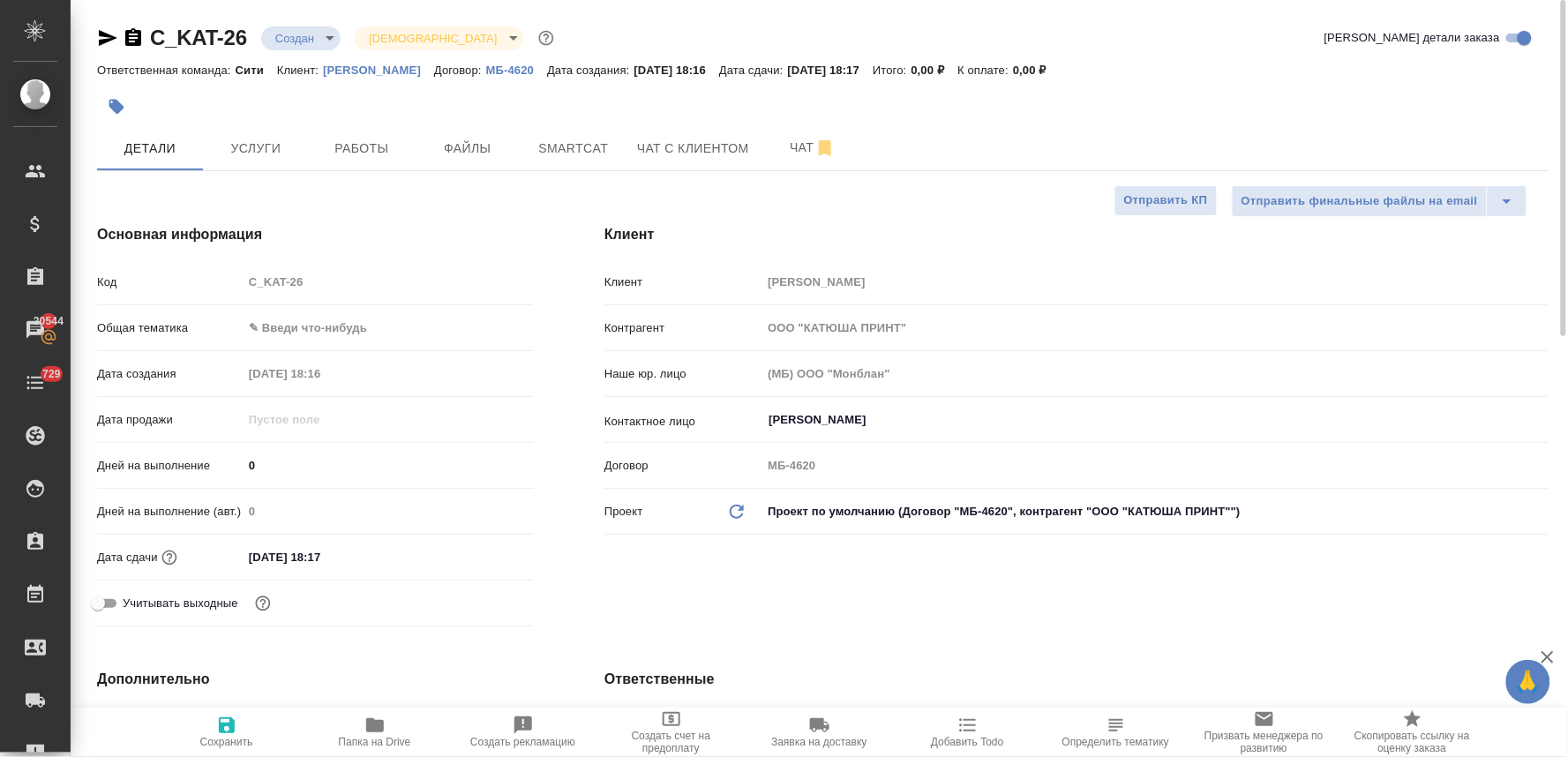
type textarea "x"
click at [246, 149] on span "Услуги" at bounding box center [256, 149] width 85 height 22
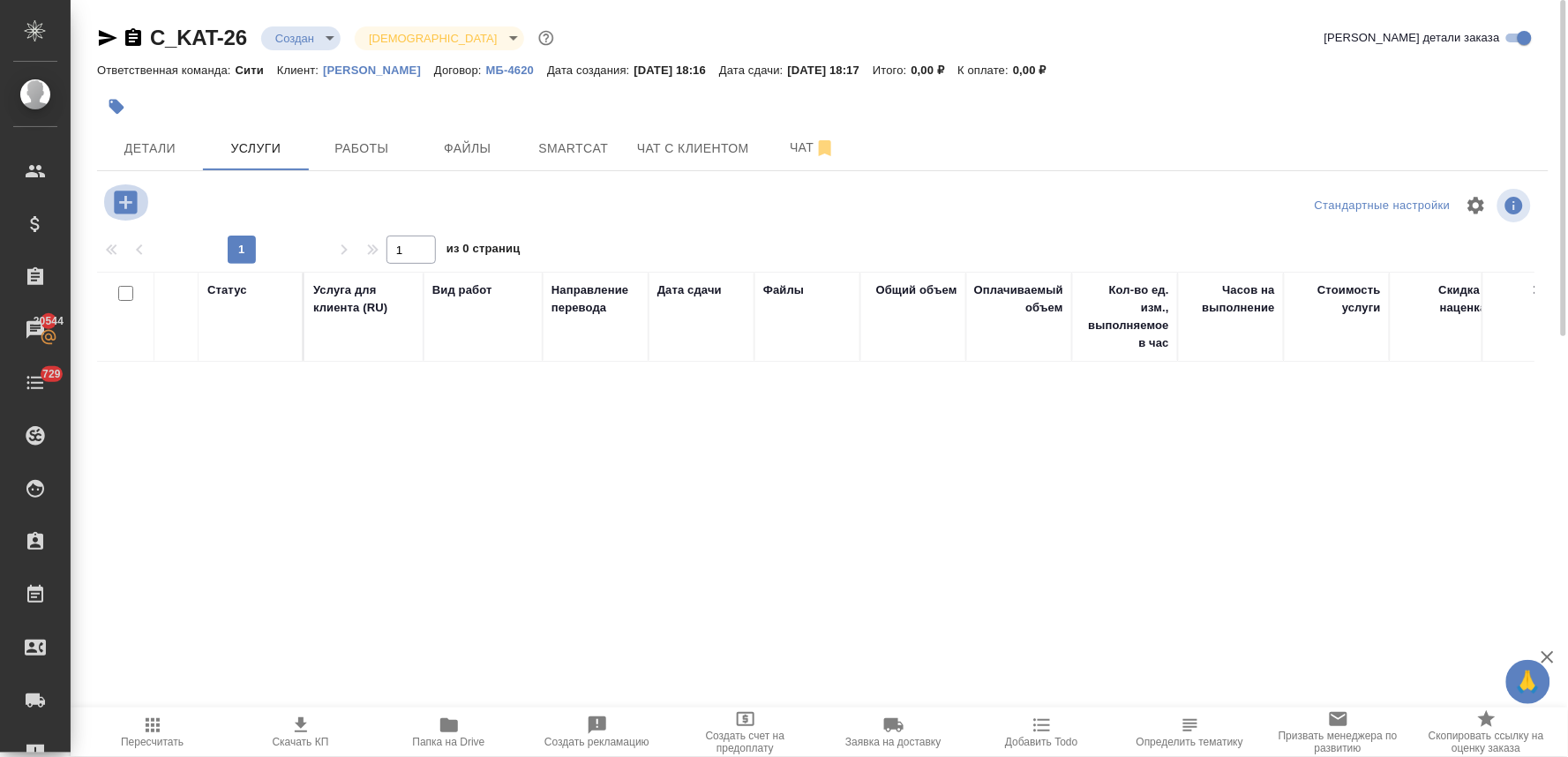
click at [117, 205] on icon "button" at bounding box center [125, 202] width 23 height 23
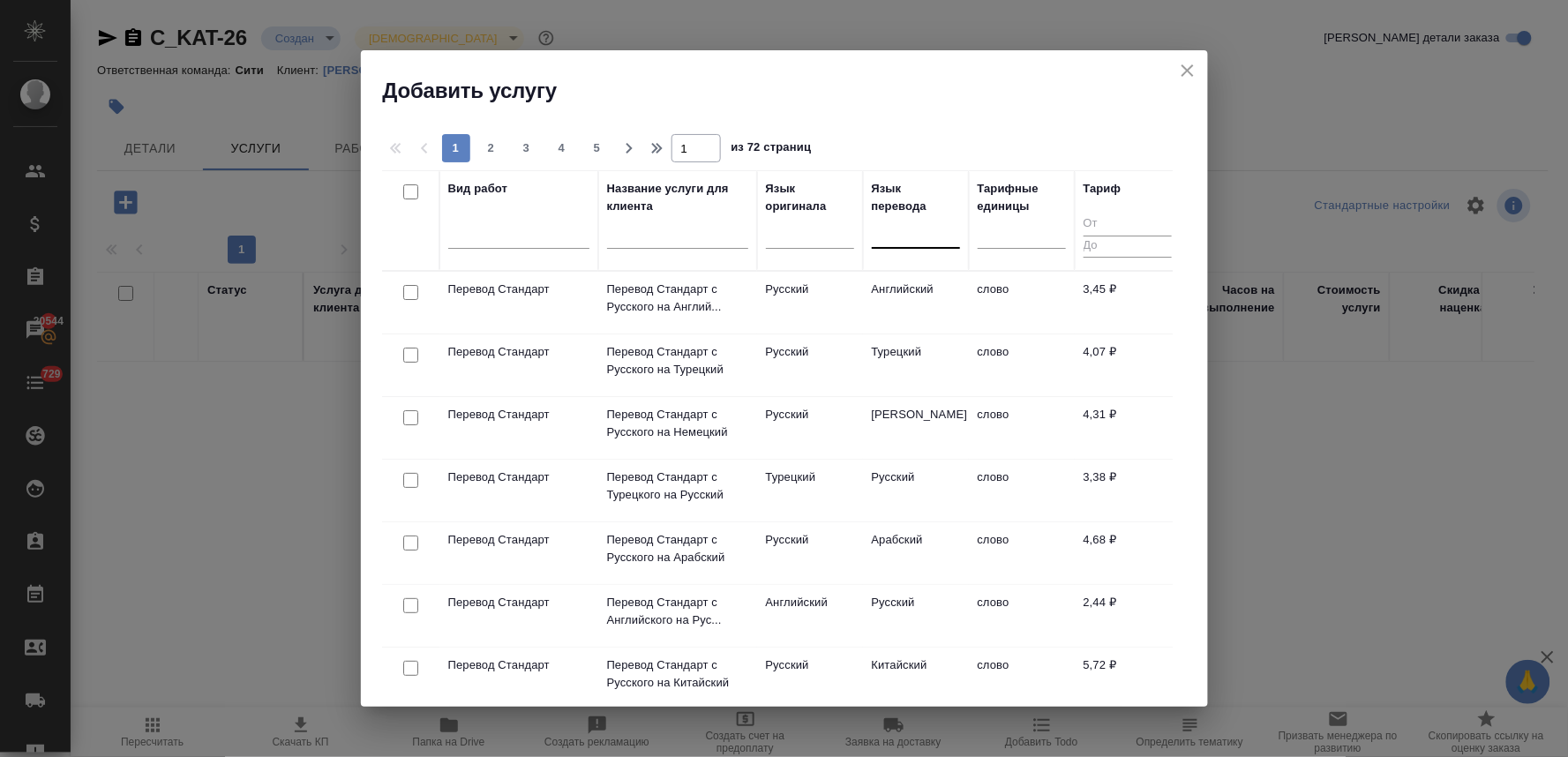
click at [913, 229] on div at bounding box center [916, 230] width 88 height 25
type input "f"
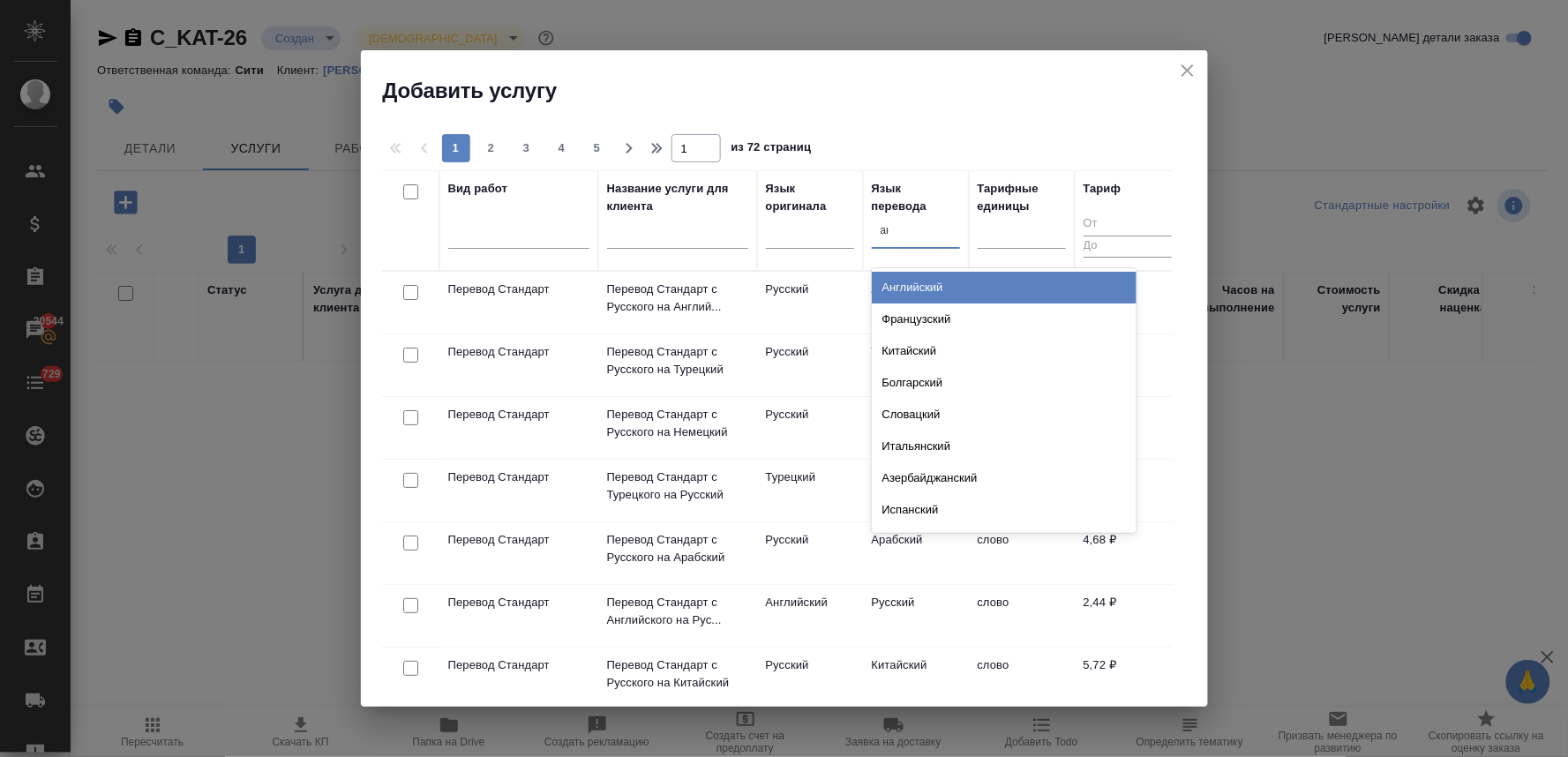
type input "анг"
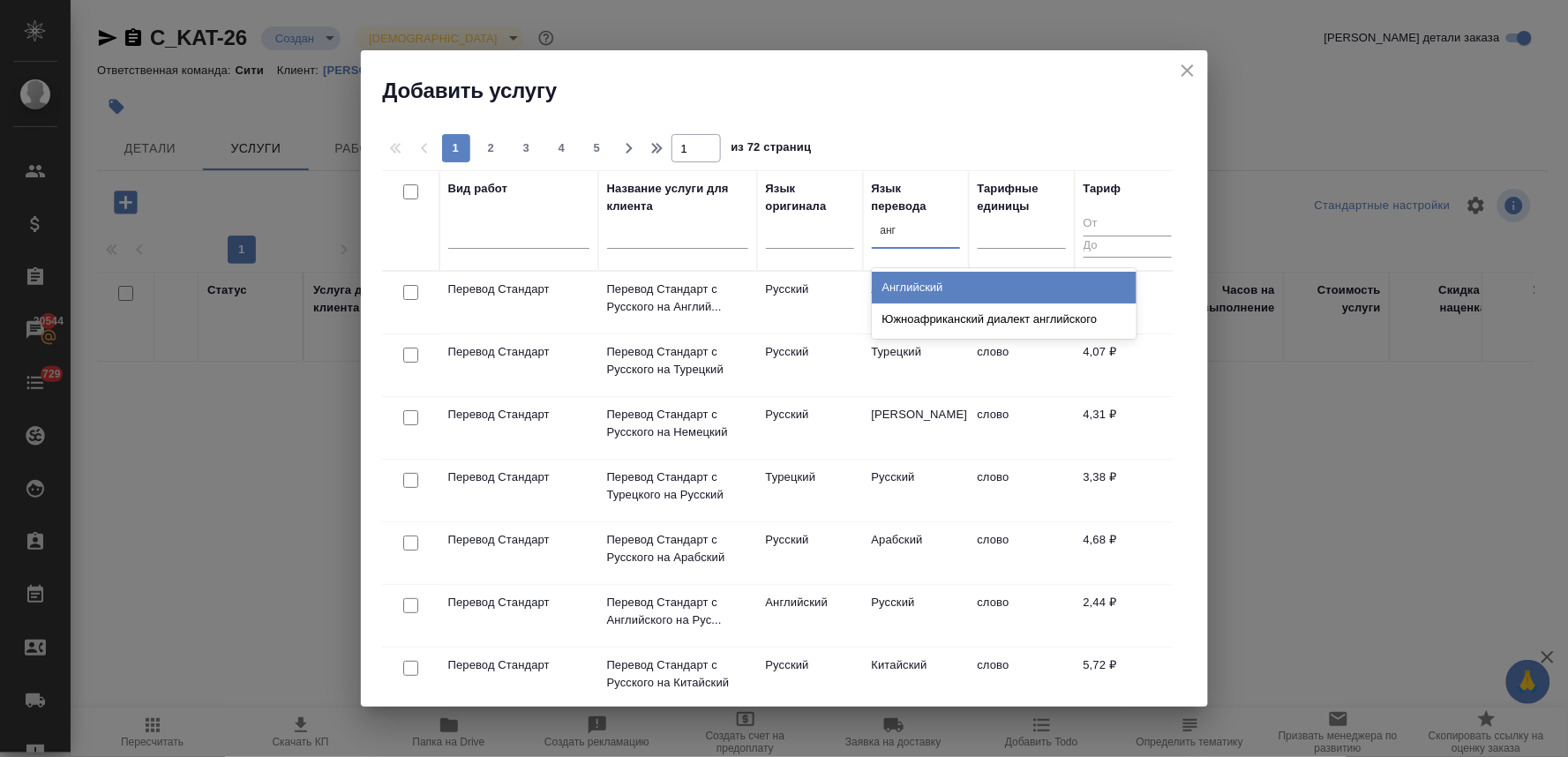
click at [911, 292] on div "Английский" at bounding box center [1005, 288] width 265 height 32
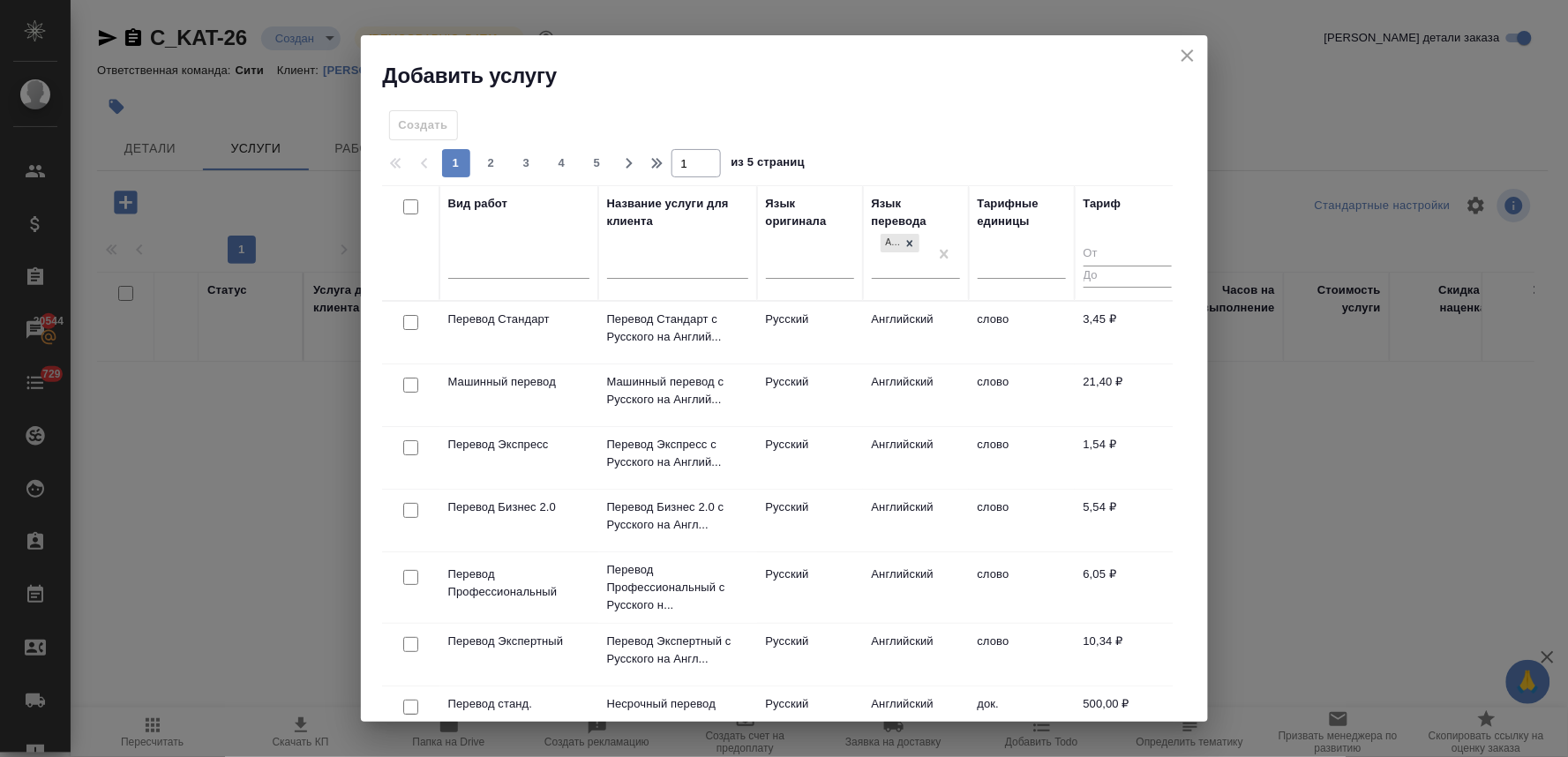
click at [407, 580] on input "checkbox" at bounding box center [410, 577] width 15 height 15
checkbox input "true"
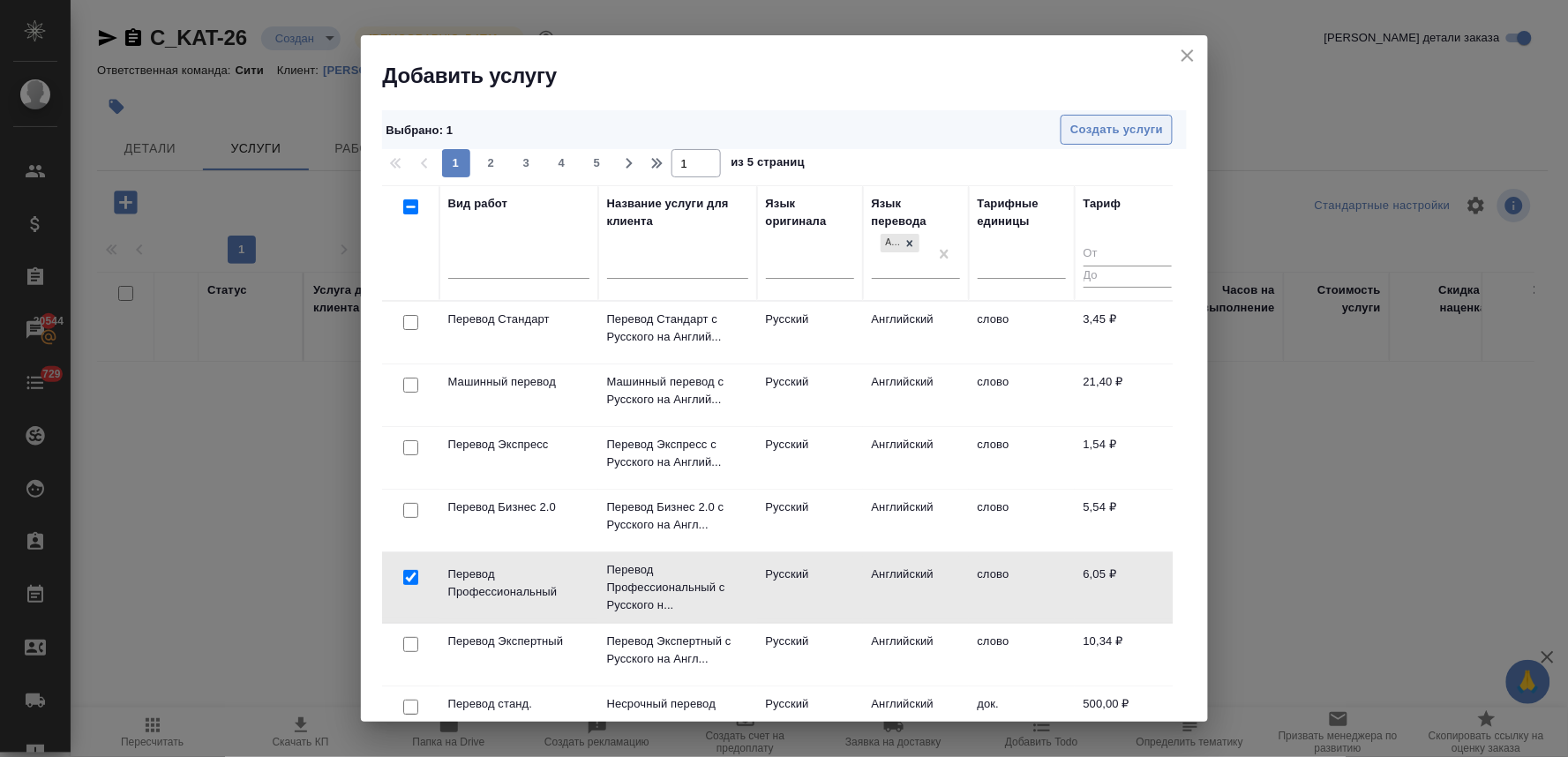
click at [1112, 138] on span "Создать услуги" at bounding box center [1116, 130] width 92 height 20
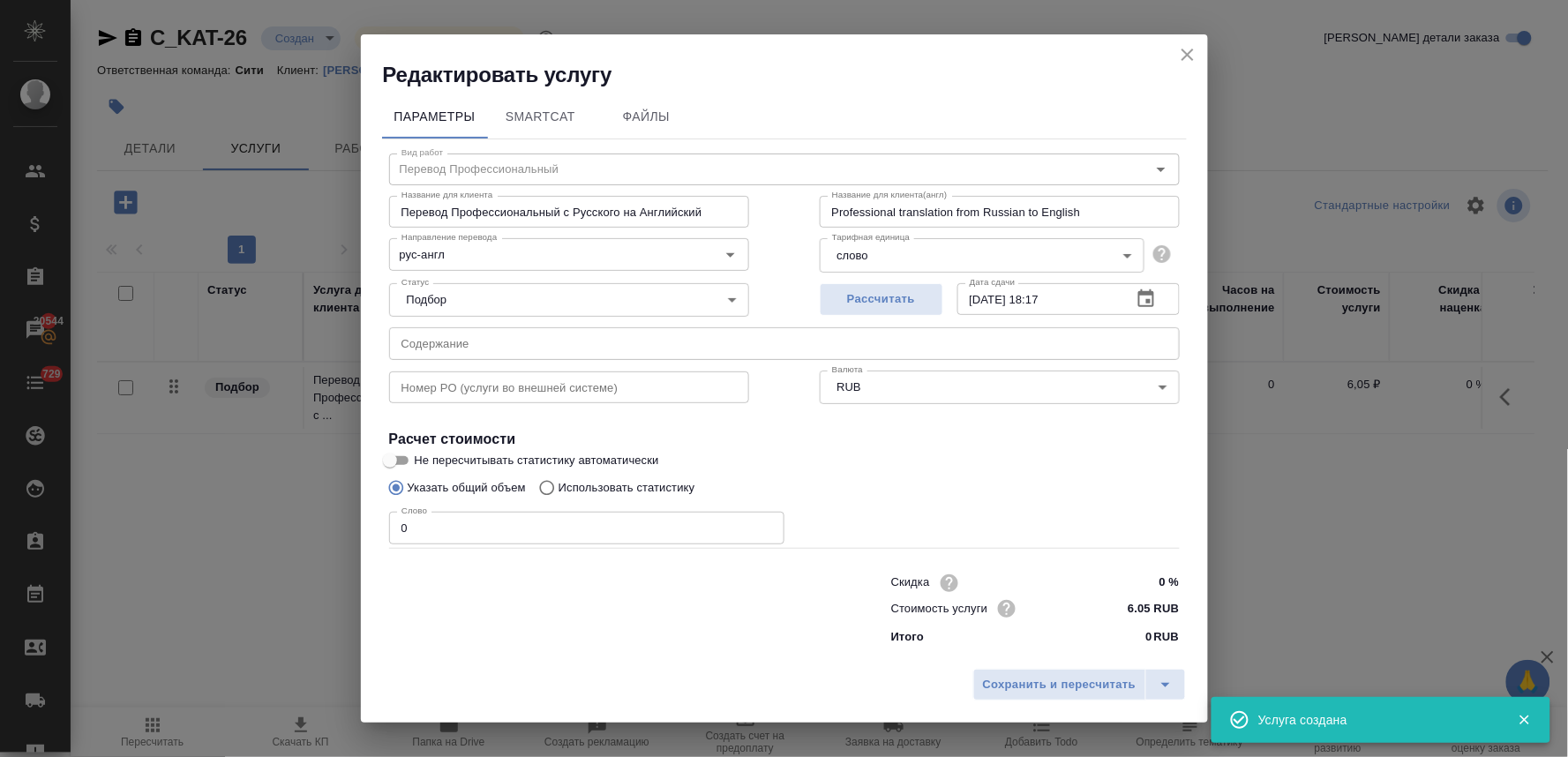
drag, startPoint x: 447, startPoint y: 642, endPoint x: 457, endPoint y: 621, distance: 23.3
click at [455, 630] on div at bounding box center [604, 608] width 502 height 71
click at [574, 642] on div "Редактировать услугу Параметры SmartCat Файлы Вид работ Перевод Профессиональны…" at bounding box center [785, 379] width 847 height 690
click at [528, 345] on input "text" at bounding box center [785, 343] width 791 height 32
paste input "katusha_brochure_gisp_2025_print_august"
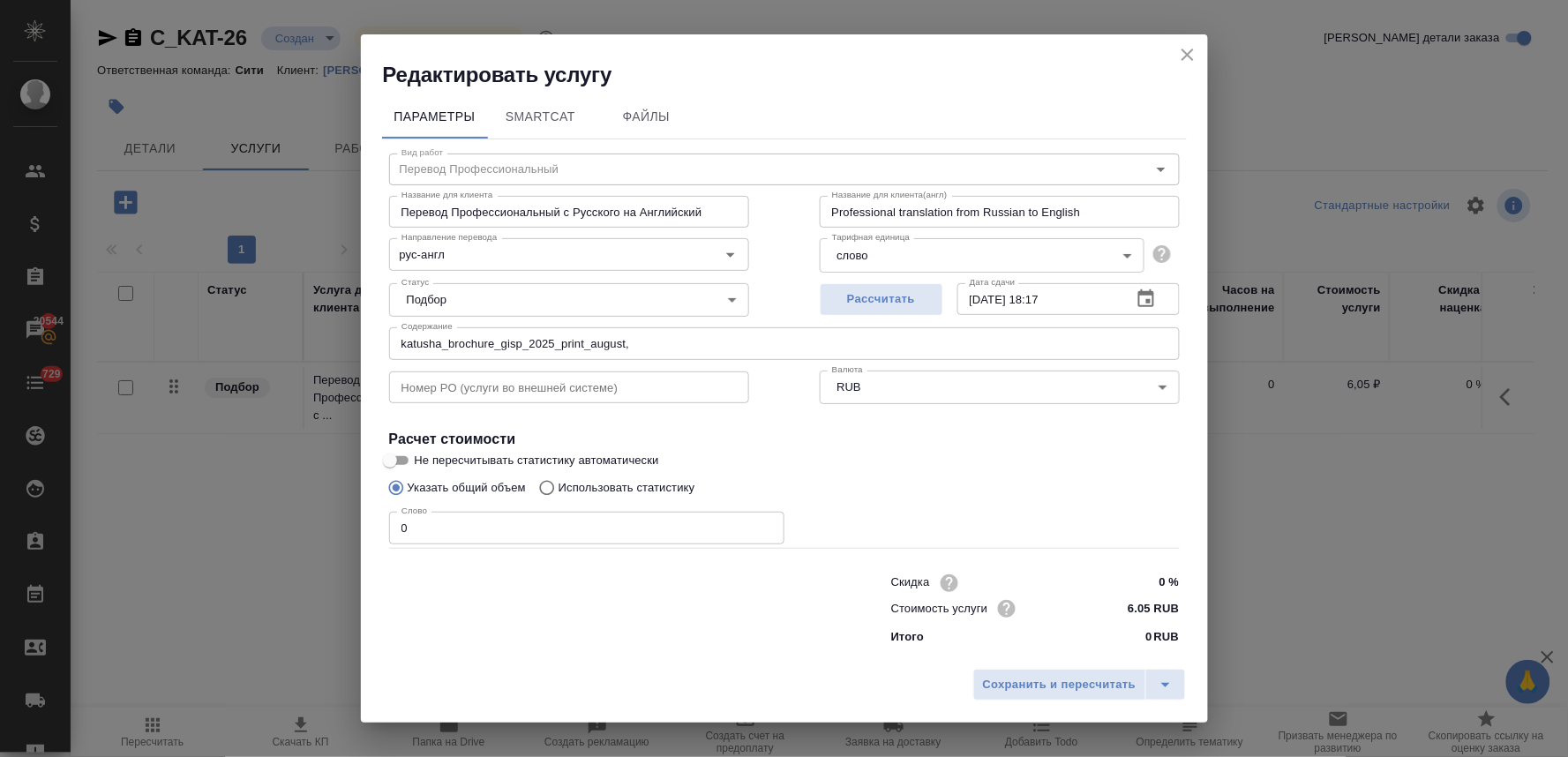
drag, startPoint x: 518, startPoint y: 644, endPoint x: 534, endPoint y: 613, distance: 34.9
click at [524, 641] on div "Скидка 0 % Стоимость услуги 6.05 RUB Итого 0 RUB" at bounding box center [784, 609] width 862 height 148
click at [689, 333] on input "katusha_brochure_gisp_2025_print_august," at bounding box center [785, 343] width 791 height 32
paste input "katusha_brochure_MC645_MC645_double"
drag, startPoint x: 888, startPoint y: 339, endPoint x: 340, endPoint y: 361, distance: 548.4
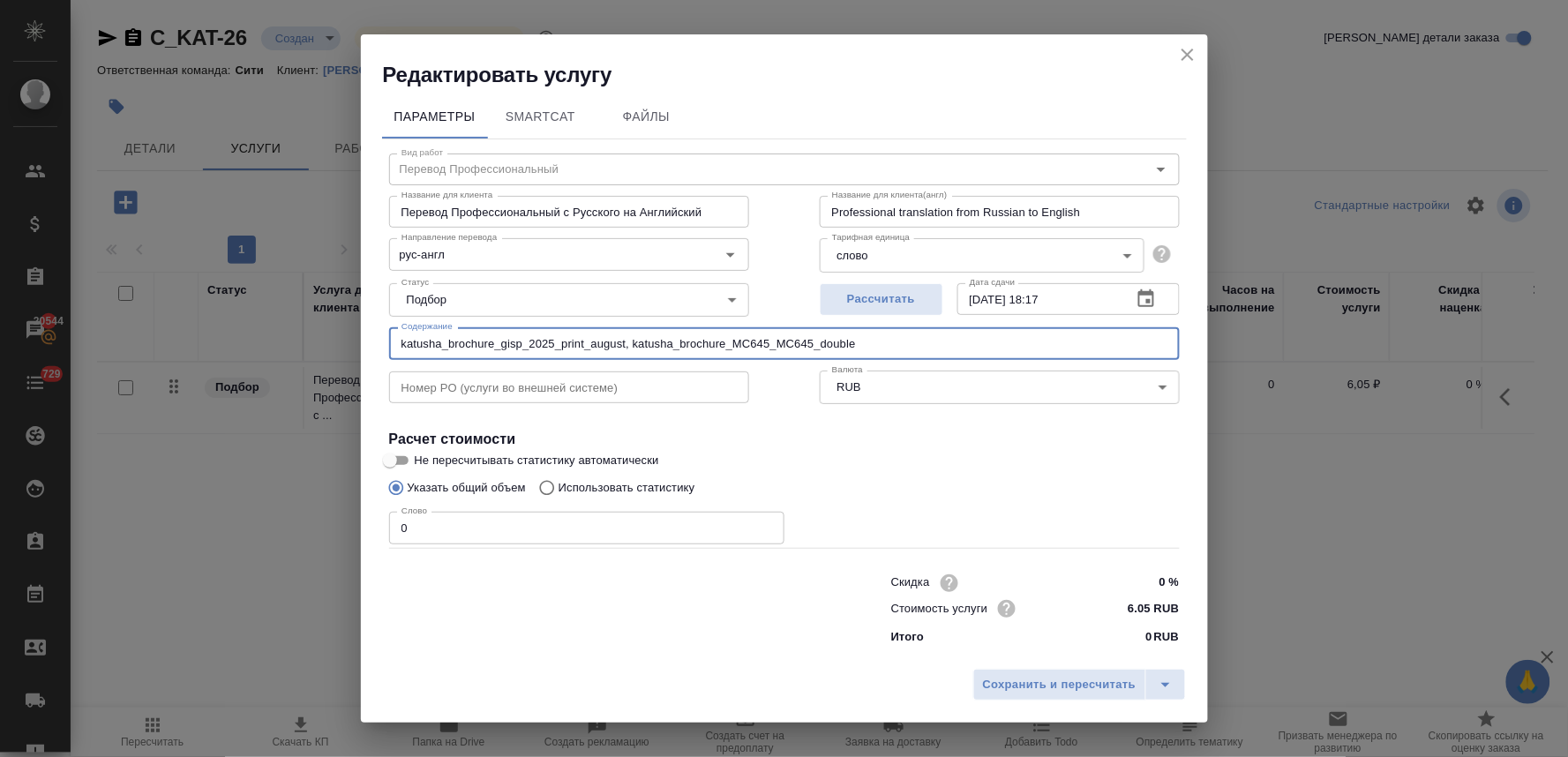
click at [340, 361] on div "Редактировать услугу Параметры SmartCat Файлы Вид работ Перевод Профессиональны…" at bounding box center [784, 378] width 1568 height 757
type input "katusha_brochure_gisp_2025_print_august, katusha_brochure_MC645_MC645_double"
drag, startPoint x: 416, startPoint y: 521, endPoint x: 300, endPoint y: 495, distance: 118.9
click at [304, 500] on div "Редактировать услугу Параметры SmartCat Файлы Вид работ Перевод Профессиональны…" at bounding box center [784, 378] width 1568 height 757
type input "3417"
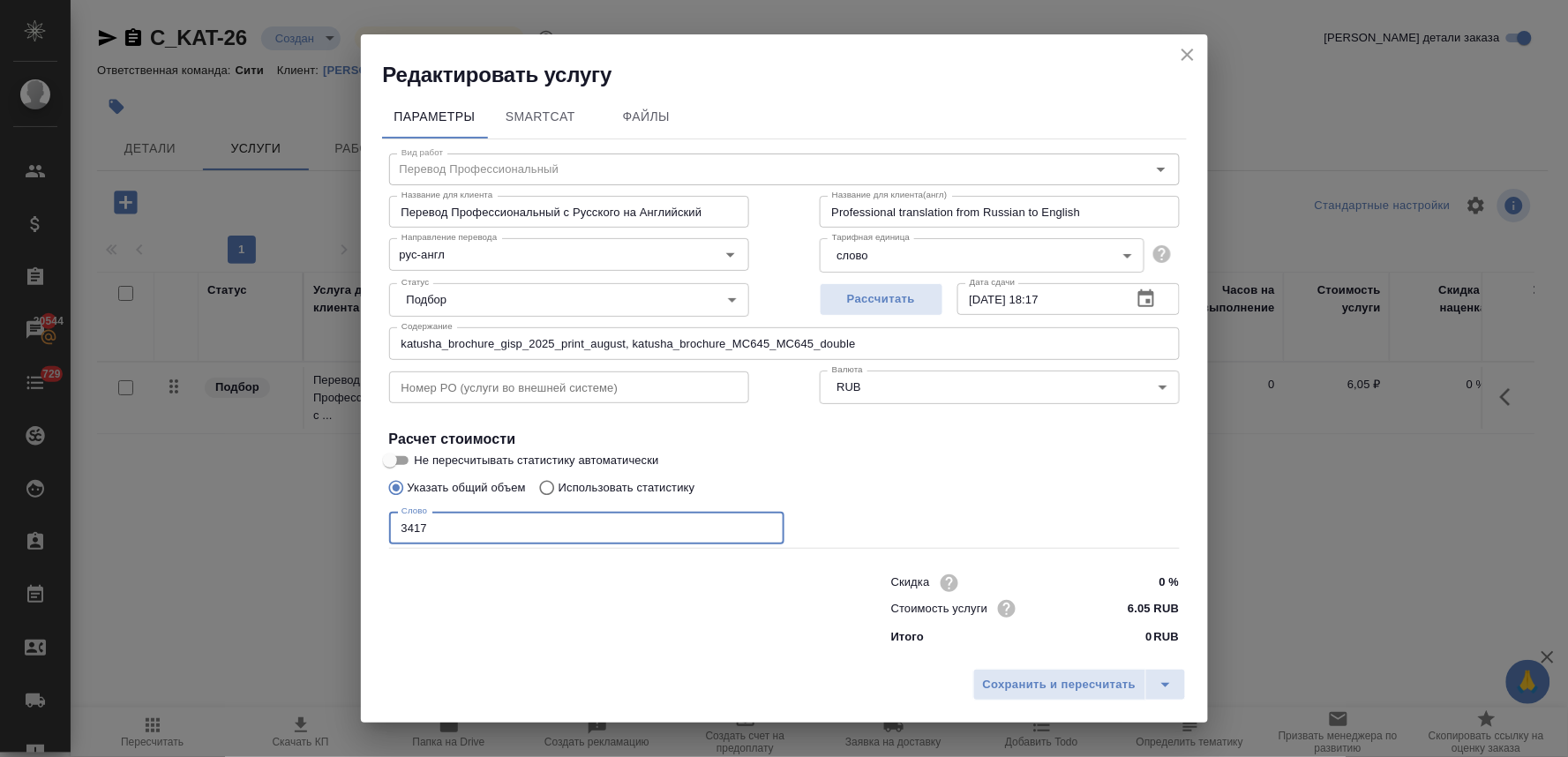
click at [558, 486] on input "Использовать статистику" at bounding box center [544, 488] width 28 height 34
radio input "true"
radio input "false"
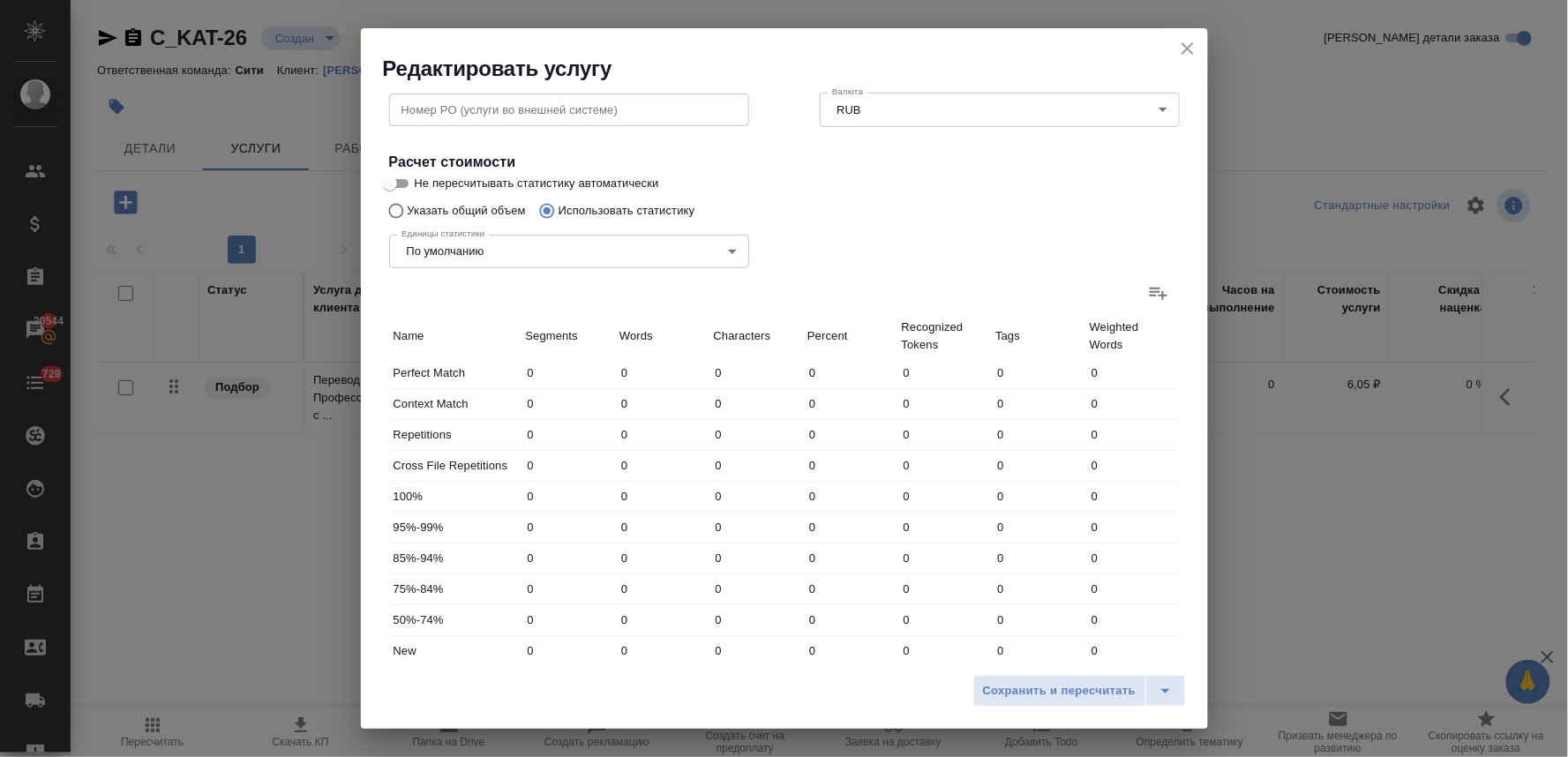
scroll to position [294, 0]
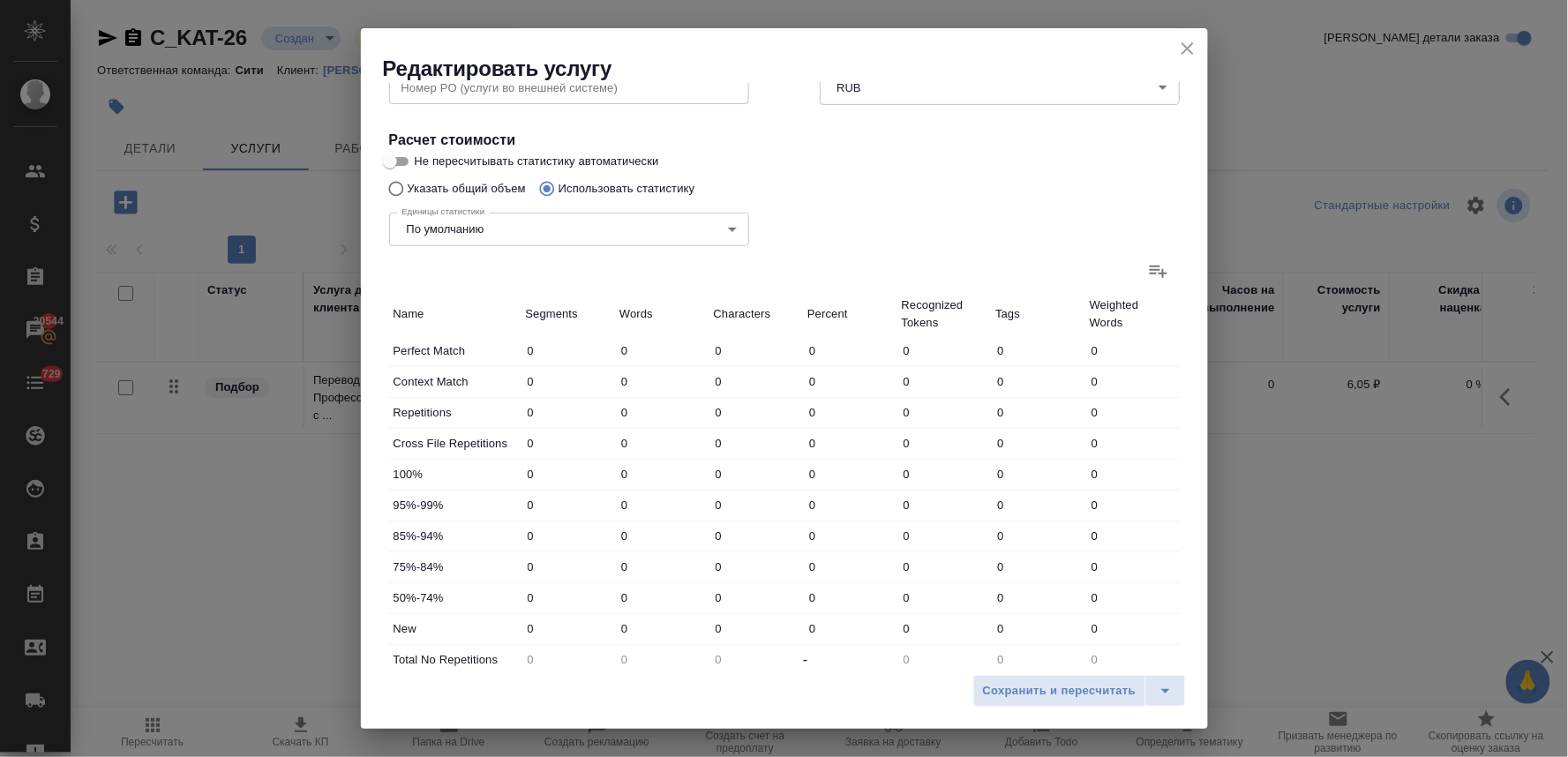
click at [1148, 275] on icon at bounding box center [1159, 271] width 21 height 21
click at [0, 0] on input "file" at bounding box center [0, 0] width 0 height 0
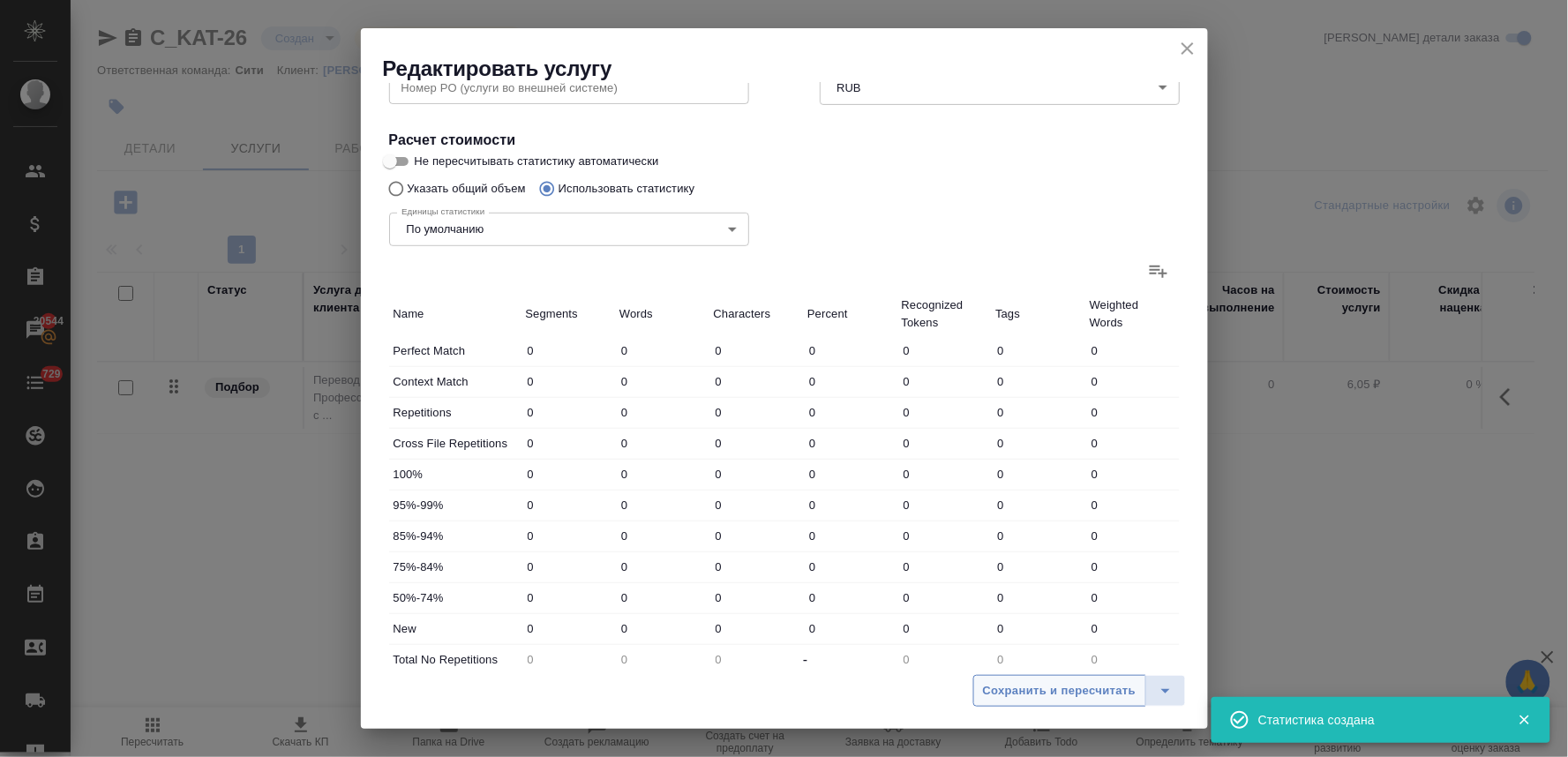
type input "4"
type input "285"
type input "1210"
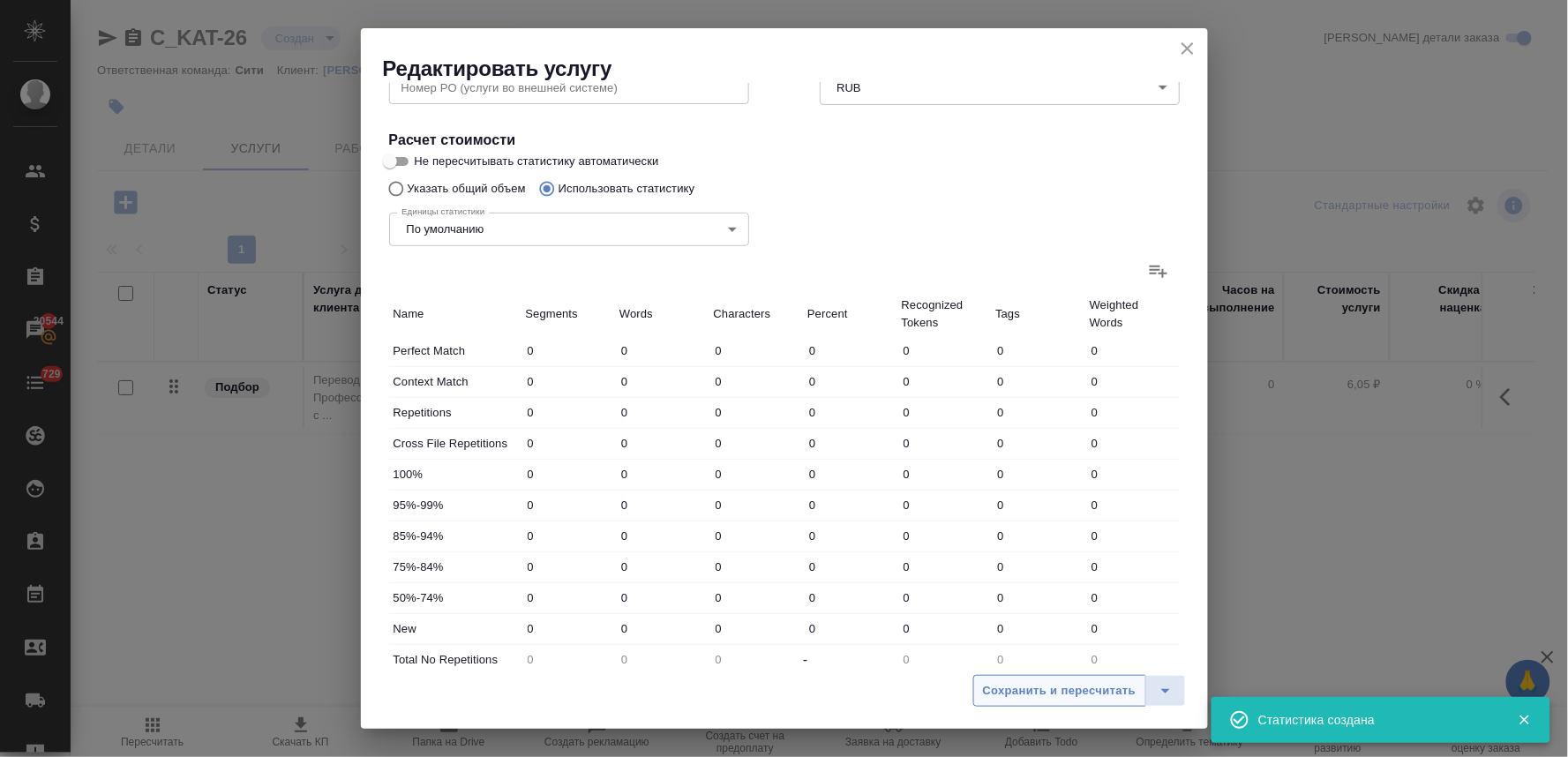
type input "8564"
type input "183"
type input "663"
type input "5797"
type input "49"
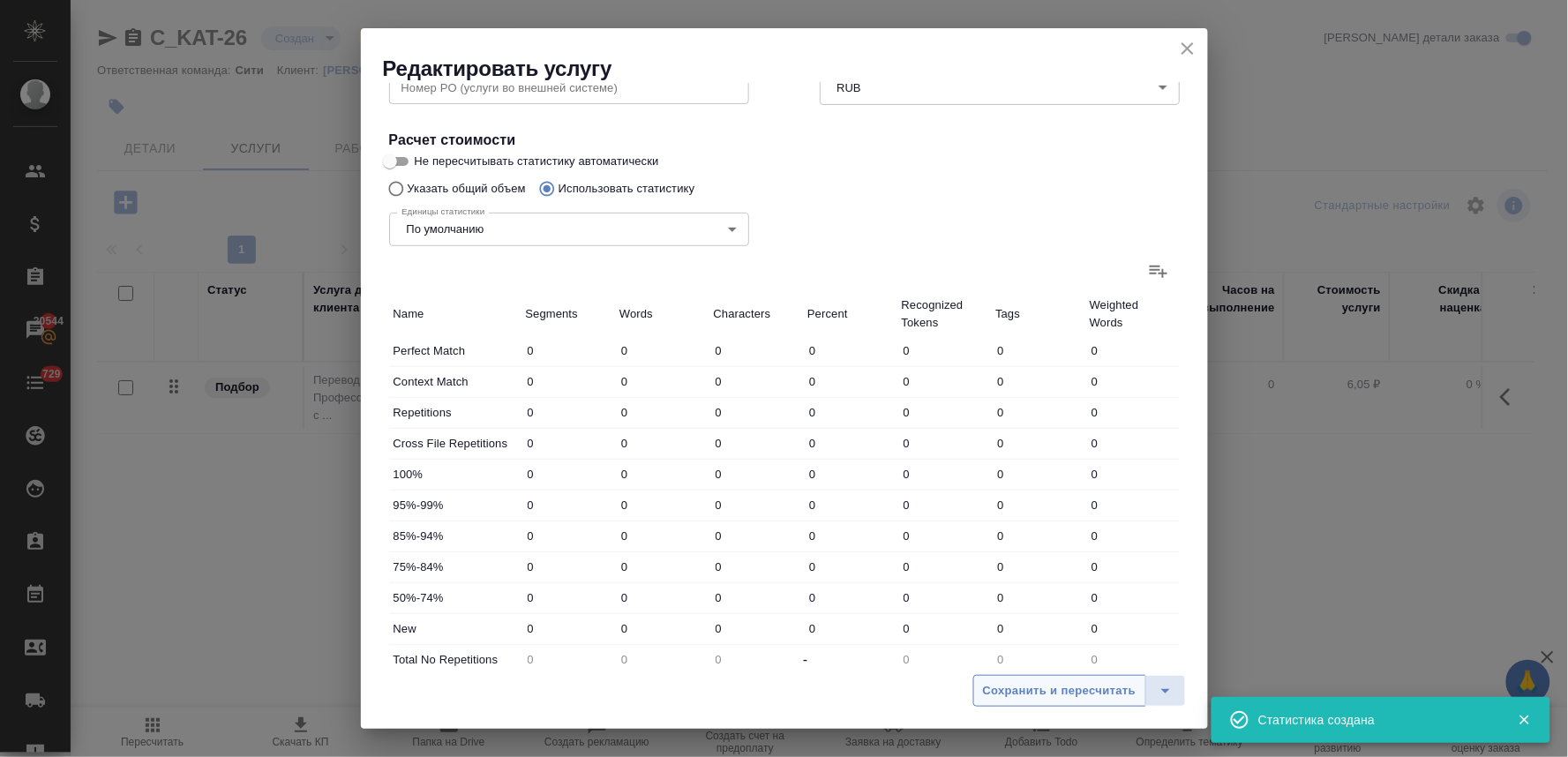
type input "62"
type input "487"
type input "12"
type input "16"
type input "105"
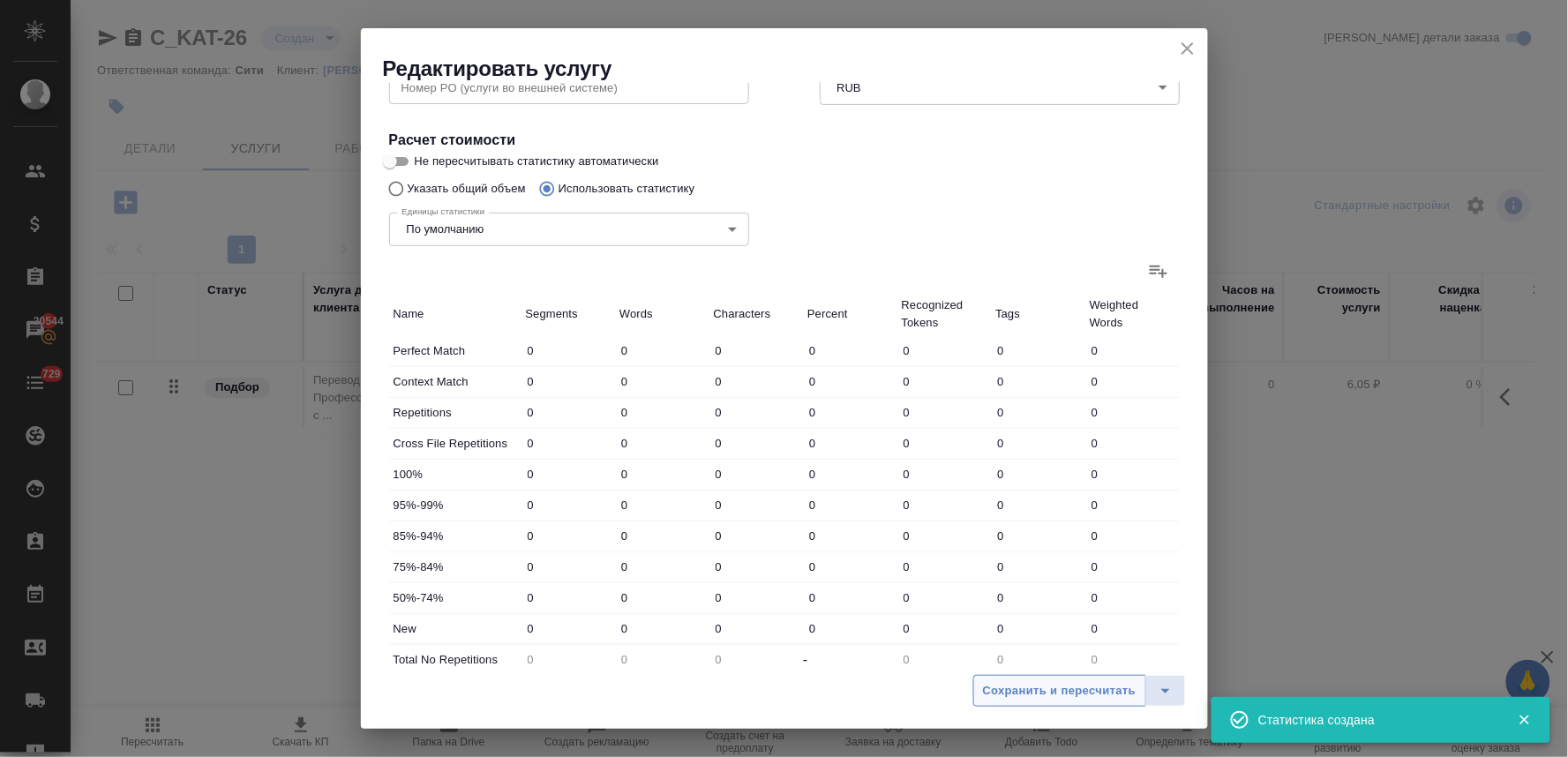
type input "11"
type input "29"
type input "204"
type input "251"
type input "1433"
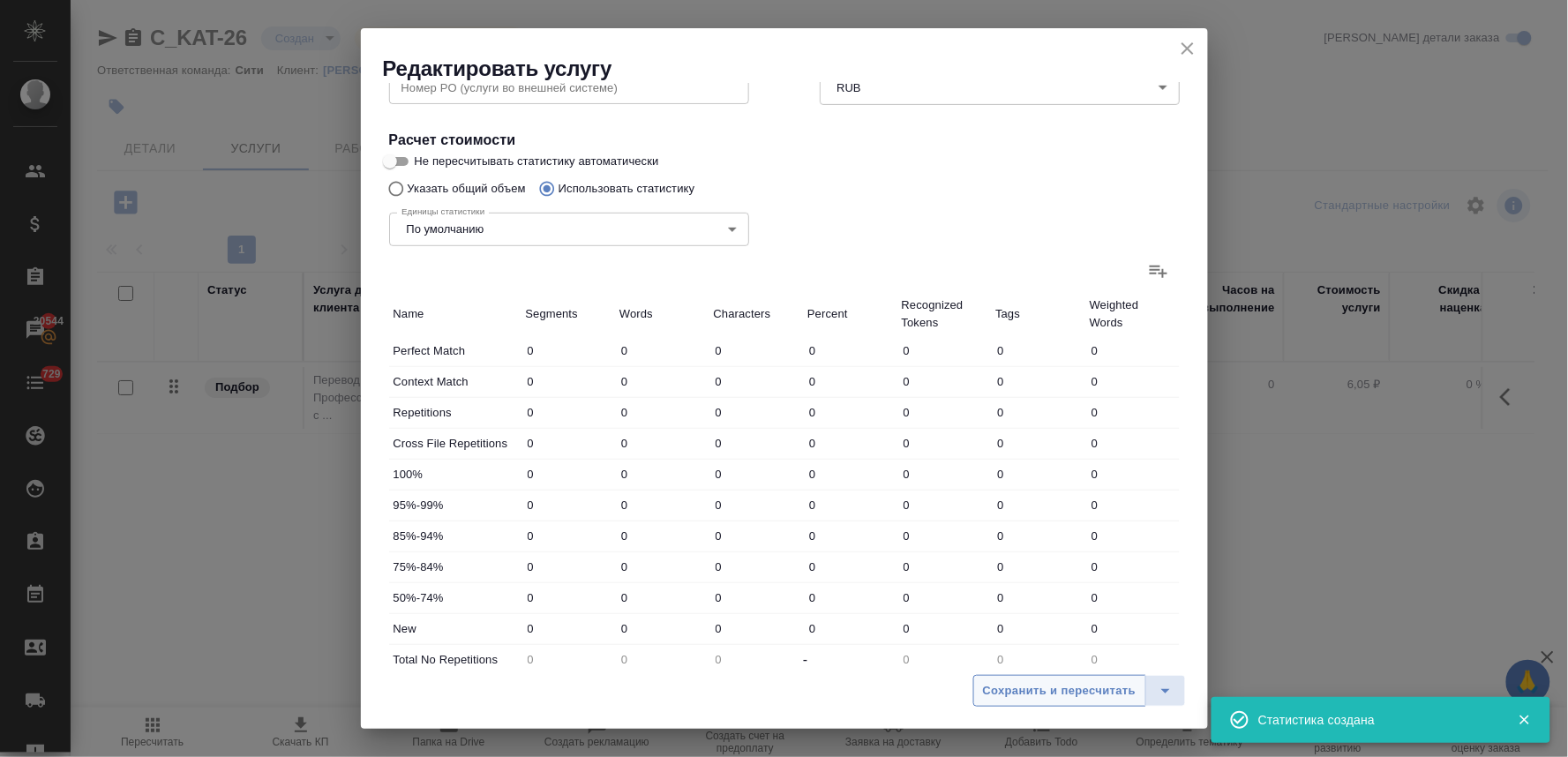
type input "11100"
type input "327"
type input "1544"
type input "11900"
type input "795"
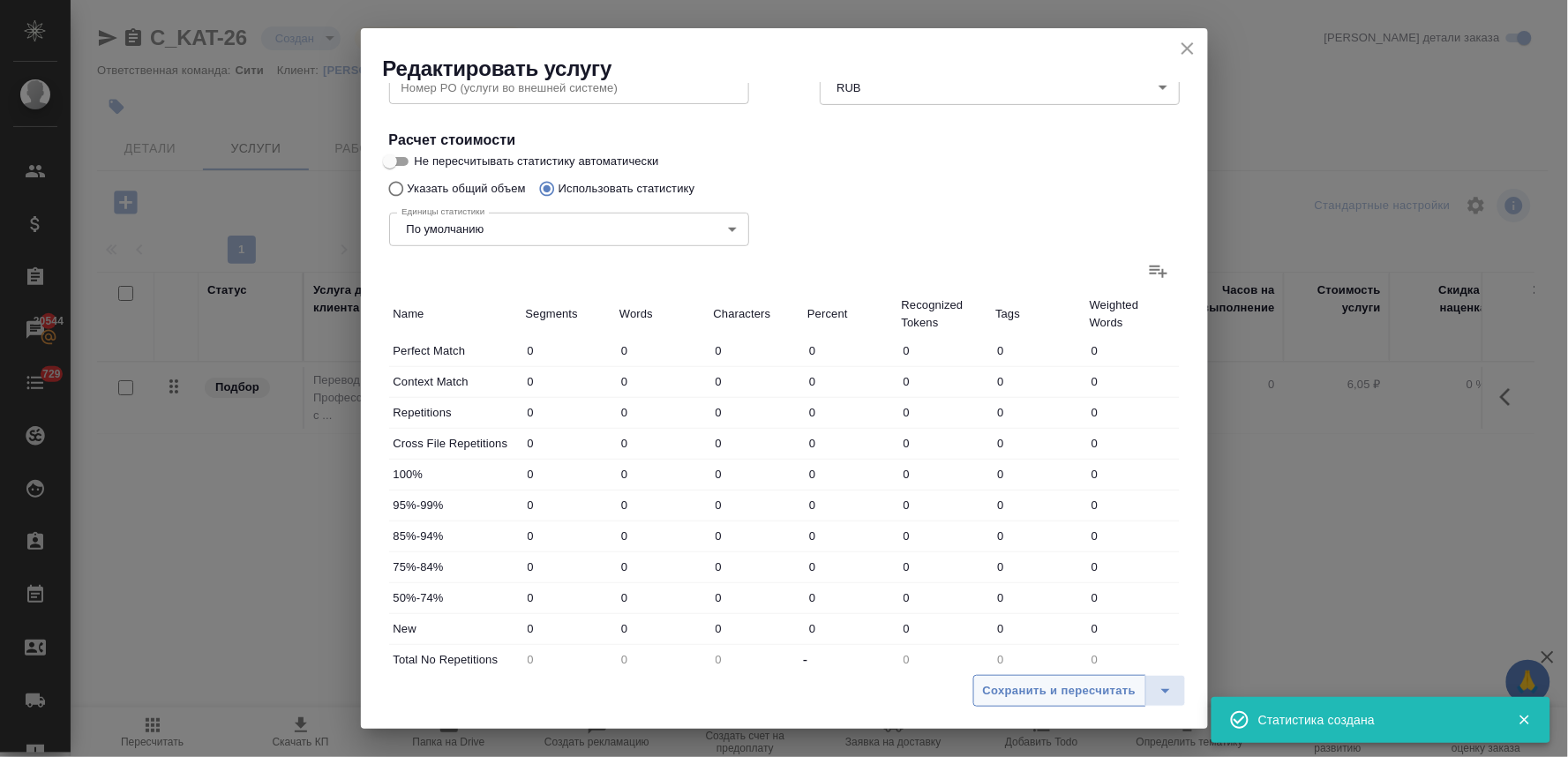
type input "3417"
type input "26261"
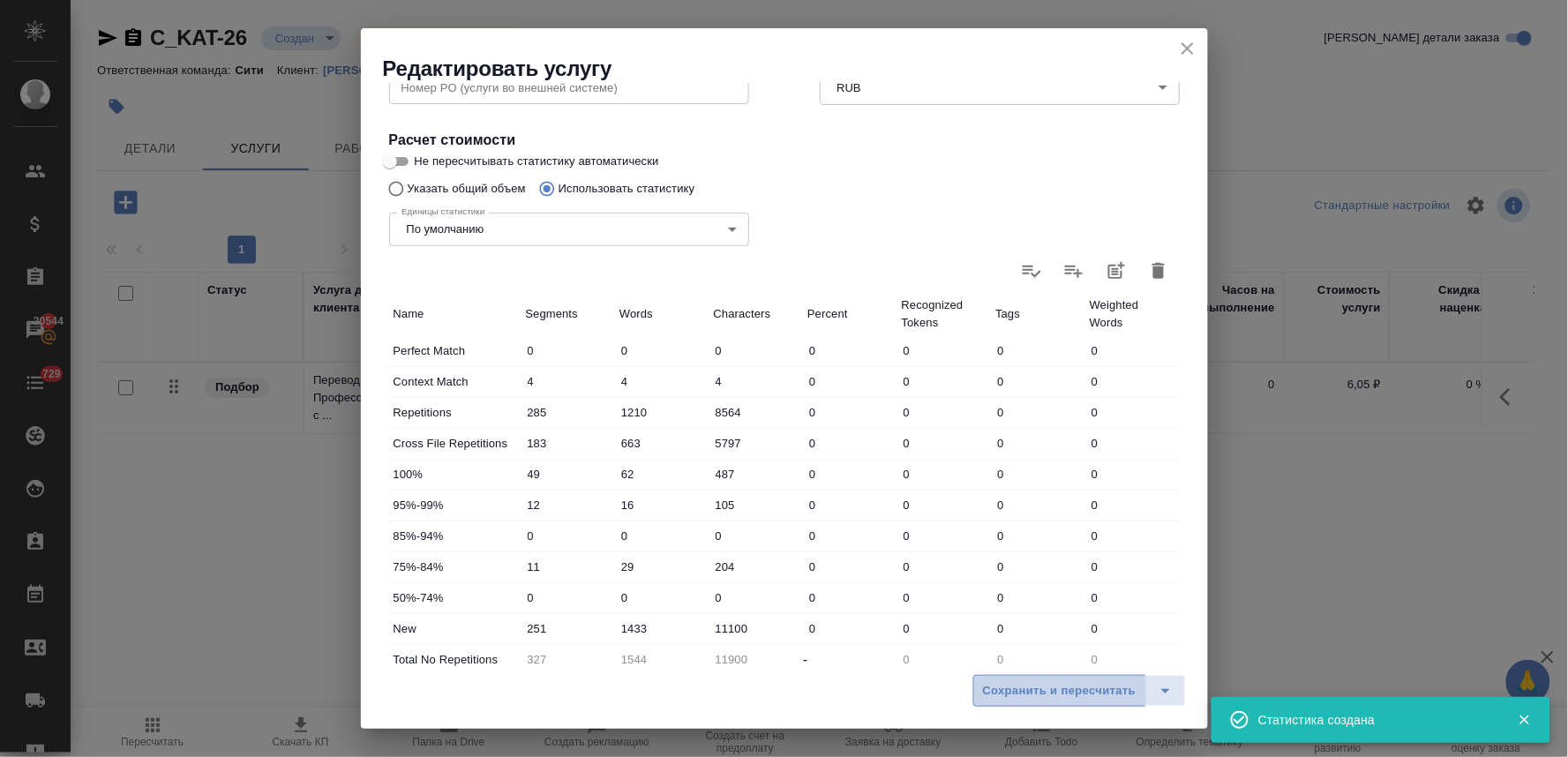
click at [1056, 690] on span "Сохранить и пересчитать" at bounding box center [1060, 691] width 153 height 20
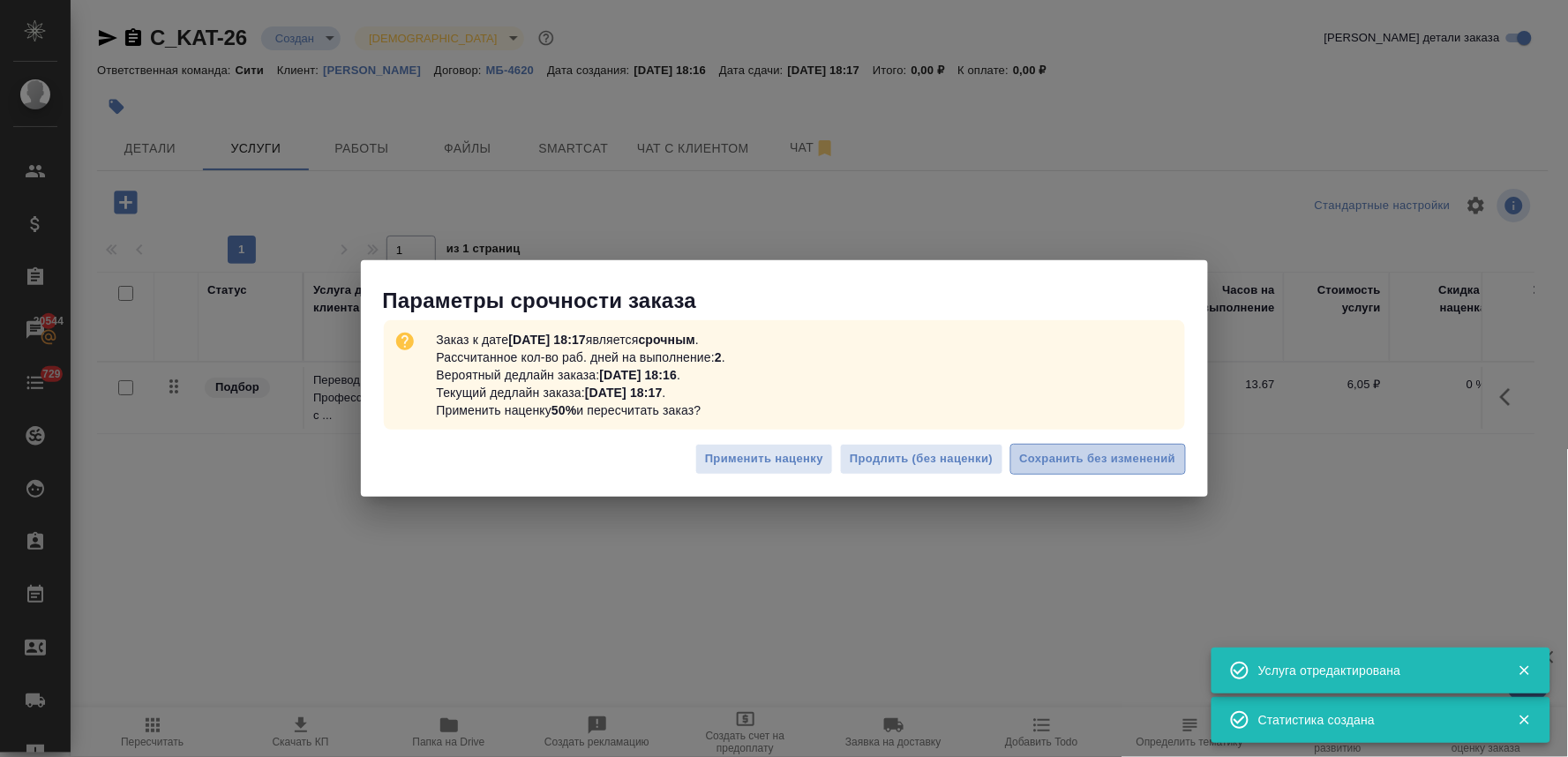
click at [1087, 466] on span "Сохранить без изменений" at bounding box center [1098, 459] width 156 height 20
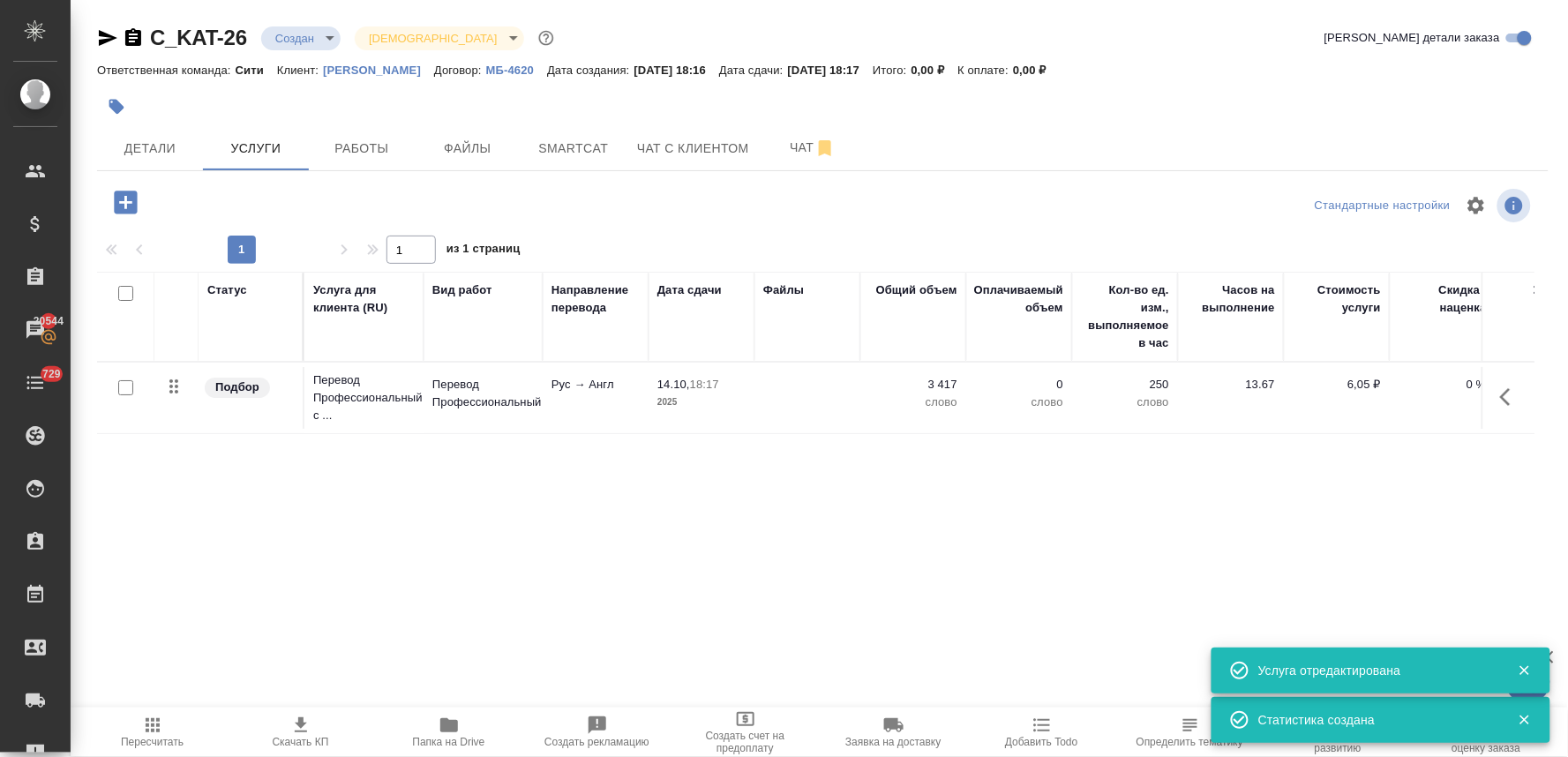
type input "urgent"
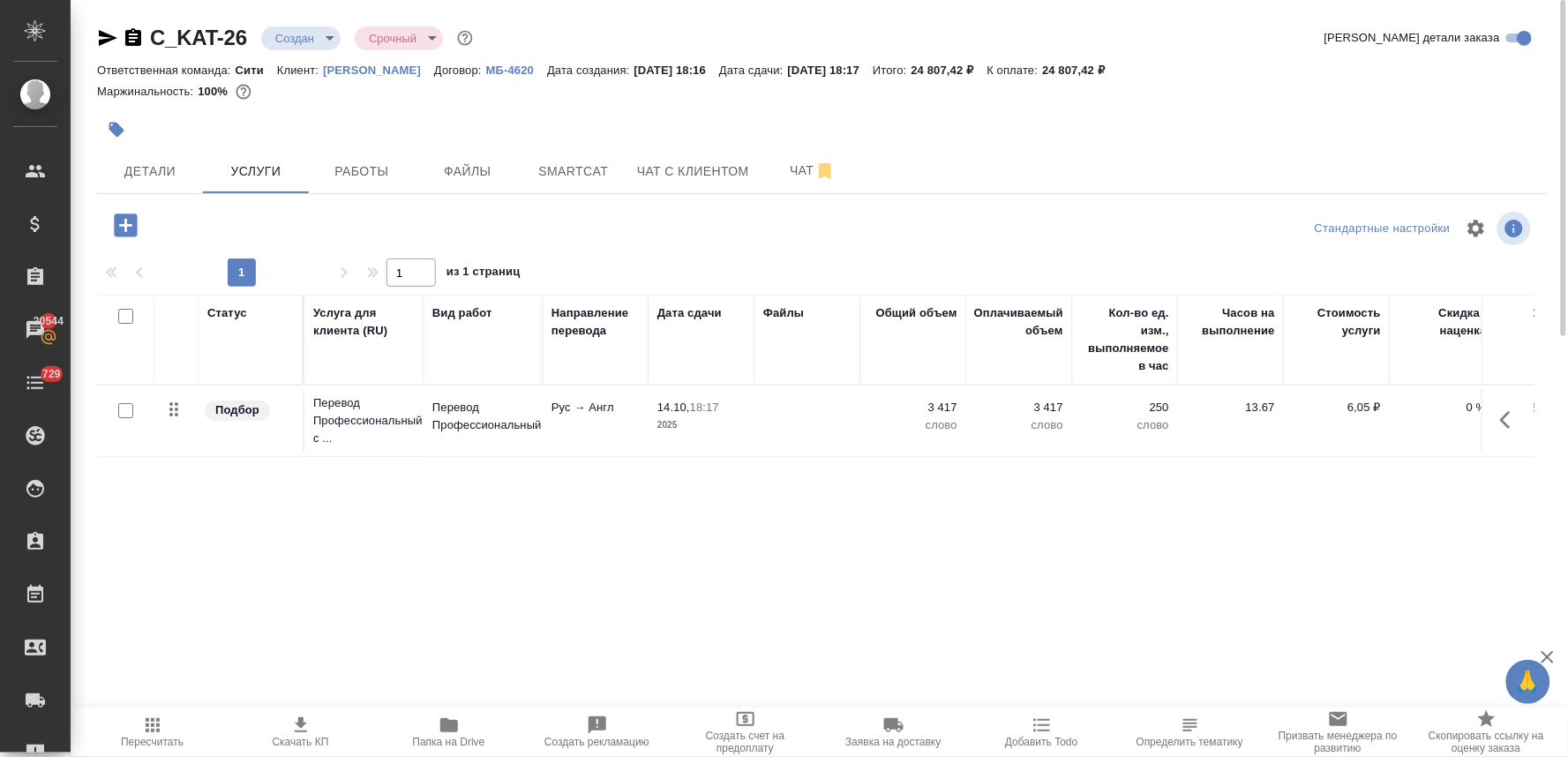
click at [125, 223] on icon "button" at bounding box center [126, 225] width 31 height 31
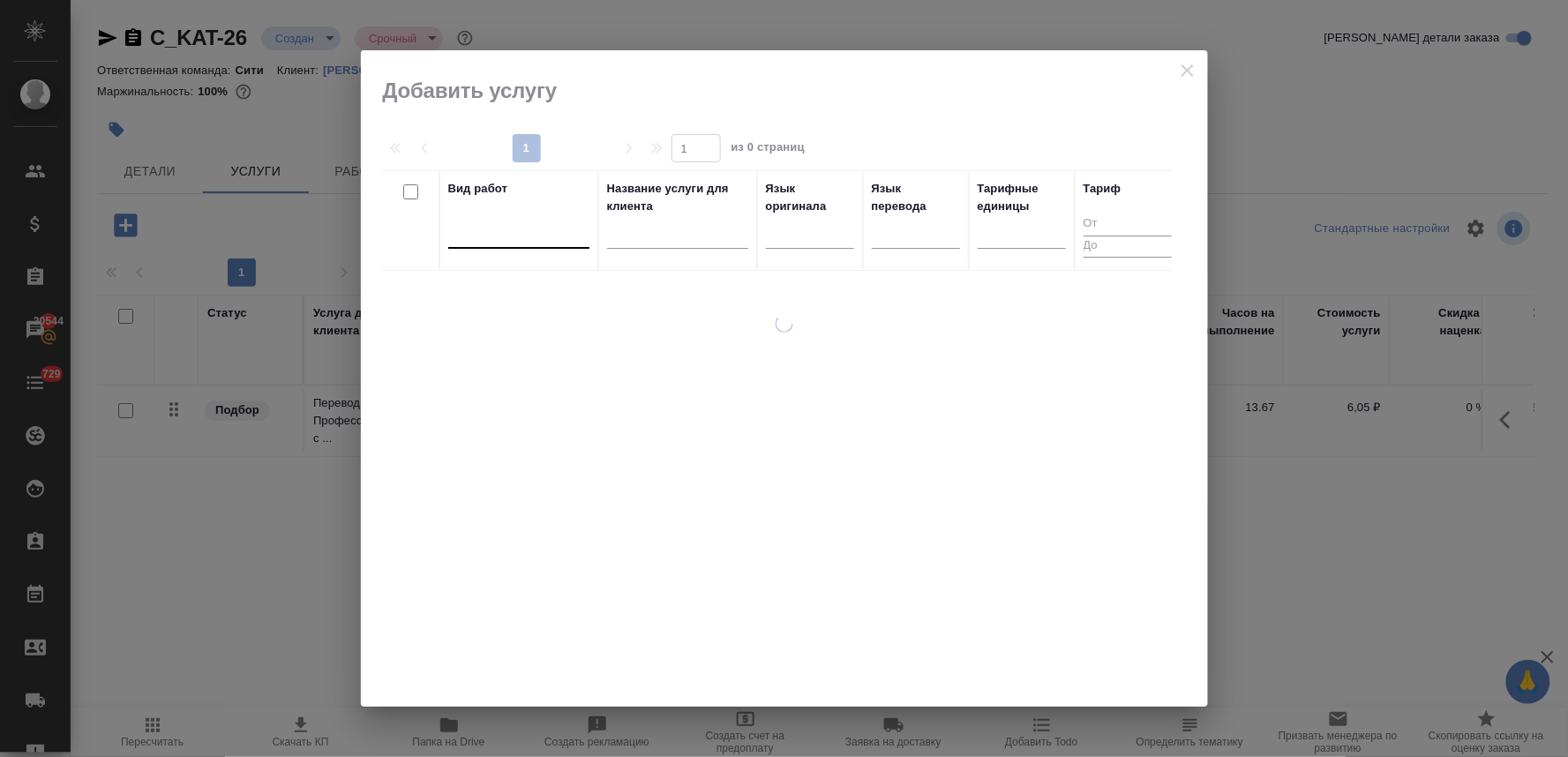
click at [543, 232] on div at bounding box center [519, 230] width 141 height 25
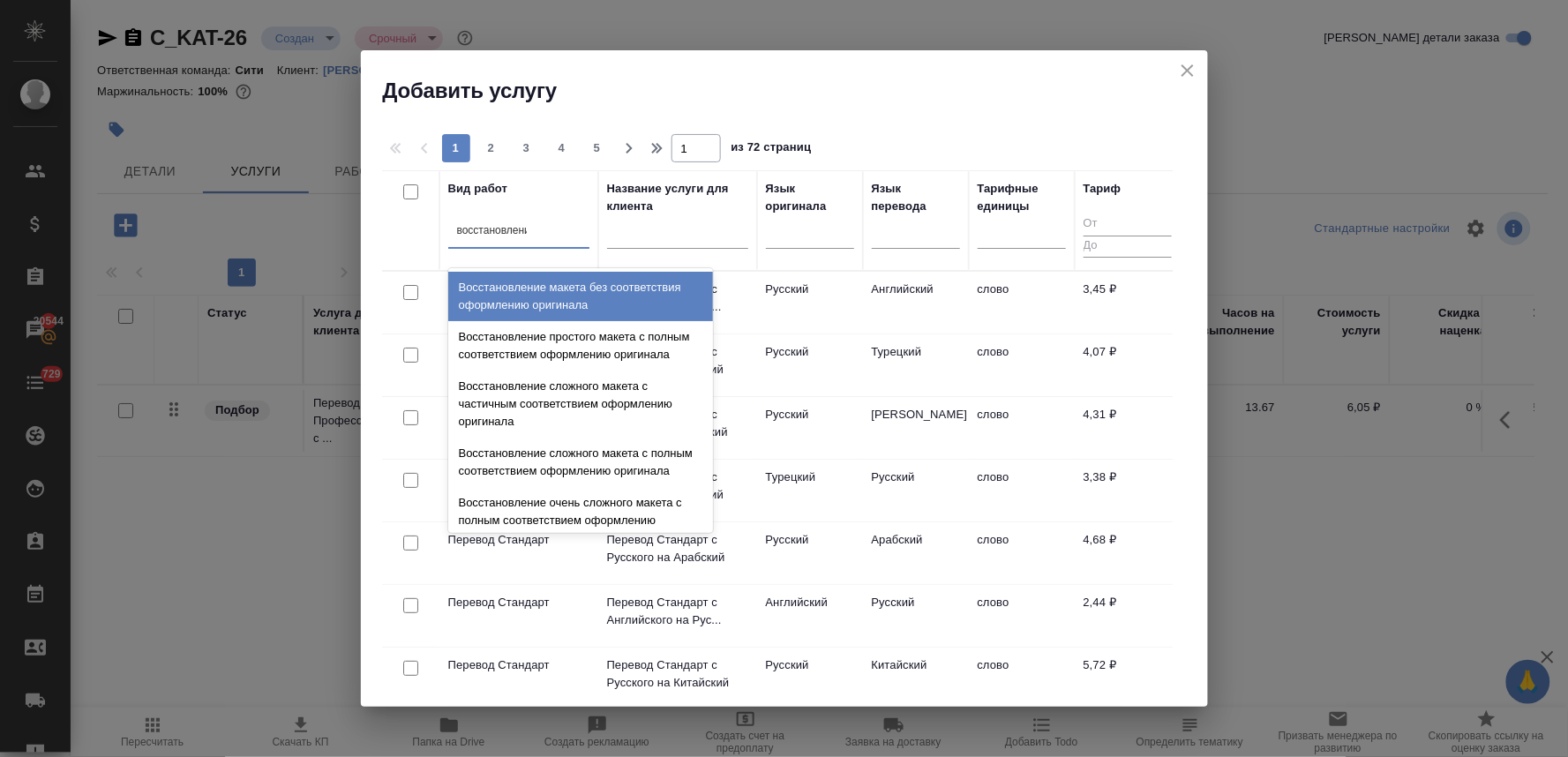
type input "восстановление"
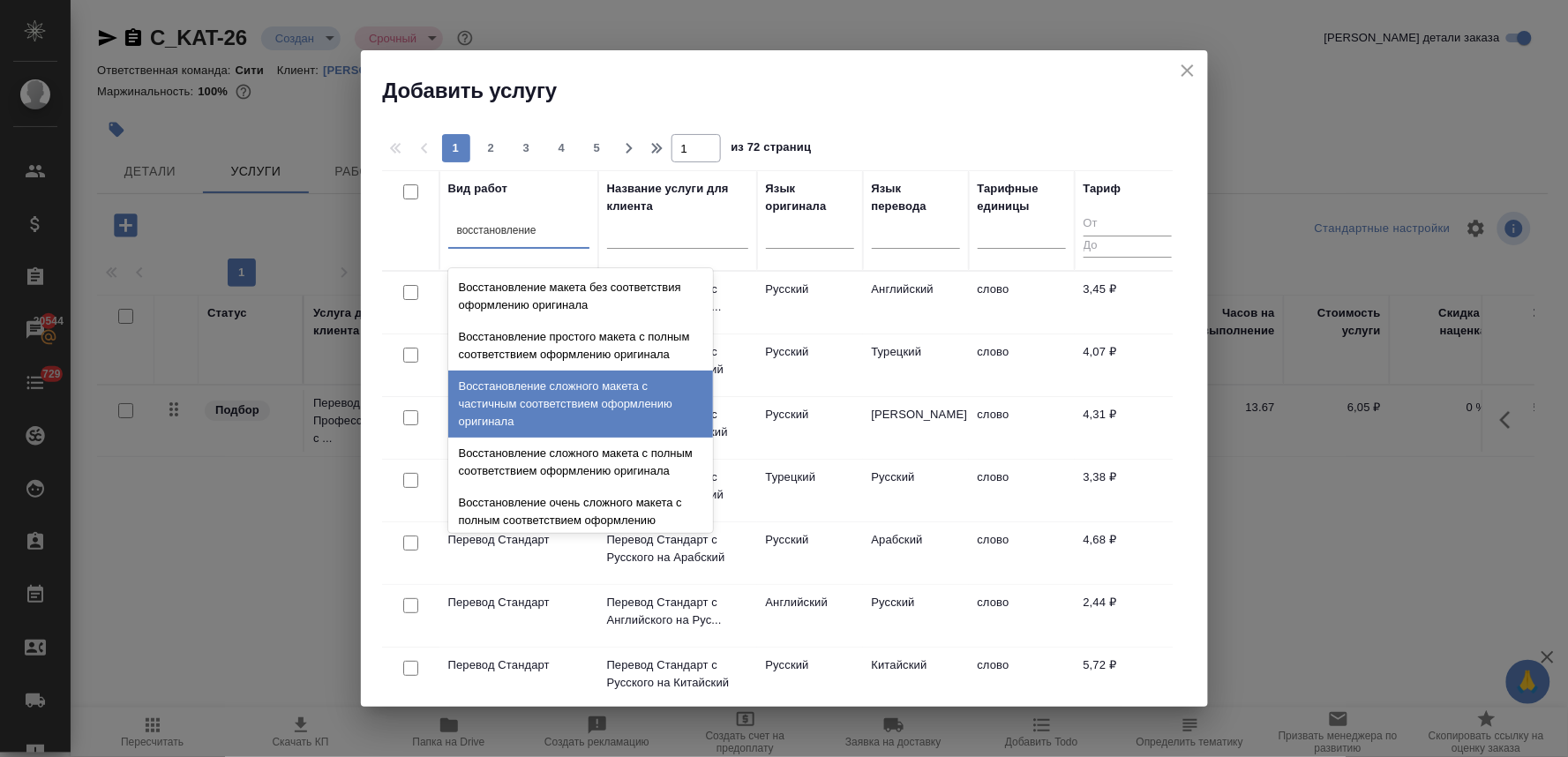
click at [527, 415] on div "Восстановление сложного макета с частичным соответствием оформлению оригинала" at bounding box center [581, 404] width 265 height 67
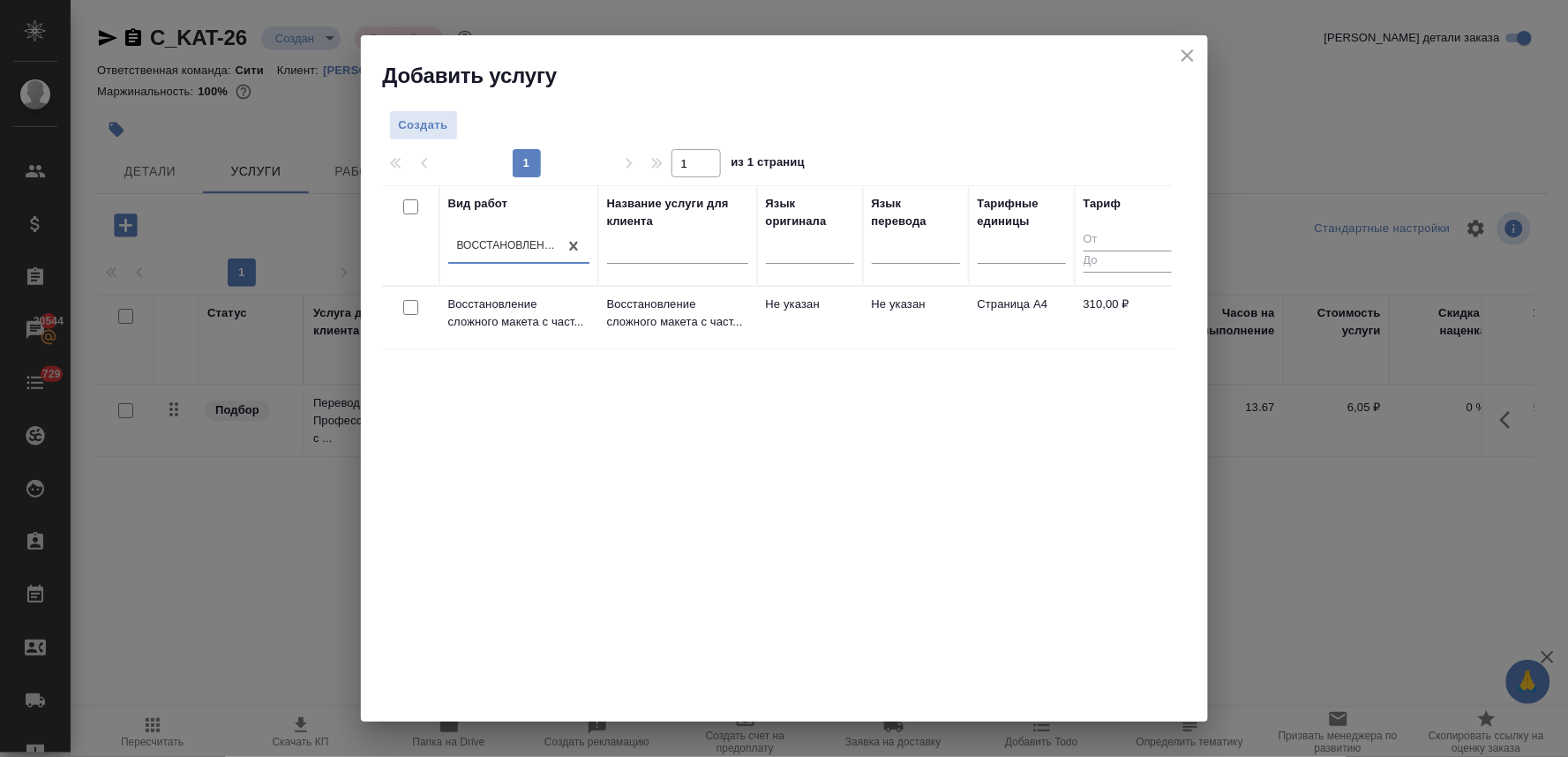
click at [410, 306] on input "checkbox" at bounding box center [410, 307] width 15 height 15
checkbox input "true"
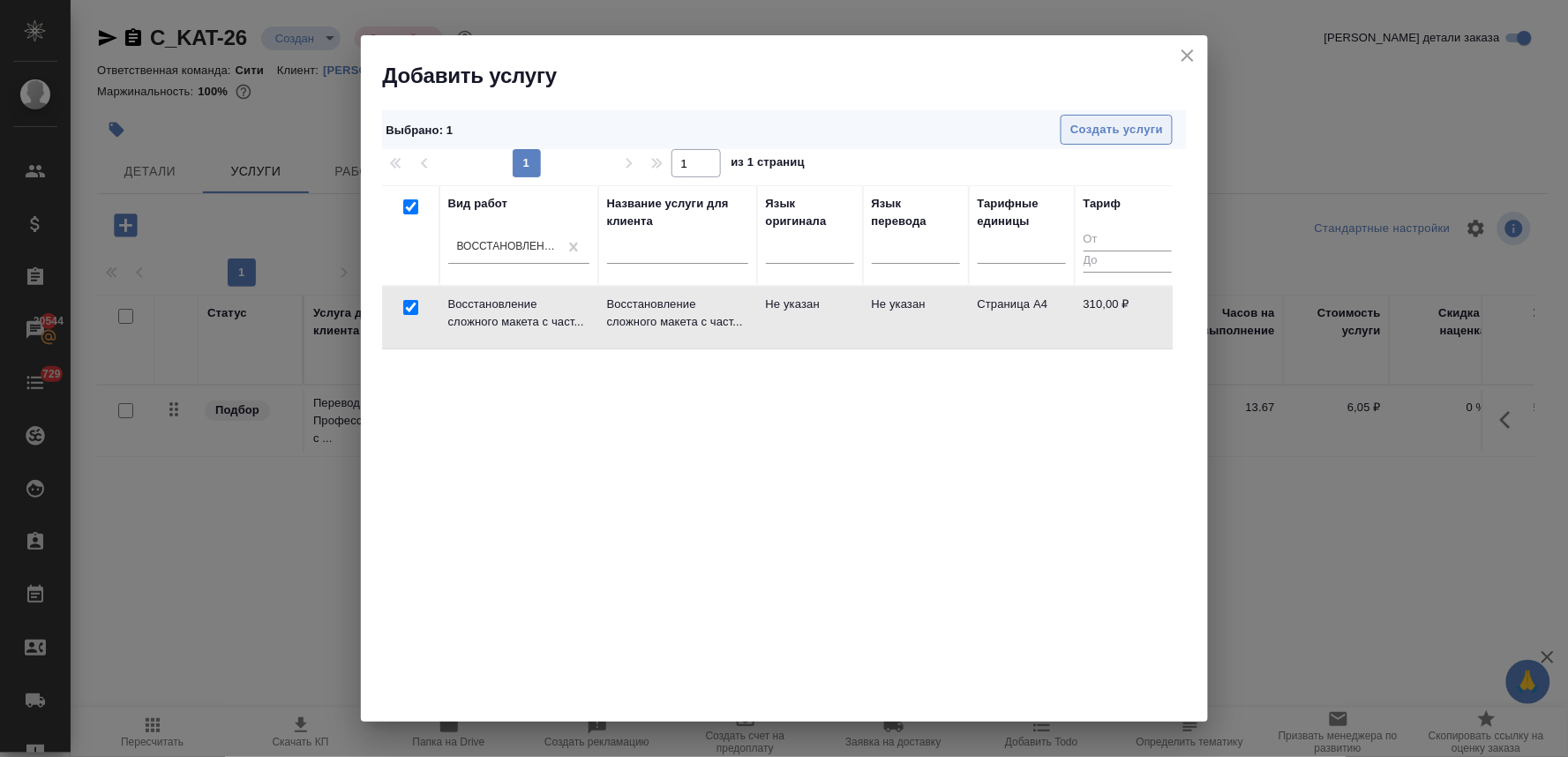
click at [1131, 124] on span "Создать услуги" at bounding box center [1116, 130] width 92 height 20
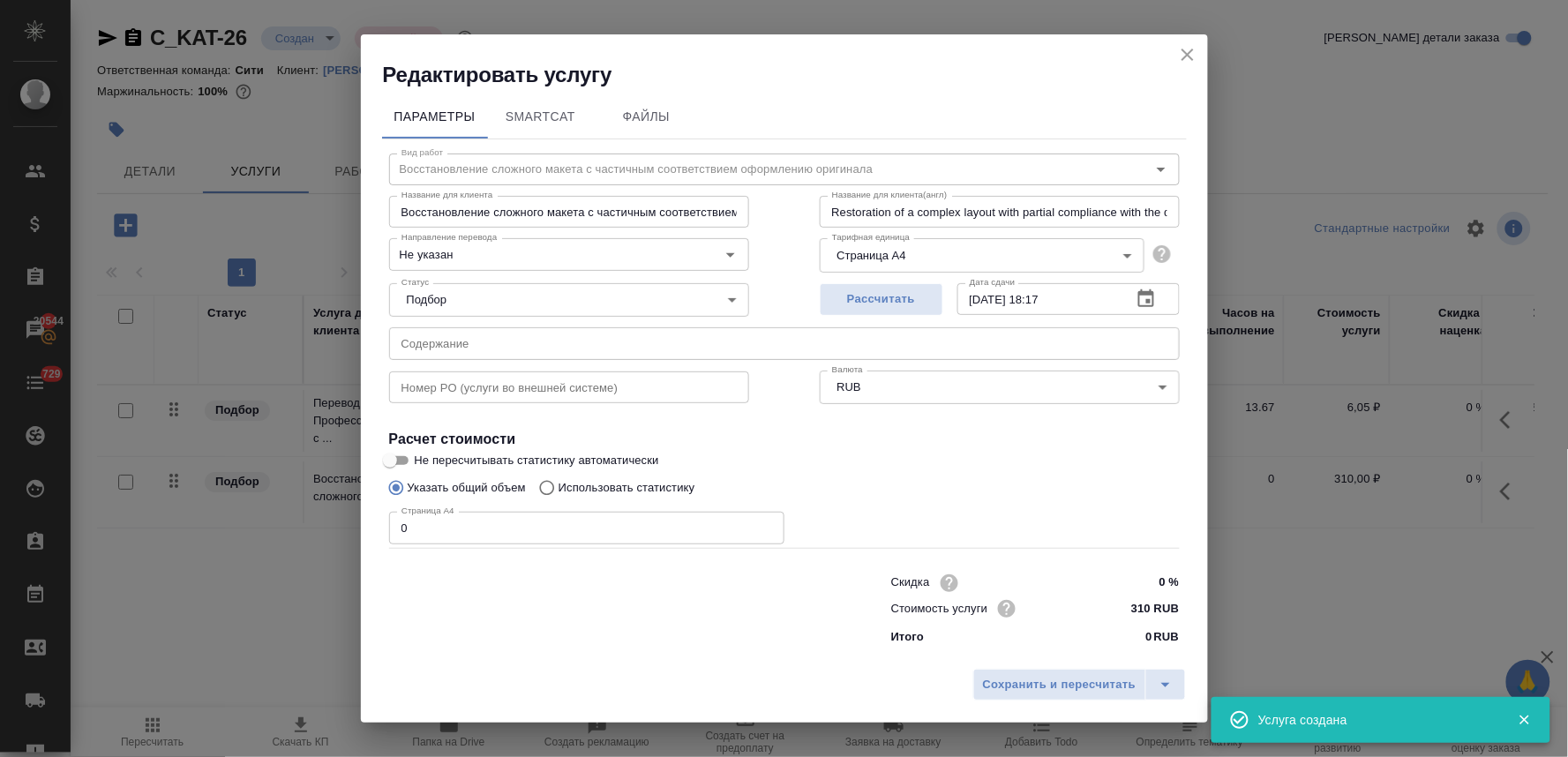
click at [462, 342] on input "text" at bounding box center [785, 343] width 791 height 32
paste input "katusha_brochure_gisp_2025_print_august, katusha_brochure_MC645_MC645_double"
type input "katusha_brochure_gisp_2025_print_august, katusha_brochure_MC645_MC645_double"
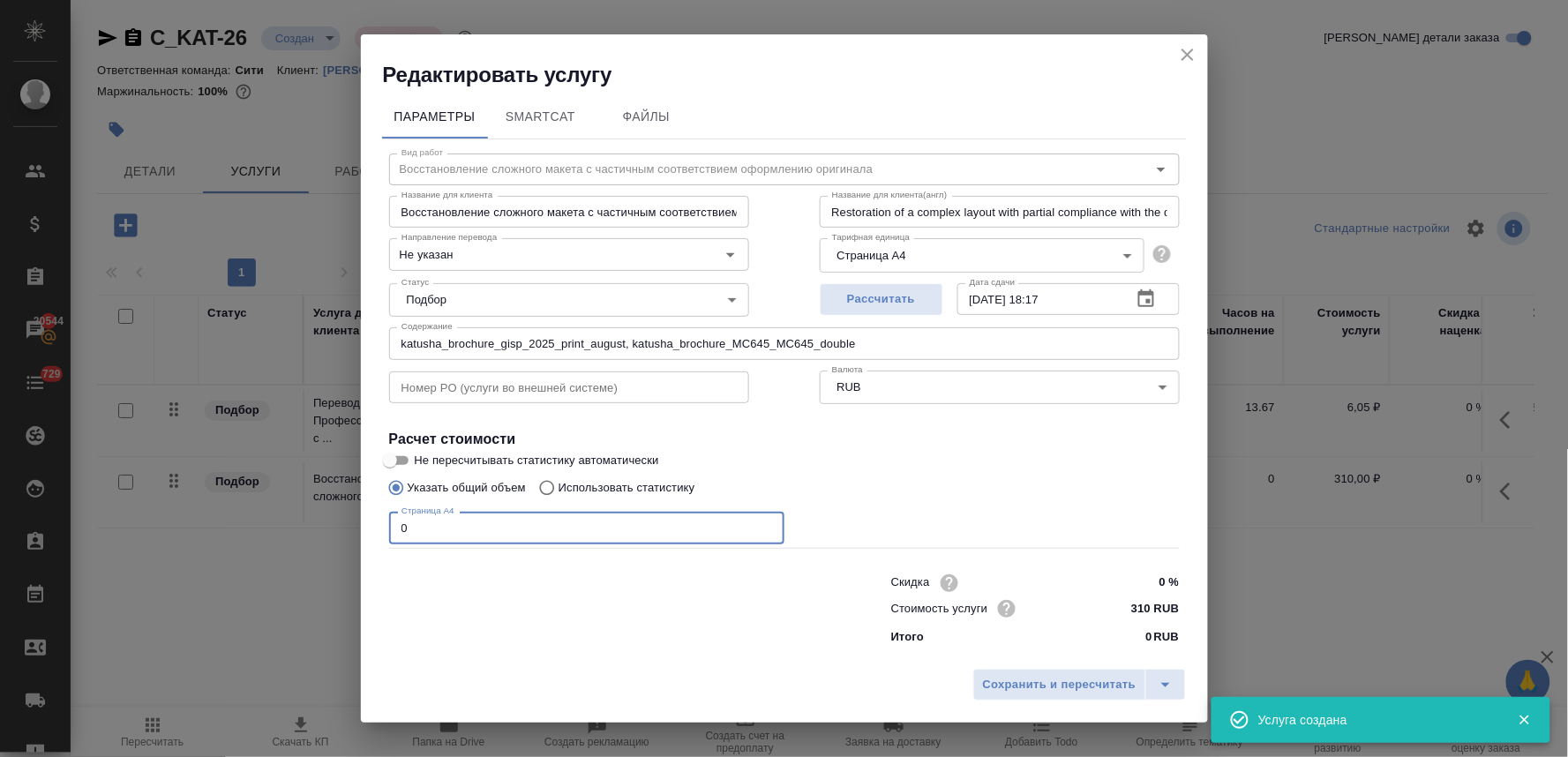
drag, startPoint x: 425, startPoint y: 528, endPoint x: 331, endPoint y: 523, distance: 94.1
click at [331, 523] on div "Редактировать услугу Параметры SmartCat Файлы Вид работ Восстановление сложного…" at bounding box center [784, 378] width 1568 height 757
type input "17"
click at [1095, 683] on span "Сохранить и пересчитать" at bounding box center [1060, 685] width 153 height 20
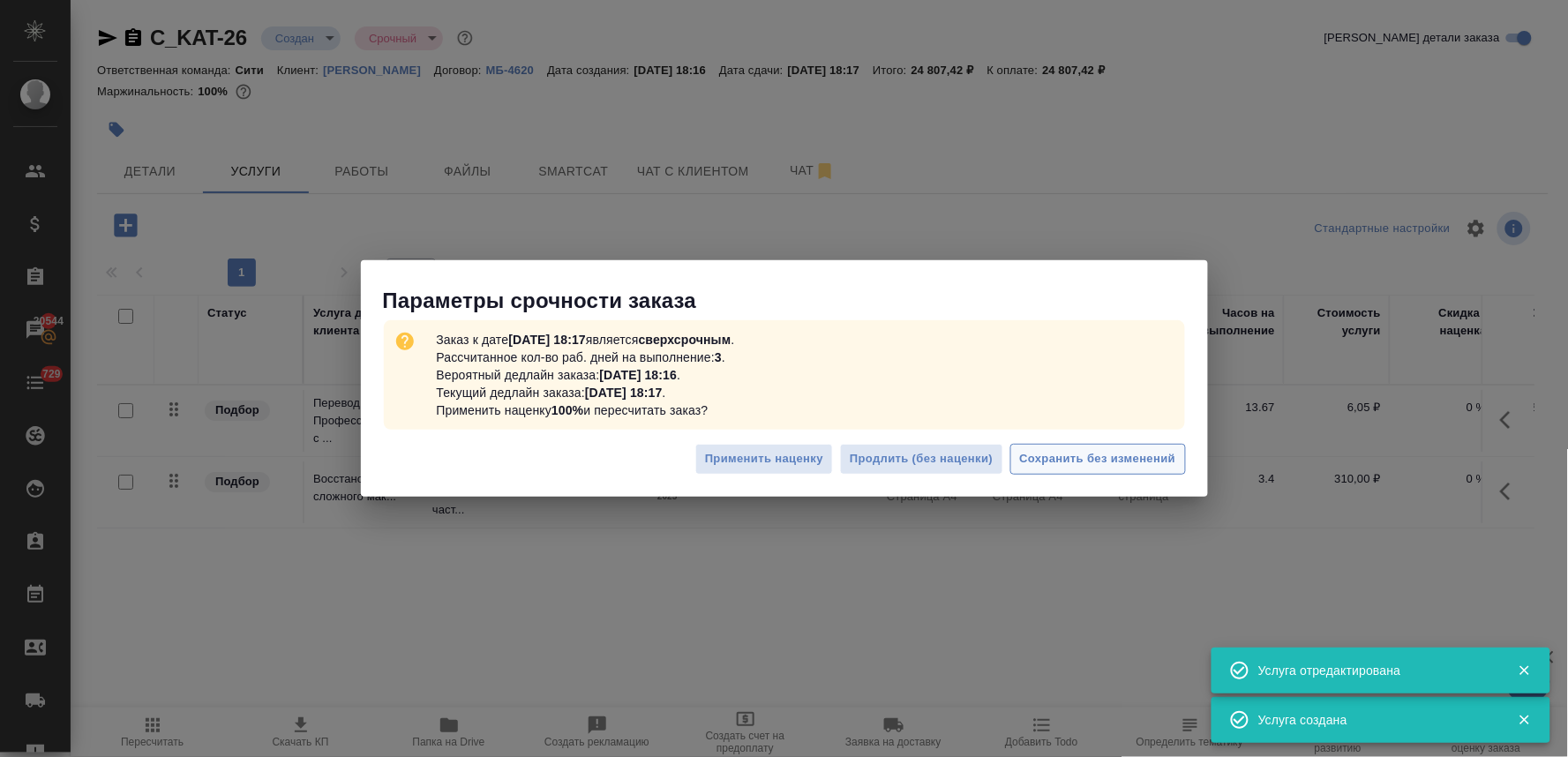
click at [1130, 458] on span "Сохранить без изменений" at bounding box center [1098, 459] width 156 height 20
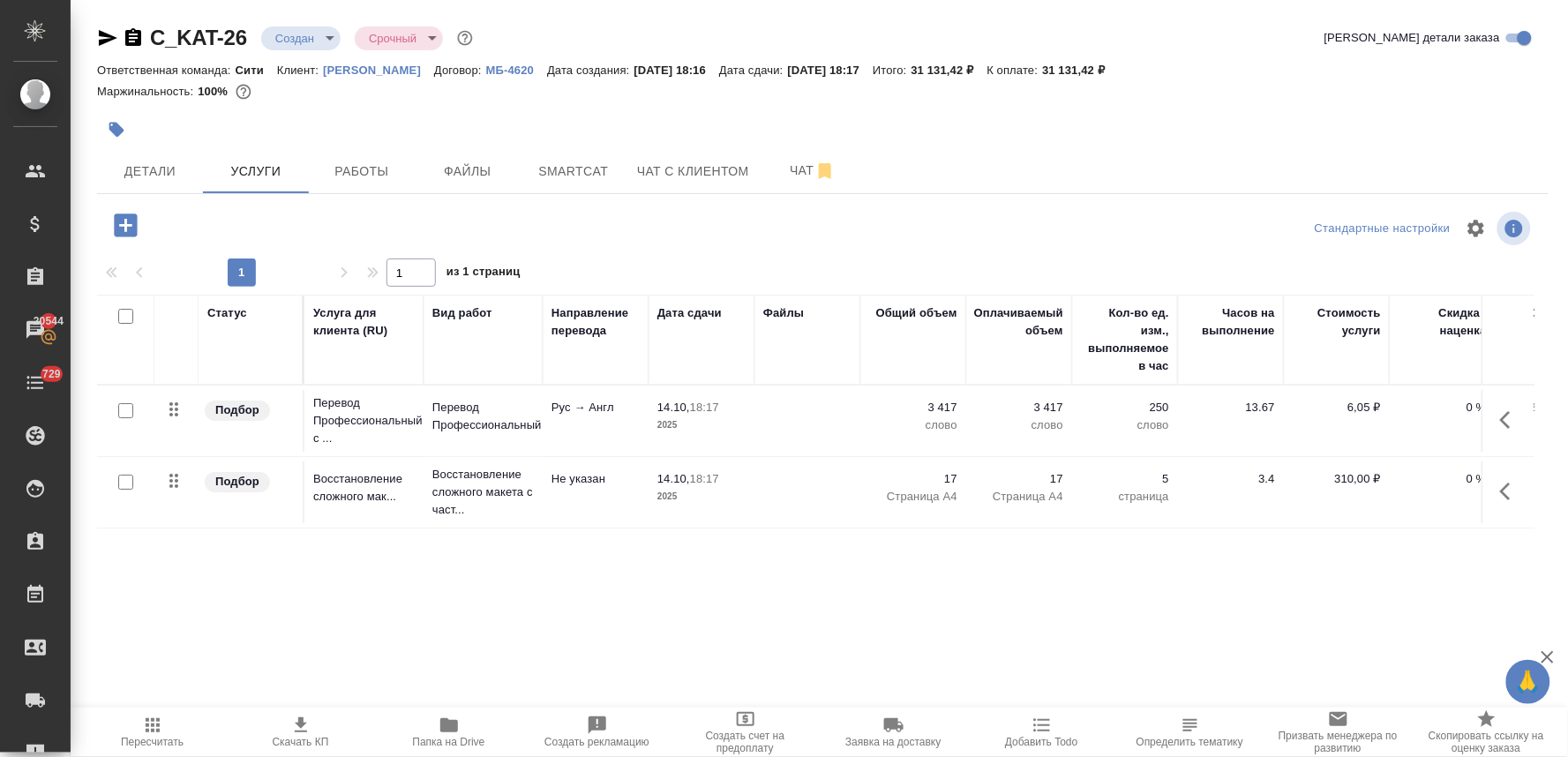
click at [151, 740] on span "Пересчитать" at bounding box center [152, 742] width 63 height 13
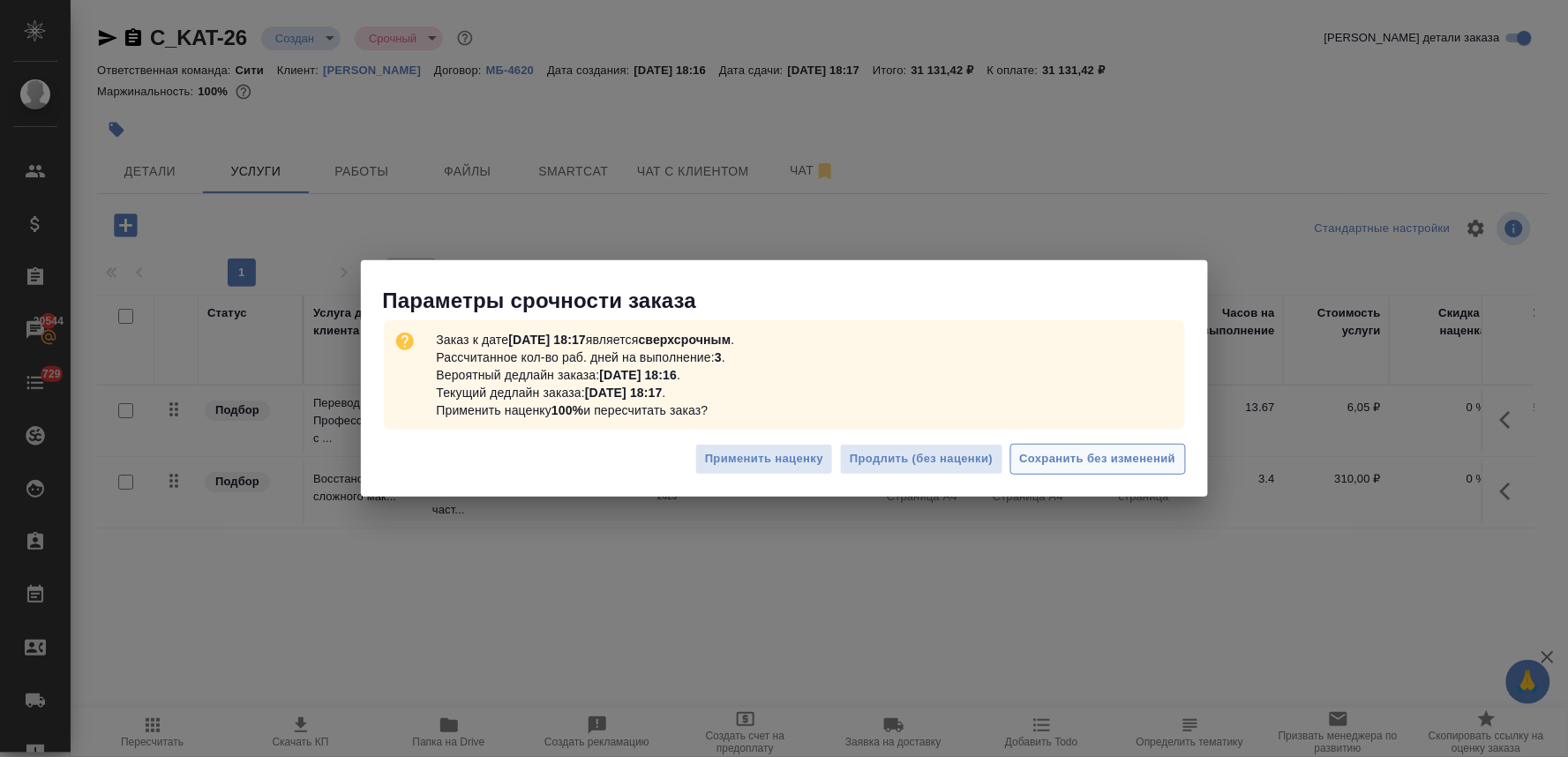
click at [1151, 463] on span "Сохранить без изменений" at bounding box center [1098, 459] width 156 height 20
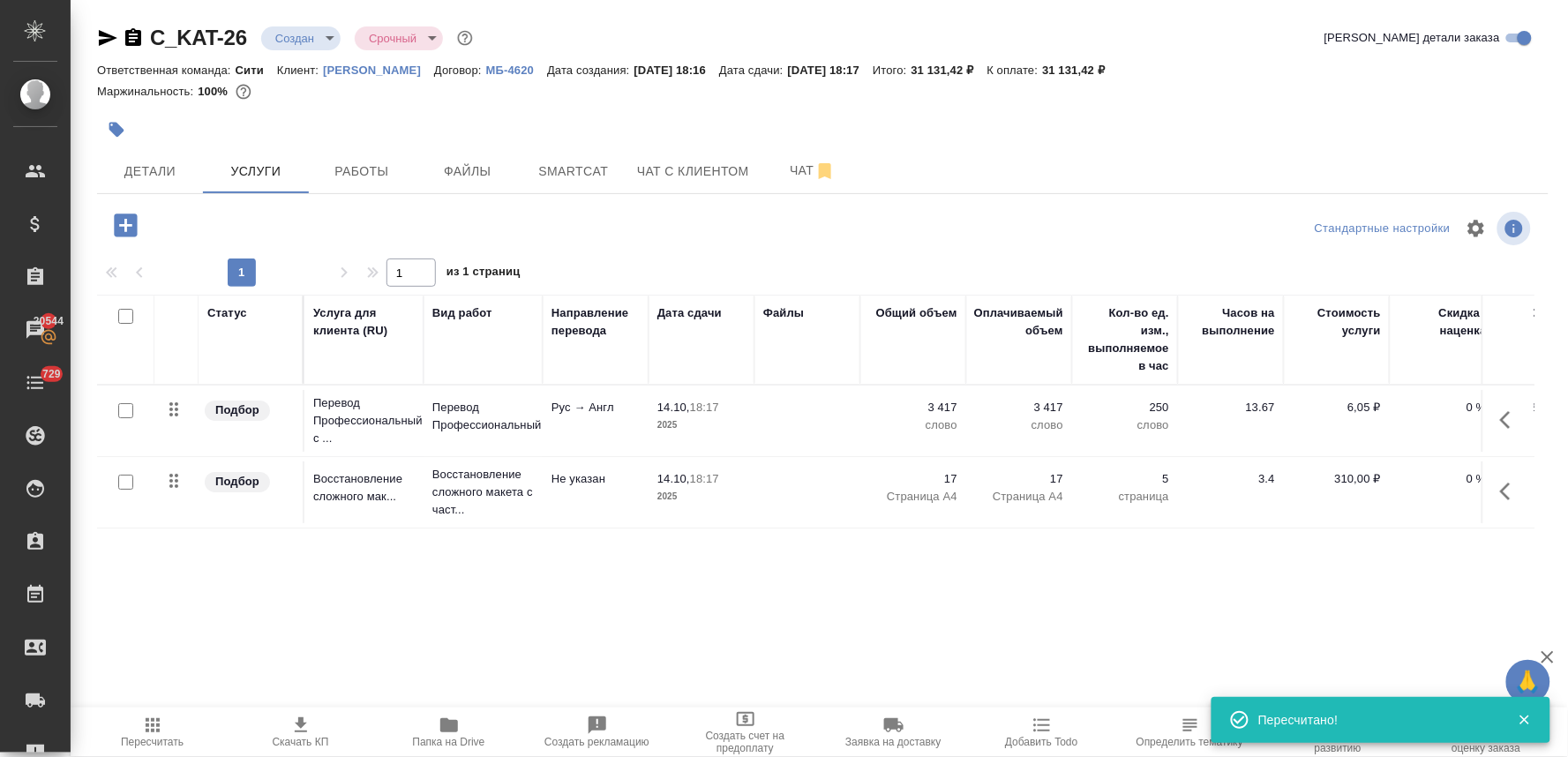
click at [124, 224] on icon "button" at bounding box center [126, 225] width 31 height 31
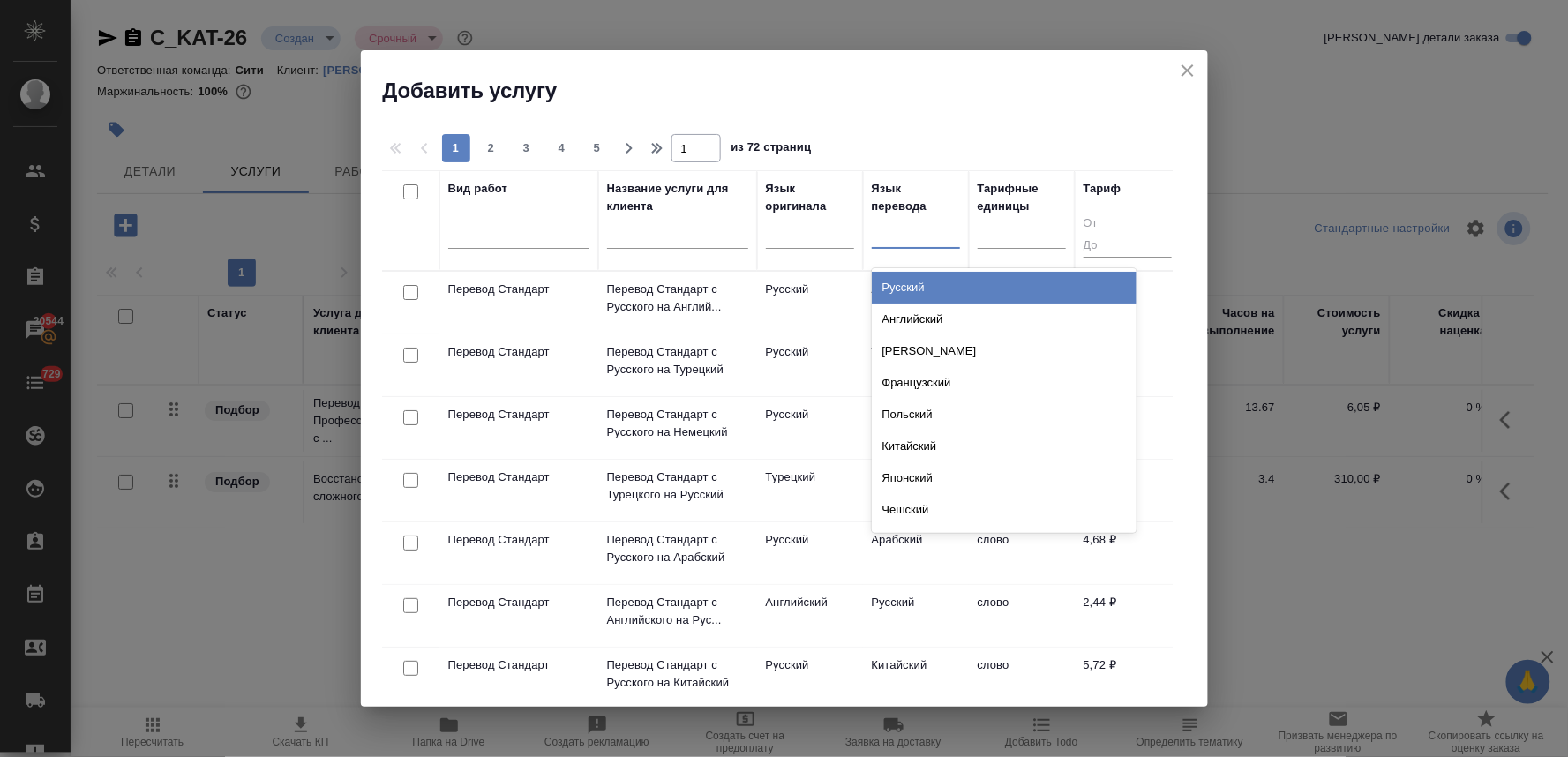
click at [896, 235] on div at bounding box center [916, 230] width 88 height 25
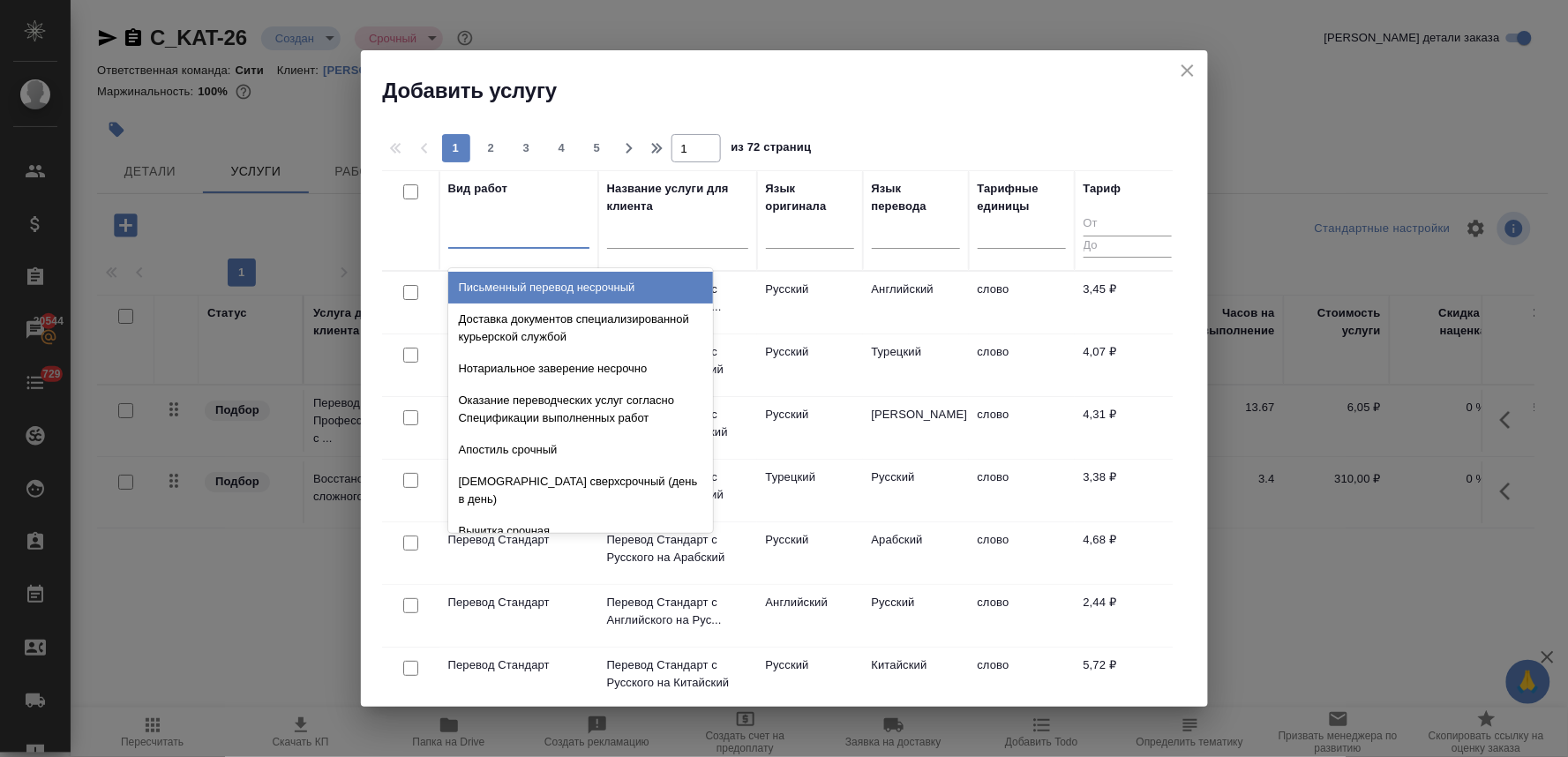
click at [473, 244] on div at bounding box center [519, 230] width 141 height 25
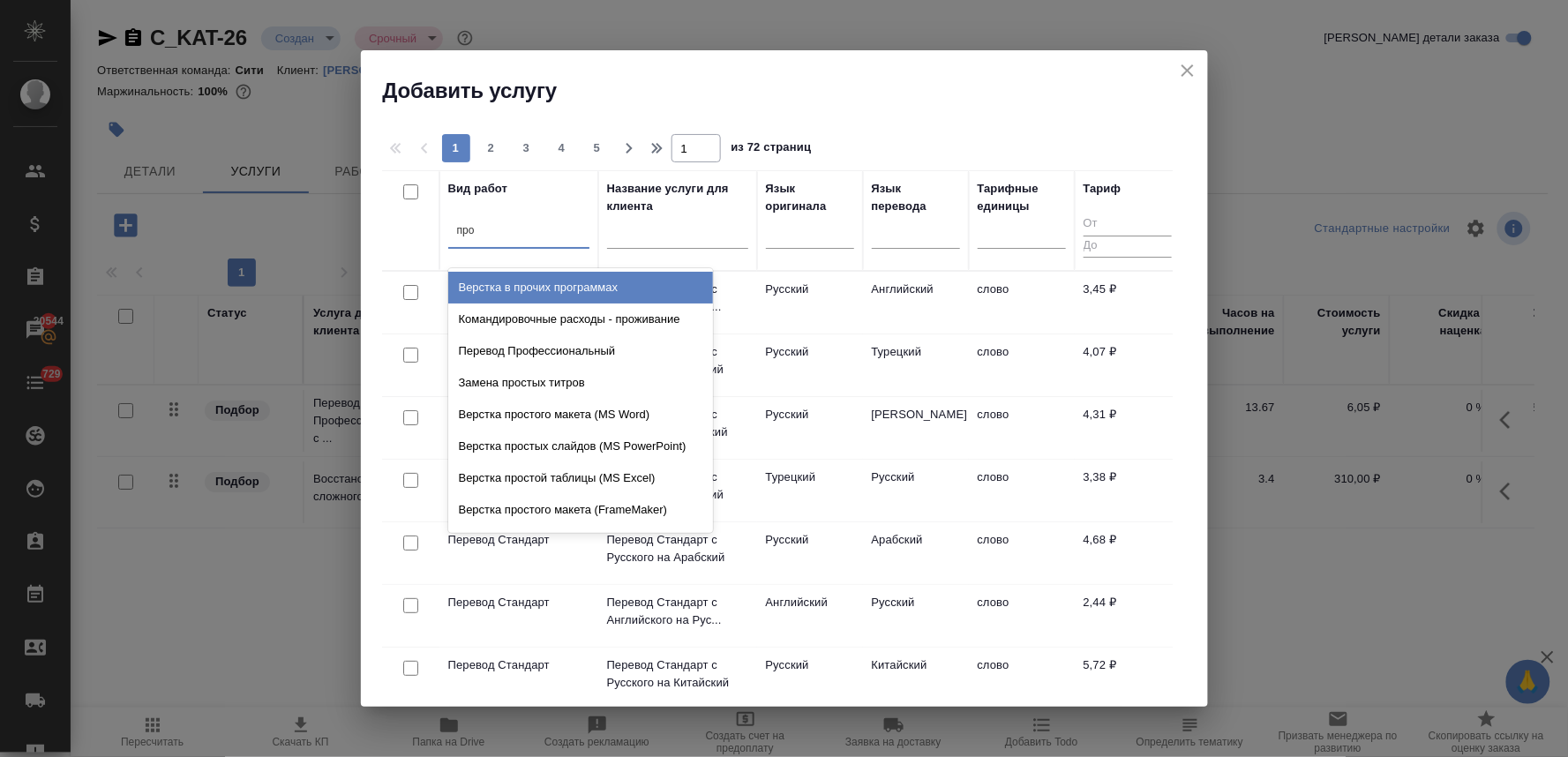
type input "проф"
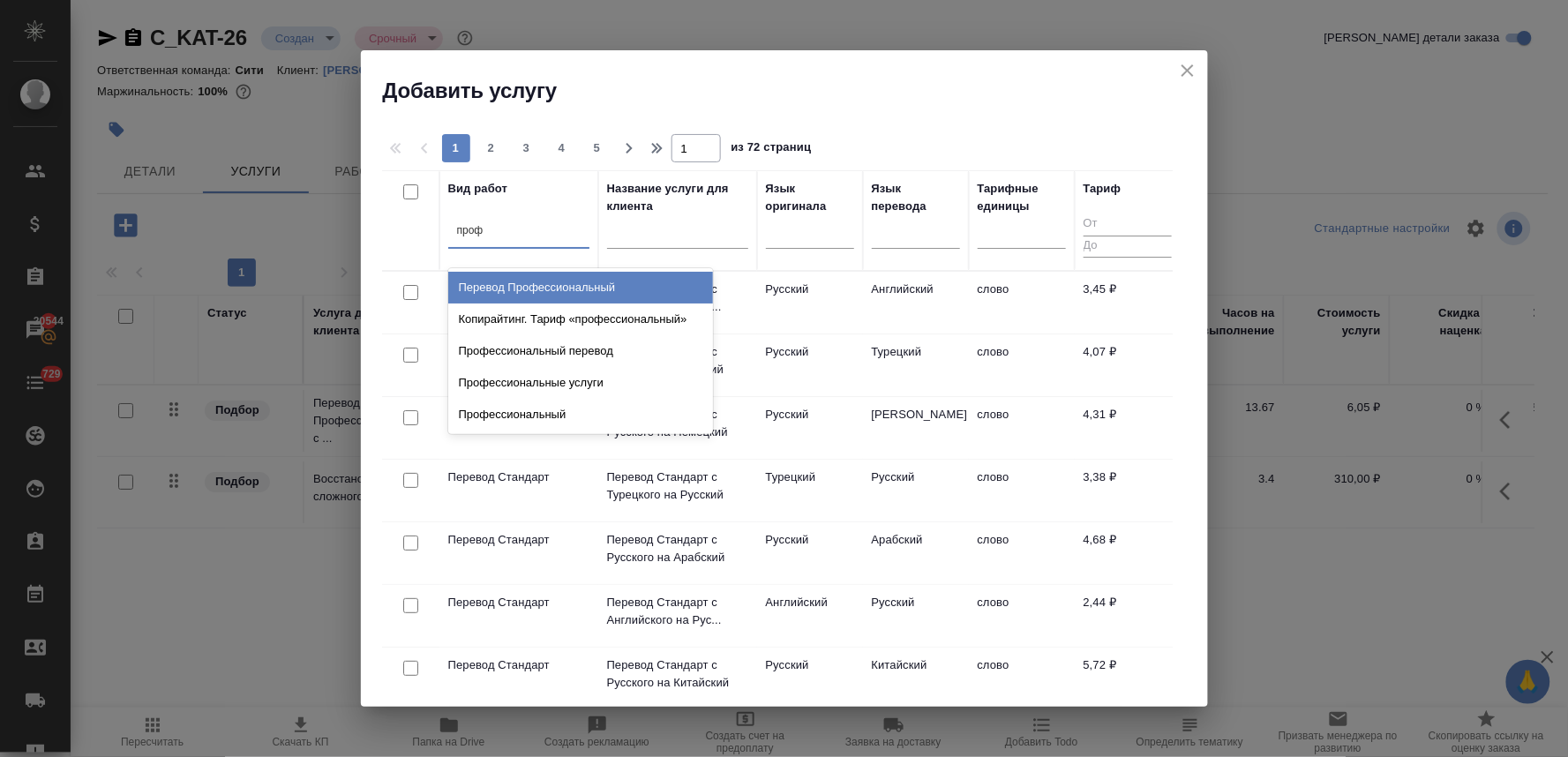
click at [501, 283] on div "Перевод Профессиональный" at bounding box center [581, 288] width 265 height 32
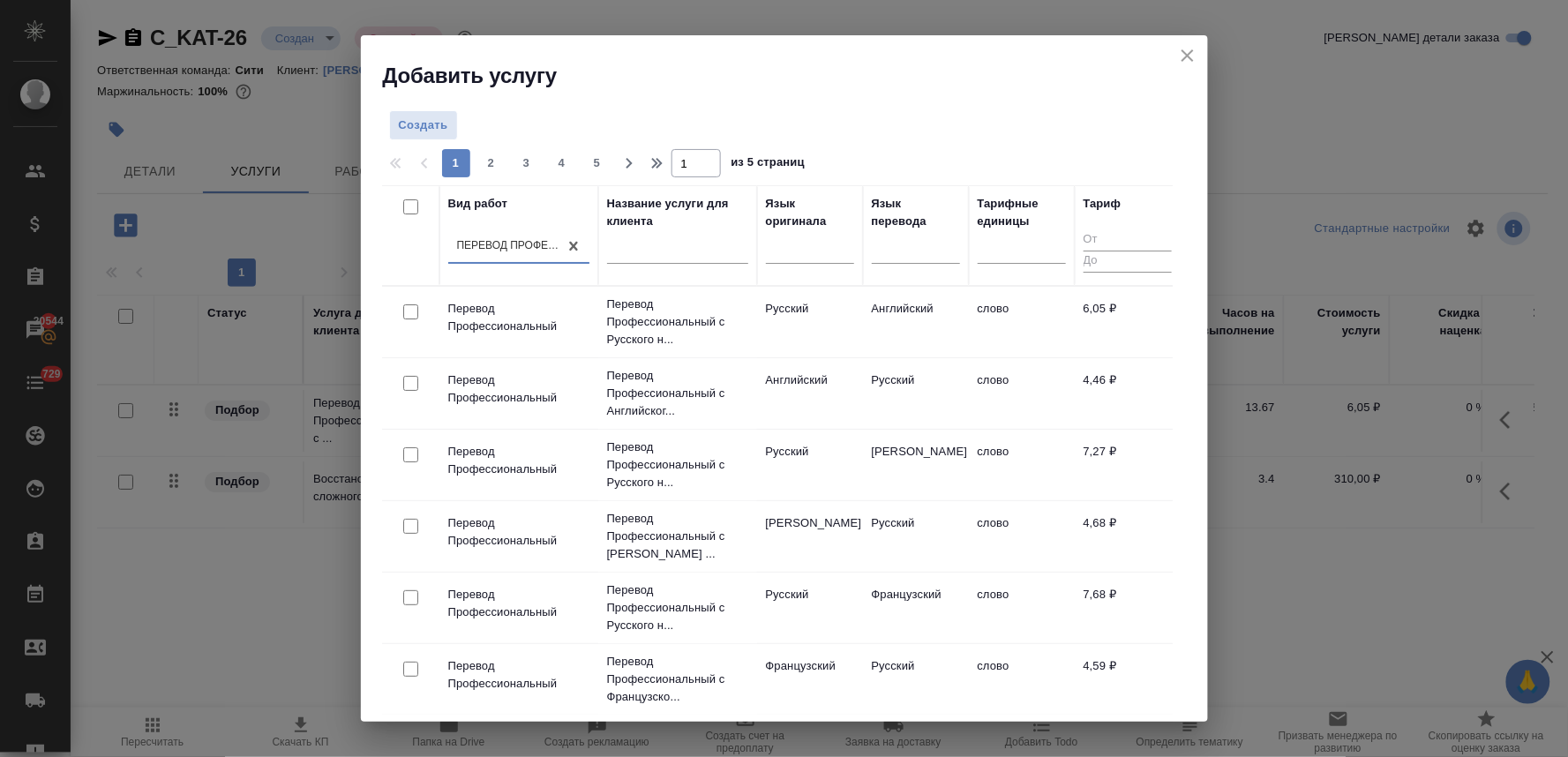
click at [403, 307] on input "checkbox" at bounding box center [410, 311] width 15 height 15
checkbox input "true"
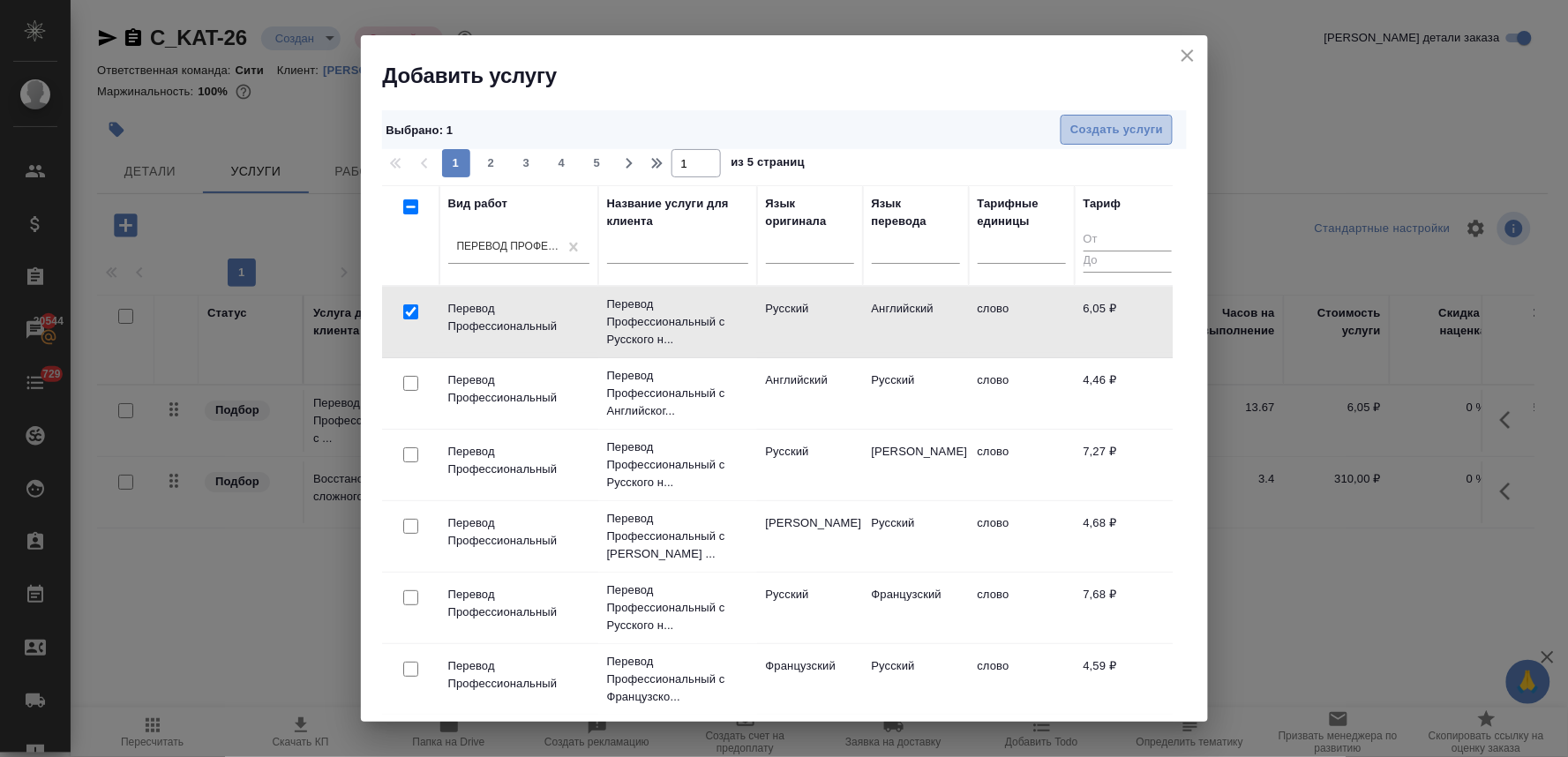
click at [1085, 130] on span "Создать услуги" at bounding box center [1116, 130] width 92 height 20
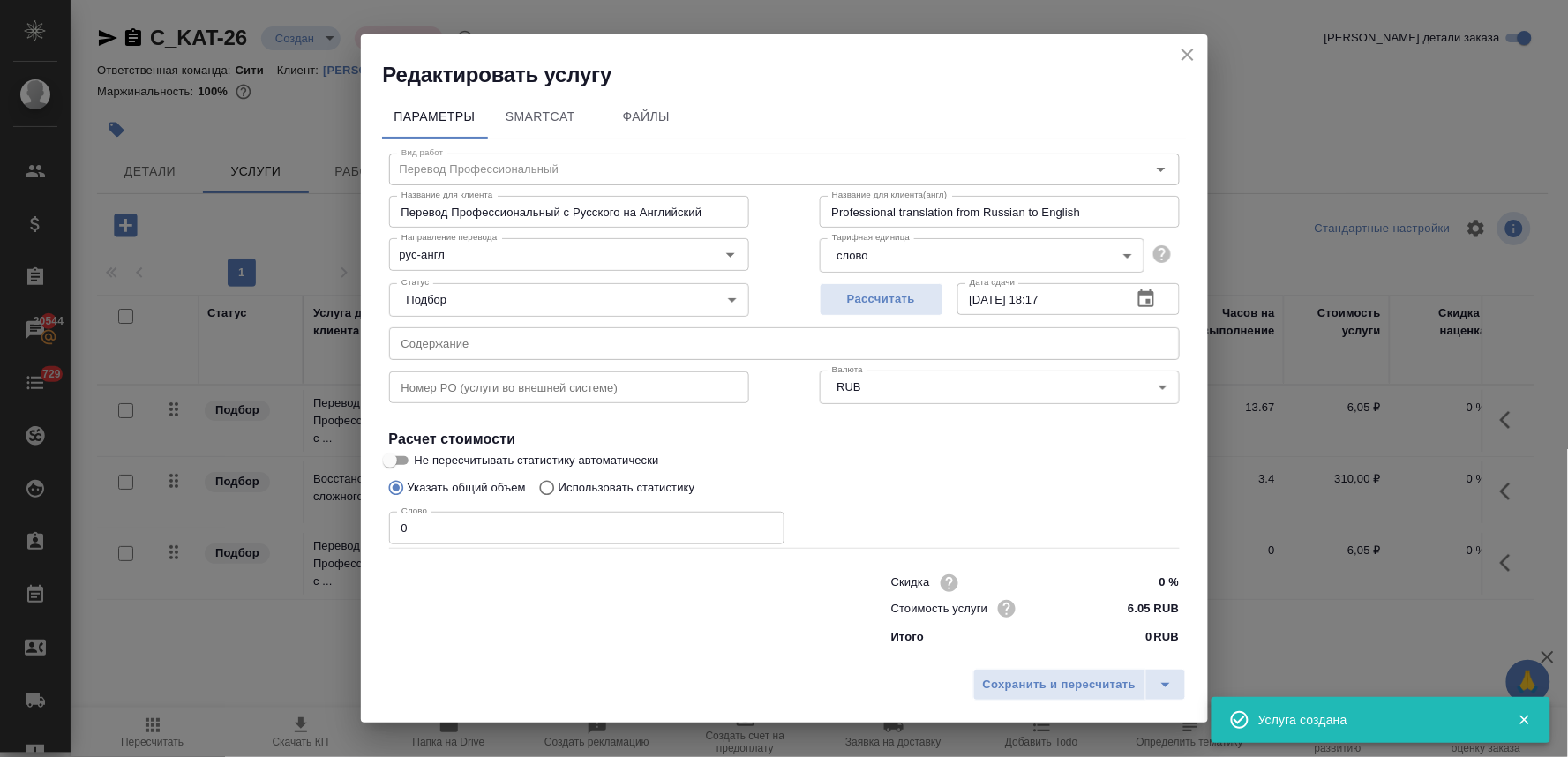
click at [482, 331] on input "text" at bounding box center [785, 343] width 791 height 32
paste input "katusha_brochure_gisp_2025_print_august, katusha_brochure_MC645_MC645_double"
type input "katusha_brochure_gisp_2025_print_august, katusha_brochure_MC645_MC645_double"
click at [657, 487] on p "Использовать статистику" at bounding box center [627, 488] width 137 height 17
click at [559, 487] on input "Использовать статистику" at bounding box center [544, 488] width 28 height 34
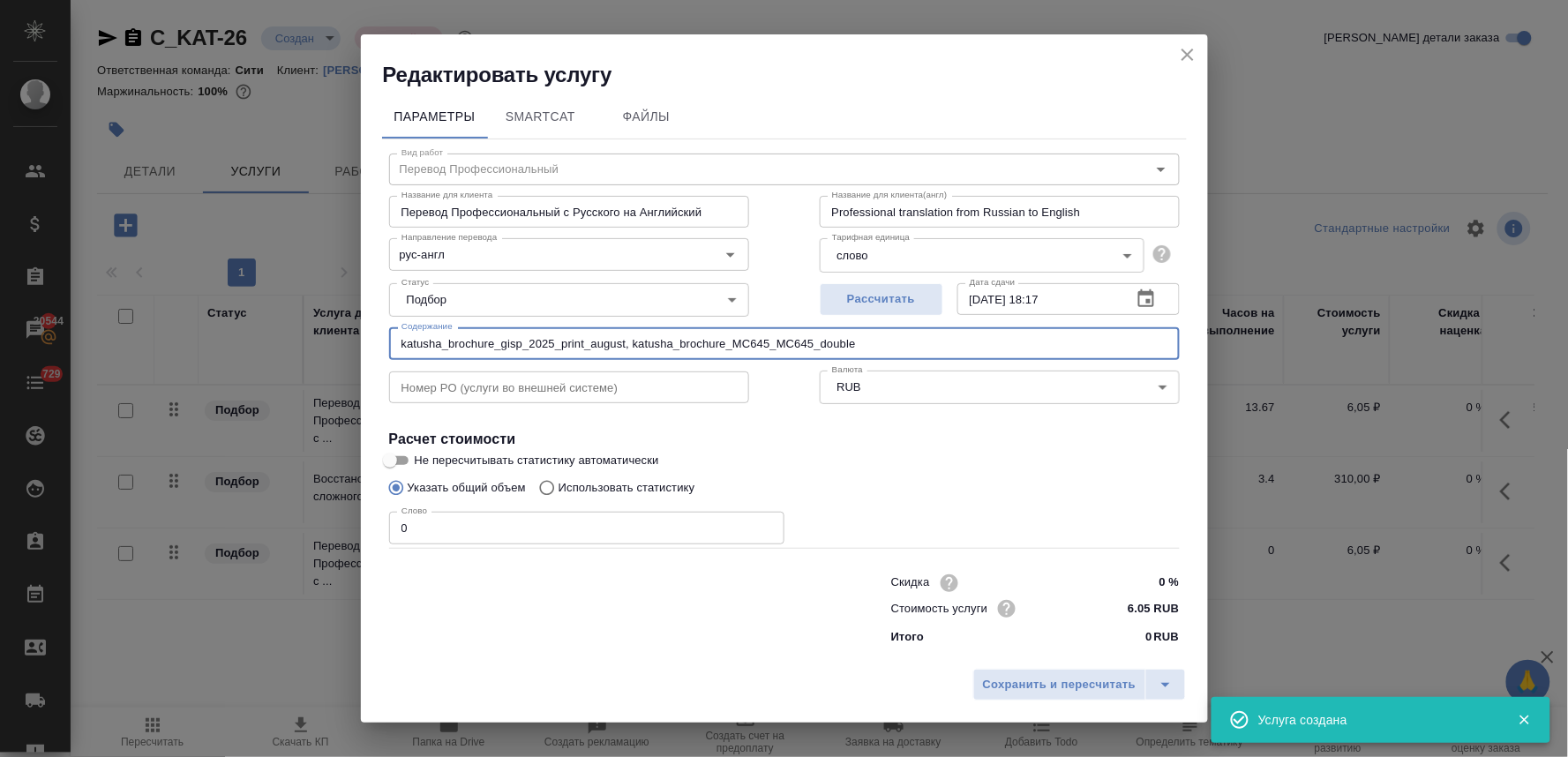
radio input "true"
radio input "false"
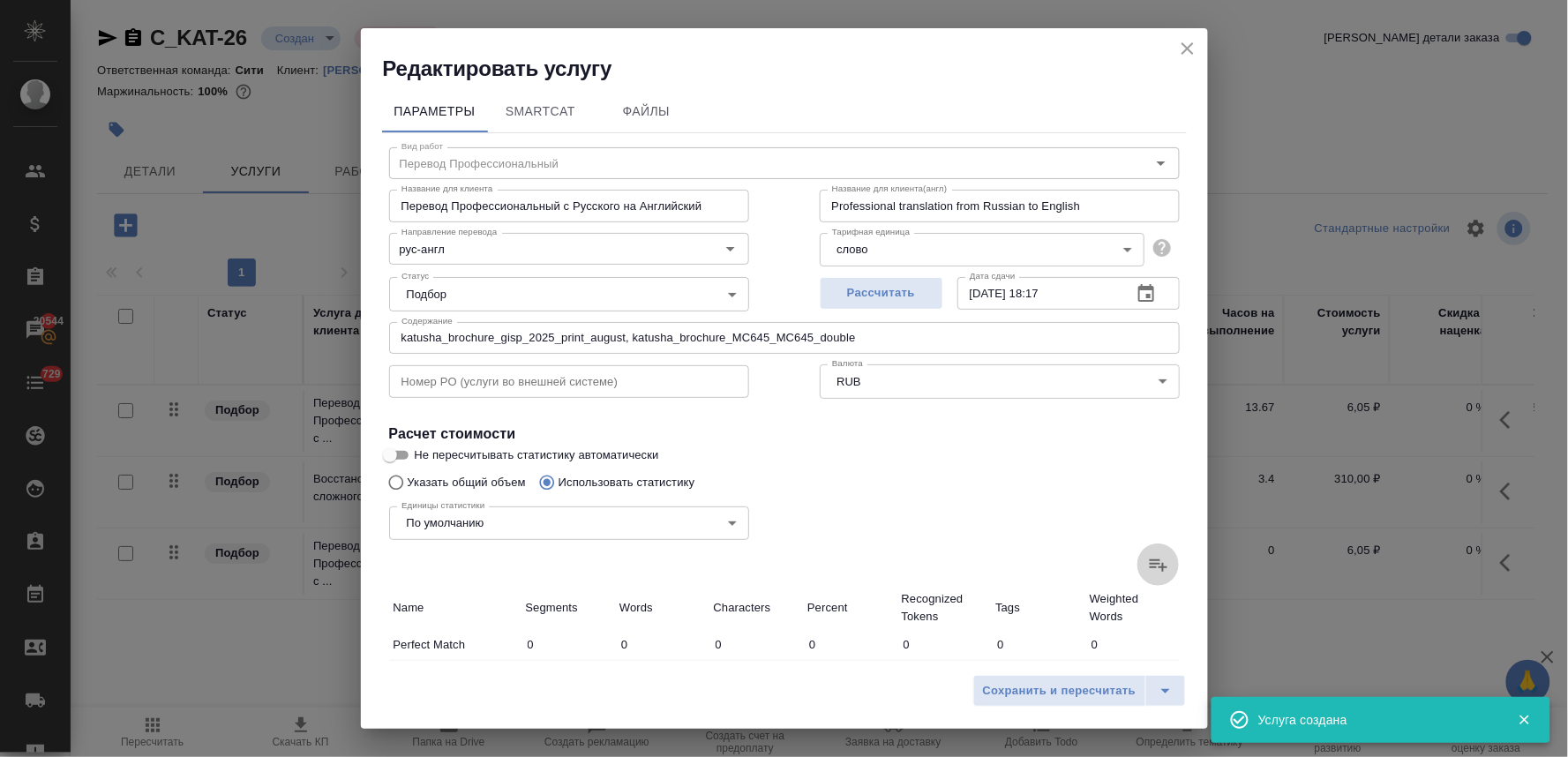
click at [1150, 563] on icon at bounding box center [1159, 566] width 17 height 13
click at [0, 0] on input "file" at bounding box center [0, 0] width 0 height 0
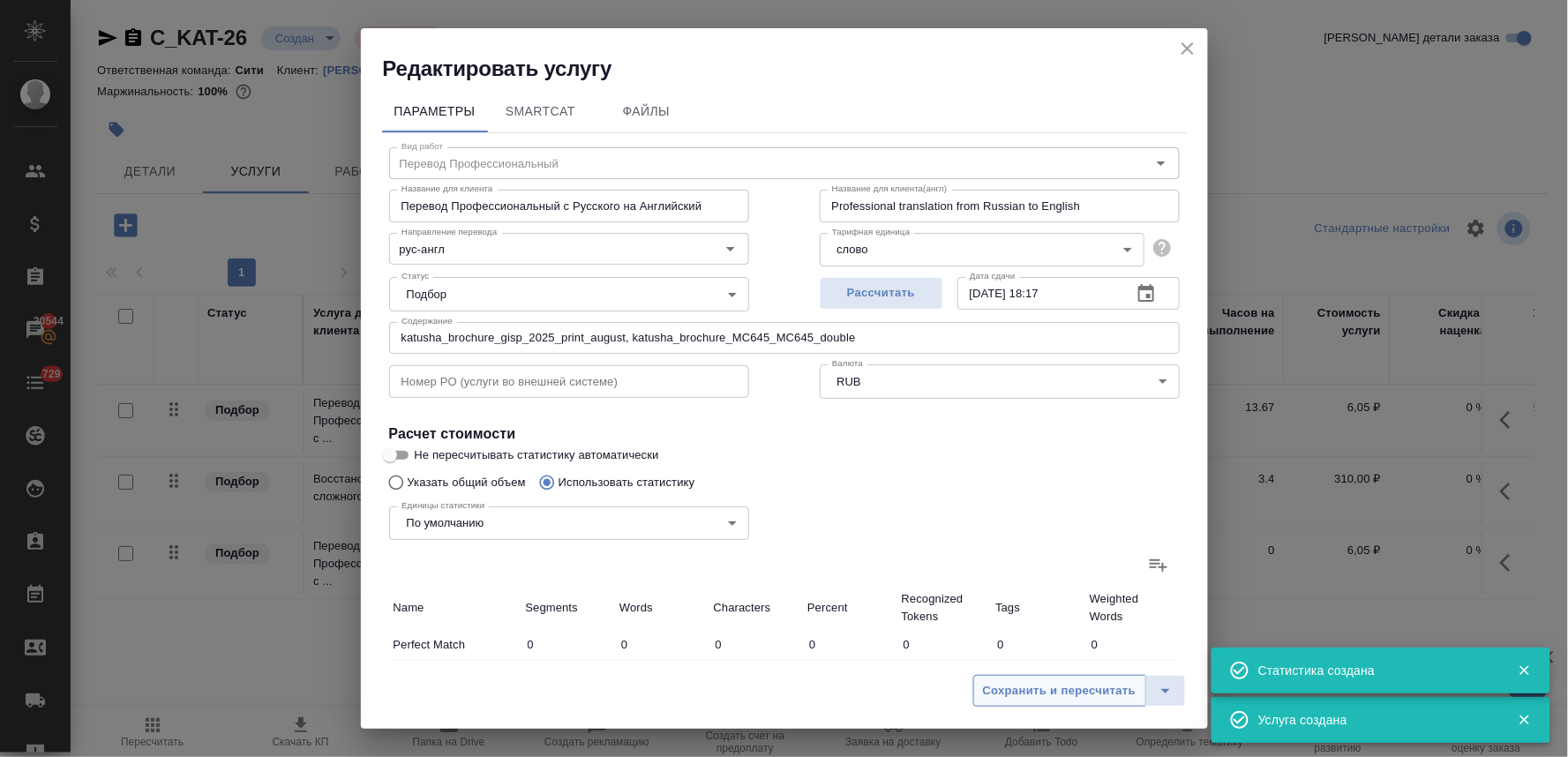
type input "4"
click at [1056, 685] on span "Сохранить и пересчитать" at bounding box center [1060, 691] width 153 height 20
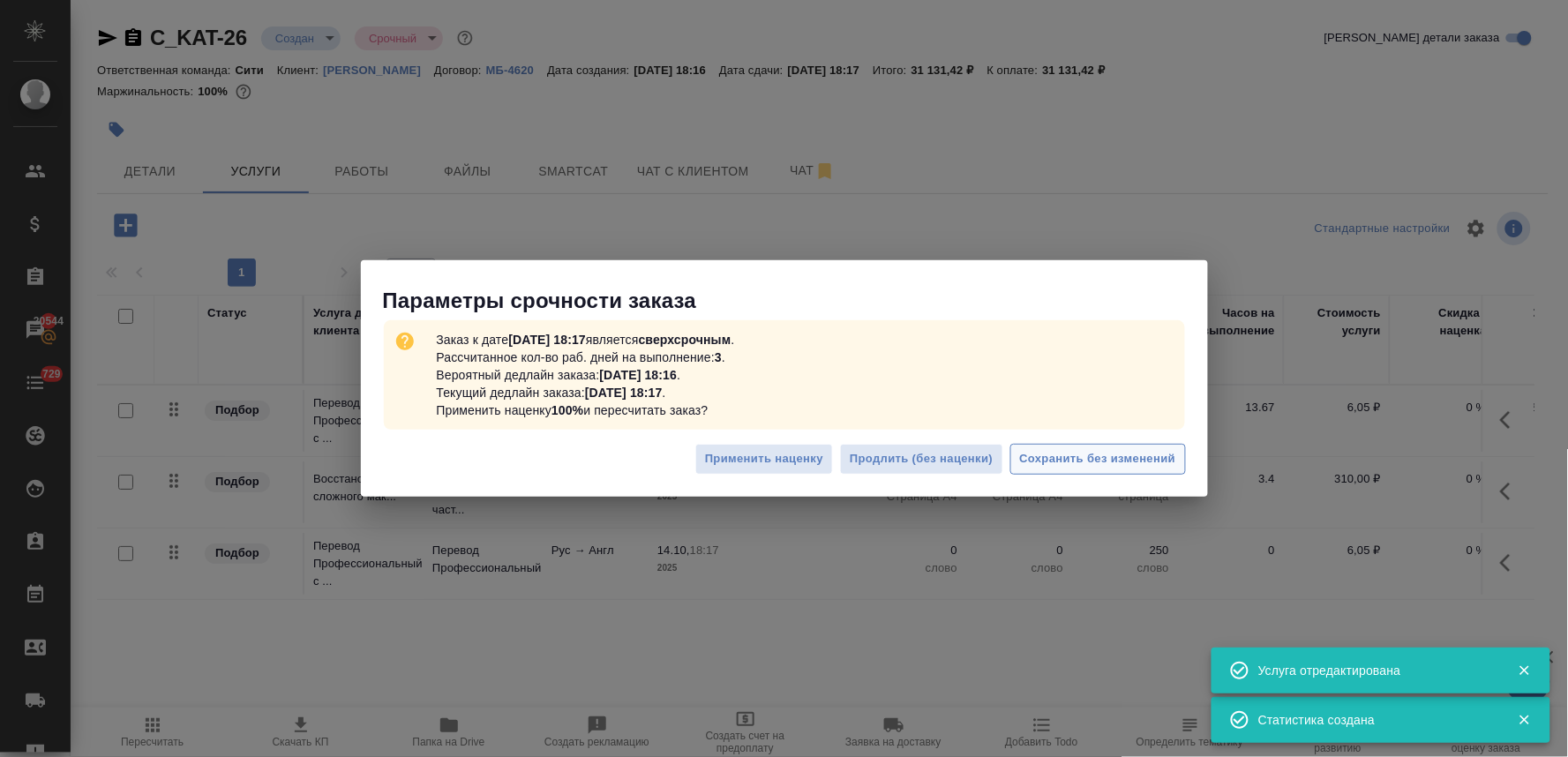
click at [1143, 469] on span "Сохранить без изменений" at bounding box center [1098, 459] width 156 height 20
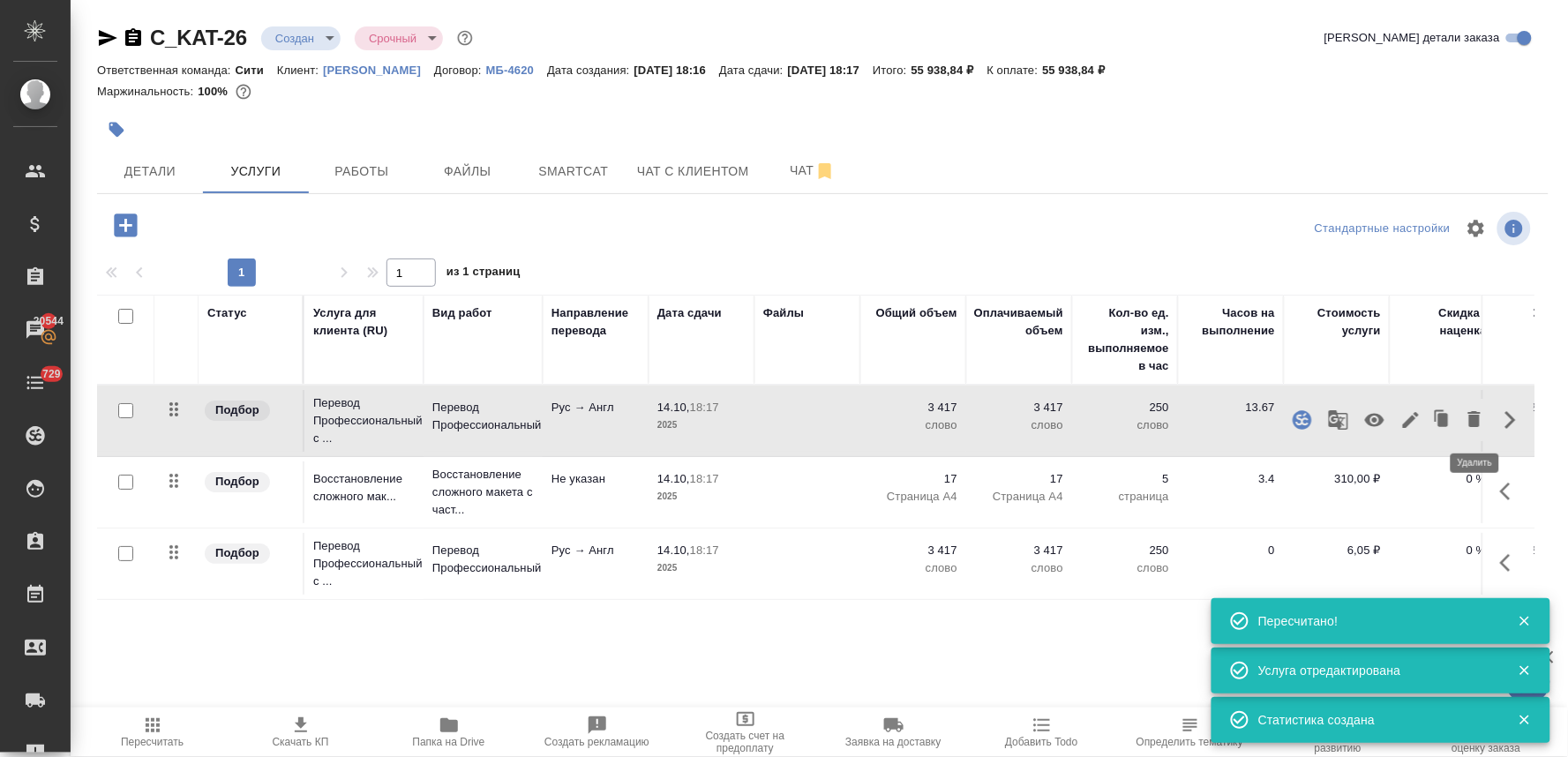
click at [1471, 417] on icon "button" at bounding box center [1475, 419] width 13 height 16
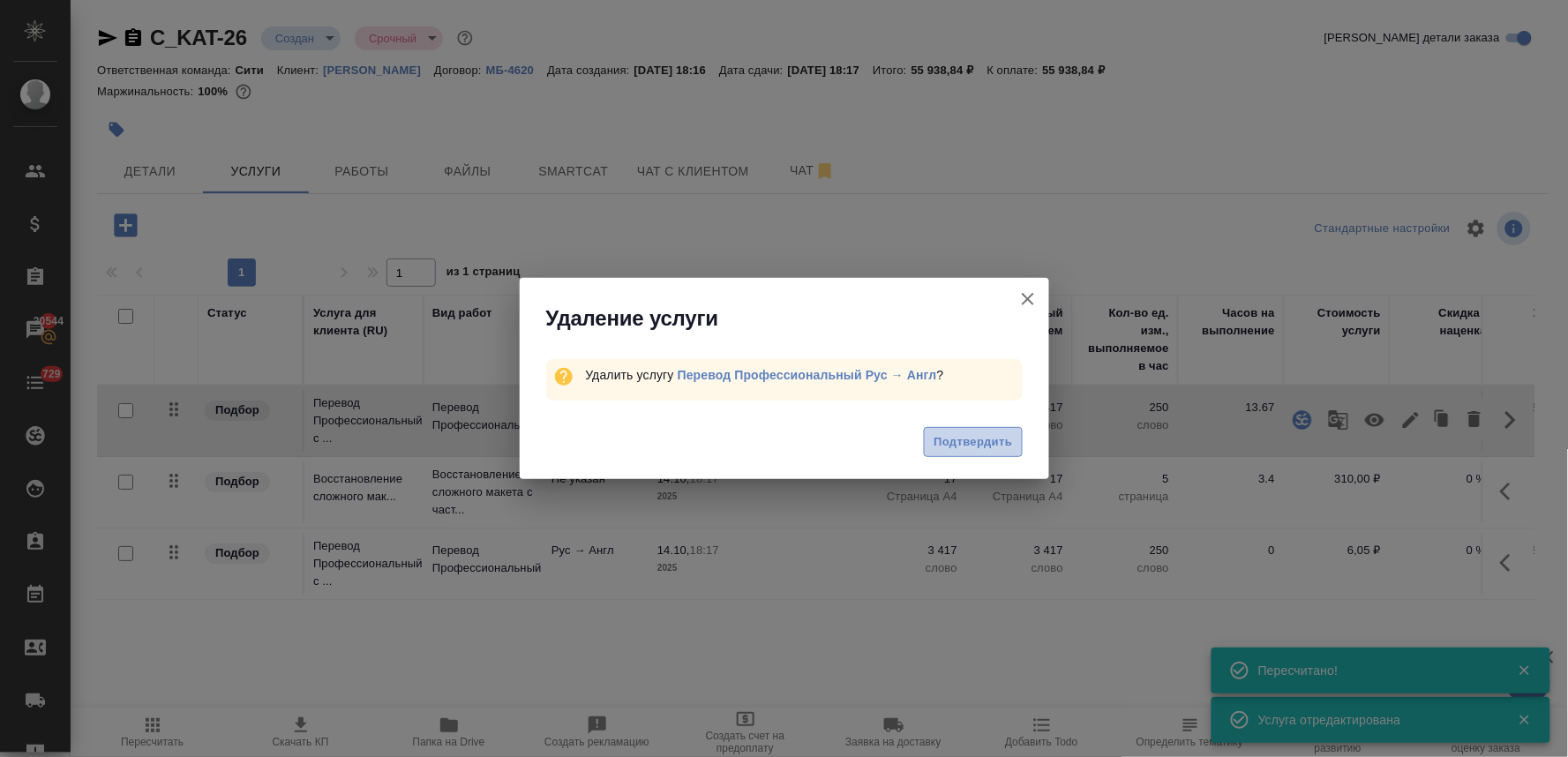
click at [990, 438] on span "Подтвердить" at bounding box center [972, 442] width 79 height 20
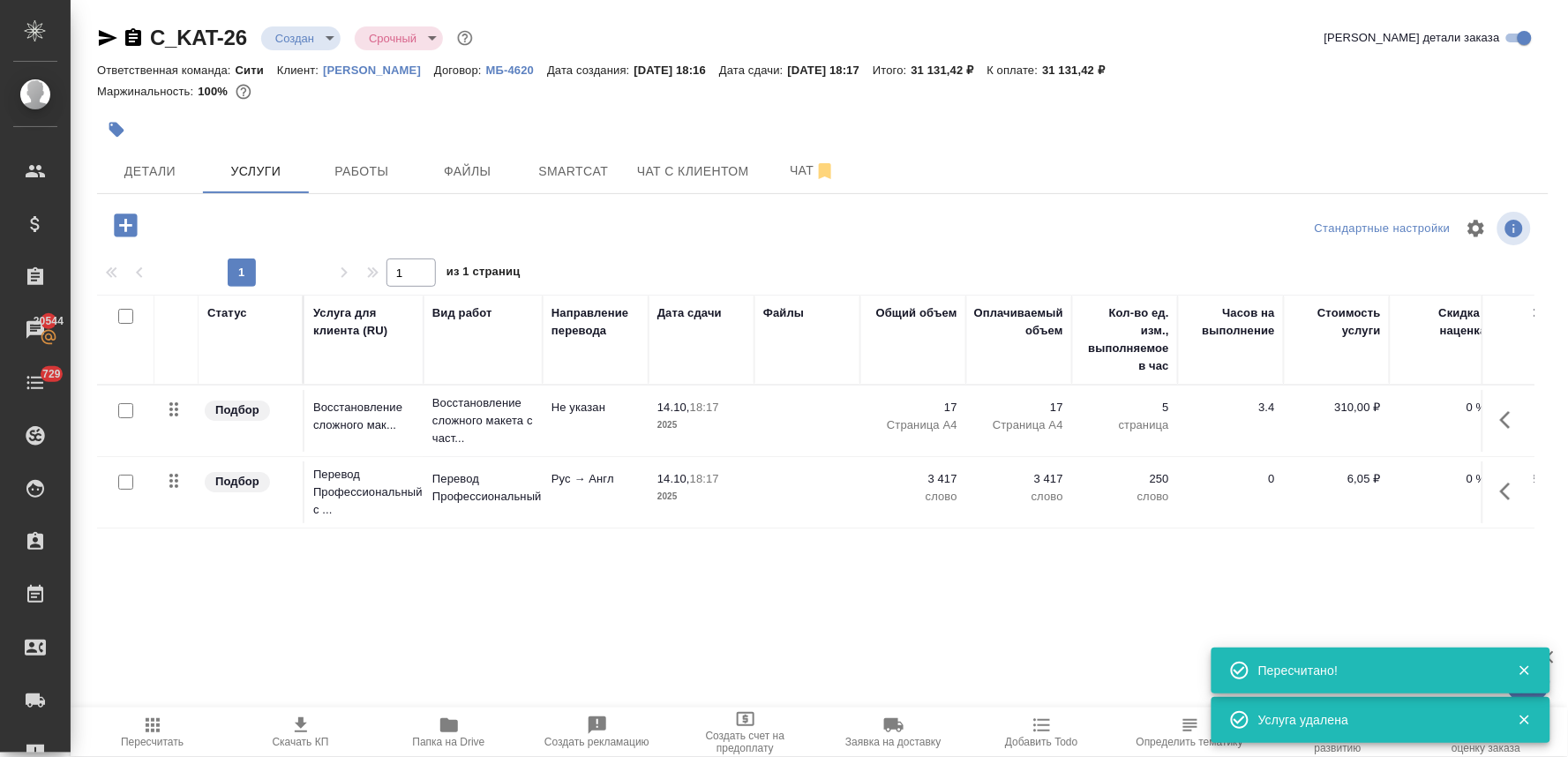
click at [153, 742] on span "Пересчитать" at bounding box center [152, 742] width 63 height 13
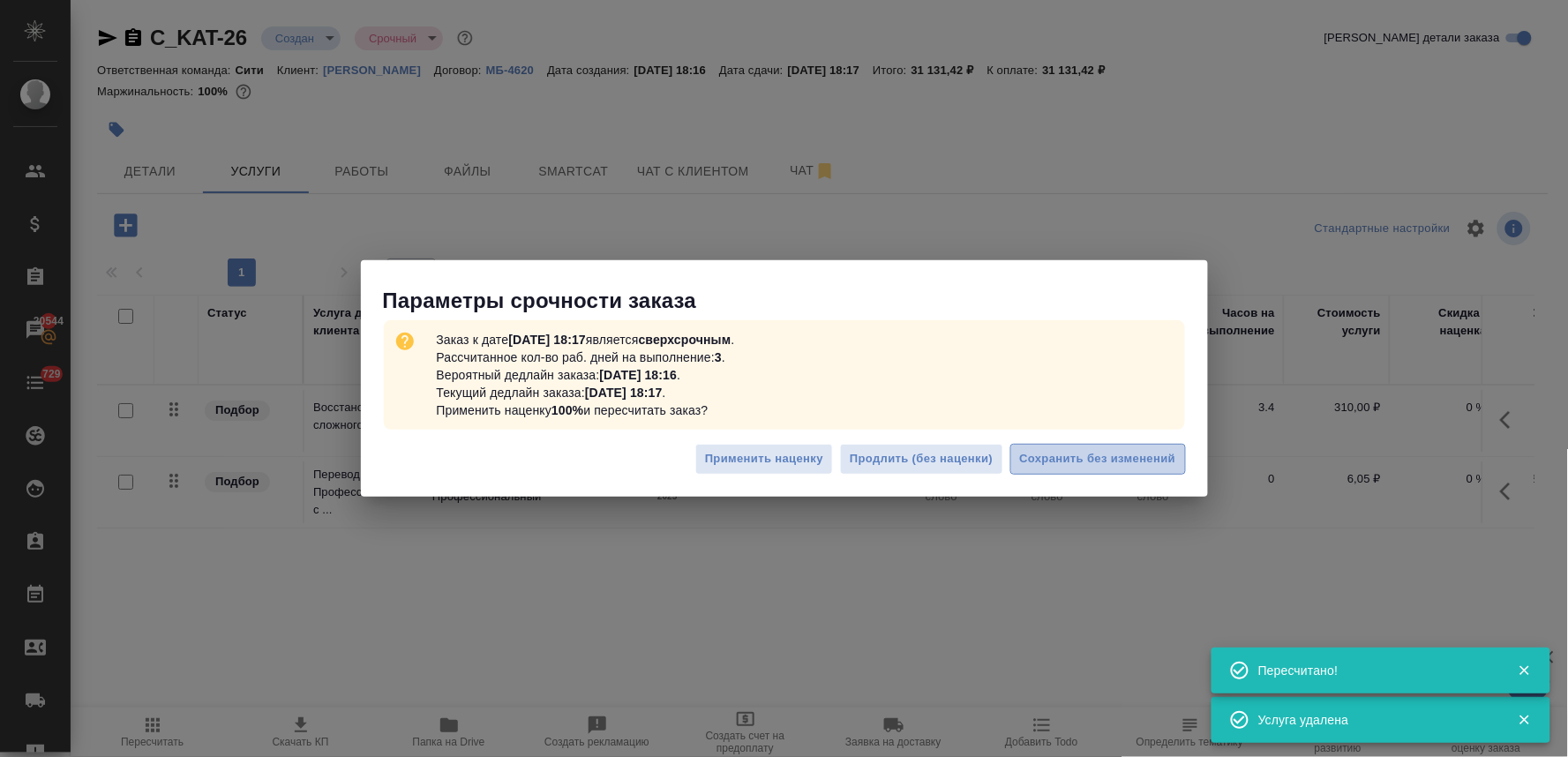
click at [1093, 458] on span "Сохранить без изменений" at bounding box center [1098, 459] width 156 height 20
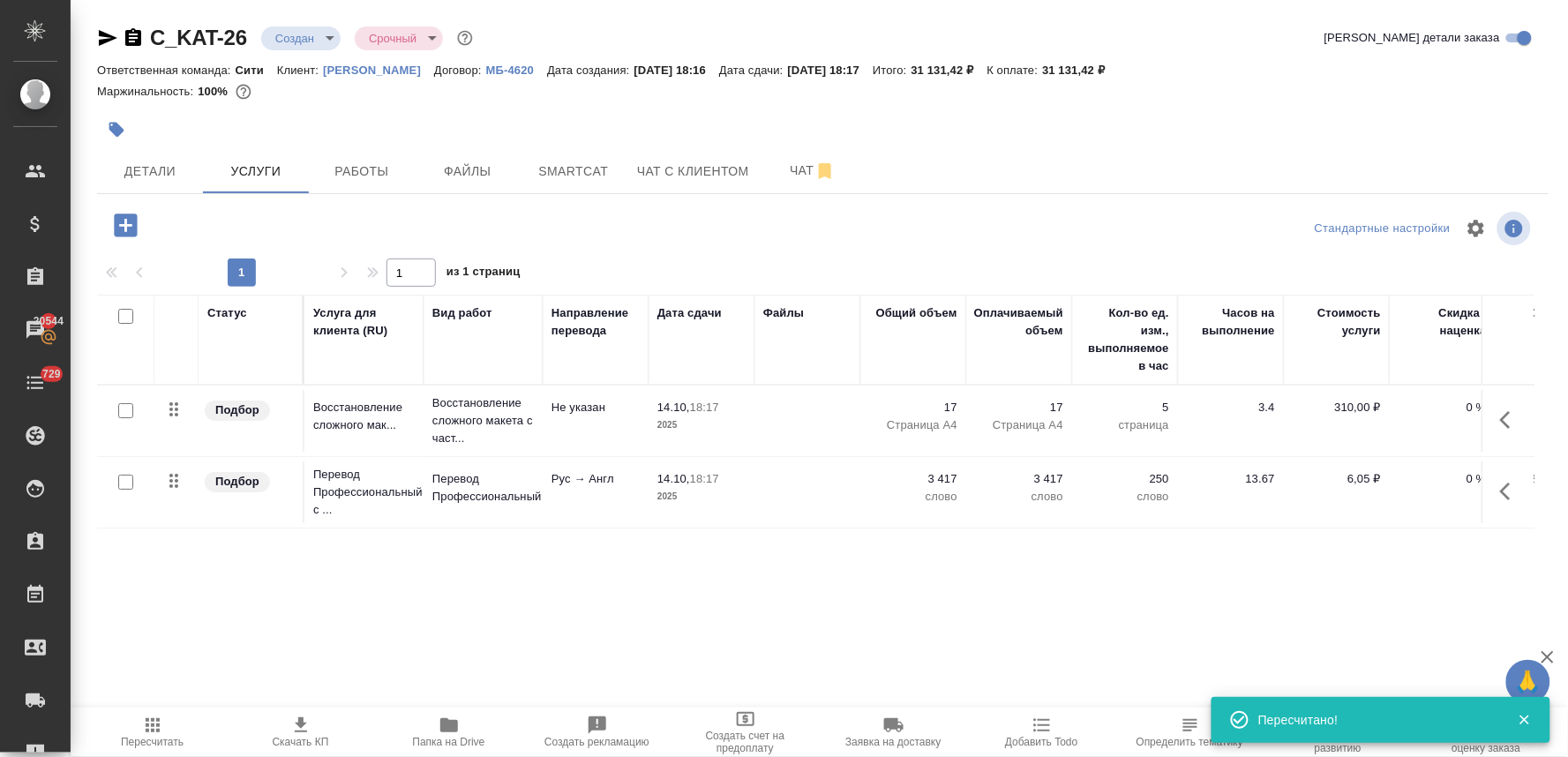
scroll to position [0, 224]
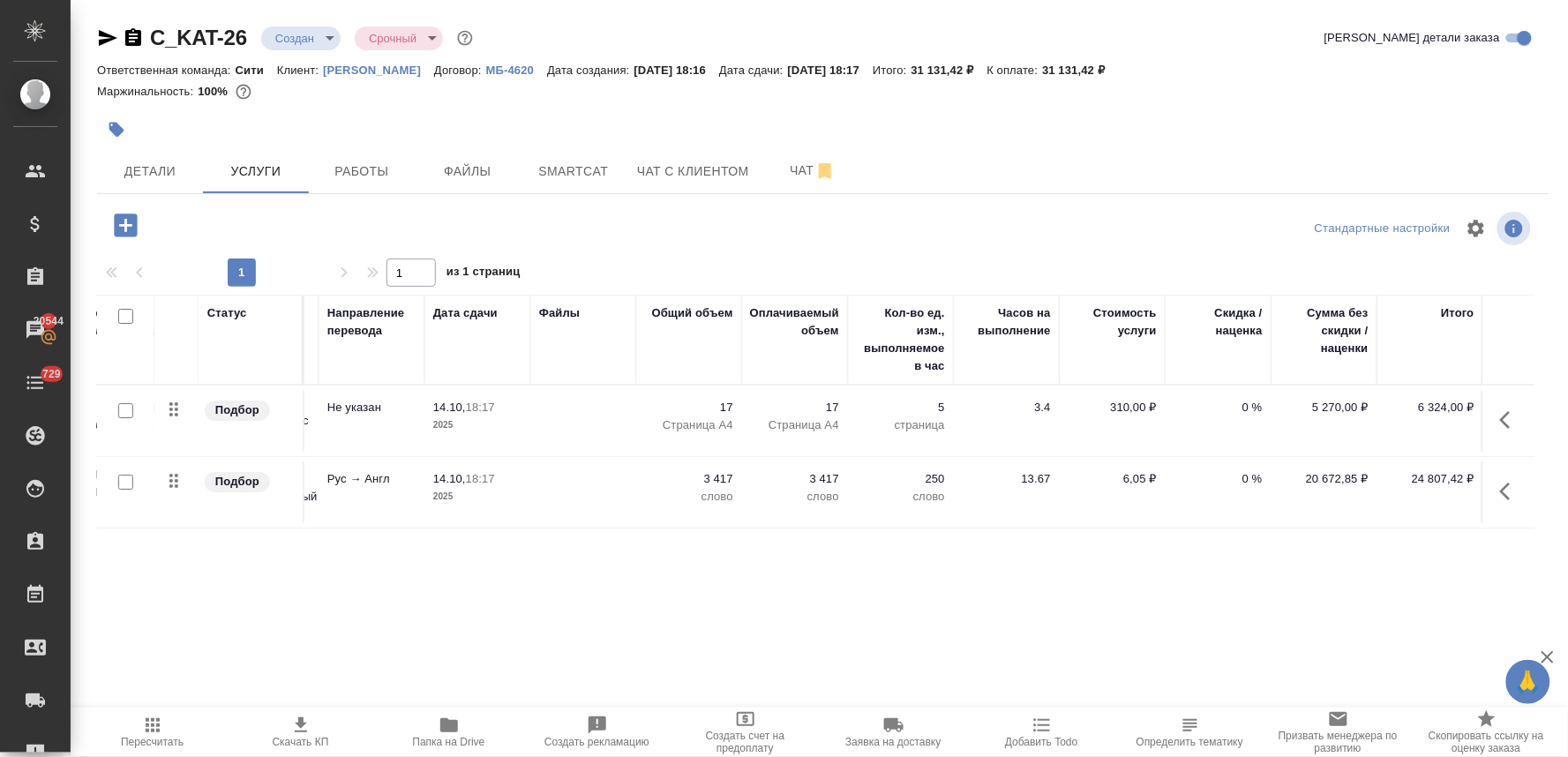
click at [1489, 497] on td at bounding box center [1508, 493] width 53 height 62
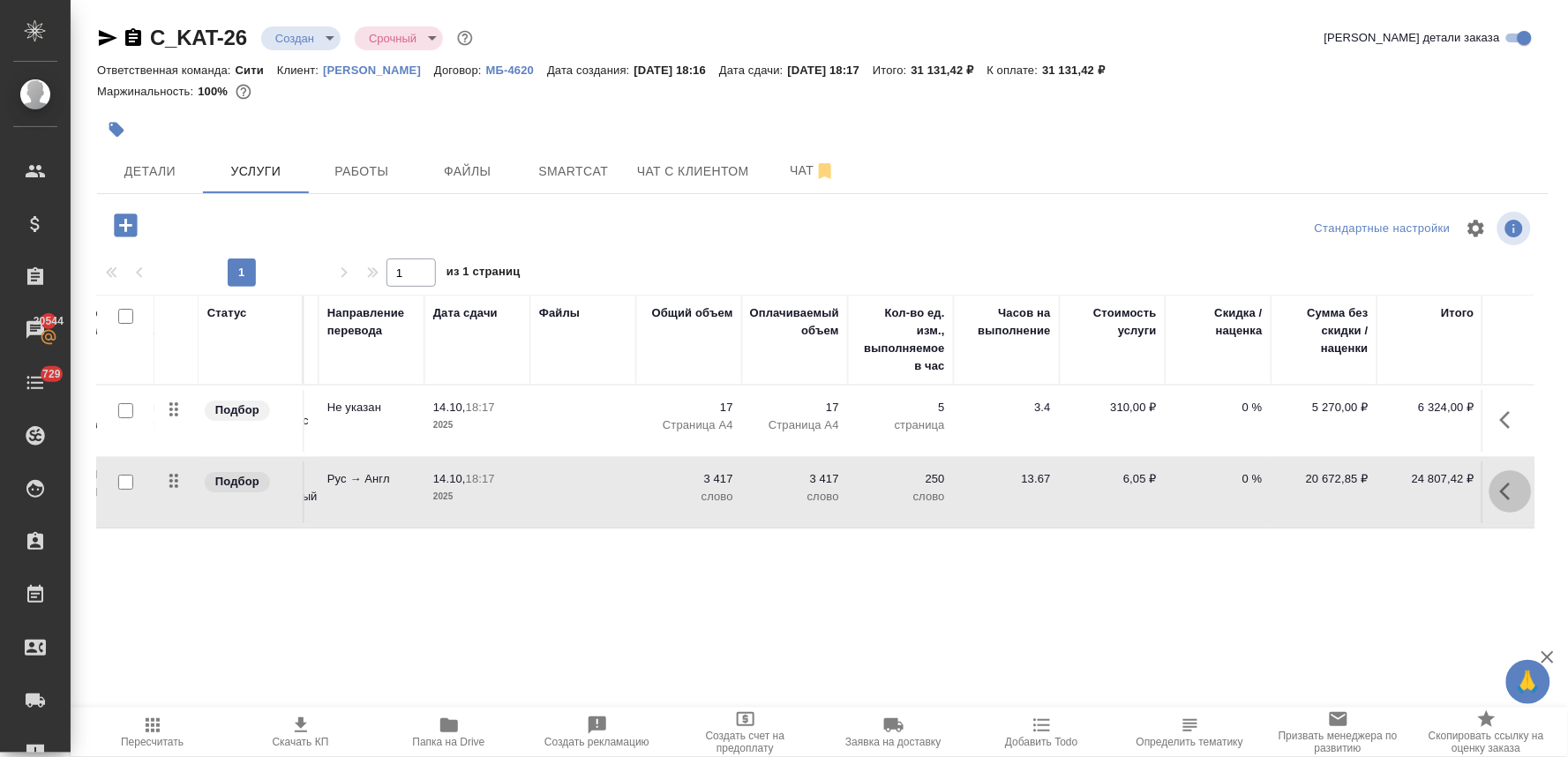
click at [1504, 493] on icon "button" at bounding box center [1505, 492] width 11 height 17
click at [1405, 487] on icon "button" at bounding box center [1412, 492] width 21 height 21
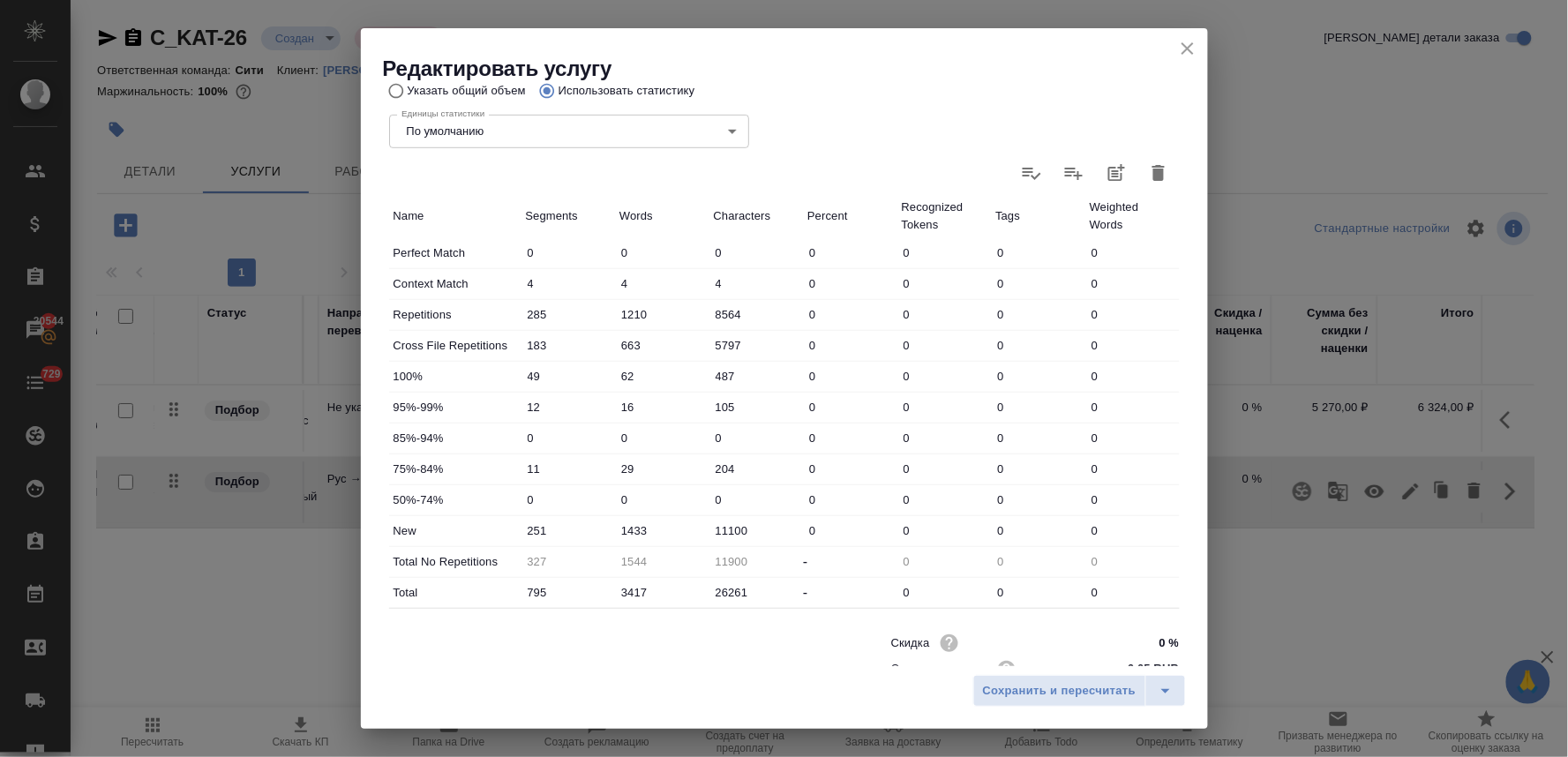
scroll to position [446, 0]
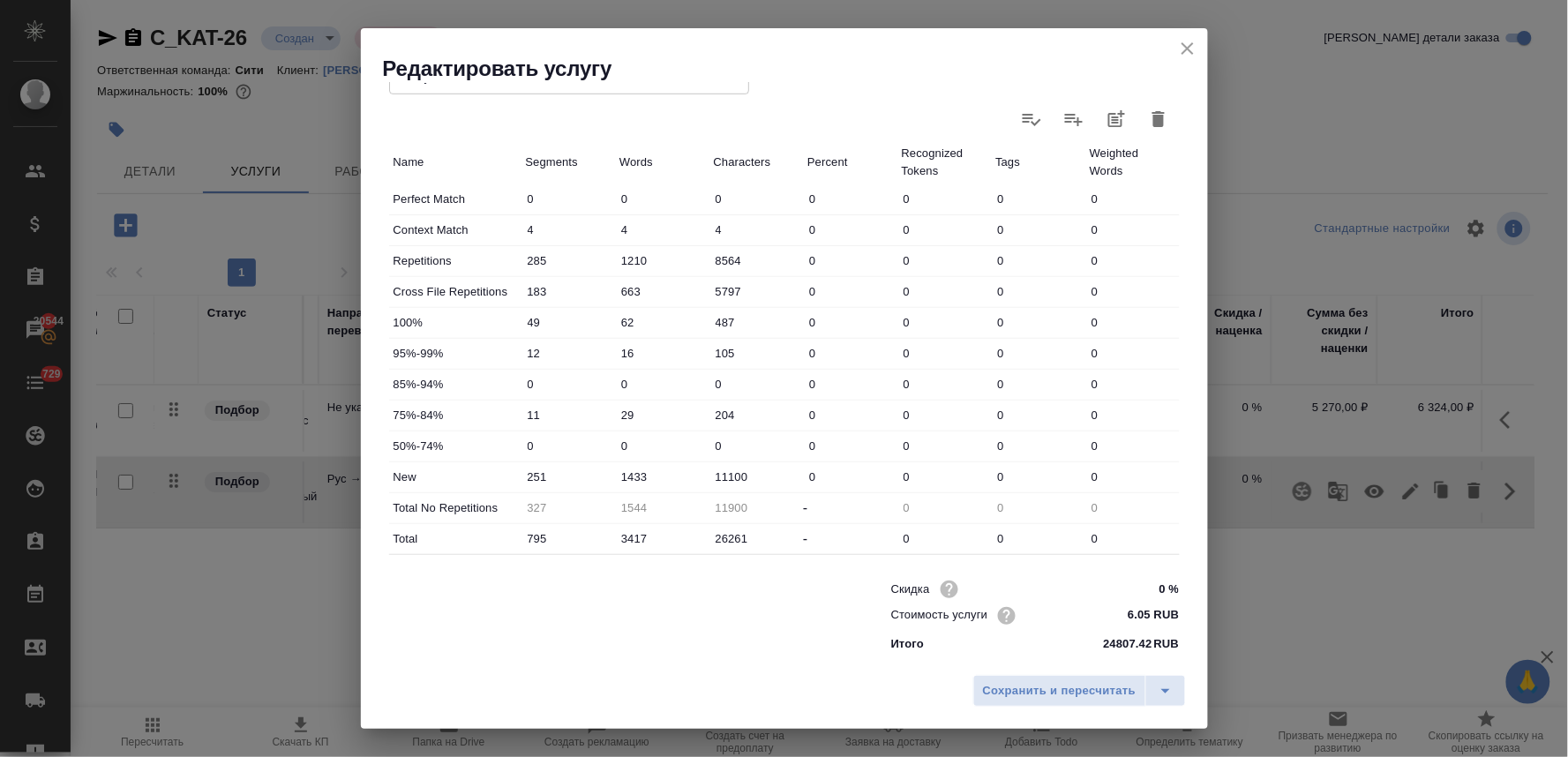
click at [1188, 47] on icon "close" at bounding box center [1187, 49] width 13 height 13
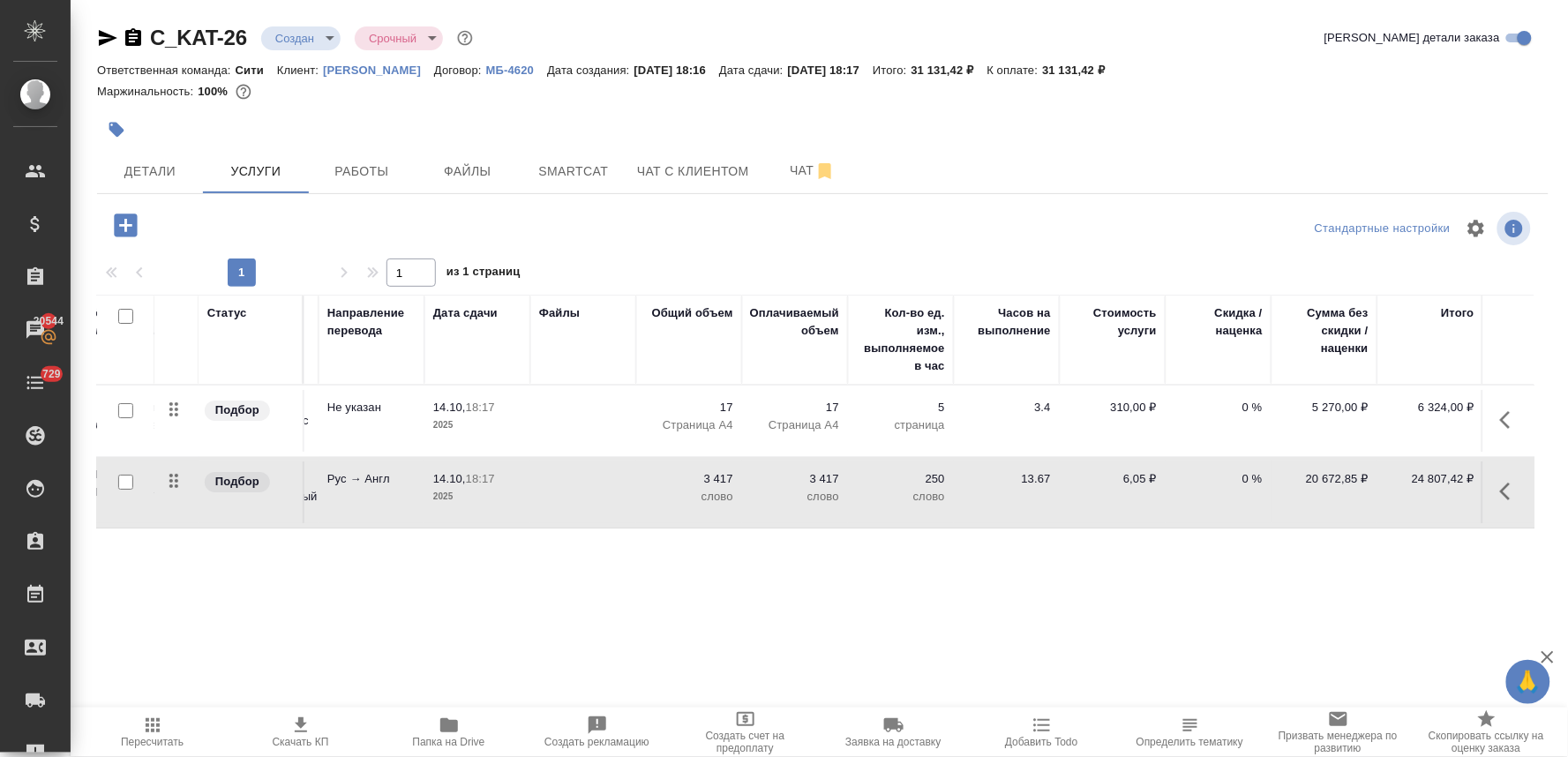
scroll to position [0, 0]
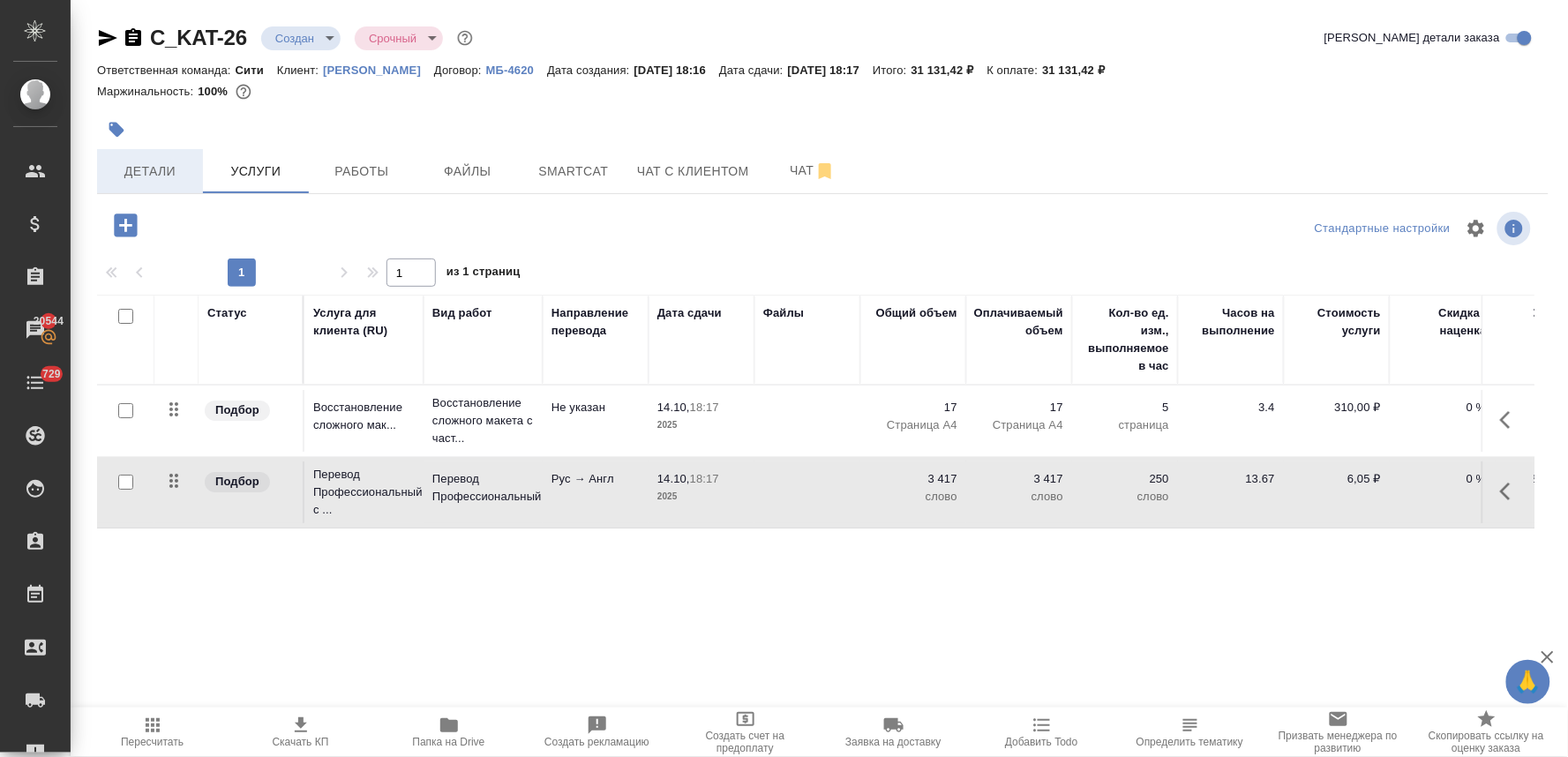
click at [159, 175] on span "Детали" at bounding box center [150, 171] width 85 height 22
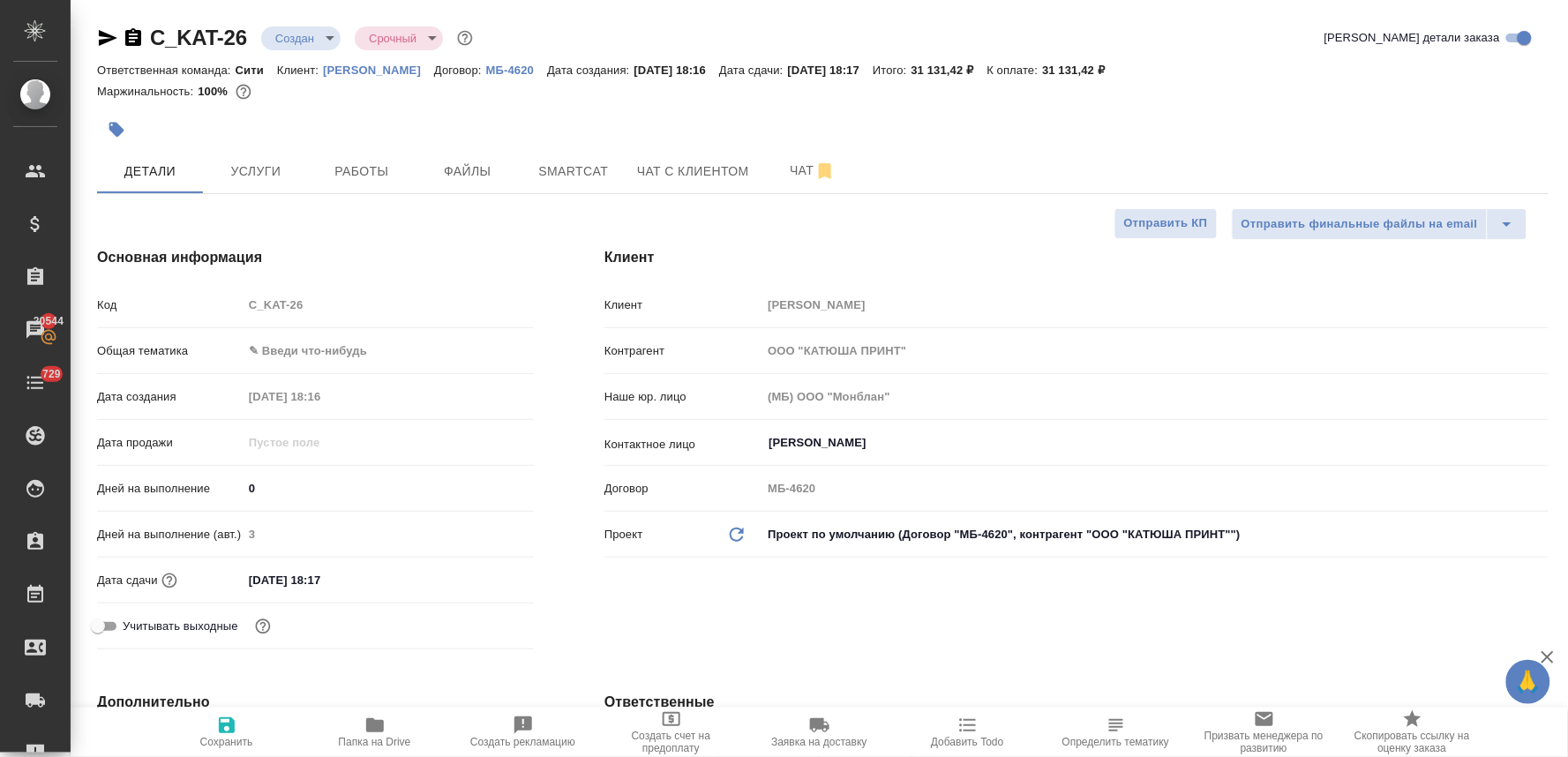
click at [1070, 542] on body "🙏 .cls-1 fill:#fff; AWATERA Lyamina Nadezhda Клиенты Спецификации Заказы 20544 …" at bounding box center [784, 378] width 1568 height 757
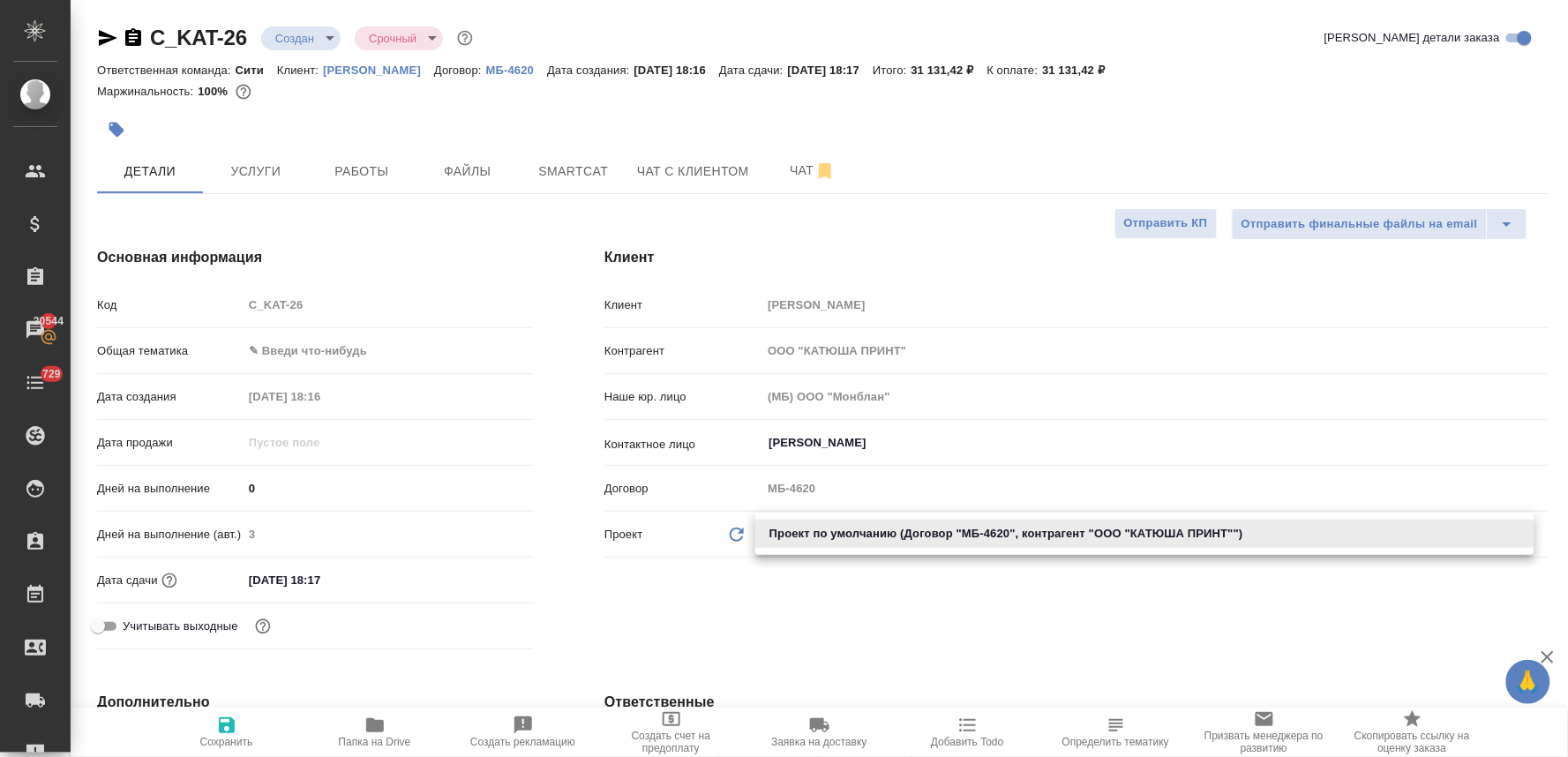
click at [1060, 625] on div at bounding box center [784, 378] width 1568 height 757
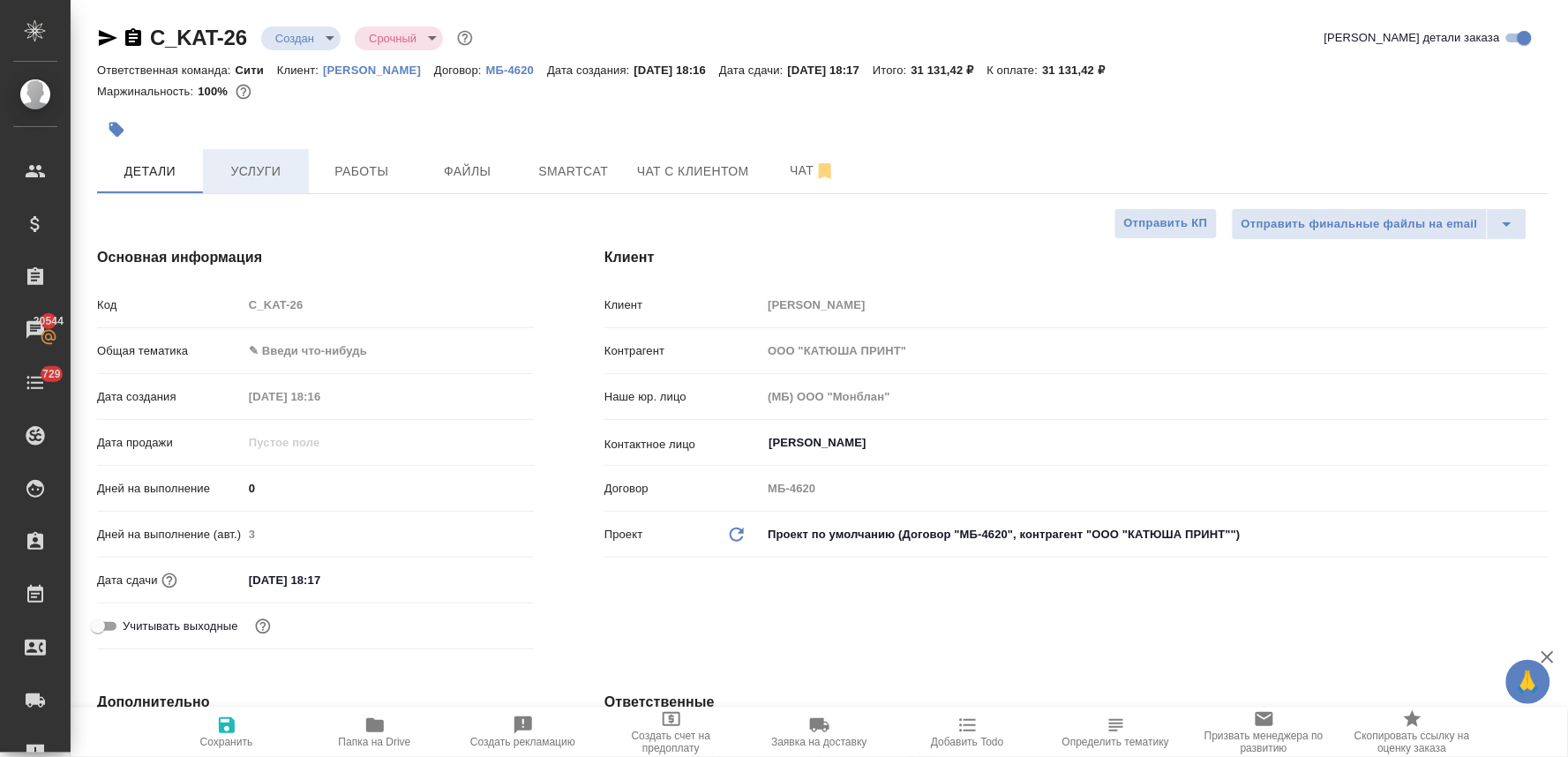
click at [253, 181] on span "Услуги" at bounding box center [256, 171] width 85 height 22
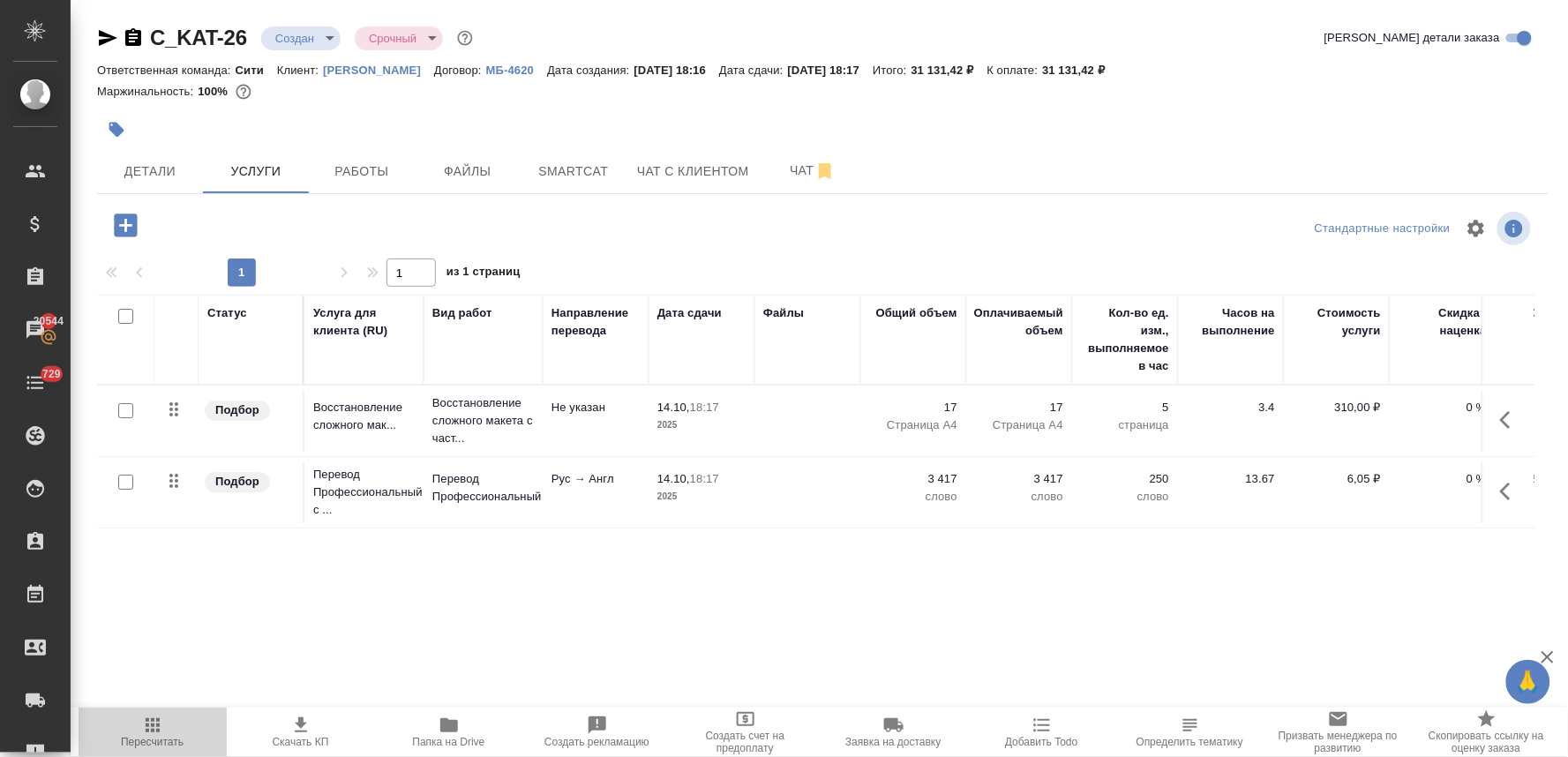
click at [148, 733] on icon "button" at bounding box center [153, 726] width 15 height 15
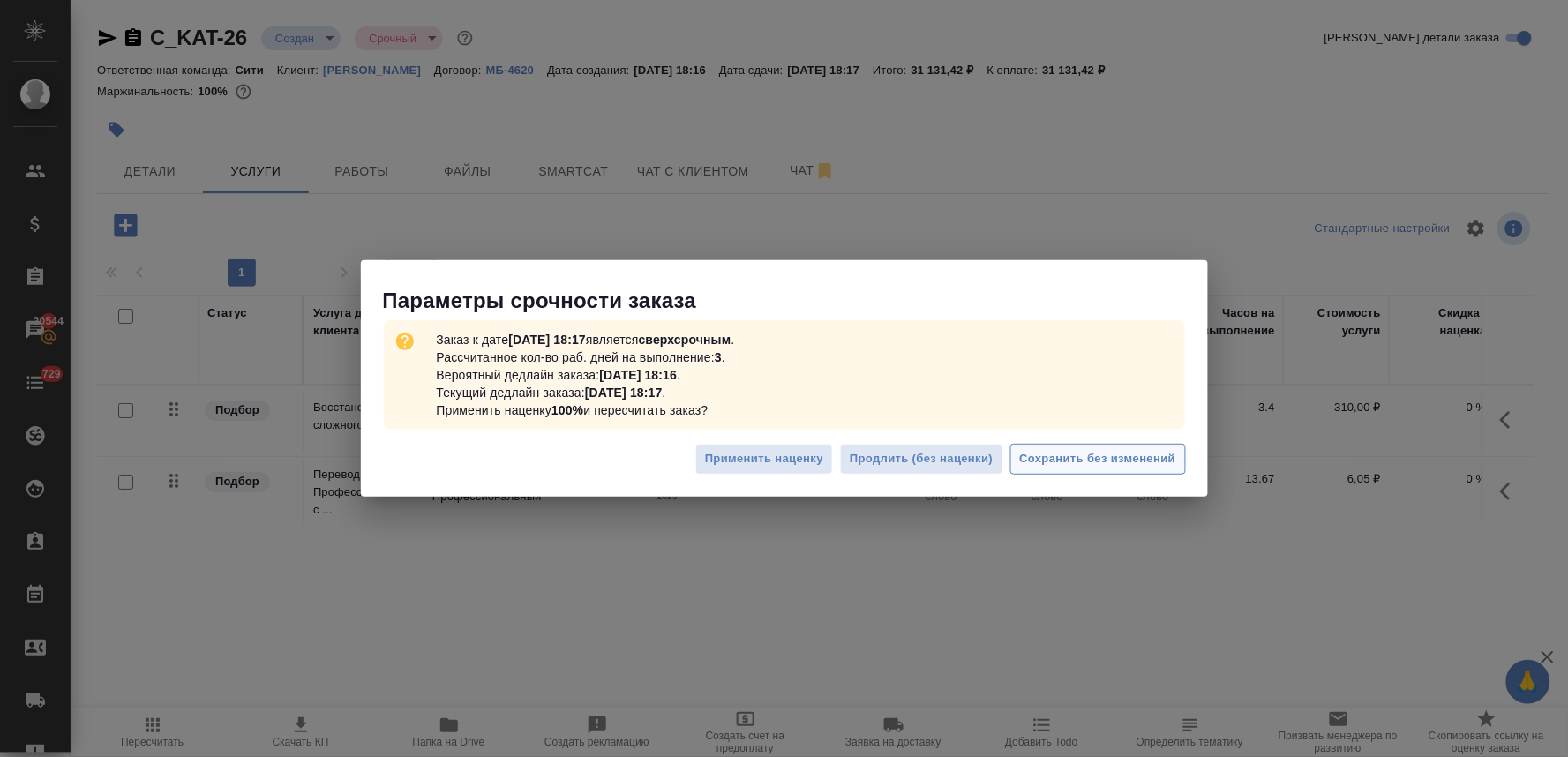
click at [1059, 465] on span "Сохранить без изменений" at bounding box center [1098, 459] width 156 height 20
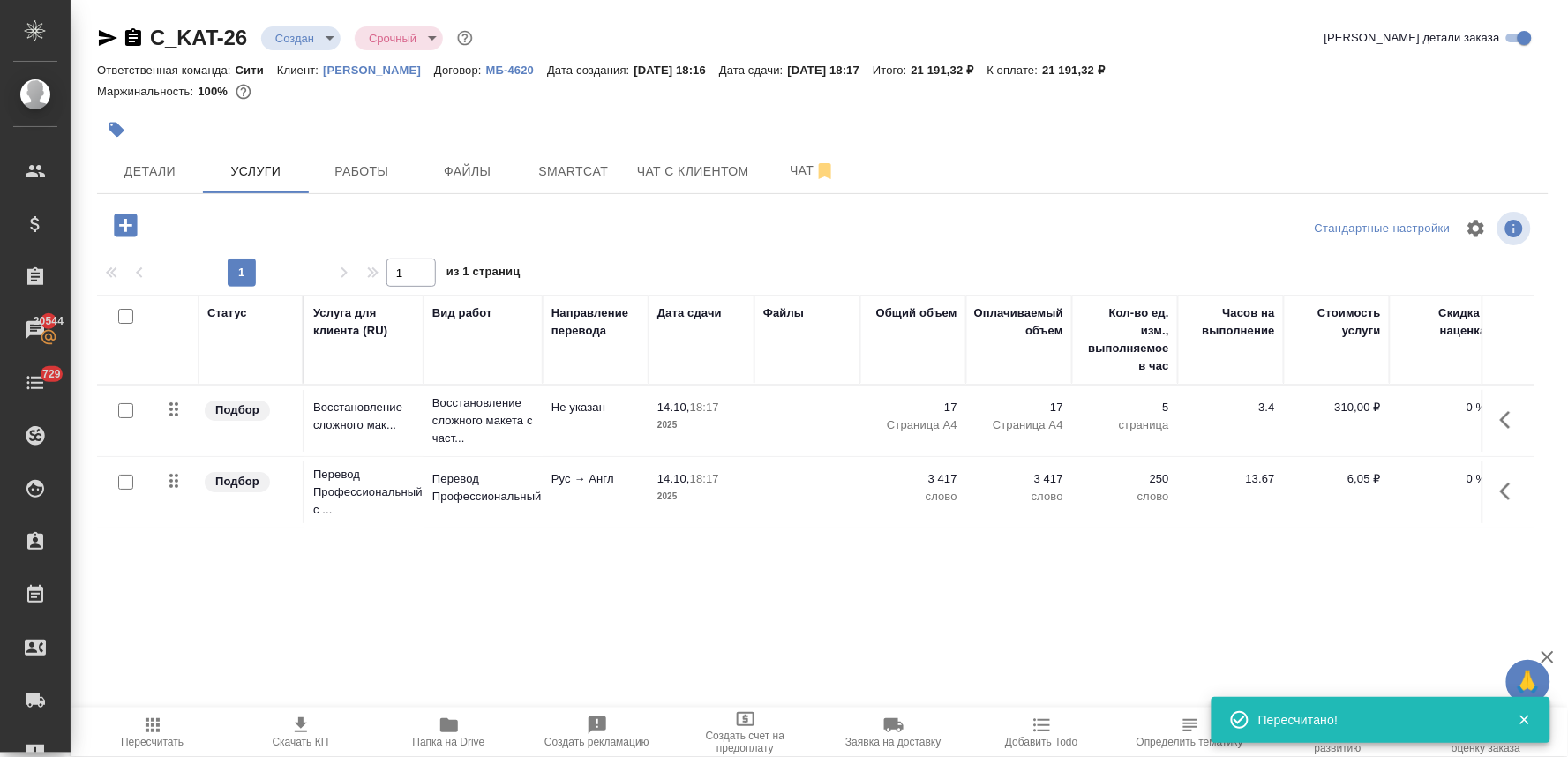
drag, startPoint x: 883, startPoint y: 657, endPoint x: 903, endPoint y: 659, distance: 20.1
click at [903, 659] on div "Статус Услуга для клиента (RU) Вид работ Направление перевода Дата сдачи Файлы …" at bounding box center [816, 484] width 1438 height 380
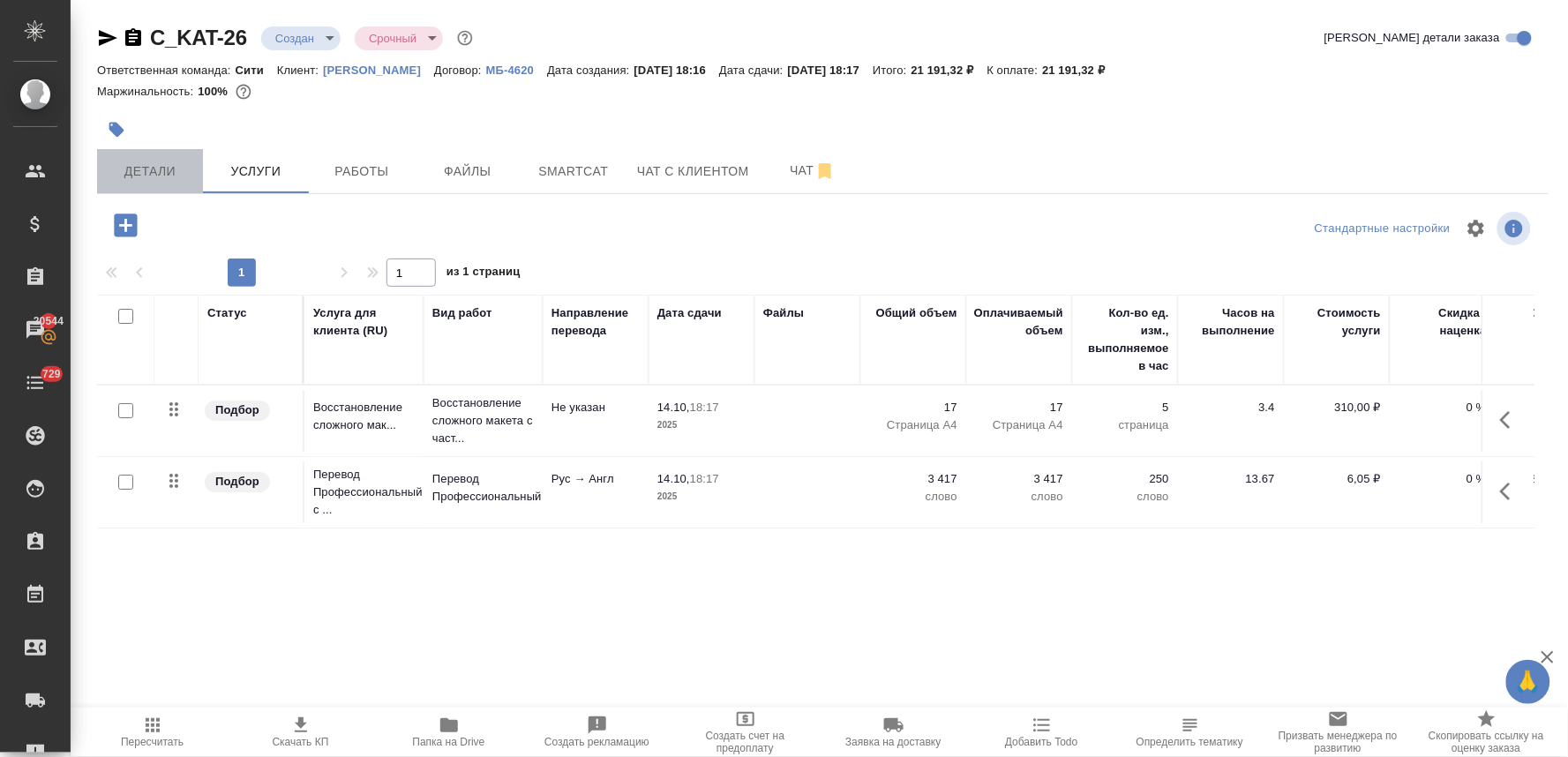
click at [163, 174] on span "Детали" at bounding box center [150, 171] width 85 height 22
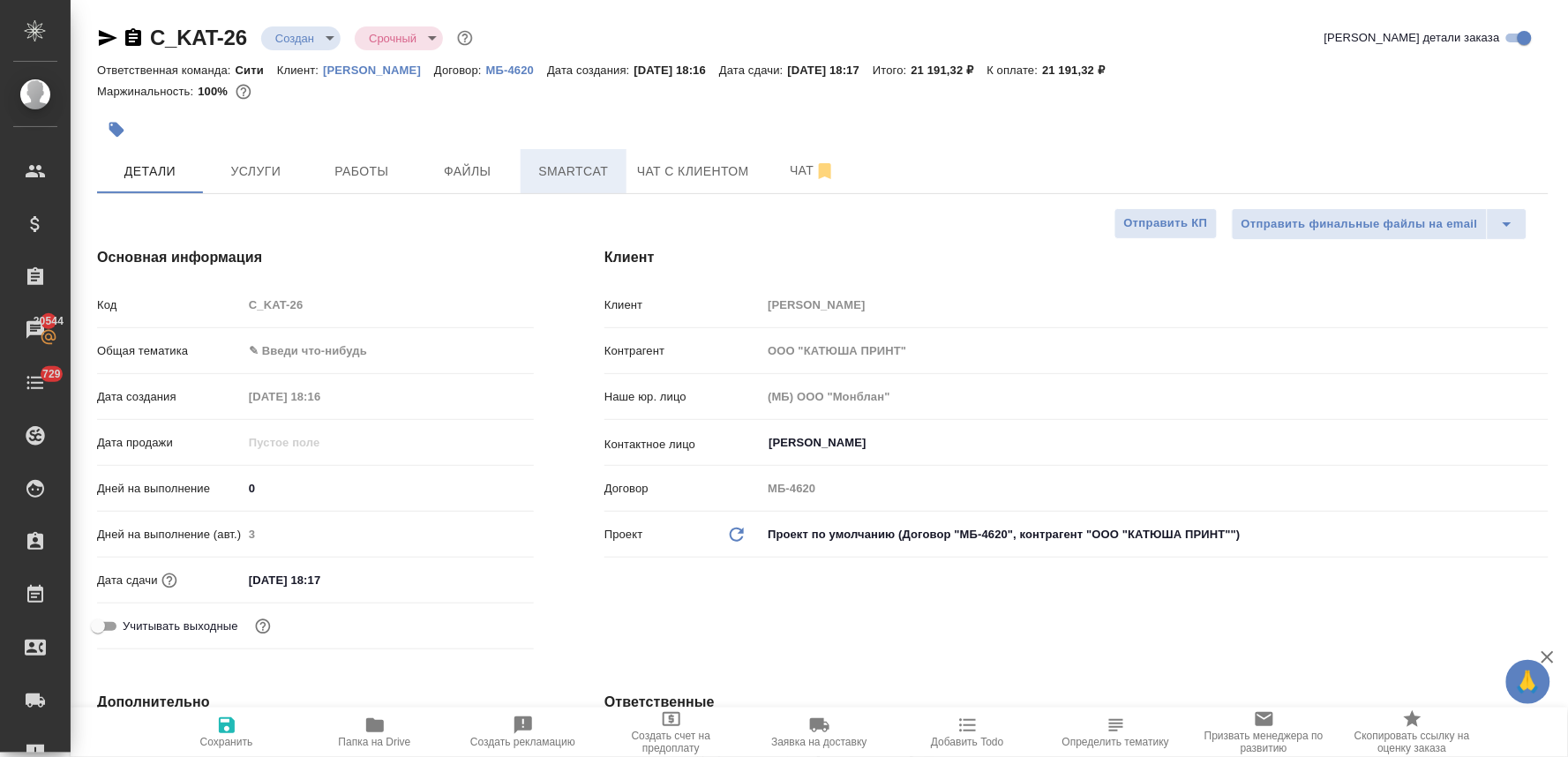
click at [577, 165] on span "Smartcat" at bounding box center [573, 171] width 85 height 22
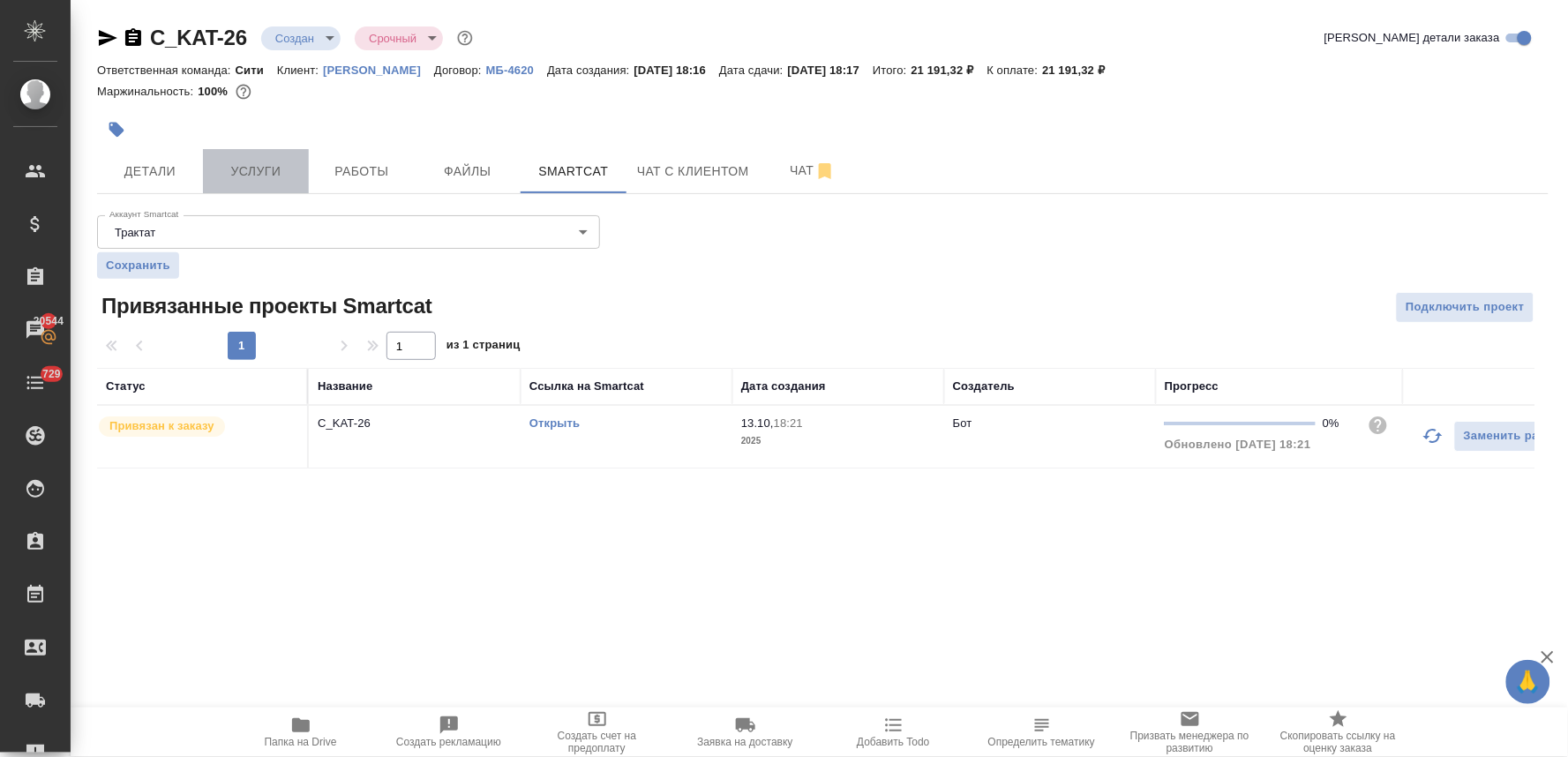
click at [271, 164] on span "Услуги" at bounding box center [256, 171] width 85 height 22
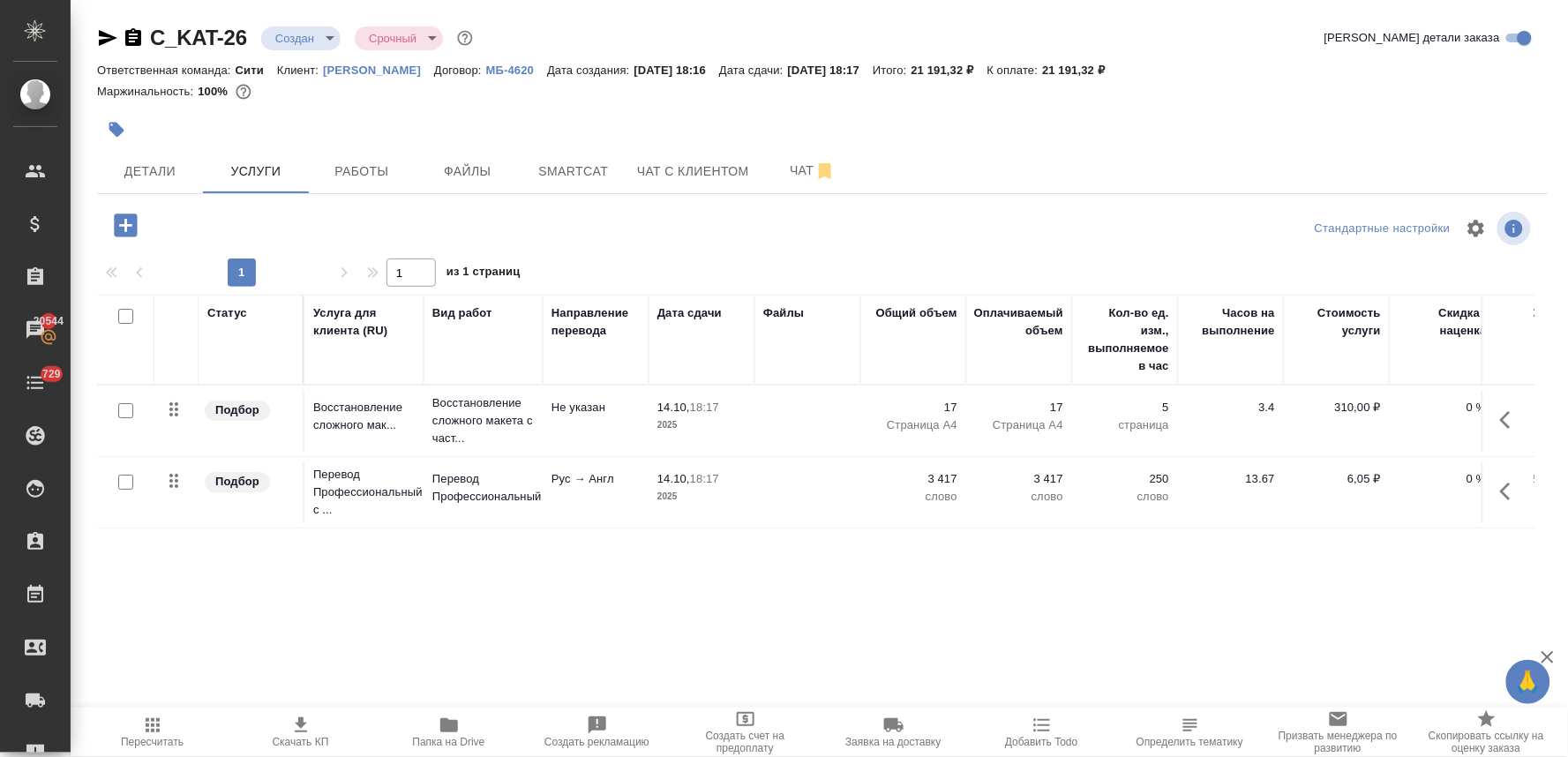
click at [1500, 487] on icon "button" at bounding box center [1511, 492] width 21 height 21
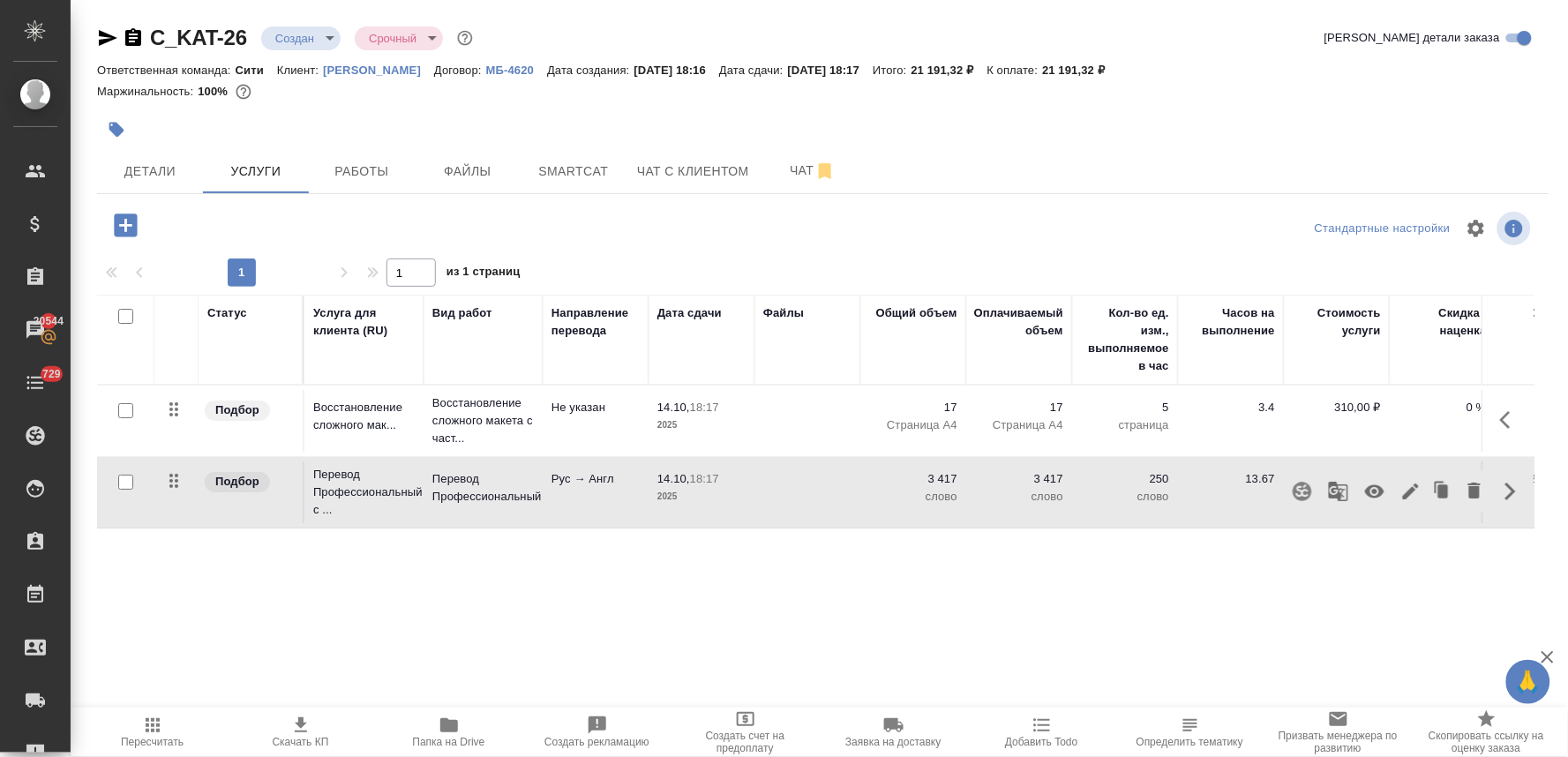
click at [1292, 491] on icon "button" at bounding box center [1303, 492] width 21 height 21
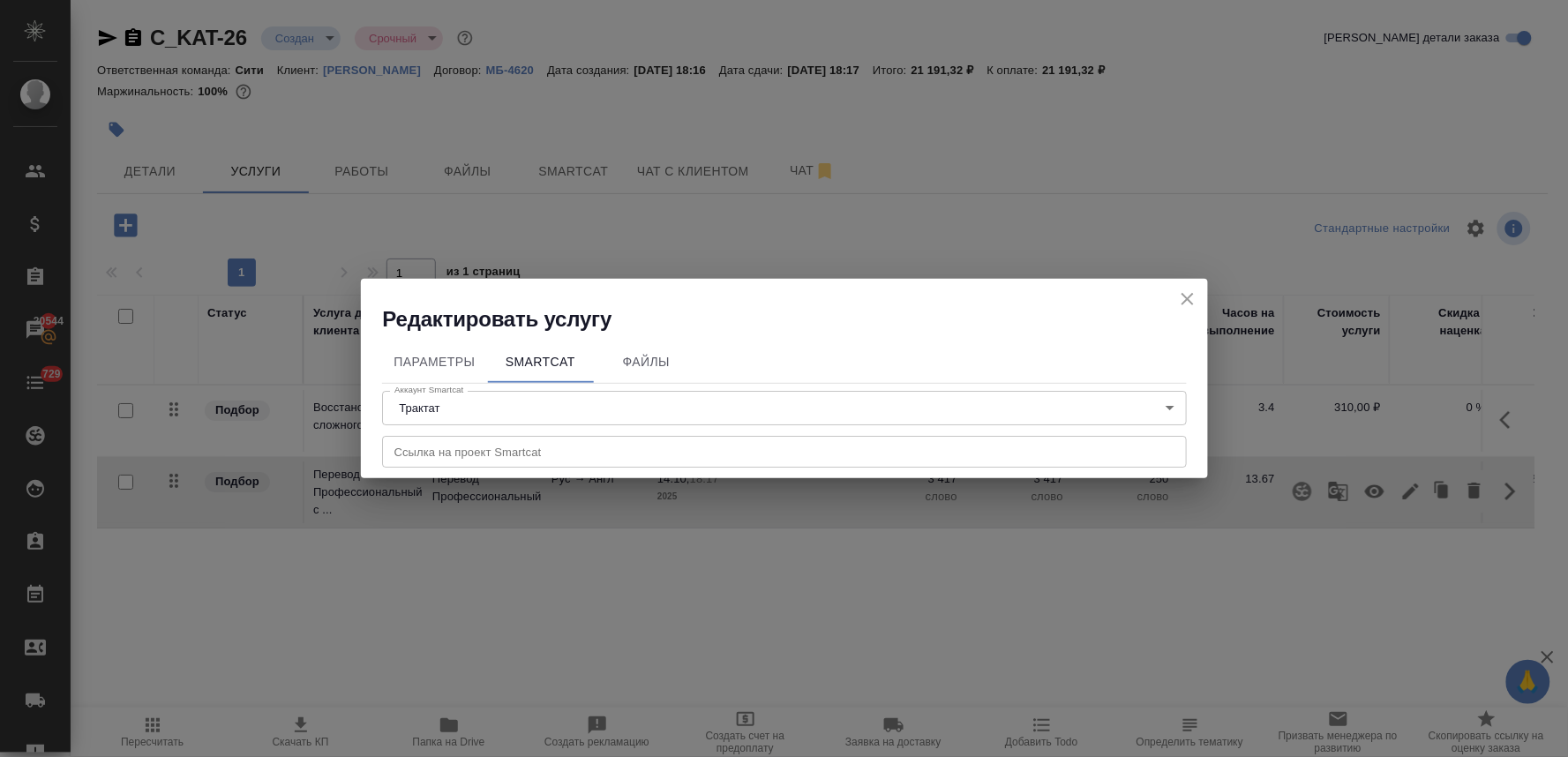
click at [576, 454] on input "text" at bounding box center [784, 452] width 805 height 32
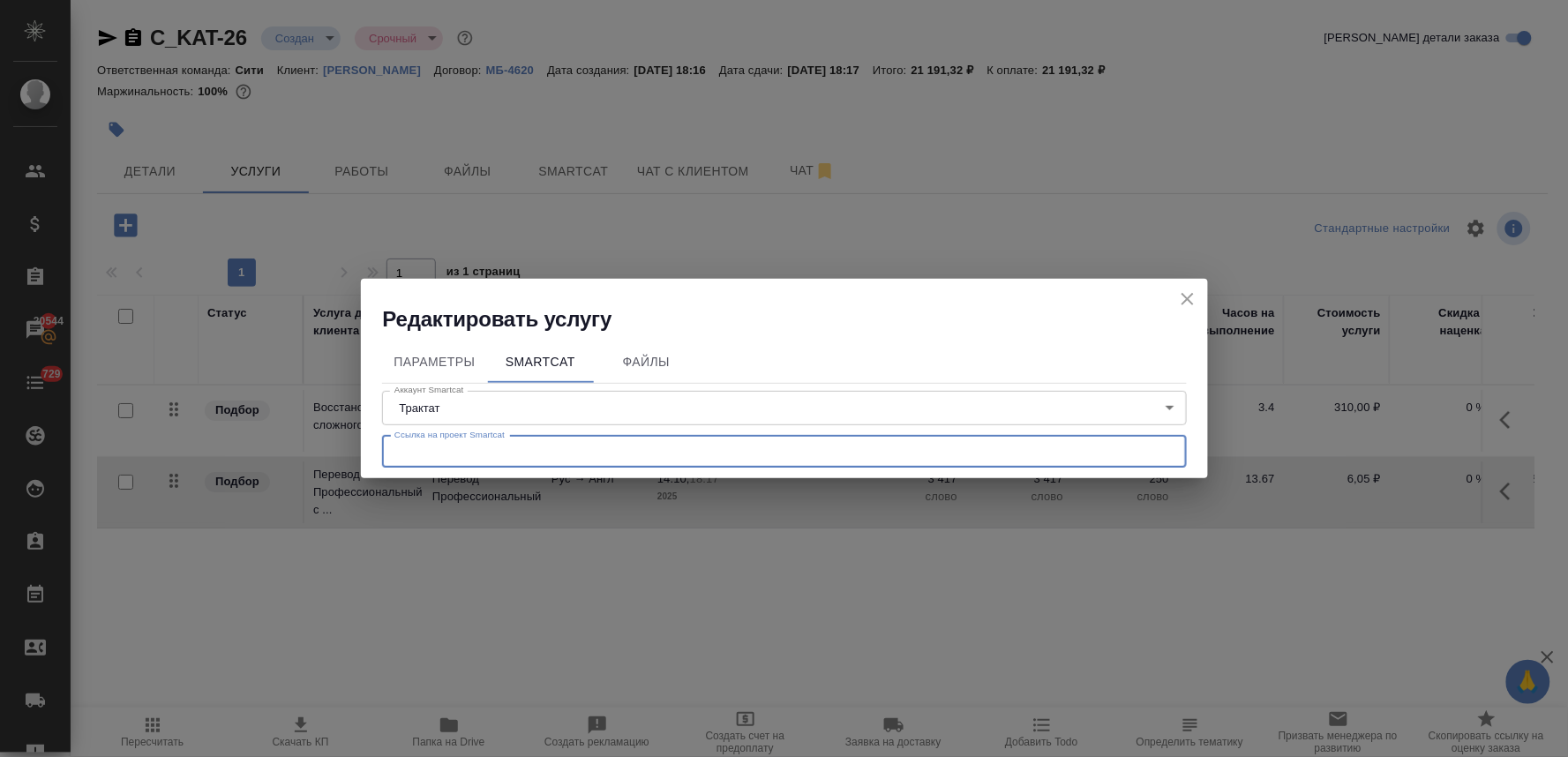
paste input "https://smartcat.com/projects/fb8ec0ad-e95e-4df6-9780-2d629ba8db0a/statistics"
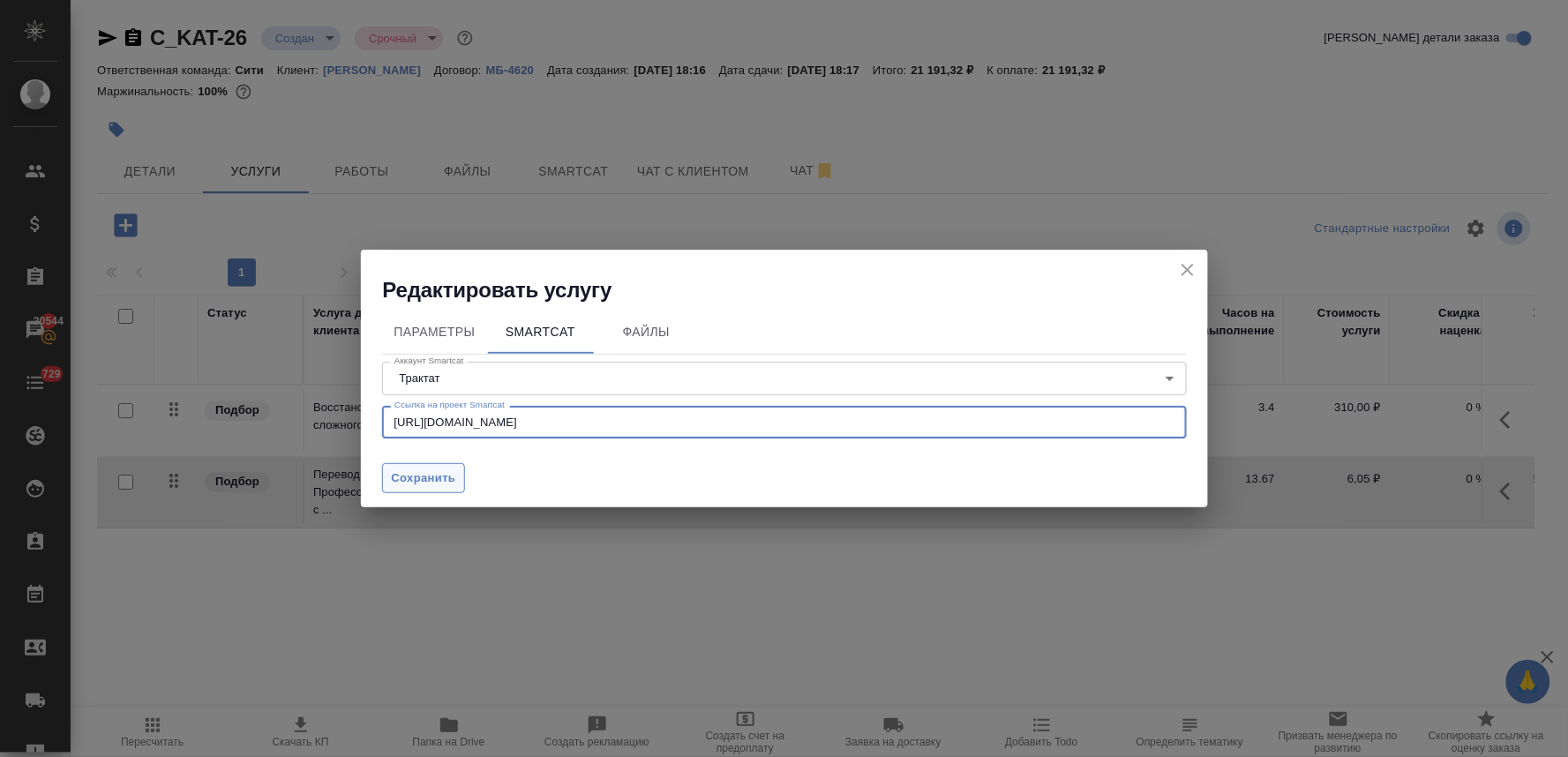
drag, startPoint x: 400, startPoint y: 475, endPoint x: 420, endPoint y: 470, distance: 20.6
click at [402, 475] on span "Сохранить" at bounding box center [424, 478] width 64 height 20
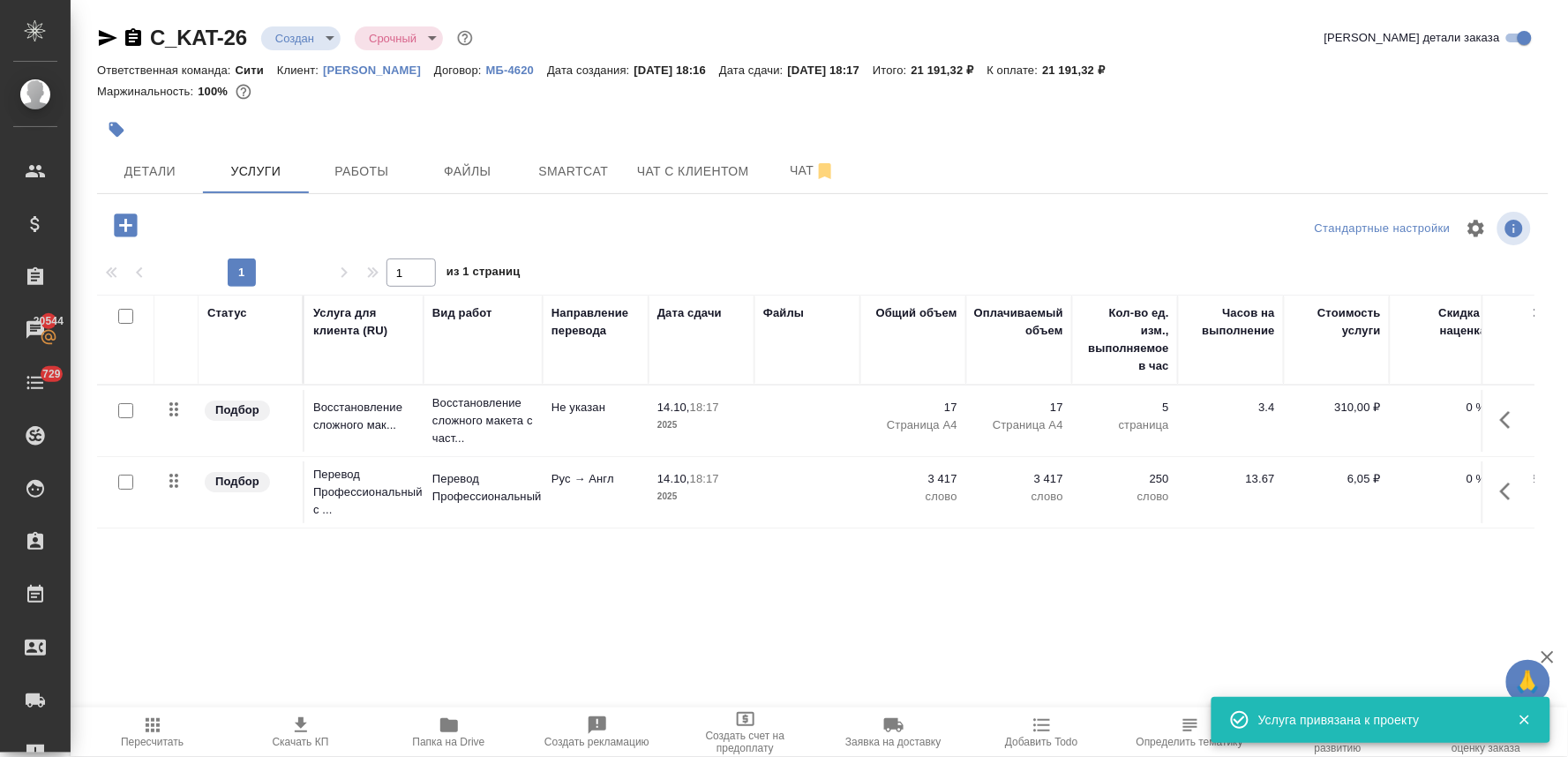
click at [1298, 156] on div "Детали Услуги Работы Файлы Smartcat Чат с клиентом Чат" at bounding box center [823, 171] width 1451 height 44
click at [465, 497] on p "Перевод Профессиональный" at bounding box center [483, 488] width 101 height 35
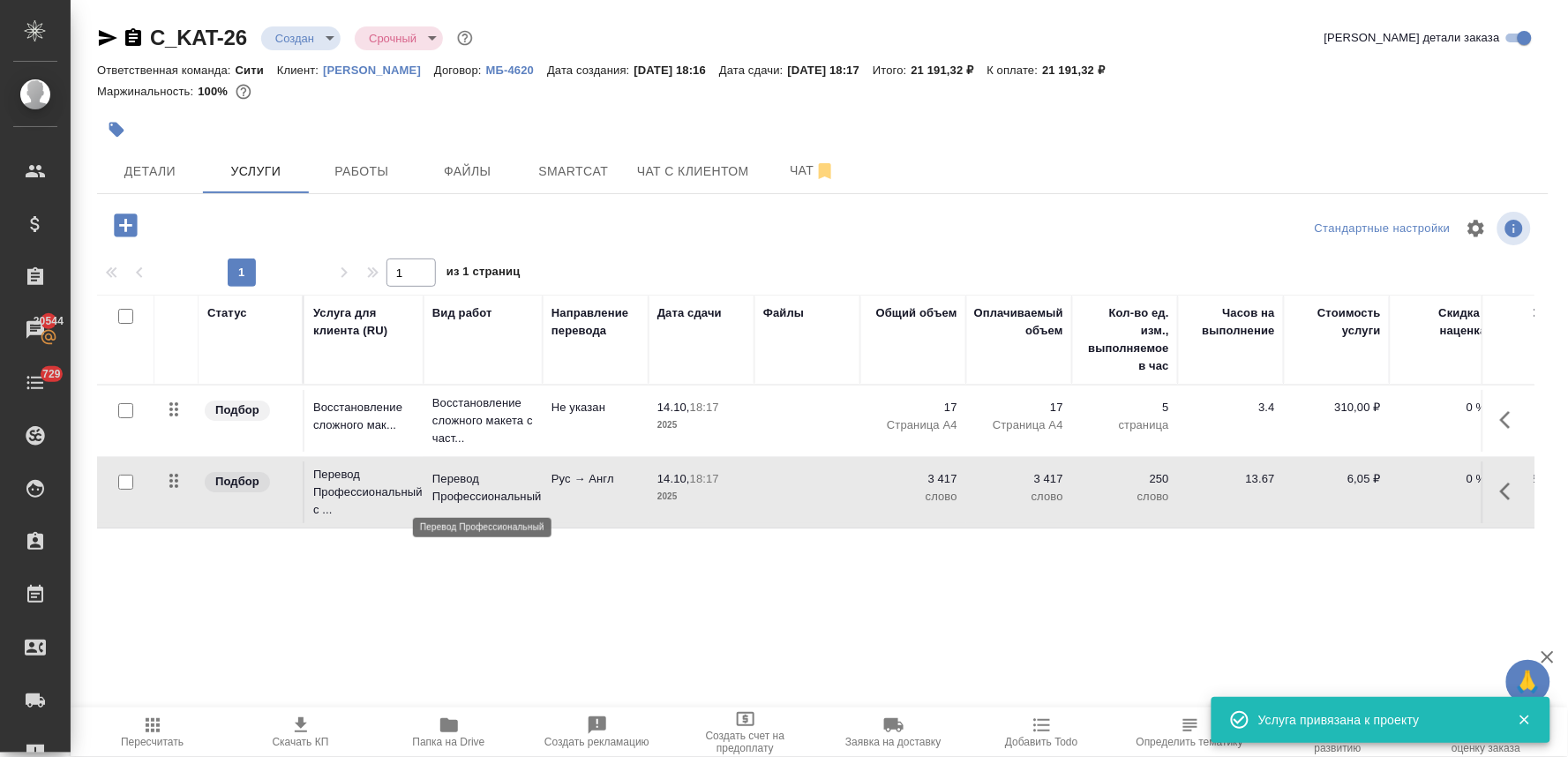
click at [465, 497] on p "Перевод Профессиональный" at bounding box center [483, 488] width 101 height 35
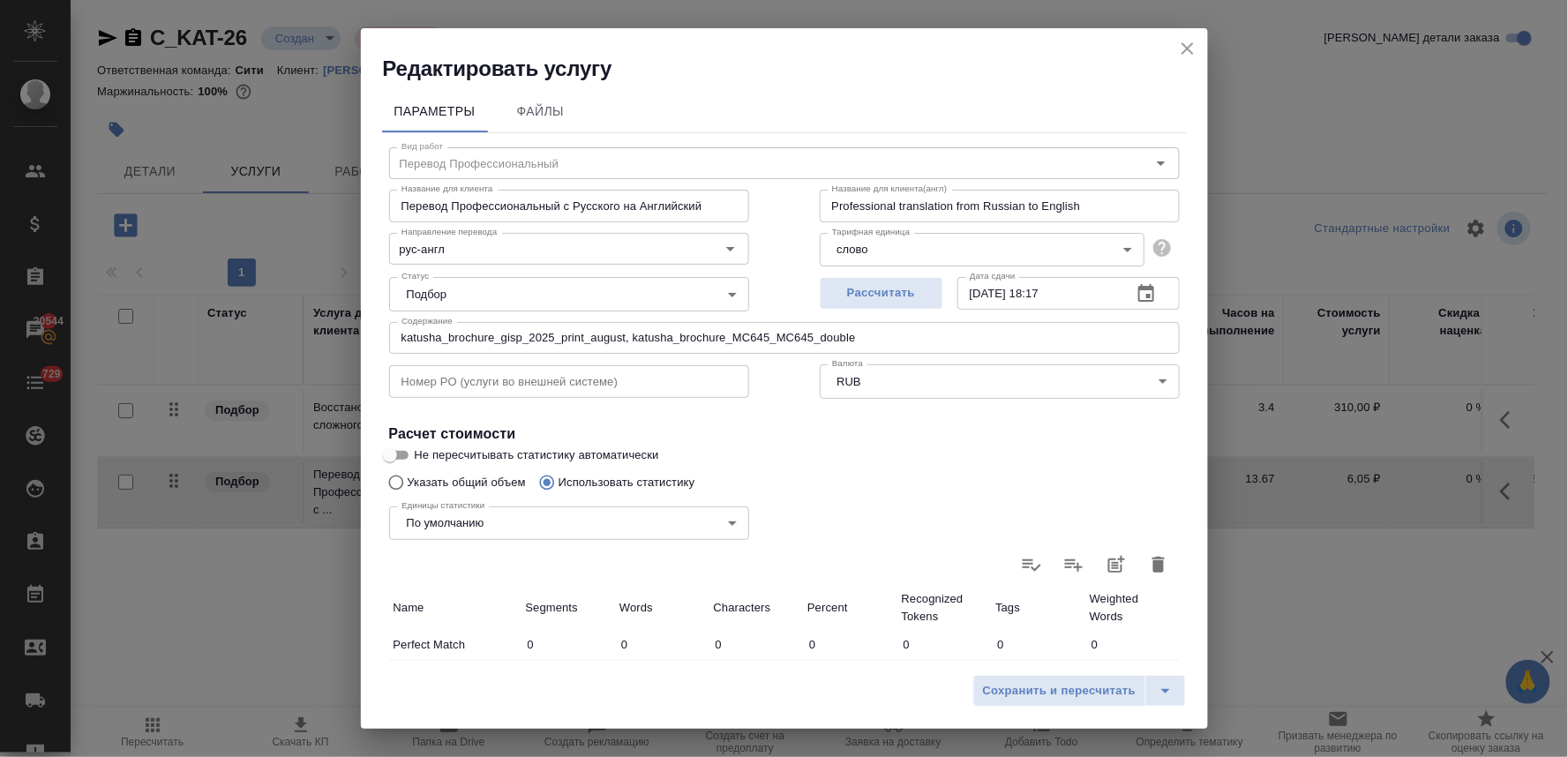
click at [574, 449] on span "Не пересчитывать статистику автоматически" at bounding box center [537, 456] width 245 height 17
click at [422, 449] on input "Не пересчитывать статистику автоматически" at bounding box center [390, 456] width 63 height 21
drag, startPoint x: 1017, startPoint y: 695, endPoint x: 1028, endPoint y: 686, distance: 14.2
click at [1018, 695] on span "Сохранить и пересчитать" at bounding box center [1060, 691] width 153 height 20
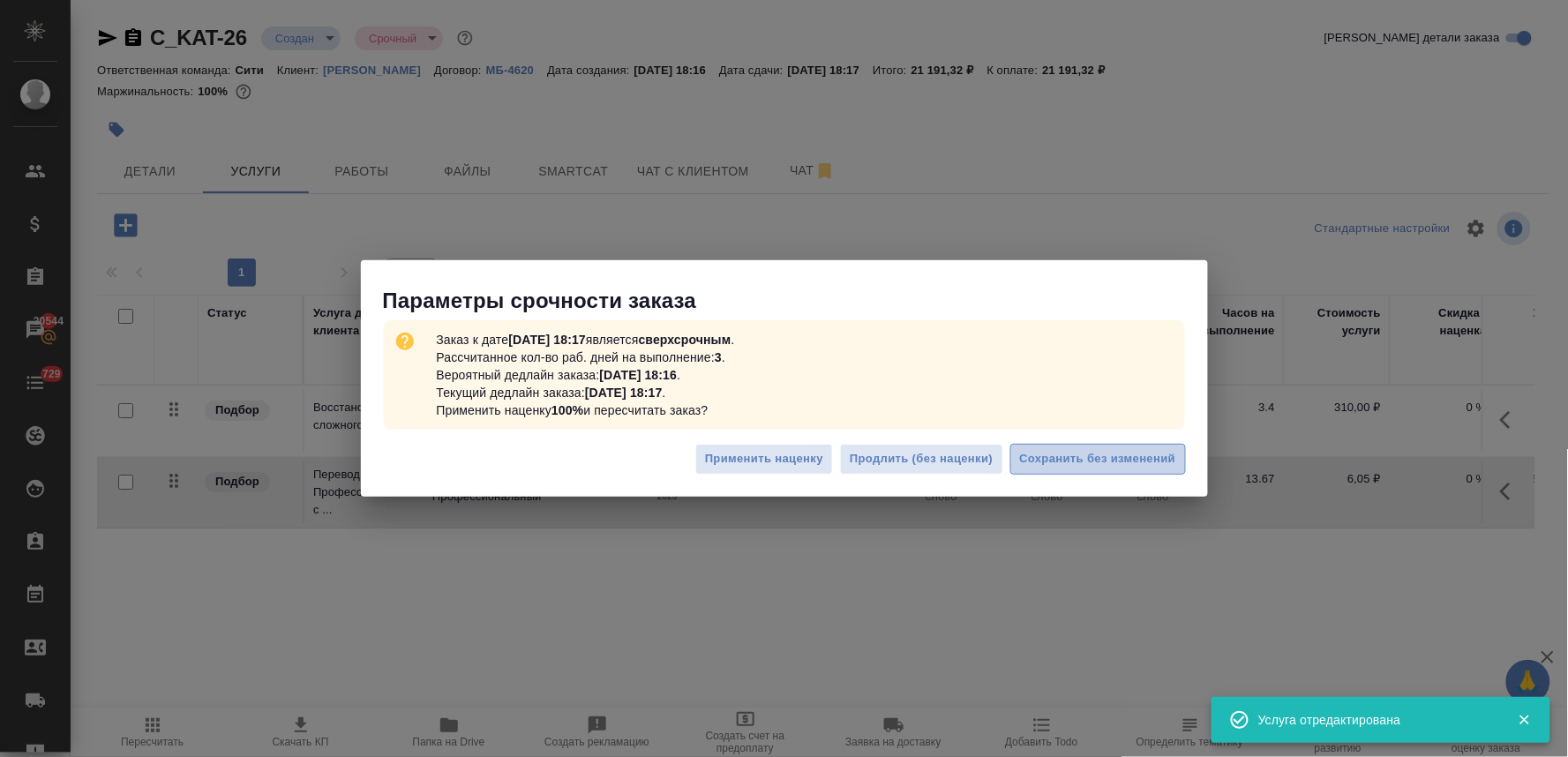
click at [1102, 458] on span "Сохранить без изменений" at bounding box center [1098, 459] width 156 height 20
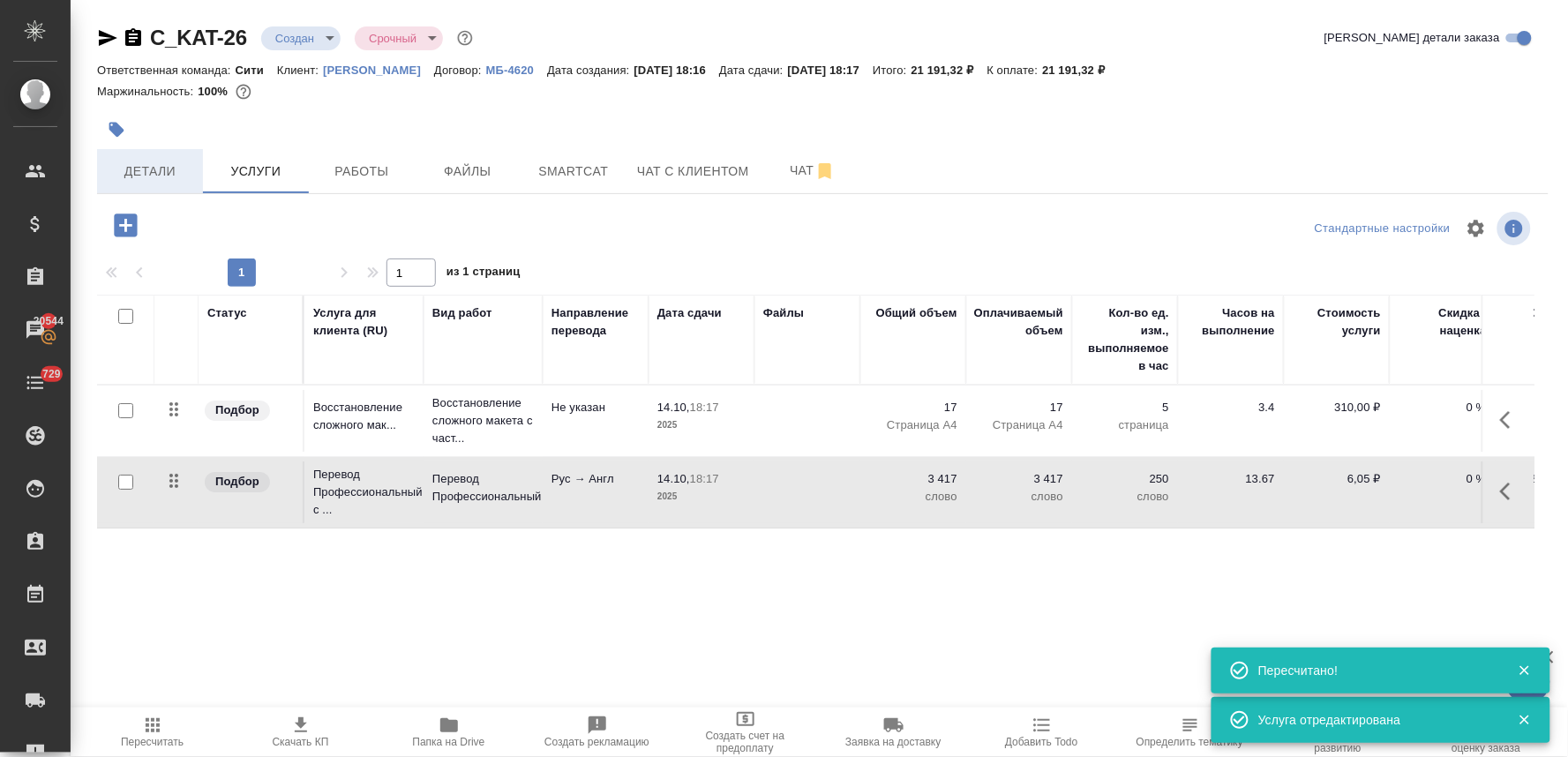
click at [128, 156] on button "Детали" at bounding box center [150, 171] width 106 height 44
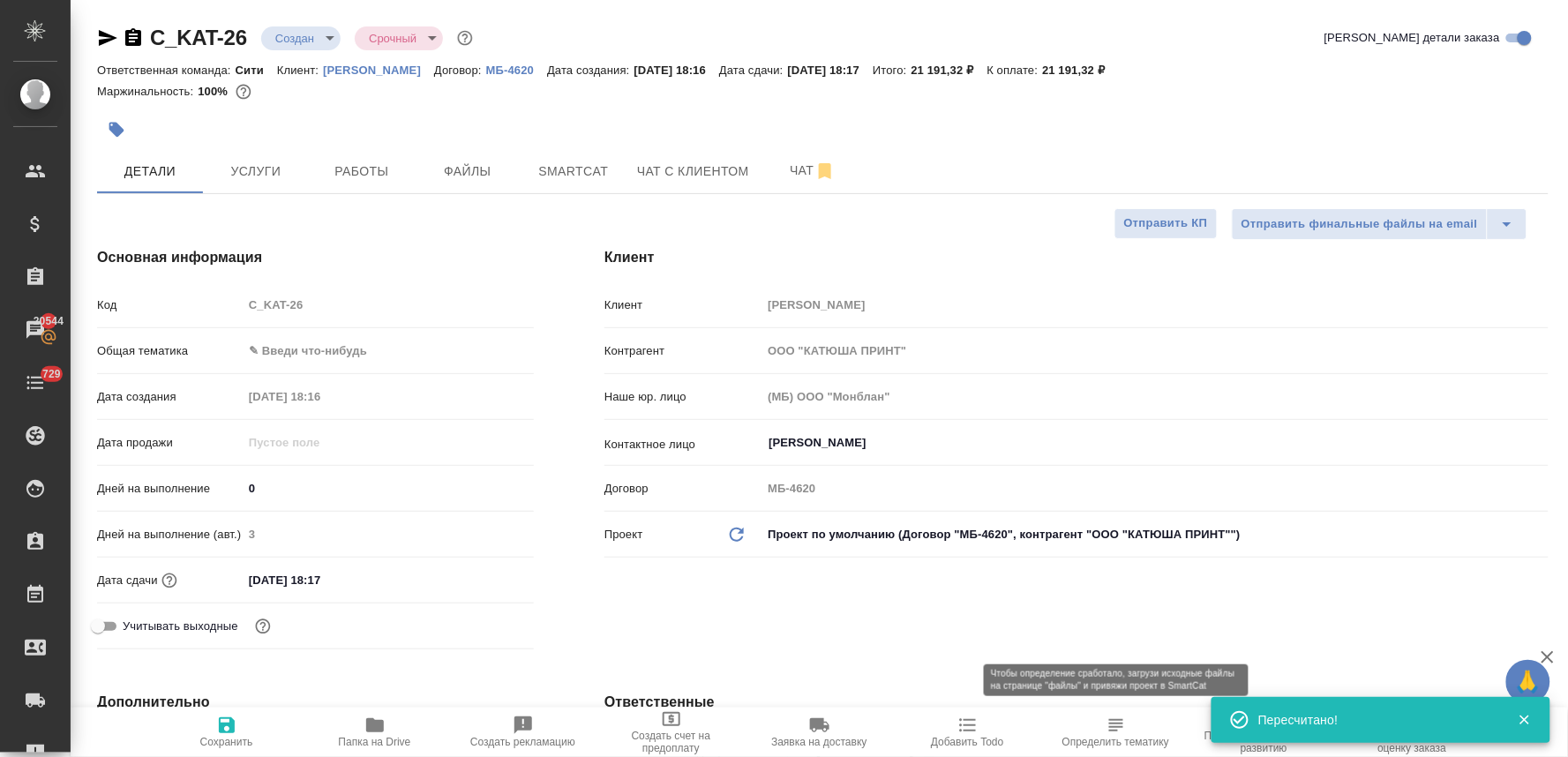
click at [1118, 744] on span "Определить тематику" at bounding box center [1116, 742] width 107 height 13
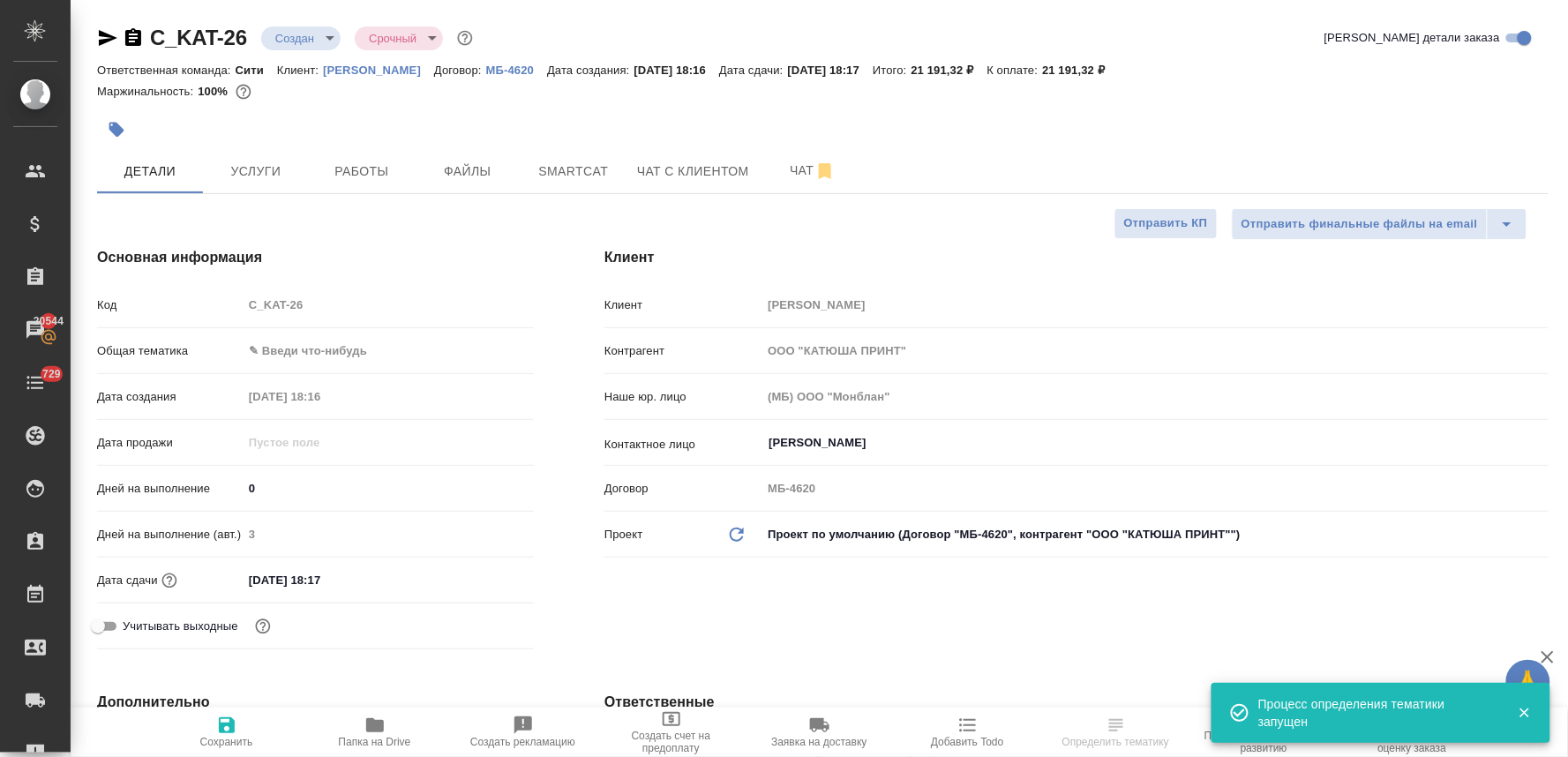
click at [235, 316] on div "Код C_KAT-26" at bounding box center [316, 305] width 437 height 31
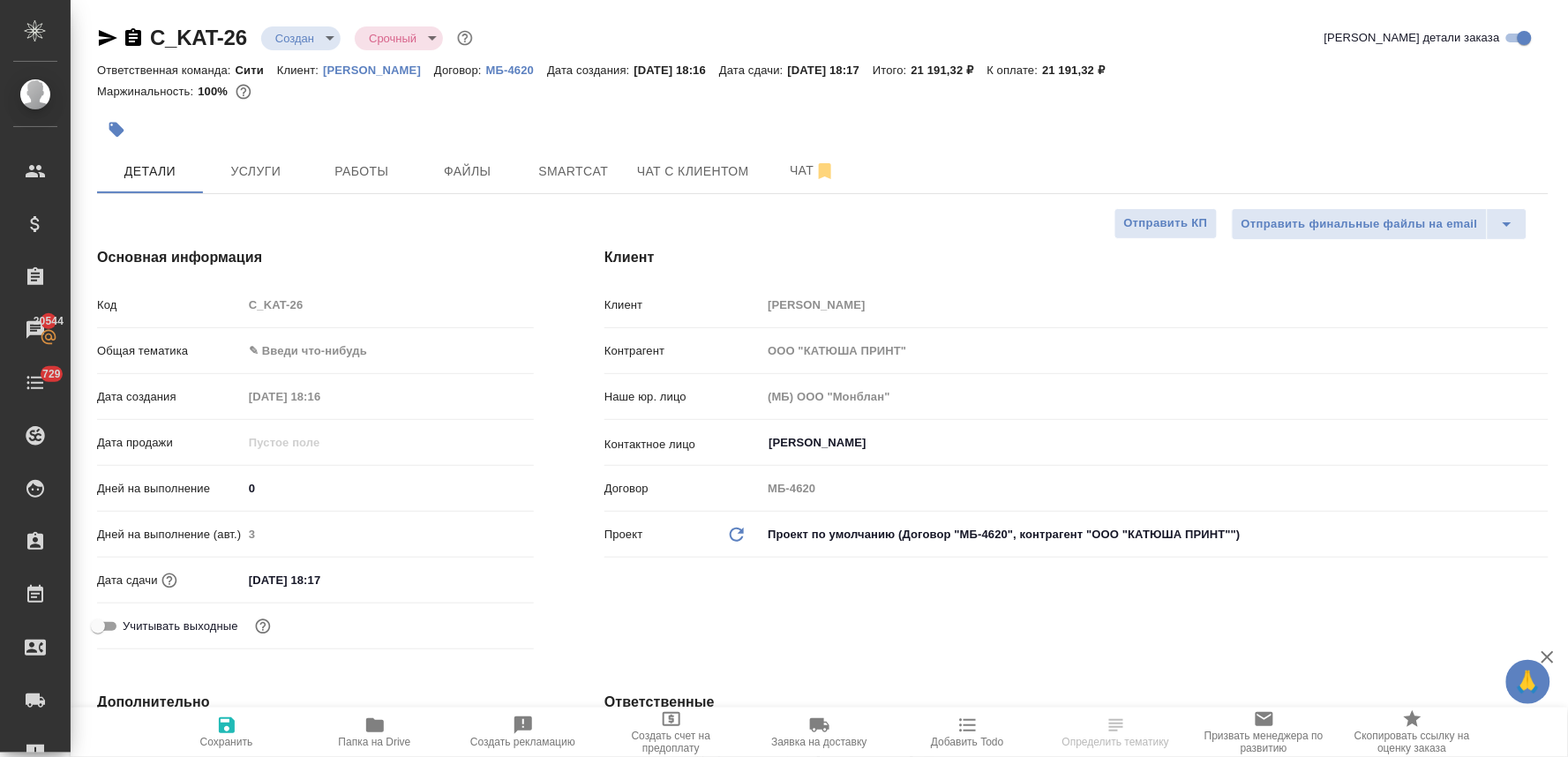
click at [655, 740] on span "Создать счет на предоплату" at bounding box center [671, 741] width 127 height 24
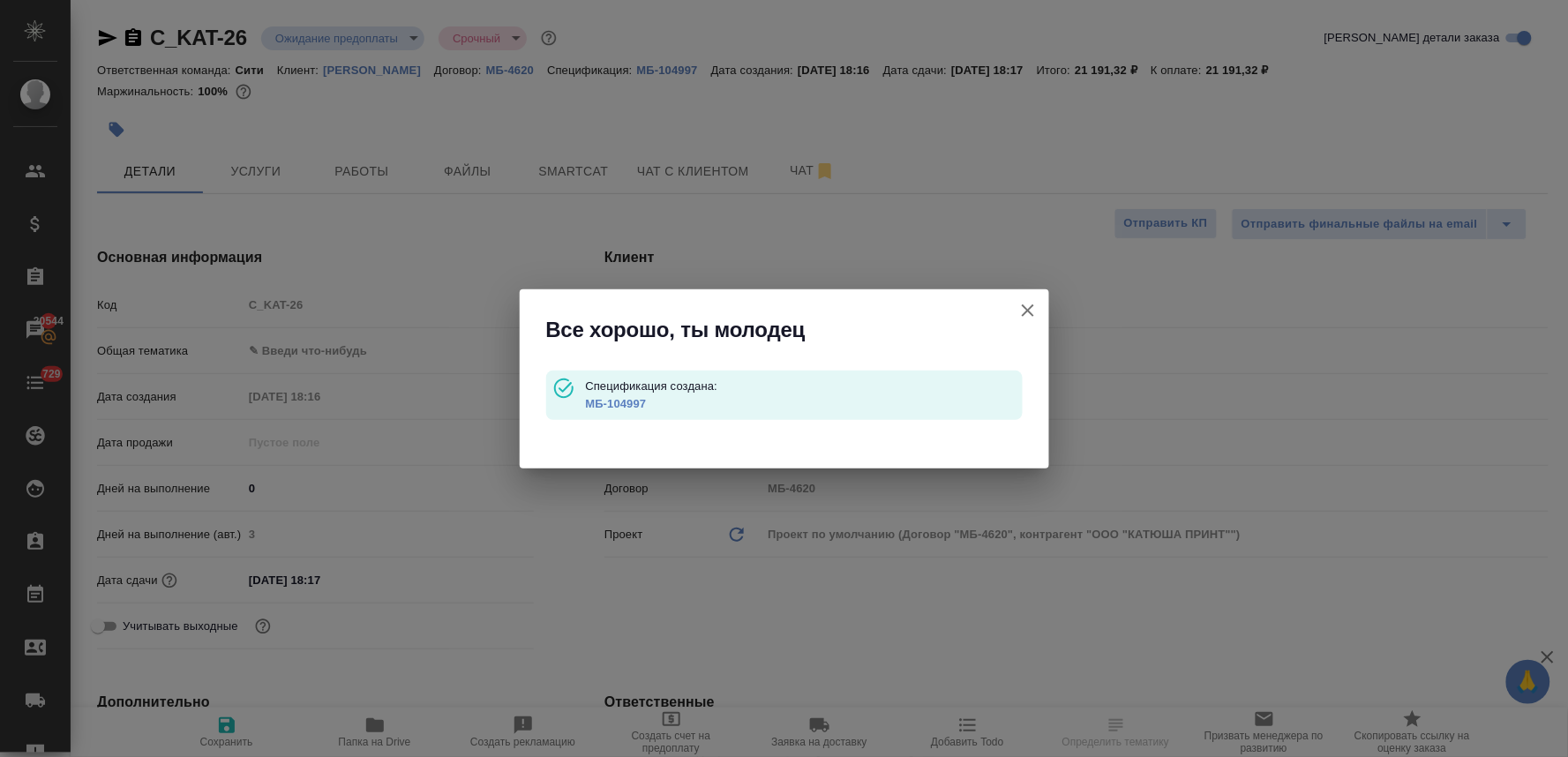
click at [616, 398] on link "МБ-104997" at bounding box center [615, 404] width 61 height 14
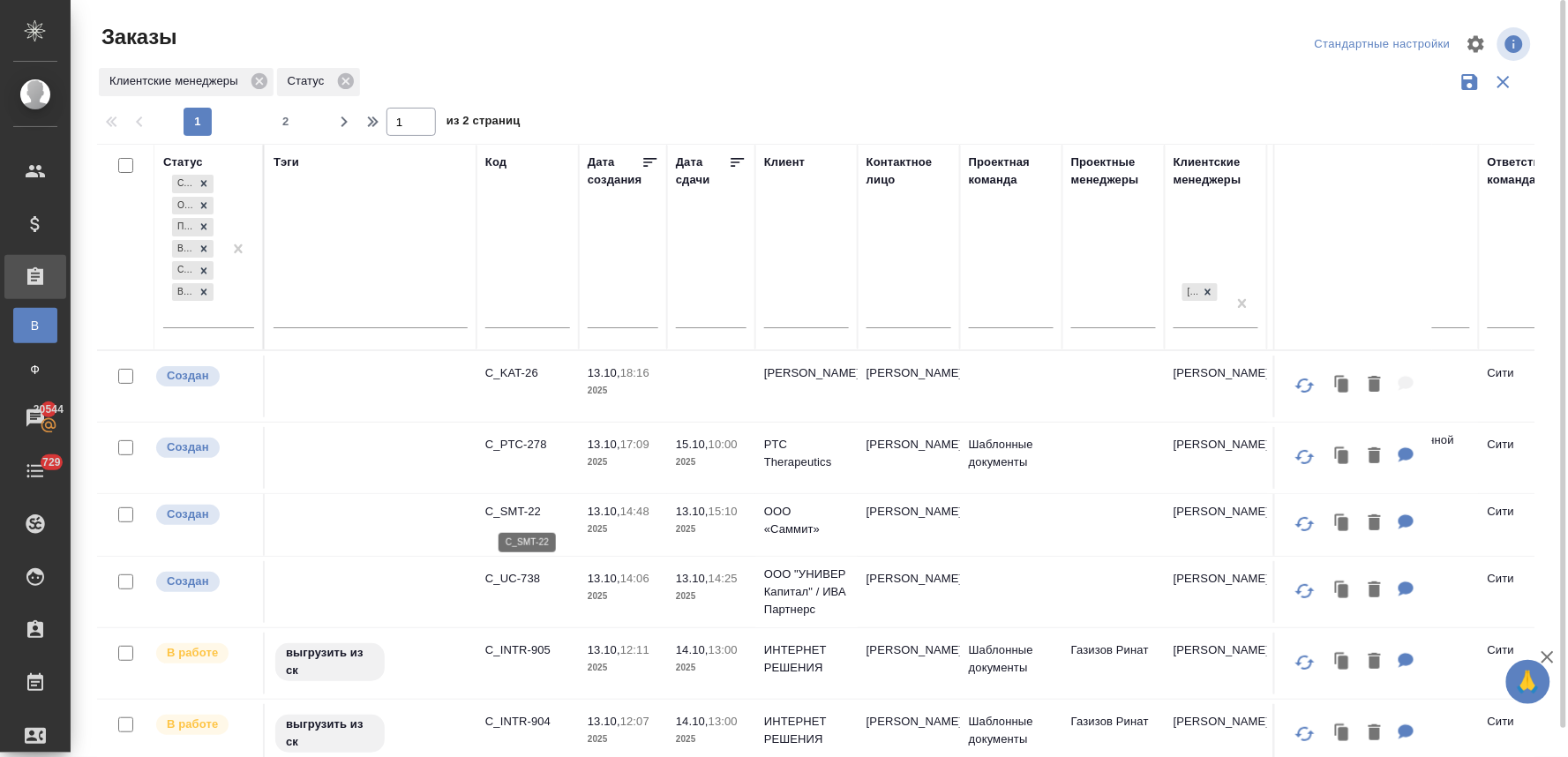
click at [521, 512] on p "C_SMT-22" at bounding box center [528, 512] width 85 height 17
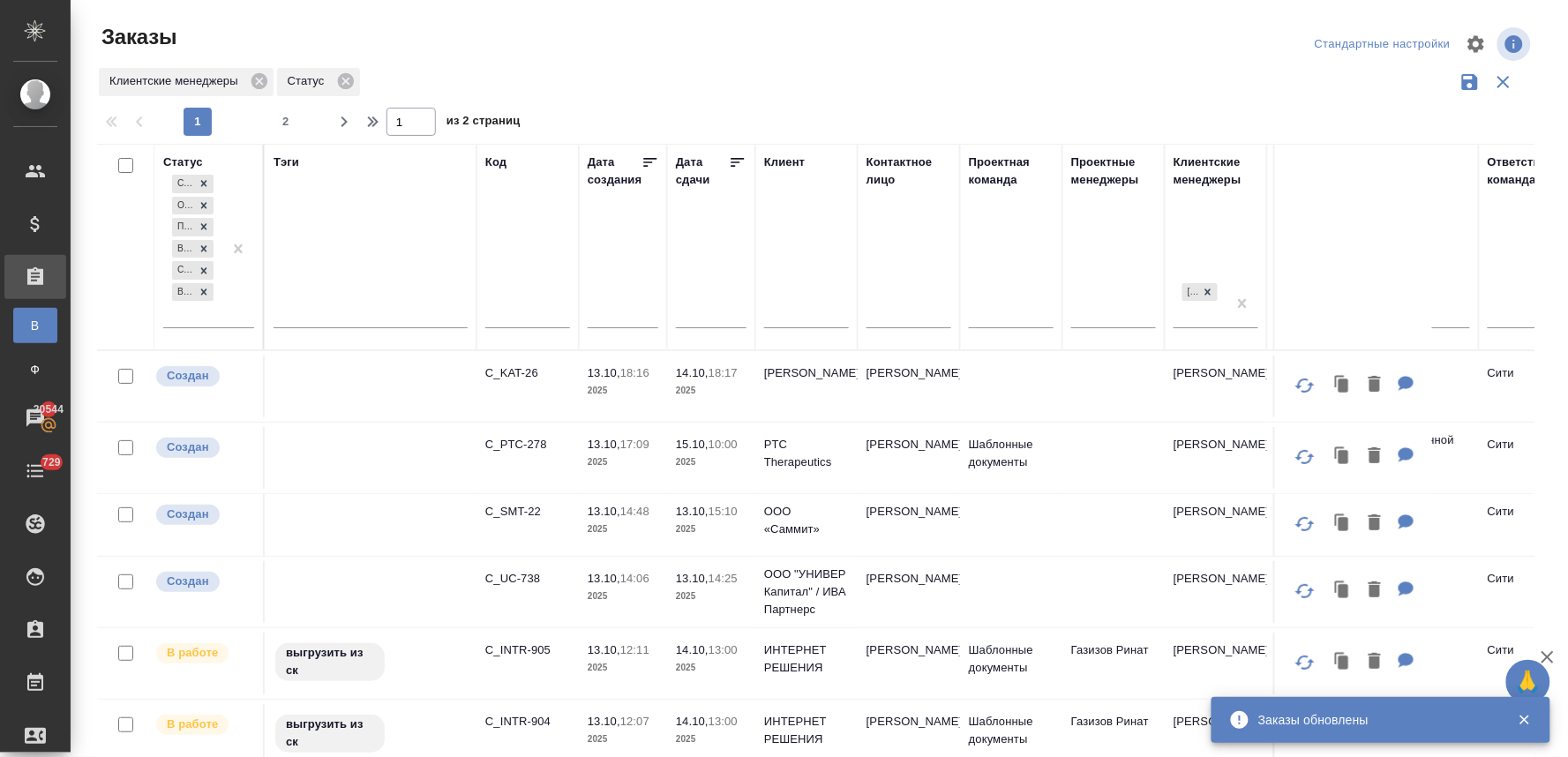
click at [521, 508] on p "C_SMT-22" at bounding box center [528, 512] width 85 height 17
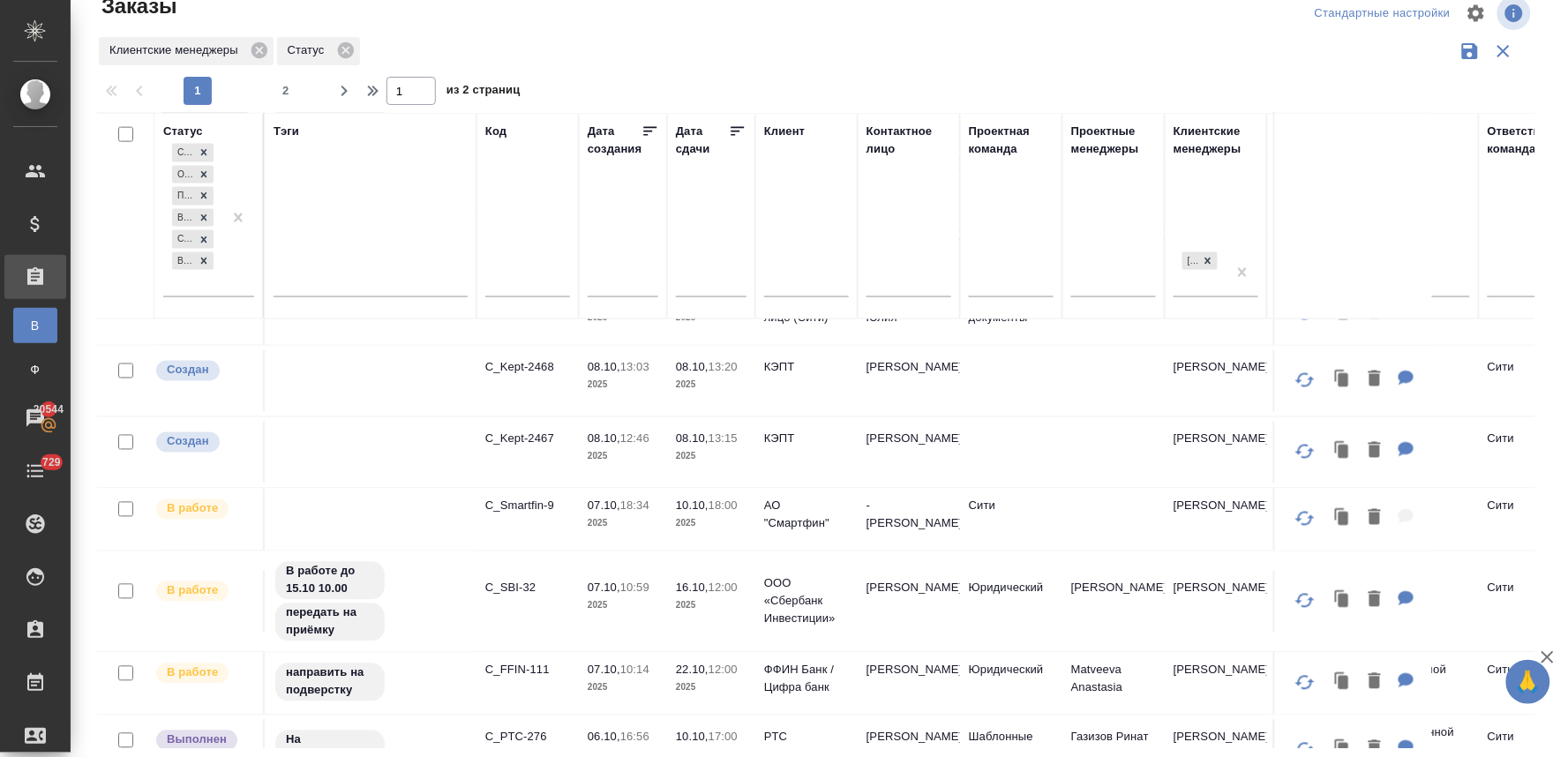
scroll to position [883, 0]
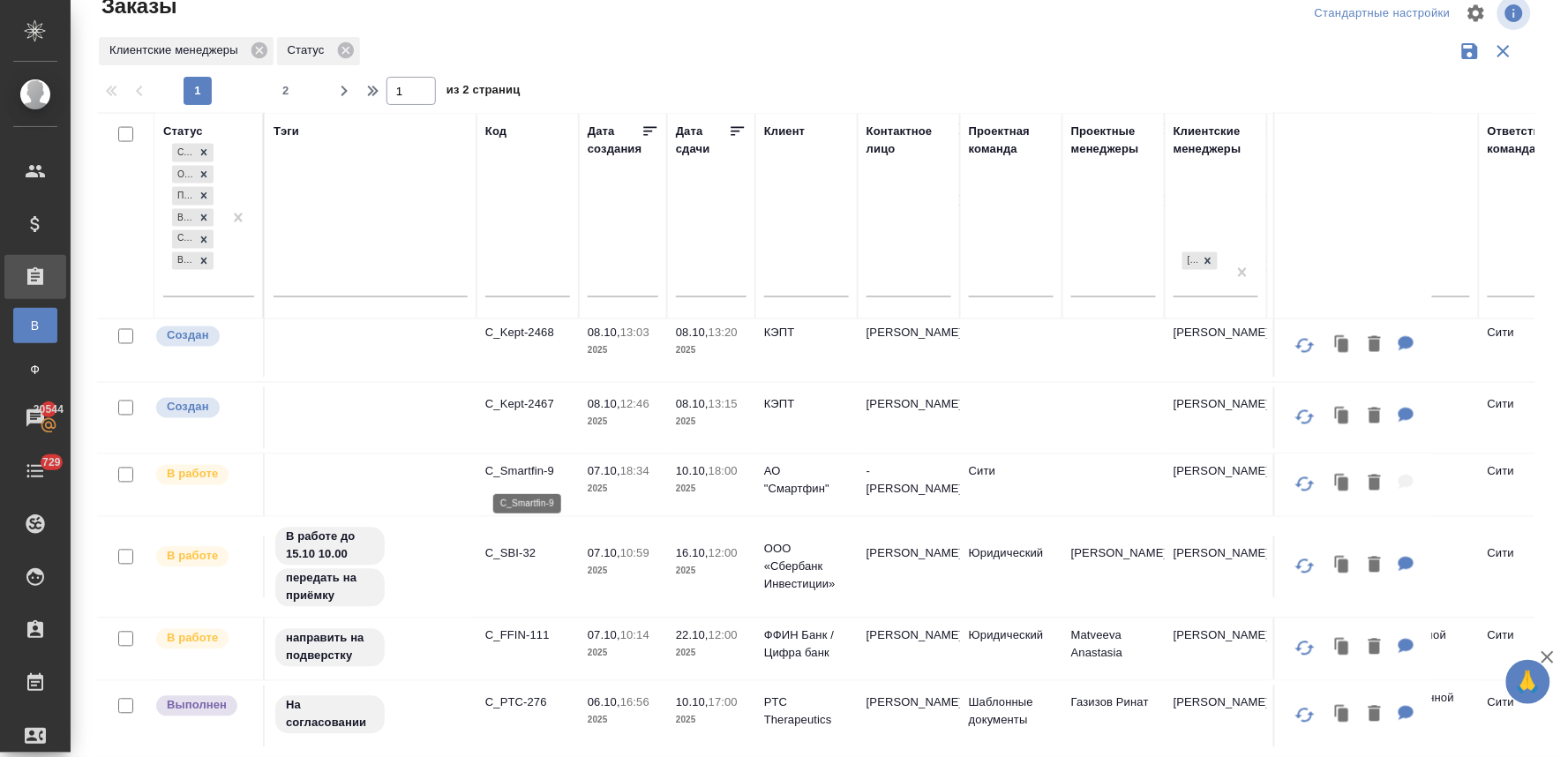
click at [535, 473] on p "C_Smartfin-9" at bounding box center [528, 472] width 85 height 17
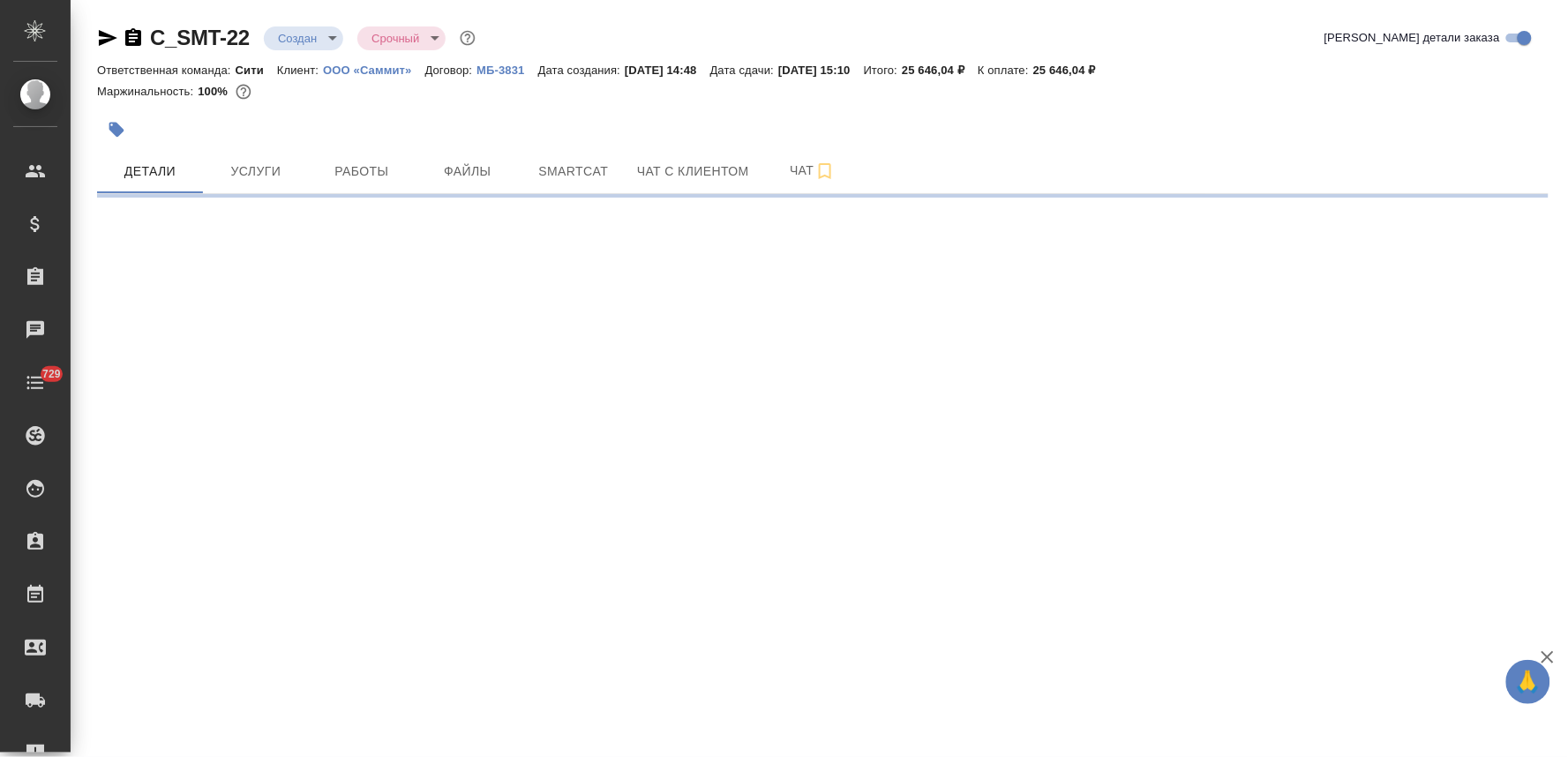
select select "RU"
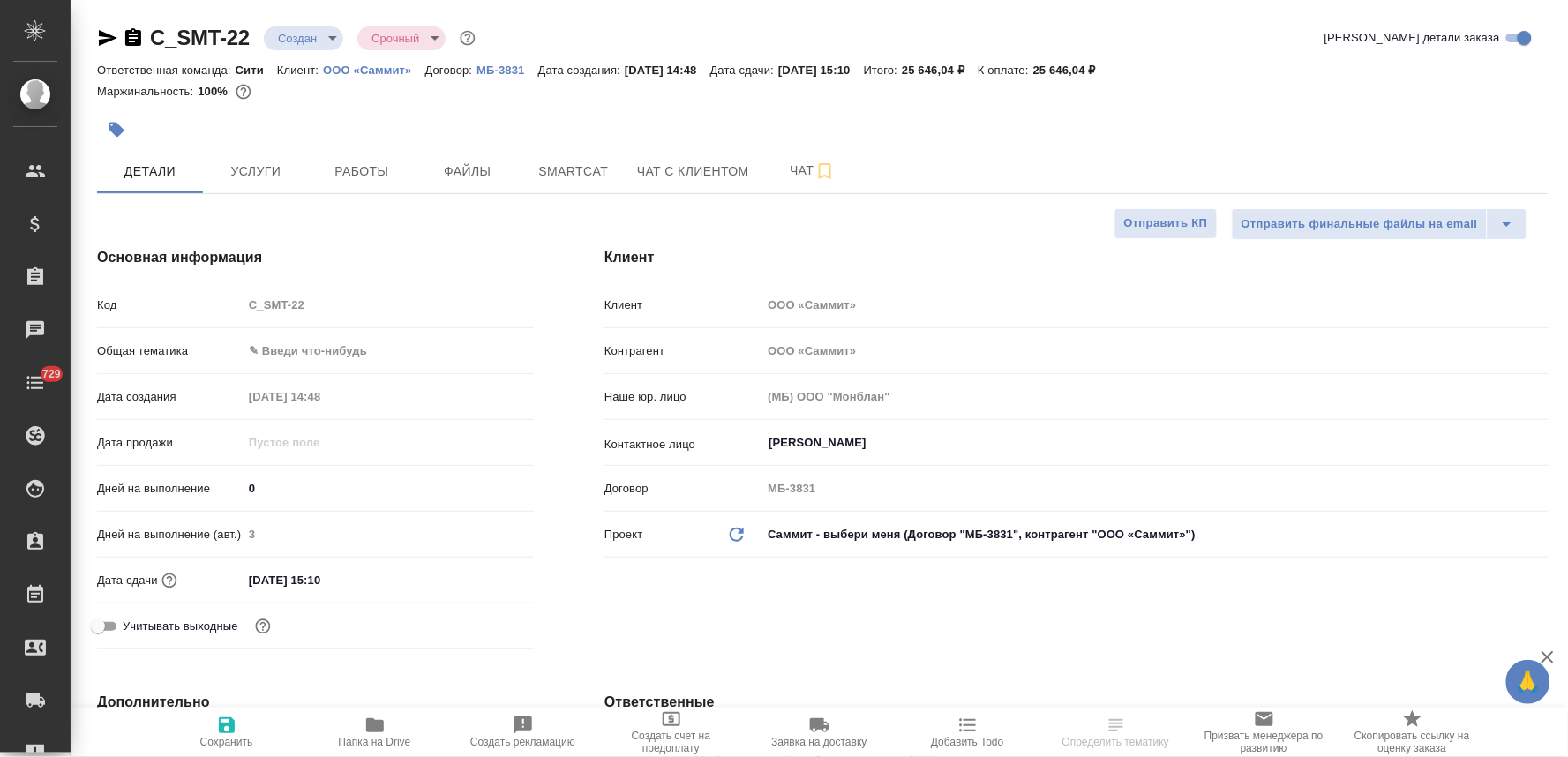
type textarea "x"
click at [216, 294] on div "Код C_SMT-22" at bounding box center [316, 305] width 437 height 31
type textarea "x"
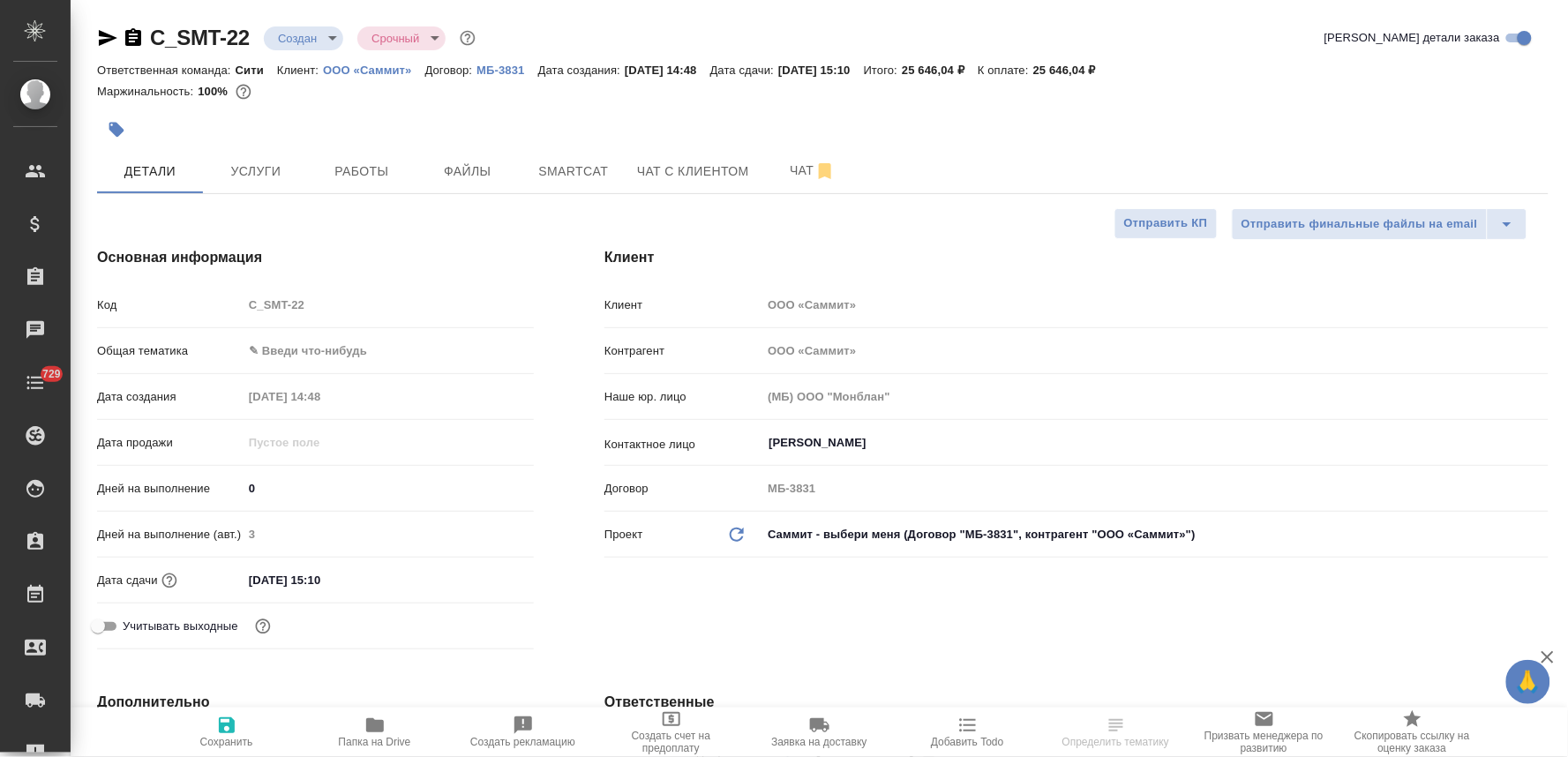
type textarea "x"
select select "RU"
type textarea "x"
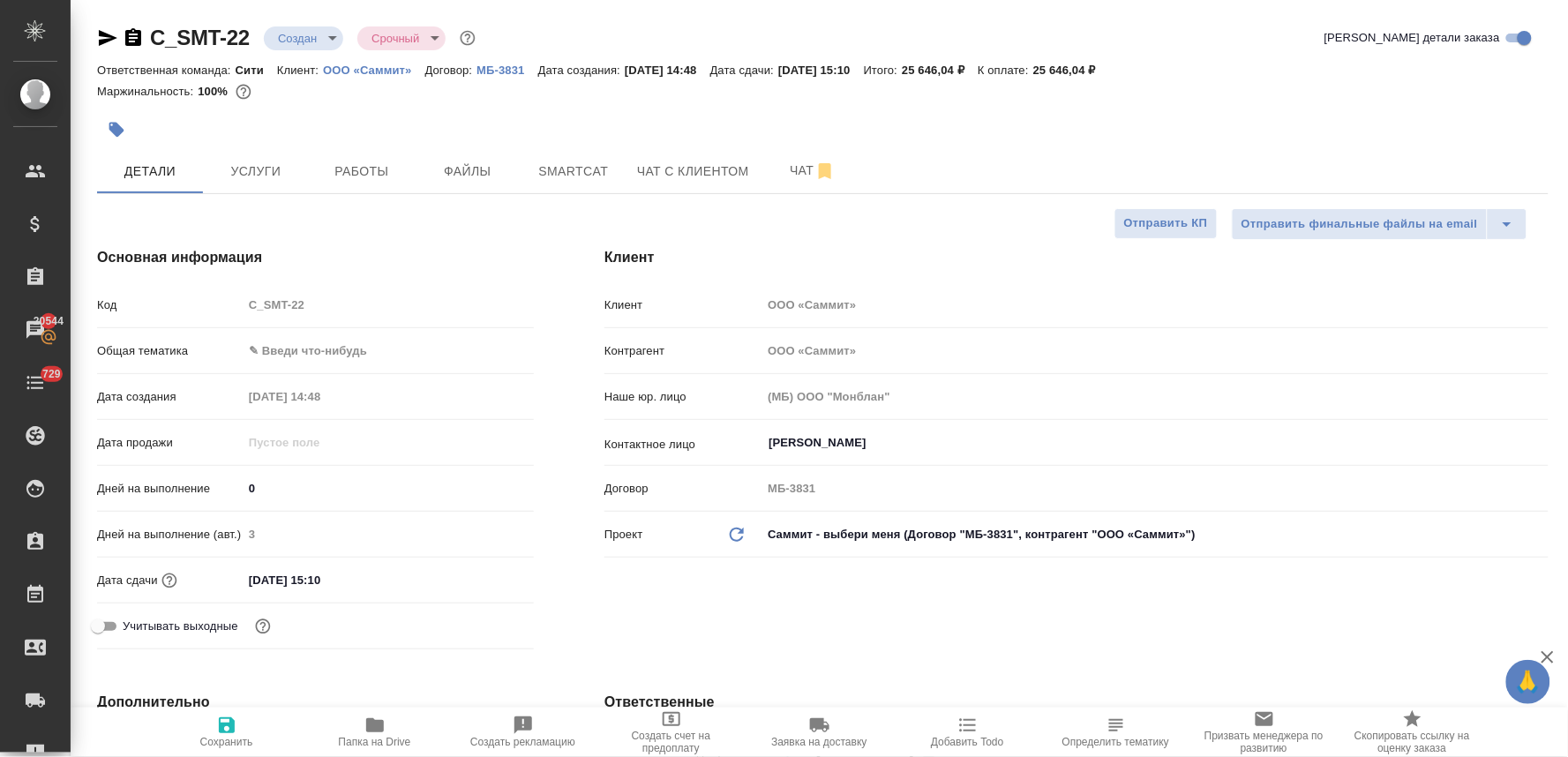
type textarea "x"
click at [249, 179] on span "Услуги" at bounding box center [256, 171] width 85 height 22
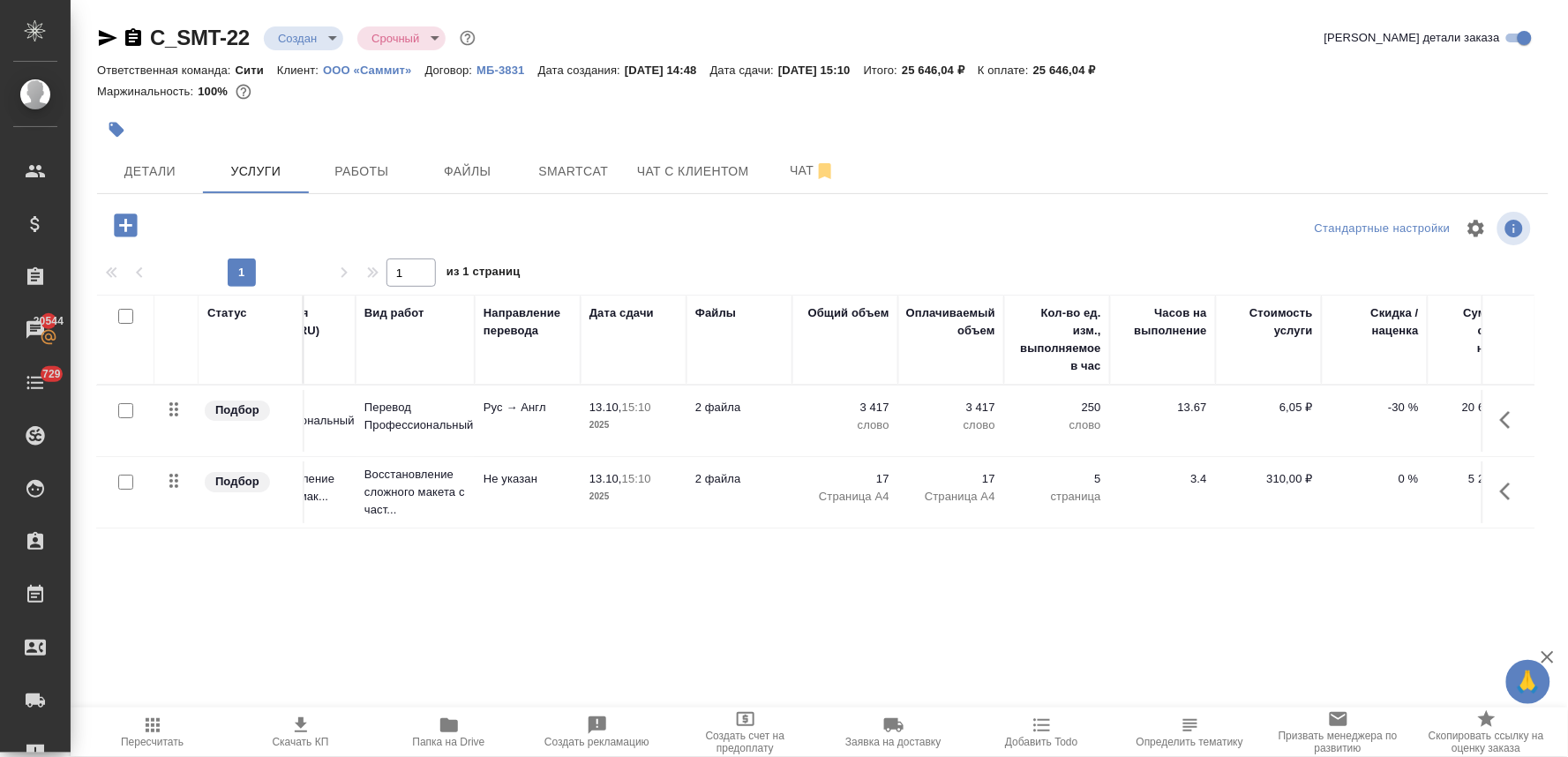
scroll to position [0, 224]
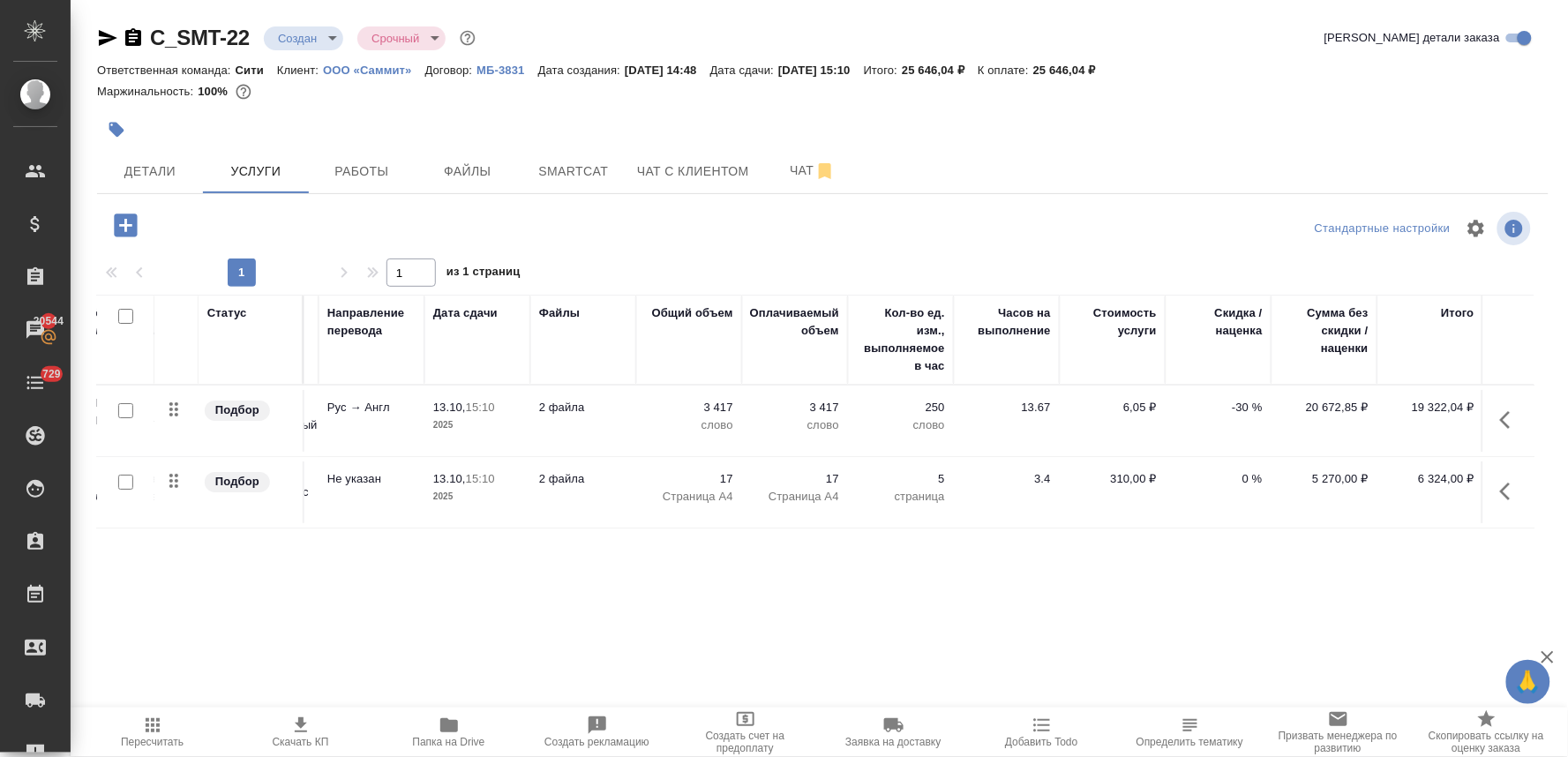
click at [1248, 407] on p "-30 %" at bounding box center [1218, 408] width 88 height 17
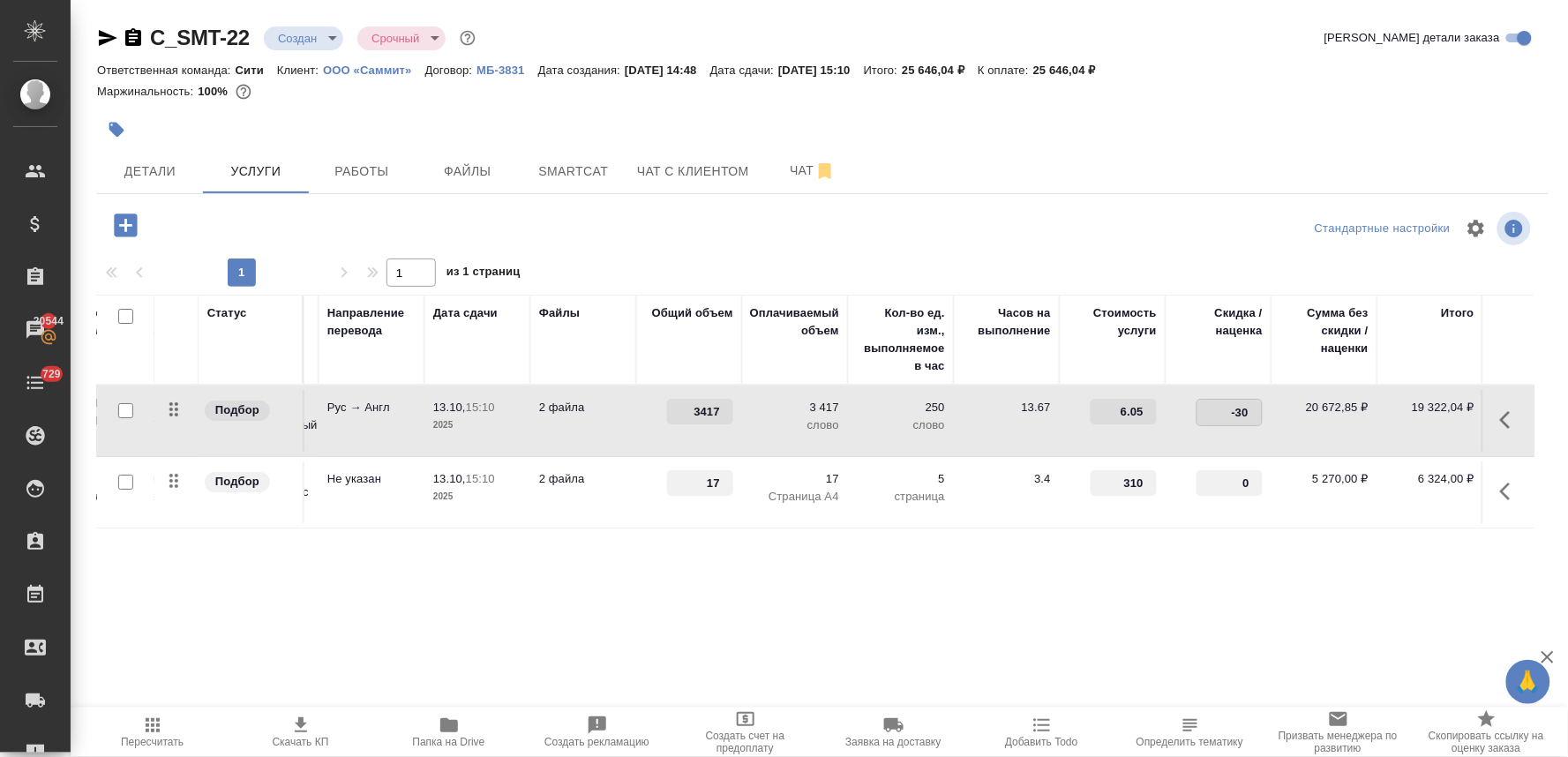
drag, startPoint x: 1212, startPoint y: 409, endPoint x: 1327, endPoint y: 400, distance: 115.4
click at [1326, 400] on tr "Подбор Перевод Профессиональный с ... Перевод Профессиональный Рус → Англ 13.10…" at bounding box center [704, 422] width 1664 height 72
type input "0"
click at [1202, 622] on div "Статус Услуга для клиента (RU) Вид работ Направление перевода Дата сдачи Файлы …" at bounding box center [816, 484] width 1438 height 380
click at [267, 221] on span "Сохранить и пересчитать" at bounding box center [251, 224] width 153 height 20
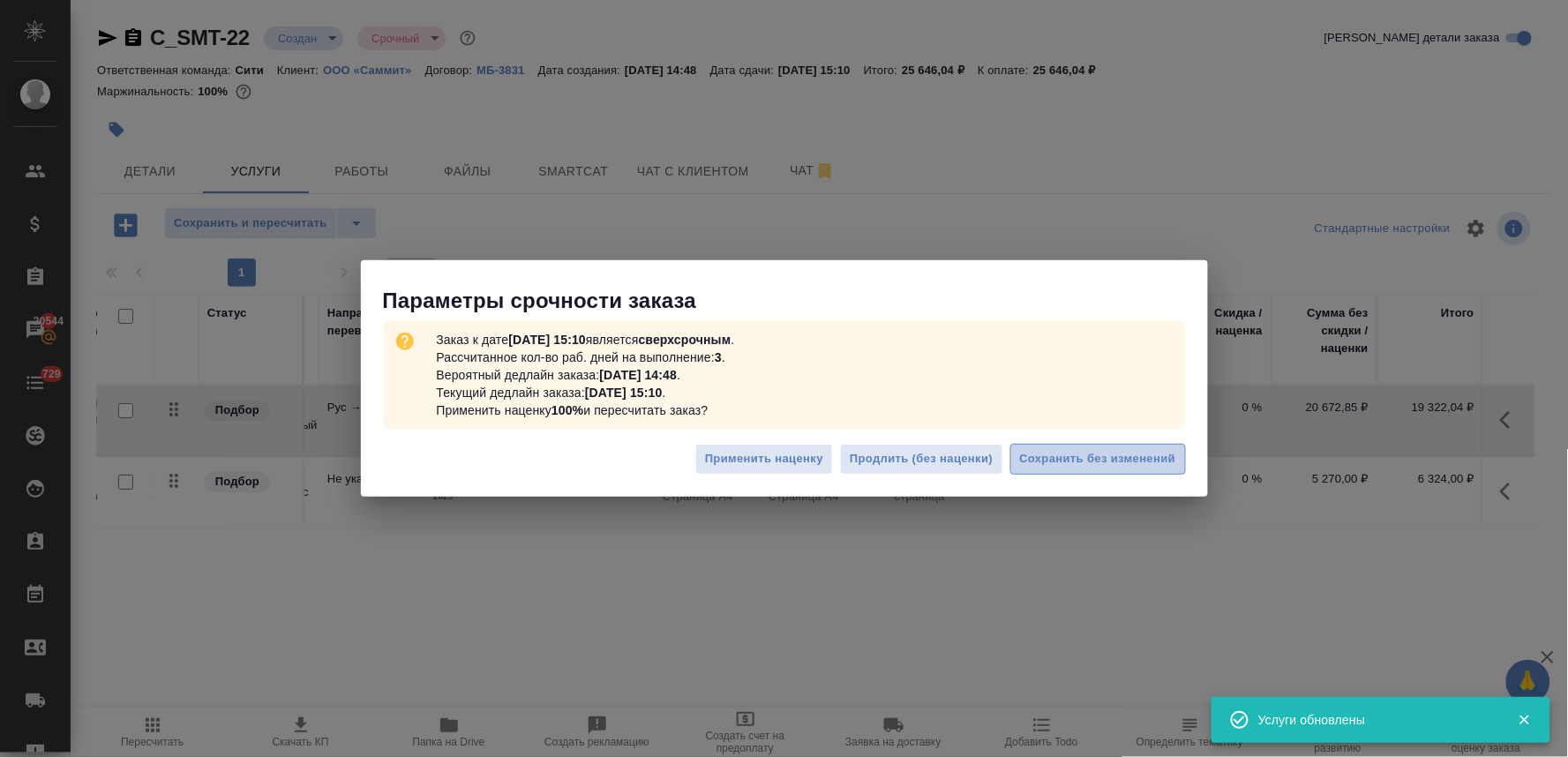
click at [1142, 464] on span "Сохранить без изменений" at bounding box center [1098, 459] width 156 height 20
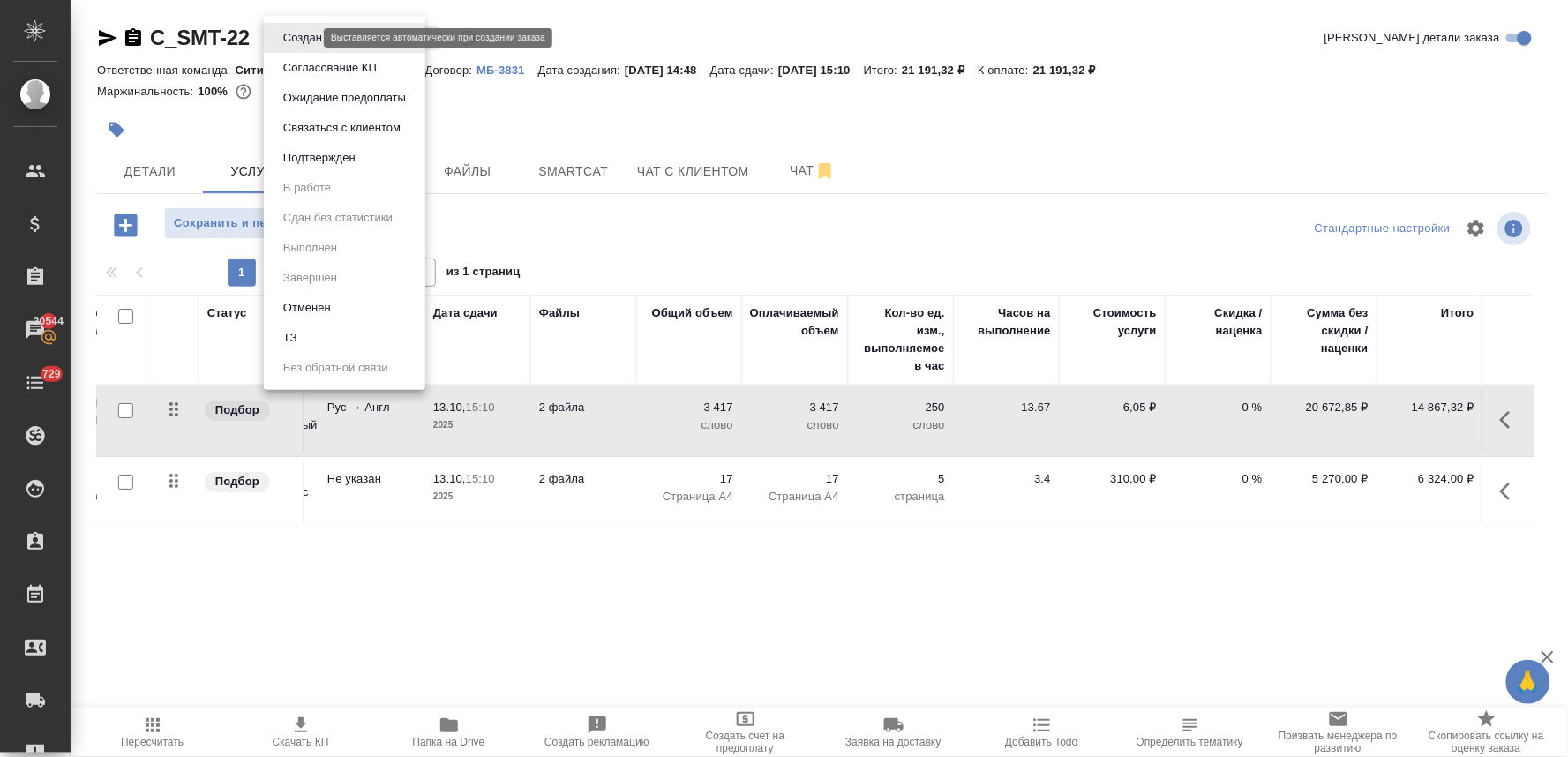
click at [277, 36] on body "🙏 .cls-1 fill:#fff; AWATERA Lyamina Nadezhda Клиенты Спецификации Заказы 20544 …" at bounding box center [784, 378] width 1568 height 757
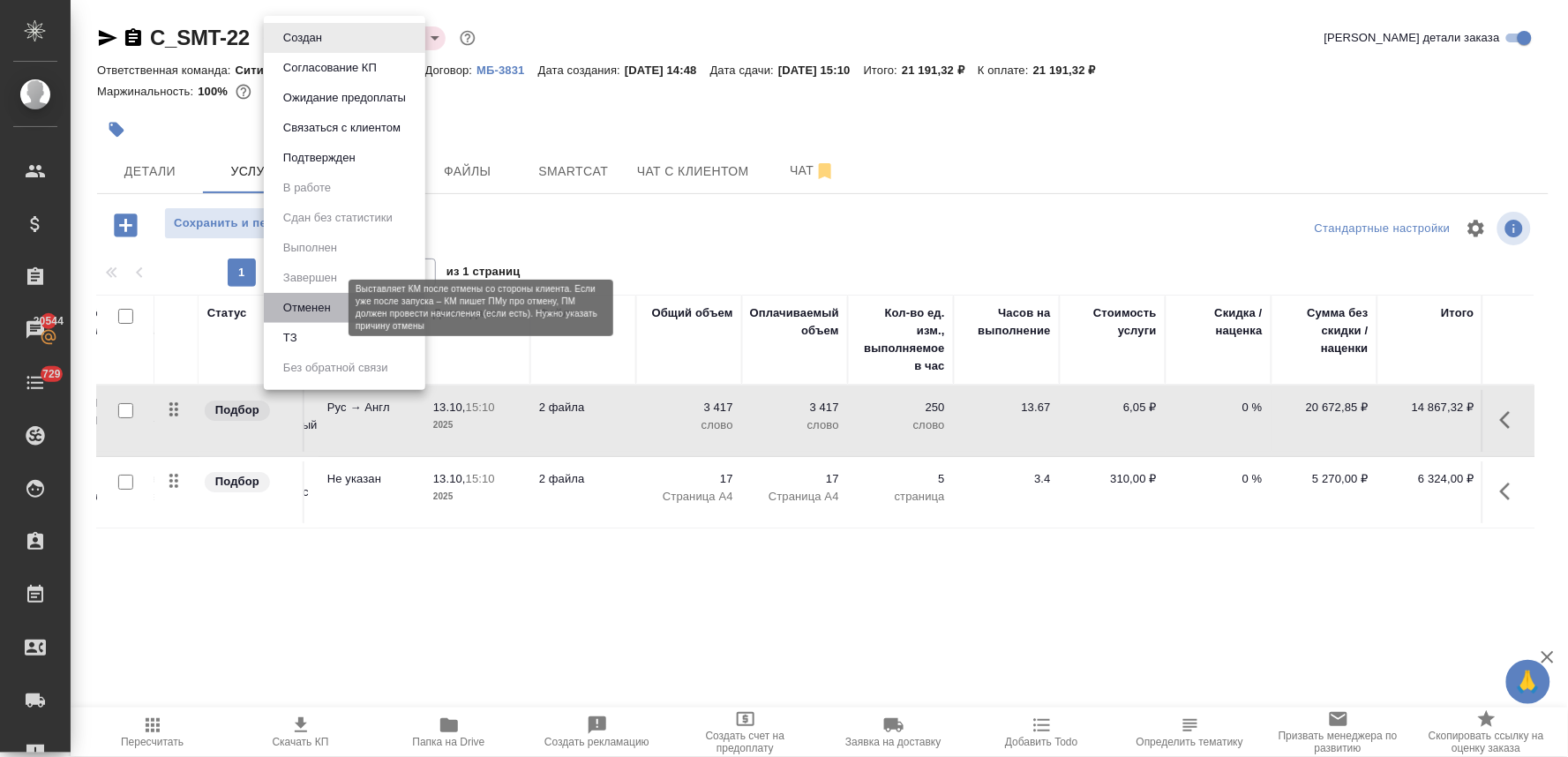
click at [294, 298] on button "Отменен" at bounding box center [307, 308] width 58 height 19
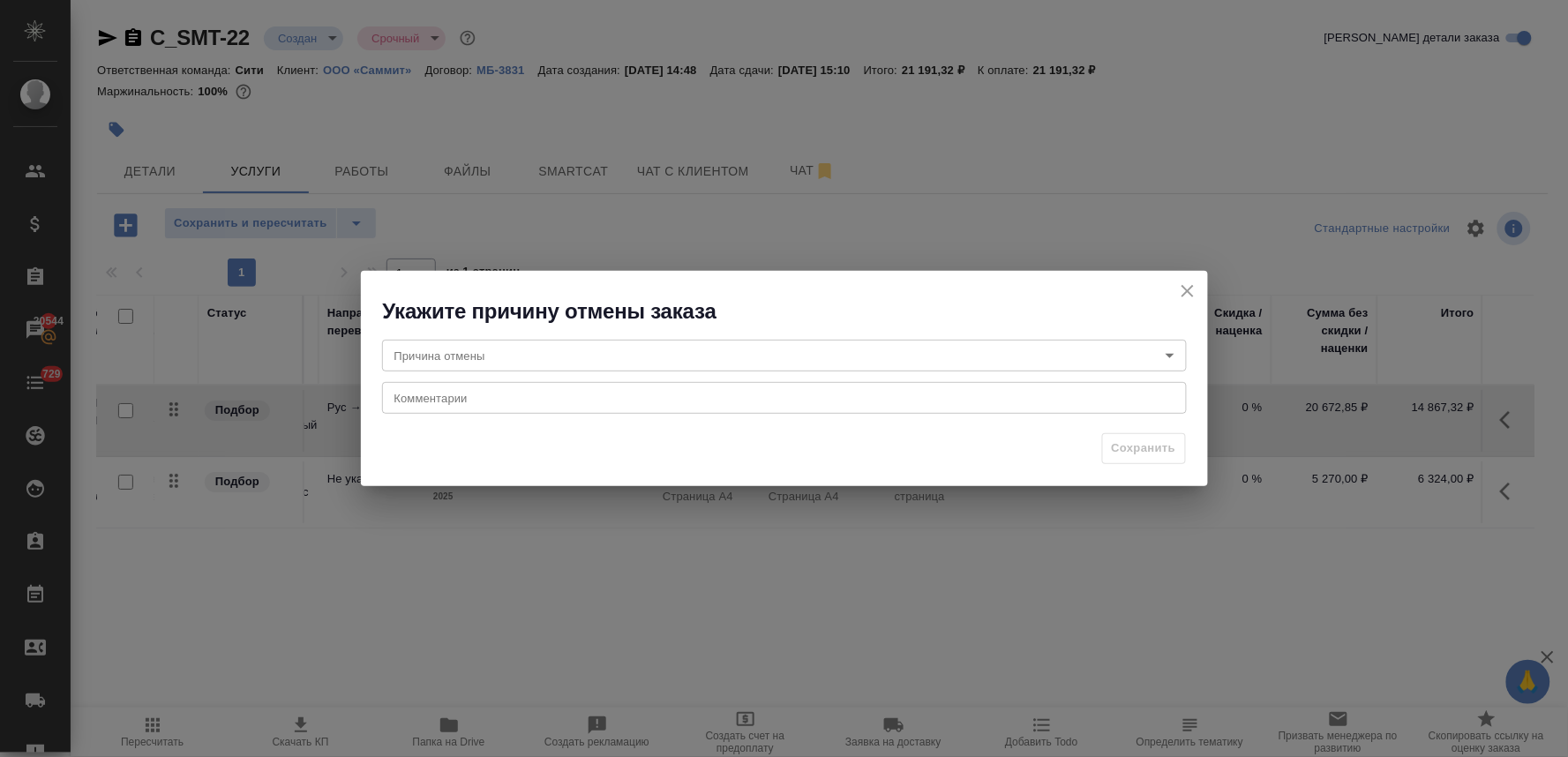
click at [838, 350] on body "🙏 .cls-1 fill:#fff; AWATERA Lyamina Nadezhda Клиенты Спецификации Заказы 20544 …" at bounding box center [784, 378] width 1568 height 757
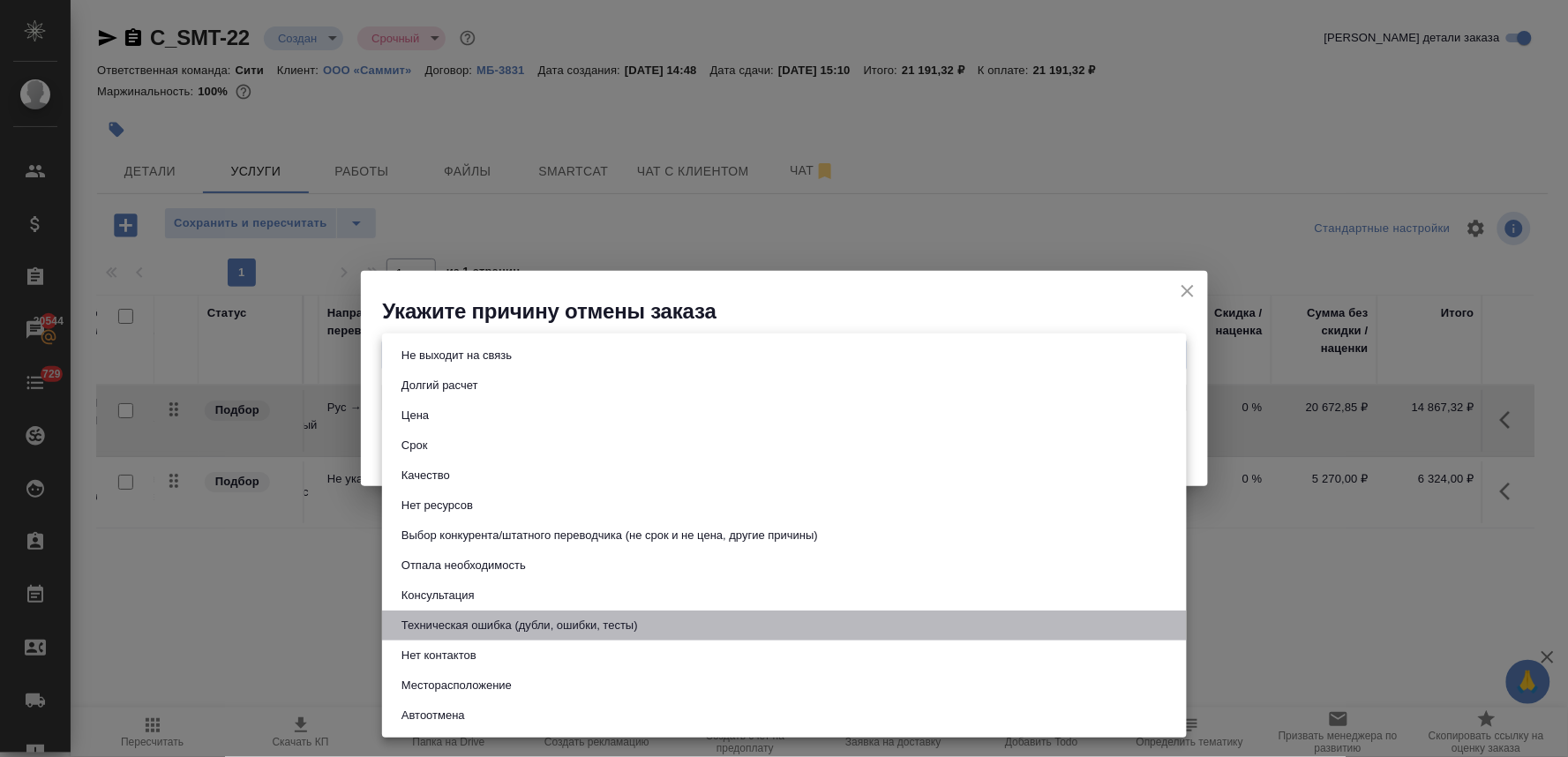
click at [665, 629] on li "Техническая ошибка (дубли, ошибки, тесты)" at bounding box center [784, 626] width 805 height 30
type input "technicalError"
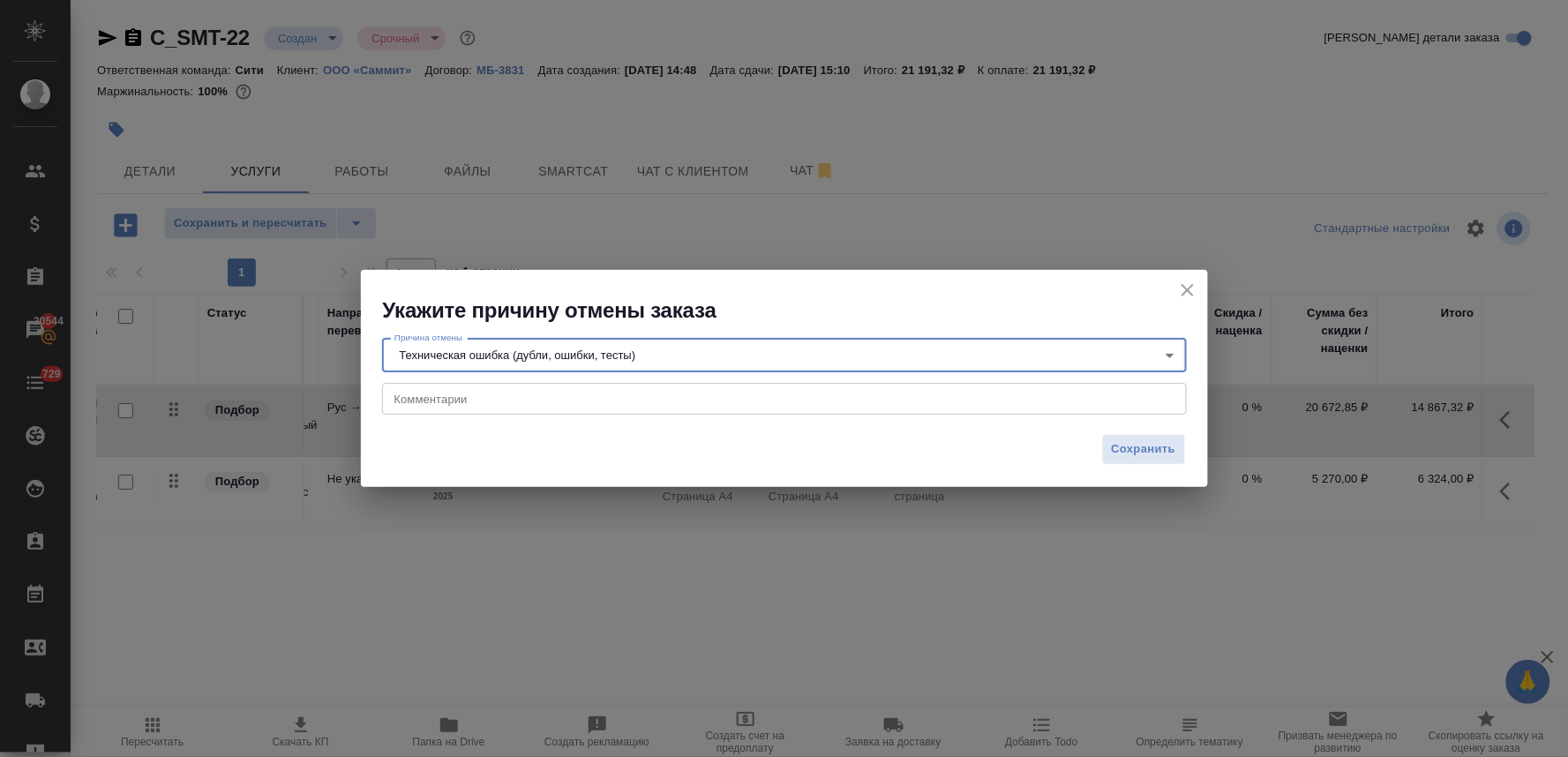
click at [577, 394] on textarea at bounding box center [784, 399] width 780 height 14
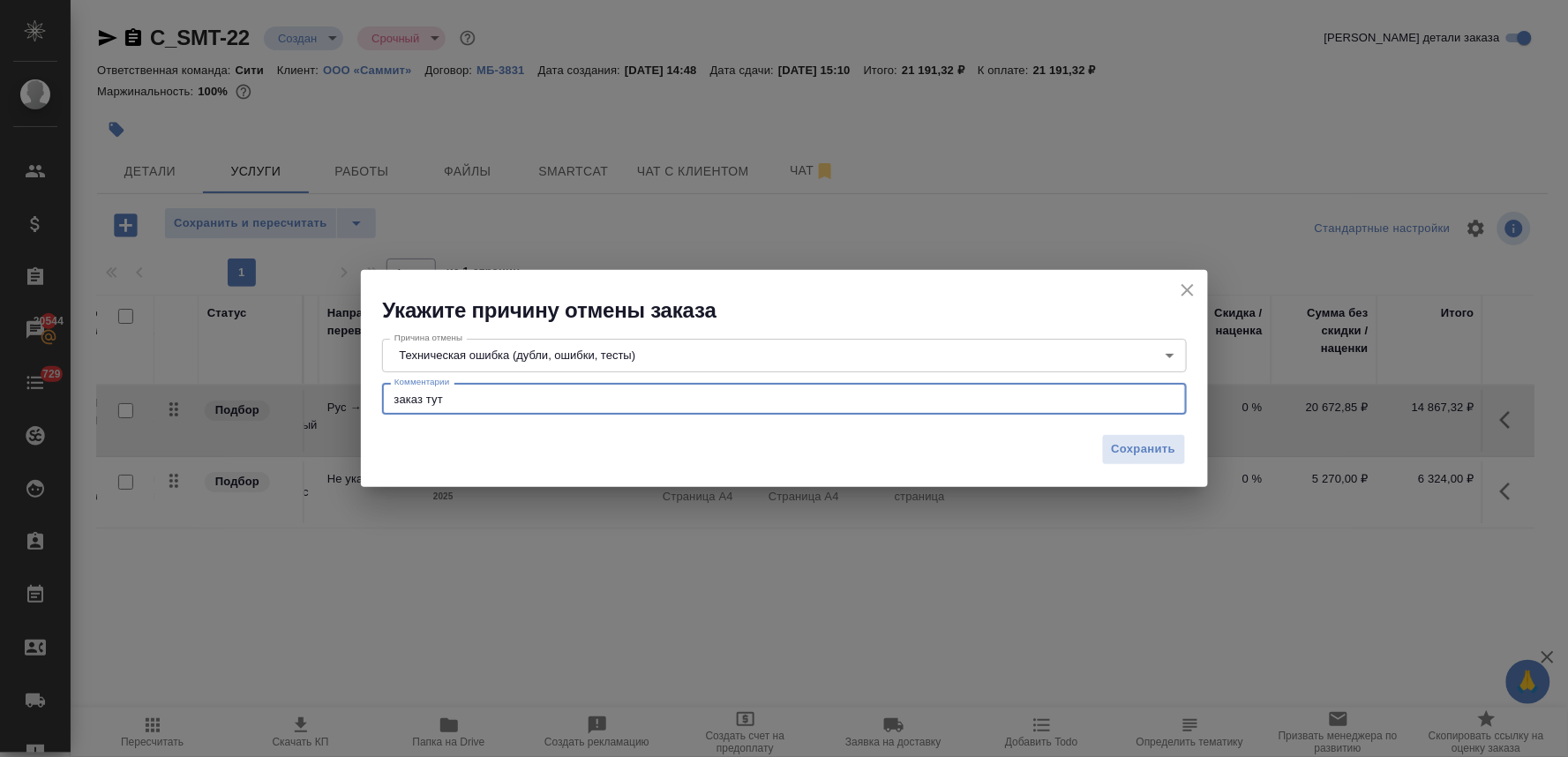
paste textarea "C_KAT-26"
type textarea "заказ тут C_KAT-26, заказ был создан только для расчета, т.к. в клиенте (Катюша…"
click at [1119, 444] on span "Сохранить" at bounding box center [1144, 449] width 64 height 20
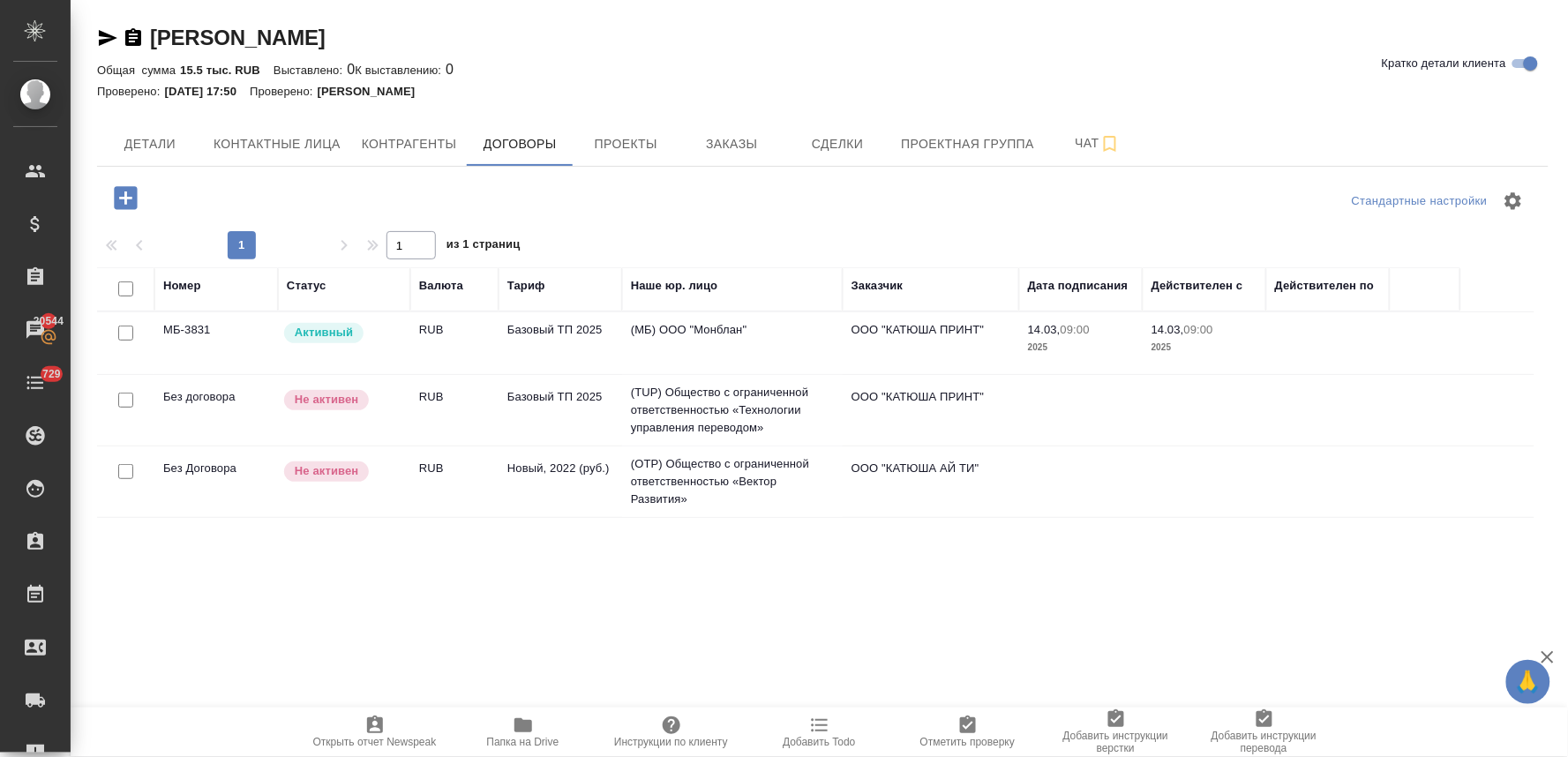
click at [666, 331] on td "(МБ) ООО "Монблан"" at bounding box center [732, 344] width 221 height 62
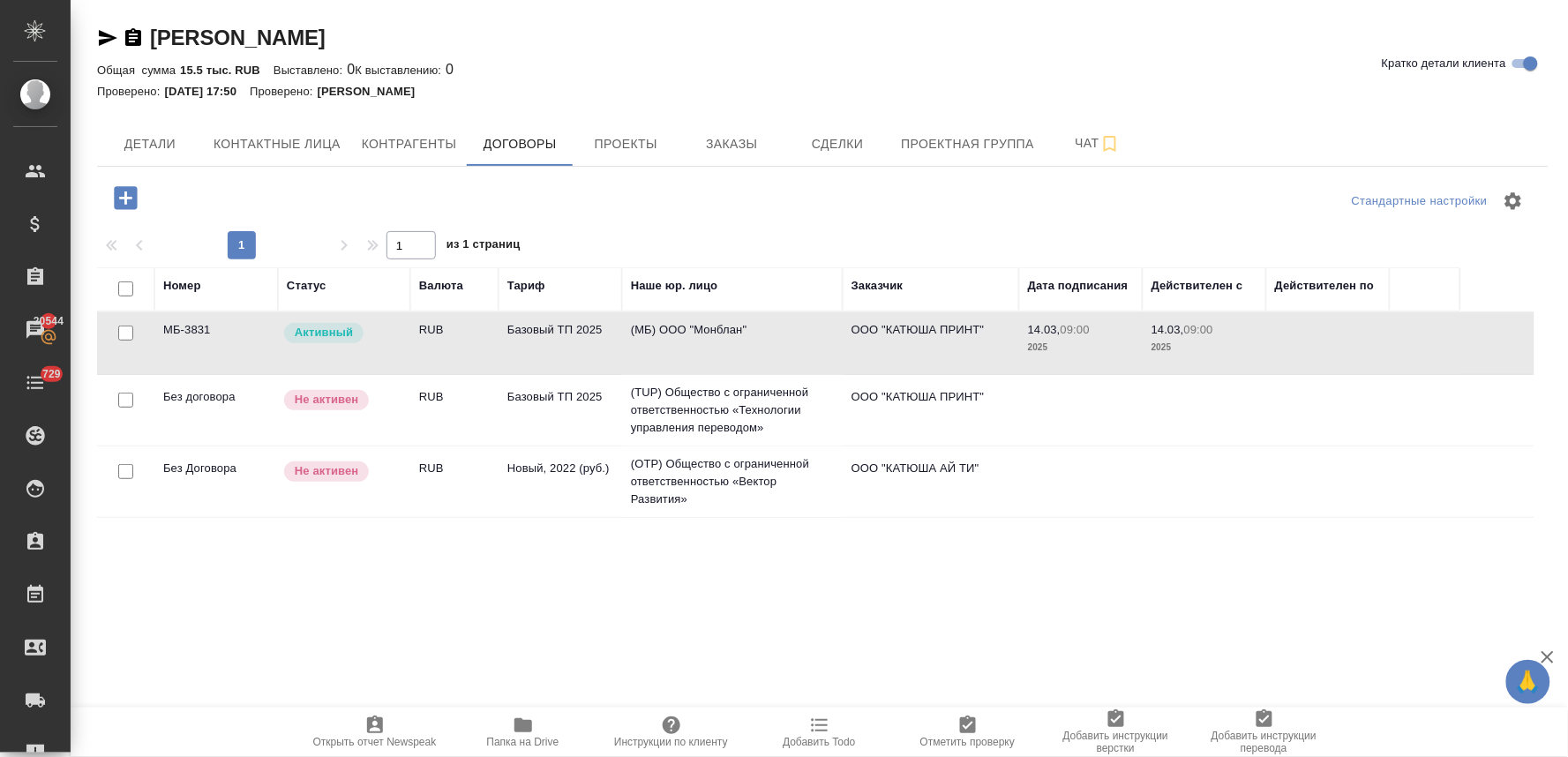
click at [666, 331] on td "(МБ) ООО "Монблан"" at bounding box center [732, 344] width 221 height 62
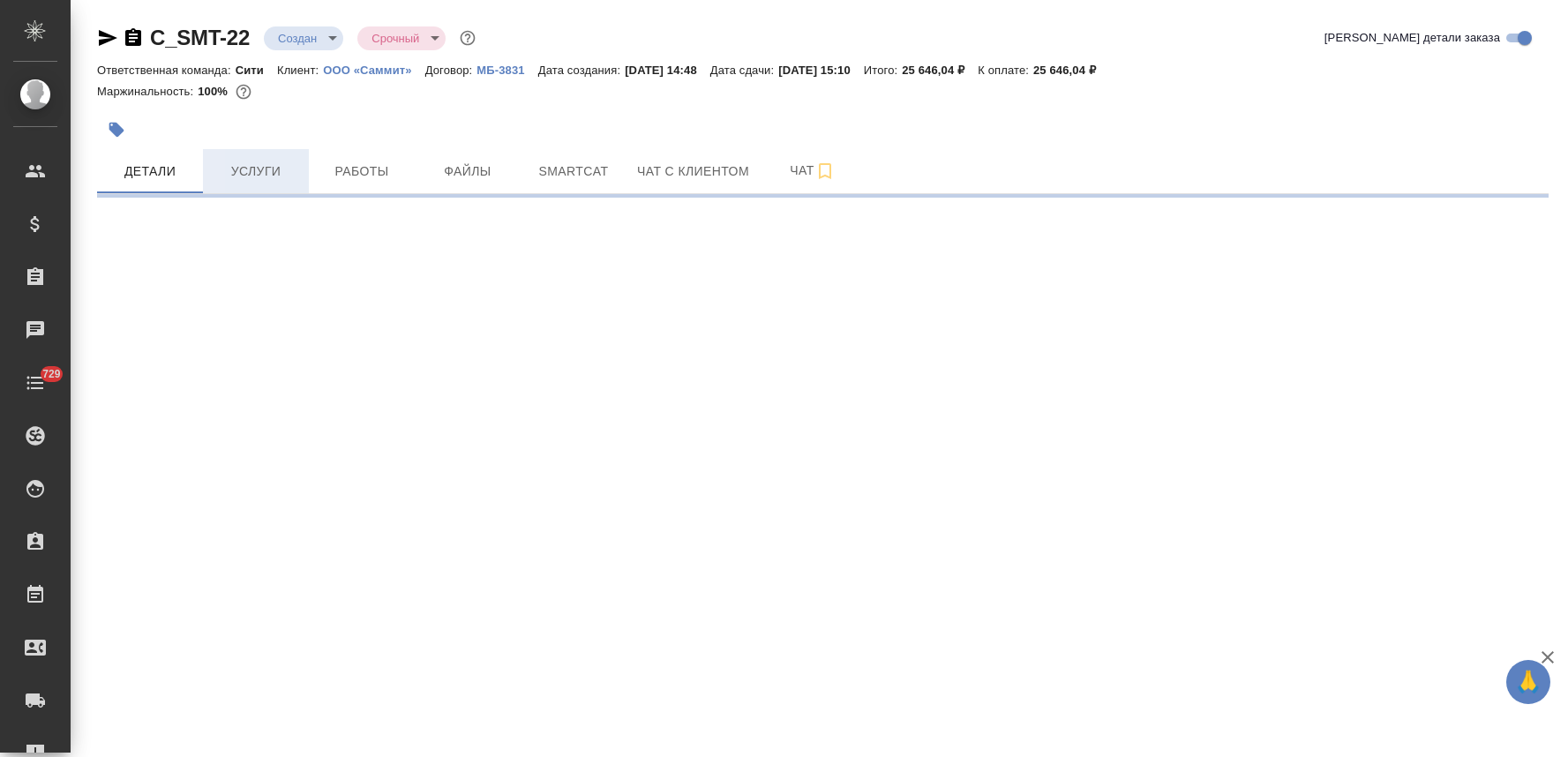
click at [256, 160] on span "Услуги" at bounding box center [256, 171] width 85 height 22
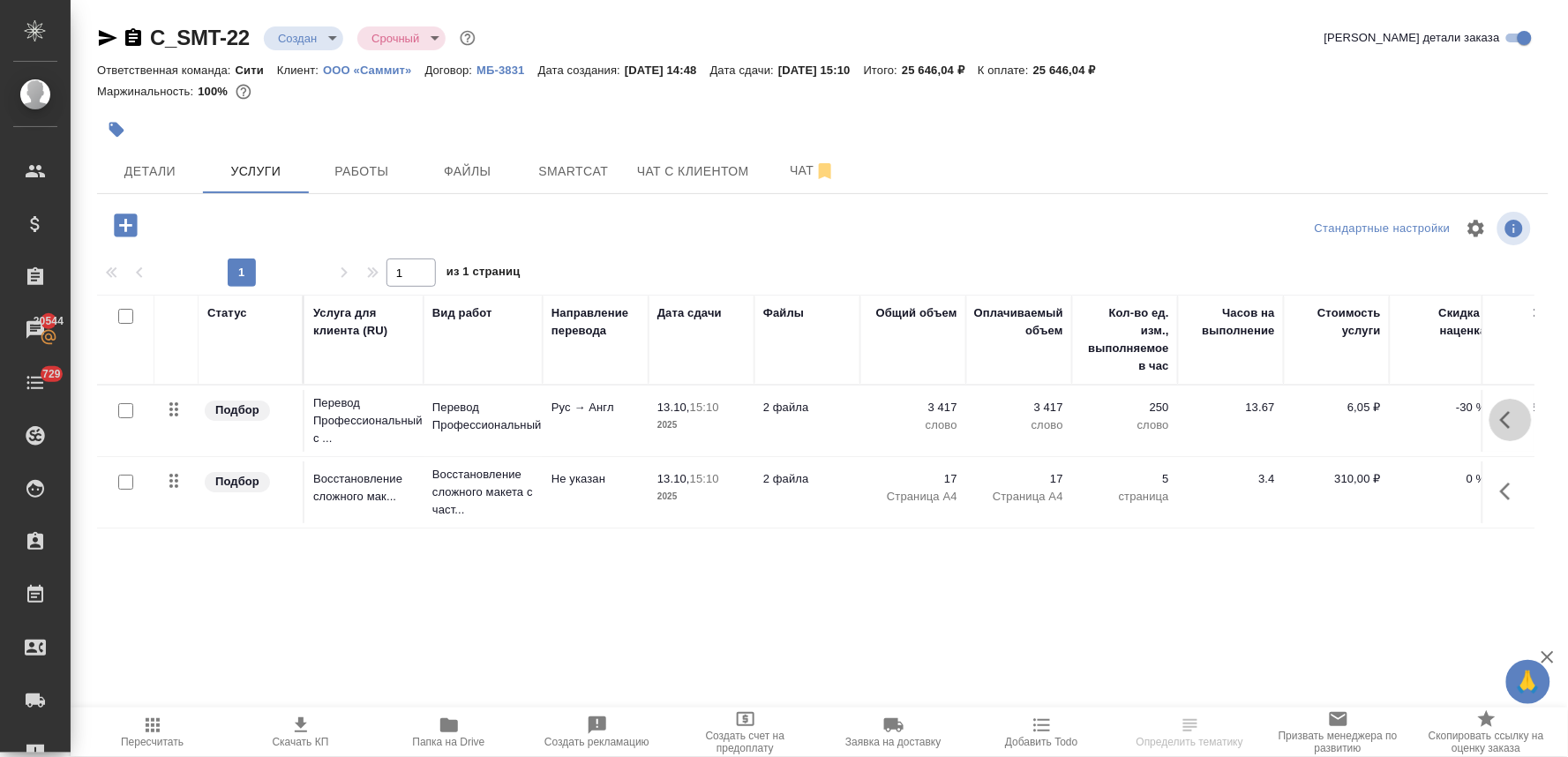
click at [1505, 433] on button "button" at bounding box center [1512, 421] width 43 height 43
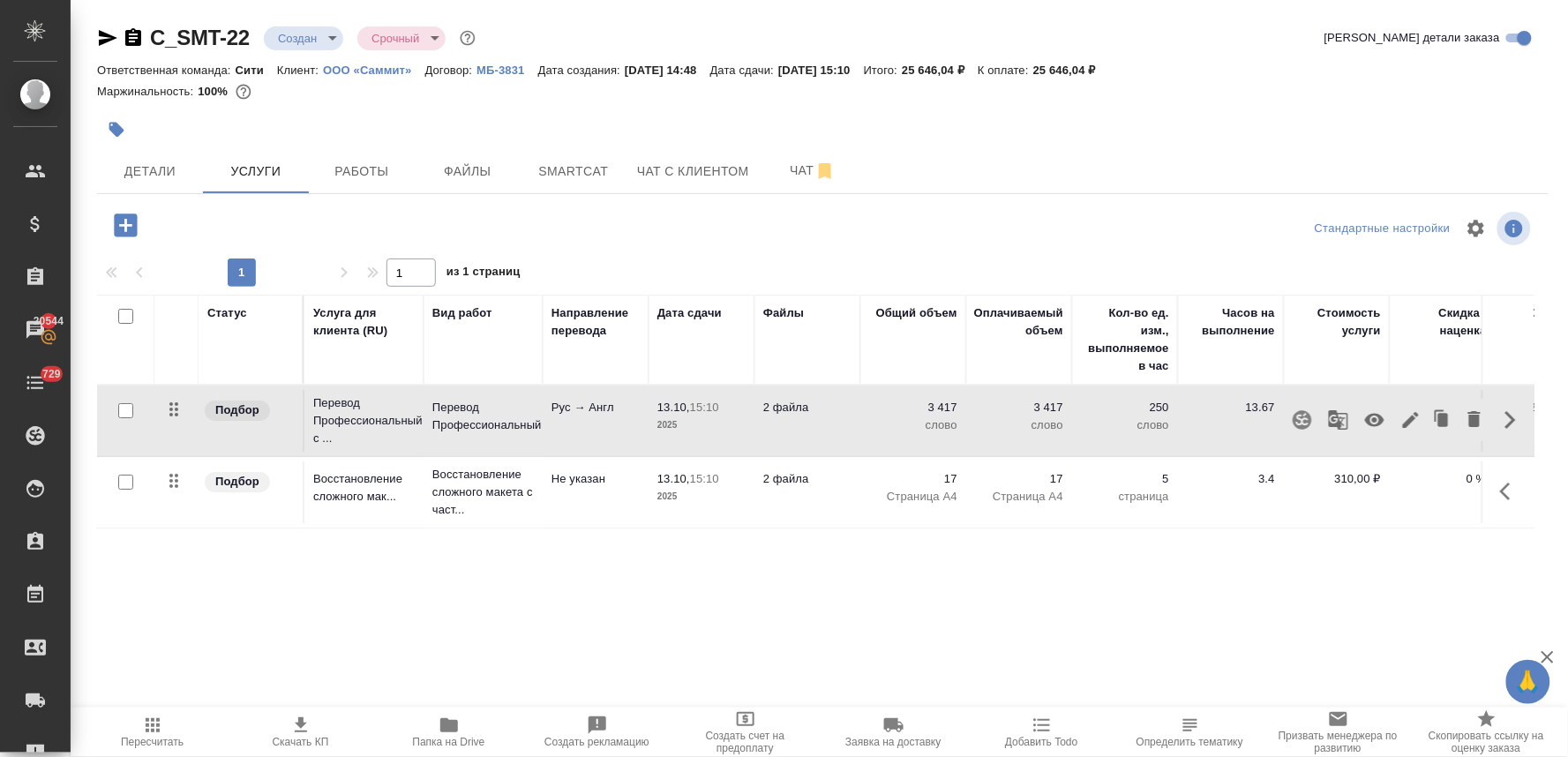
click at [1409, 425] on icon "button" at bounding box center [1412, 420] width 16 height 16
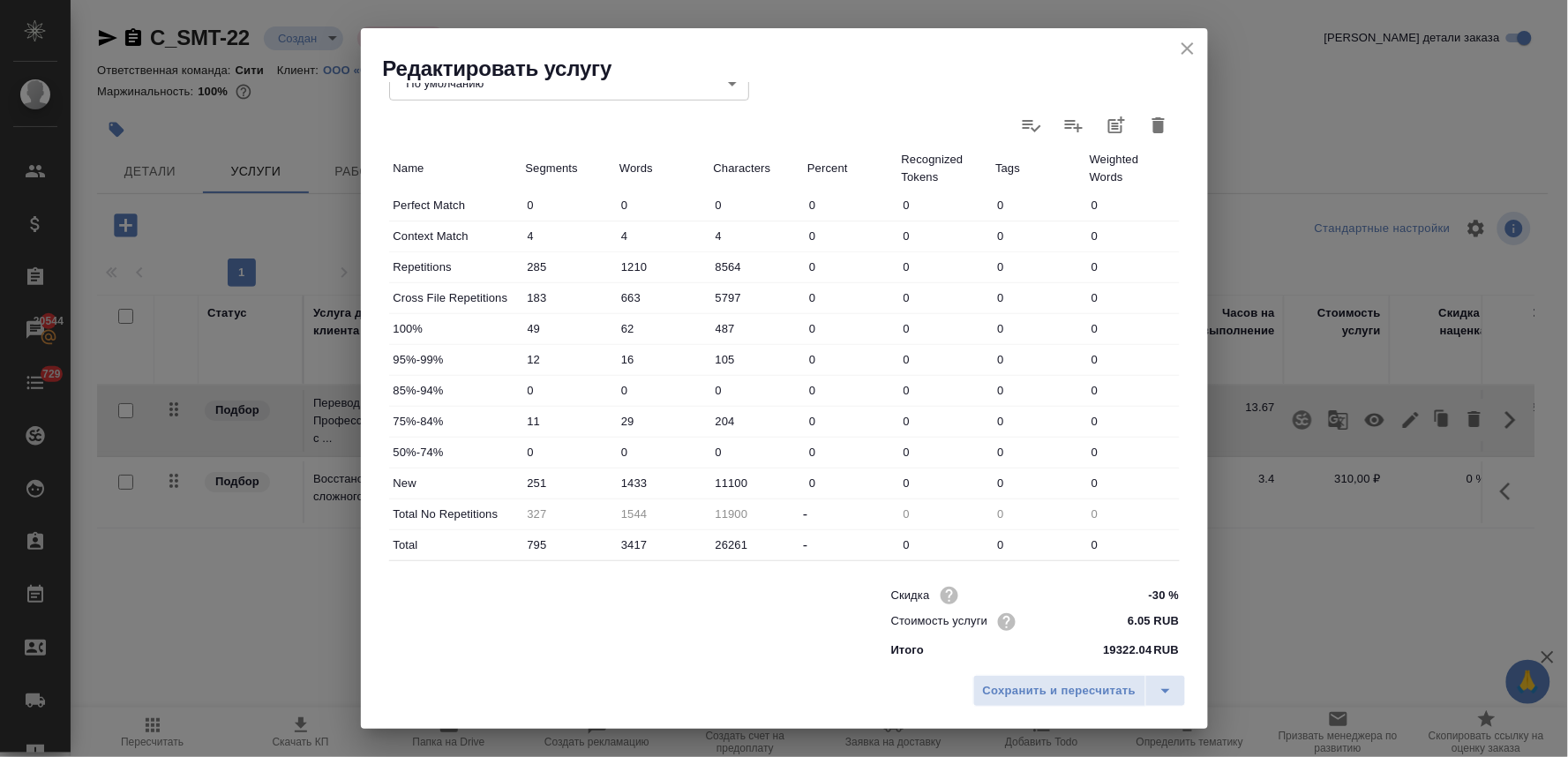
scroll to position [446, 0]
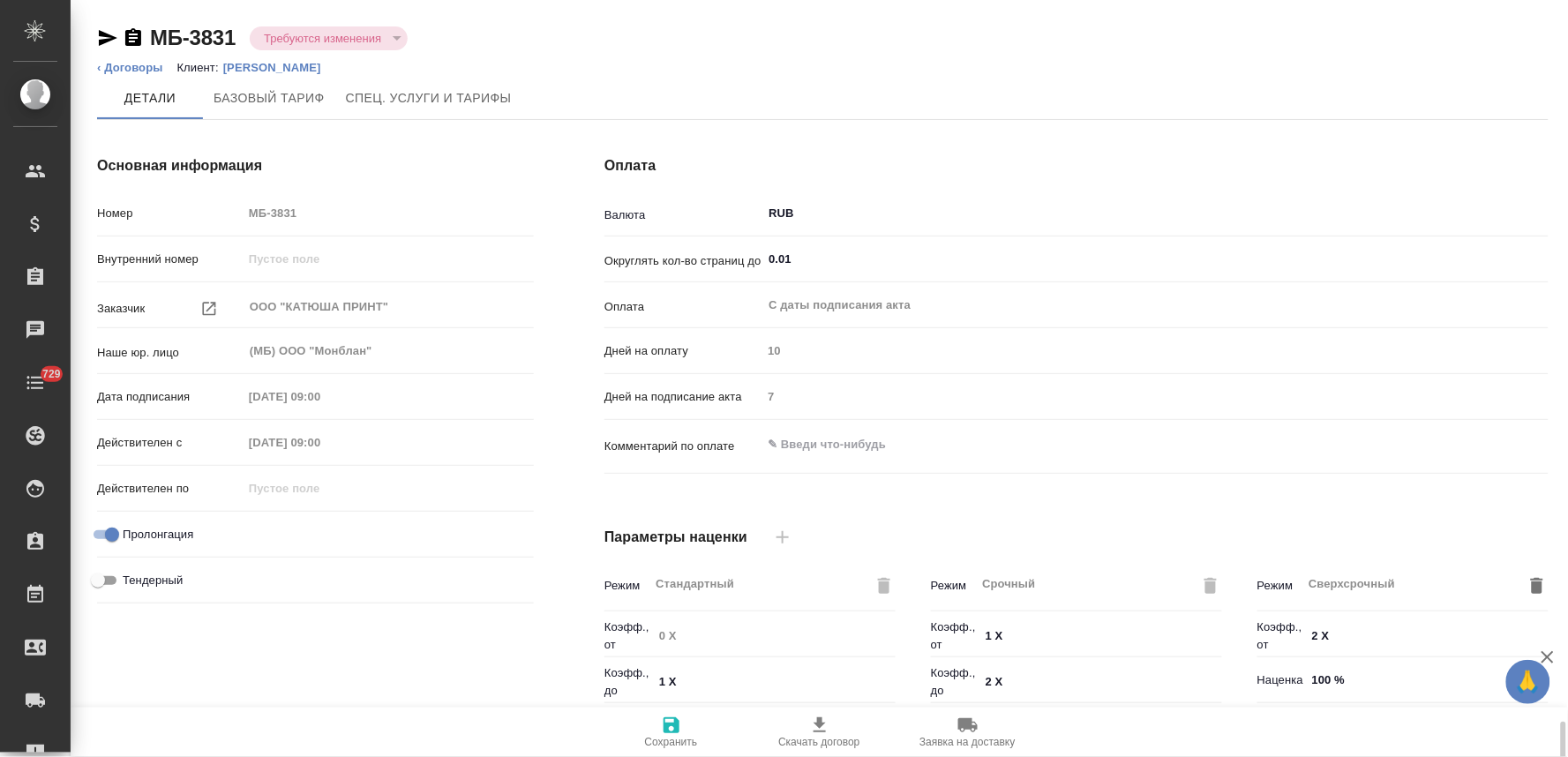
scroll to position [442, 0]
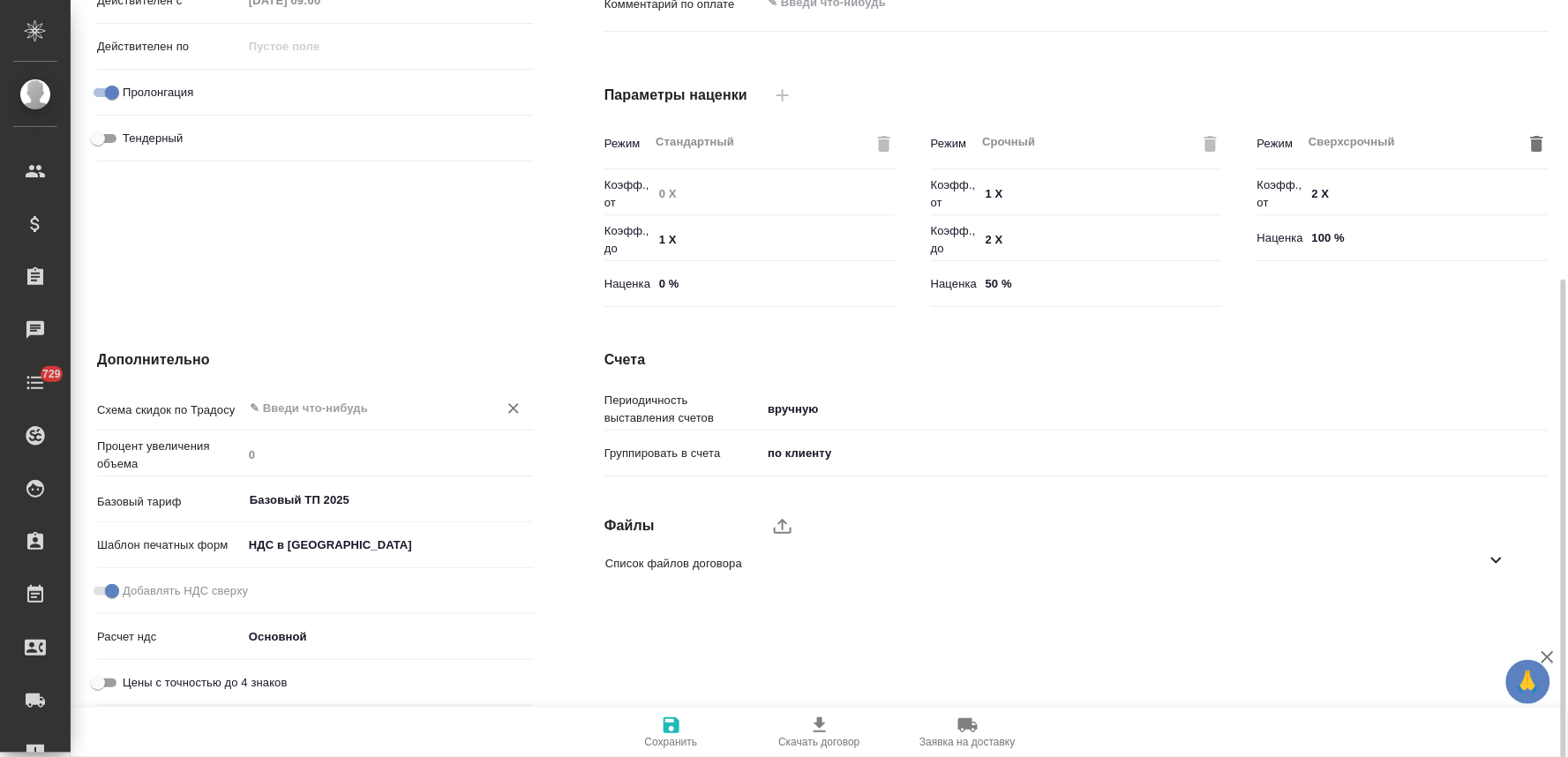
click at [324, 408] on input "text" at bounding box center [358, 408] width 222 height 21
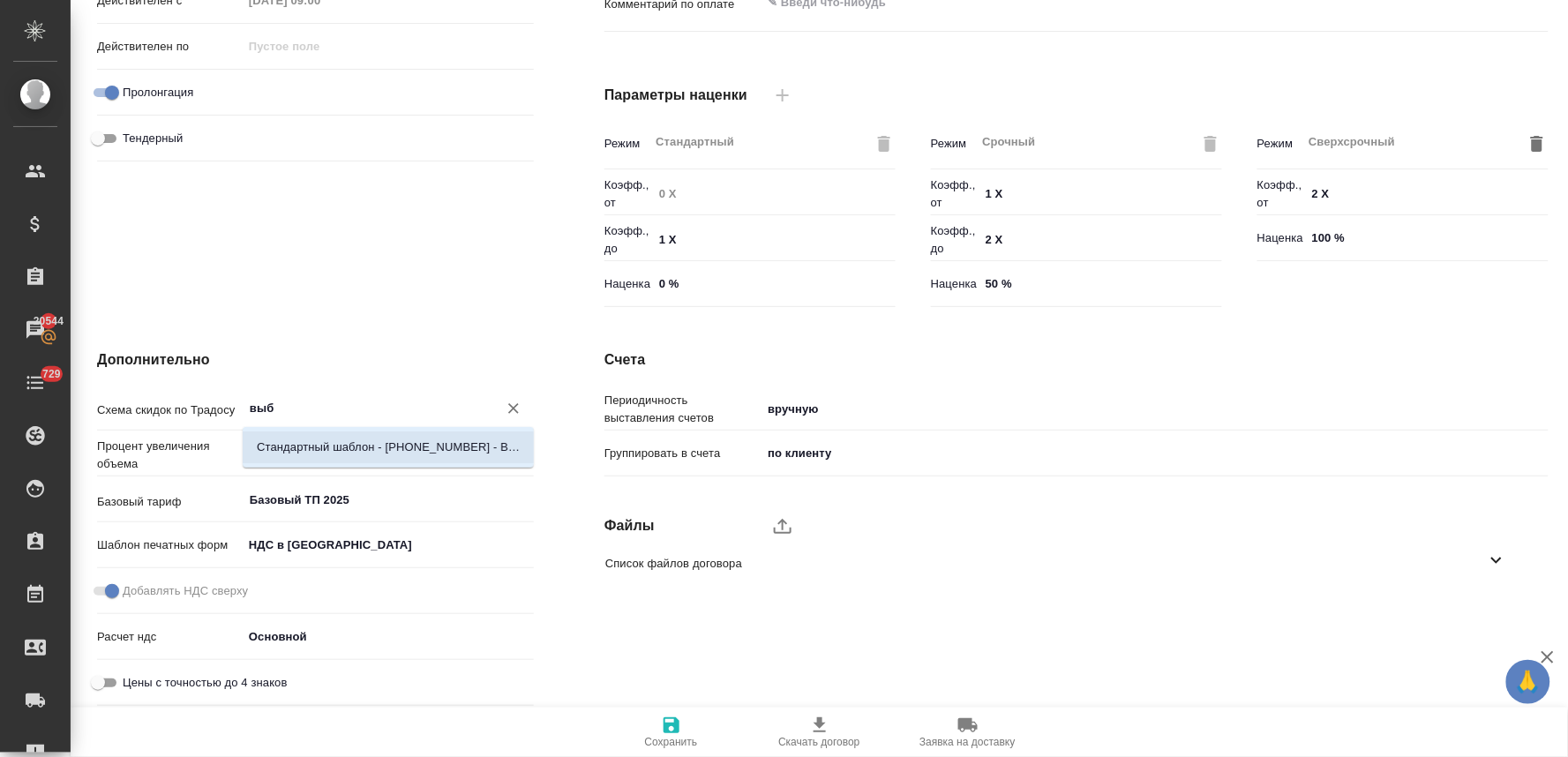
click at [335, 433] on li "Стандартный шаблон - [PHONE_NUMBER] - ВЫБЕРИ МЕНЯ!" at bounding box center [389, 447] width 291 height 32
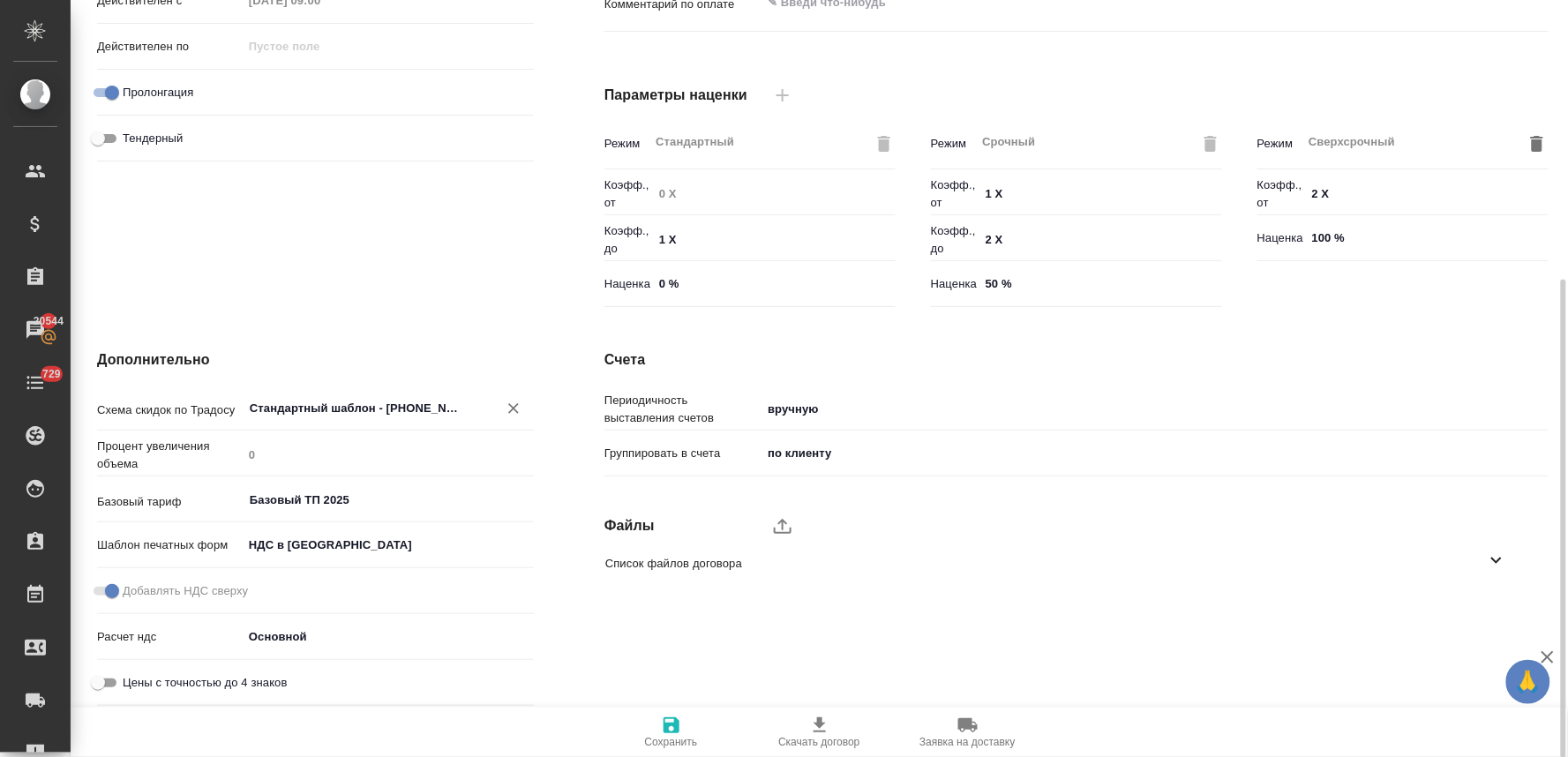
type input "Стандартный шаблон - [PHONE_NUMBER] - ВЫБЕРИ МЕНЯ!"
click at [672, 729] on icon "button" at bounding box center [671, 726] width 21 height 21
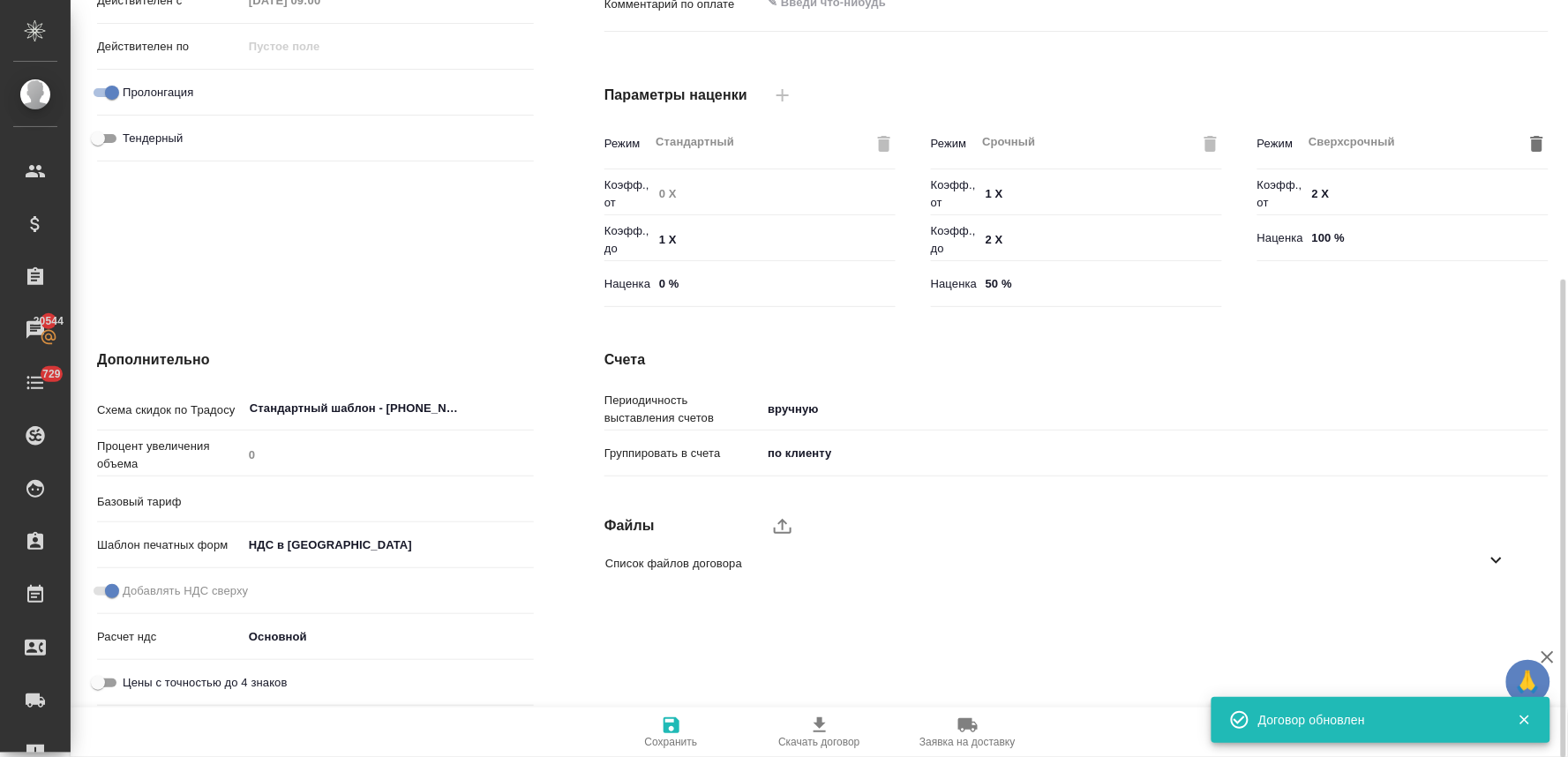
type input "Базовый ТП 2025"
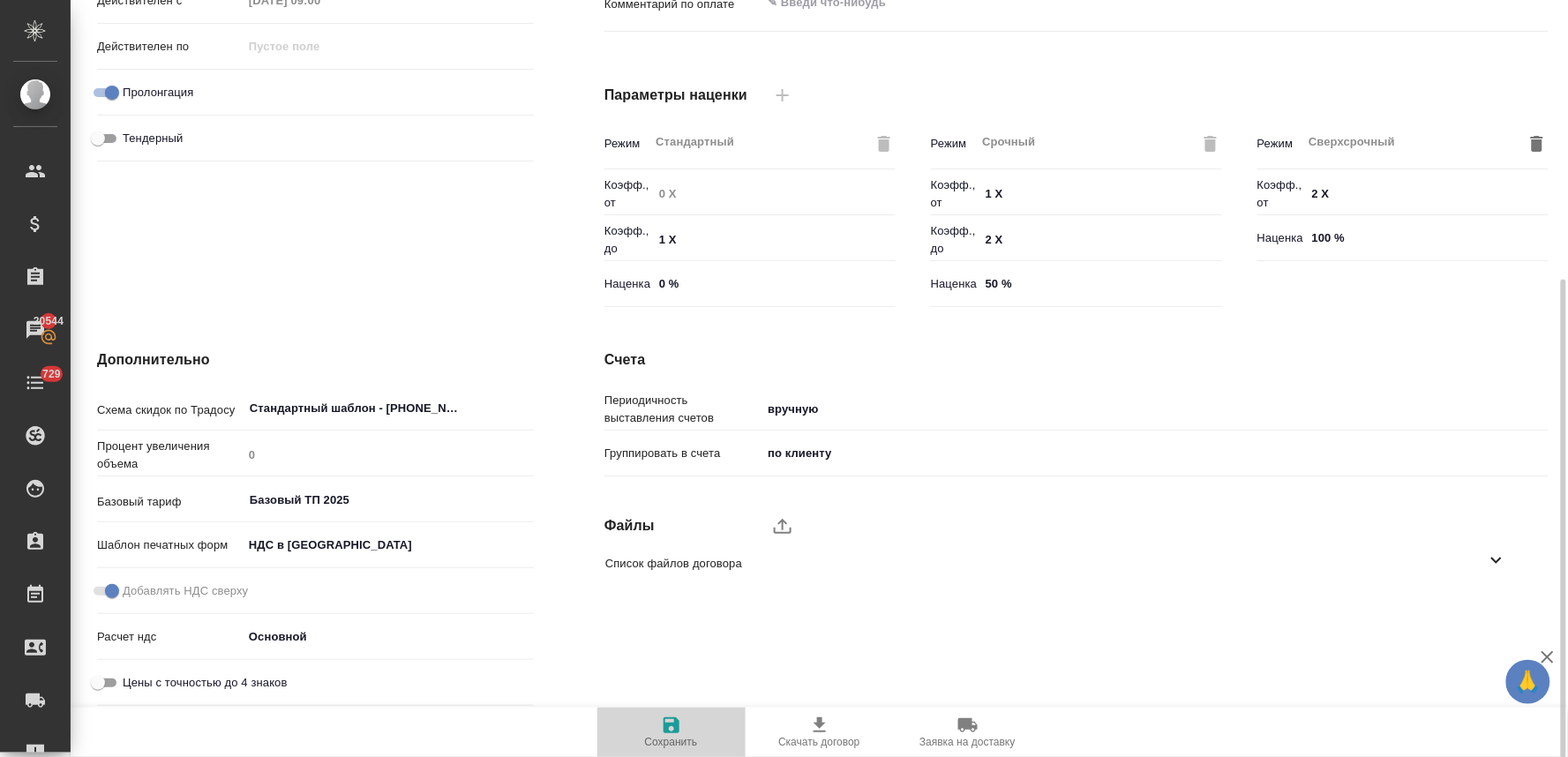
click at [678, 734] on icon "button" at bounding box center [671, 726] width 16 height 16
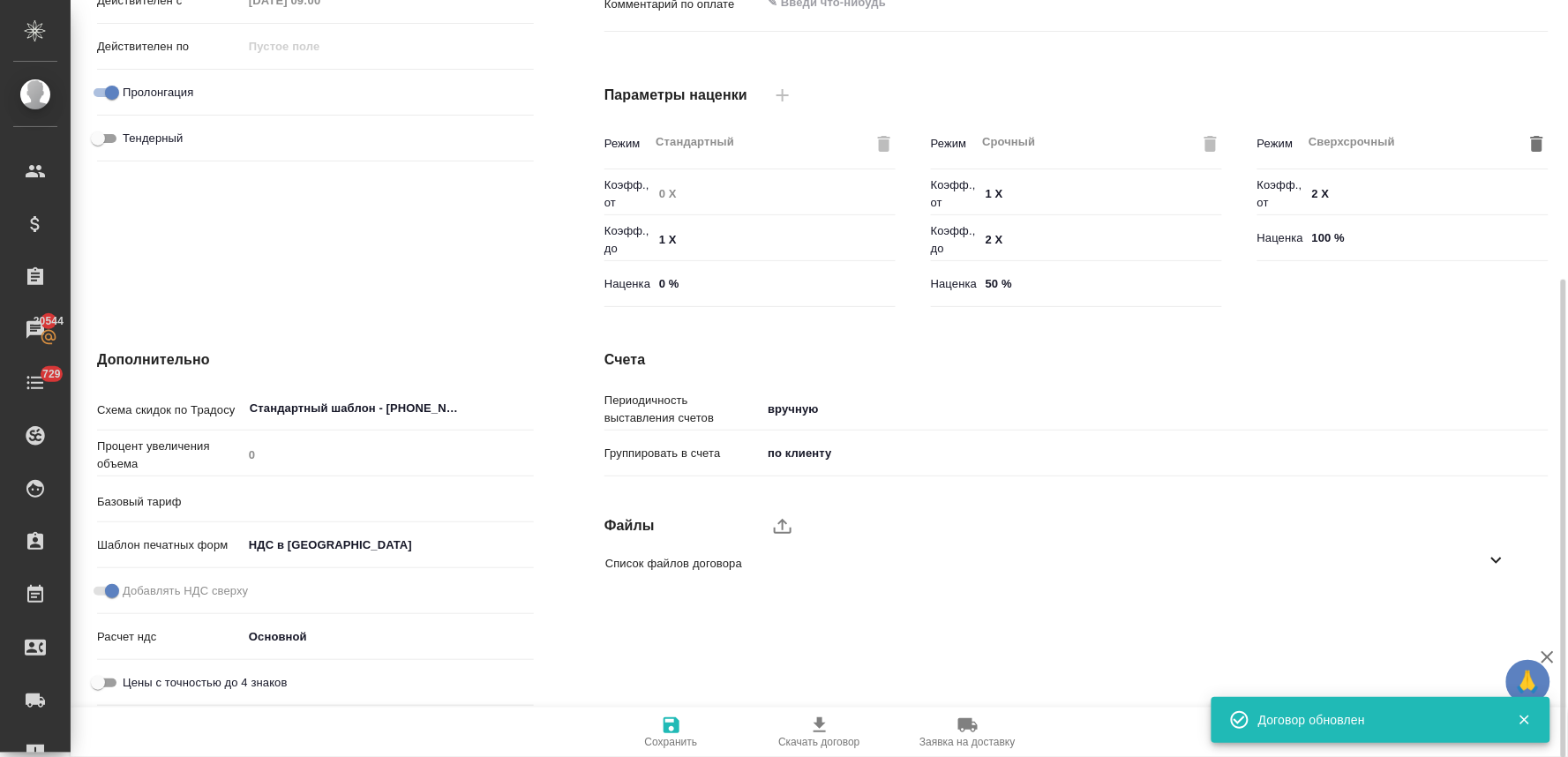
type input "Базовый ТП 2025"
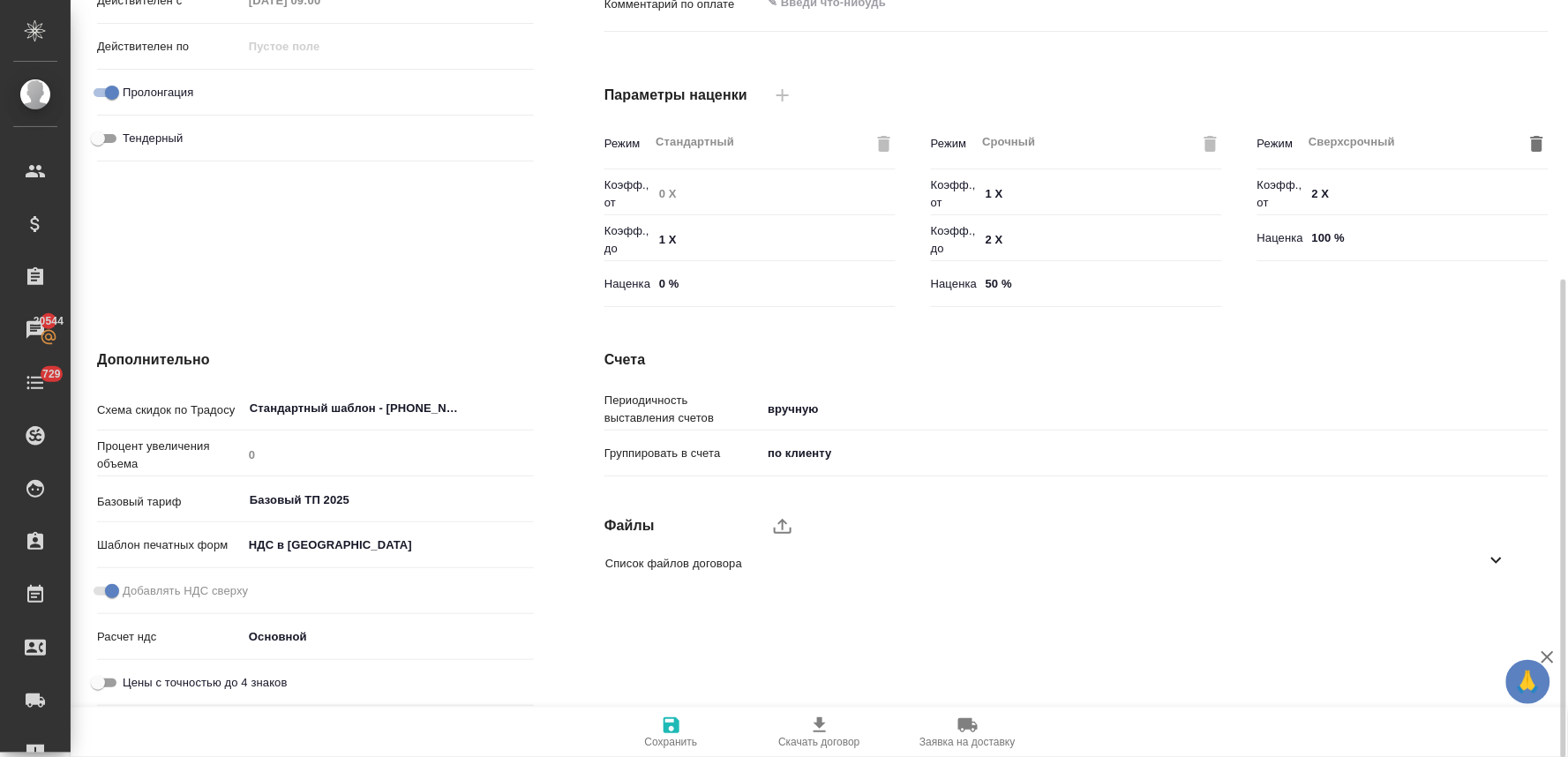
scroll to position [0, 0]
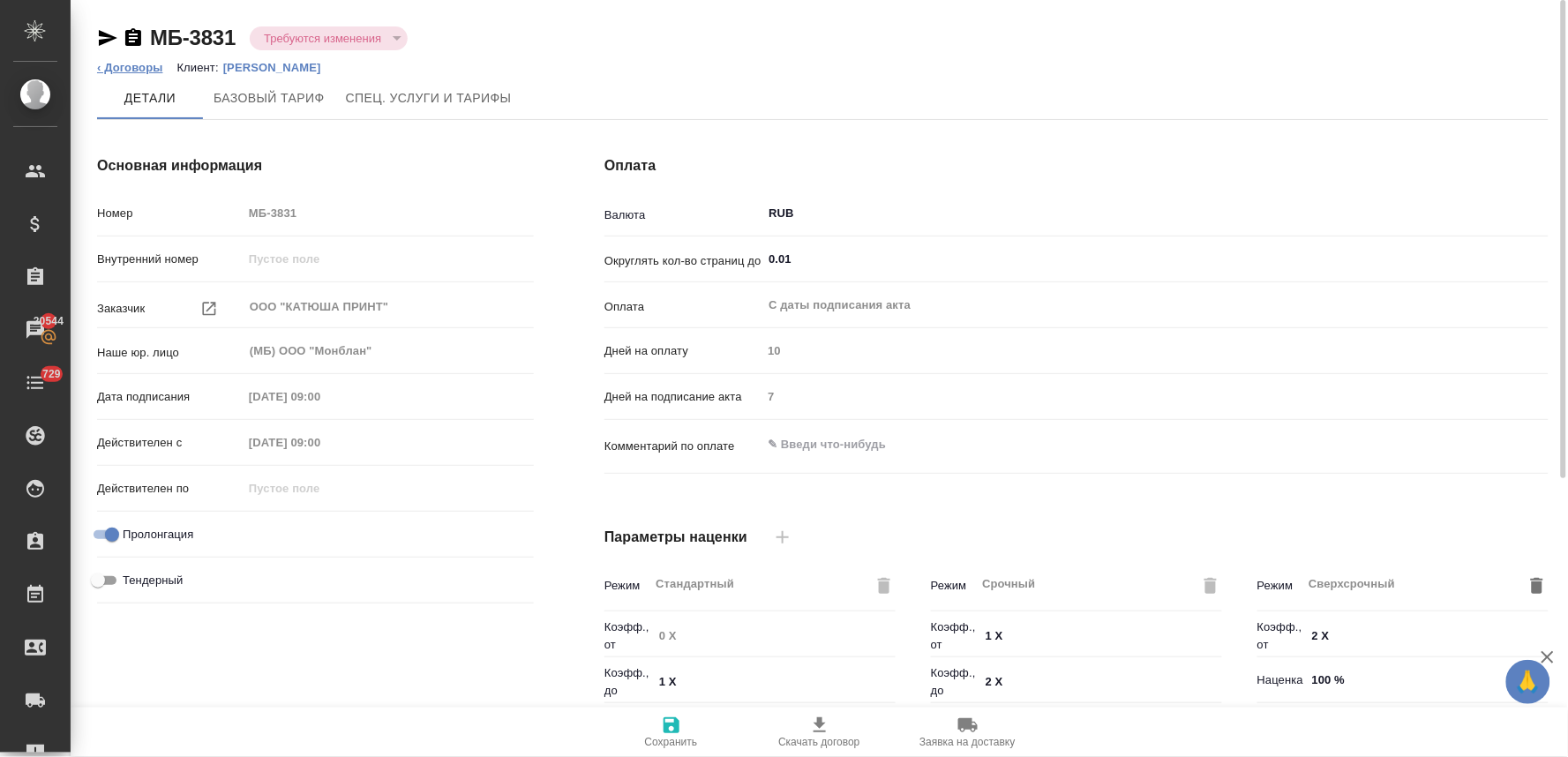
click at [120, 65] on link "‹ Договоры" at bounding box center [130, 68] width 66 height 14
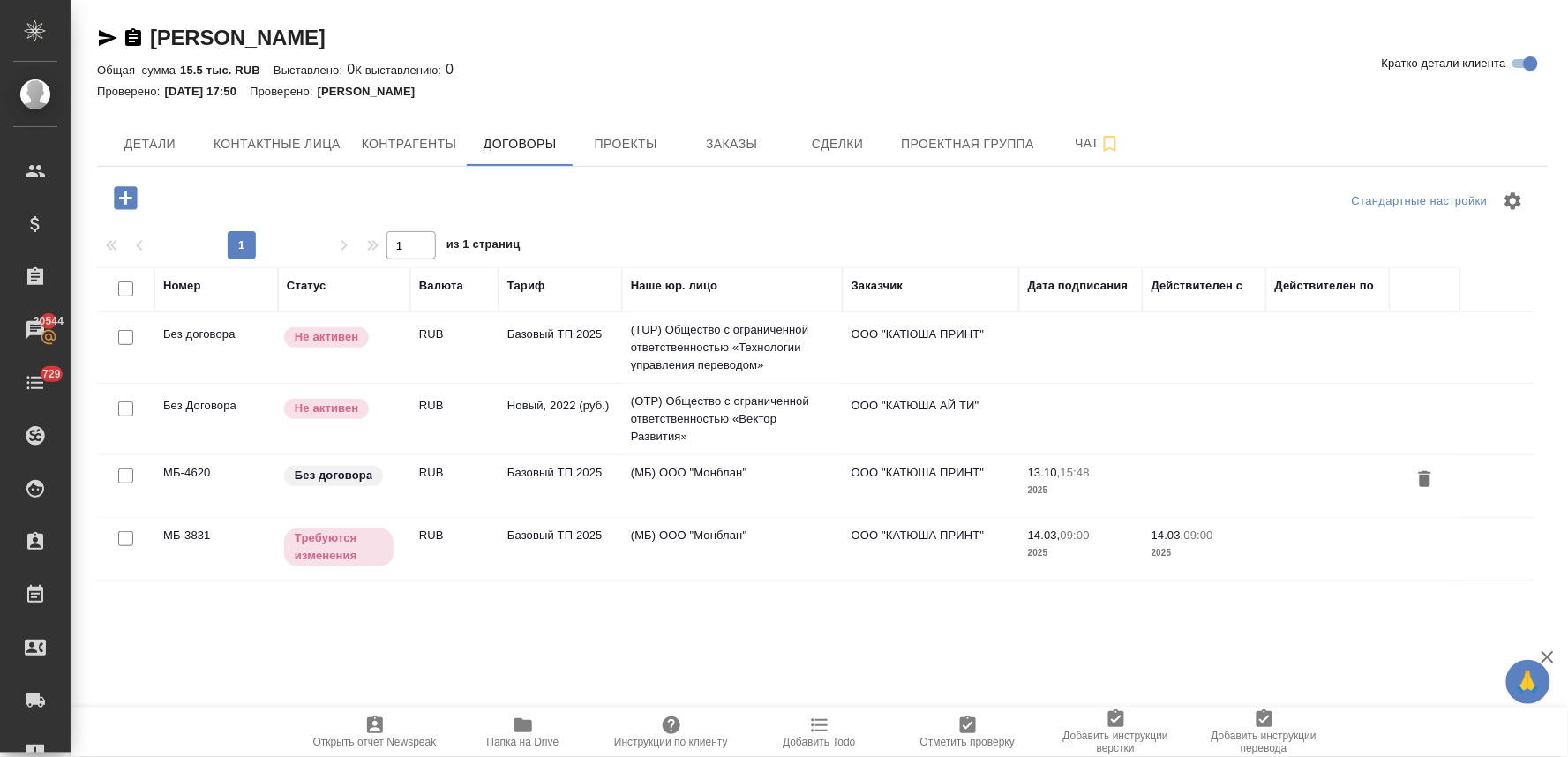
click at [601, 463] on td "Базовый ТП 2025" at bounding box center [560, 487] width 123 height 62
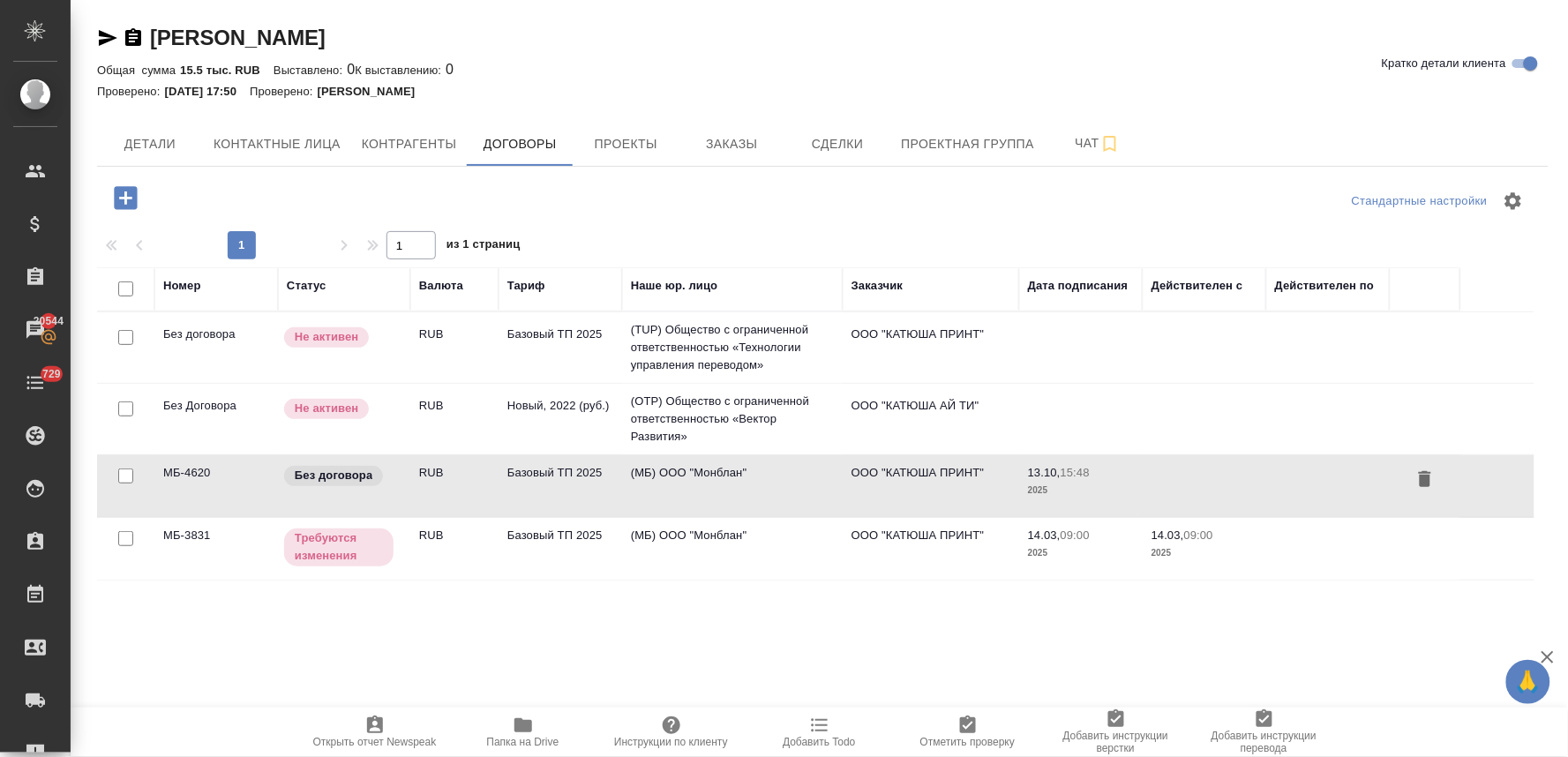
click at [601, 463] on td "Базовый ТП 2025" at bounding box center [560, 487] width 123 height 62
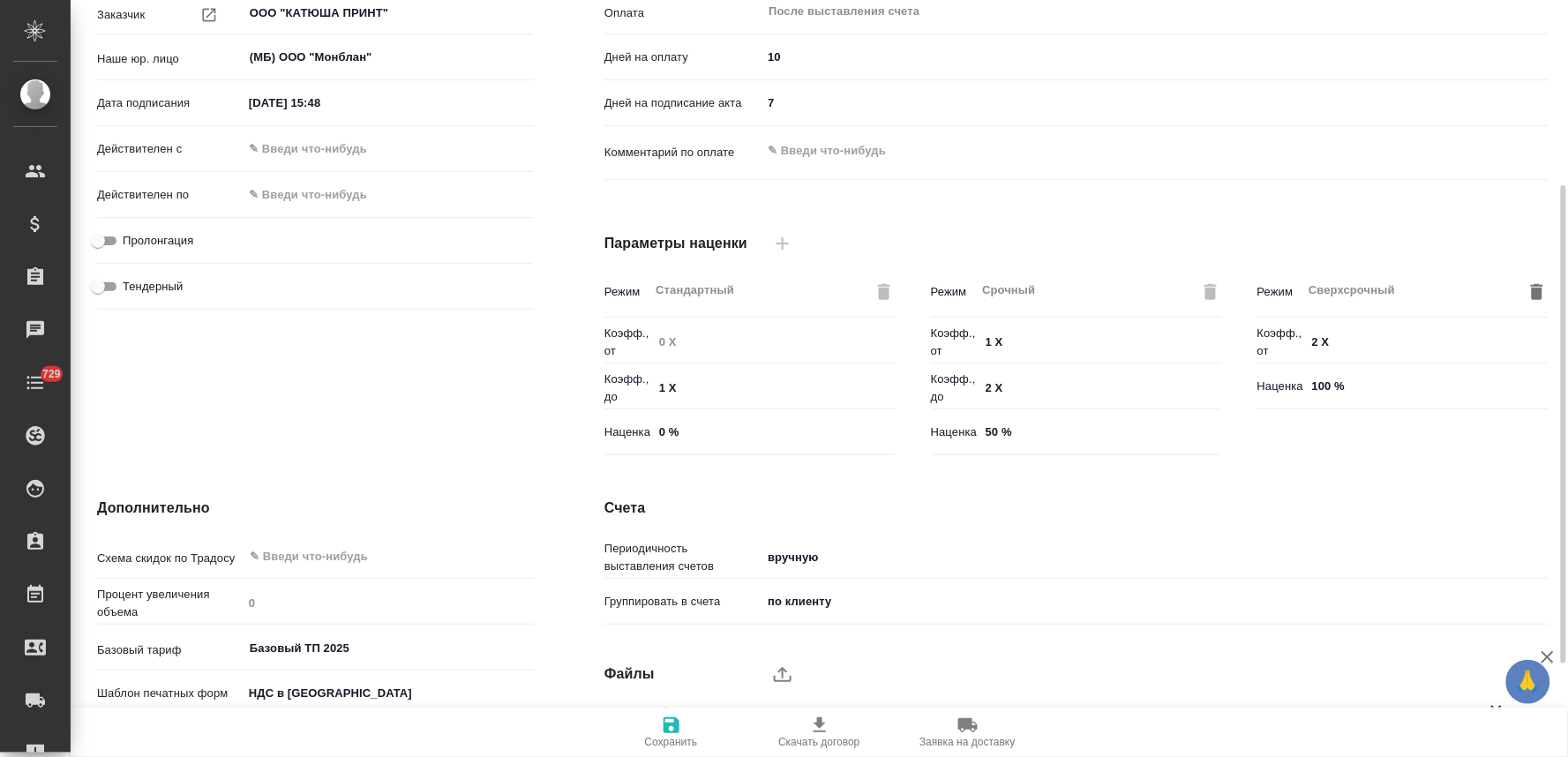
scroll to position [392, 0]
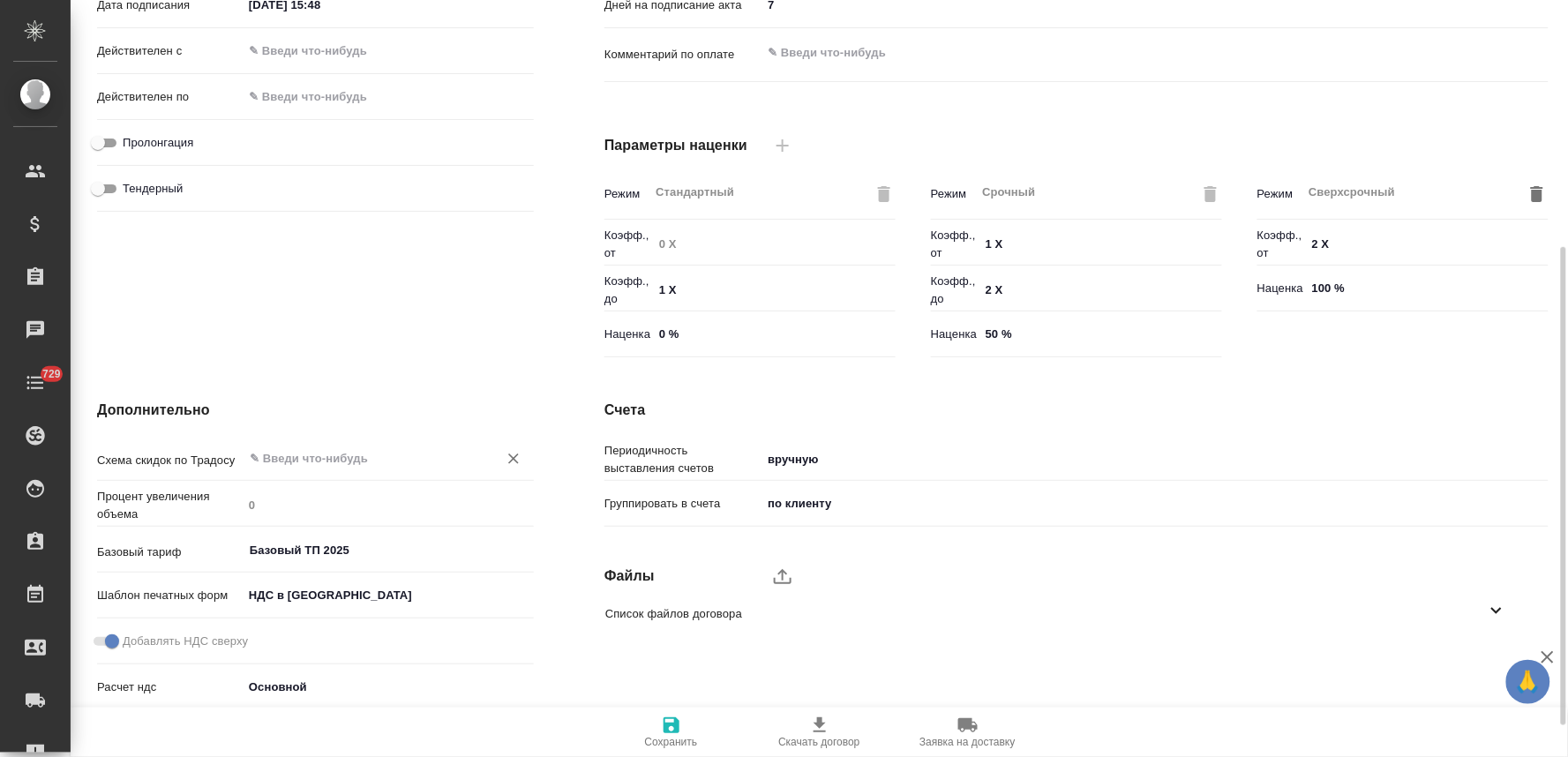
click at [324, 454] on input "text" at bounding box center [358, 459] width 222 height 21
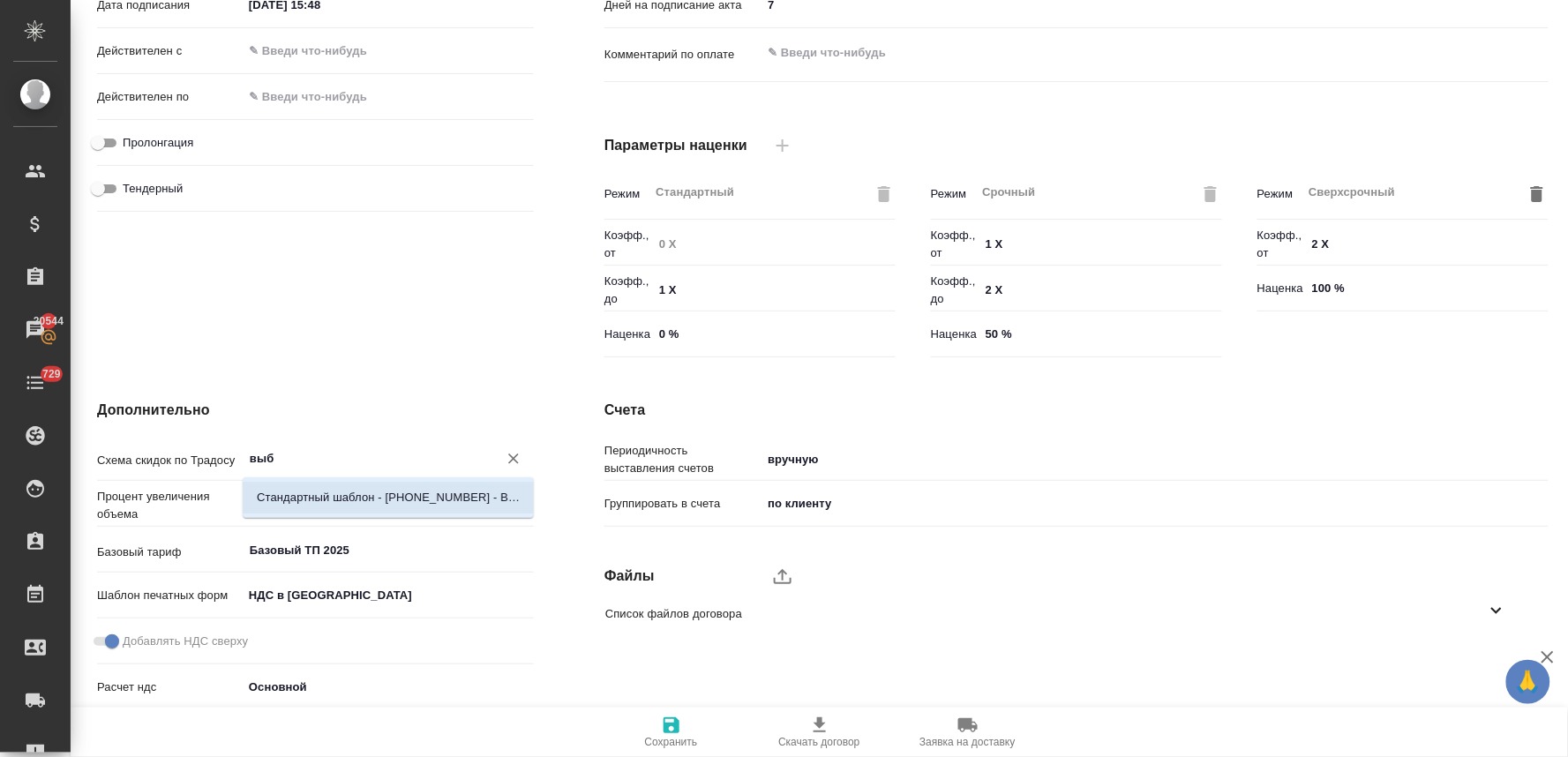
click at [342, 506] on li "Стандартный шаблон - [PHONE_NUMBER] - ВЫБЕРИ МЕНЯ!" at bounding box center [389, 498] width 291 height 32
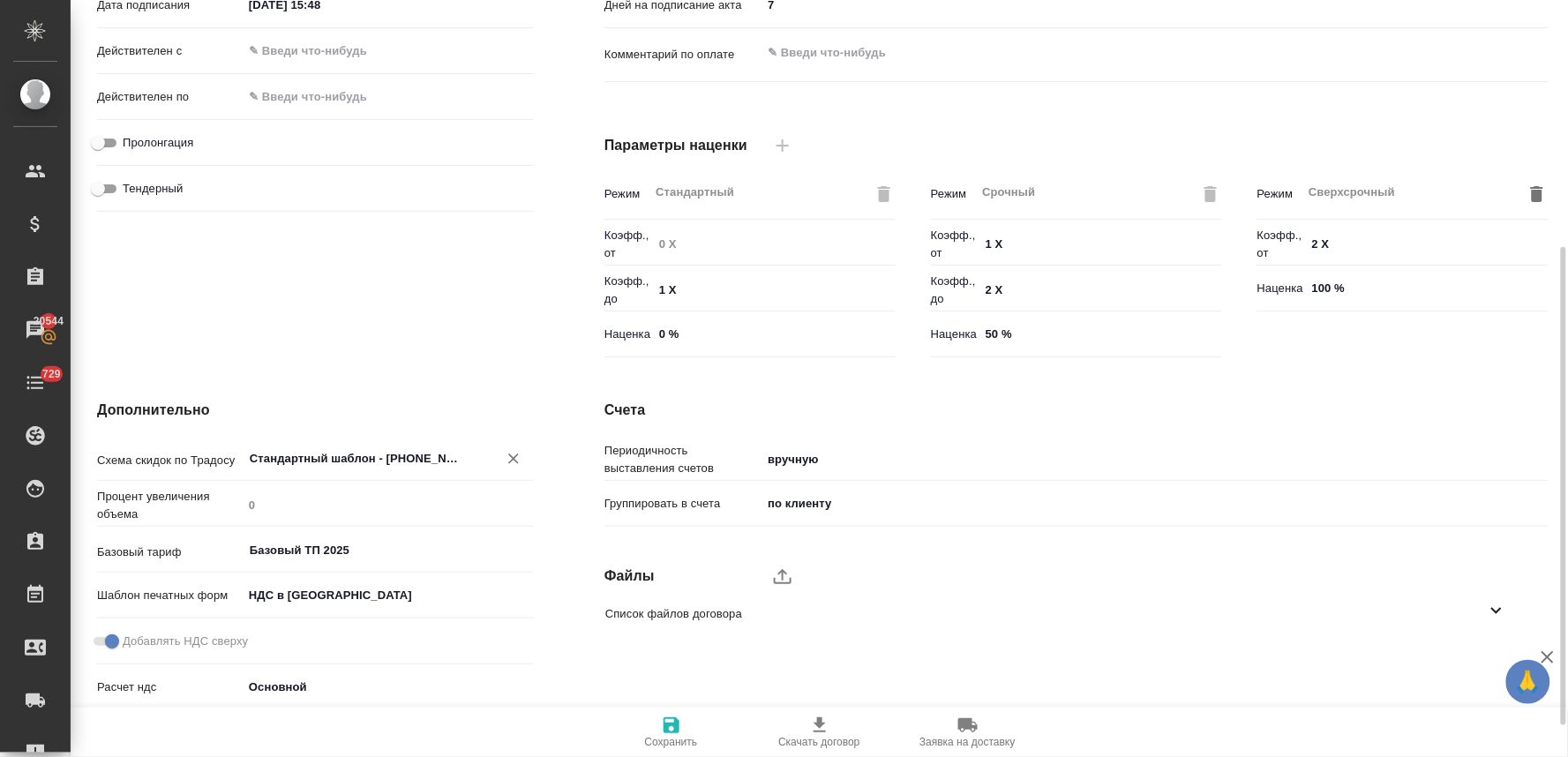
type input "Стандартный шаблон - [PHONE_NUMBER] - ВЫБЕРИ МЕНЯ!"
click at [684, 733] on span "Сохранить" at bounding box center [671, 732] width 127 height 34
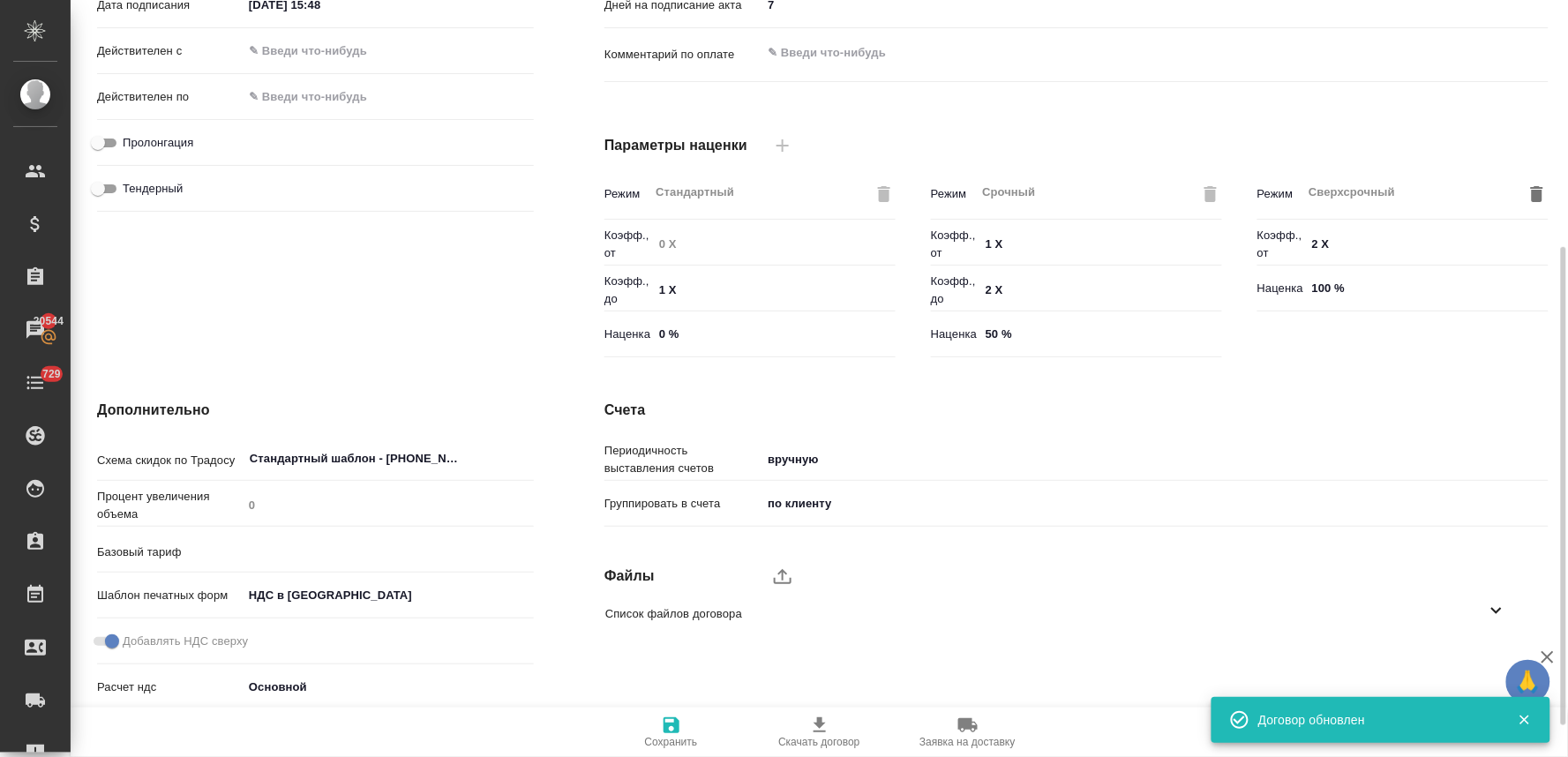
type input "Базовый ТП 2025"
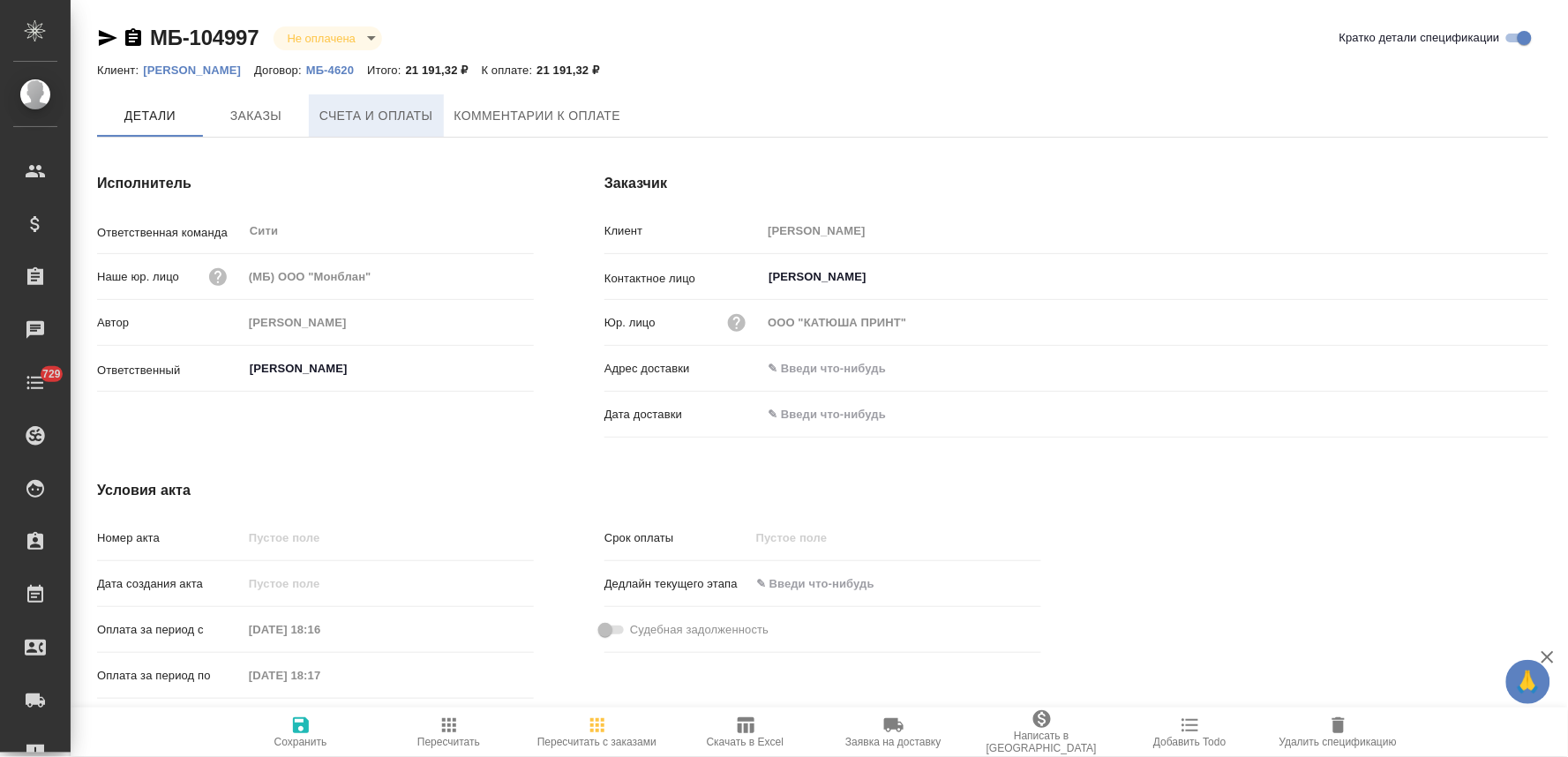
click at [401, 125] on span "Счета и оплаты" at bounding box center [376, 116] width 114 height 22
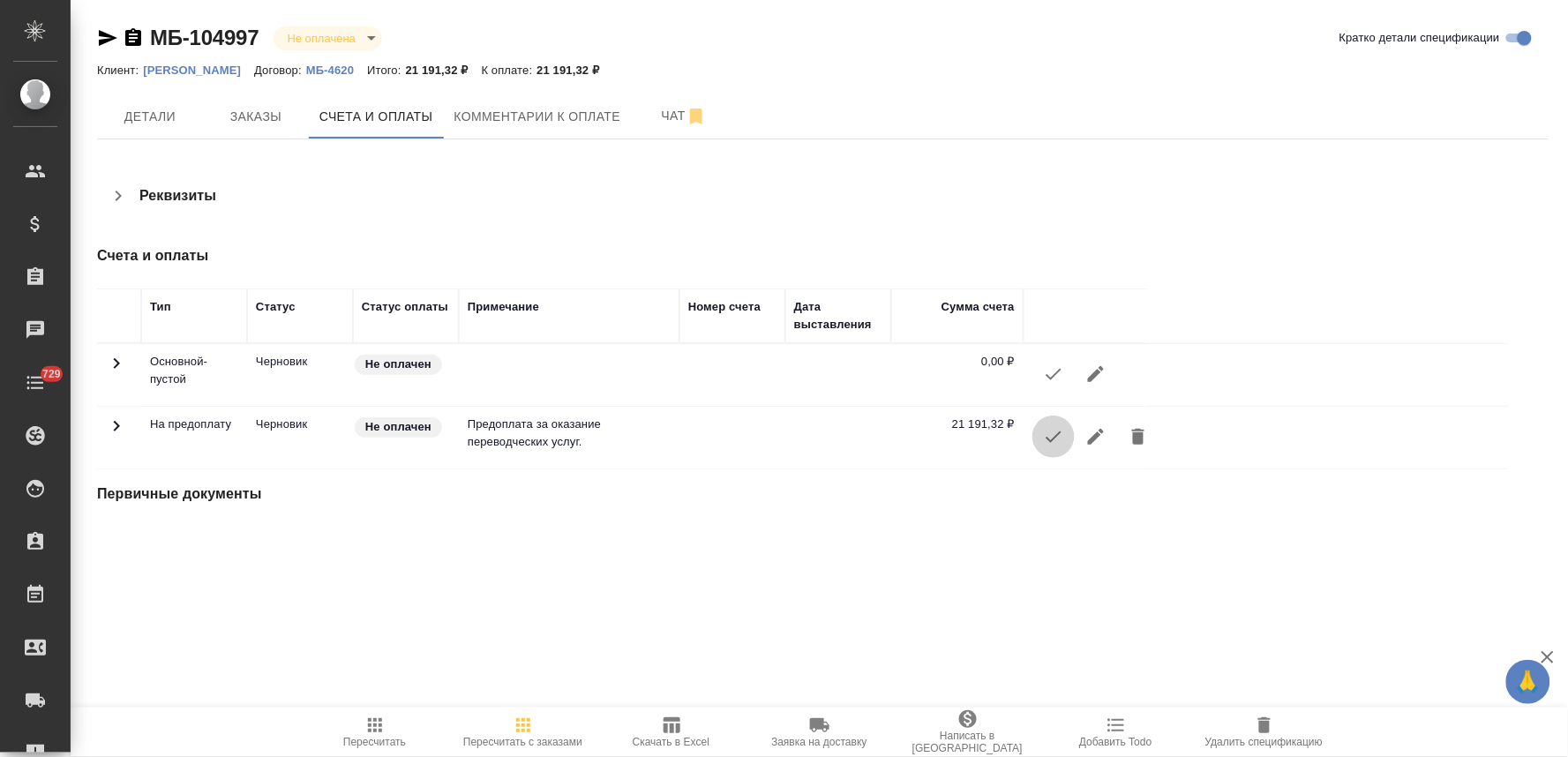
click at [1060, 438] on icon "button" at bounding box center [1054, 437] width 21 height 21
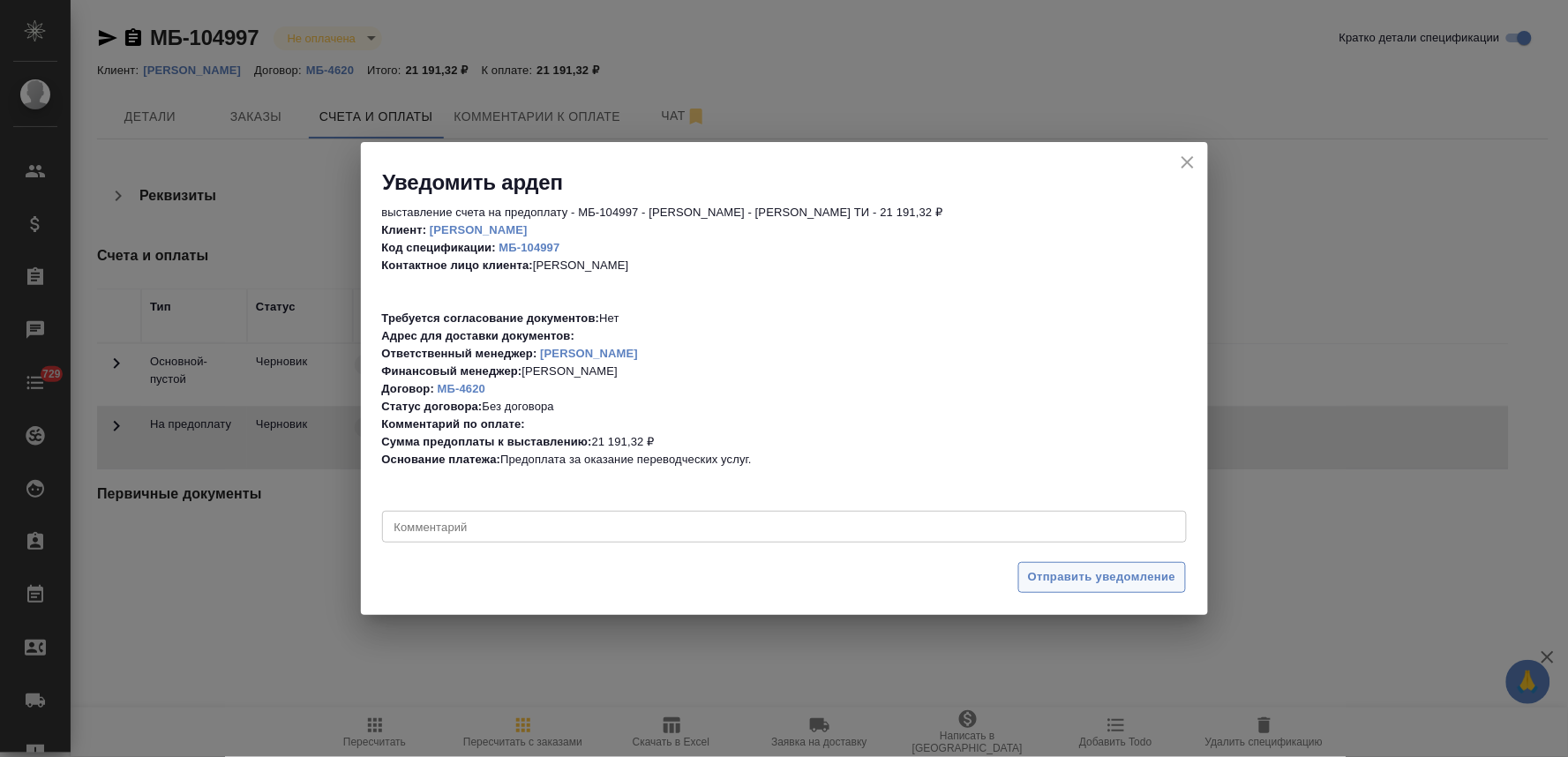
click at [1084, 584] on span "Отправить уведомление" at bounding box center [1102, 577] width 149 height 20
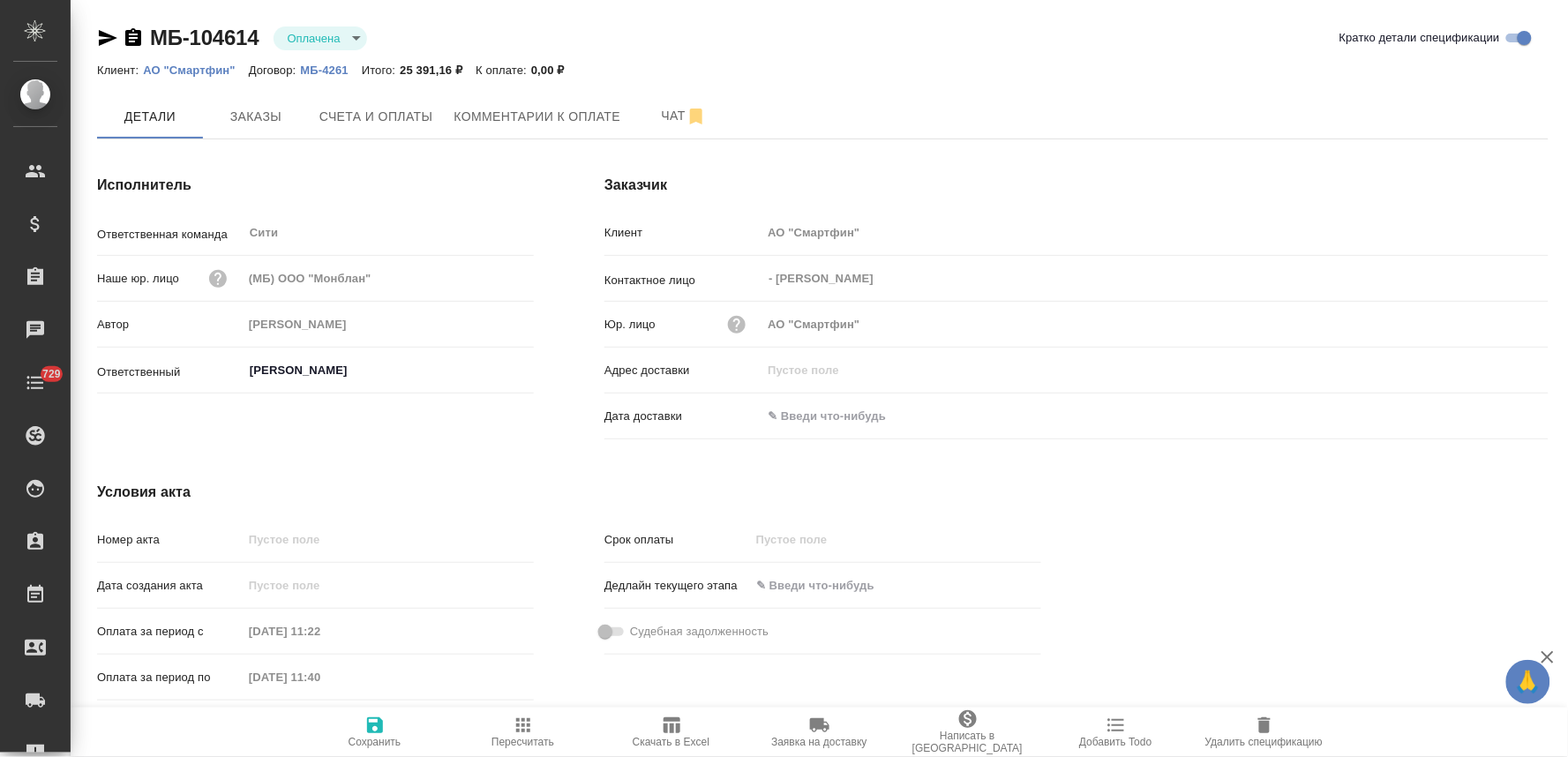
click at [982, 733] on span "Написать в [GEOGRAPHIC_DATA]" at bounding box center [968, 732] width 127 height 46
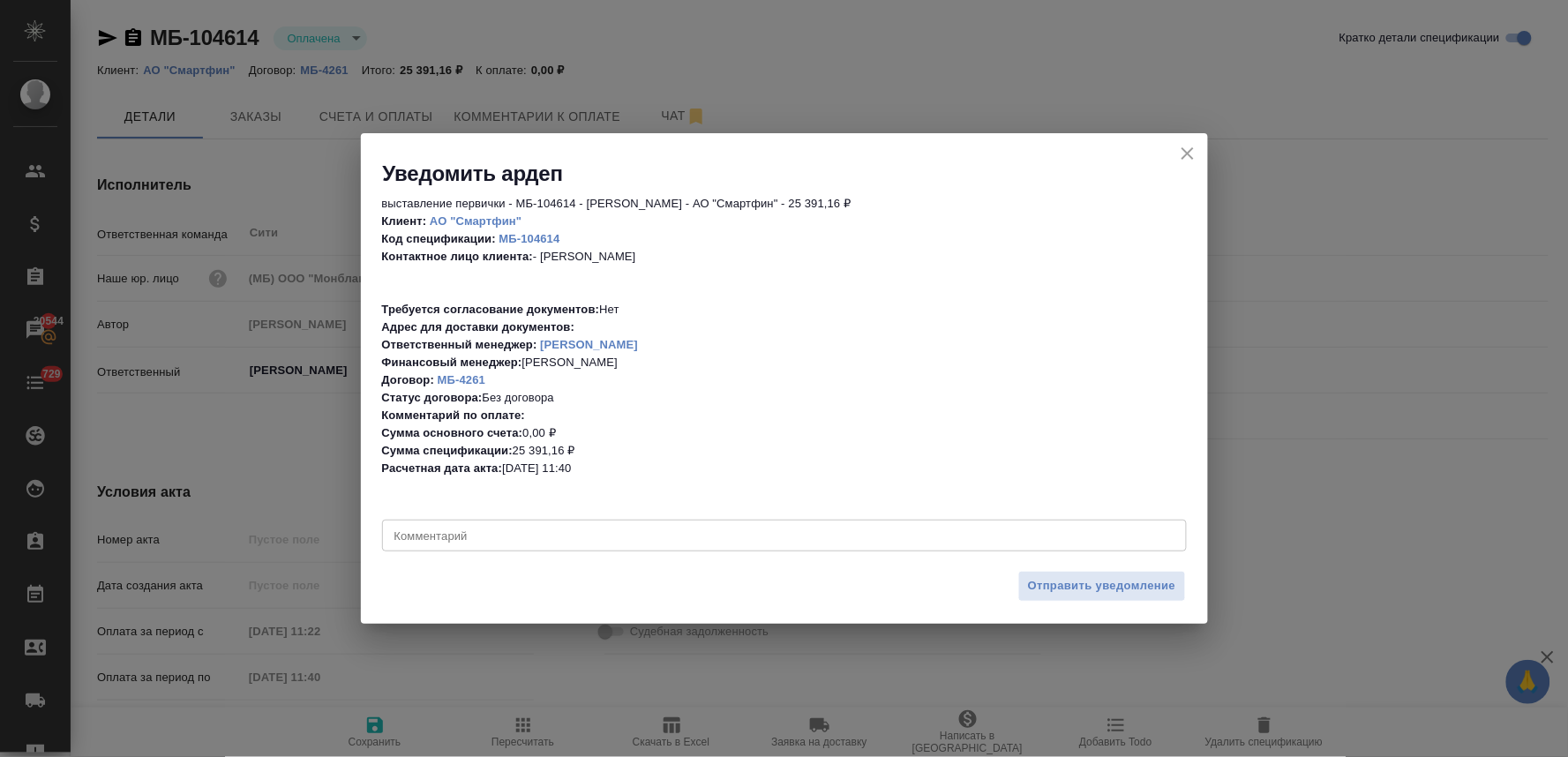
click at [847, 542] on textarea at bounding box center [784, 536] width 780 height 14
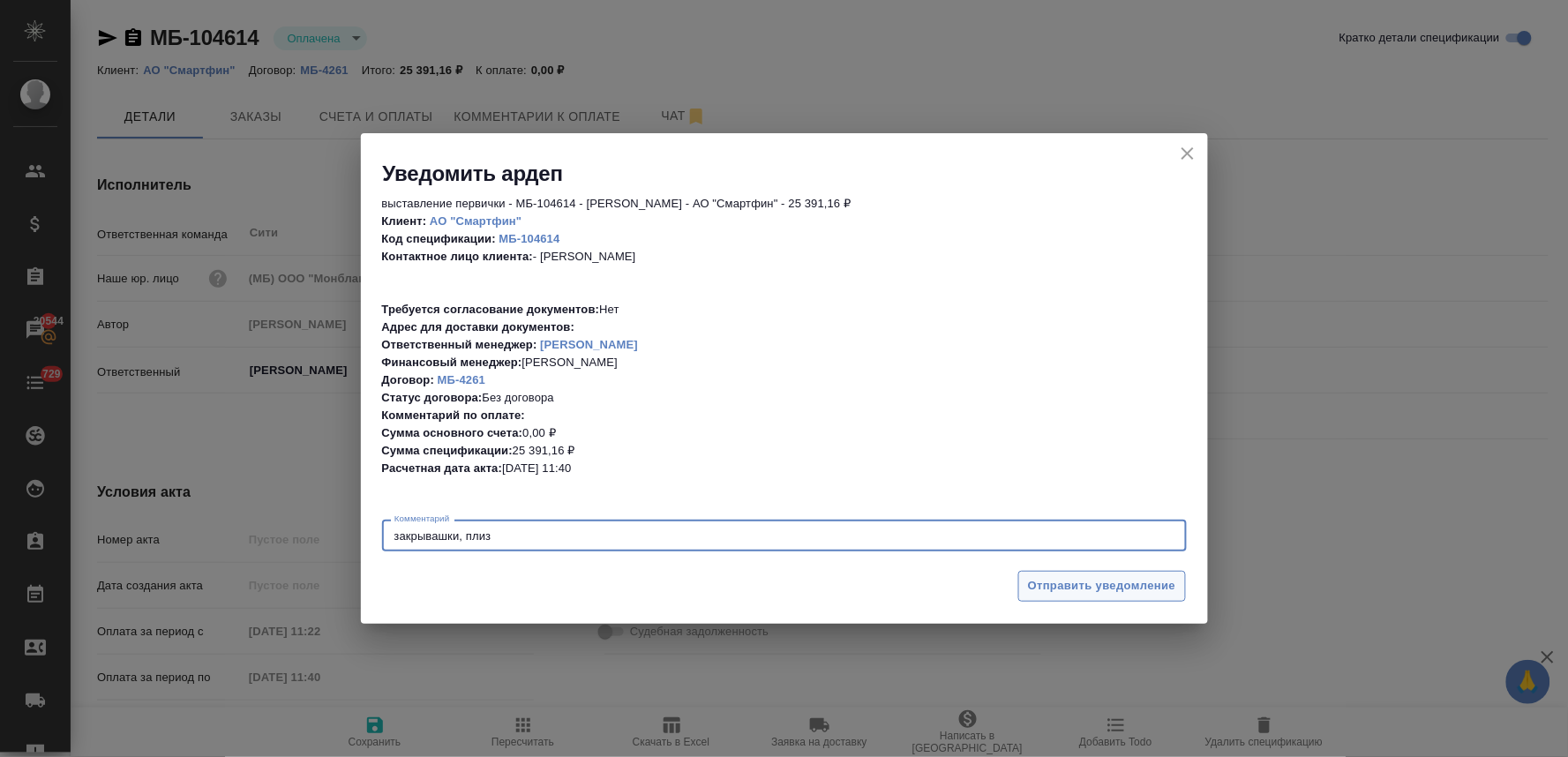
type textarea "закрывашки, плиз"
click at [1056, 584] on span "Отправить уведомление" at bounding box center [1102, 586] width 149 height 20
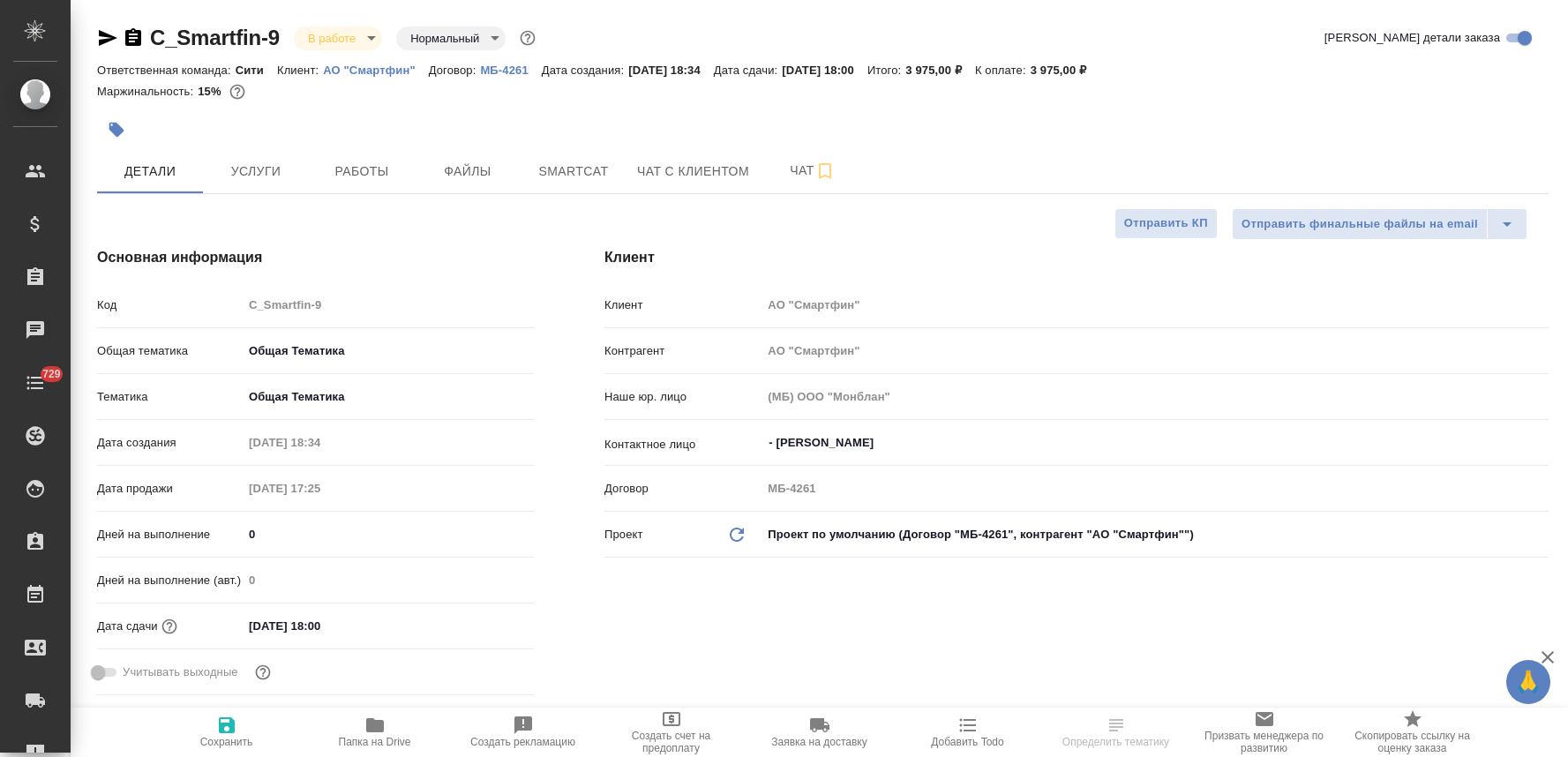
select select "RU"
click at [251, 156] on button "Услуги" at bounding box center [256, 171] width 106 height 44
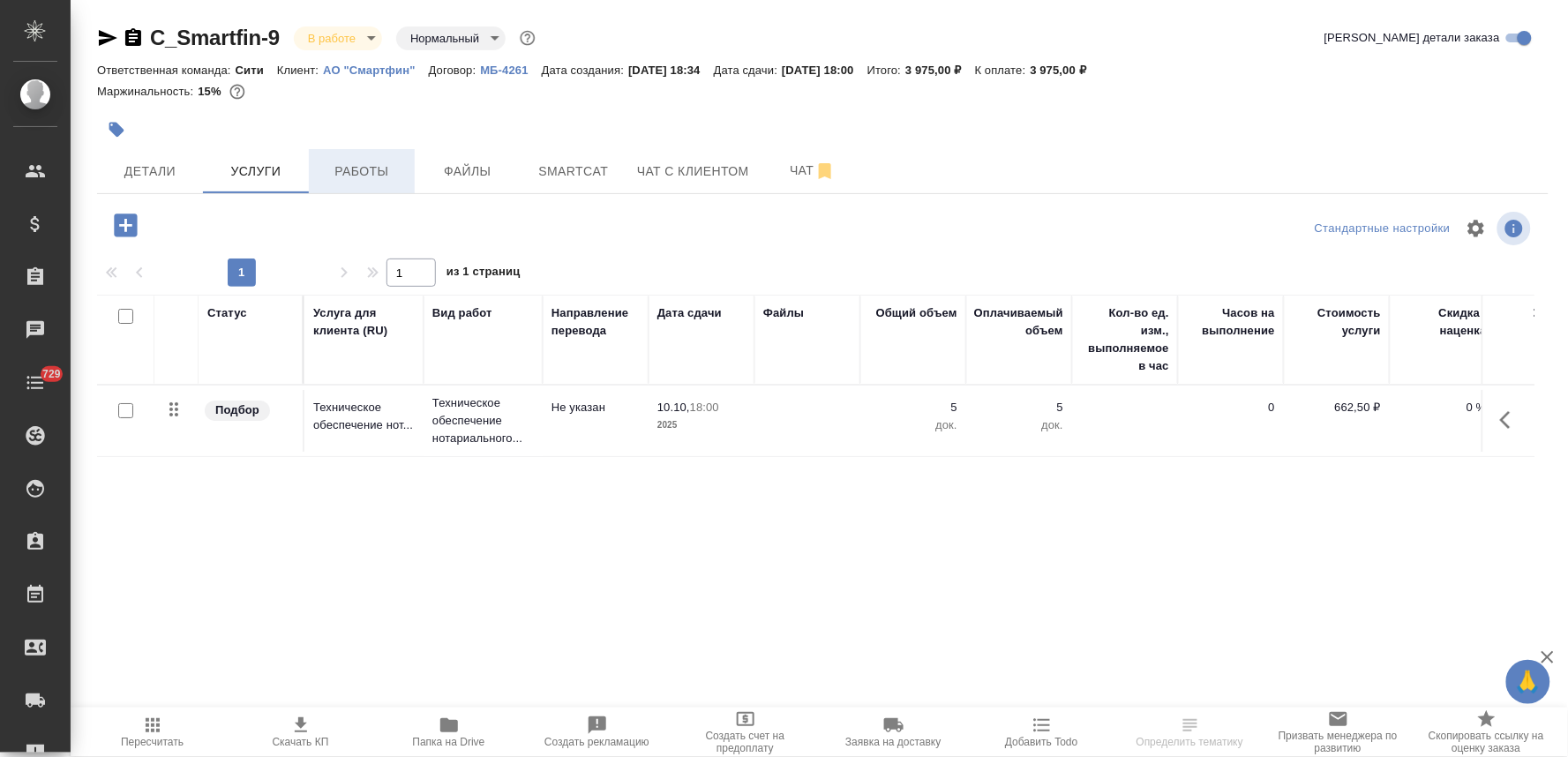
click at [367, 172] on span "Работы" at bounding box center [361, 171] width 85 height 22
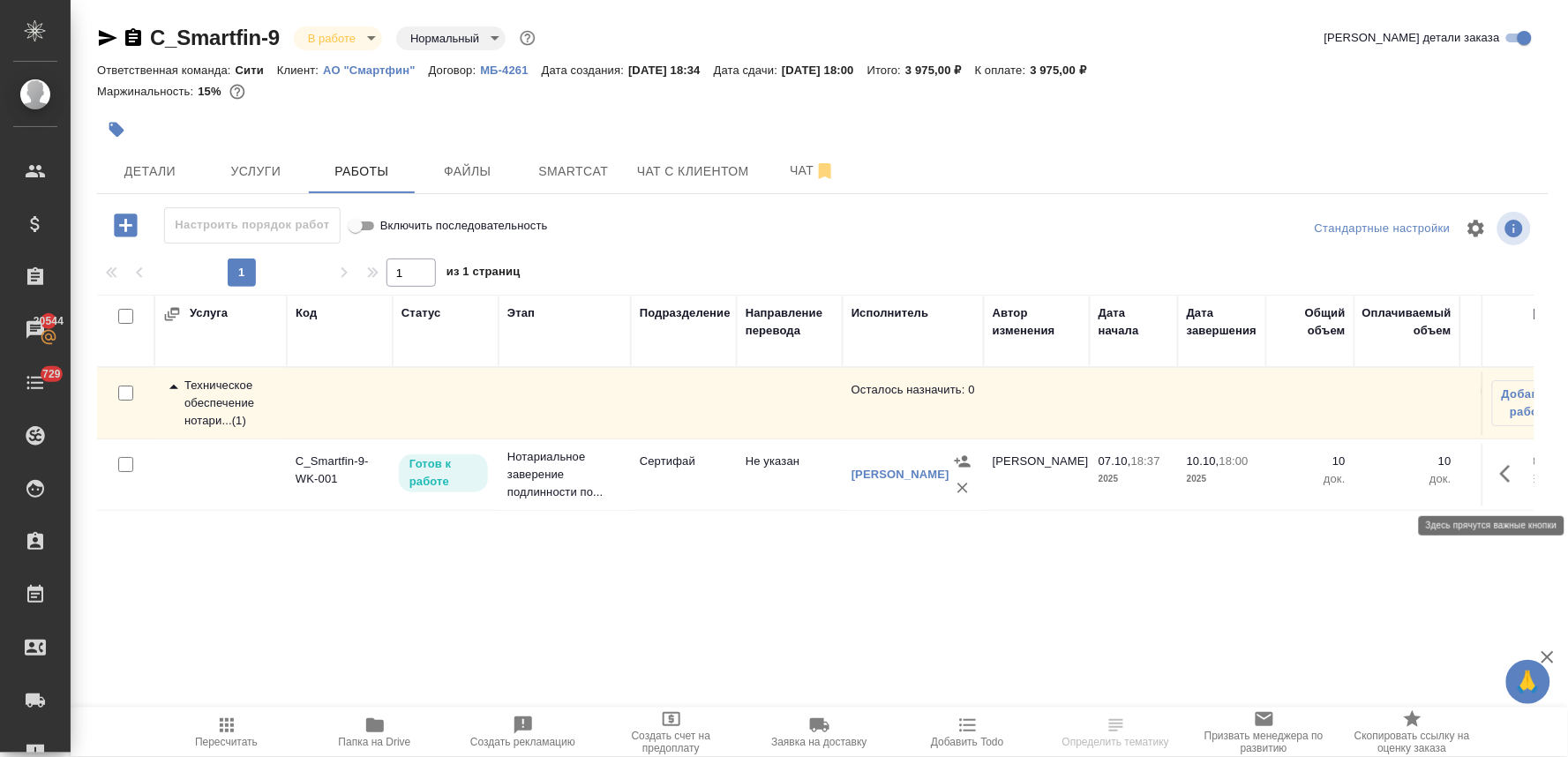
click at [1501, 483] on icon "button" at bounding box center [1511, 474] width 21 height 21
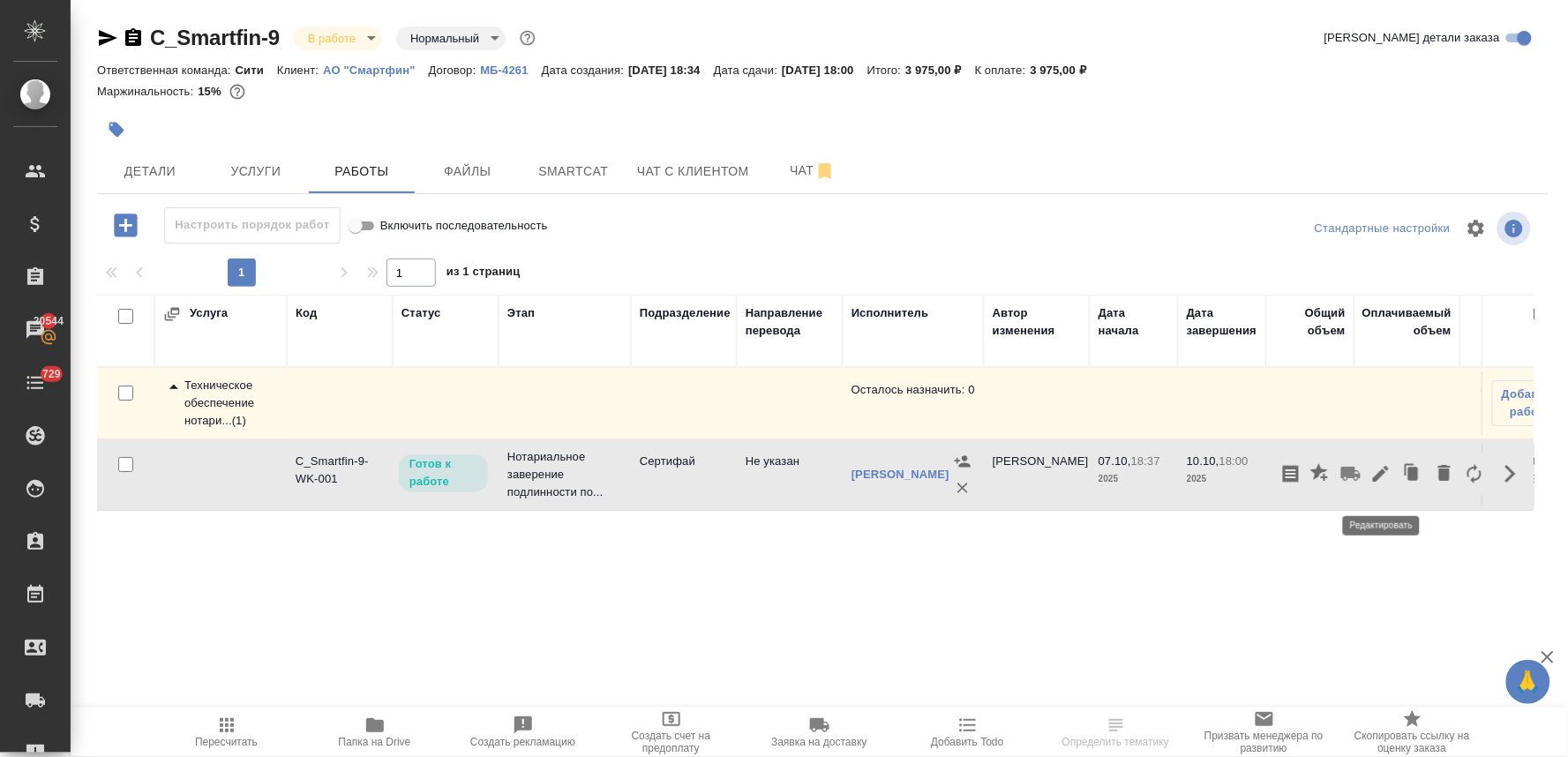
click at [1375, 482] on icon "button" at bounding box center [1381, 474] width 16 height 16
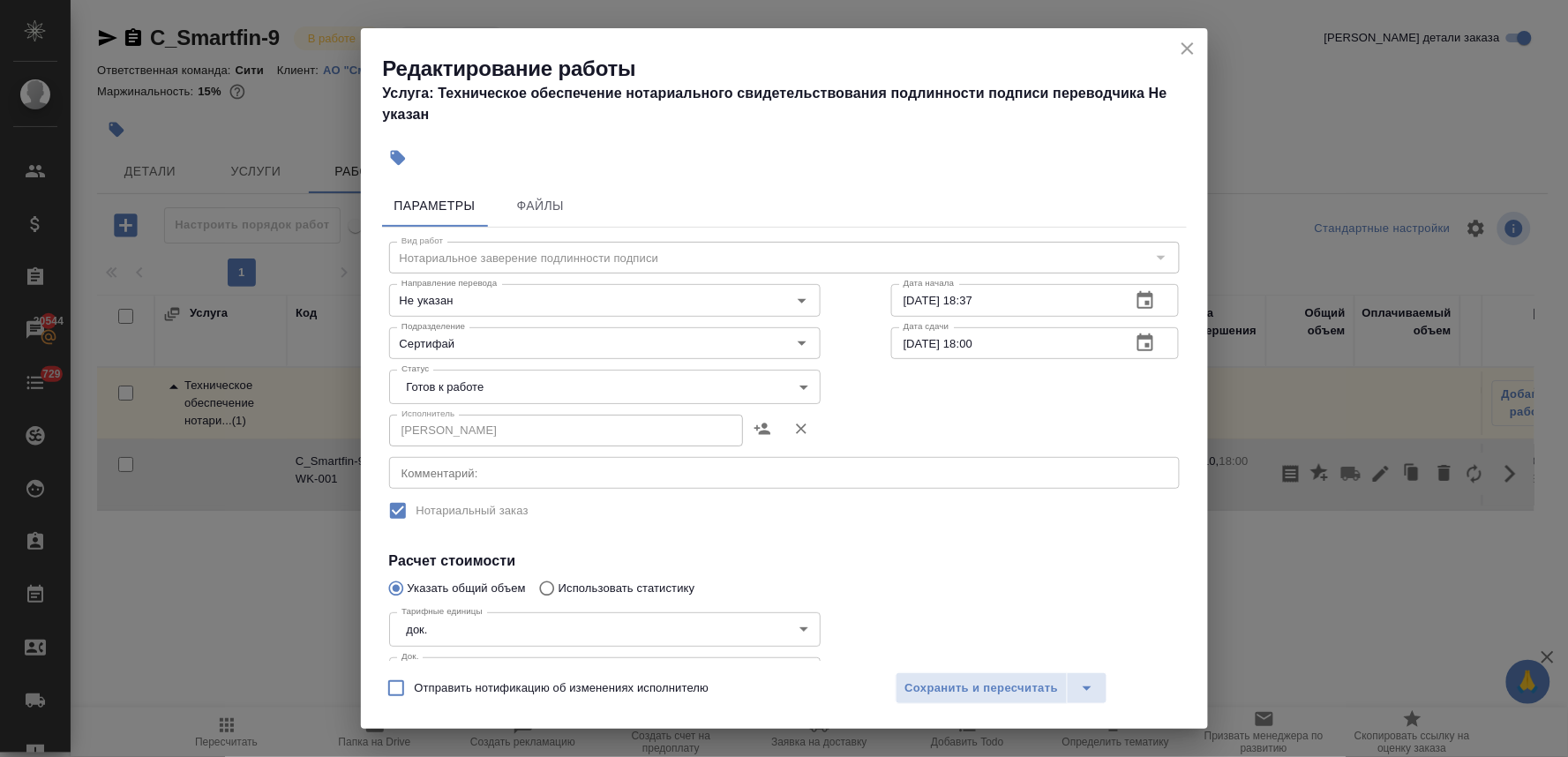
click at [526, 391] on body "🙏 .cls-1 fill:#fff; AWATERA [PERSON_NAME] Спецификации Заказы 20544 Чаты 729 To…" at bounding box center [784, 378] width 1568 height 757
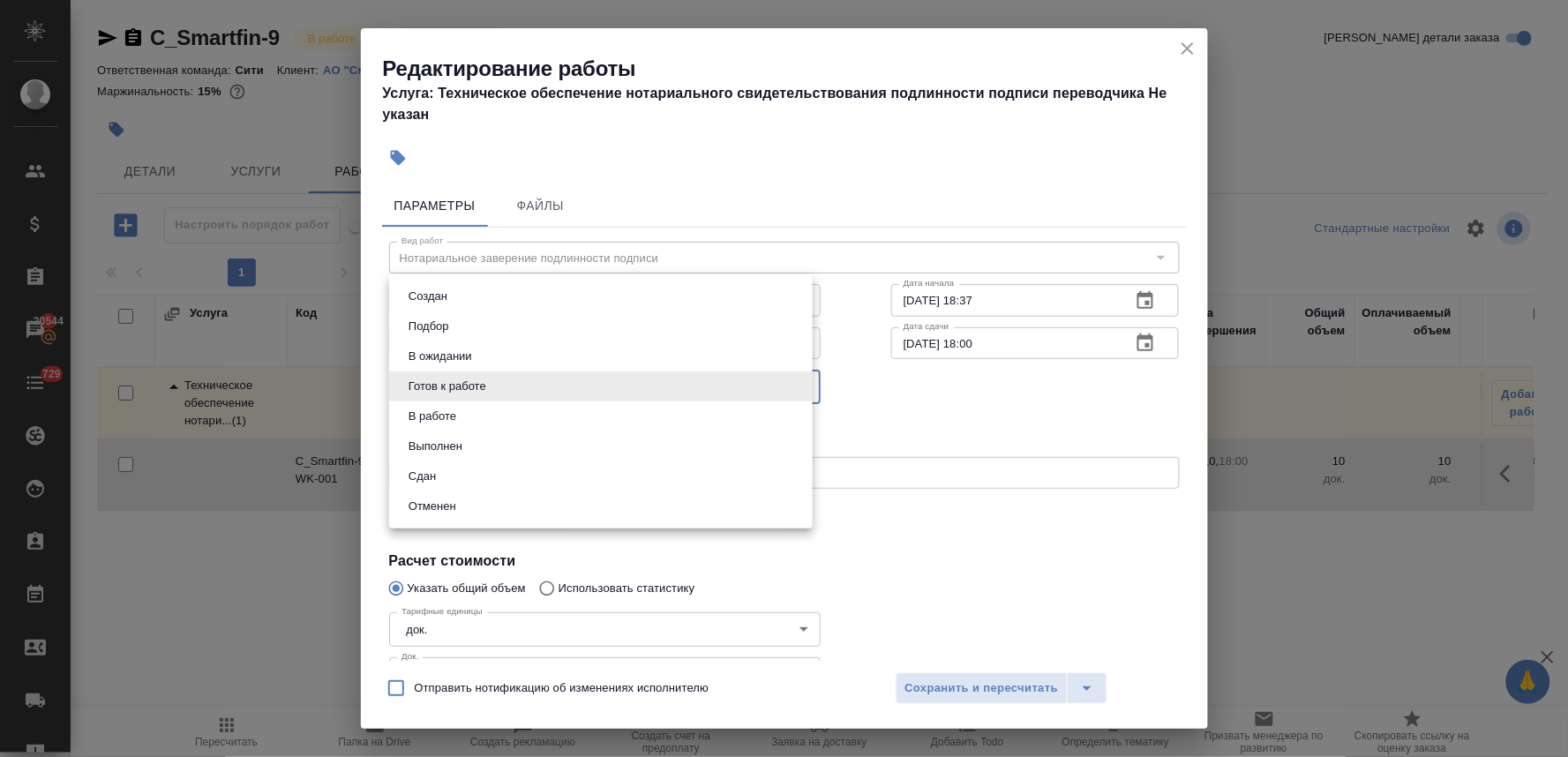
click at [489, 475] on li "Сдан" at bounding box center [601, 476] width 424 height 30
type input "closed"
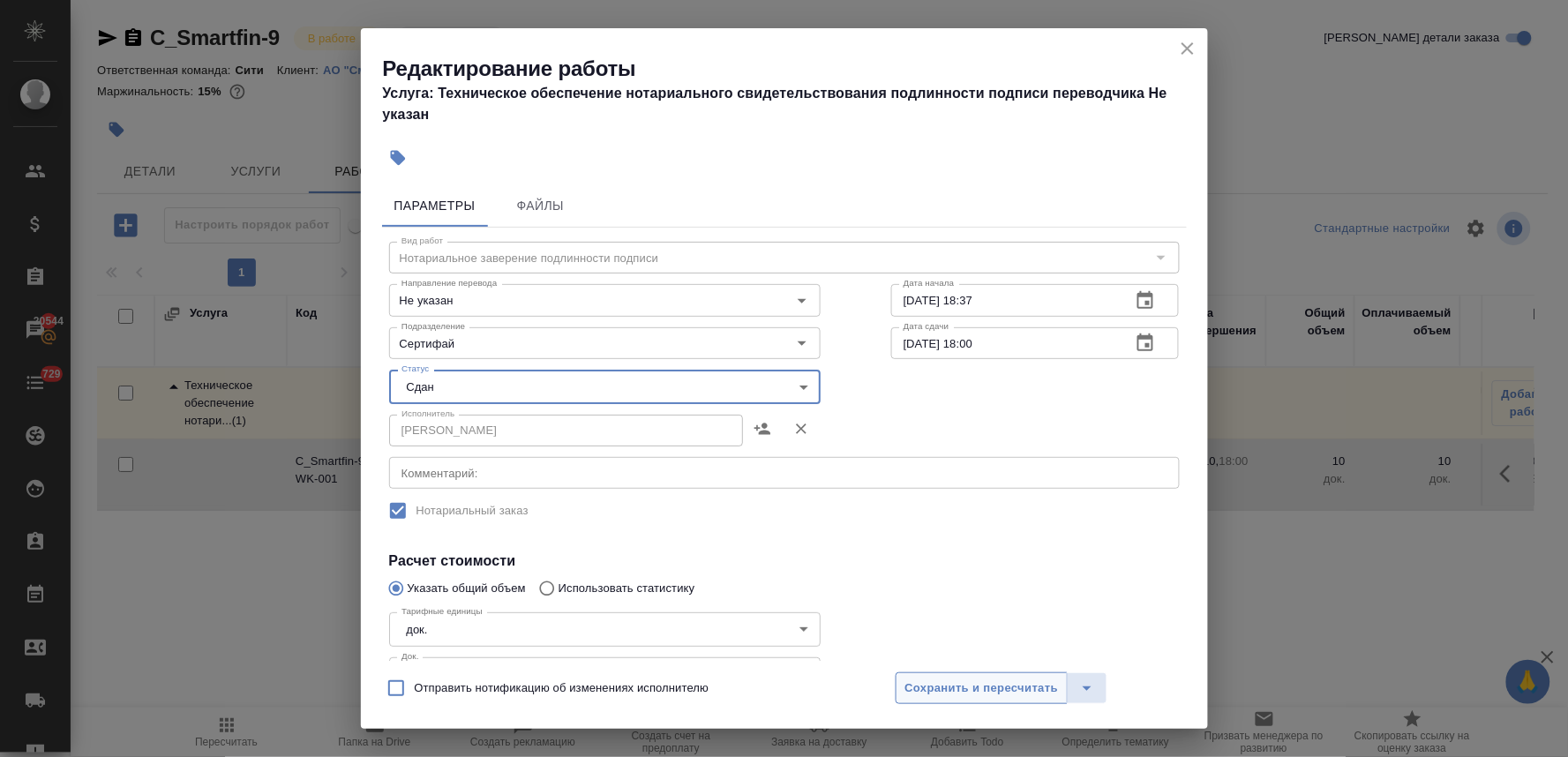
click at [973, 695] on span "Сохранить и пересчитать" at bounding box center [982, 689] width 153 height 20
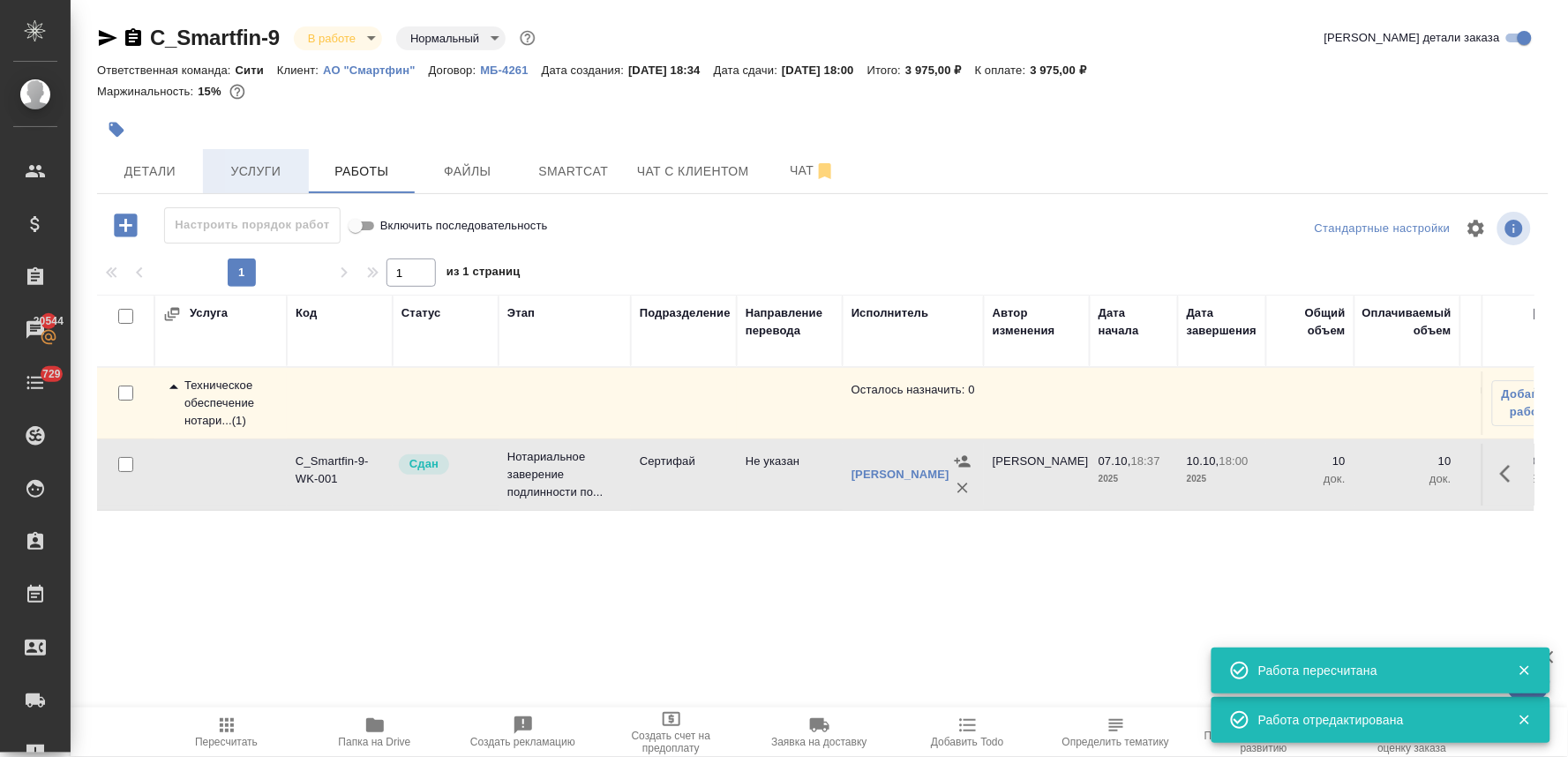
click at [277, 169] on span "Услуги" at bounding box center [256, 171] width 85 height 22
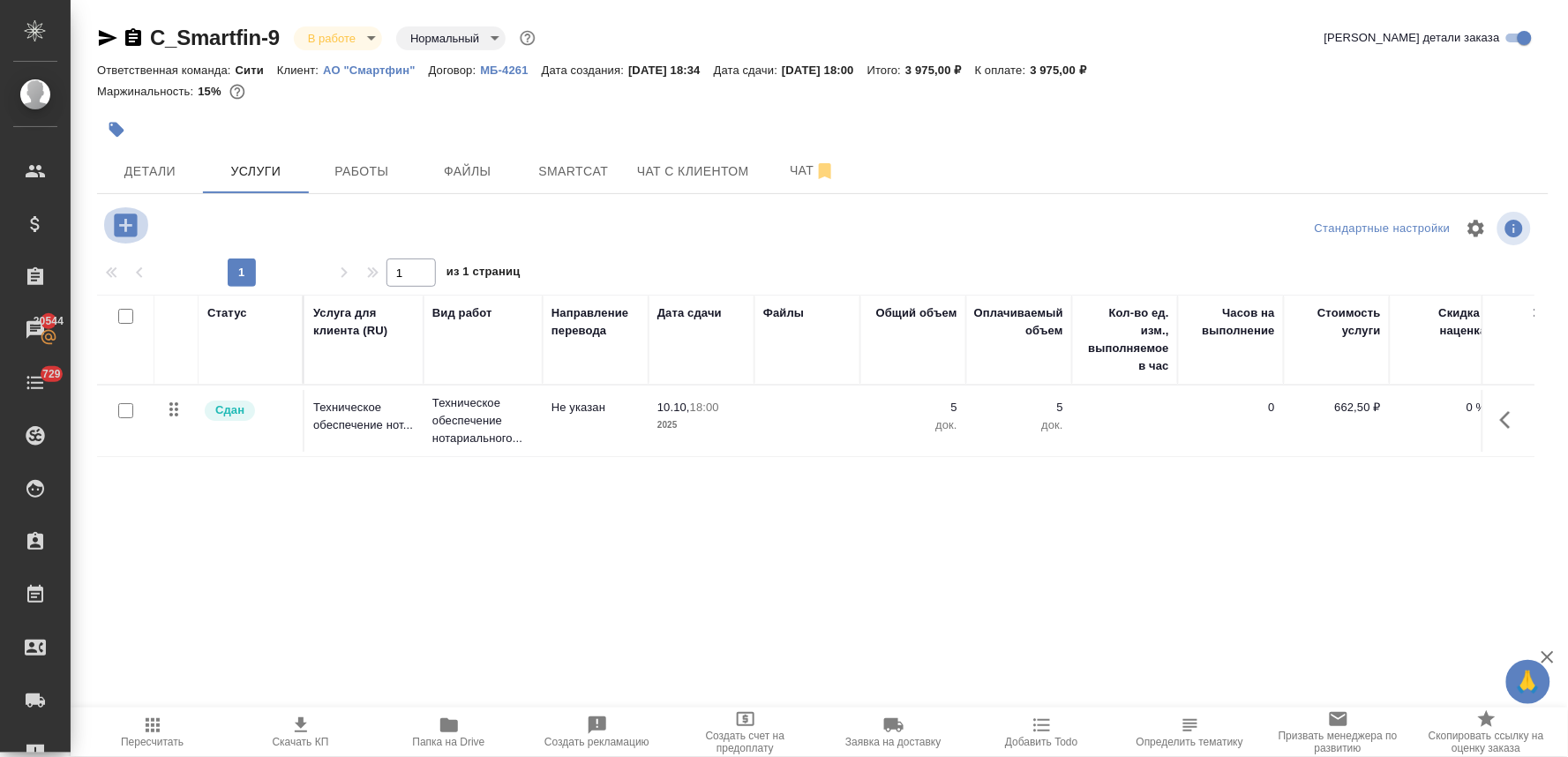
click at [123, 217] on icon "button" at bounding box center [125, 225] width 23 height 23
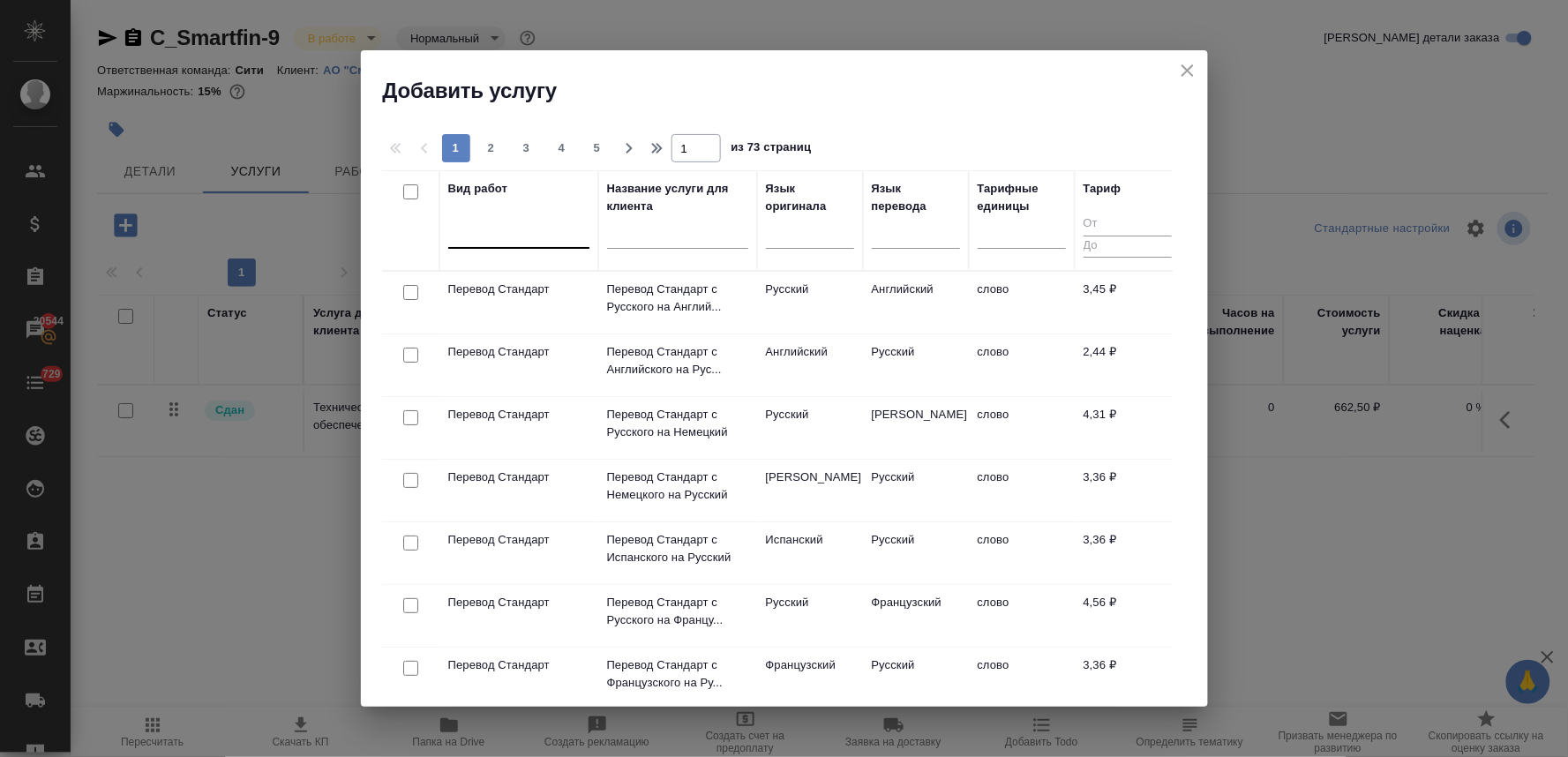
click at [518, 236] on div at bounding box center [519, 230] width 141 height 25
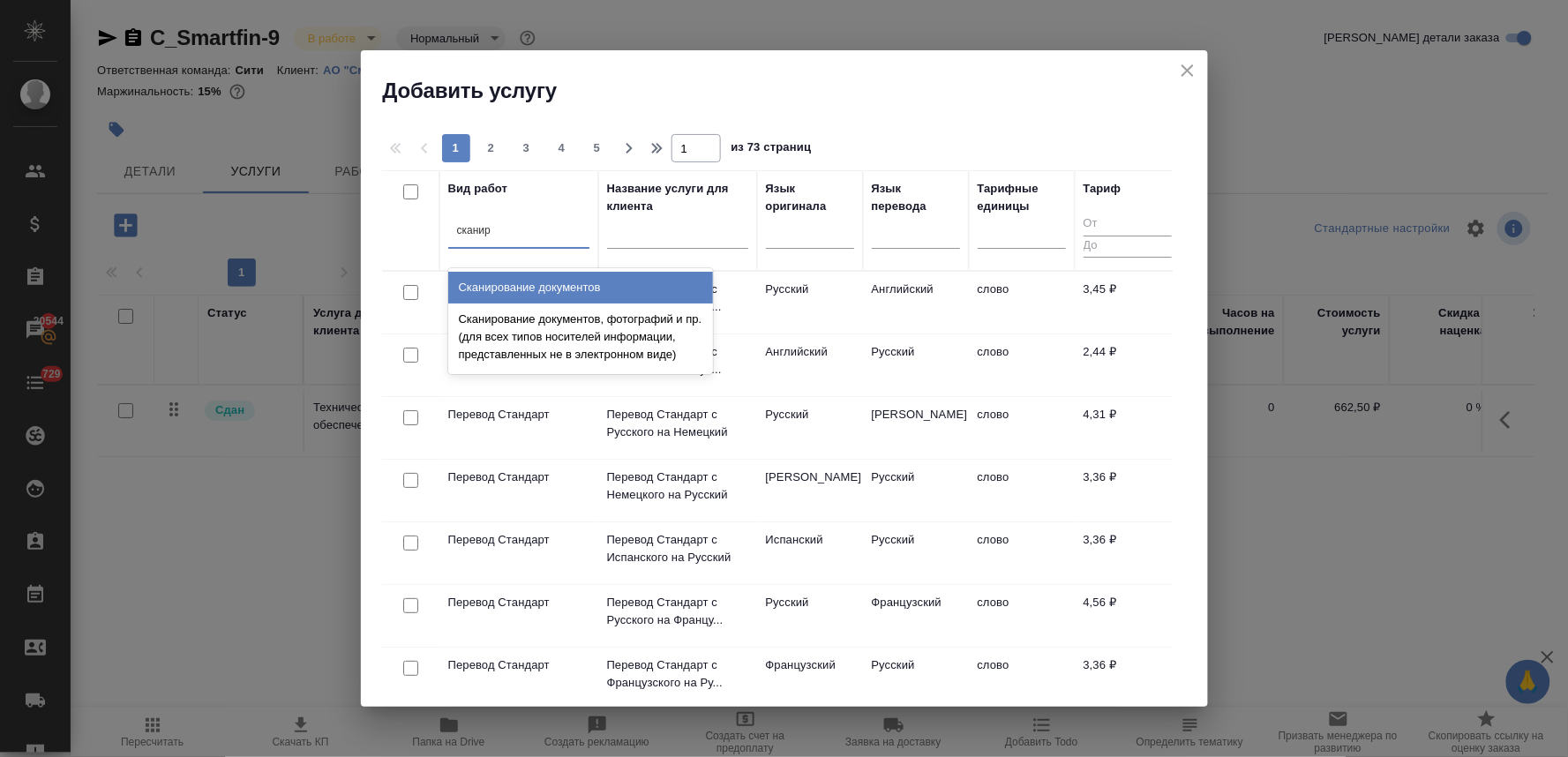
type input "сканиро"
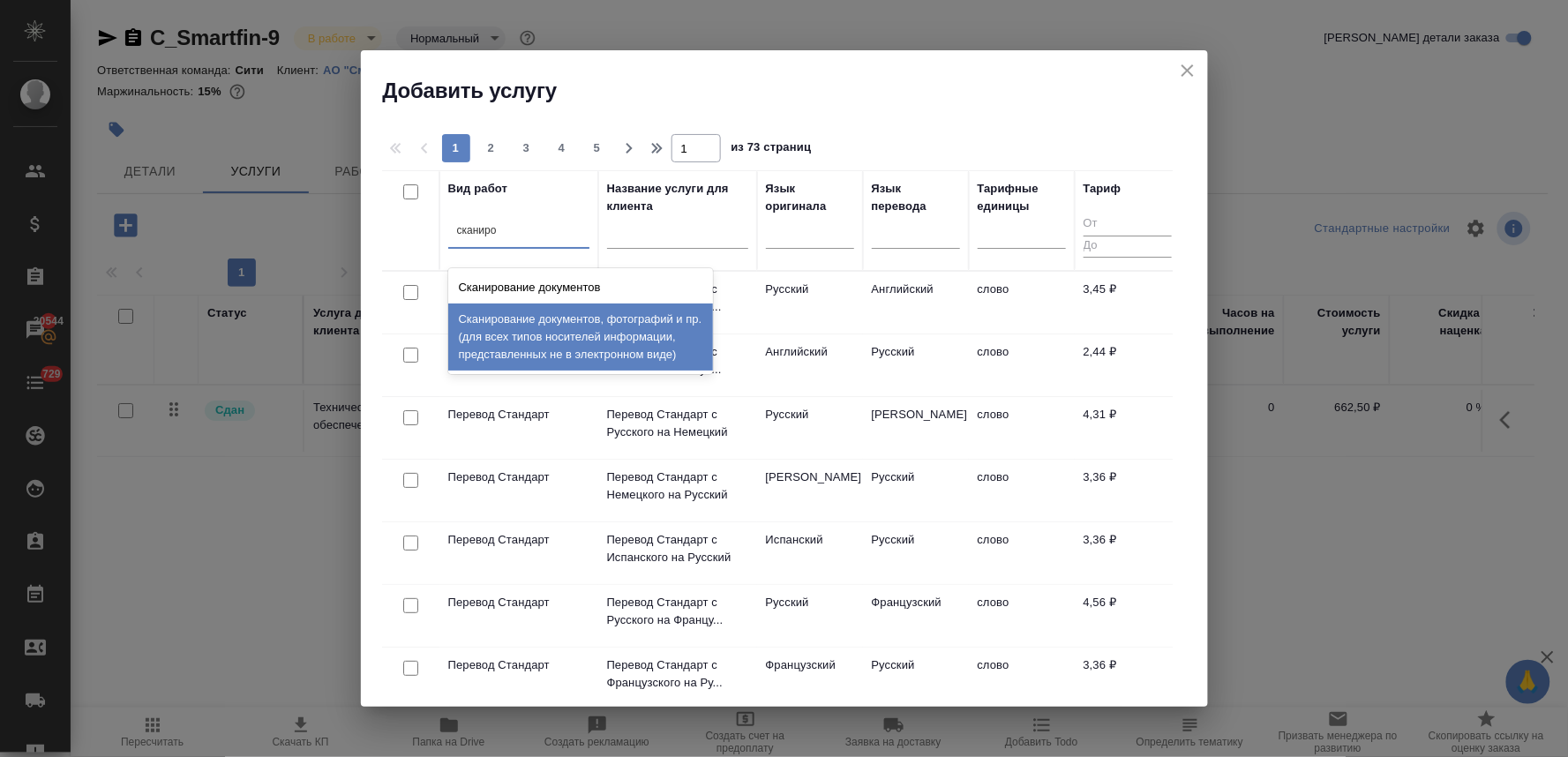
click at [549, 336] on div "Сканирование документов, фотографий и пр. (для всех типов носителей информации,…" at bounding box center [581, 337] width 265 height 67
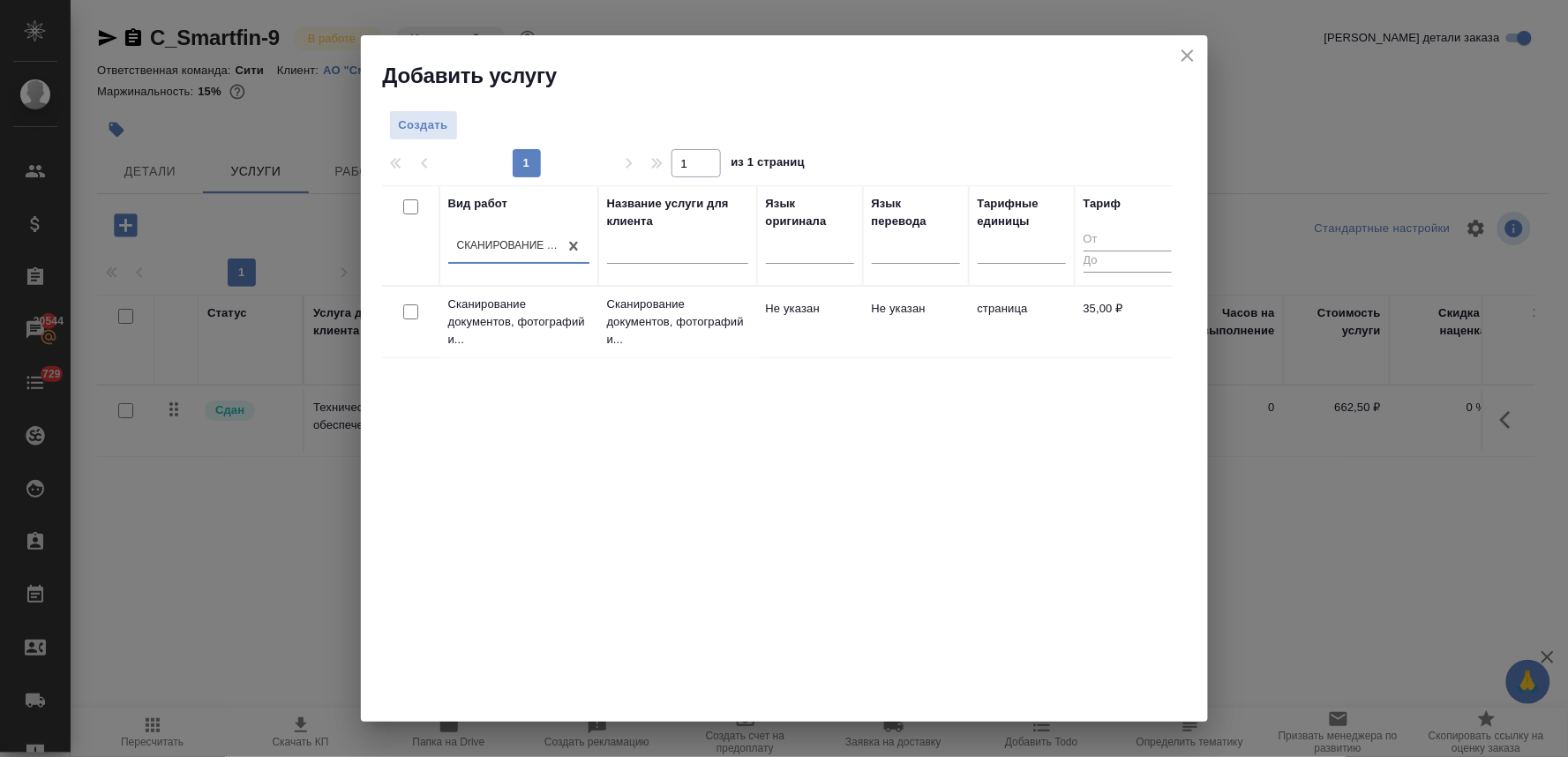
click at [402, 312] on div at bounding box center [410, 312] width 40 height 24
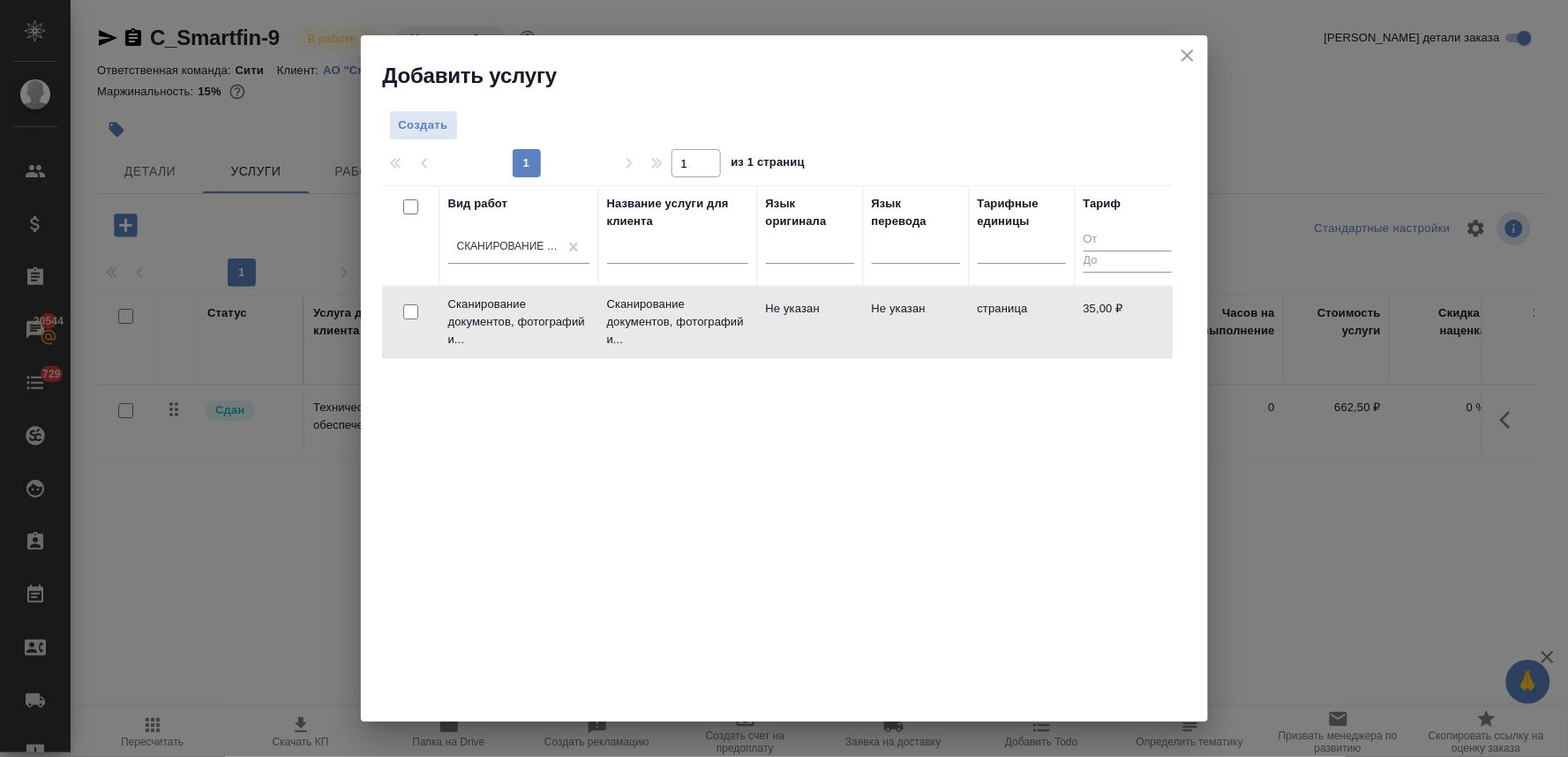
click at [409, 314] on input "checkbox" at bounding box center [410, 311] width 15 height 15
checkbox input "true"
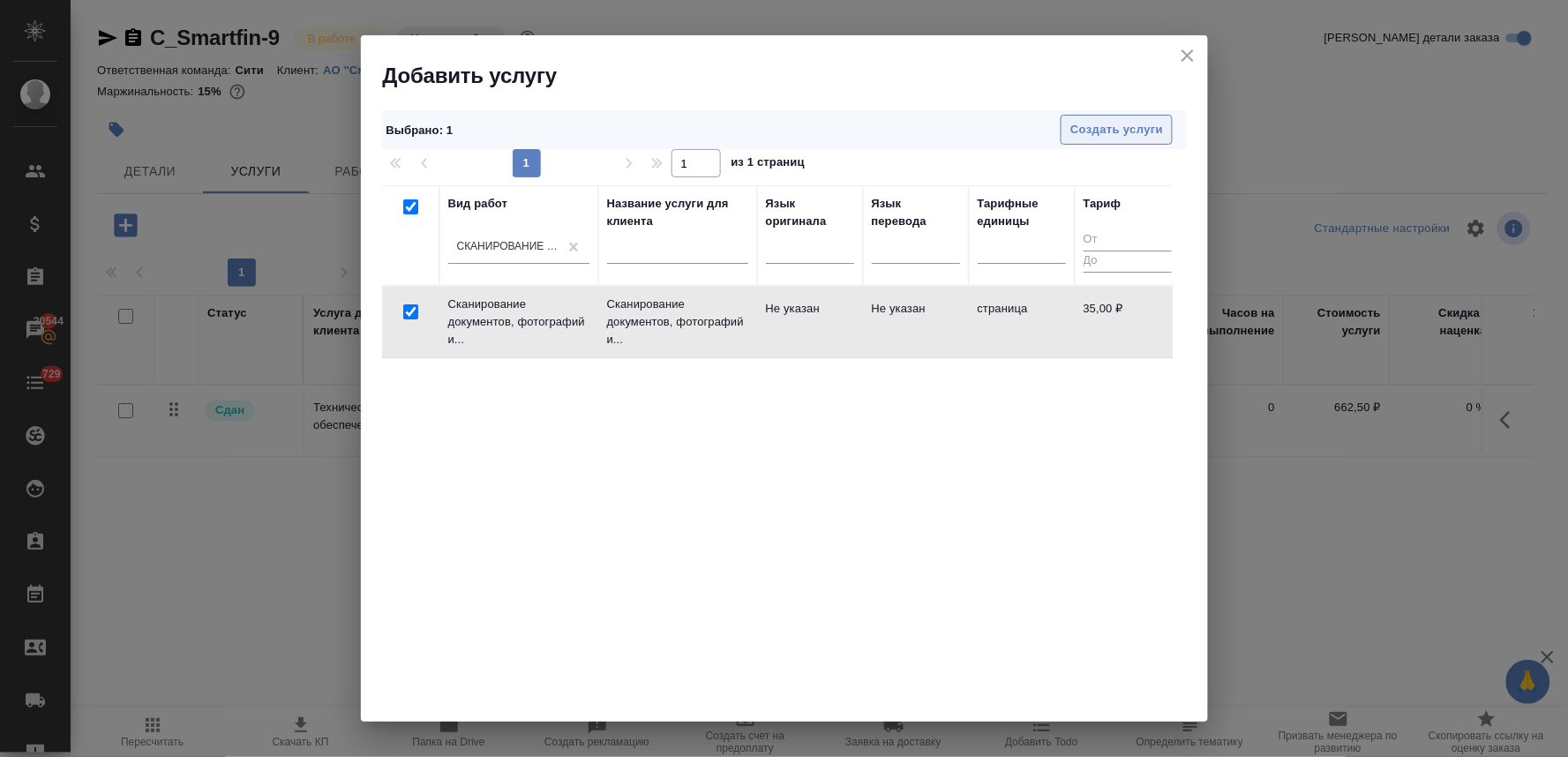
click at [1113, 140] on button "Создать услуги" at bounding box center [1116, 130] width 112 height 31
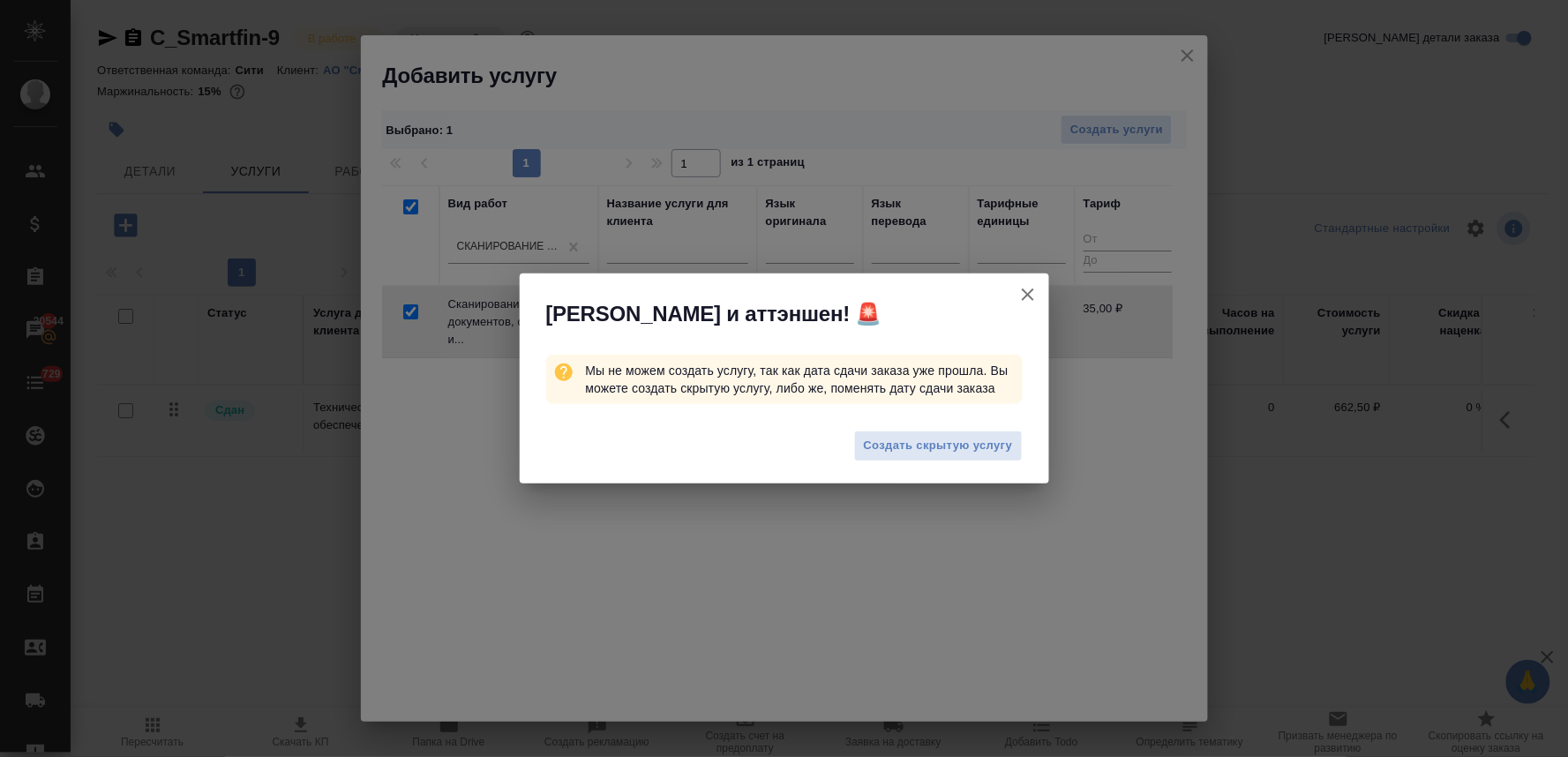
click at [929, 457] on button "Создать скрытую услугу" at bounding box center [938, 446] width 169 height 31
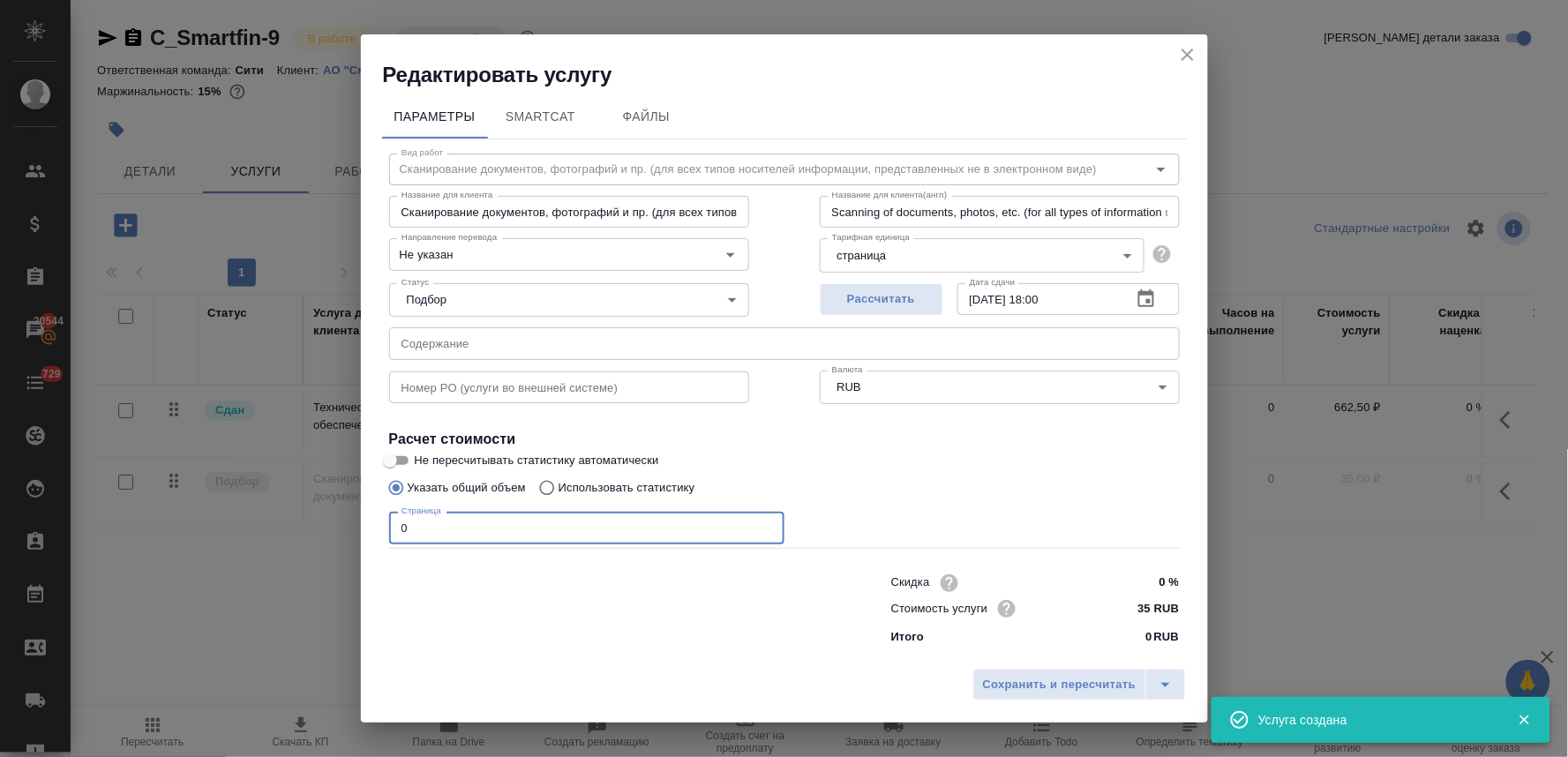
drag, startPoint x: 421, startPoint y: 523, endPoint x: 286, endPoint y: 516, distance: 135.2
click at [293, 516] on div "Редактировать услугу Параметры SmartCat Файлы Вид работ Сканирование документов…" at bounding box center [784, 378] width 1568 height 757
type input "79"
click at [1080, 683] on span "Сохранить и пересчитать" at bounding box center [1060, 685] width 153 height 20
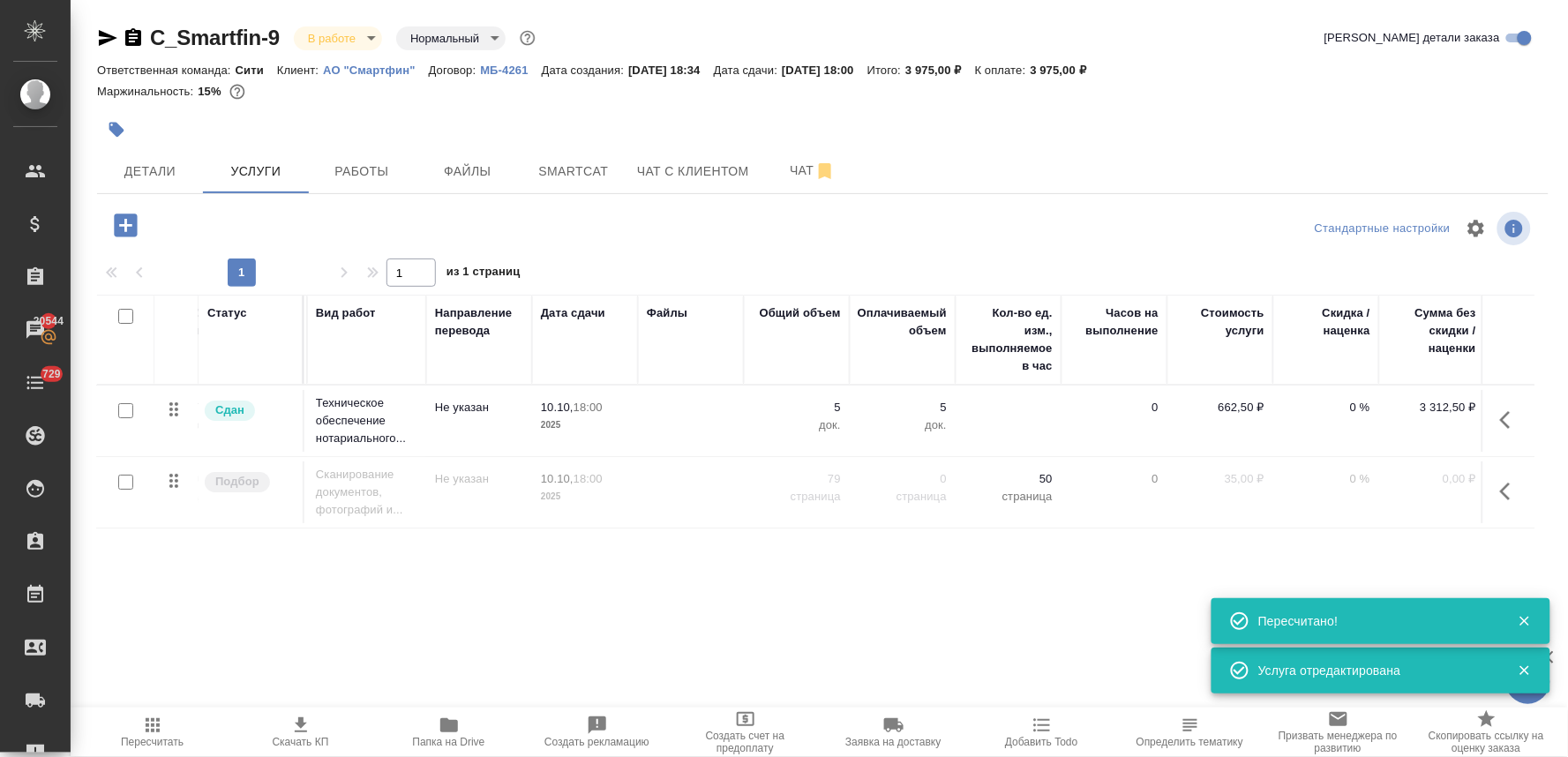
scroll to position [0, 224]
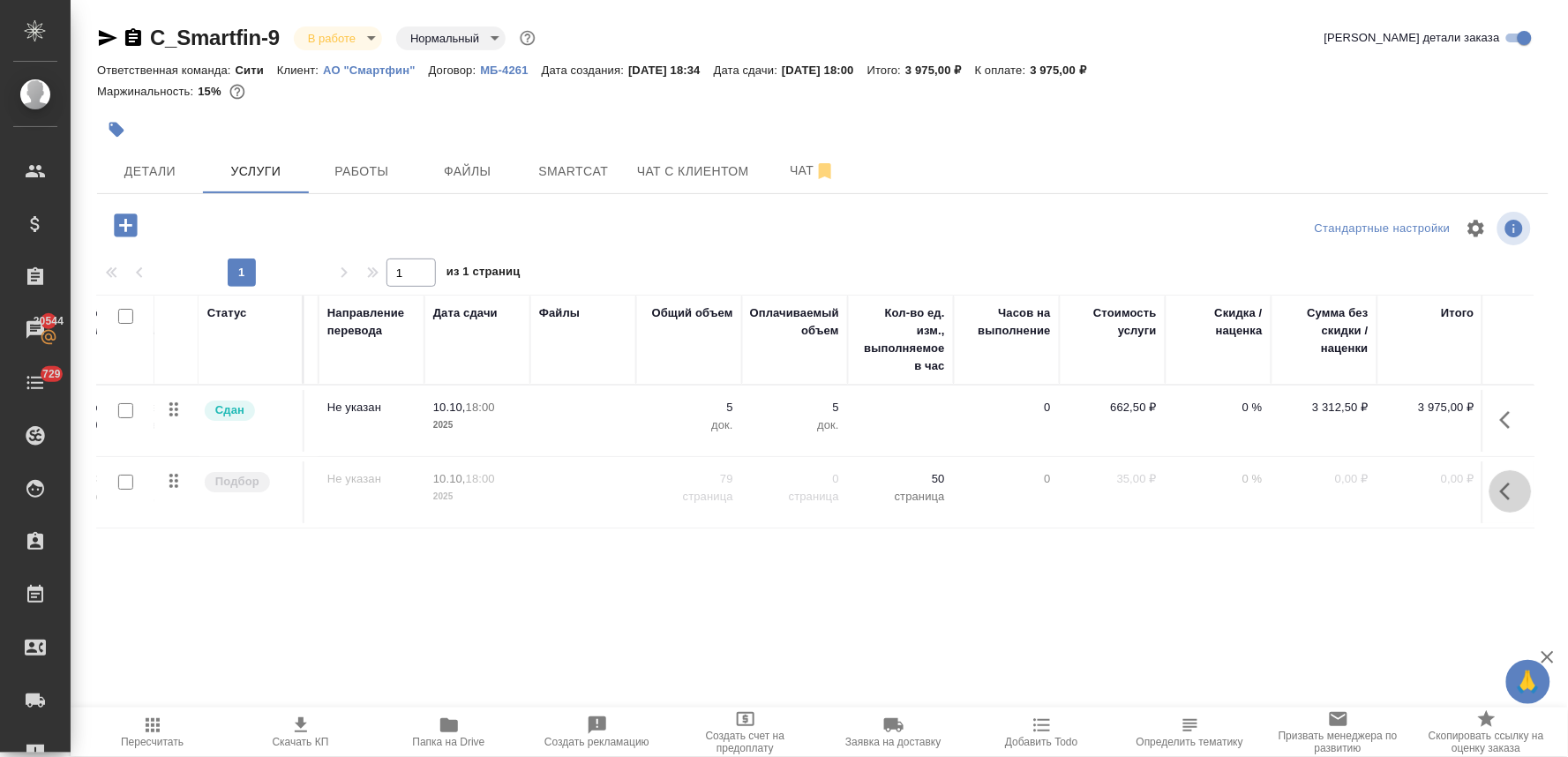
click at [1498, 492] on button "button" at bounding box center [1512, 492] width 43 height 43
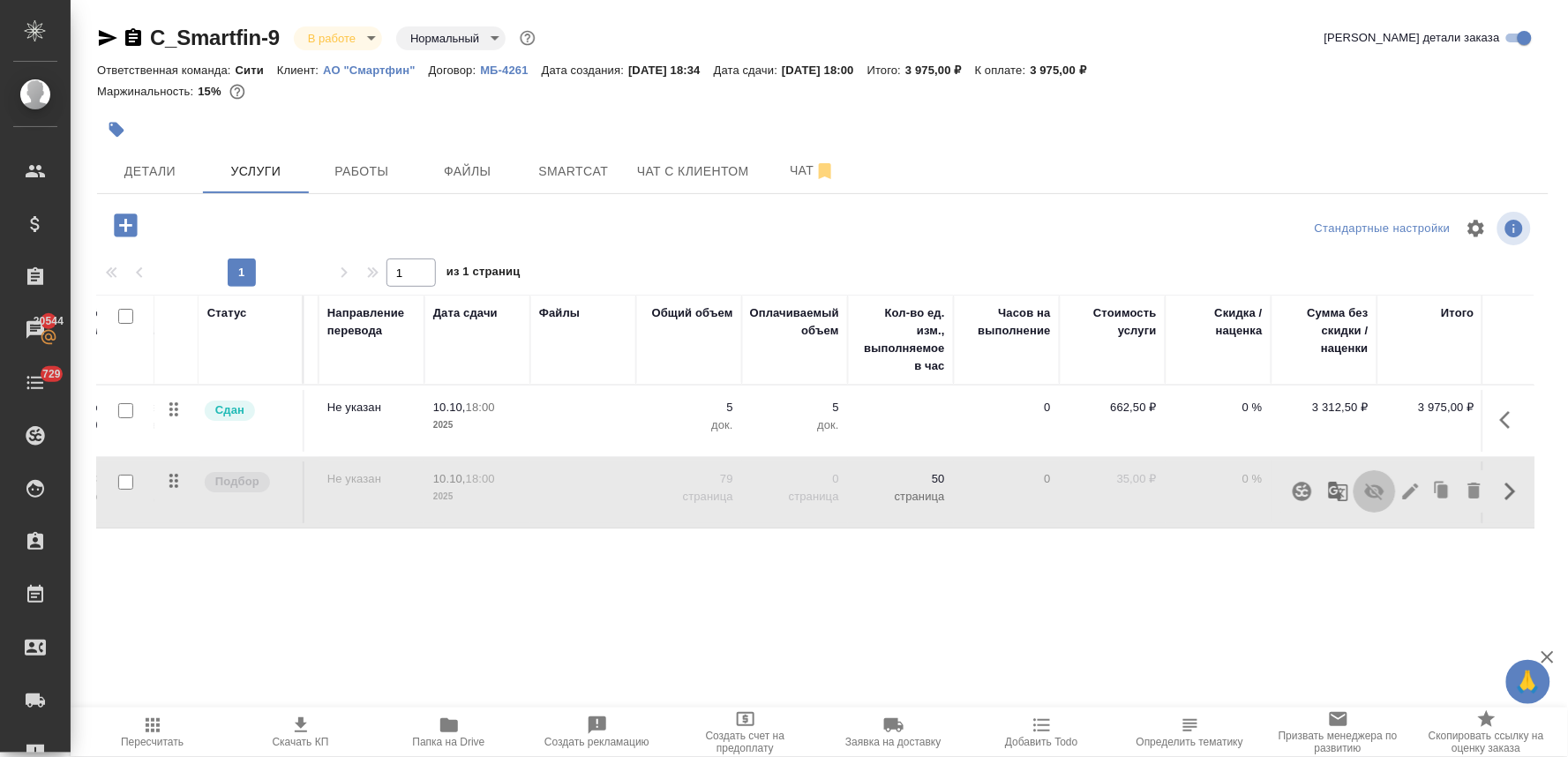
click at [1375, 497] on icon "button" at bounding box center [1375, 492] width 19 height 17
click at [147, 727] on icon "button" at bounding box center [153, 726] width 15 height 15
click at [1508, 495] on icon "button" at bounding box center [1511, 492] width 21 height 21
click at [1379, 497] on icon "button" at bounding box center [1375, 493] width 19 height 14
click at [146, 742] on span "Пересчитать" at bounding box center [152, 742] width 63 height 13
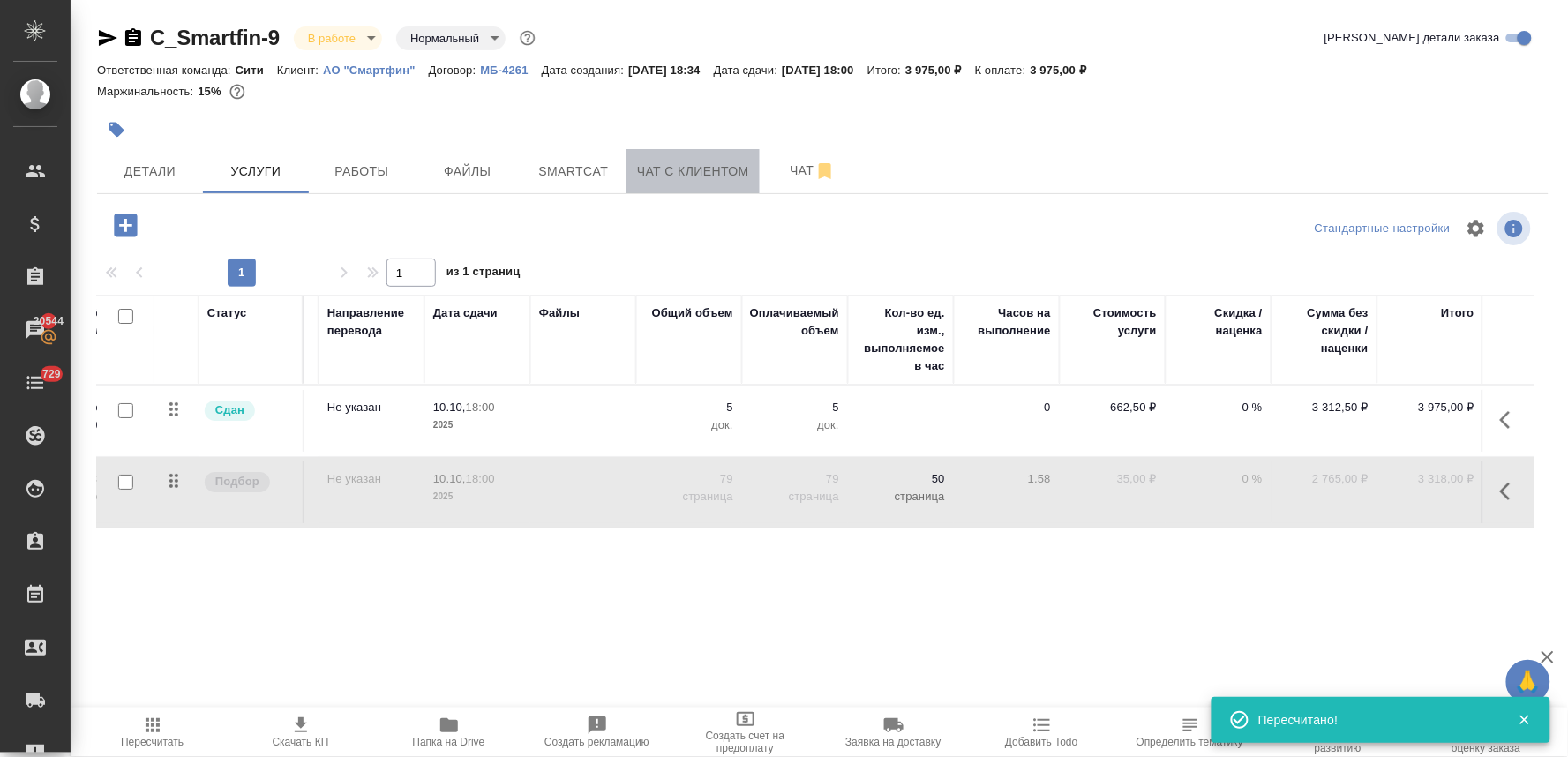
click at [710, 177] on span "Чат с клиентом" at bounding box center [693, 171] width 112 height 22
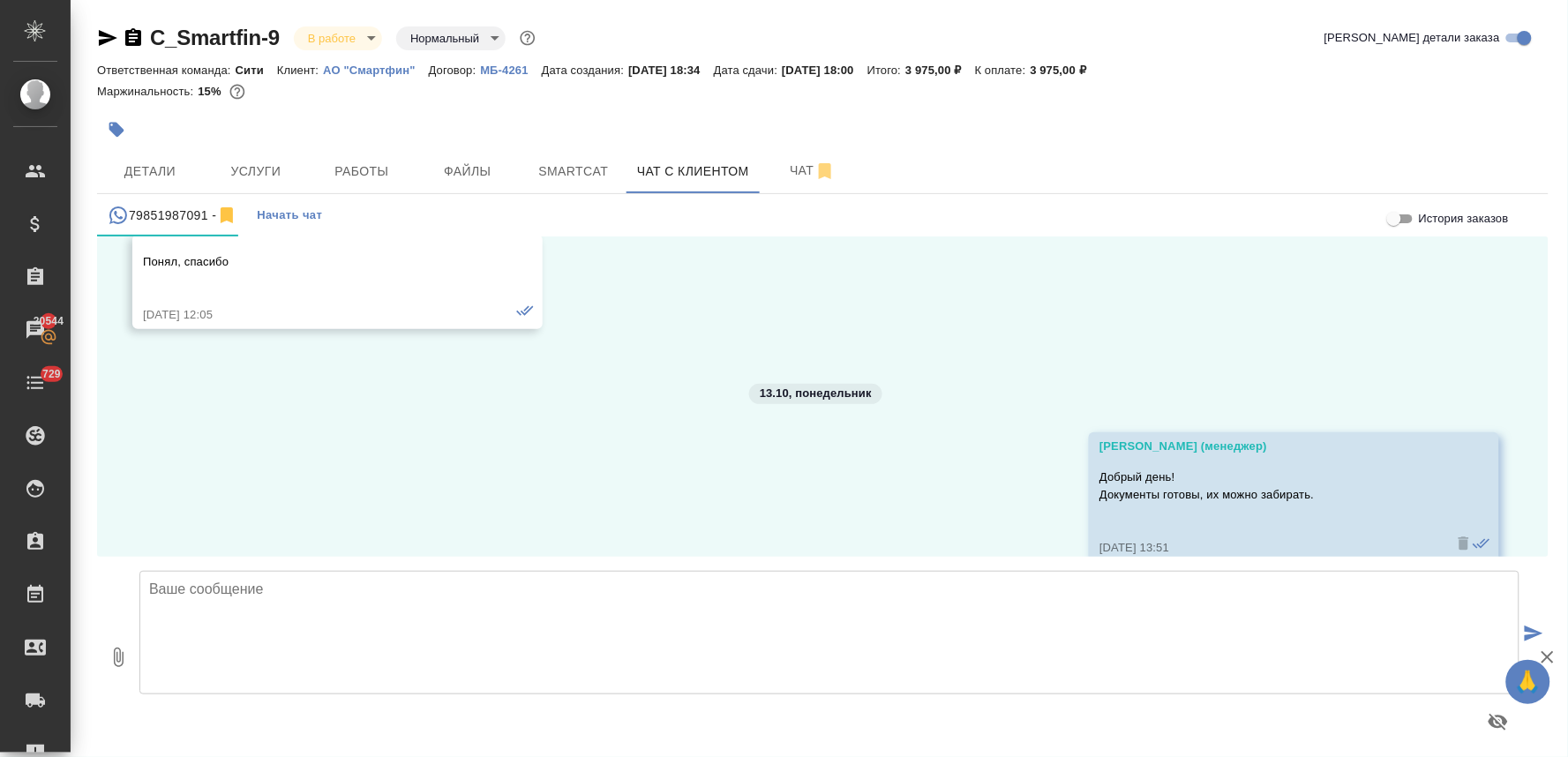
scroll to position [16245, 0]
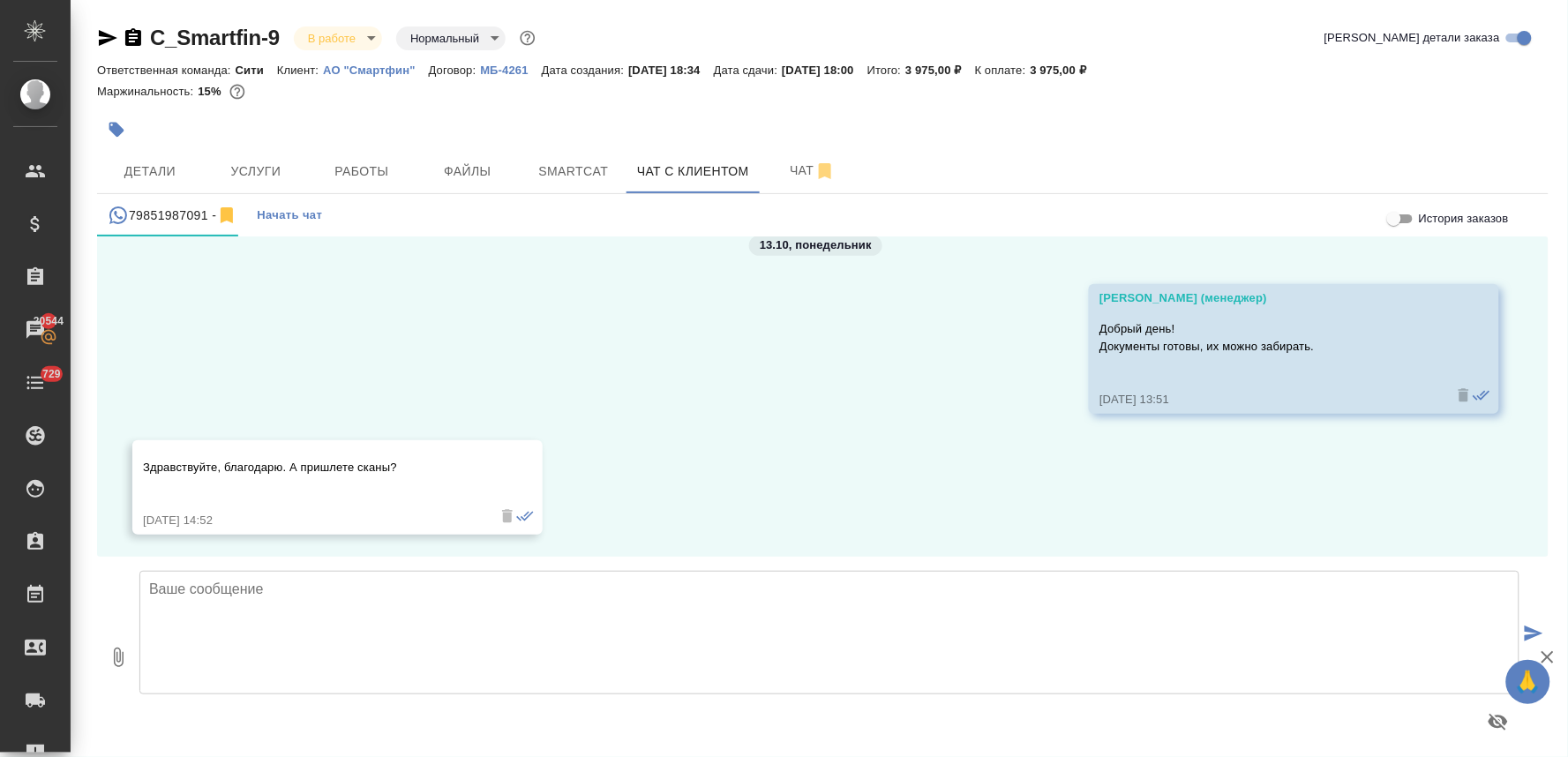
click at [615, 625] on textarea at bounding box center [830, 633] width 1381 height 123
click at [230, 611] on textarea "[PERSON_NAME], к сожалению, услуга сканирования платная. Стоимость - 1 страница" at bounding box center [830, 633] width 1381 height 123
click at [241, 607] on textarea "[PERSON_NAME], к сожалению, услуга сканирования платная. Стоимость: 35 руб 1 ст…" at bounding box center [830, 633] width 1381 height 123
click at [369, 612] on textarea "[PERSON_NAME], к сожалению, услуга сканирования платная. Стоимость: 42 руб 1 ст…" at bounding box center [830, 633] width 1381 height 123
drag, startPoint x: 275, startPoint y: 604, endPoint x: 230, endPoint y: 599, distance: 45.3
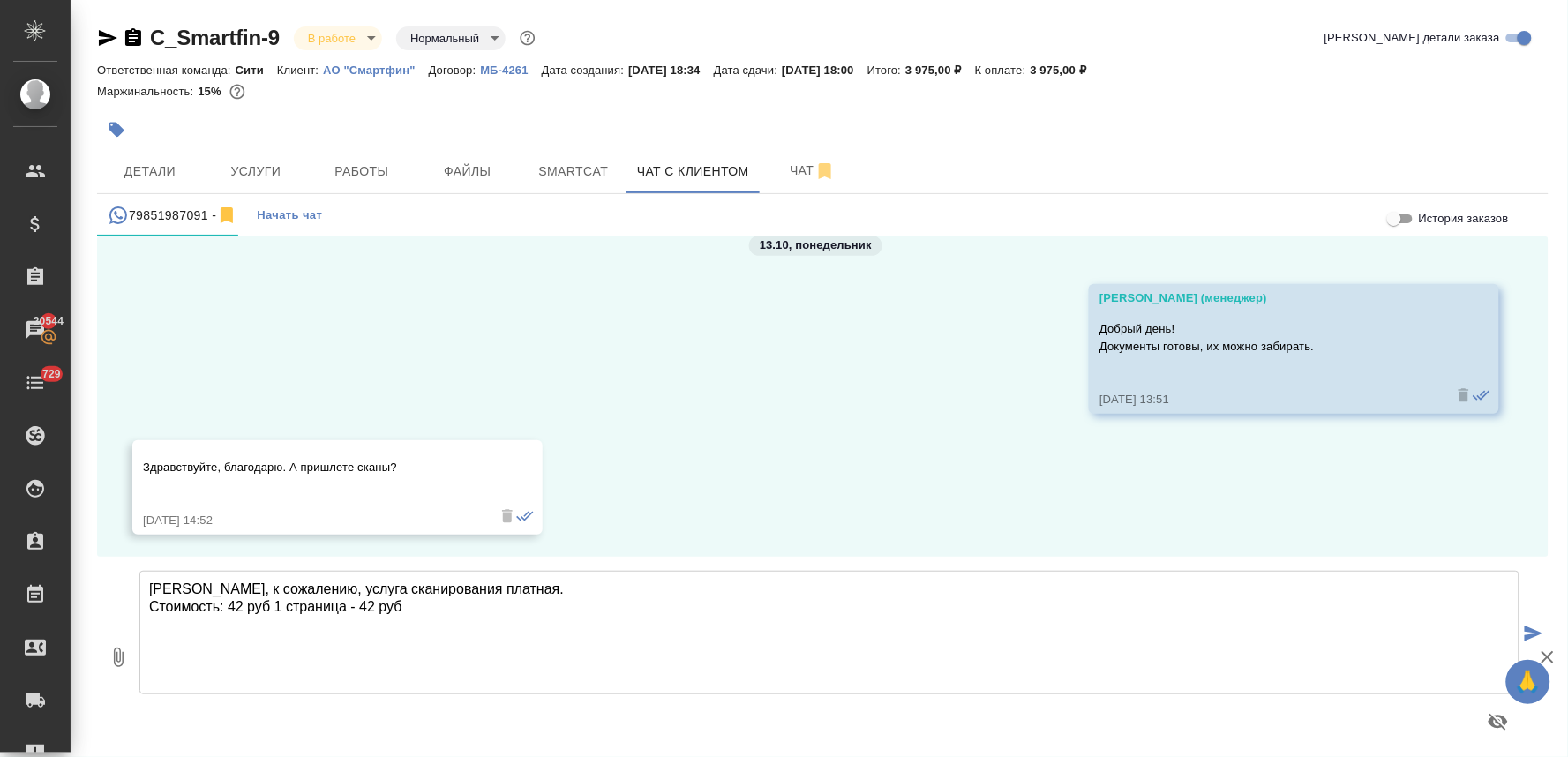
click at [230, 599] on textarea "[PERSON_NAME], к сожалению, услуга сканирования платная. Стоимость: 42 руб 1 ст…" at bounding box center [830, 633] width 1381 height 123
click at [371, 603] on textarea "[PERSON_NAME], к сожалению, услуга сканирования платная. Стоимость: 1 страница …" at bounding box center [830, 633] width 1381 height 123
type textarea "[PERSON_NAME], к сожалению, услуга сканирования платная. Стоимость: 1 страница …"
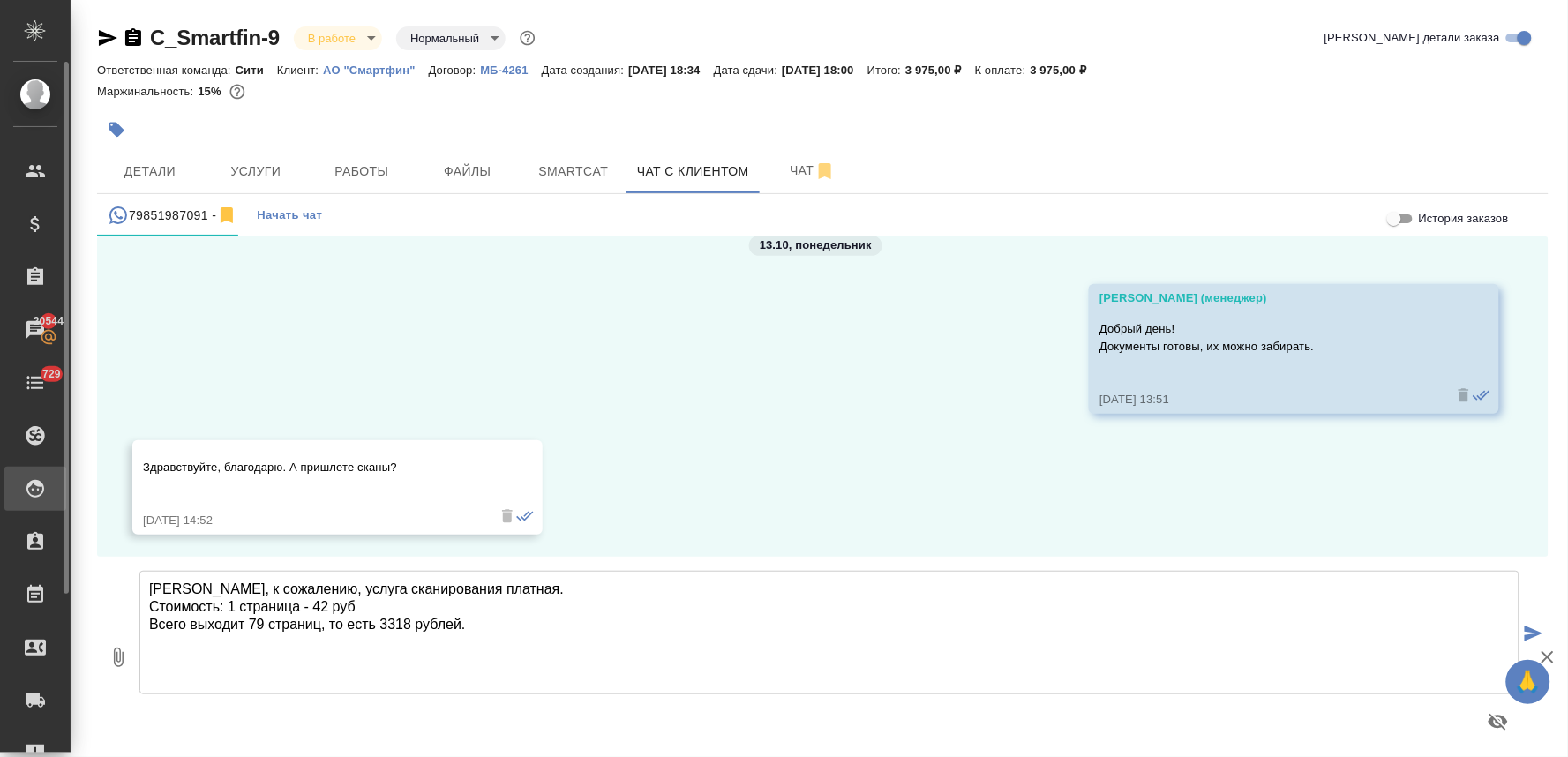
drag, startPoint x: 161, startPoint y: 570, endPoint x: 36, endPoint y: 506, distance: 140.4
click at [36, 506] on div ".cls-1 fill:#fff; AWATERA [PERSON_NAME] Спецификации Заказы 20544 Чаты 729 Todo…" at bounding box center [784, 378] width 1568 height 757
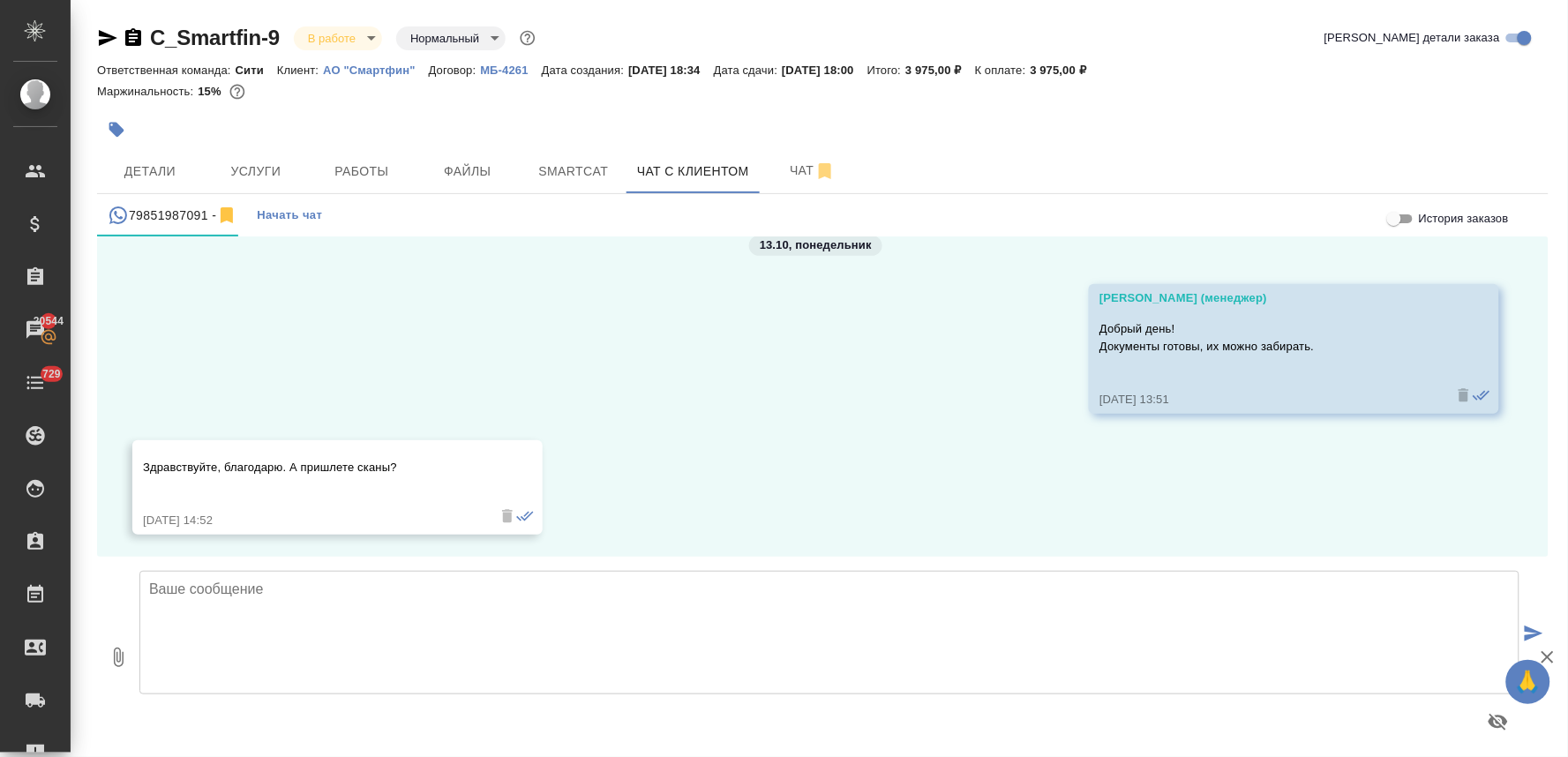
click at [326, 637] on textarea at bounding box center [830, 633] width 1381 height 123
click at [116, 656] on icon "button" at bounding box center [119, 658] width 21 height 21
type input "C:\fakepath\Certificado de Dominio y Cargas_Korobko-Shemanoivshaia.pdf"
click at [1525, 632] on icon "submit" at bounding box center [1534, 634] width 18 height 16
click at [400, 155] on button "Работы" at bounding box center [361, 171] width 106 height 44
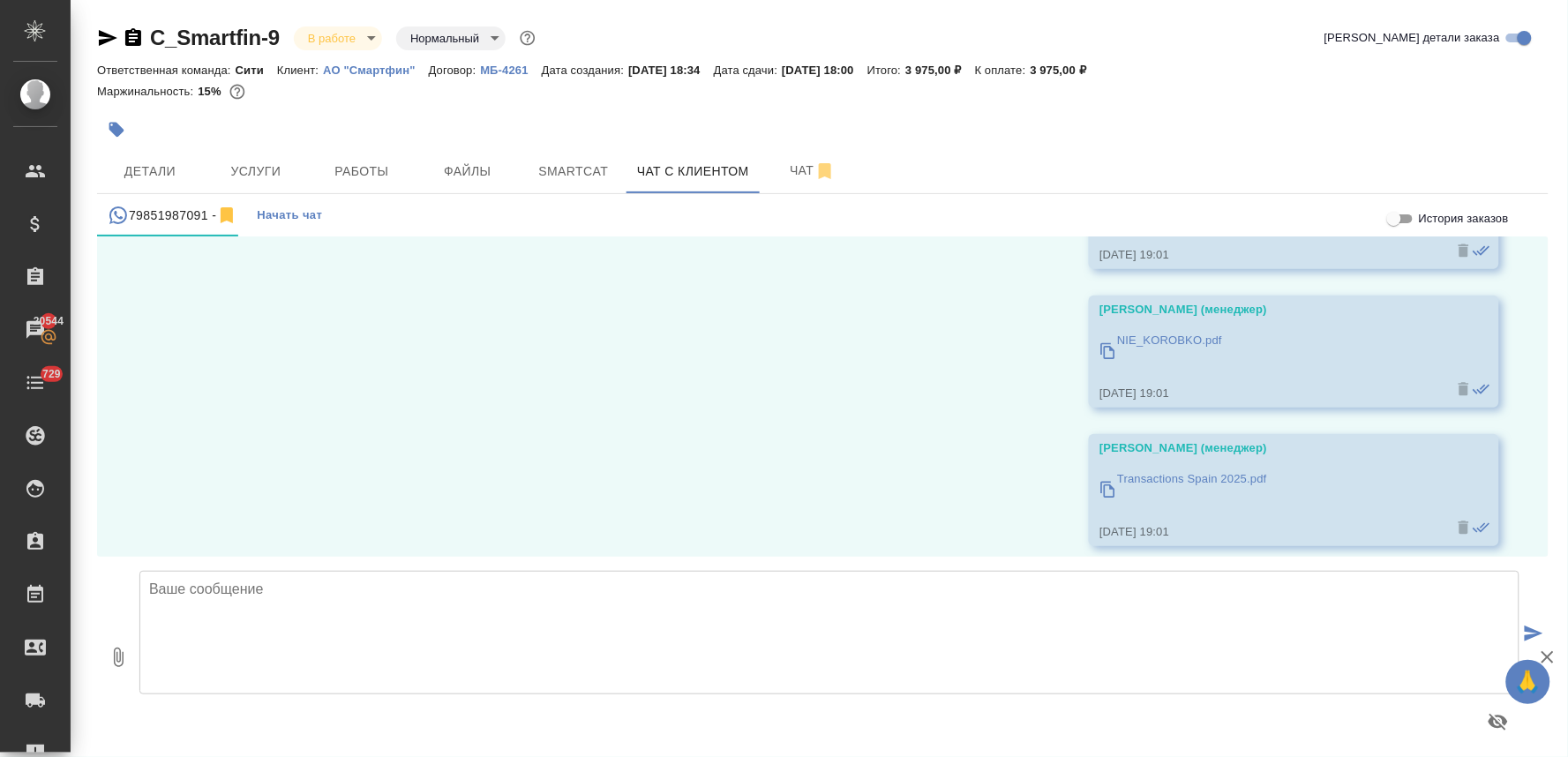
scroll to position [16939, 0]
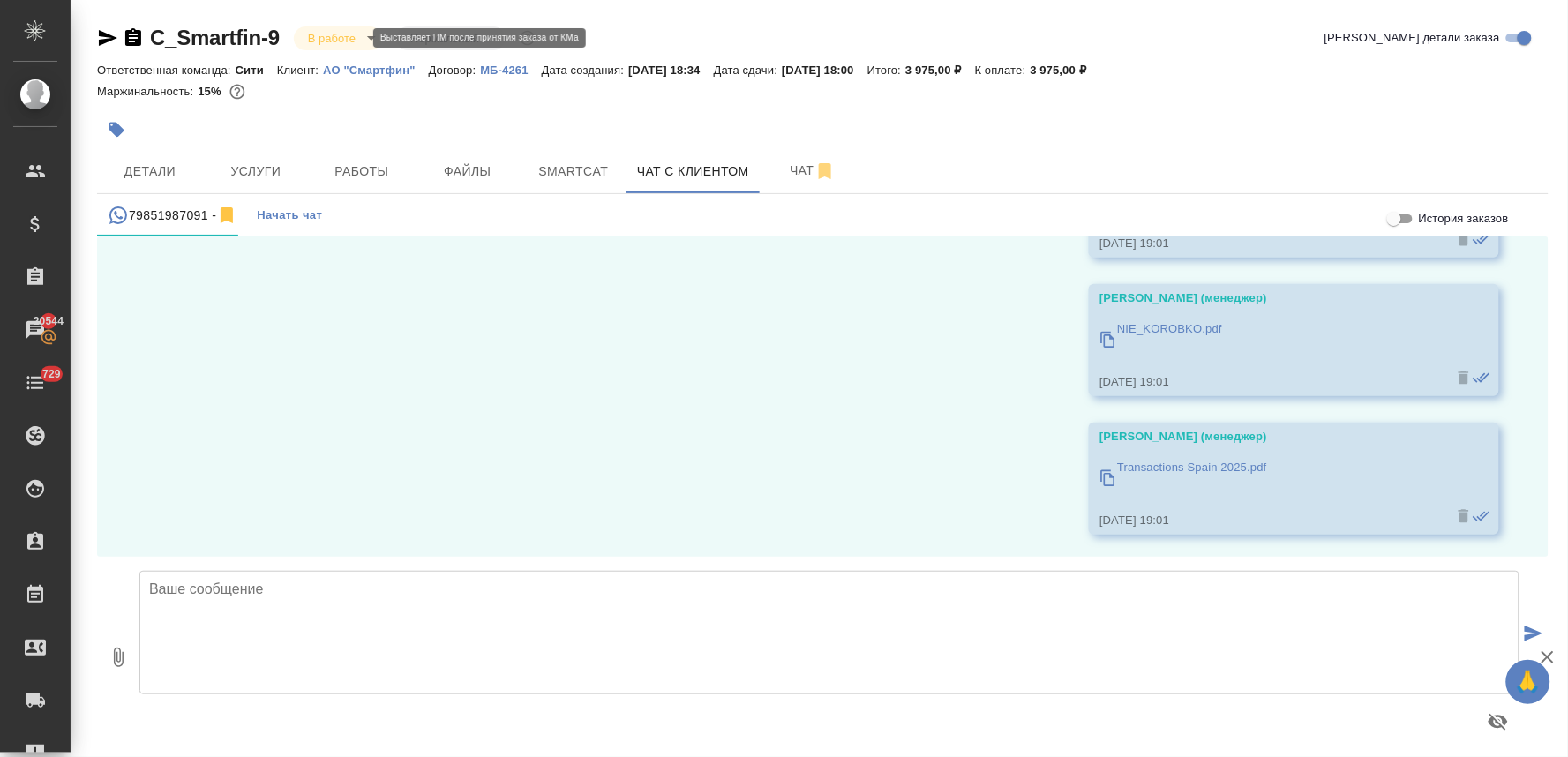
click at [345, 39] on body "🙏 .cls-1 fill:#fff; AWATERA [PERSON_NAME] Спецификации Заказы 20544 Чаты 729 To…" at bounding box center [784, 378] width 1568 height 757
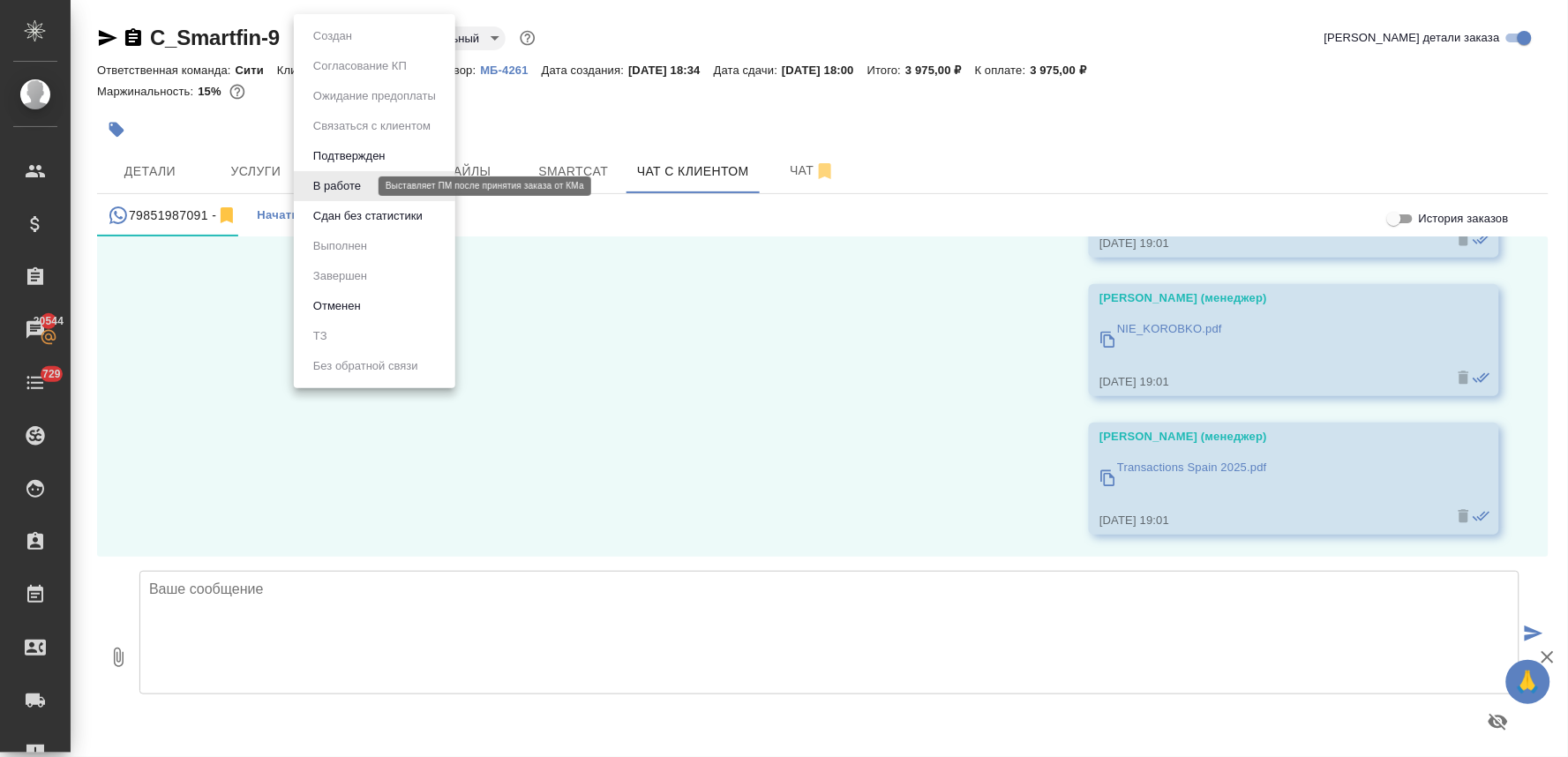
click at [371, 222] on button "Сдан без статистики" at bounding box center [368, 217] width 120 height 19
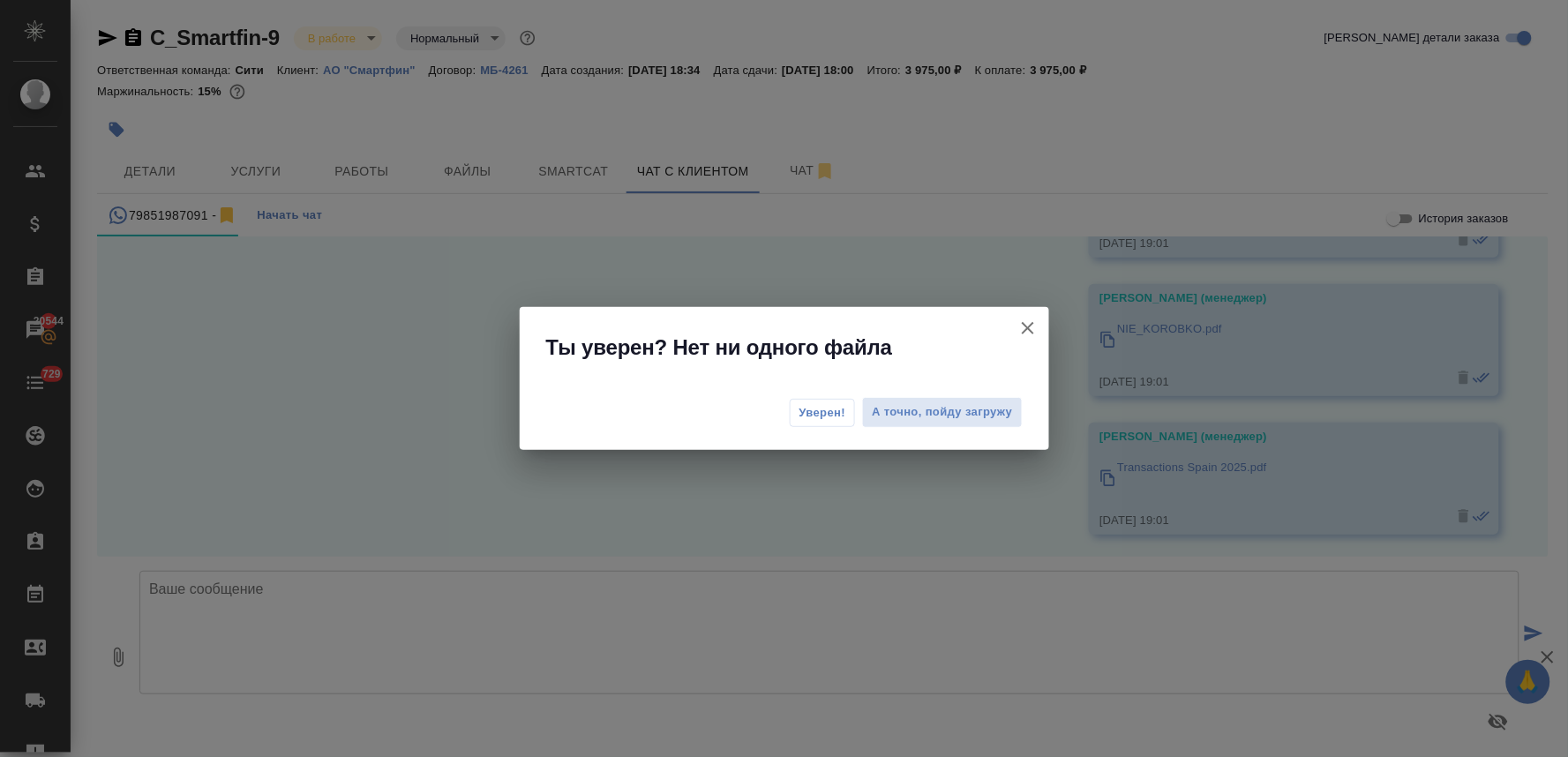
click at [831, 408] on span "Уверен!" at bounding box center [823, 413] width 47 height 17
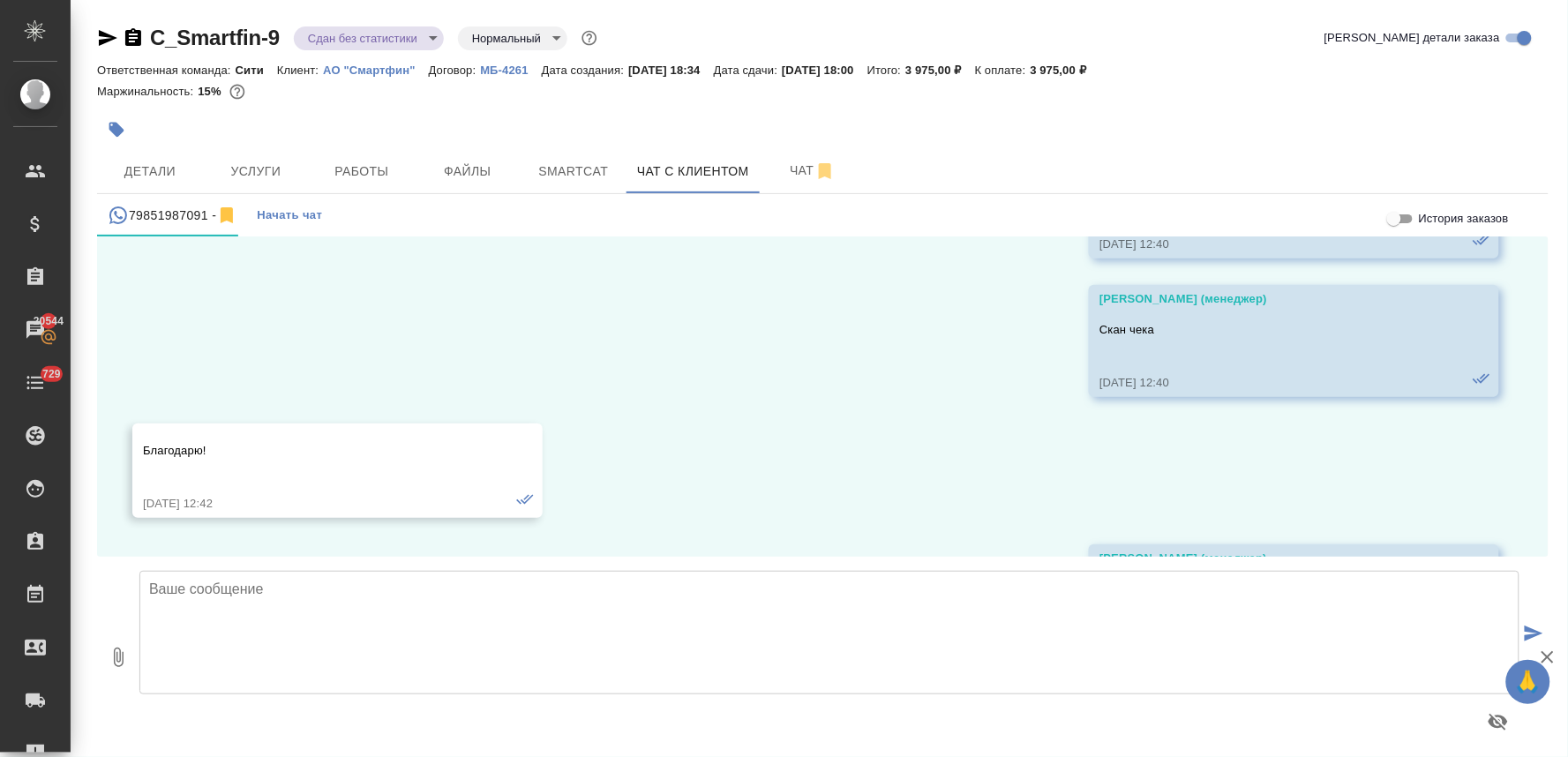
click at [369, 37] on body "🙏 .cls-1 fill:#fff; AWATERA Lyamina Nadezhda Клиенты Спецификации Заказы 20544 …" at bounding box center [784, 378] width 1568 height 757
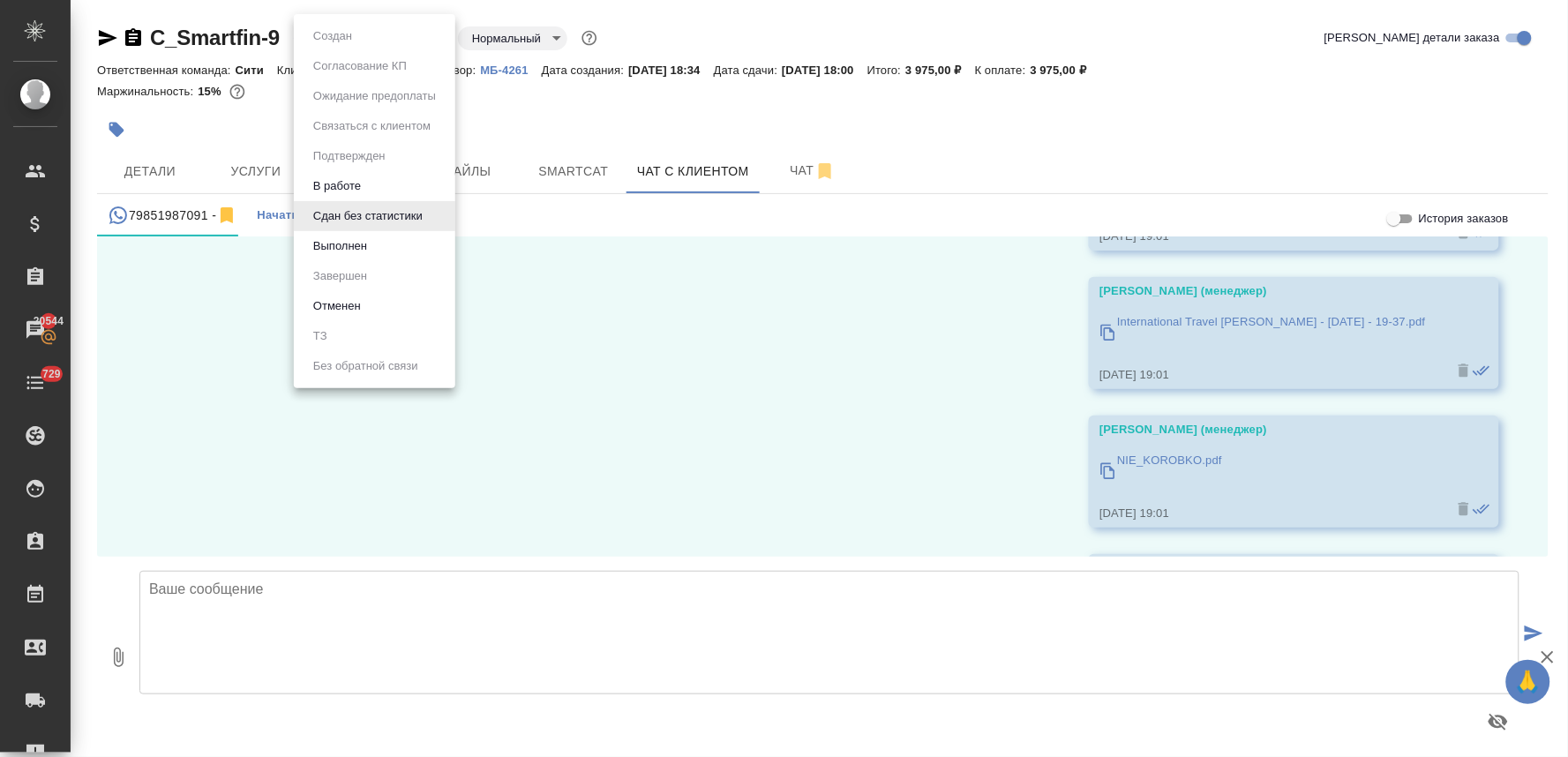
click at [374, 248] on li "Выполнен" at bounding box center [375, 246] width 161 height 30
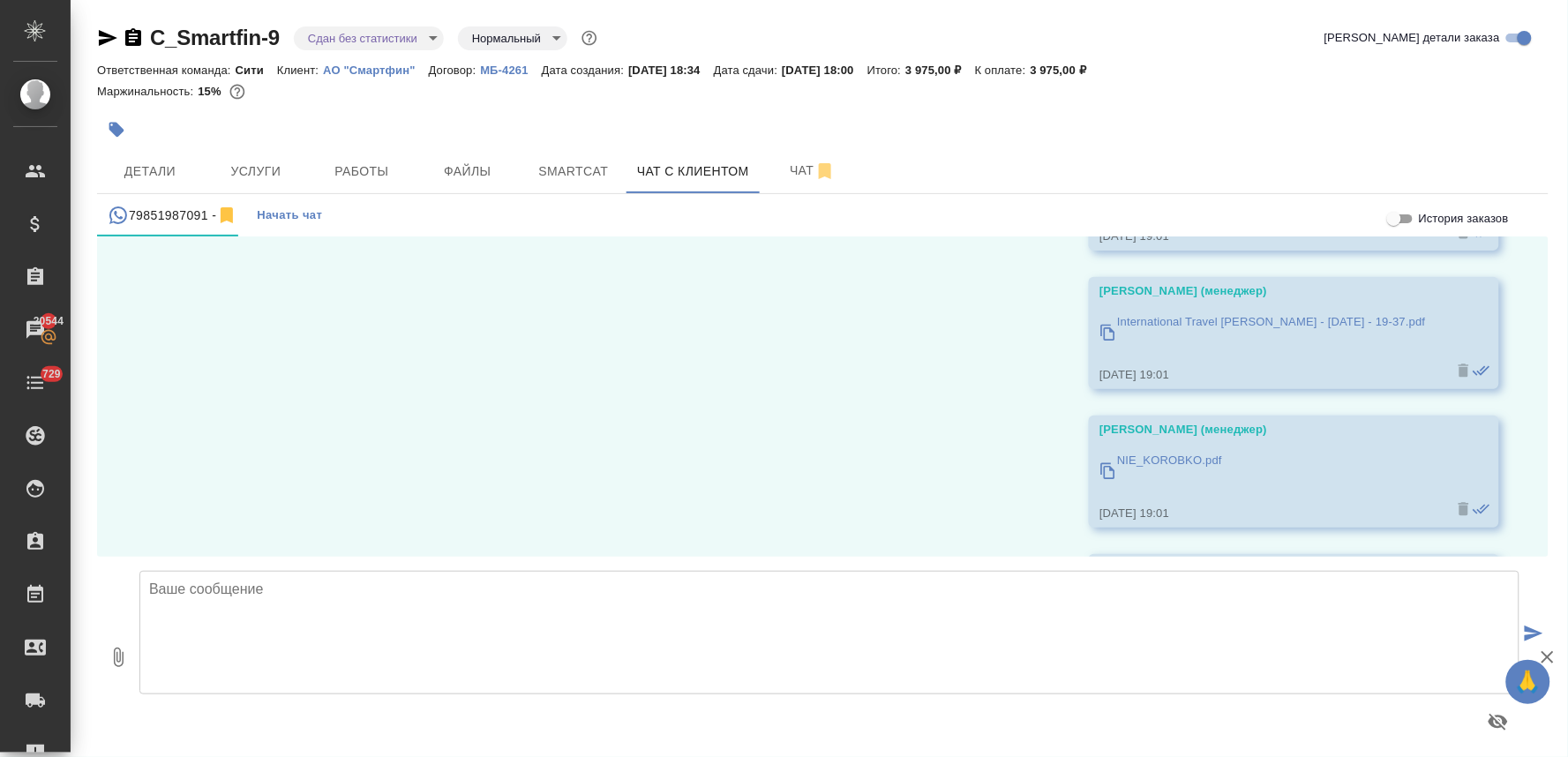
scroll to position [16920, 0]
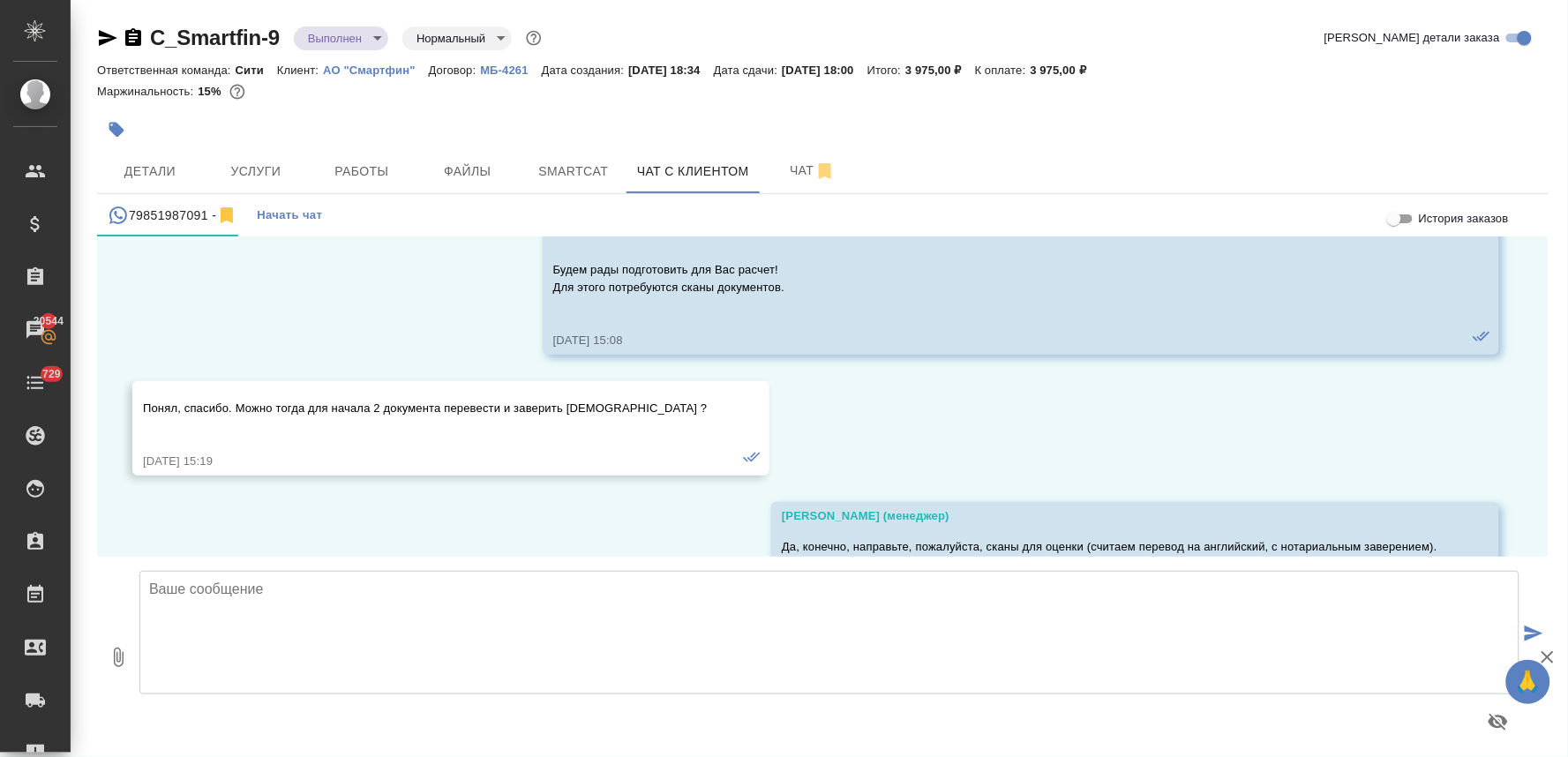
click at [338, 38] on body "🙏 .cls-1 fill:#fff; AWATERA Lyamina Nadezhda Клиенты Спецификации Заказы 20544 …" at bounding box center [784, 378] width 1568 height 757
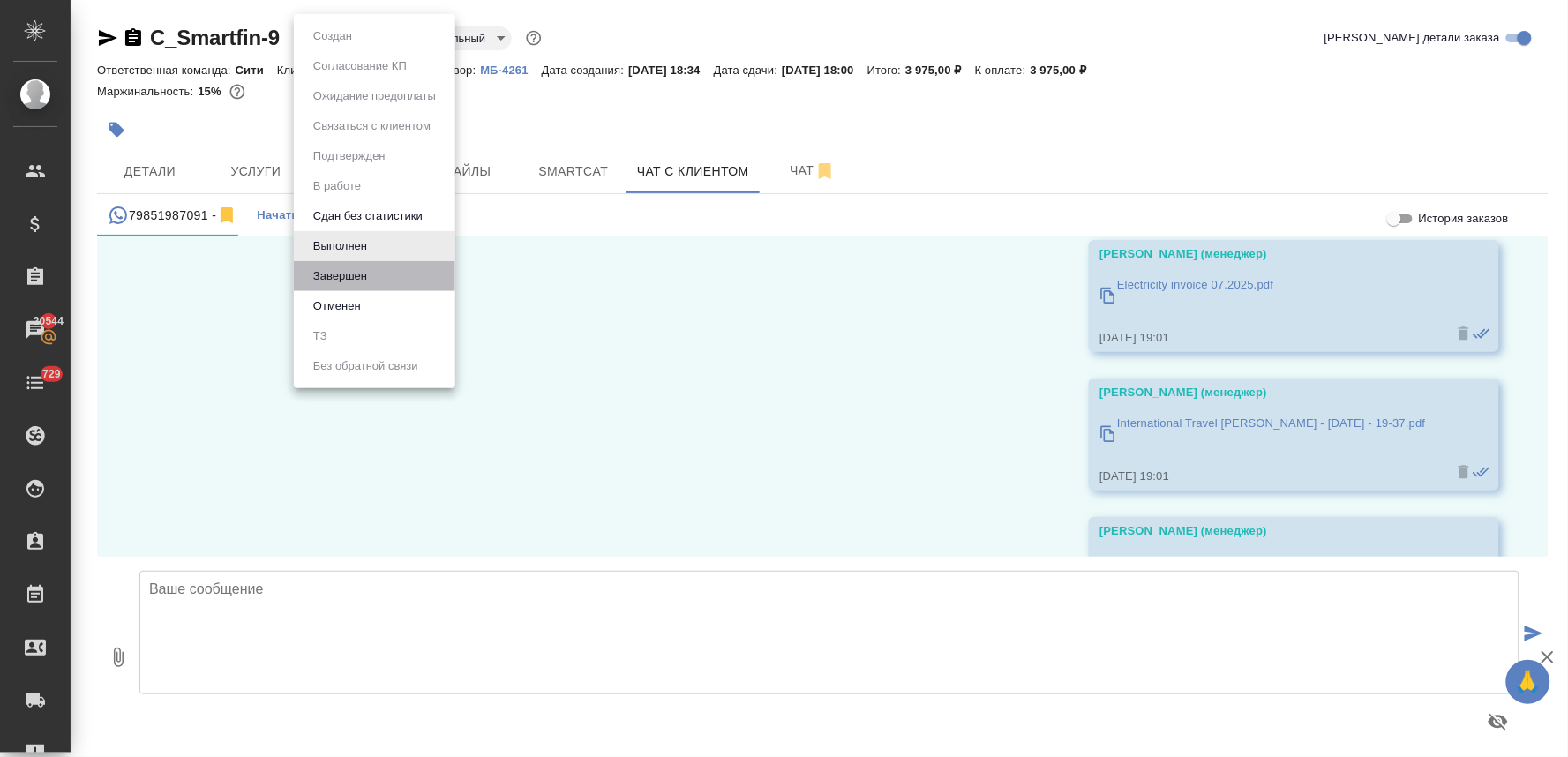
click at [399, 271] on li "Завершен" at bounding box center [375, 276] width 161 height 30
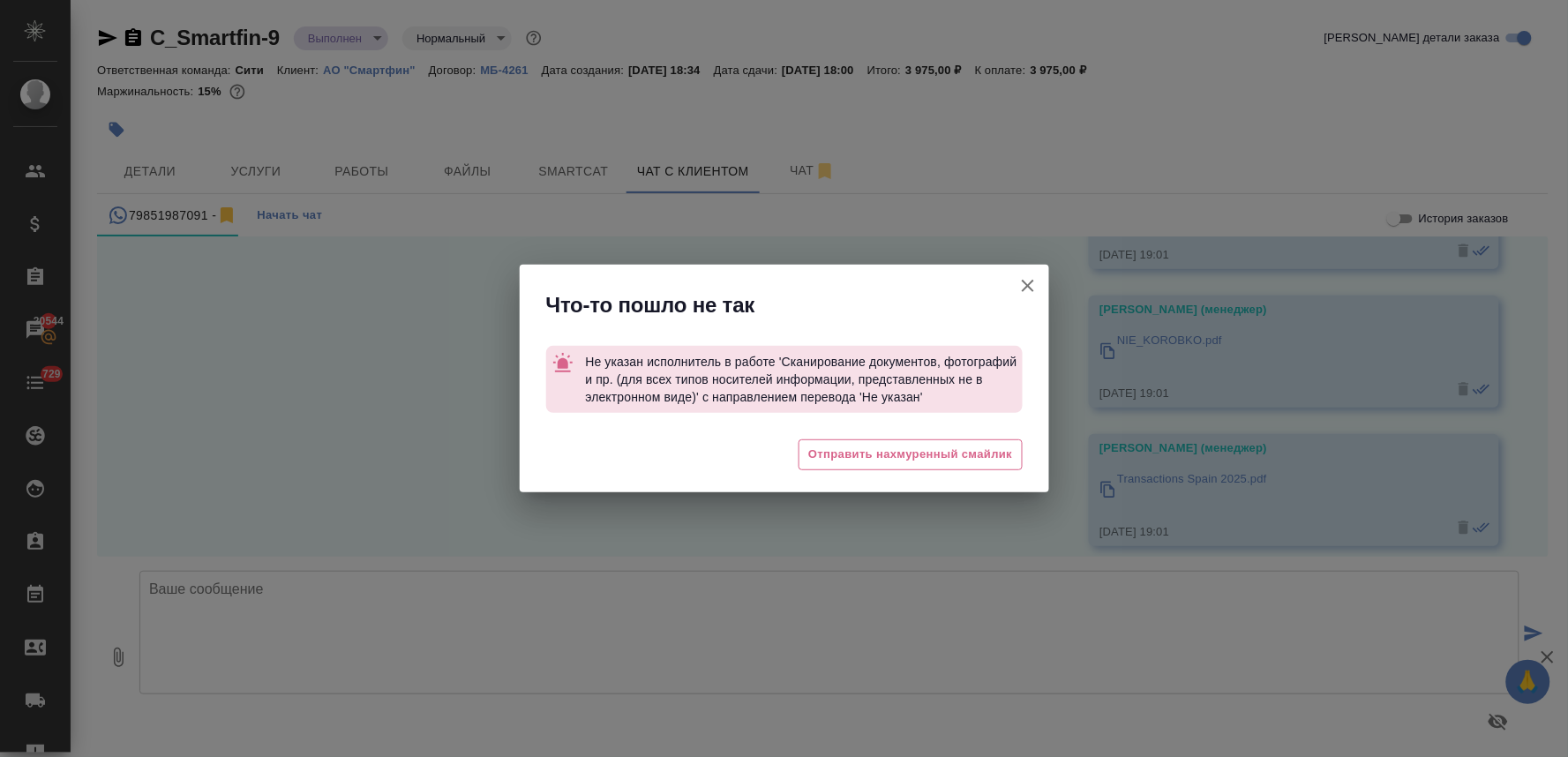
scroll to position [16939, 0]
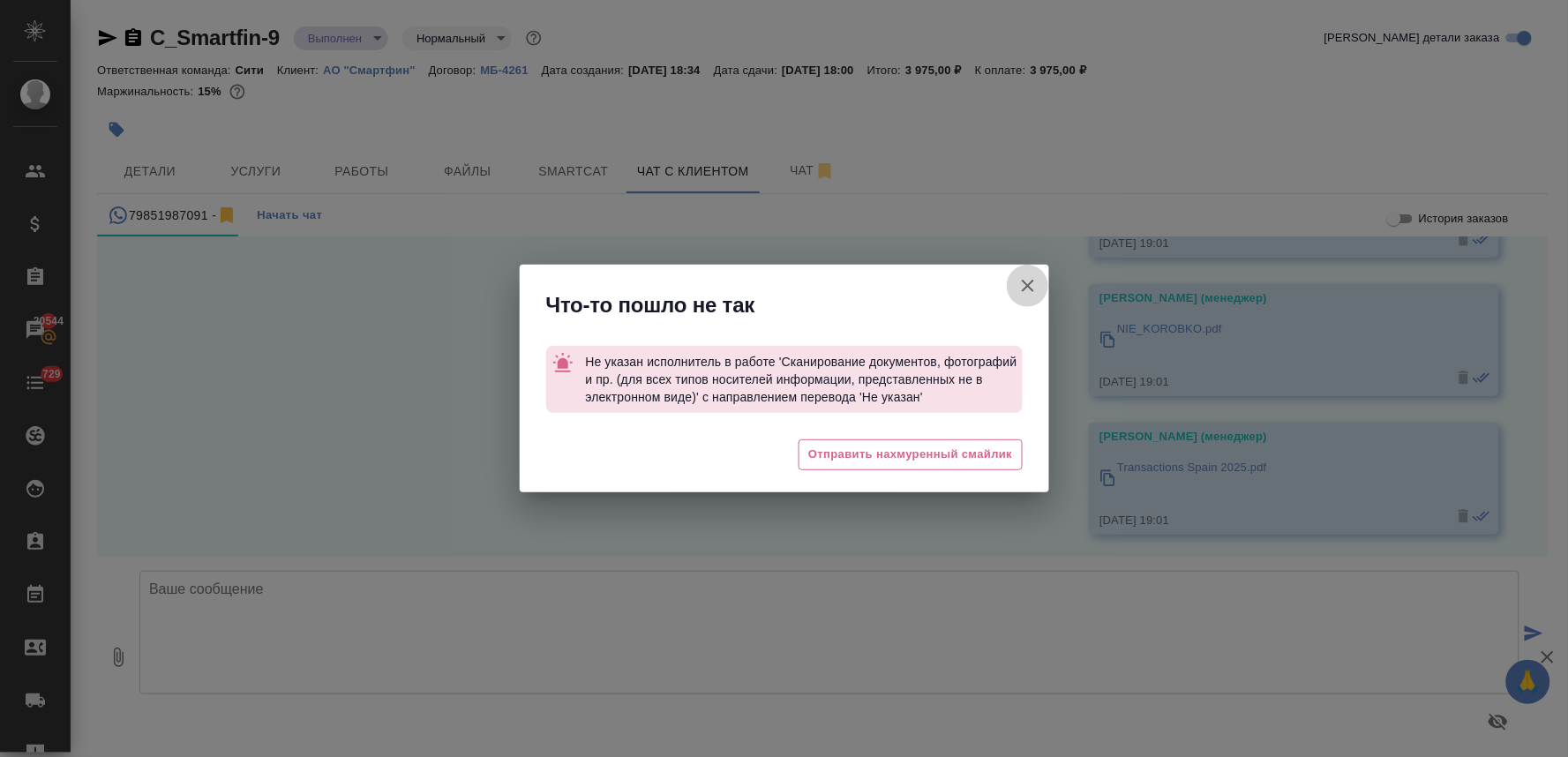
click at [1027, 281] on icon "button" at bounding box center [1029, 286] width 21 height 21
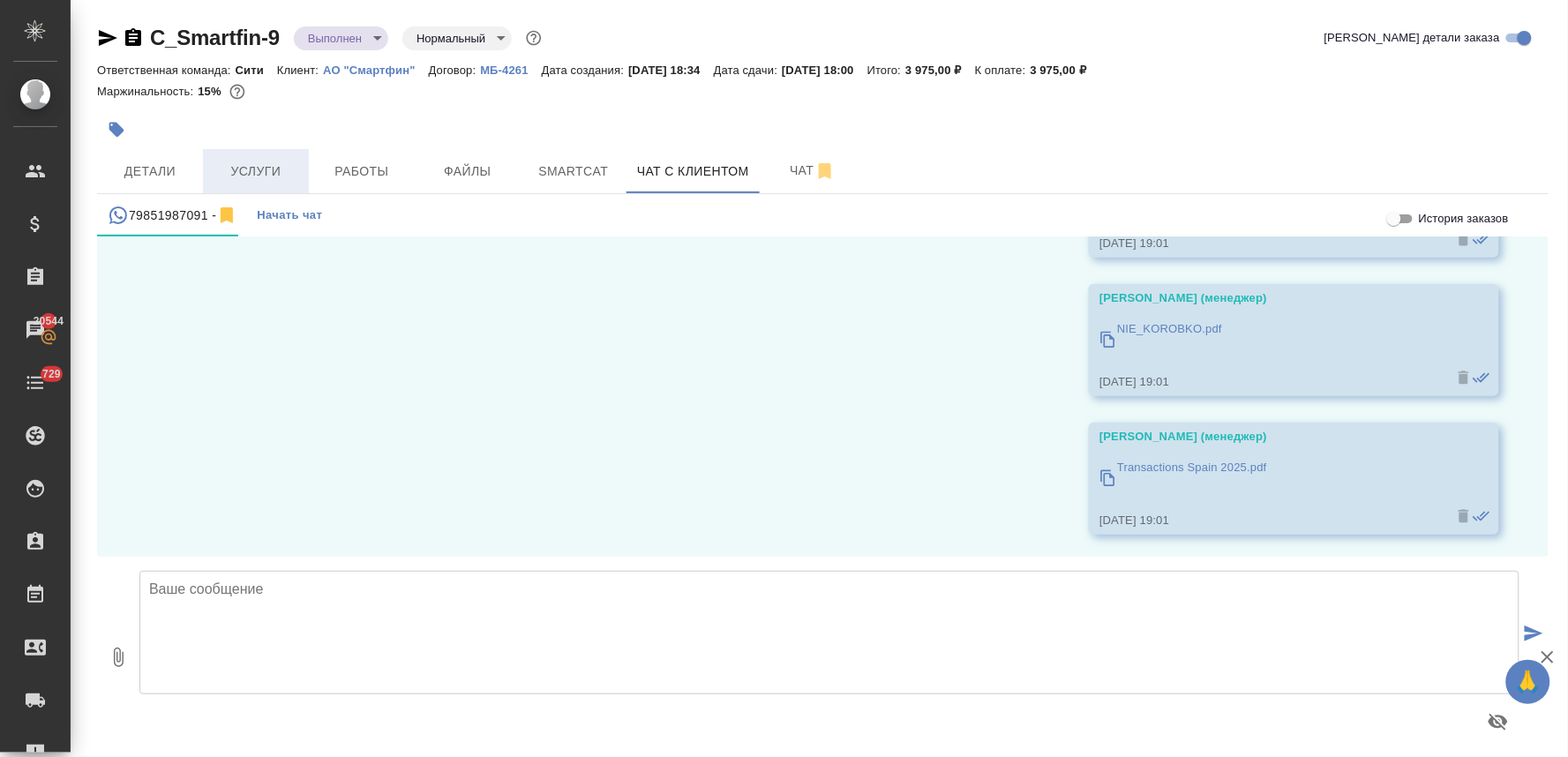
click at [246, 186] on button "Услуги" at bounding box center [256, 171] width 106 height 44
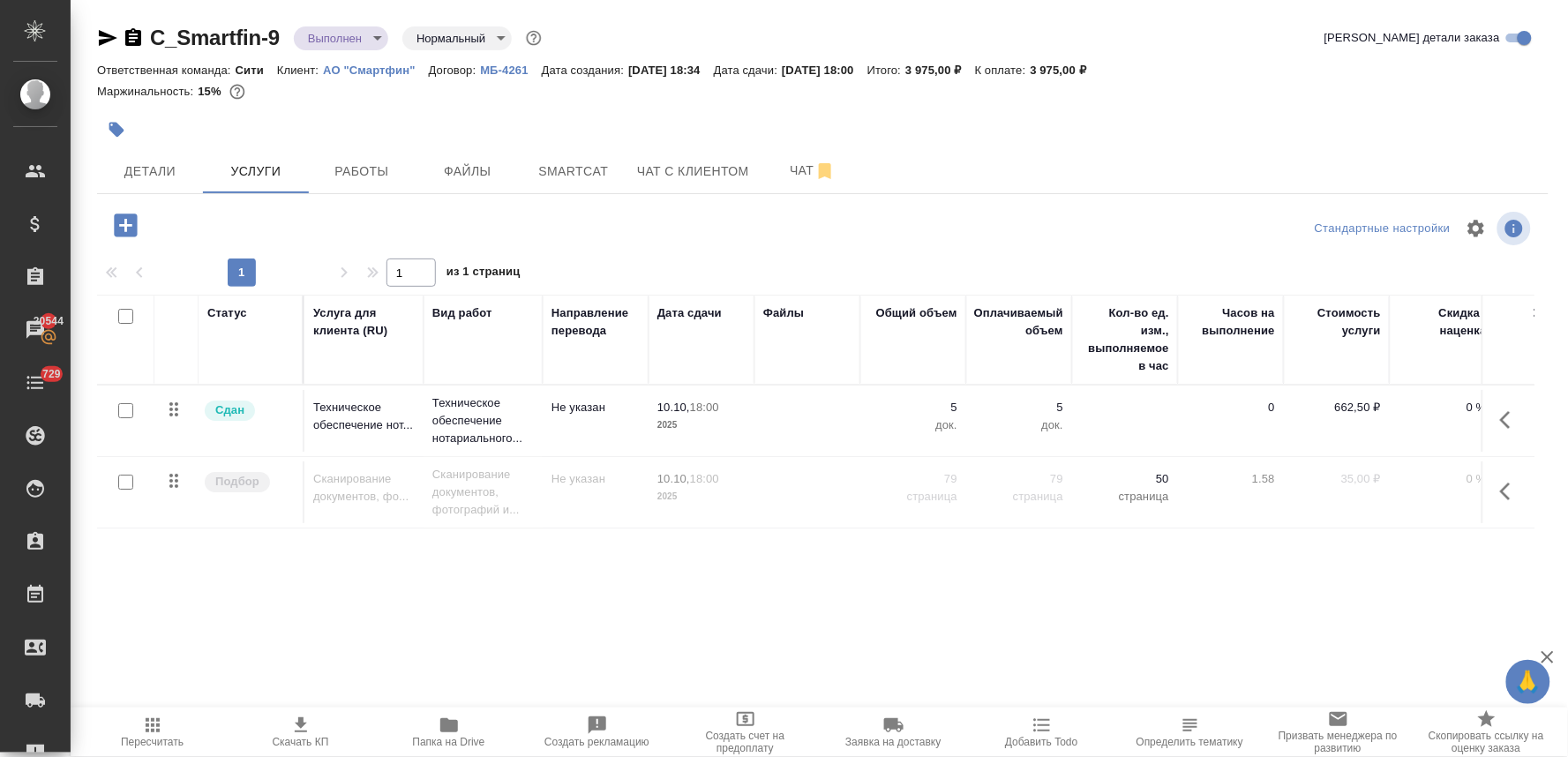
click at [127, 478] on input "checkbox" at bounding box center [125, 482] width 15 height 15
checkbox input "true"
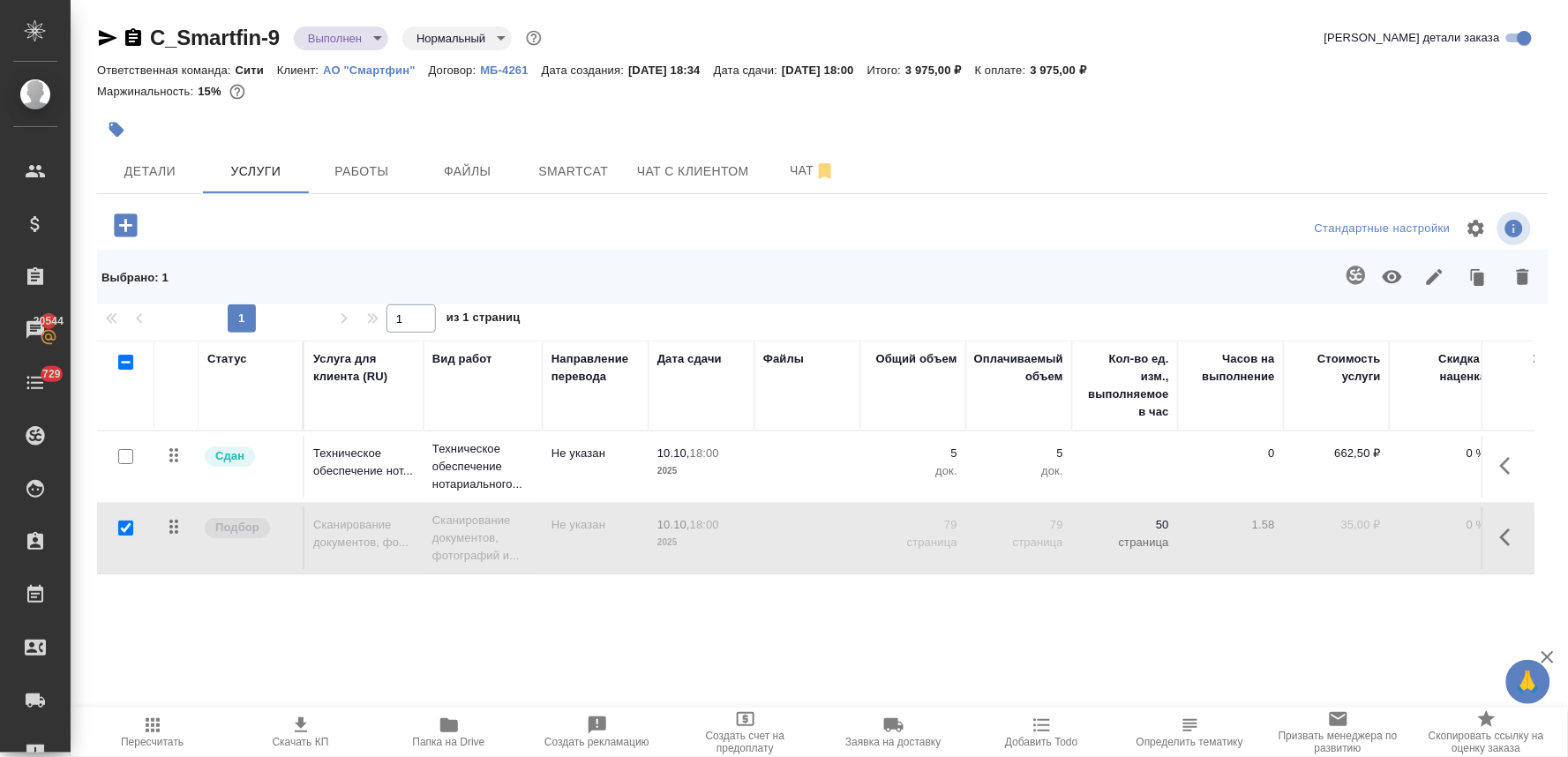
click at [1517, 278] on icon "button" at bounding box center [1523, 277] width 13 height 16
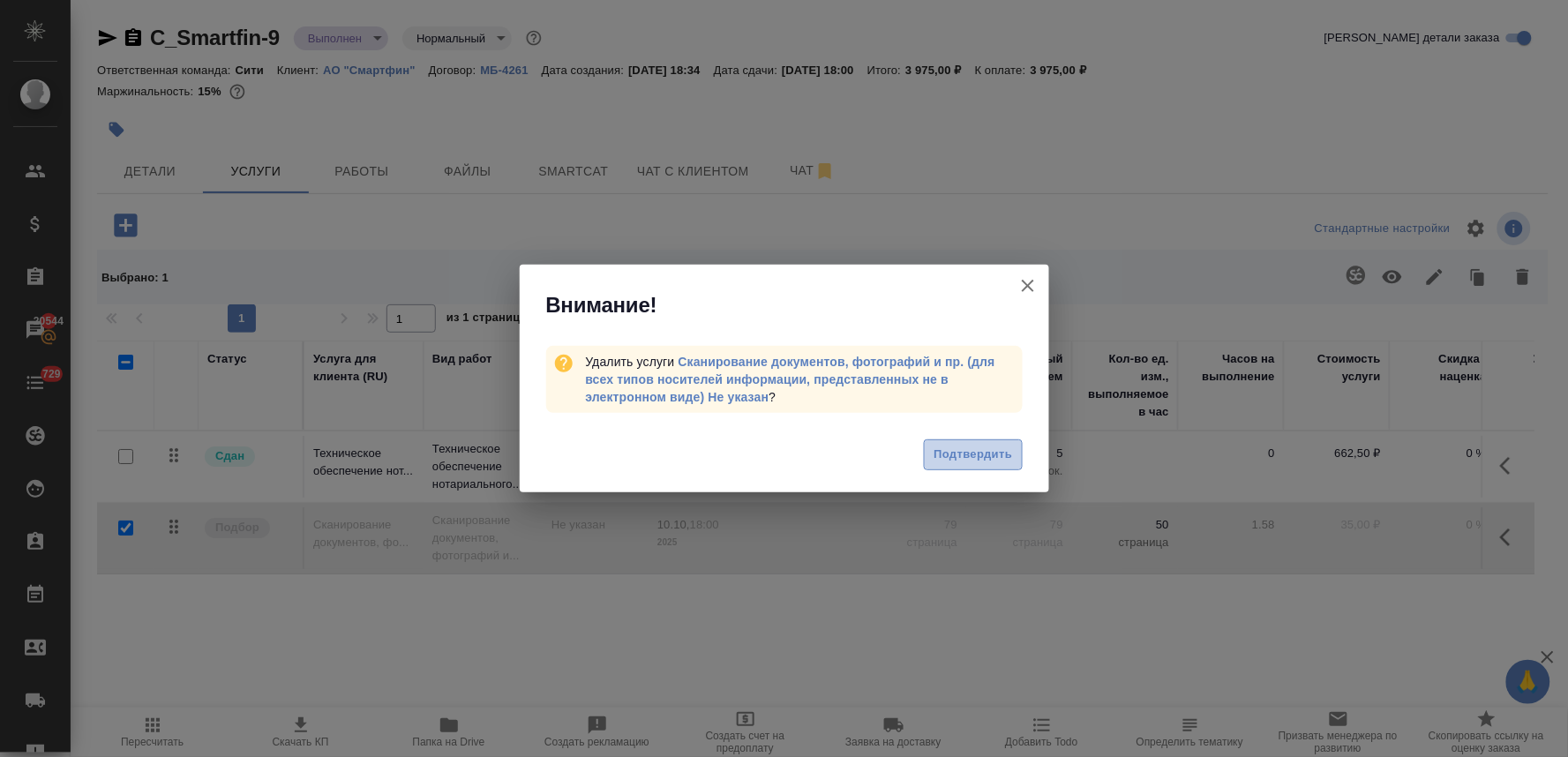
click at [956, 452] on span "Подтвердить" at bounding box center [972, 455] width 79 height 20
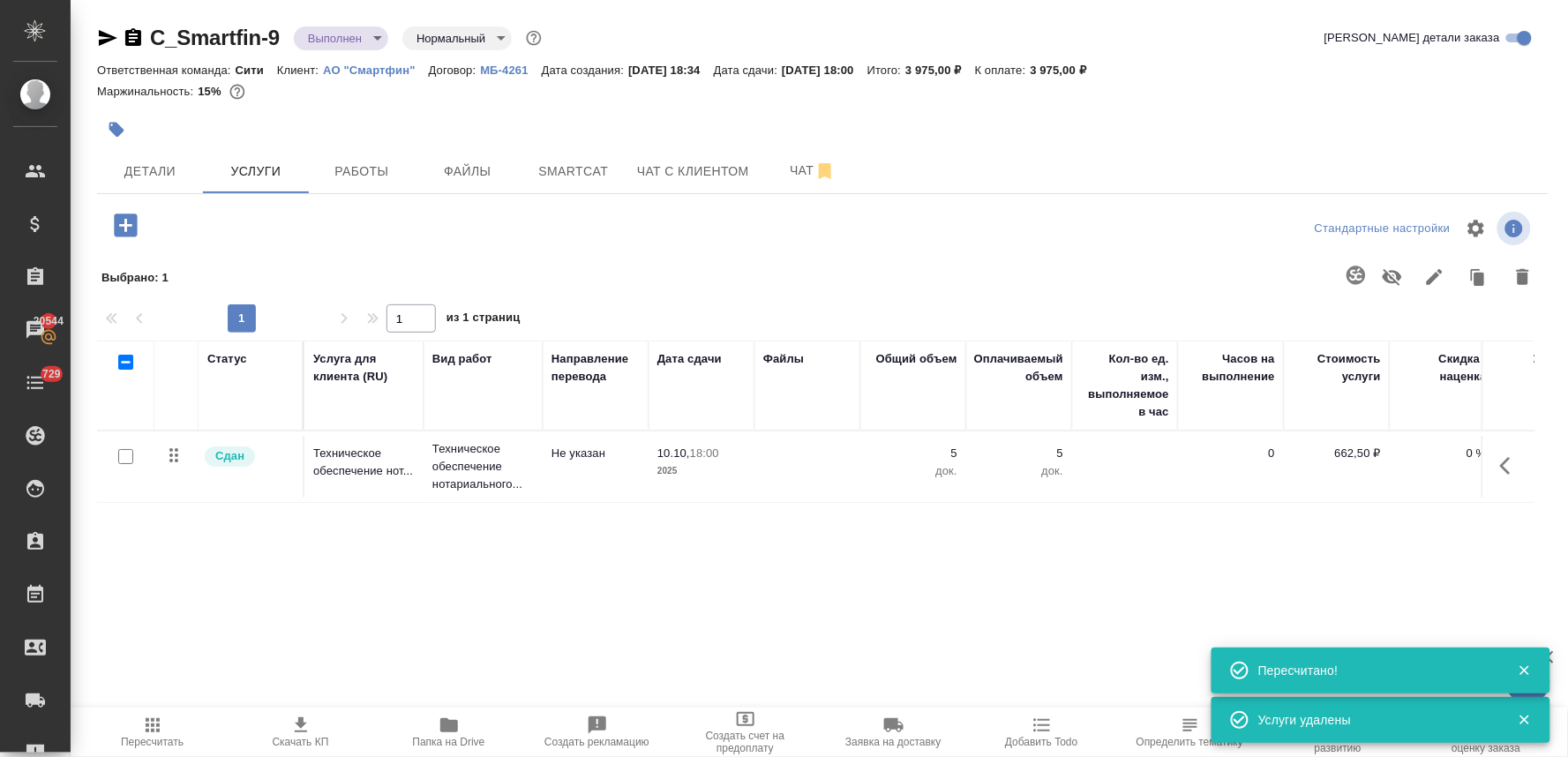
click at [353, 33] on body "🙏 .cls-1 fill:#fff; AWATERA Lyamina Nadezhda Клиенты Спецификации Заказы 20544 …" at bounding box center [784, 378] width 1568 height 757
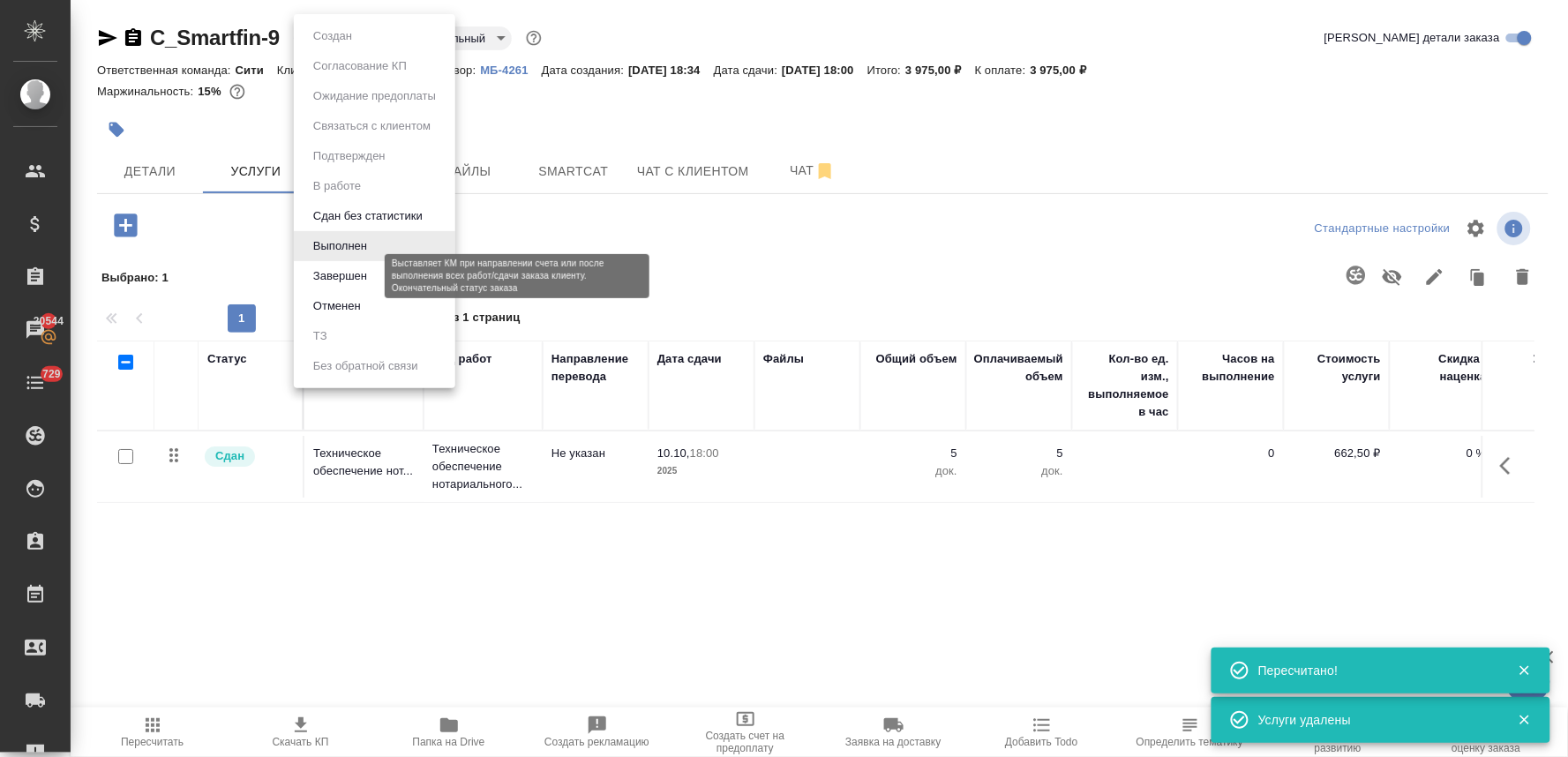
click at [340, 271] on button "Завершен" at bounding box center [340, 276] width 64 height 19
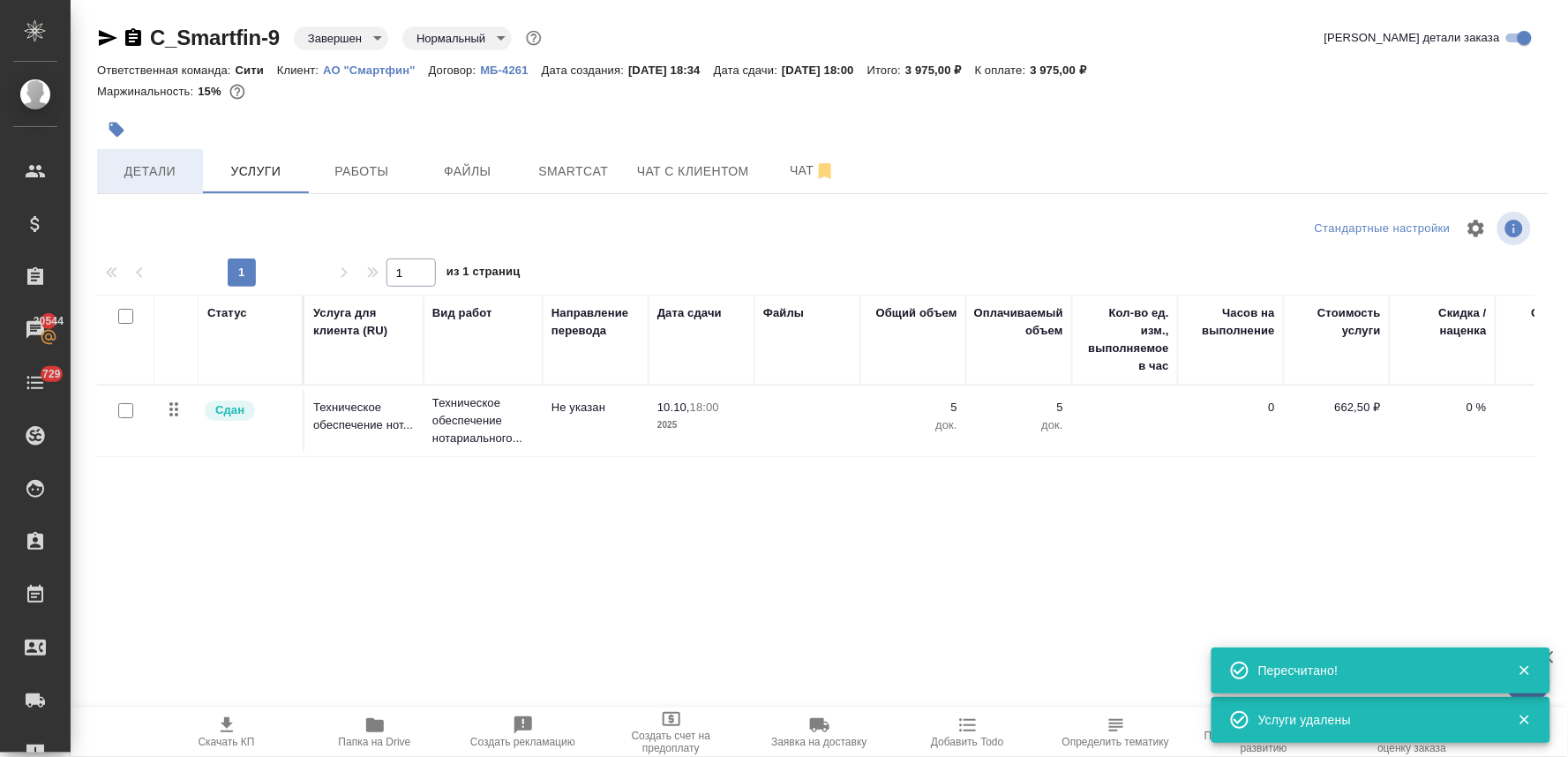
click at [143, 175] on span "Детали" at bounding box center [150, 171] width 85 height 22
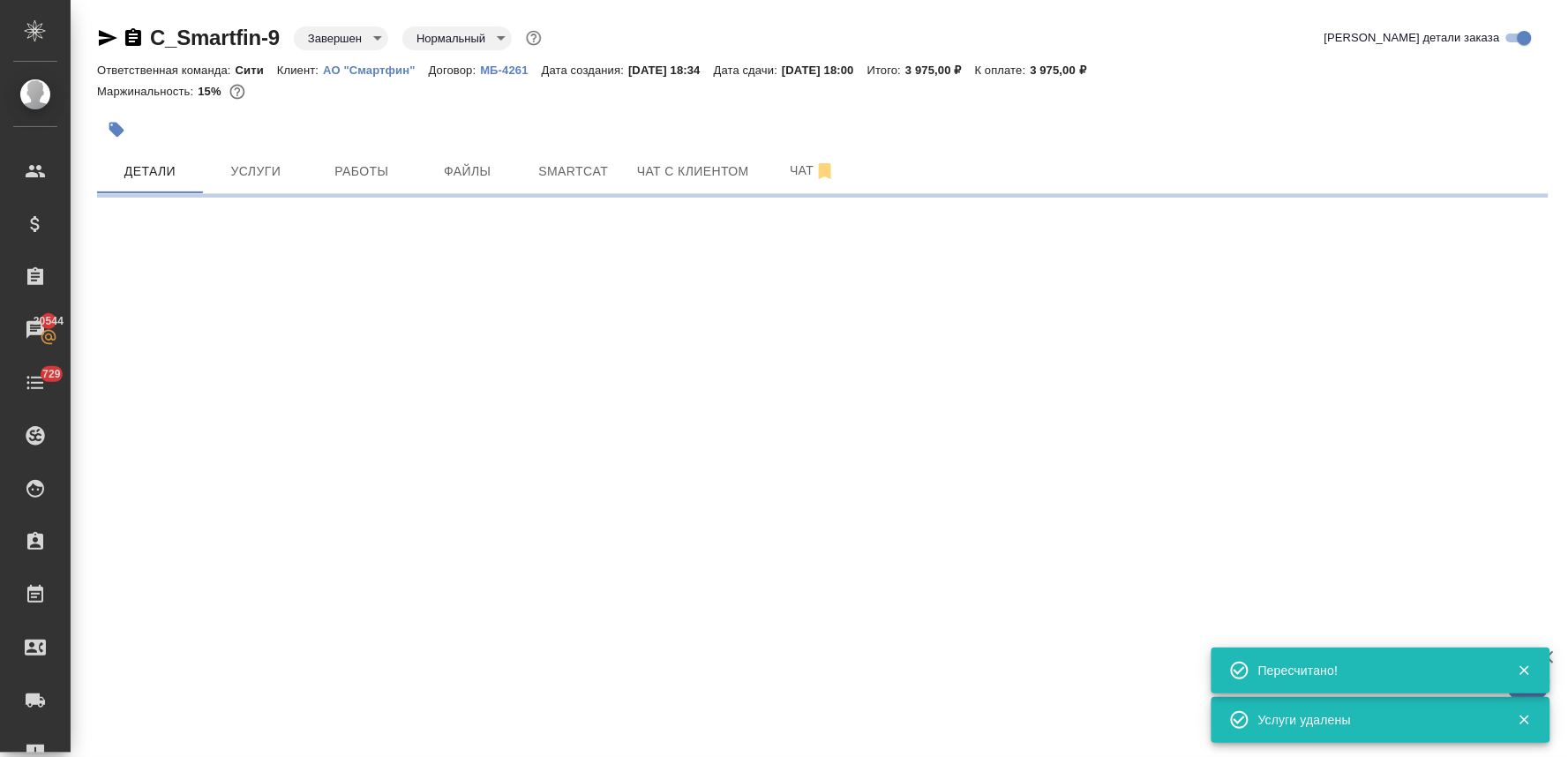
select select "RU"
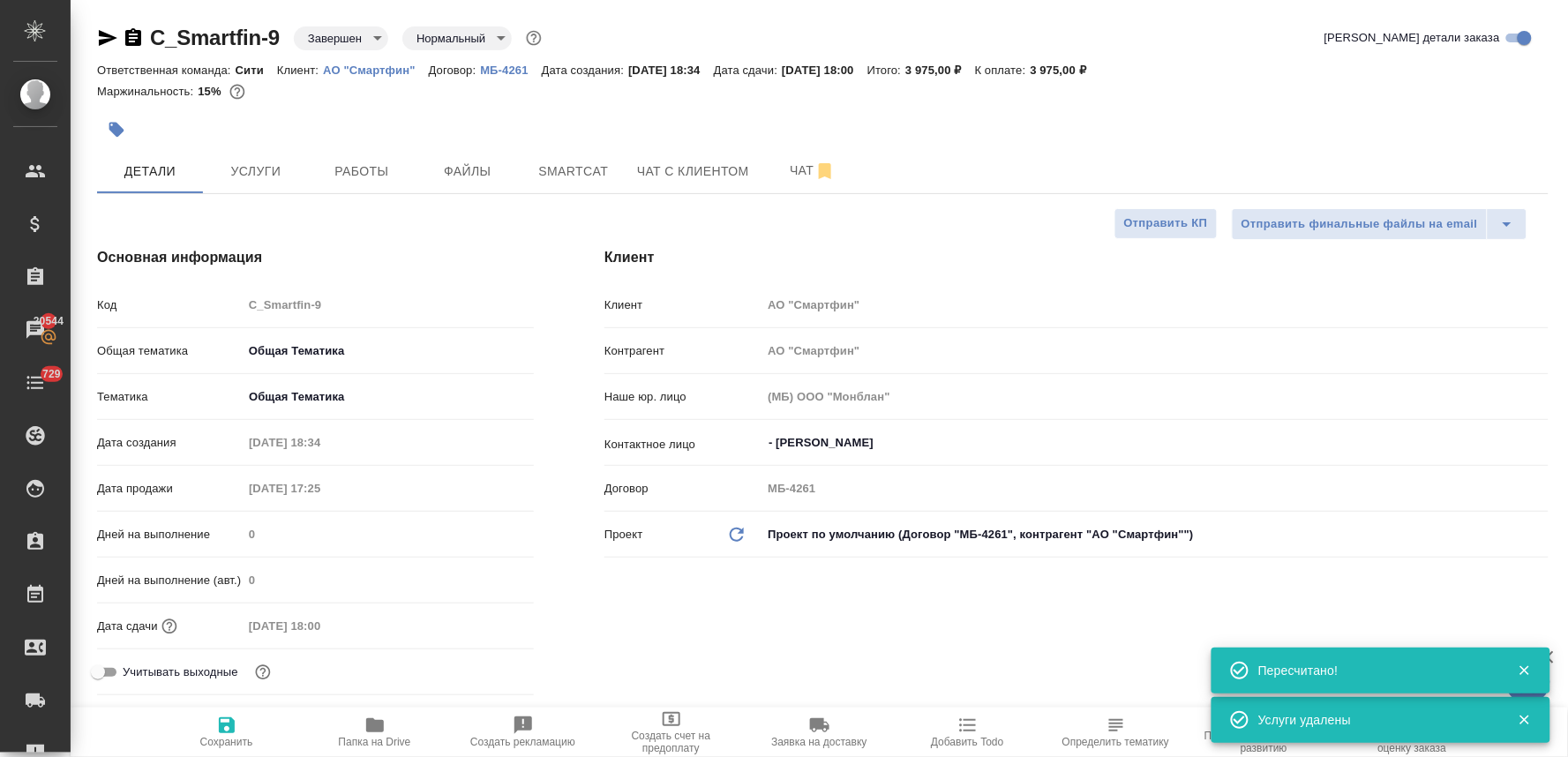
type textarea "x"
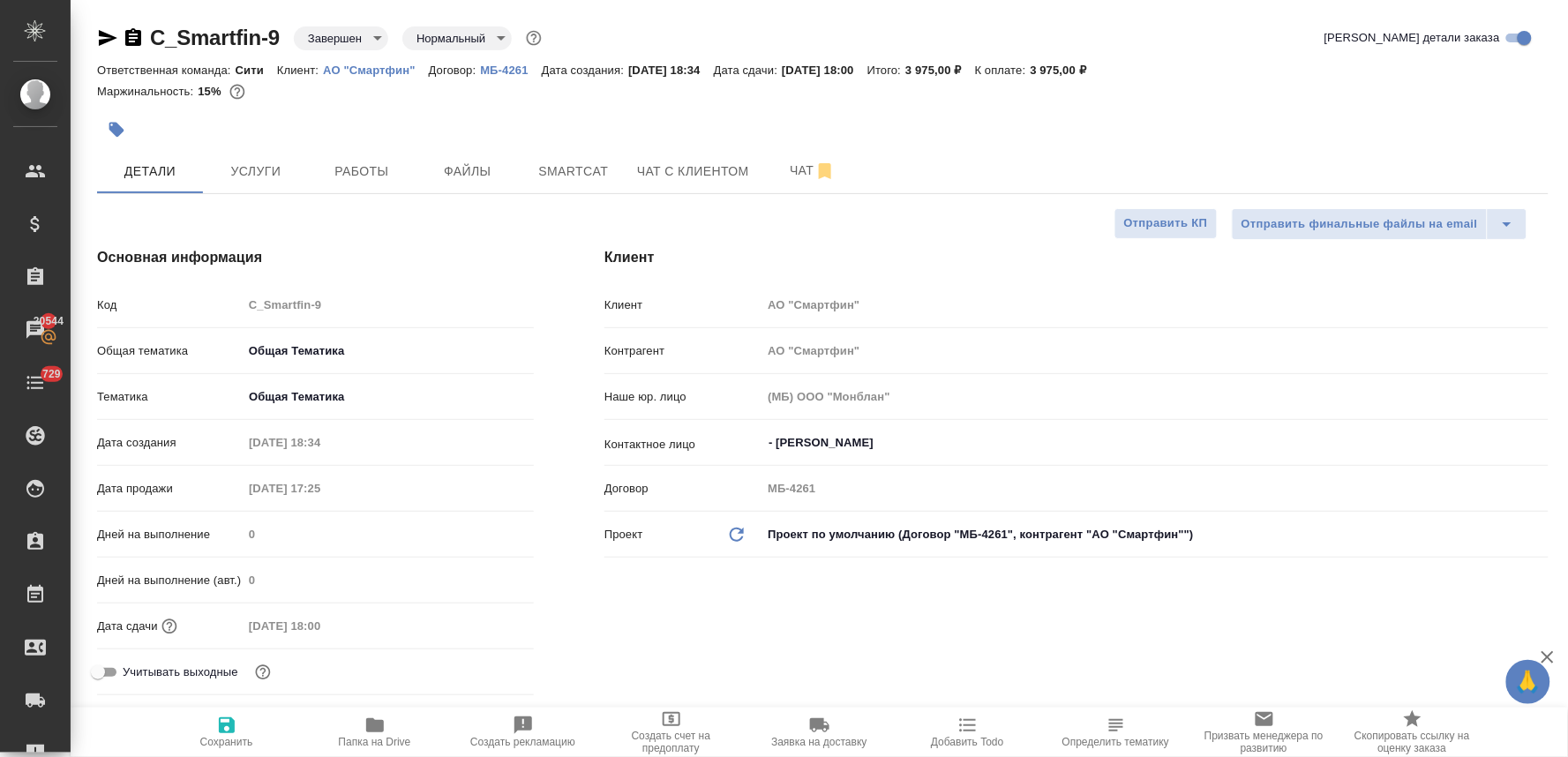
type textarea "x"
